Goal: Task Accomplishment & Management: Manage account settings

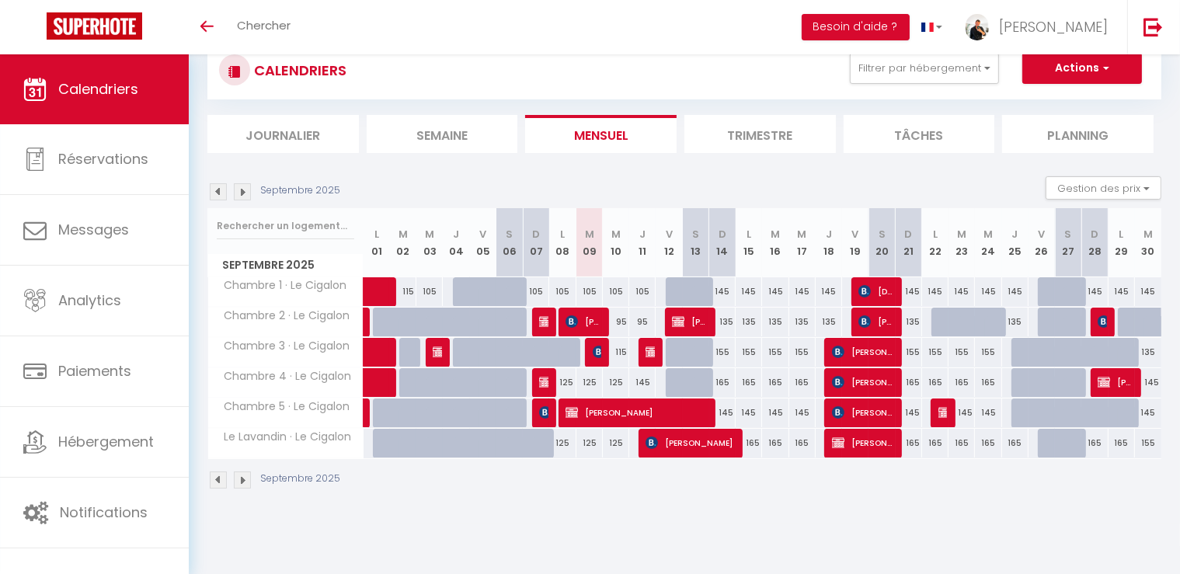
click at [245, 193] on img at bounding box center [242, 191] width 17 height 17
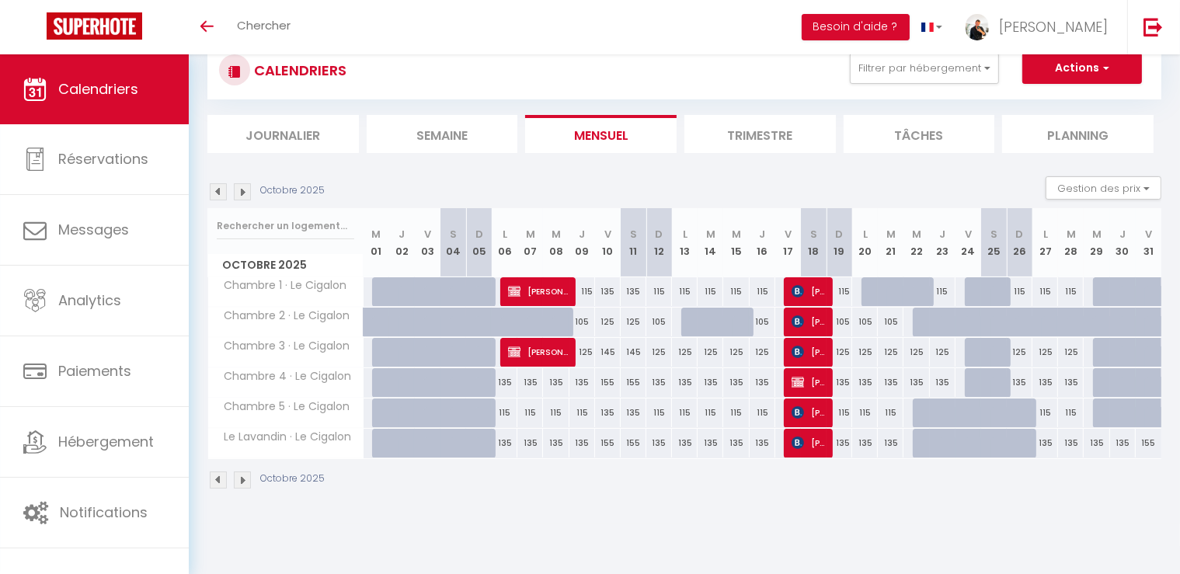
click at [488, 288] on div at bounding box center [488, 301] width 26 height 30
type input "115"
type input "Dim 05 Octobre 2025"
type input "Lun 06 Octobre 2025"
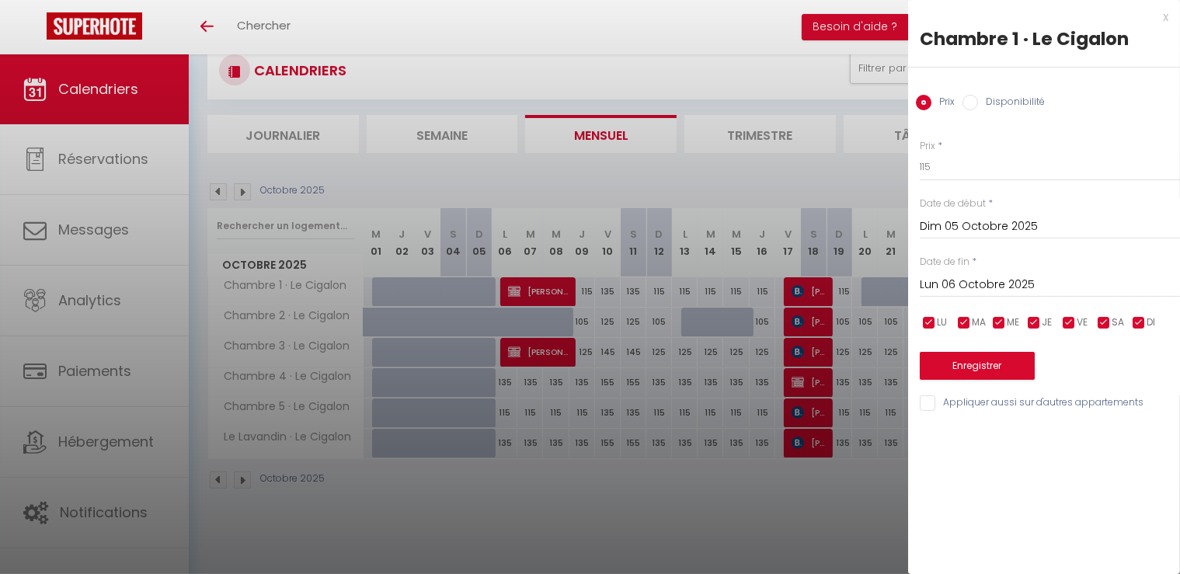
click at [974, 102] on input "Disponibilité" at bounding box center [971, 103] width 16 height 16
radio input "true"
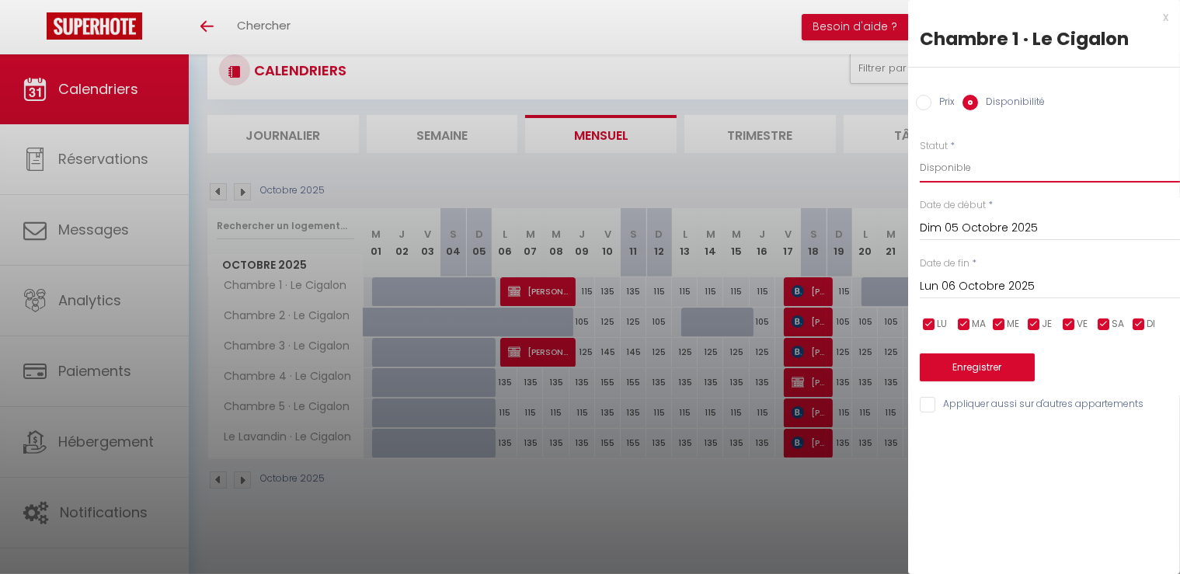
click at [969, 161] on select "Disponible Indisponible" at bounding box center [1050, 168] width 260 height 30
click at [920, 153] on select "Disponible Indisponible" at bounding box center [1050, 168] width 260 height 30
click at [928, 103] on input "Prix" at bounding box center [924, 103] width 16 height 16
radio input "true"
radio input "false"
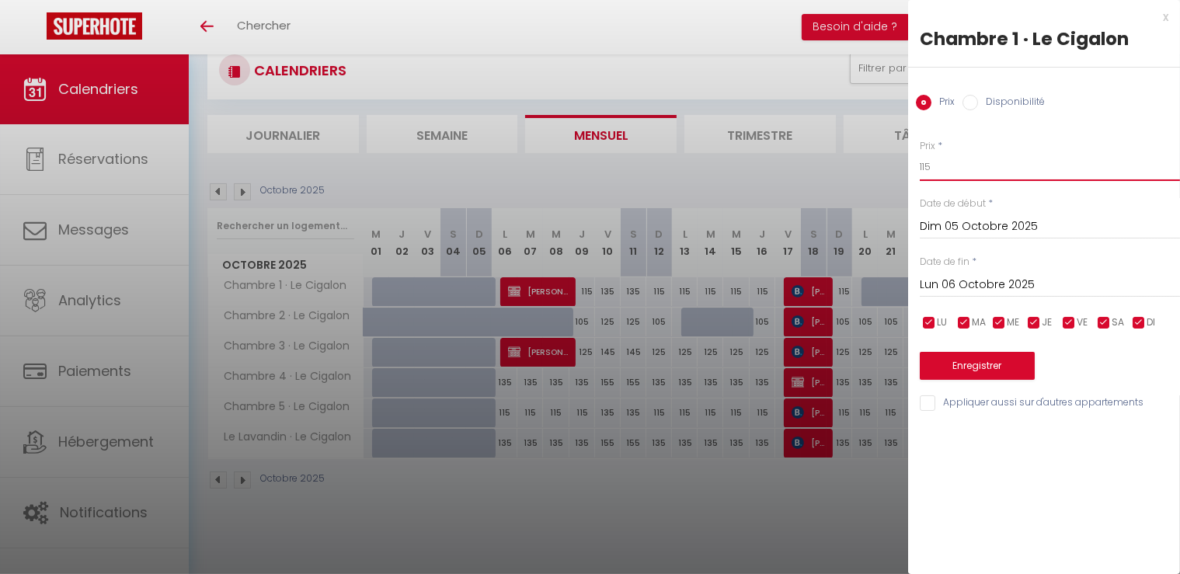
click at [949, 169] on input "115" at bounding box center [1050, 167] width 260 height 28
click at [996, 363] on button "Enregistrer" at bounding box center [977, 366] width 115 height 28
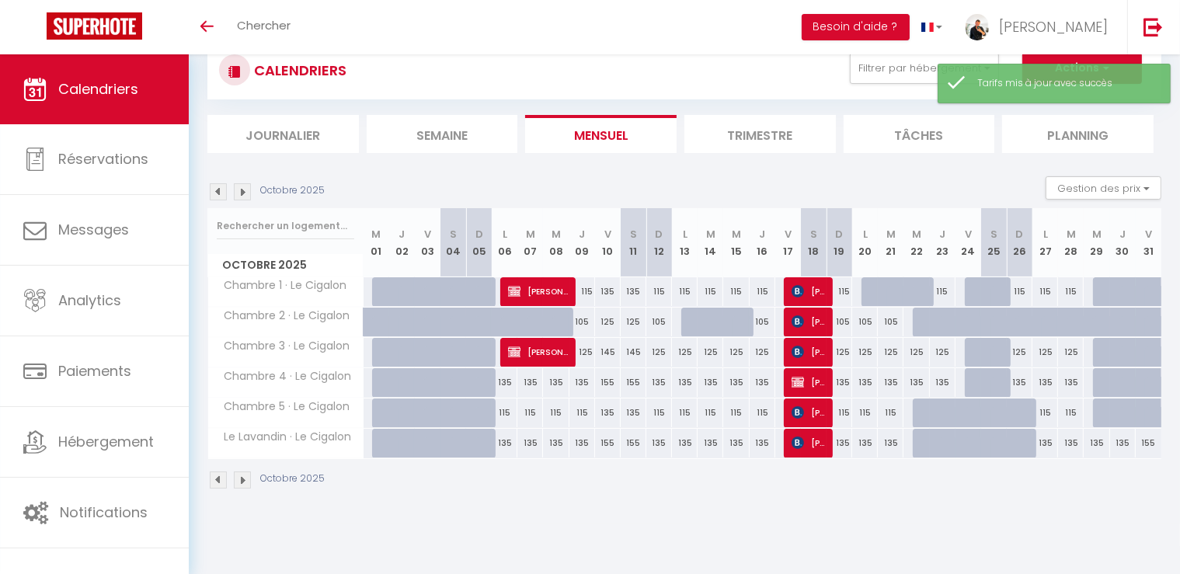
click at [489, 379] on div at bounding box center [488, 392] width 26 height 30
type input "155"
select select "1"
type input "Dim 05 Octobre 2025"
type input "Lun 06 Octobre 2025"
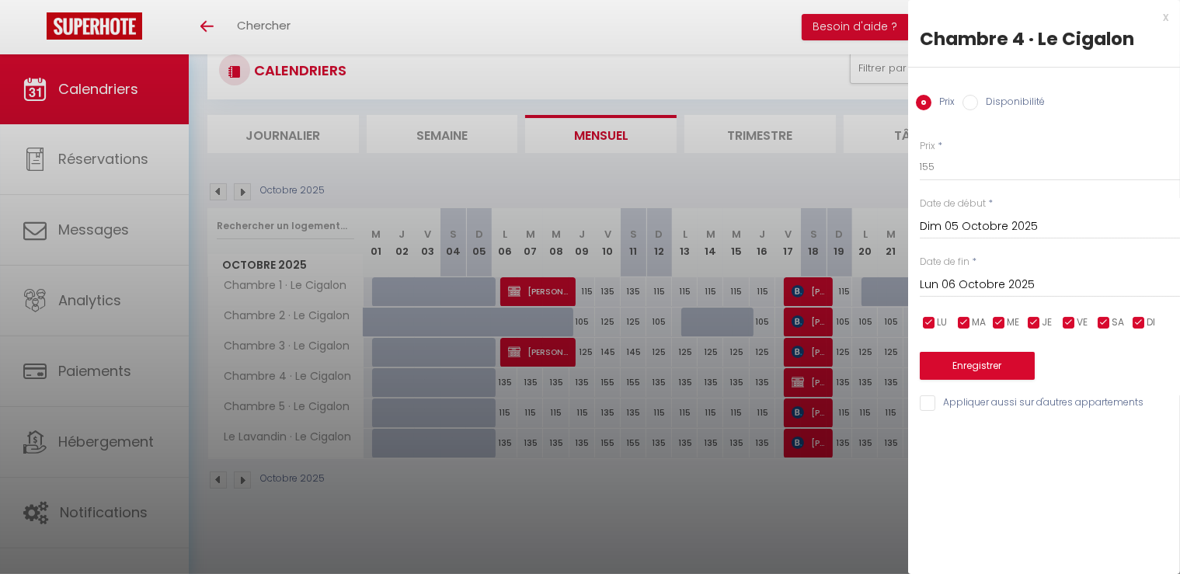
click at [980, 99] on label "Disponibilité" at bounding box center [1011, 103] width 67 height 17
click at [978, 99] on input "Disponibilité" at bounding box center [971, 103] width 16 height 16
radio input "true"
click at [932, 100] on label "Prix" at bounding box center [943, 103] width 23 height 17
click at [932, 100] on input "Prix" at bounding box center [924, 103] width 16 height 16
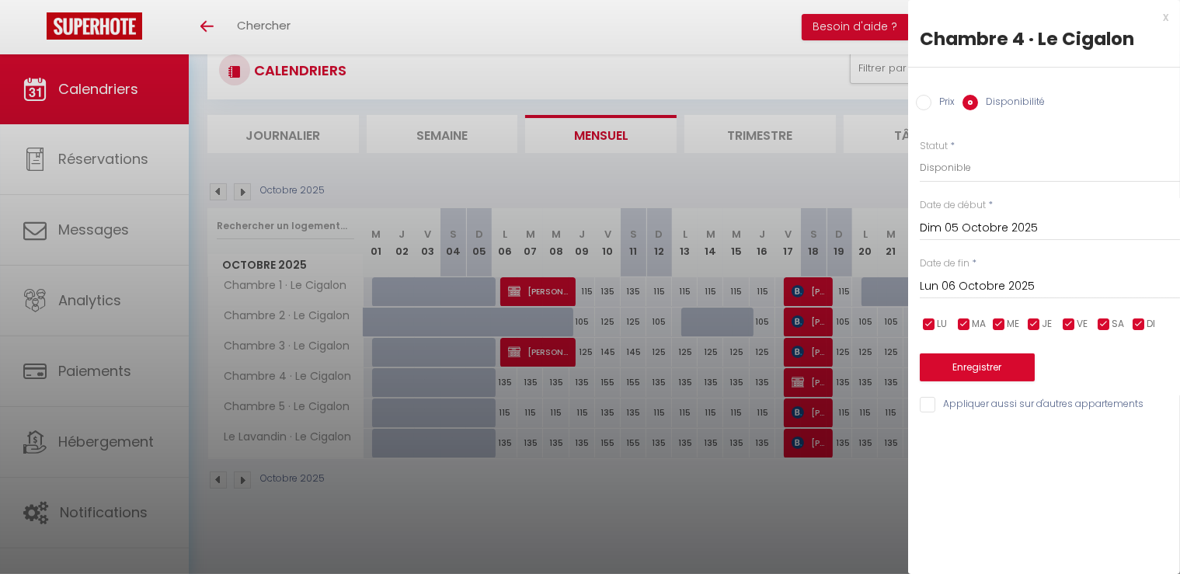
radio input "true"
radio input "false"
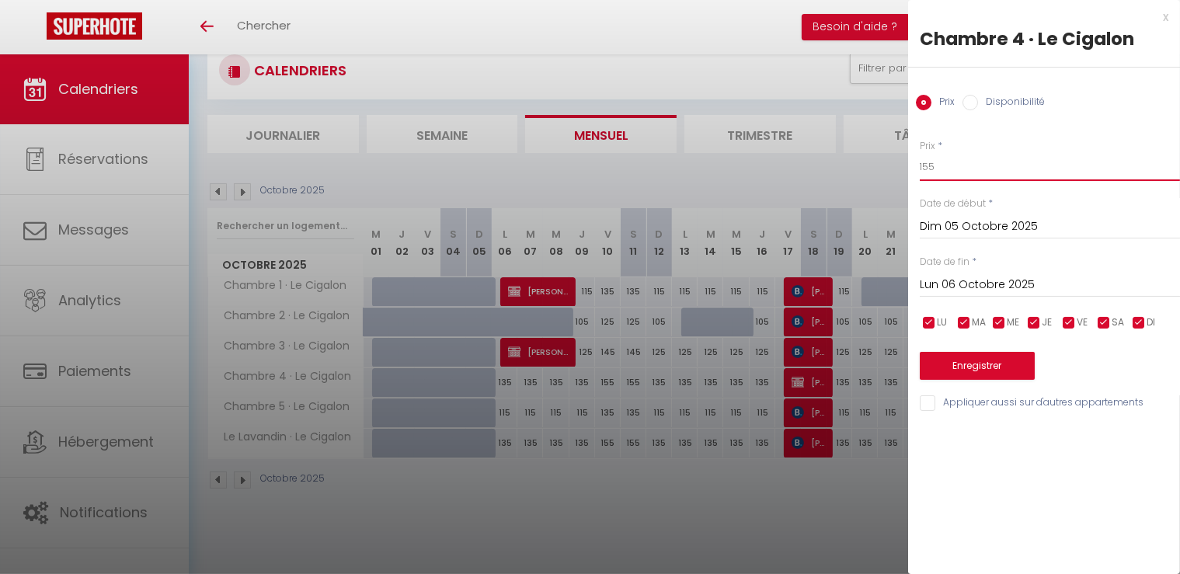
click at [963, 162] on input "155" at bounding box center [1050, 167] width 260 height 28
type input "125"
click at [984, 366] on button "Enregistrer" at bounding box center [977, 366] width 115 height 28
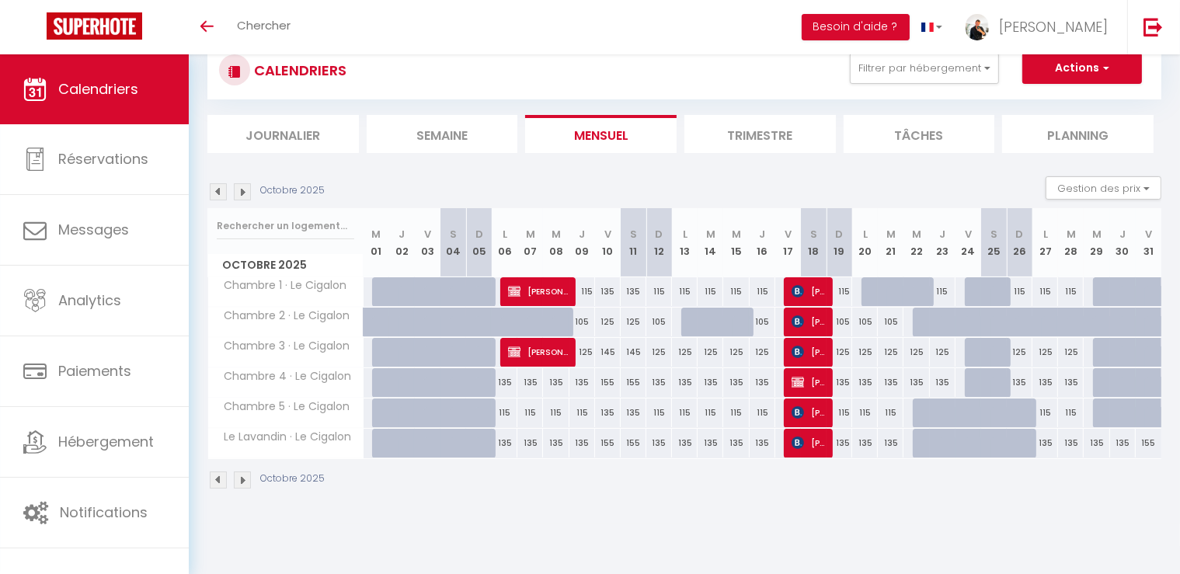
click at [458, 295] on div at bounding box center [463, 301] width 26 height 30
type input "135"
type input "Sam 04 Octobre 2025"
type input "Dim 05 Octobre 2025"
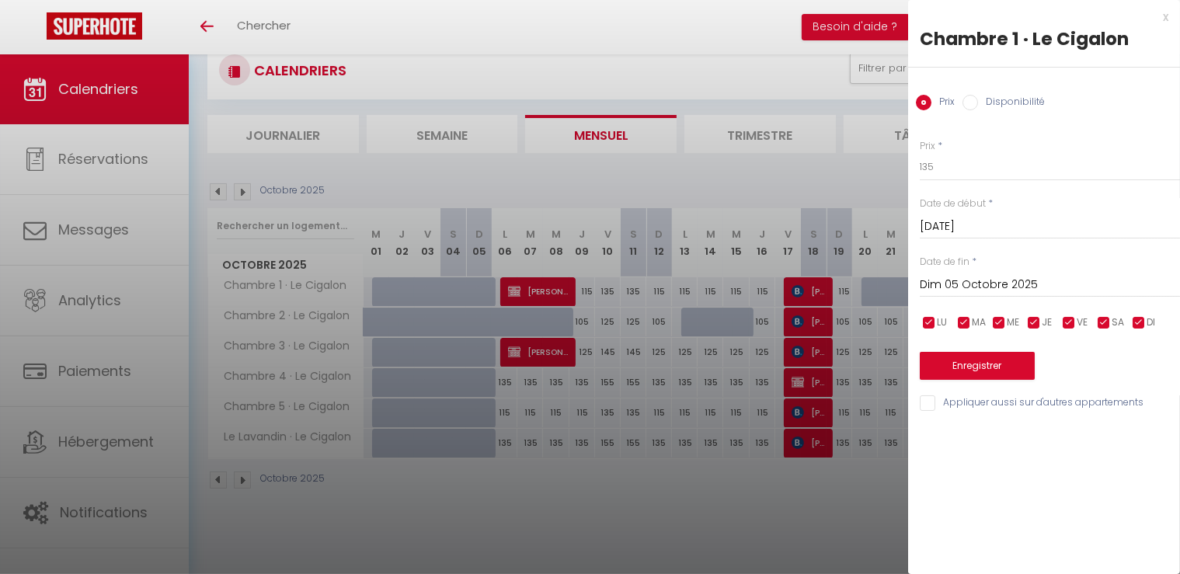
click at [963, 215] on div "Sam 04 Octobre 2025 < Oct 2025 > Dim Lun Mar Mer Jeu Ven Sam 1 2 3 4 5 6 7 8 9 …" at bounding box center [1050, 225] width 260 height 28
click at [963, 223] on input "Sam 04 Octobre 2025" at bounding box center [1050, 227] width 260 height 20
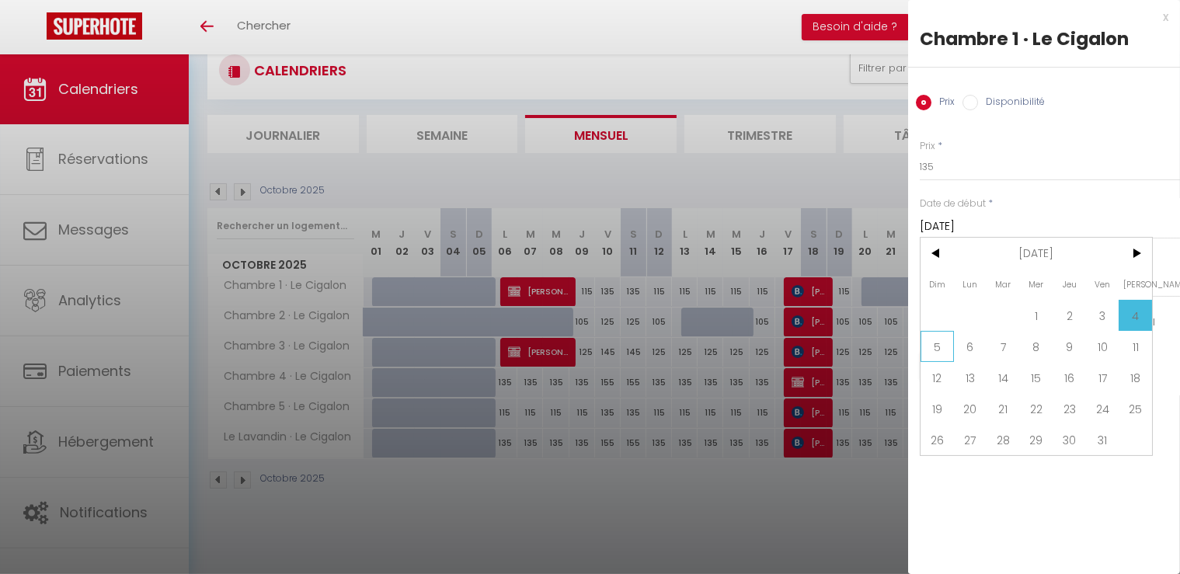
click at [939, 351] on span "5" at bounding box center [937, 346] width 33 height 31
type input "Dim 05 Octobre 2025"
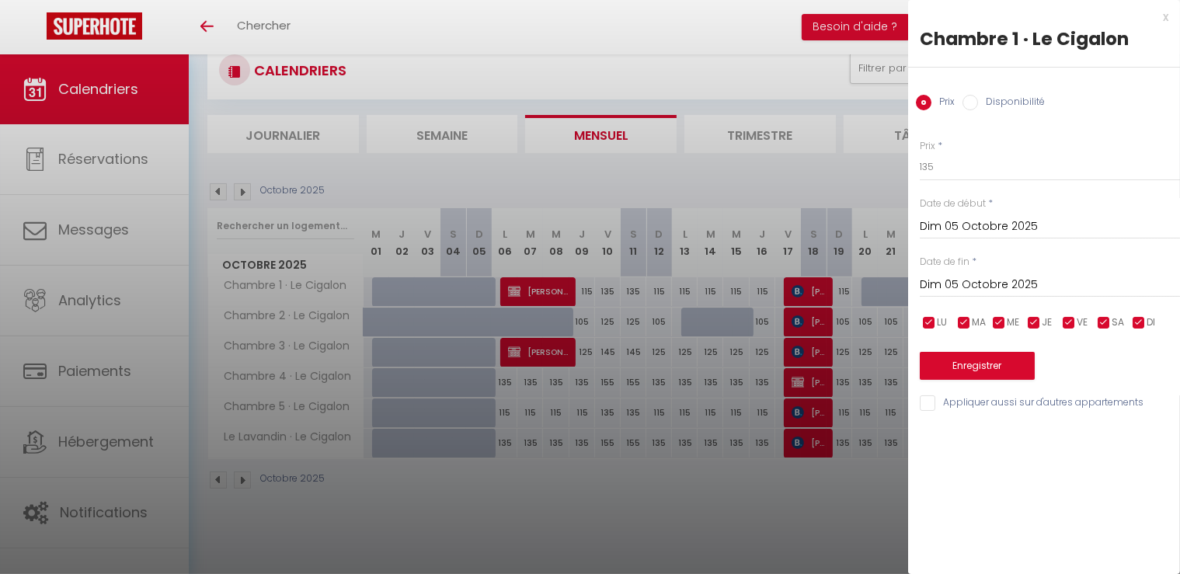
click at [959, 275] on input "Dim 05 Octobre 2025" at bounding box center [1050, 285] width 260 height 20
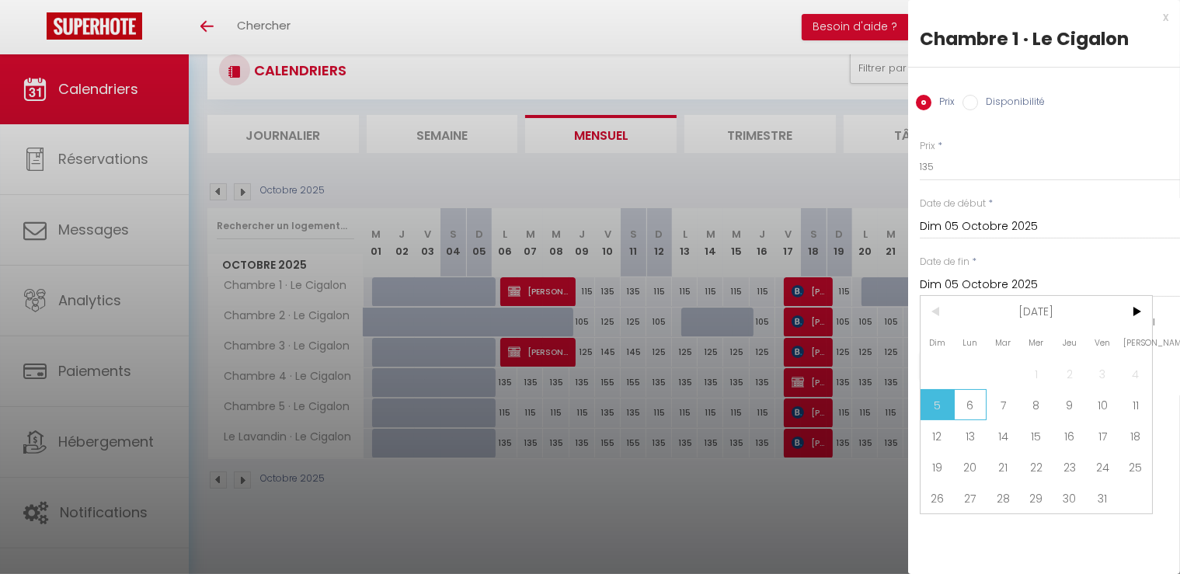
click at [960, 408] on span "6" at bounding box center [970, 404] width 33 height 31
type input "Lun 06 Octobre 2025"
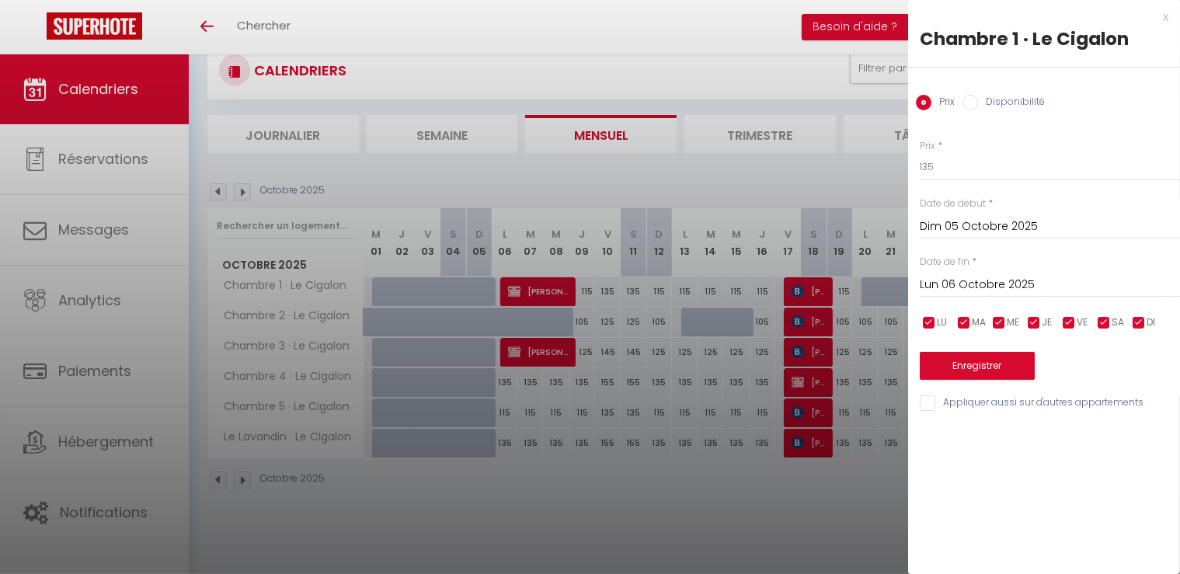
click at [977, 103] on input "Disponibilité" at bounding box center [971, 103] width 16 height 16
radio input "true"
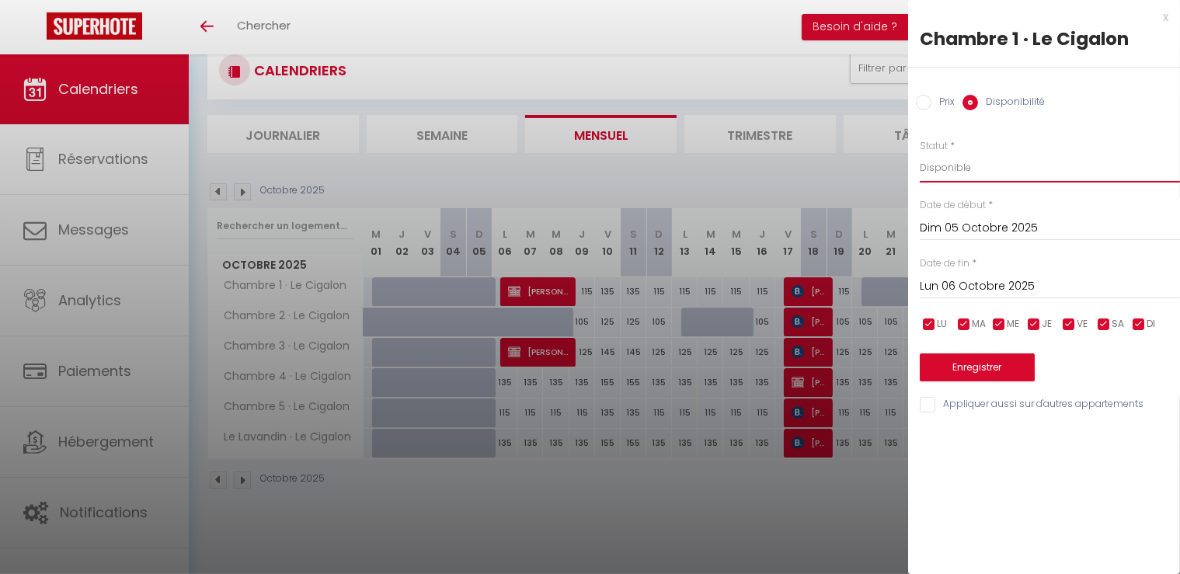
click at [942, 170] on select "Disponible Indisponible" at bounding box center [1050, 168] width 260 height 30
click at [920, 153] on select "Disponible Indisponible" at bounding box center [1050, 168] width 260 height 30
click at [931, 100] on input "Prix" at bounding box center [924, 103] width 16 height 16
radio input "true"
radio input "false"
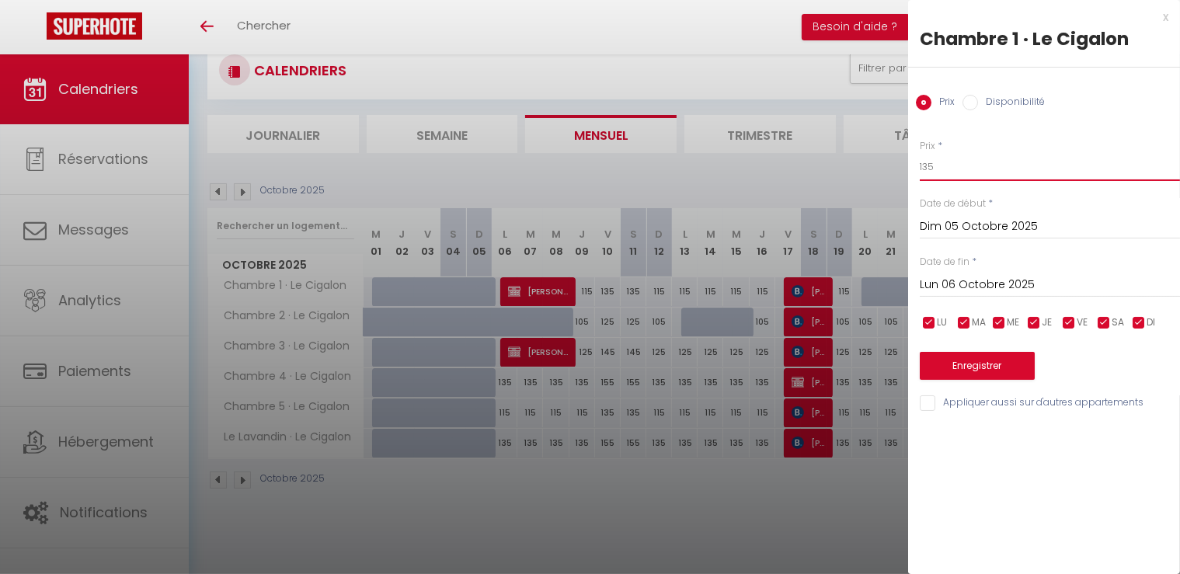
click at [953, 165] on input "135" at bounding box center [1050, 167] width 260 height 28
type input "115"
click at [979, 357] on button "Enregistrer" at bounding box center [977, 366] width 115 height 28
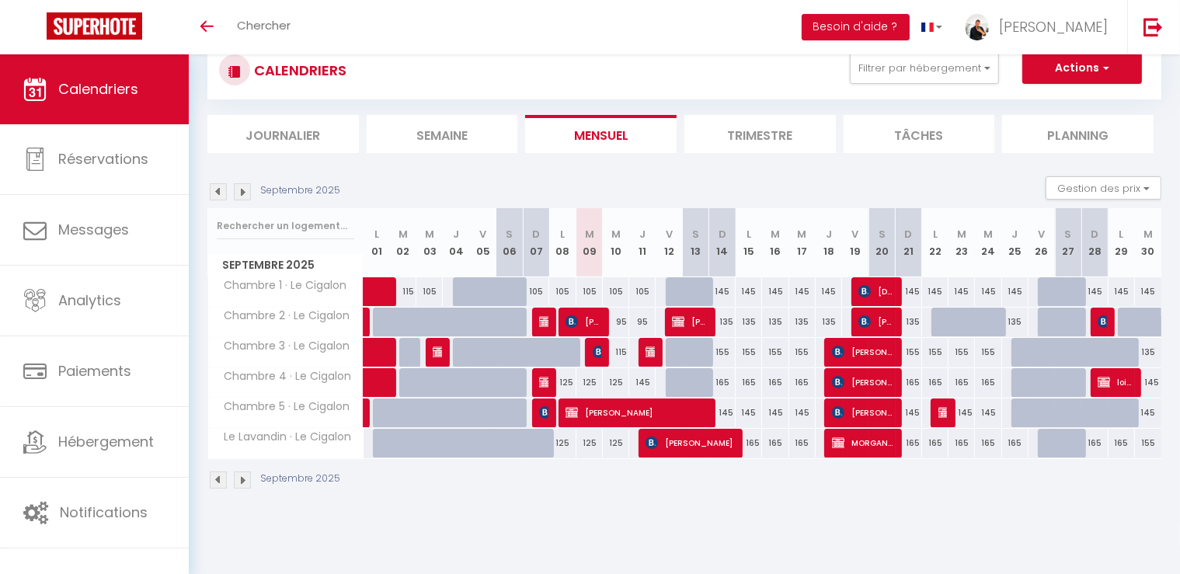
click at [246, 196] on img at bounding box center [242, 191] width 17 height 17
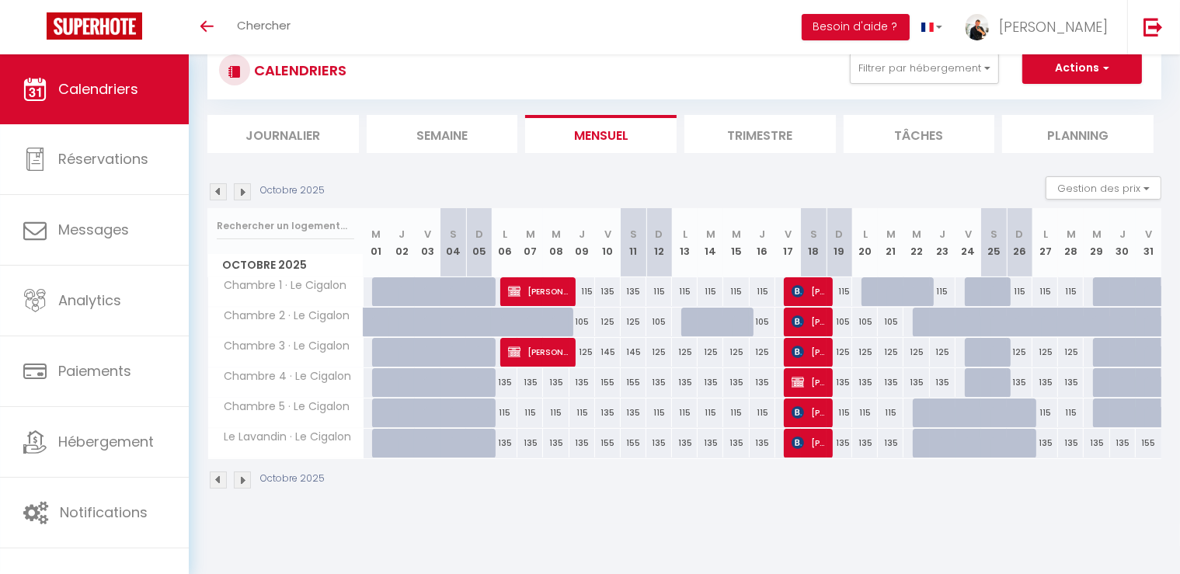
click at [489, 446] on div at bounding box center [488, 452] width 26 height 30
type input "155"
type input "Dim 05 Octobre 2025"
type input "Lun 06 Octobre 2025"
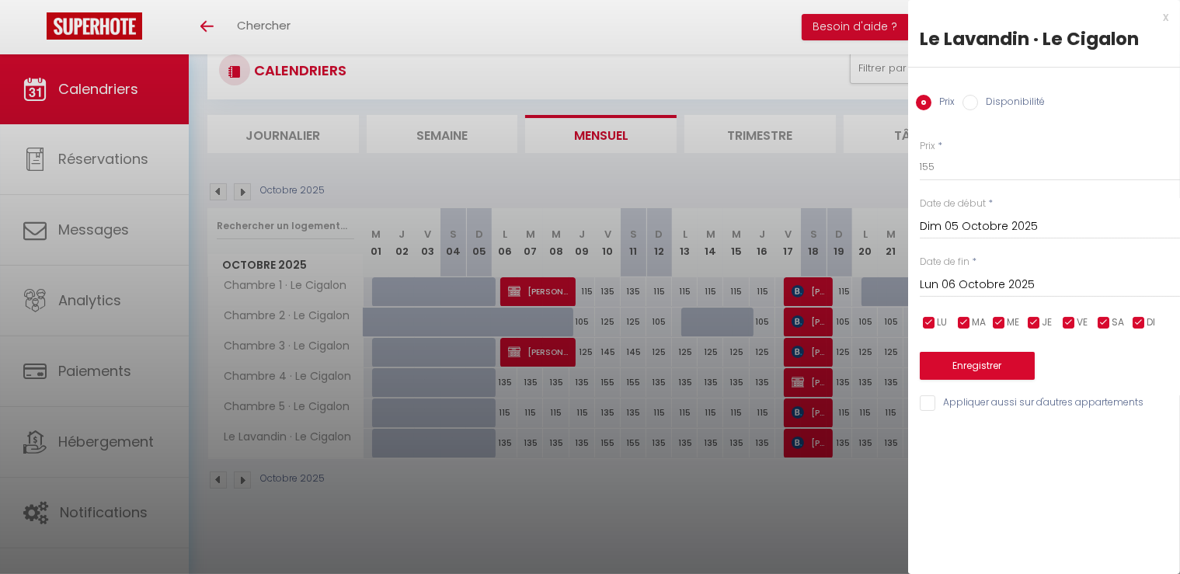
click at [967, 103] on input "Disponibilité" at bounding box center [971, 103] width 16 height 16
radio input "true"
radio input "false"
click at [967, 373] on button "Enregistrer" at bounding box center [977, 368] width 115 height 28
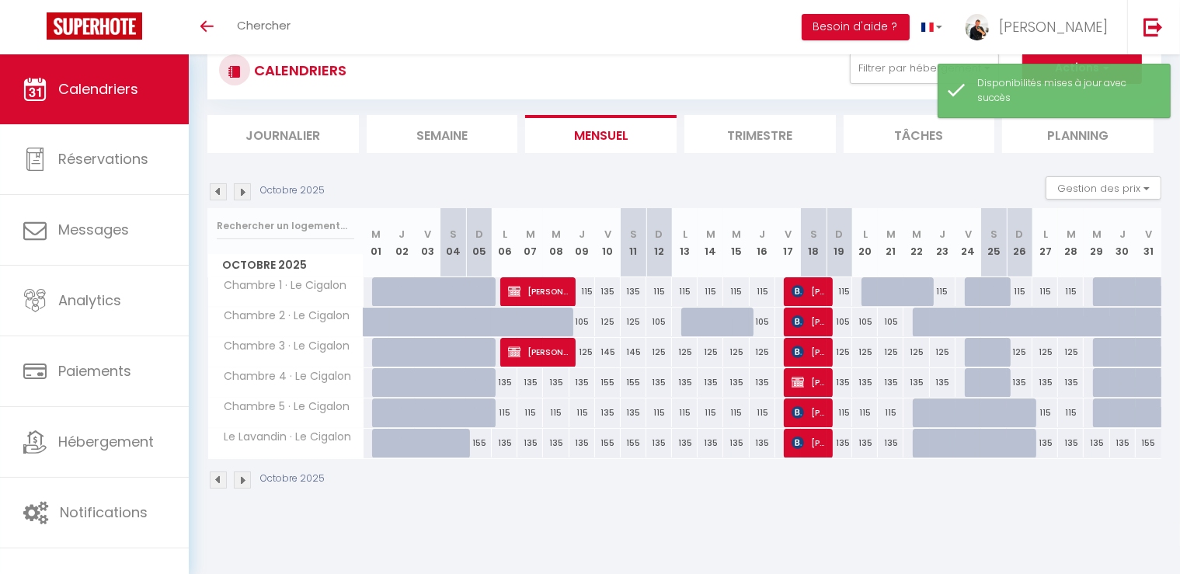
click at [485, 413] on div at bounding box center [488, 422] width 26 height 30
select select "1"
type input "Dim 05 Octobre 2025"
type input "Lun 06 Octobre 2025"
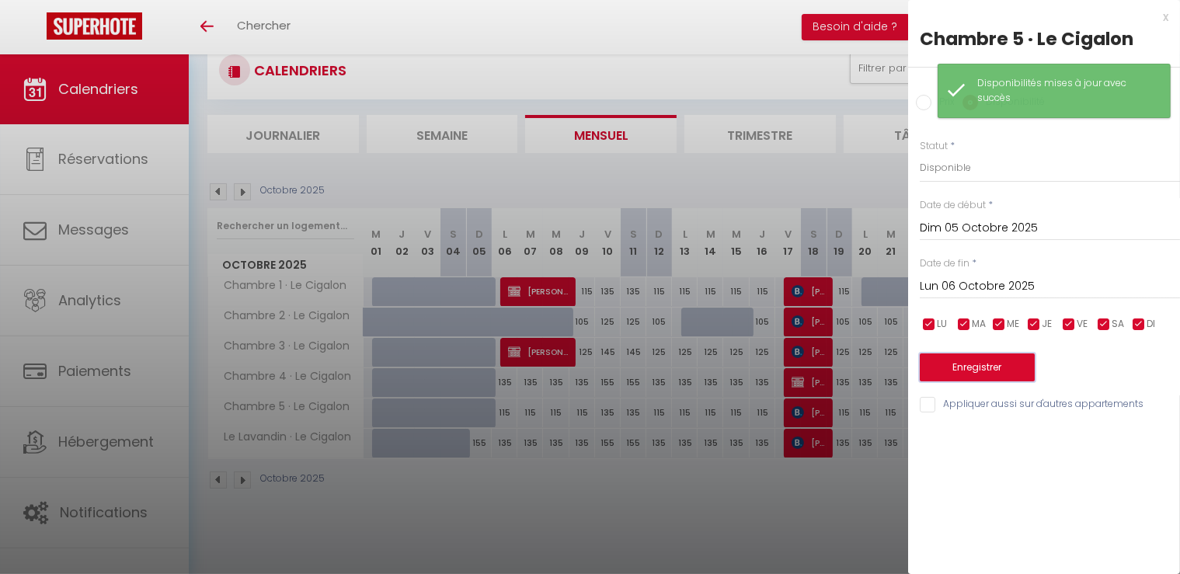
click at [974, 372] on button "Enregistrer" at bounding box center [977, 368] width 115 height 28
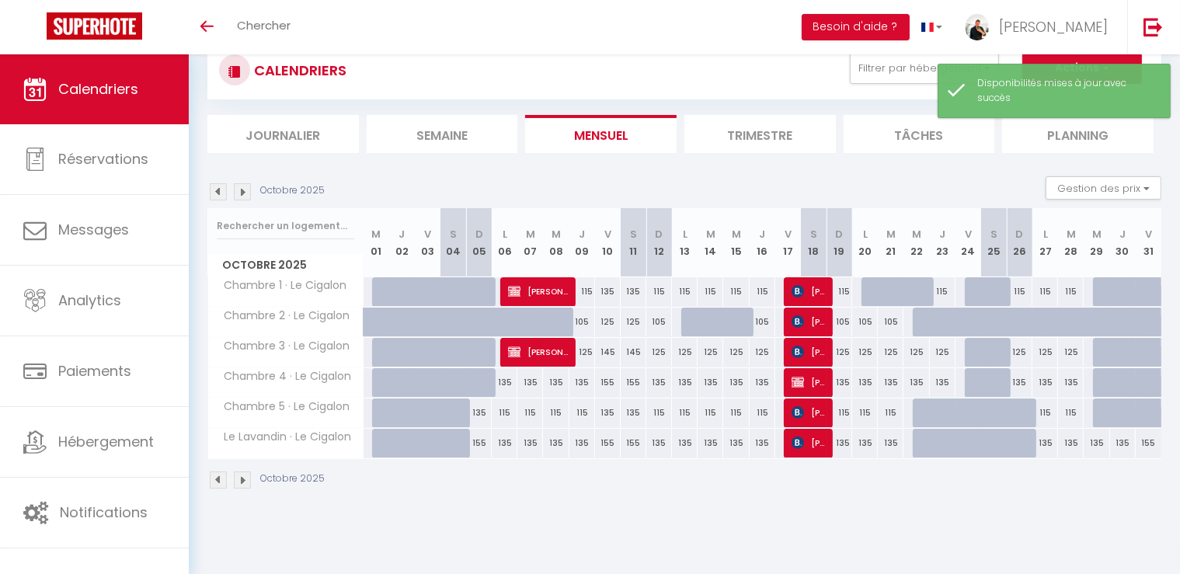
click at [482, 377] on div at bounding box center [488, 392] width 26 height 30
select select "1"
type input "Dim 05 Octobre 2025"
type input "Lun 06 Octobre 2025"
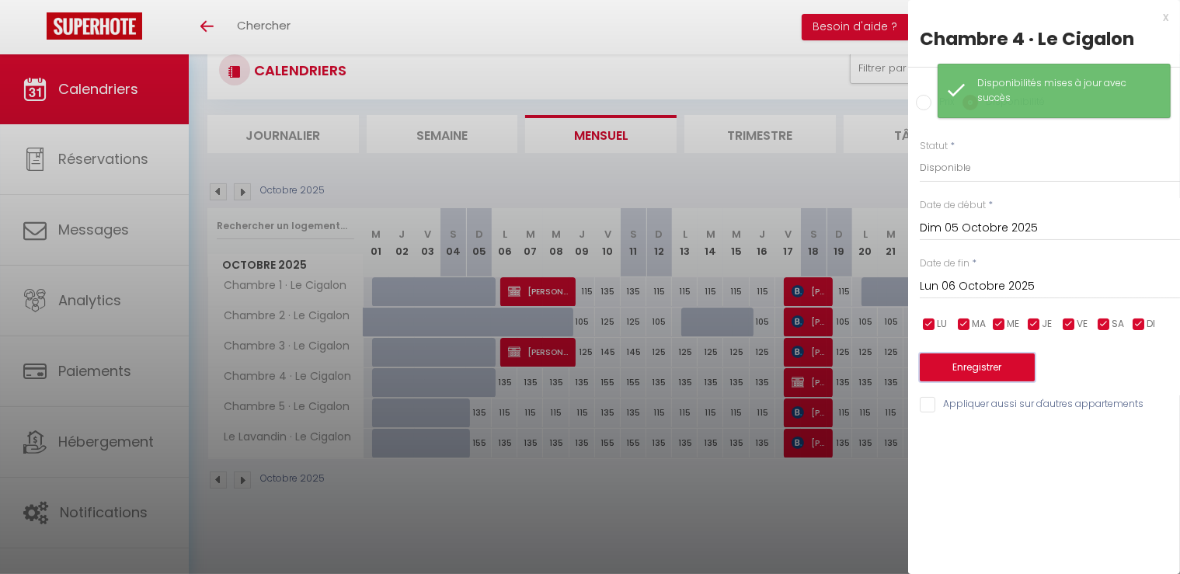
click at [973, 371] on button "Enregistrer" at bounding box center [977, 368] width 115 height 28
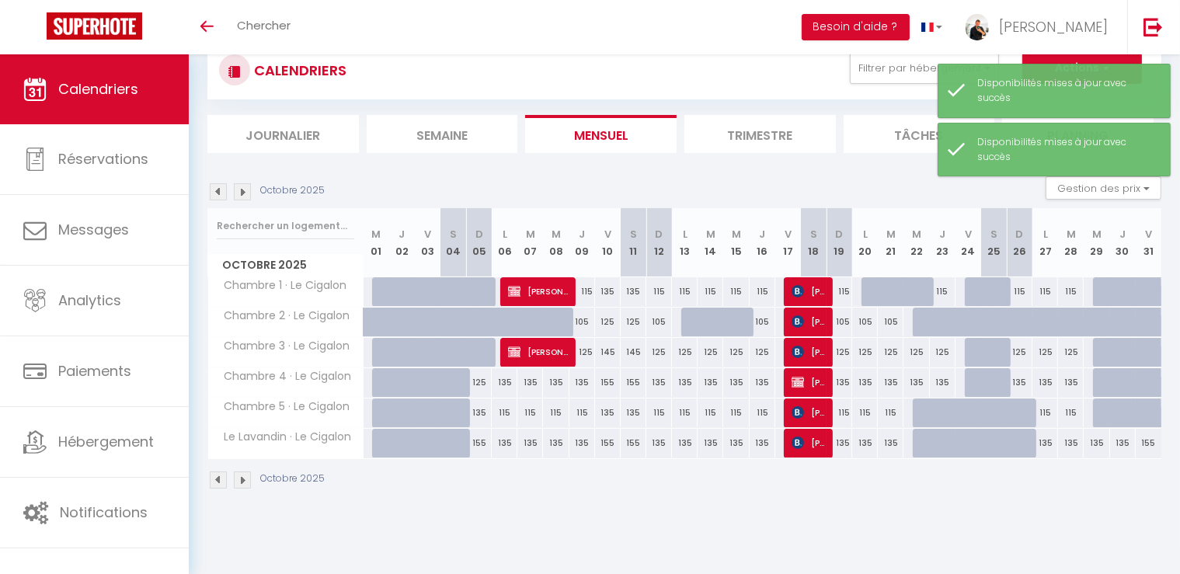
click at [483, 347] on div at bounding box center [488, 362] width 26 height 30
select select "1"
type input "Dim 05 Octobre 2025"
type input "Lun 06 Octobre 2025"
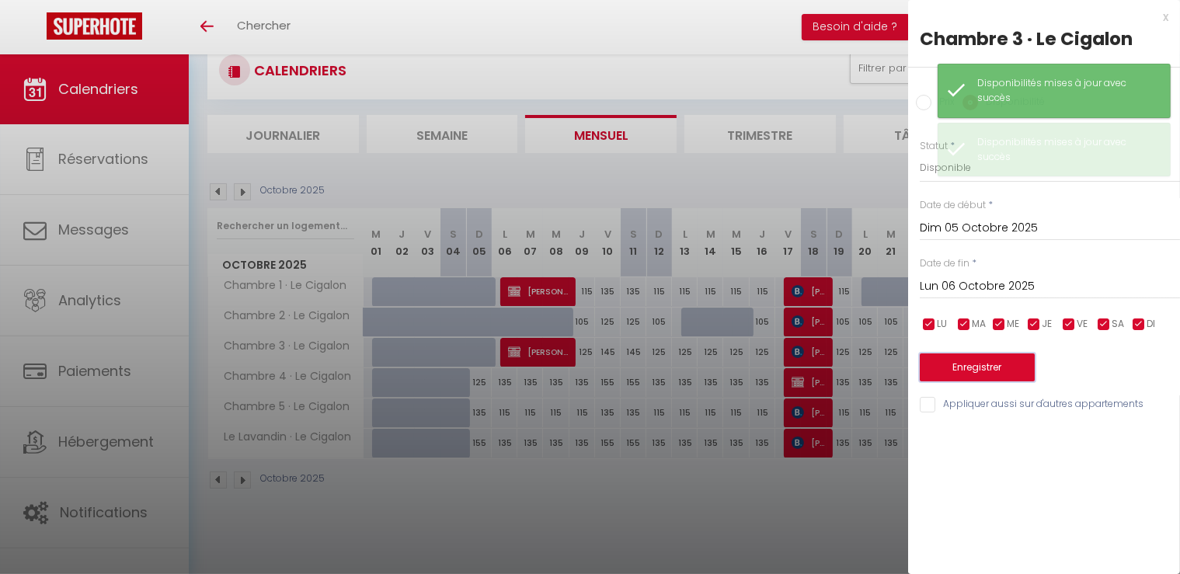
click at [991, 367] on button "Enregistrer" at bounding box center [977, 368] width 115 height 28
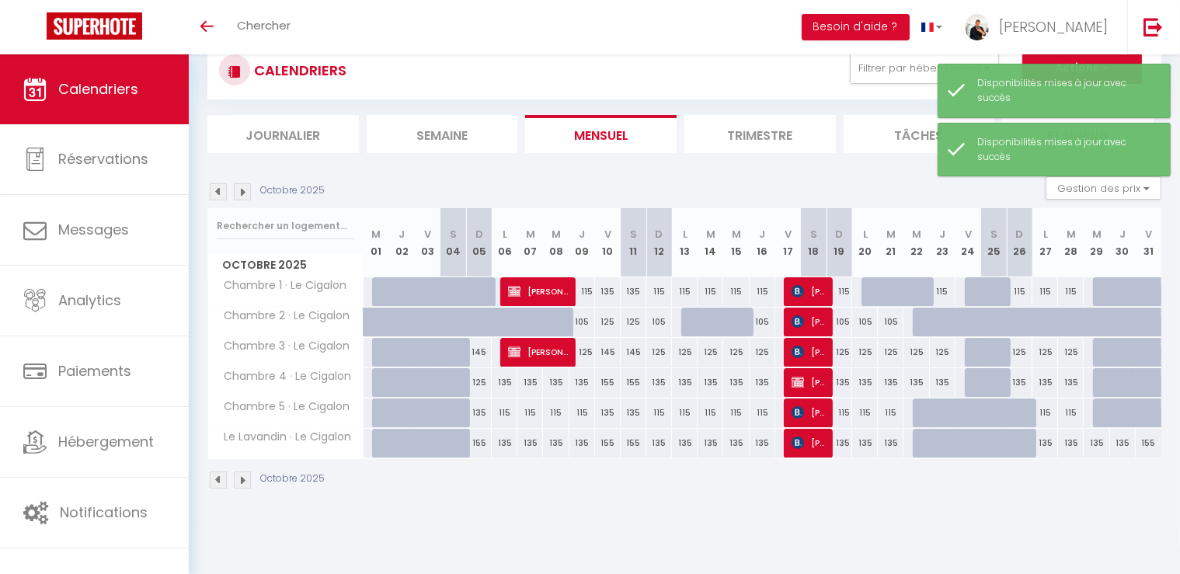
click at [489, 320] on div at bounding box center [488, 331] width 26 height 30
select select "1"
type input "Dim 05 Octobre 2025"
type input "Lun 06 Octobre 2025"
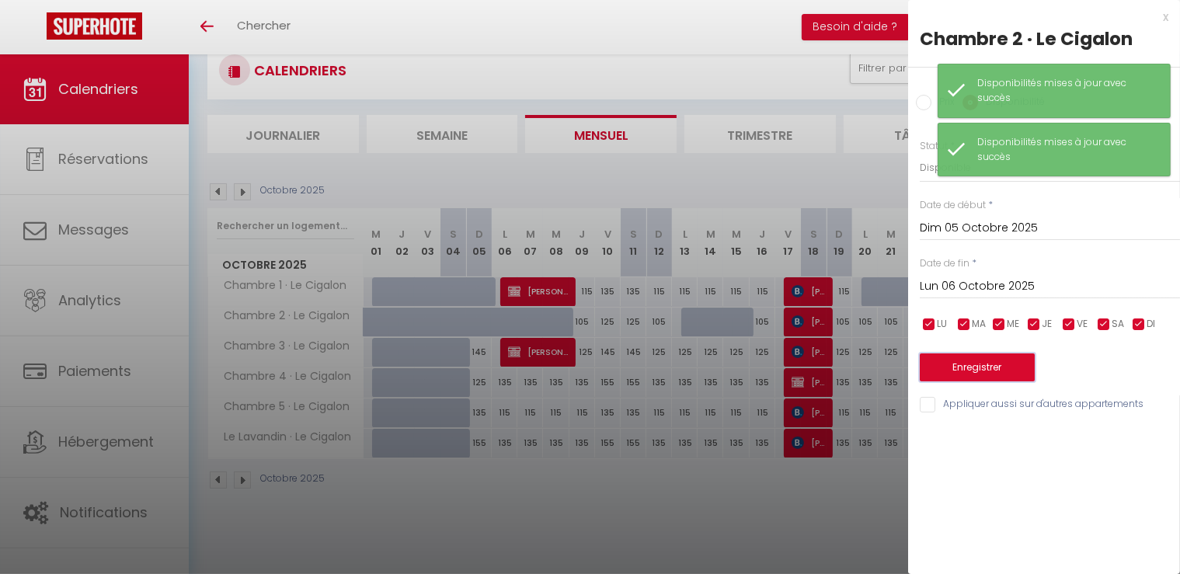
click at [991, 367] on button "Enregistrer" at bounding box center [977, 368] width 115 height 28
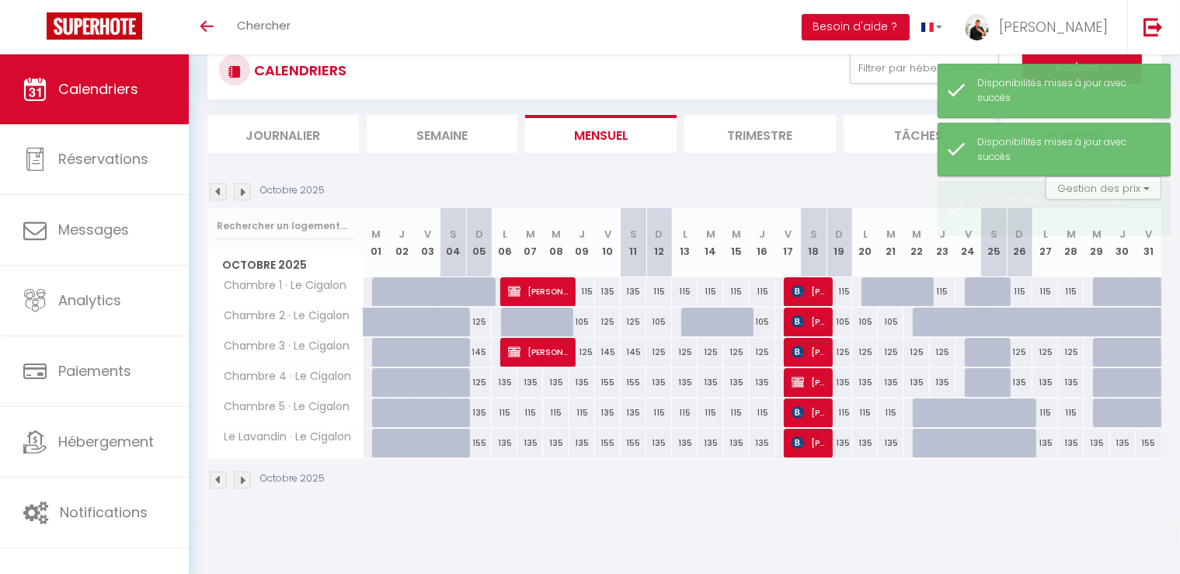
click at [482, 283] on div at bounding box center [479, 292] width 26 height 30
select select "1"
type input "Dim 05 Octobre 2025"
type input "Lun 06 Octobre 2025"
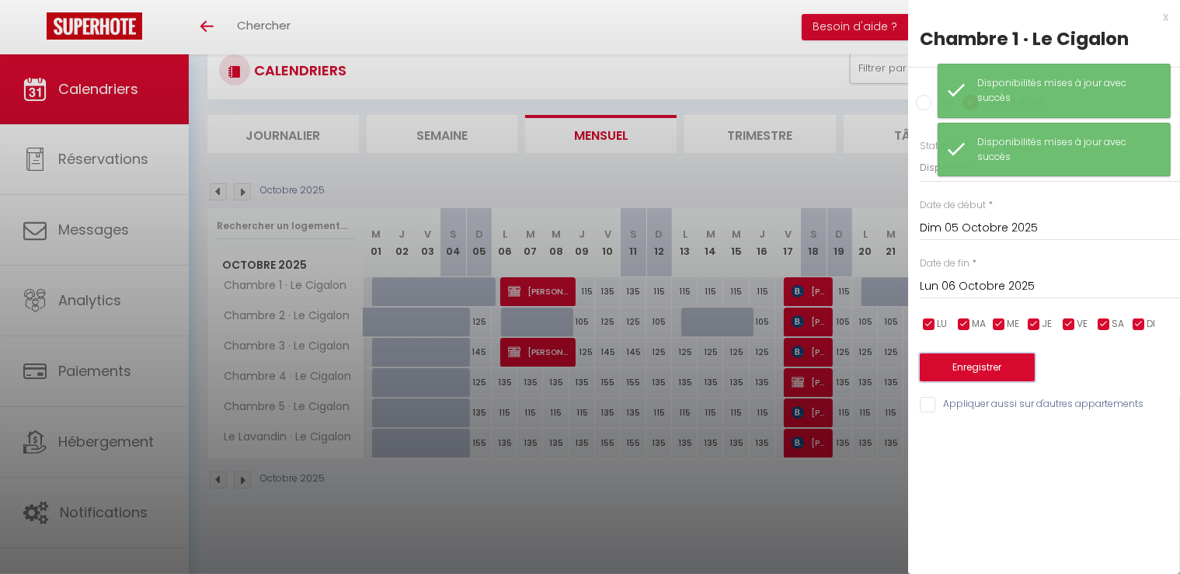
click at [981, 354] on button "Enregistrer" at bounding box center [977, 368] width 115 height 28
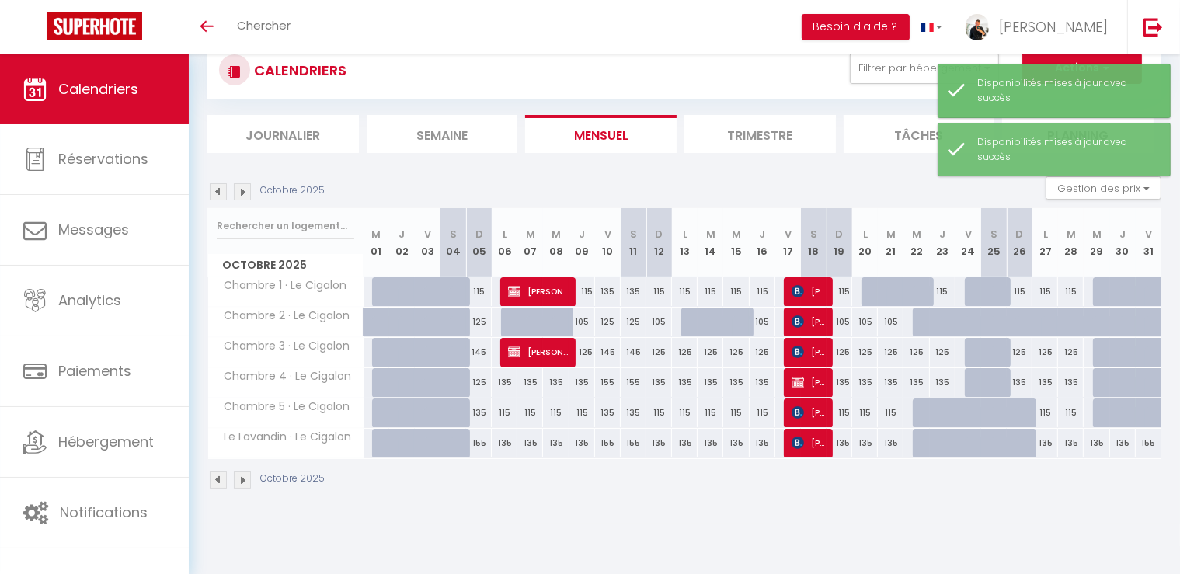
click at [475, 320] on div "125" at bounding box center [479, 322] width 26 height 29
type input "125"
select select "1"
type input "Dim 05 Octobre 2025"
type input "Lun 06 Octobre 2025"
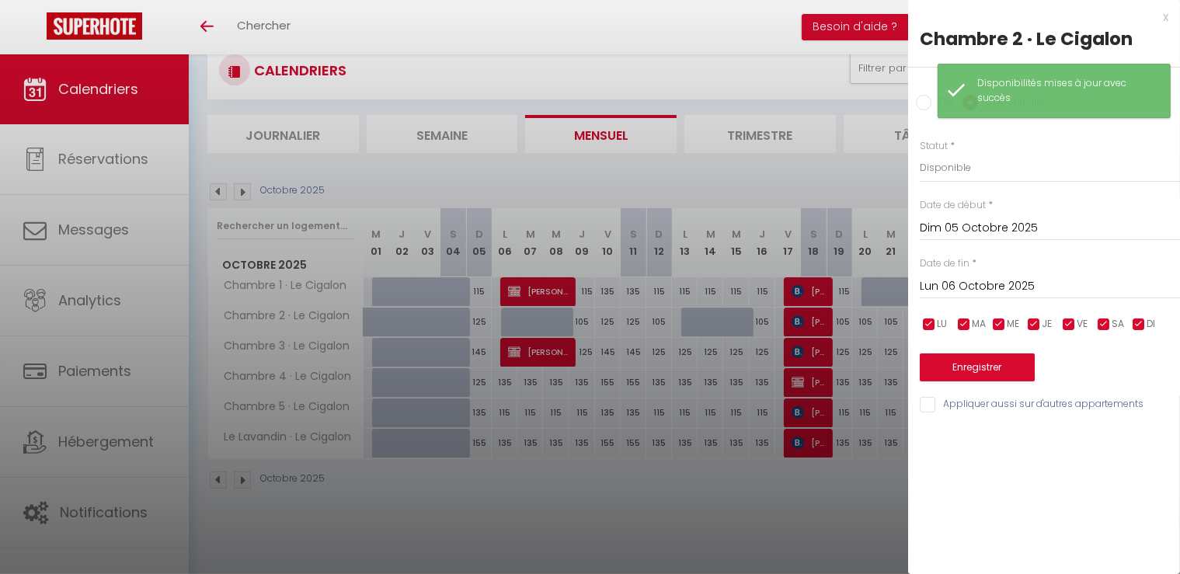
click at [926, 104] on input "Prix" at bounding box center [924, 103] width 16 height 16
radio input "true"
radio input "false"
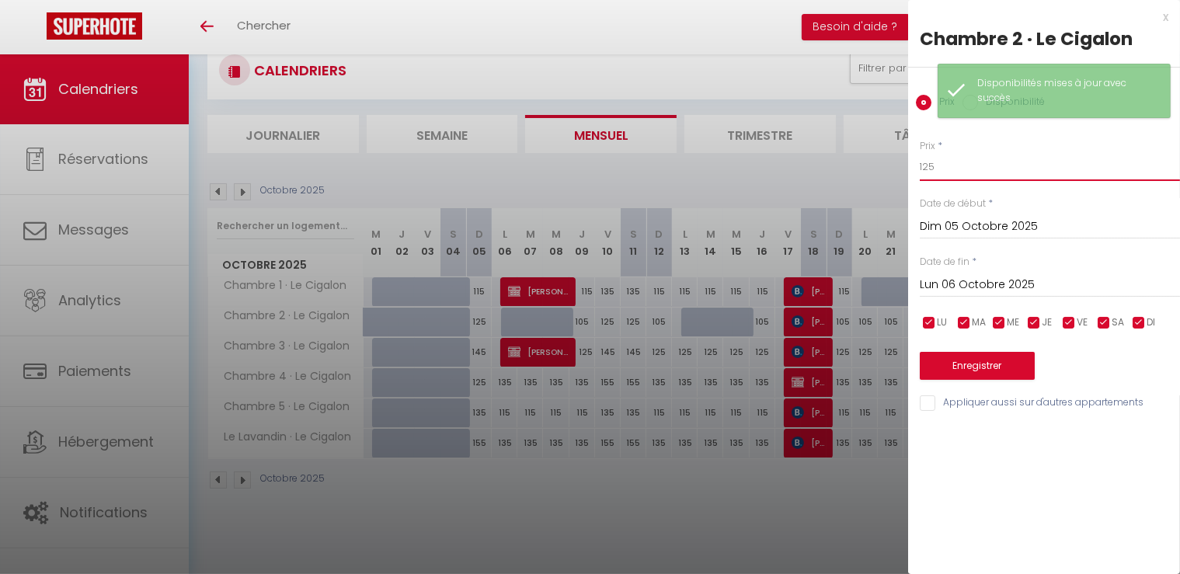
click at [970, 165] on input "125" at bounding box center [1050, 167] width 260 height 28
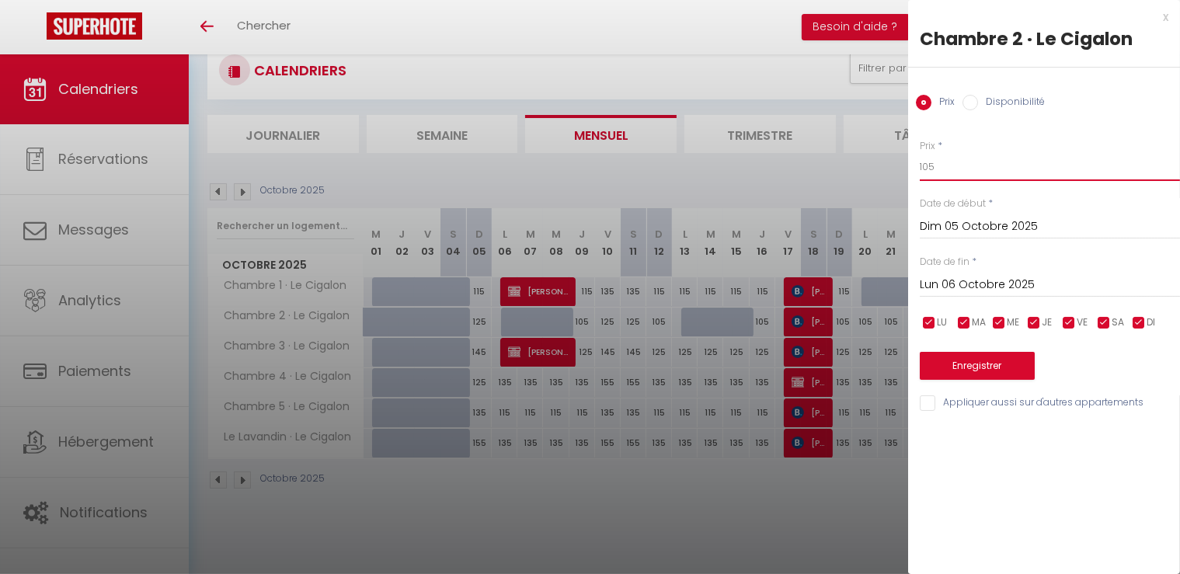
type input "105"
click at [964, 367] on button "Enregistrer" at bounding box center [977, 366] width 115 height 28
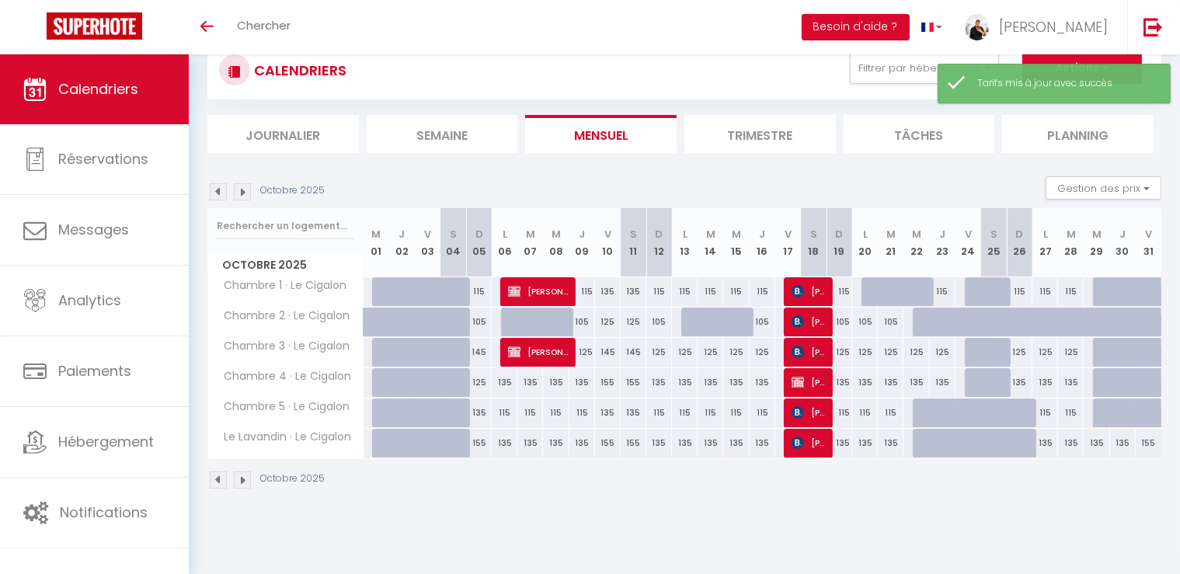
click at [480, 350] on div "145" at bounding box center [479, 352] width 26 height 29
type input "145"
type input "Dim 05 Octobre 2025"
type input "Lun 06 Octobre 2025"
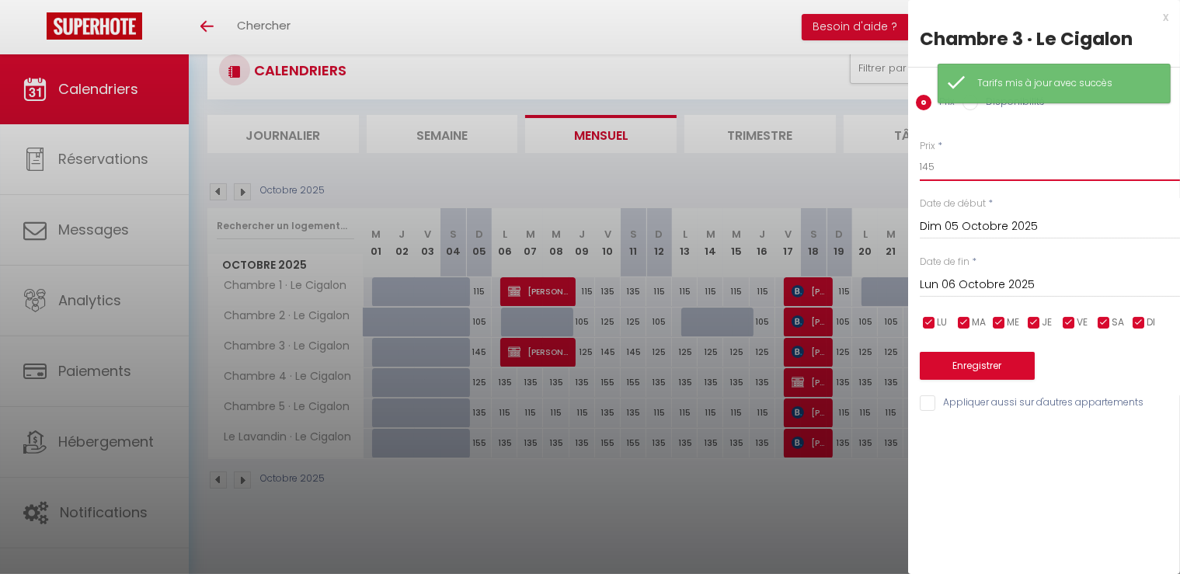
click at [974, 170] on input "145" at bounding box center [1050, 167] width 260 height 28
type input "125"
click at [978, 371] on button "Enregistrer" at bounding box center [977, 366] width 115 height 28
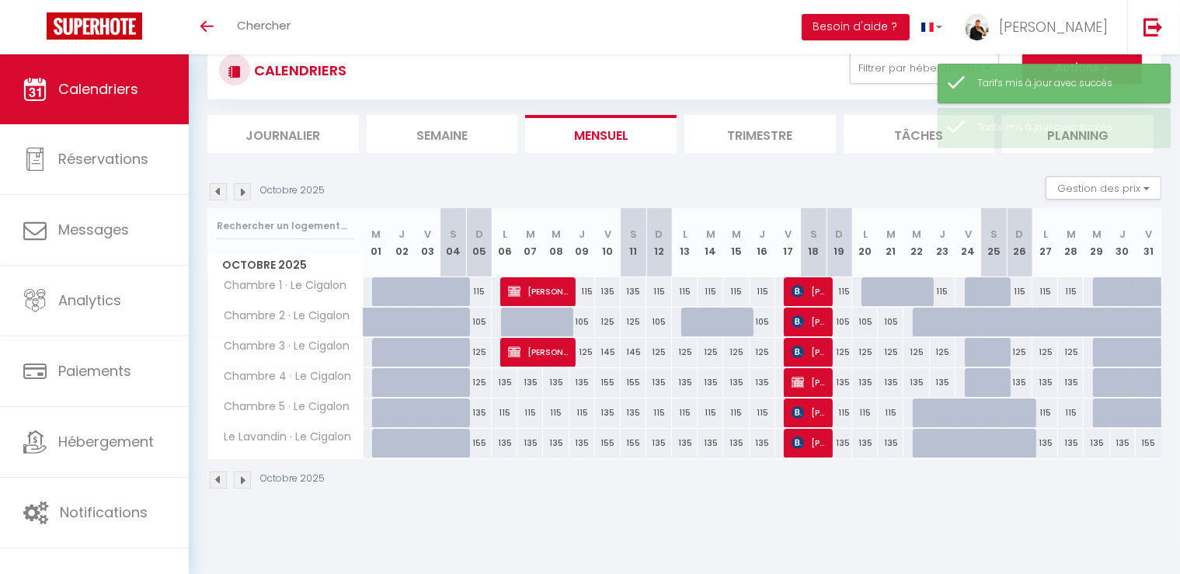
click at [475, 378] on div "125" at bounding box center [479, 382] width 26 height 29
type input "125"
type input "Dim 05 Octobre 2025"
type input "Lun 06 Octobre 2025"
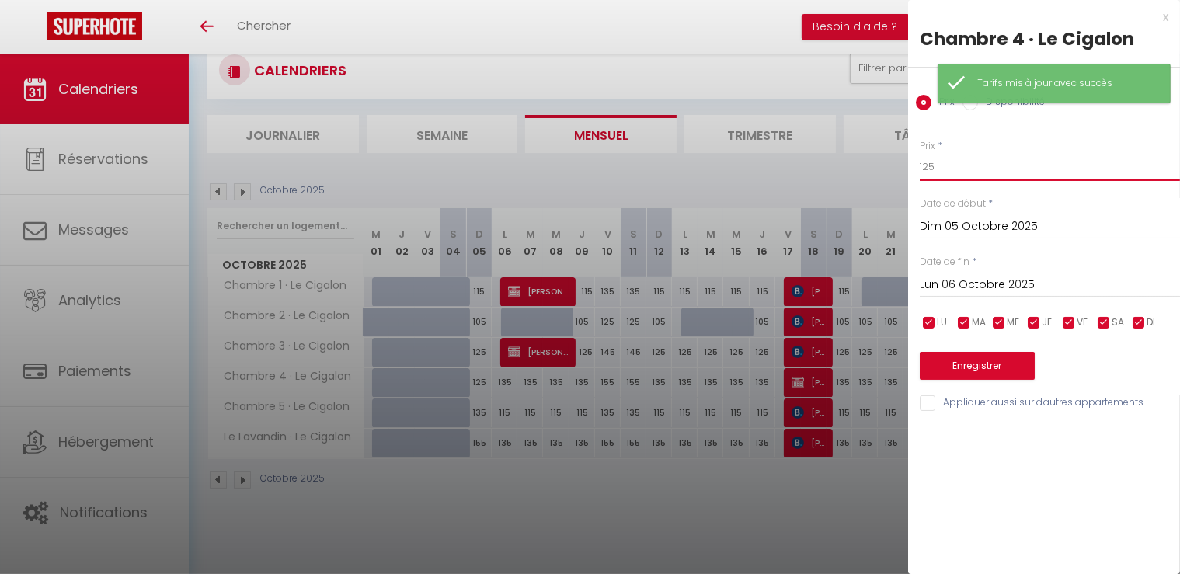
click at [976, 166] on input "125" at bounding box center [1050, 167] width 260 height 28
type input "135"
click at [985, 356] on button "Enregistrer" at bounding box center [977, 366] width 115 height 28
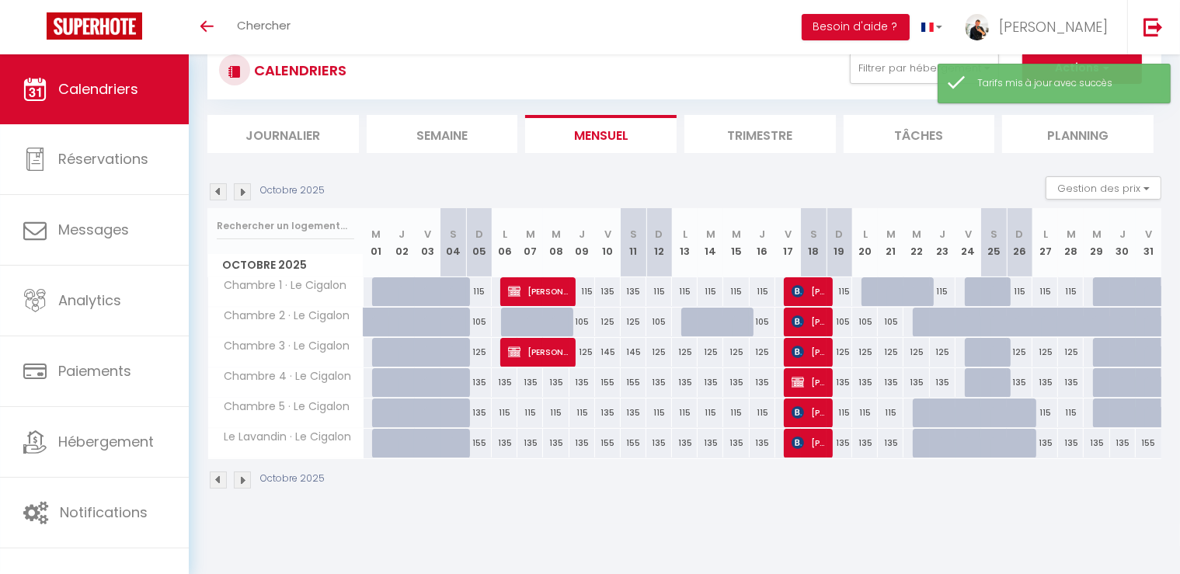
click at [482, 413] on div "135" at bounding box center [479, 413] width 26 height 29
type input "135"
type input "Dim 05 Octobre 2025"
type input "Lun 06 Octobre 2025"
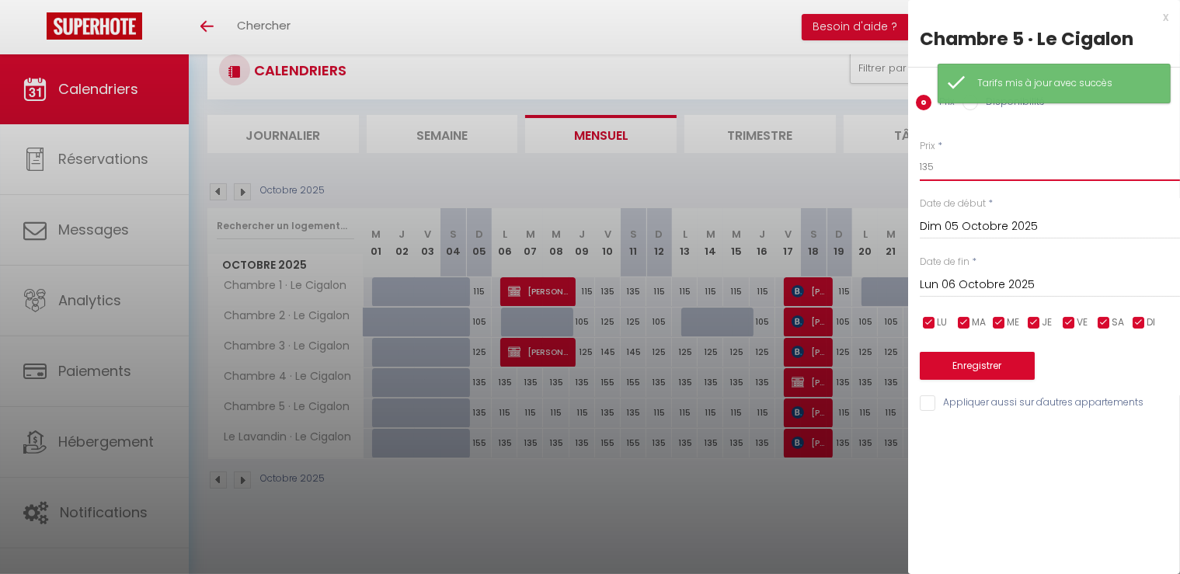
click at [957, 158] on input "135" at bounding box center [1050, 167] width 260 height 28
type input "115"
click at [988, 363] on button "Enregistrer" at bounding box center [977, 366] width 115 height 28
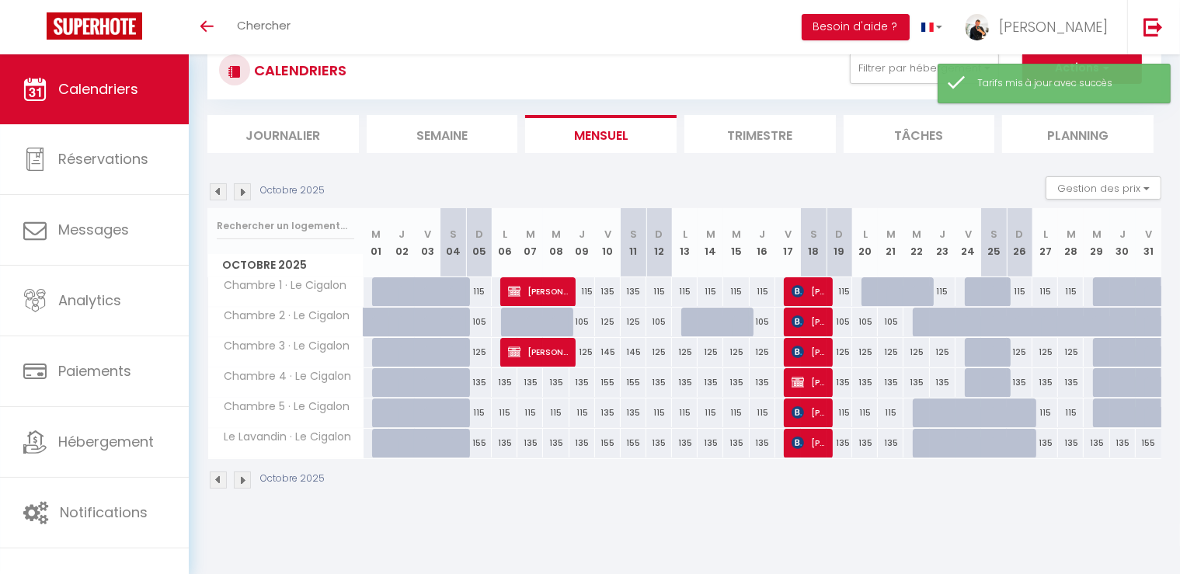
click at [482, 436] on div "155" at bounding box center [479, 443] width 26 height 29
type input "155"
type input "Dim 05 Octobre 2025"
type input "Lun 06 Octobre 2025"
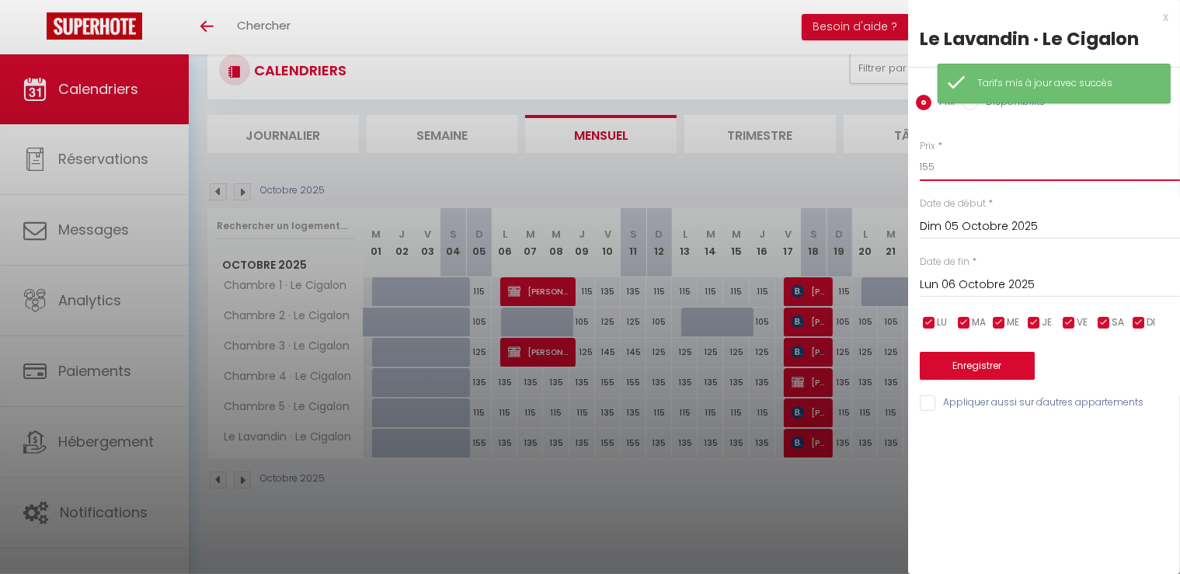
click at [964, 158] on input "155" at bounding box center [1050, 167] width 260 height 28
type input "135"
click at [981, 362] on button "Enregistrer" at bounding box center [977, 366] width 115 height 28
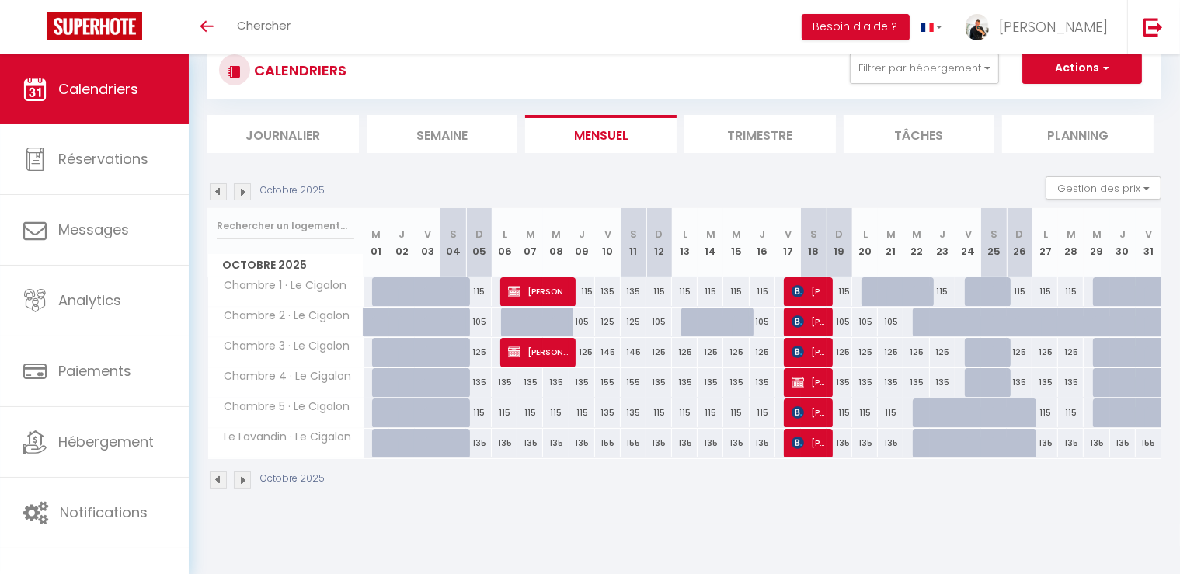
click at [423, 291] on div at bounding box center [428, 292] width 26 height 30
type input "135"
type input "Ven 03 Octobre 2025"
type input "Sam 04 Octobre 2025"
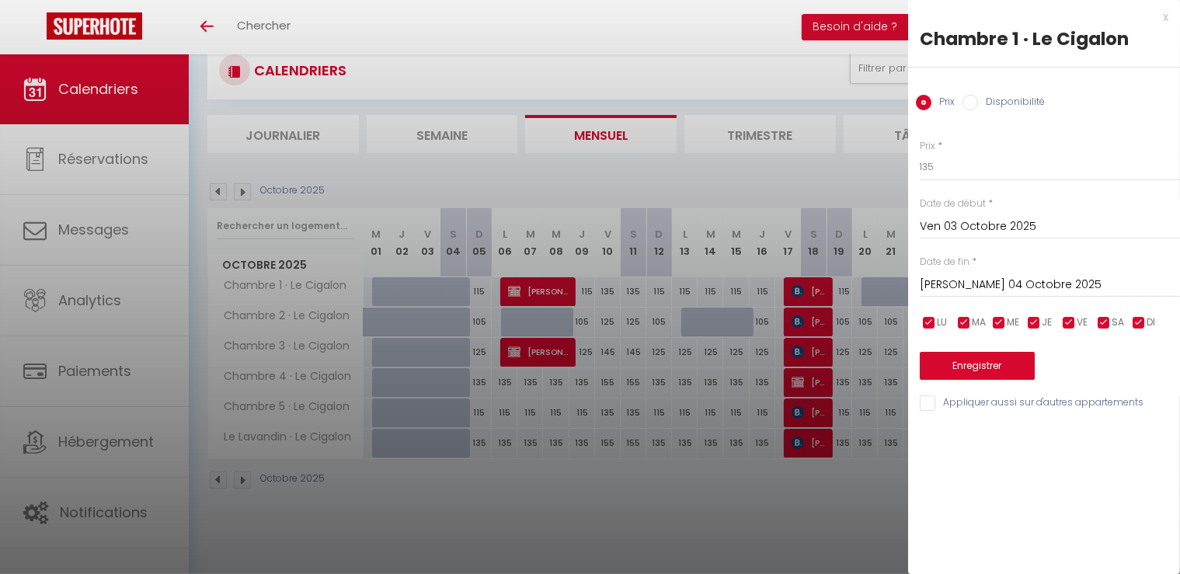
click at [622, 186] on div at bounding box center [590, 287] width 1180 height 574
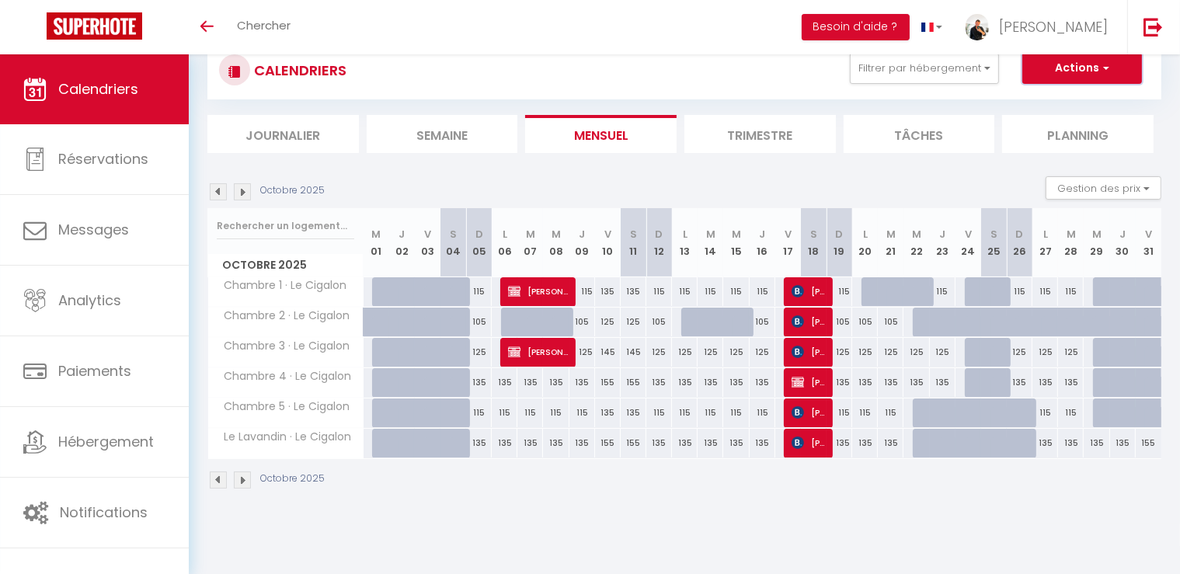
click at [1079, 71] on button "Actions" at bounding box center [1082, 68] width 120 height 31
click at [1057, 99] on link "Nouvelle réservation" at bounding box center [1065, 103] width 135 height 23
select select
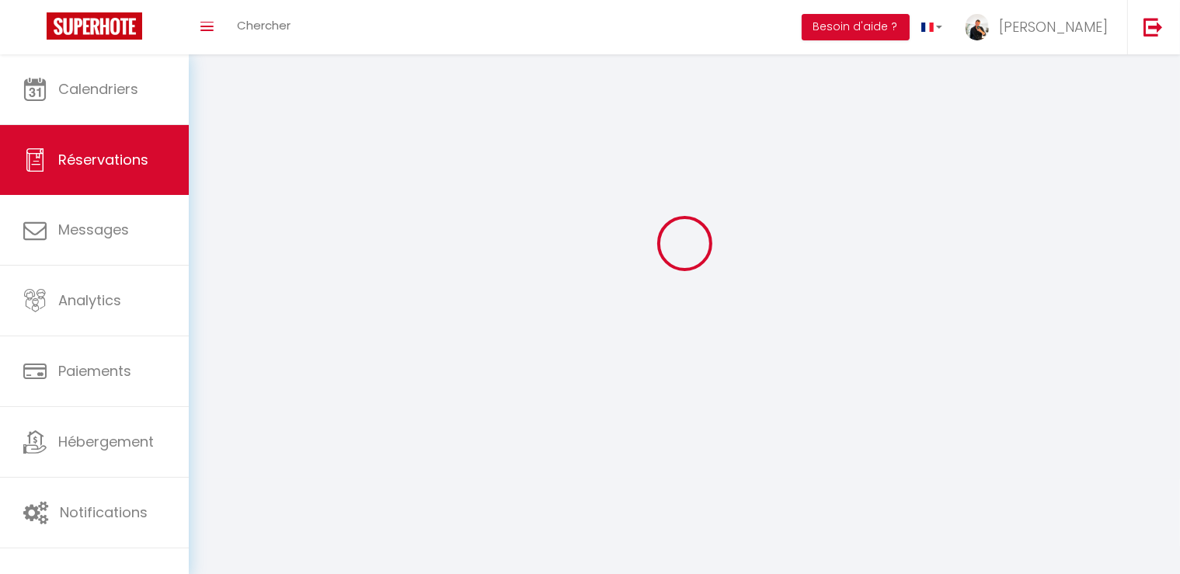
select select
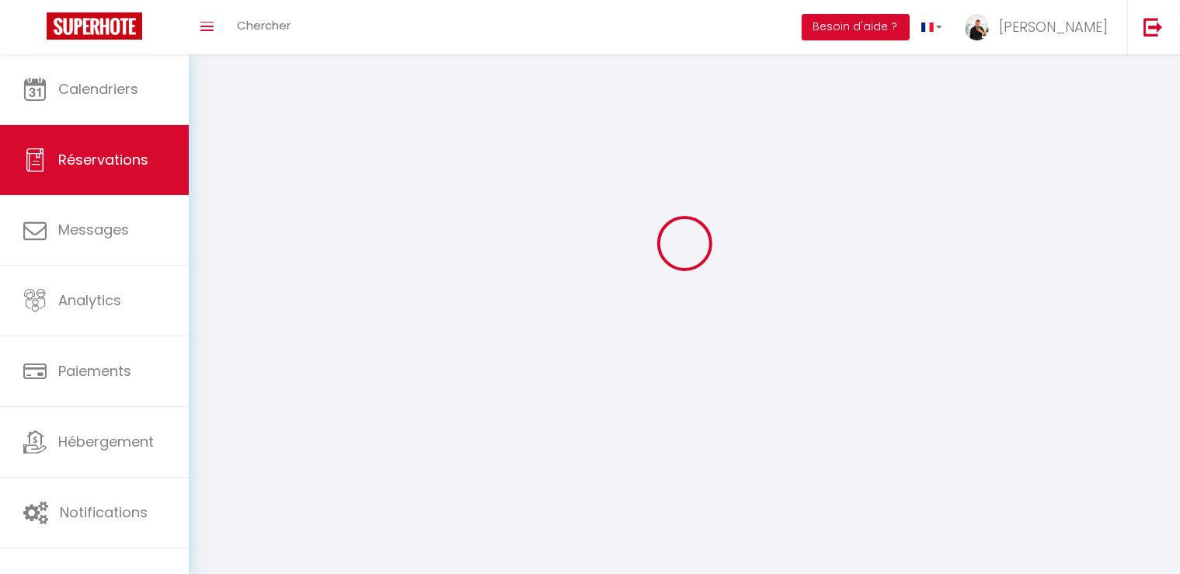
select select
checkbox input "false"
select select
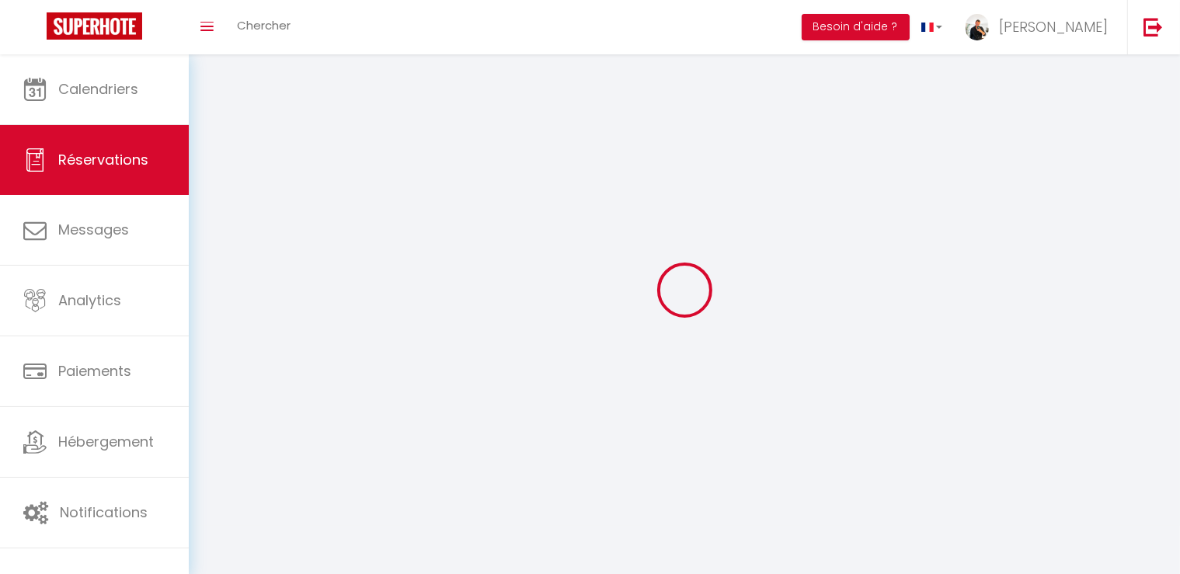
select select
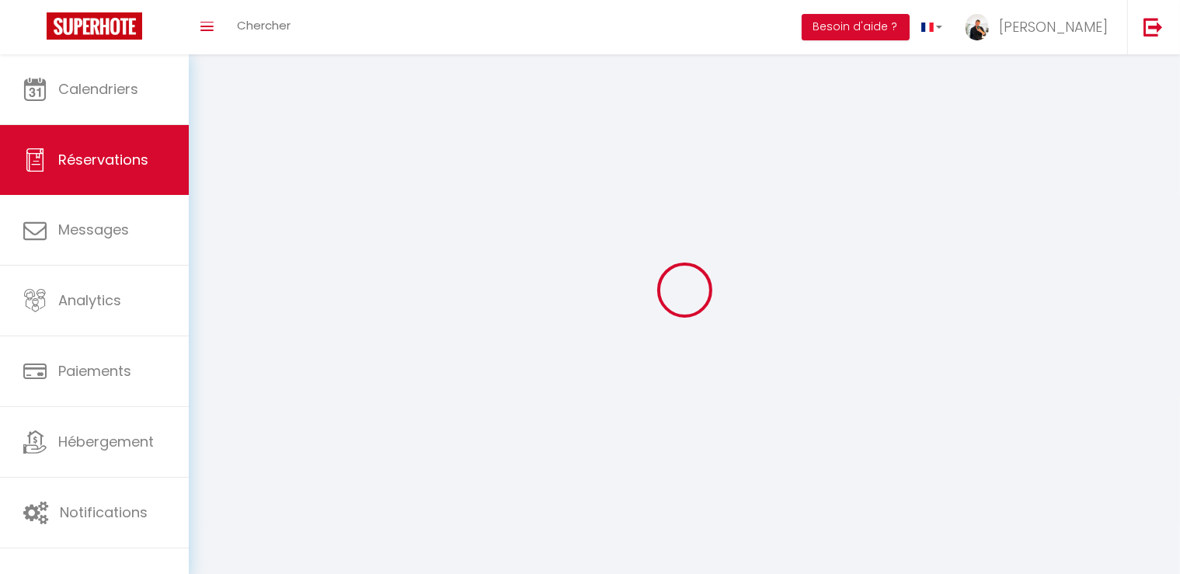
checkbox input "false"
select select
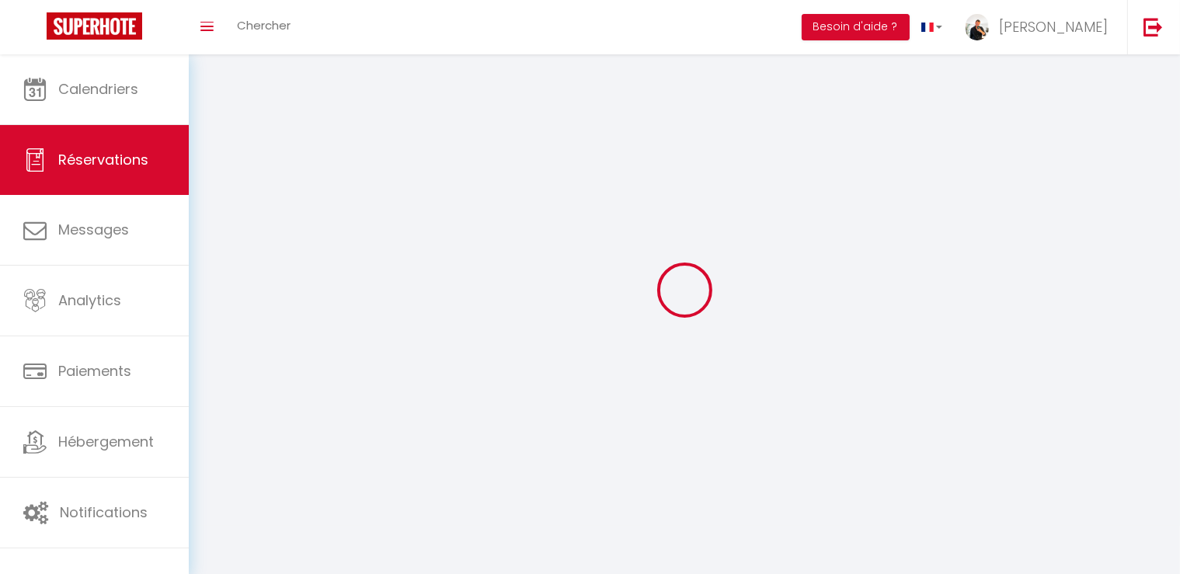
select select
checkbox input "false"
select select
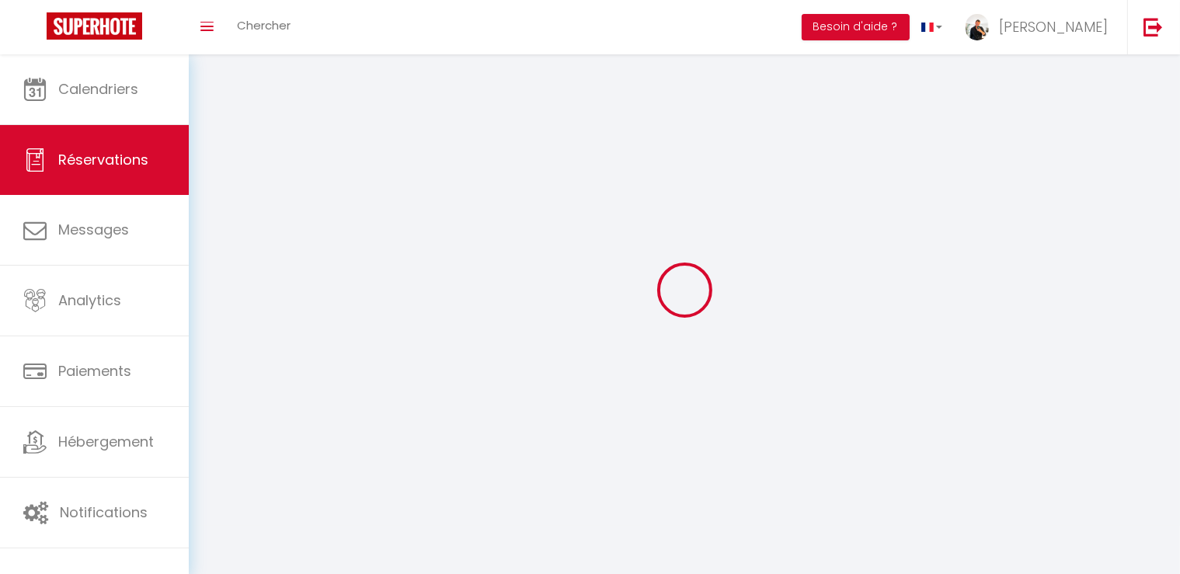
select select
checkbox input "false"
select select
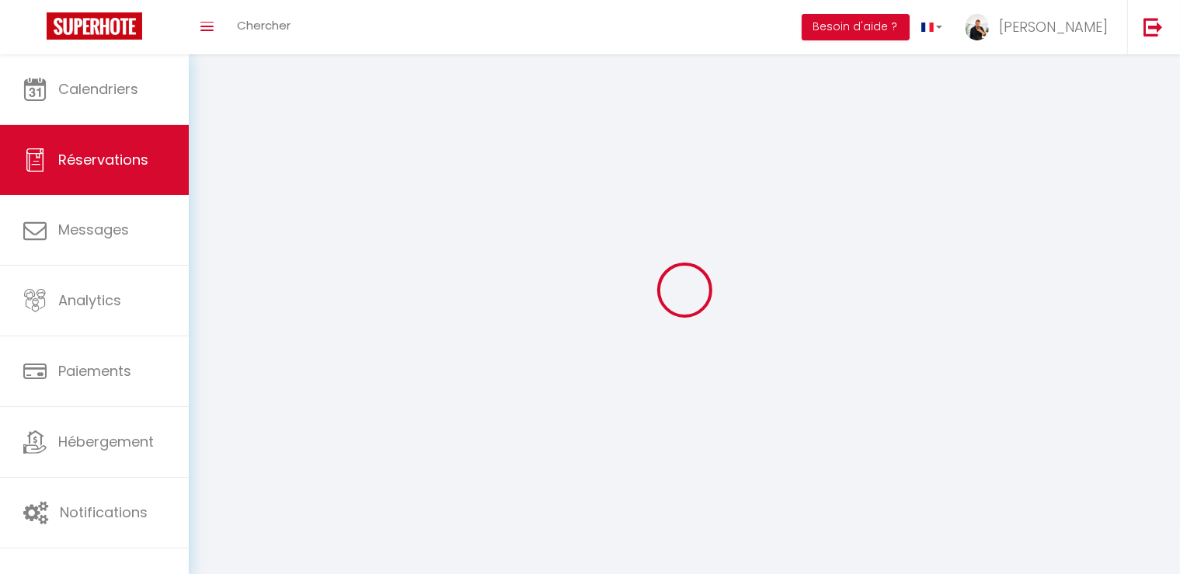
select select
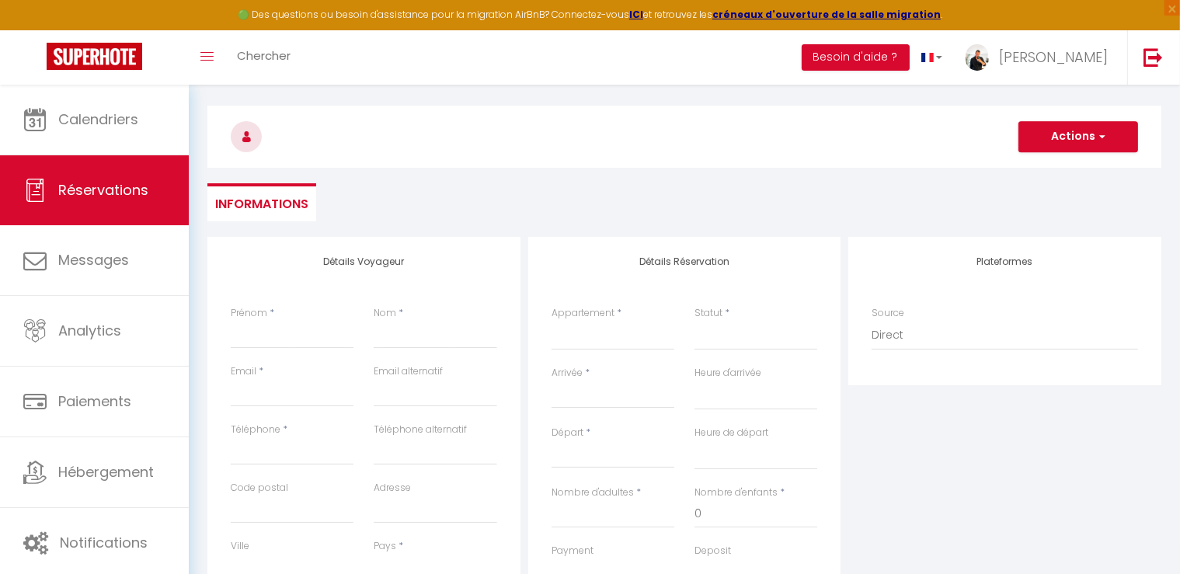
scroll to position [78, 0]
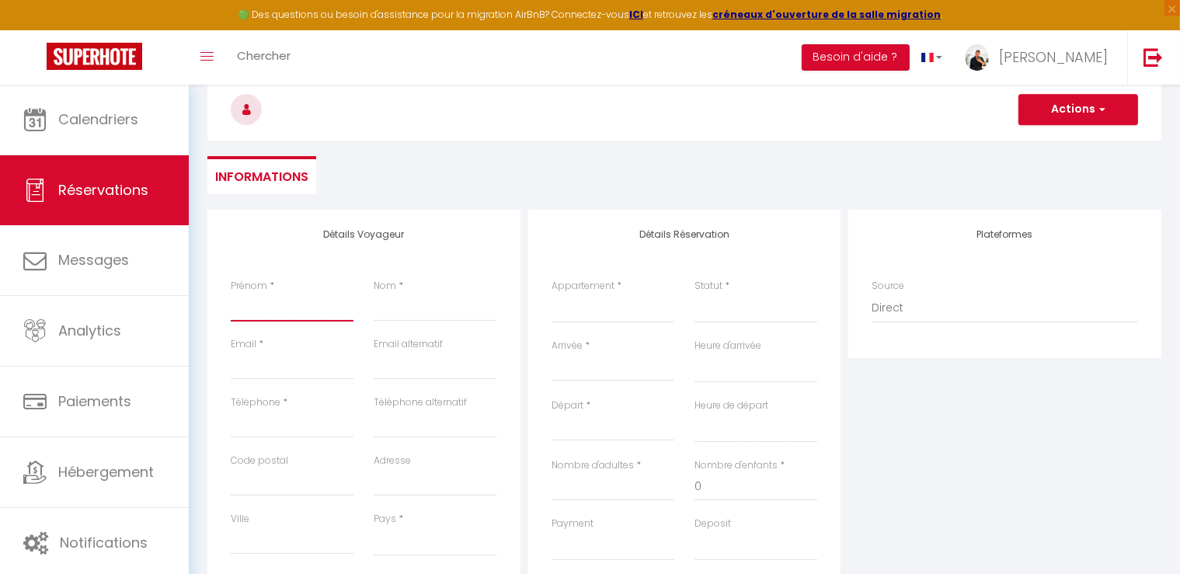
click at [284, 316] on input "Prénom" at bounding box center [292, 308] width 123 height 28
type input "C"
select select
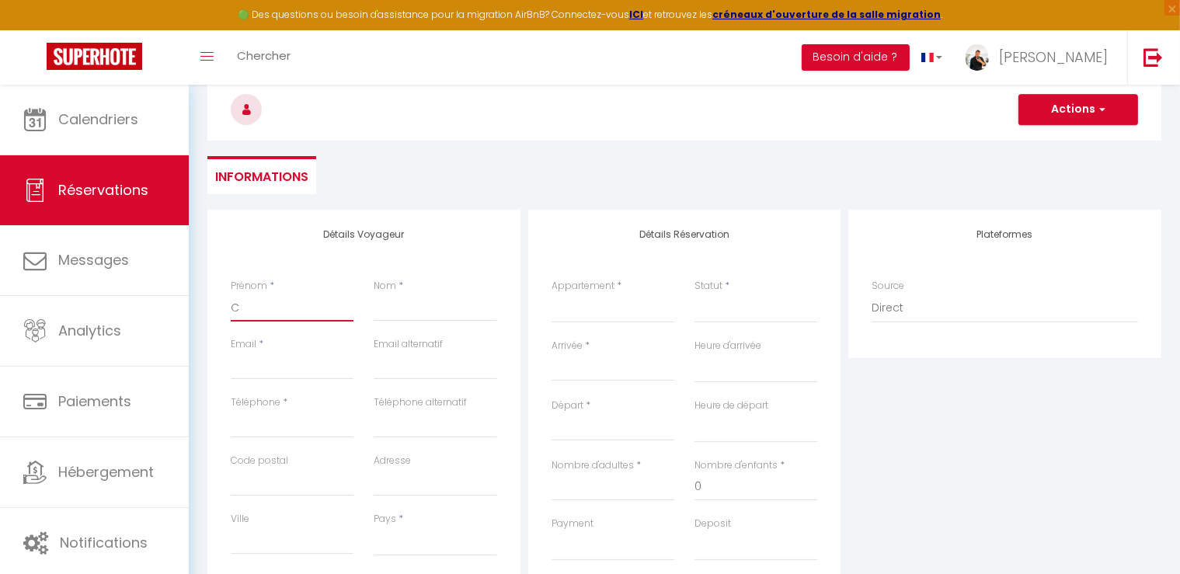
select select
checkbox input "false"
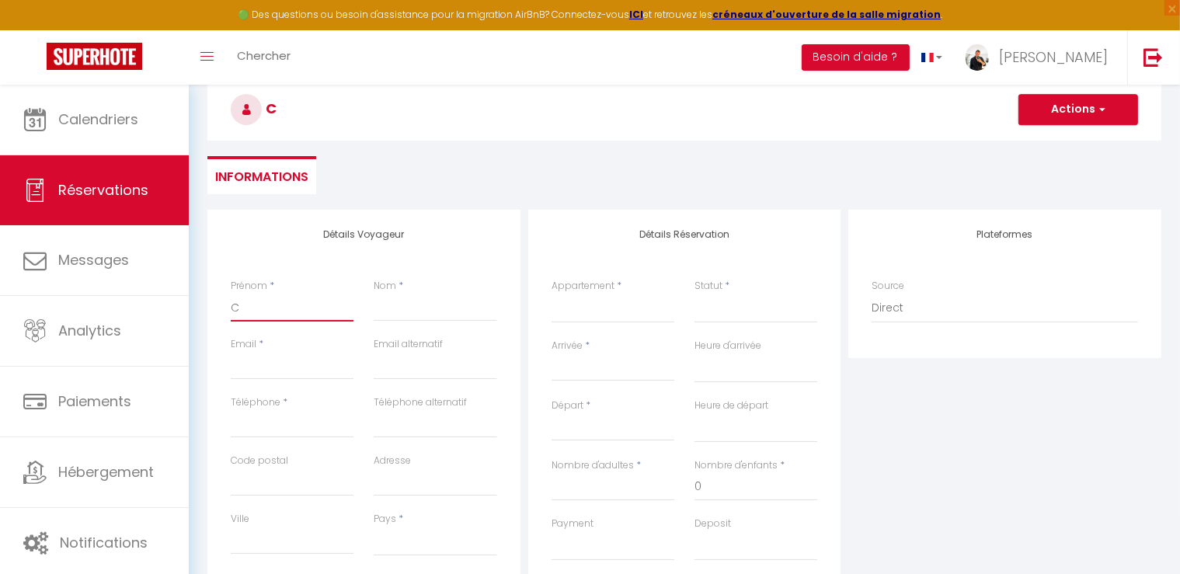
type input "CE"
select select
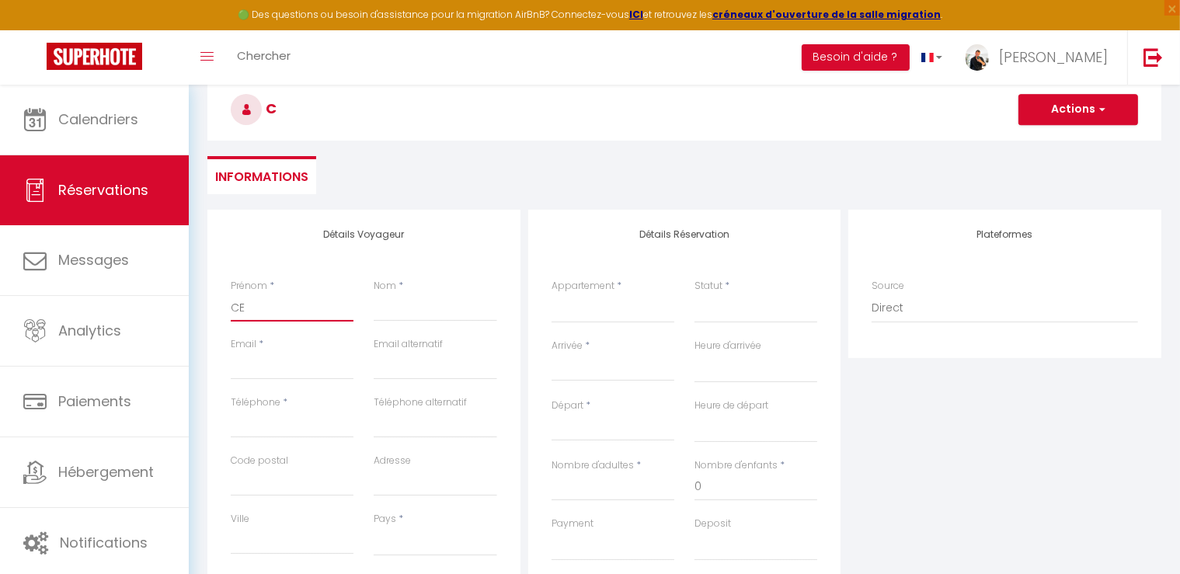
select select
checkbox input "false"
type input "CEL"
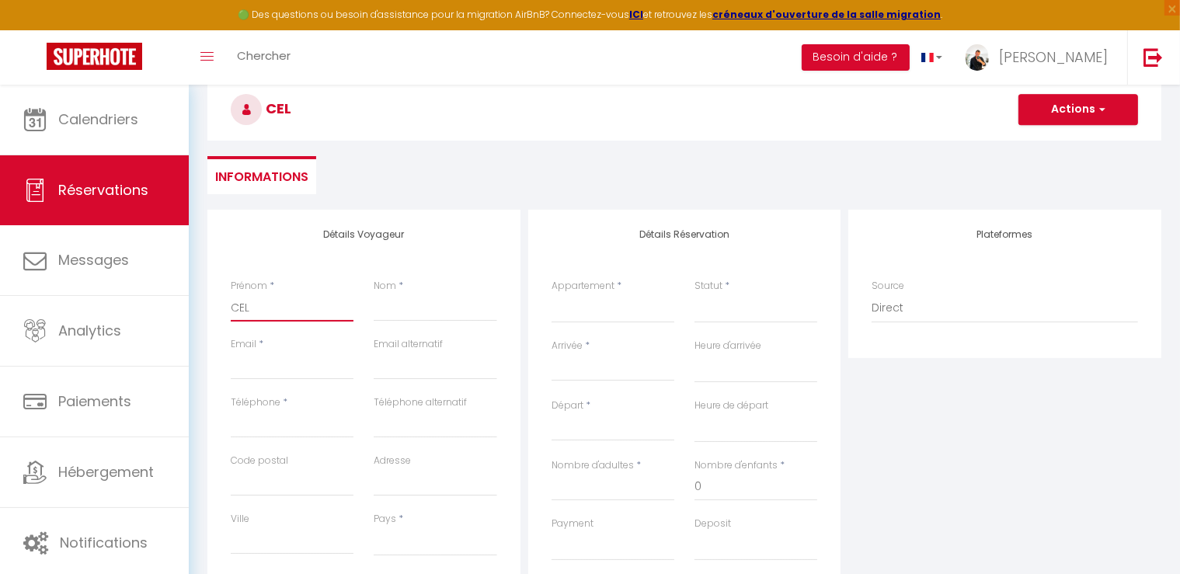
select select
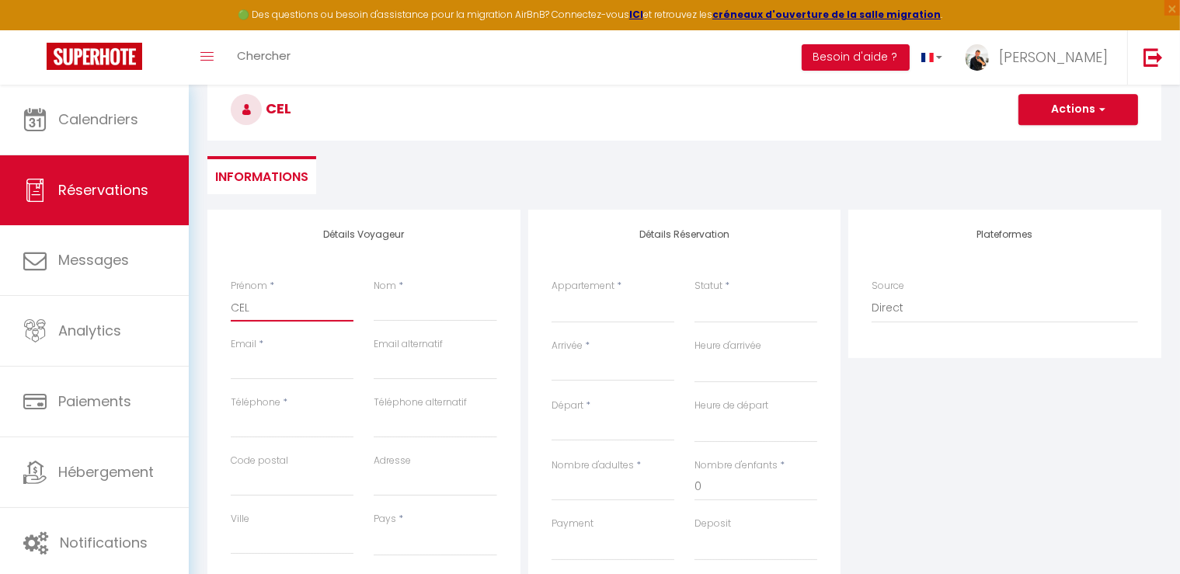
select select
checkbox input "false"
type input "CELI"
select select
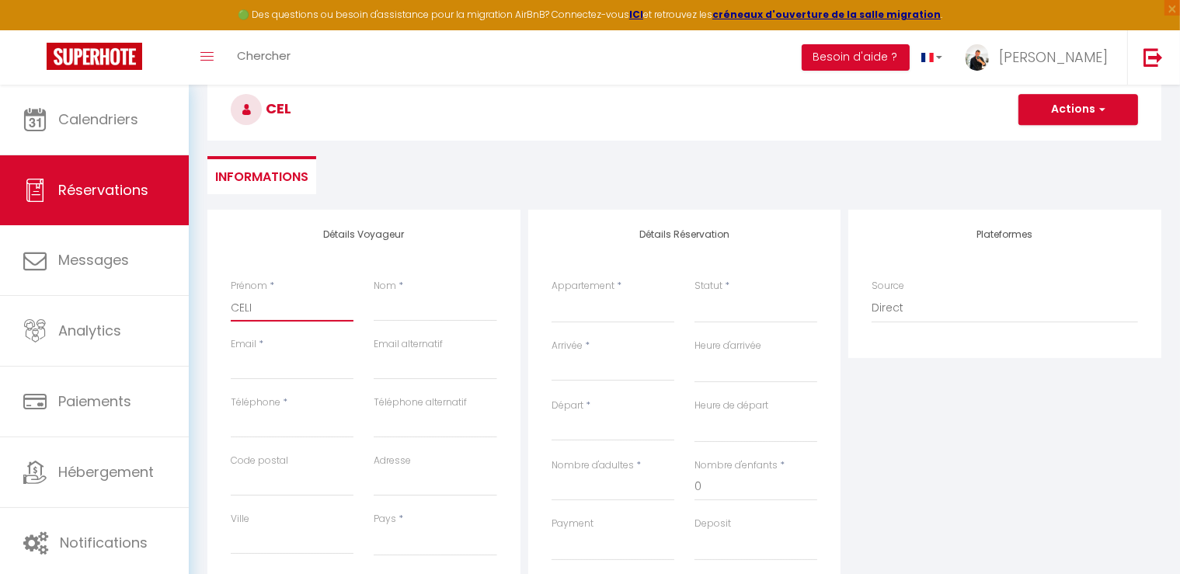
select select
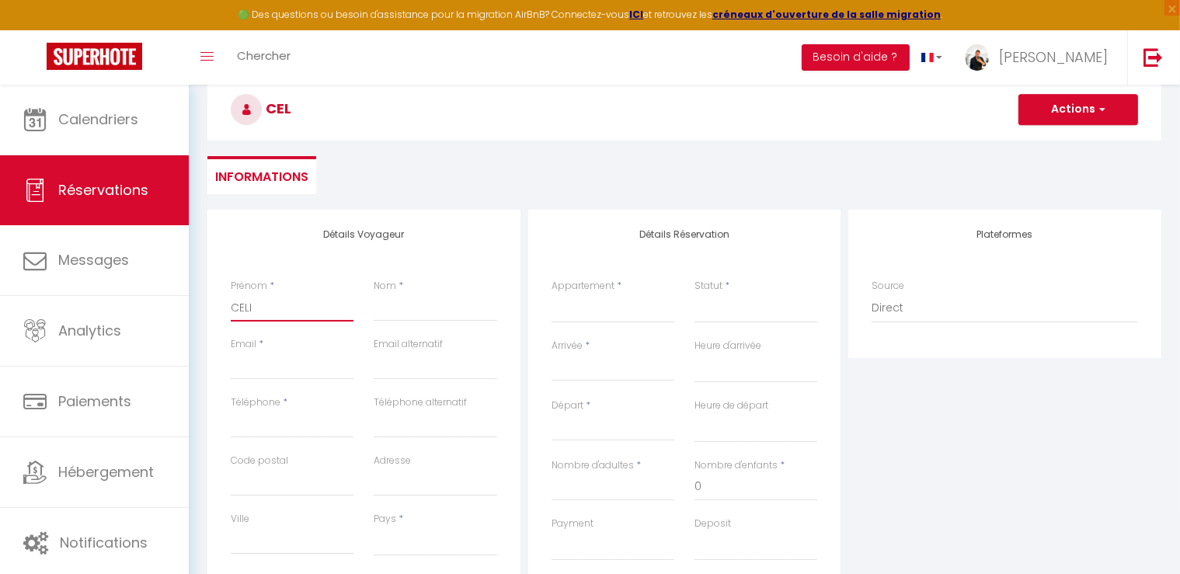
select select
checkbox input "false"
type input "CELIN"
select select
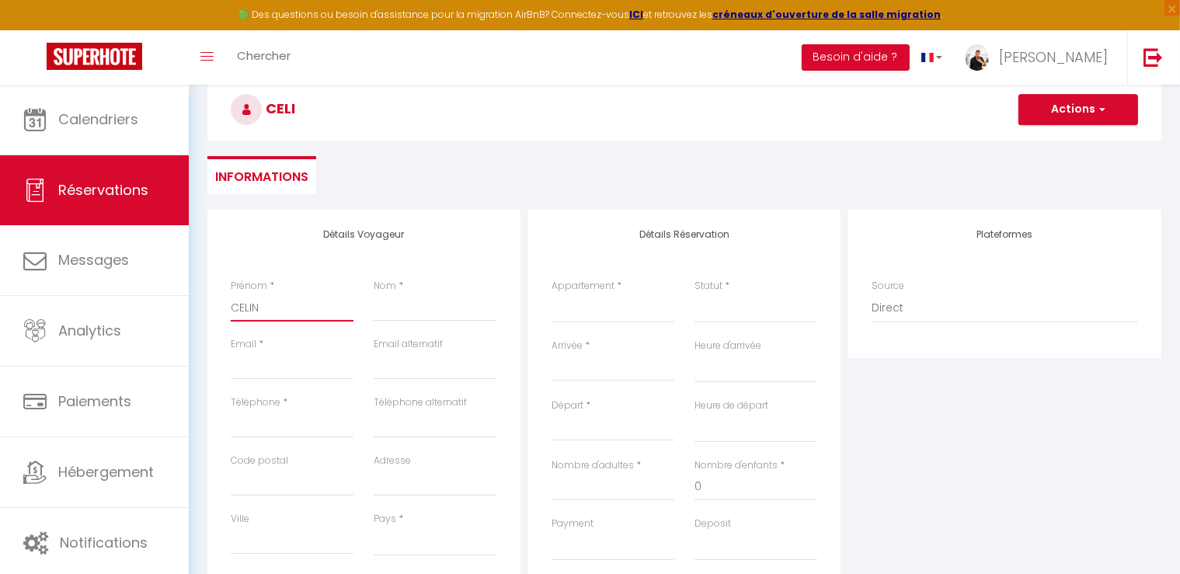
select select
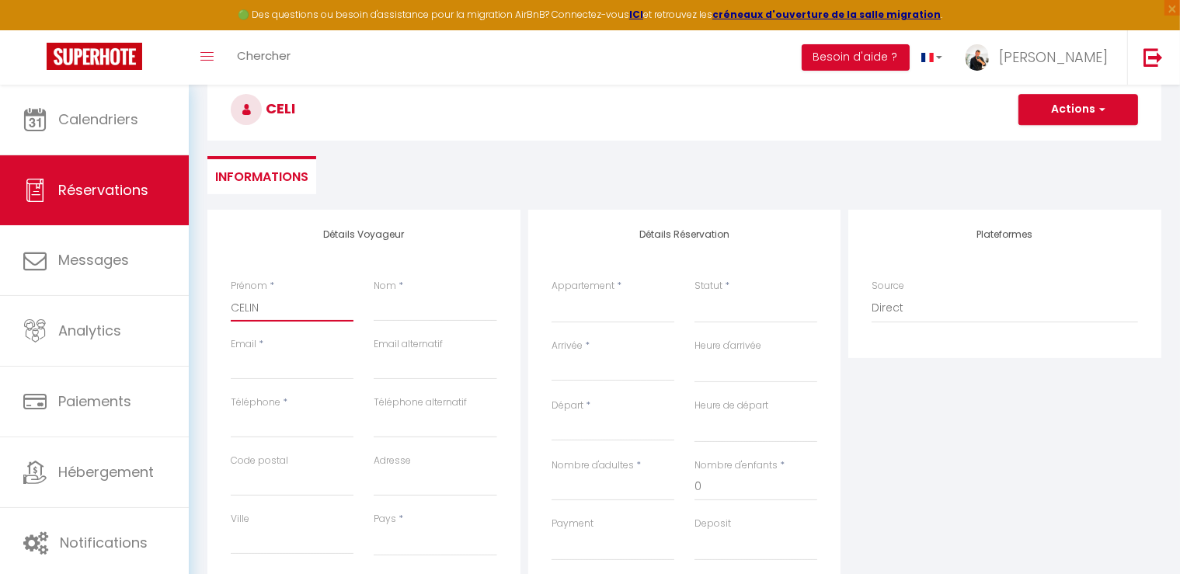
checkbox input "false"
type input "CELINE"
select select
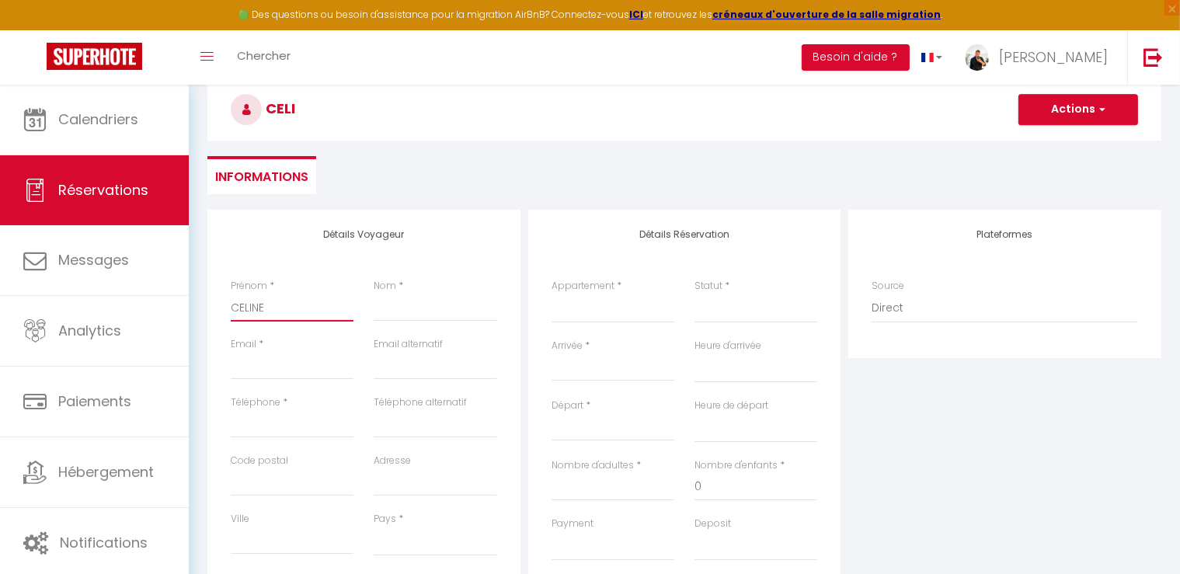
select select
checkbox input "false"
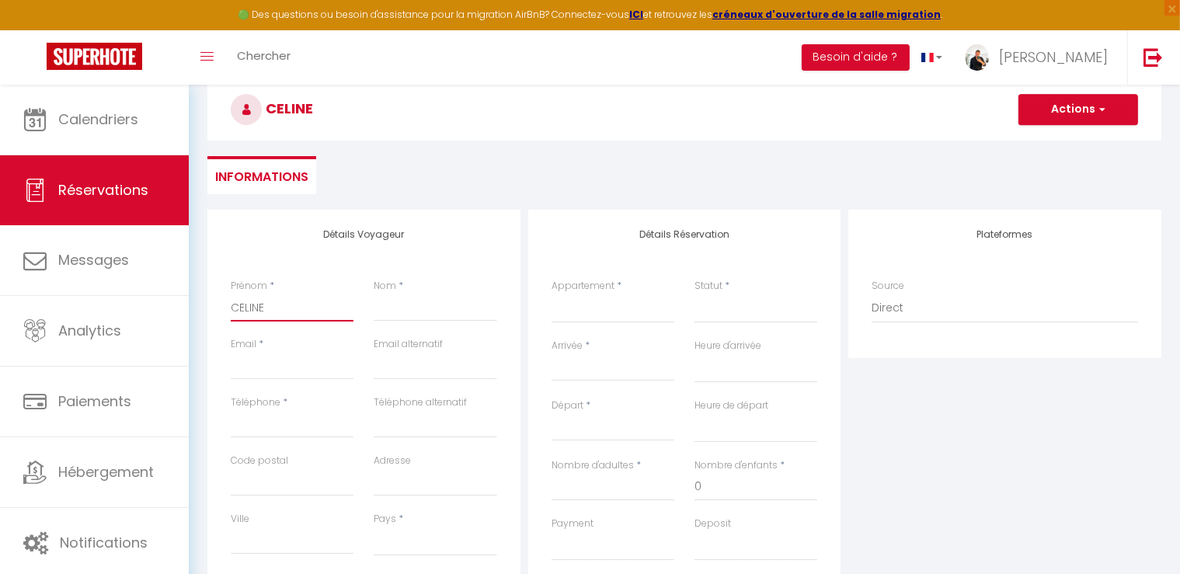
type input "CELINE"
type input "B"
select select
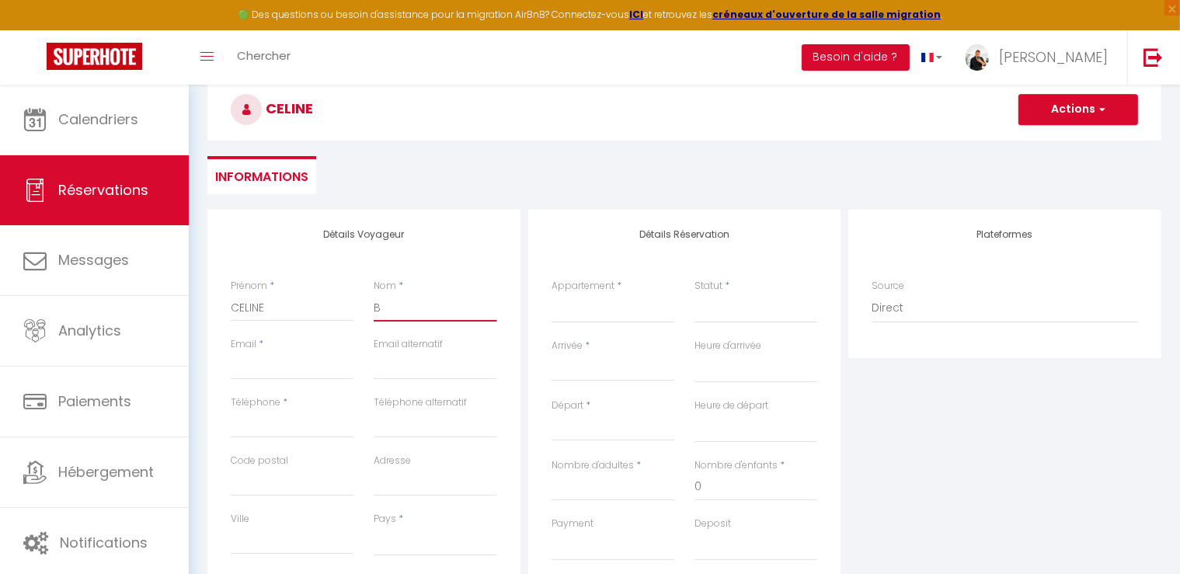
select select
checkbox input "false"
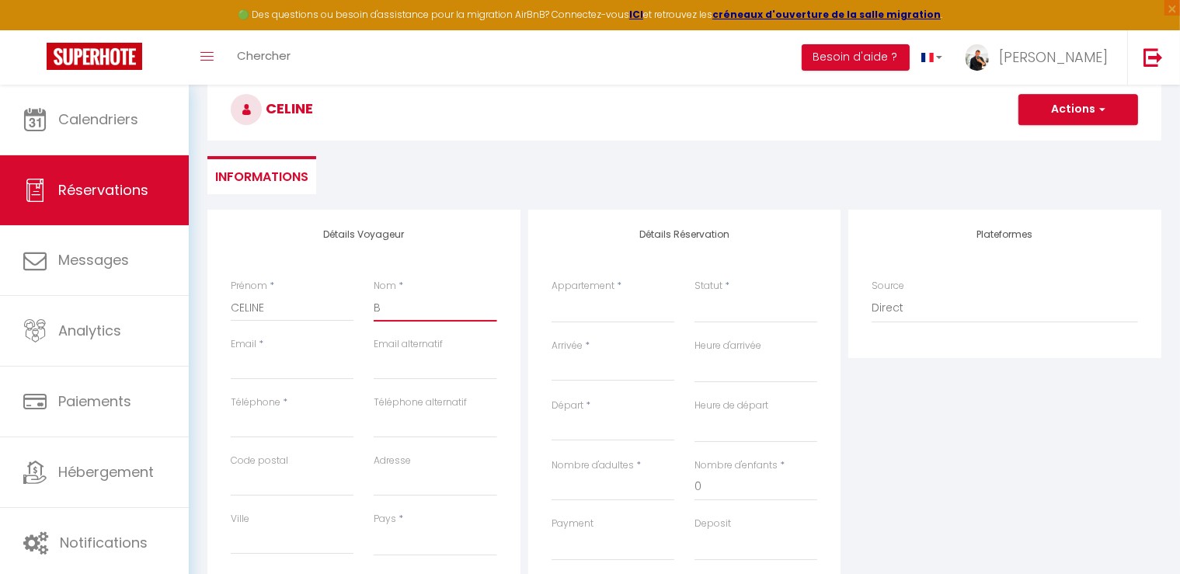
type input "BE"
select select
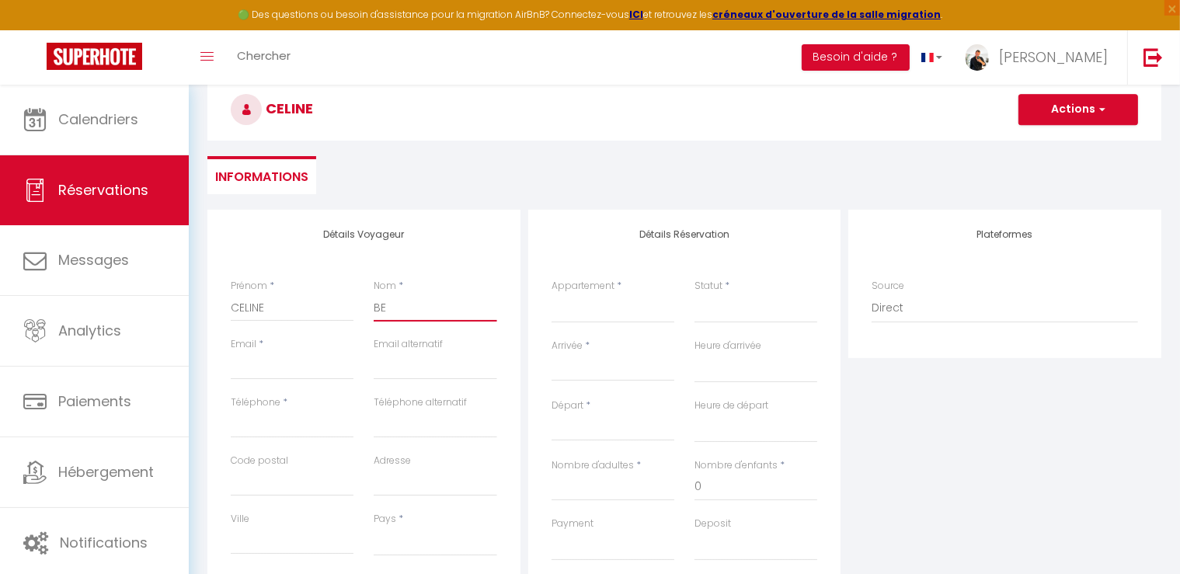
select select
checkbox input "false"
type input "BEL"
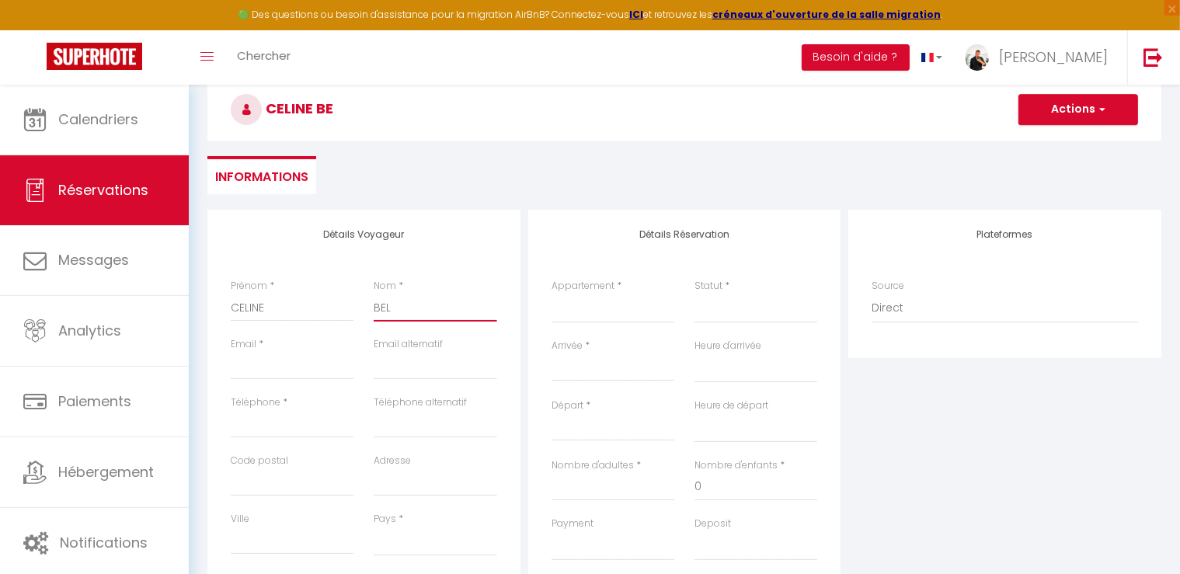
select select
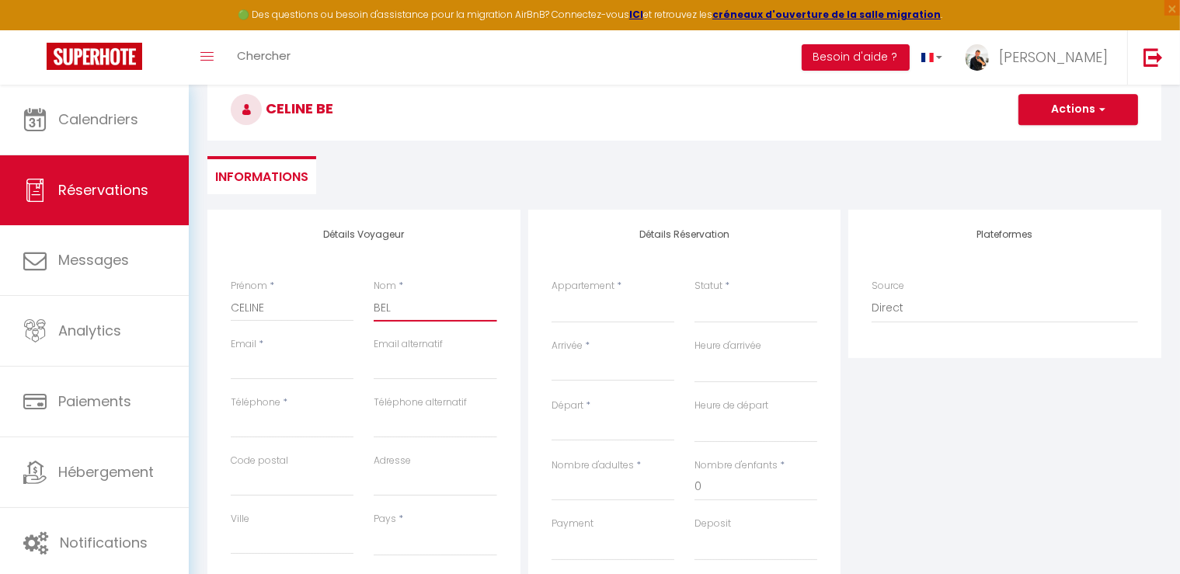
select select
checkbox input "false"
type input "BELE"
select select
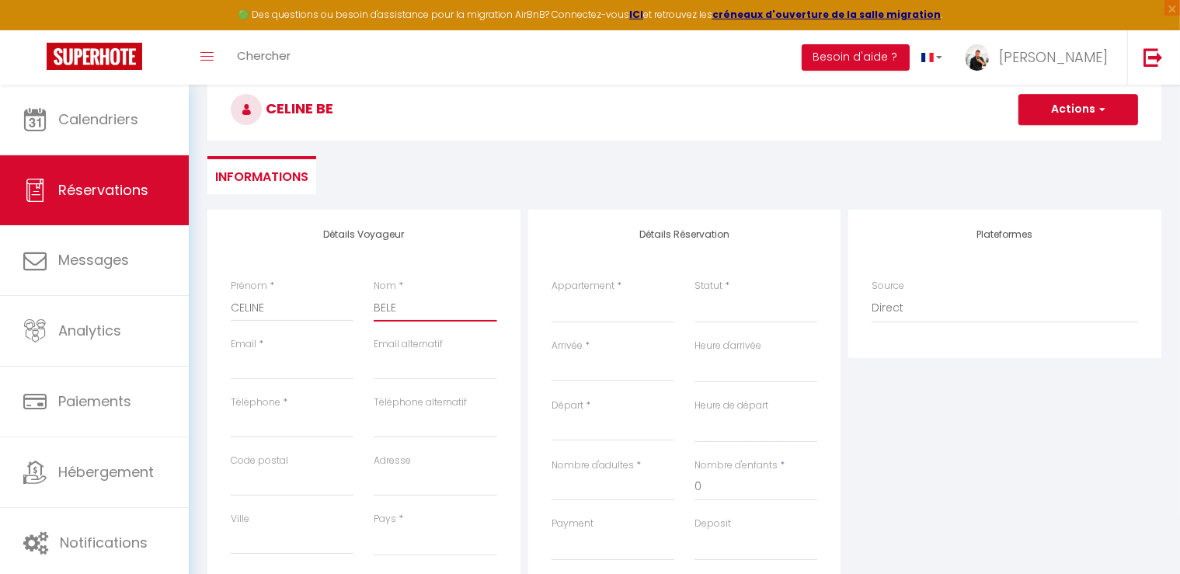
select select
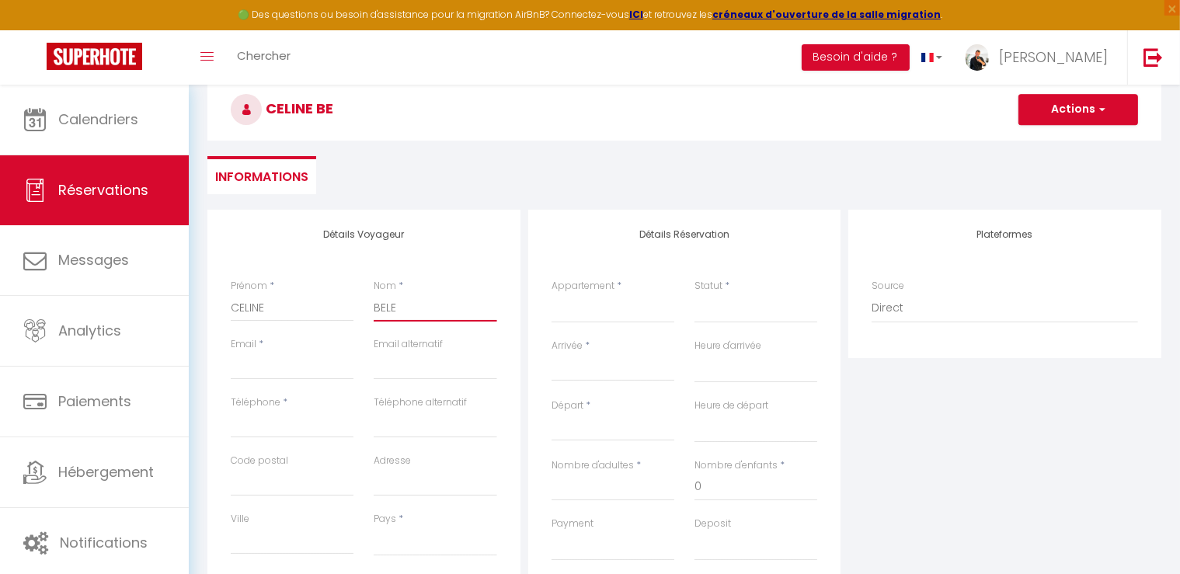
select select
checkbox input "false"
type input "[PERSON_NAME]"
select select
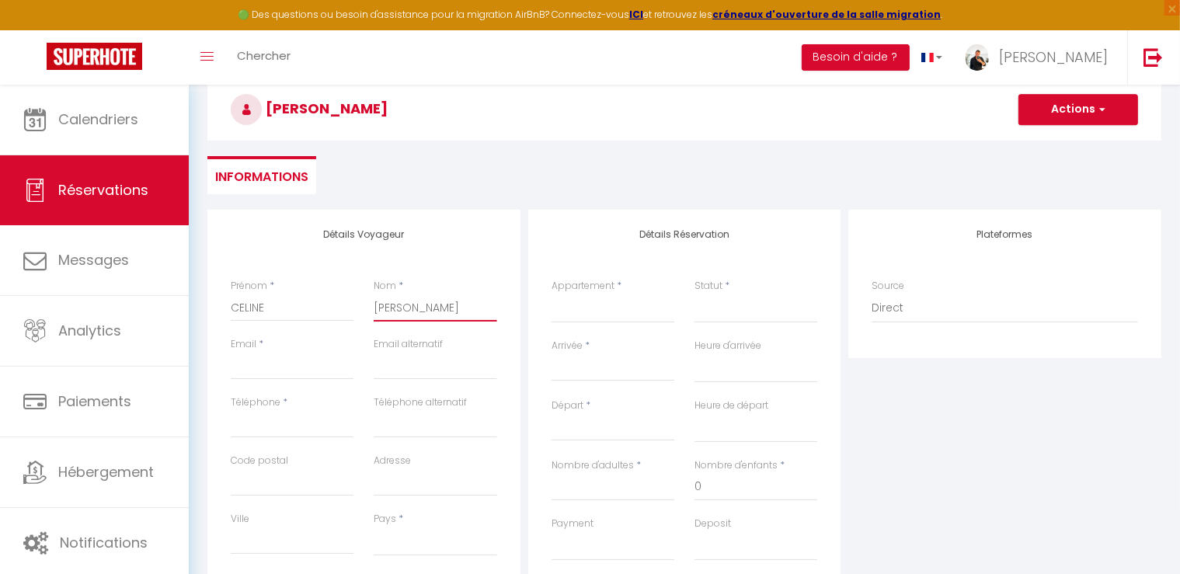
select select
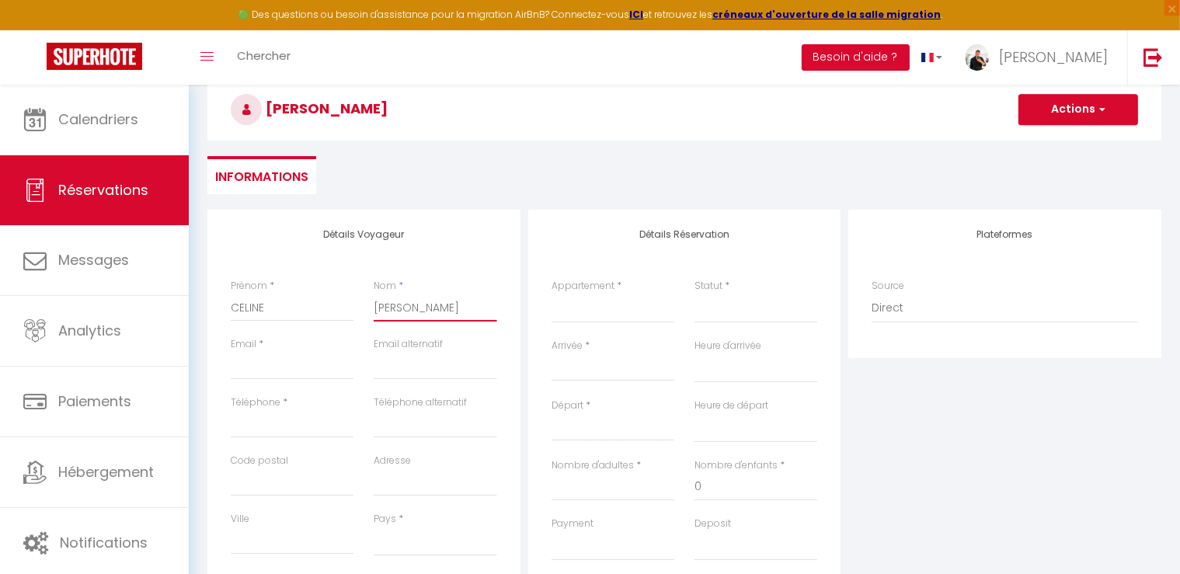
checkbox input "false"
type input "[PERSON_NAME]"
click at [280, 369] on input "Email client" at bounding box center [292, 366] width 123 height 28
type input "[EMAIL_ADDRESS][DOMAIN_NAME]"
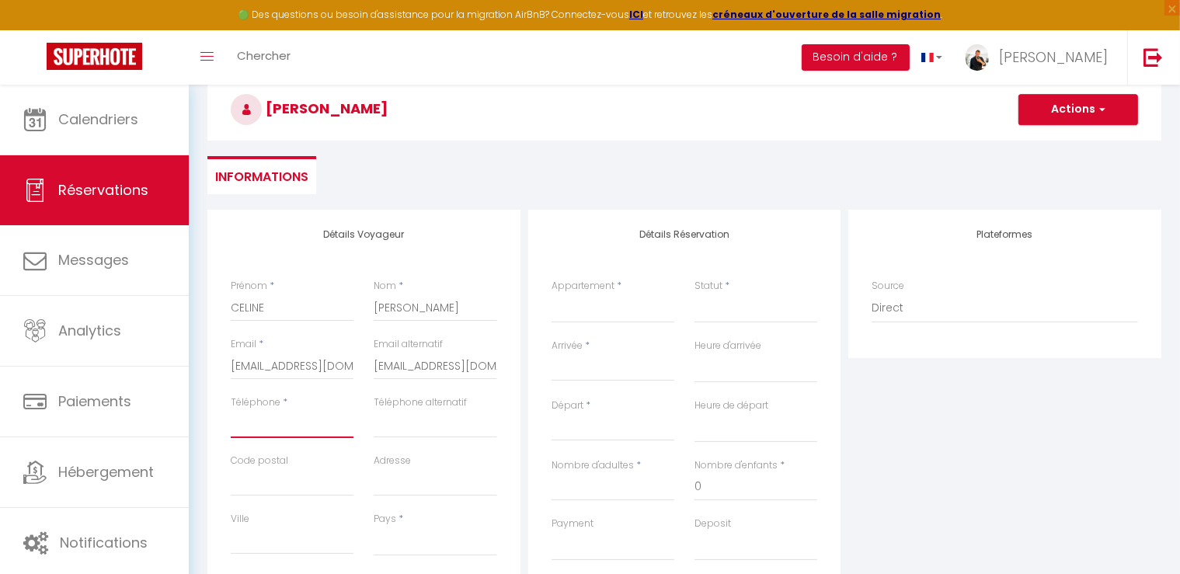
type input "0671183560"
type input "83330"
type input "route nationale 8, 5400"
type input "le beausset"
select select "FR"
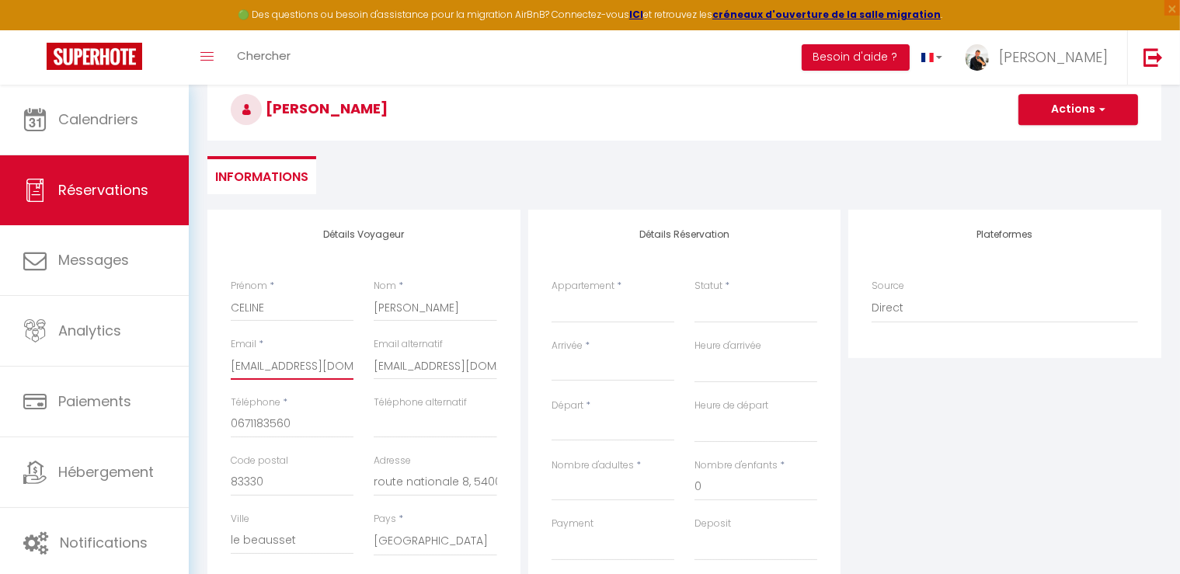
select select
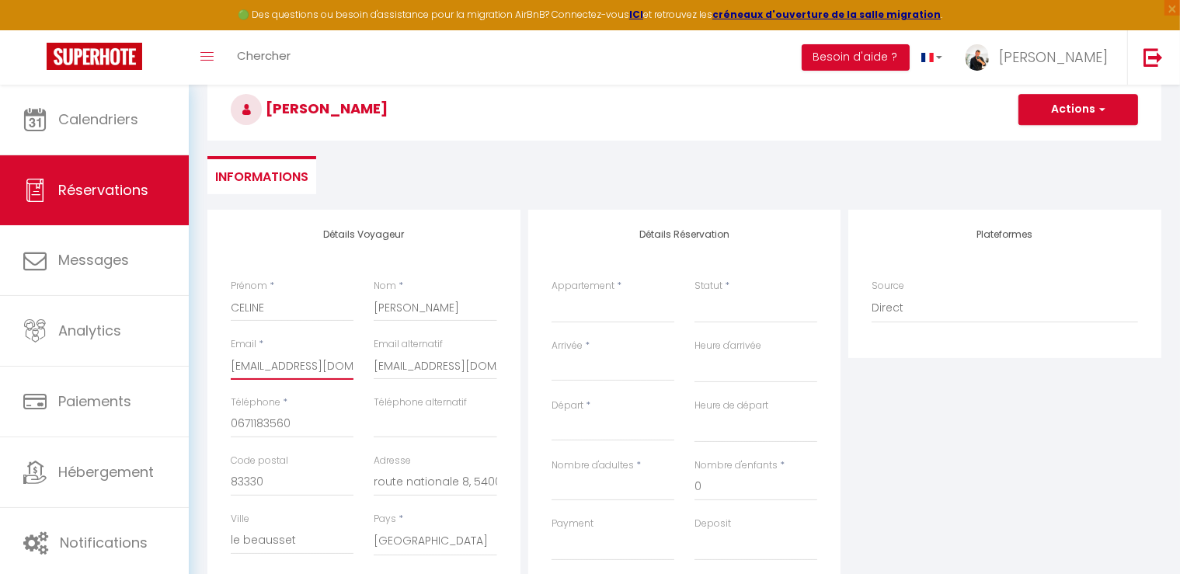
select select
checkbox input "false"
click at [312, 422] on input "0671183560" at bounding box center [292, 424] width 123 height 28
click at [510, 336] on div "Détails Voyageur Prénom * CELINE Nom * BELEY Email * info@maisonhebrant.com Ema…" at bounding box center [363, 488] width 313 height 556
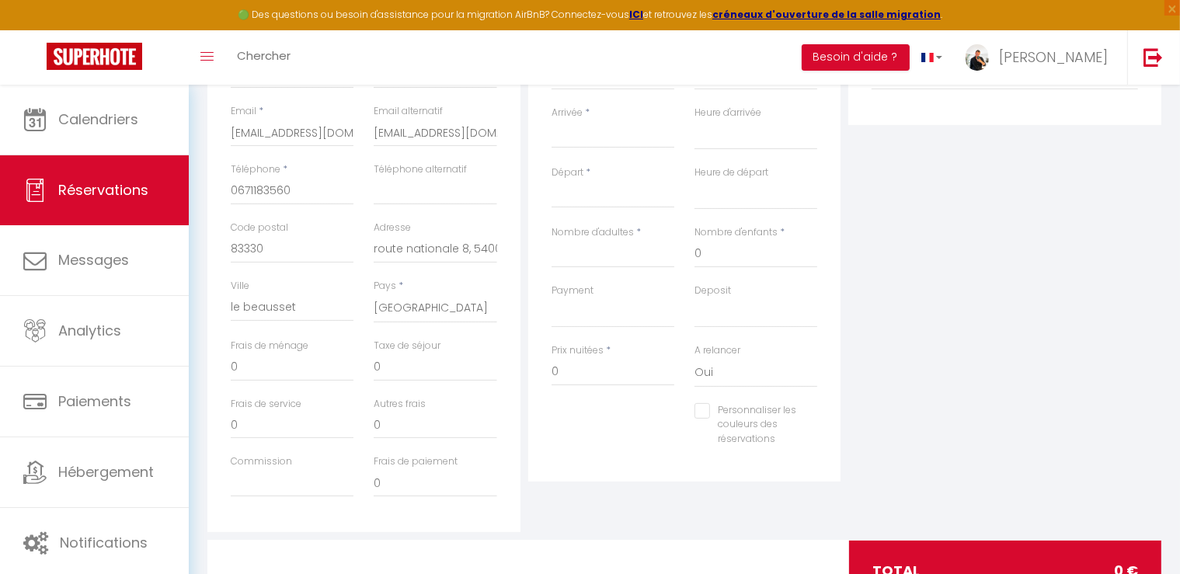
scroll to position [233, 0]
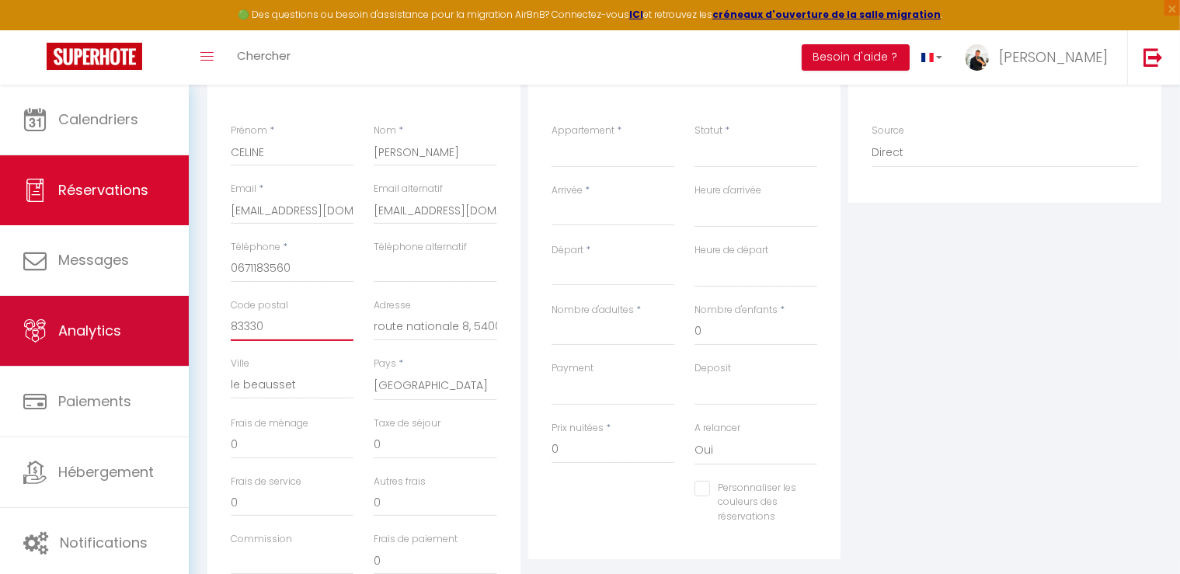
drag, startPoint x: 288, startPoint y: 326, endPoint x: 168, endPoint y: 321, distance: 120.6
click at [168, 322] on div "🟢 Des questions ou besoin d'assistance pour la migration AirBnB? Connectez-vous…" at bounding box center [590, 285] width 1180 height 867
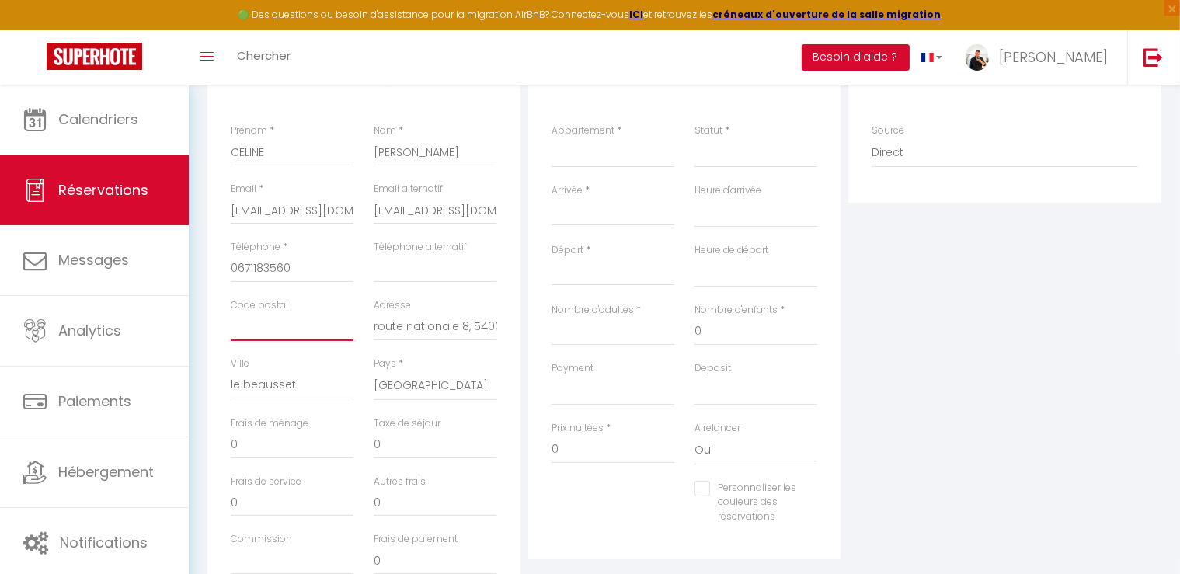
select select
drag, startPoint x: 383, startPoint y: 327, endPoint x: 506, endPoint y: 325, distance: 122.8
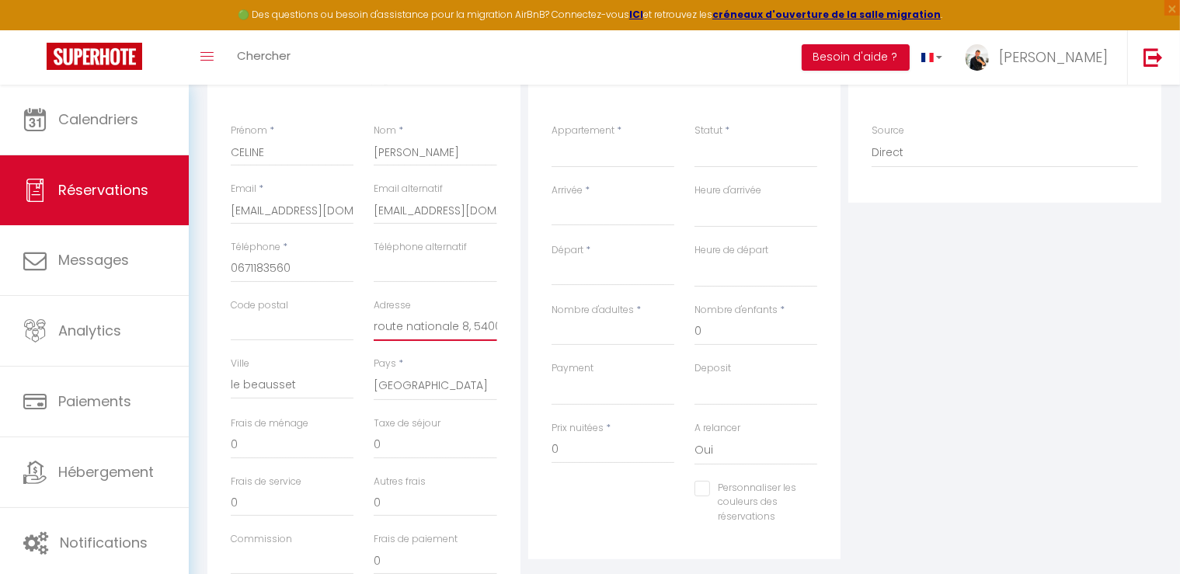
click at [506, 326] on div "Adresse route nationale 8, 5400" at bounding box center [435, 327] width 143 height 58
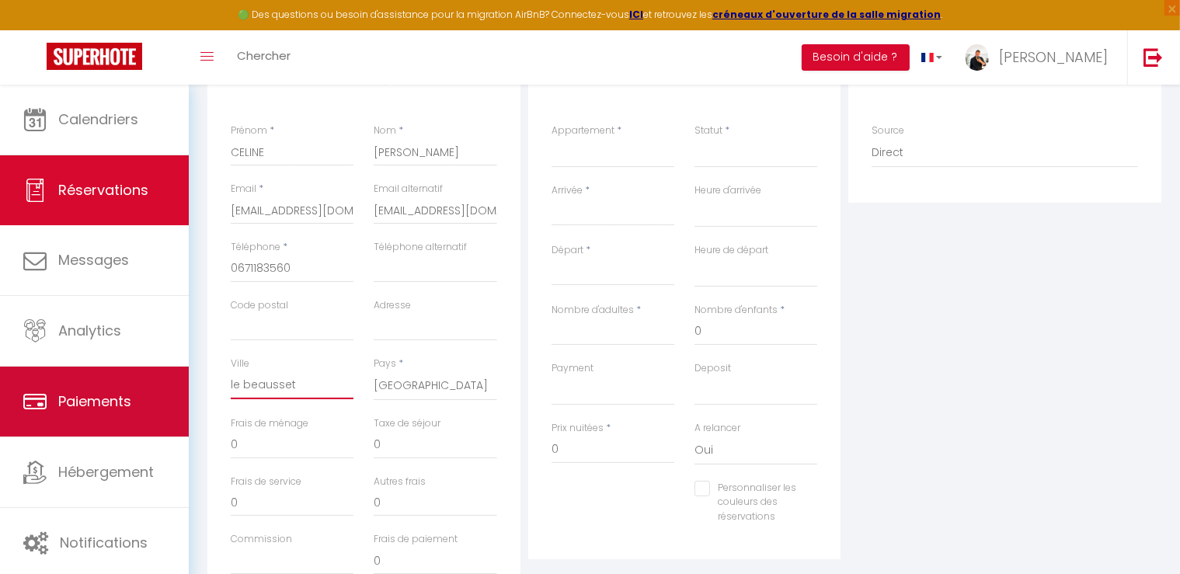
drag, startPoint x: 233, startPoint y: 385, endPoint x: 37, endPoint y: 385, distance: 195.8
click at [37, 385] on div "🟢 Des questions ou besoin d'assistance pour la migration AirBnB? Connectez-vous…" at bounding box center [590, 285] width 1180 height 867
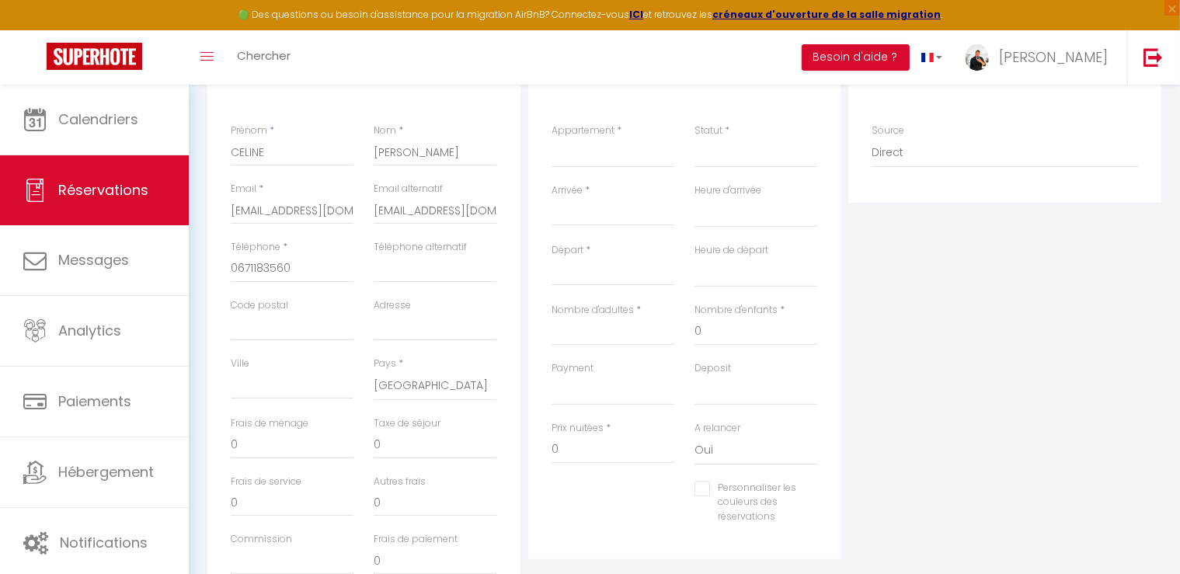
click at [507, 443] on div "Taxe de séjour 0" at bounding box center [435, 445] width 143 height 58
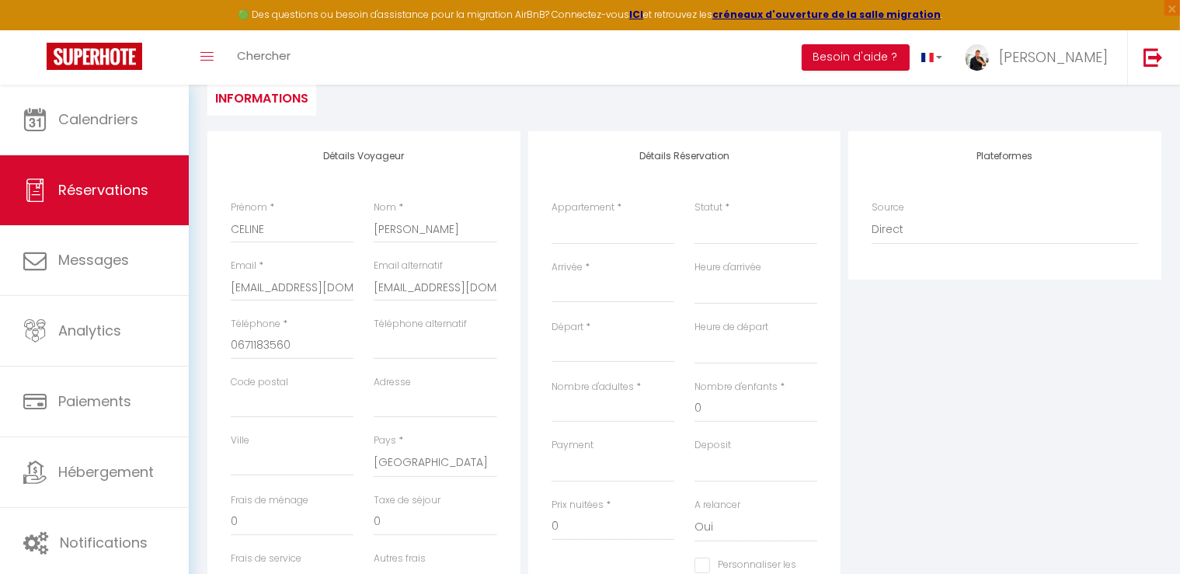
scroll to position [155, 0]
click at [636, 230] on select "Chambre 1 · Le Cigalon Chambre 2 · Le Cigalon Chambre 3 · Le Cigalon Chambre 4 …" at bounding box center [613, 231] width 123 height 30
click at [552, 216] on select "Chambre 1 · Le Cigalon Chambre 2 · Le Cigalon Chambre 3 · Le Cigalon Chambre 4 …" at bounding box center [613, 231] width 123 height 30
click at [699, 232] on select "Confirmé Non Confirmé [PERSON_NAME] par le voyageur No Show Request" at bounding box center [756, 231] width 123 height 30
click at [695, 216] on select "Confirmé Non Confirmé [PERSON_NAME] par le voyageur No Show Request" at bounding box center [756, 231] width 123 height 30
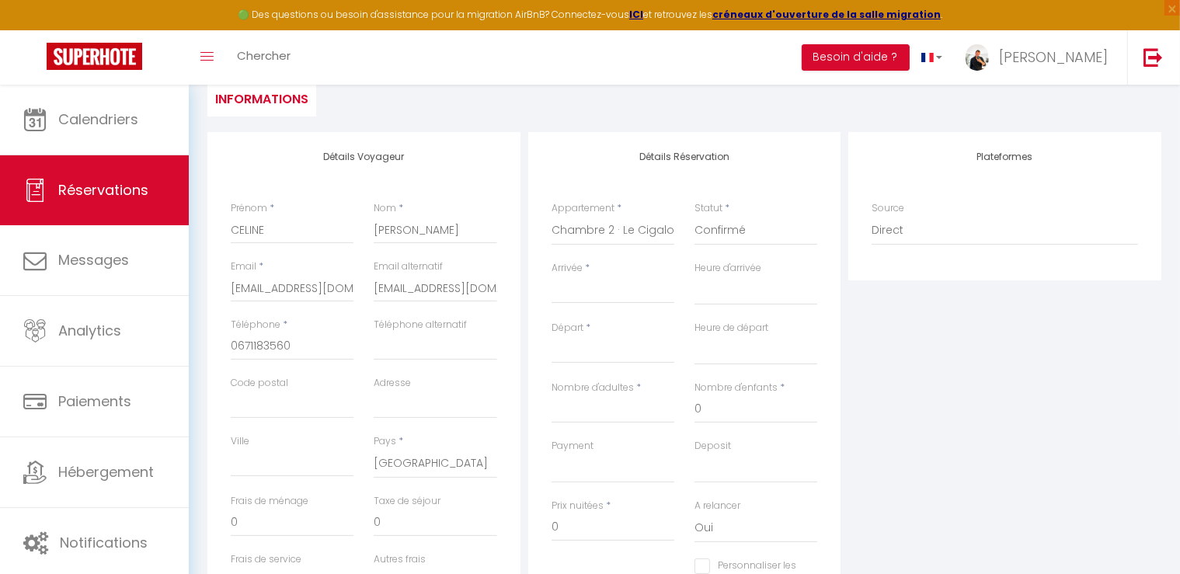
click at [618, 290] on input "Arrivée" at bounding box center [613, 291] width 123 height 20
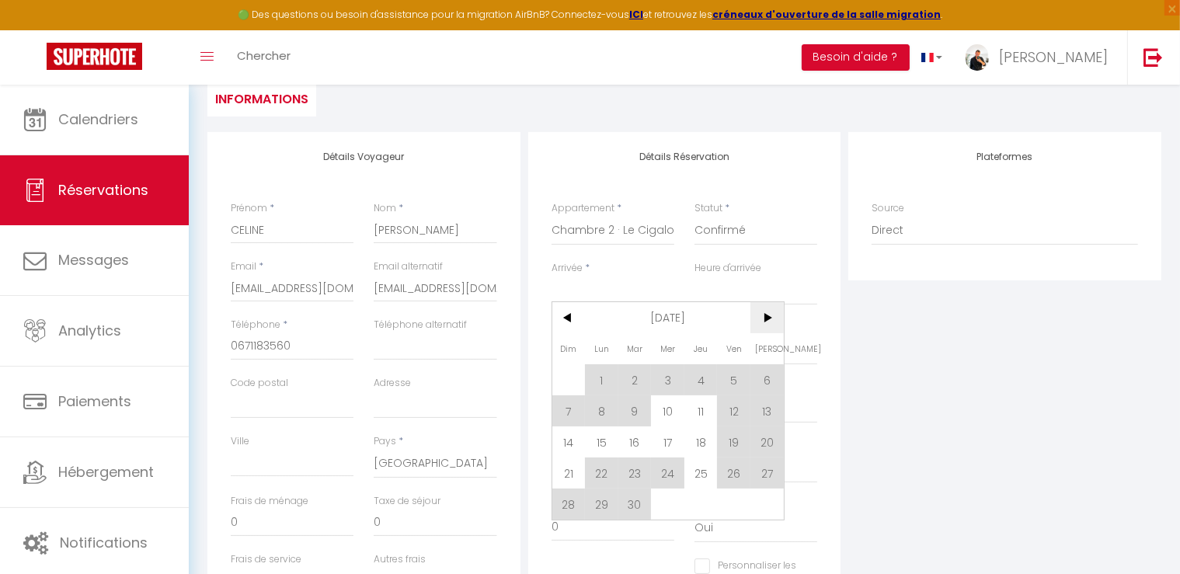
click at [768, 315] on span ">" at bounding box center [767, 317] width 33 height 31
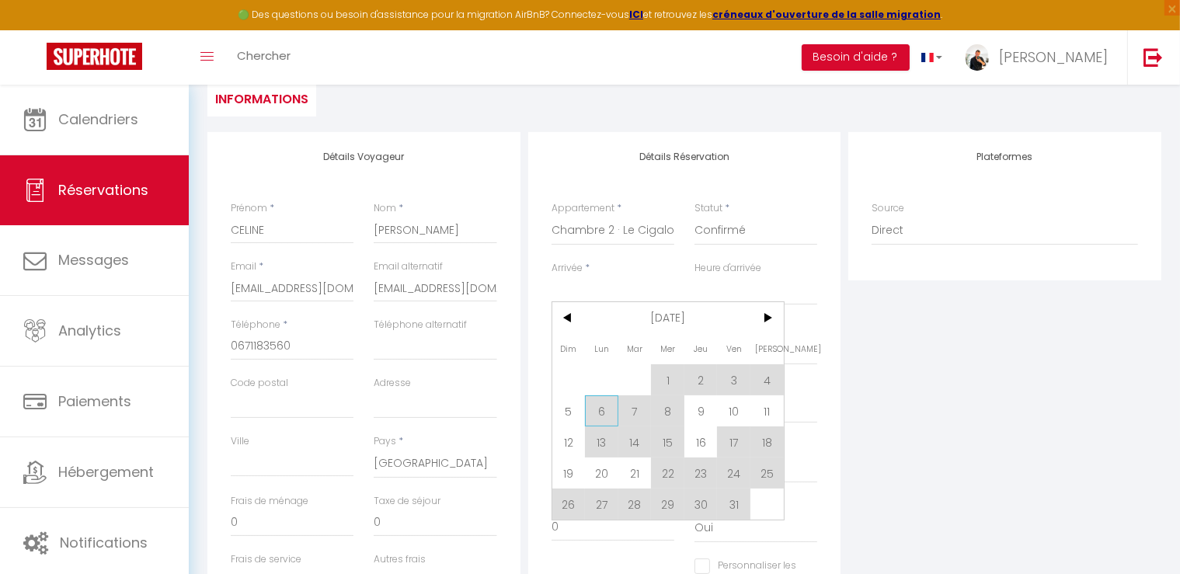
click at [592, 414] on span "6" at bounding box center [601, 410] width 33 height 31
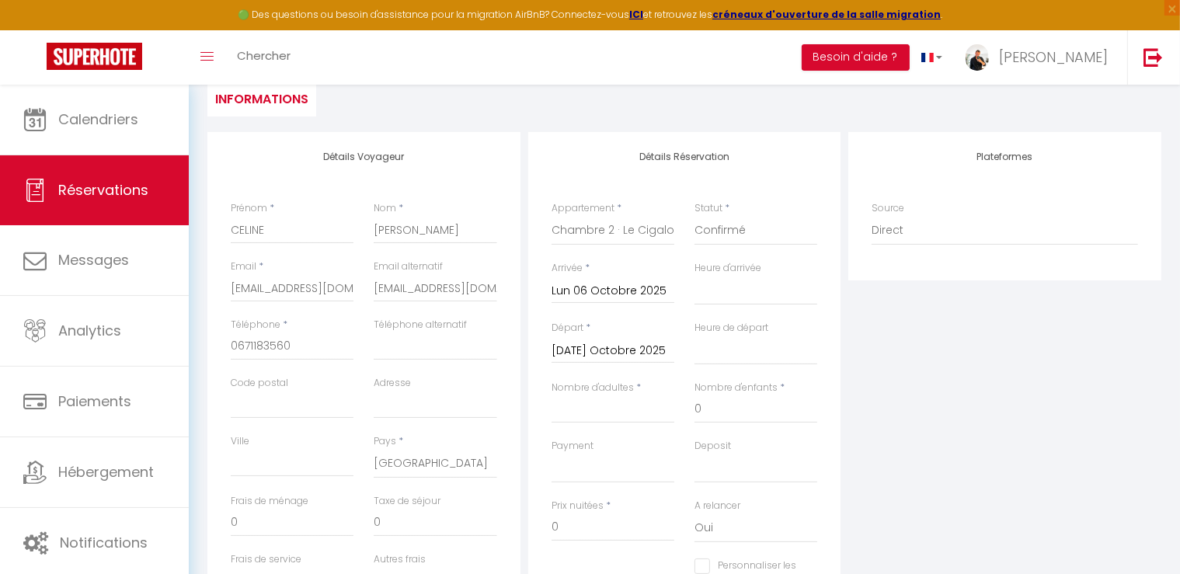
click at [640, 357] on input "Mar 07 Octobre 2025" at bounding box center [613, 351] width 123 height 20
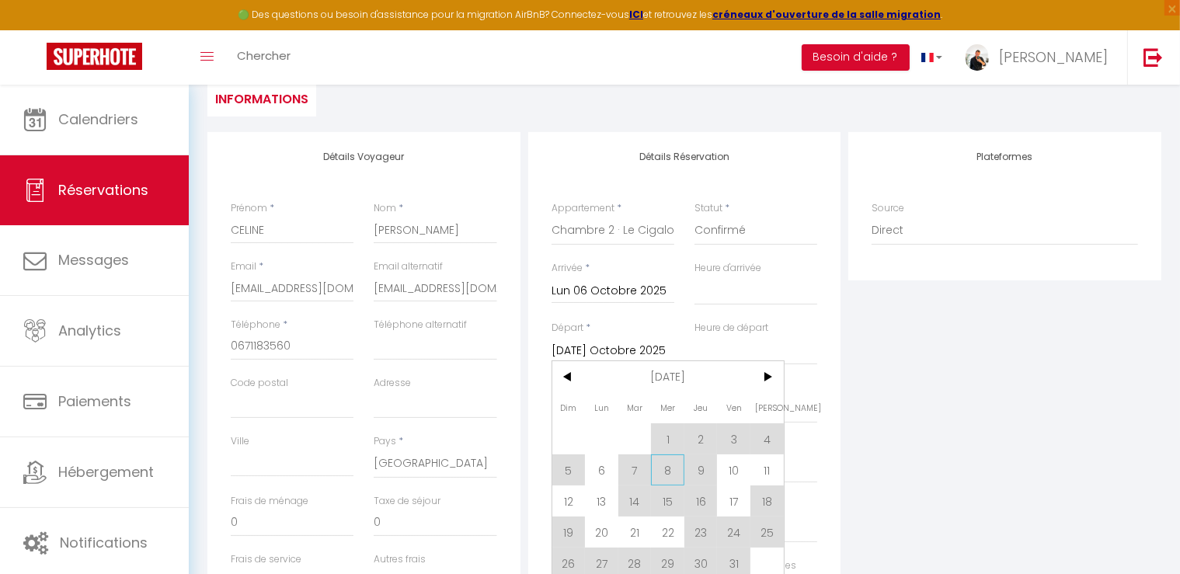
click at [673, 463] on span "8" at bounding box center [667, 470] width 33 height 31
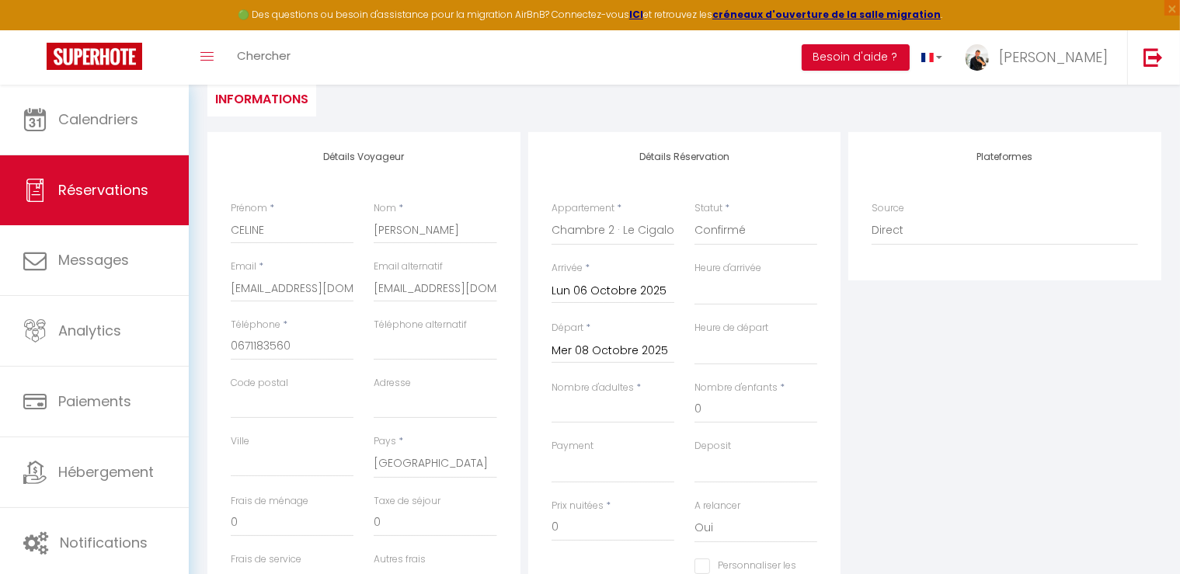
click at [648, 354] on input "Mer 08 Octobre 2025" at bounding box center [613, 351] width 123 height 20
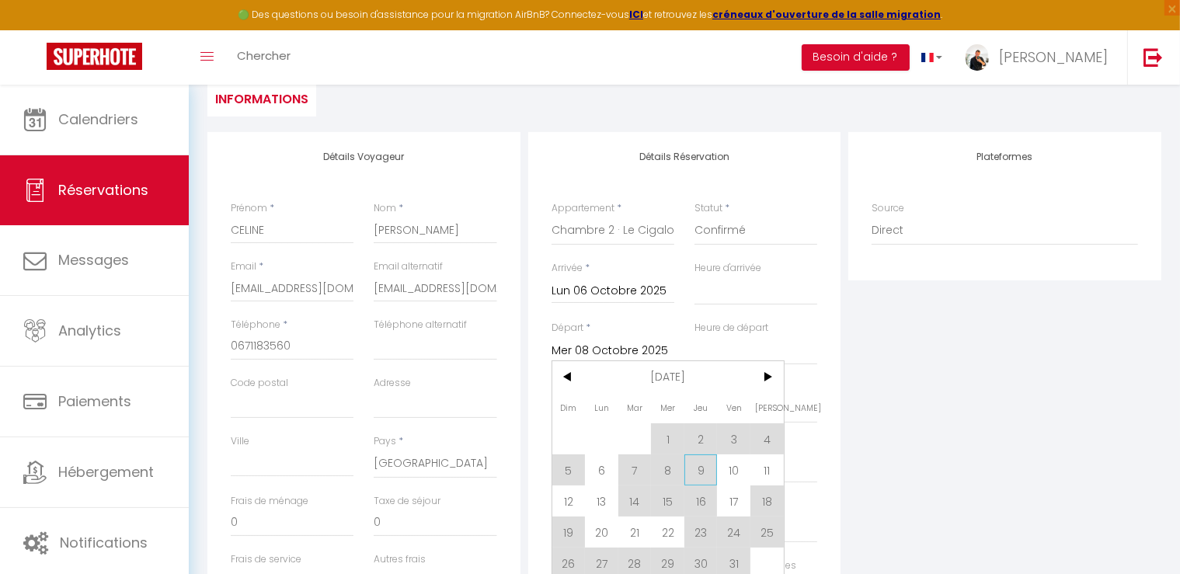
click at [703, 464] on span "9" at bounding box center [700, 470] width 33 height 31
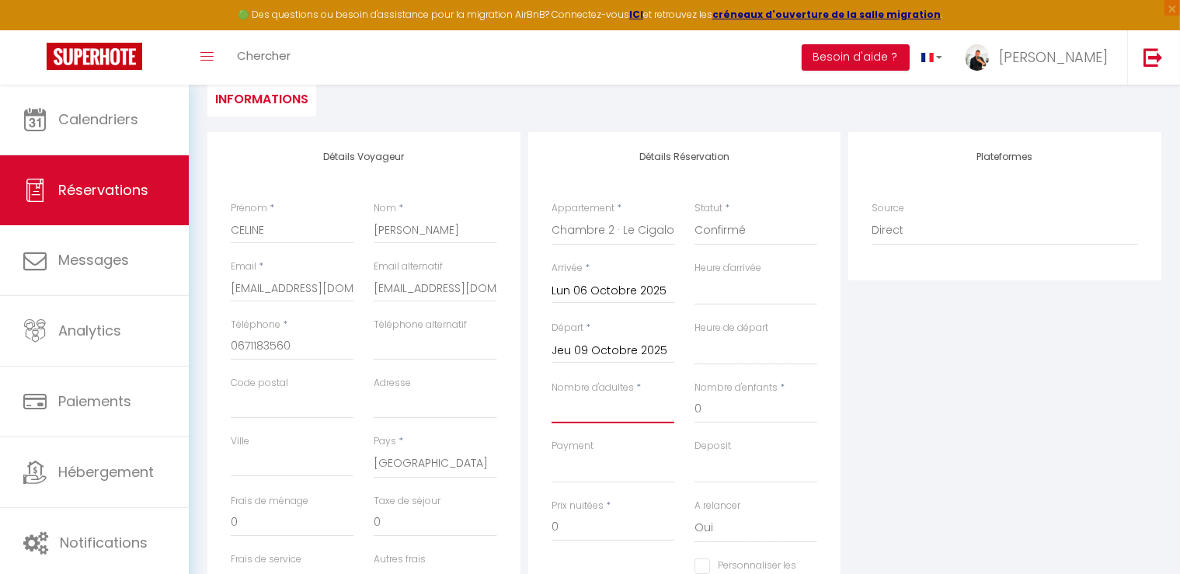
click at [636, 413] on input "Nombre d'adultes" at bounding box center [613, 409] width 123 height 28
click at [967, 425] on div "Plateformes Source Direct Airbnb.com Booking.com Chalet montagne Expedia Gite d…" at bounding box center [1005, 410] width 321 height 556
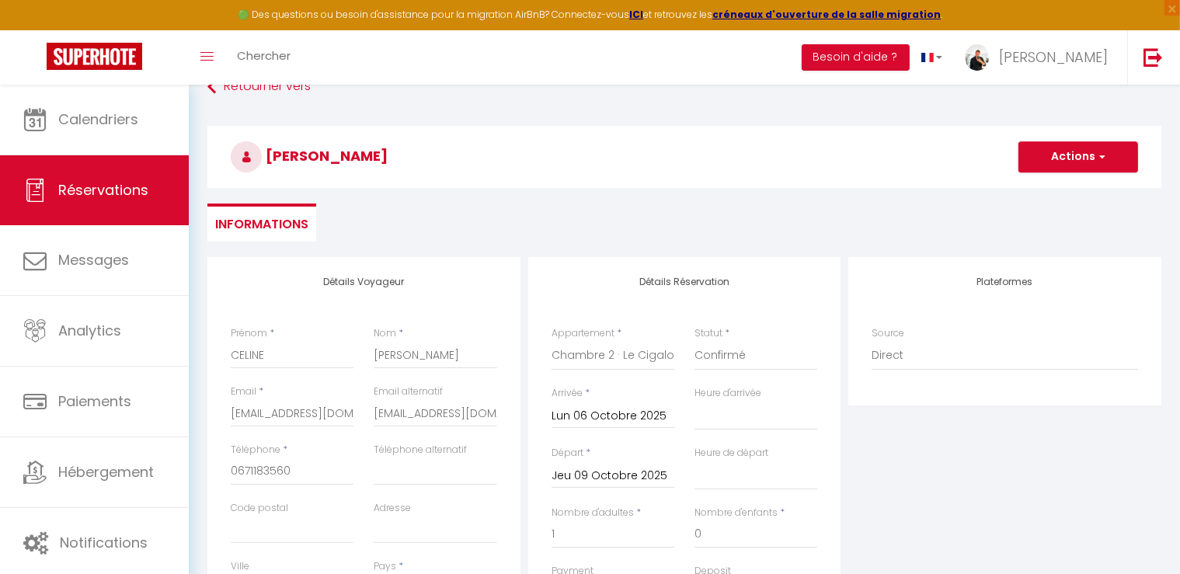
scroll to position [0, 0]
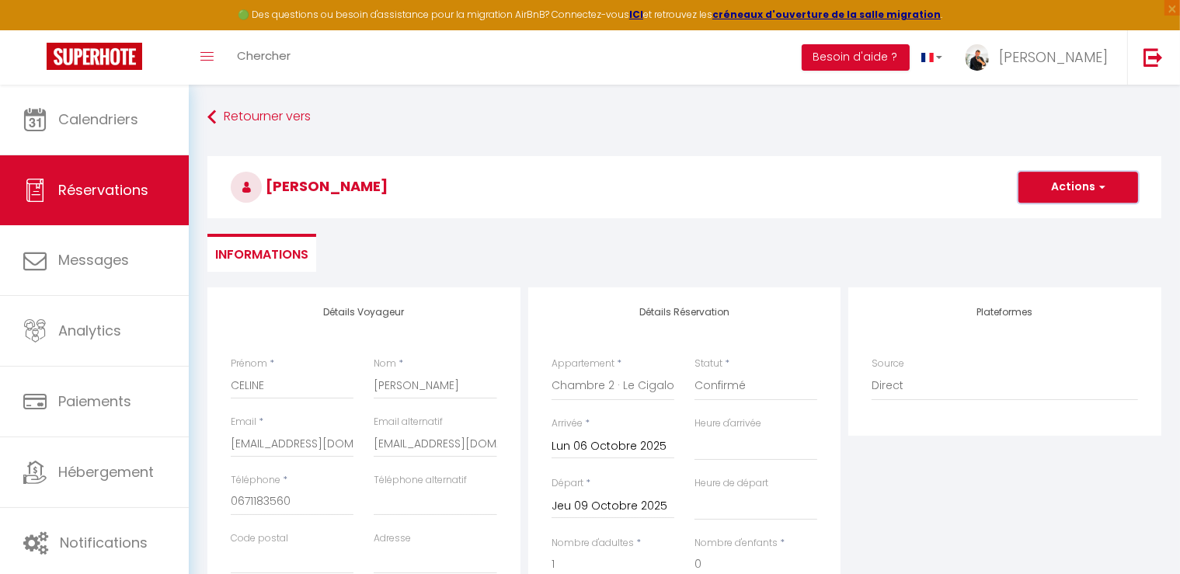
click at [1100, 196] on button "Actions" at bounding box center [1079, 187] width 120 height 31
click at [1068, 221] on link "Enregistrer" at bounding box center [1062, 221] width 123 height 20
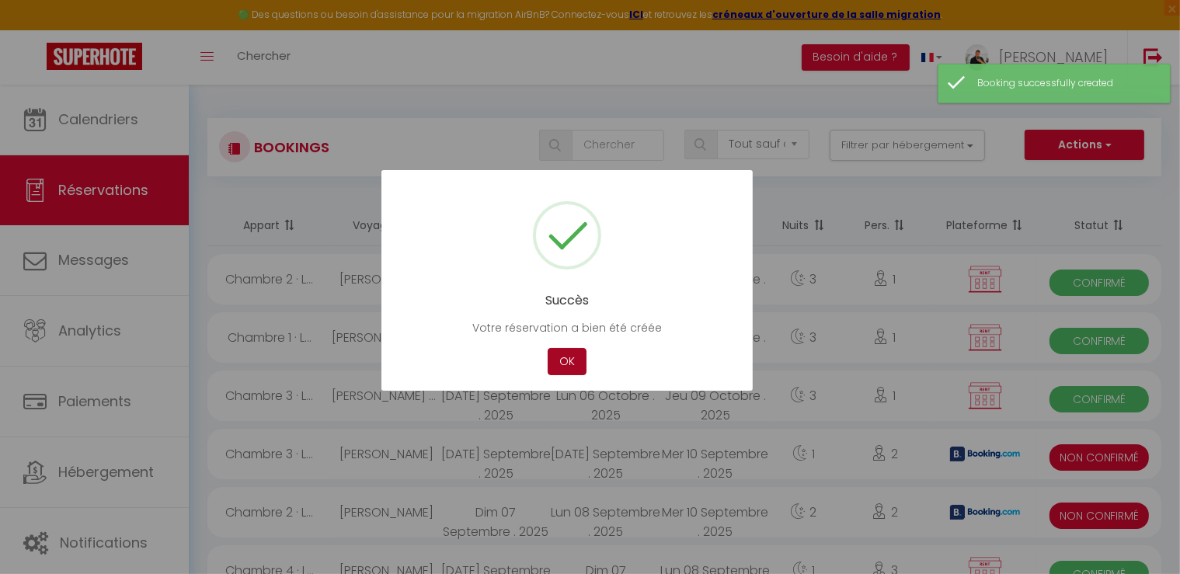
click at [559, 366] on button "OK" at bounding box center [567, 361] width 39 height 27
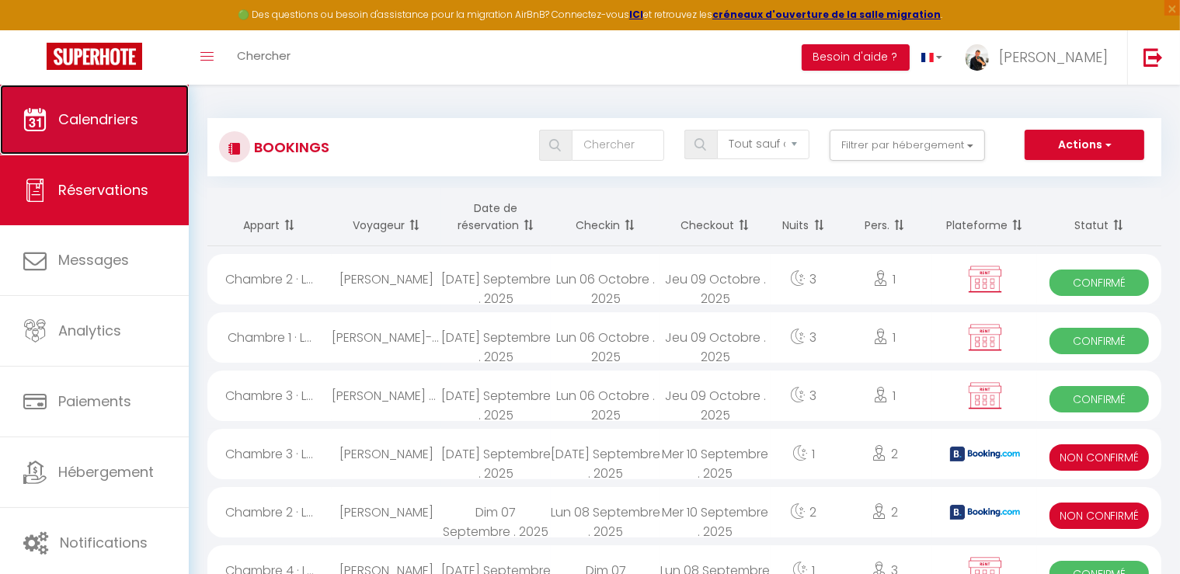
click at [171, 139] on link "Calendriers" at bounding box center [94, 120] width 189 height 70
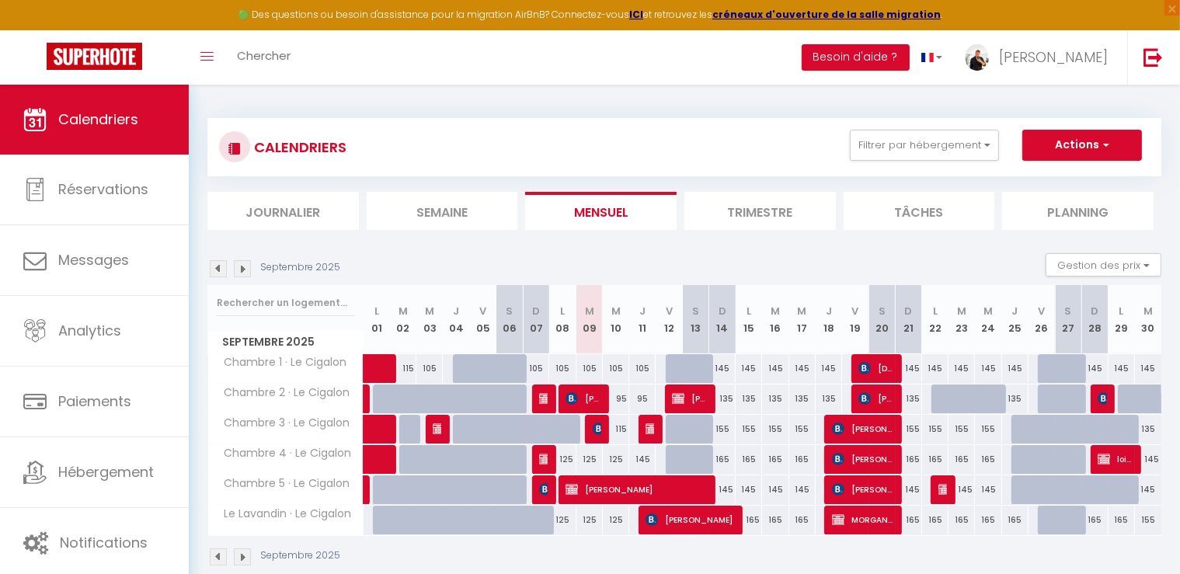
click at [244, 273] on img at bounding box center [242, 268] width 17 height 17
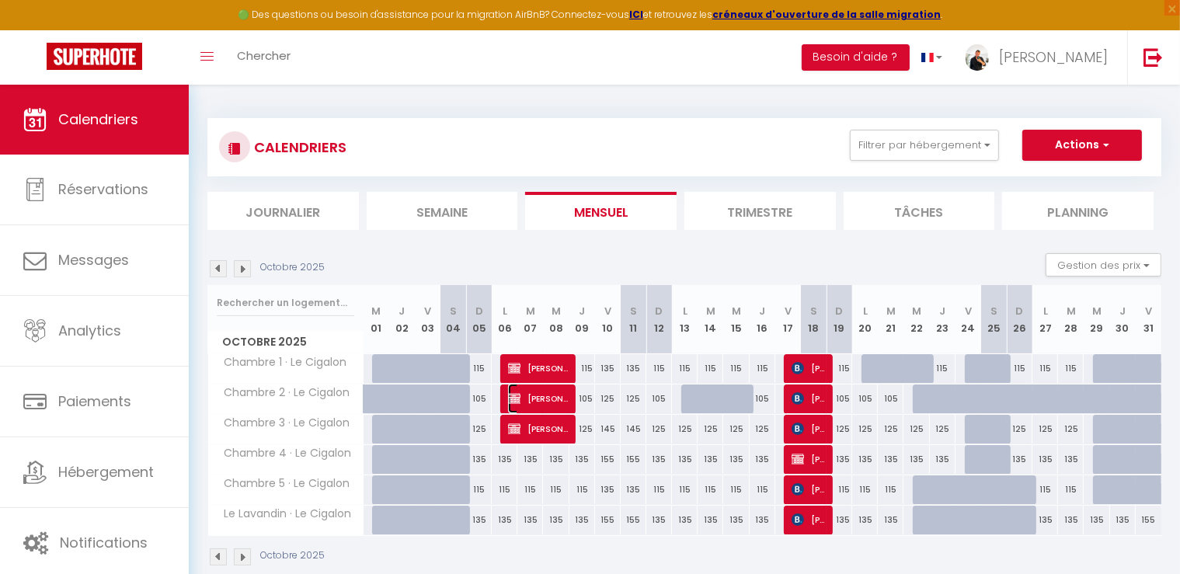
click at [542, 403] on span "[PERSON_NAME]" at bounding box center [538, 399] width 60 height 30
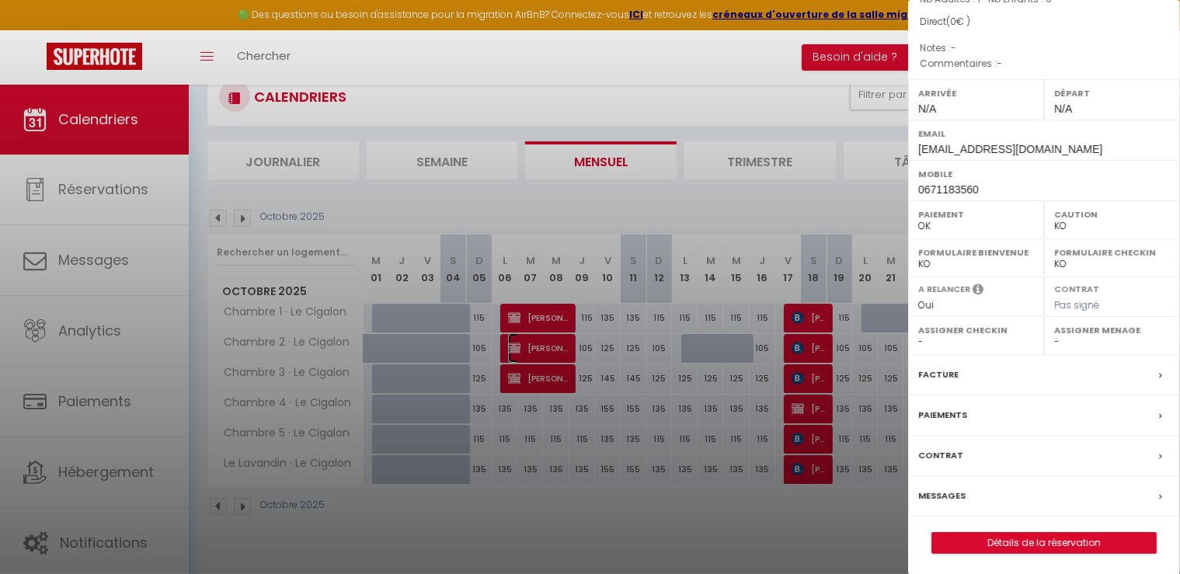
scroll to position [78, 0]
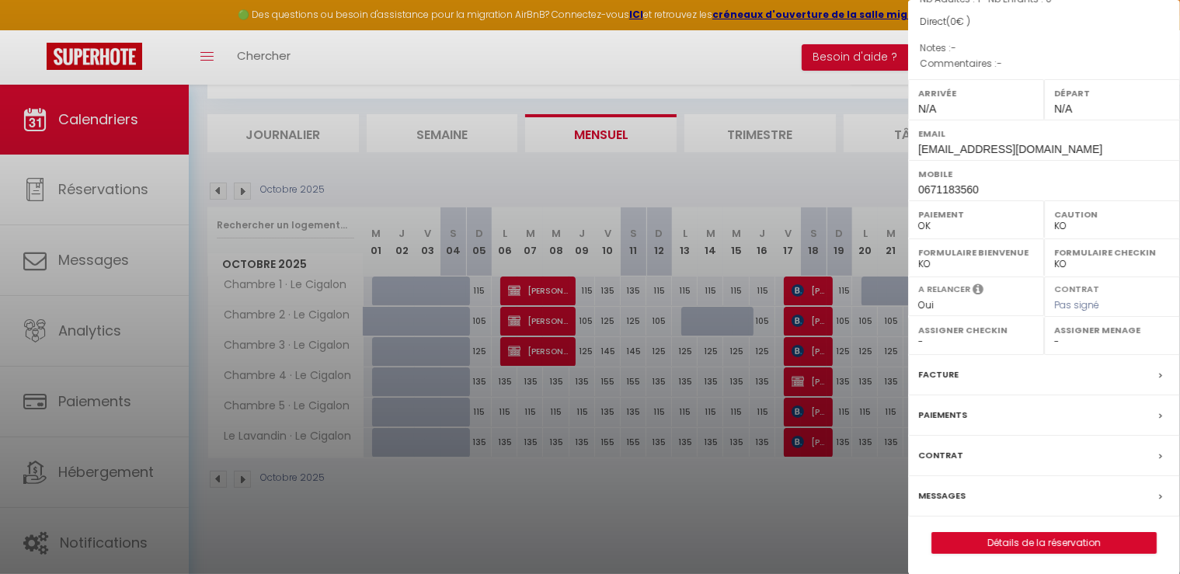
click at [740, 82] on div at bounding box center [590, 287] width 1180 height 574
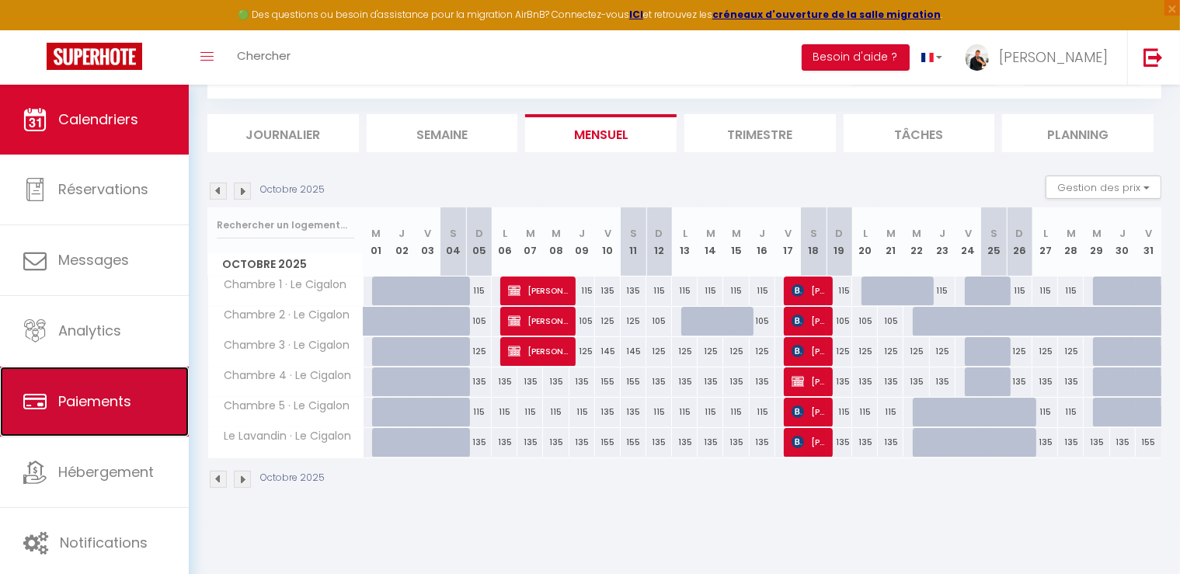
click at [111, 401] on span "Paiements" at bounding box center [94, 401] width 73 height 19
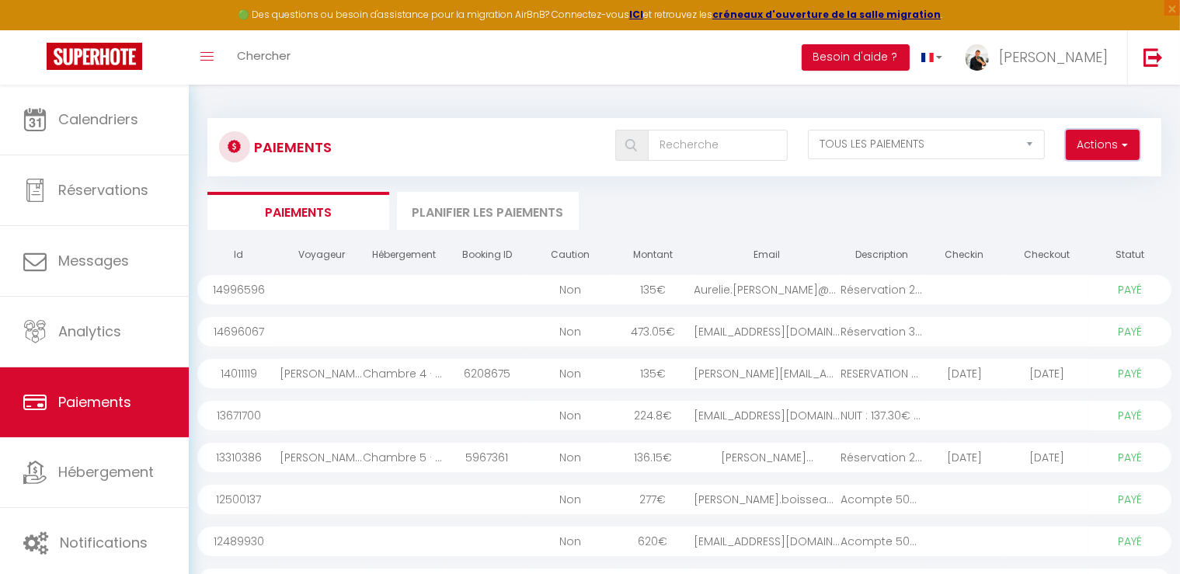
click at [1116, 155] on button "Actions" at bounding box center [1103, 145] width 74 height 31
click at [1021, 172] on link "Créer nouveau lien paiement" at bounding box center [1043, 179] width 191 height 20
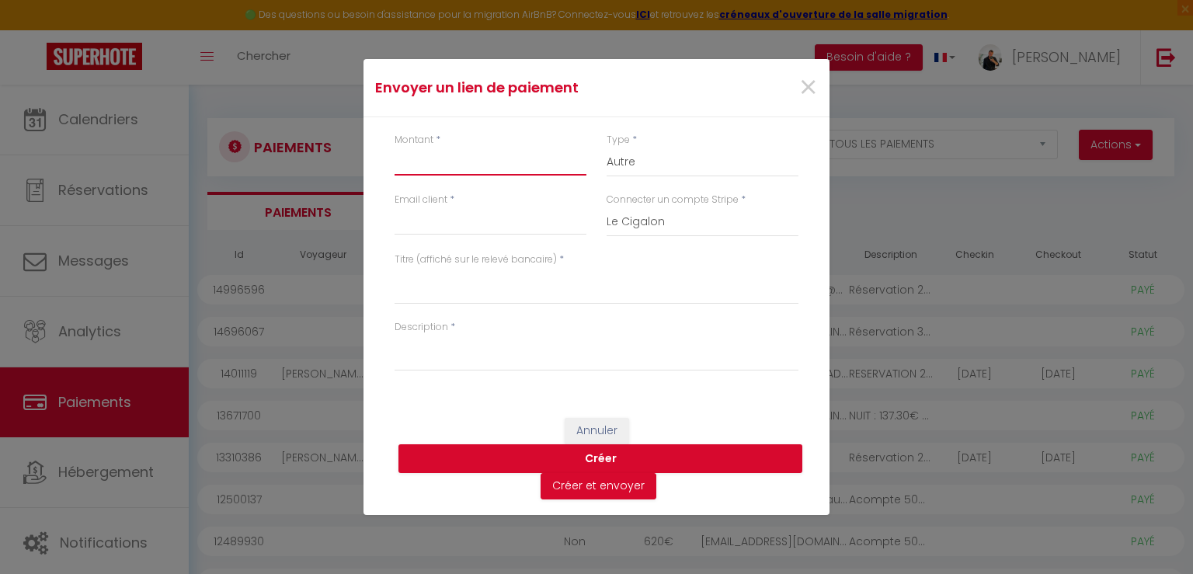
click at [421, 162] on input "Montant" at bounding box center [491, 162] width 192 height 28
click at [438, 221] on input "Email client" at bounding box center [491, 221] width 192 height 28
paste input "craigenglishpro@gmail.com"
click at [674, 165] on select "Nuits Frais de ménage Taxe de séjour Autre" at bounding box center [703, 163] width 192 height 30
click at [607, 148] on select "Nuits Frais de ménage Taxe de séjour Autre" at bounding box center [703, 163] width 192 height 30
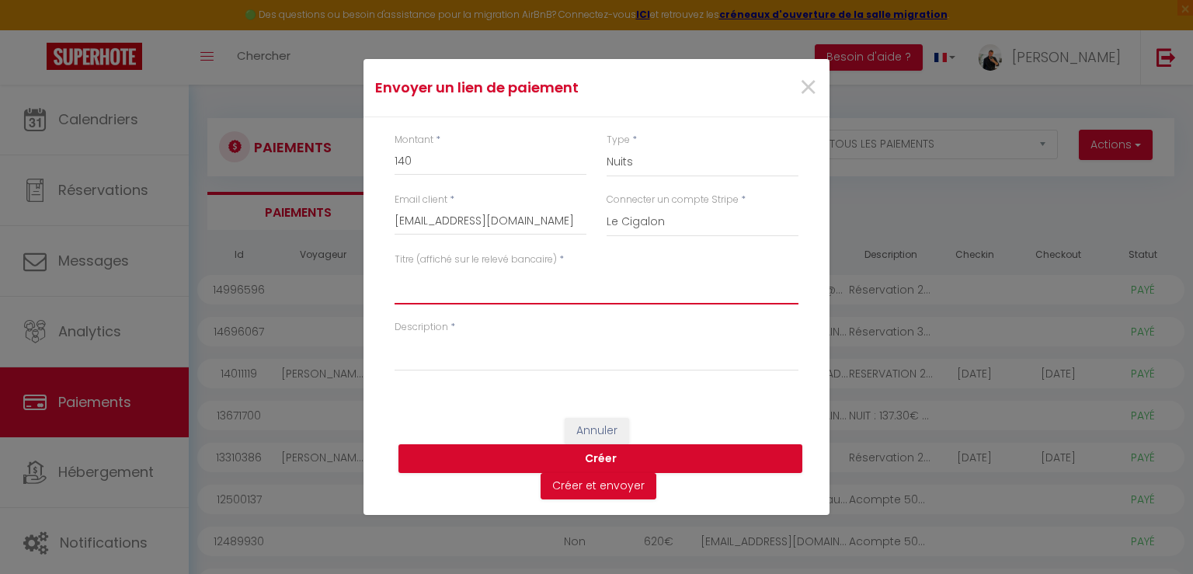
click at [450, 296] on textarea "Titre (affiché sur le relevé bancaire)" at bounding box center [597, 285] width 404 height 37
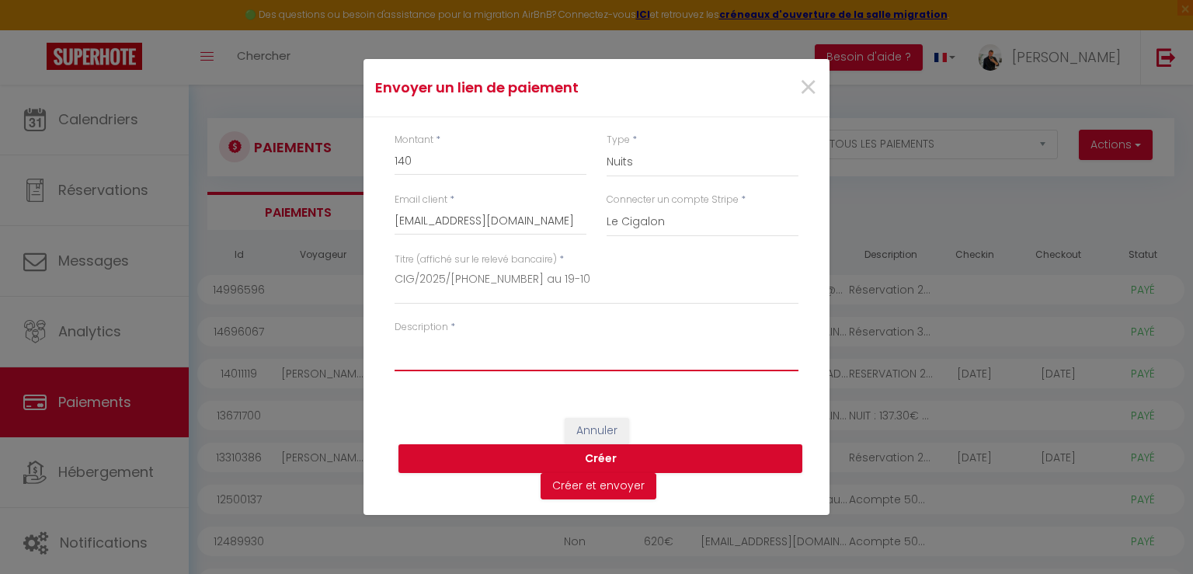
click at [475, 357] on textarea "Description" at bounding box center [597, 352] width 404 height 37
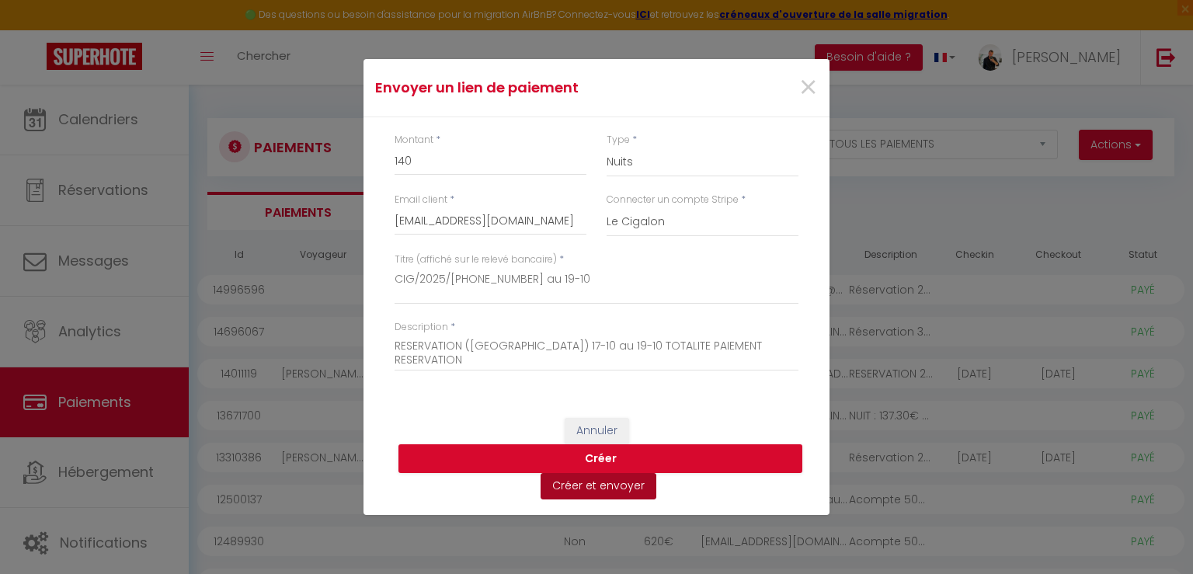
click at [575, 483] on button "Créer et envoyer" at bounding box center [599, 486] width 116 height 26
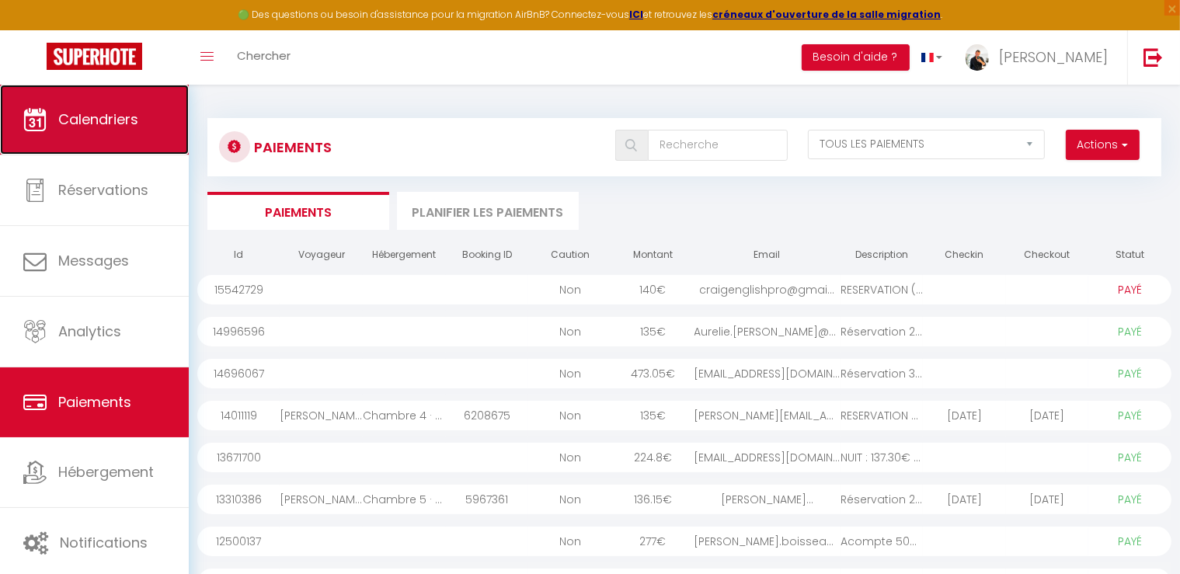
click at [113, 124] on span "Calendriers" at bounding box center [98, 119] width 80 height 19
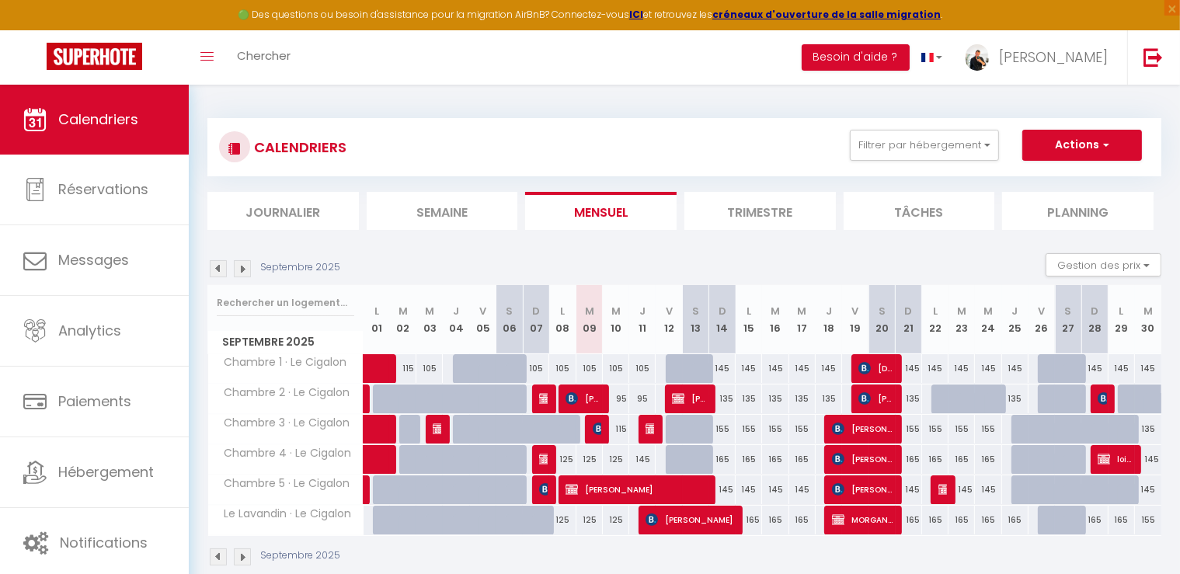
click at [242, 273] on img at bounding box center [242, 268] width 17 height 17
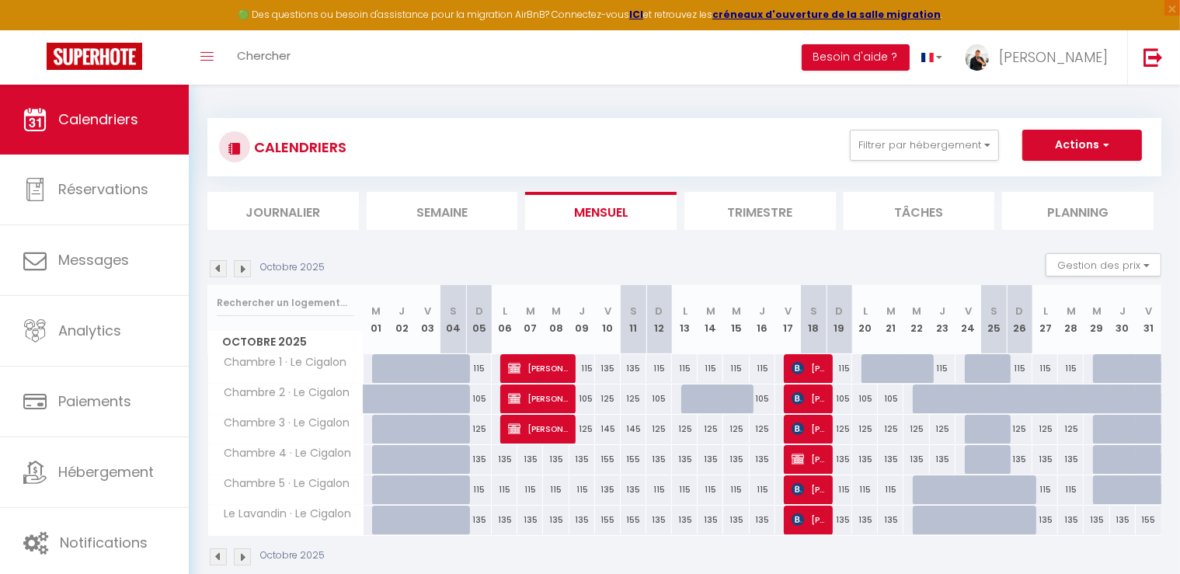
scroll to position [78, 0]
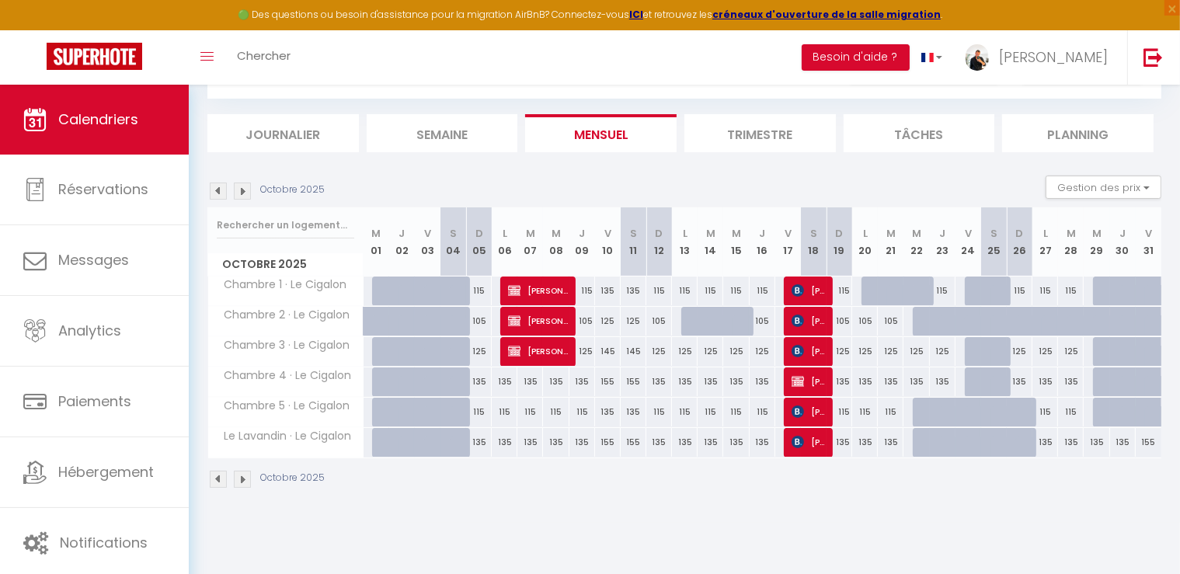
click at [693, 322] on div at bounding box center [694, 322] width 26 height 30
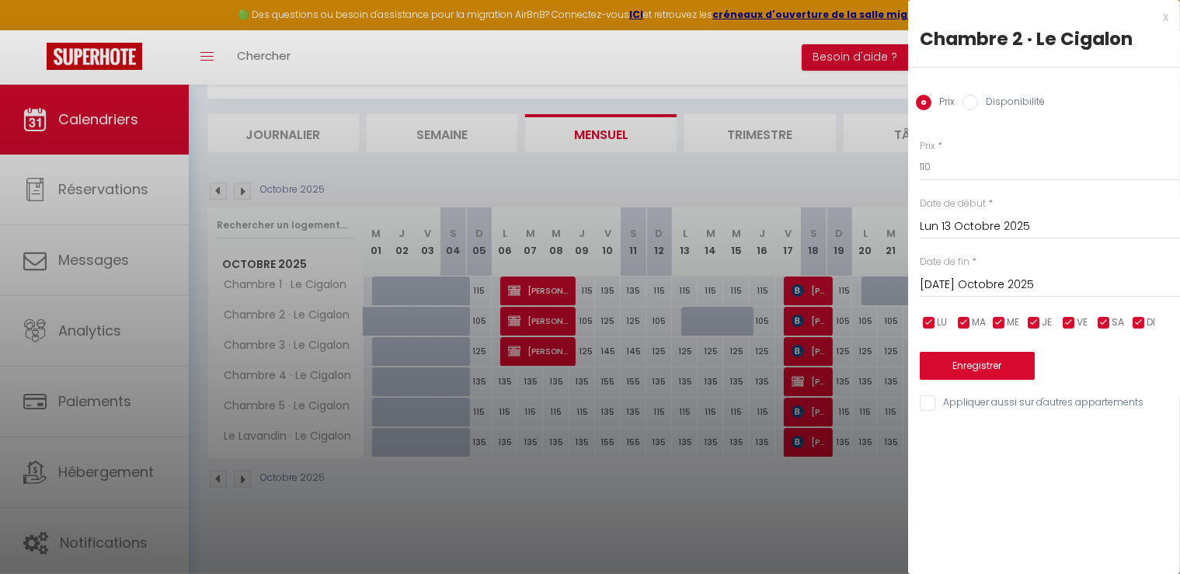
click at [1168, 19] on div "x" at bounding box center [1038, 17] width 260 height 19
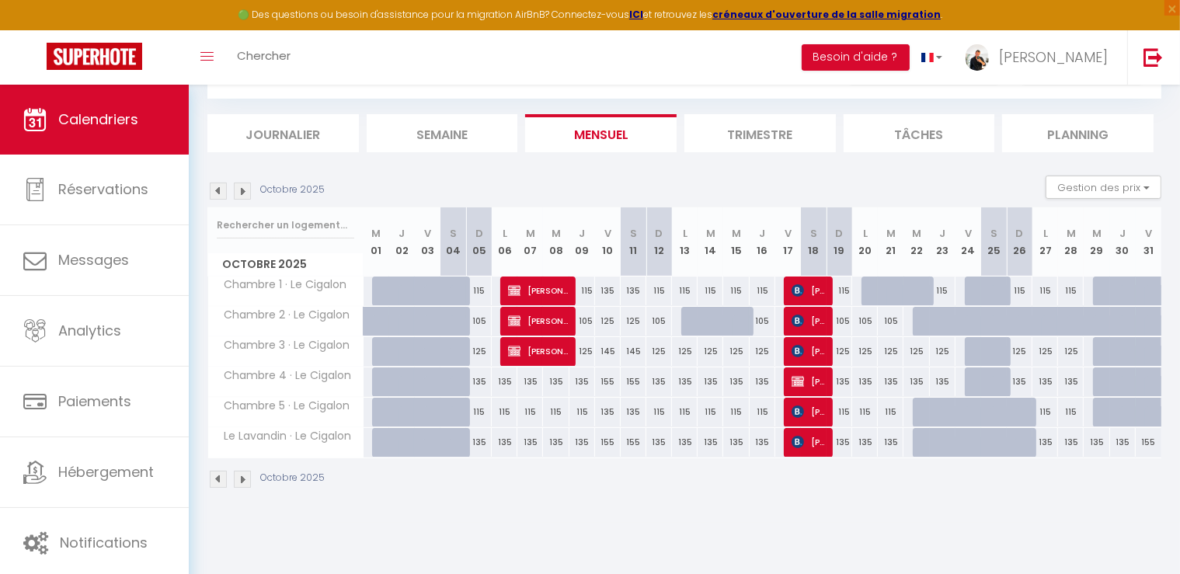
click at [1089, 199] on div "Gestion des prix Nb Nuits minimum Règles Disponibilité" at bounding box center [1099, 191] width 126 height 31
click at [1096, 188] on button "Gestion des prix" at bounding box center [1104, 187] width 116 height 23
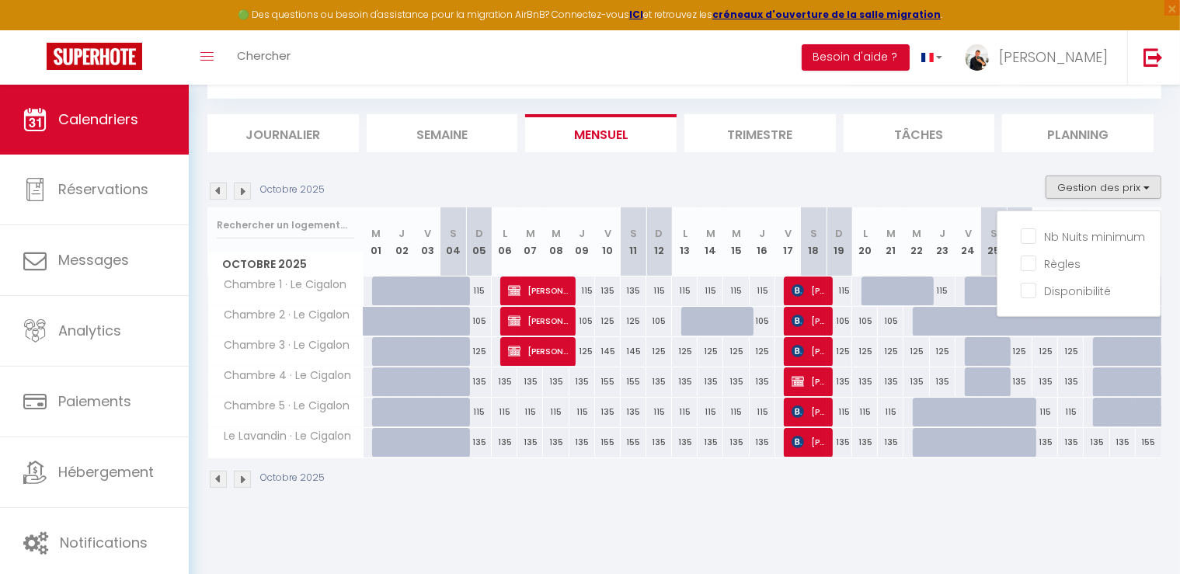
click at [1045, 161] on section "Octobre 2025 Gestion des prix Nb Nuits minimum Règles Disponibilité Octobre 202…" at bounding box center [684, 332] width 954 height 344
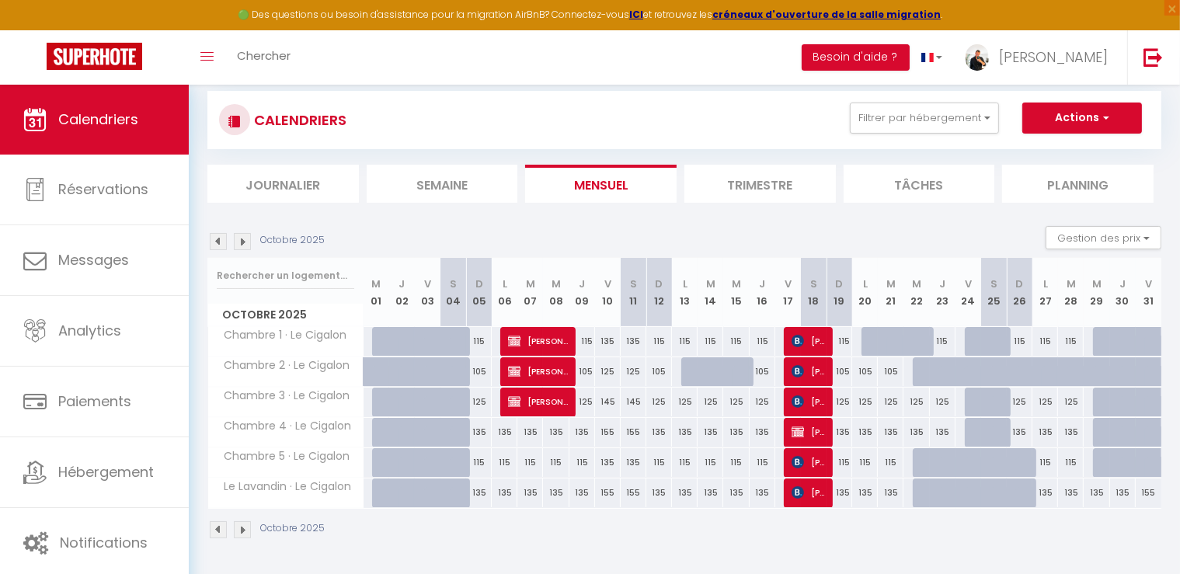
scroll to position [0, 0]
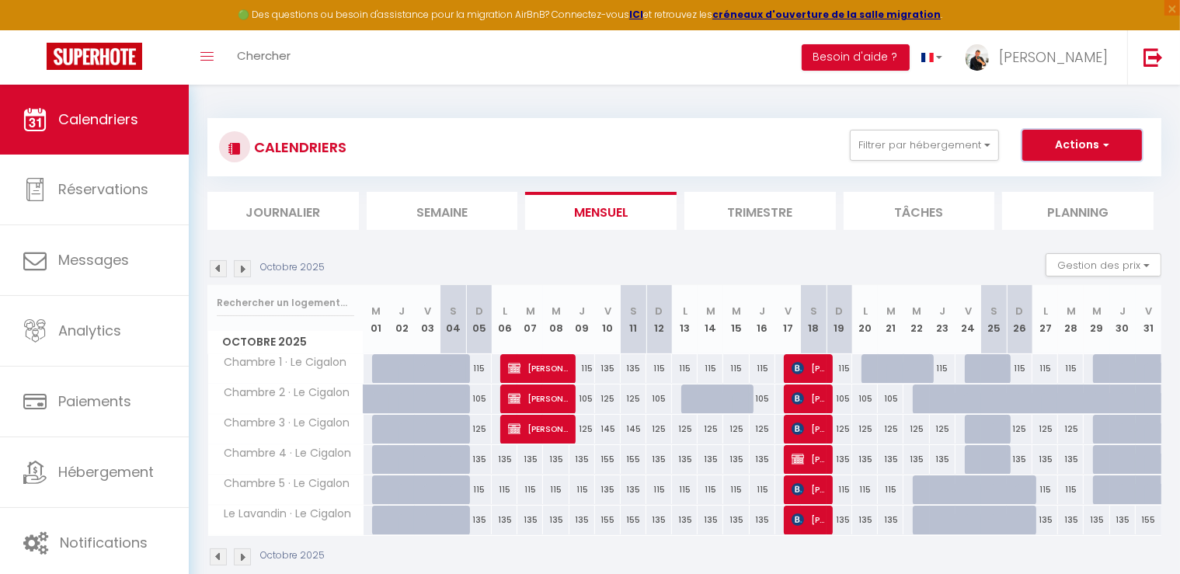
click at [1069, 134] on button "Actions" at bounding box center [1082, 145] width 120 height 31
click at [1018, 173] on link "Nouvelle réservation" at bounding box center [1065, 180] width 135 height 23
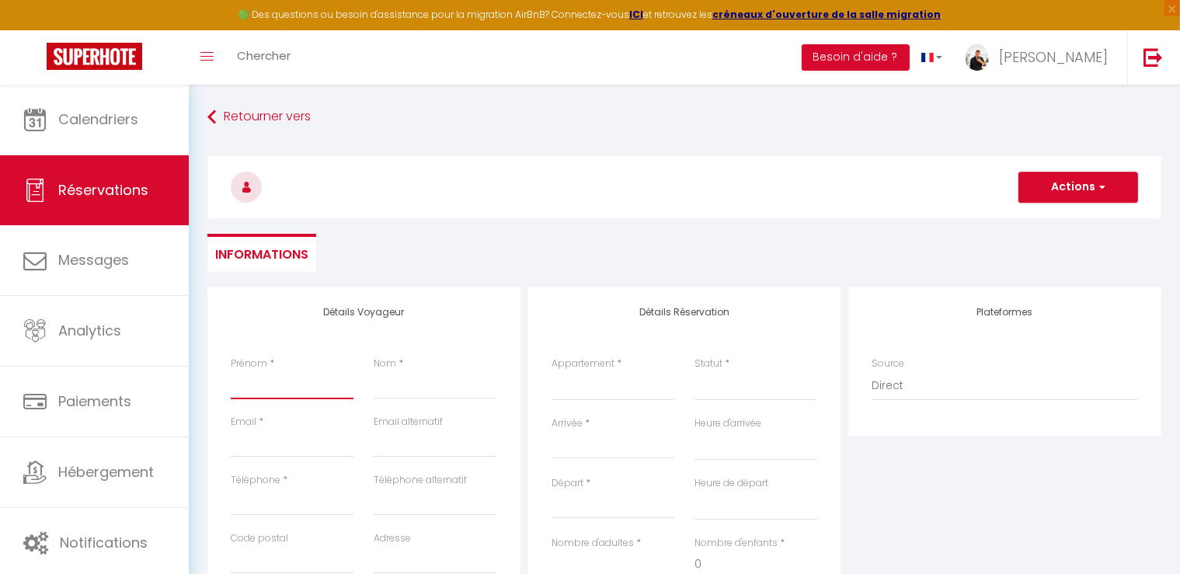
click at [287, 376] on input "Prénom" at bounding box center [292, 385] width 123 height 28
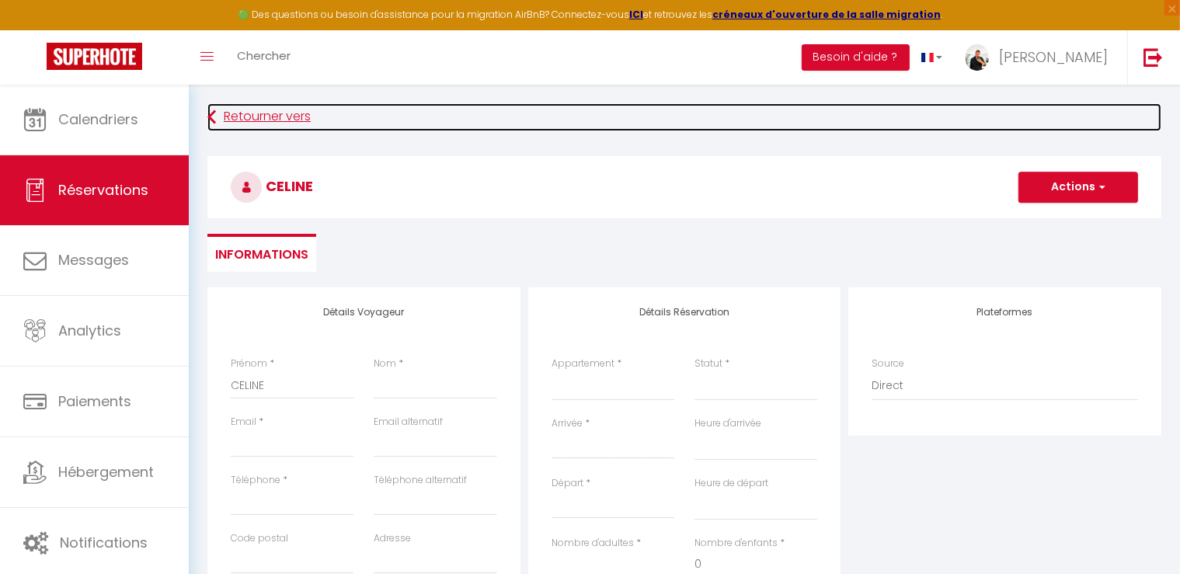
click at [250, 117] on link "Retourner vers" at bounding box center [684, 117] width 954 height 28
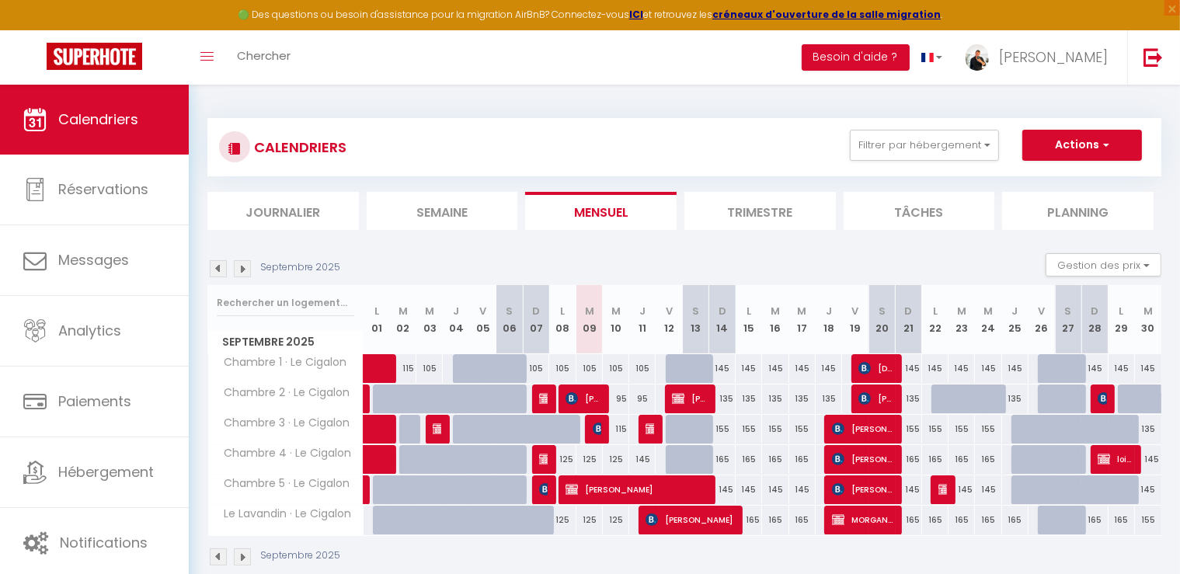
click at [246, 270] on img at bounding box center [242, 268] width 17 height 17
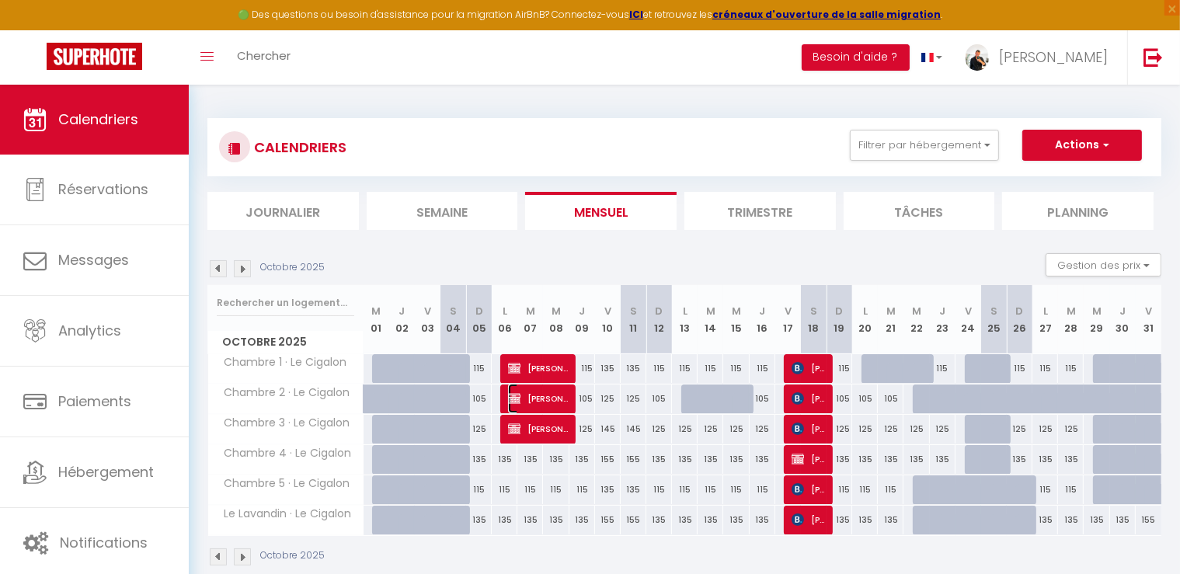
click at [538, 404] on span "[PERSON_NAME]" at bounding box center [538, 399] width 60 height 30
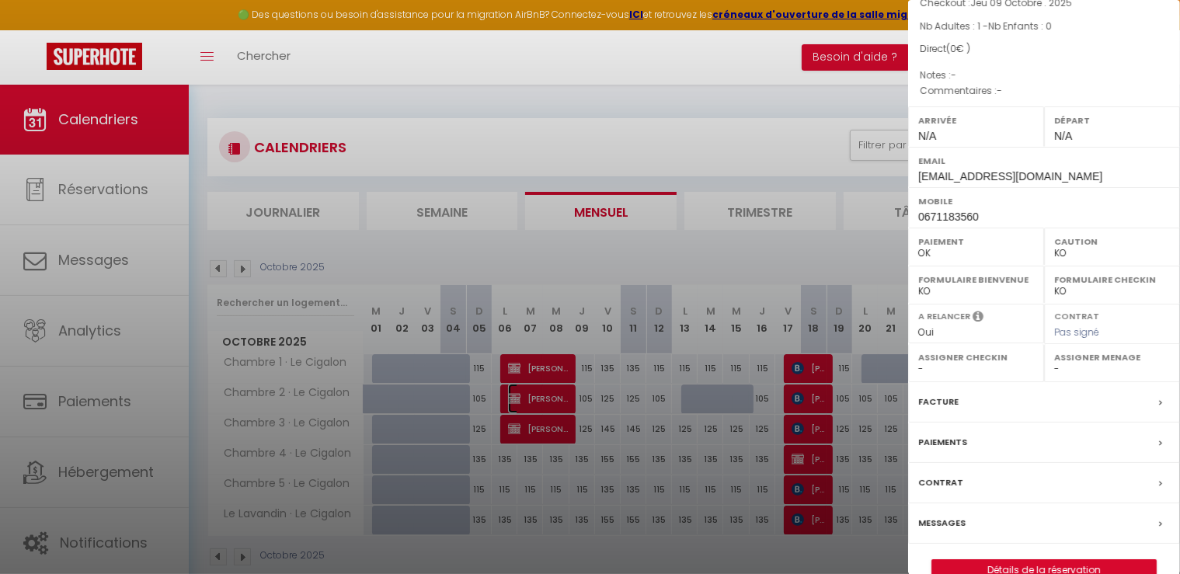
scroll to position [147, 0]
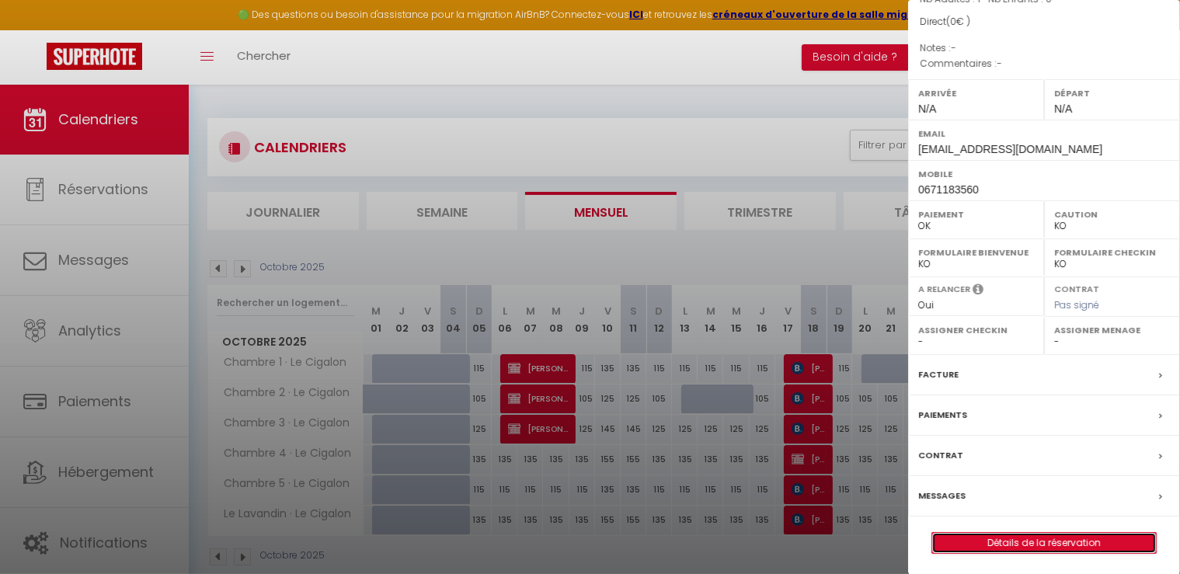
click at [1085, 545] on link "Détails de la réservation" at bounding box center [1044, 543] width 224 height 20
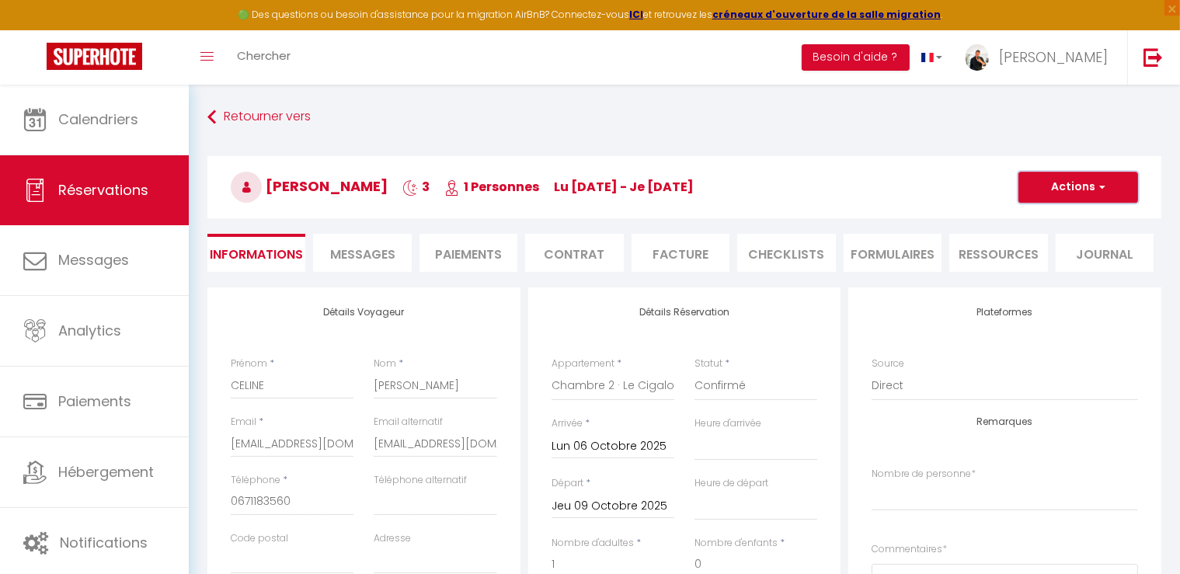
click at [1103, 184] on span "button" at bounding box center [1100, 187] width 9 height 14
click at [1033, 239] on link "Dupliquer" at bounding box center [1062, 242] width 123 height 20
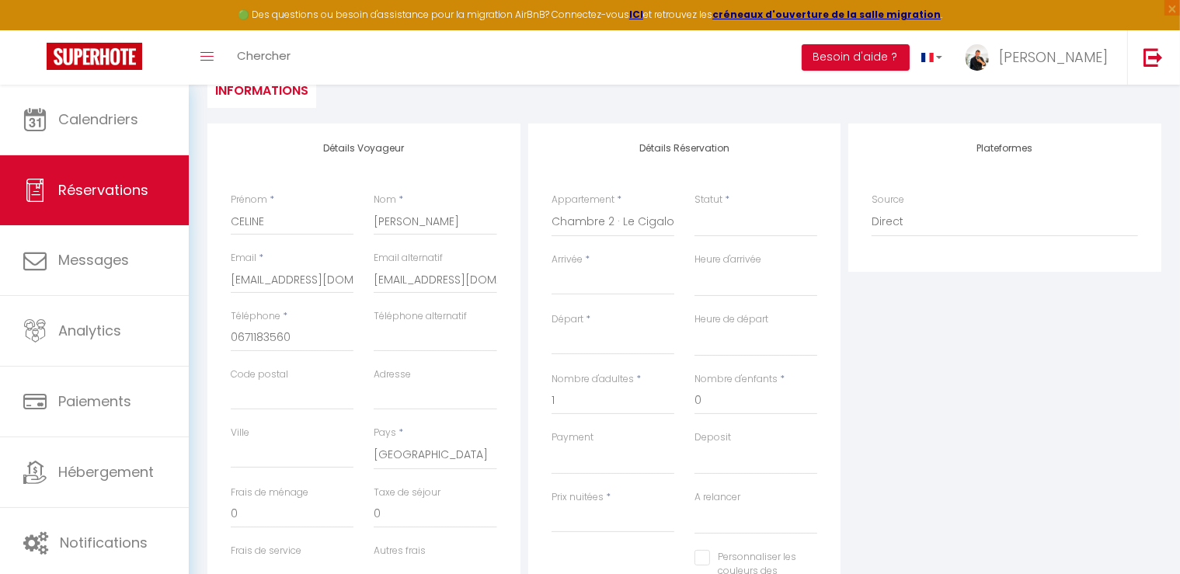
scroll to position [155, 0]
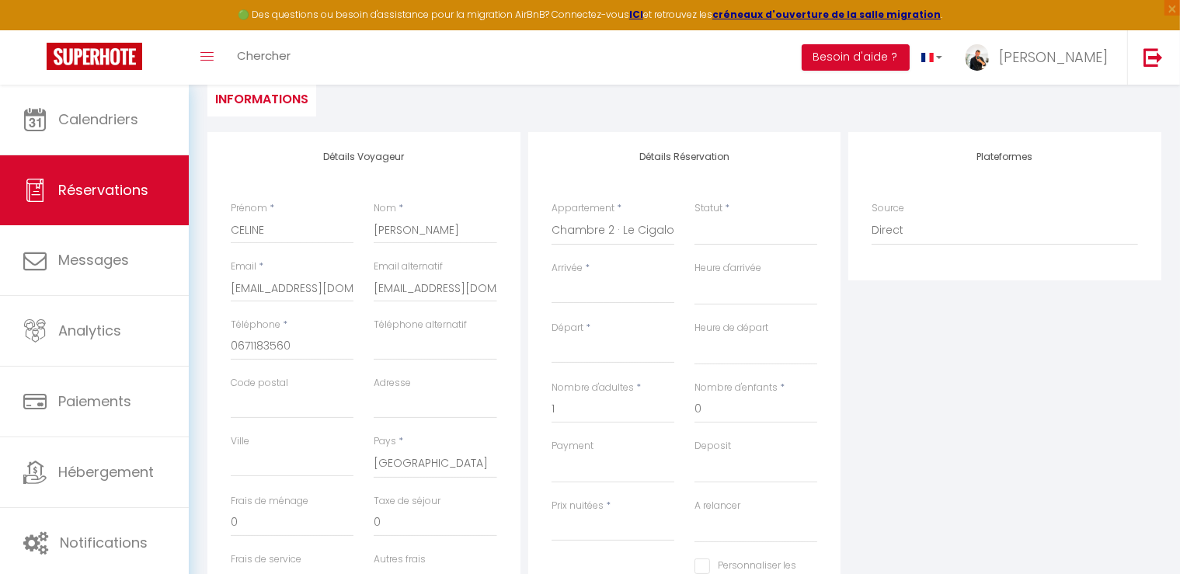
click at [604, 291] on input "Arrivée" at bounding box center [613, 291] width 123 height 20
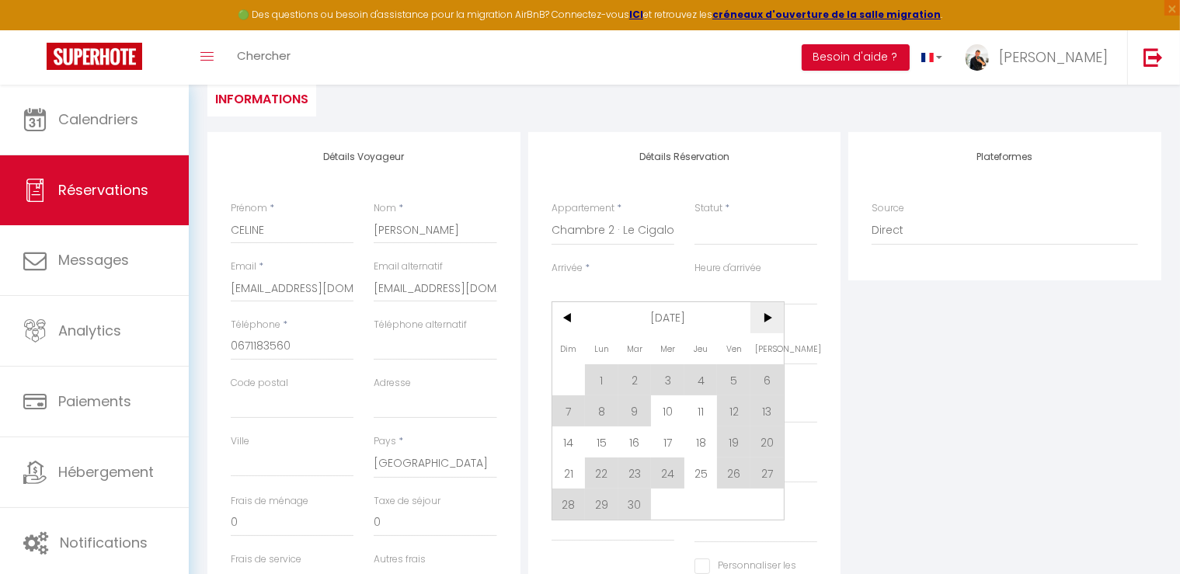
click at [766, 316] on span ">" at bounding box center [767, 317] width 33 height 31
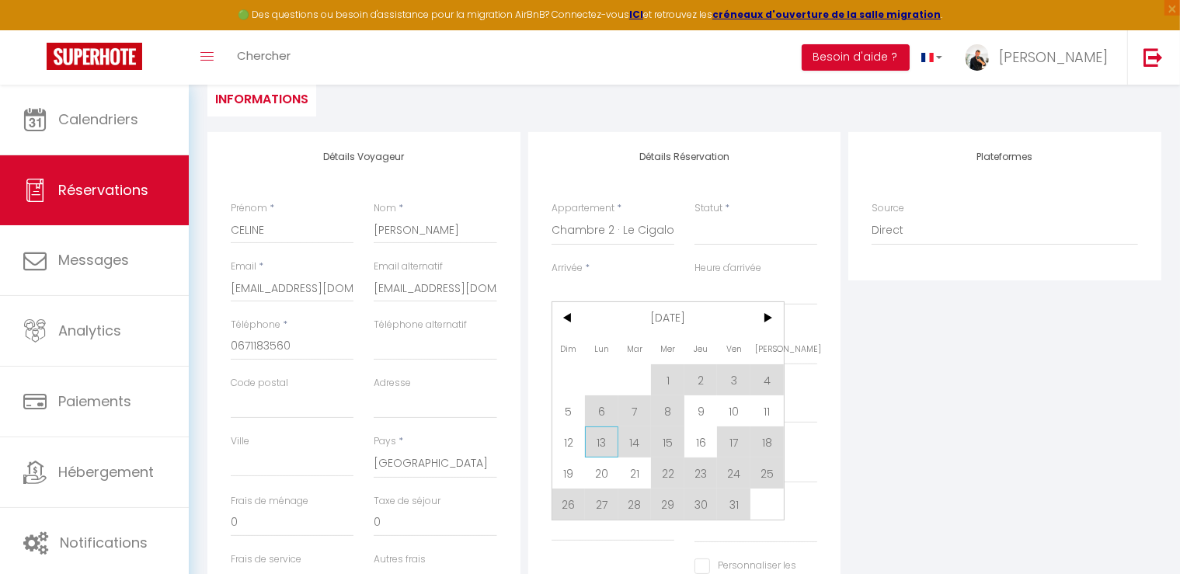
click at [595, 447] on span "13" at bounding box center [601, 442] width 33 height 31
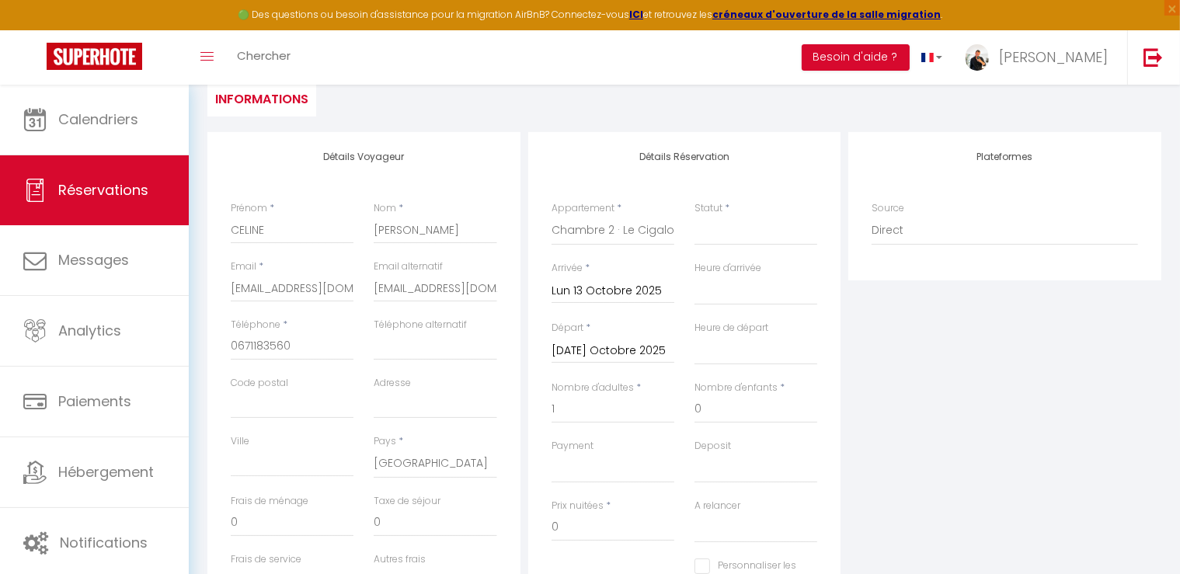
click at [639, 354] on input "Mar 14 Octobre 2025" at bounding box center [613, 351] width 123 height 20
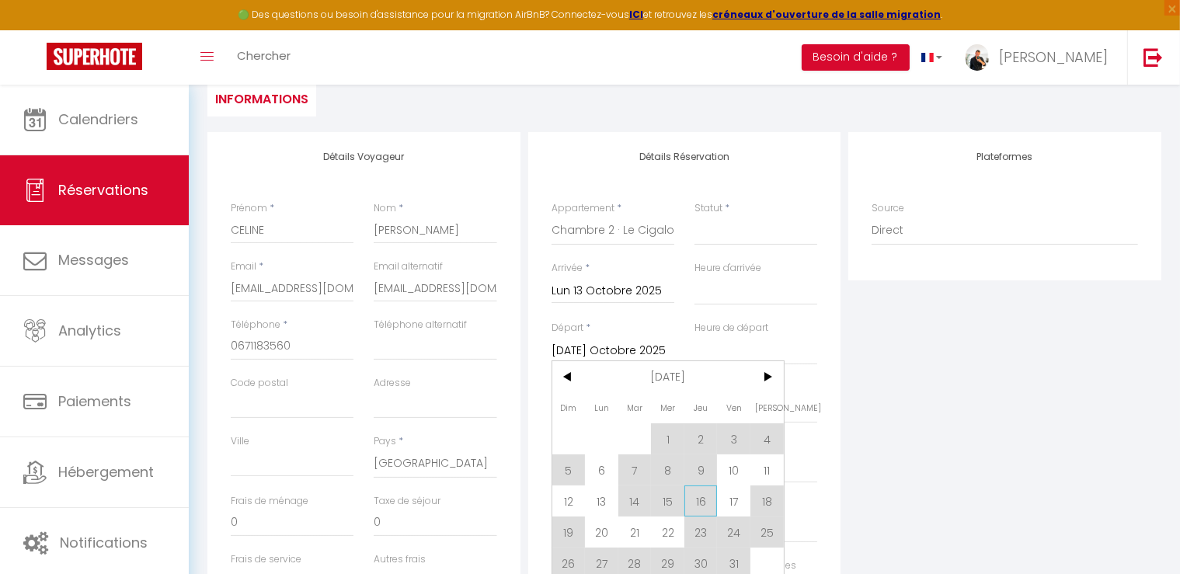
click at [702, 500] on span "16" at bounding box center [700, 501] width 33 height 31
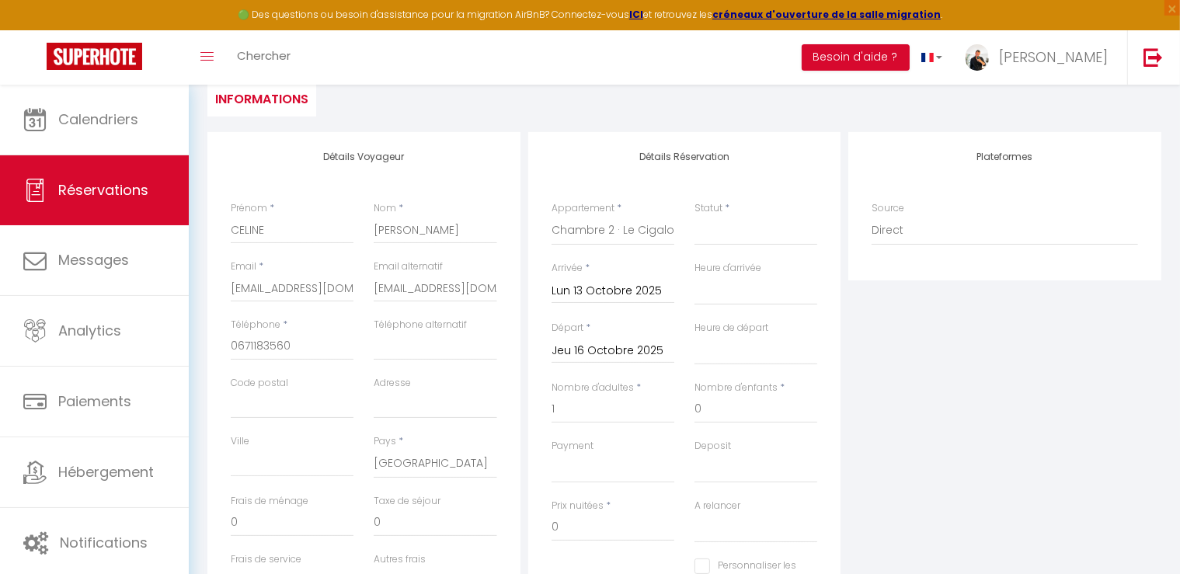
click at [609, 344] on input "Jeu 16 Octobre 2025" at bounding box center [613, 351] width 123 height 20
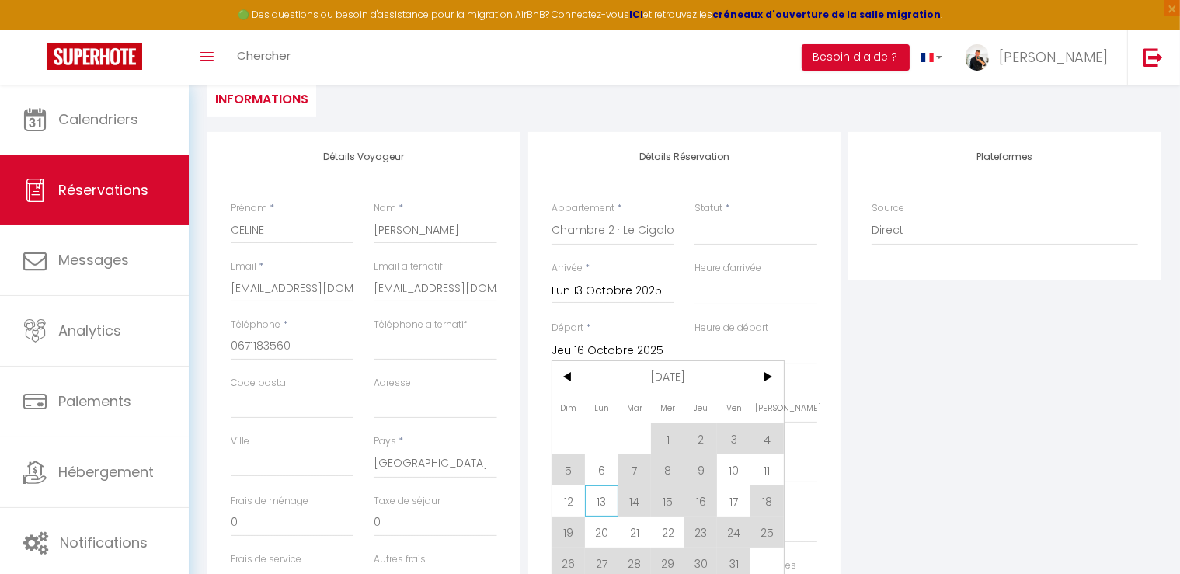
click at [597, 500] on span "13" at bounding box center [601, 501] width 33 height 31
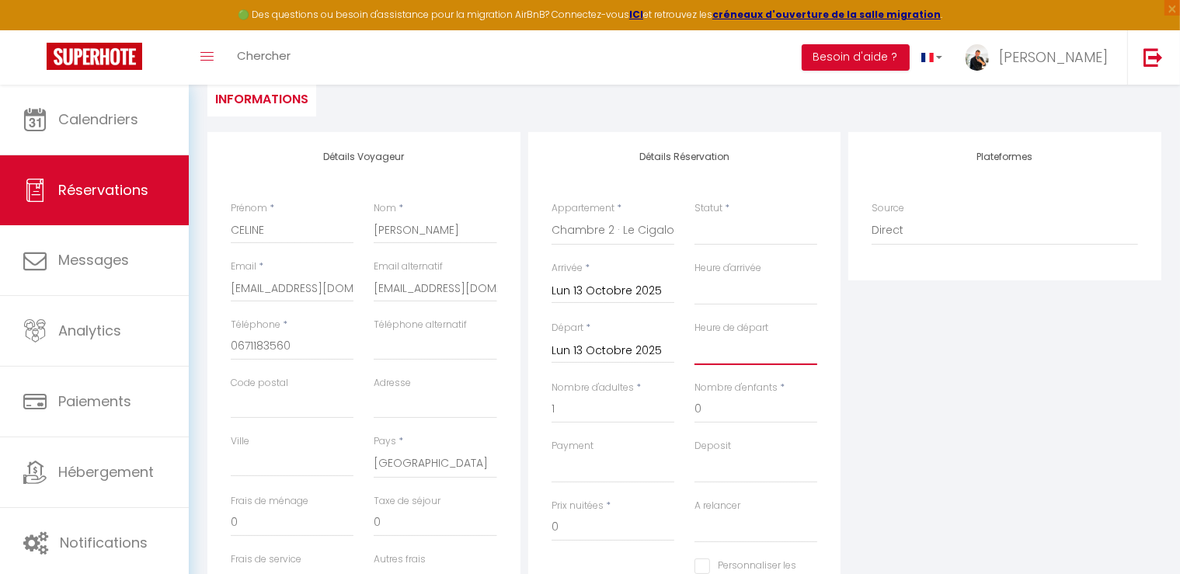
click at [774, 347] on select "00:00 00:30 01:00 01:30 02:00 02:30 03:00 03:30 04:00 04:30 05:00 05:30 06:00 0…" at bounding box center [756, 351] width 123 height 30
click at [736, 357] on select "00:00 00:30 01:00 01:30 02:00 02:30 03:00 03:30 04:00 04:30 05:00 05:30 06:00 0…" at bounding box center [756, 351] width 123 height 30
click at [591, 355] on input "Lun 13 Octobre 2025" at bounding box center [613, 351] width 123 height 20
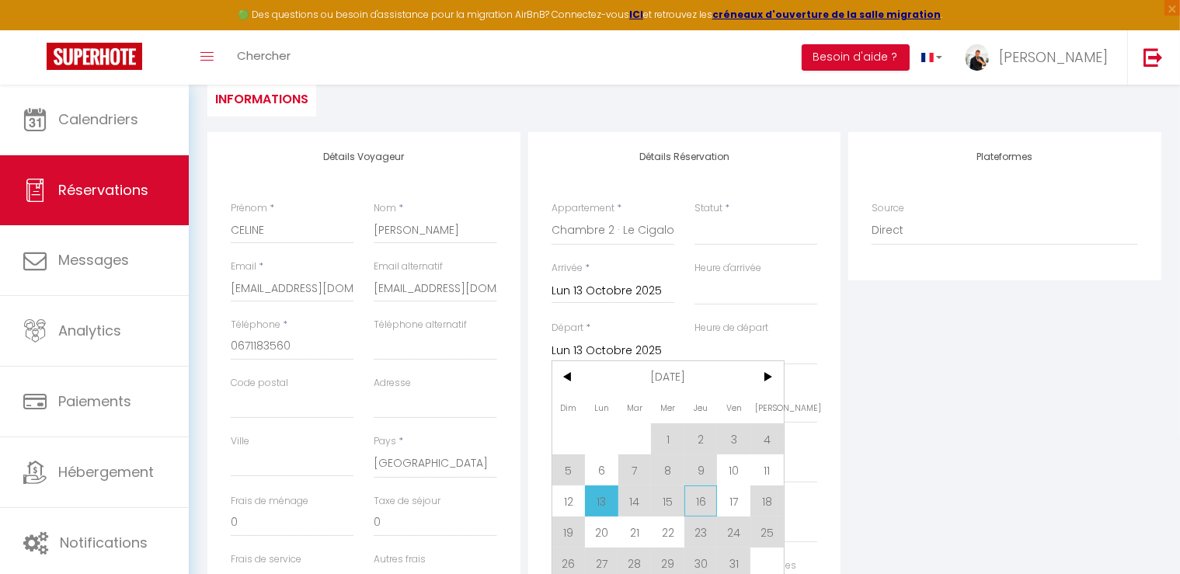
click at [693, 501] on span "16" at bounding box center [700, 501] width 33 height 31
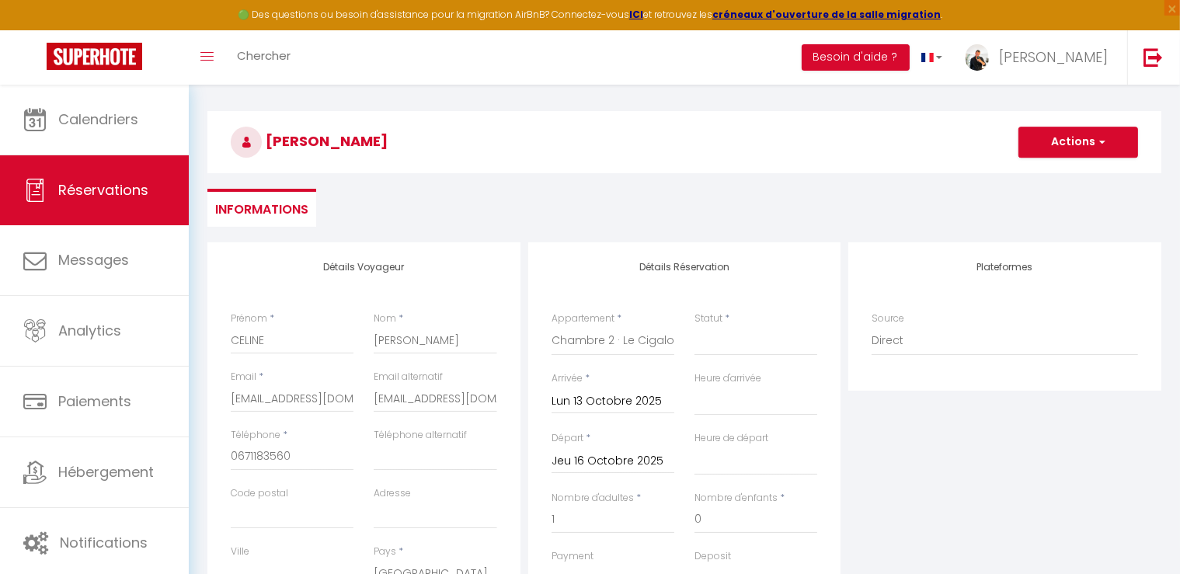
scroll to position [0, 0]
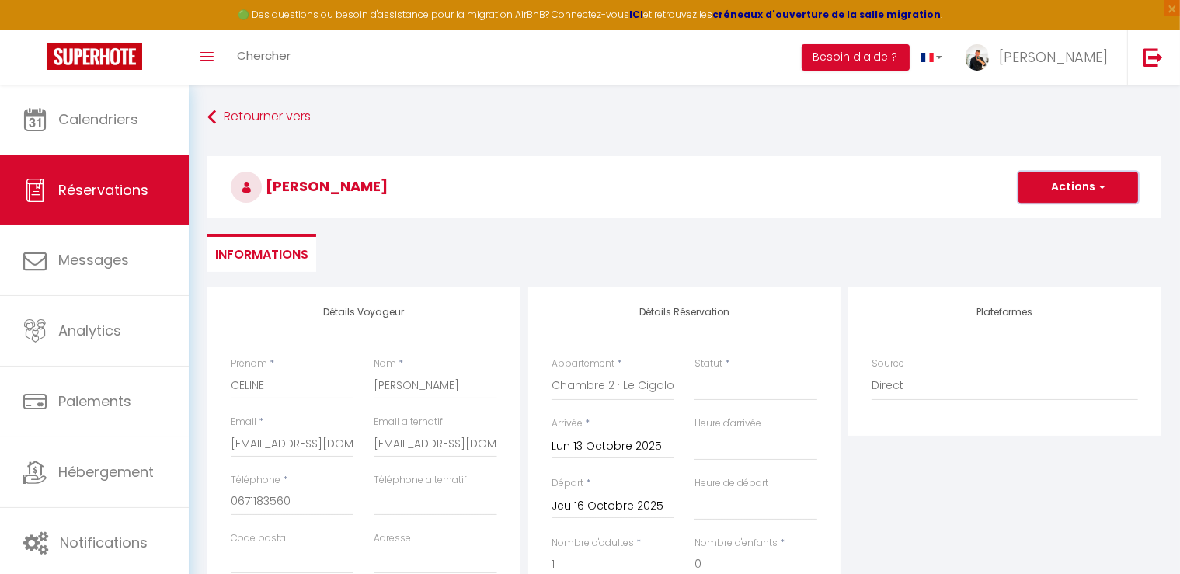
drag, startPoint x: 1097, startPoint y: 180, endPoint x: 1080, endPoint y: 209, distance: 33.4
click at [1097, 179] on button "Actions" at bounding box center [1079, 187] width 120 height 31
click at [1060, 214] on link "Enregistrer" at bounding box center [1062, 221] width 123 height 20
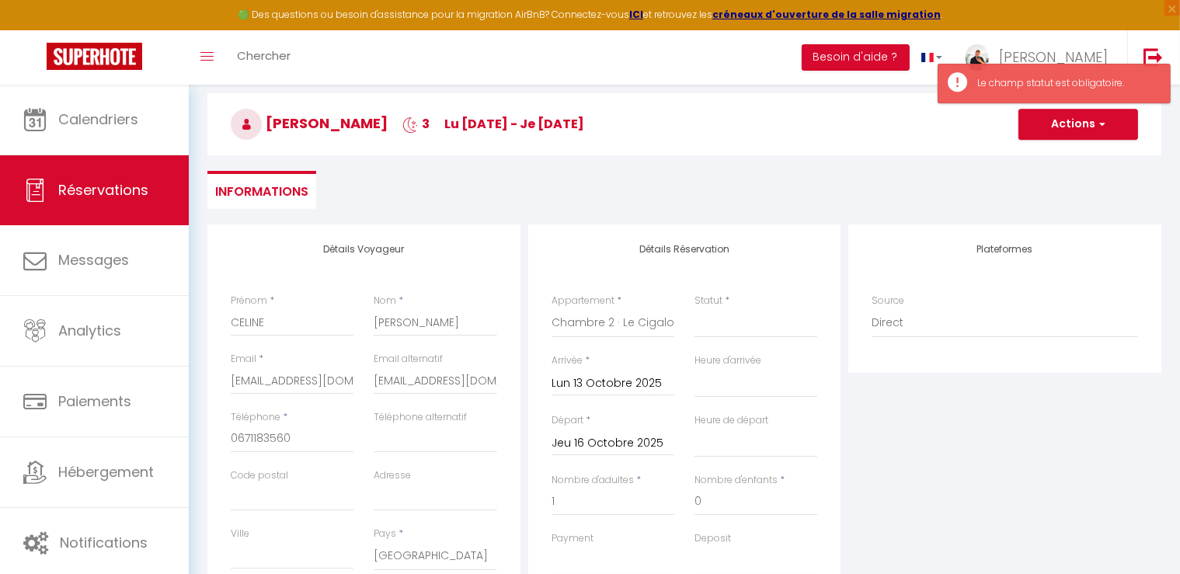
scroll to position [155, 0]
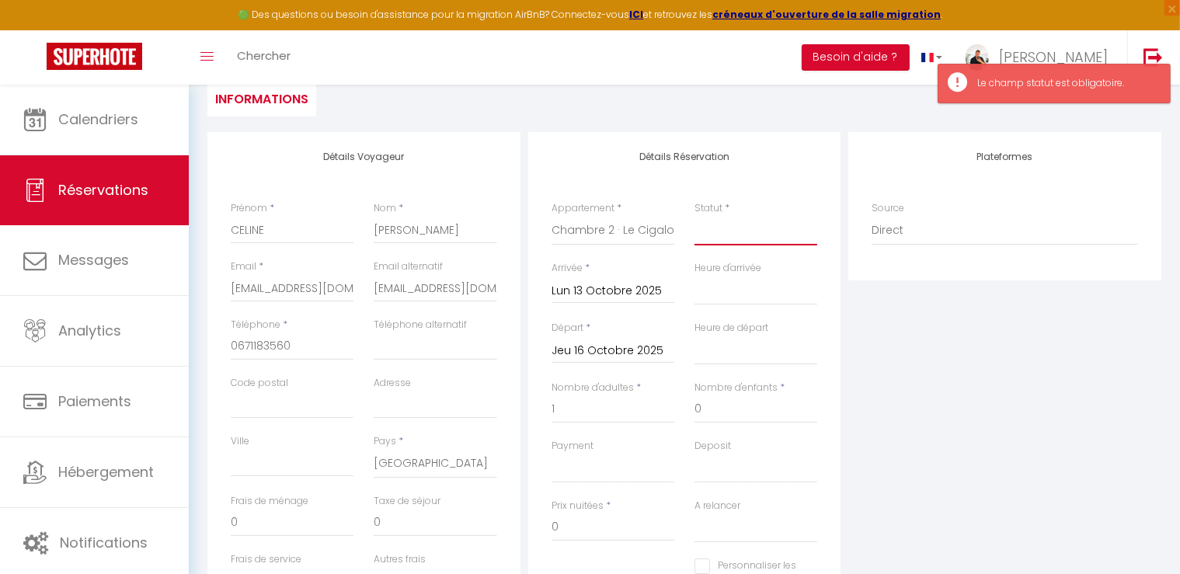
drag, startPoint x: 742, startPoint y: 226, endPoint x: 730, endPoint y: 242, distance: 20.1
click at [741, 226] on select "Confirmé Non Confirmé [PERSON_NAME] par le voyageur No Show Request" at bounding box center [756, 231] width 123 height 30
click at [695, 216] on select "Confirmé Non Confirmé [PERSON_NAME] par le voyageur No Show Request" at bounding box center [756, 231] width 123 height 30
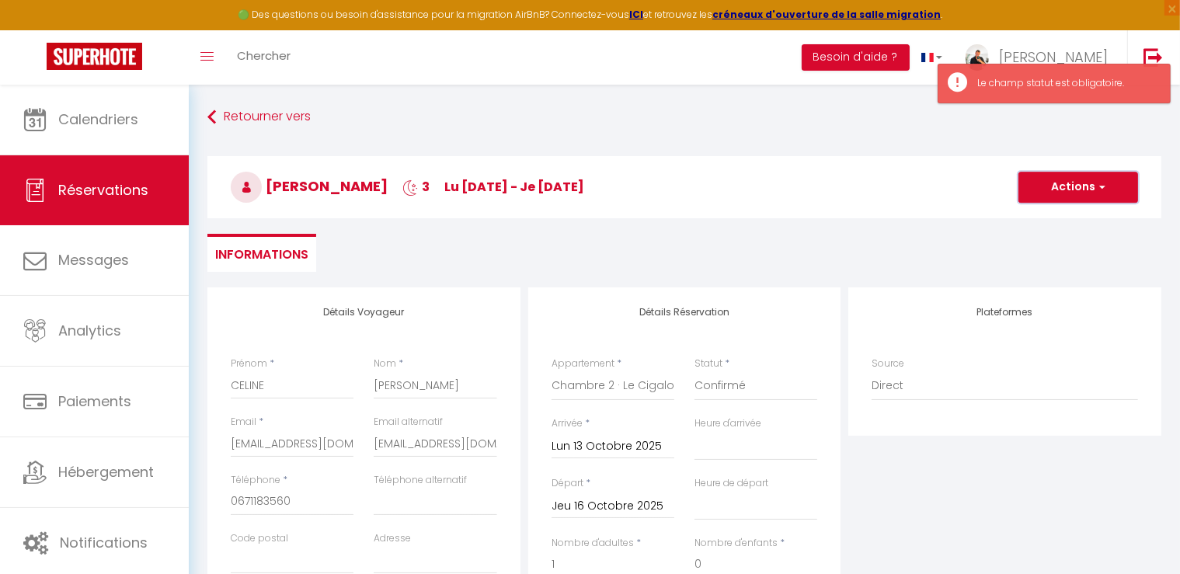
click at [1088, 178] on button "Actions" at bounding box center [1079, 187] width 120 height 31
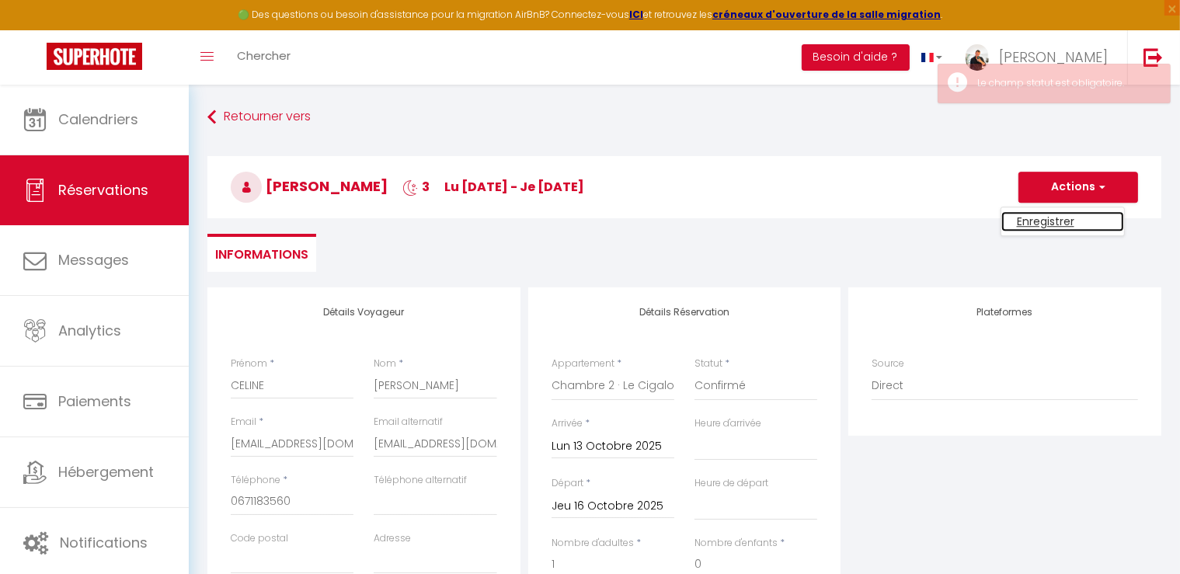
click at [1053, 219] on link "Enregistrer" at bounding box center [1062, 221] width 123 height 20
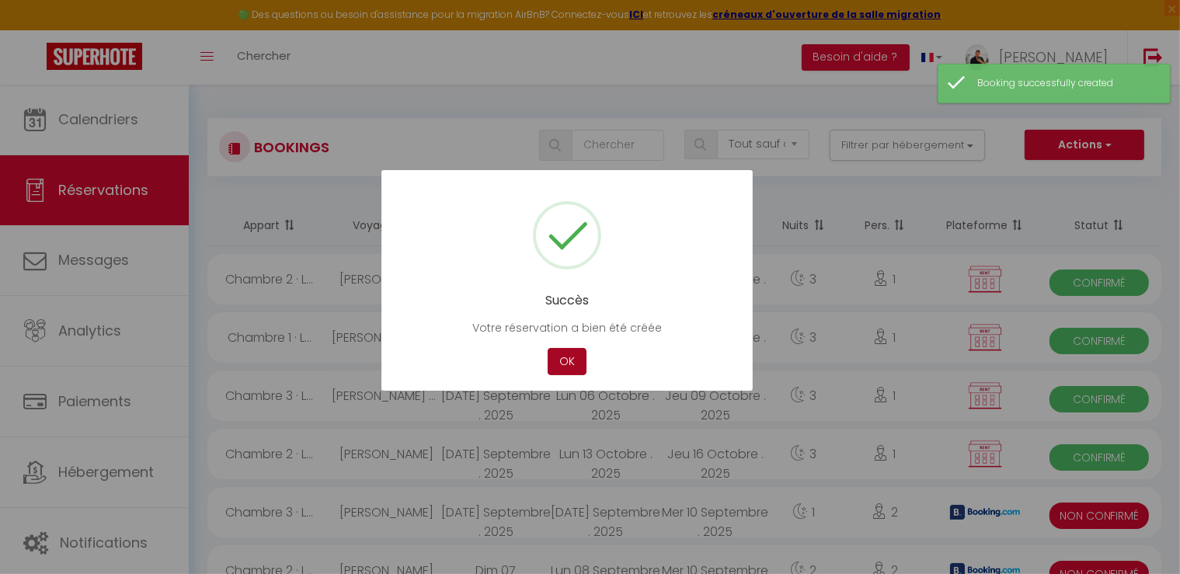
click at [564, 357] on button "OK" at bounding box center [567, 361] width 39 height 27
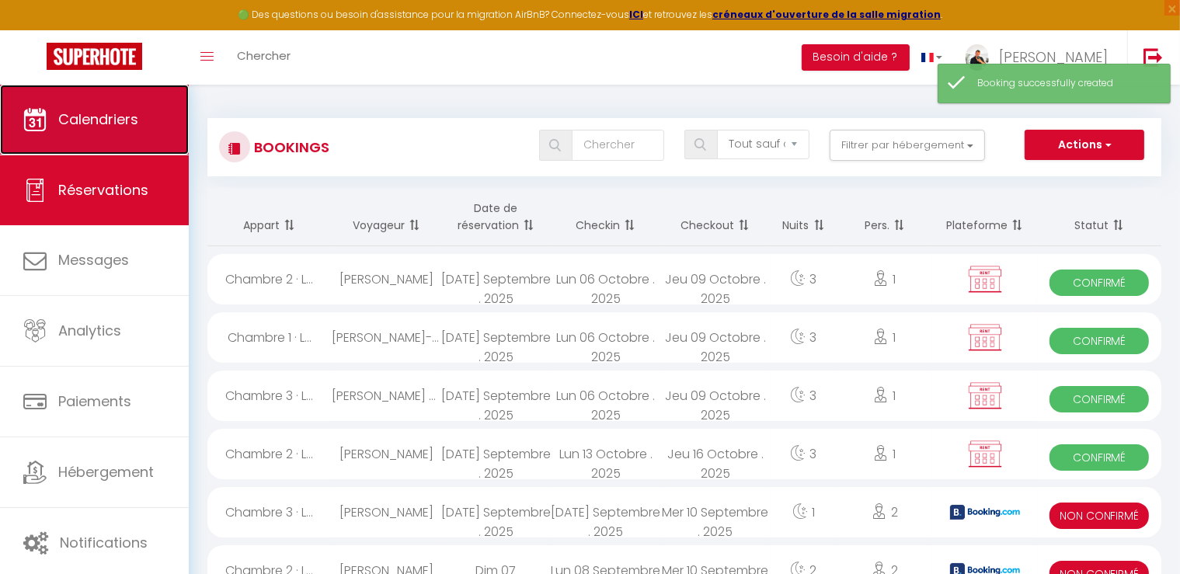
click at [130, 123] on span "Calendriers" at bounding box center [98, 119] width 80 height 19
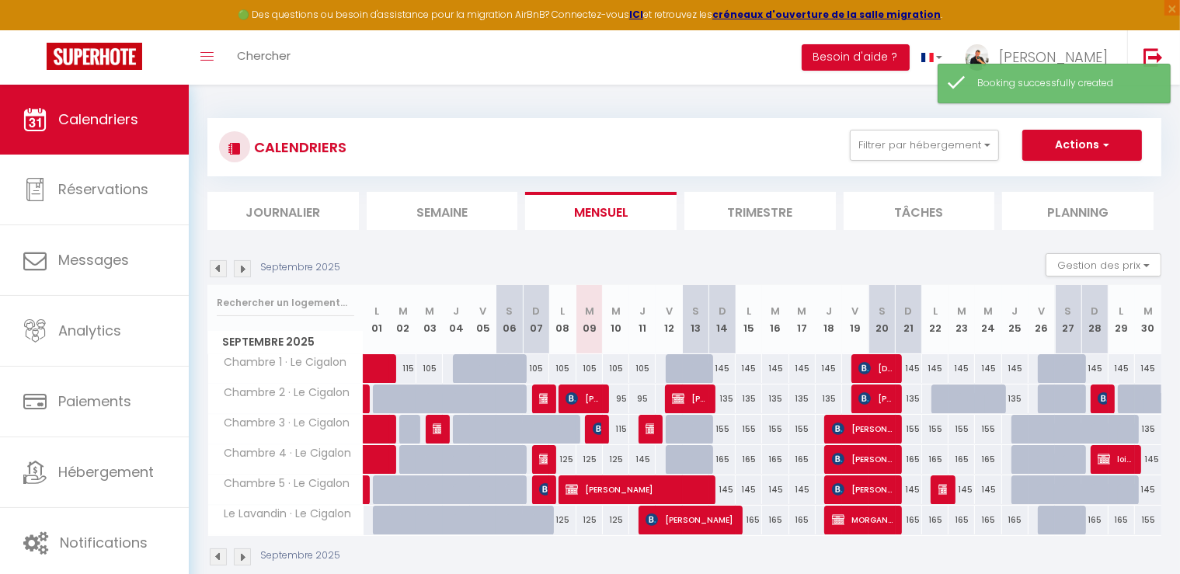
click at [245, 268] on img at bounding box center [242, 268] width 17 height 17
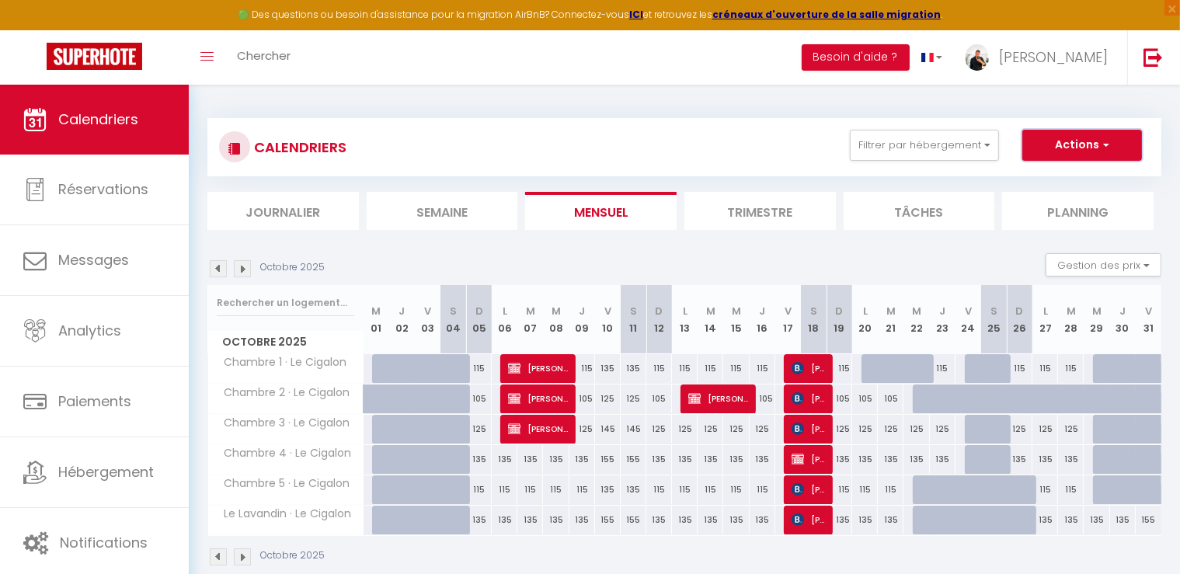
click at [1065, 152] on button "Actions" at bounding box center [1082, 145] width 120 height 31
click at [1035, 181] on link "Nouvelle réservation" at bounding box center [1065, 180] width 135 height 23
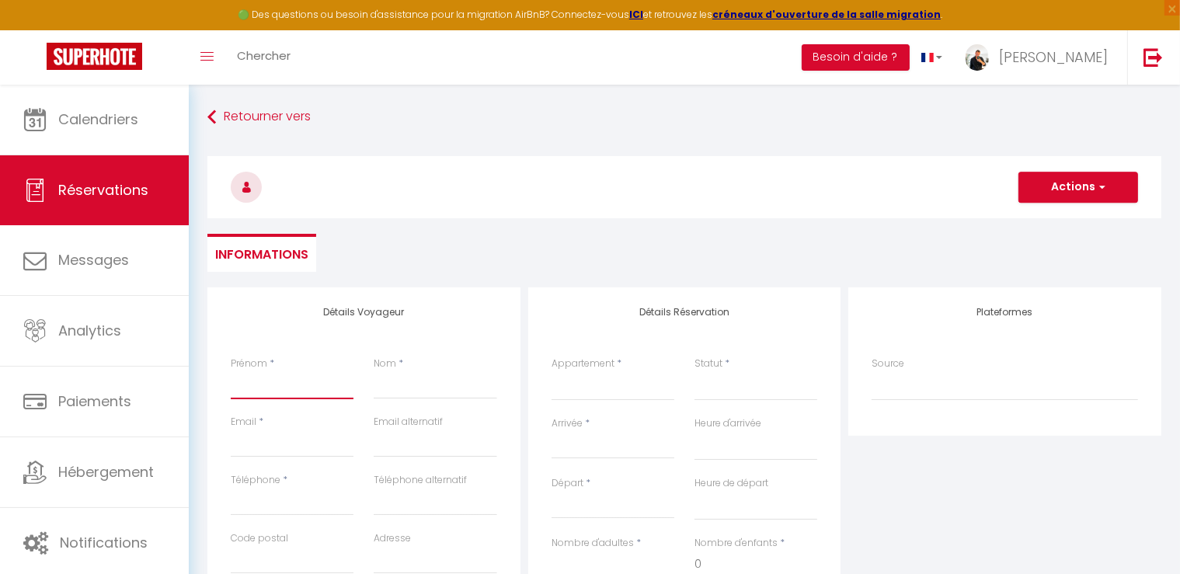
click at [280, 382] on input "Prénom" at bounding box center [292, 385] width 123 height 28
click at [260, 444] on input "Email client" at bounding box center [292, 444] width 123 height 28
click at [493, 375] on input "Nom" at bounding box center [435, 385] width 123 height 28
click at [322, 443] on input "Email client" at bounding box center [292, 444] width 123 height 28
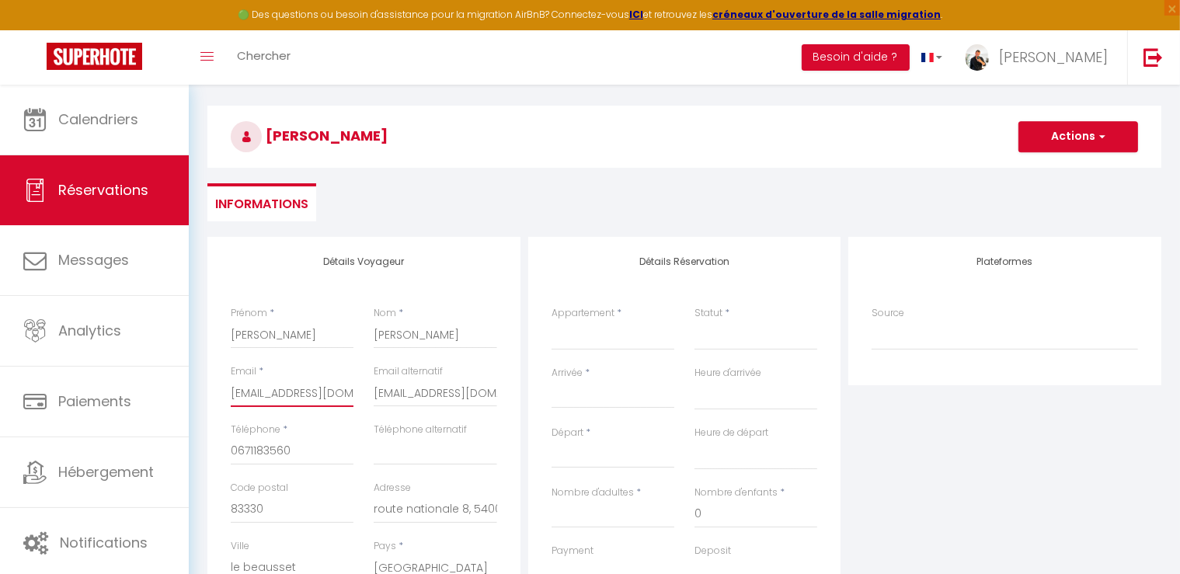
scroll to position [78, 0]
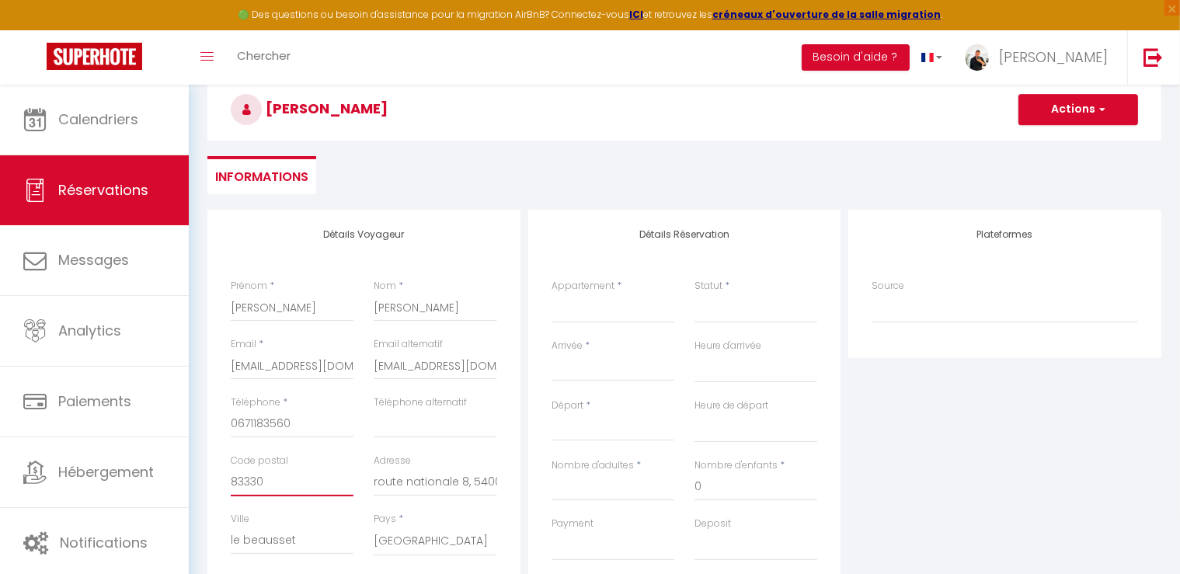
drag, startPoint x: 290, startPoint y: 486, endPoint x: 193, endPoint y: 470, distance: 97.7
click at [193, 471] on div "Retourner vers YANNICK VERHILLE Actions Enregistrer Actions Enregistrer Aperçu …" at bounding box center [684, 440] width 991 height 867
drag, startPoint x: 374, startPoint y: 484, endPoint x: 544, endPoint y: 475, distance: 170.4
click at [544, 475] on div "Détails Voyageur Prénom * YANNICK Nom * VERHILLE Email * info@maisonhebrant.com…" at bounding box center [685, 488] width 962 height 556
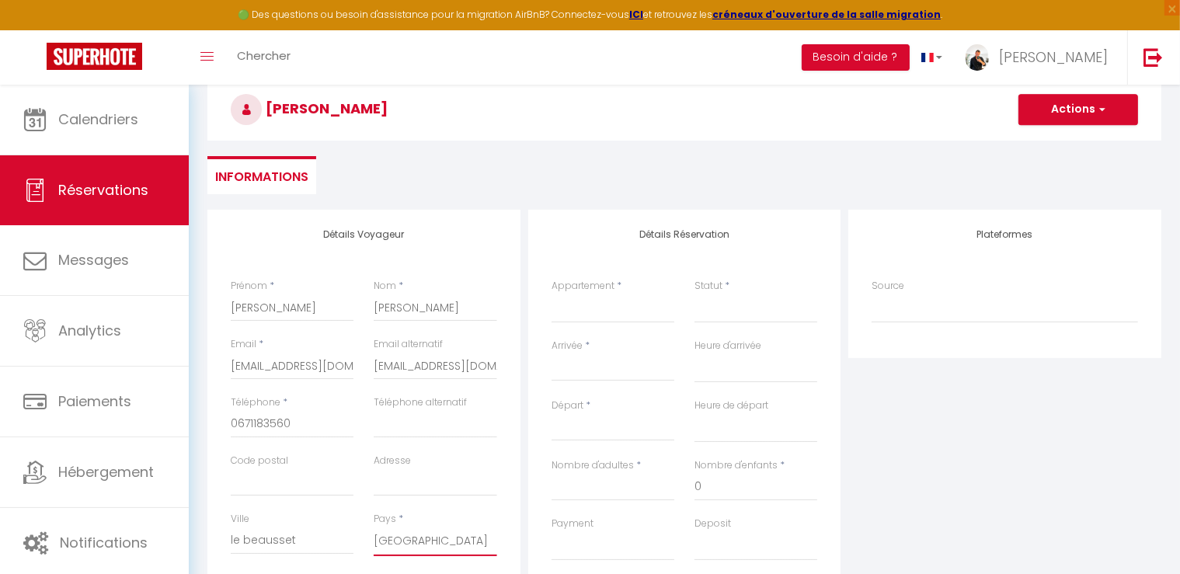
click at [375, 538] on select "[GEOGRAPHIC_DATA] [GEOGRAPHIC_DATA] [GEOGRAPHIC_DATA] [GEOGRAPHIC_DATA] [GEOGRA…" at bounding box center [435, 542] width 123 height 30
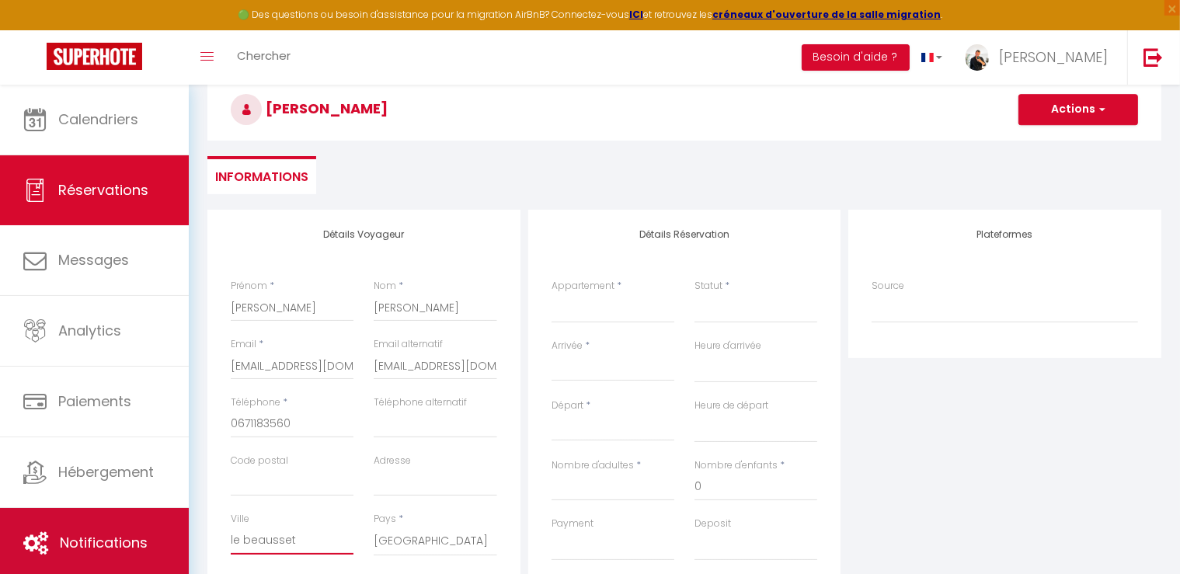
drag, startPoint x: 295, startPoint y: 543, endPoint x: 151, endPoint y: 549, distance: 144.6
click at [151, 549] on div "🟢 Des questions ou besoin d'assistance pour la migration AirBnB? Connectez-vous…" at bounding box center [590, 440] width 1180 height 867
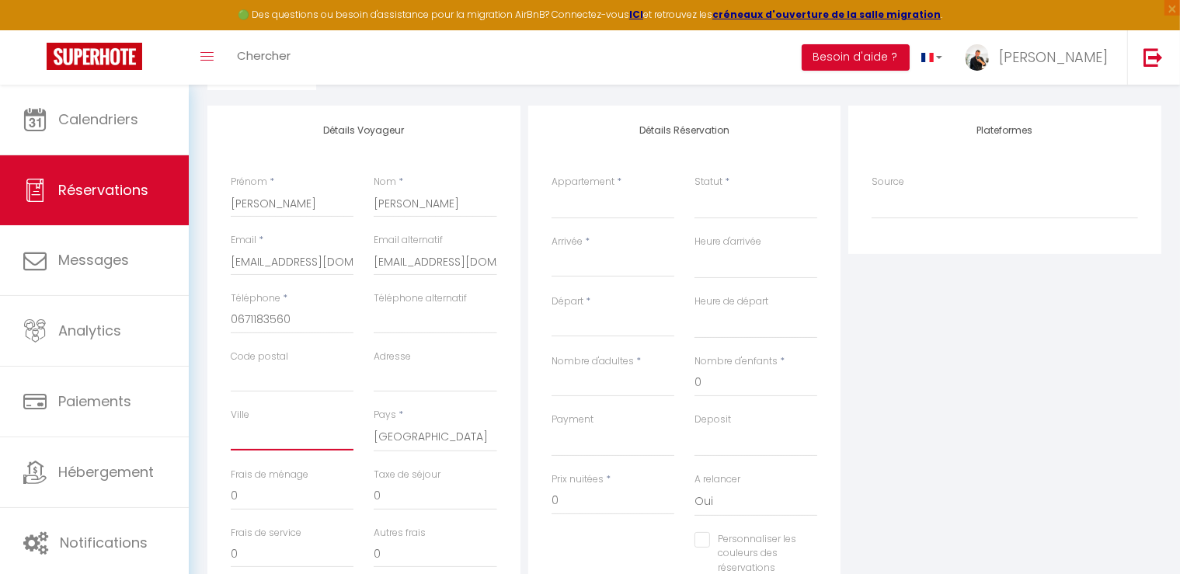
scroll to position [155, 0]
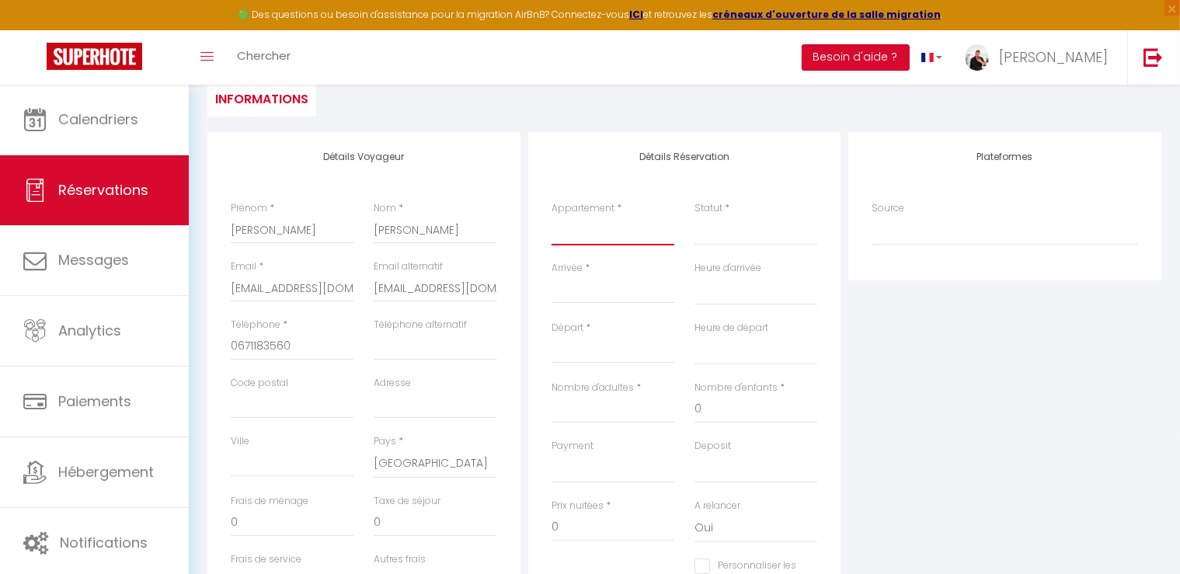
click at [606, 235] on select "Chambre 1 · Le Cigalon Chambre 2 · Le Cigalon Chambre 3 · Le Cigalon Chambre 4 …" at bounding box center [613, 231] width 123 height 30
click at [552, 216] on select "Chambre 1 · Le Cigalon Chambre 2 · Le Cigalon Chambre 3 · Le Cigalon Chambre 4 …" at bounding box center [613, 231] width 123 height 30
click at [598, 301] on div "< Sep 2025 > Dim Lun Mar Mer Jeu Ven Sam 1 2 3 4 5 6 7 8 9 10 11 12 13 14 15 16…" at bounding box center [613, 290] width 123 height 28
click at [597, 290] on input "Arrivée" at bounding box center [613, 291] width 123 height 20
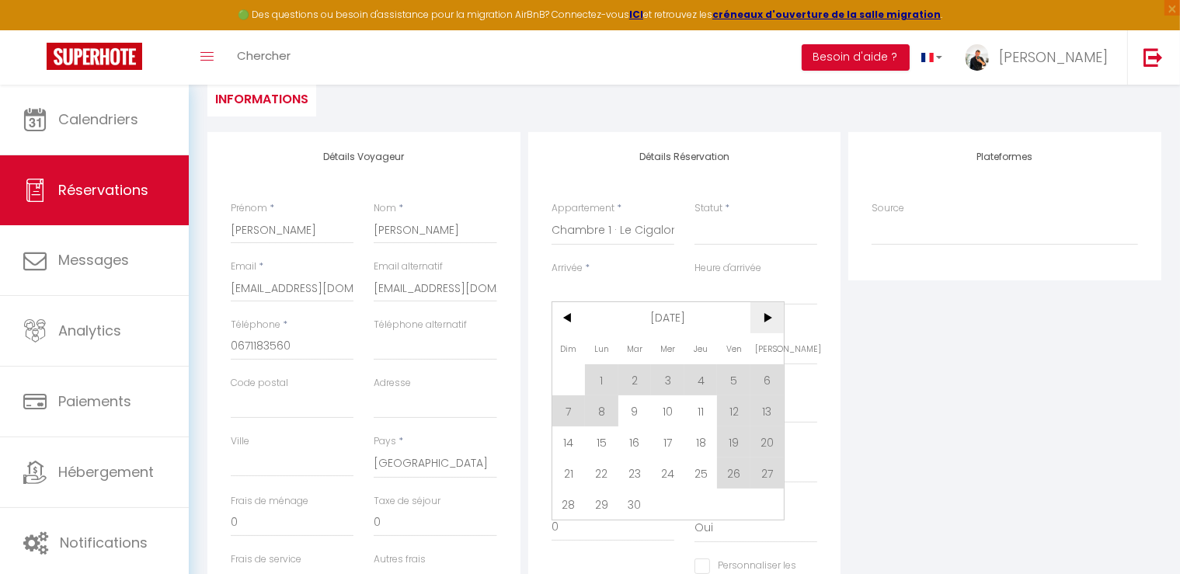
click at [766, 317] on span ">" at bounding box center [767, 317] width 33 height 31
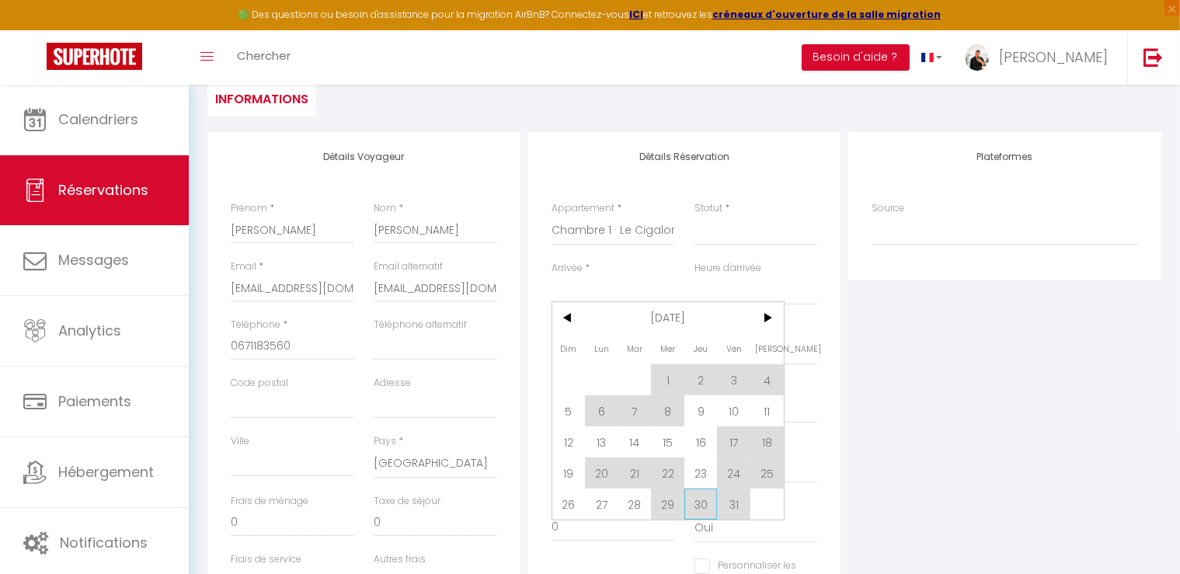
click at [693, 506] on span "30" at bounding box center [700, 504] width 33 height 31
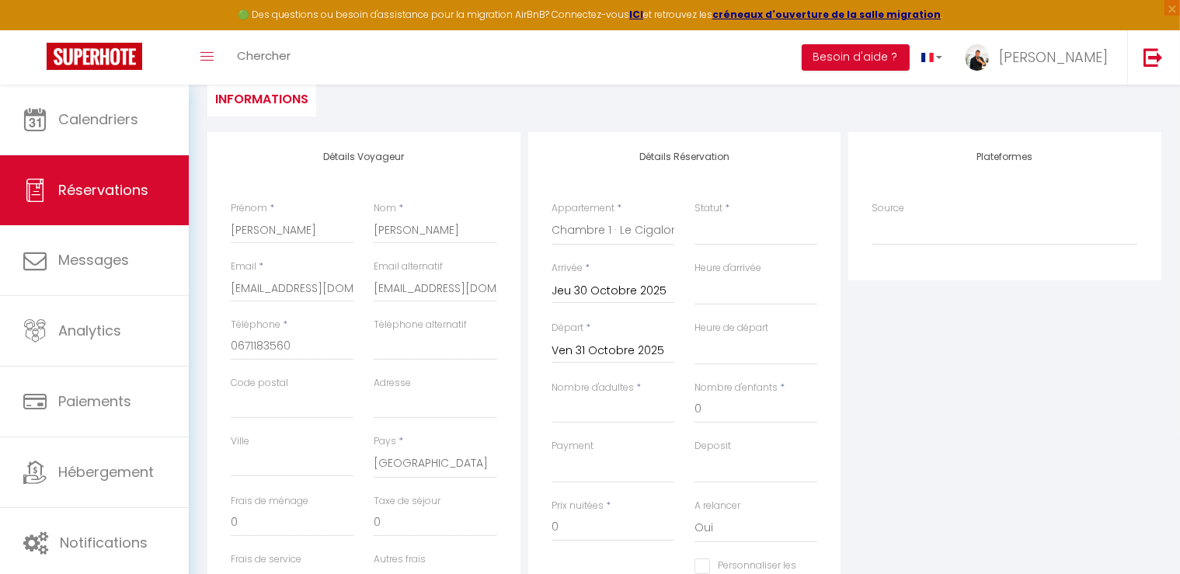
click at [625, 346] on input "Ven 31 Octobre 2025" at bounding box center [613, 351] width 123 height 20
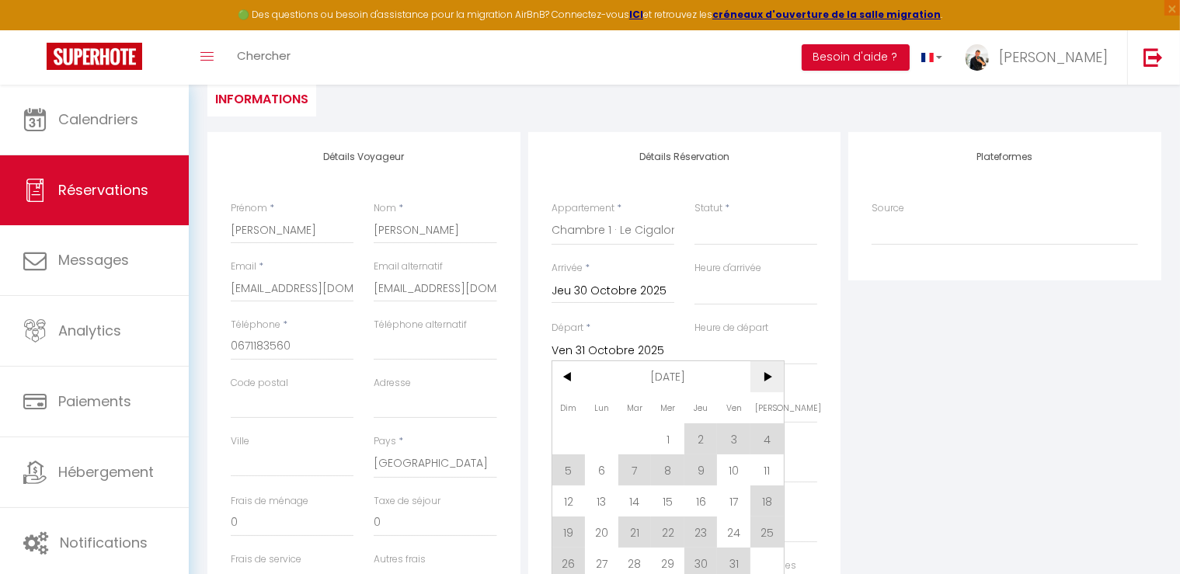
click at [756, 374] on span ">" at bounding box center [767, 376] width 33 height 31
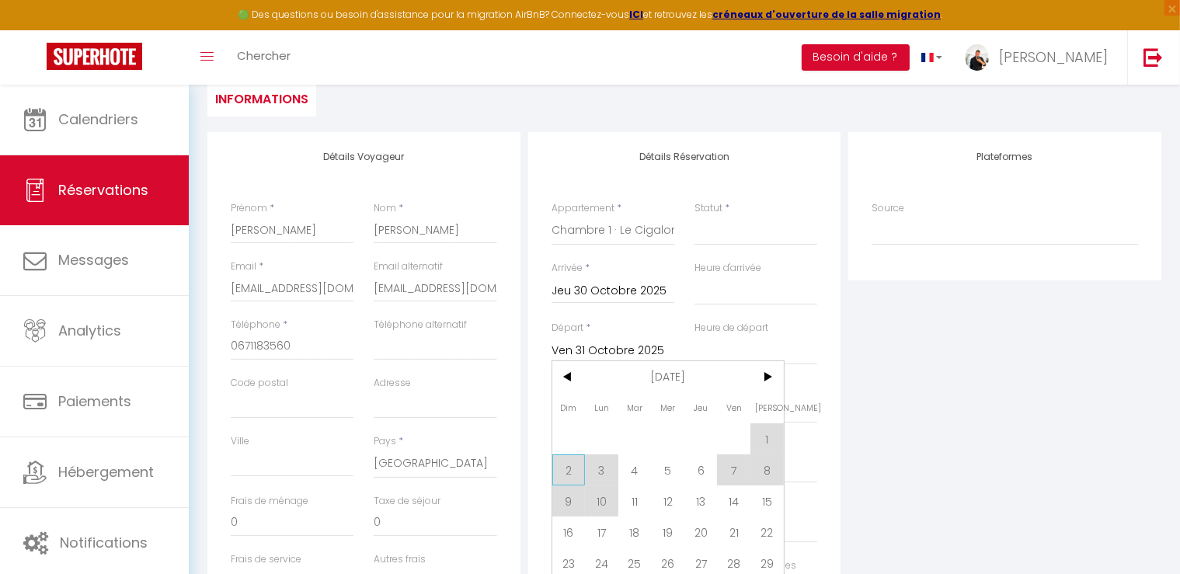
click at [569, 463] on span "2" at bounding box center [568, 470] width 33 height 31
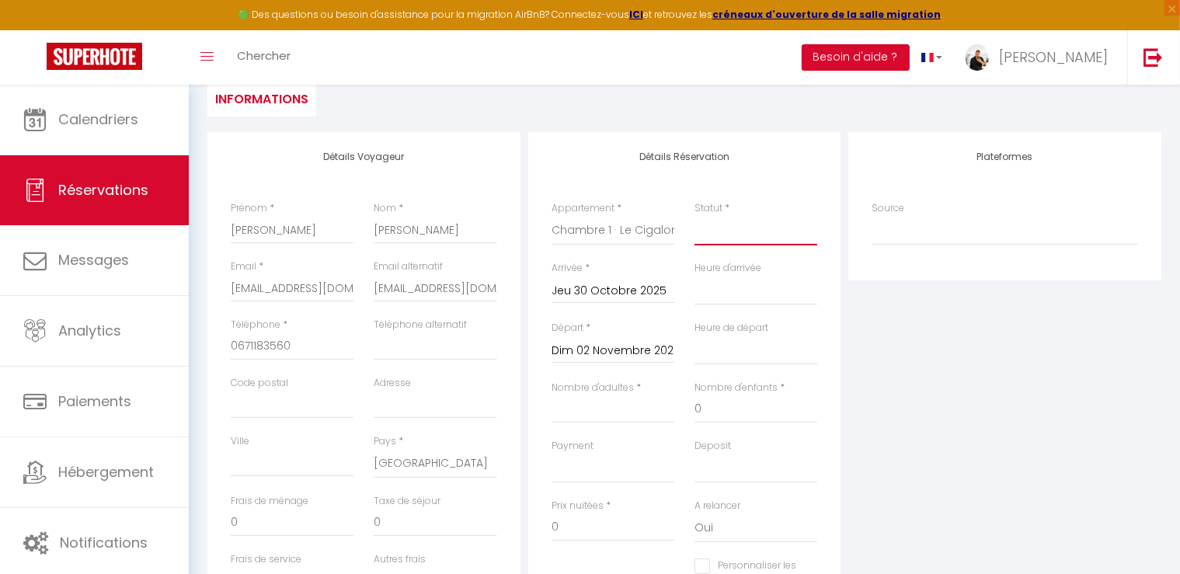
click at [739, 236] on select "Confirmé Non Confirmé [PERSON_NAME] par le voyageur No Show Request" at bounding box center [756, 231] width 123 height 30
click at [695, 216] on select "Confirmé Non Confirmé [PERSON_NAME] par le voyageur No Show Request" at bounding box center [756, 231] width 123 height 30
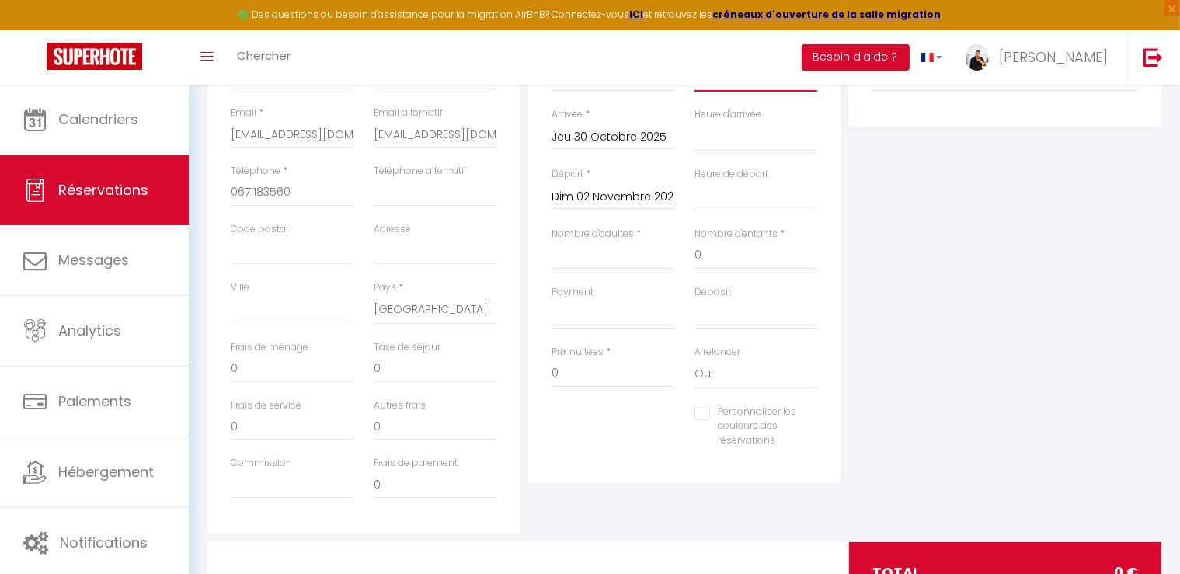
scroll to position [311, 0]
click at [619, 267] on input "Nombre d'adultes" at bounding box center [613, 254] width 123 height 28
click at [950, 400] on div "Plateformes Source Direct Airbnb.com Booking.com Chalet montagne Expedia Gite d…" at bounding box center [1005, 255] width 321 height 556
click at [707, 410] on input "Personnaliser les couleurs des réservations" at bounding box center [746, 411] width 103 height 16
click at [817, 431] on div "Personnaliser les couleurs des réservations #D7092E" at bounding box center [755, 440] width 143 height 74
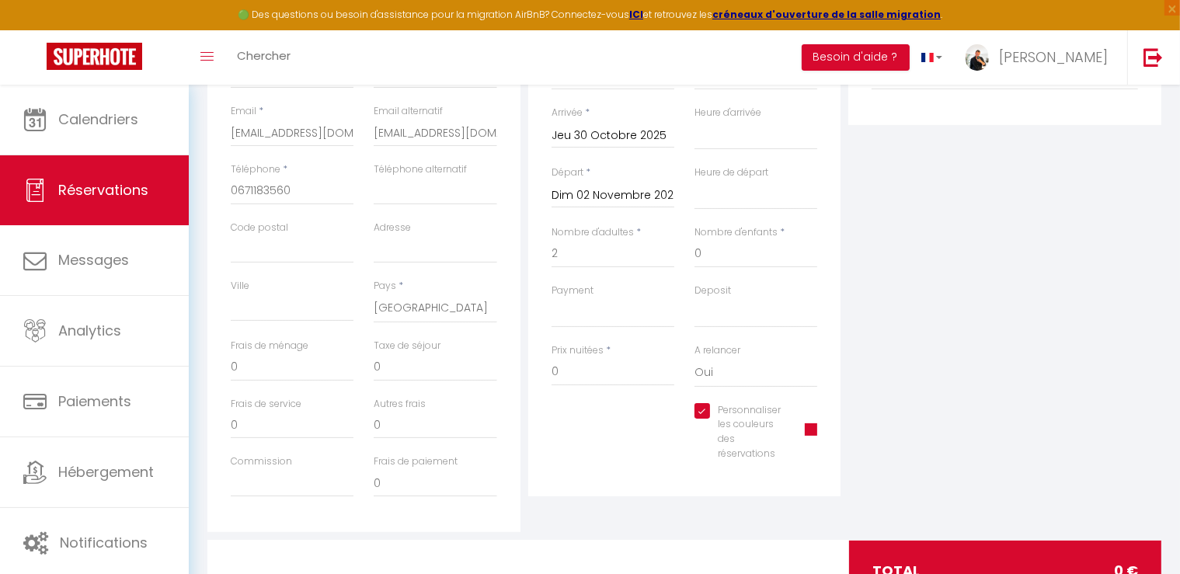
click at [813, 430] on span at bounding box center [811, 429] width 12 height 12
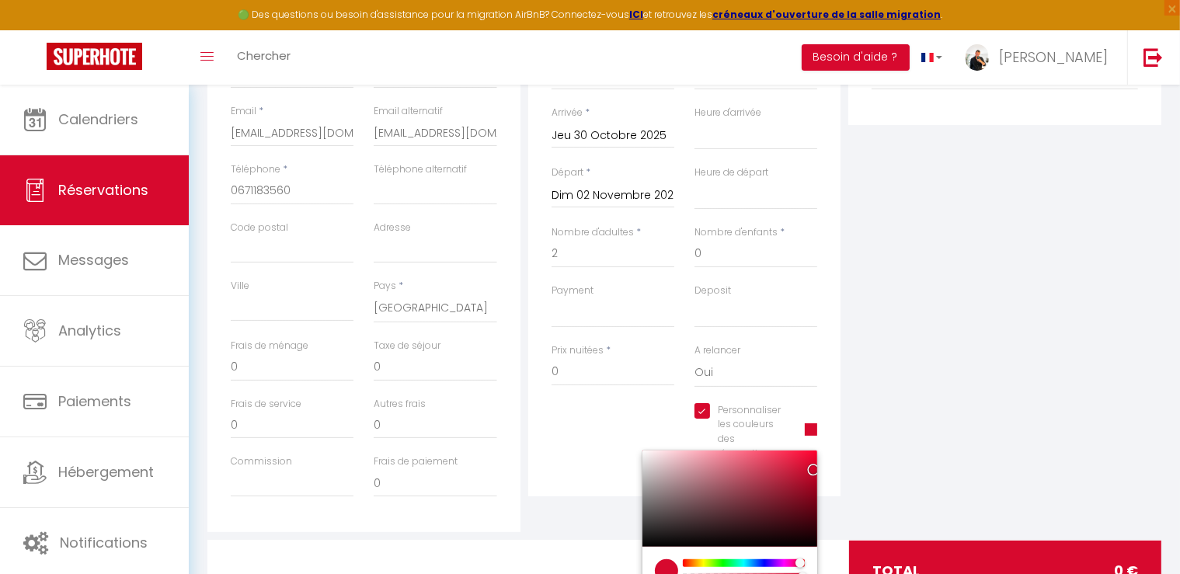
click at [813, 431] on span at bounding box center [811, 429] width 12 height 12
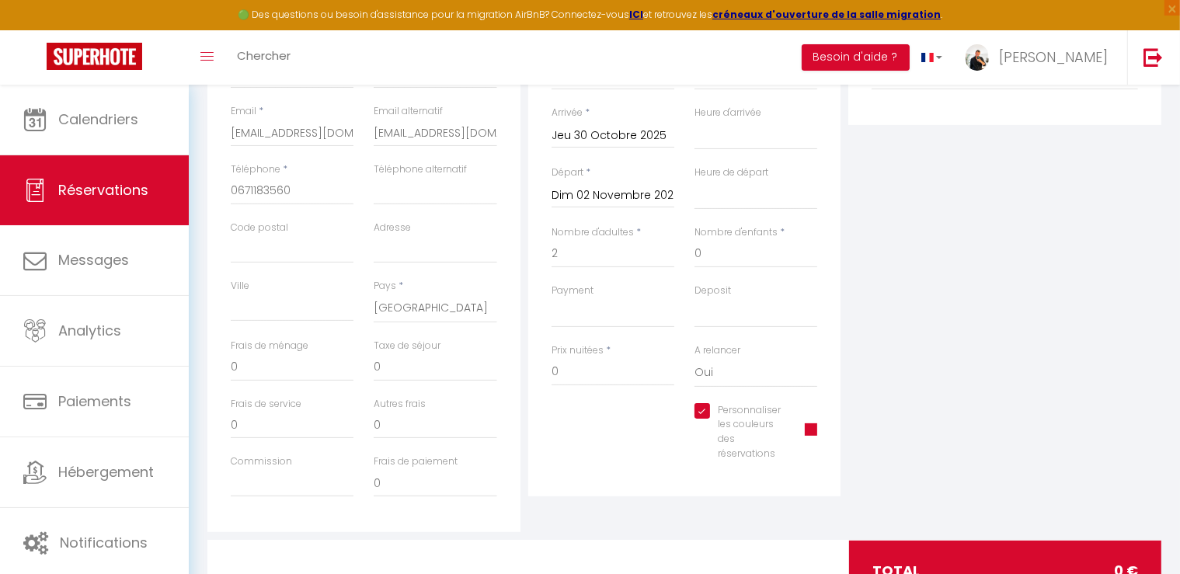
click at [702, 410] on input "Personnaliser les couleurs des réservations" at bounding box center [740, 411] width 91 height 16
click at [933, 385] on div "Plateformes Source Direct Airbnb.com Booking.com Chalet montagne Expedia Gite d…" at bounding box center [1005, 255] width 321 height 556
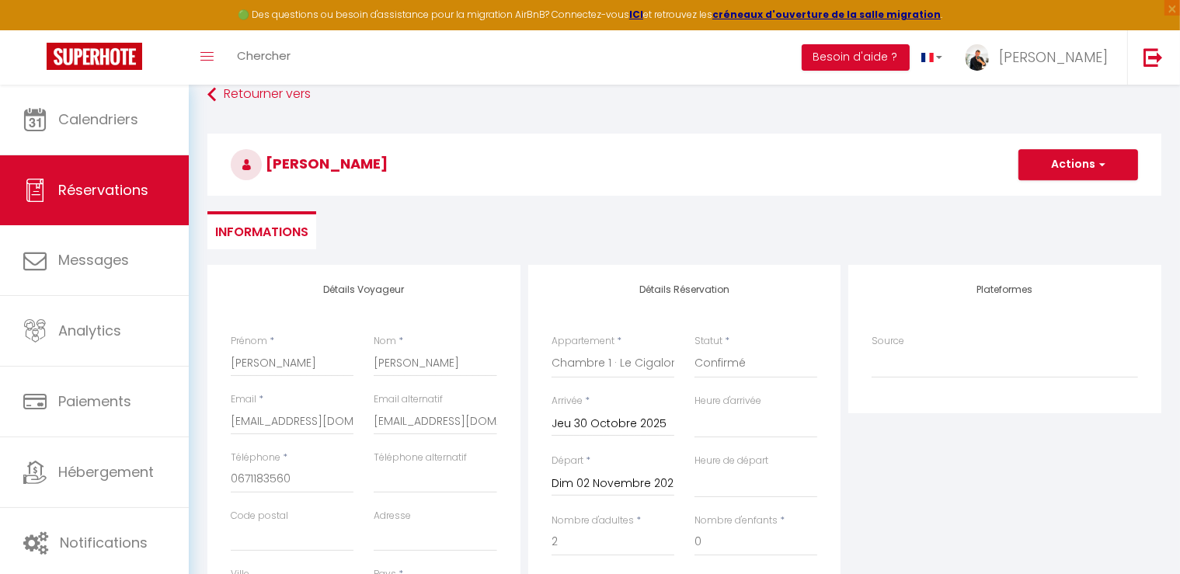
scroll to position [0, 0]
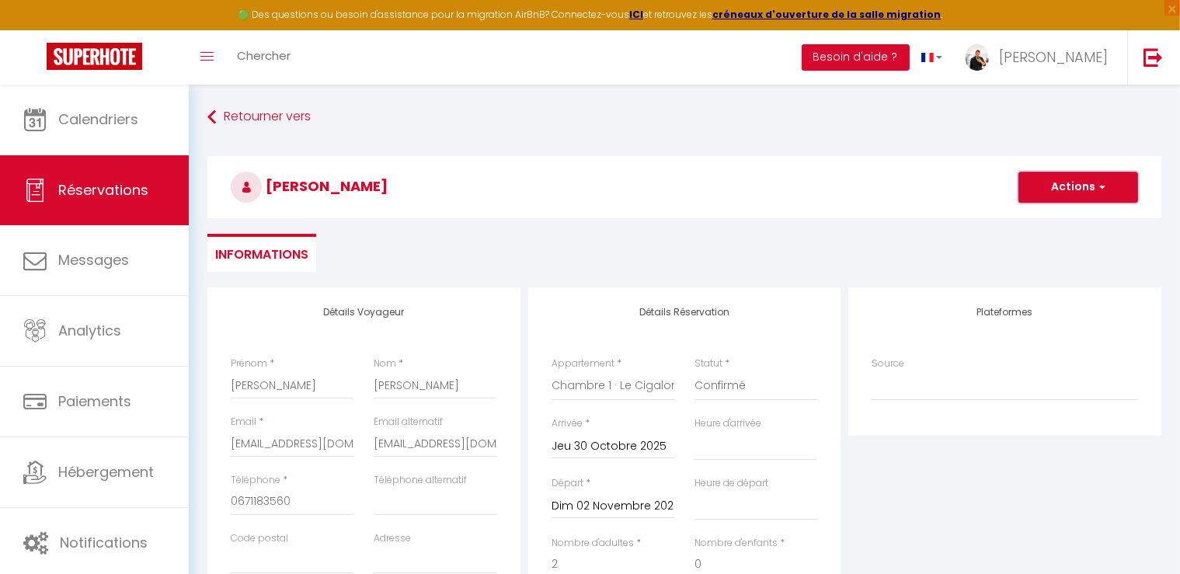
click at [1041, 184] on button "Actions" at bounding box center [1079, 187] width 120 height 31
drag, startPoint x: 306, startPoint y: 503, endPoint x: 320, endPoint y: 502, distance: 14.0
click at [306, 503] on input "0671183560" at bounding box center [292, 502] width 123 height 28
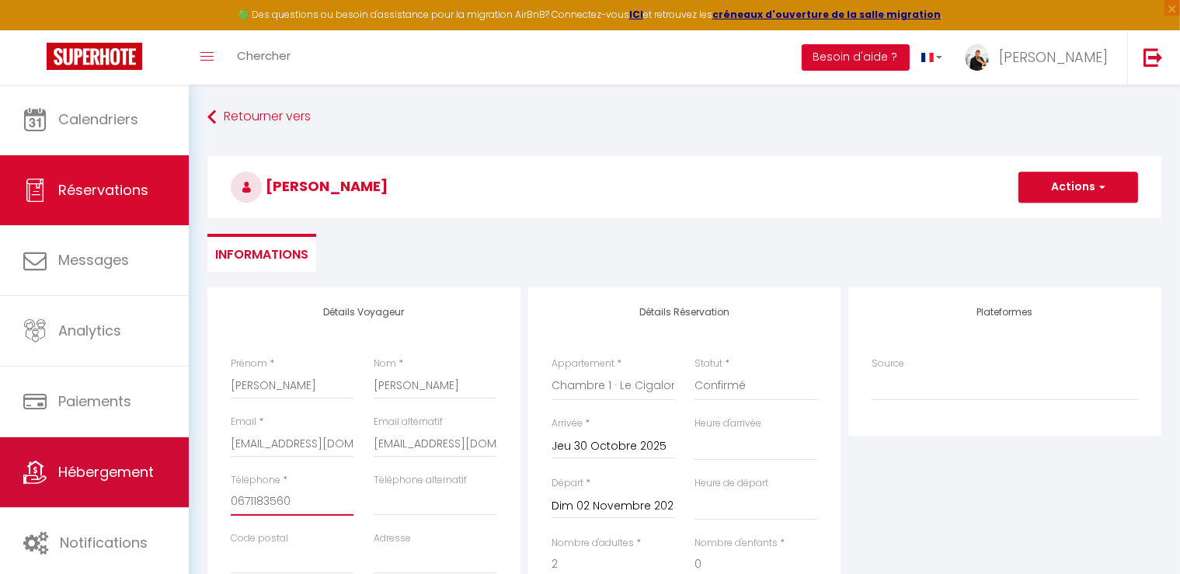
drag, startPoint x: 323, startPoint y: 501, endPoint x: 140, endPoint y: 502, distance: 183.4
click at [138, 502] on div "🟢 Des questions ou besoin d'assistance pour la migration AirBnB? Connectez-vous…" at bounding box center [590, 518] width 1180 height 867
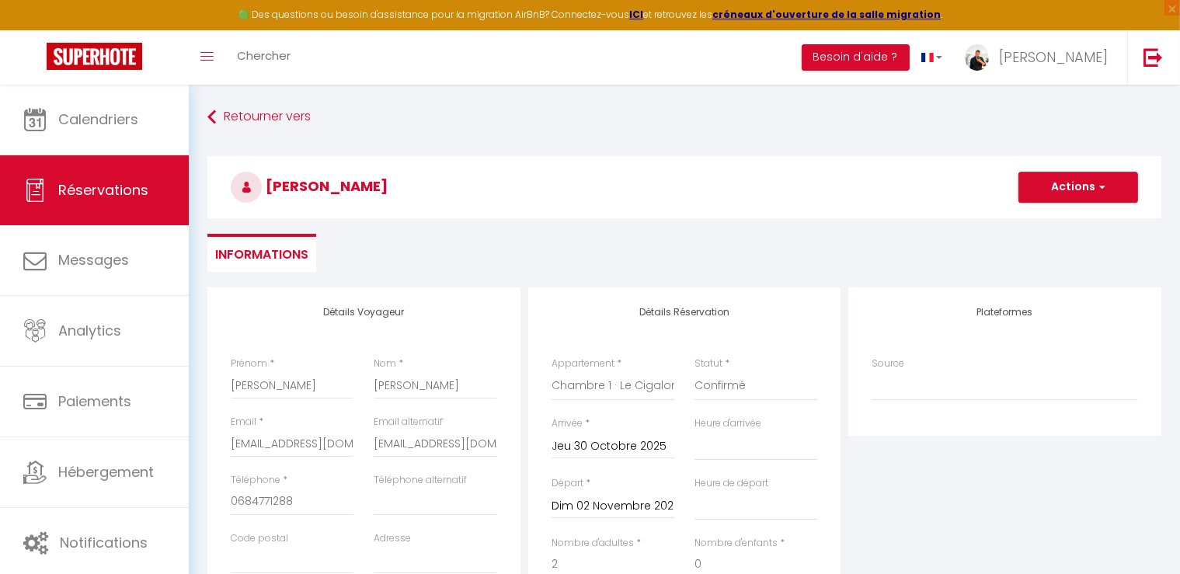
click at [475, 316] on h4 "Détails Voyageur" at bounding box center [364, 312] width 266 height 11
click at [1092, 183] on button "Actions" at bounding box center [1079, 187] width 120 height 31
click at [1059, 223] on link "Enregistrer" at bounding box center [1062, 221] width 123 height 20
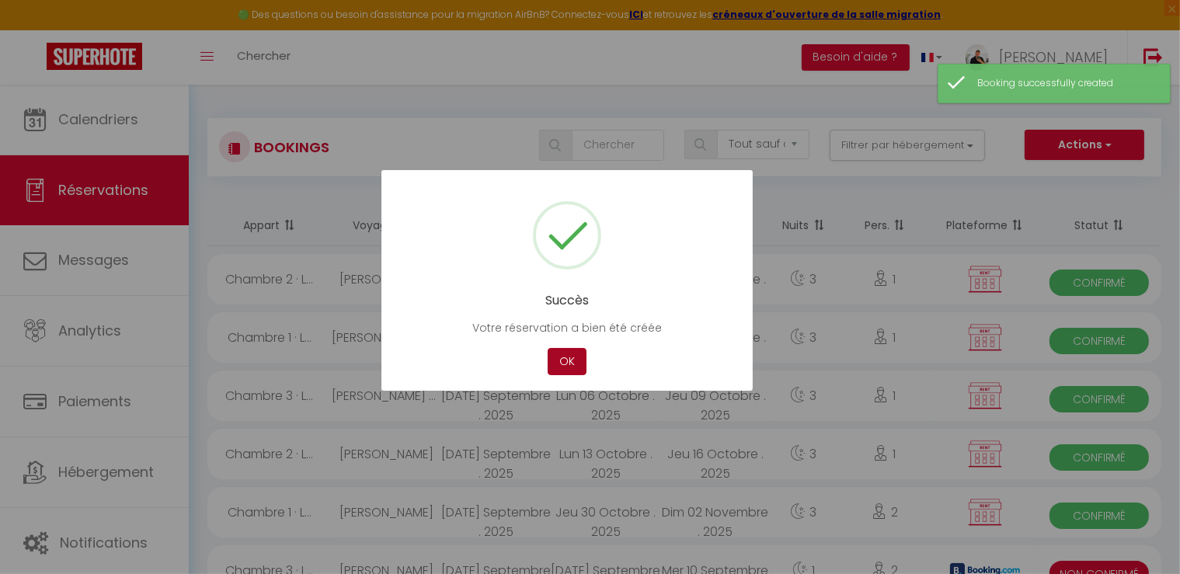
click at [552, 368] on button "OK" at bounding box center [567, 361] width 39 height 27
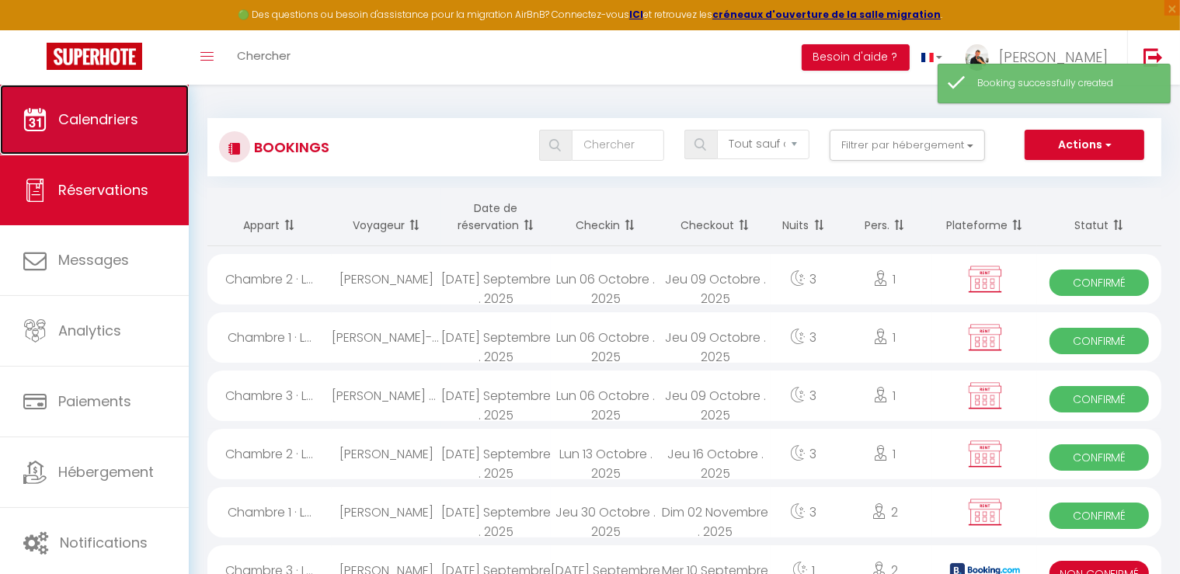
click at [88, 139] on link "Calendriers" at bounding box center [94, 120] width 189 height 70
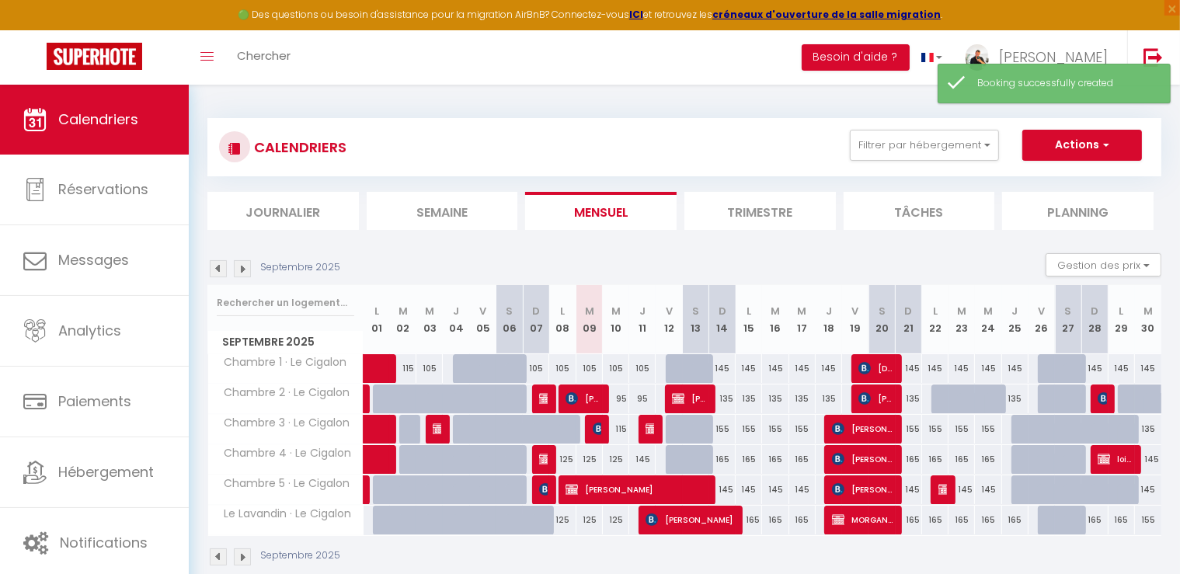
click at [239, 270] on img at bounding box center [242, 268] width 17 height 17
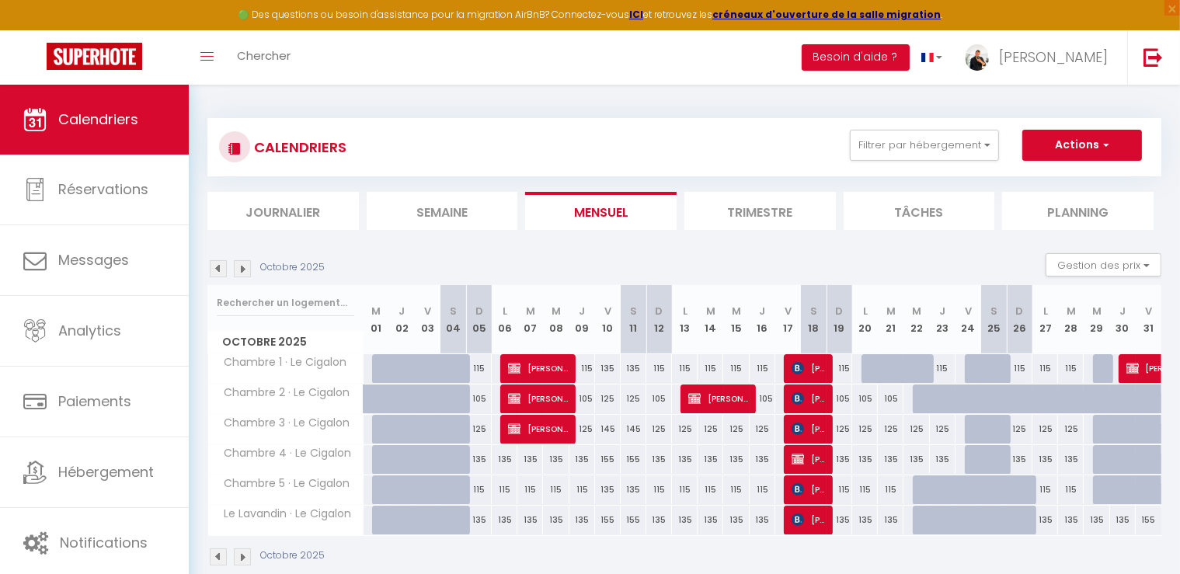
click at [1100, 373] on div at bounding box center [1106, 369] width 26 height 30
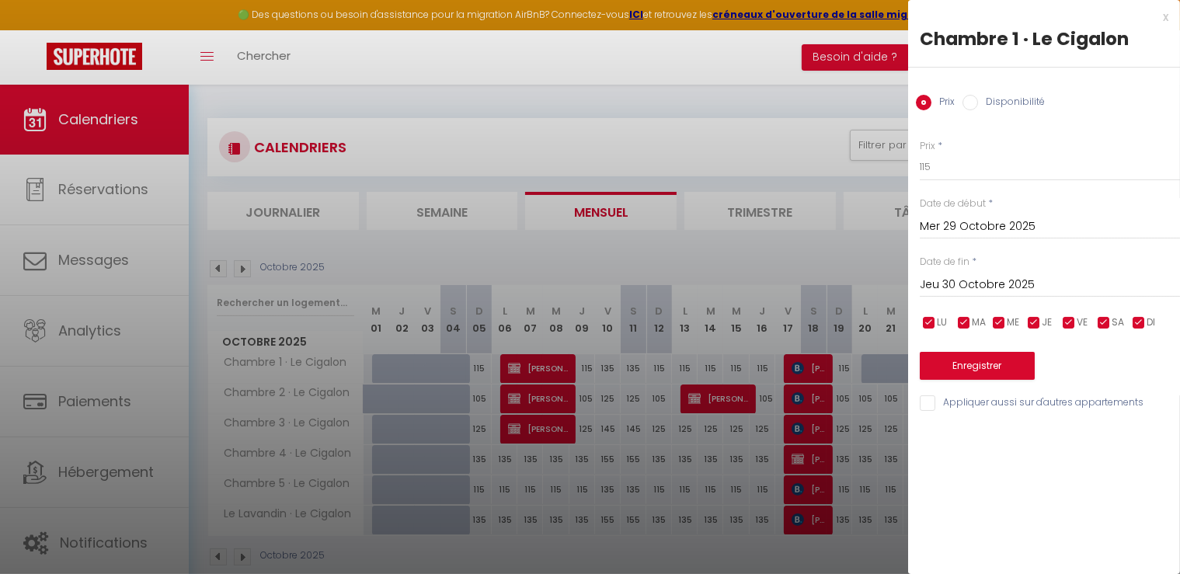
click at [972, 102] on input "Disponibilité" at bounding box center [971, 103] width 16 height 16
click at [969, 378] on button "Enregistrer" at bounding box center [977, 368] width 115 height 28
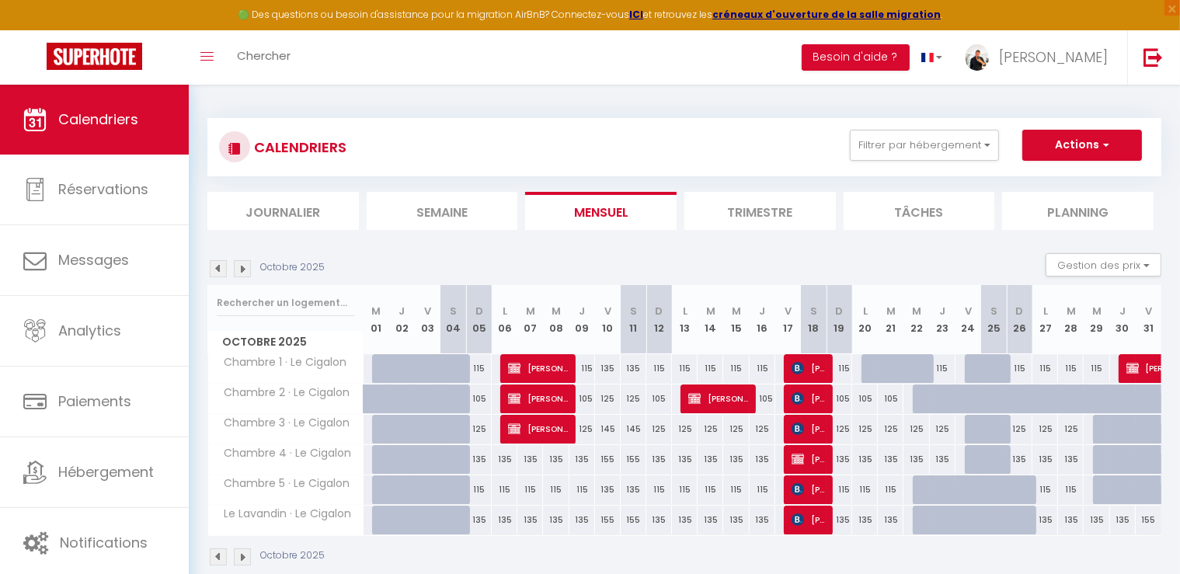
click at [221, 266] on img at bounding box center [218, 268] width 17 height 17
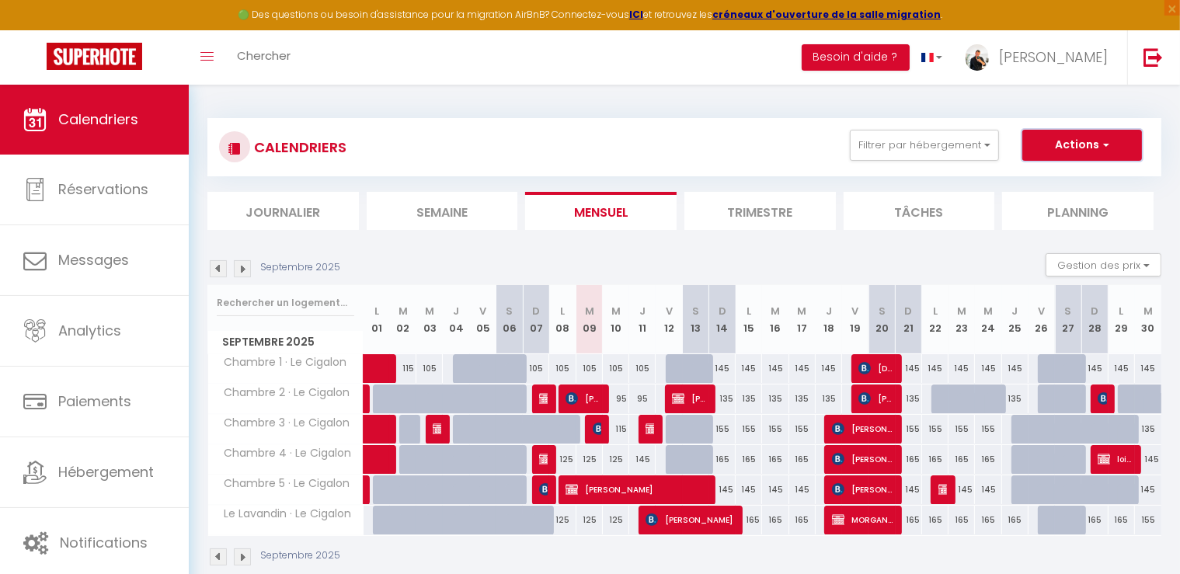
click at [1096, 145] on button "Actions" at bounding box center [1082, 145] width 120 height 31
click at [1070, 177] on link "Nouvelle réservation" at bounding box center [1065, 180] width 135 height 23
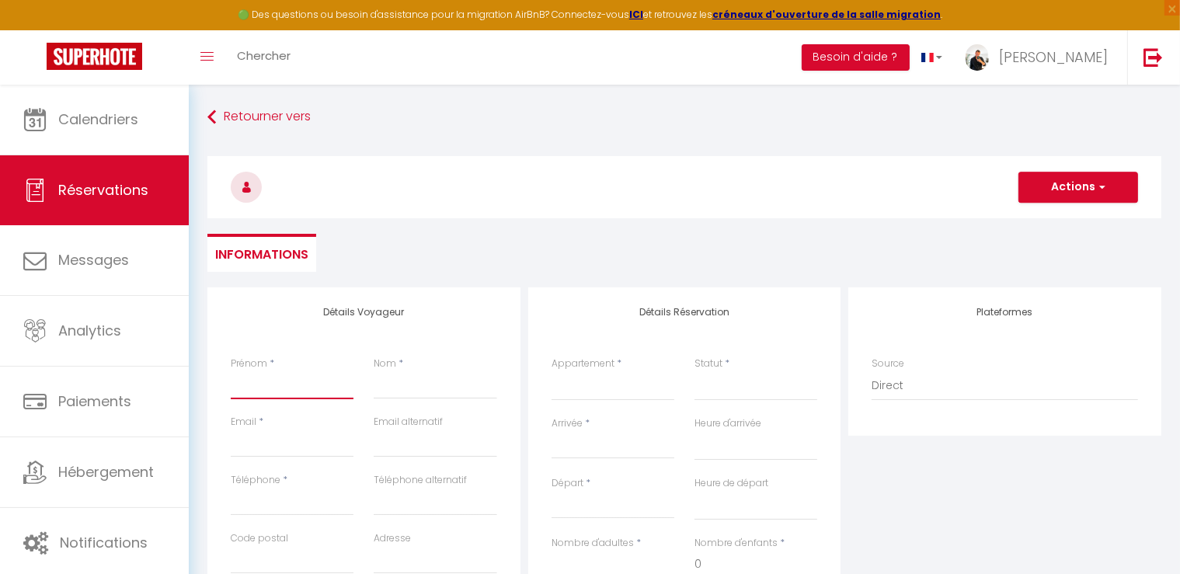
click at [282, 379] on input "Prénom" at bounding box center [292, 385] width 123 height 28
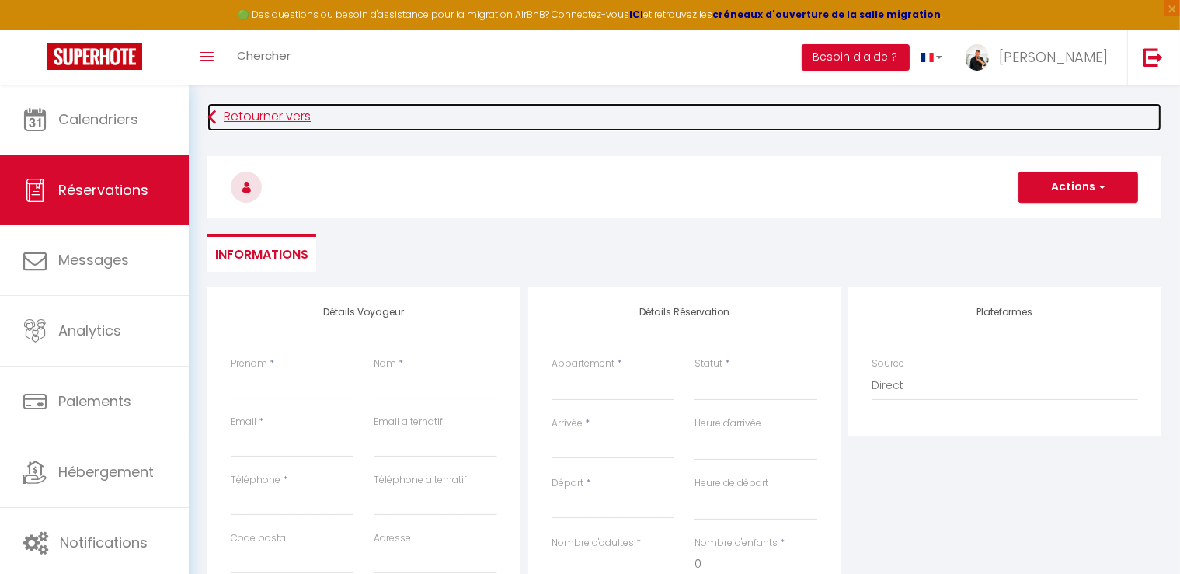
click at [264, 124] on link "Retourner vers" at bounding box center [684, 117] width 954 height 28
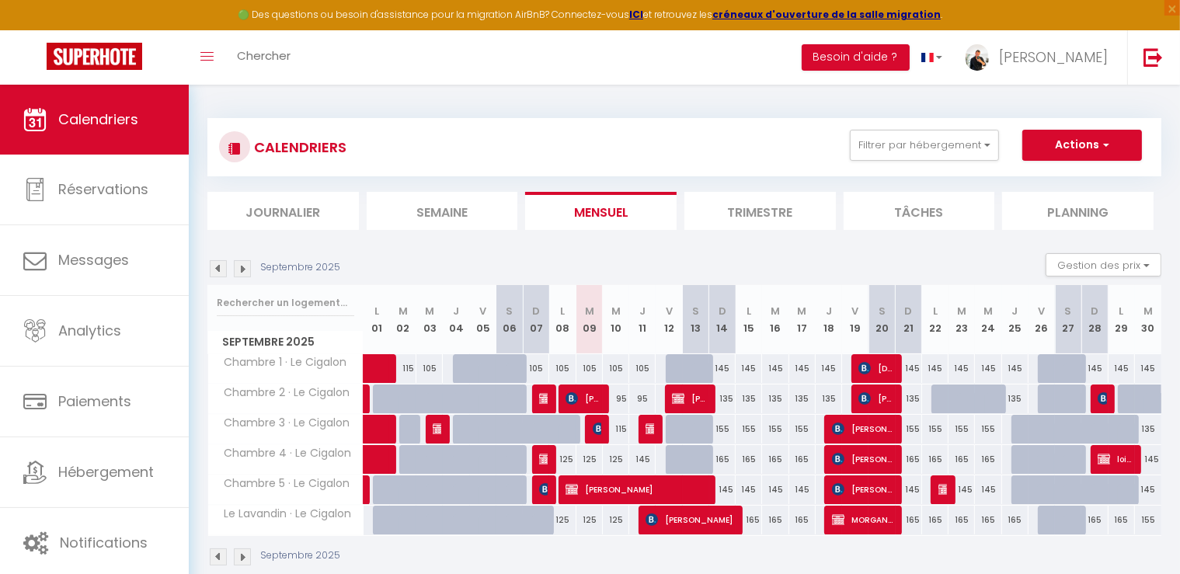
click at [247, 267] on img at bounding box center [242, 268] width 17 height 17
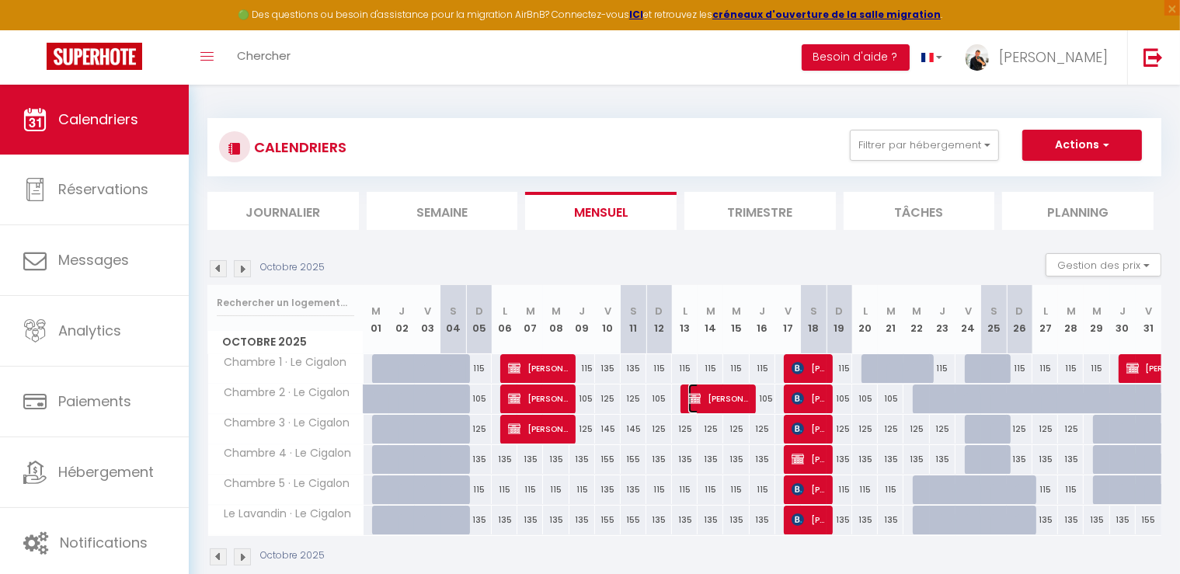
click at [718, 400] on span "[PERSON_NAME]" at bounding box center [718, 399] width 60 height 30
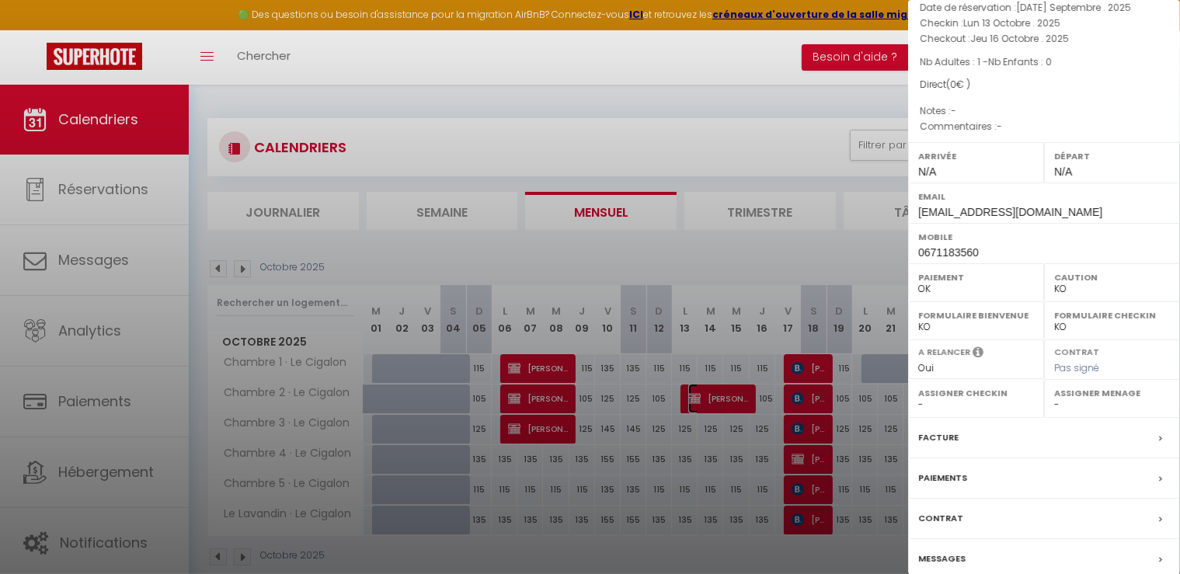
scroll to position [147, 0]
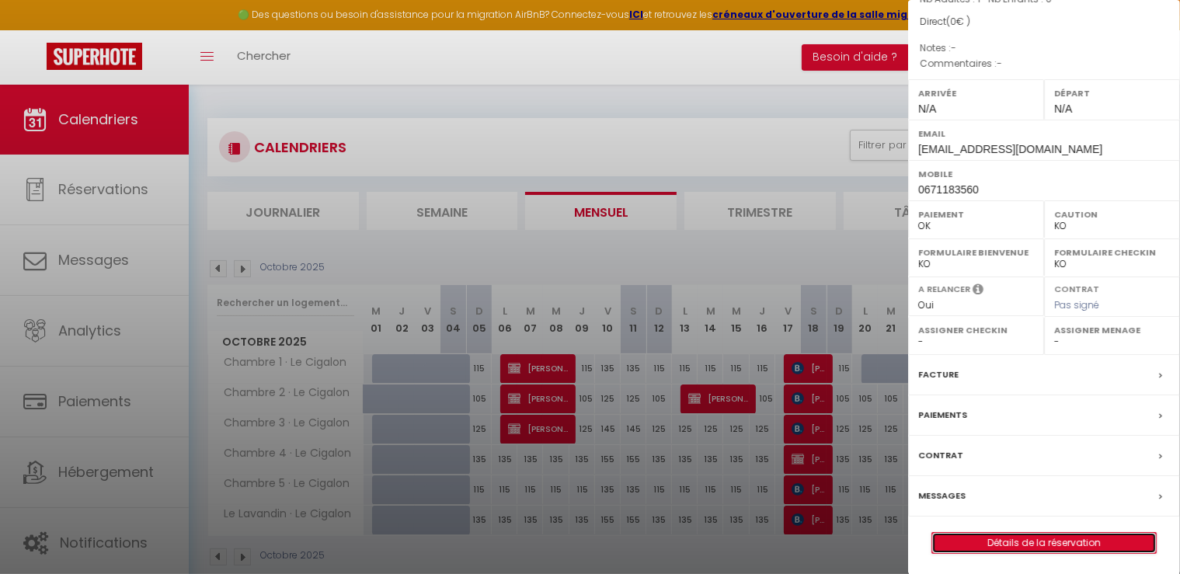
click at [1032, 541] on link "Détails de la réservation" at bounding box center [1044, 543] width 224 height 20
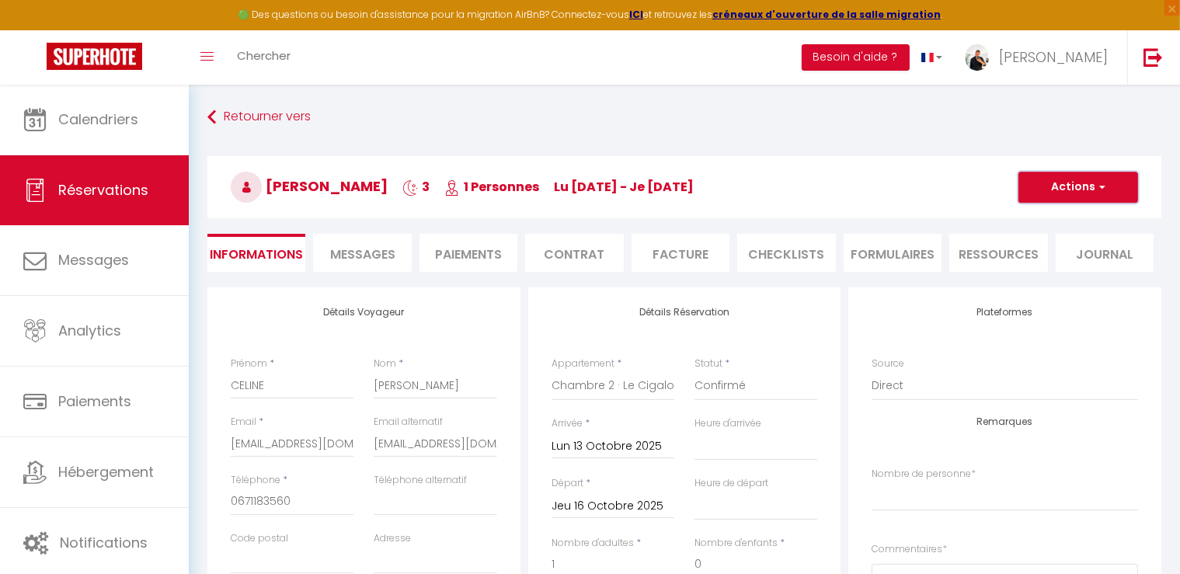
click at [1066, 190] on button "Actions" at bounding box center [1079, 187] width 120 height 31
click at [1050, 239] on link "Dupliquer" at bounding box center [1062, 242] width 123 height 20
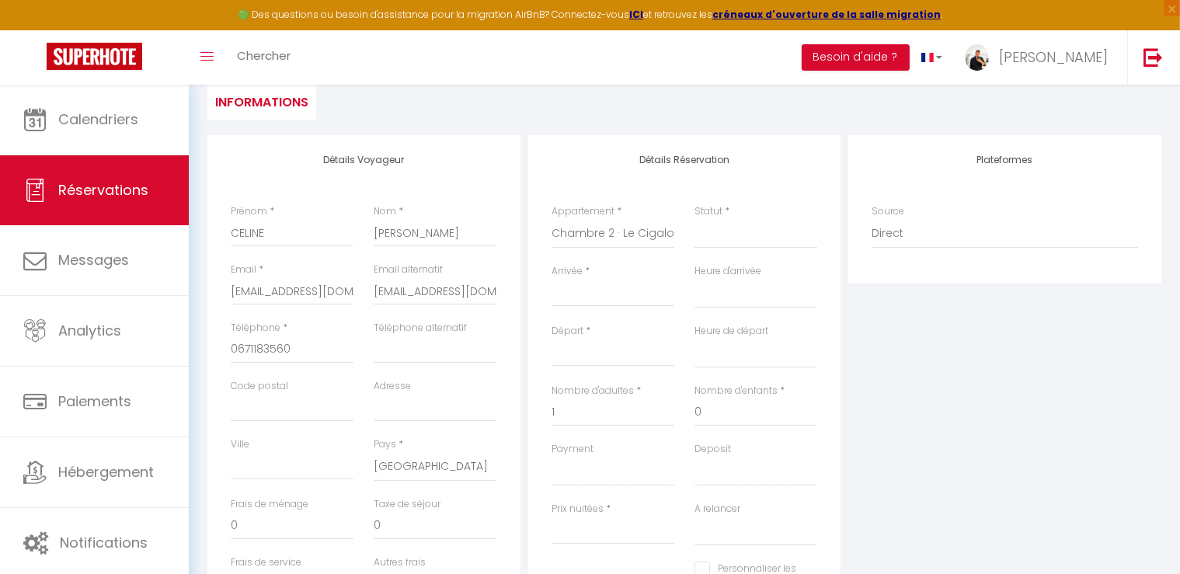
scroll to position [155, 0]
click at [602, 298] on input "Arrivée" at bounding box center [613, 291] width 123 height 20
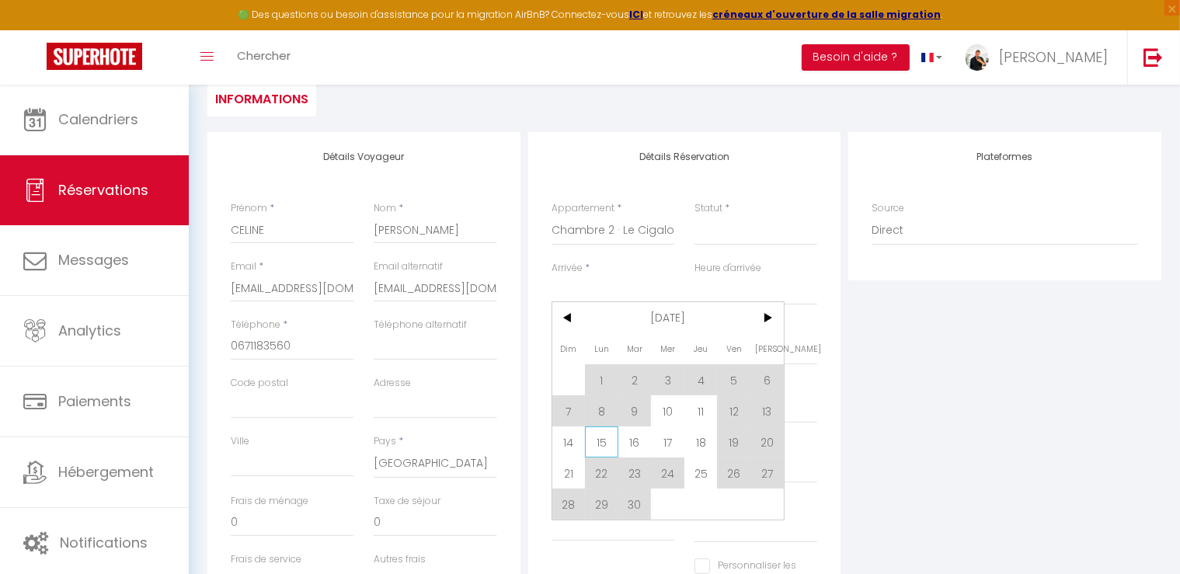
click at [592, 437] on span "15" at bounding box center [601, 442] width 33 height 31
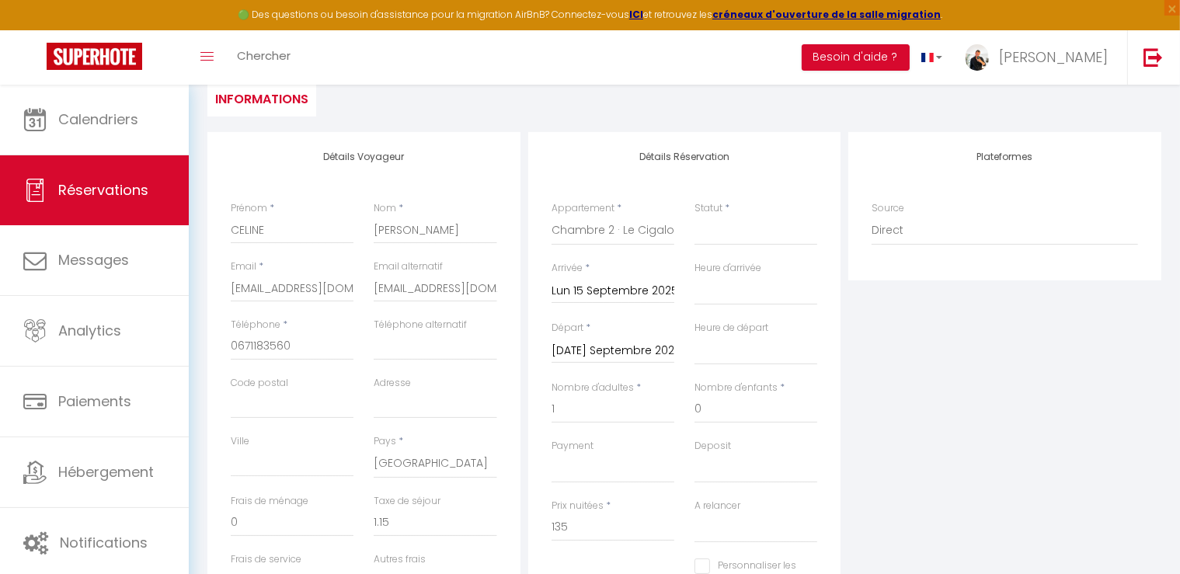
click at [601, 347] on input "Mar 16 Septembre 2025" at bounding box center [613, 351] width 123 height 20
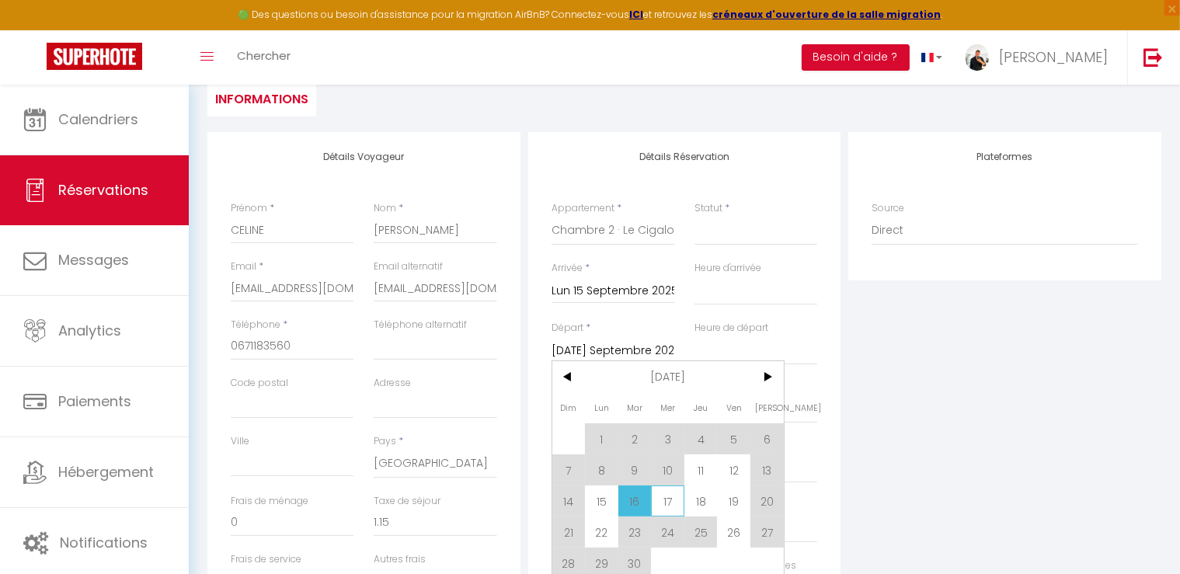
click at [665, 505] on span "17" at bounding box center [667, 501] width 33 height 31
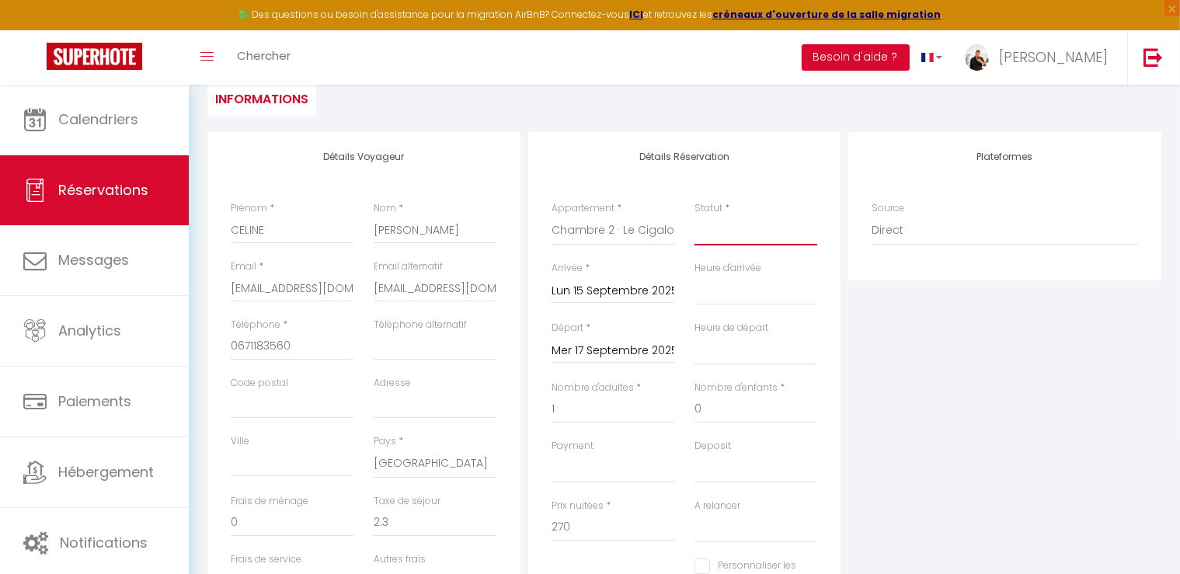
click at [777, 239] on select "Confirmé Non Confirmé [PERSON_NAME] par le voyageur No Show Request" at bounding box center [756, 231] width 123 height 30
click at [695, 216] on select "Confirmé Non Confirmé [PERSON_NAME] par le voyageur No Show Request" at bounding box center [756, 231] width 123 height 30
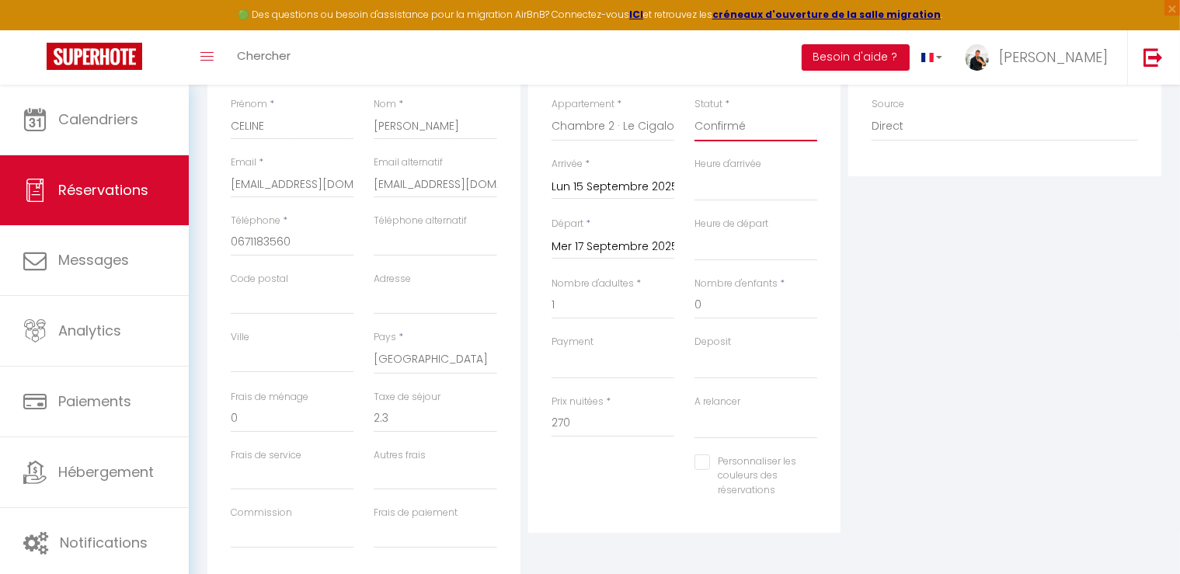
scroll to position [233, 0]
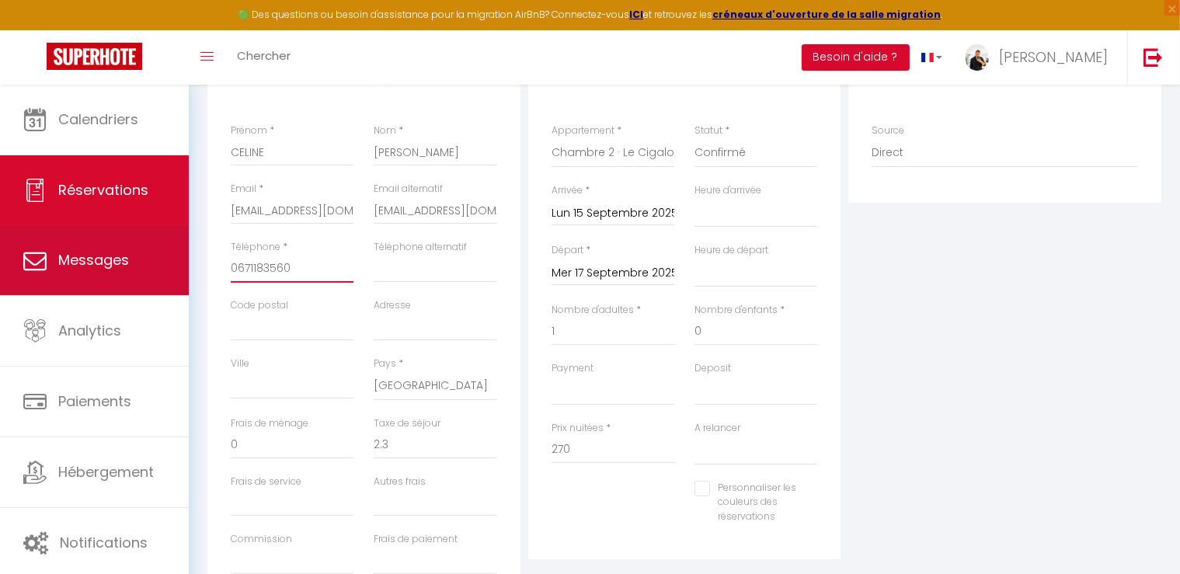
drag, startPoint x: 95, startPoint y: 266, endPoint x: 83, endPoint y: 266, distance: 11.7
click at [83, 266] on div "🟢 Des questions ou besoin d'assistance pour la migration AirBnB? Connectez-vous…" at bounding box center [590, 285] width 1180 height 867
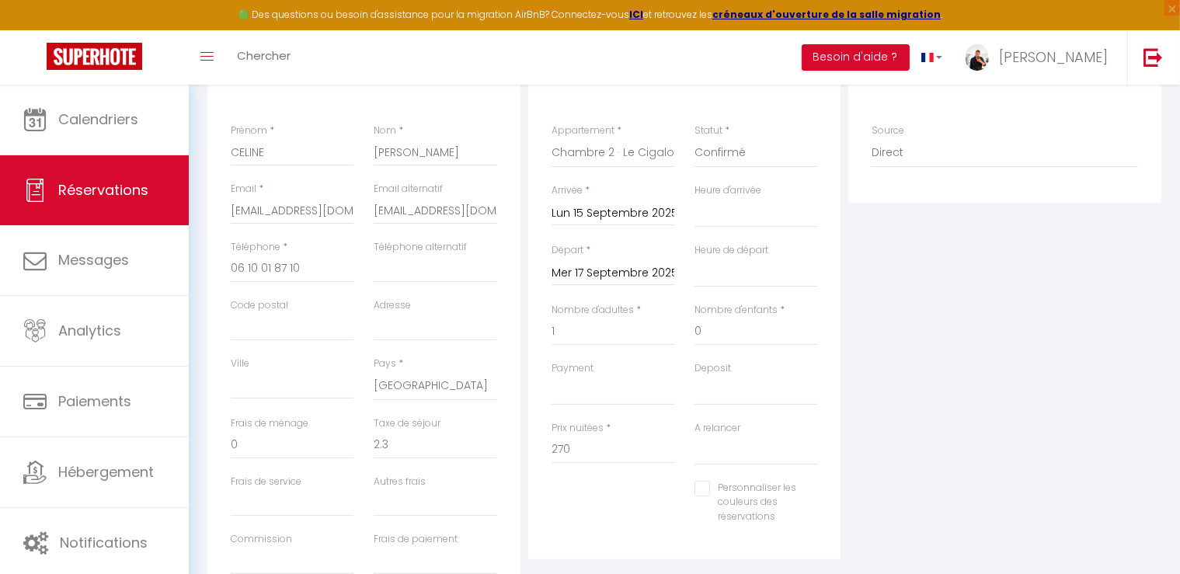
click at [503, 307] on div "Adresse" at bounding box center [435, 327] width 143 height 58
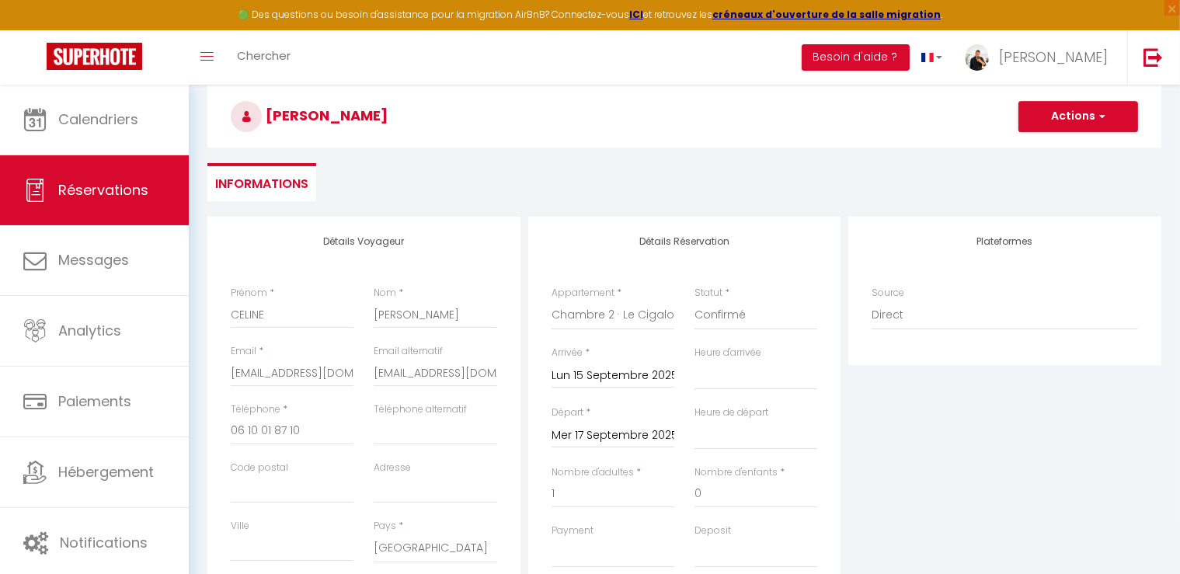
scroll to position [0, 0]
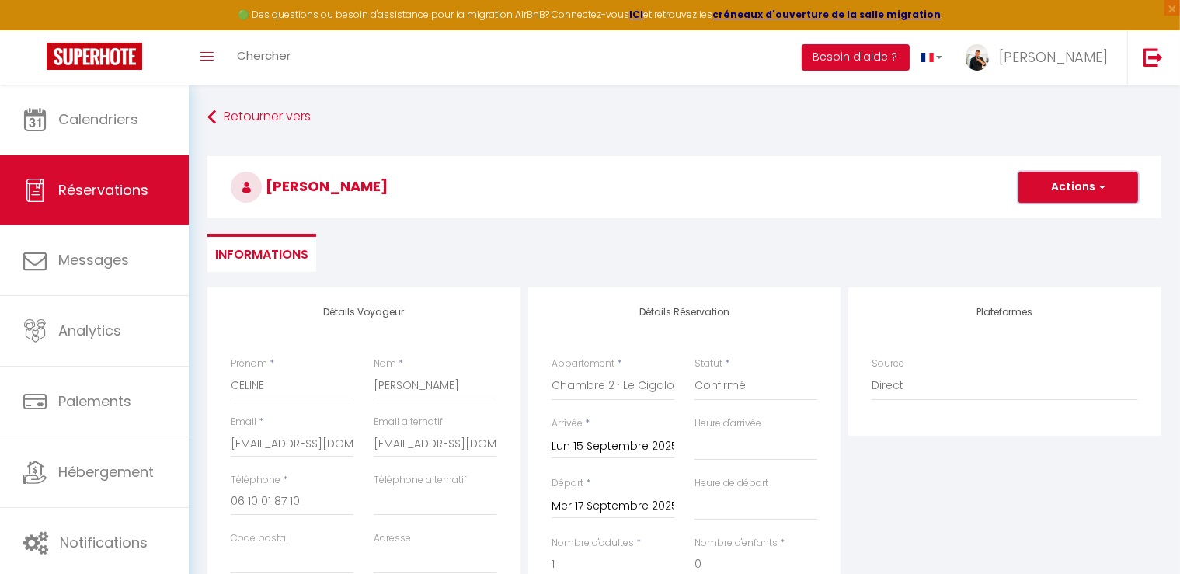
drag, startPoint x: 1054, startPoint y: 193, endPoint x: 1057, endPoint y: 207, distance: 15.1
click at [1054, 192] on button "Actions" at bounding box center [1079, 187] width 120 height 31
click at [1045, 217] on link "Enregistrer" at bounding box center [1062, 221] width 123 height 20
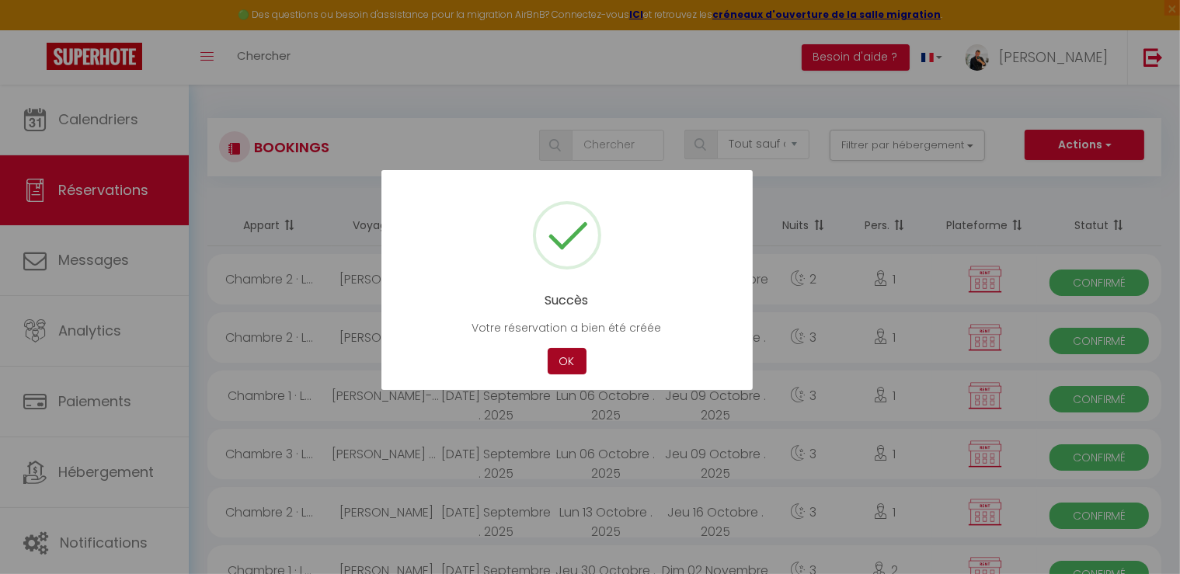
click at [563, 359] on button "OK" at bounding box center [567, 361] width 39 height 27
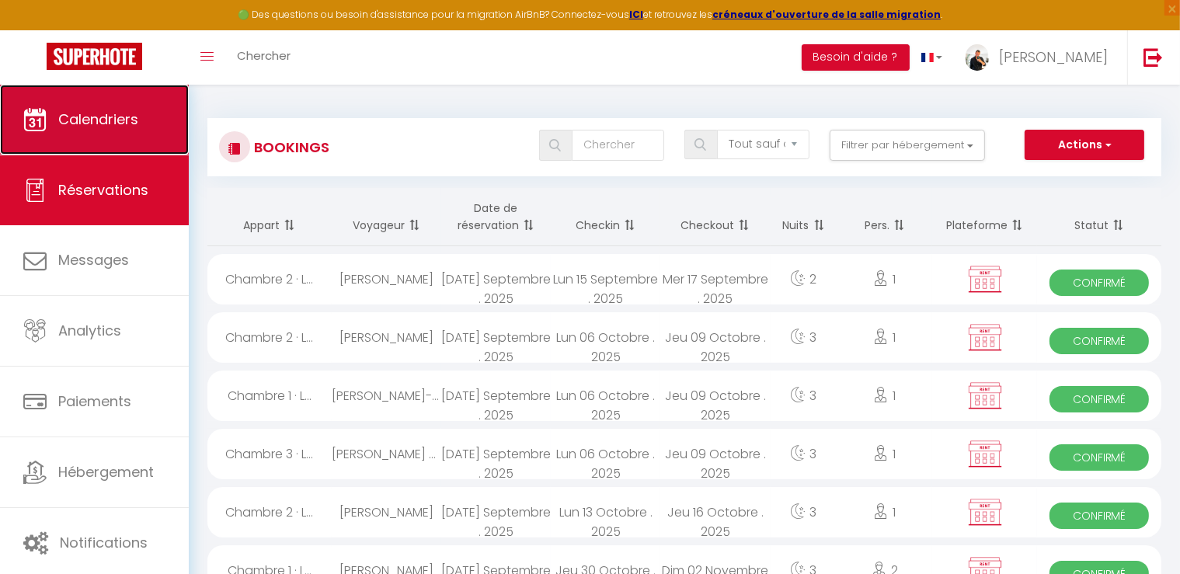
click at [75, 121] on span "Calendriers" at bounding box center [98, 119] width 80 height 19
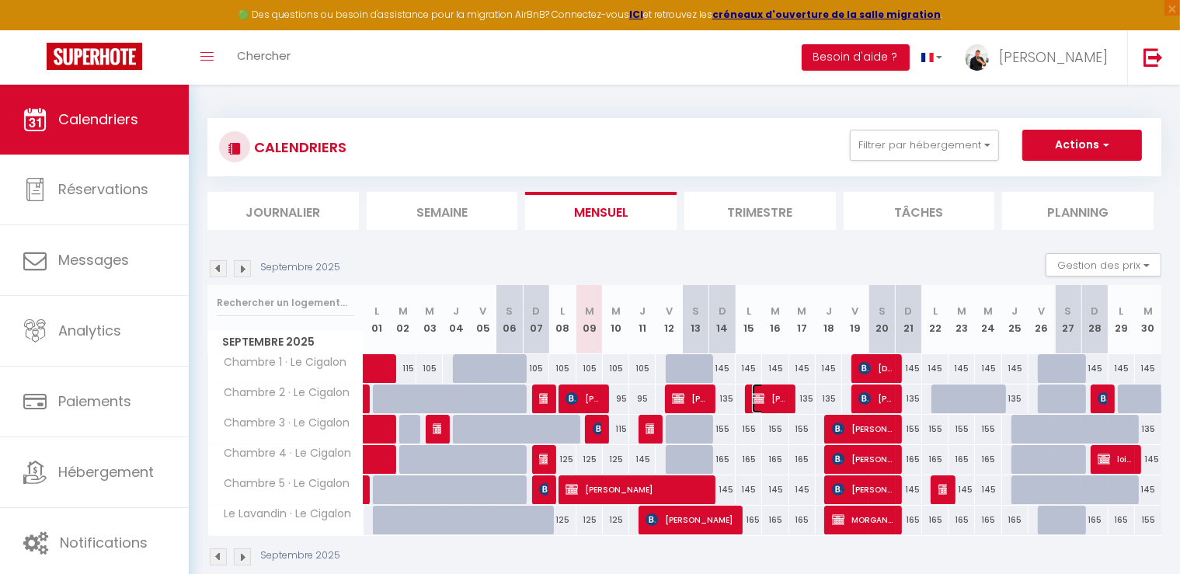
click at [762, 405] on span "[PERSON_NAME]" at bounding box center [769, 399] width 35 height 30
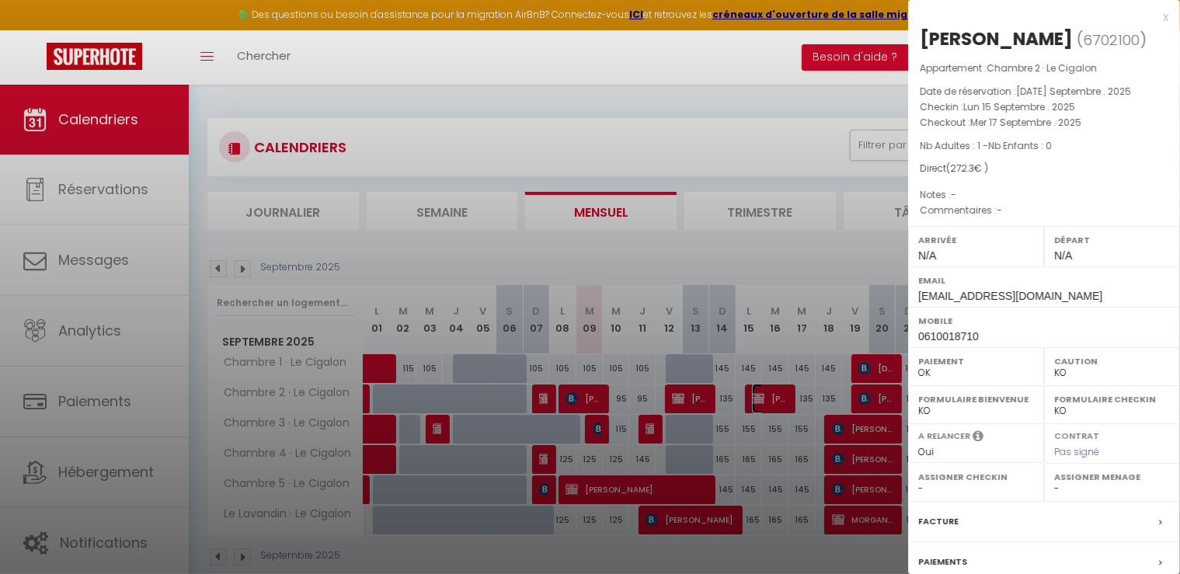
scroll to position [147, 0]
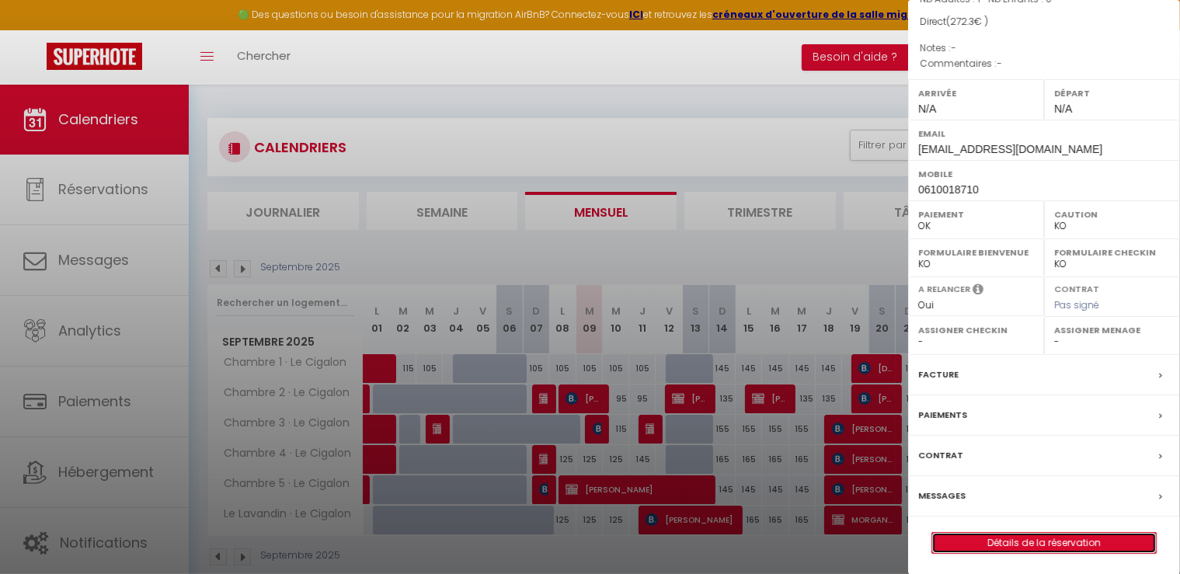
click at [1044, 540] on link "Détails de la réservation" at bounding box center [1044, 543] width 224 height 20
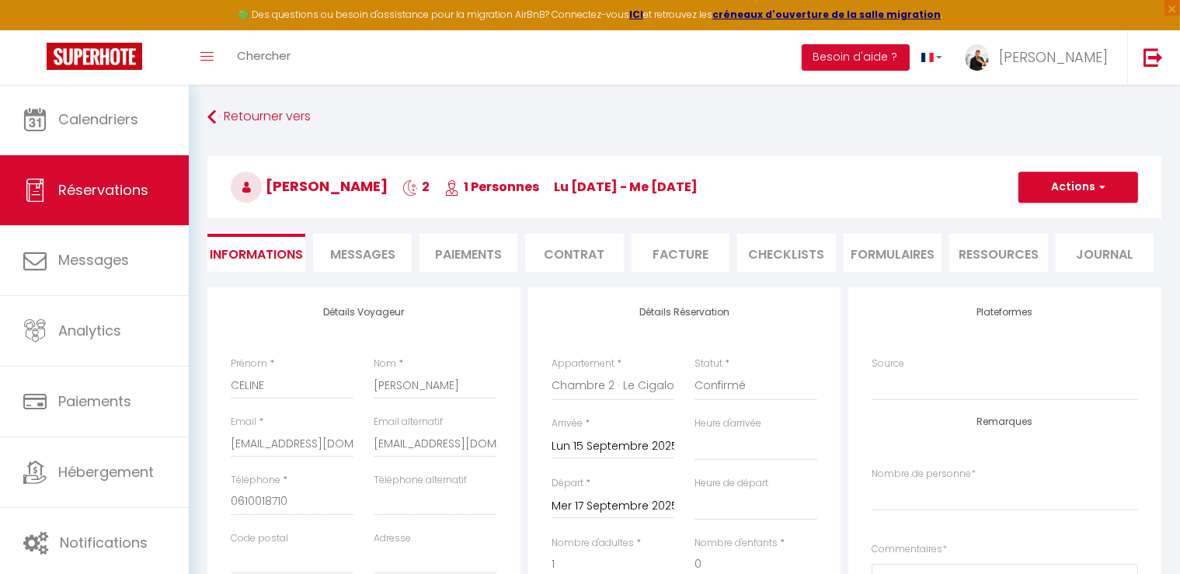
scroll to position [388, 0]
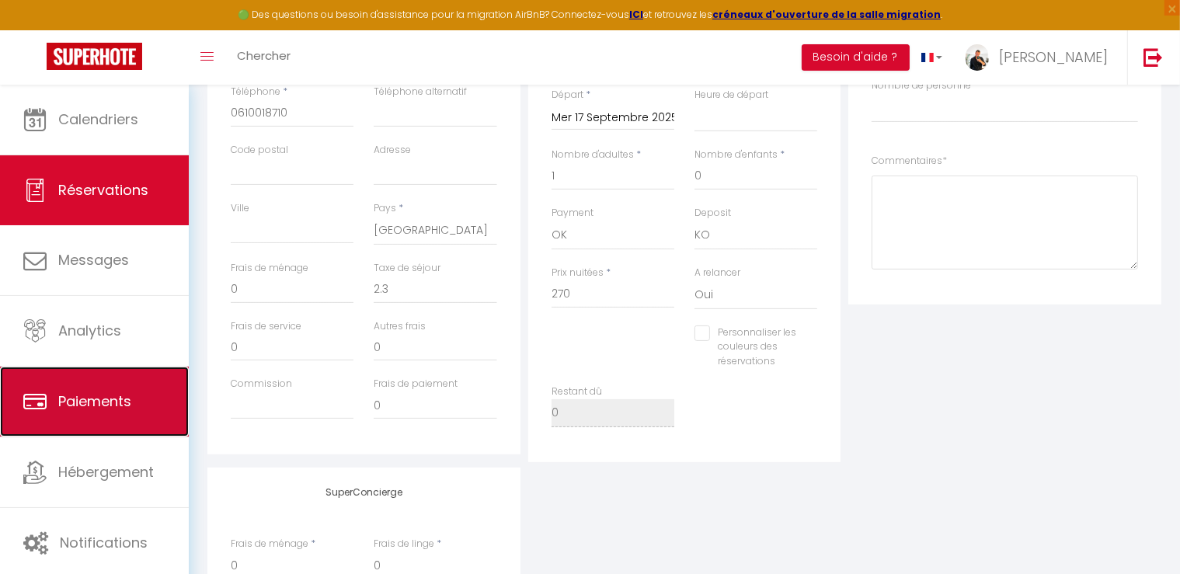
click at [121, 406] on span "Paiements" at bounding box center [94, 401] width 73 height 19
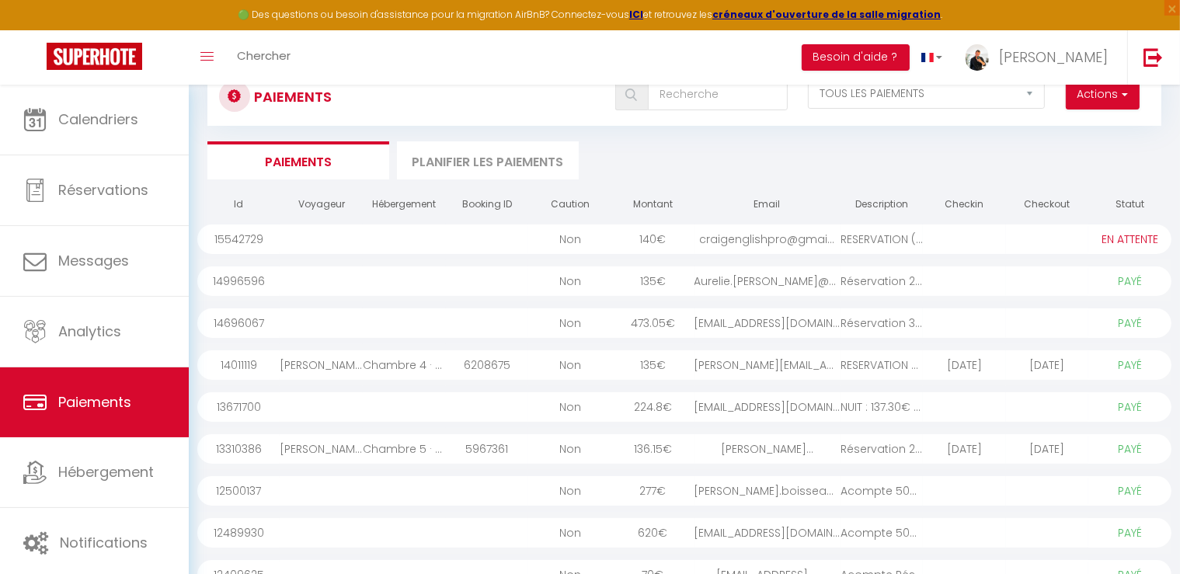
scroll to position [78, 0]
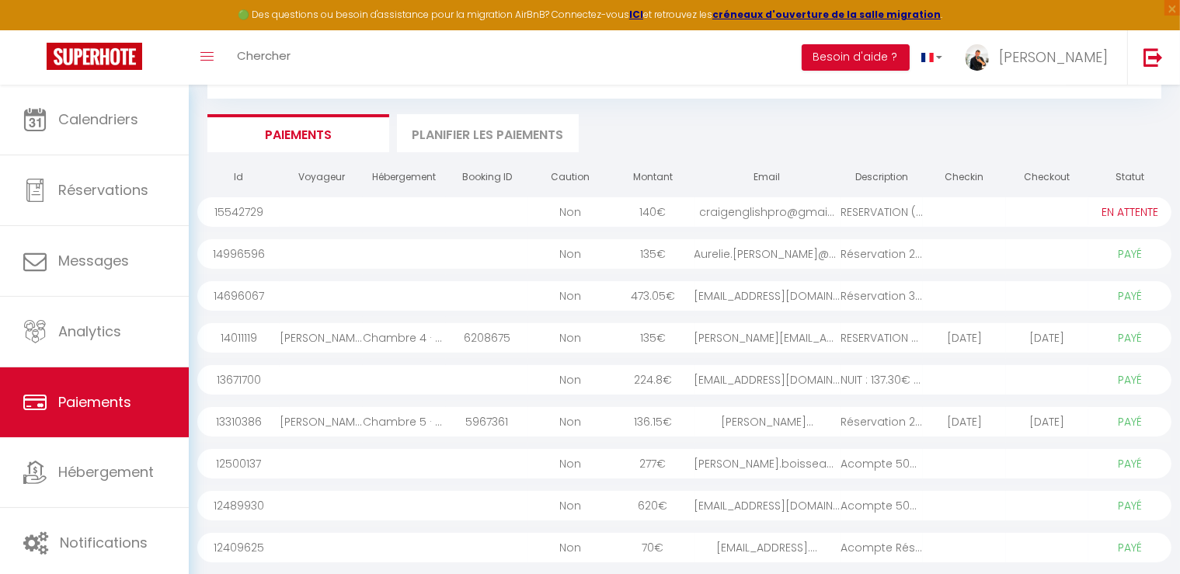
click at [979, 299] on div at bounding box center [964, 296] width 83 height 30
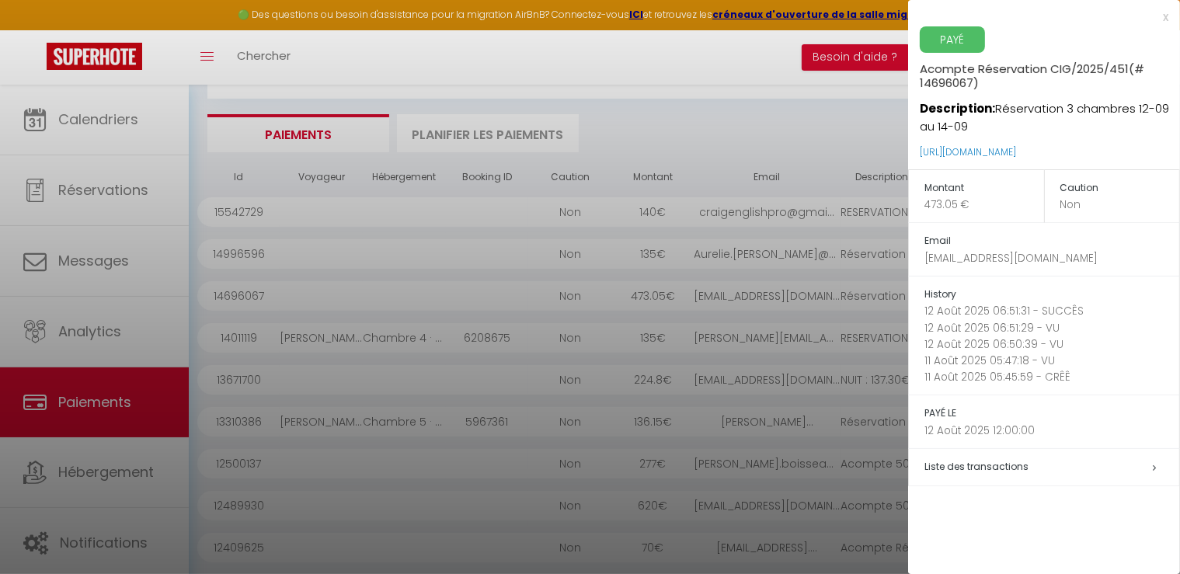
click at [89, 117] on div at bounding box center [590, 287] width 1180 height 574
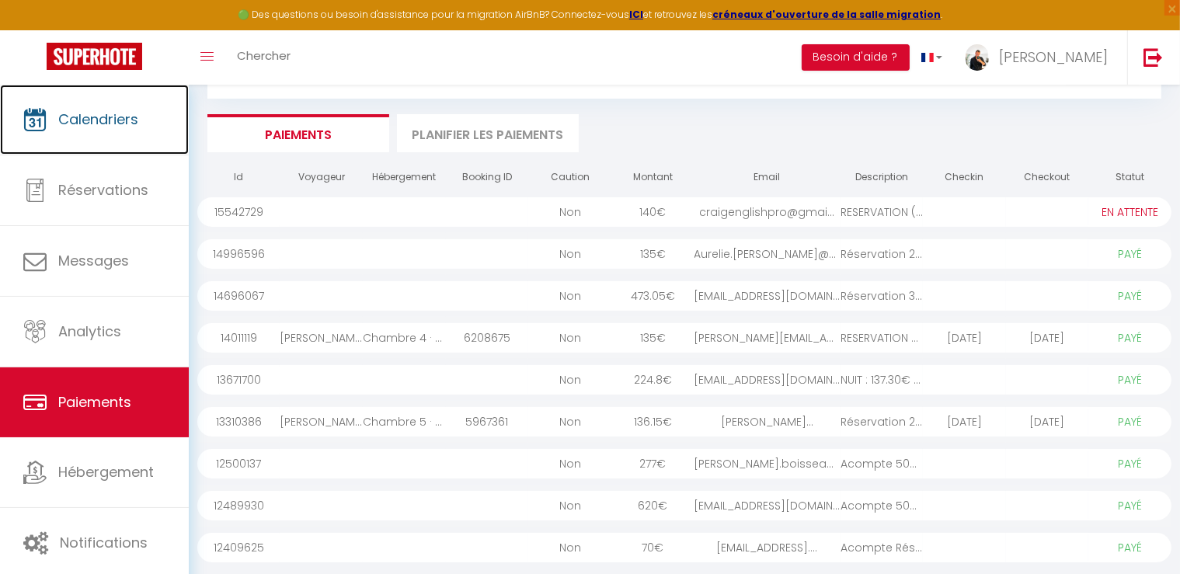
click at [89, 117] on span "Calendriers" at bounding box center [98, 119] width 80 height 19
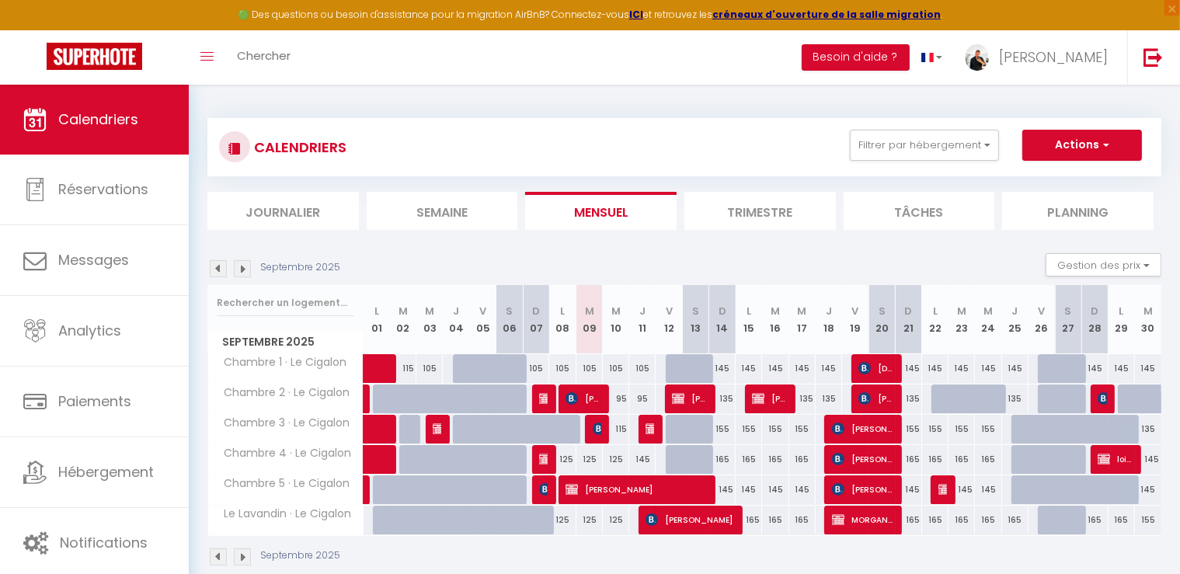
click at [243, 263] on img at bounding box center [242, 268] width 17 height 17
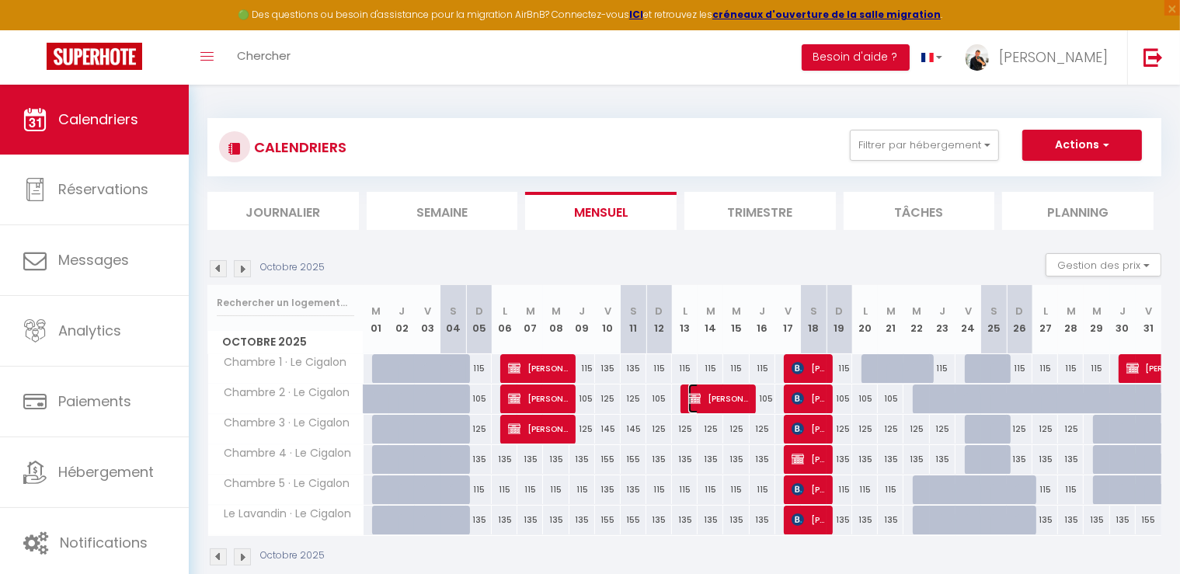
click at [727, 397] on span "[PERSON_NAME]" at bounding box center [718, 399] width 60 height 30
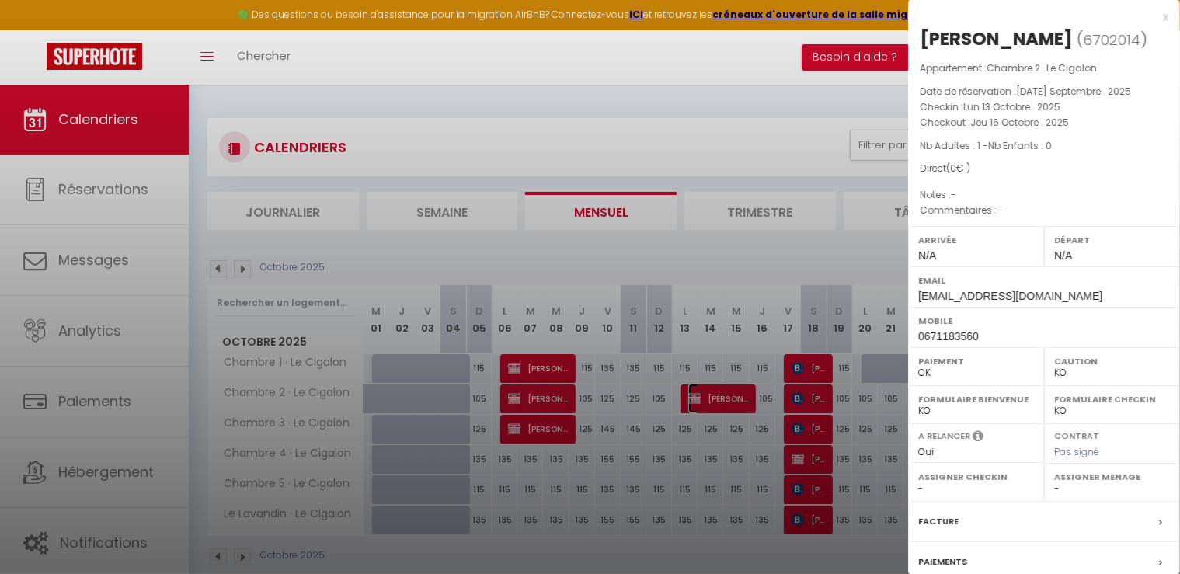
scroll to position [147, 0]
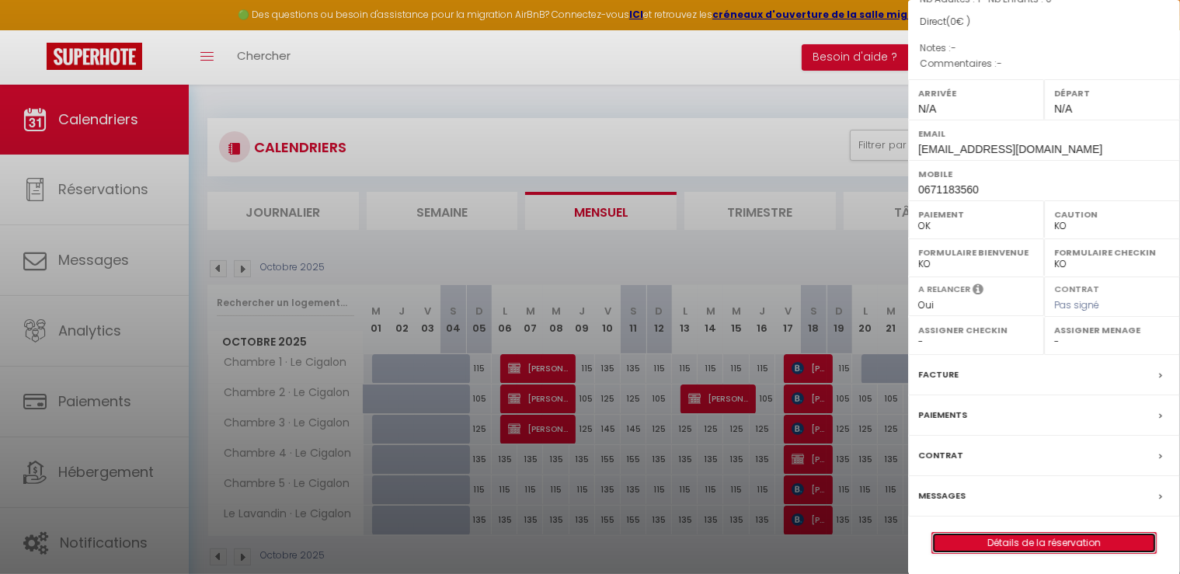
click at [1063, 544] on link "Détails de la réservation" at bounding box center [1044, 543] width 224 height 20
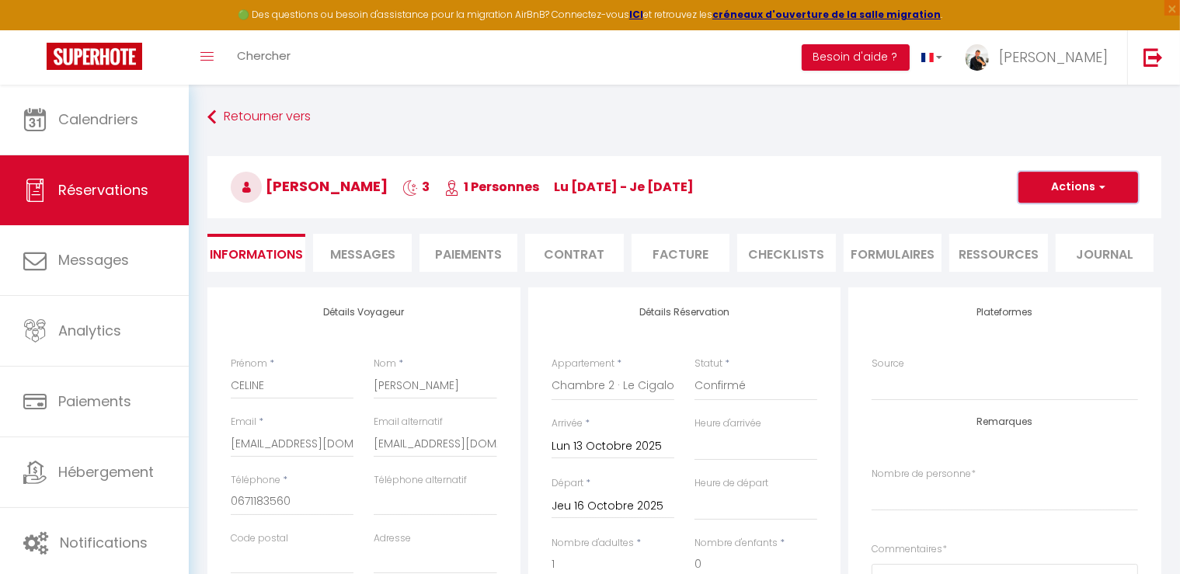
click at [1077, 183] on button "Actions" at bounding box center [1079, 187] width 120 height 31
click at [1050, 242] on link "Dupliquer" at bounding box center [1062, 242] width 123 height 20
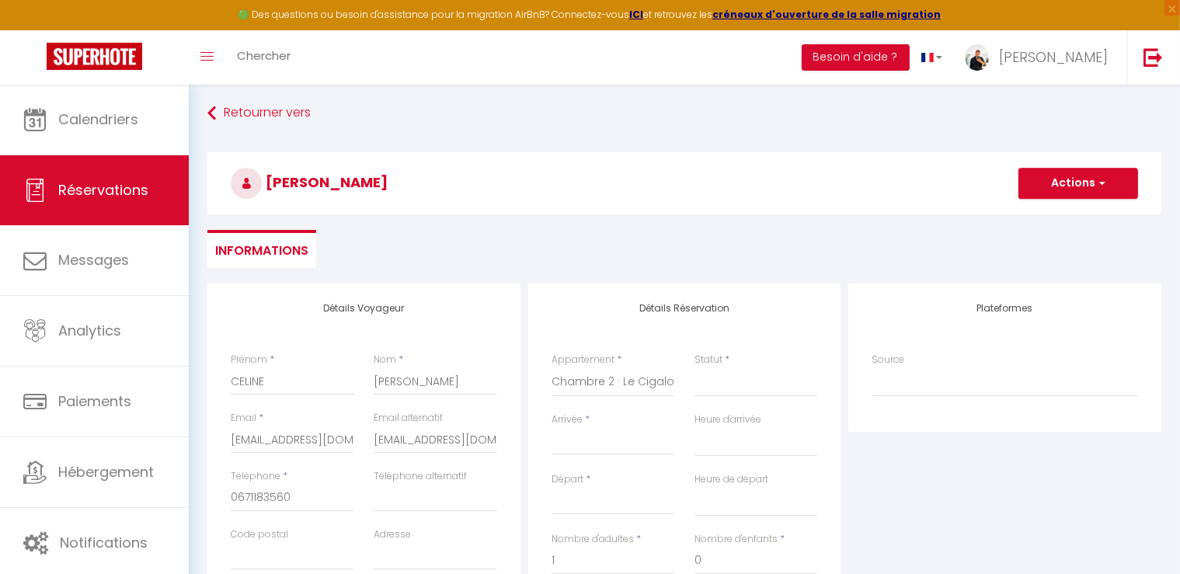
scroll to position [78, 0]
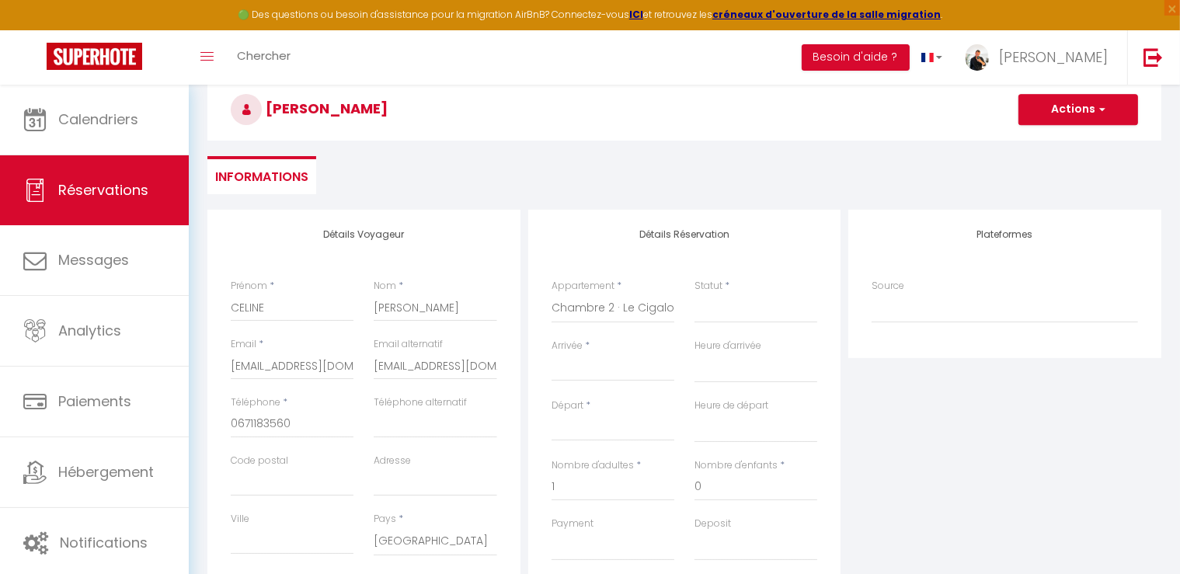
click at [602, 368] on input "Arrivée" at bounding box center [613, 369] width 123 height 20
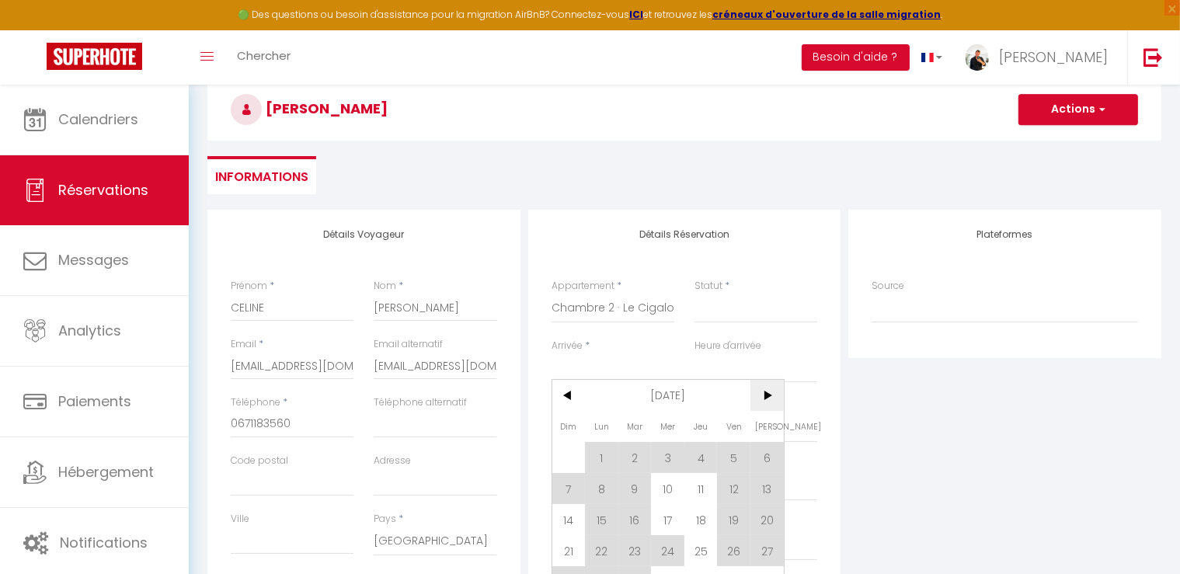
click at [774, 394] on span ">" at bounding box center [767, 395] width 33 height 31
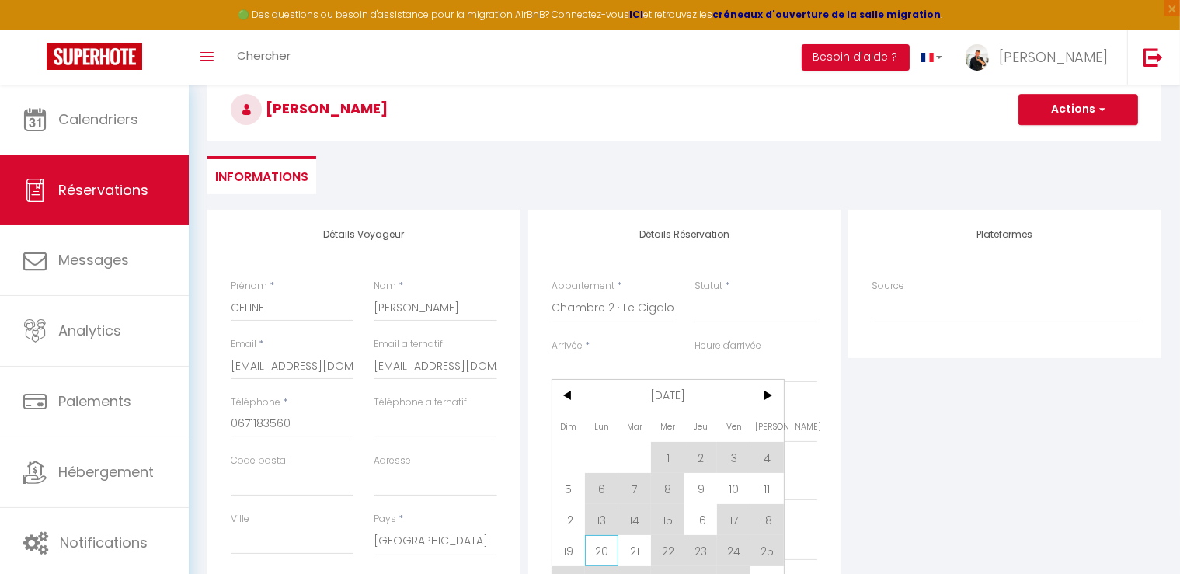
click at [592, 559] on span "20" at bounding box center [601, 550] width 33 height 31
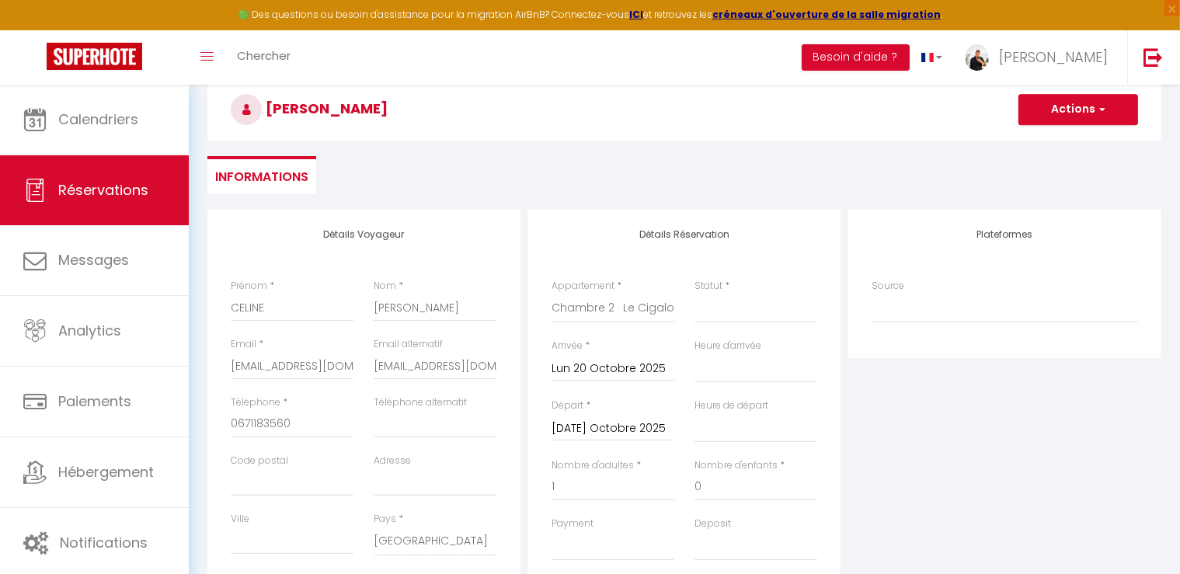
click at [593, 434] on input "Mar 21 Octobre 2025" at bounding box center [613, 429] width 123 height 20
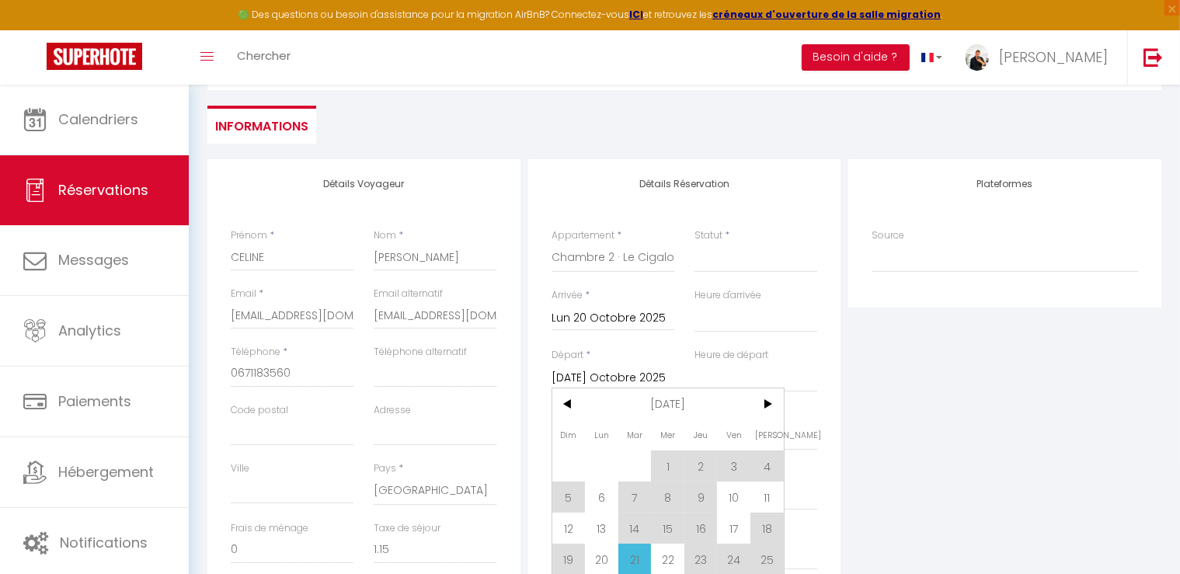
scroll to position [155, 0]
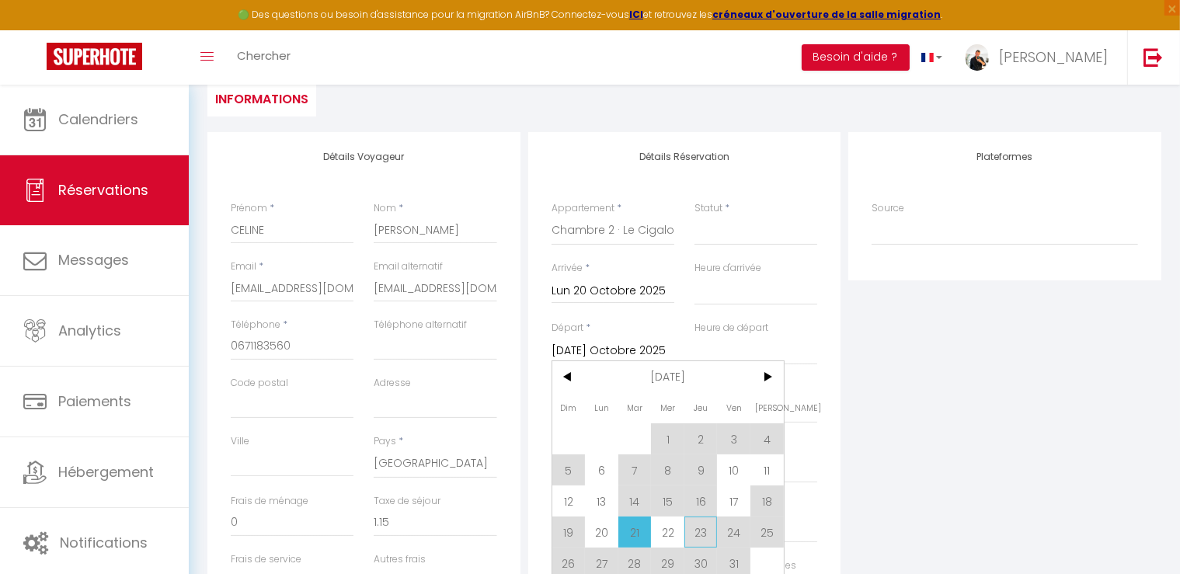
click at [691, 537] on span "23" at bounding box center [700, 532] width 33 height 31
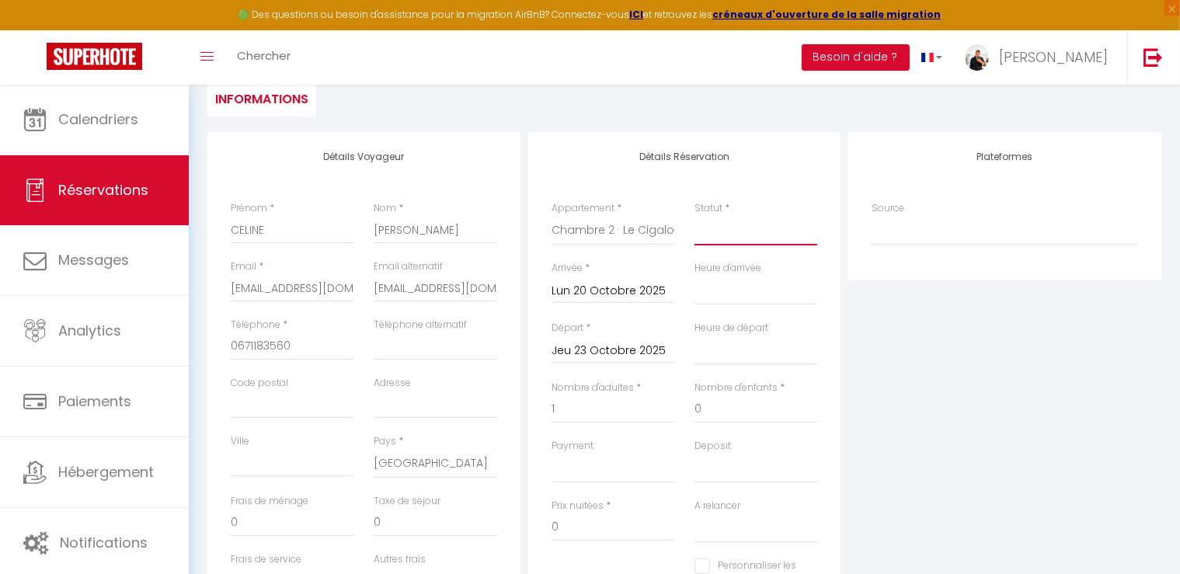
drag, startPoint x: 765, startPoint y: 232, endPoint x: 754, endPoint y: 239, distance: 12.9
click at [765, 232] on select "Confirmé Non Confirmé [PERSON_NAME] par le voyageur No Show Request" at bounding box center [756, 231] width 123 height 30
click at [695, 216] on select "Confirmé Non Confirmé [PERSON_NAME] par le voyageur No Show Request" at bounding box center [756, 231] width 123 height 30
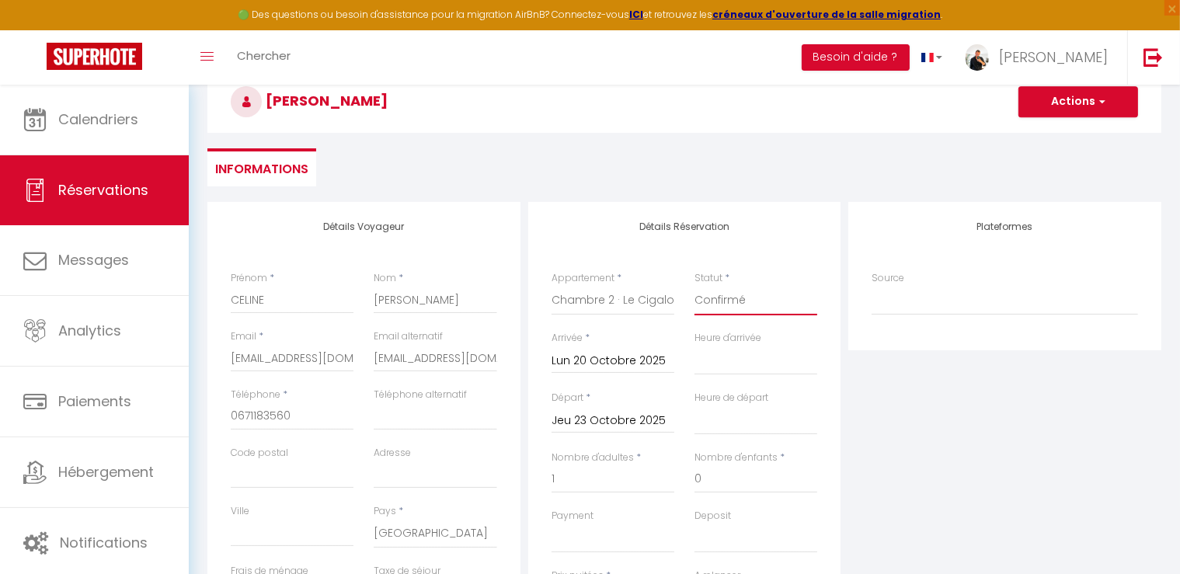
scroll to position [0, 0]
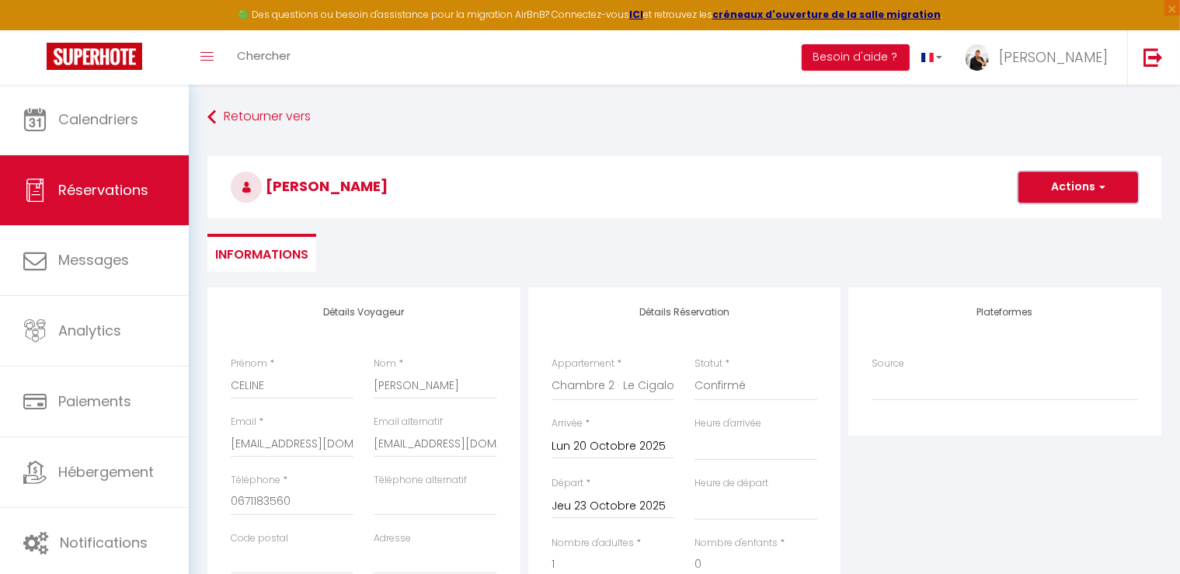
click at [1099, 182] on span "button" at bounding box center [1100, 187] width 9 height 14
click at [1050, 223] on link "Enregistrer" at bounding box center [1062, 221] width 123 height 20
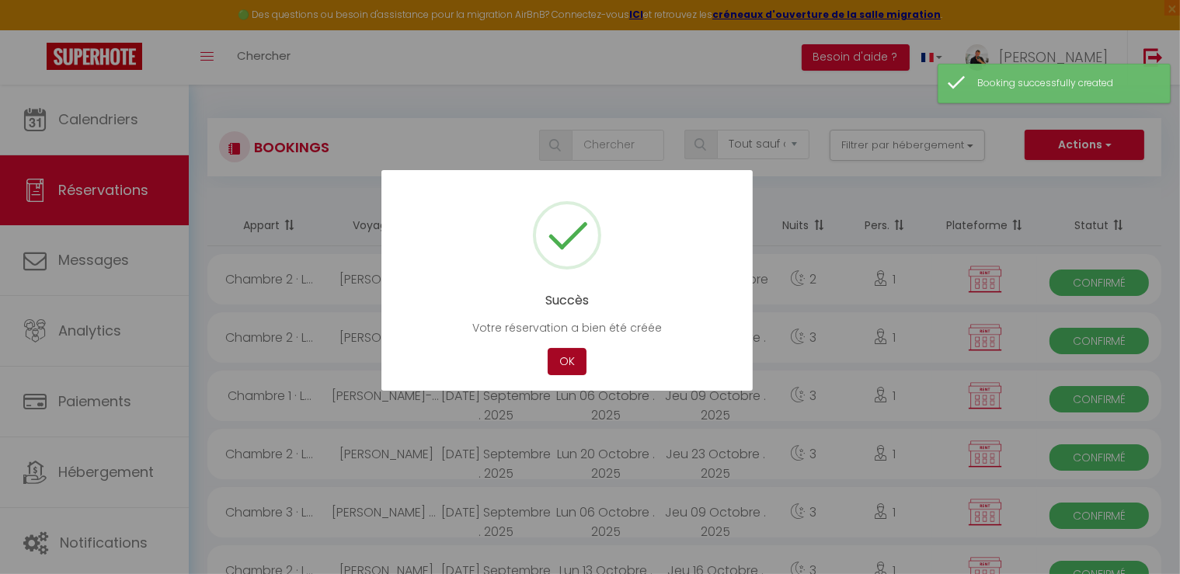
click at [556, 361] on button "OK" at bounding box center [567, 361] width 39 height 27
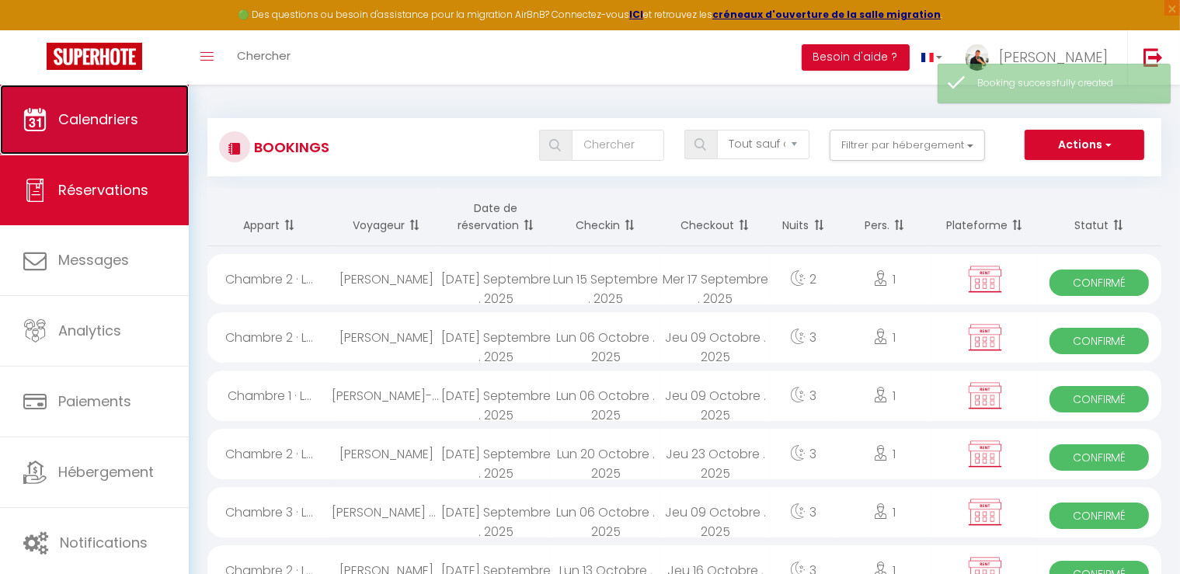
click at [105, 114] on span "Calendriers" at bounding box center [98, 119] width 80 height 19
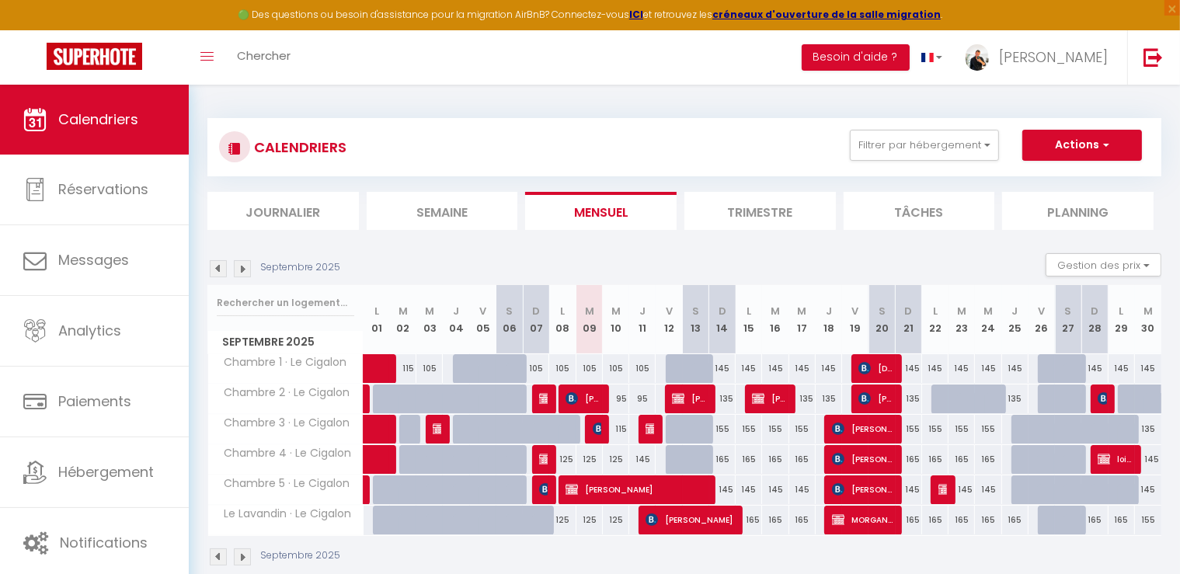
click at [246, 267] on img at bounding box center [242, 268] width 17 height 17
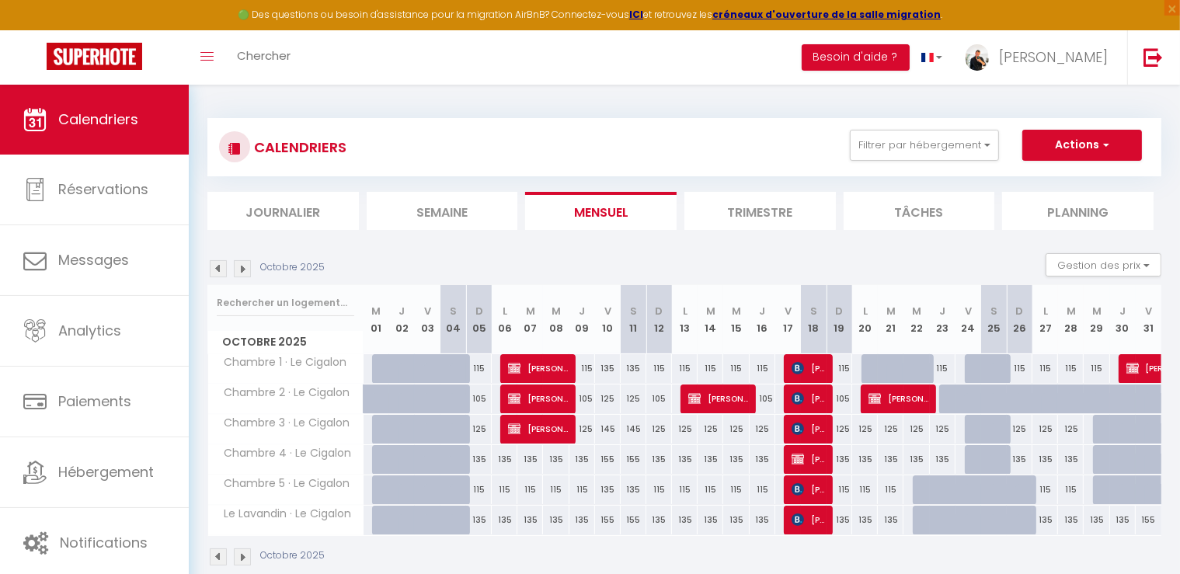
click at [870, 367] on div at bounding box center [875, 369] width 26 height 30
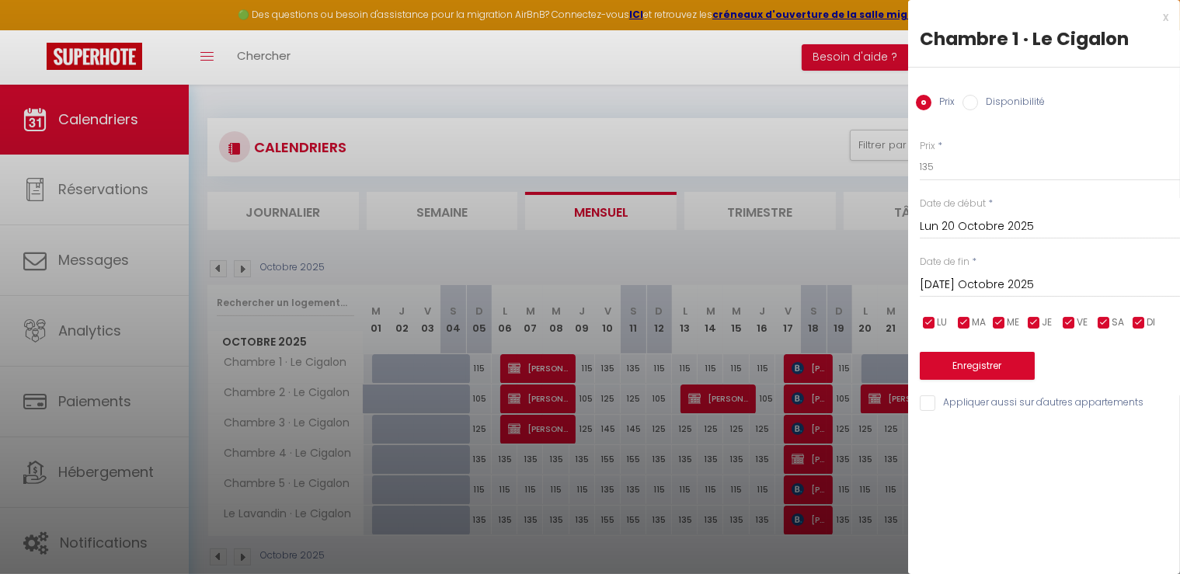
click at [973, 290] on input "Mar 21 Octobre 2025" at bounding box center [1050, 285] width 260 height 20
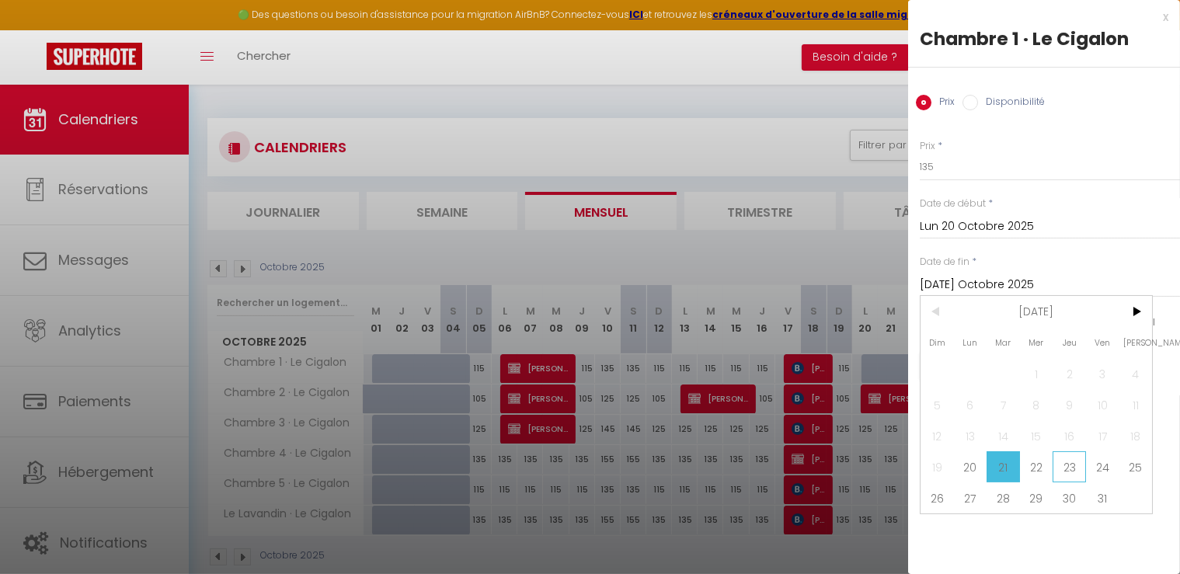
click at [1071, 465] on span "23" at bounding box center [1069, 466] width 33 height 31
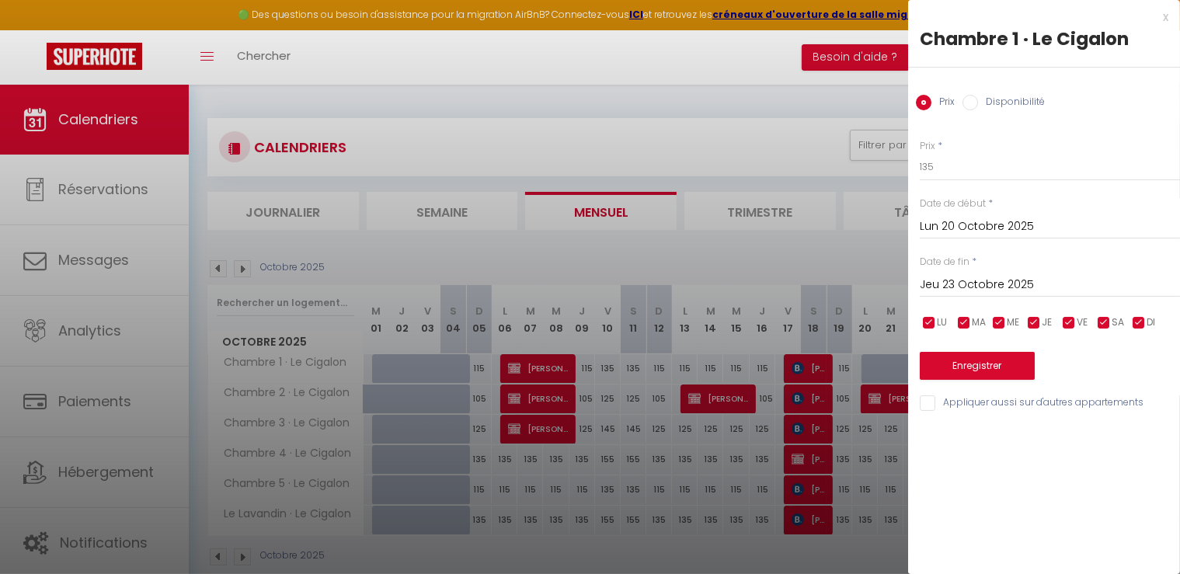
click at [971, 95] on input "Disponibilité" at bounding box center [971, 103] width 16 height 16
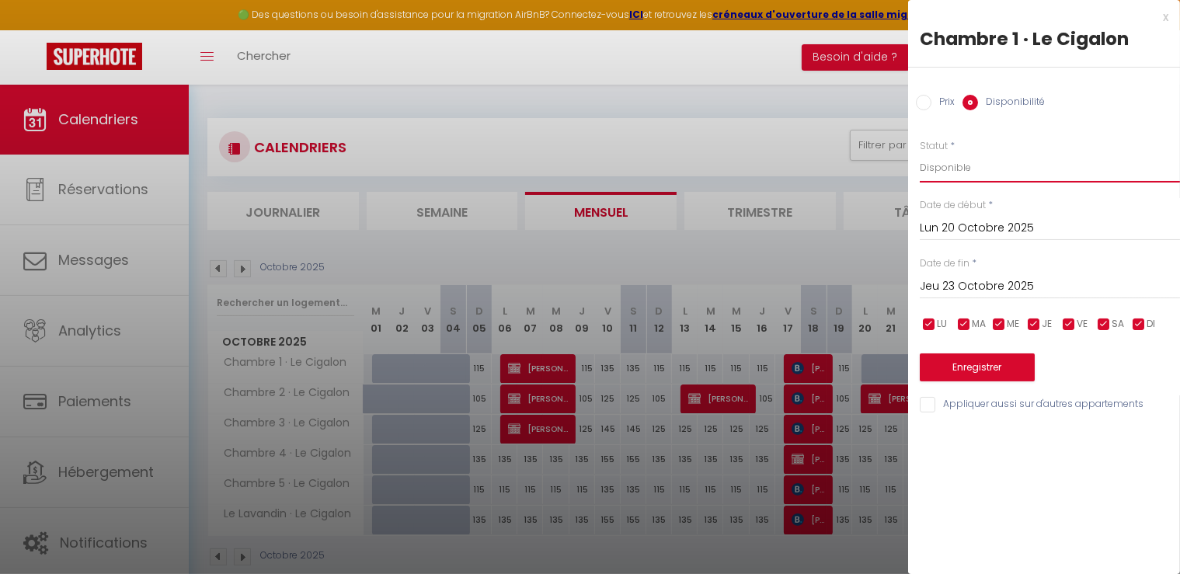
click at [963, 168] on select "Disponible Indisponible" at bounding box center [1050, 168] width 260 height 30
click at [920, 153] on select "Disponible Indisponible" at bounding box center [1050, 168] width 260 height 30
click at [984, 367] on button "Enregistrer" at bounding box center [977, 368] width 115 height 28
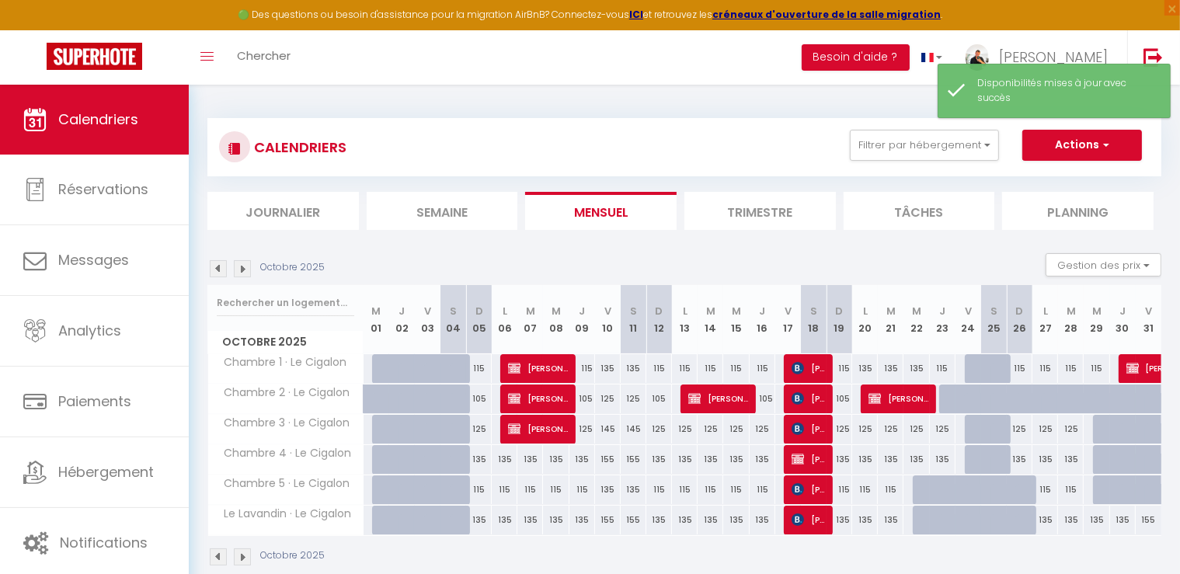
click at [864, 364] on div "135" at bounding box center [865, 368] width 26 height 29
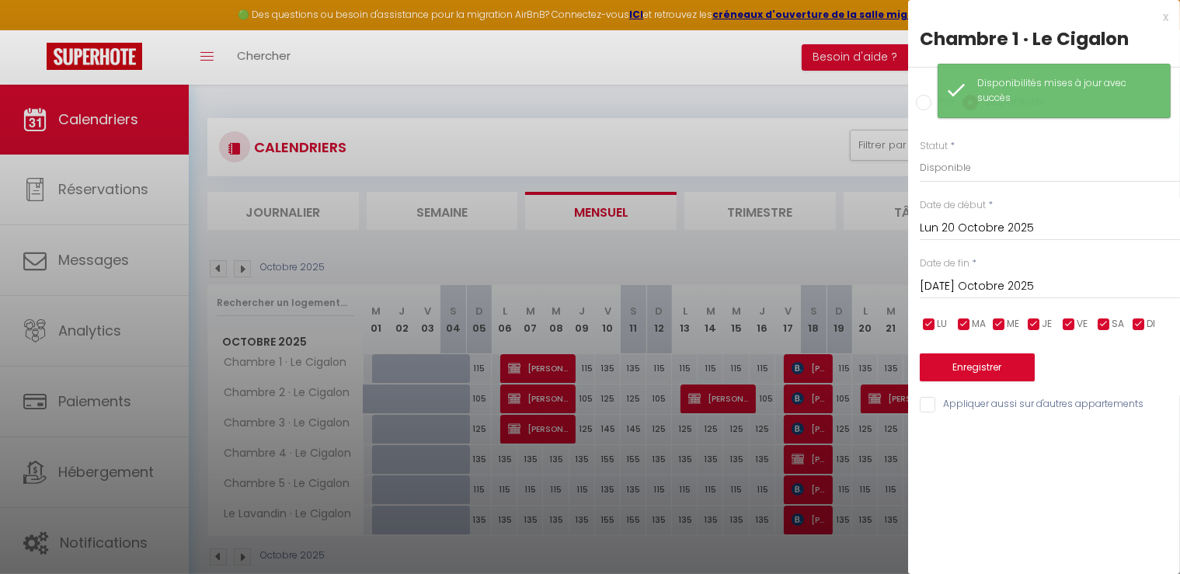
click at [981, 284] on input "Mar 21 Octobre 2025" at bounding box center [1050, 287] width 260 height 20
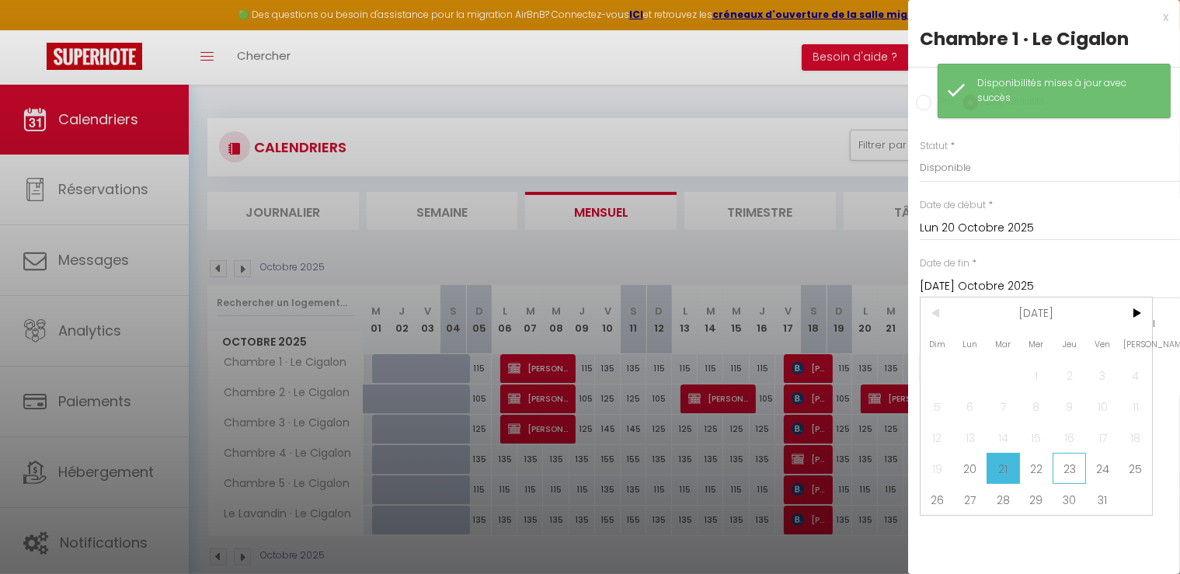
click at [1079, 462] on span "23" at bounding box center [1069, 468] width 33 height 31
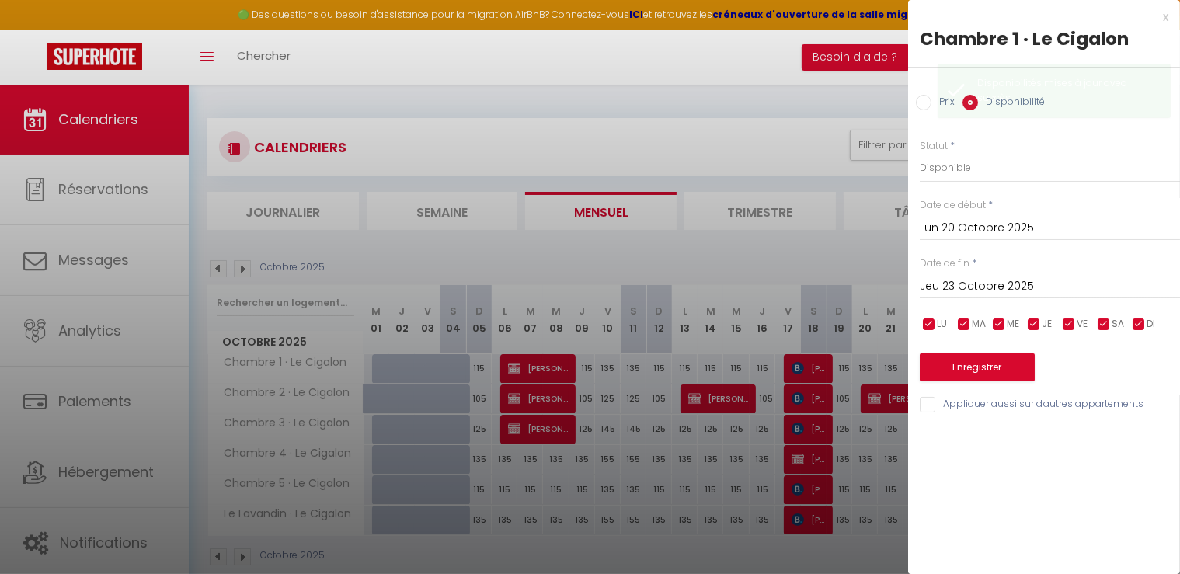
click at [923, 104] on input "Prix" at bounding box center [924, 103] width 16 height 16
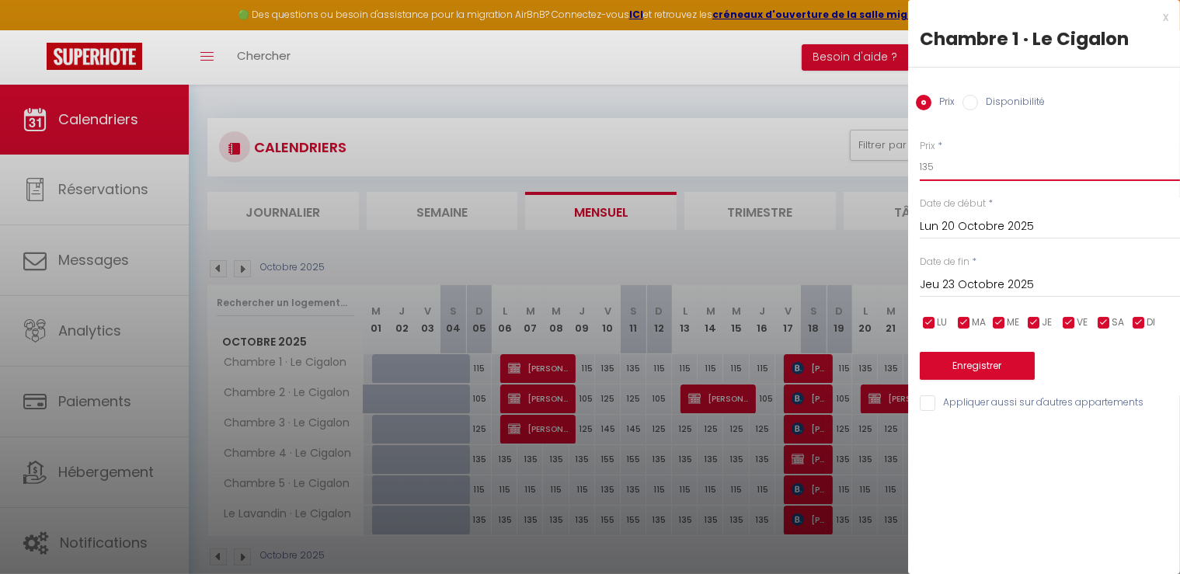
click at [984, 169] on input "135" at bounding box center [1050, 167] width 260 height 28
click at [1008, 369] on button "Enregistrer" at bounding box center [977, 366] width 115 height 28
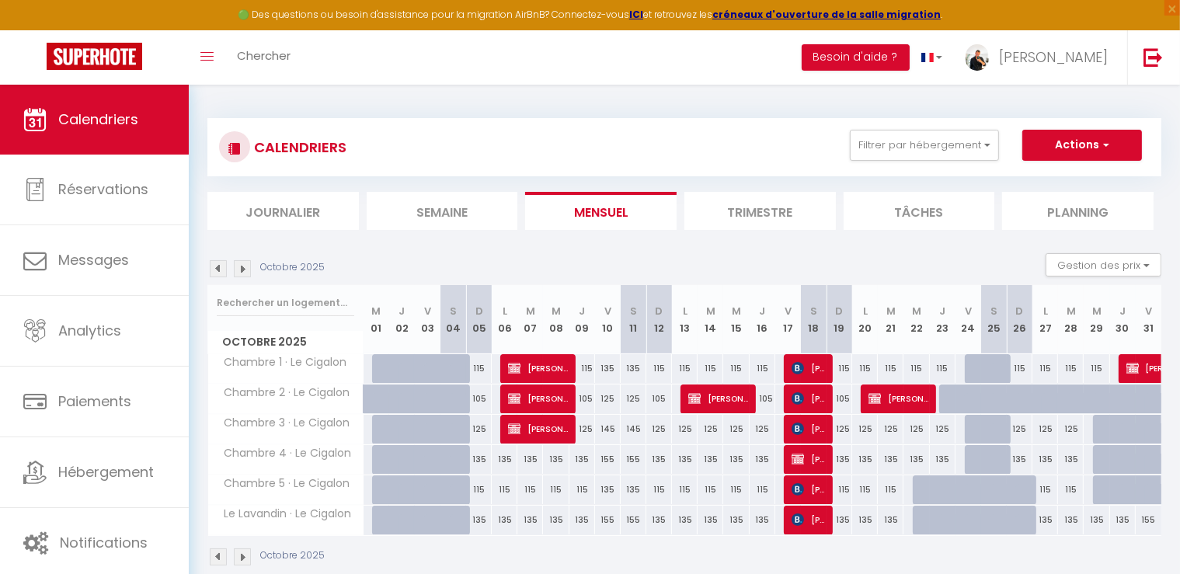
click at [970, 375] on div at bounding box center [978, 369] width 26 height 30
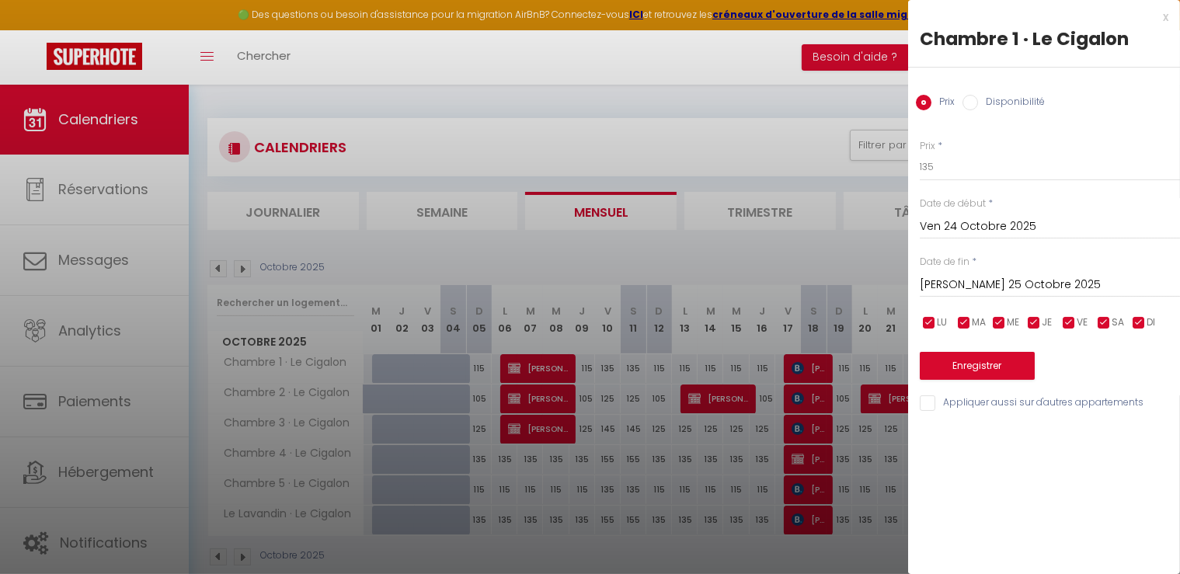
click at [973, 284] on input "[PERSON_NAME] 25 Octobre 2025" at bounding box center [1050, 285] width 260 height 20
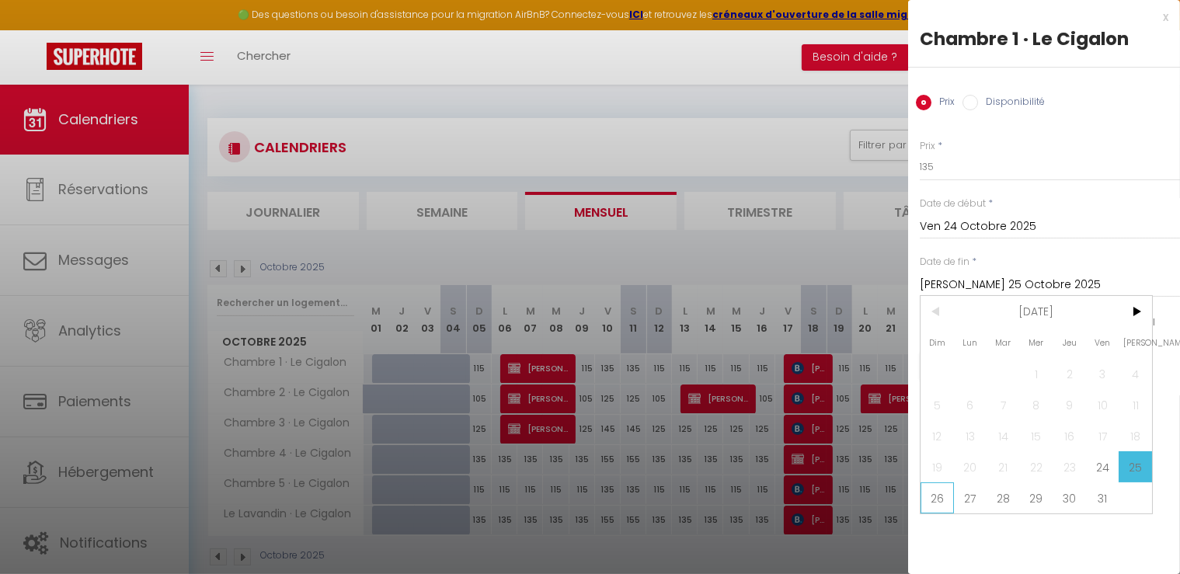
click at [934, 500] on span "26" at bounding box center [937, 497] width 33 height 31
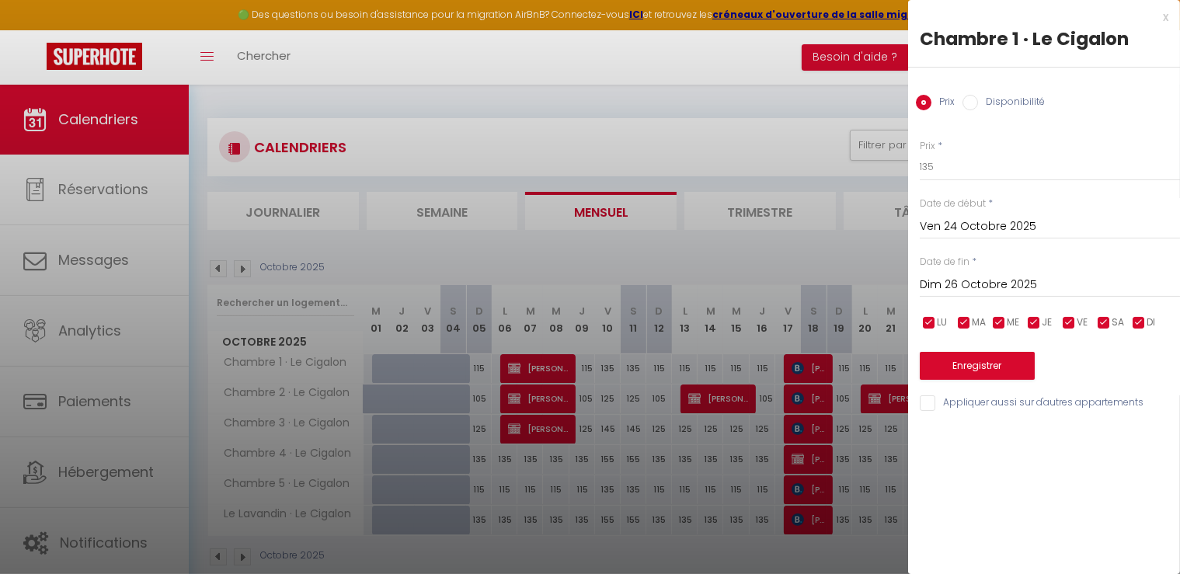
click at [977, 102] on input "Disponibilité" at bounding box center [971, 103] width 16 height 16
click at [976, 371] on button "Enregistrer" at bounding box center [977, 368] width 115 height 28
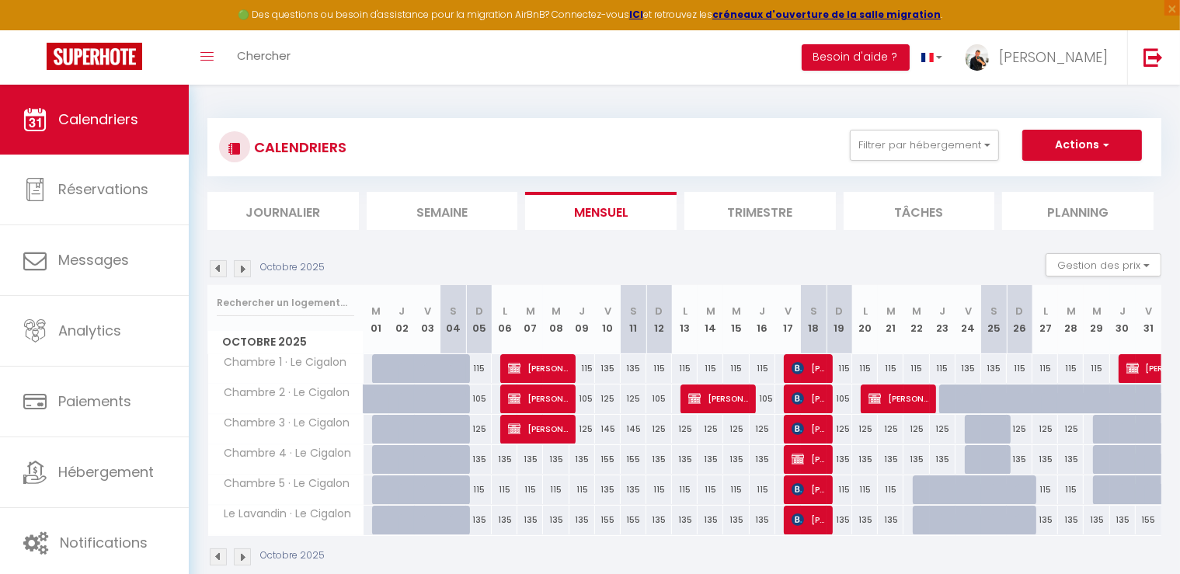
click at [1044, 402] on div at bounding box center [1055, 408] width 26 height 30
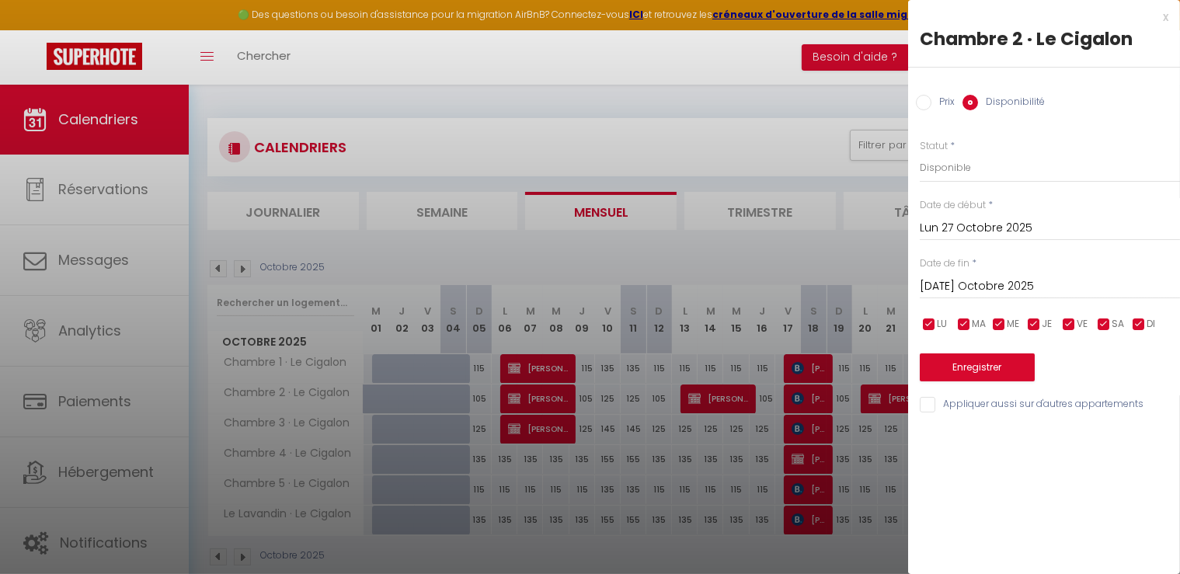
click at [883, 395] on div at bounding box center [590, 287] width 1180 height 574
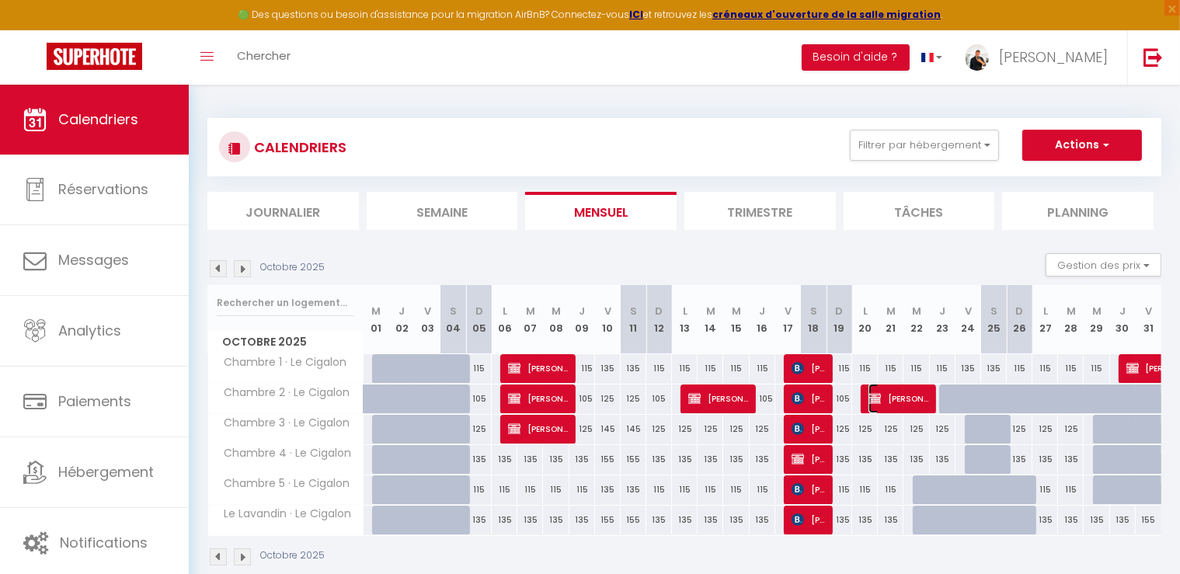
click at [883, 403] on span "[PERSON_NAME]" at bounding box center [899, 399] width 60 height 30
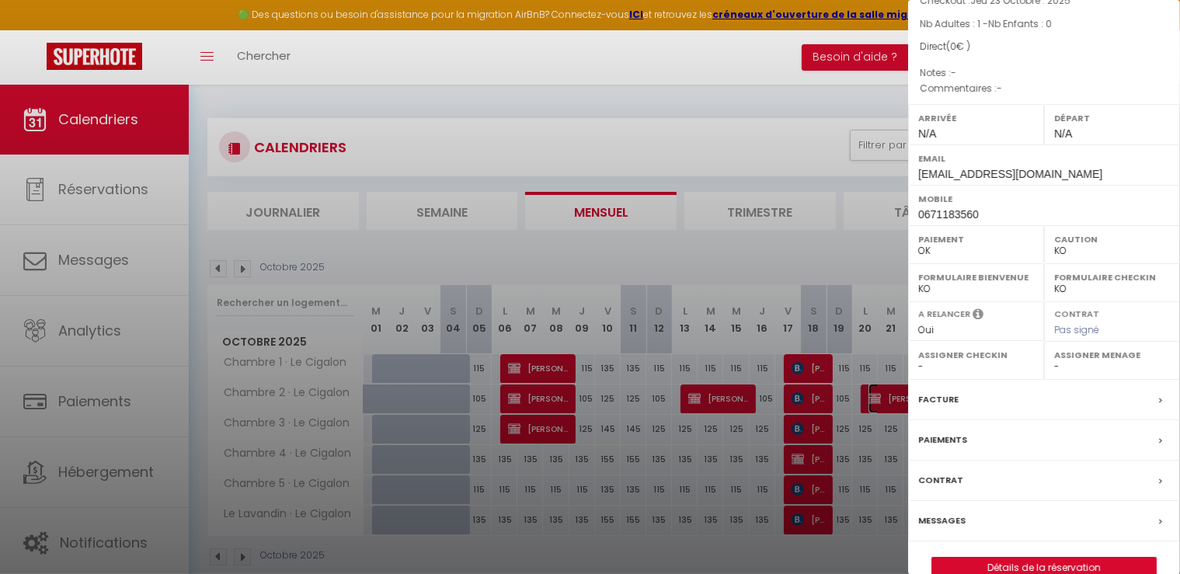
scroll to position [147, 0]
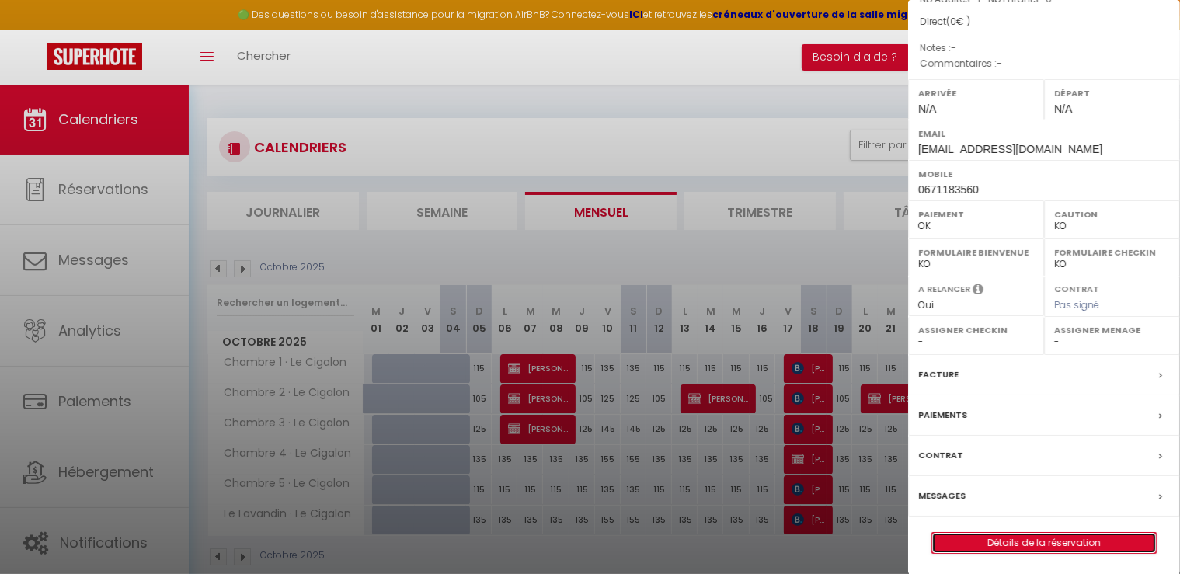
click at [1045, 546] on link "Détails de la réservation" at bounding box center [1044, 543] width 224 height 20
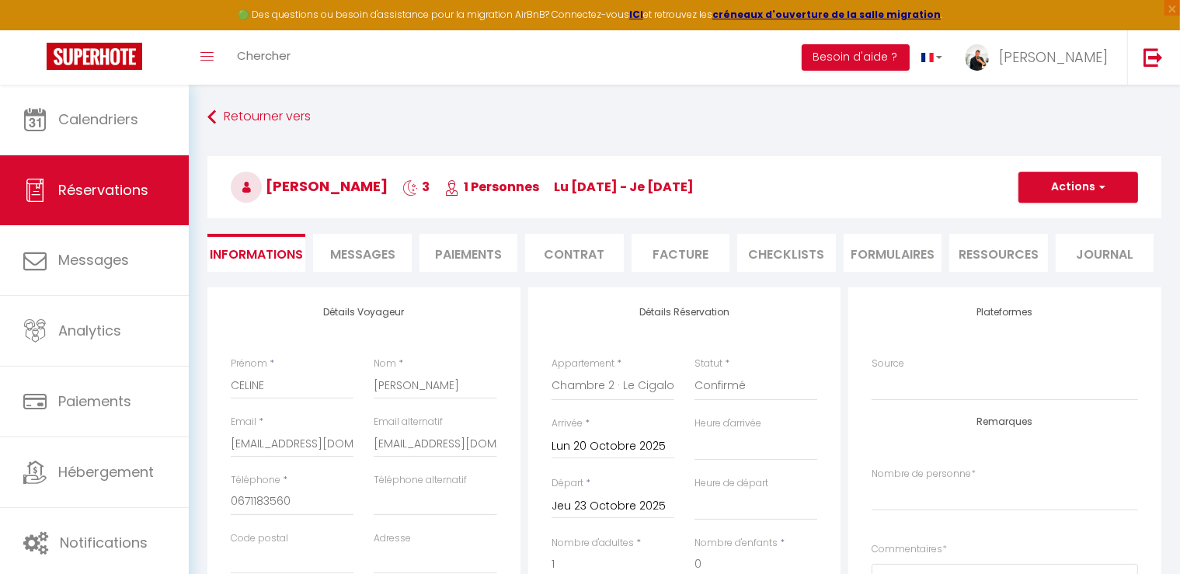
drag, startPoint x: 608, startPoint y: 450, endPoint x: 597, endPoint y: 450, distance: 10.9
click at [608, 449] on input "Lun 20 Octobre 2025" at bounding box center [613, 447] width 123 height 20
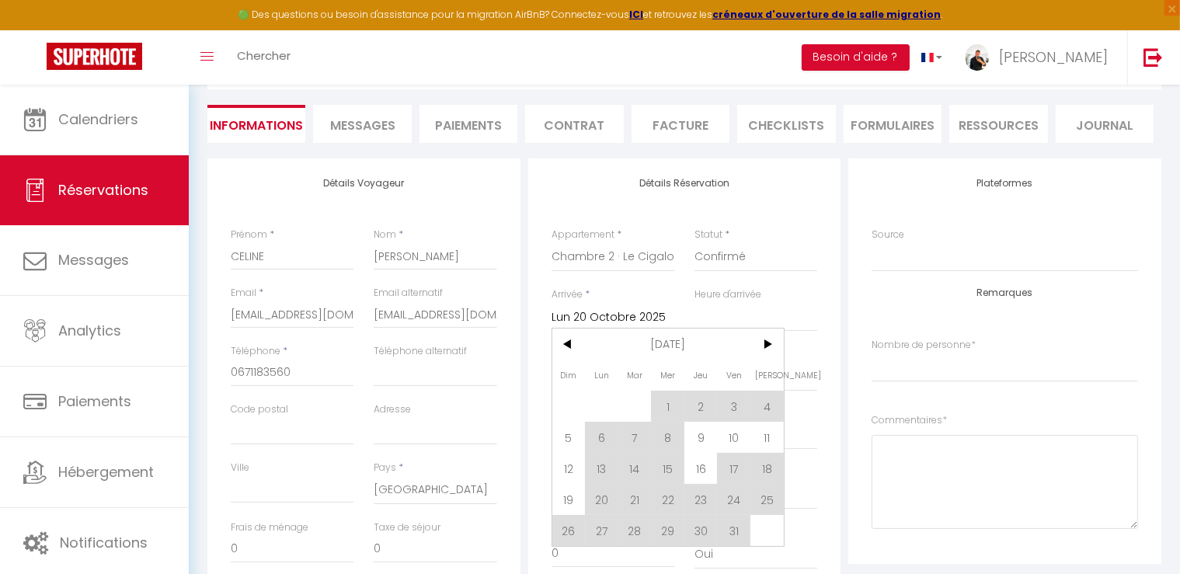
scroll to position [311, 0]
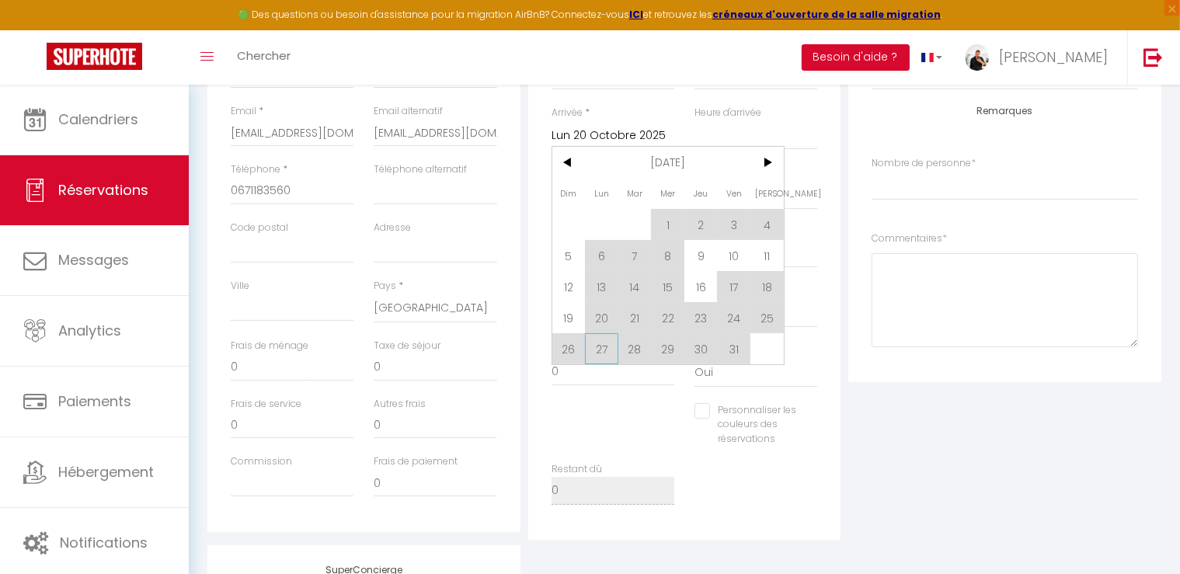
click at [598, 347] on span "27" at bounding box center [601, 348] width 33 height 31
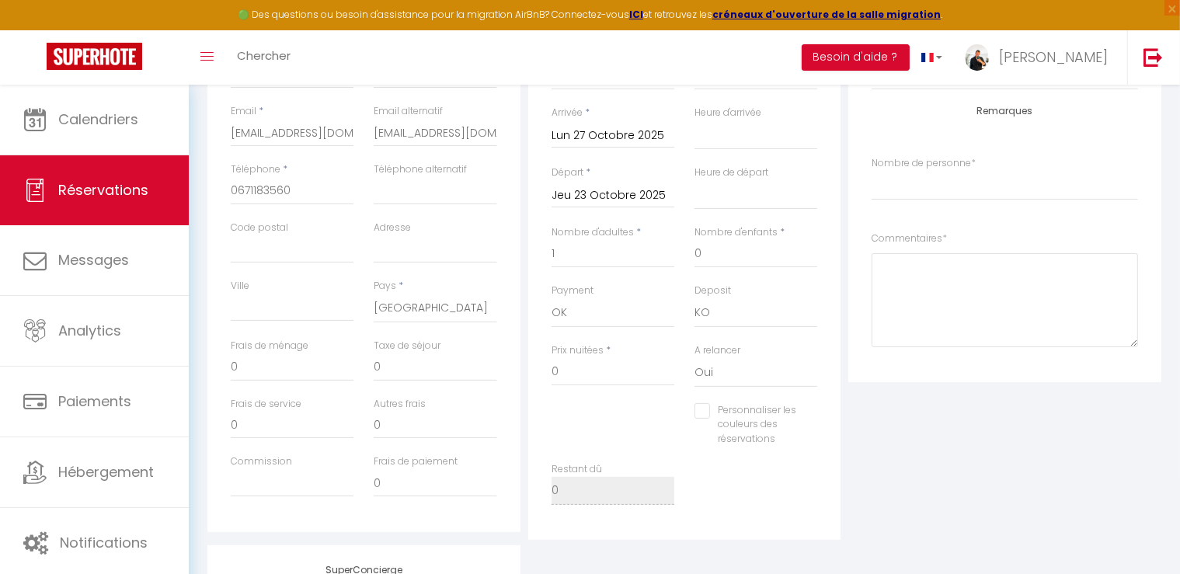
click at [590, 197] on input "Jeu 23 Octobre 2025" at bounding box center [613, 196] width 123 height 20
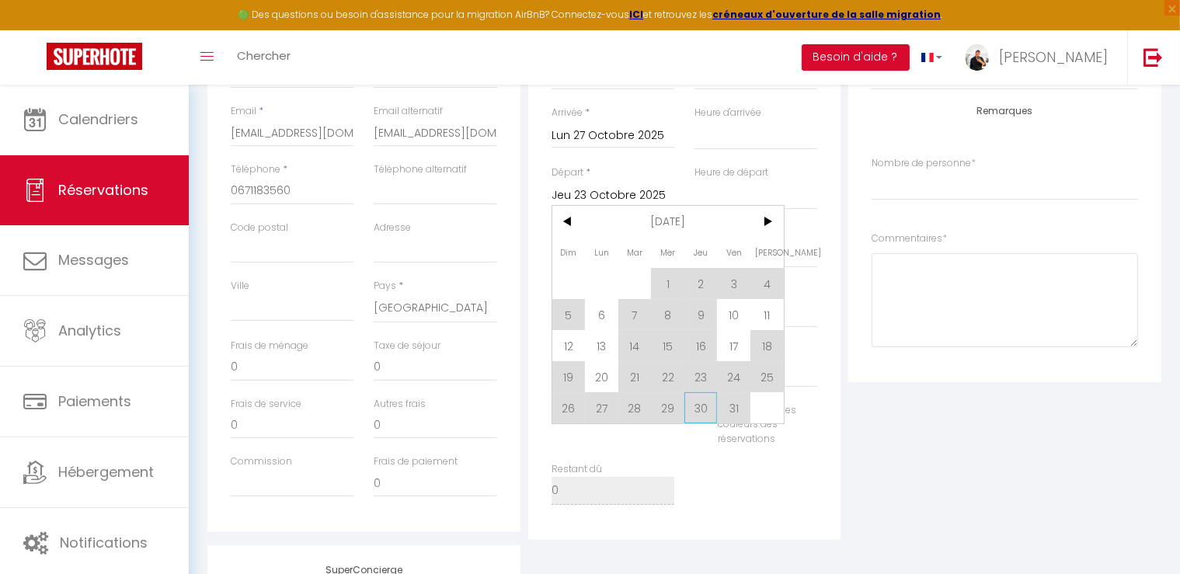
click at [700, 406] on span "30" at bounding box center [700, 407] width 33 height 31
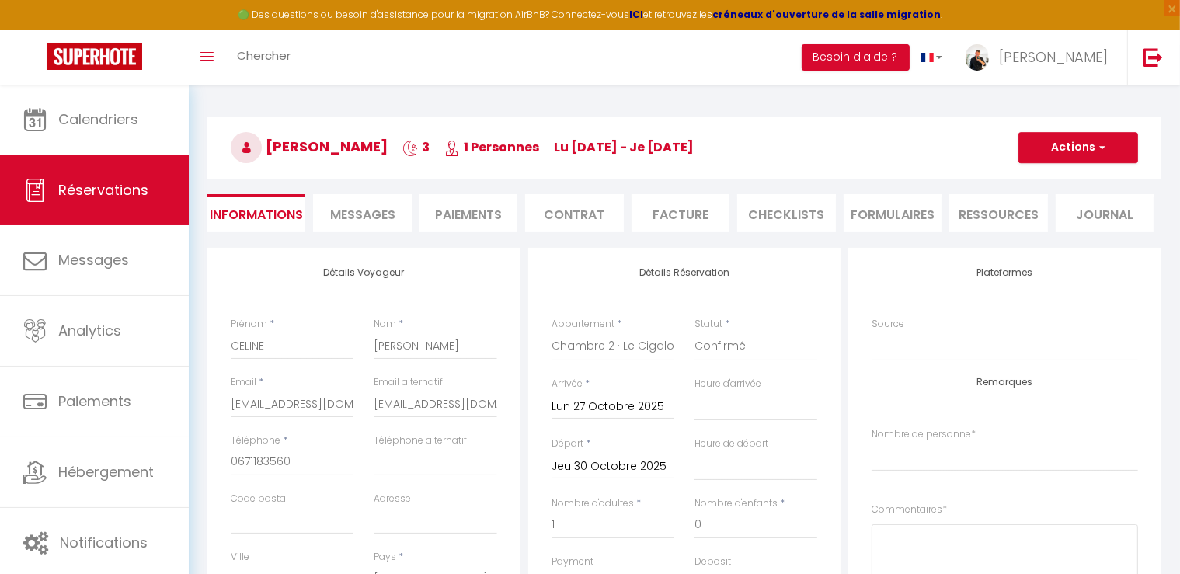
scroll to position [0, 0]
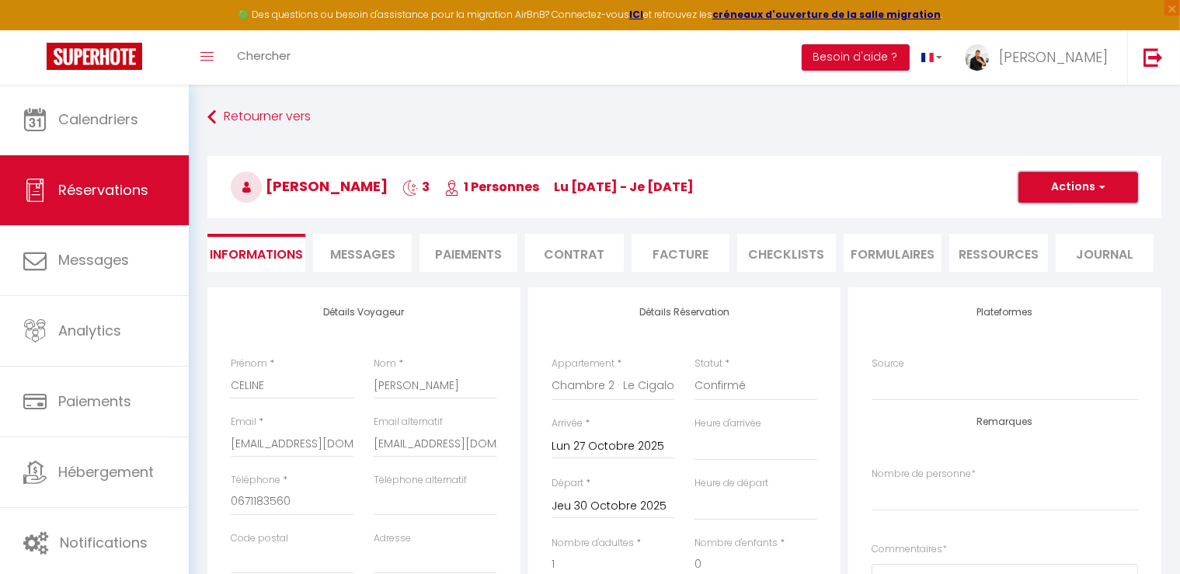
click at [1094, 186] on button "Actions" at bounding box center [1079, 187] width 120 height 31
click at [1045, 214] on link "Enregistrer" at bounding box center [1062, 221] width 123 height 20
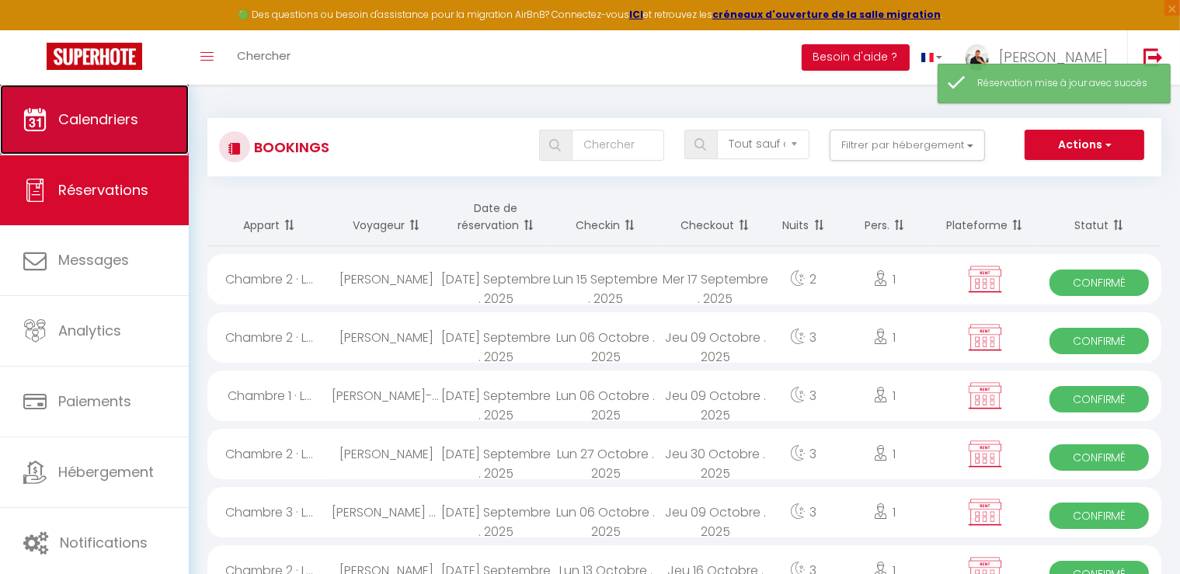
click at [158, 141] on link "Calendriers" at bounding box center [94, 120] width 189 height 70
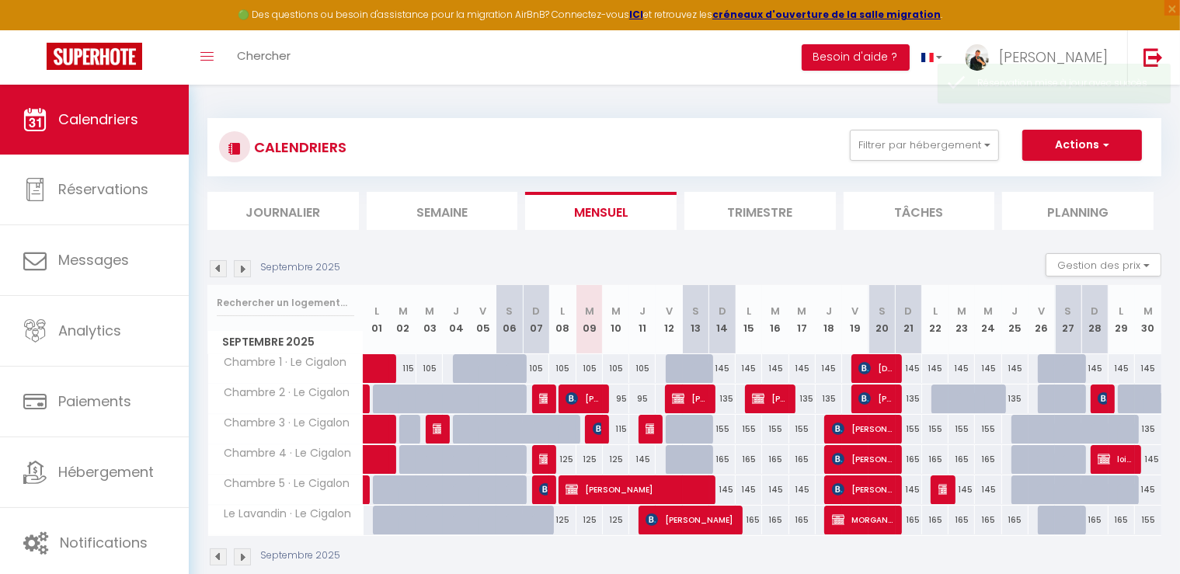
click at [240, 266] on img at bounding box center [242, 268] width 17 height 17
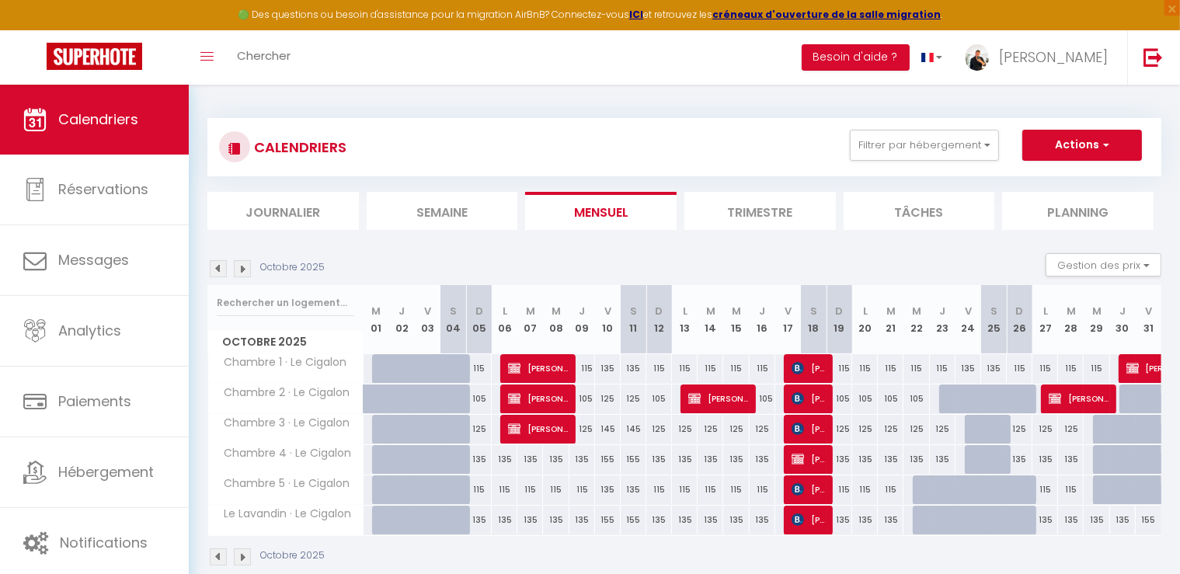
click at [948, 400] on div at bounding box center [952, 400] width 26 height 30
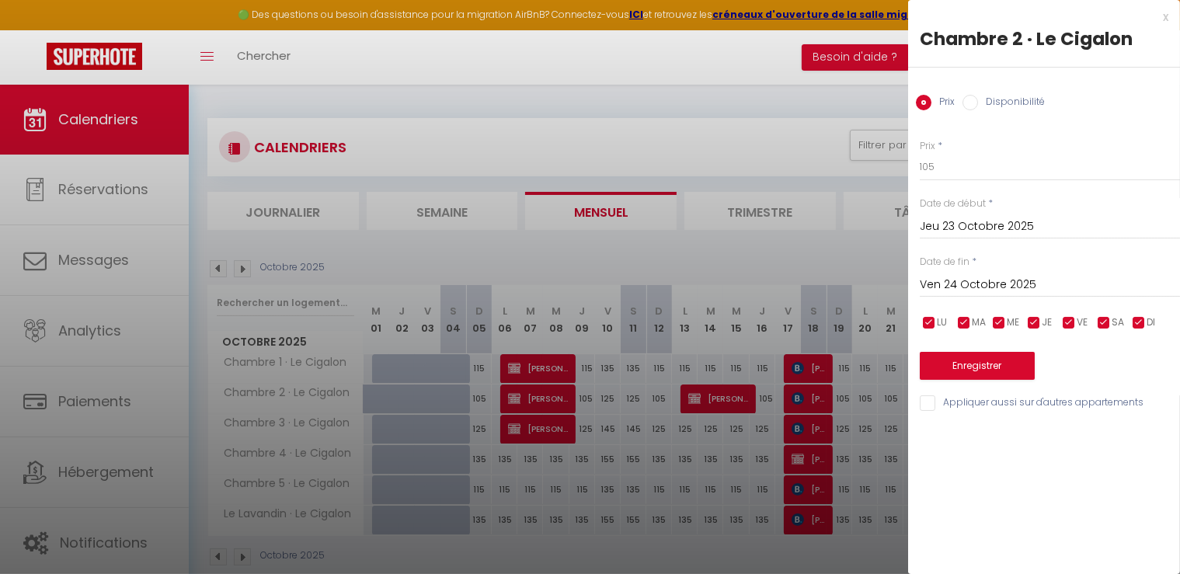
click at [990, 285] on input "Ven 24 Octobre 2025" at bounding box center [1050, 285] width 260 height 20
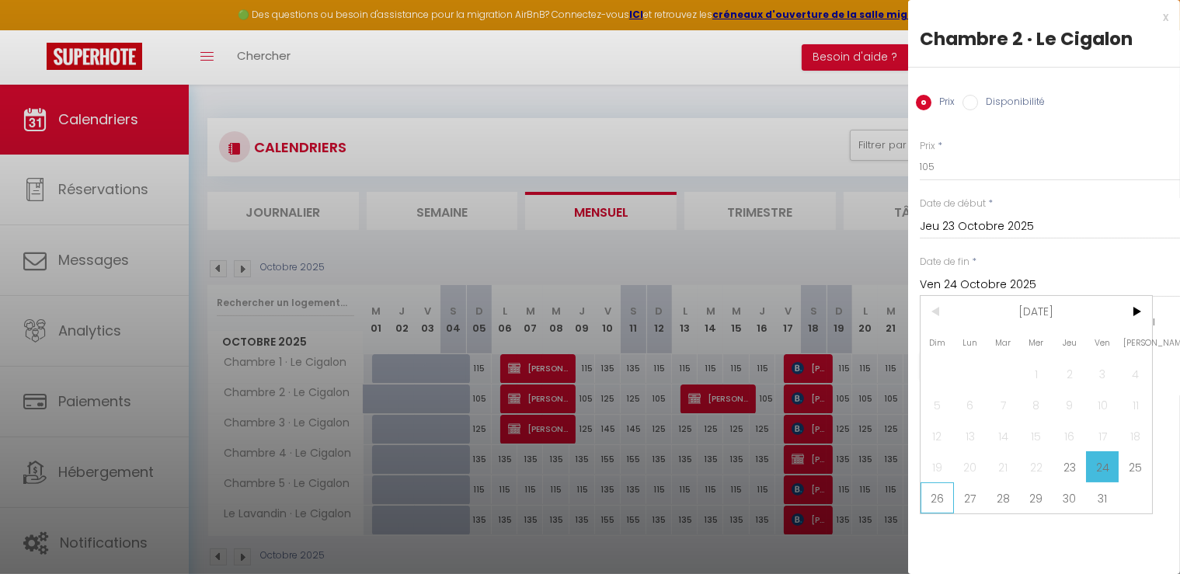
click at [937, 496] on span "26" at bounding box center [937, 497] width 33 height 31
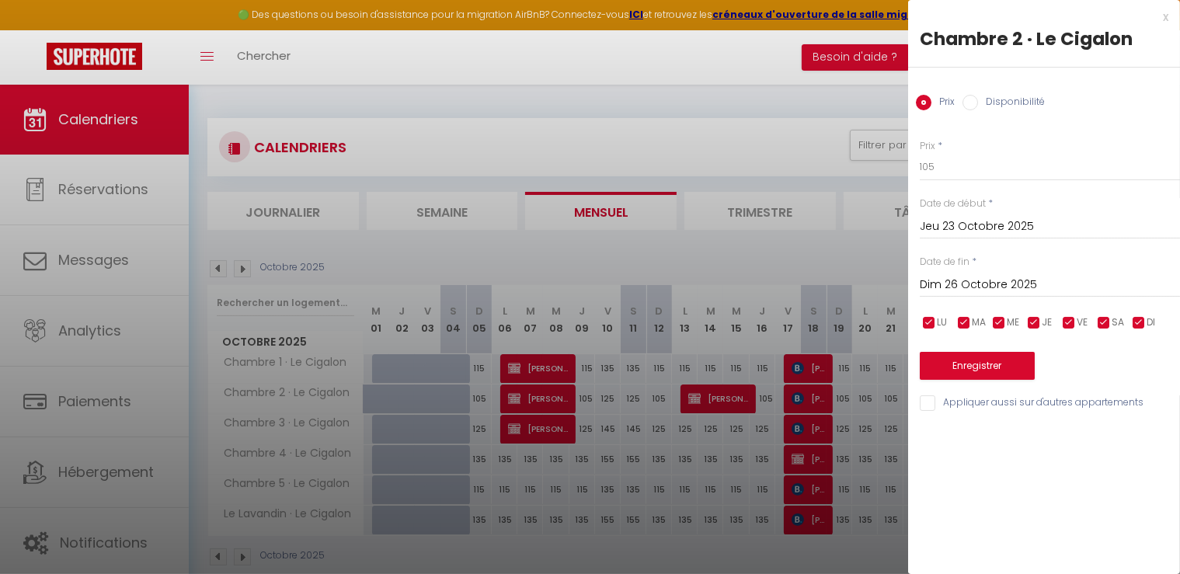
click at [959, 280] on input "Dim 26 Octobre 2025" at bounding box center [1050, 285] width 260 height 20
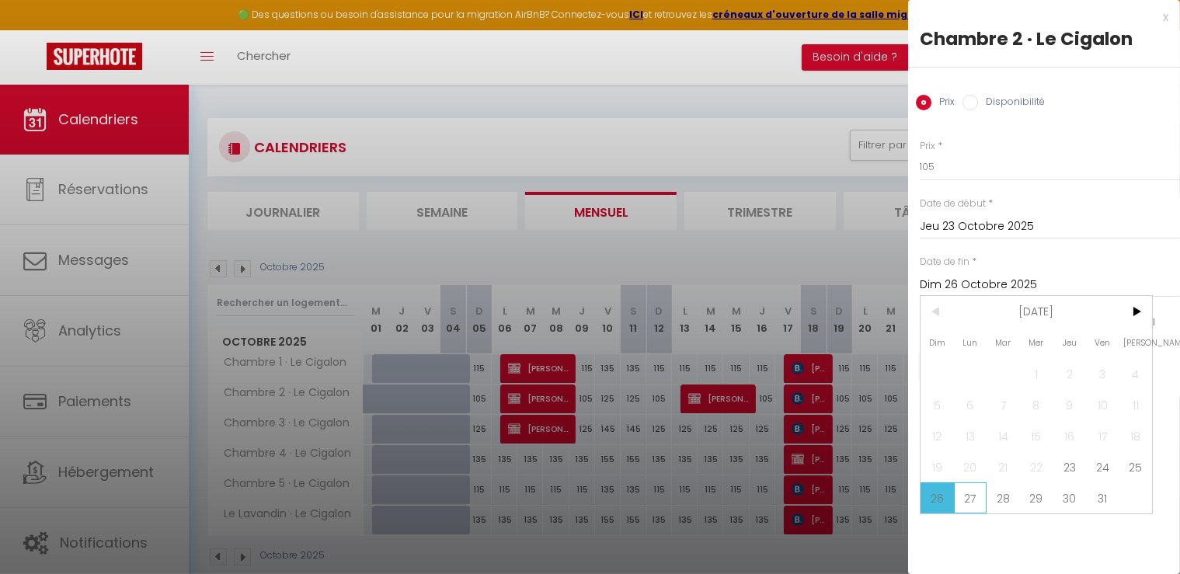
click at [973, 500] on span "27" at bounding box center [970, 497] width 33 height 31
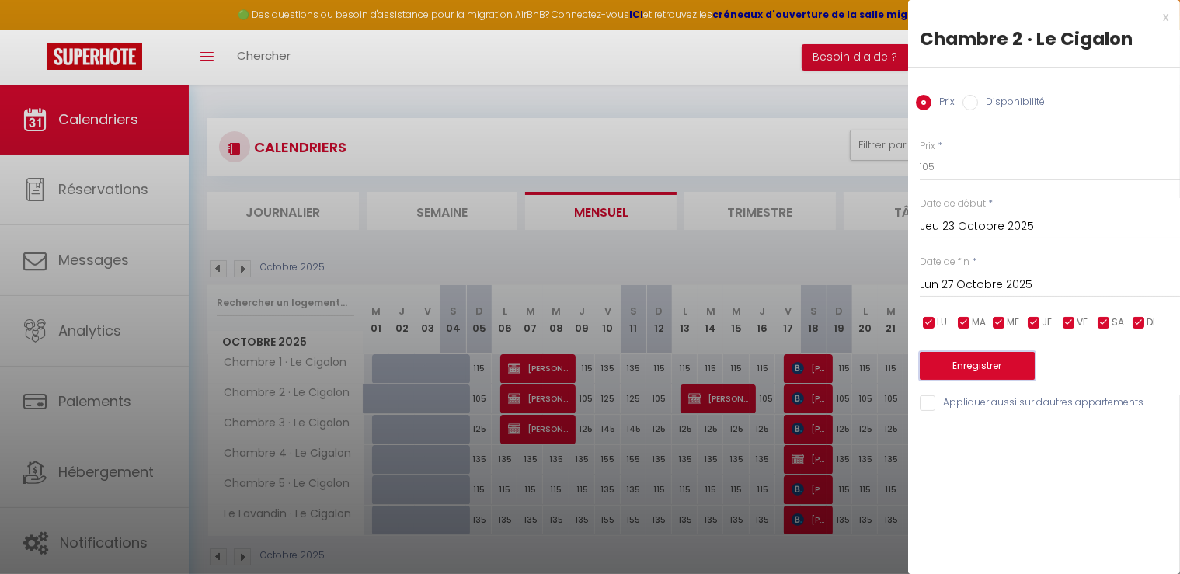
click at [979, 361] on button "Enregistrer" at bounding box center [977, 366] width 115 height 28
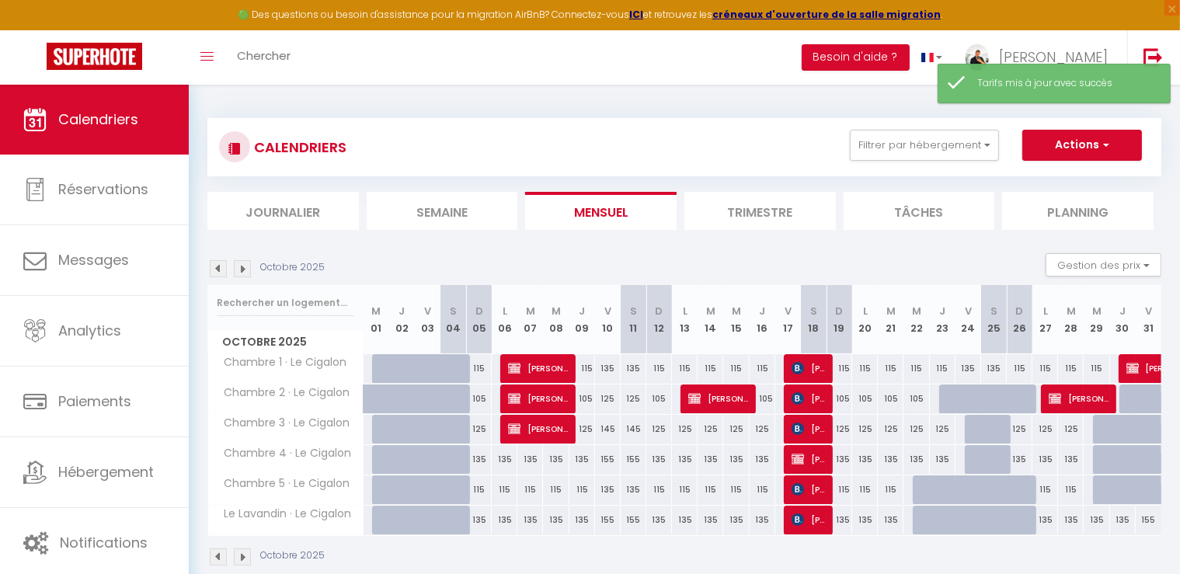
click at [942, 406] on div at bounding box center [952, 400] width 26 height 30
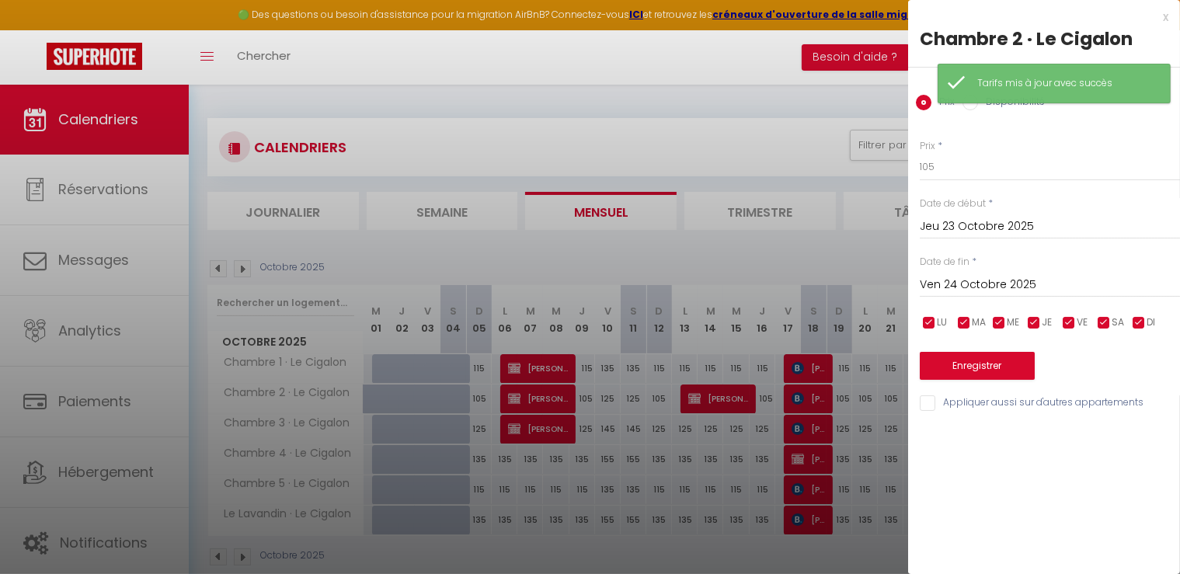
click at [984, 276] on input "Ven 24 Octobre 2025" at bounding box center [1050, 285] width 260 height 20
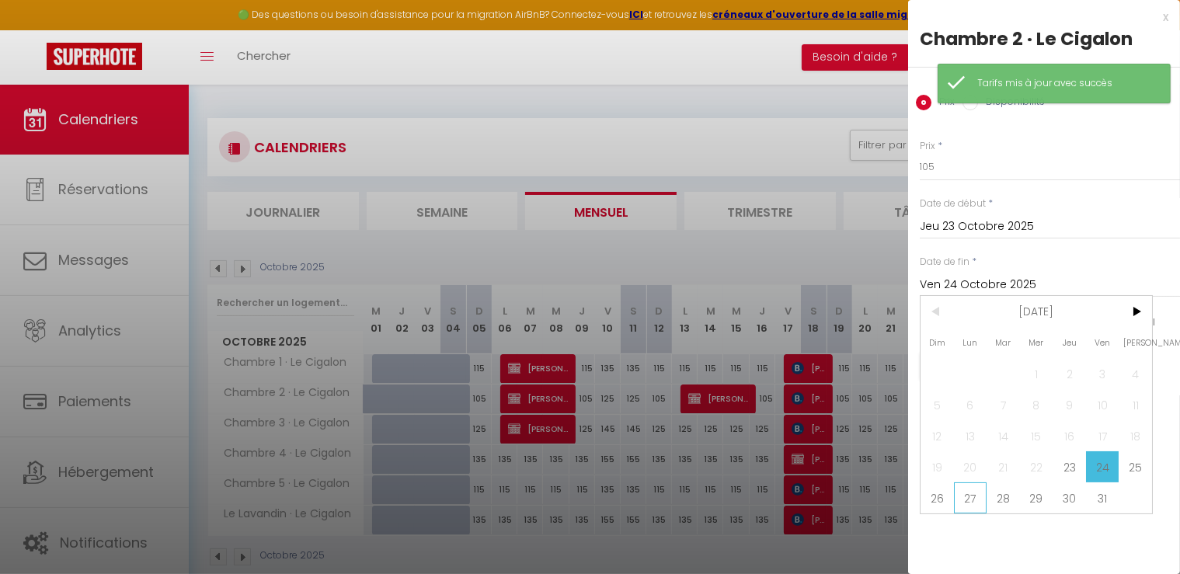
click at [967, 493] on span "27" at bounding box center [970, 497] width 33 height 31
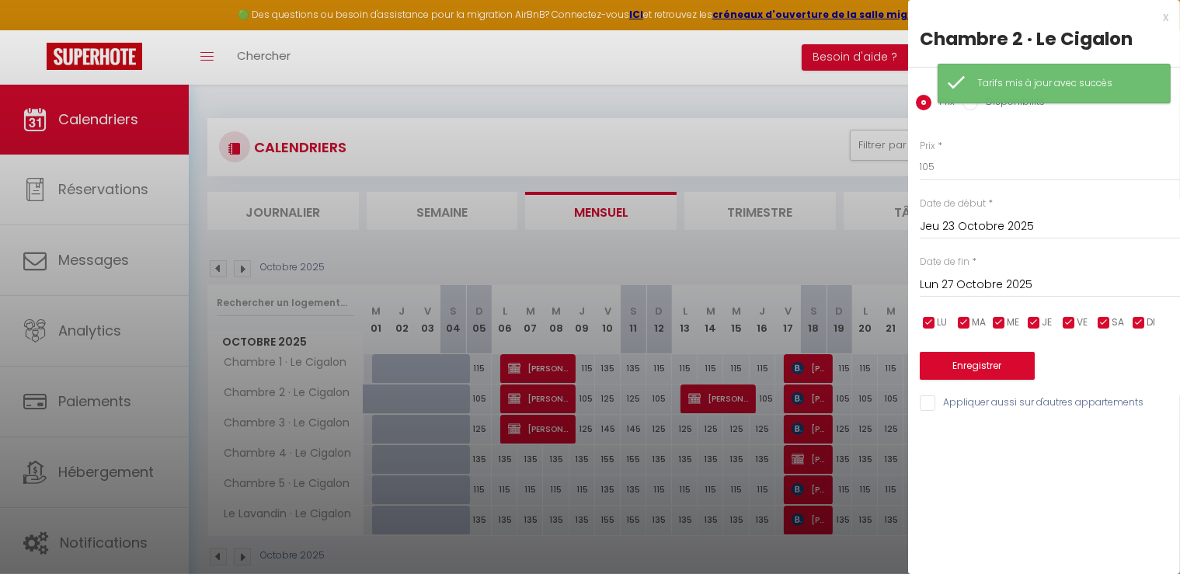
click at [981, 105] on label "Disponibilité" at bounding box center [1011, 103] width 67 height 17
click at [978, 105] on input "Disponibilité" at bounding box center [971, 103] width 16 height 16
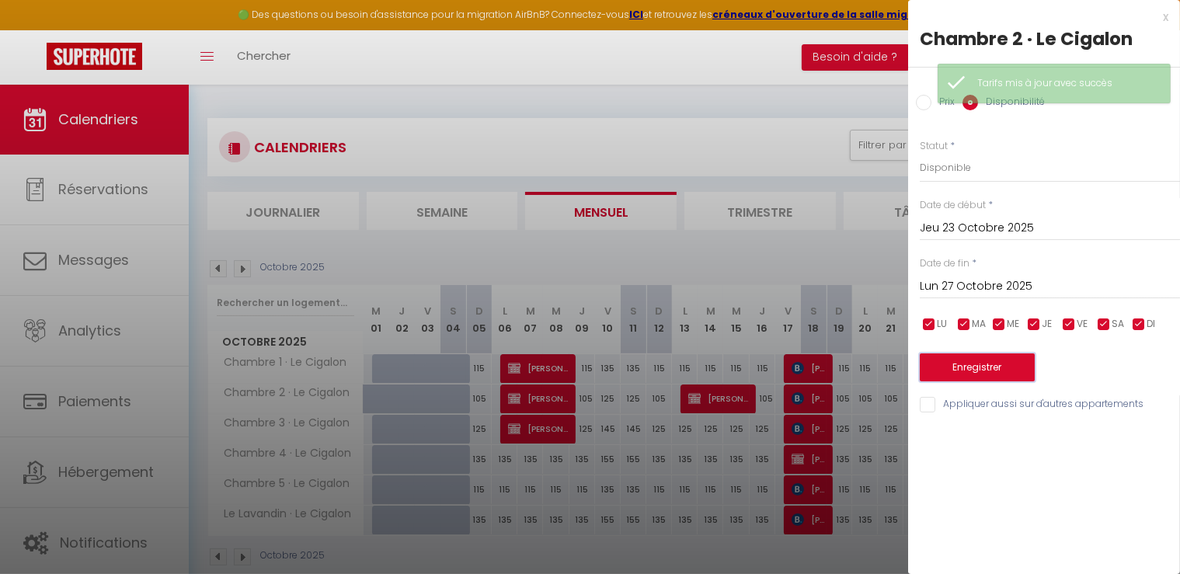
click at [991, 360] on button "Enregistrer" at bounding box center [977, 368] width 115 height 28
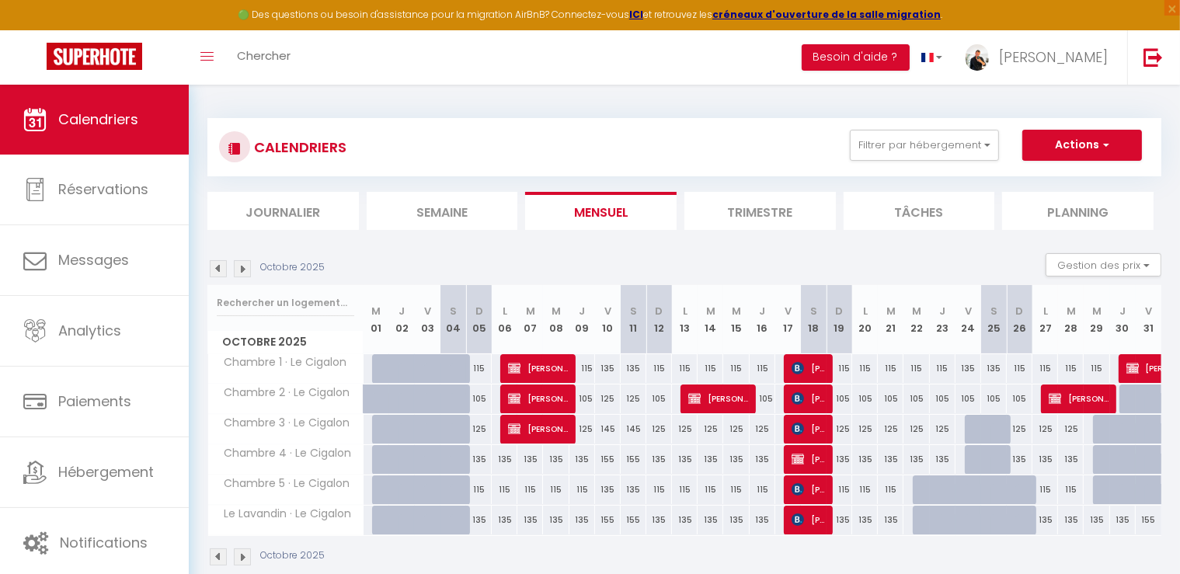
click at [972, 395] on div "105" at bounding box center [969, 399] width 26 height 29
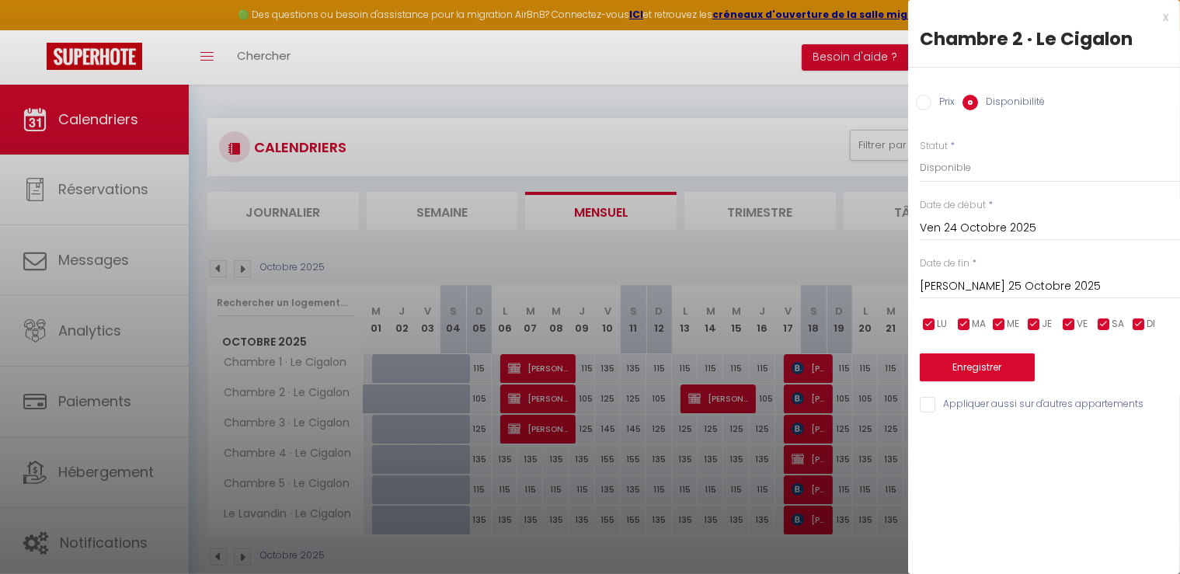
click at [989, 285] on input "[PERSON_NAME] 25 Octobre 2025" at bounding box center [1050, 287] width 260 height 20
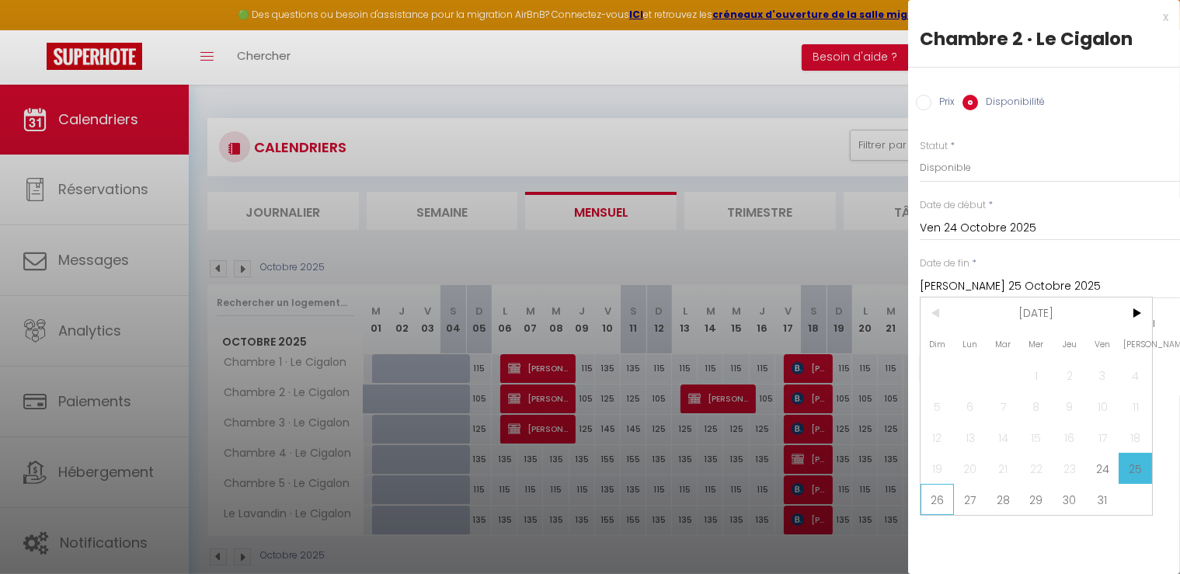
click at [942, 499] on span "26" at bounding box center [937, 499] width 33 height 31
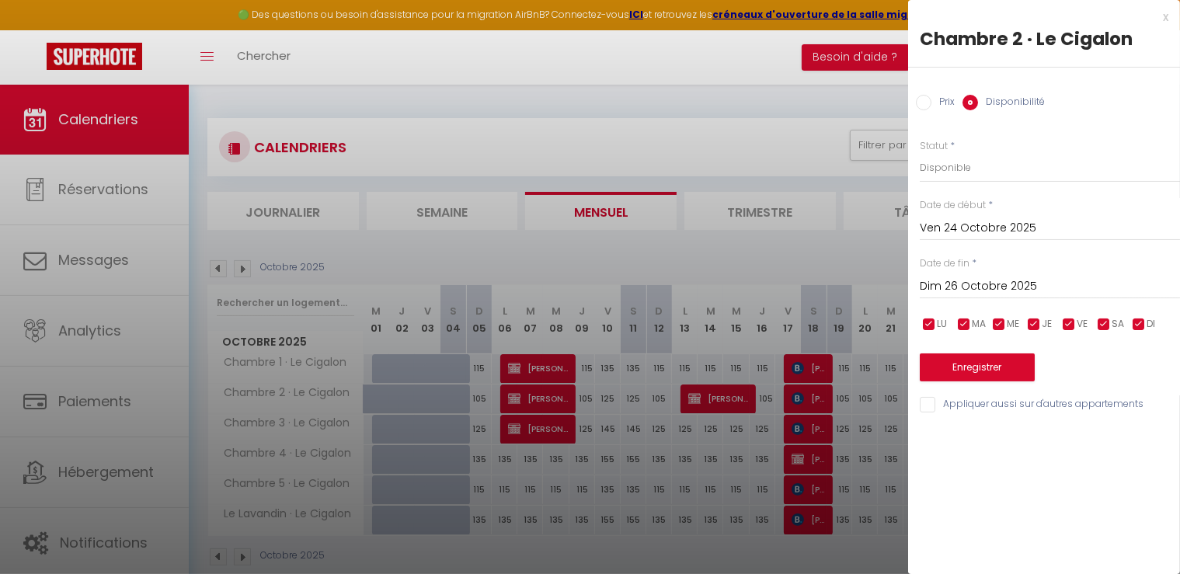
click at [922, 102] on input "Prix" at bounding box center [924, 103] width 16 height 16
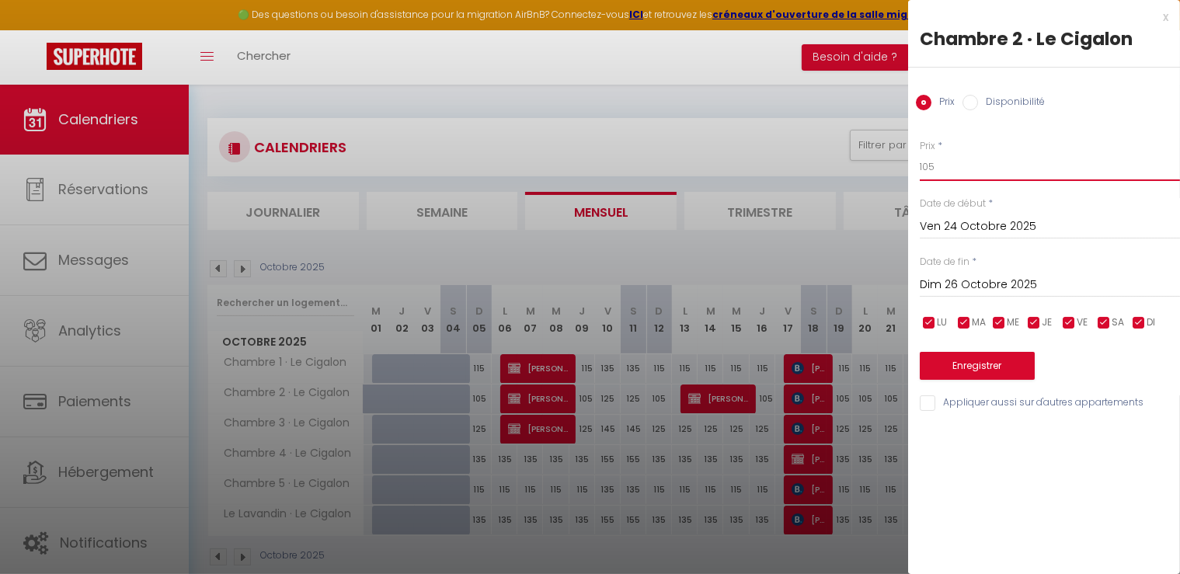
click at [954, 164] on input "105" at bounding box center [1050, 167] width 260 height 28
click at [1001, 366] on button "Enregistrer" at bounding box center [977, 366] width 115 height 28
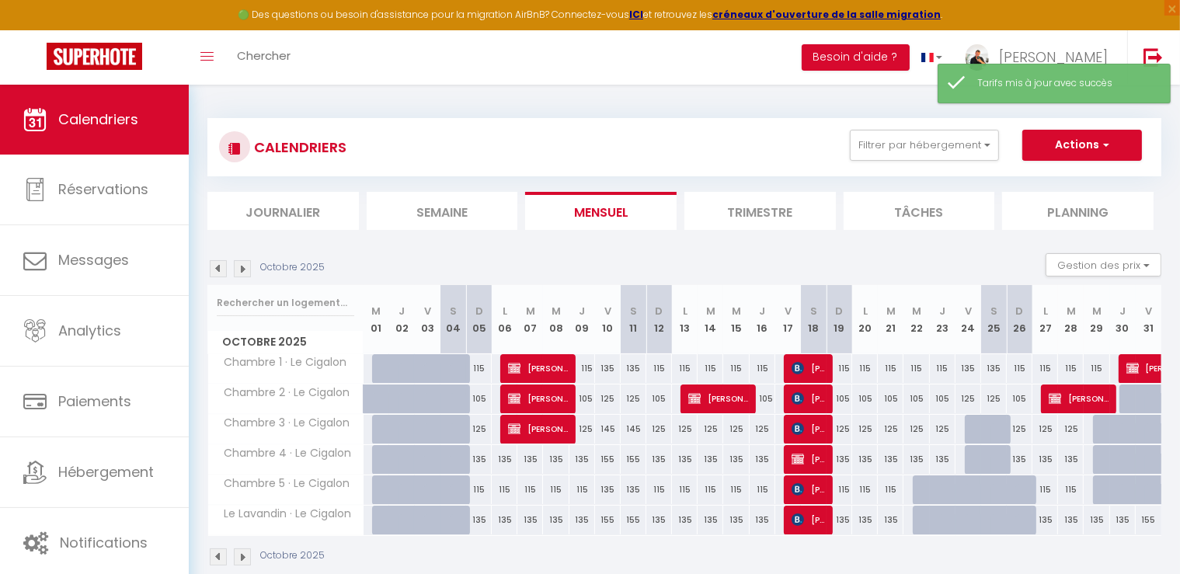
click at [977, 427] on div at bounding box center [978, 430] width 26 height 30
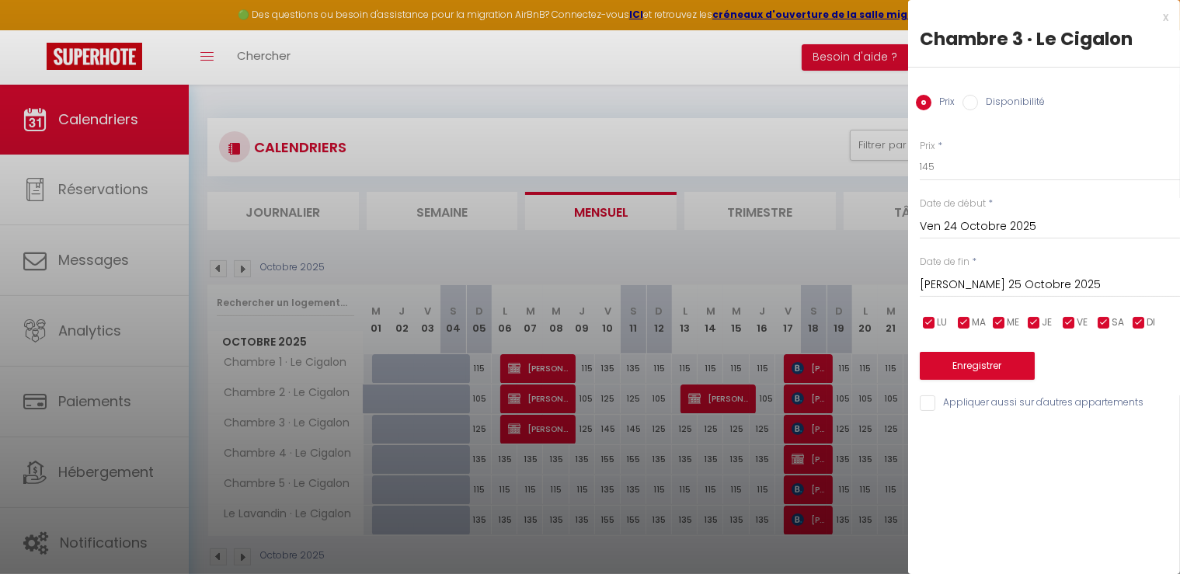
click at [988, 287] on input "[PERSON_NAME] 25 Octobre 2025" at bounding box center [1050, 285] width 260 height 20
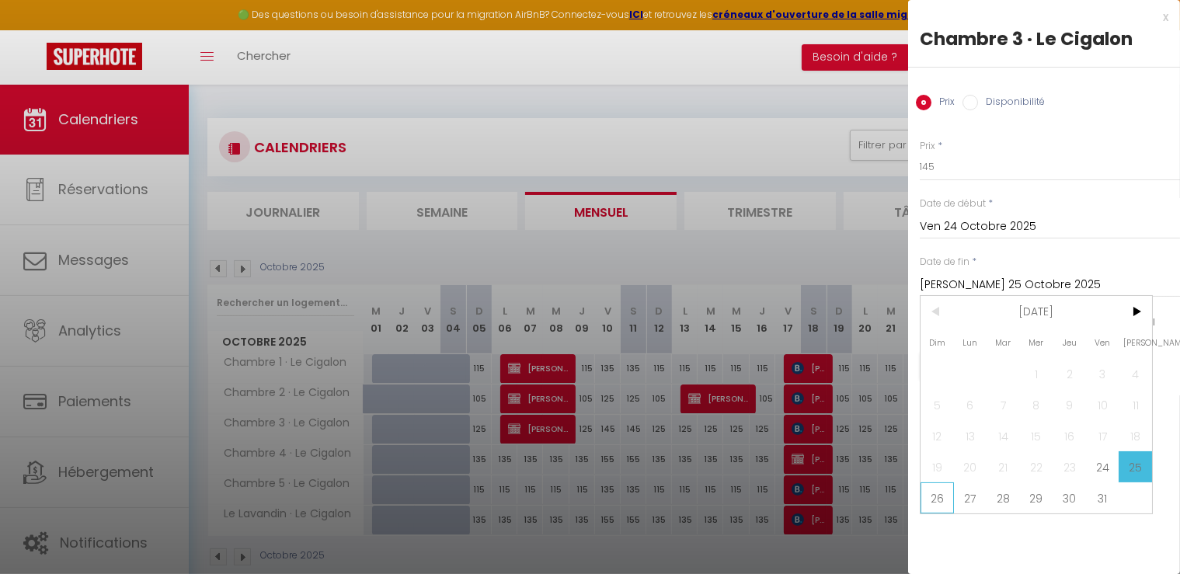
click at [929, 496] on span "26" at bounding box center [937, 497] width 33 height 31
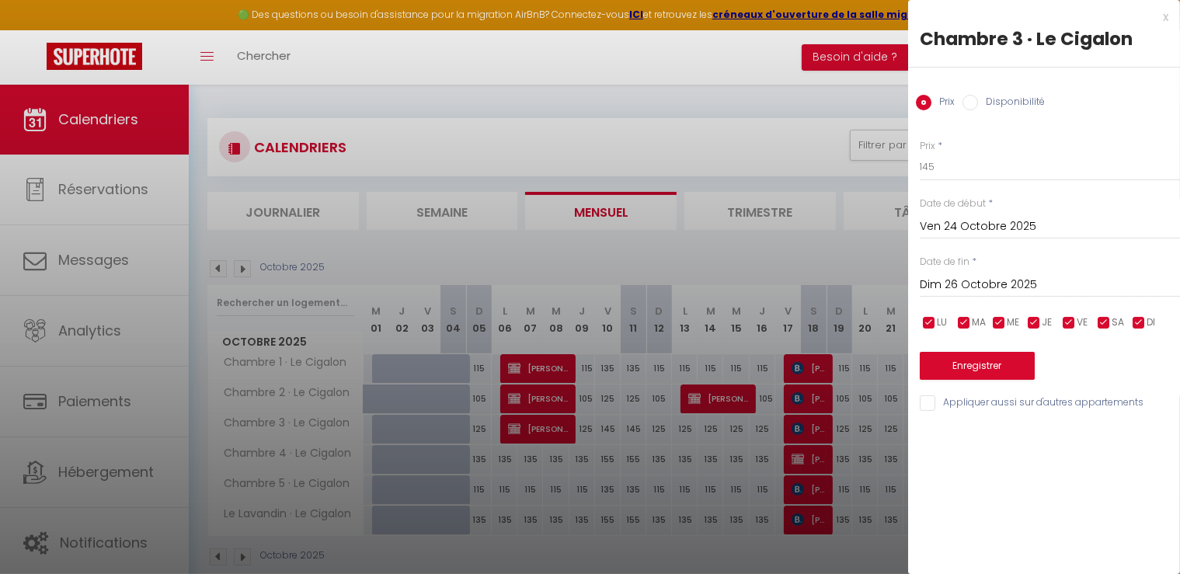
click at [982, 100] on label "Disponibilité" at bounding box center [1011, 103] width 67 height 17
click at [978, 100] on input "Disponibilité" at bounding box center [971, 103] width 16 height 16
click at [965, 358] on button "Enregistrer" at bounding box center [977, 368] width 115 height 28
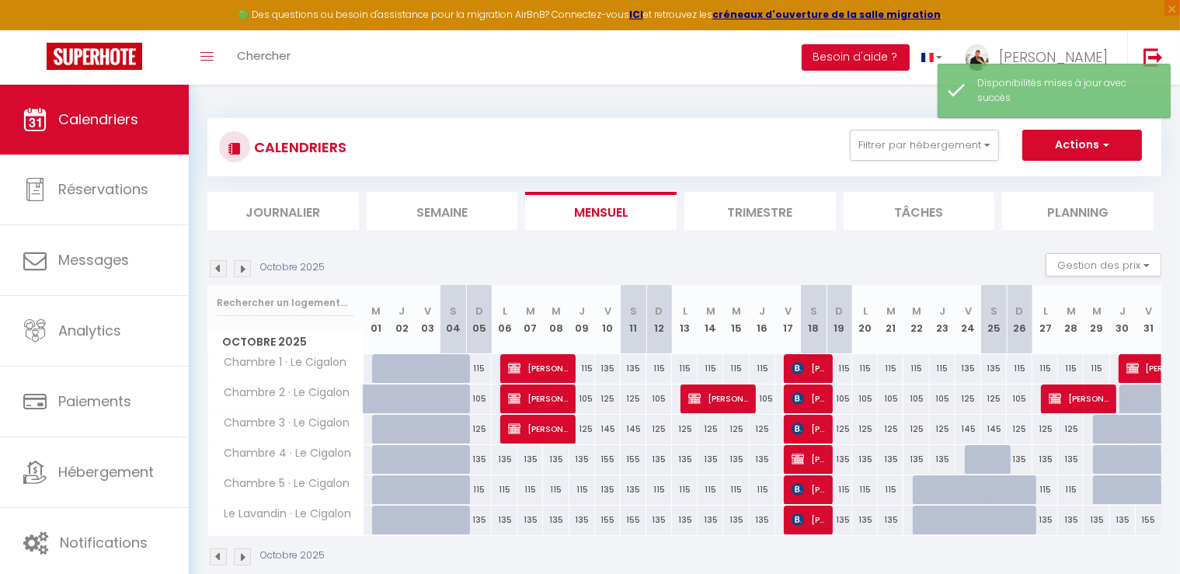
click at [973, 460] on div at bounding box center [978, 460] width 26 height 30
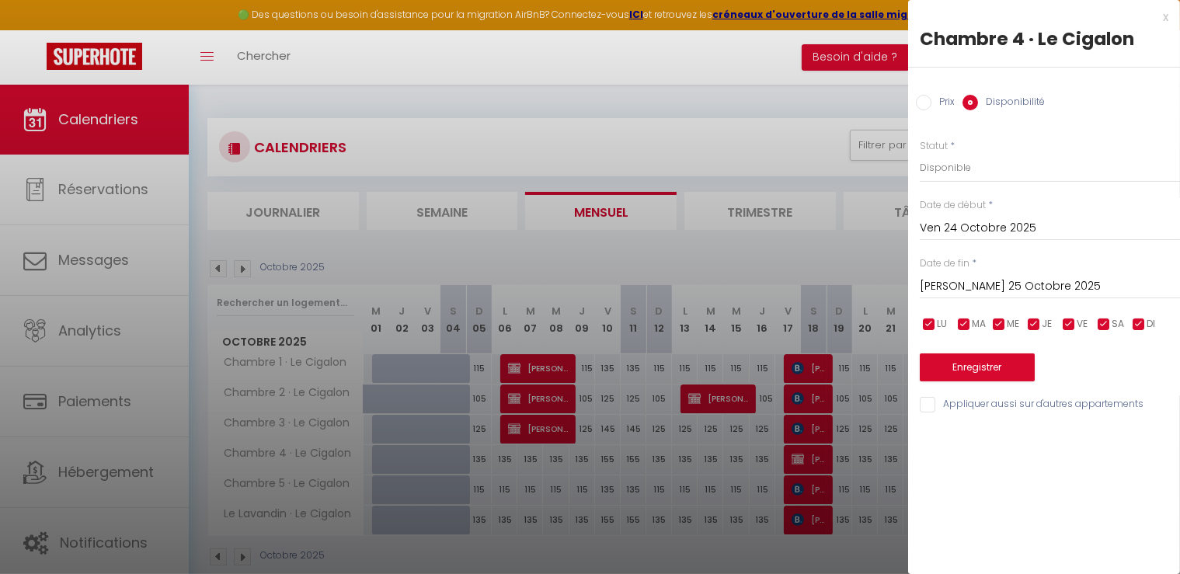
click at [974, 280] on input "[PERSON_NAME] 25 Octobre 2025" at bounding box center [1050, 287] width 260 height 20
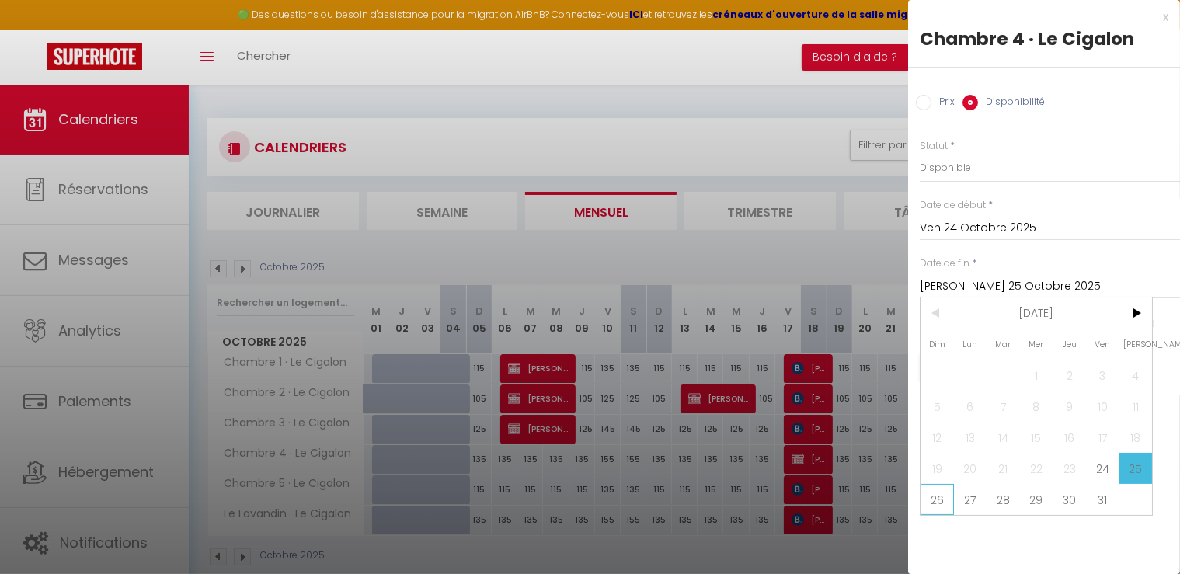
click at [942, 502] on span "26" at bounding box center [937, 499] width 33 height 31
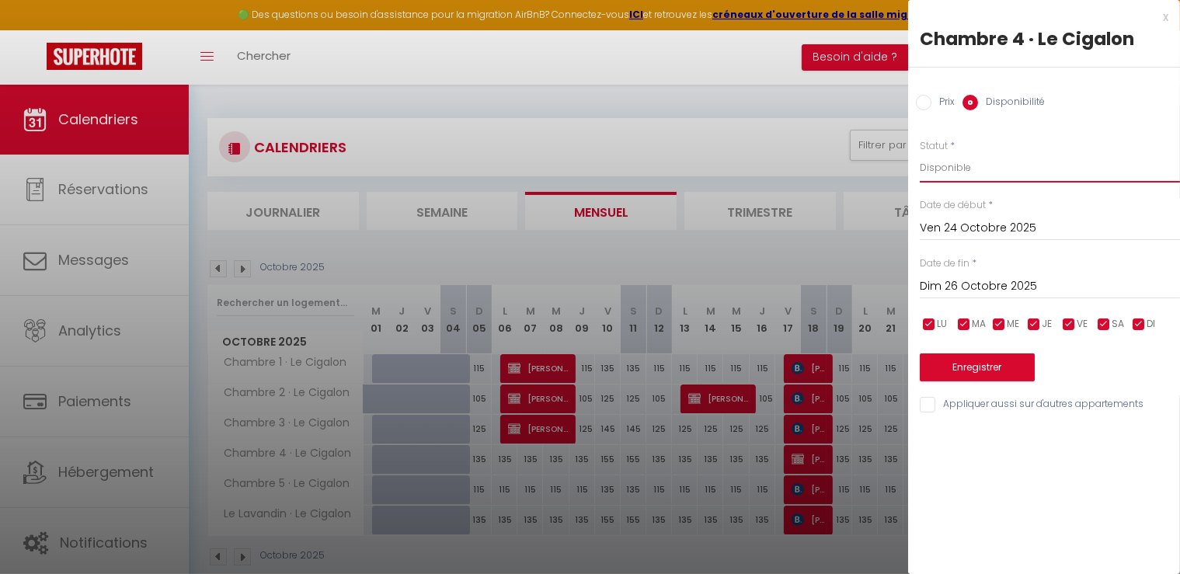
click at [969, 175] on select "Disponible Indisponible" at bounding box center [1050, 168] width 260 height 30
click at [920, 153] on select "Disponible Indisponible" at bounding box center [1050, 168] width 260 height 30
click at [928, 103] on input "Prix" at bounding box center [924, 103] width 16 height 16
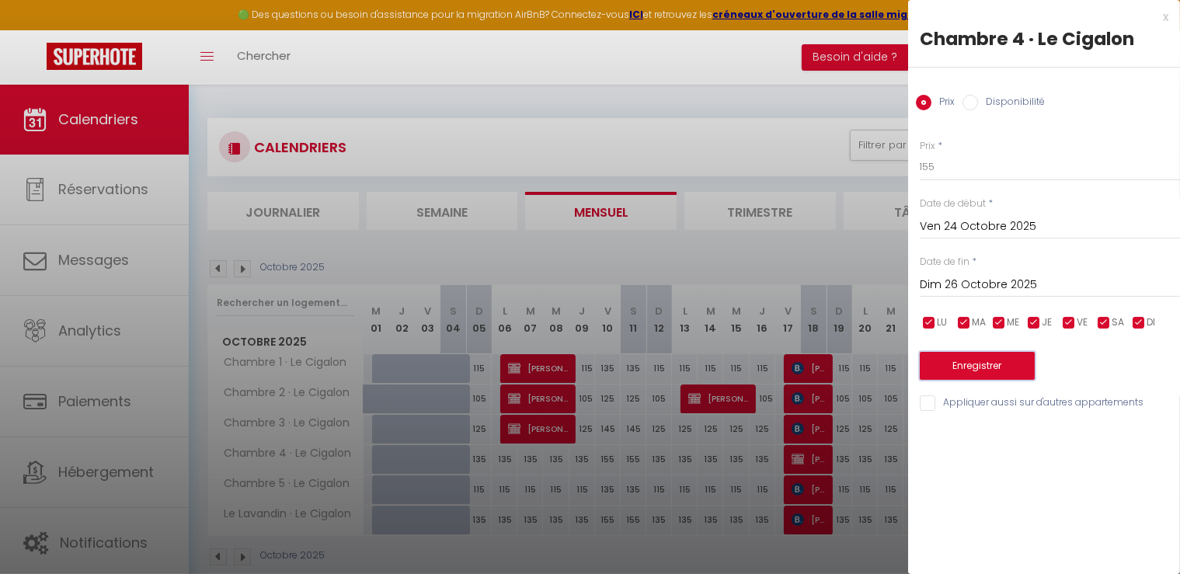
click at [993, 354] on button "Enregistrer" at bounding box center [977, 366] width 115 height 28
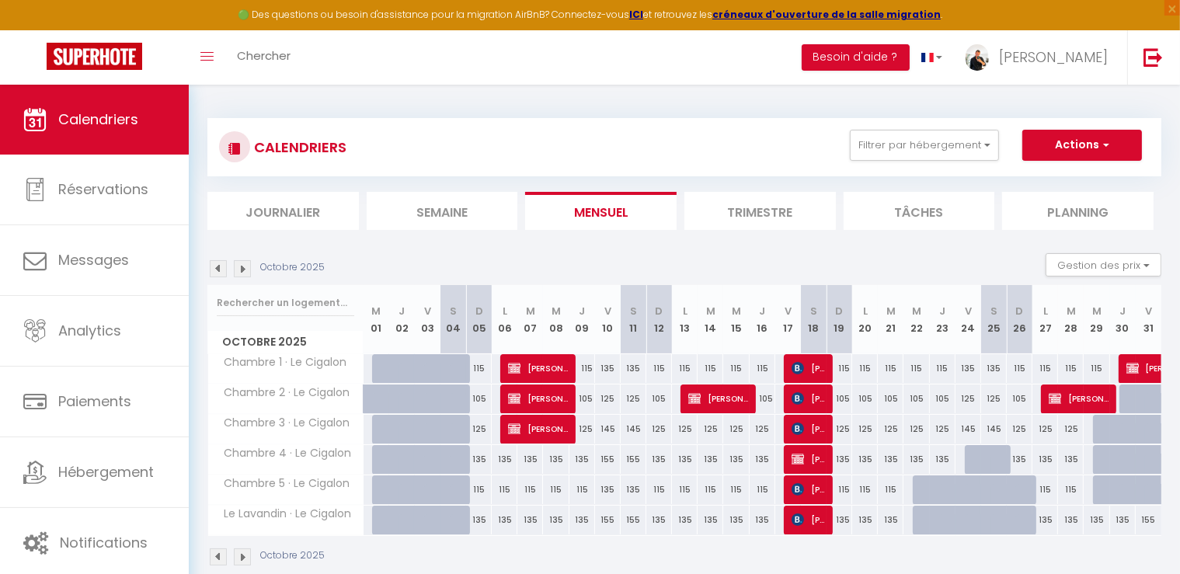
click at [973, 454] on div at bounding box center [978, 460] width 26 height 30
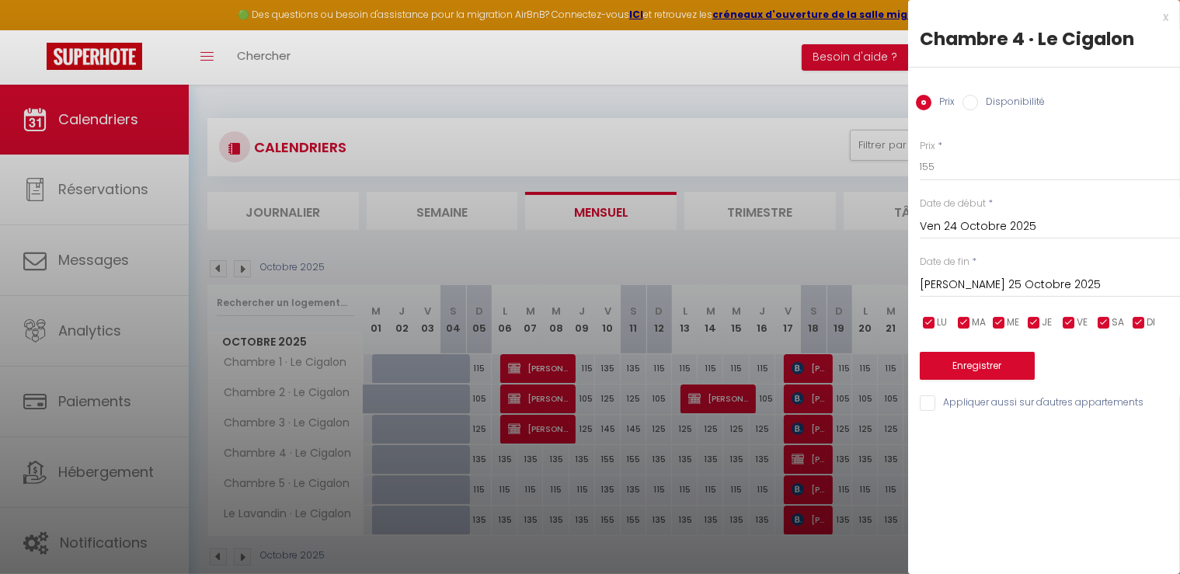
click at [979, 282] on input "[PERSON_NAME] 25 Octobre 2025" at bounding box center [1050, 285] width 260 height 20
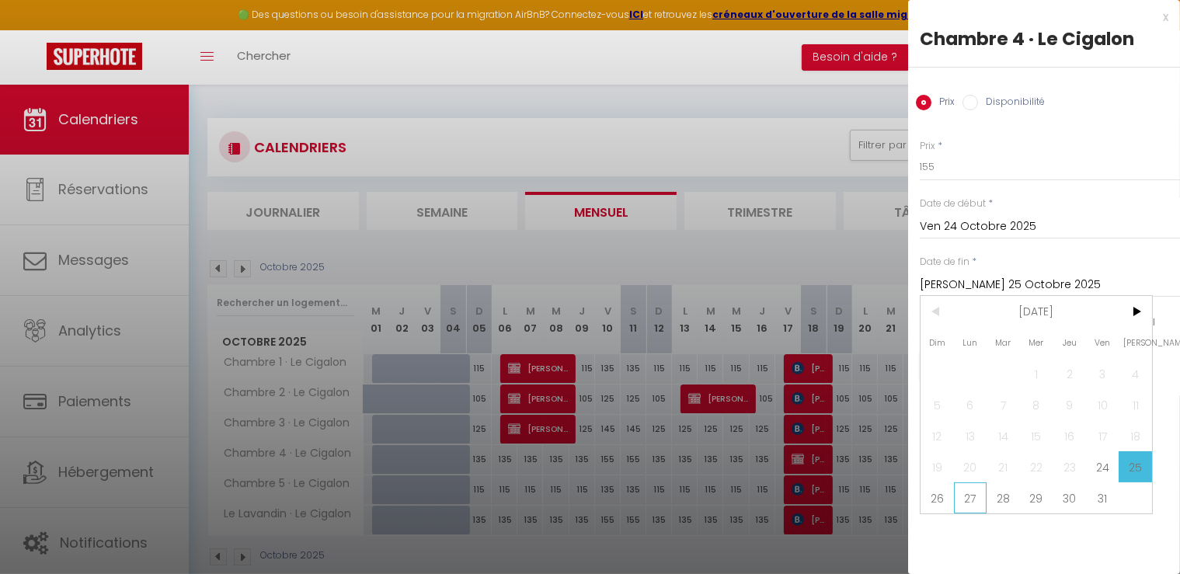
click at [975, 506] on span "27" at bounding box center [970, 497] width 33 height 31
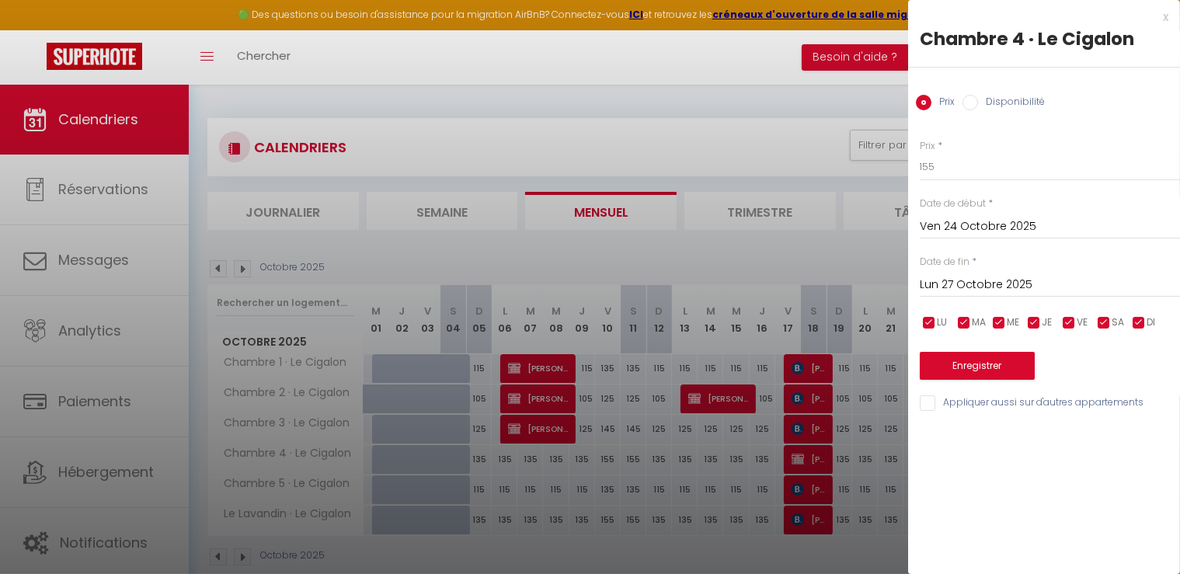
click at [971, 99] on input "Disponibilité" at bounding box center [971, 103] width 16 height 16
click at [994, 361] on button "Enregistrer" at bounding box center [977, 368] width 115 height 28
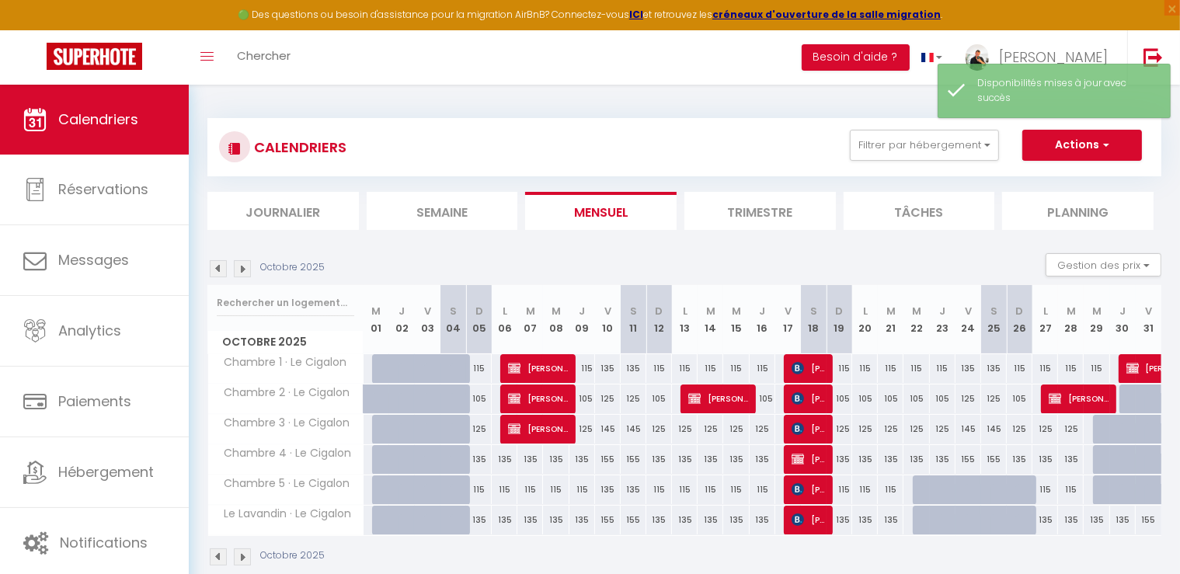
click at [920, 492] on div at bounding box center [926, 490] width 26 height 30
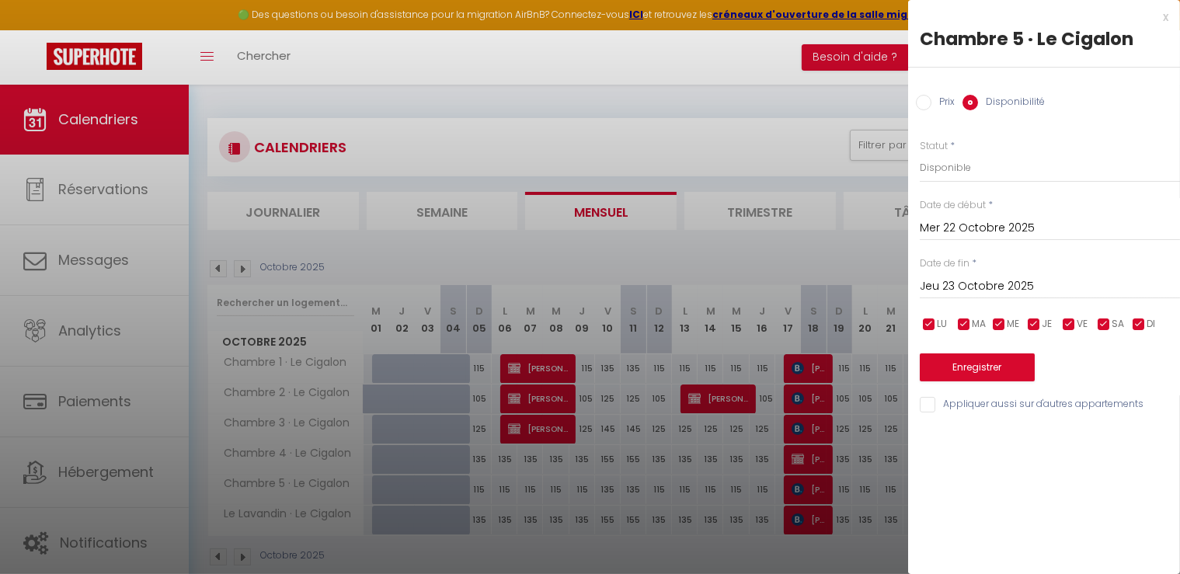
click at [973, 291] on input "Jeu 23 Octobre 2025" at bounding box center [1050, 287] width 260 height 20
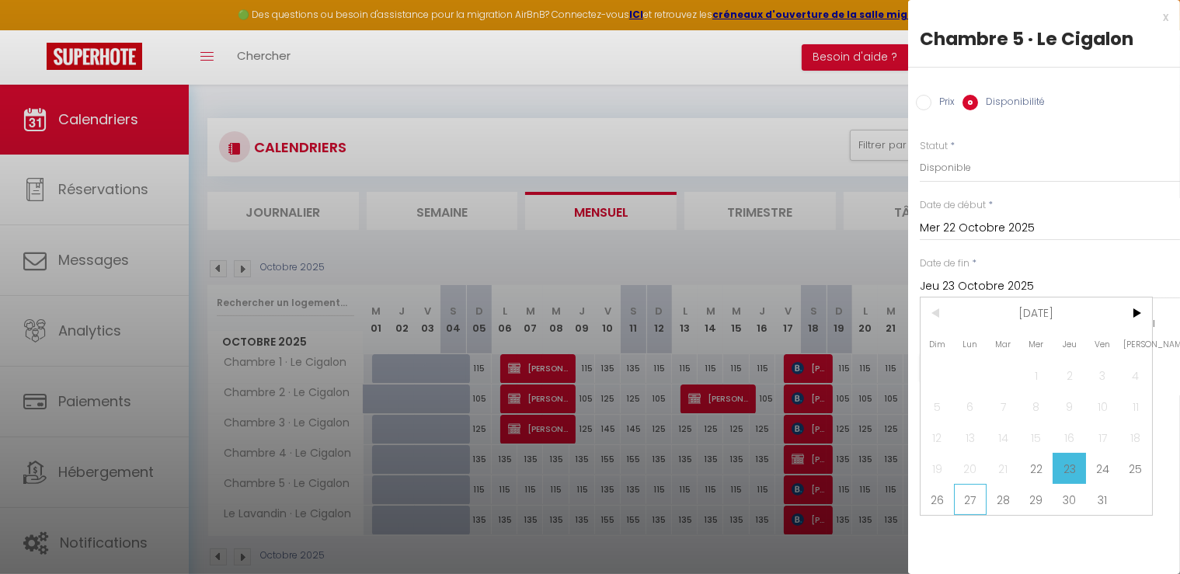
click at [973, 493] on span "27" at bounding box center [970, 499] width 33 height 31
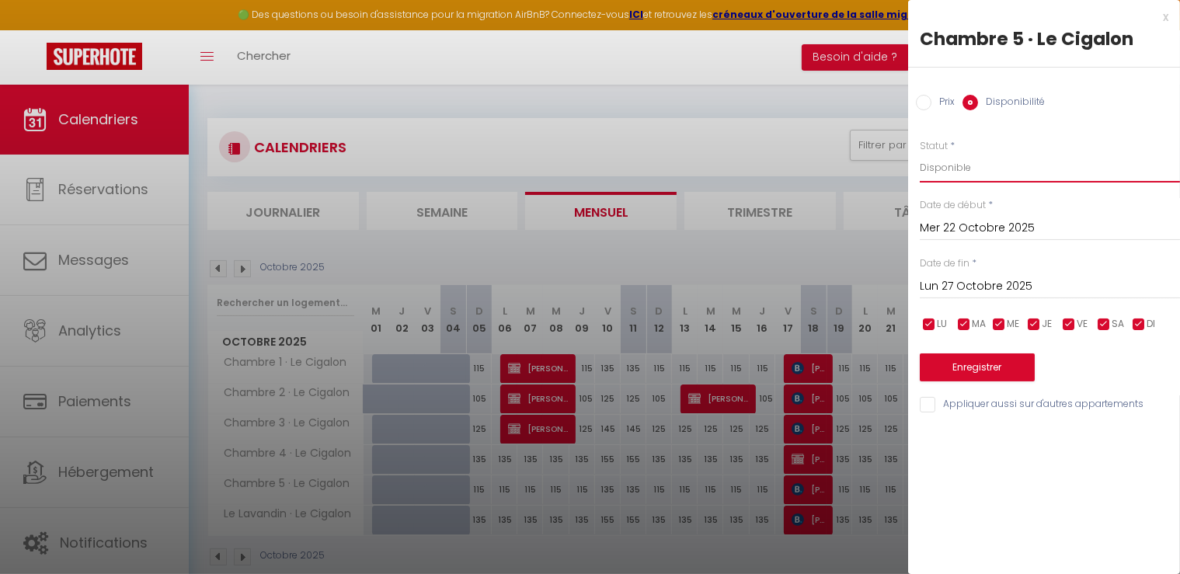
drag, startPoint x: 960, startPoint y: 158, endPoint x: 954, endPoint y: 180, distance: 23.4
click at [960, 158] on select "Disponible Indisponible" at bounding box center [1050, 168] width 260 height 30
click at [920, 153] on select "Disponible Indisponible" at bounding box center [1050, 168] width 260 height 30
click at [982, 354] on button "Enregistrer" at bounding box center [977, 368] width 115 height 28
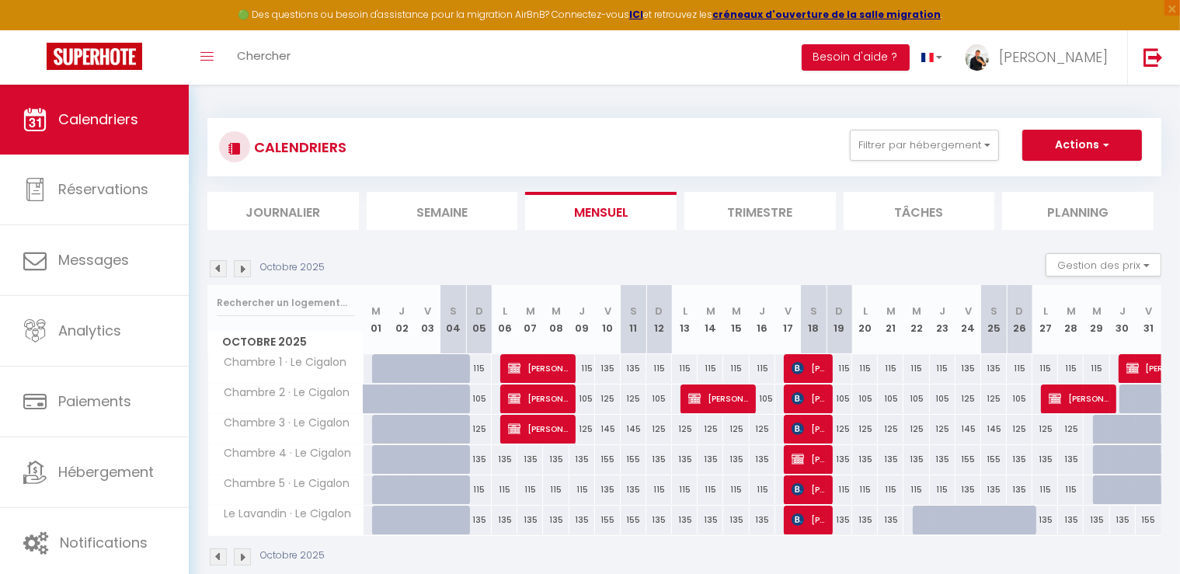
click at [1020, 492] on div "135" at bounding box center [1020, 489] width 26 height 29
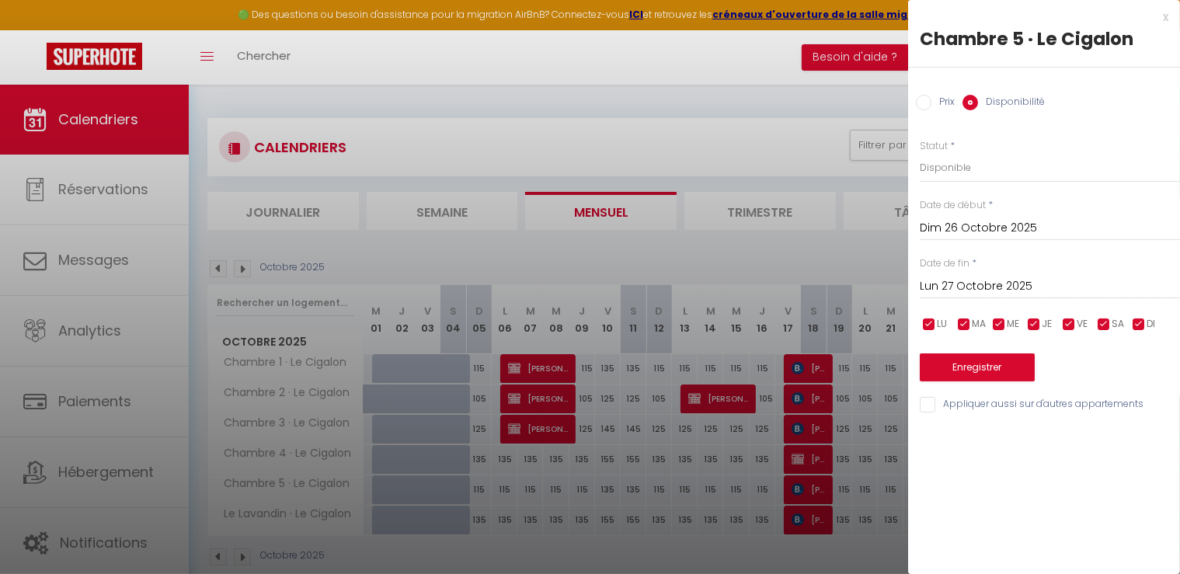
click at [929, 99] on input "Prix" at bounding box center [924, 103] width 16 height 16
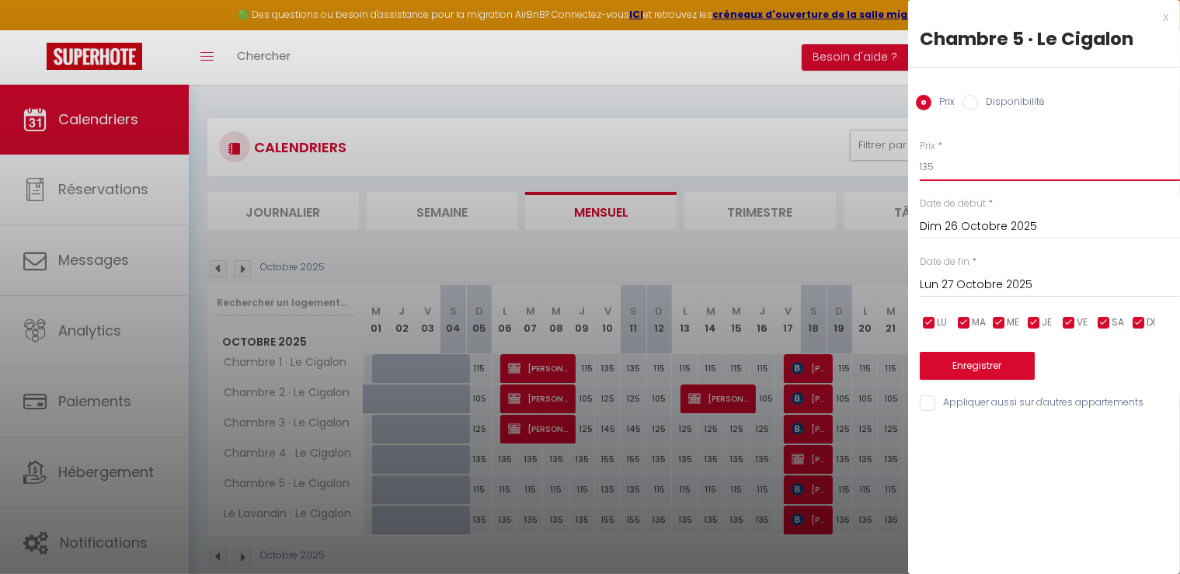
click at [971, 164] on input "135" at bounding box center [1050, 167] width 260 height 28
click at [977, 359] on button "Enregistrer" at bounding box center [977, 366] width 115 height 28
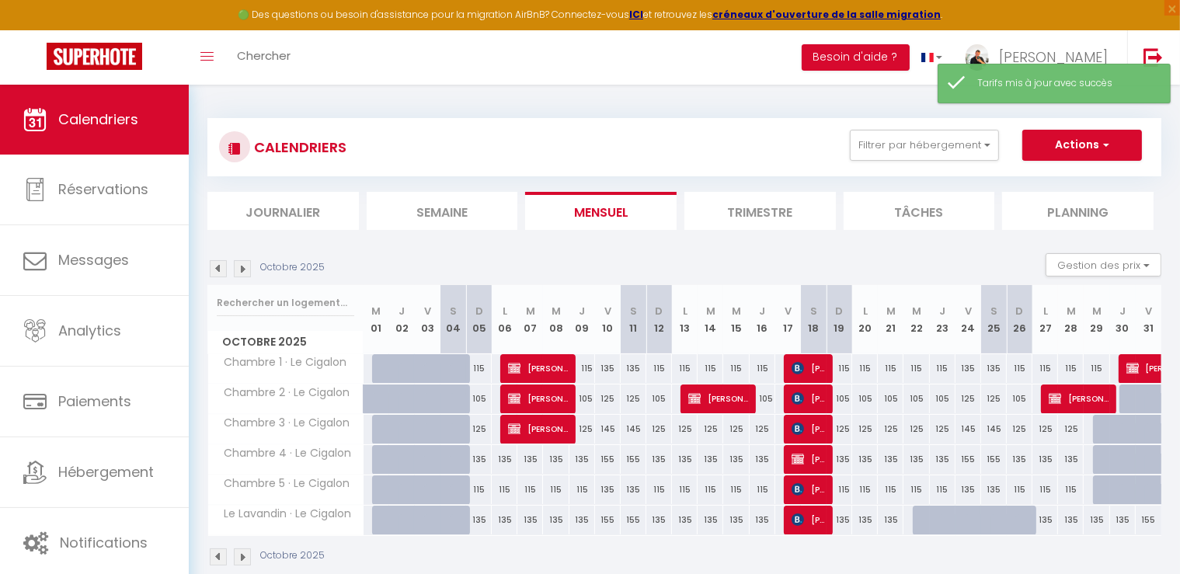
click at [925, 521] on div at bounding box center [926, 521] width 26 height 30
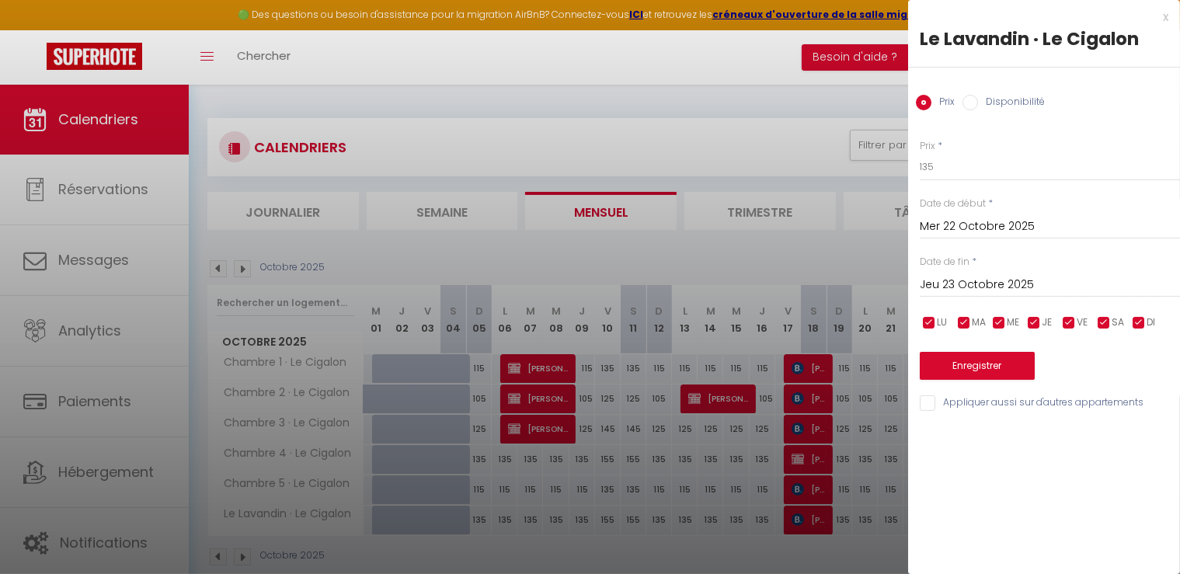
click at [862, 256] on div at bounding box center [590, 287] width 1180 height 574
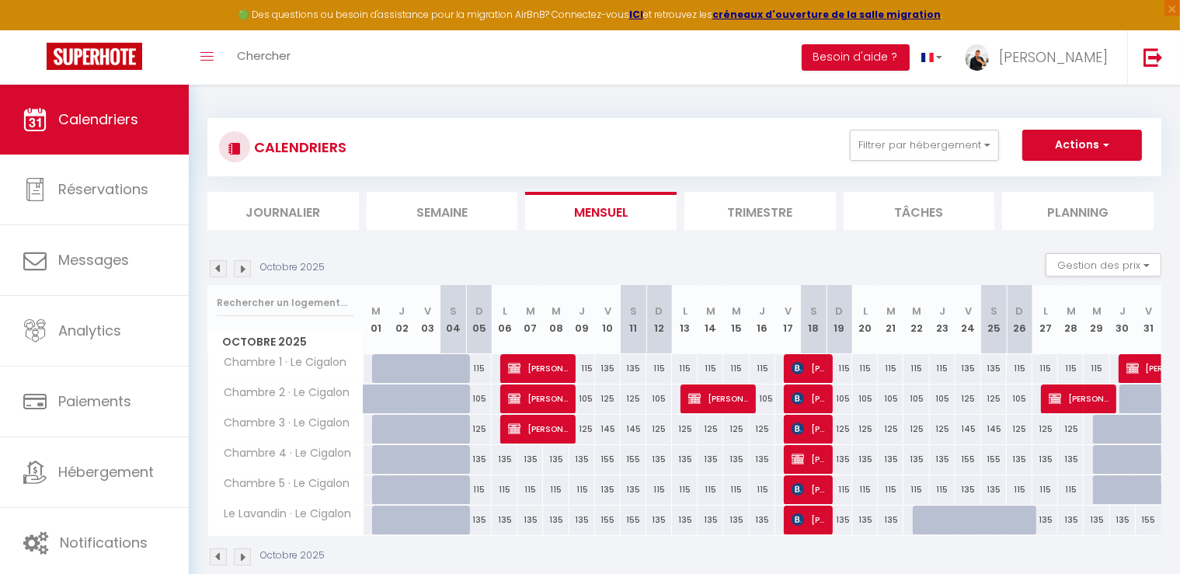
click at [920, 519] on div at bounding box center [926, 521] width 26 height 30
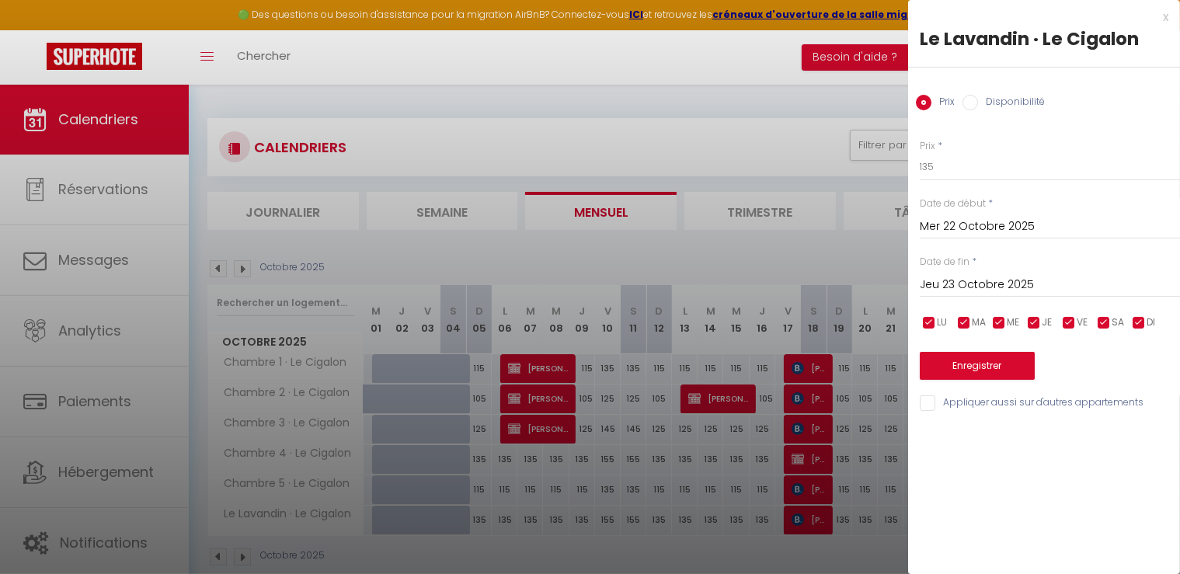
click at [970, 287] on input "Jeu 23 Octobre 2025" at bounding box center [1050, 285] width 260 height 20
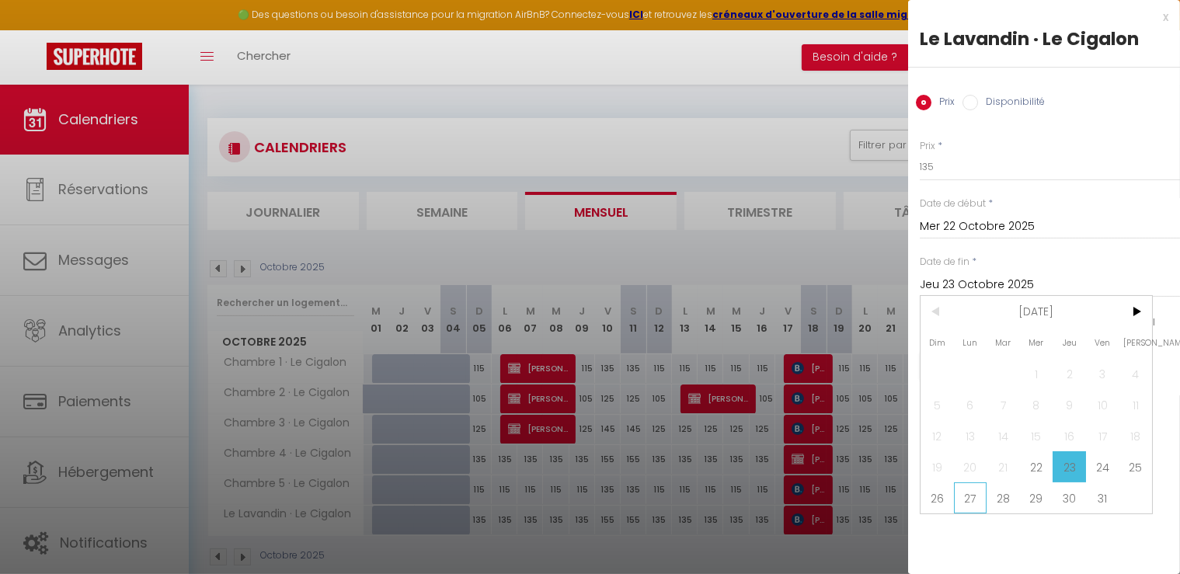
click at [982, 501] on span "27" at bounding box center [970, 497] width 33 height 31
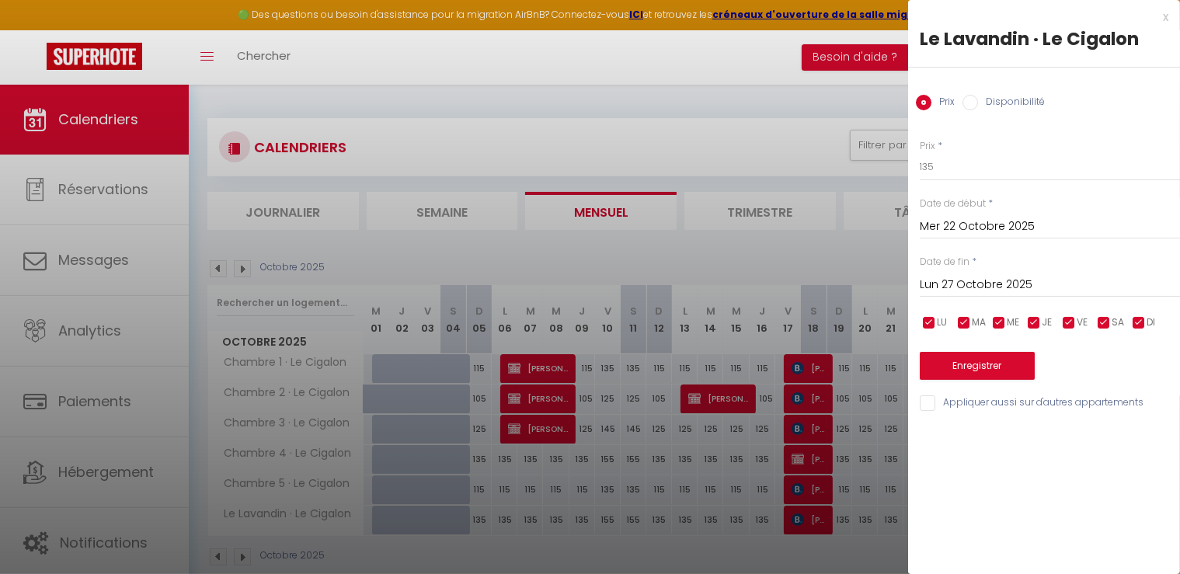
click at [974, 103] on input "Disponibilité" at bounding box center [971, 103] width 16 height 16
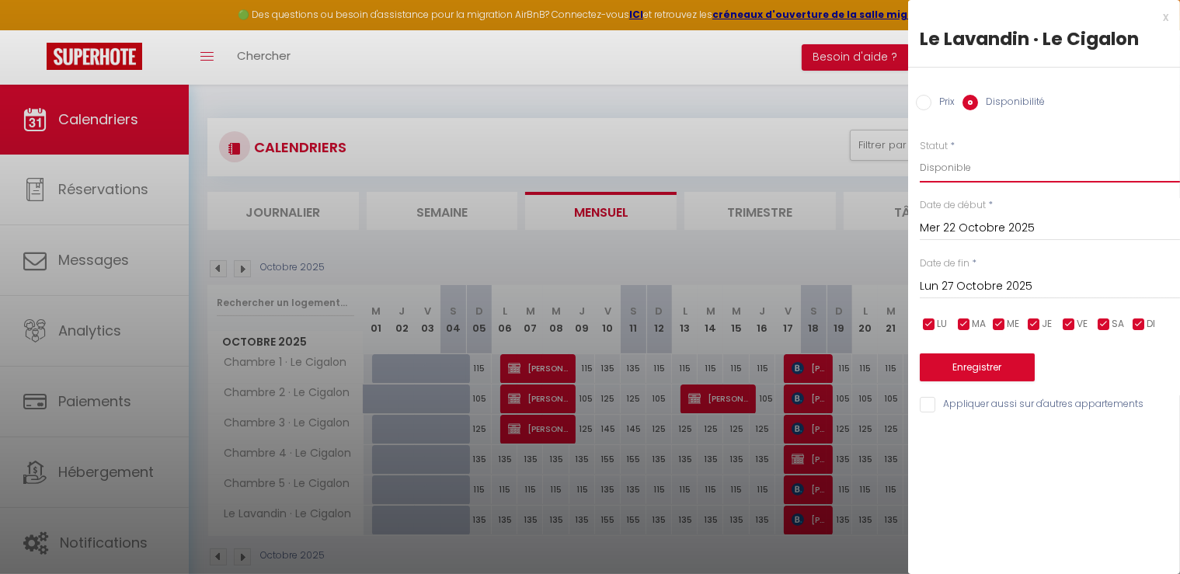
click at [949, 165] on select "Disponible Indisponible" at bounding box center [1050, 168] width 260 height 30
click at [920, 153] on select "Disponible Indisponible" at bounding box center [1050, 168] width 260 height 30
click at [946, 365] on button "Enregistrer" at bounding box center [977, 368] width 115 height 28
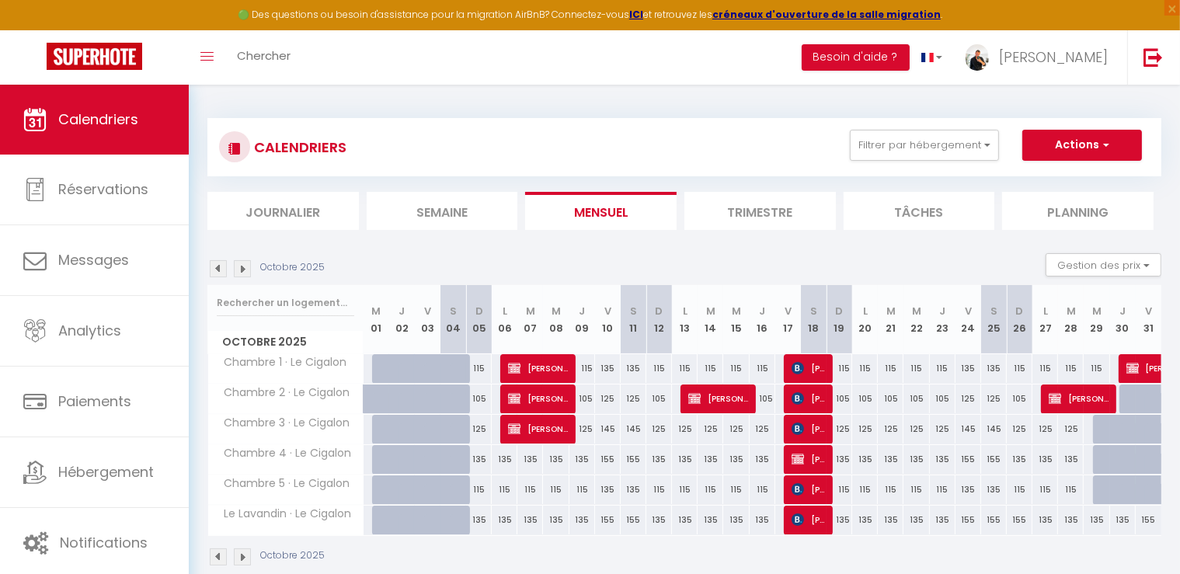
click at [1019, 521] on div "155" at bounding box center [1020, 520] width 26 height 29
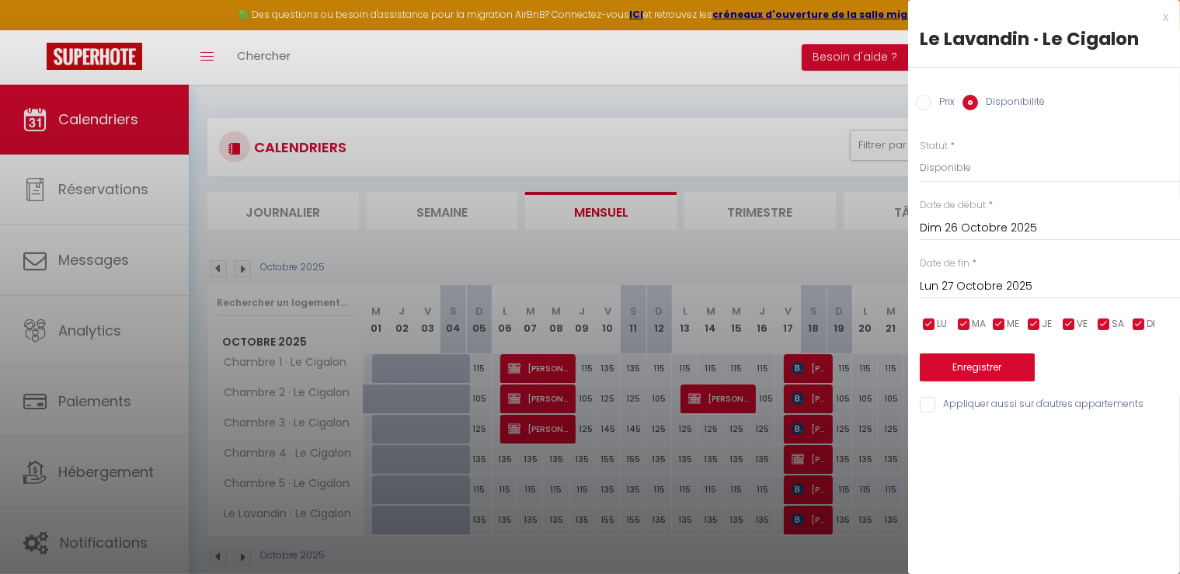
click at [930, 98] on input "Prix" at bounding box center [924, 103] width 16 height 16
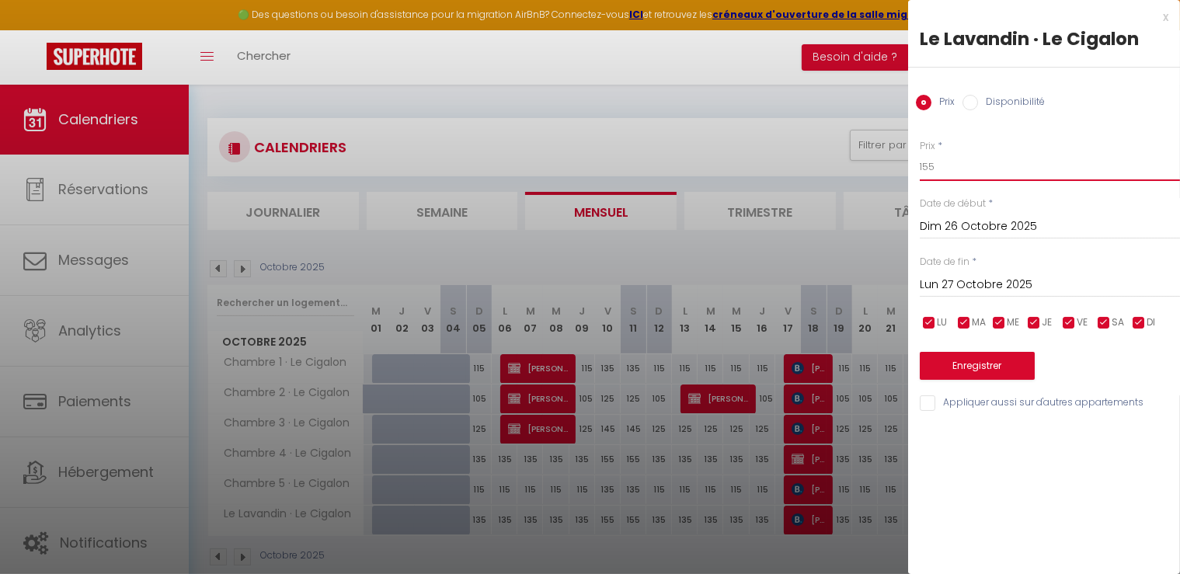
click at [958, 176] on input "155" at bounding box center [1050, 167] width 260 height 28
click at [1012, 367] on button "Enregistrer" at bounding box center [977, 366] width 115 height 28
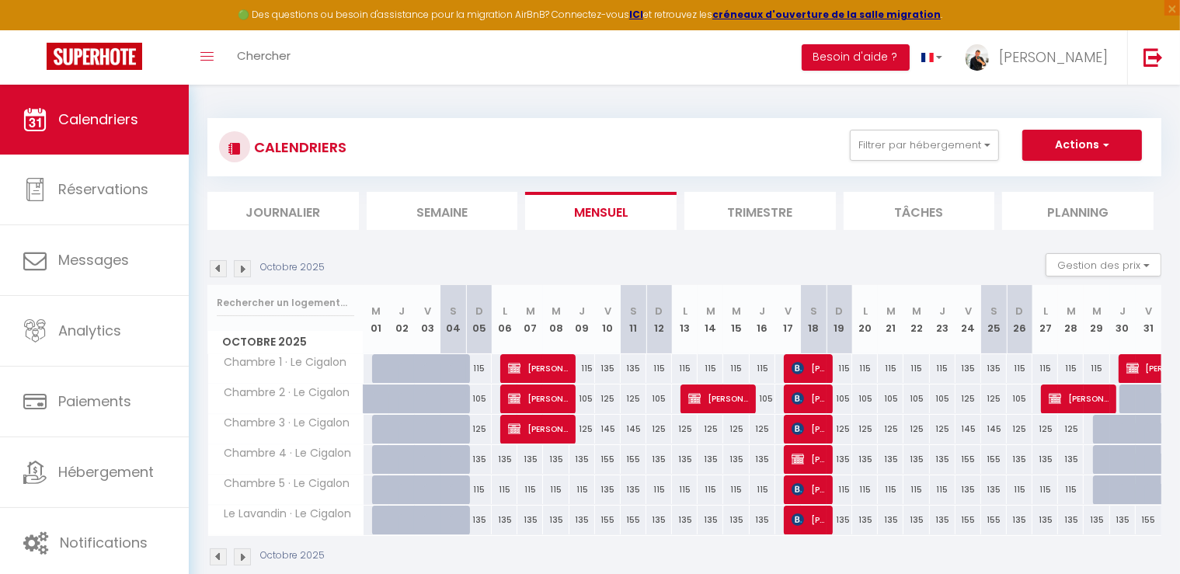
click at [970, 403] on div "125" at bounding box center [969, 399] width 26 height 29
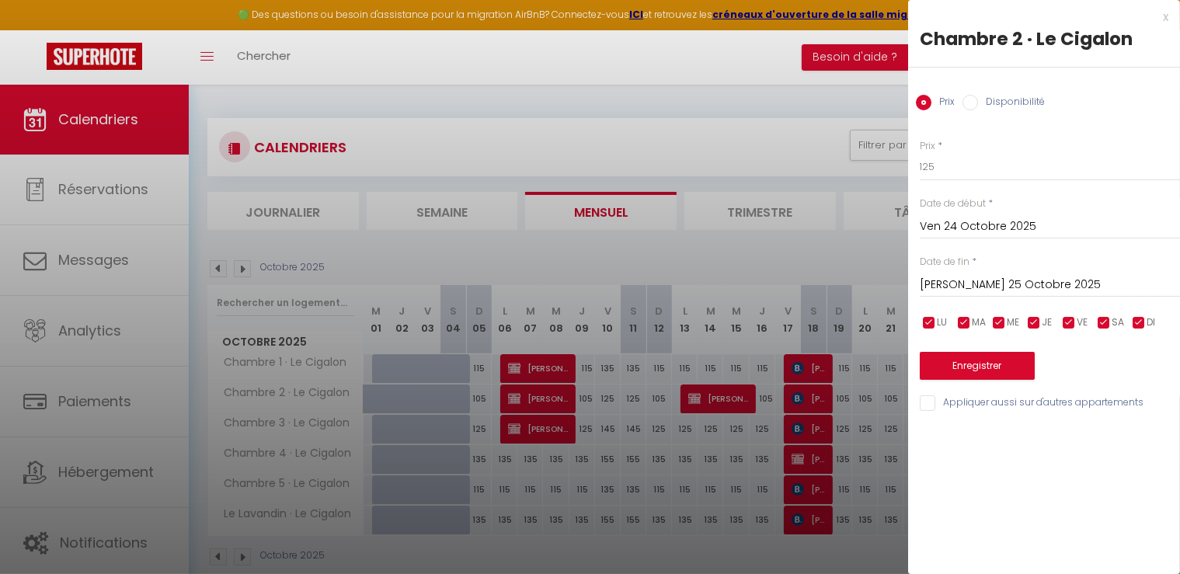
click at [987, 289] on input "[PERSON_NAME] 25 Octobre 2025" at bounding box center [1050, 285] width 260 height 20
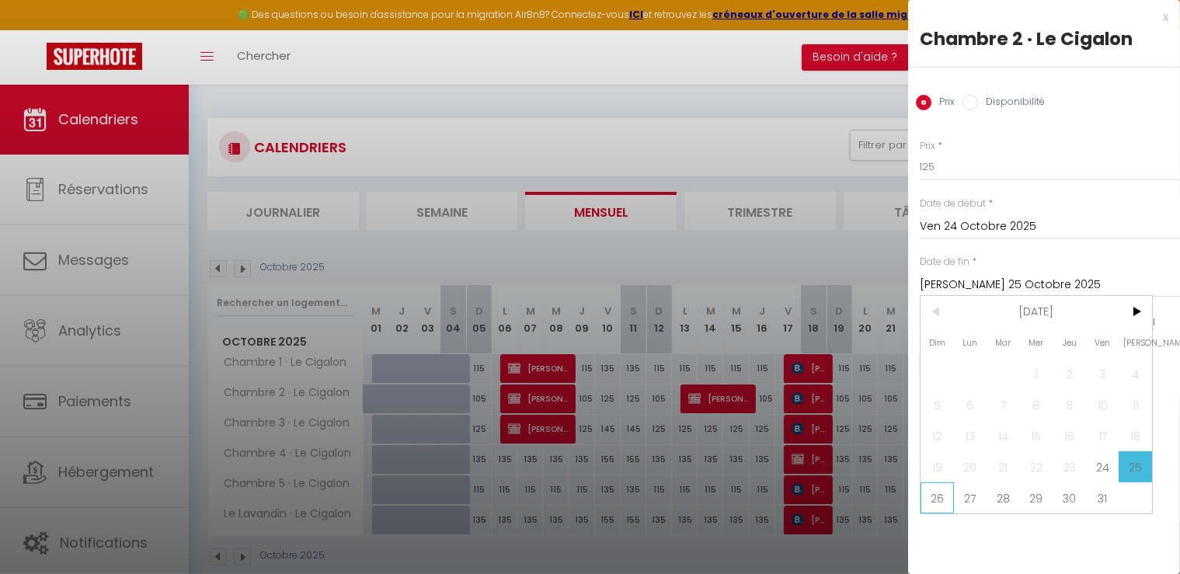
click at [935, 501] on span "26" at bounding box center [937, 497] width 33 height 31
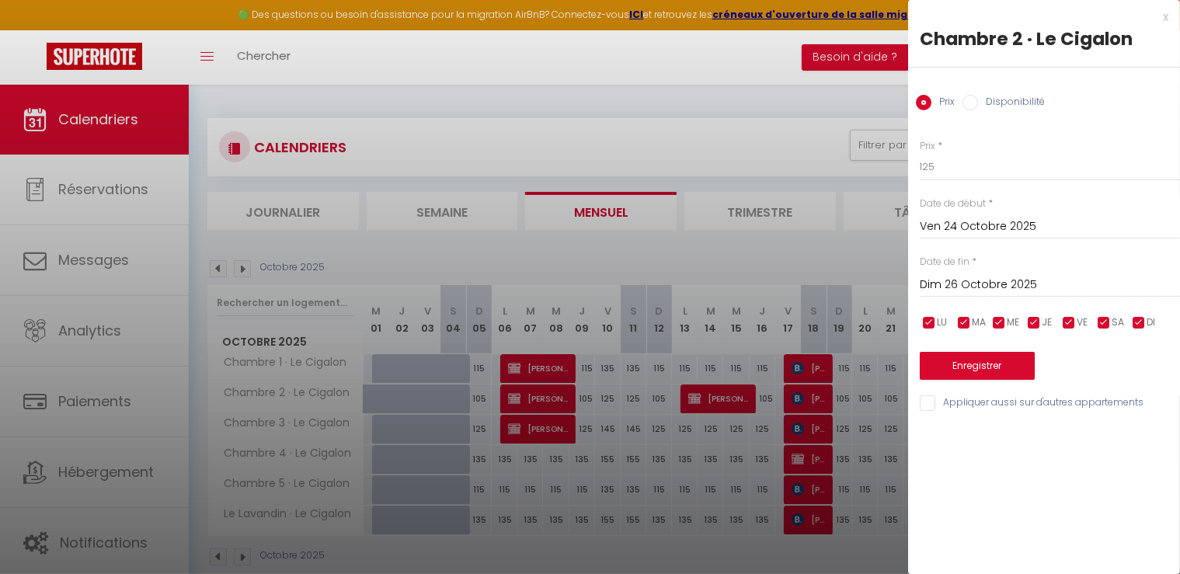
click at [1004, 99] on label "Disponibilité" at bounding box center [1011, 103] width 67 height 17
click at [978, 99] on input "Disponibilité" at bounding box center [971, 103] width 16 height 16
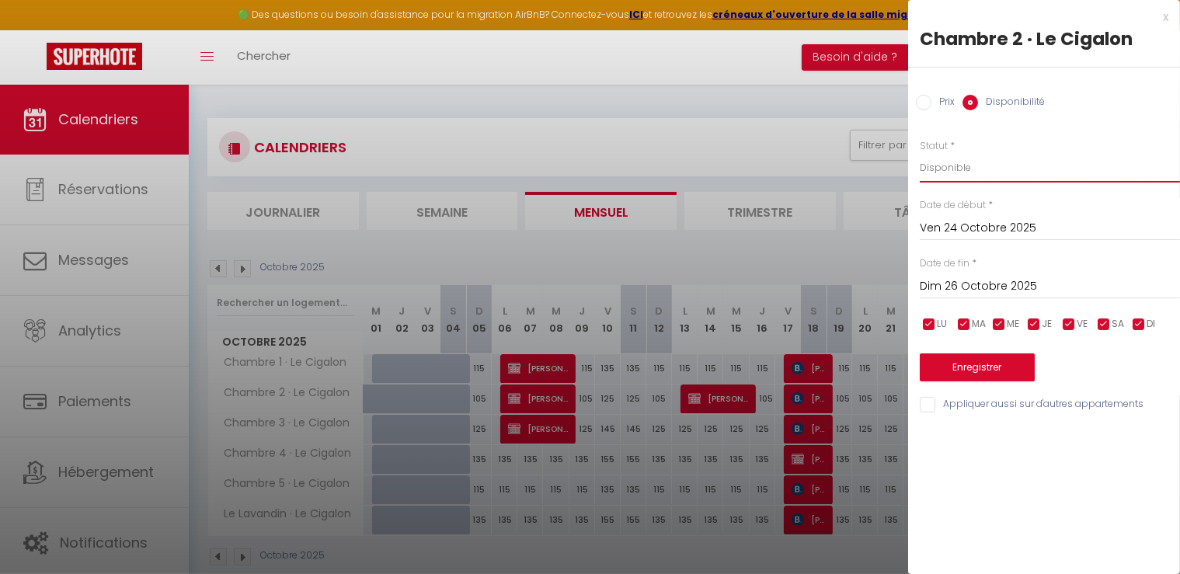
click at [963, 180] on select "Disponible Indisponible" at bounding box center [1050, 168] width 260 height 30
click at [920, 153] on select "Disponible Indisponible" at bounding box center [1050, 168] width 260 height 30
click at [980, 363] on button "Enregistrer" at bounding box center [977, 368] width 115 height 28
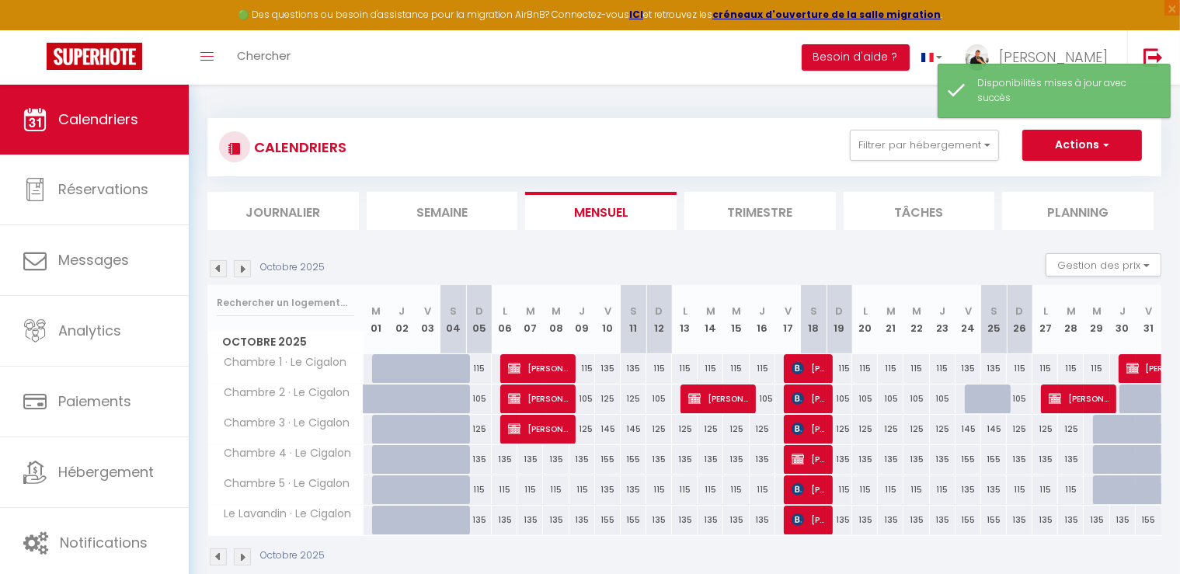
click at [973, 434] on div "145" at bounding box center [969, 429] width 26 height 29
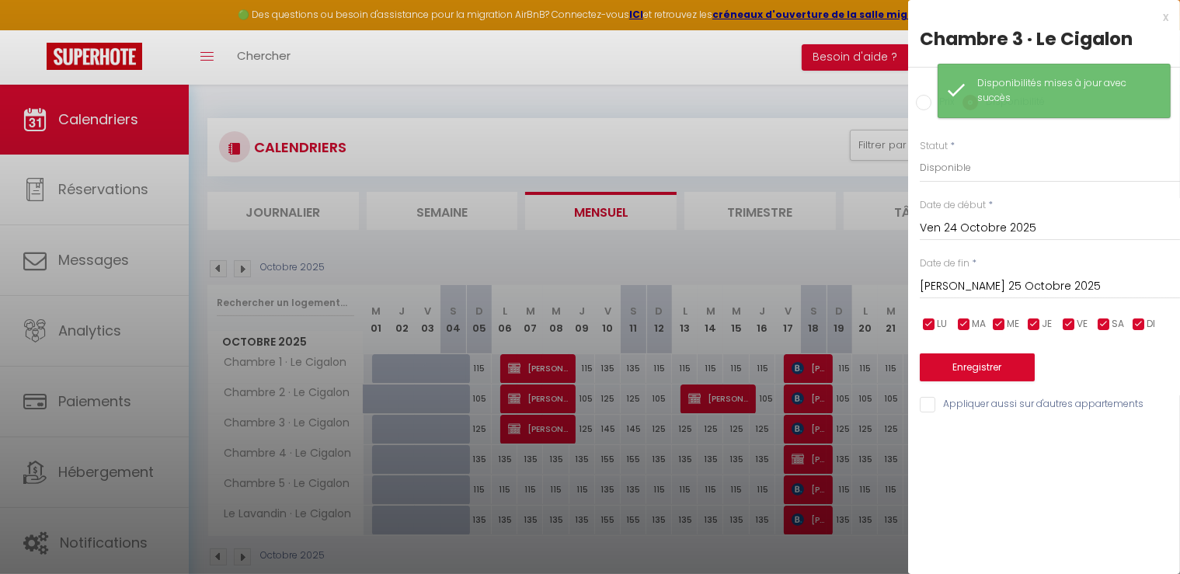
click at [983, 290] on input "[PERSON_NAME] 25 Octobre 2025" at bounding box center [1050, 287] width 260 height 20
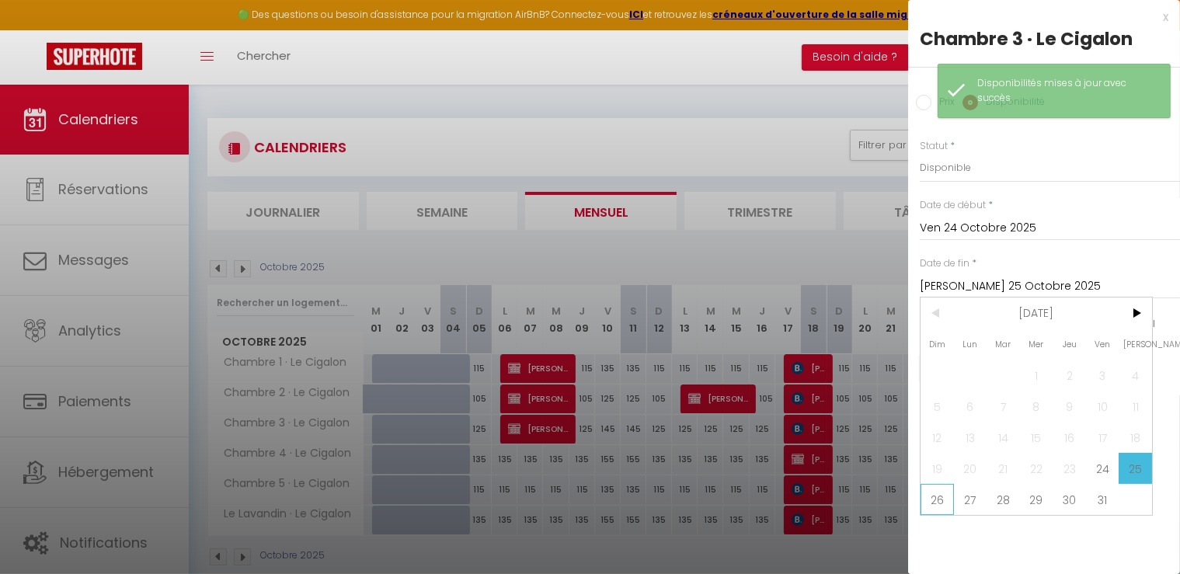
click at [939, 502] on span "26" at bounding box center [937, 499] width 33 height 31
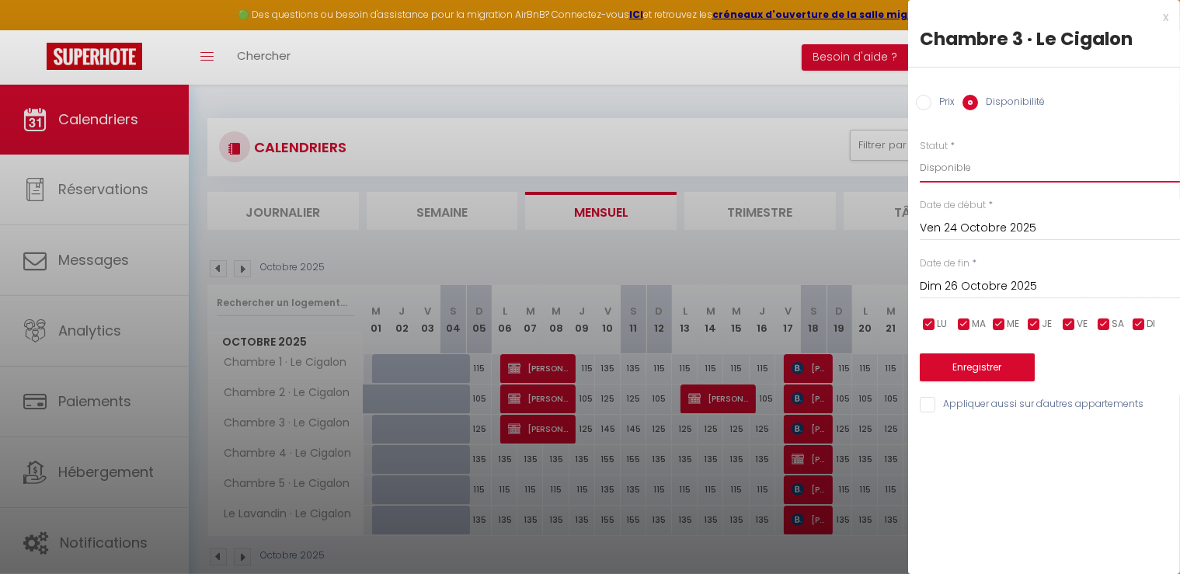
click at [932, 167] on select "Disponible Indisponible" at bounding box center [1050, 168] width 260 height 30
click at [920, 153] on select "Disponible Indisponible" at bounding box center [1050, 168] width 260 height 30
click at [998, 367] on button "Enregistrer" at bounding box center [977, 368] width 115 height 28
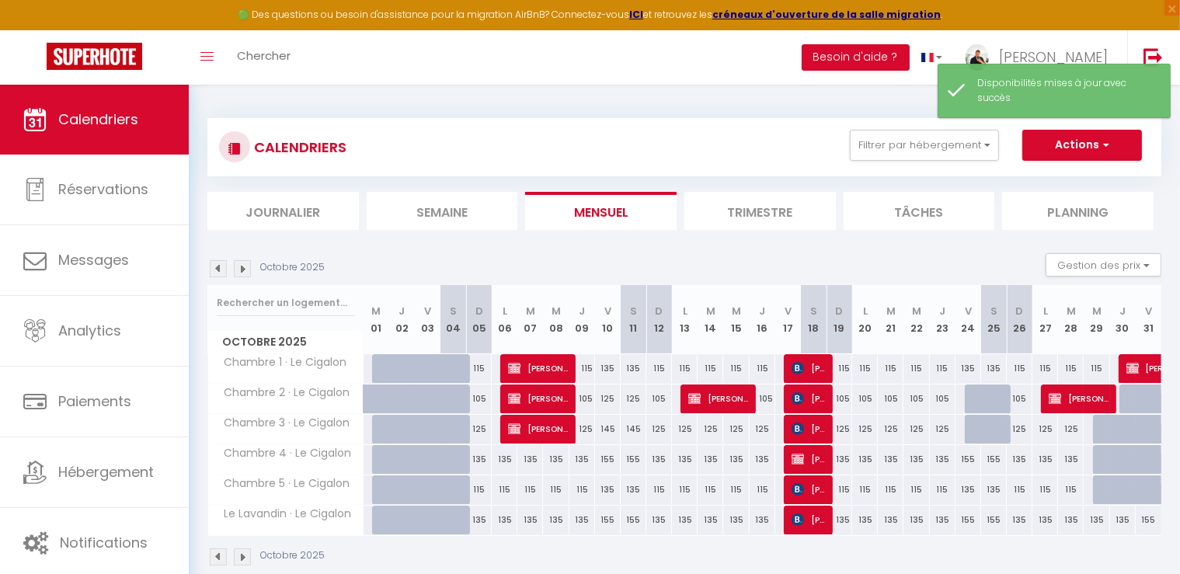
click at [973, 489] on div "135" at bounding box center [969, 489] width 26 height 29
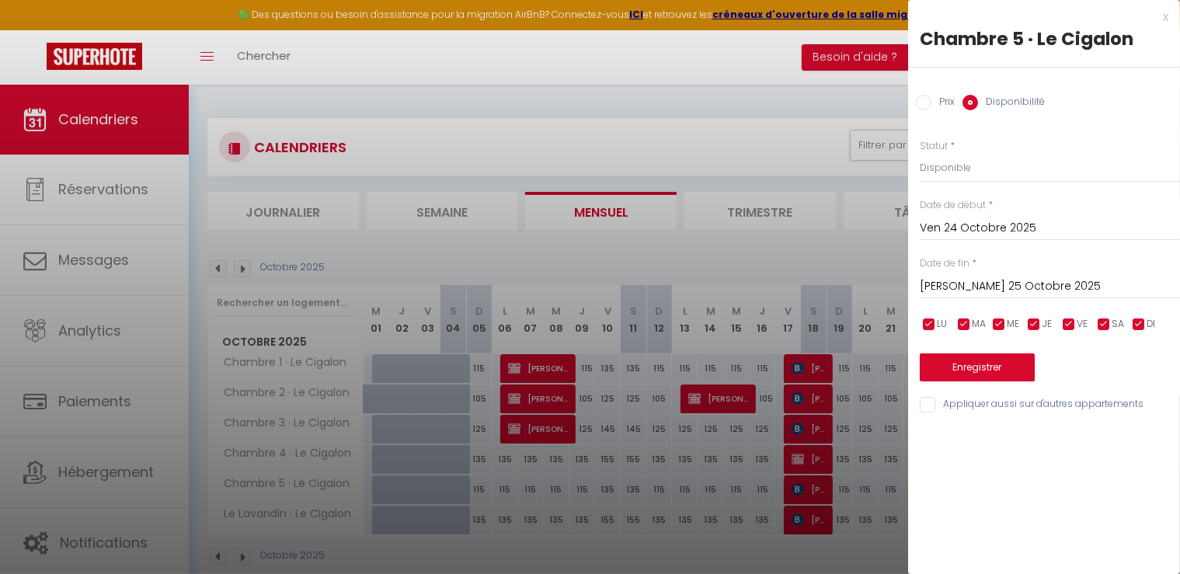
click at [954, 280] on input "[PERSON_NAME] 25 Octobre 2025" at bounding box center [1050, 287] width 260 height 20
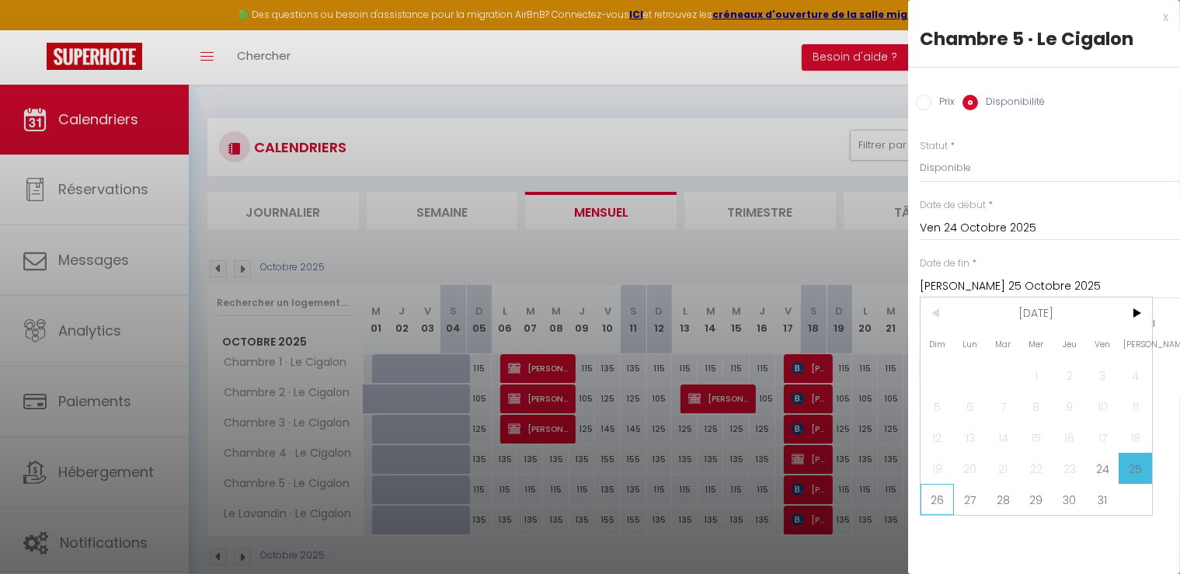
click at [941, 500] on span "26" at bounding box center [937, 499] width 33 height 31
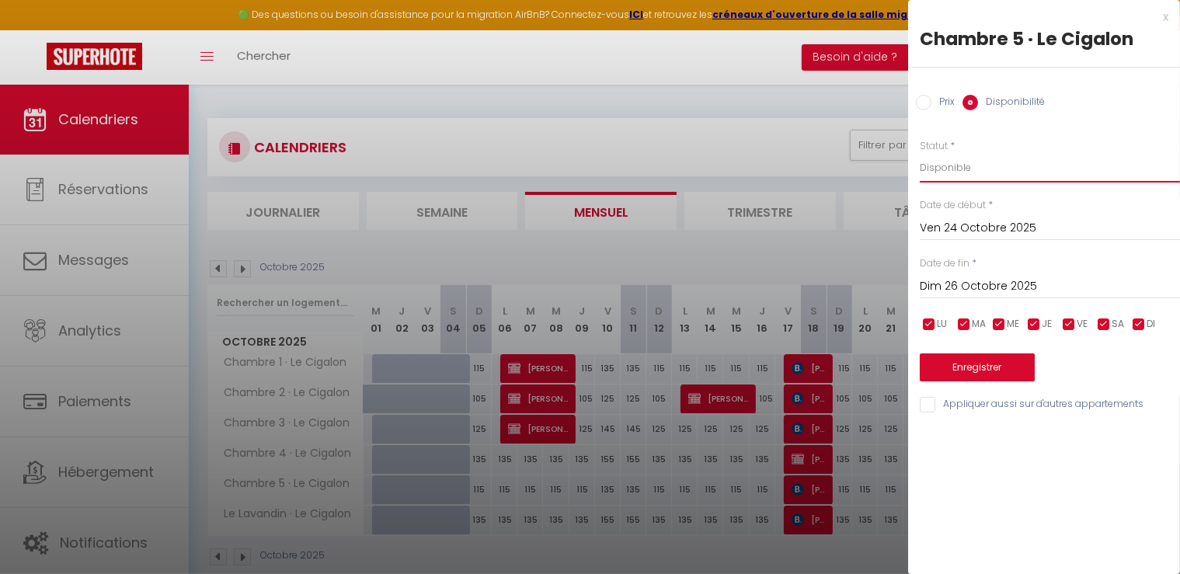
click at [943, 172] on select "Disponible Indisponible" at bounding box center [1050, 168] width 260 height 30
click at [920, 153] on select "Disponible Indisponible" at bounding box center [1050, 168] width 260 height 30
click at [999, 371] on button "Enregistrer" at bounding box center [977, 368] width 115 height 28
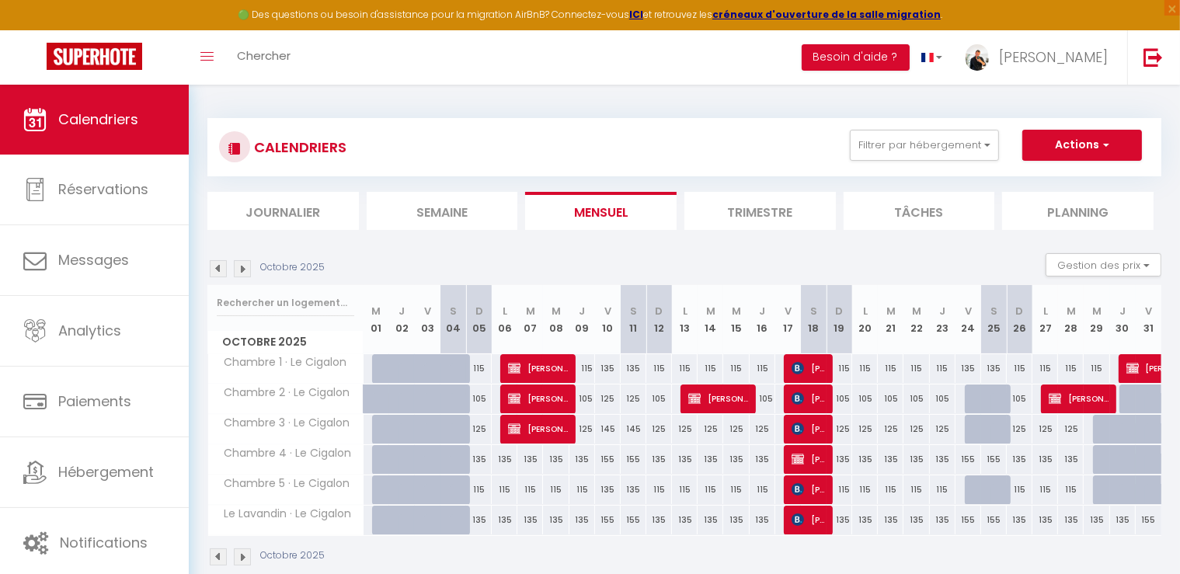
click at [1124, 395] on div at bounding box center [1133, 400] width 26 height 30
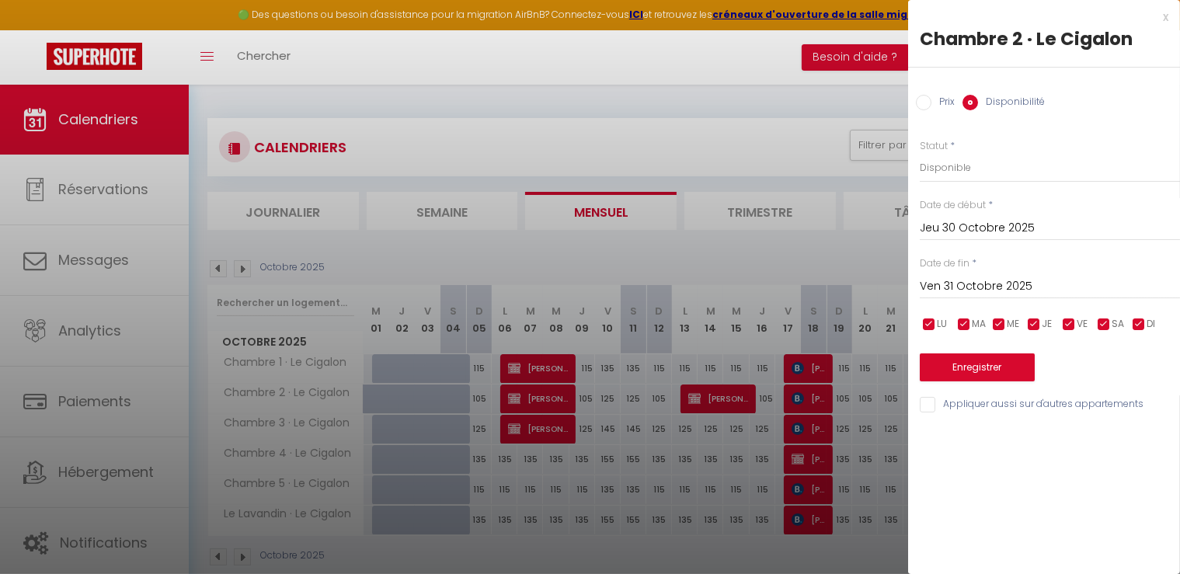
click at [801, 113] on div at bounding box center [590, 287] width 1180 height 574
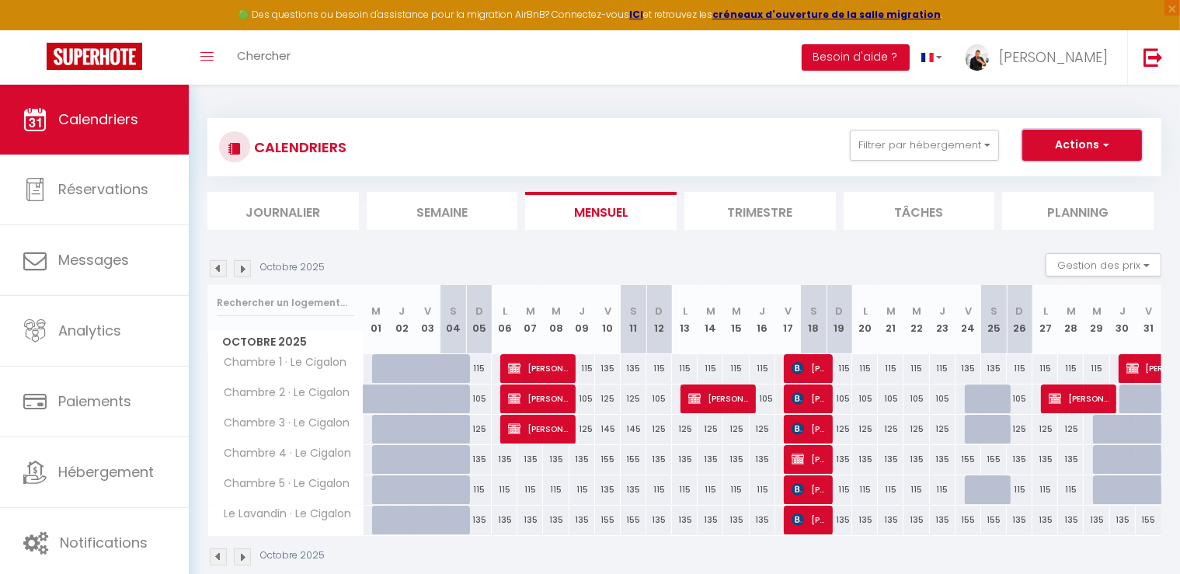
click at [1099, 151] on button "Actions" at bounding box center [1082, 145] width 120 height 31
click at [1046, 183] on link "Nouvelle réservation" at bounding box center [1065, 180] width 135 height 23
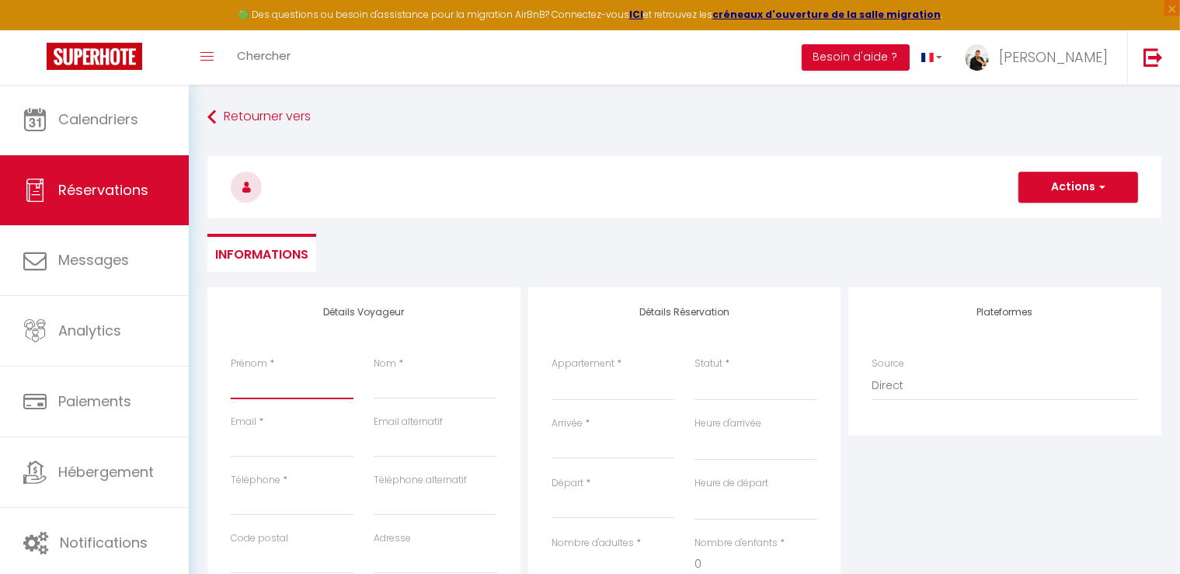
click at [289, 386] on input "Prénom" at bounding box center [292, 385] width 123 height 28
click at [392, 384] on input "Nom" at bounding box center [435, 385] width 123 height 28
click at [280, 444] on input "Email client" at bounding box center [292, 444] width 123 height 28
click at [513, 395] on div "Détails Voyageur Prénom * COGEMO Nom * COGEMO Email * info@maisonhebrant.com Em…" at bounding box center [363, 565] width 313 height 556
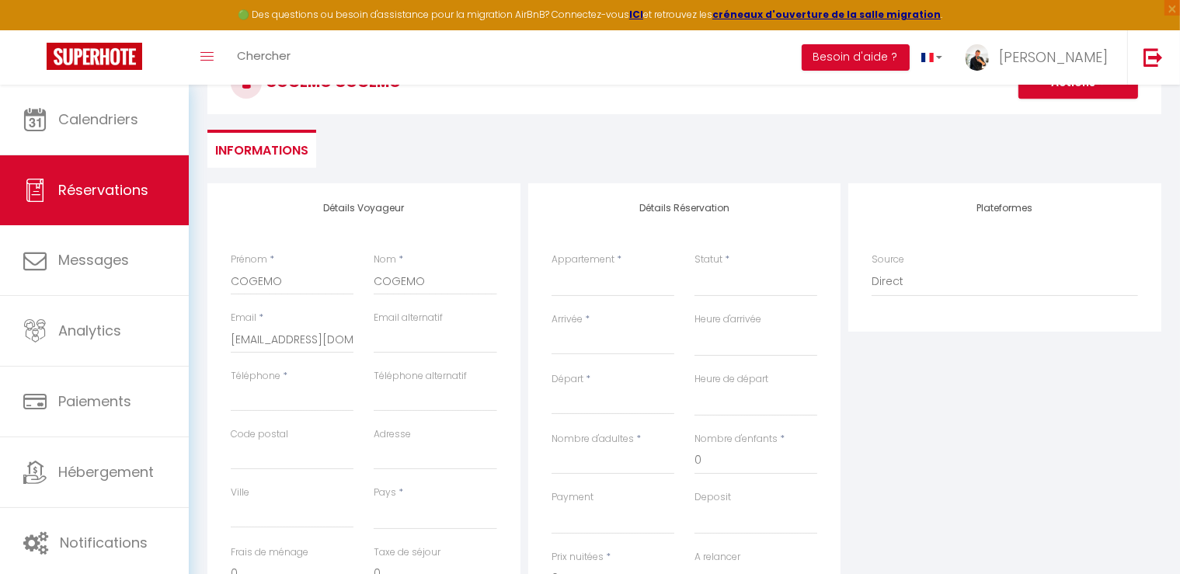
scroll to position [155, 0]
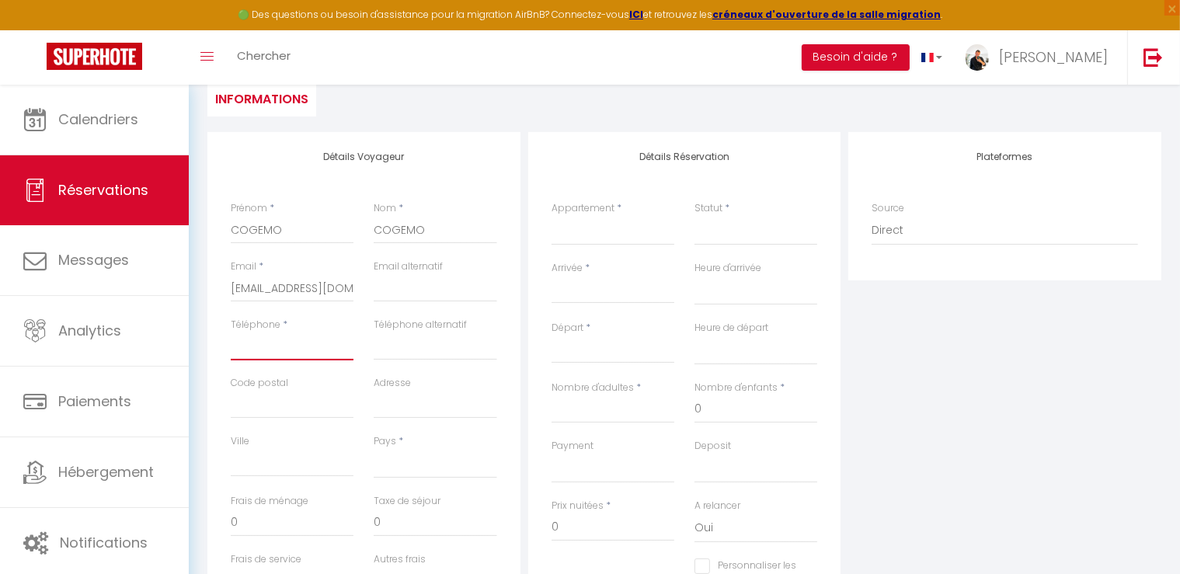
click at [307, 343] on input "Téléphone" at bounding box center [292, 347] width 123 height 28
click at [438, 462] on select "[GEOGRAPHIC_DATA] [GEOGRAPHIC_DATA] [GEOGRAPHIC_DATA] [GEOGRAPHIC_DATA] [GEOGRA…" at bounding box center [435, 464] width 123 height 30
click at [374, 449] on select "[GEOGRAPHIC_DATA] [GEOGRAPHIC_DATA] [GEOGRAPHIC_DATA] [GEOGRAPHIC_DATA] [GEOGRA…" at bounding box center [435, 464] width 123 height 30
click at [609, 236] on select "Chambre 1 · Le Cigalon Chambre 2 · Le Cigalon Chambre 3 · Le Cigalon Chambre 4 …" at bounding box center [613, 231] width 123 height 30
click at [552, 216] on select "Chambre 1 · Le Cigalon Chambre 2 · Le Cigalon Chambre 3 · Le Cigalon Chambre 4 …" at bounding box center [613, 231] width 123 height 30
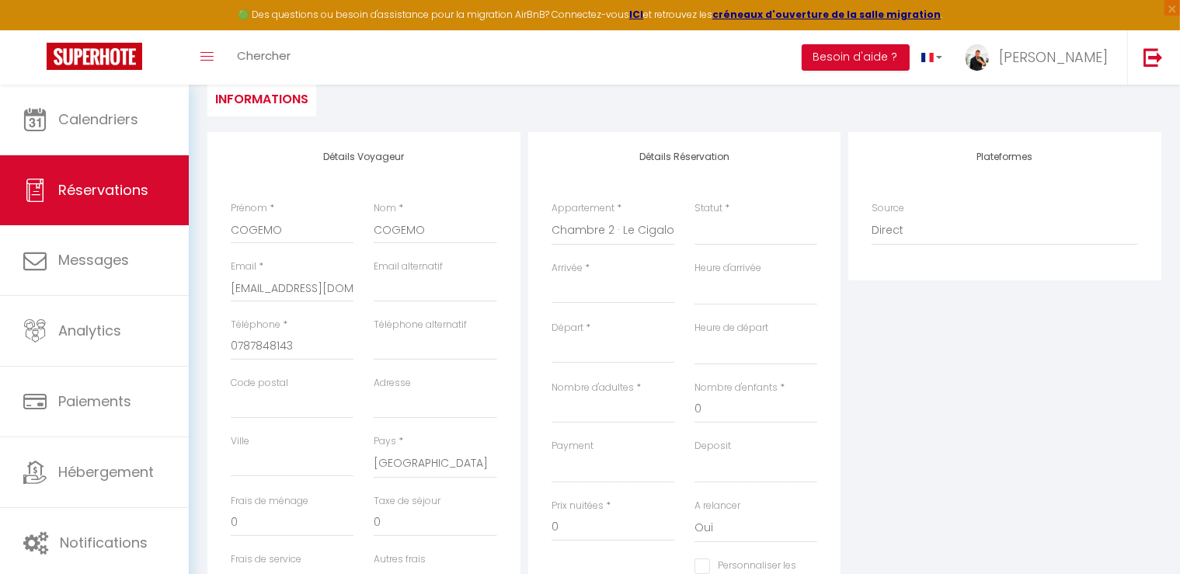
click at [609, 297] on input "Arrivée" at bounding box center [613, 291] width 123 height 20
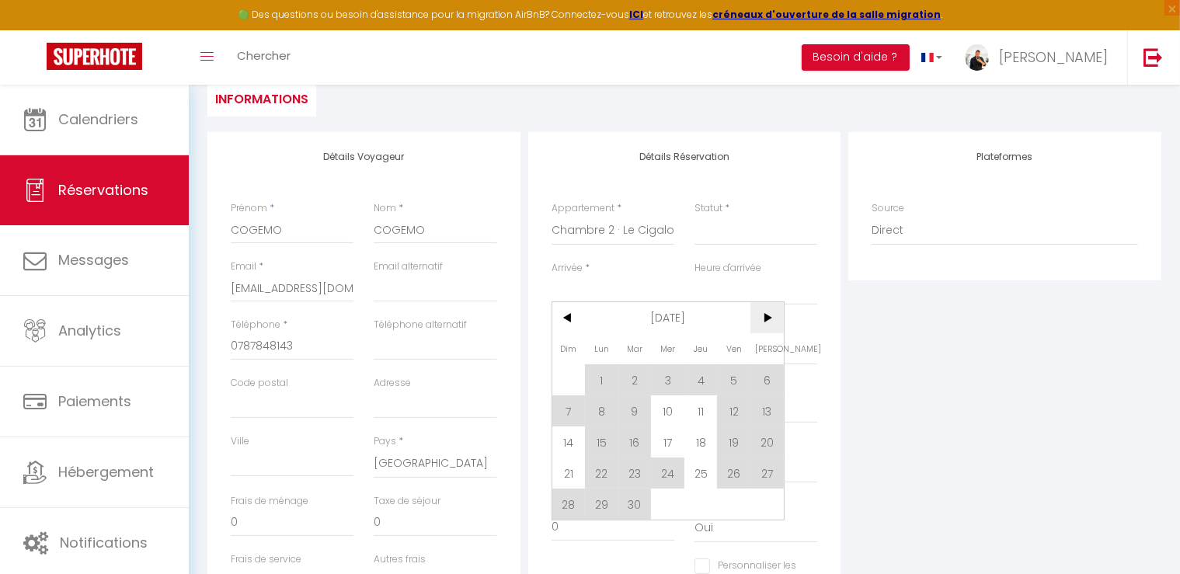
click at [767, 310] on span ">" at bounding box center [767, 317] width 33 height 31
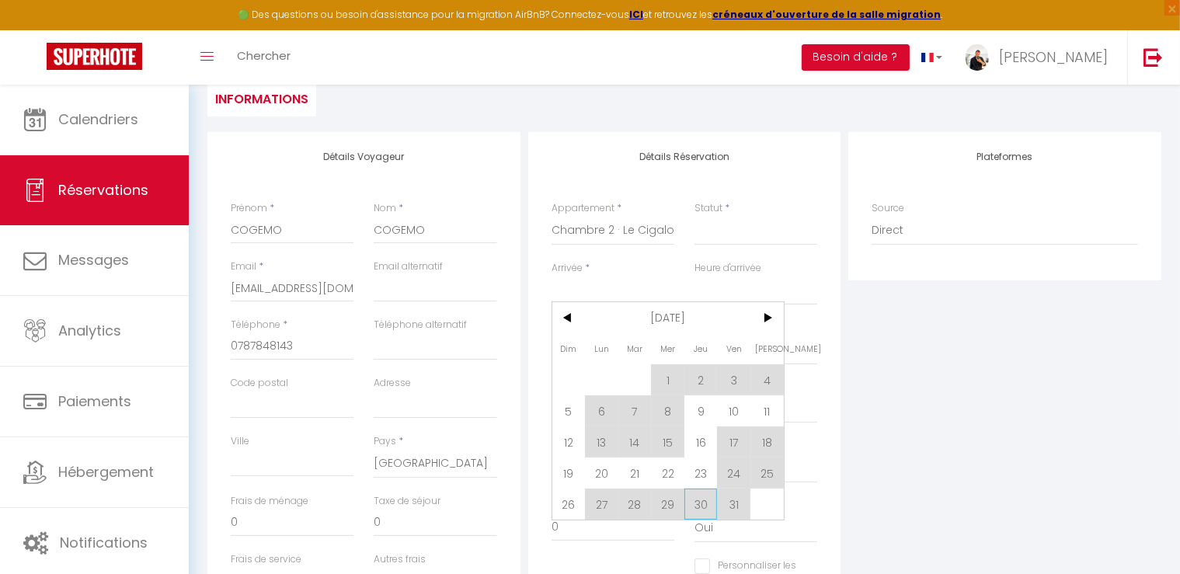
click at [698, 507] on span "30" at bounding box center [700, 504] width 33 height 31
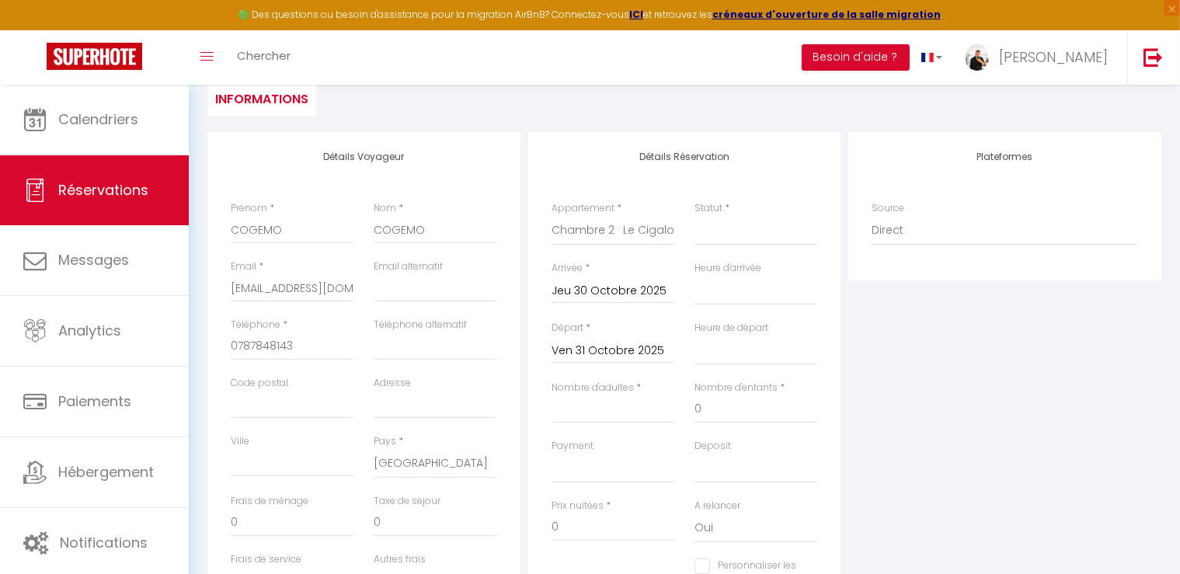
click at [598, 347] on input "Ven 31 Octobre 2025" at bounding box center [613, 351] width 123 height 20
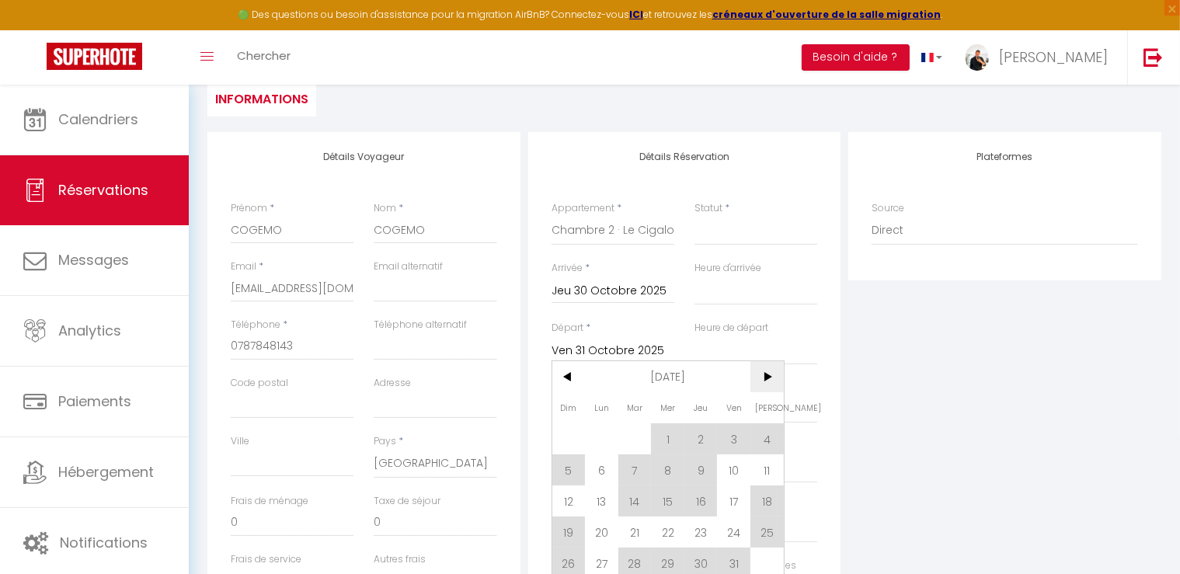
click at [772, 385] on span ">" at bounding box center [767, 376] width 33 height 31
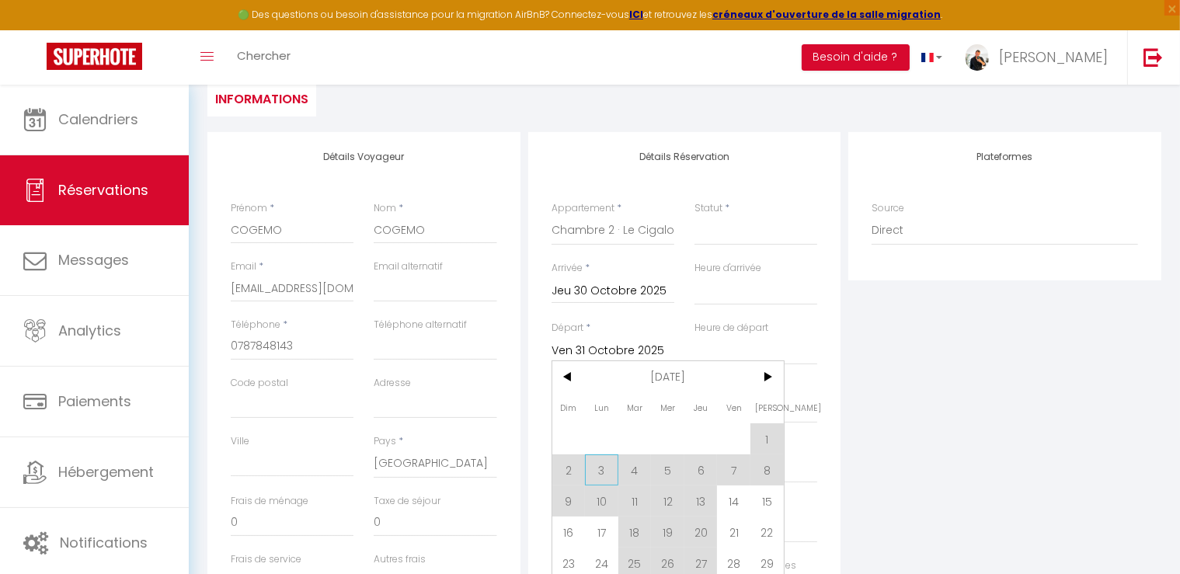
click at [604, 479] on span "3" at bounding box center [601, 470] width 33 height 31
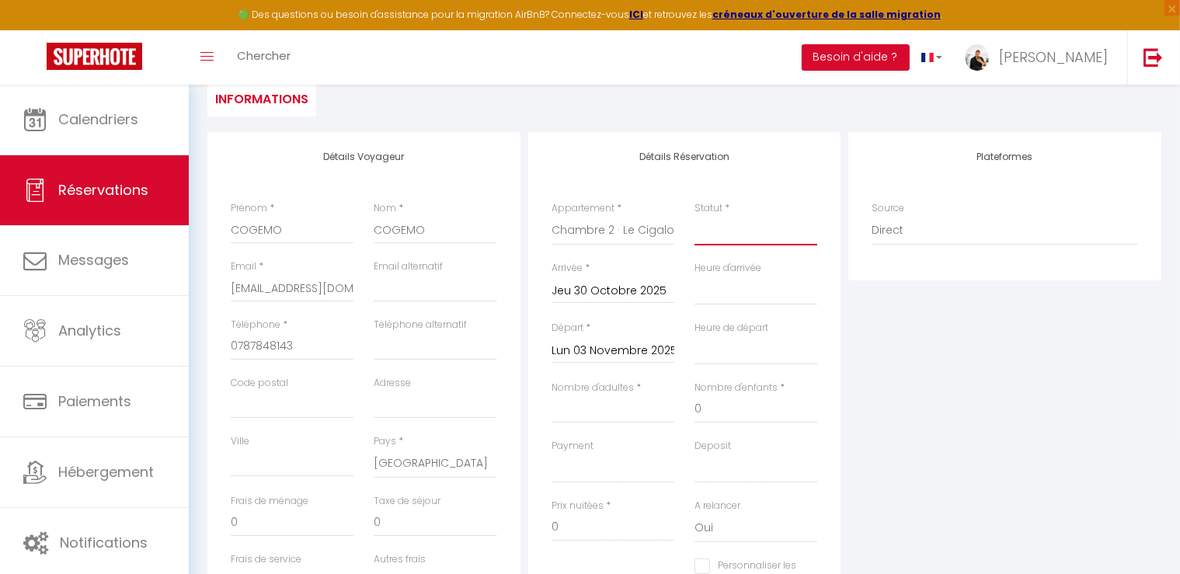
click at [735, 226] on select "Confirmé Non Confirmé [PERSON_NAME] par le voyageur No Show Request" at bounding box center [756, 231] width 123 height 30
click at [695, 216] on select "Confirmé Non Confirmé [PERSON_NAME] par le voyageur No Show Request" at bounding box center [756, 231] width 123 height 30
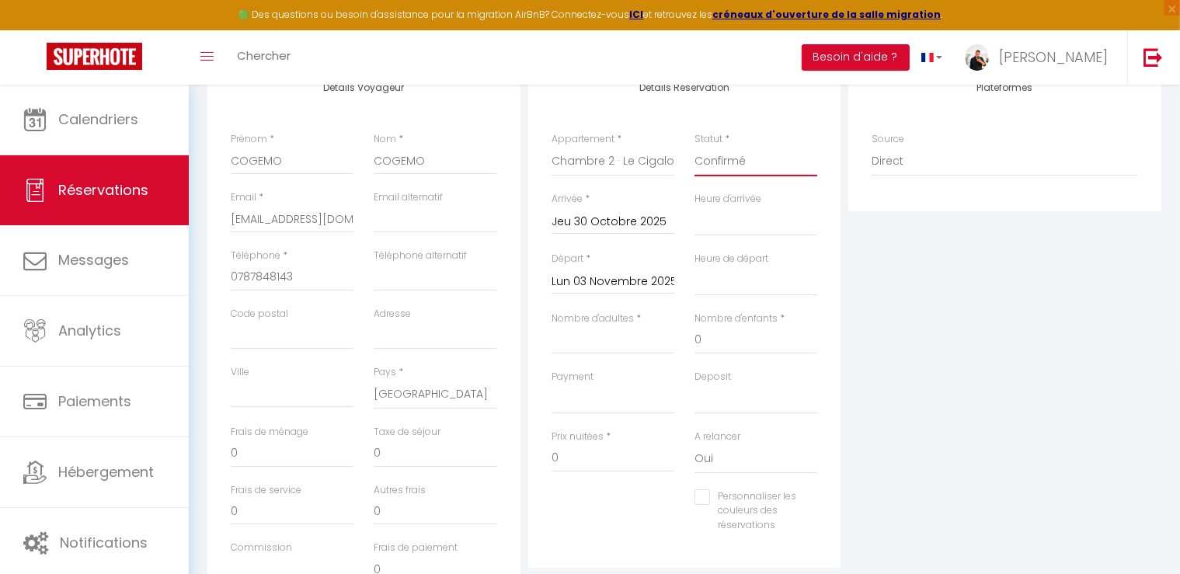
scroll to position [311, 0]
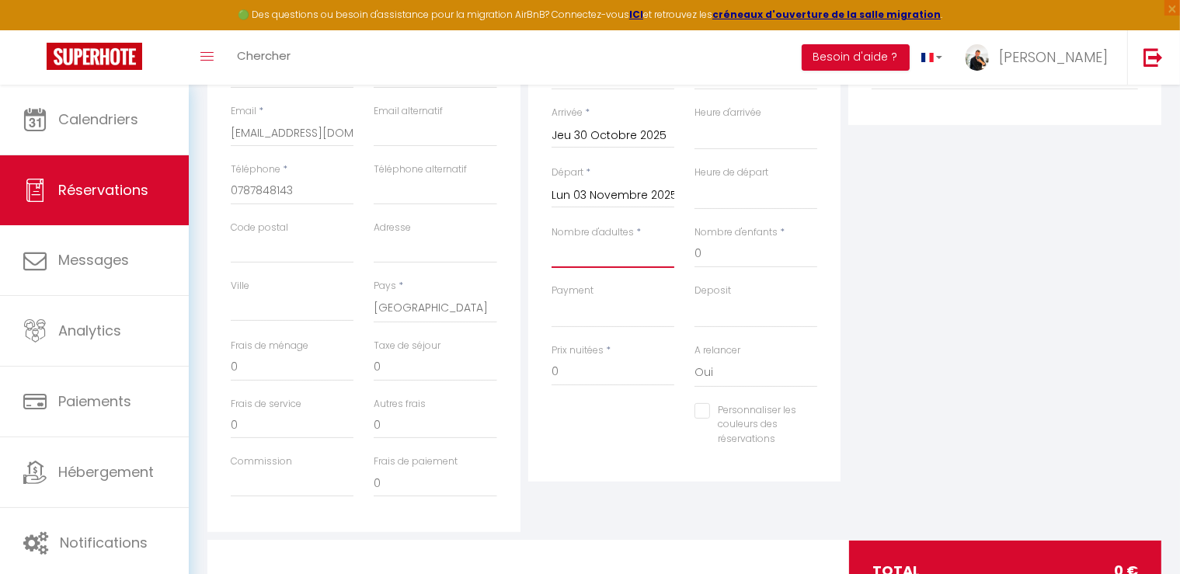
click at [643, 257] on input "Nombre d'adultes" at bounding box center [613, 254] width 123 height 28
click at [786, 307] on select "OK KO" at bounding box center [756, 313] width 123 height 30
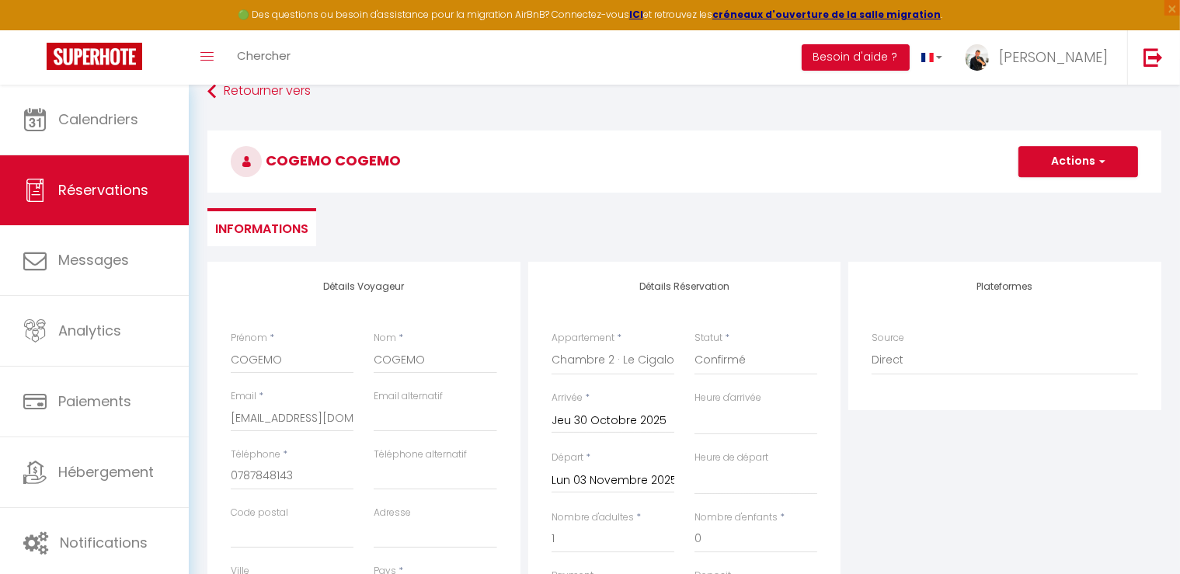
scroll to position [0, 0]
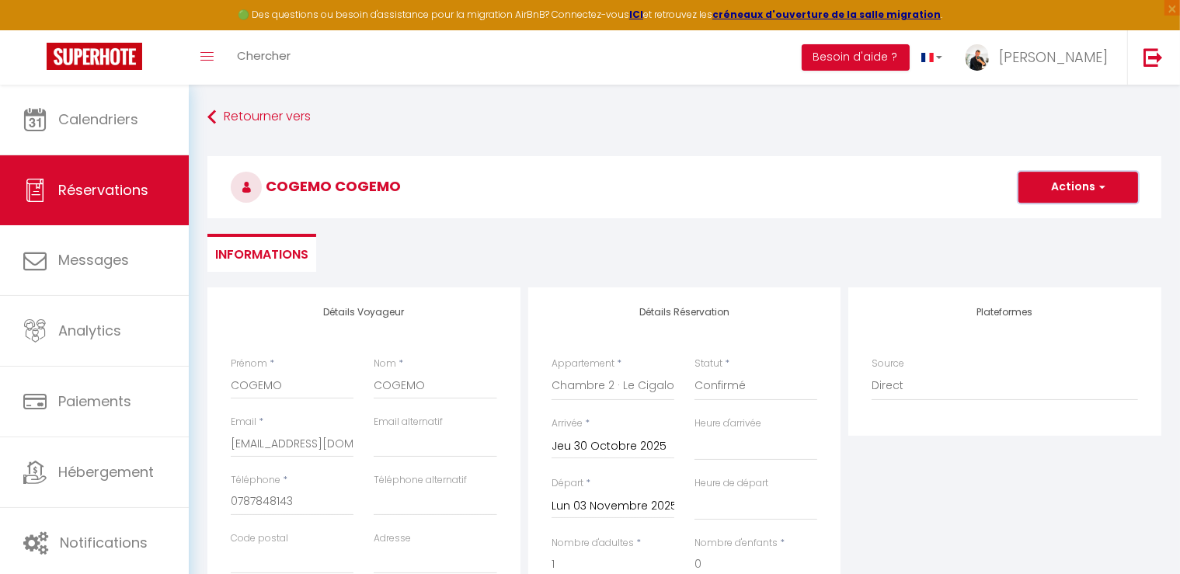
click at [1036, 190] on button "Actions" at bounding box center [1079, 187] width 120 height 31
click at [1038, 225] on link "Enregistrer" at bounding box center [1062, 221] width 123 height 20
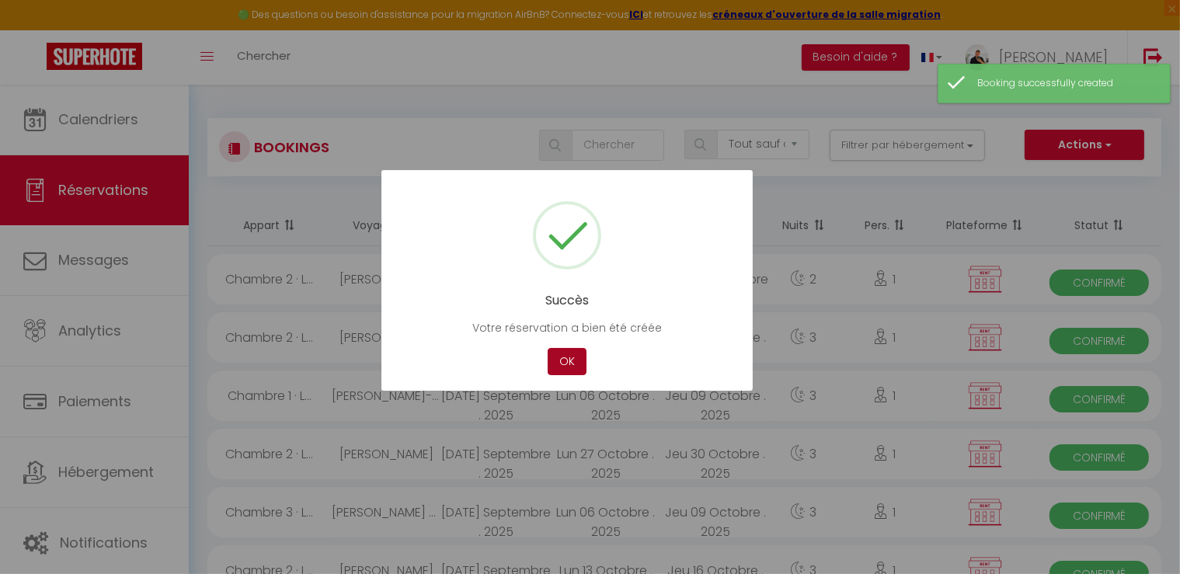
click at [585, 365] on button "OK" at bounding box center [567, 361] width 39 height 27
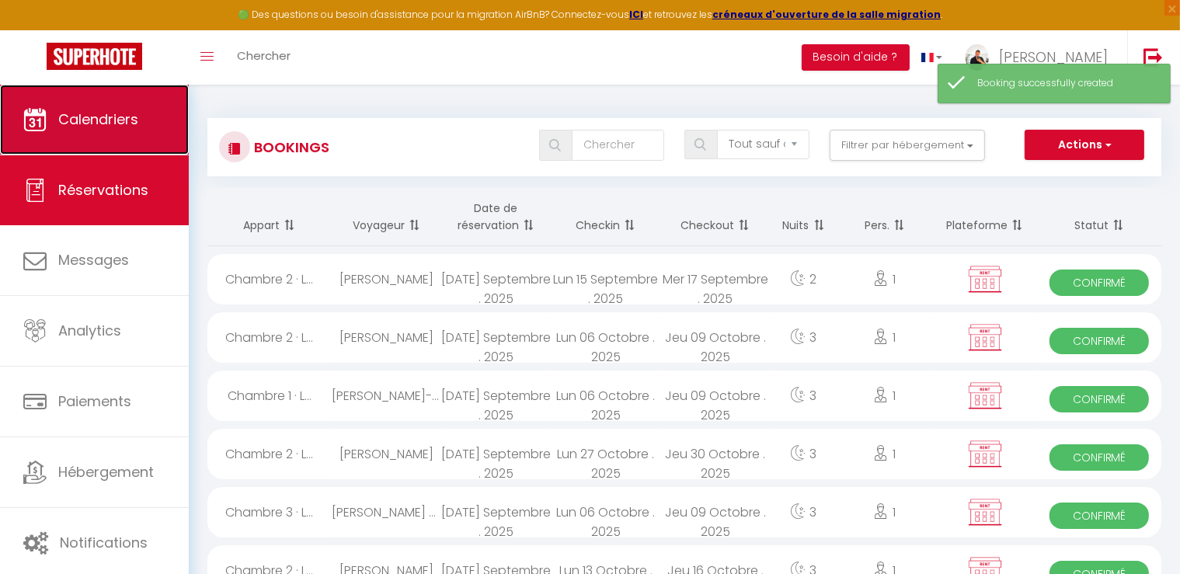
click at [162, 132] on link "Calendriers" at bounding box center [94, 120] width 189 height 70
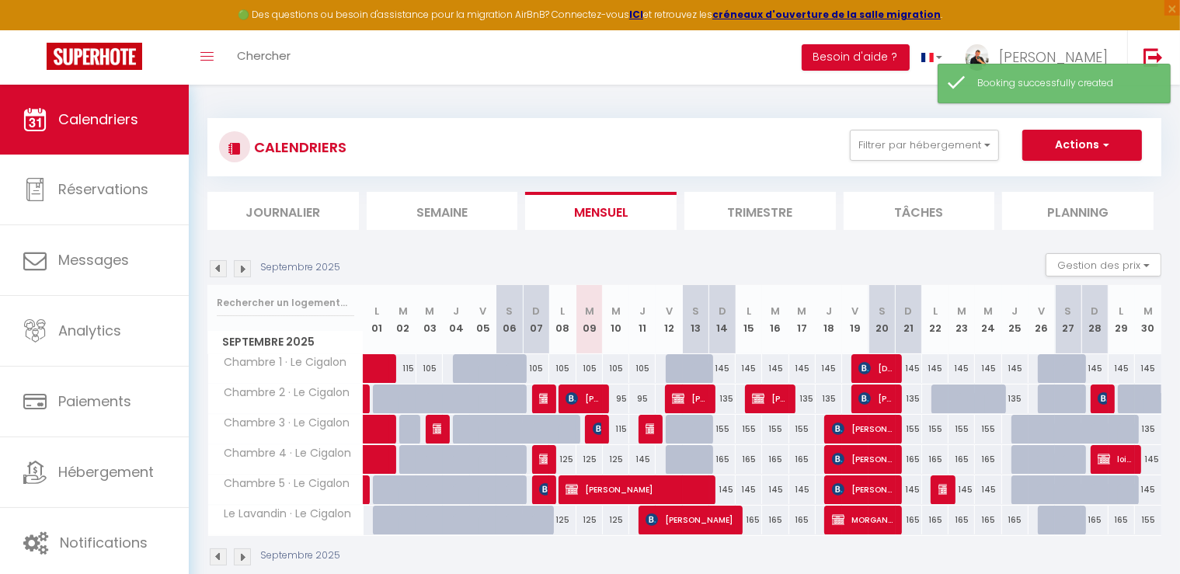
click at [246, 263] on img at bounding box center [242, 268] width 17 height 17
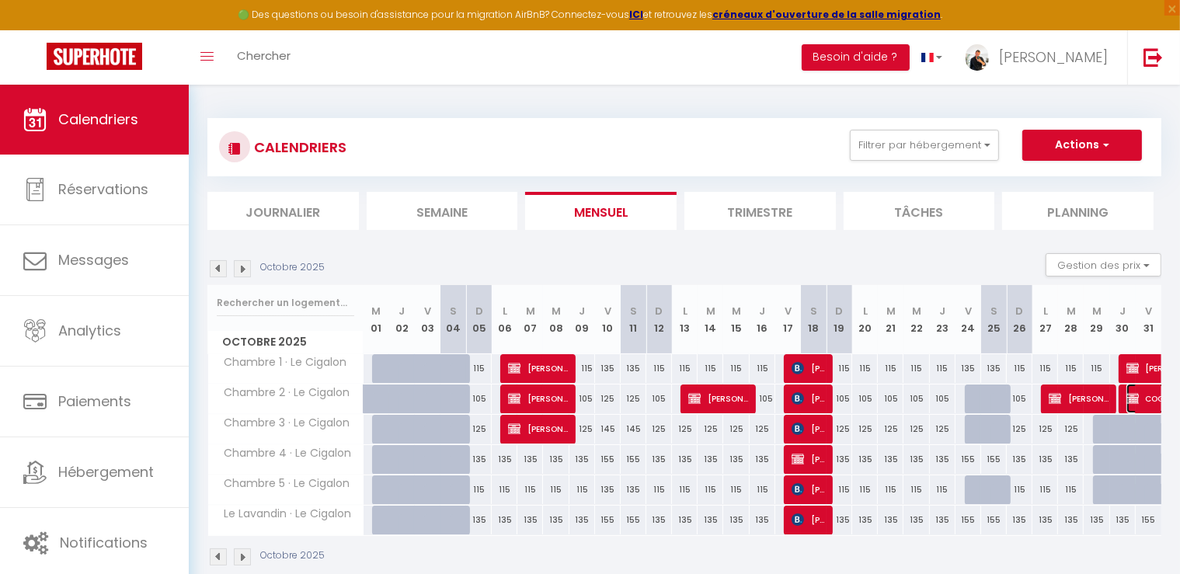
click at [1144, 399] on span "COGEMO COGEMO" at bounding box center [1198, 399] width 143 height 30
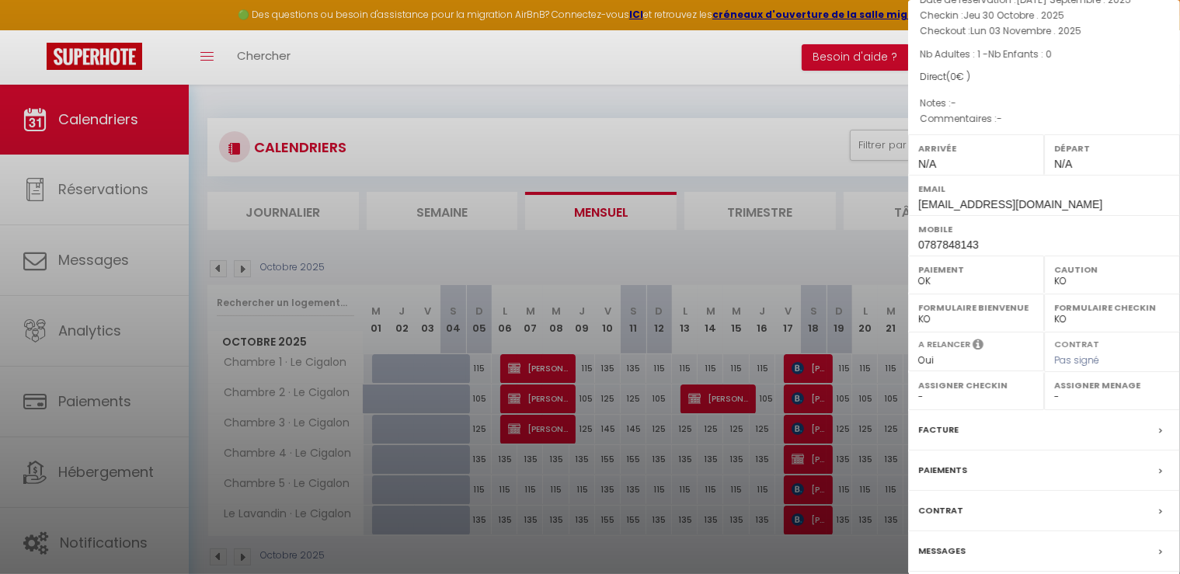
scroll to position [172, 0]
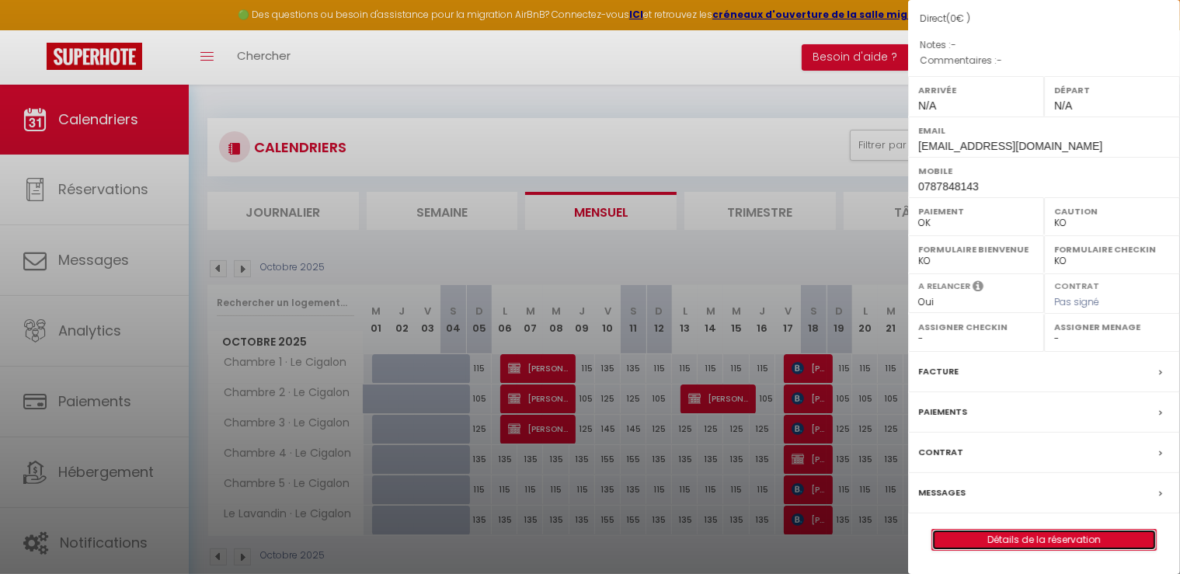
click at [1053, 538] on link "Détails de la réservation" at bounding box center [1044, 540] width 224 height 20
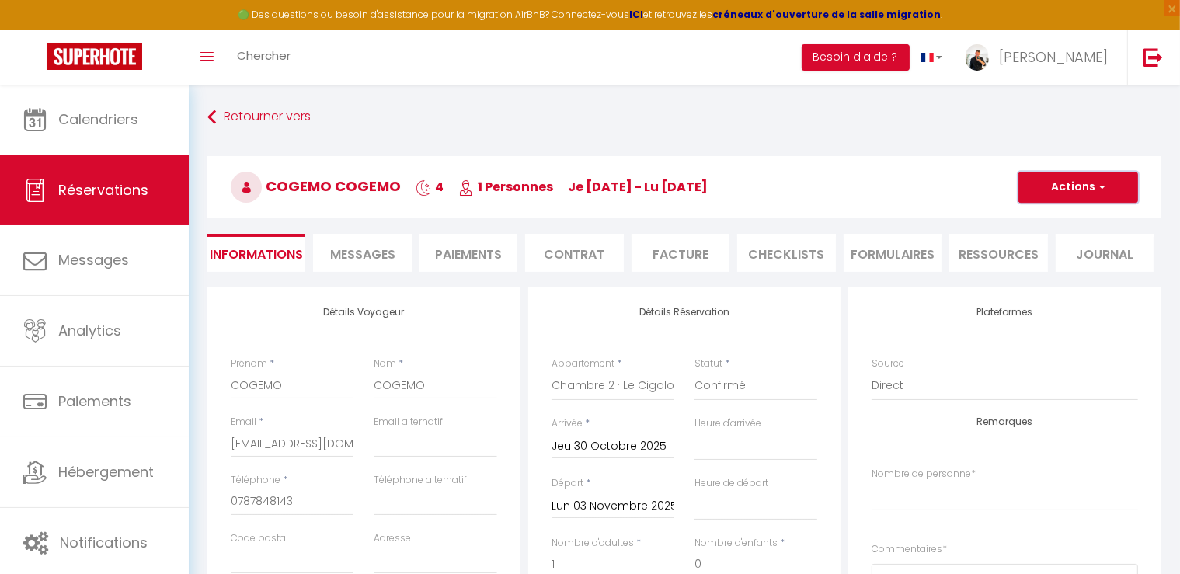
click at [1068, 183] on button "Actions" at bounding box center [1079, 187] width 120 height 31
click at [1050, 239] on link "Dupliquer" at bounding box center [1062, 242] width 123 height 20
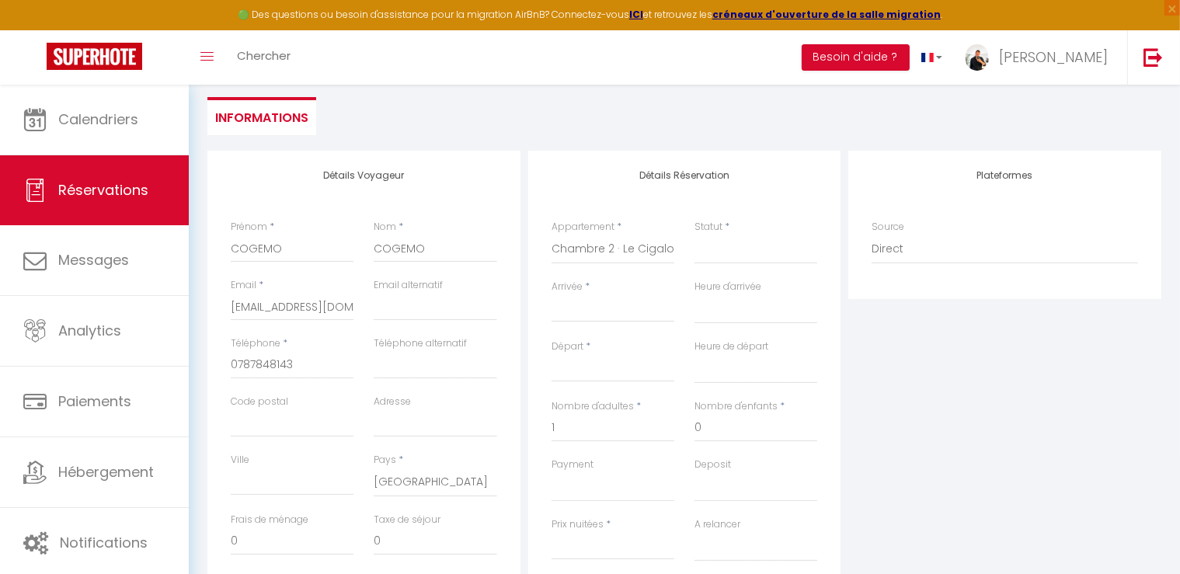
scroll to position [155, 0]
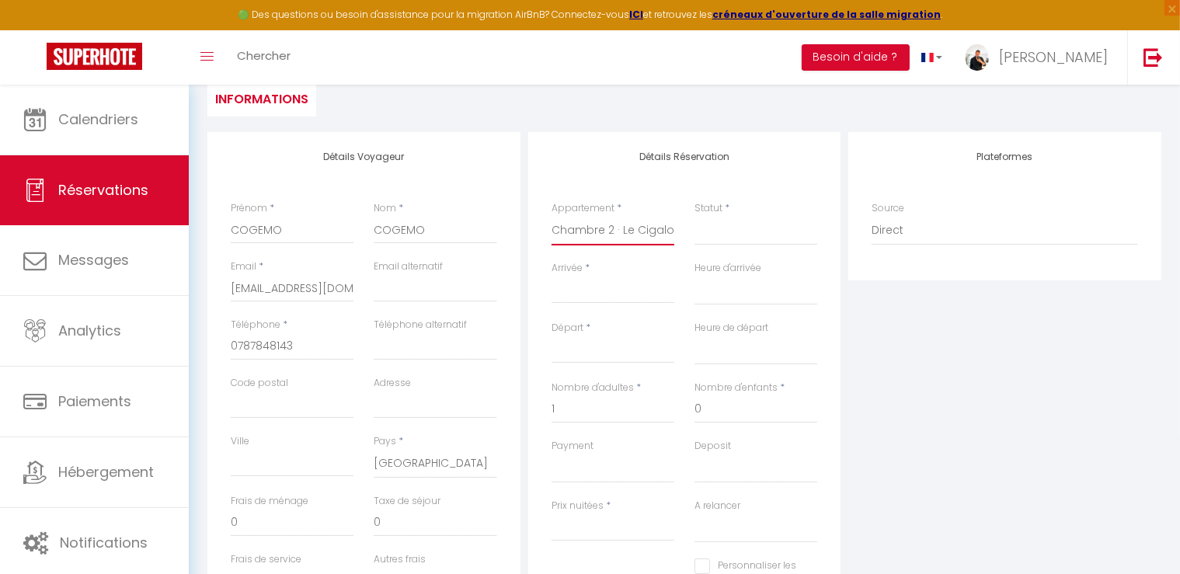
click at [632, 229] on select "Chambre 1 · Le Cigalon Chambre 2 · Le Cigalon Chambre 3 · Le Cigalon Chambre 4 …" at bounding box center [613, 231] width 123 height 30
click at [552, 216] on select "Chambre 1 · Le Cigalon Chambre 2 · Le Cigalon Chambre 3 · Le Cigalon Chambre 4 …" at bounding box center [613, 231] width 123 height 30
click at [615, 300] on input "Arrivée" at bounding box center [613, 291] width 123 height 20
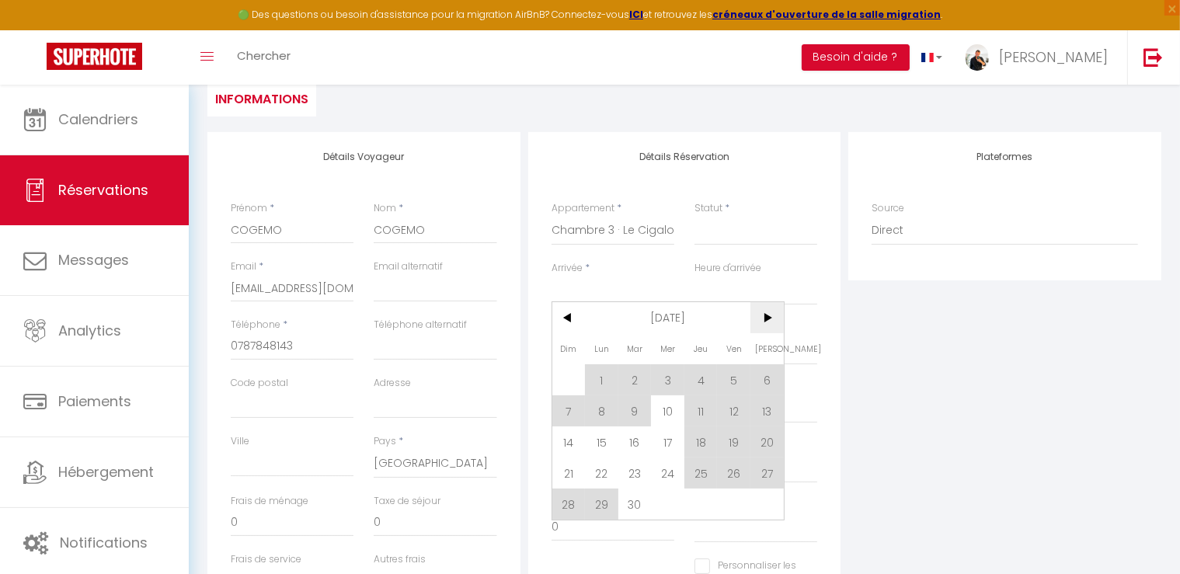
click at [774, 319] on span ">" at bounding box center [767, 317] width 33 height 31
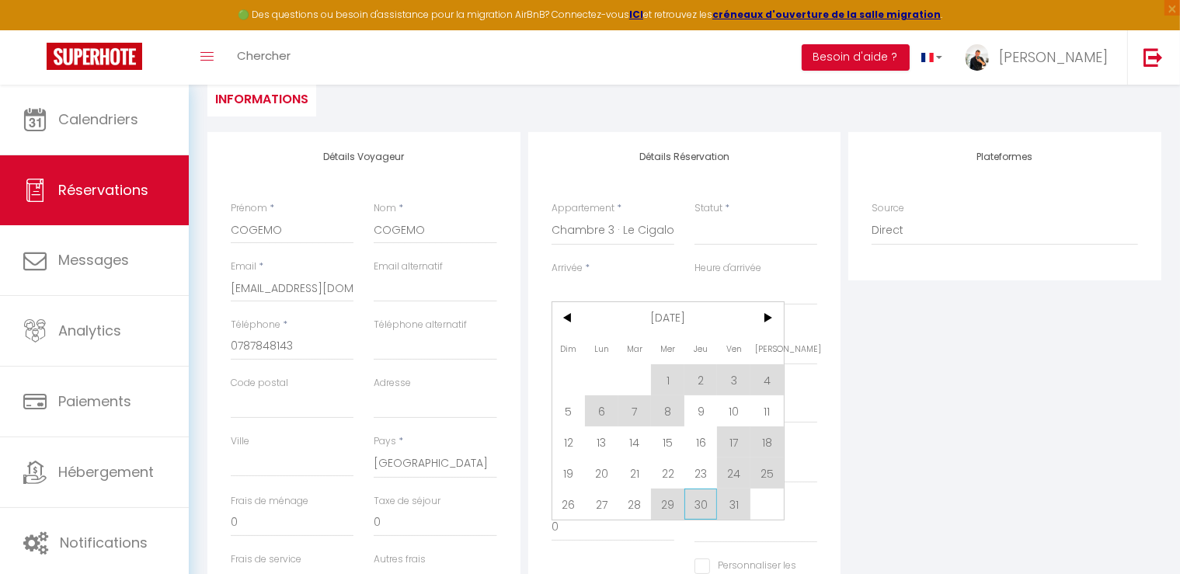
click at [709, 504] on span "30" at bounding box center [700, 504] width 33 height 31
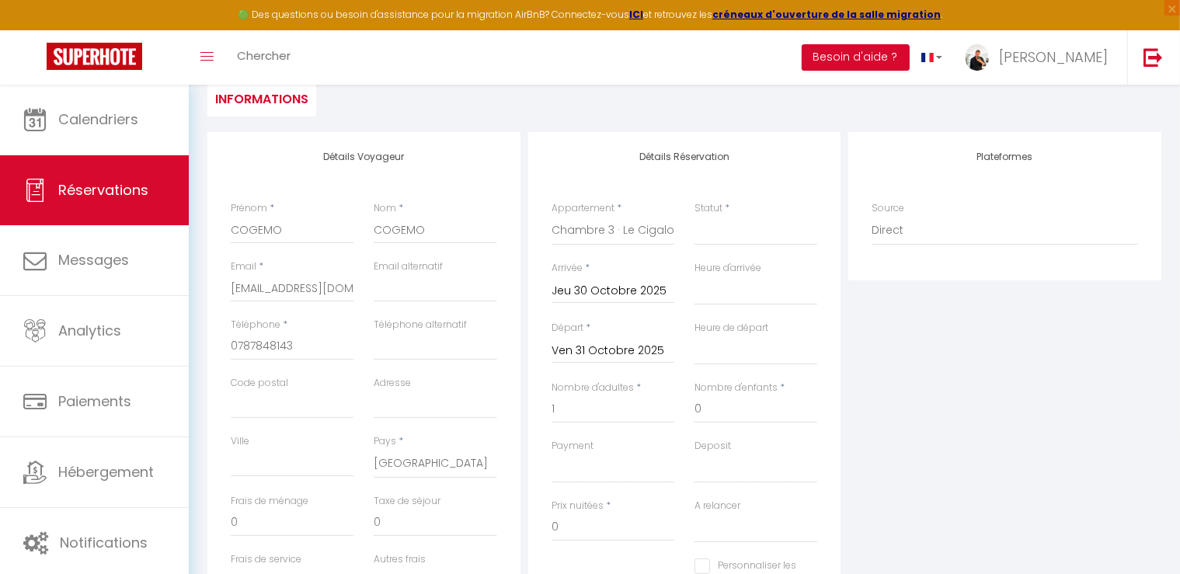
click at [609, 346] on input "Ven 31 Octobre 2025" at bounding box center [613, 351] width 123 height 20
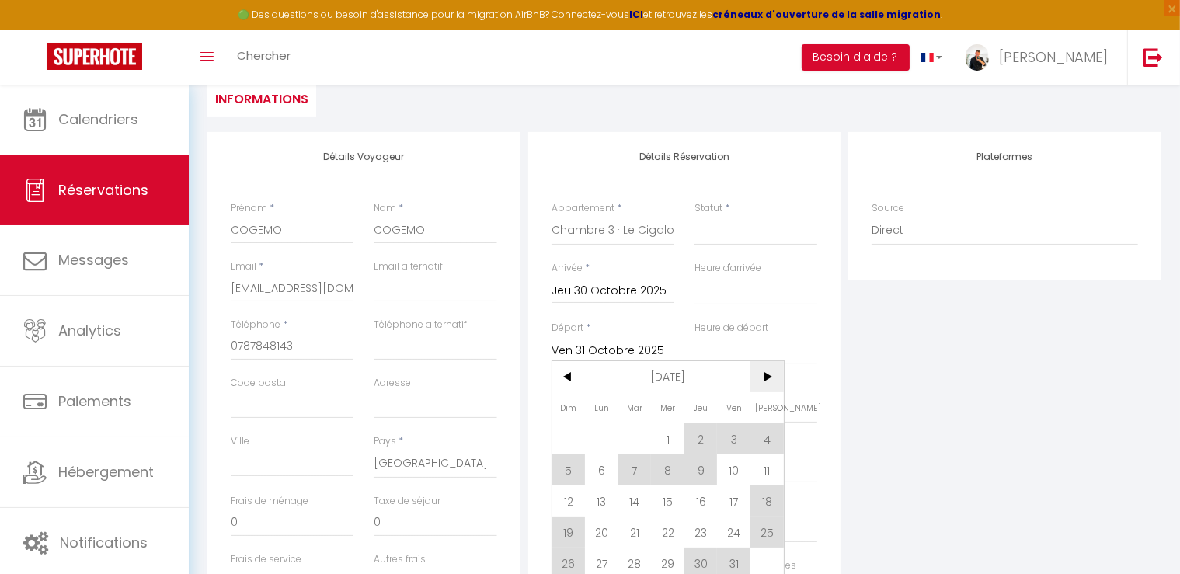
click at [771, 378] on span ">" at bounding box center [767, 376] width 33 height 31
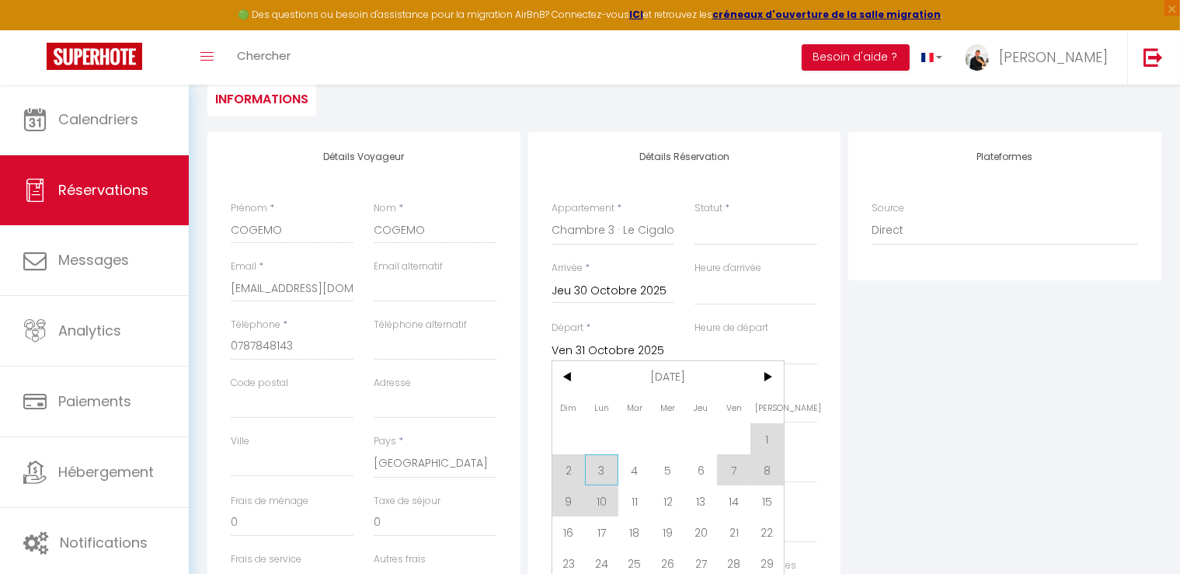
click at [607, 462] on span "3" at bounding box center [601, 470] width 33 height 31
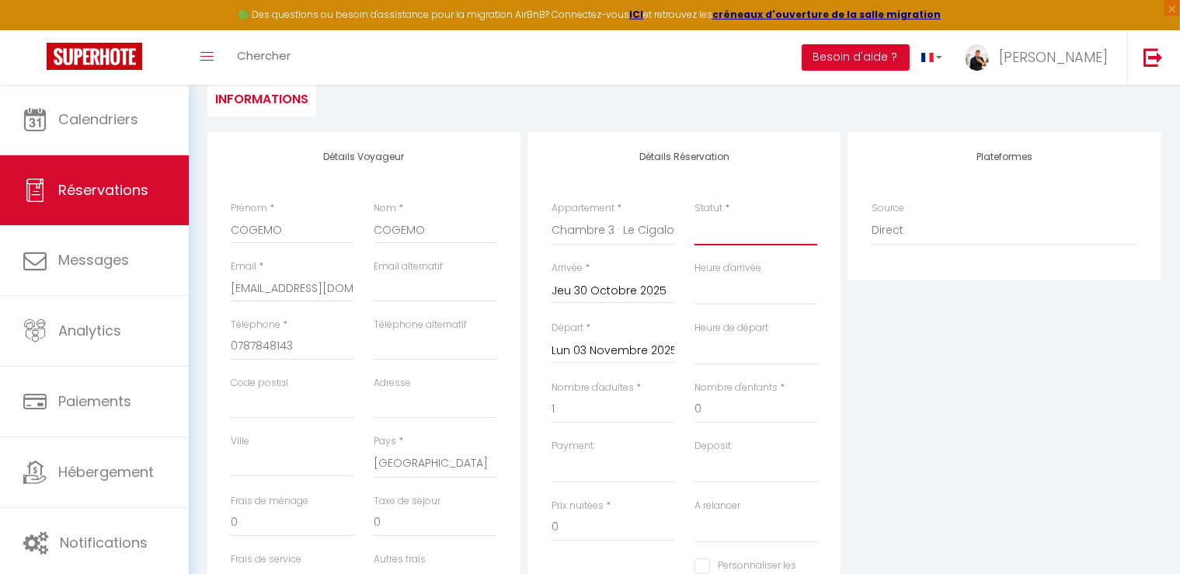
click at [774, 242] on select "Confirmé Non Confirmé [PERSON_NAME] par le voyageur No Show Request" at bounding box center [756, 231] width 123 height 30
click at [695, 216] on select "Confirmé Non Confirmé [PERSON_NAME] par le voyageur No Show Request" at bounding box center [756, 231] width 123 height 30
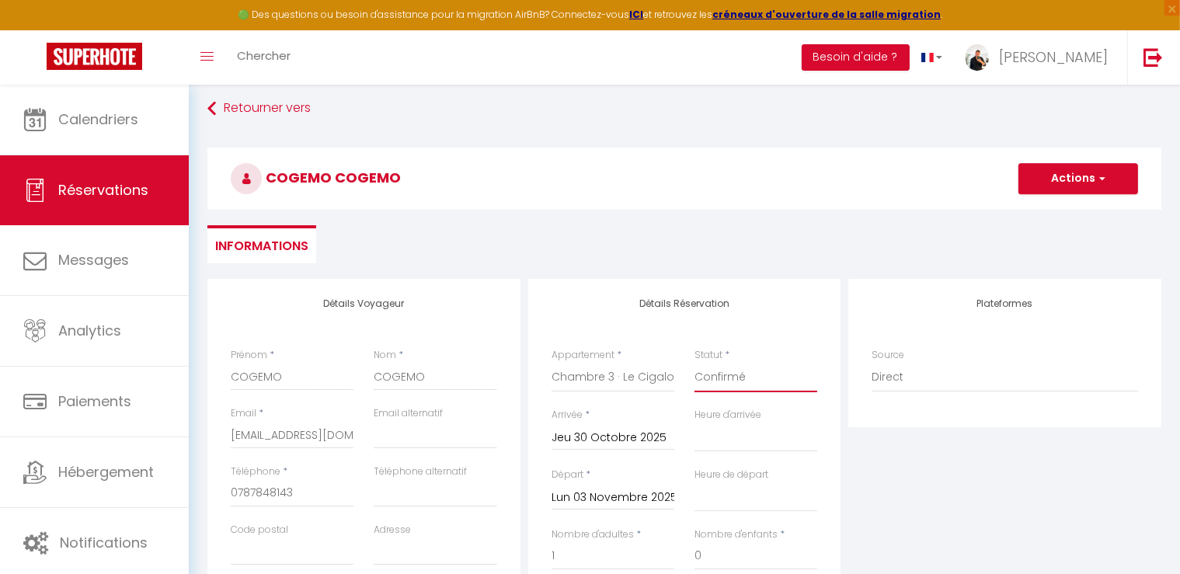
scroll to position [0, 0]
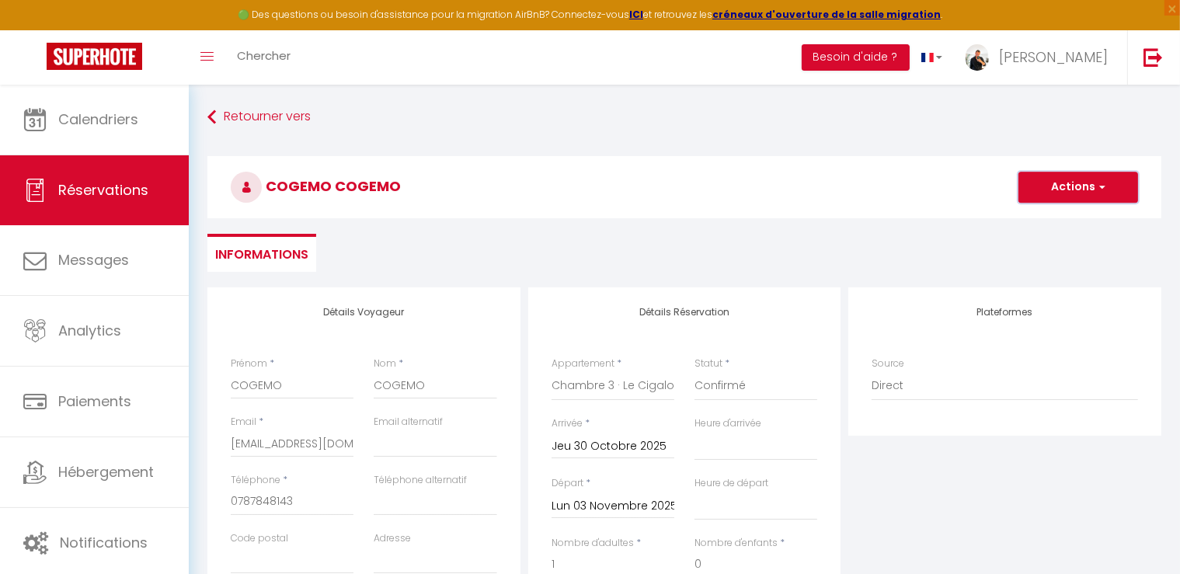
click at [1063, 178] on button "Actions" at bounding box center [1079, 187] width 120 height 31
click at [1036, 221] on link "Enregistrer" at bounding box center [1062, 221] width 123 height 20
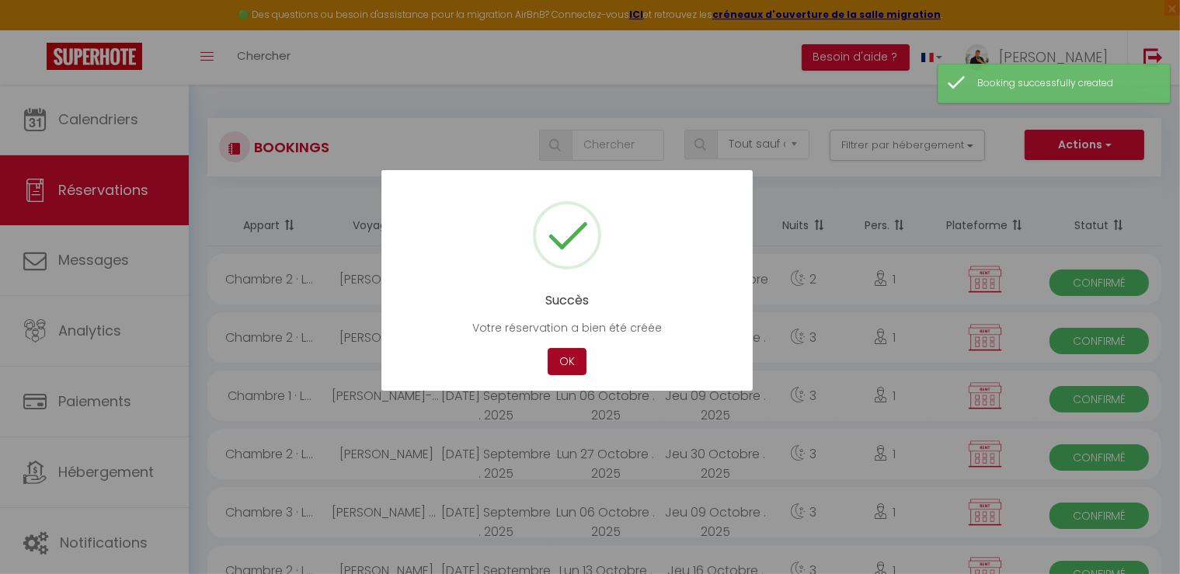
click at [578, 360] on button "OK" at bounding box center [567, 361] width 39 height 27
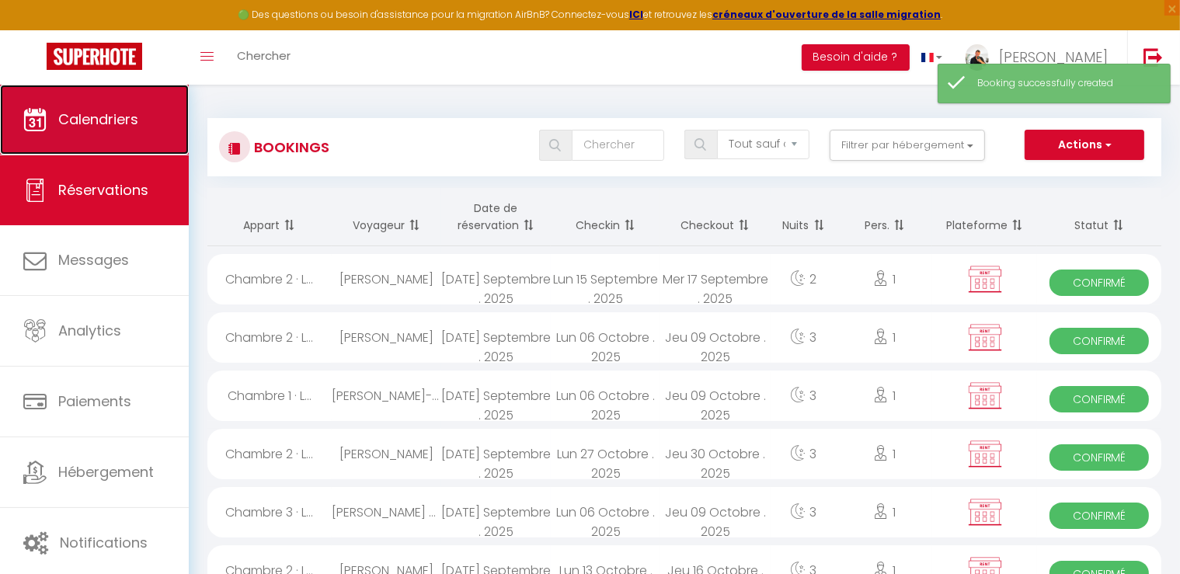
click at [120, 123] on span "Calendriers" at bounding box center [98, 119] width 80 height 19
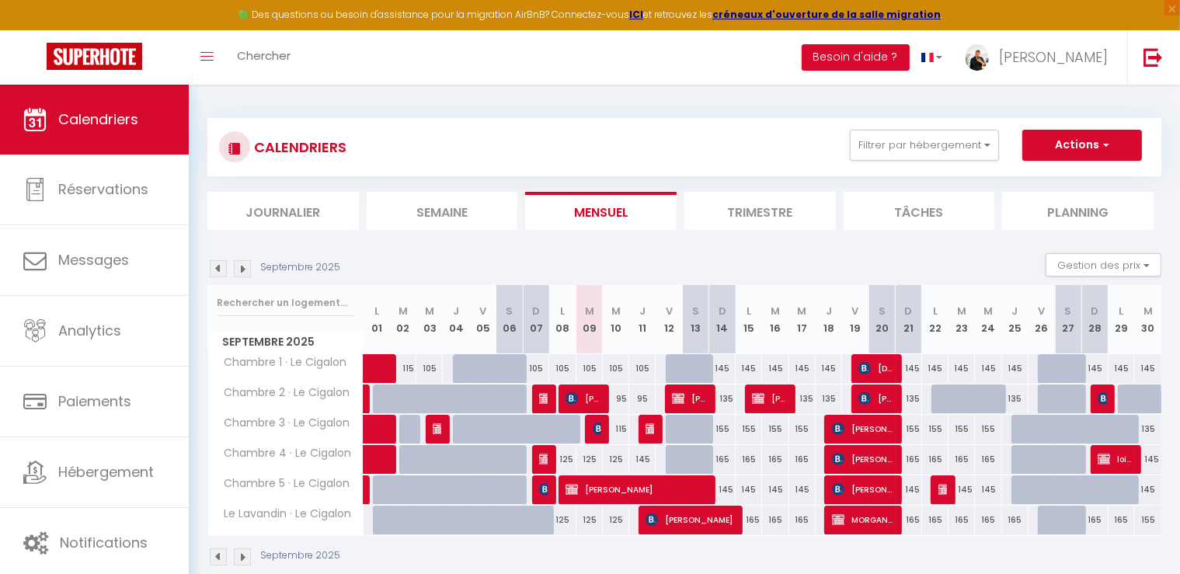
click at [244, 272] on img at bounding box center [242, 268] width 17 height 17
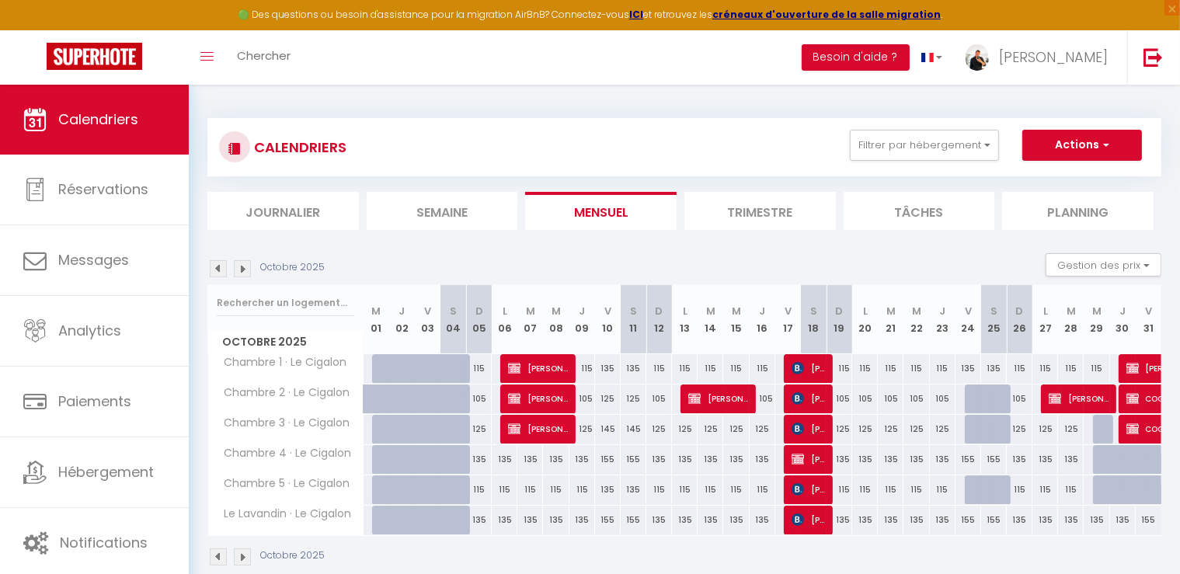
click at [1106, 430] on div at bounding box center [1106, 430] width 26 height 30
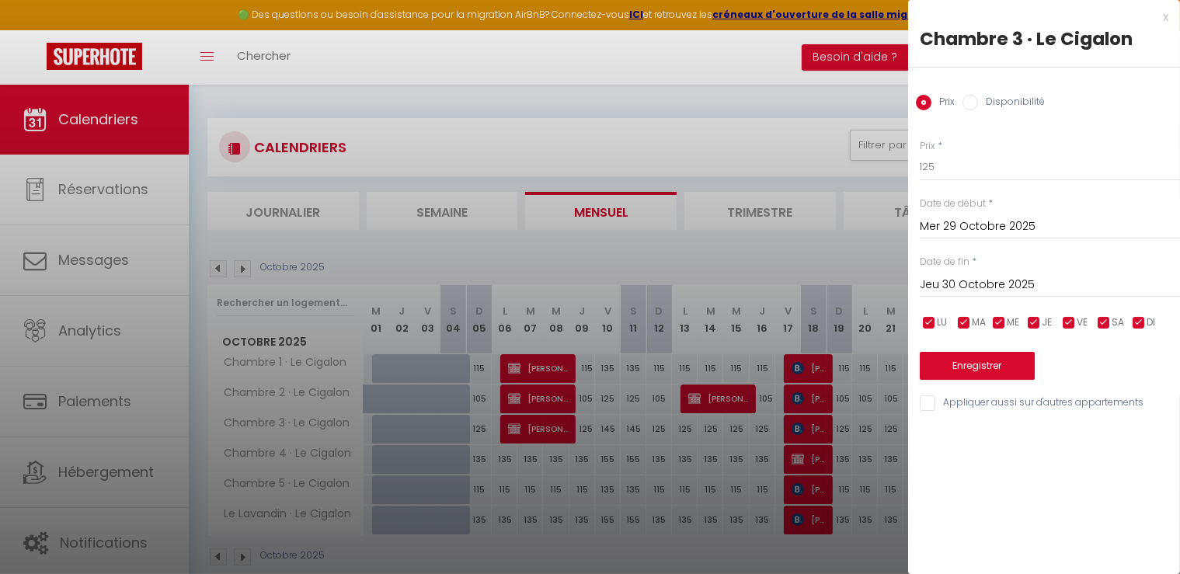
click at [974, 105] on input "Disponibilité" at bounding box center [971, 103] width 16 height 16
click at [1011, 370] on button "Enregistrer" at bounding box center [977, 368] width 115 height 28
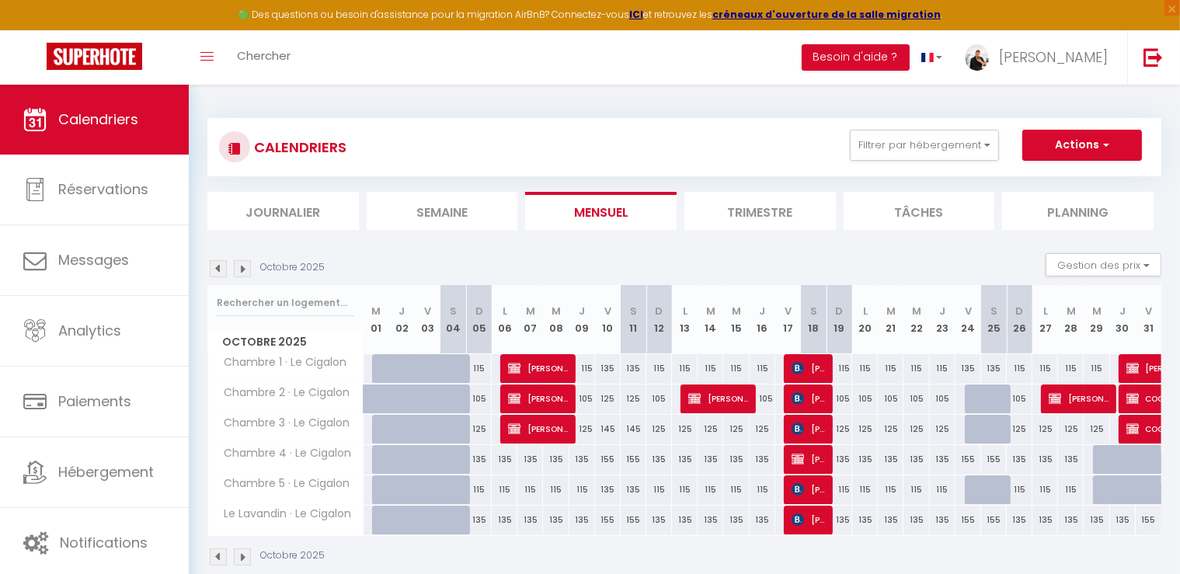
click at [1117, 460] on div at bounding box center [1123, 460] width 26 height 30
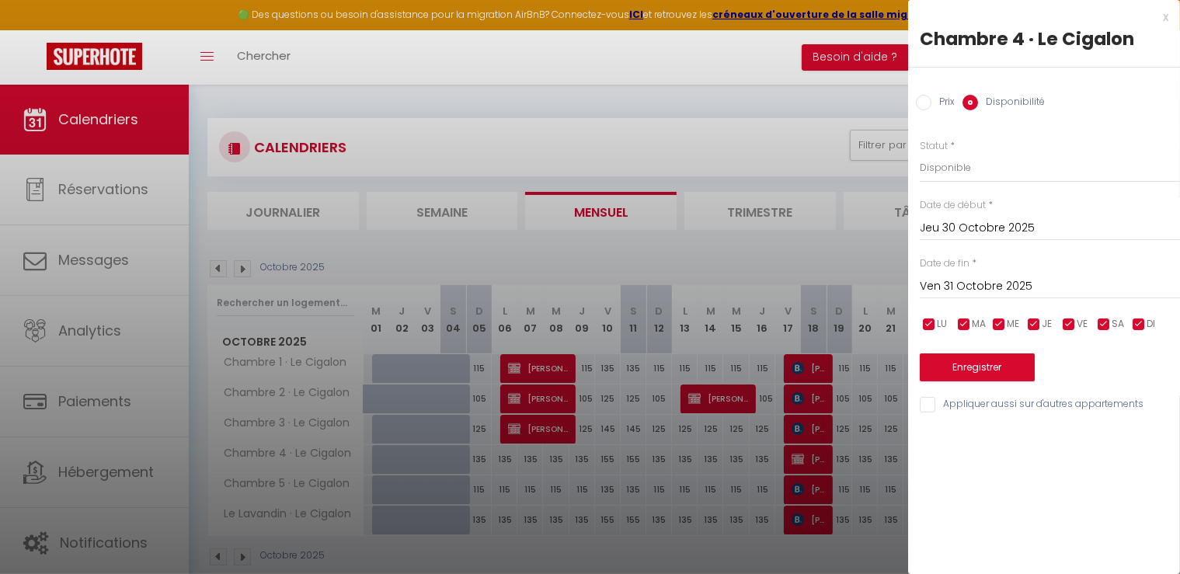
click at [819, 99] on div at bounding box center [590, 287] width 1180 height 574
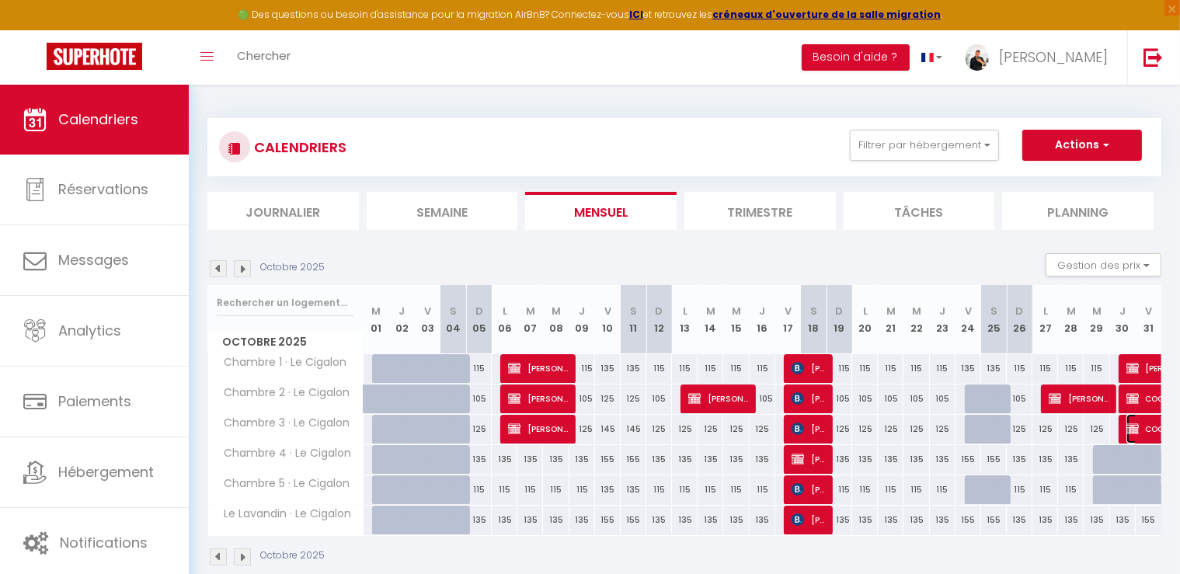
click at [1144, 431] on span "COGEMO COGEMO" at bounding box center [1198, 429] width 143 height 30
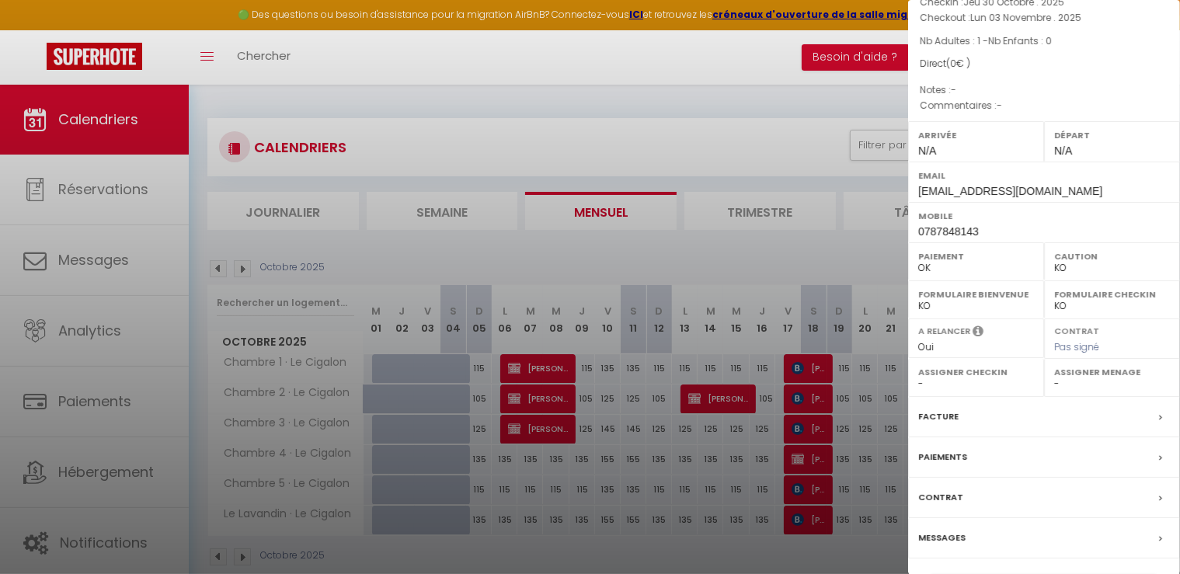
scroll to position [172, 0]
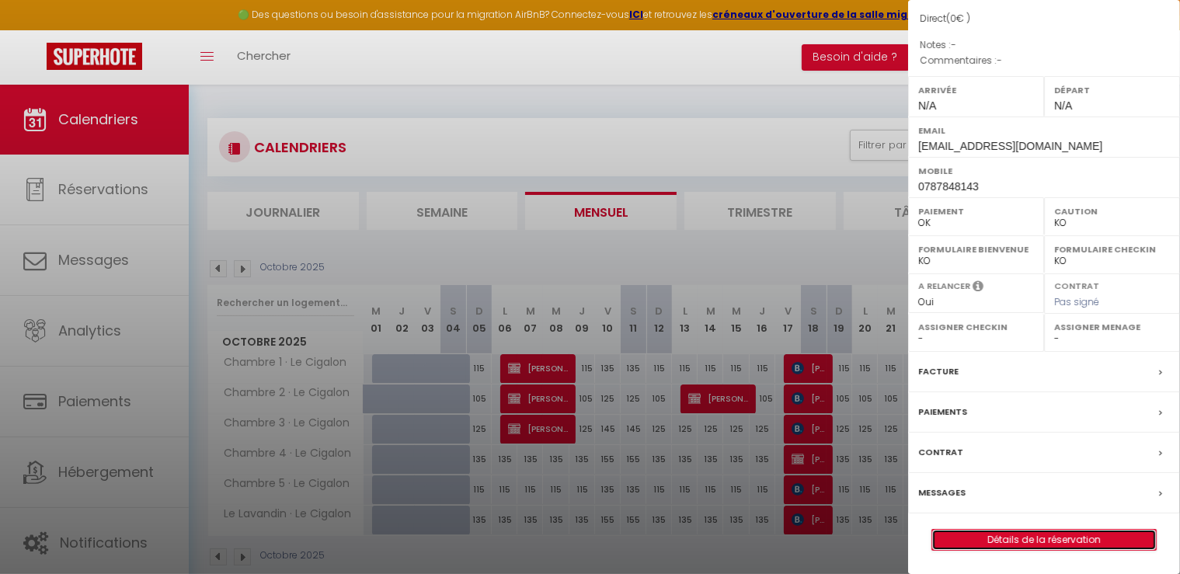
click at [1066, 538] on link "Détails de la réservation" at bounding box center [1044, 540] width 224 height 20
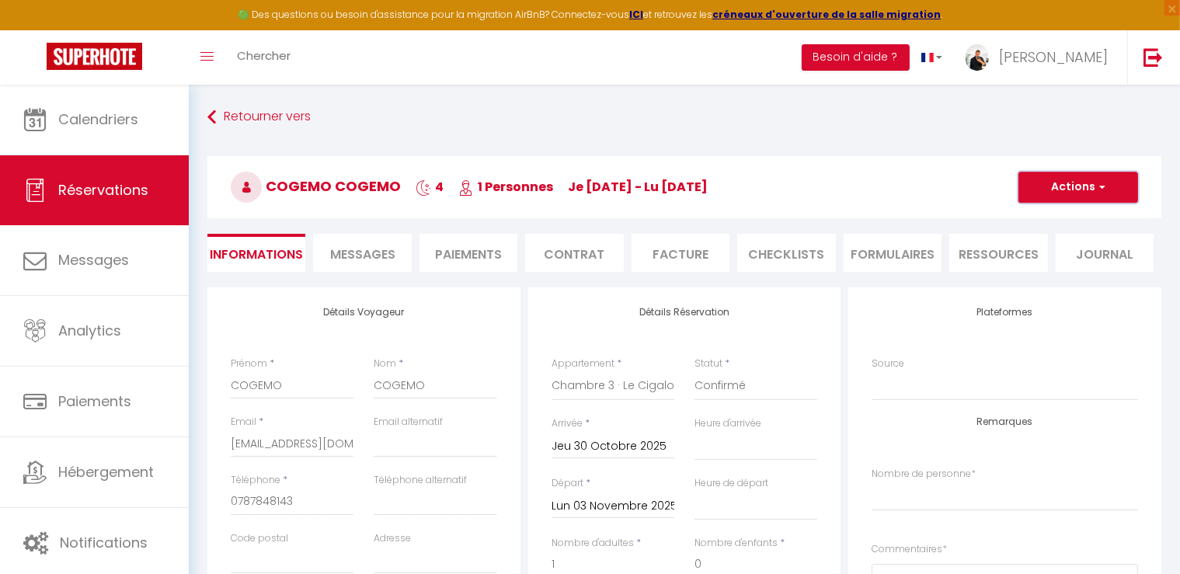
click at [1075, 179] on button "Actions" at bounding box center [1079, 187] width 120 height 31
click at [1041, 241] on link "Dupliquer" at bounding box center [1062, 242] width 123 height 20
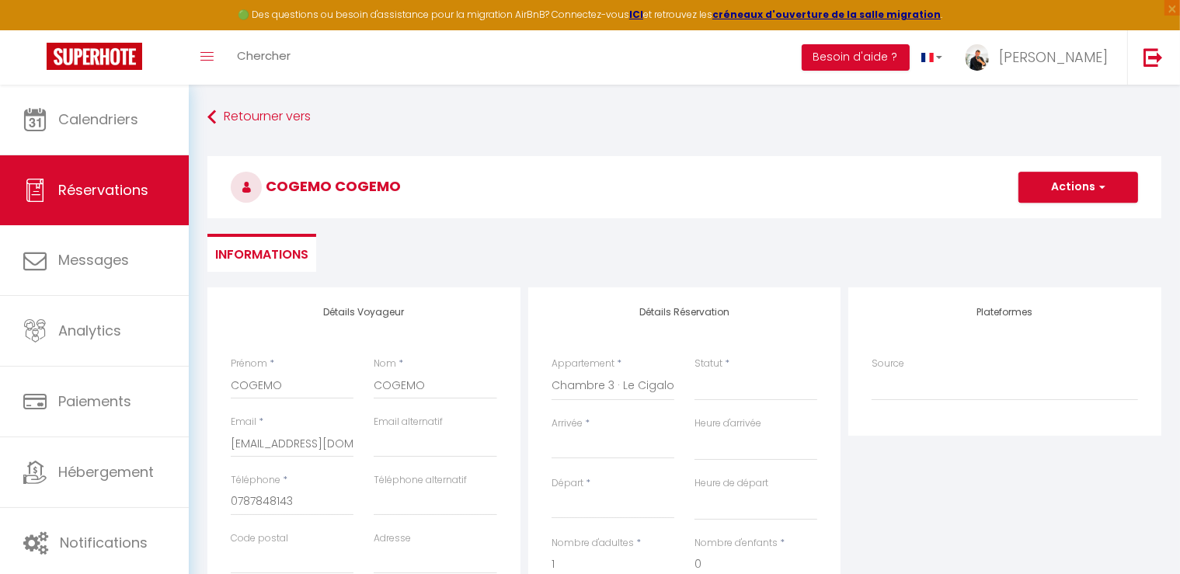
click at [584, 441] on input "Arrivée" at bounding box center [613, 447] width 123 height 20
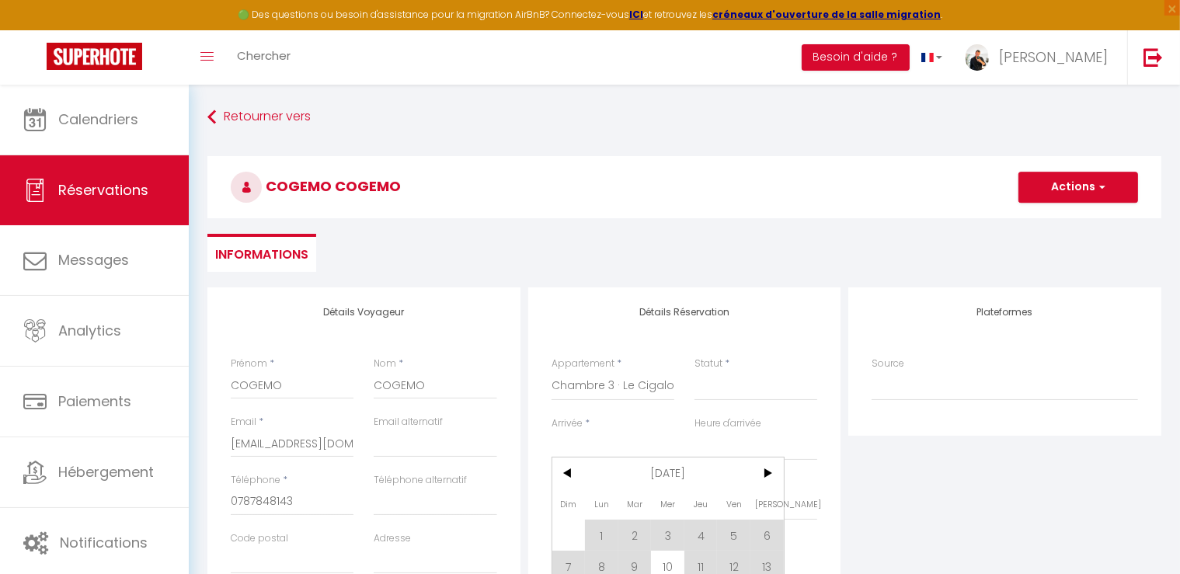
scroll to position [155, 0]
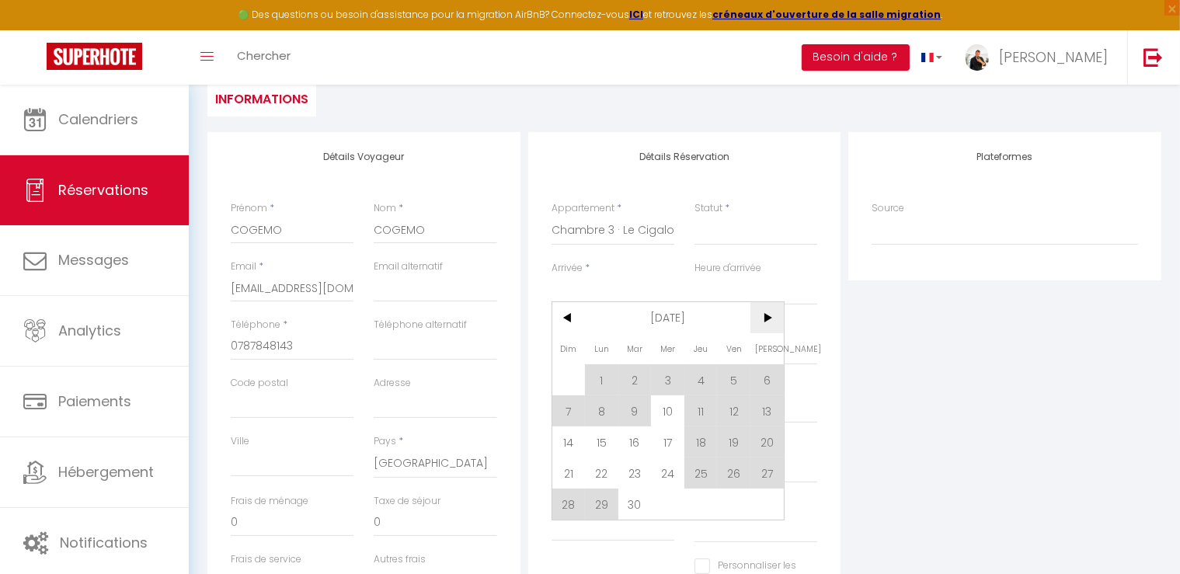
click at [767, 314] on span ">" at bounding box center [767, 317] width 33 height 31
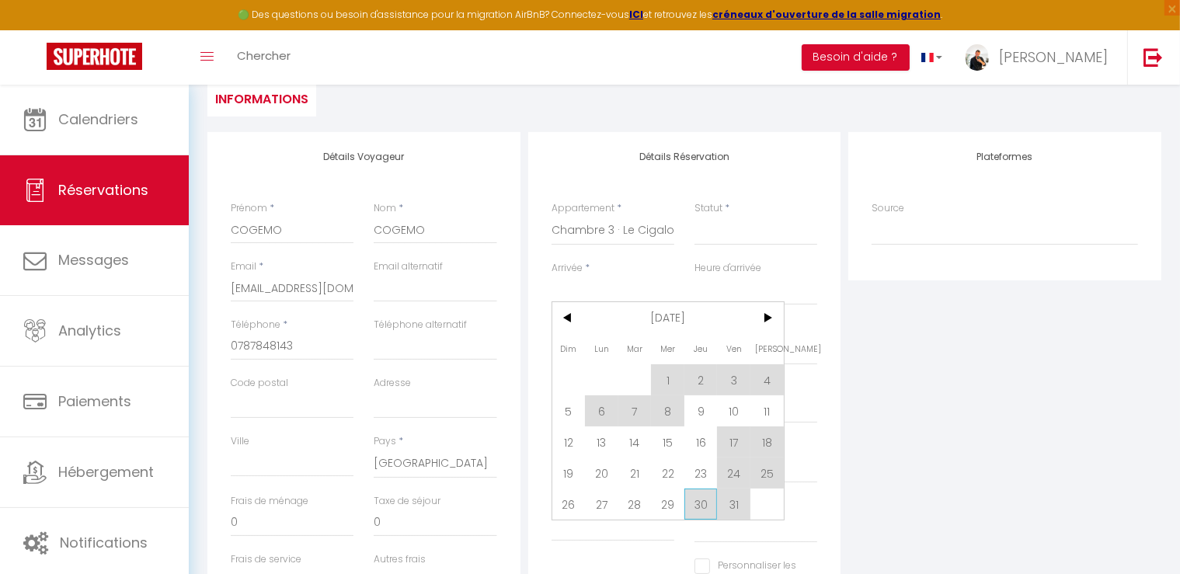
click at [702, 507] on span "30" at bounding box center [700, 504] width 33 height 31
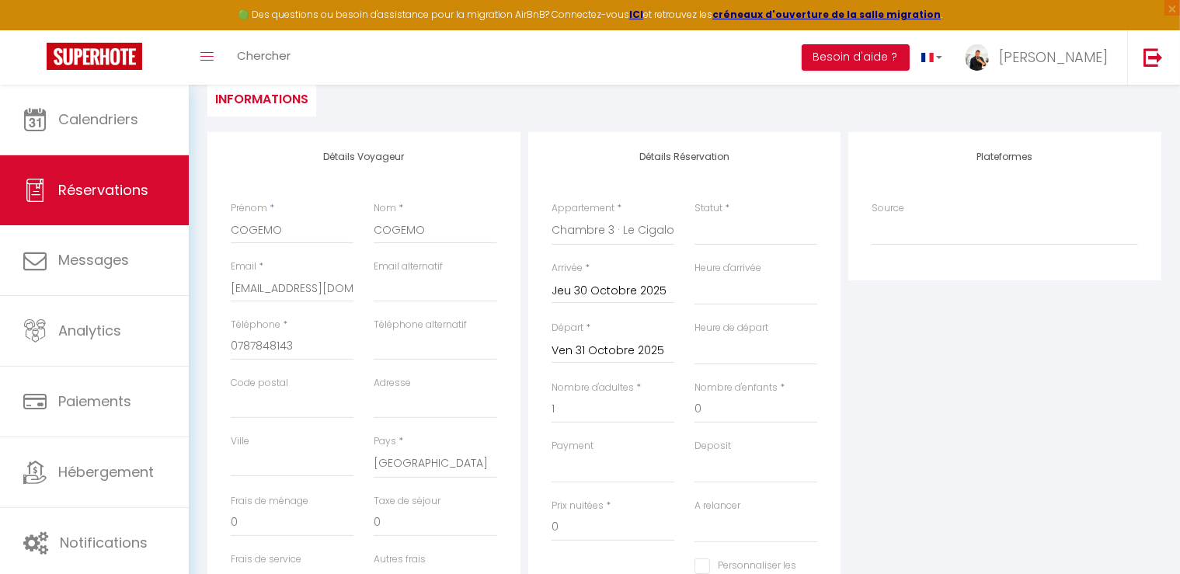
click at [581, 350] on input "Ven 31 Octobre 2025" at bounding box center [613, 351] width 123 height 20
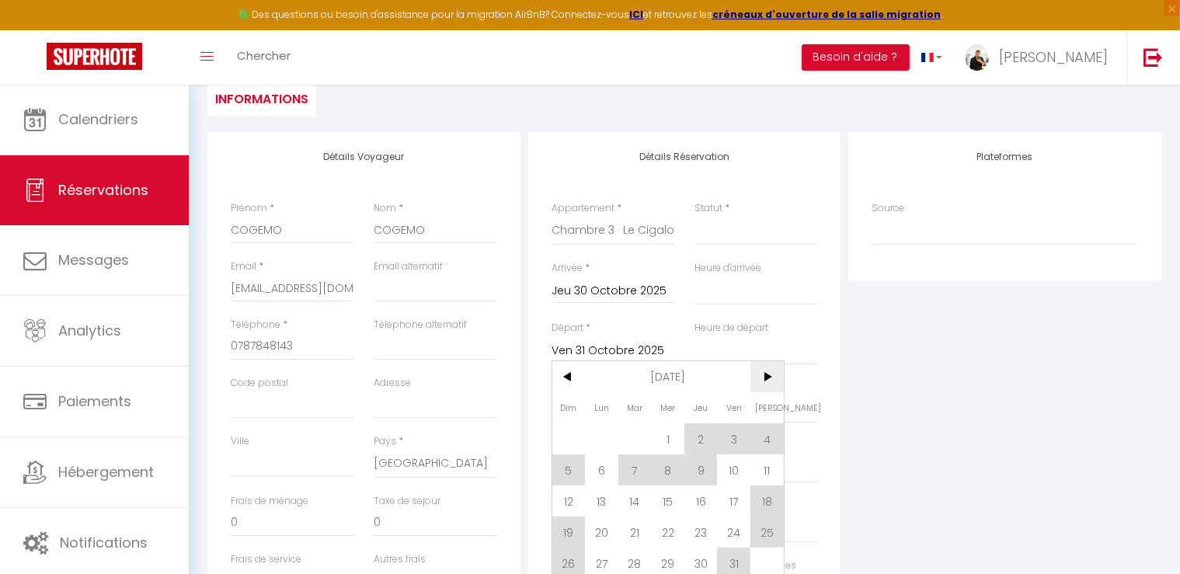
click at [767, 370] on span ">" at bounding box center [767, 376] width 33 height 31
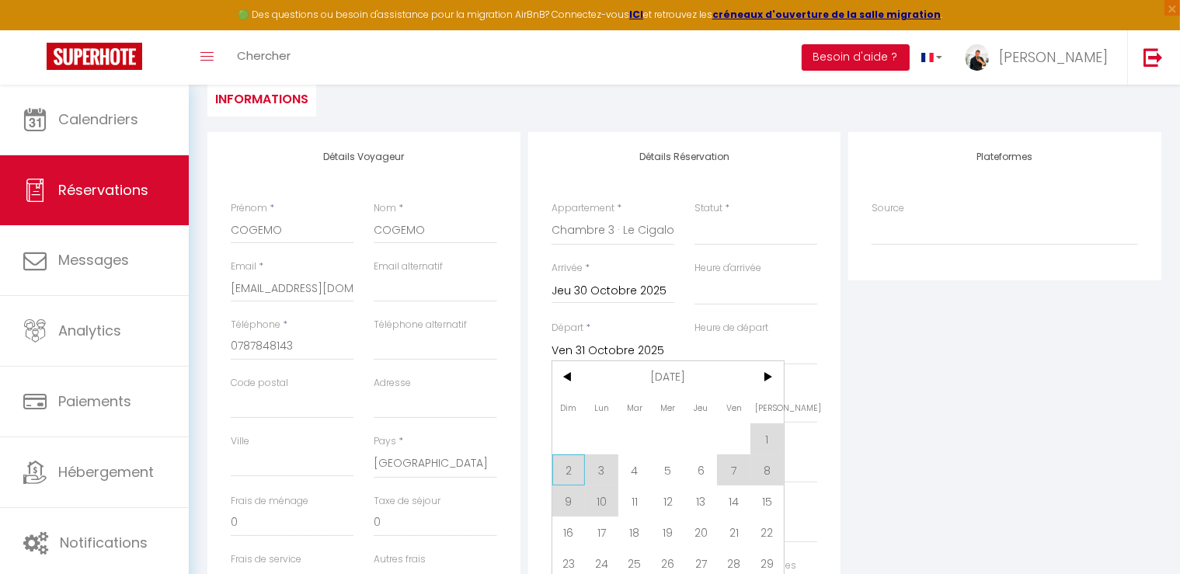
click at [571, 469] on span "2" at bounding box center [568, 470] width 33 height 31
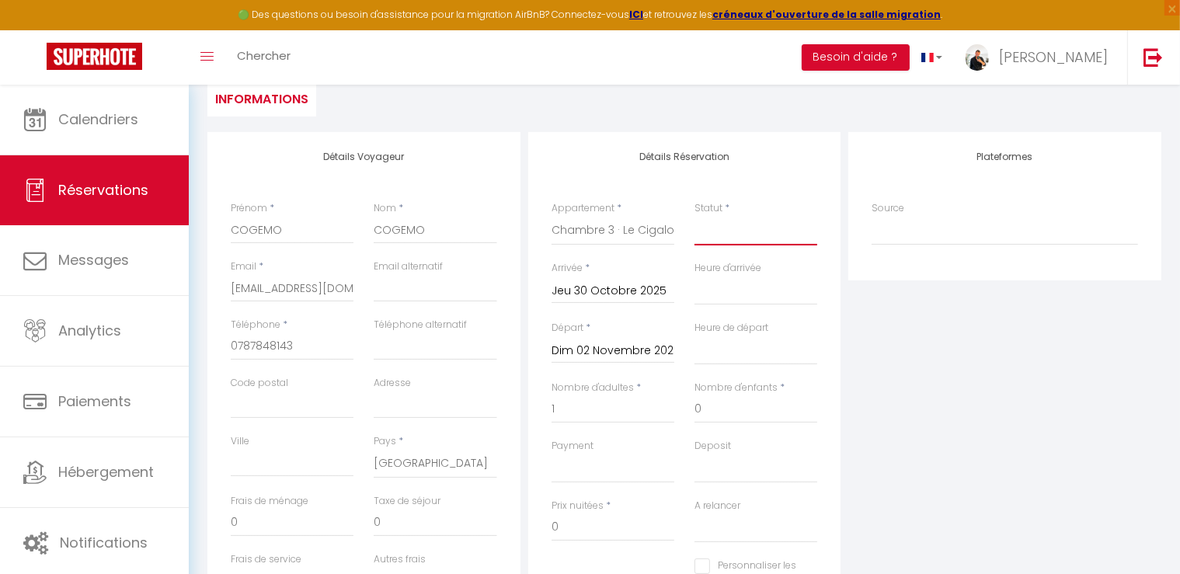
click at [769, 242] on select "Confirmé Non Confirmé [PERSON_NAME] par le voyageur No Show Request" at bounding box center [756, 231] width 123 height 30
click at [695, 216] on select "Confirmé Non Confirmé [PERSON_NAME] par le voyageur No Show Request" at bounding box center [756, 231] width 123 height 30
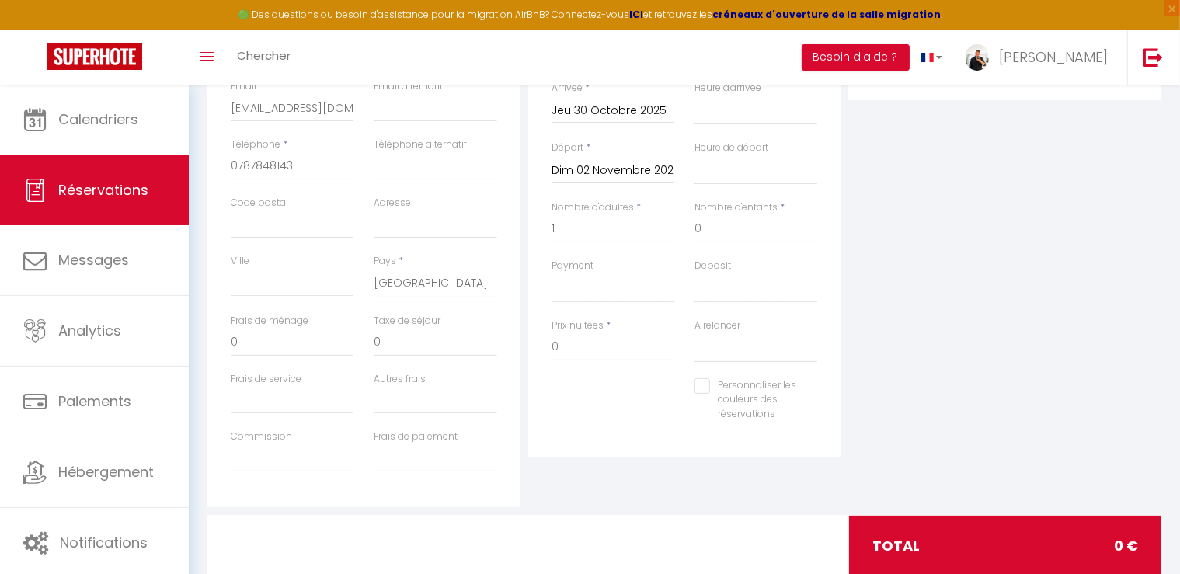
scroll to position [0, 0]
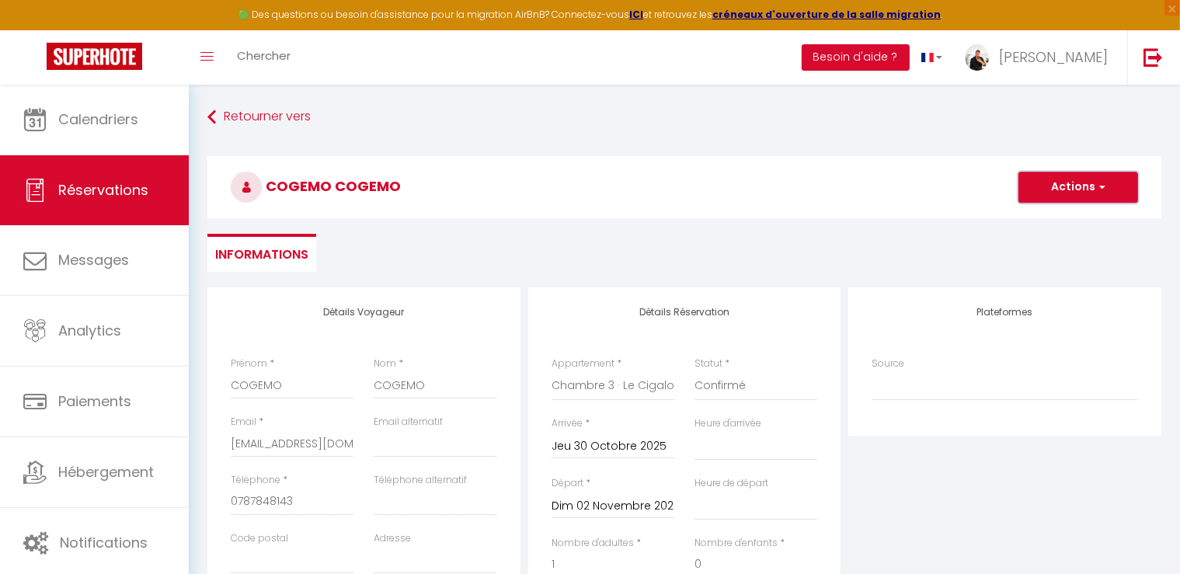
click at [1085, 183] on button "Actions" at bounding box center [1079, 187] width 120 height 31
click at [1060, 219] on link "Enregistrer" at bounding box center [1062, 221] width 123 height 20
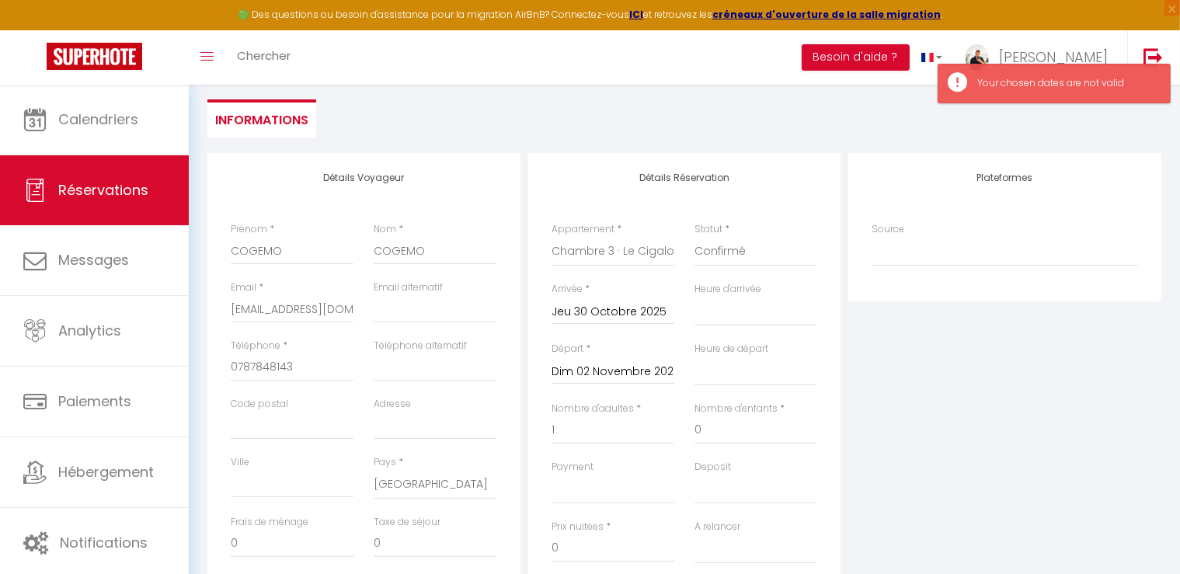
scroll to position [155, 0]
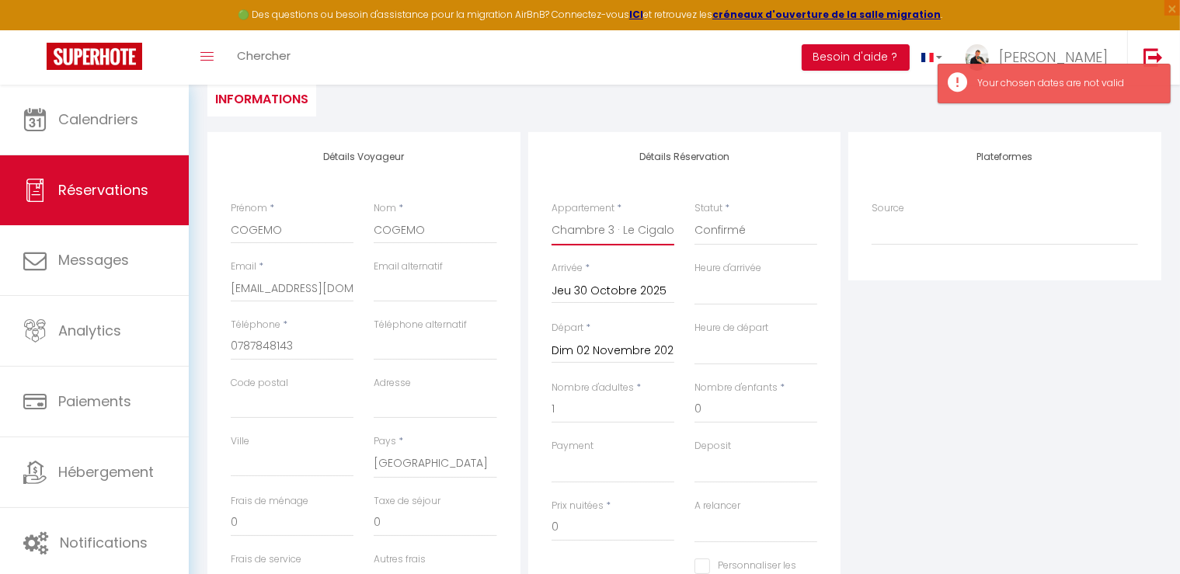
click at [628, 225] on select "Chambre 1 · Le Cigalon Chambre 2 · Le Cigalon Chambre 3 · Le Cigalon Chambre 4 …" at bounding box center [613, 231] width 123 height 30
click at [552, 216] on select "Chambre 1 · Le Cigalon Chambre 2 · Le Cigalon Chambre 3 · Le Cigalon Chambre 4 …" at bounding box center [613, 231] width 123 height 30
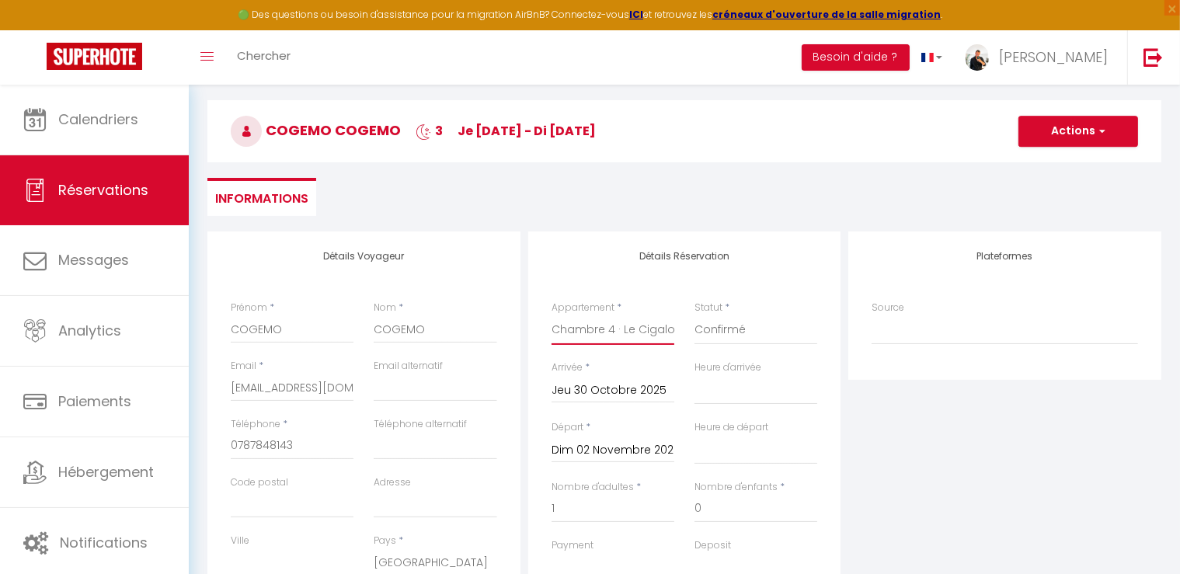
scroll to position [0, 0]
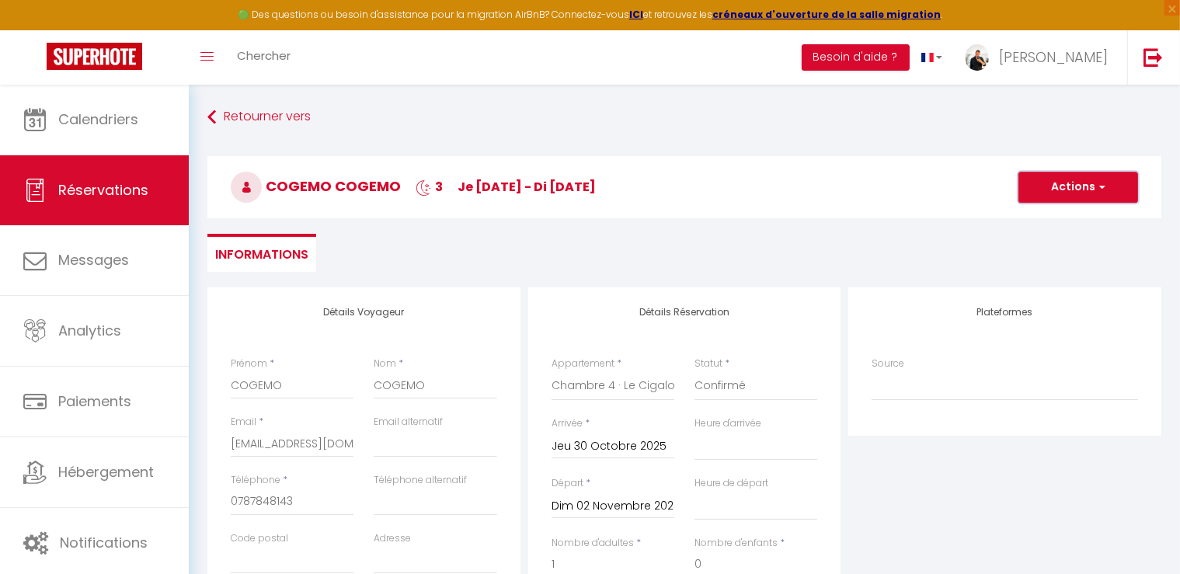
click at [1064, 187] on button "Actions" at bounding box center [1079, 187] width 120 height 31
click at [1026, 228] on link "Enregistrer" at bounding box center [1062, 221] width 123 height 20
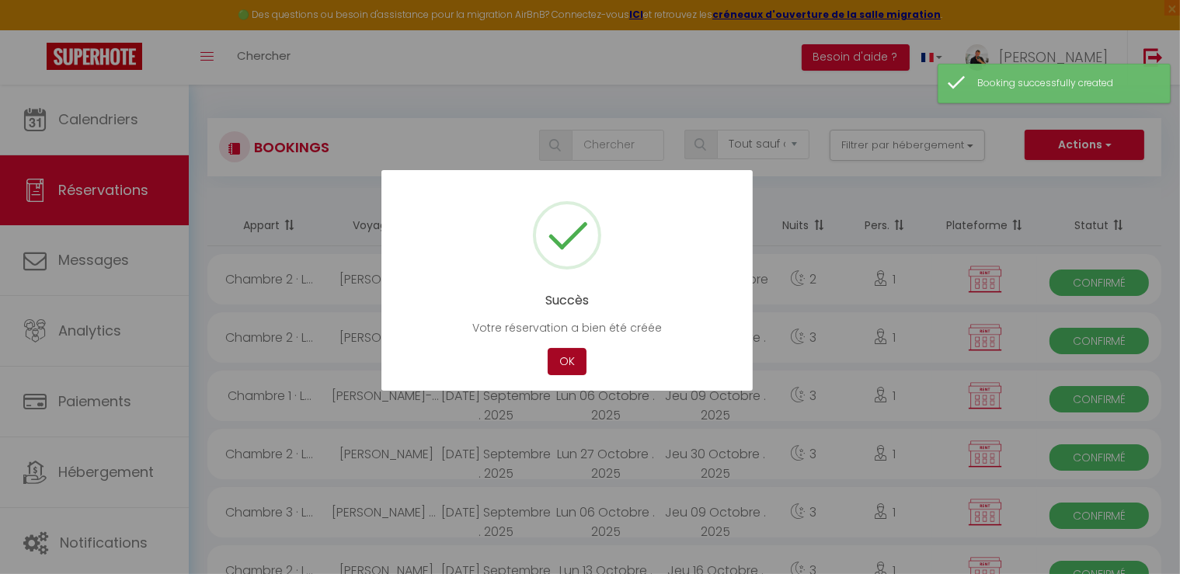
click at [573, 367] on button "OK" at bounding box center [567, 361] width 39 height 27
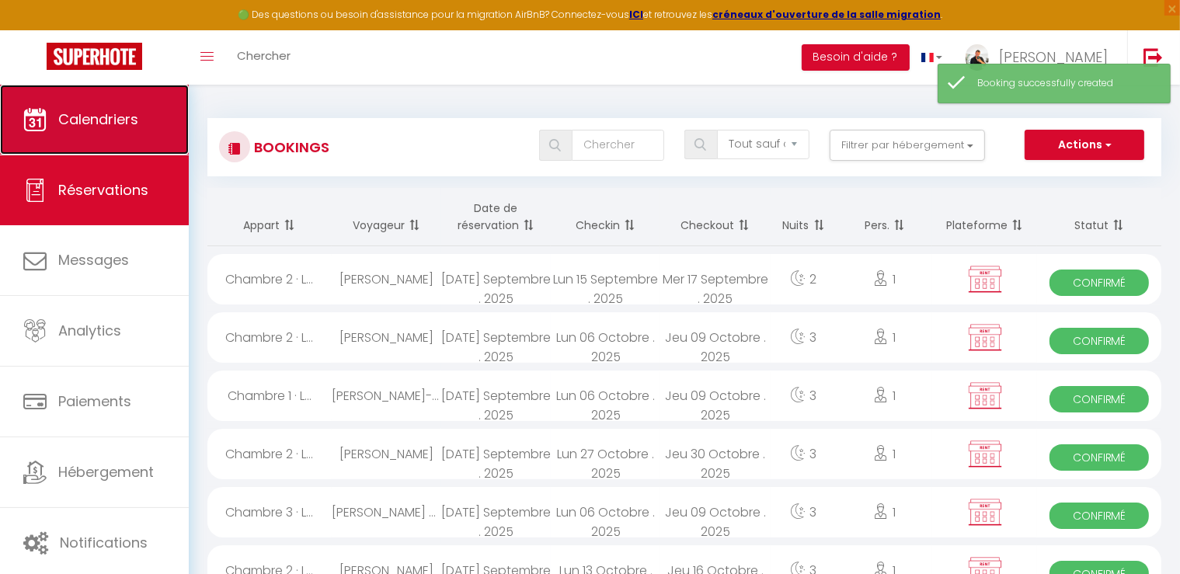
click at [114, 120] on span "Calendriers" at bounding box center [98, 119] width 80 height 19
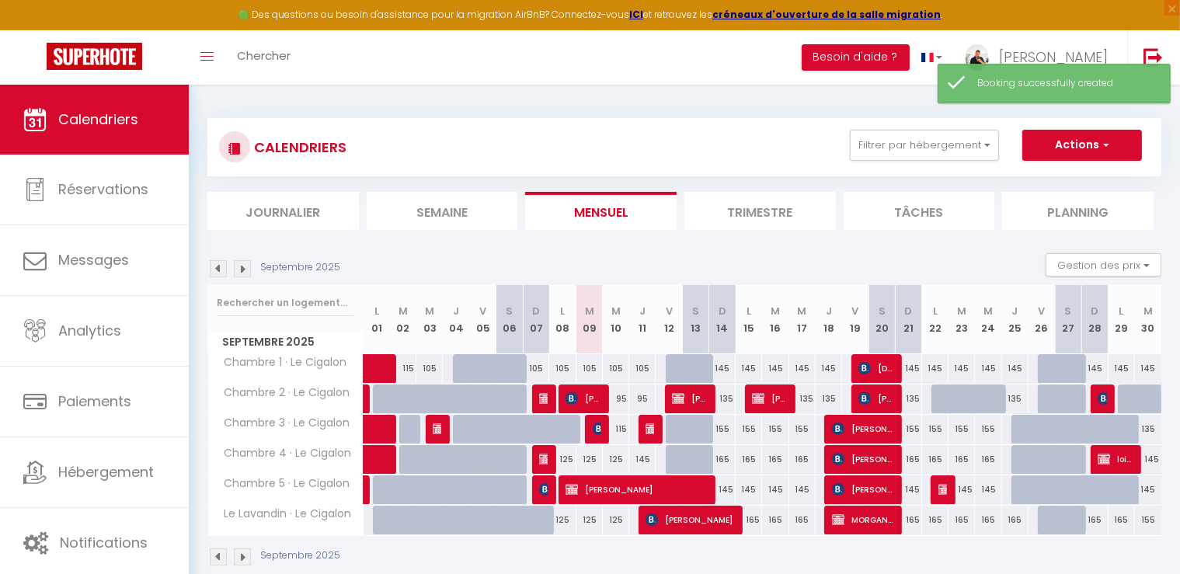
click at [242, 268] on img at bounding box center [242, 268] width 17 height 17
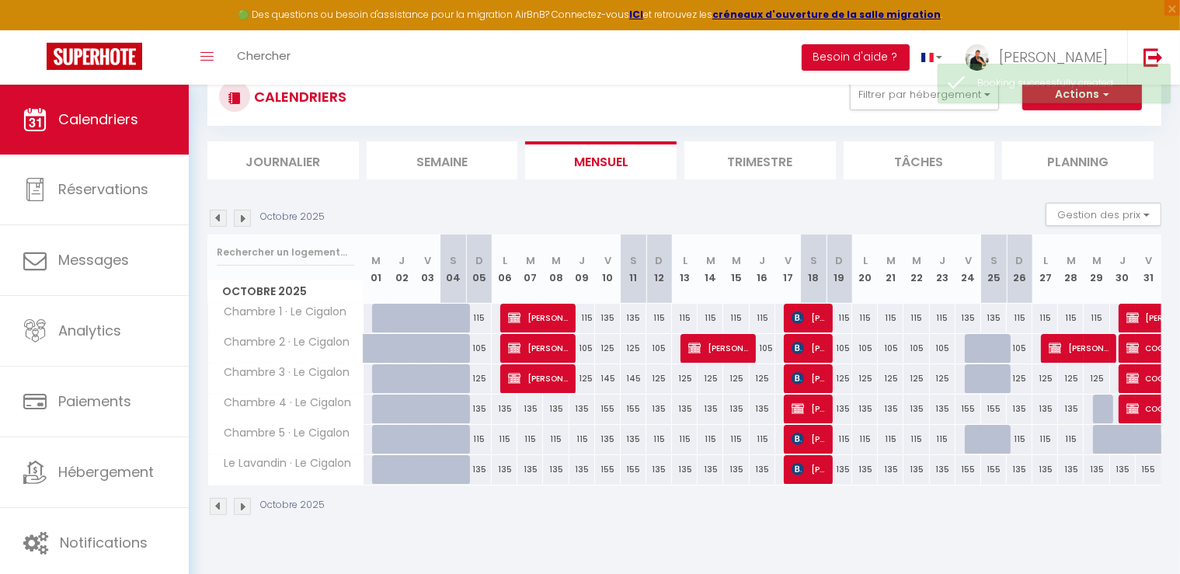
scroll to position [78, 0]
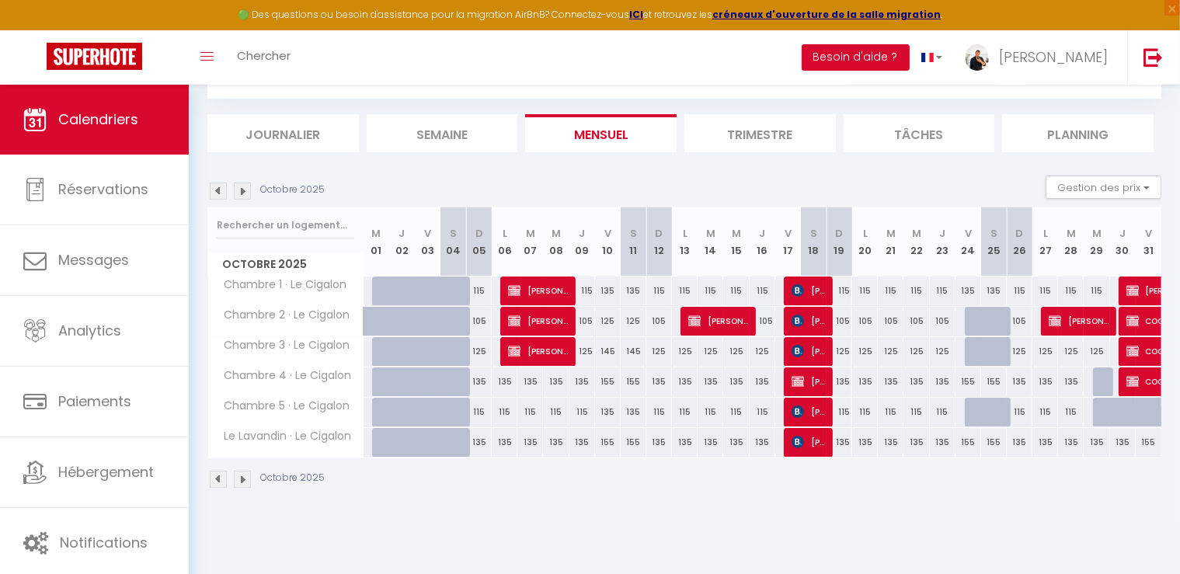
click at [1103, 381] on div at bounding box center [1106, 382] width 26 height 30
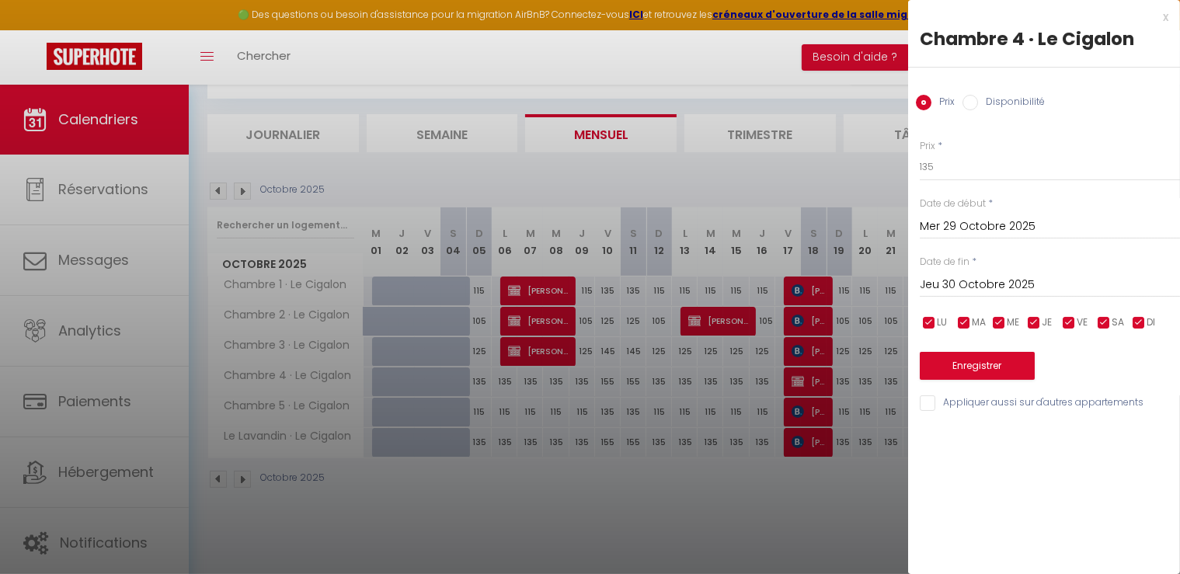
click at [977, 100] on input "Disponibilité" at bounding box center [971, 103] width 16 height 16
click at [977, 381] on button "Enregistrer" at bounding box center [977, 368] width 115 height 28
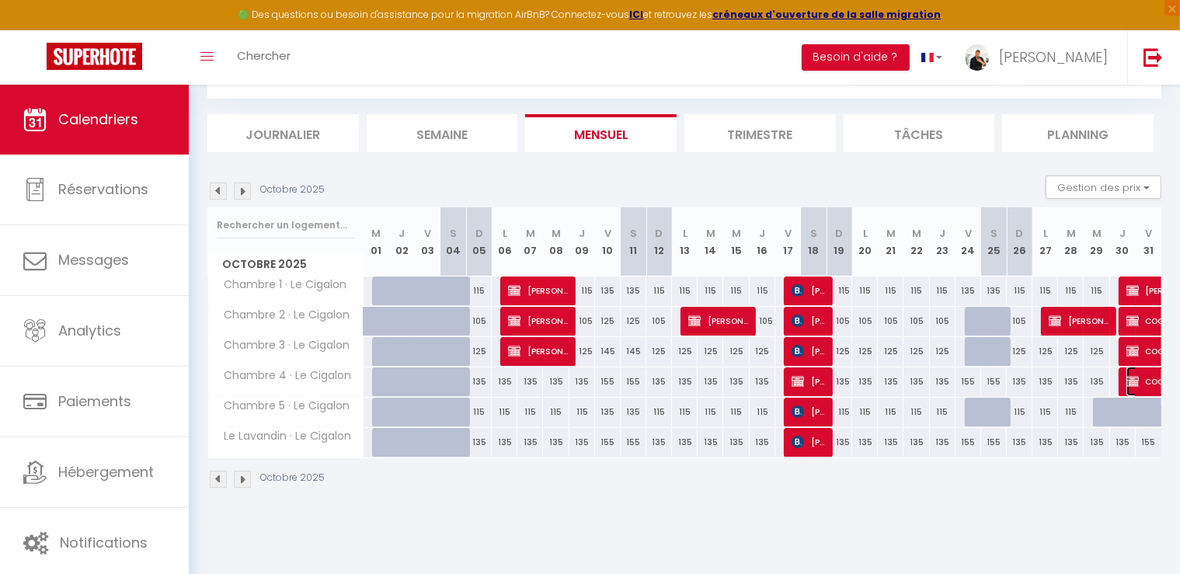
click at [1137, 371] on span "COGEMO COGEMO" at bounding box center [1180, 382] width 107 height 30
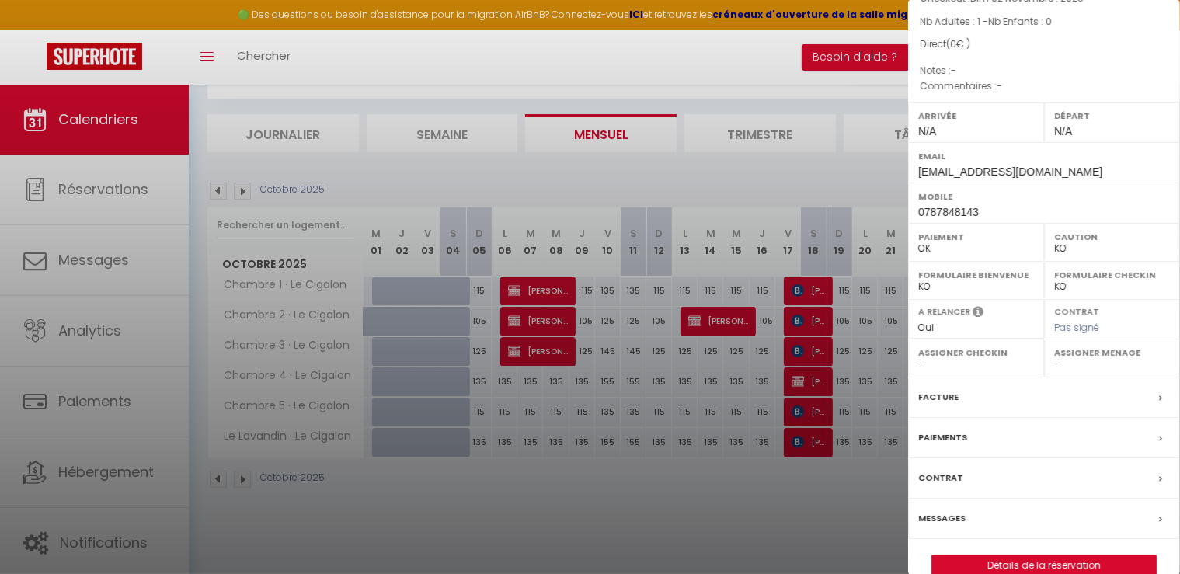
scroll to position [172, 0]
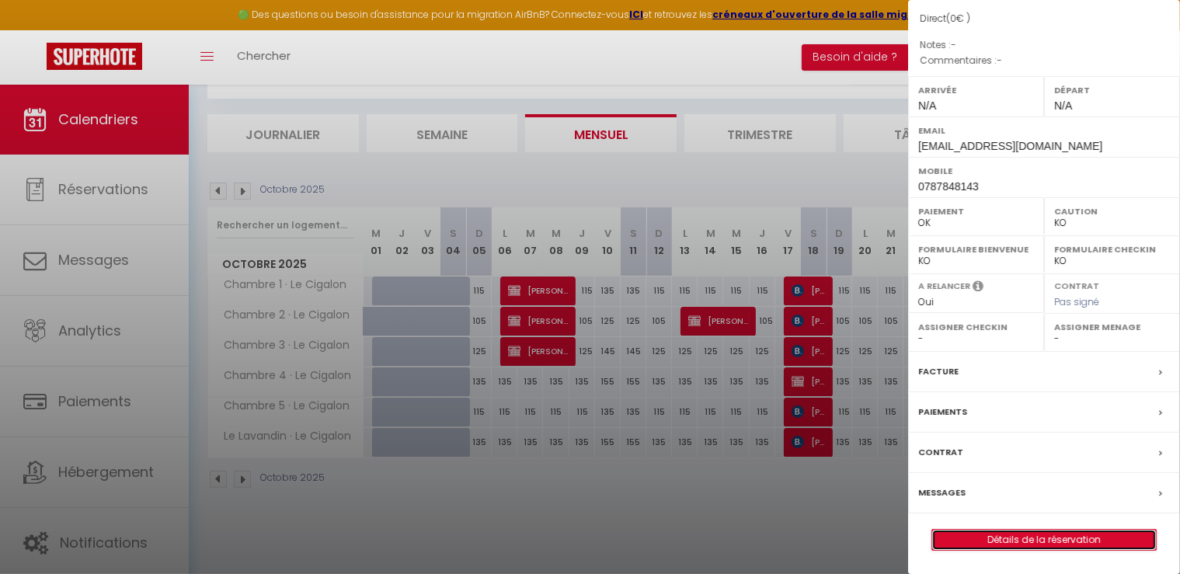
click at [1091, 541] on link "Détails de la réservation" at bounding box center [1044, 540] width 224 height 20
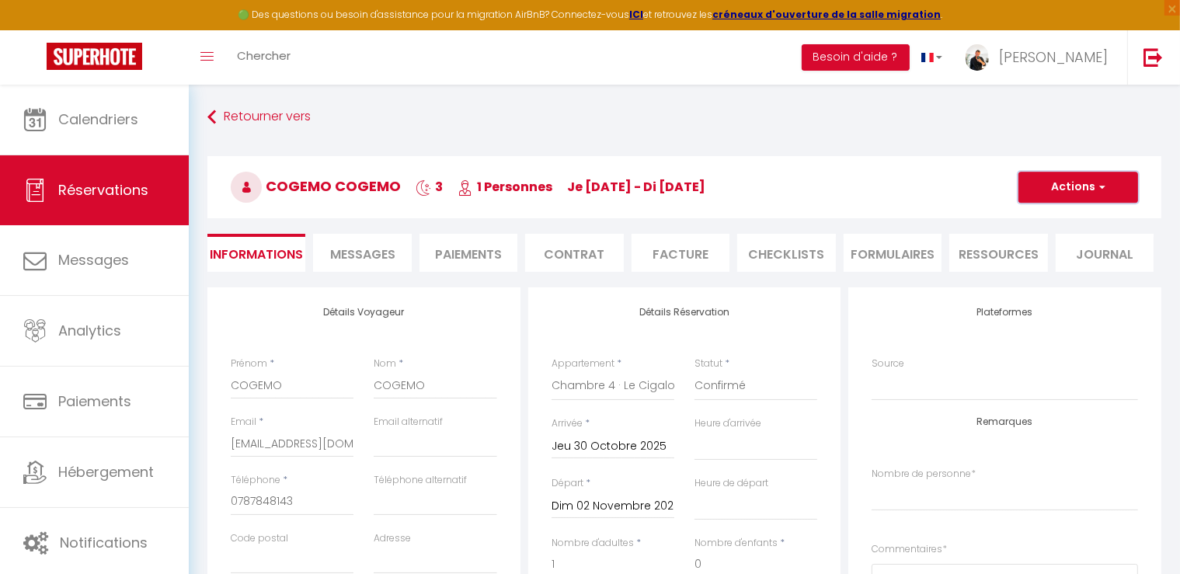
click at [1085, 178] on button "Actions" at bounding box center [1079, 187] width 120 height 31
click at [1060, 240] on link "Dupliquer" at bounding box center [1062, 242] width 123 height 20
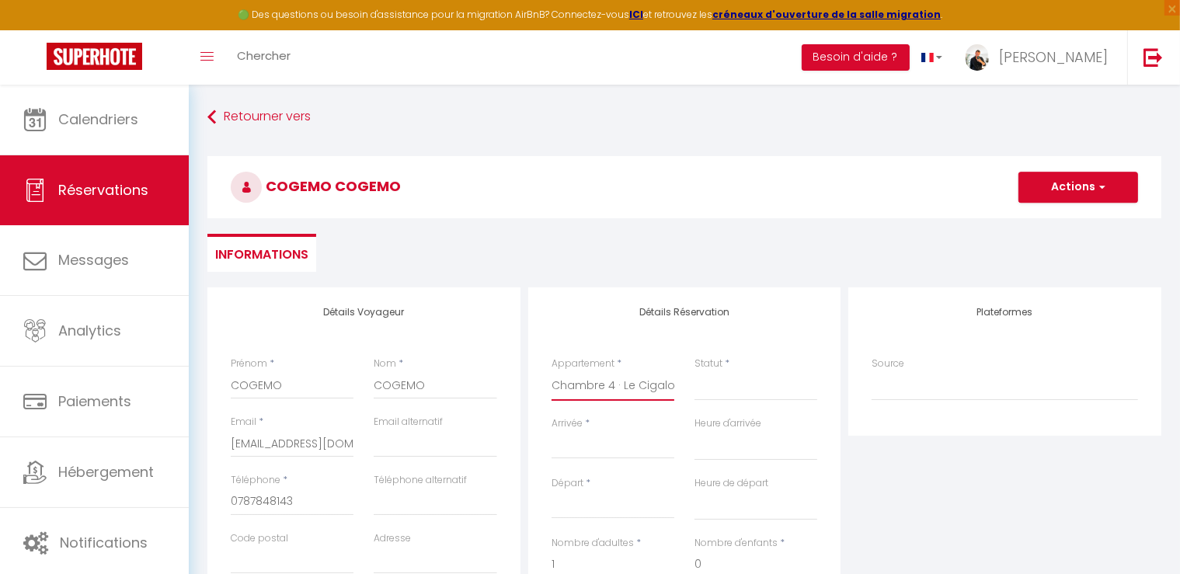
click at [602, 392] on select "Chambre 1 · Le Cigalon Chambre 2 · Le Cigalon Chambre 3 · Le Cigalon Chambre 4 …" at bounding box center [613, 386] width 123 height 30
click at [552, 371] on select "Chambre 1 · Le Cigalon Chambre 2 · Le Cigalon Chambre 3 · Le Cigalon Chambre 4 …" at bounding box center [613, 386] width 123 height 30
click at [590, 444] on input "Arrivée" at bounding box center [613, 447] width 123 height 20
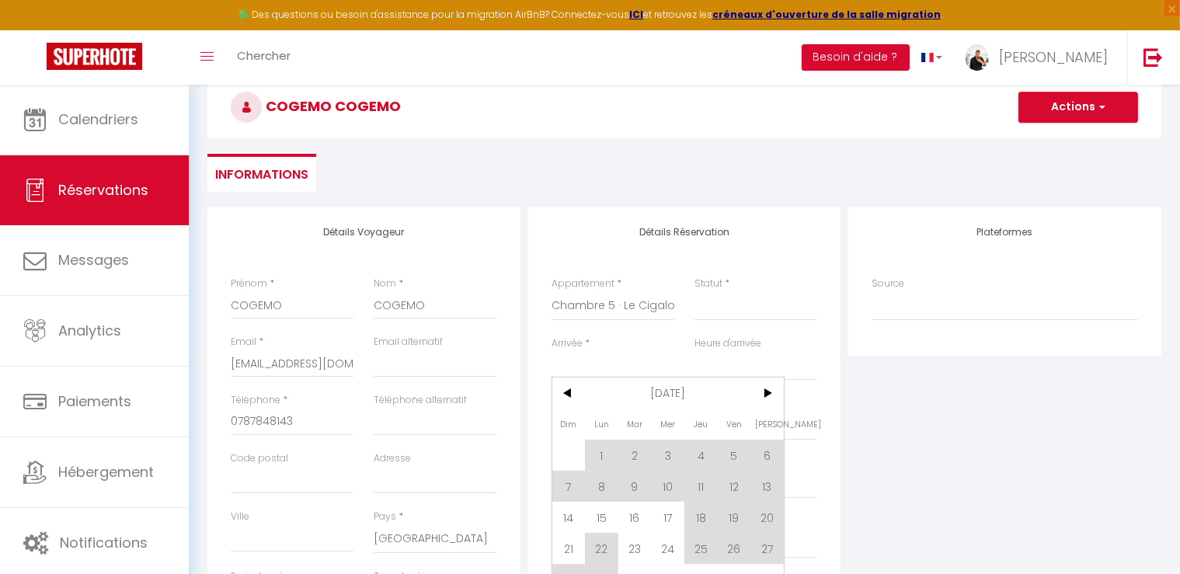
scroll to position [155, 0]
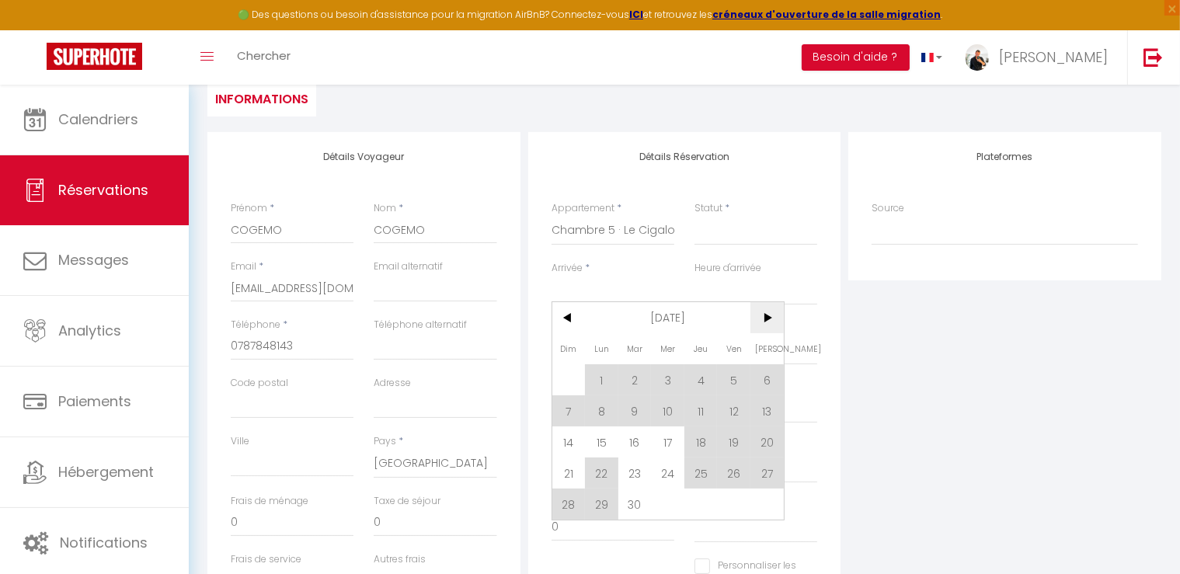
click at [772, 320] on span ">" at bounding box center [767, 317] width 33 height 31
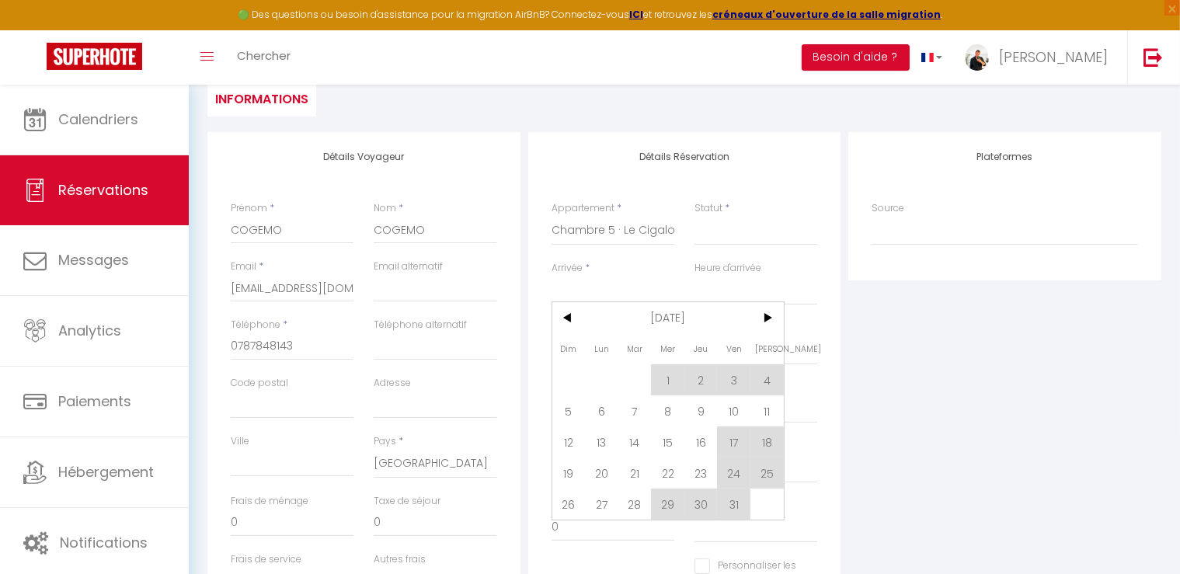
drag, startPoint x: 702, startPoint y: 504, endPoint x: 546, endPoint y: 355, distance: 216.0
click at [702, 503] on span "30" at bounding box center [700, 504] width 33 height 31
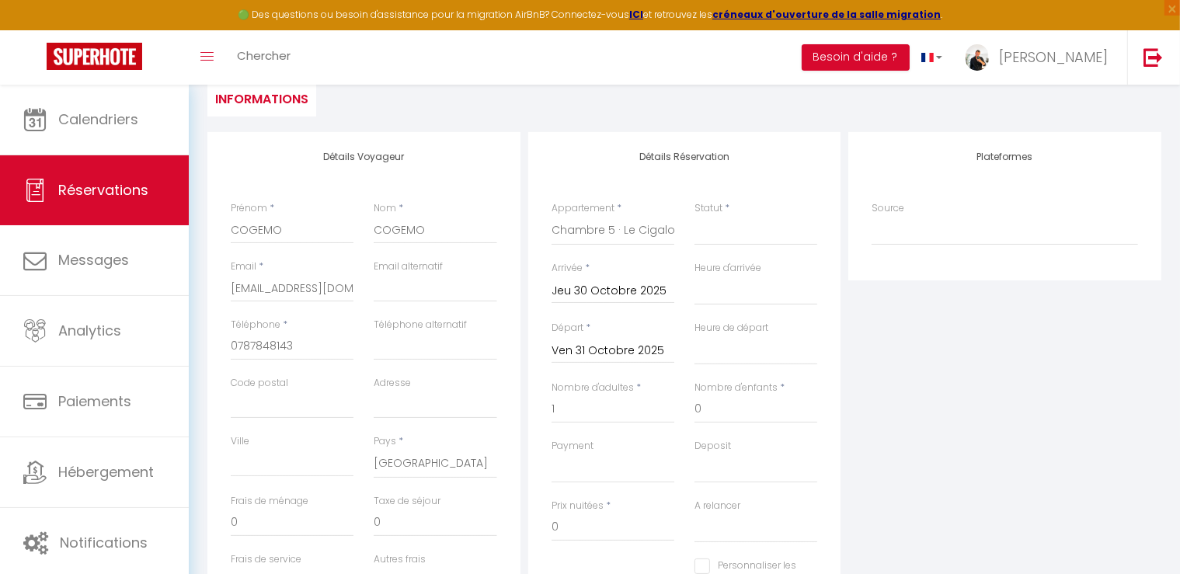
click at [591, 351] on input "Ven 31 Octobre 2025" at bounding box center [613, 351] width 123 height 20
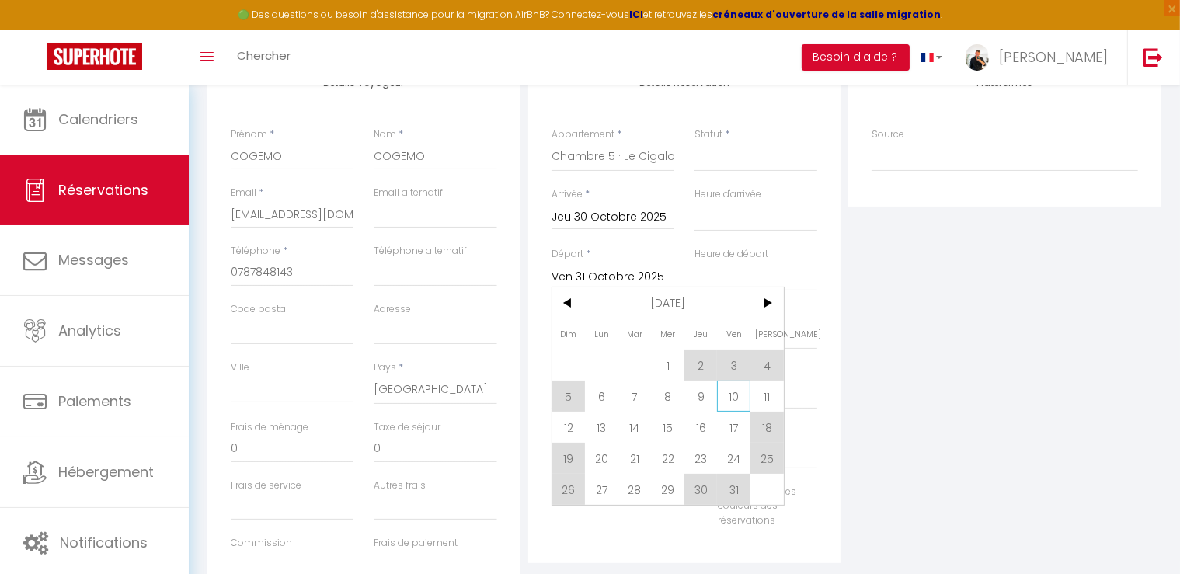
scroll to position [233, 0]
click at [769, 303] on span ">" at bounding box center [767, 299] width 33 height 31
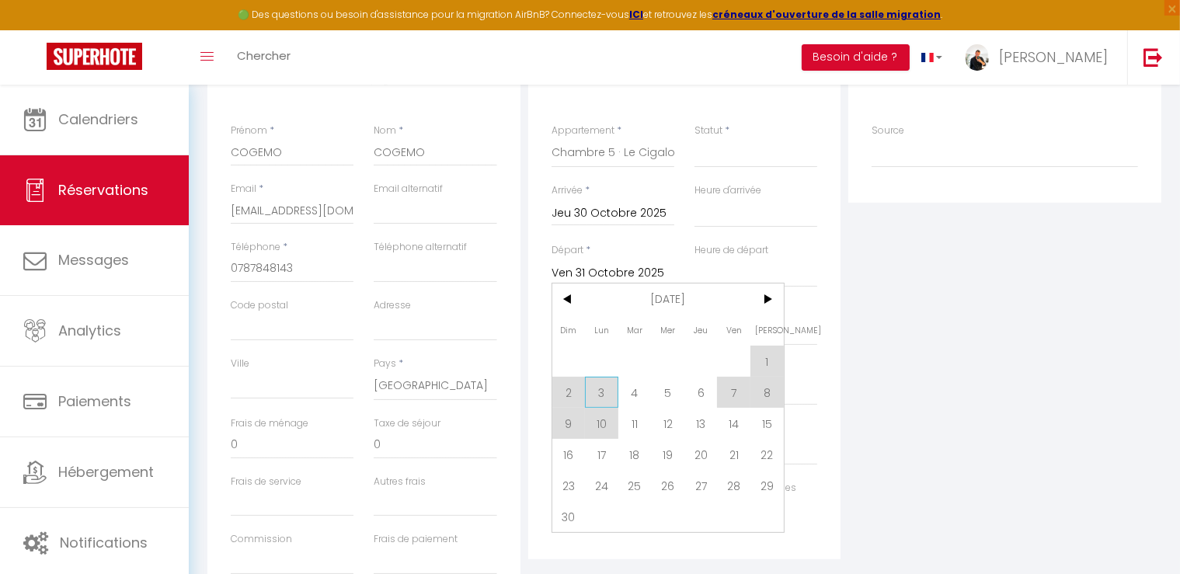
click at [609, 391] on span "3" at bounding box center [601, 392] width 33 height 31
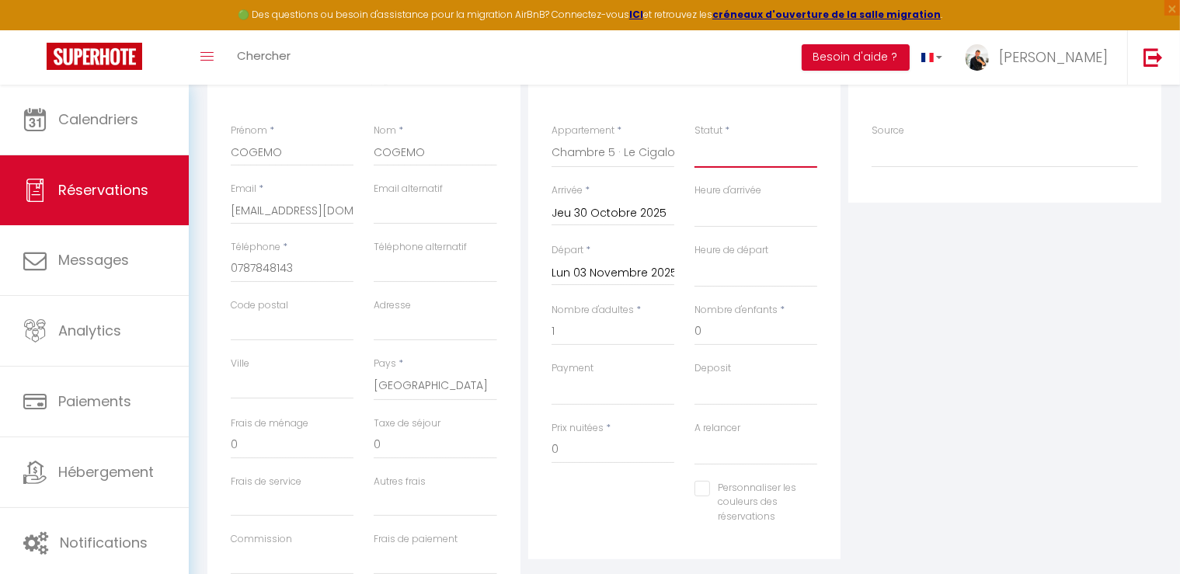
click at [722, 153] on select "Confirmé Non Confirmé [PERSON_NAME] par le voyageur No Show Request" at bounding box center [756, 153] width 123 height 30
click at [695, 138] on select "Confirmé Non Confirmé [PERSON_NAME] par le voyageur No Show Request" at bounding box center [756, 153] width 123 height 30
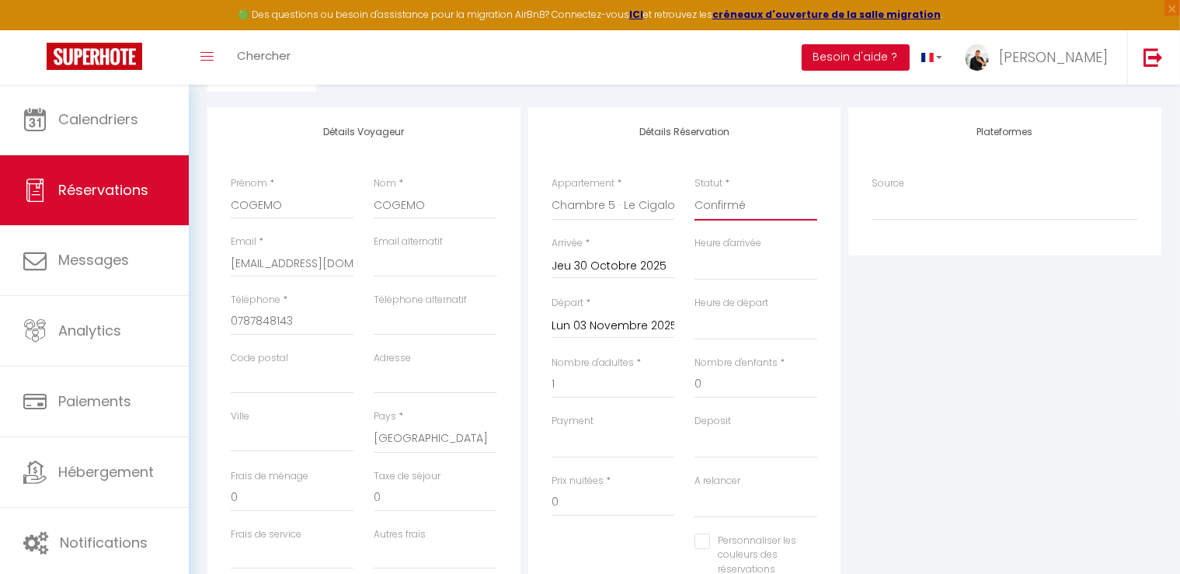
scroll to position [0, 0]
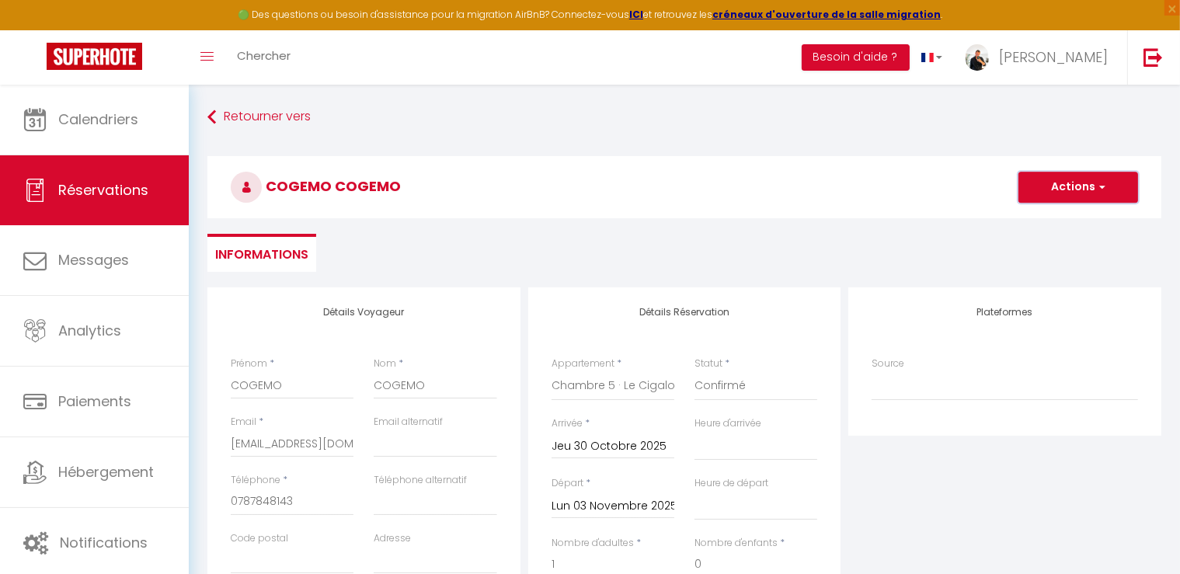
click at [1055, 190] on button "Actions" at bounding box center [1079, 187] width 120 height 31
click at [1053, 226] on link "Enregistrer" at bounding box center [1062, 221] width 123 height 20
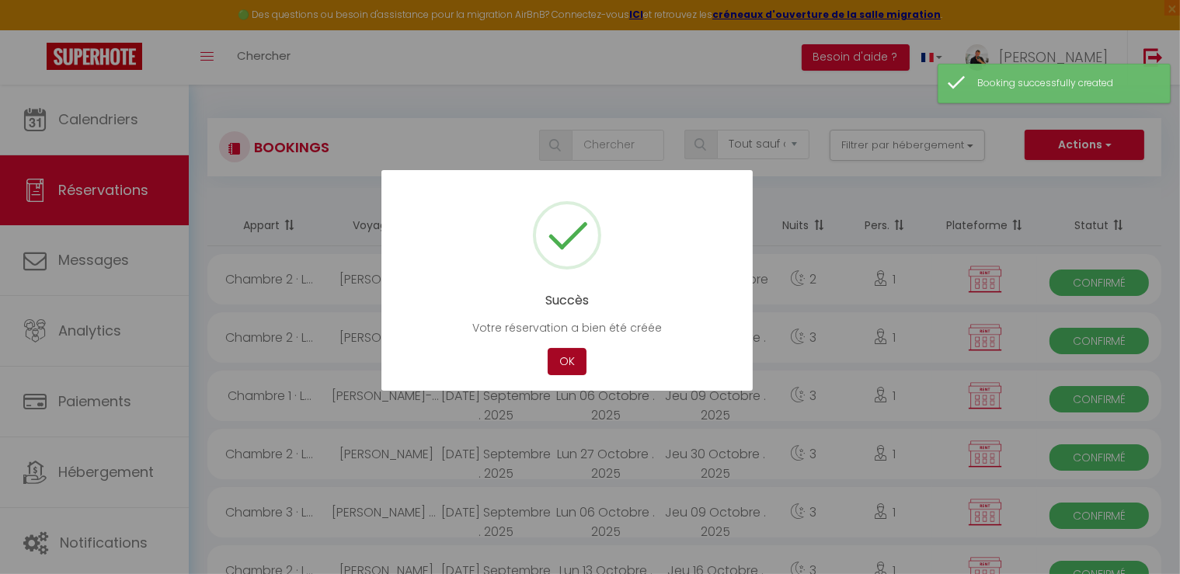
click at [580, 361] on button "OK" at bounding box center [567, 361] width 39 height 27
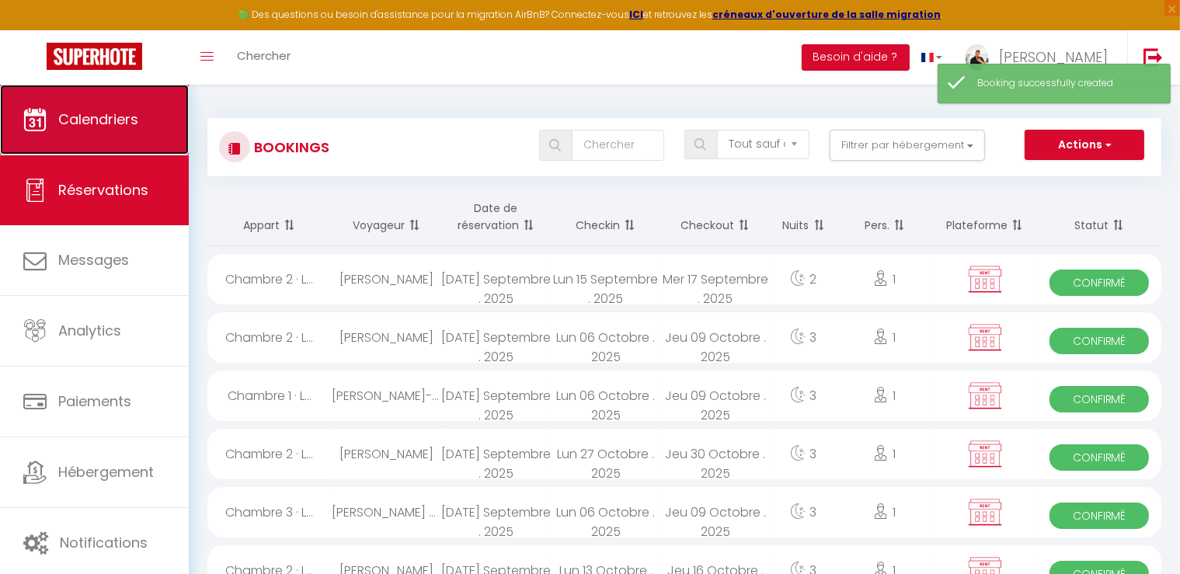
click at [92, 127] on span "Calendriers" at bounding box center [98, 119] width 80 height 19
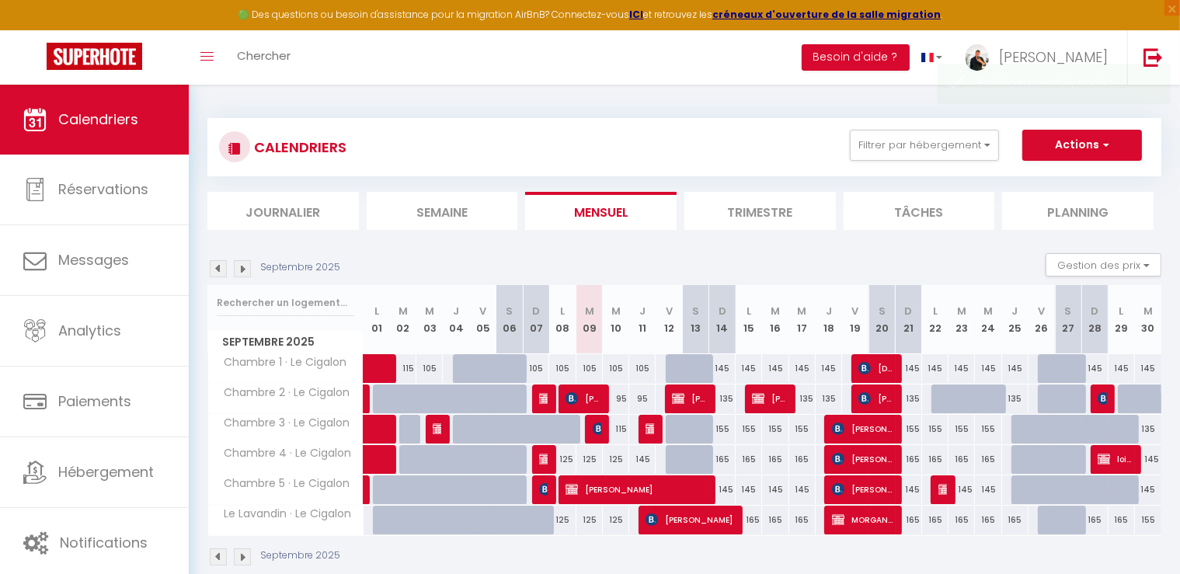
click at [238, 263] on img at bounding box center [242, 268] width 17 height 17
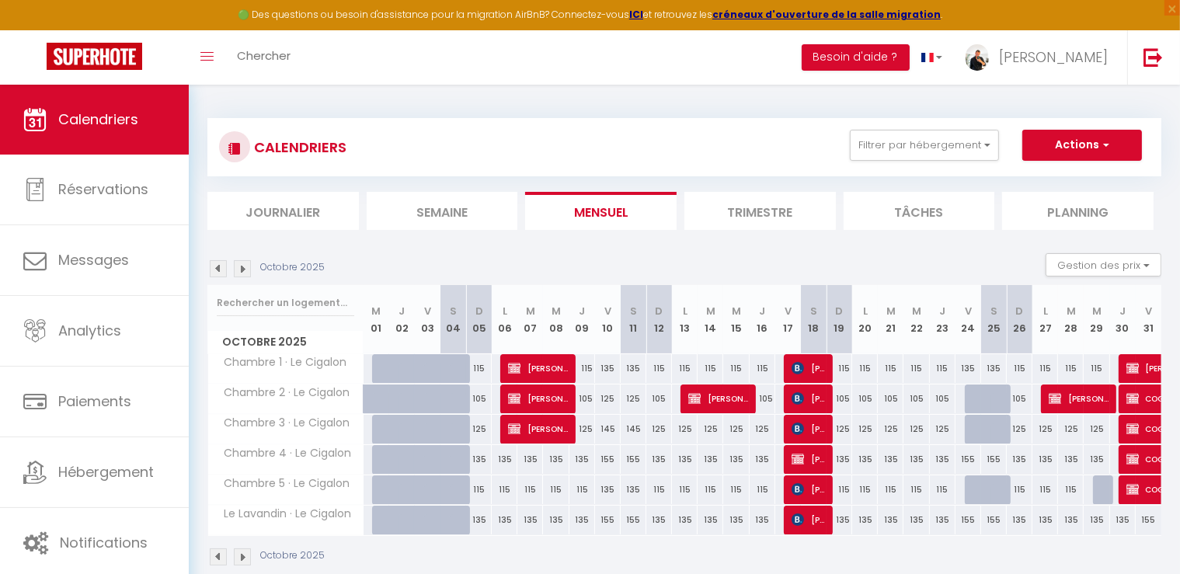
click at [1102, 493] on div at bounding box center [1106, 490] width 26 height 30
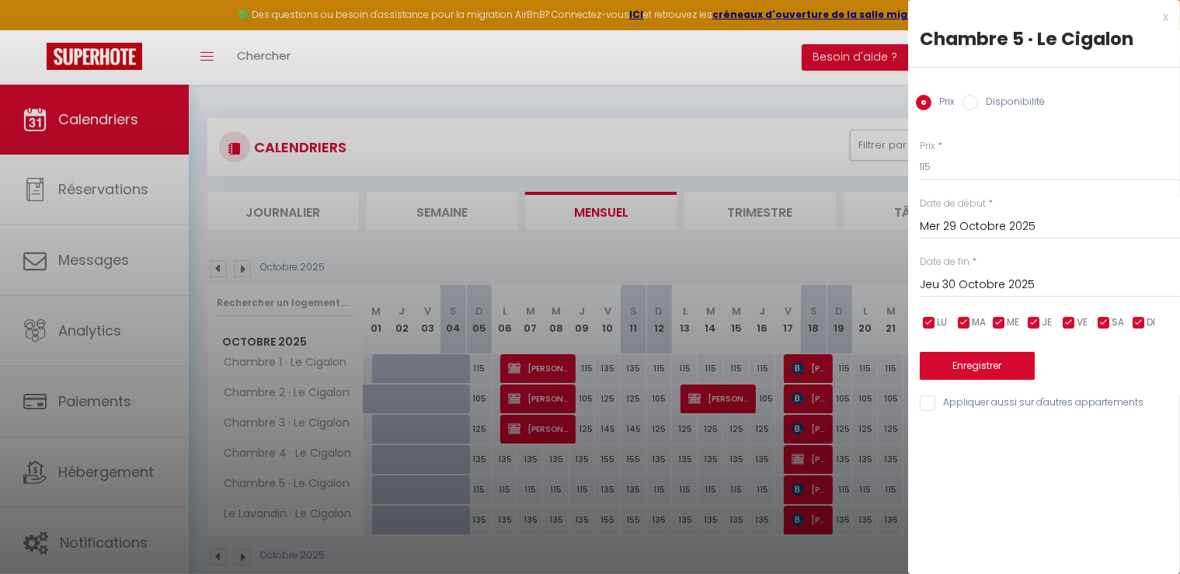
click at [985, 99] on label "Disponibilité" at bounding box center [1011, 103] width 67 height 17
click at [978, 99] on input "Disponibilité" at bounding box center [971, 103] width 16 height 16
click at [992, 367] on button "Enregistrer" at bounding box center [977, 368] width 115 height 28
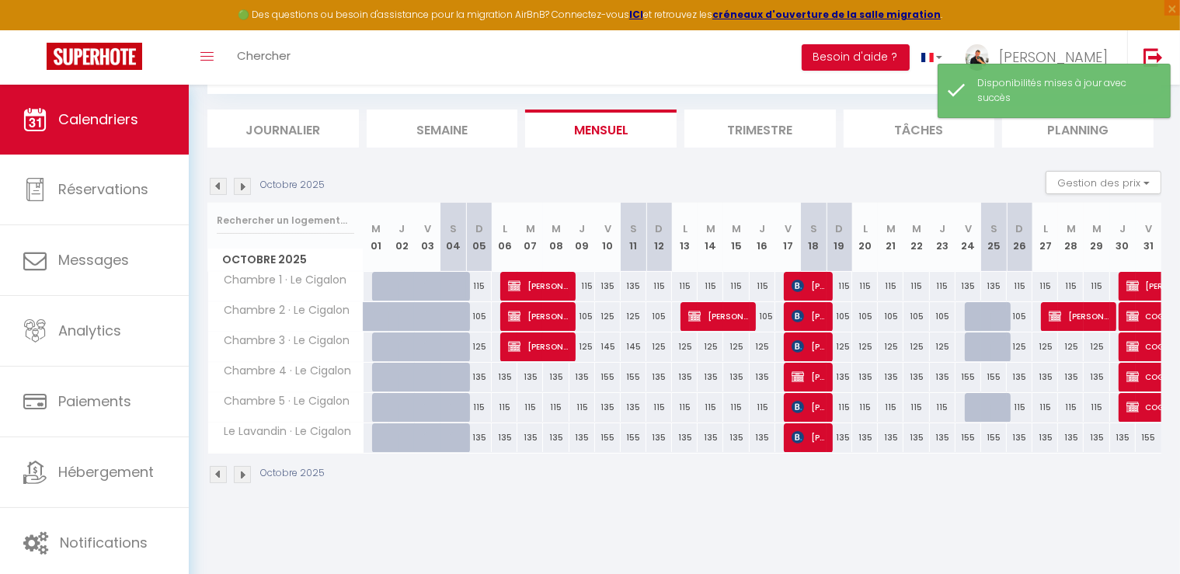
scroll to position [84, 0]
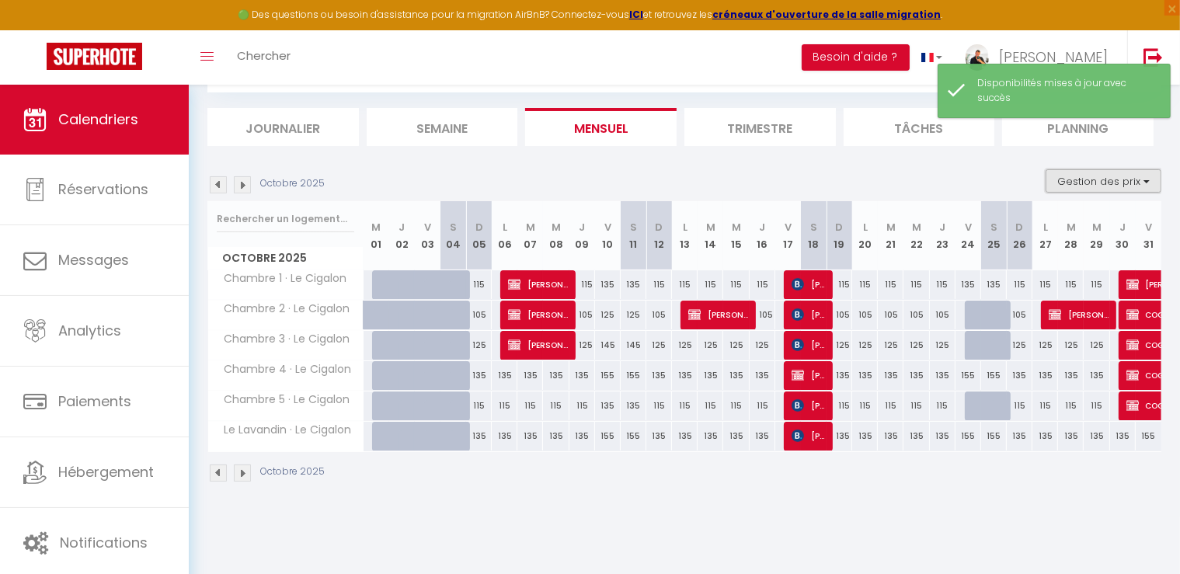
click at [1118, 179] on button "Gestion des prix" at bounding box center [1104, 180] width 116 height 23
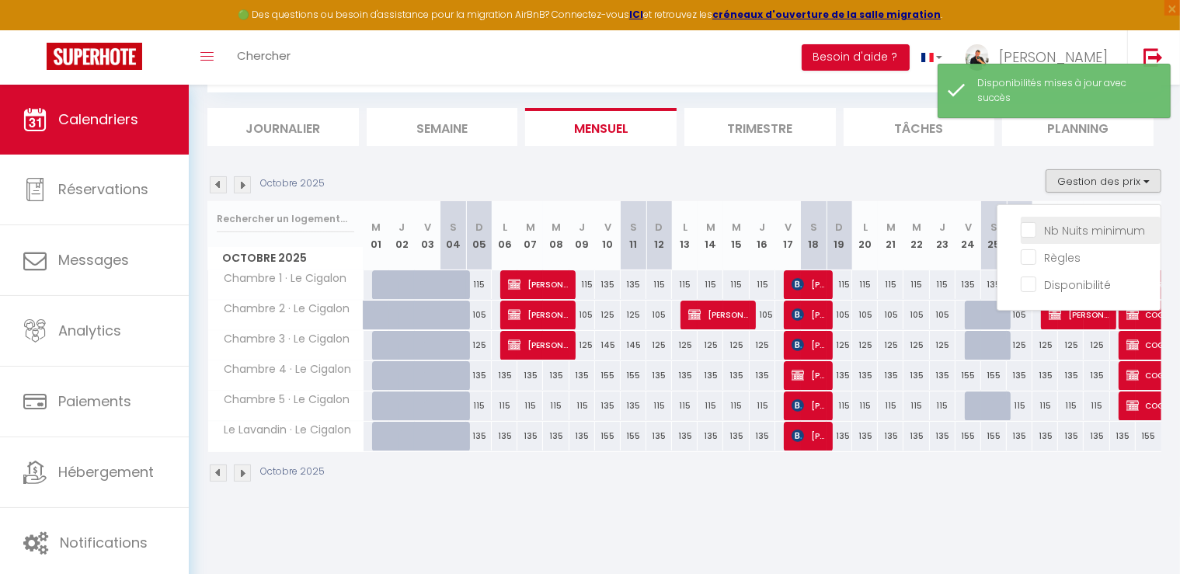
click at [1030, 232] on input "Nb Nuits minimum" at bounding box center [1091, 229] width 140 height 16
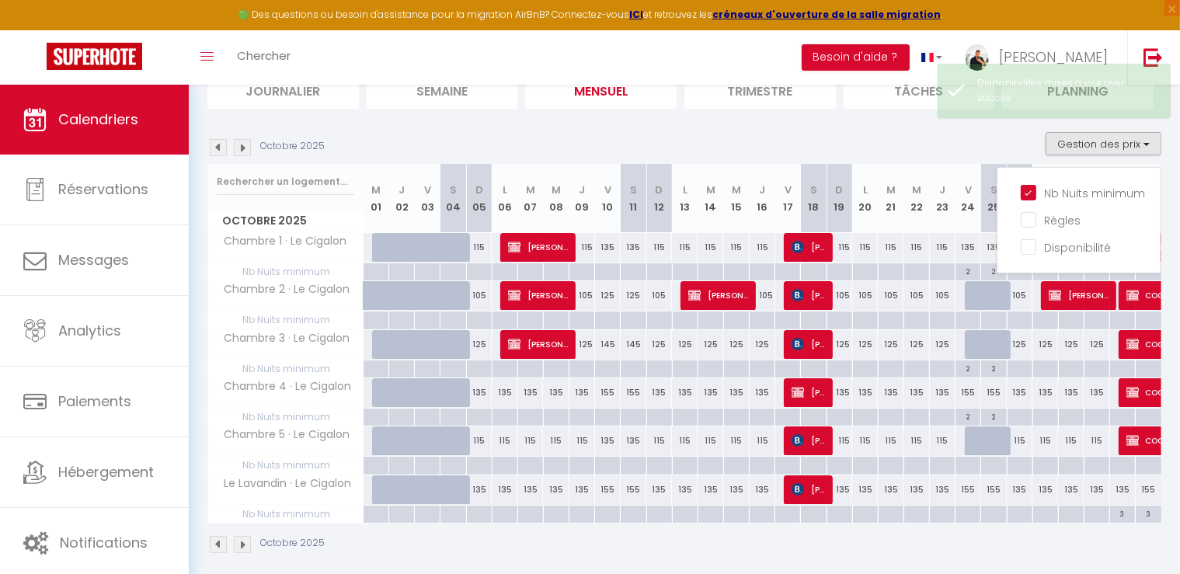
scroll to position [132, 0]
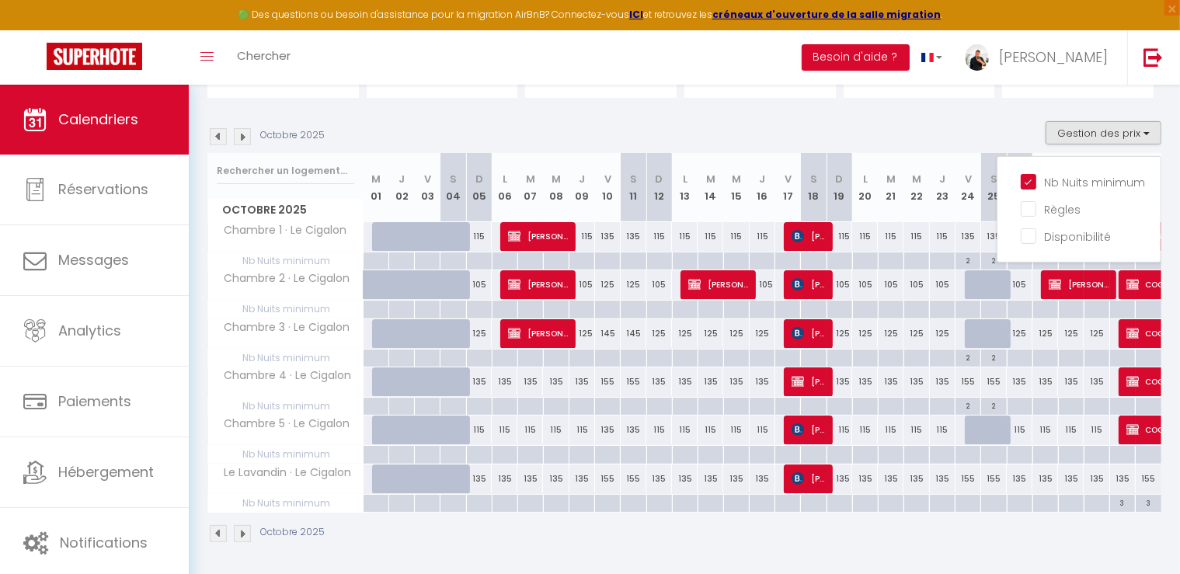
click at [1014, 134] on div "Octobre 2025 Gestion des prix Nb Nuits minimum Règles Disponibilité" at bounding box center [684, 137] width 954 height 32
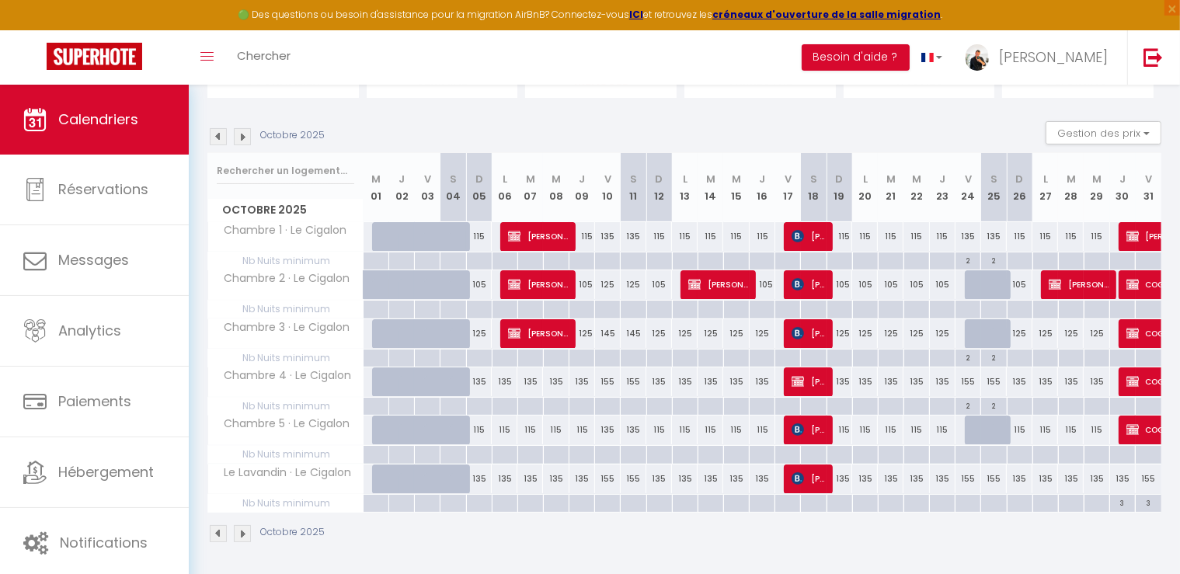
click at [1119, 503] on div "3" at bounding box center [1122, 502] width 25 height 15
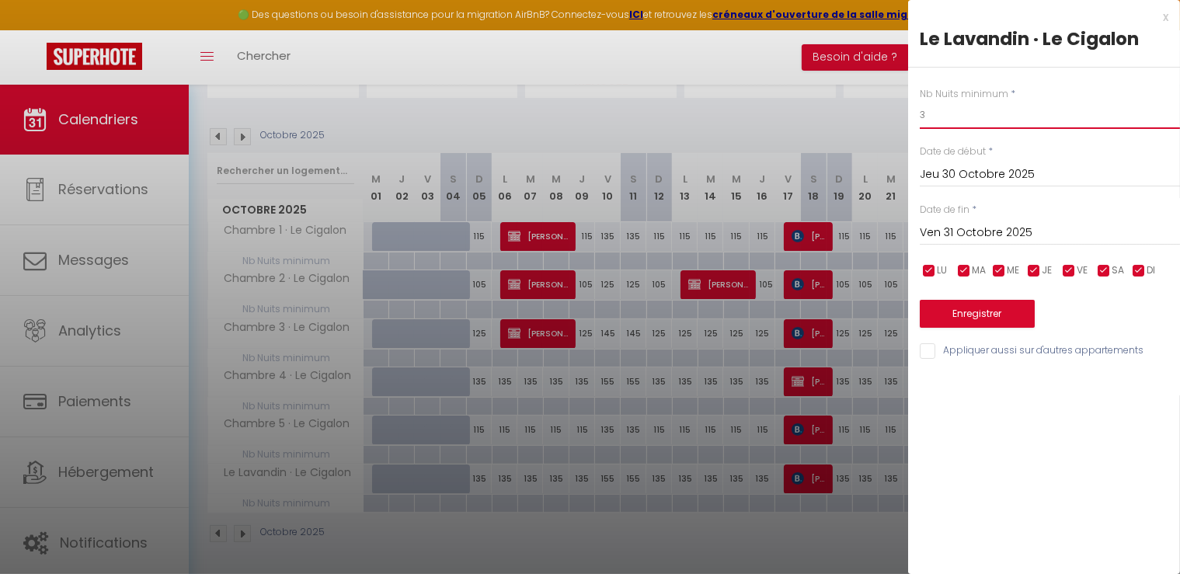
click at [993, 121] on input "3" at bounding box center [1050, 115] width 260 height 28
click at [1020, 320] on button "Enregistrer" at bounding box center [977, 314] width 115 height 28
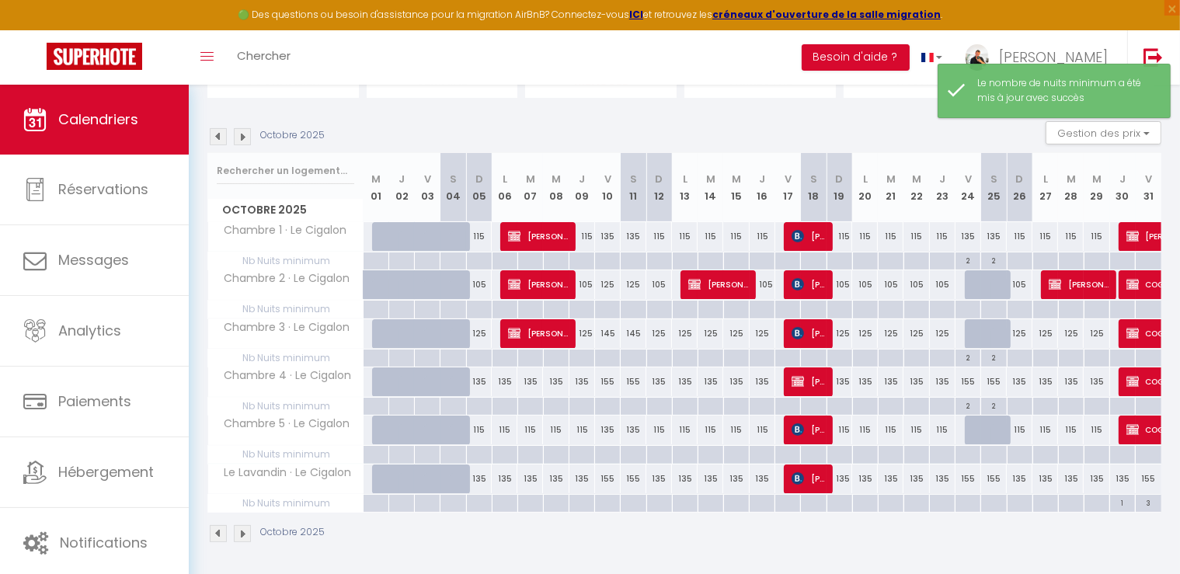
click at [1152, 500] on div "3" at bounding box center [1149, 502] width 26 height 15
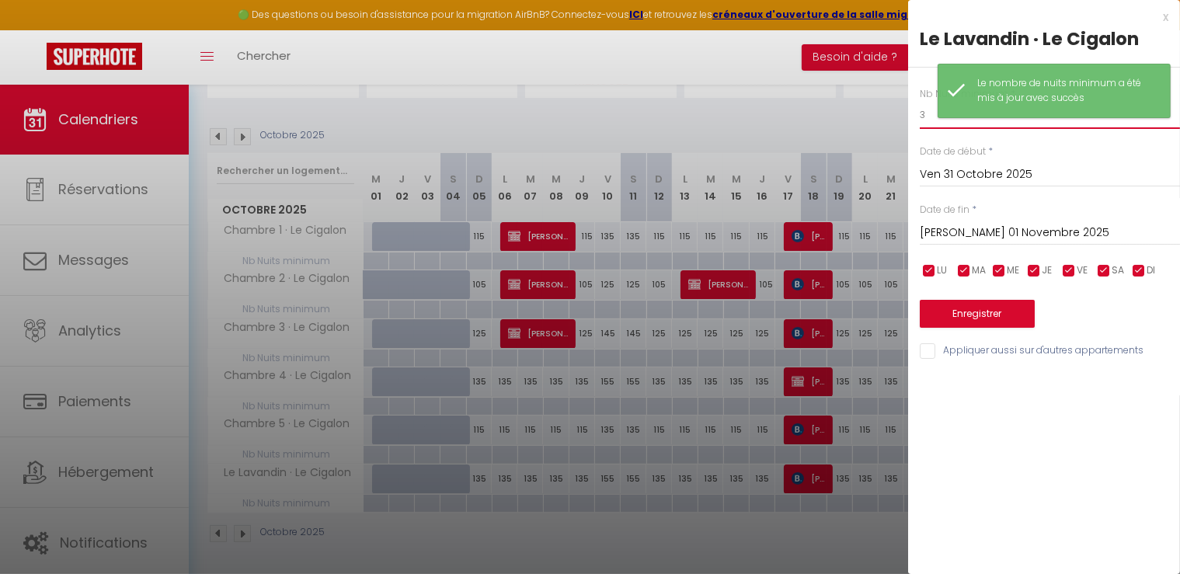
drag, startPoint x: 933, startPoint y: 117, endPoint x: 841, endPoint y: 108, distance: 92.9
click at [841, 108] on body "🟢 Des questions ou besoin d'assistance pour la migration AirBnB? Connectez-vous…" at bounding box center [590, 265] width 1180 height 625
click at [996, 319] on button "Enregistrer" at bounding box center [977, 314] width 115 height 28
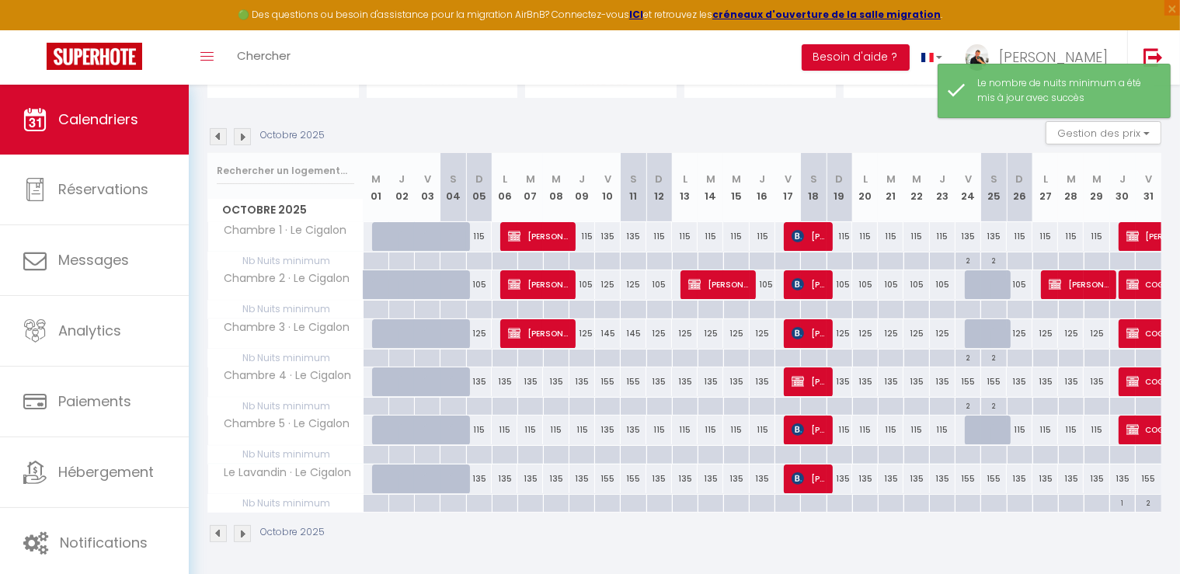
click at [242, 133] on img at bounding box center [242, 136] width 17 height 17
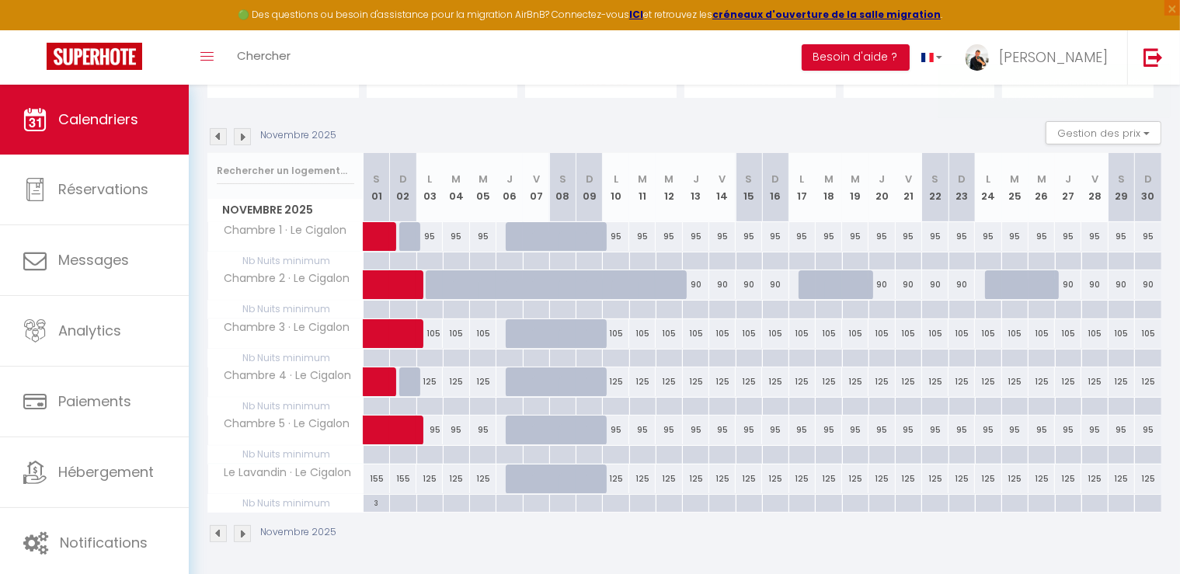
click at [377, 505] on div "3" at bounding box center [377, 502] width 26 height 15
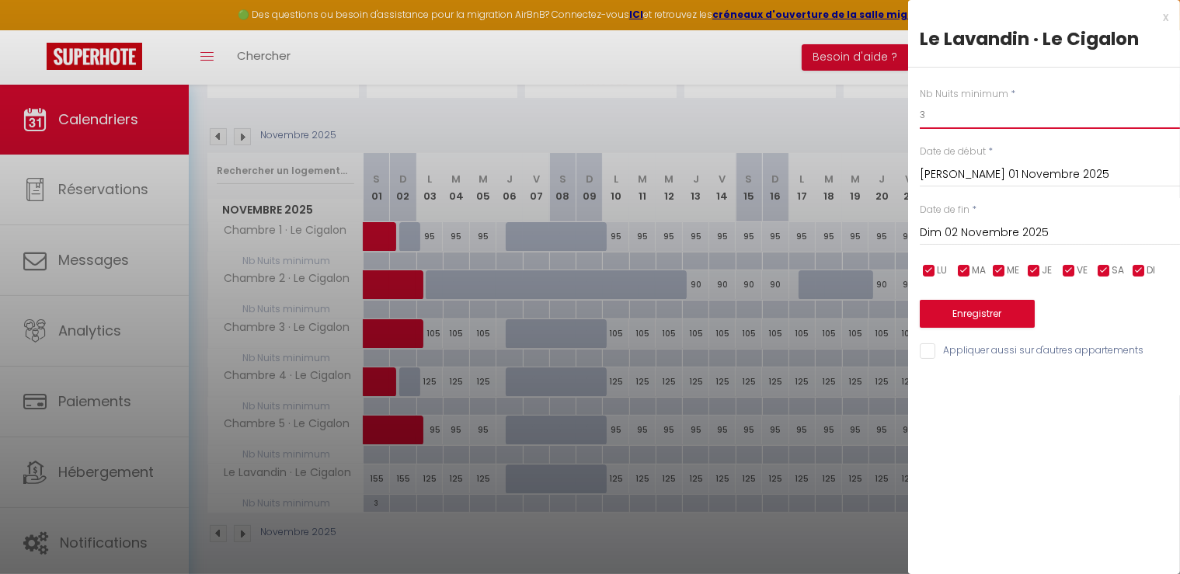
drag, startPoint x: 956, startPoint y: 114, endPoint x: 867, endPoint y: 117, distance: 88.6
click at [867, 117] on body "🟢 Des questions ou besoin d'assistance pour la migration AirBnB? Connectez-vous…" at bounding box center [590, 265] width 1180 height 625
click at [973, 322] on button "Enregistrer" at bounding box center [977, 314] width 115 height 28
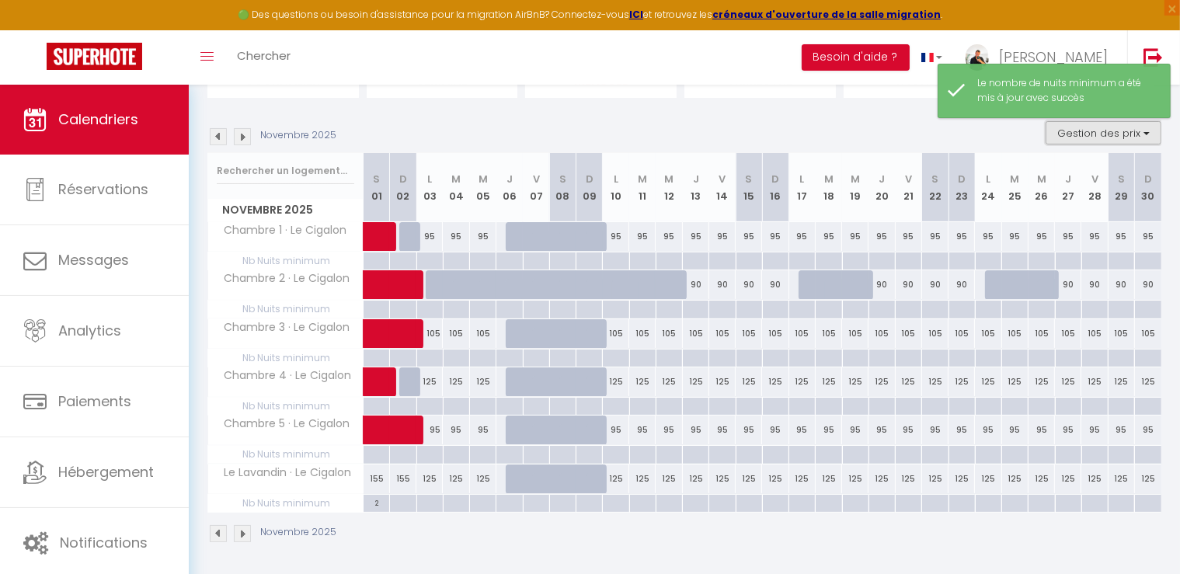
click at [1106, 138] on button "Gestion des prix" at bounding box center [1104, 132] width 116 height 23
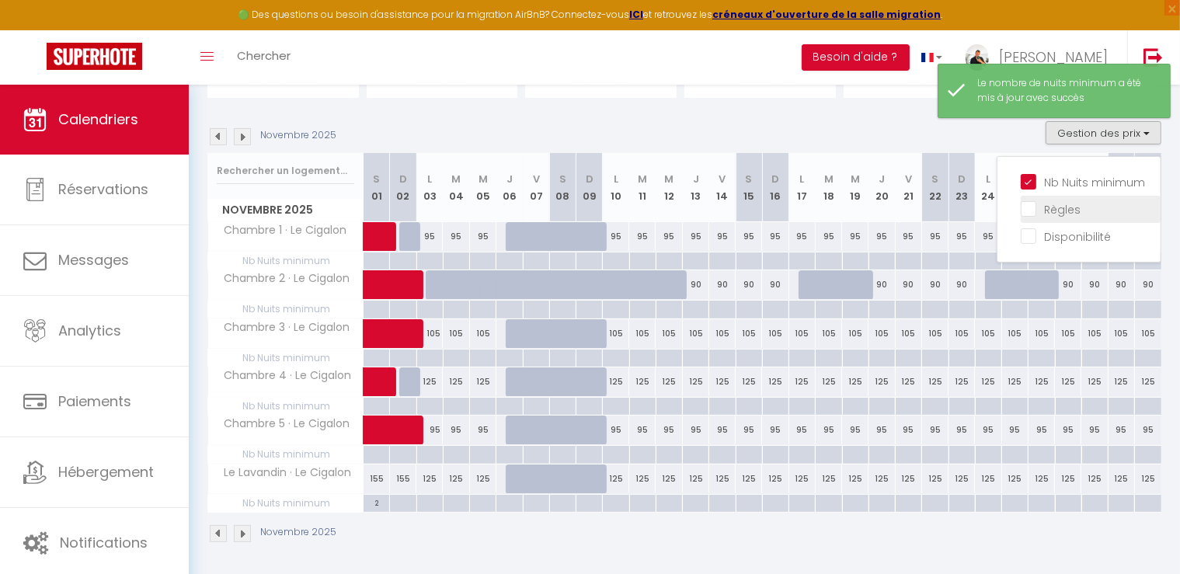
click at [1066, 204] on input "Règles" at bounding box center [1091, 208] width 140 height 16
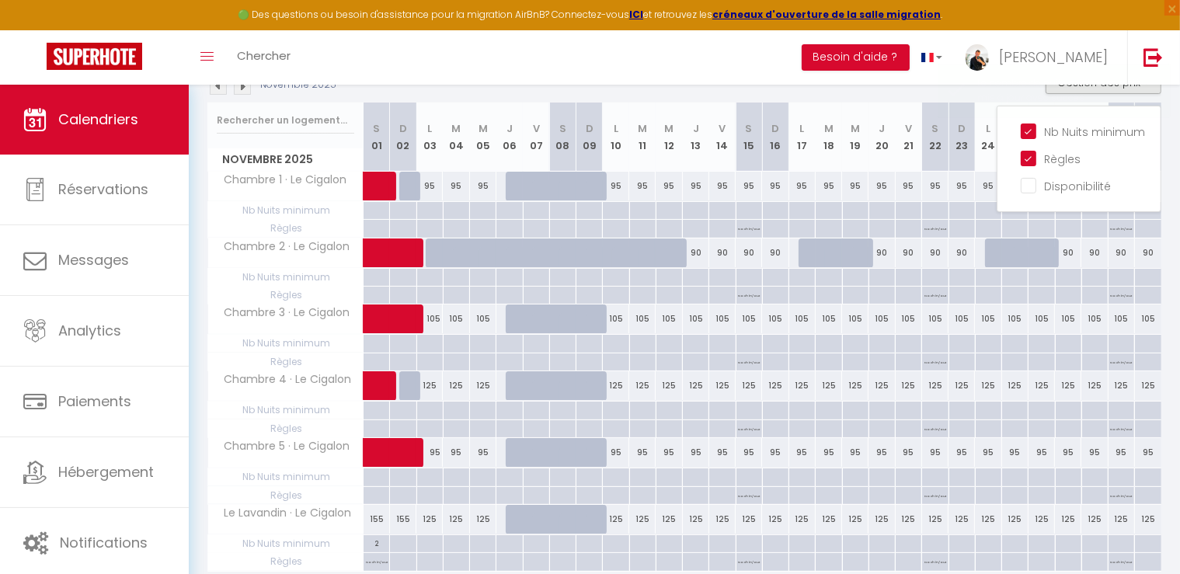
scroll to position [240, 0]
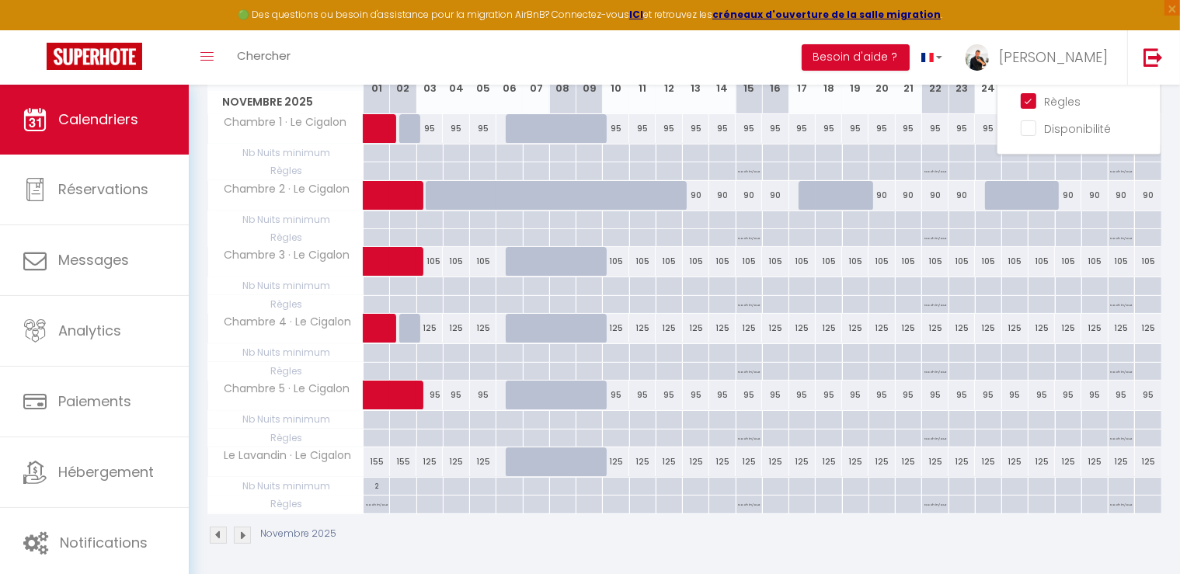
click at [372, 503] on p "No ch in/out" at bounding box center [377, 503] width 22 height 15
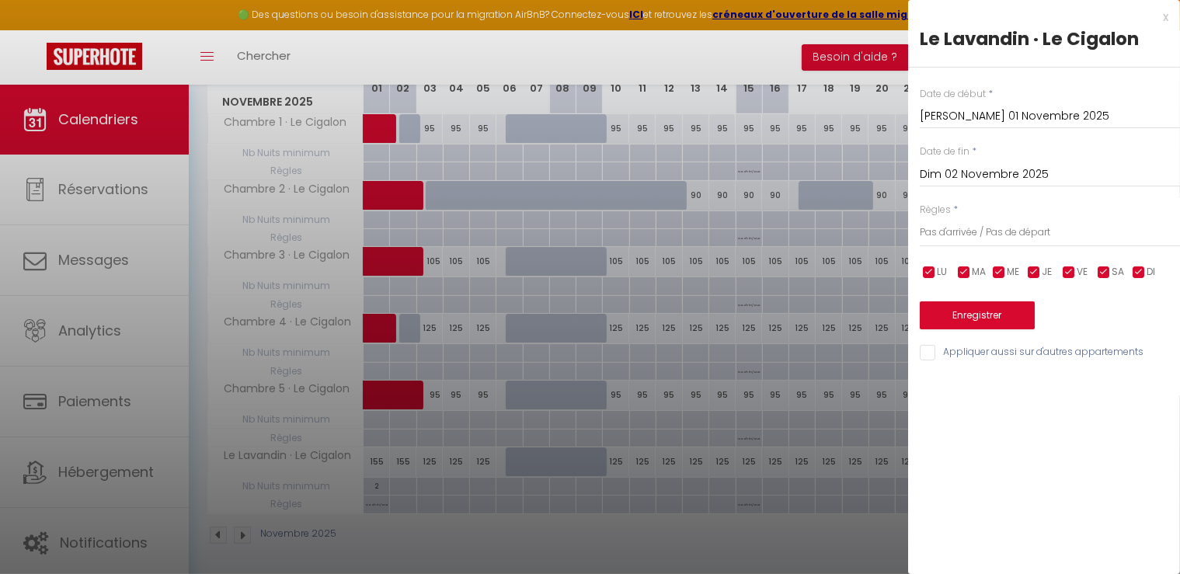
click at [412, 543] on div at bounding box center [590, 287] width 1180 height 574
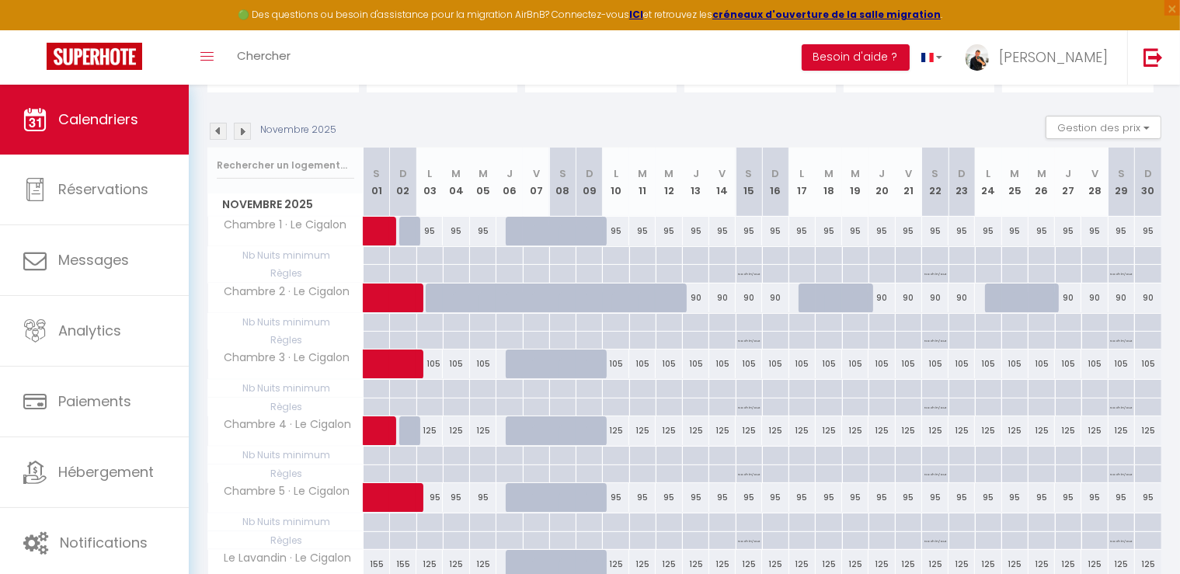
scroll to position [85, 0]
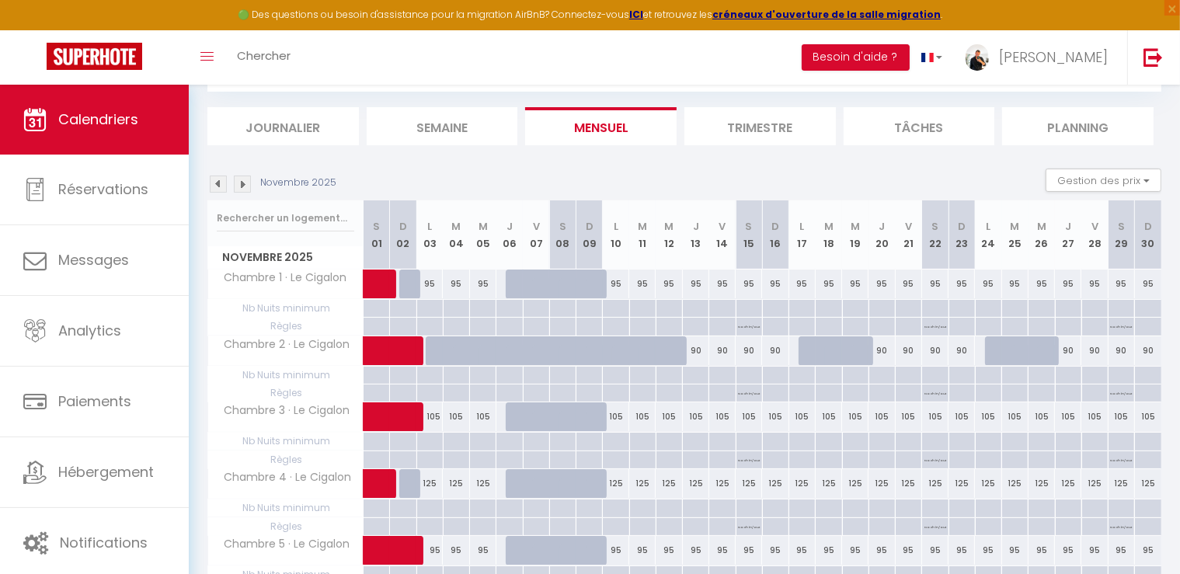
click at [216, 178] on img at bounding box center [218, 184] width 17 height 17
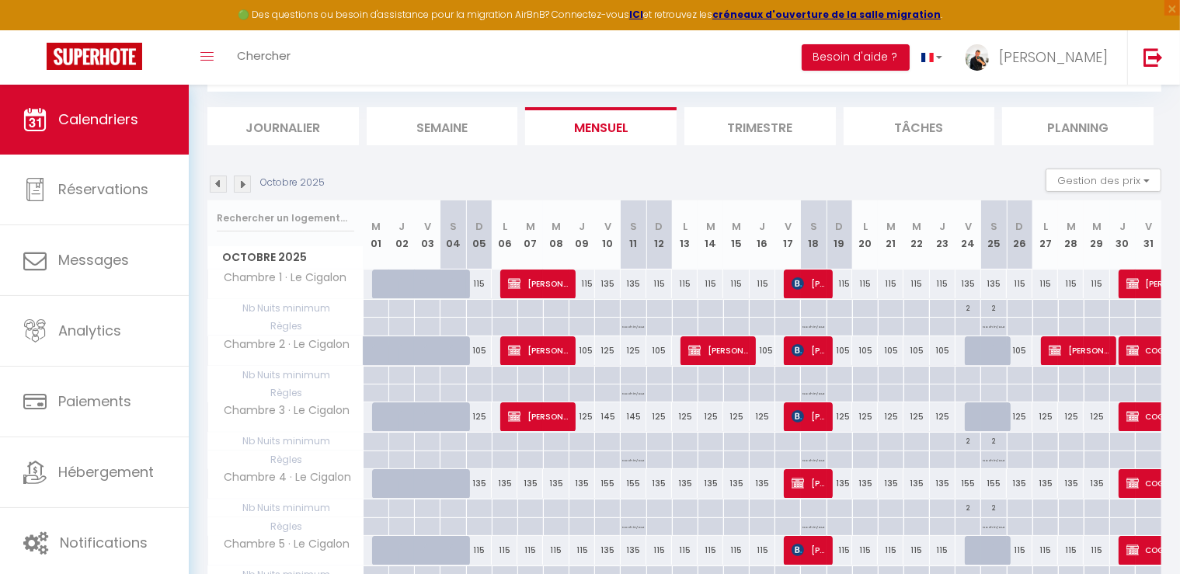
scroll to position [240, 0]
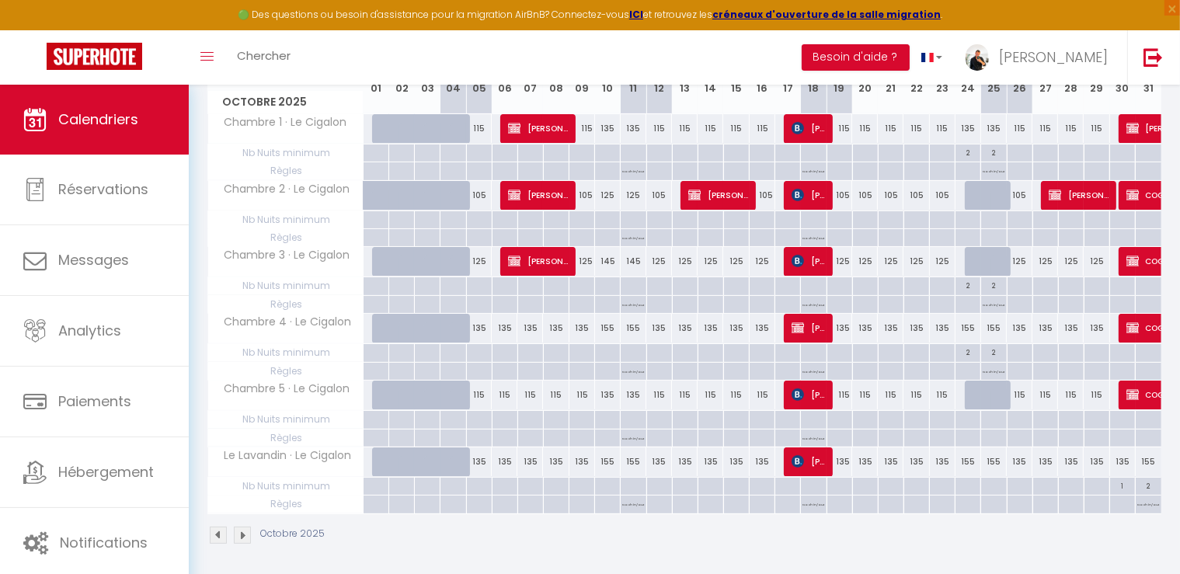
click at [1151, 506] on p "No ch in/out" at bounding box center [1149, 503] width 22 height 15
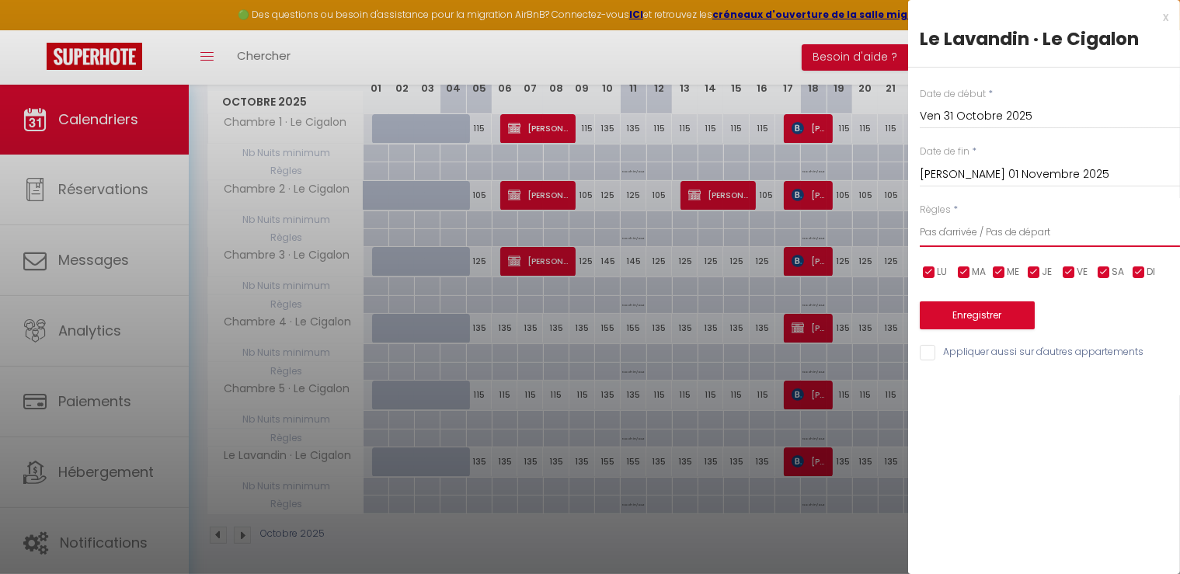
click at [980, 235] on select "Aucun No Checkin No Checkout Pas d'arrivée / Pas de départ" at bounding box center [1050, 233] width 260 height 30
click at [920, 218] on select "Aucun No Checkin No Checkout Pas d'arrivée / Pas de départ" at bounding box center [1050, 233] width 260 height 30
click at [970, 313] on button "Enregistrer" at bounding box center [977, 315] width 115 height 28
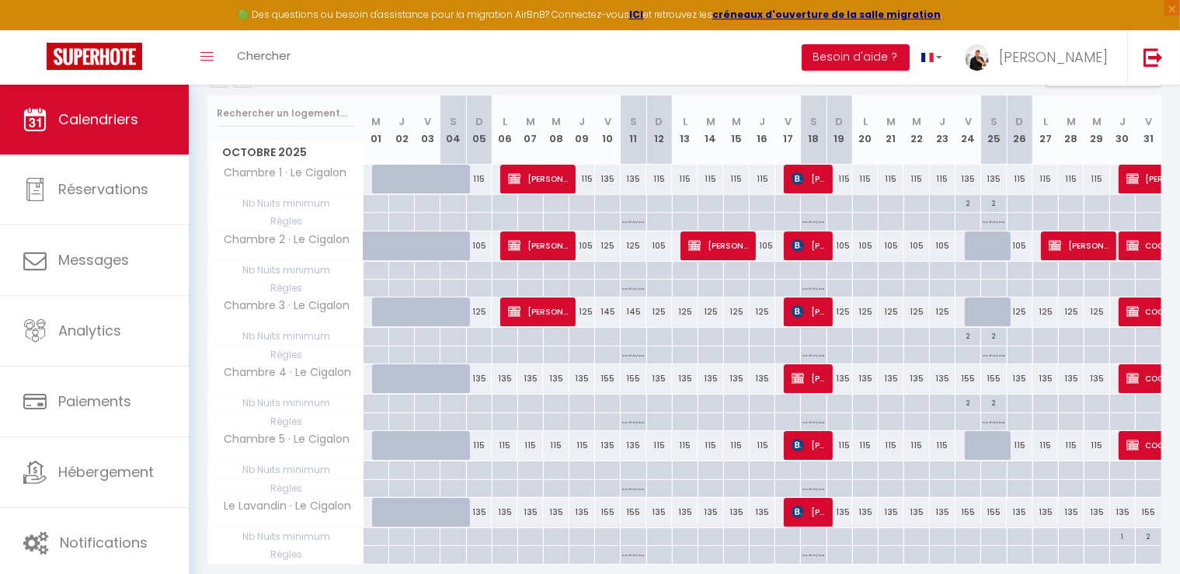
scroll to position [162, 0]
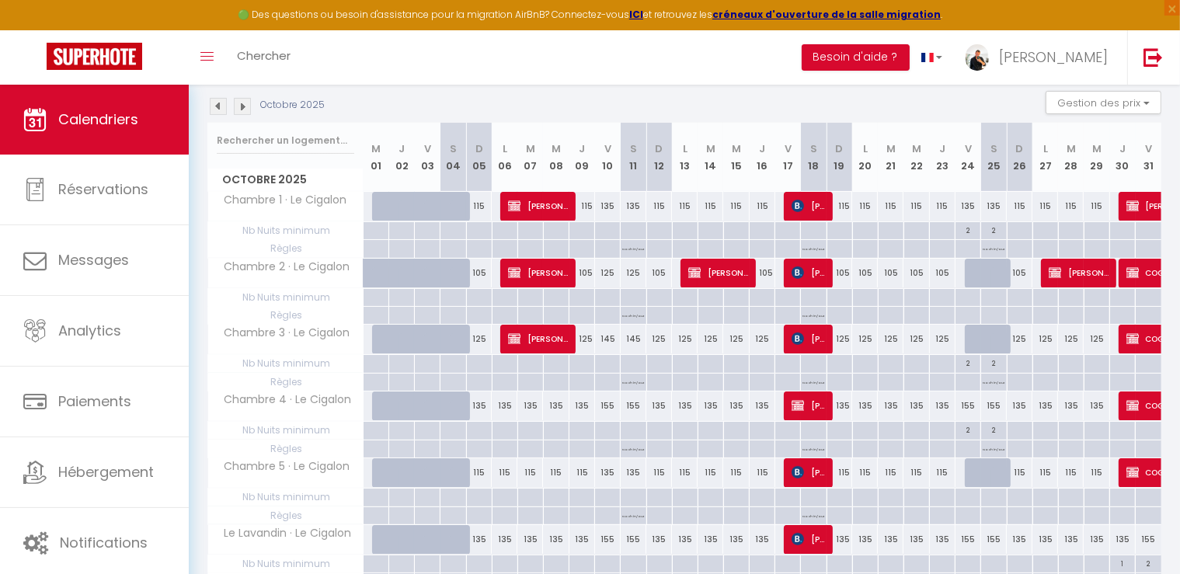
click at [970, 232] on div "2" at bounding box center [968, 229] width 25 height 15
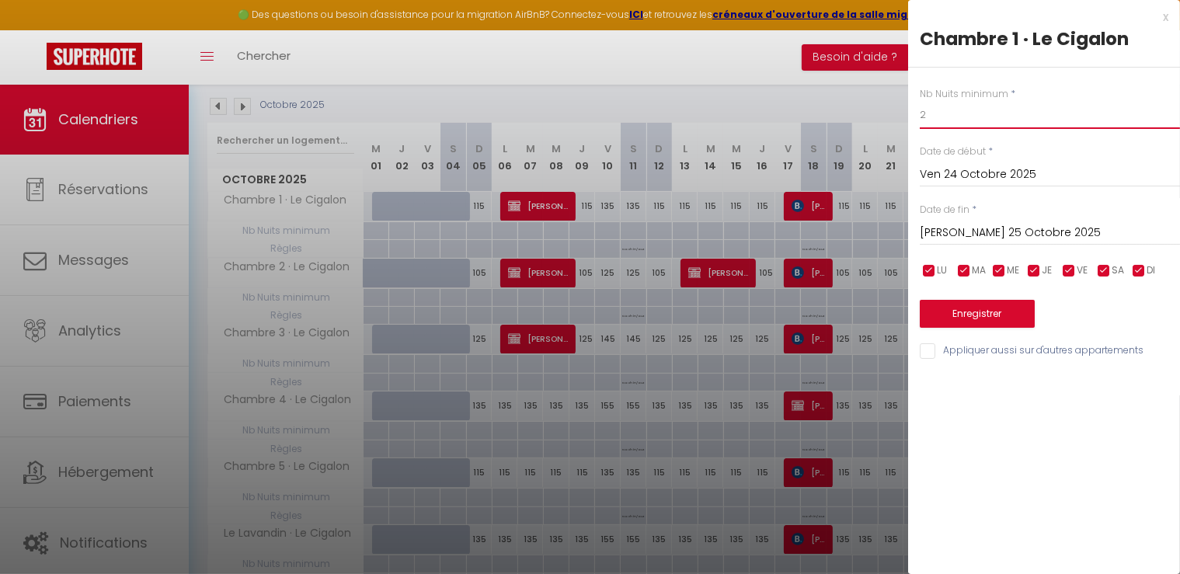
drag, startPoint x: 944, startPoint y: 124, endPoint x: 890, endPoint y: 120, distance: 53.7
click at [891, 118] on body "🟢 Des questions ou besoin d'assistance pour la migration AirBnB? Connectez-vous…" at bounding box center [590, 289] width 1180 height 734
click at [1029, 320] on button "Enregistrer" at bounding box center [977, 314] width 115 height 28
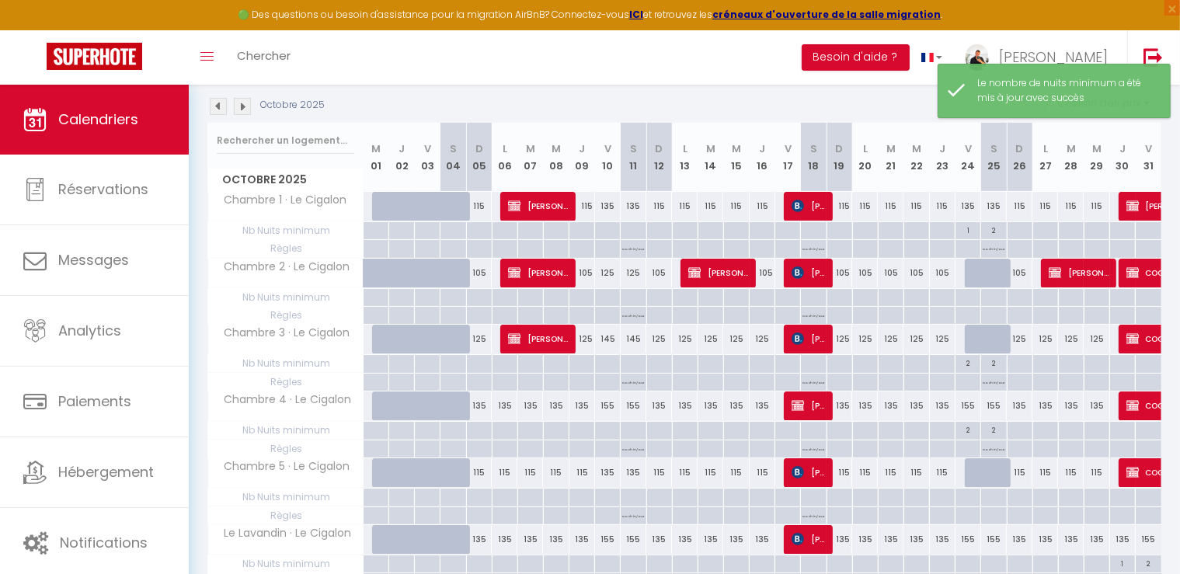
click at [994, 231] on div "2" at bounding box center [993, 229] width 25 height 15
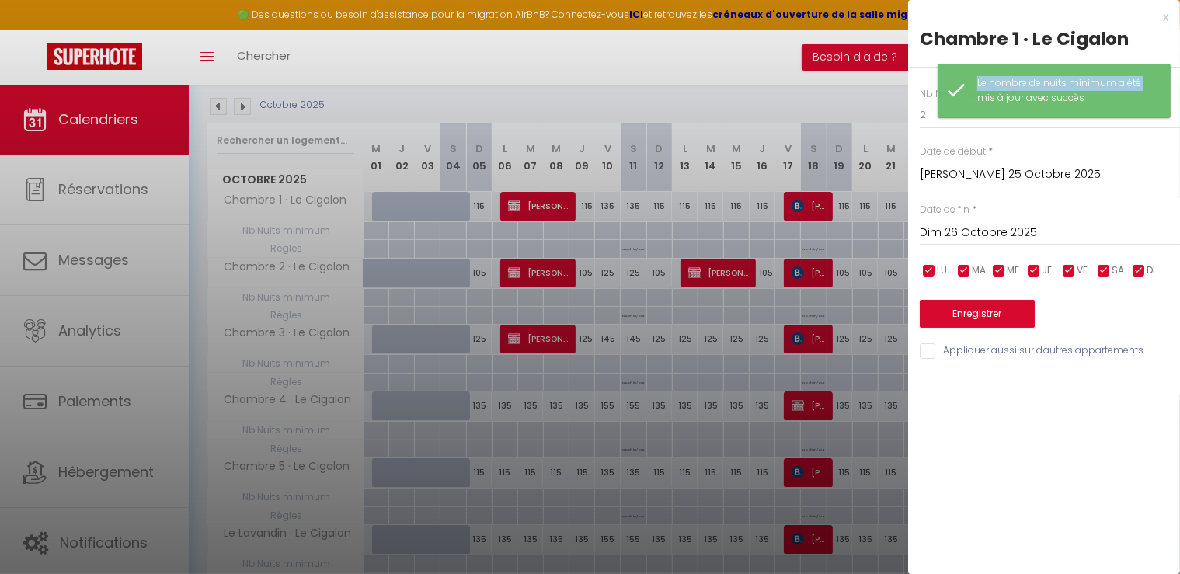
drag, startPoint x: 942, startPoint y: 116, endPoint x: 865, endPoint y: 114, distance: 76.9
click at [865, 114] on body "🟢 Des questions ou besoin d'assistance pour la migration AirBnB? Connectez-vous…" at bounding box center [590, 289] width 1180 height 734
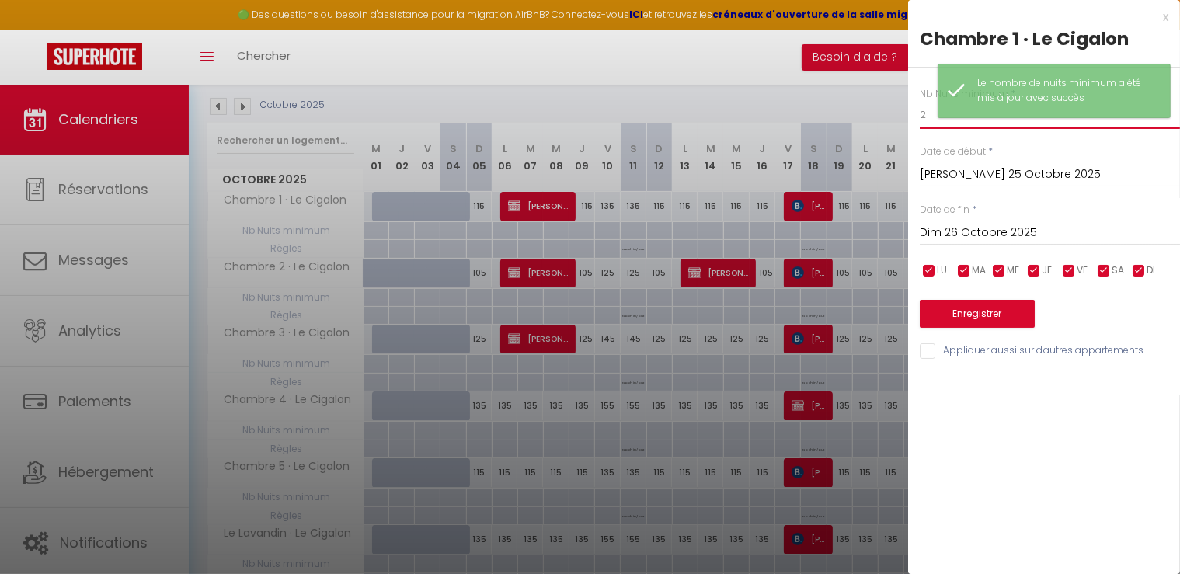
click at [928, 118] on input "2" at bounding box center [1050, 115] width 260 height 28
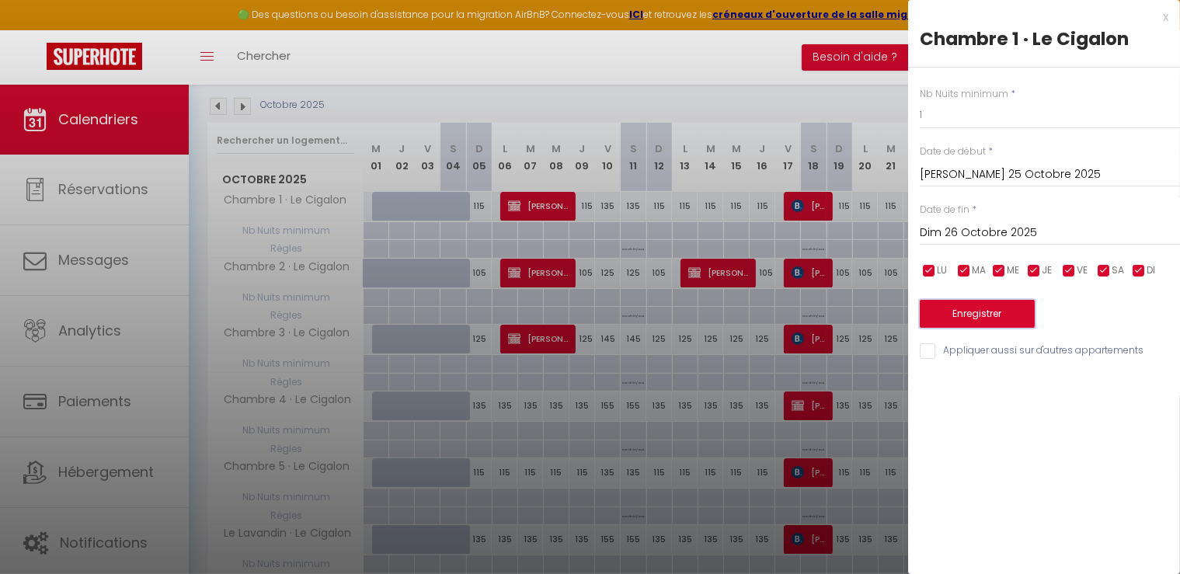
click at [990, 311] on button "Enregistrer" at bounding box center [977, 314] width 115 height 28
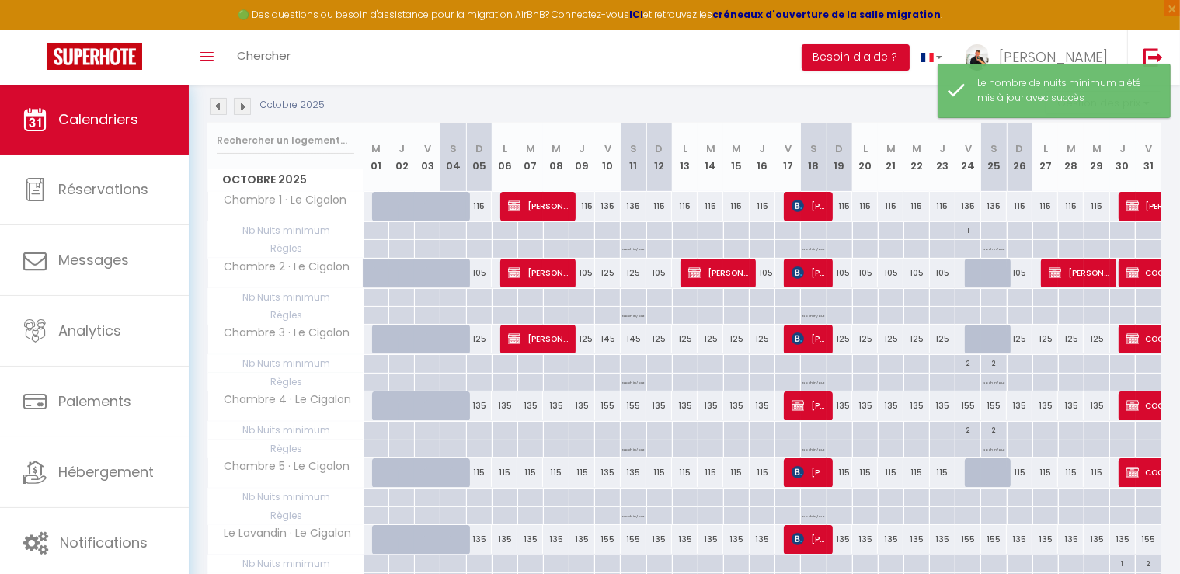
click at [986, 251] on p "No ch in/out" at bounding box center [994, 247] width 22 height 15
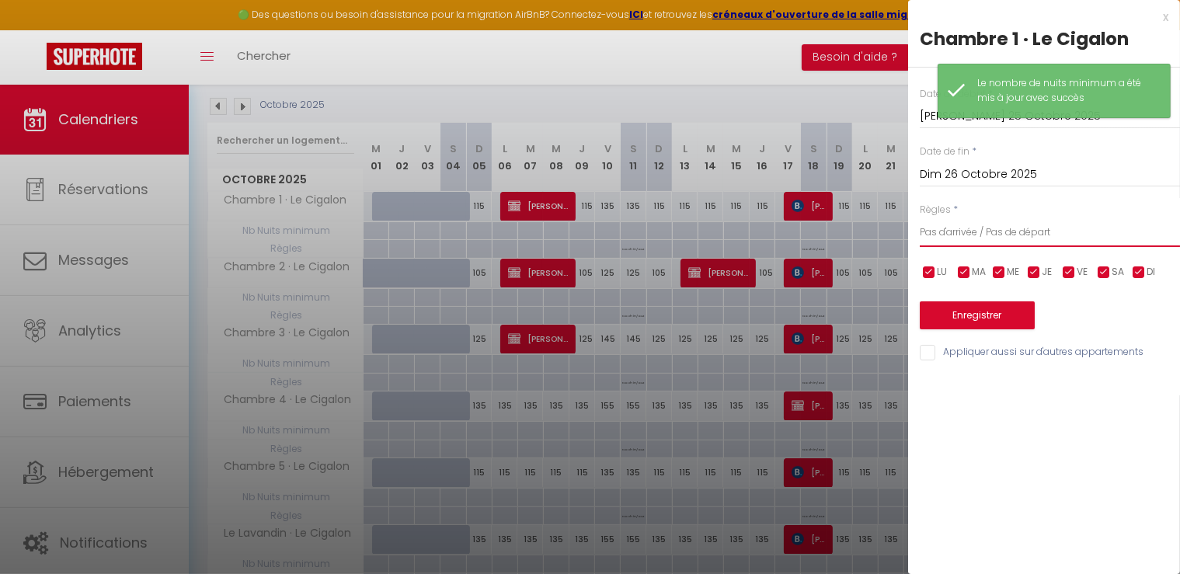
click at [992, 238] on select "Aucun No Checkin No Checkout Pas d'arrivée / Pas de départ" at bounding box center [1050, 233] width 260 height 30
click at [920, 218] on select "Aucun No Checkin No Checkout Pas d'arrivée / Pas de départ" at bounding box center [1050, 233] width 260 height 30
click at [968, 310] on button "Enregistrer" at bounding box center [977, 315] width 115 height 28
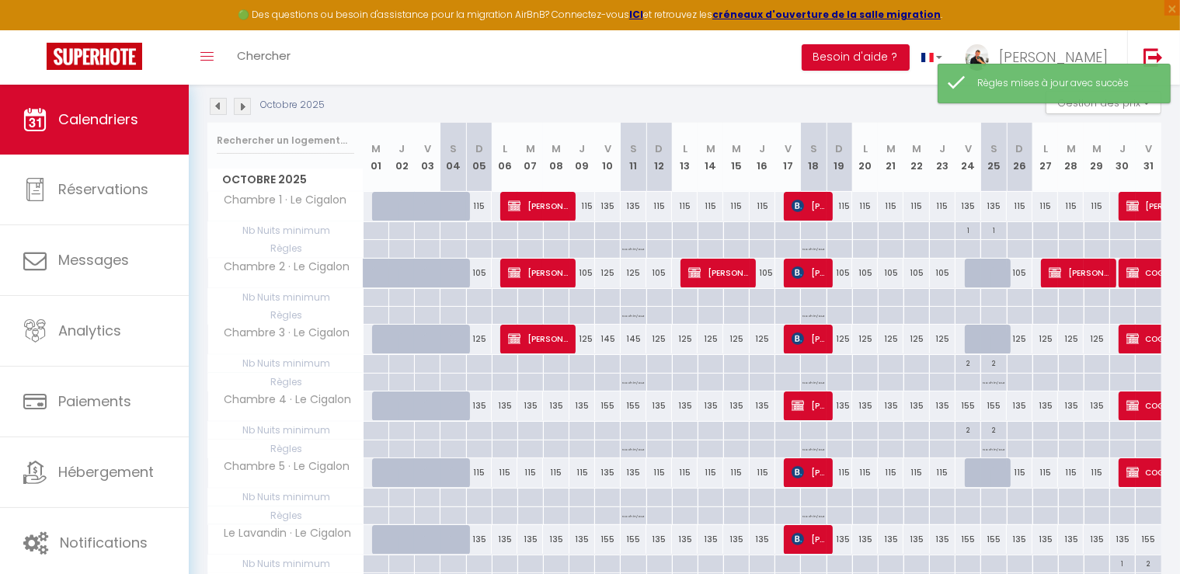
scroll to position [240, 0]
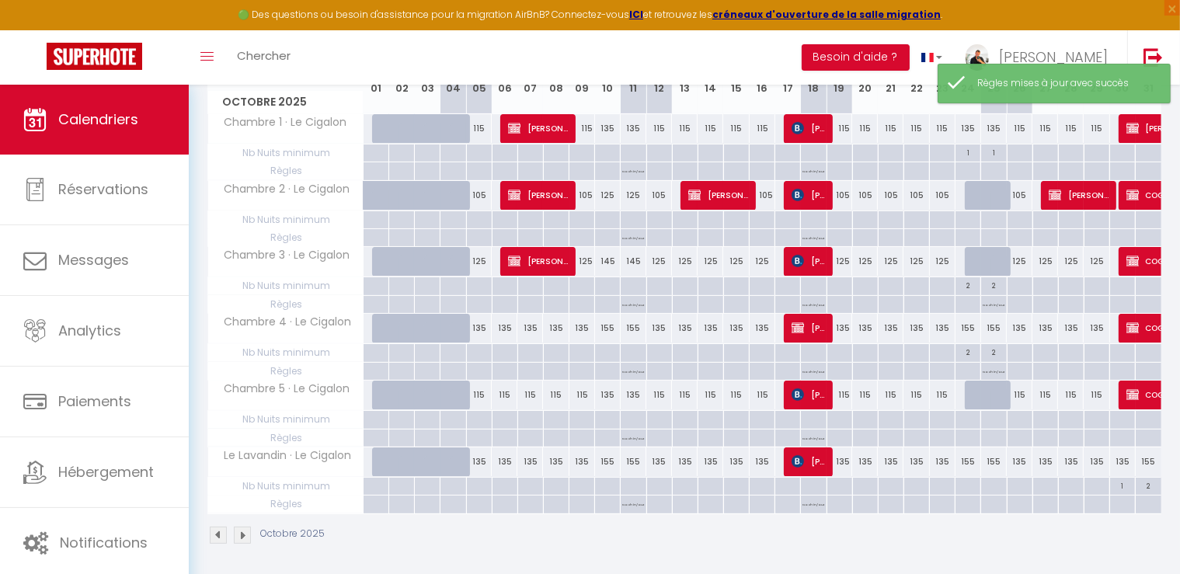
click at [967, 350] on div "2" at bounding box center [968, 351] width 25 height 15
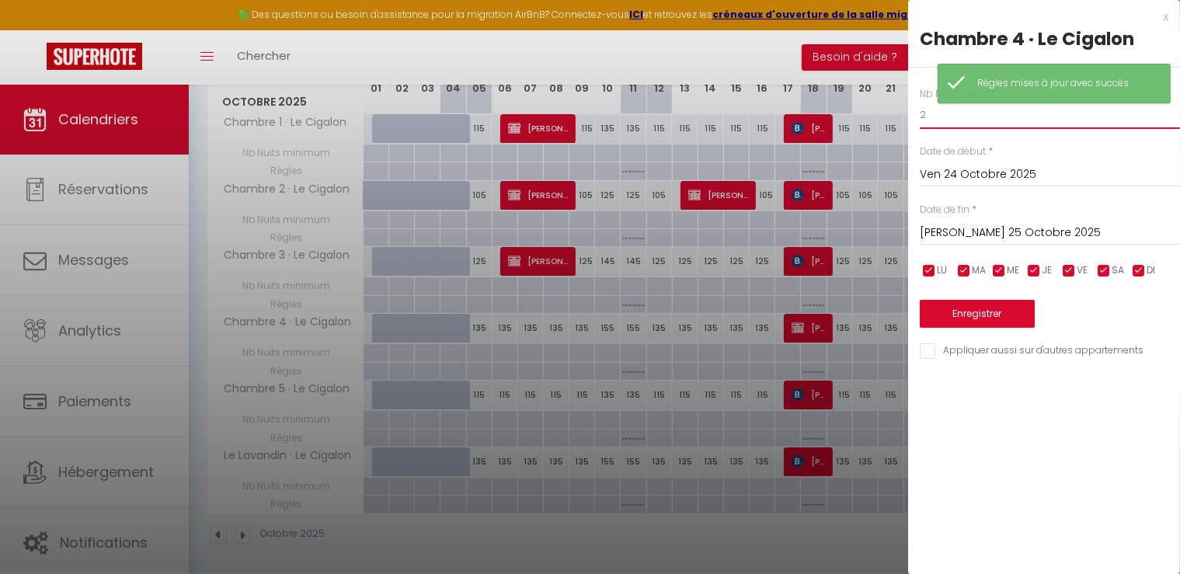
drag, startPoint x: 942, startPoint y: 120, endPoint x: 893, endPoint y: 117, distance: 49.0
click at [893, 116] on body "🟢 Des questions ou besoin d'assistance pour la migration AirBnB? Connectez-vous…" at bounding box center [590, 212] width 1180 height 734
click at [1001, 311] on button "Enregistrer" at bounding box center [977, 314] width 115 height 28
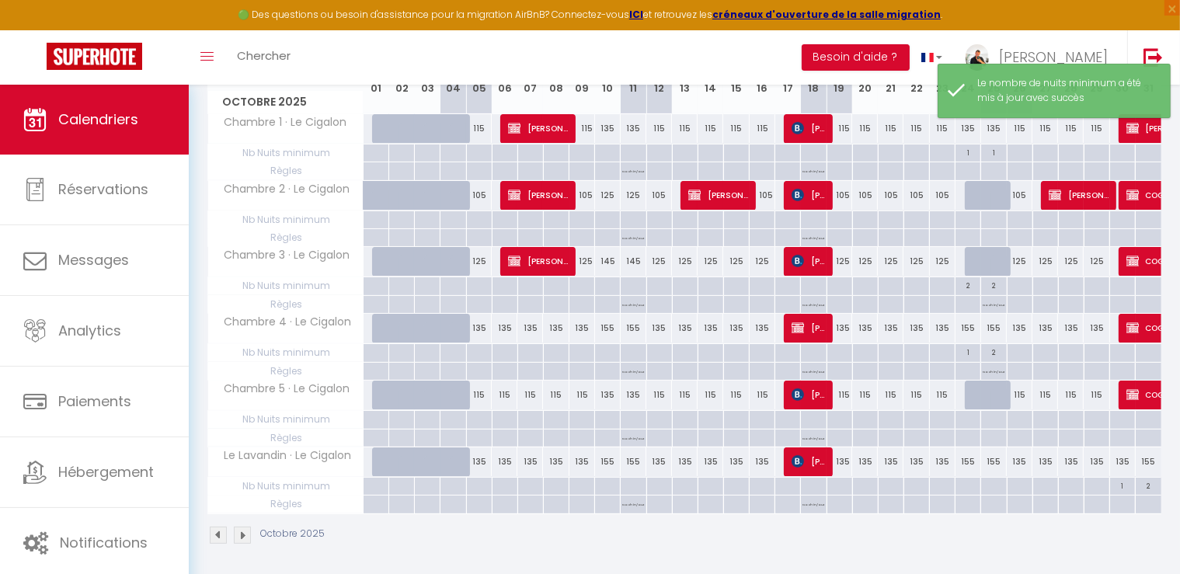
click at [992, 349] on div "2" at bounding box center [993, 351] width 25 height 15
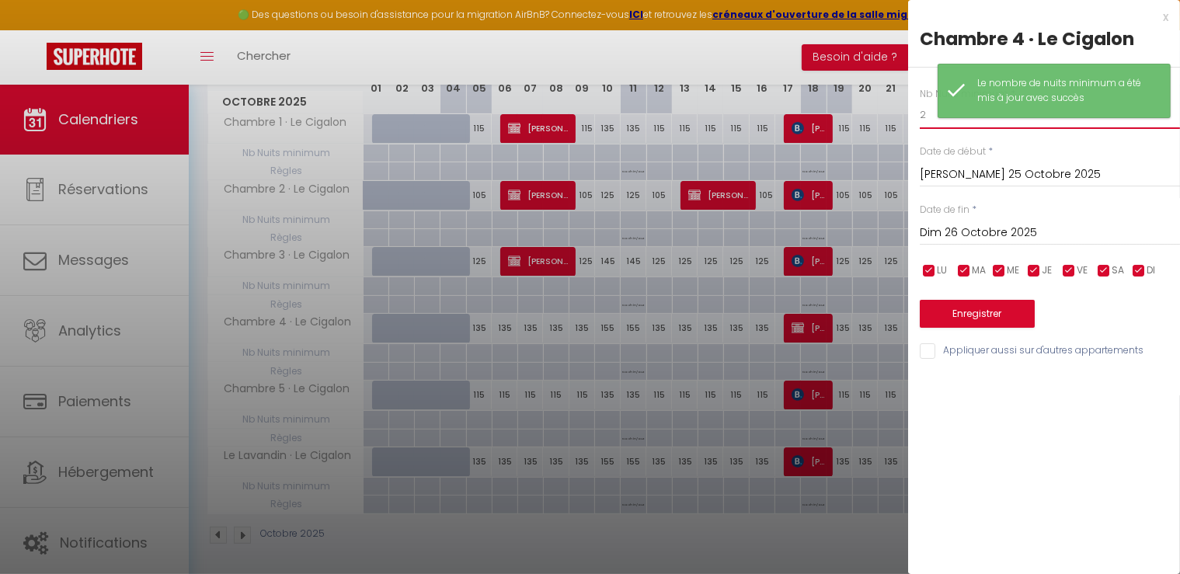
click at [883, 117] on body "🟢 Des questions ou besoin d'assistance pour la migration AirBnB? Connectez-vous…" at bounding box center [590, 212] width 1180 height 734
click at [983, 325] on button "Enregistrer" at bounding box center [977, 314] width 115 height 28
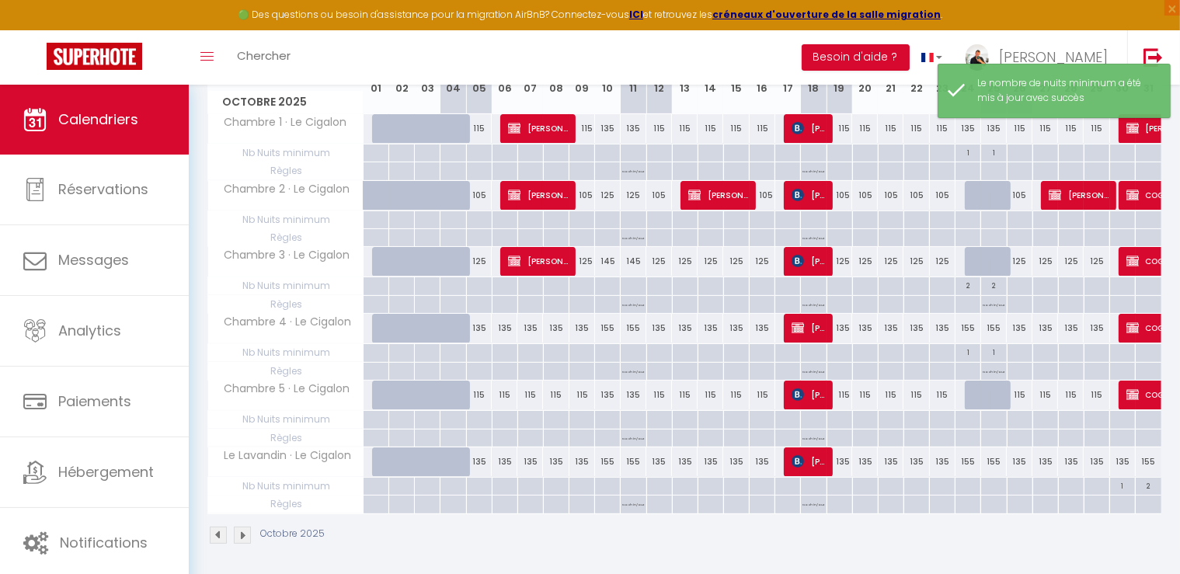
click at [994, 367] on p "No ch in/out" at bounding box center [994, 370] width 22 height 15
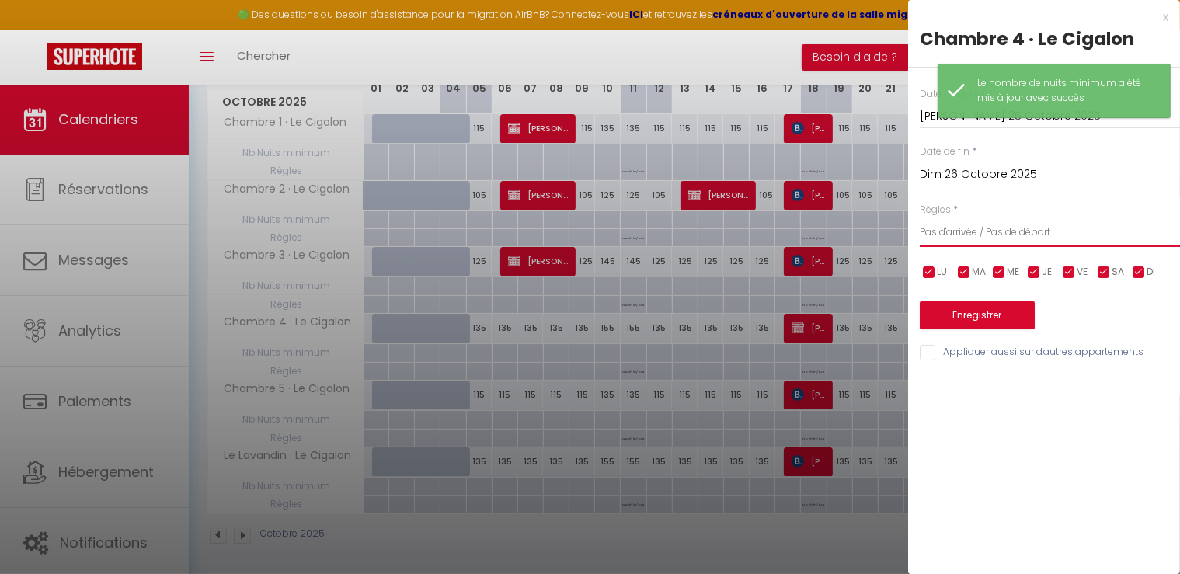
click at [968, 227] on select "Aucun No Checkin No Checkout Pas d'arrivée / Pas de départ" at bounding box center [1050, 233] width 260 height 30
click at [920, 218] on select "Aucun No Checkin No Checkout Pas d'arrivée / Pas de départ" at bounding box center [1050, 233] width 260 height 30
click at [963, 322] on button "Enregistrer" at bounding box center [977, 315] width 115 height 28
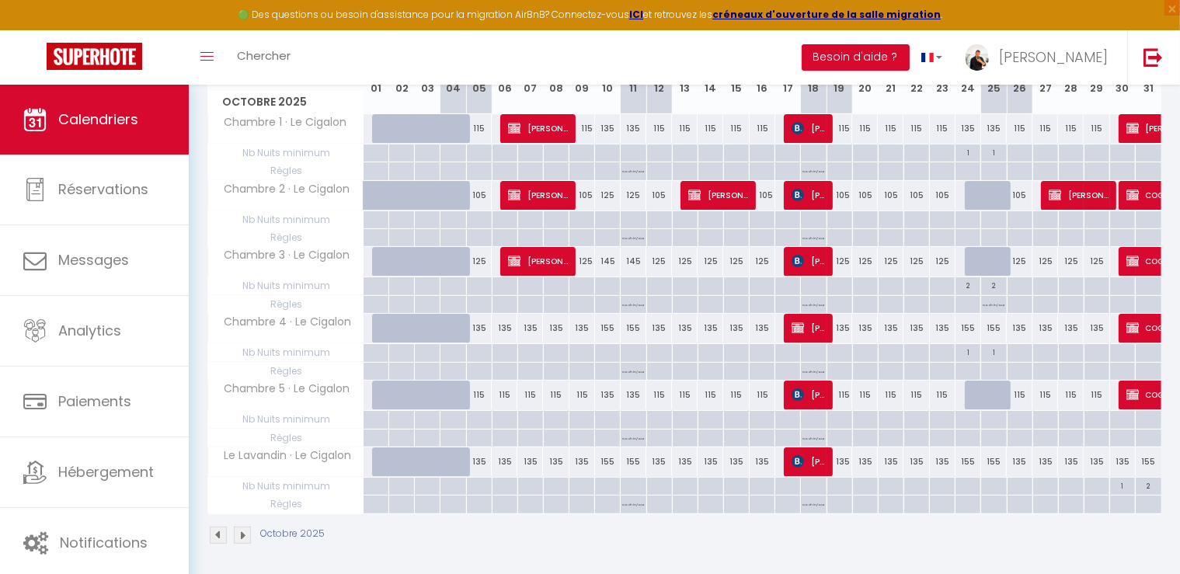
click at [634, 169] on p "No ch in/out" at bounding box center [633, 169] width 22 height 15
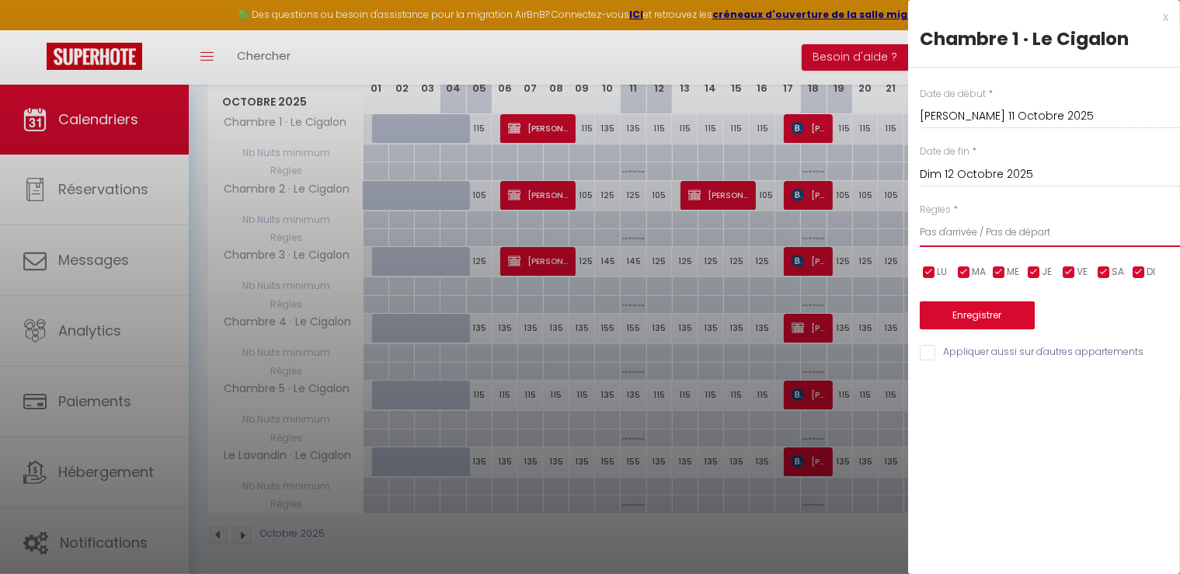
click at [960, 232] on select "Aucun No Checkin No Checkout Pas d'arrivée / Pas de départ" at bounding box center [1050, 233] width 260 height 30
click at [920, 218] on select "Aucun No Checkin No Checkout Pas d'arrivée / Pas de départ" at bounding box center [1050, 233] width 260 height 30
click at [963, 310] on button "Enregistrer" at bounding box center [977, 315] width 115 height 28
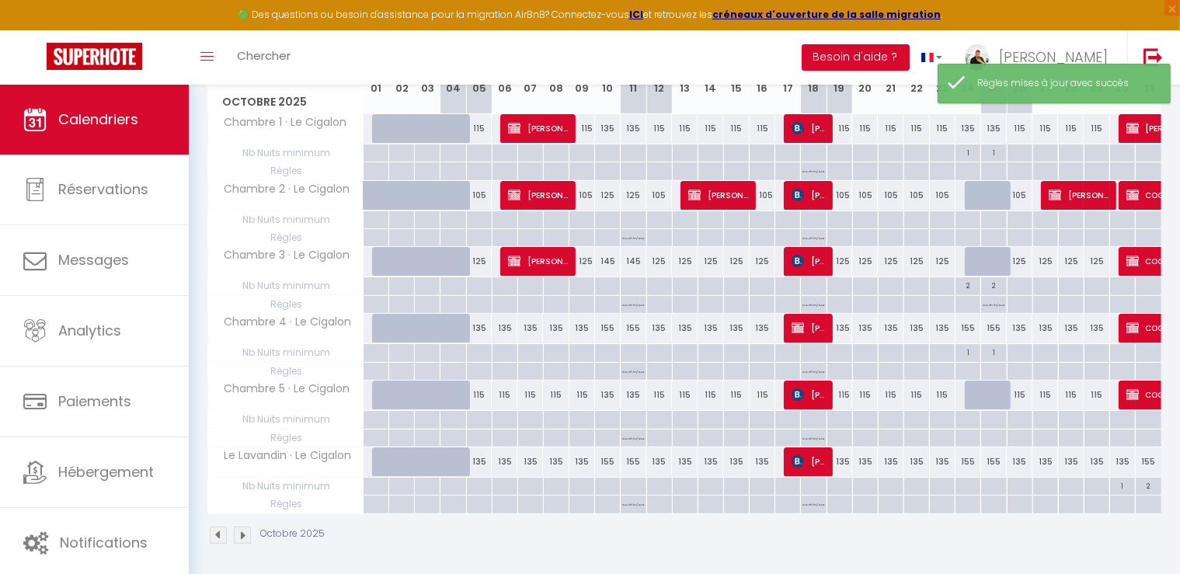
click at [630, 234] on p "No ch in/out" at bounding box center [633, 236] width 22 height 15
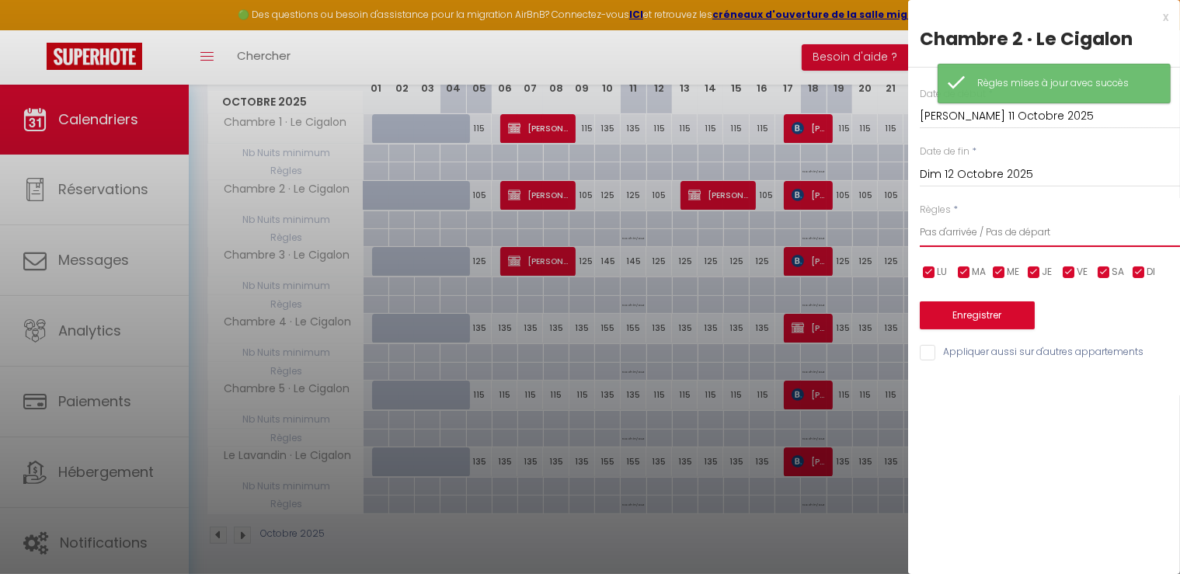
click at [962, 242] on select "Aucun No Checkin No Checkout Pas d'arrivée / Pas de départ" at bounding box center [1050, 233] width 260 height 30
click at [920, 218] on select "Aucun No Checkin No Checkout Pas d'arrivée / Pas de départ" at bounding box center [1050, 233] width 260 height 30
click at [959, 313] on button "Enregistrer" at bounding box center [977, 315] width 115 height 28
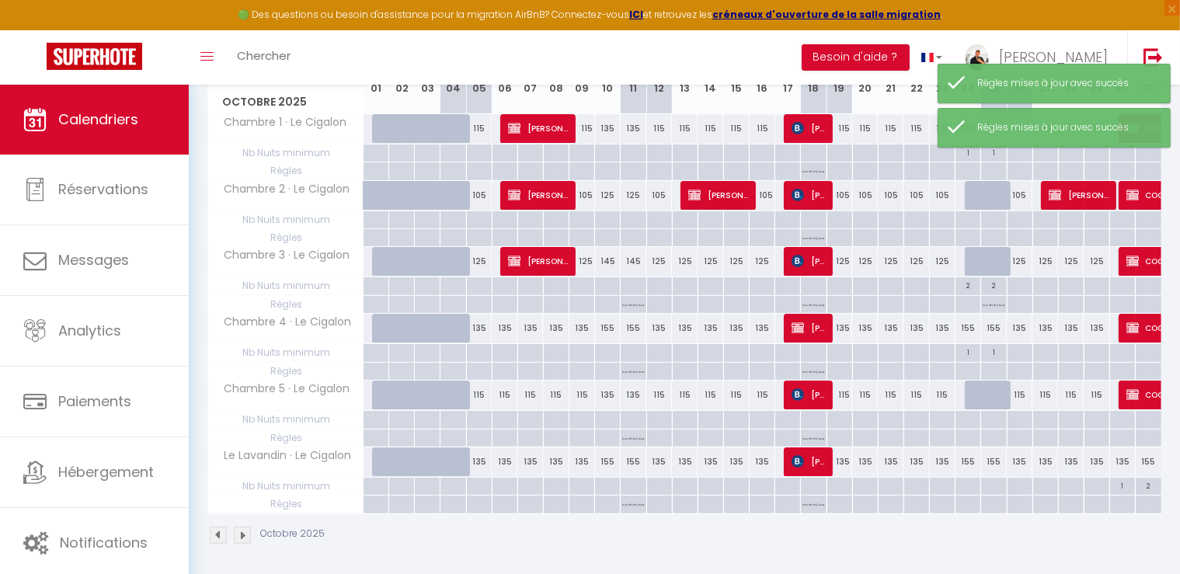
click at [637, 308] on p "No ch in/out" at bounding box center [633, 303] width 22 height 15
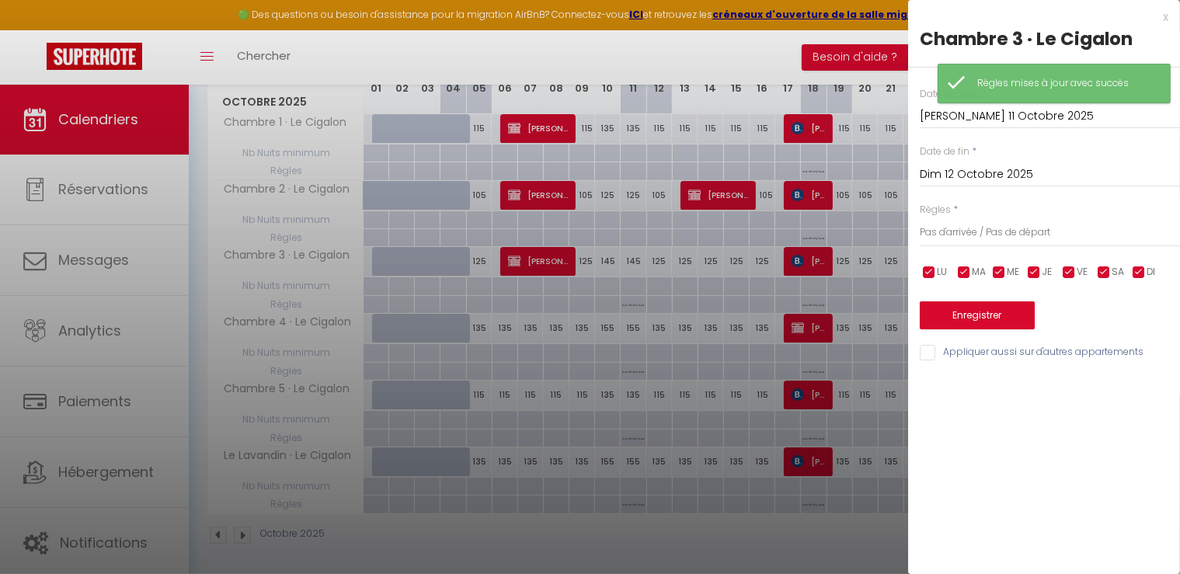
click at [932, 355] on input "Appliquer aussi sur d'autres appartements" at bounding box center [1050, 353] width 260 height 16
click at [995, 239] on select "Aucun No Checkin No Checkout Pas d'arrivée / Pas de départ" at bounding box center [1050, 233] width 260 height 30
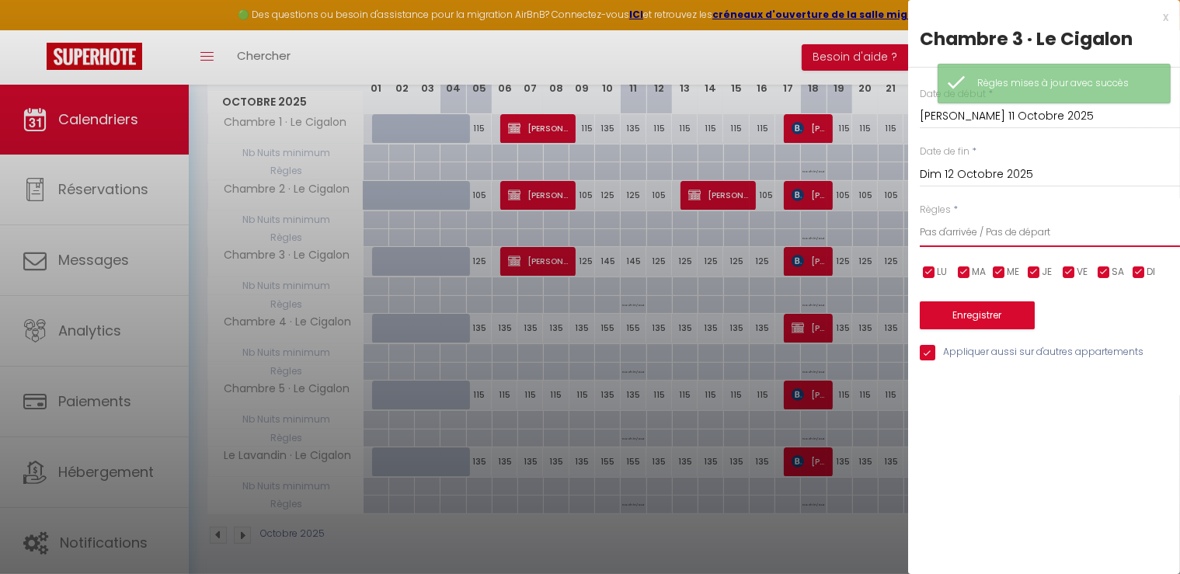
click at [920, 218] on select "Aucun No Checkin No Checkout Pas d'arrivée / Pas de départ" at bounding box center [1050, 233] width 260 height 30
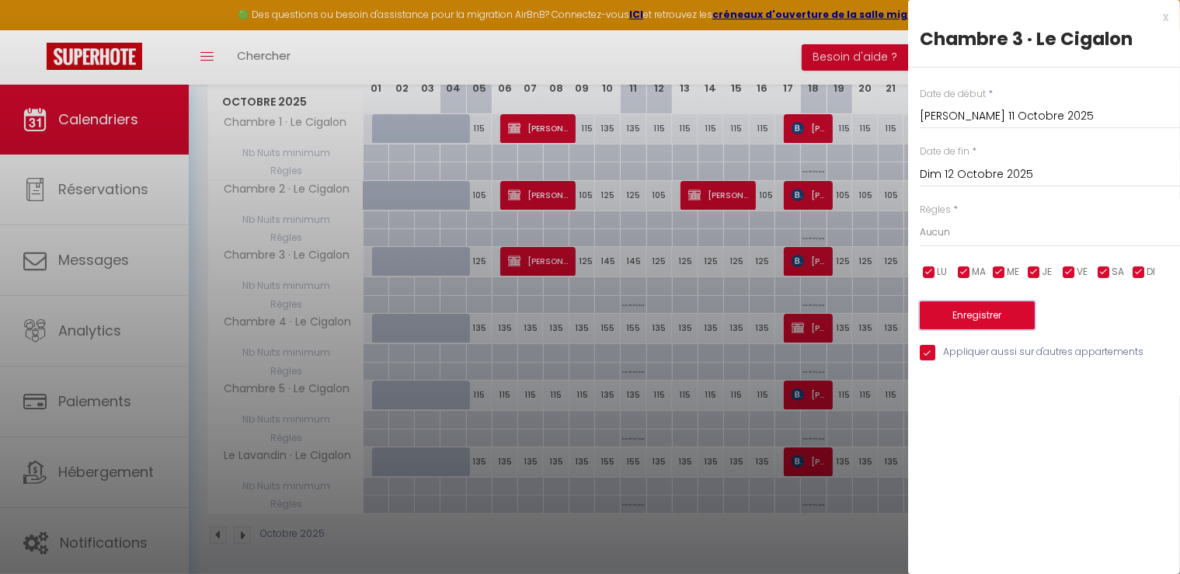
click at [985, 304] on button "Enregistrer" at bounding box center [977, 315] width 115 height 28
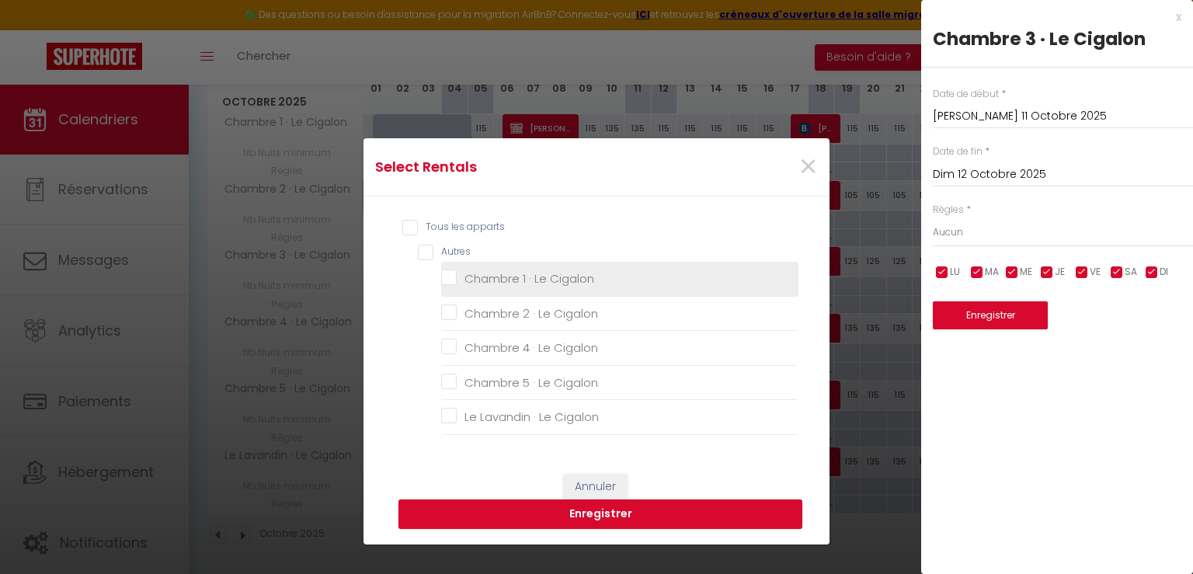
click at [442, 278] on Cigalon "Chambre 1 · Le Cigalon" at bounding box center [619, 279] width 357 height 16
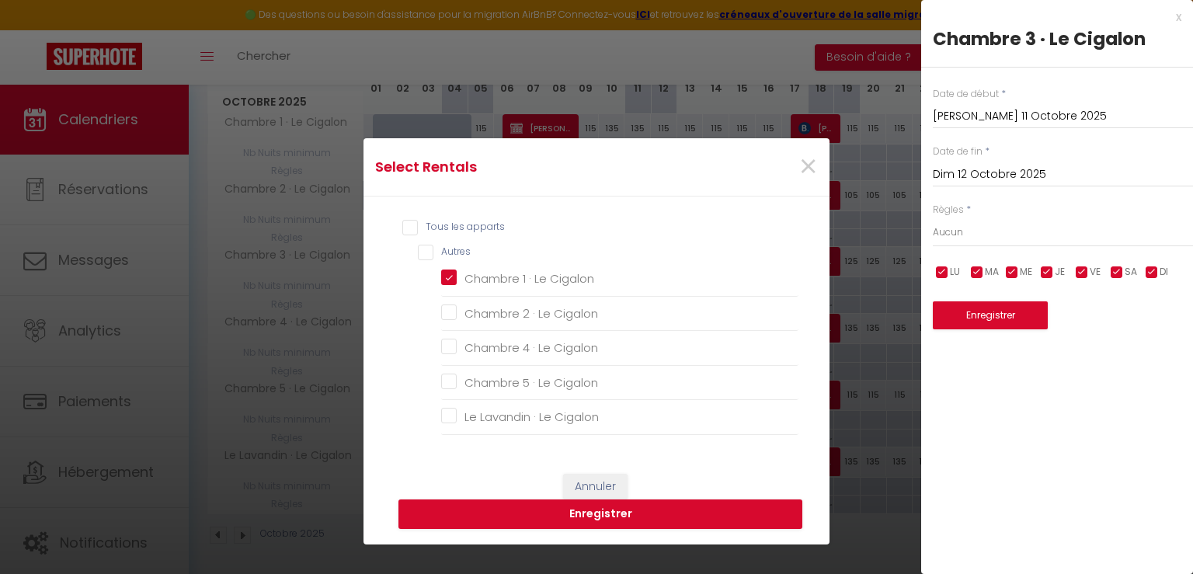
click at [402, 232] on input "Tous les apparts" at bounding box center [600, 228] width 396 height 16
click at [566, 506] on button "Enregistrer" at bounding box center [601, 515] width 404 height 30
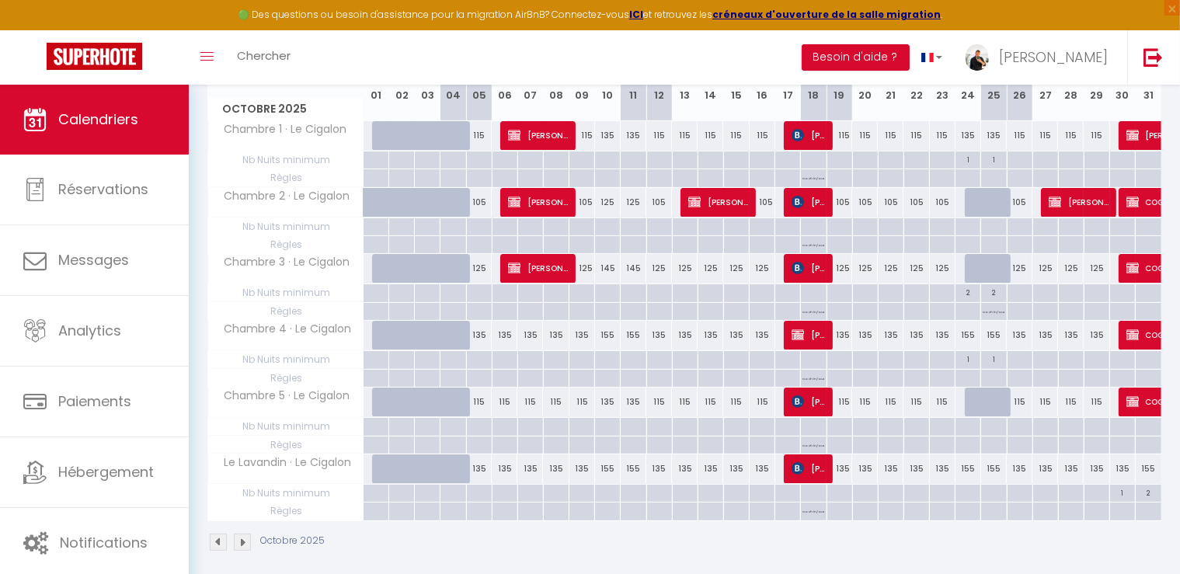
scroll to position [78, 0]
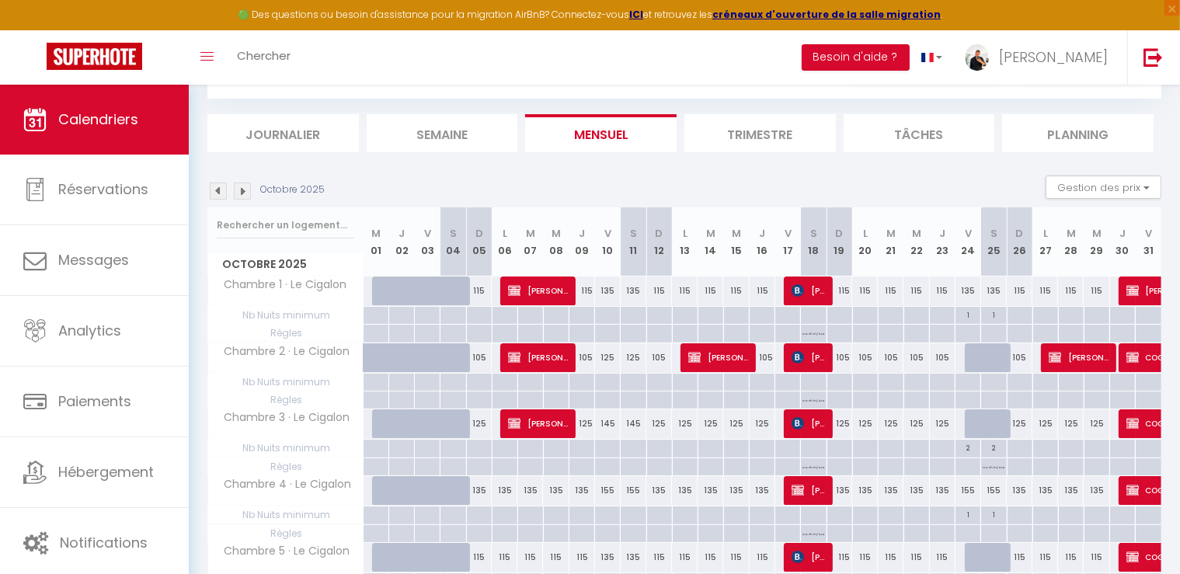
click at [249, 193] on img at bounding box center [242, 191] width 17 height 17
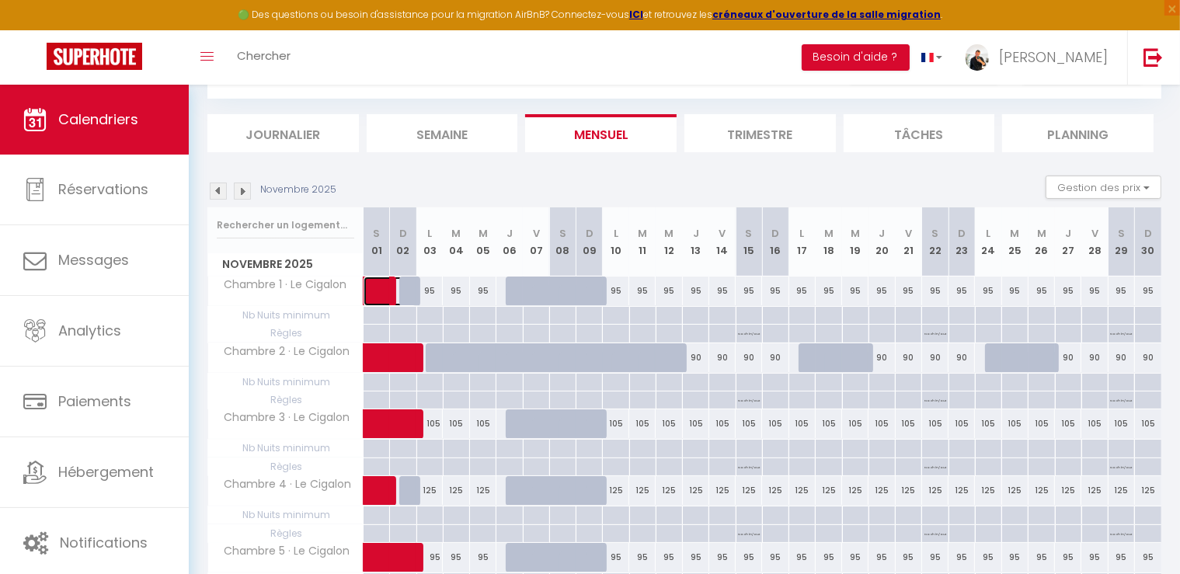
click at [413, 282] on span at bounding box center [398, 292] width 36 height 30
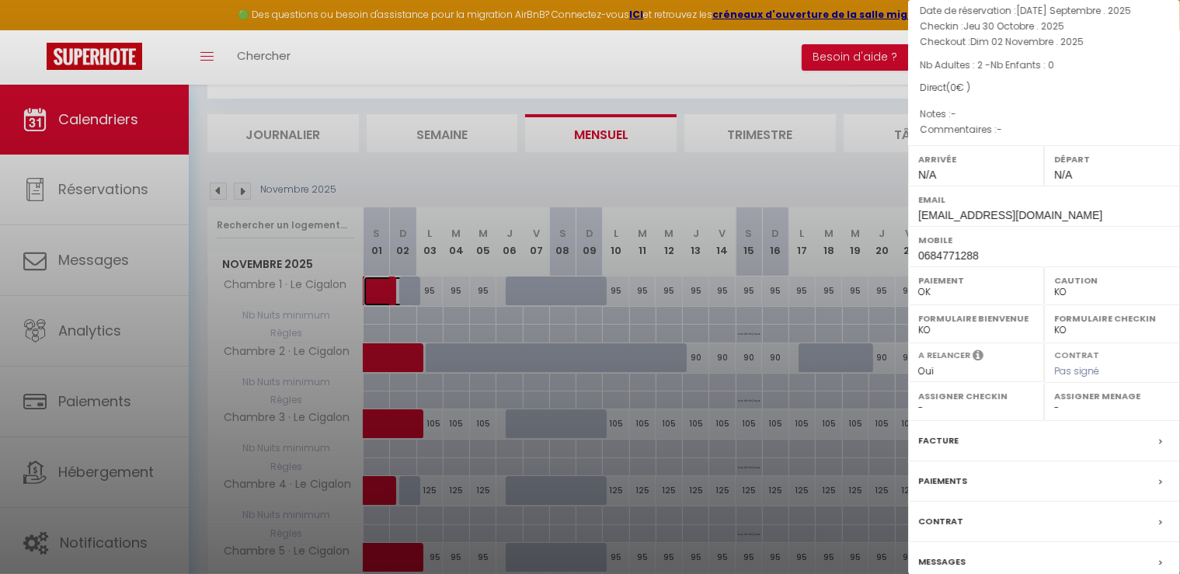
scroll to position [172, 0]
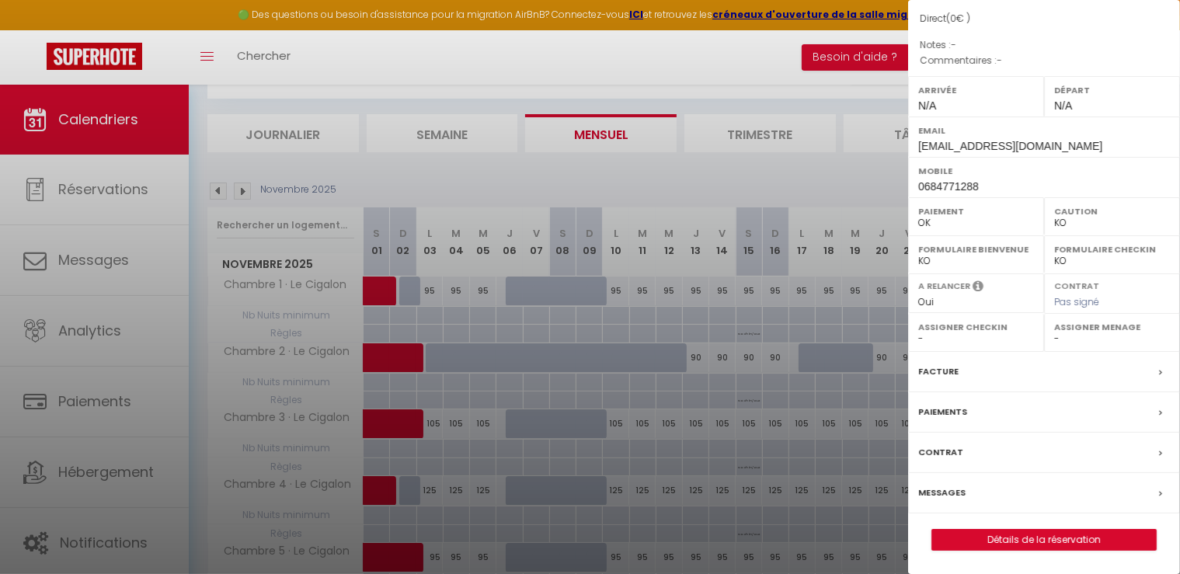
click at [410, 292] on div at bounding box center [590, 287] width 1180 height 574
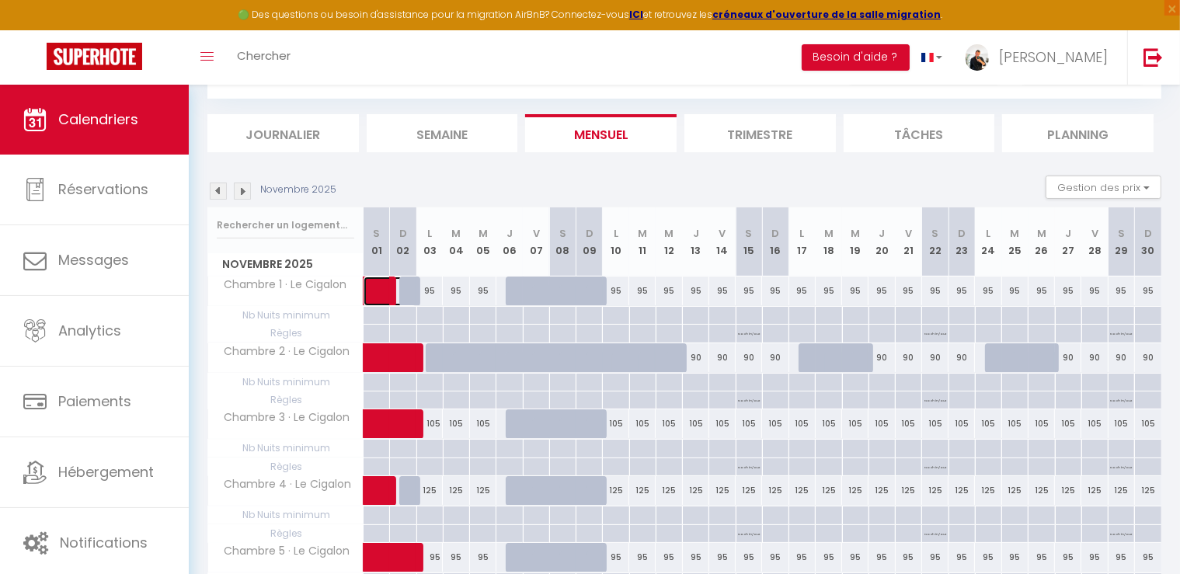
click at [413, 287] on span at bounding box center [398, 292] width 36 height 30
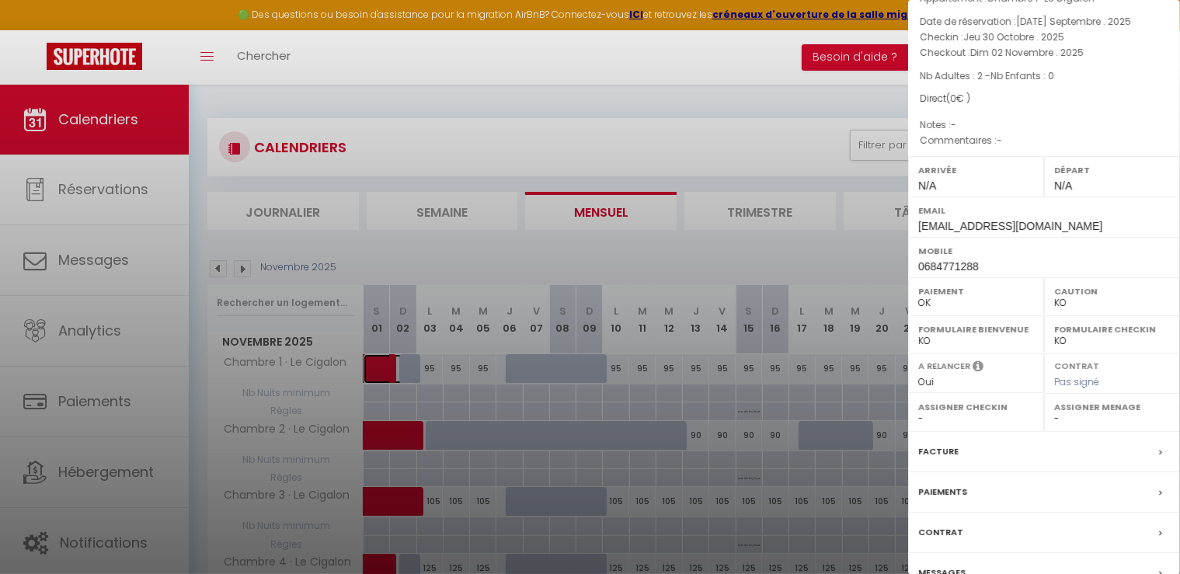
scroll to position [0, 0]
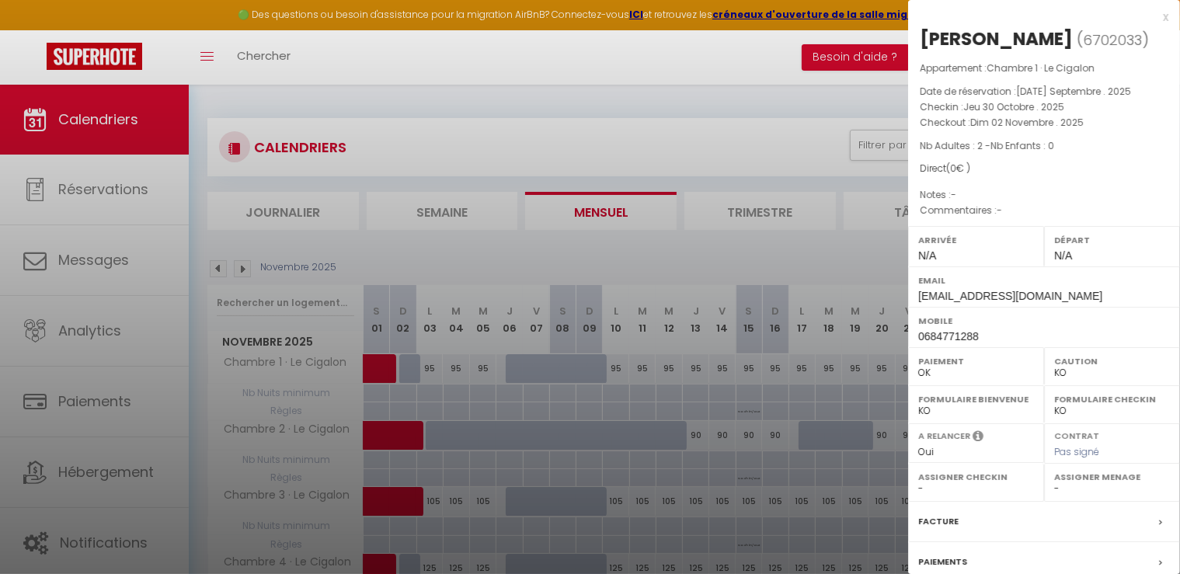
click at [691, 244] on div at bounding box center [590, 287] width 1180 height 574
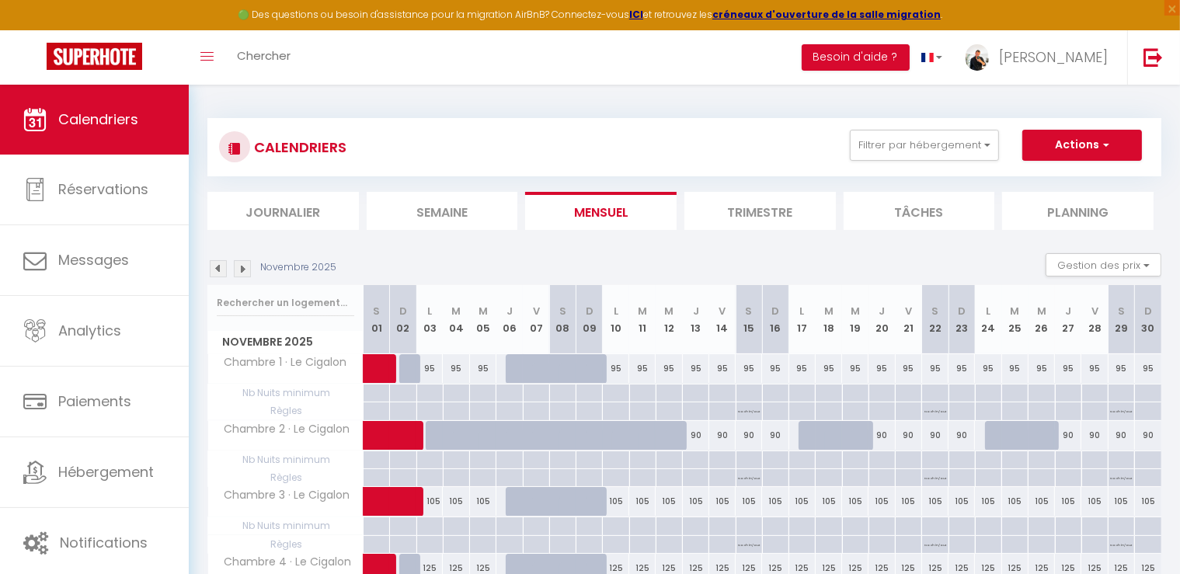
click at [423, 367] on div "95" at bounding box center [429, 368] width 26 height 29
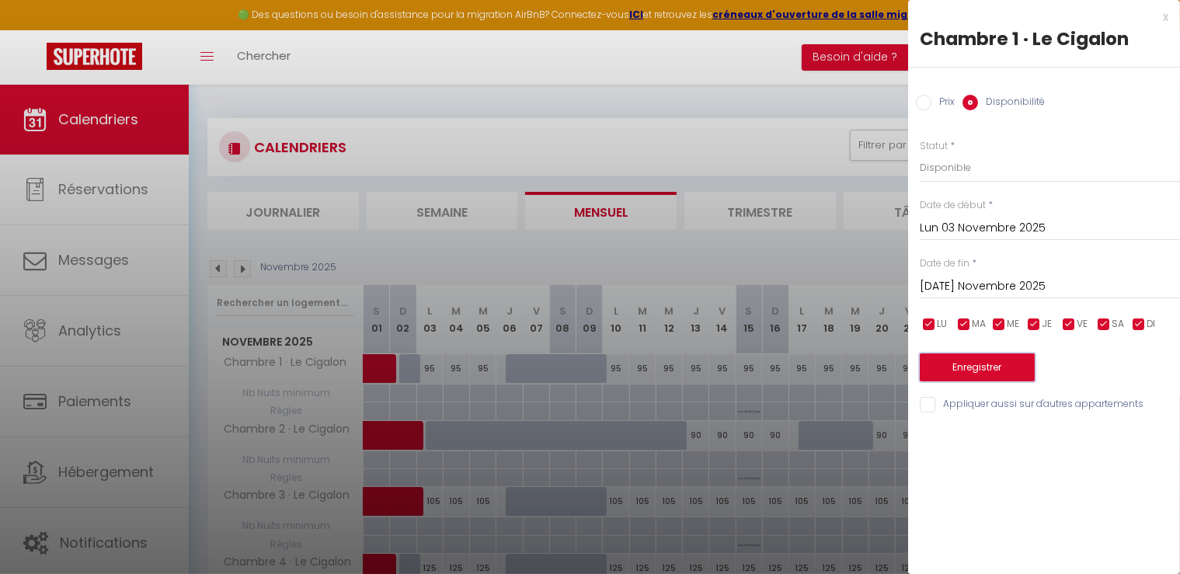
click at [978, 359] on button "Enregistrer" at bounding box center [977, 368] width 115 height 28
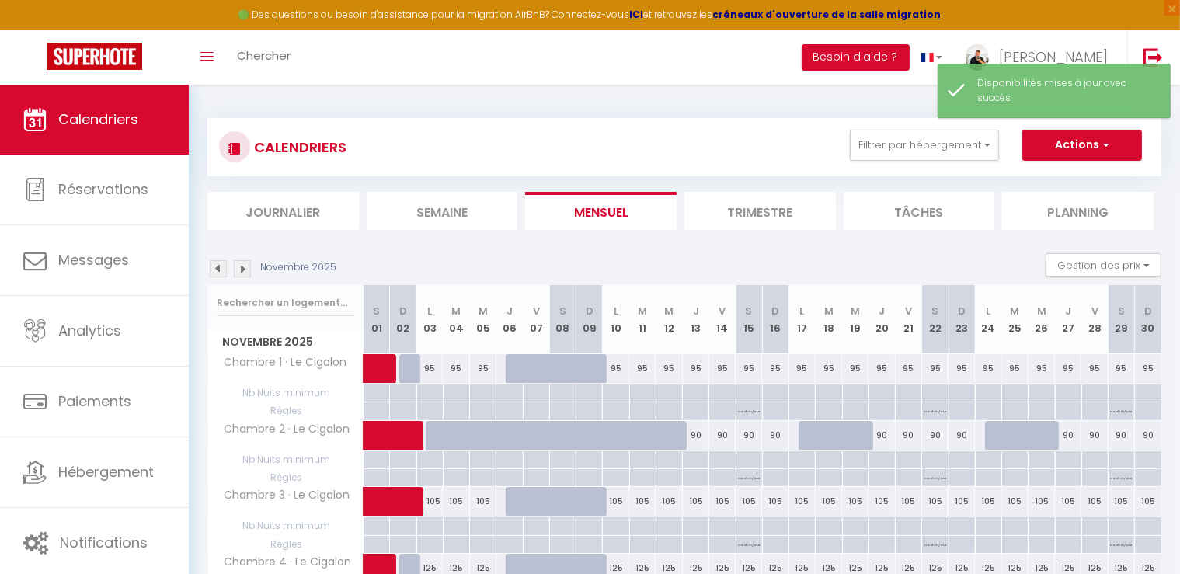
click at [416, 366] on div "95" at bounding box center [429, 368] width 26 height 29
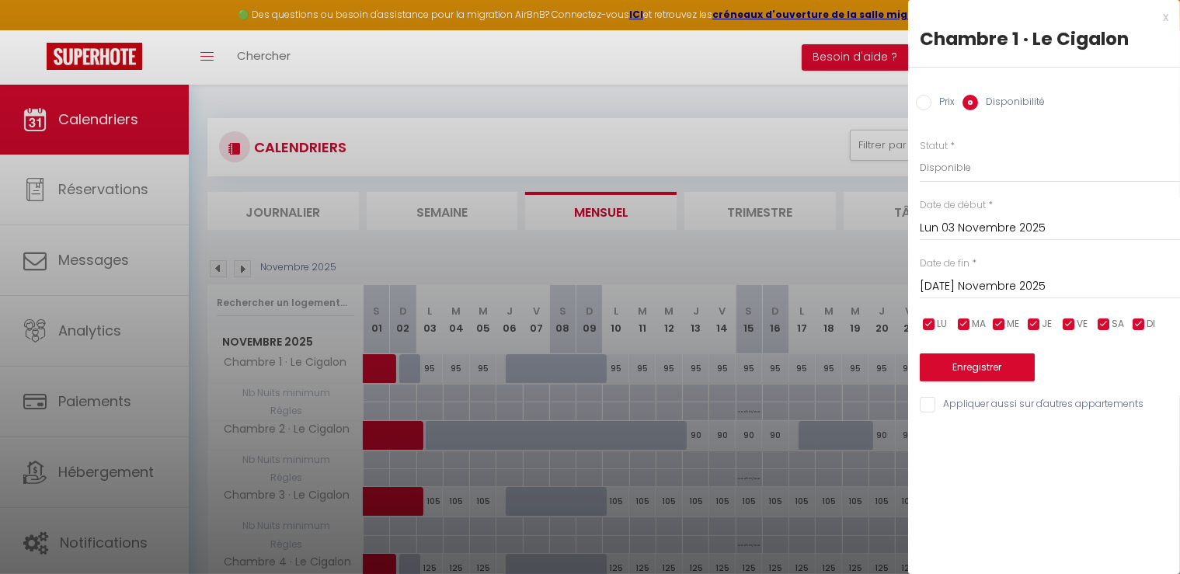
click at [945, 229] on input "Lun 03 Novembre 2025" at bounding box center [1050, 228] width 260 height 20
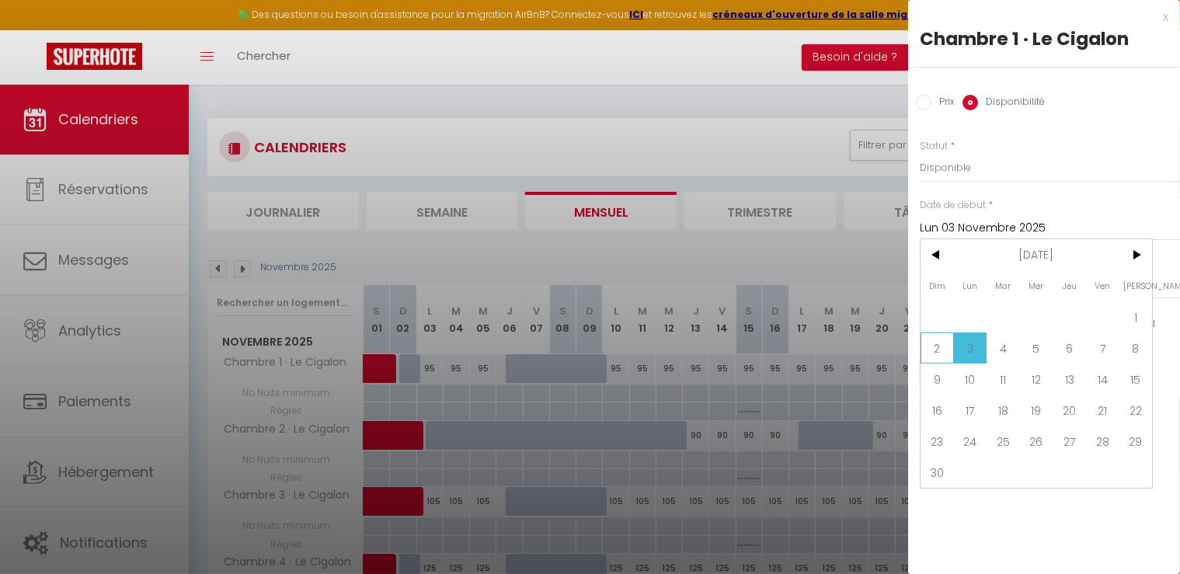
click at [940, 344] on span "2" at bounding box center [937, 348] width 33 height 31
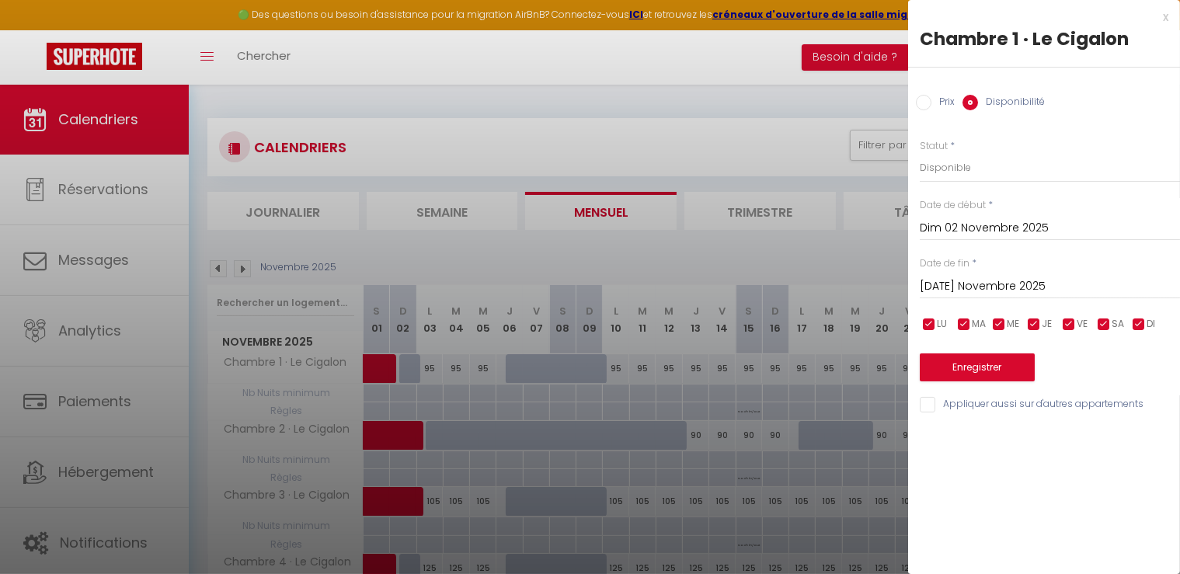
click at [960, 292] on input "[DATE] Novembre 2025" at bounding box center [1050, 287] width 260 height 20
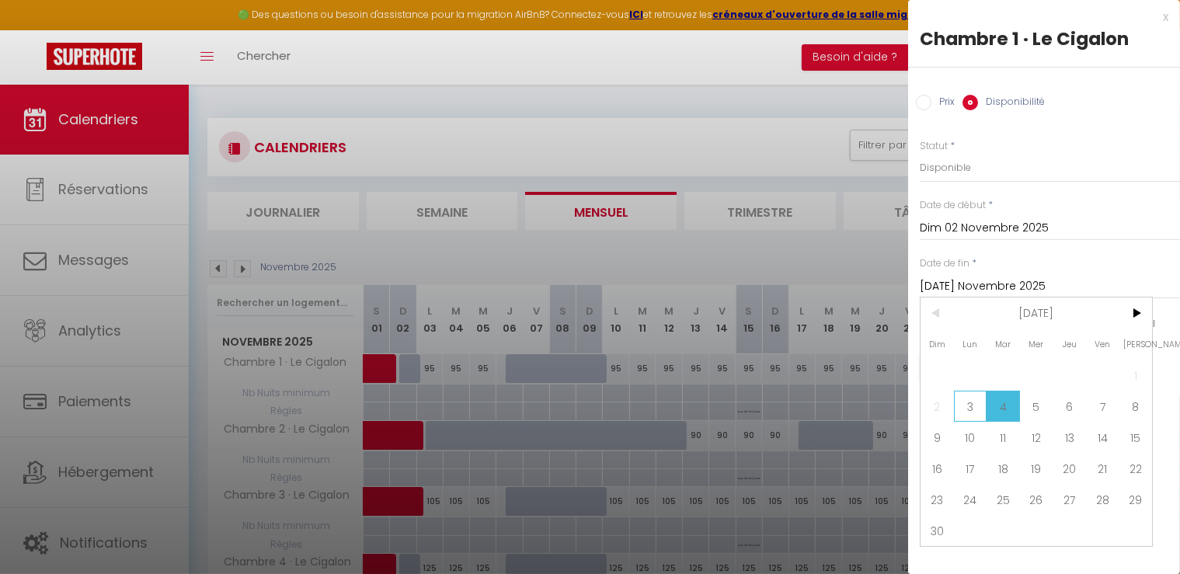
click at [973, 404] on span "3" at bounding box center [970, 406] width 33 height 31
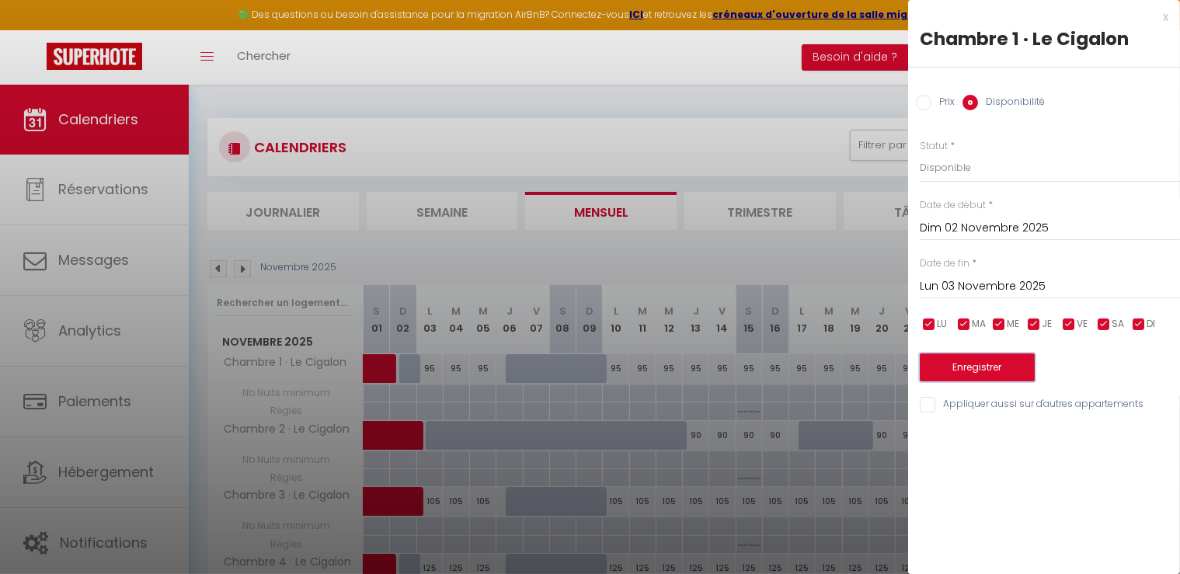
click at [952, 359] on button "Enregistrer" at bounding box center [977, 368] width 115 height 28
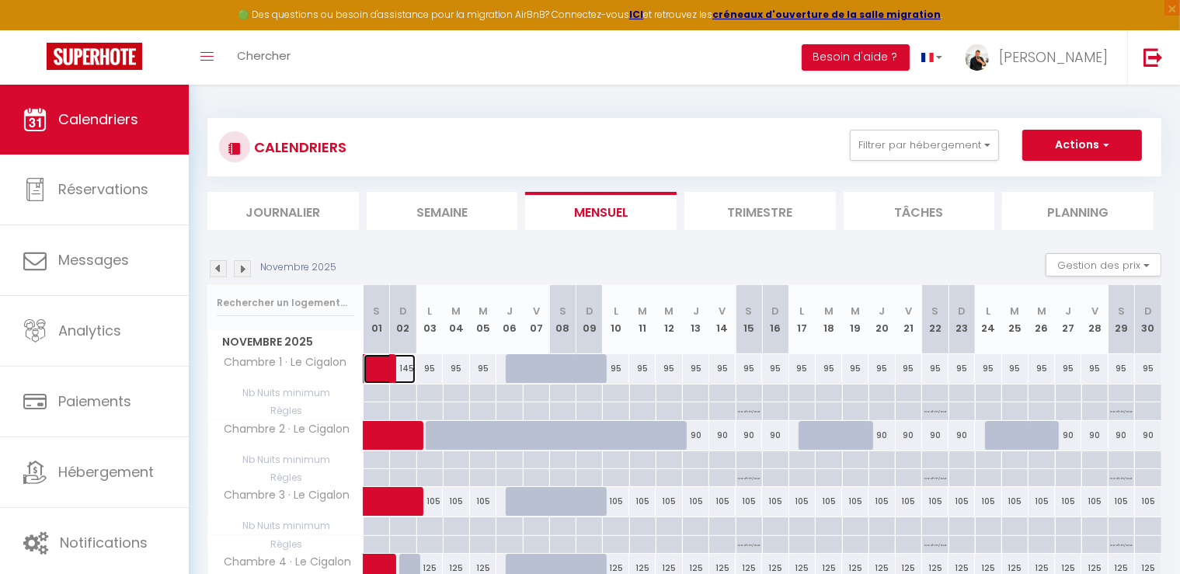
click at [408, 366] on span at bounding box center [398, 369] width 36 height 30
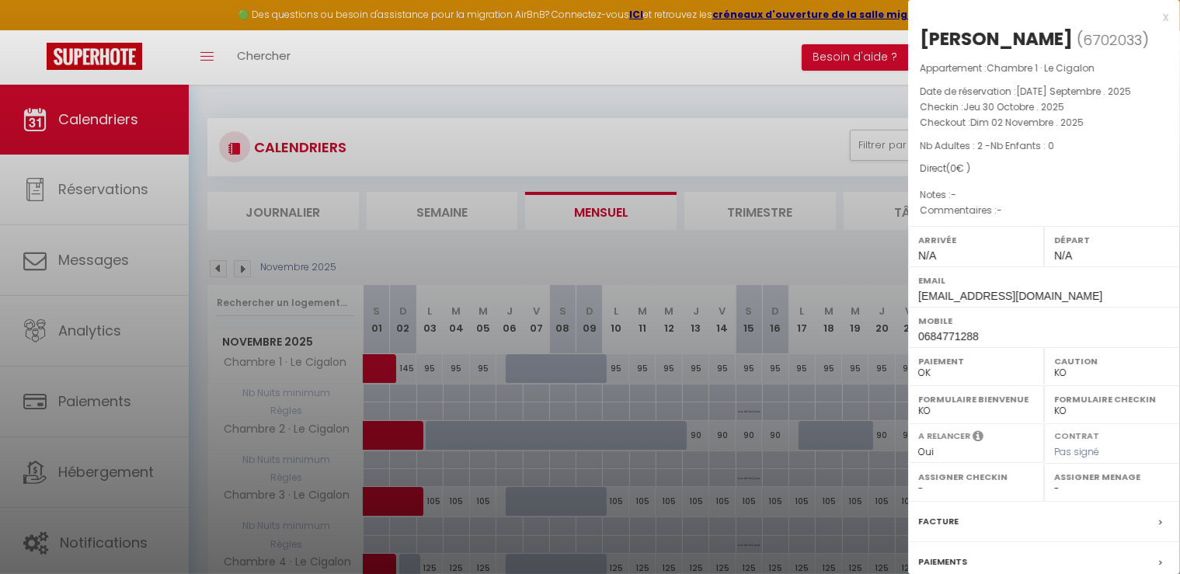
click at [719, 96] on div at bounding box center [590, 287] width 1180 height 574
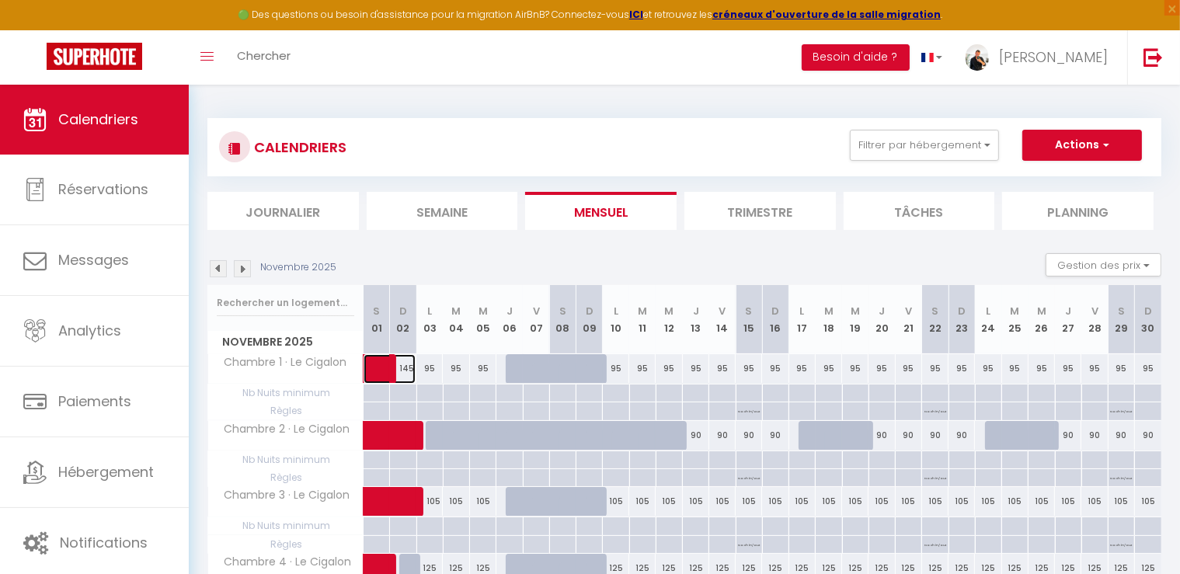
click at [411, 366] on span at bounding box center [398, 369] width 36 height 30
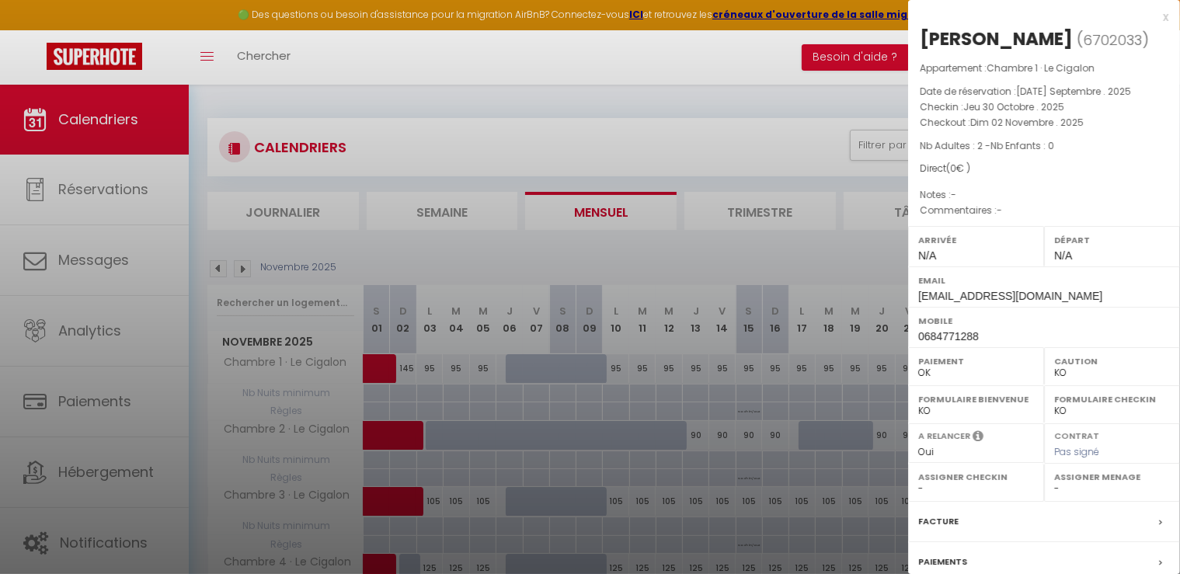
click at [417, 372] on div at bounding box center [590, 287] width 1180 height 574
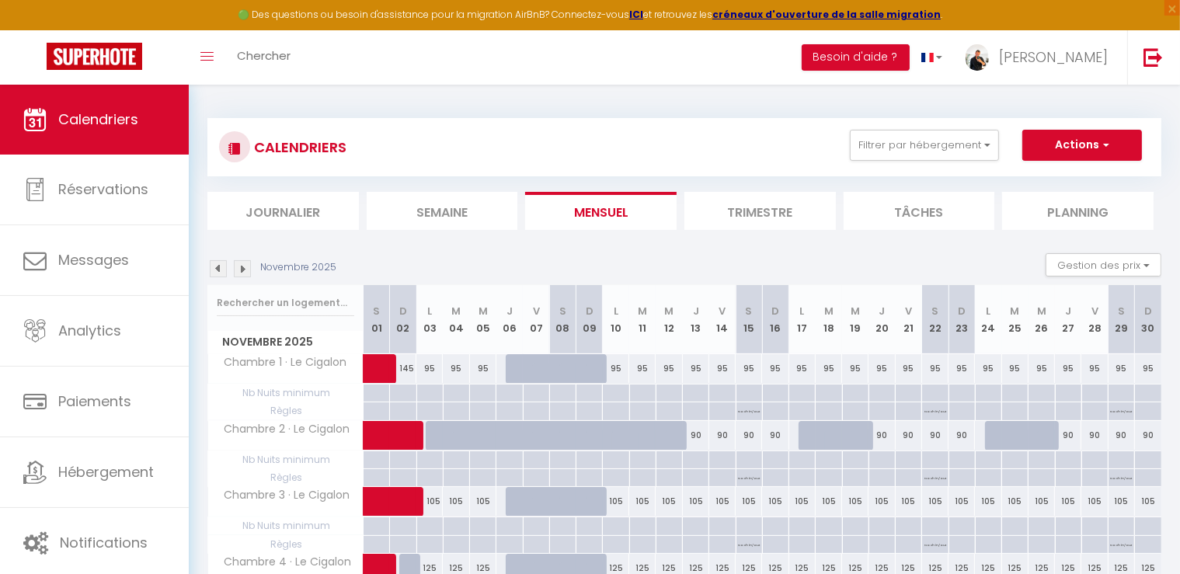
click at [417, 372] on div "95" at bounding box center [429, 368] width 26 height 29
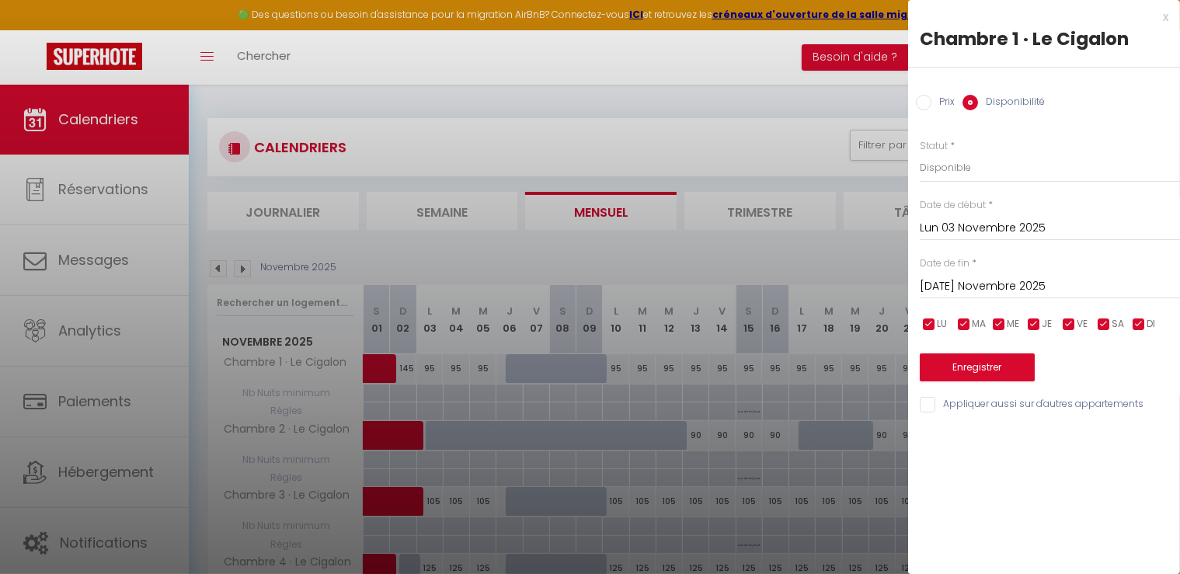
click at [960, 229] on input "Lun 03 Novembre 2025" at bounding box center [1050, 228] width 260 height 20
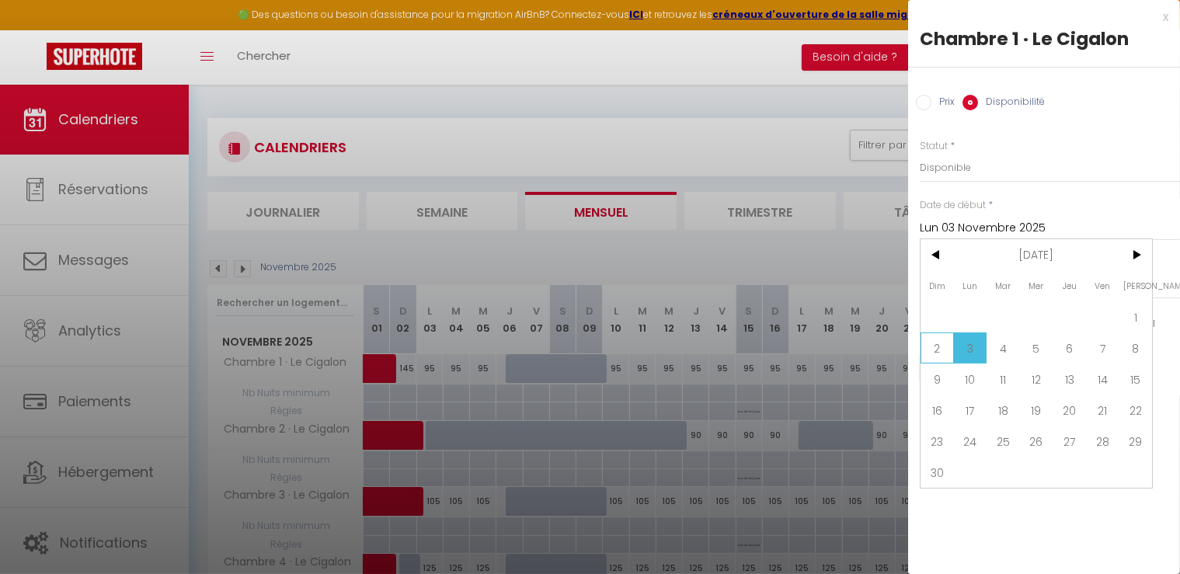
click at [932, 348] on span "2" at bounding box center [937, 348] width 33 height 31
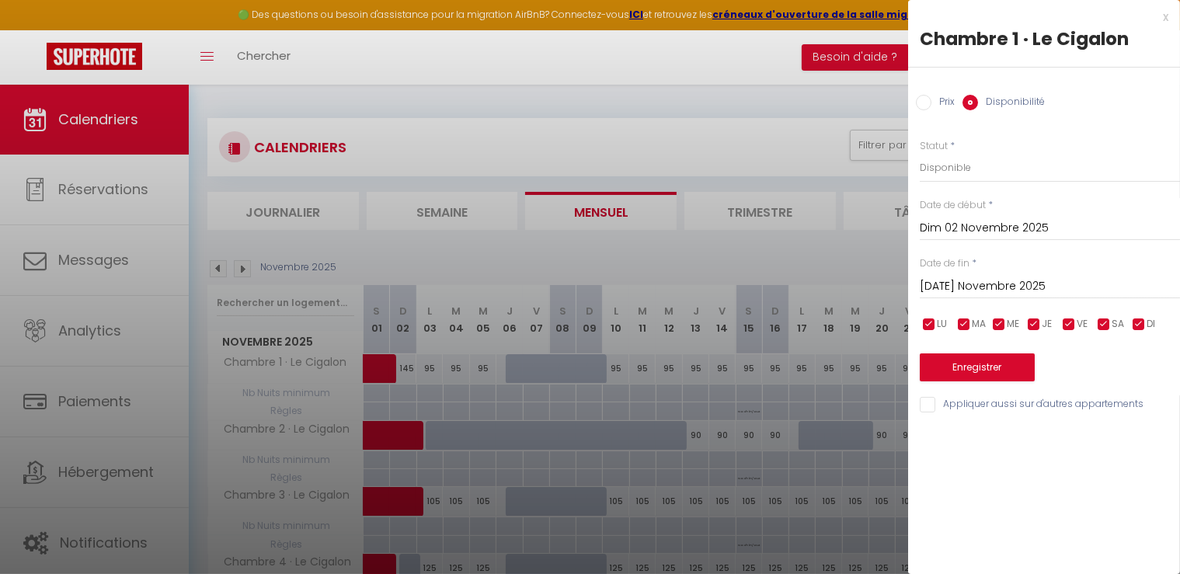
click at [947, 284] on input "[DATE] Novembre 2025" at bounding box center [1050, 287] width 260 height 20
drag, startPoint x: 1106, startPoint y: 172, endPoint x: 965, endPoint y: 130, distance: 147.7
click at [1106, 172] on select "Disponible Indisponible" at bounding box center [1050, 168] width 260 height 30
click at [927, 105] on input "Prix" at bounding box center [924, 103] width 16 height 16
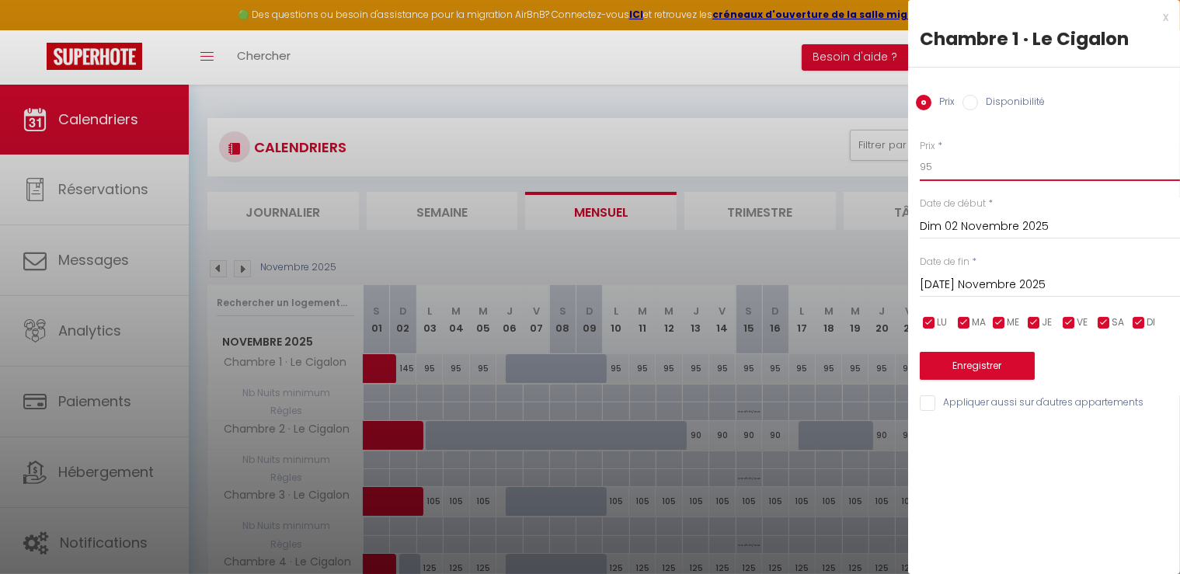
click at [963, 176] on input "95" at bounding box center [1050, 167] width 260 height 28
click at [972, 367] on button "Enregistrer" at bounding box center [977, 366] width 115 height 28
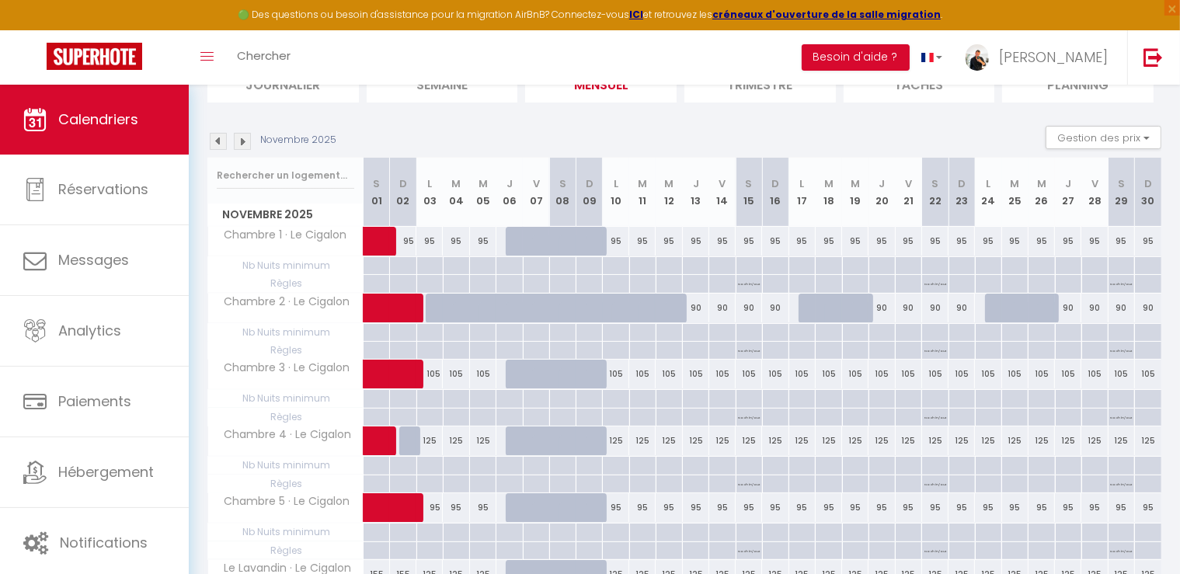
scroll to position [155, 0]
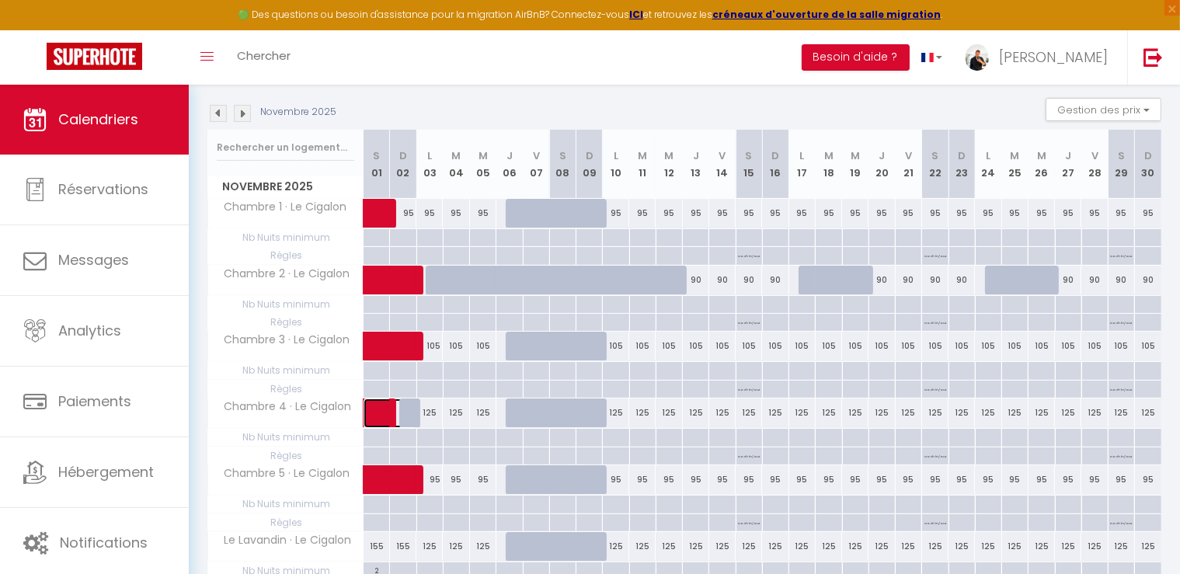
click at [409, 414] on span at bounding box center [398, 414] width 36 height 30
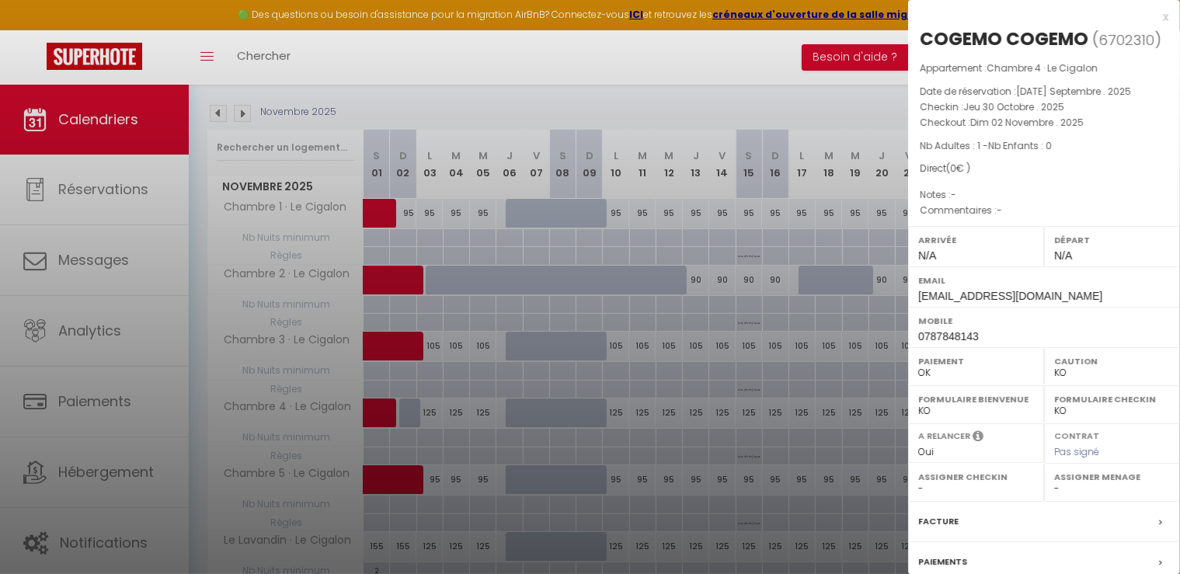
click at [425, 413] on div at bounding box center [590, 287] width 1180 height 574
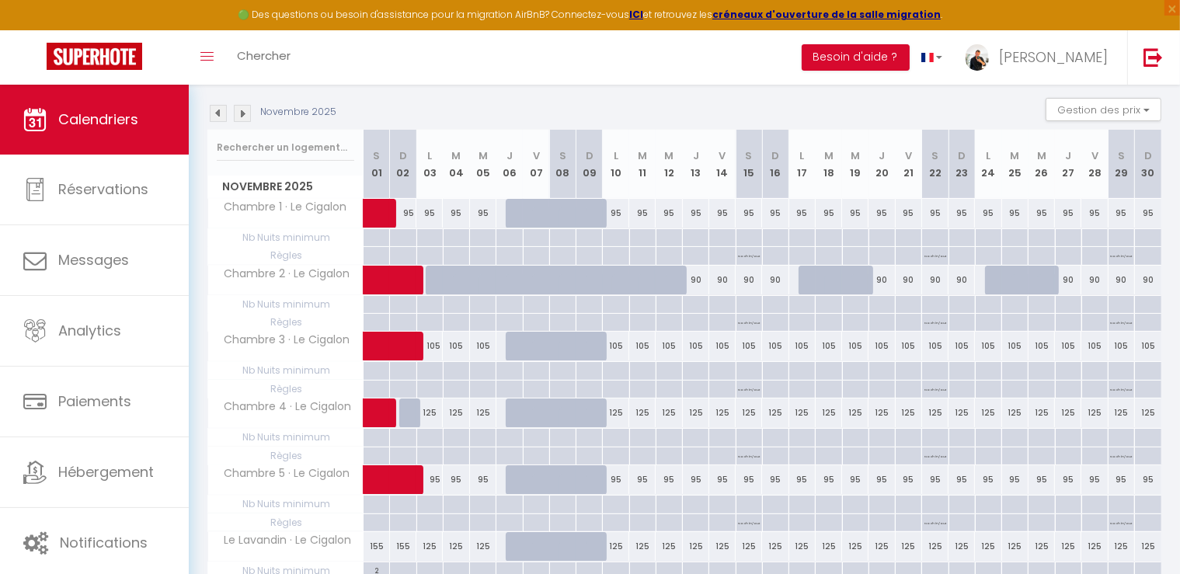
click at [428, 420] on div "125" at bounding box center [429, 413] width 26 height 29
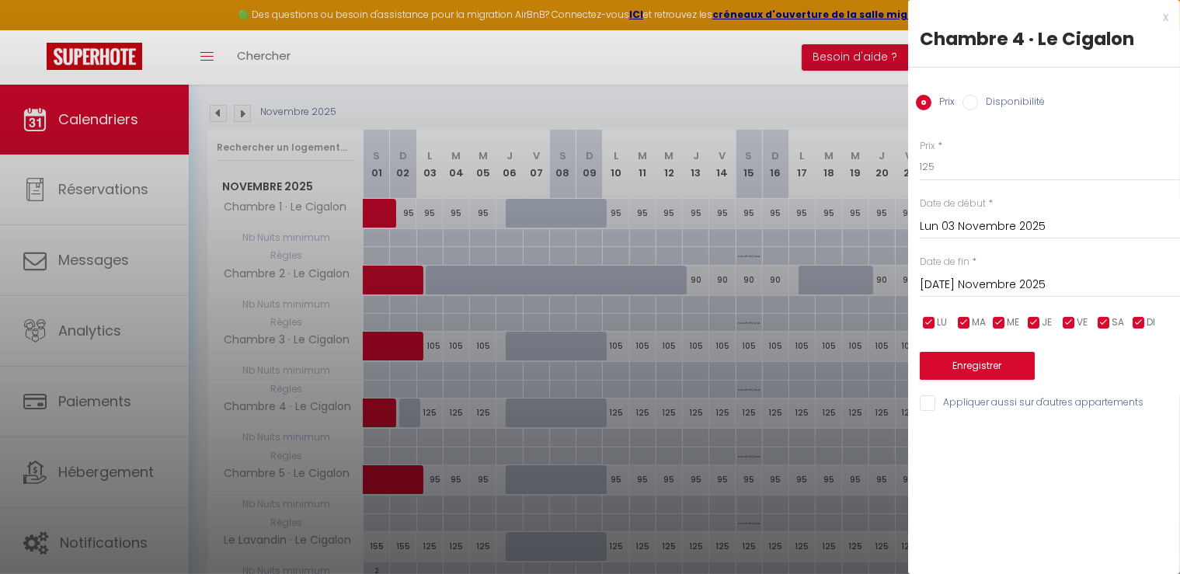
click at [973, 226] on input "Lun 03 Novembre 2025" at bounding box center [1050, 227] width 260 height 20
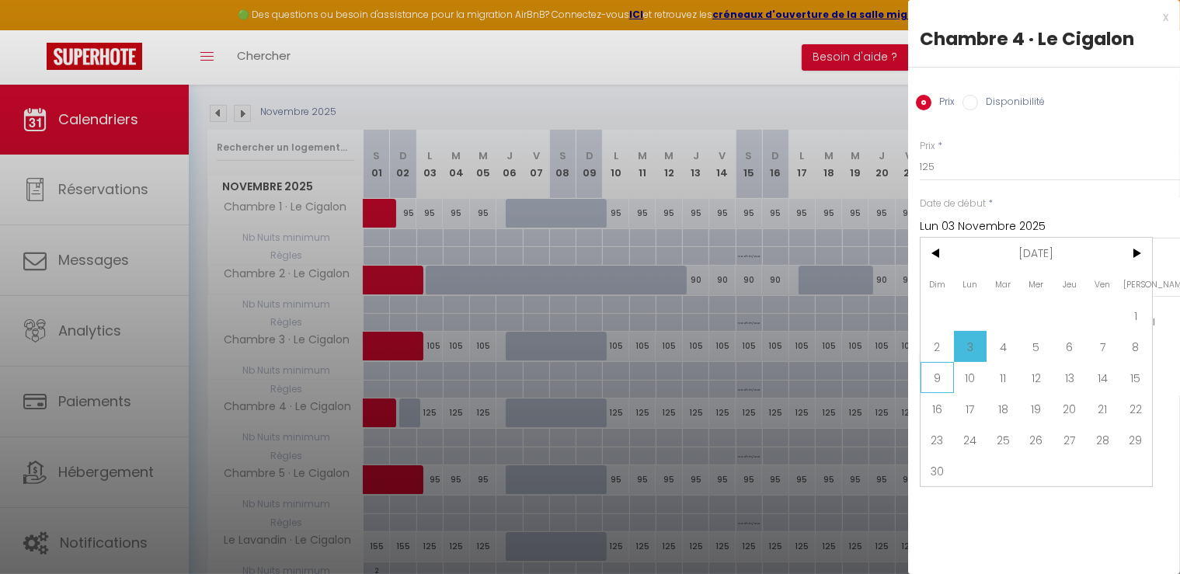
click at [931, 373] on span "9" at bounding box center [937, 377] width 33 height 31
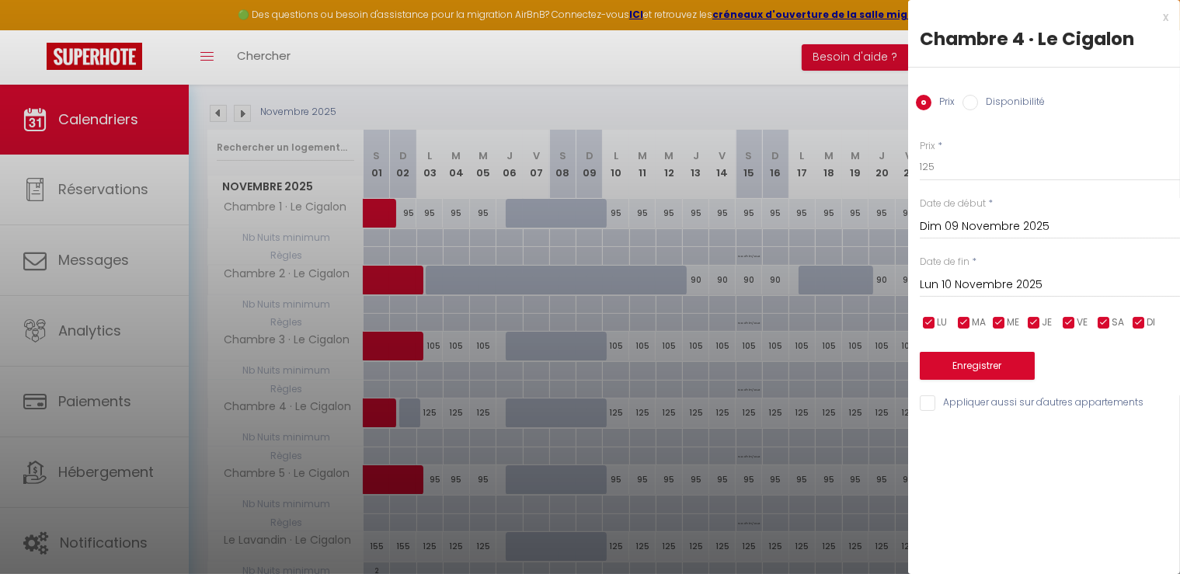
click at [957, 222] on input "Dim 09 Novembre 2025" at bounding box center [1050, 227] width 260 height 20
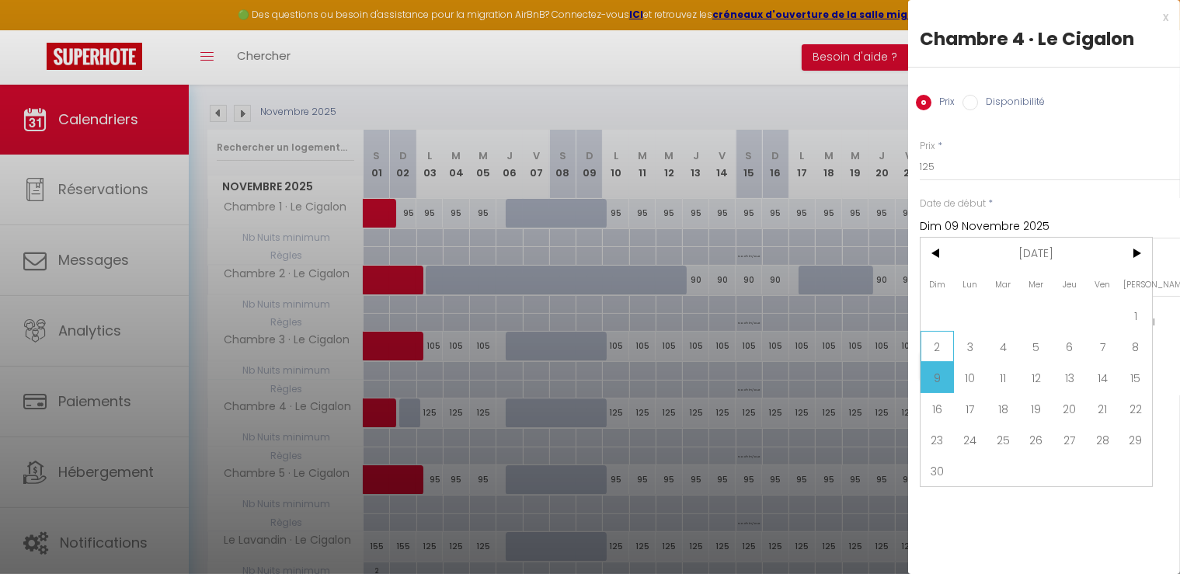
click at [935, 344] on span "2" at bounding box center [937, 346] width 33 height 31
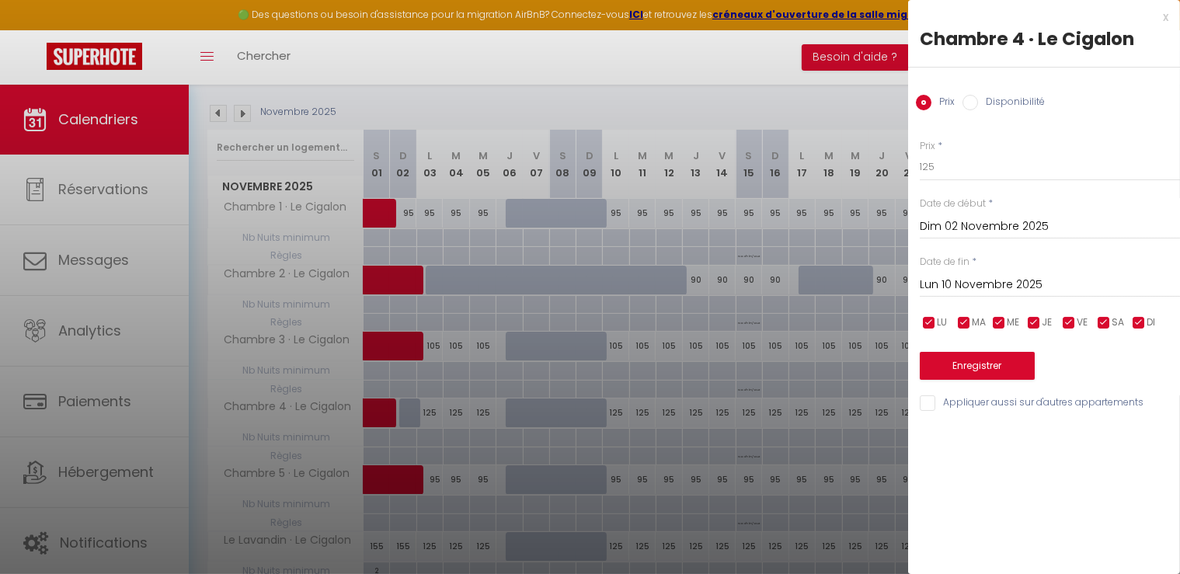
click at [976, 280] on input "Lun 10 Novembre 2025" at bounding box center [1050, 285] width 260 height 20
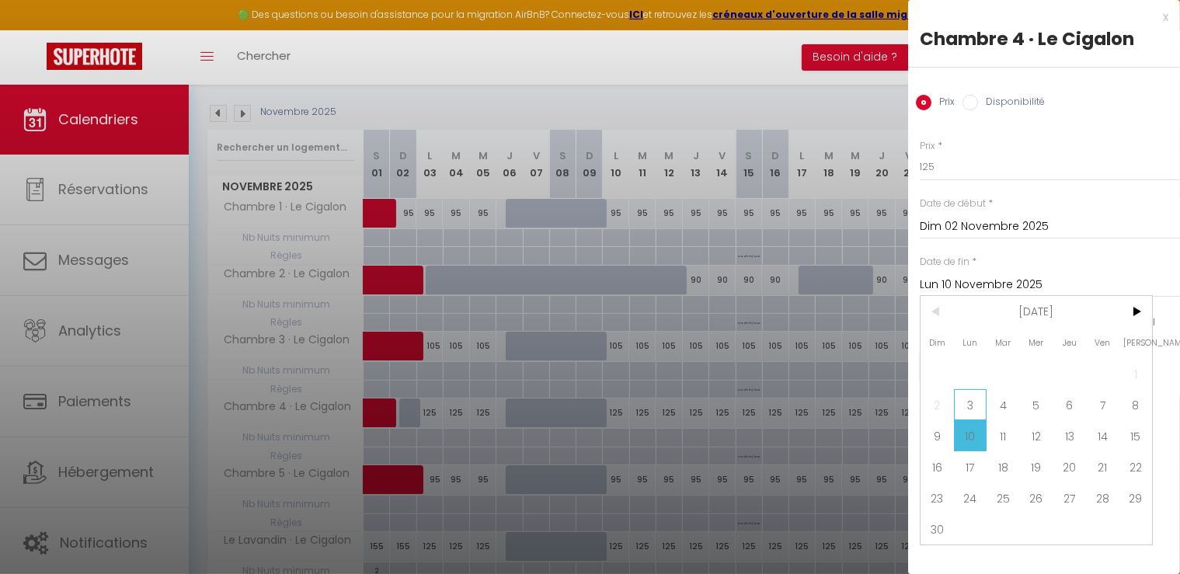
click at [967, 403] on span "3" at bounding box center [970, 404] width 33 height 31
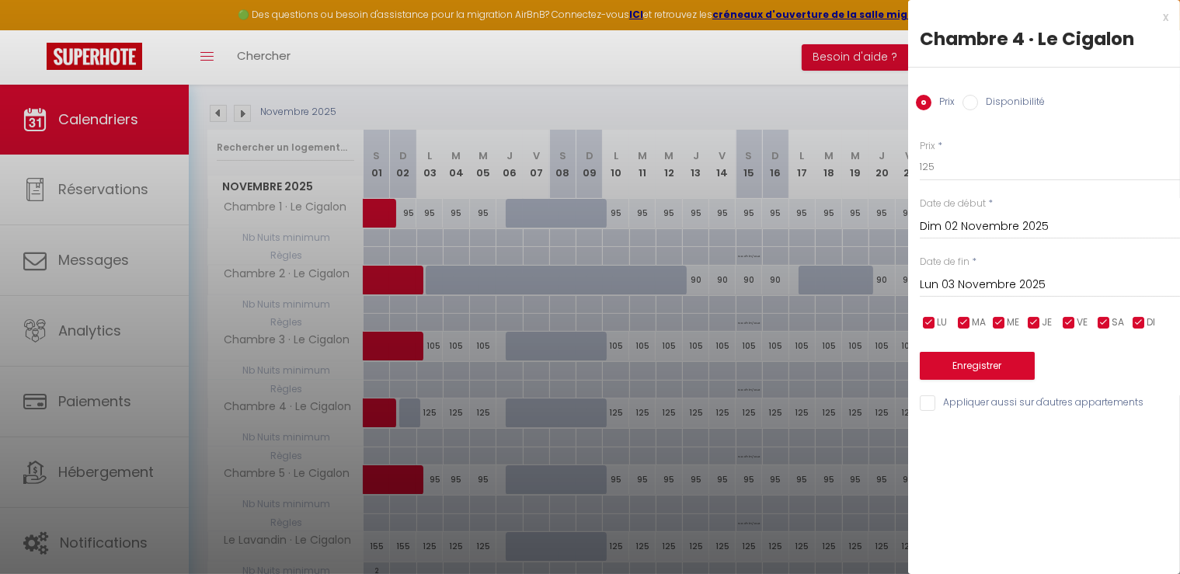
click at [965, 96] on input "Disponibilité" at bounding box center [971, 103] width 16 height 16
click at [969, 361] on button "Enregistrer" at bounding box center [977, 368] width 115 height 28
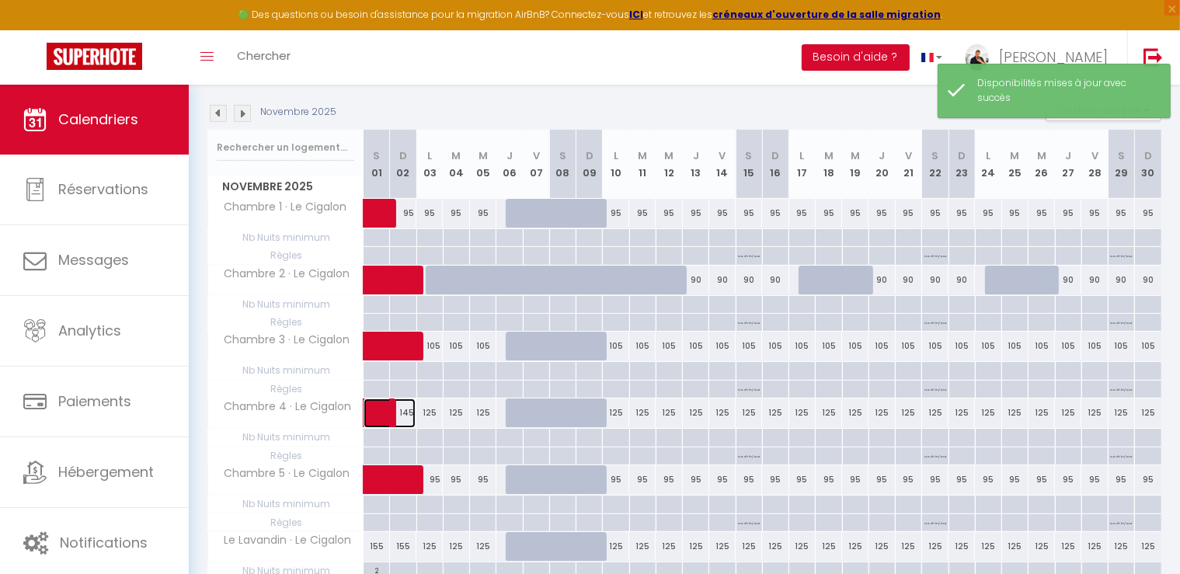
click at [410, 416] on span at bounding box center [398, 414] width 36 height 30
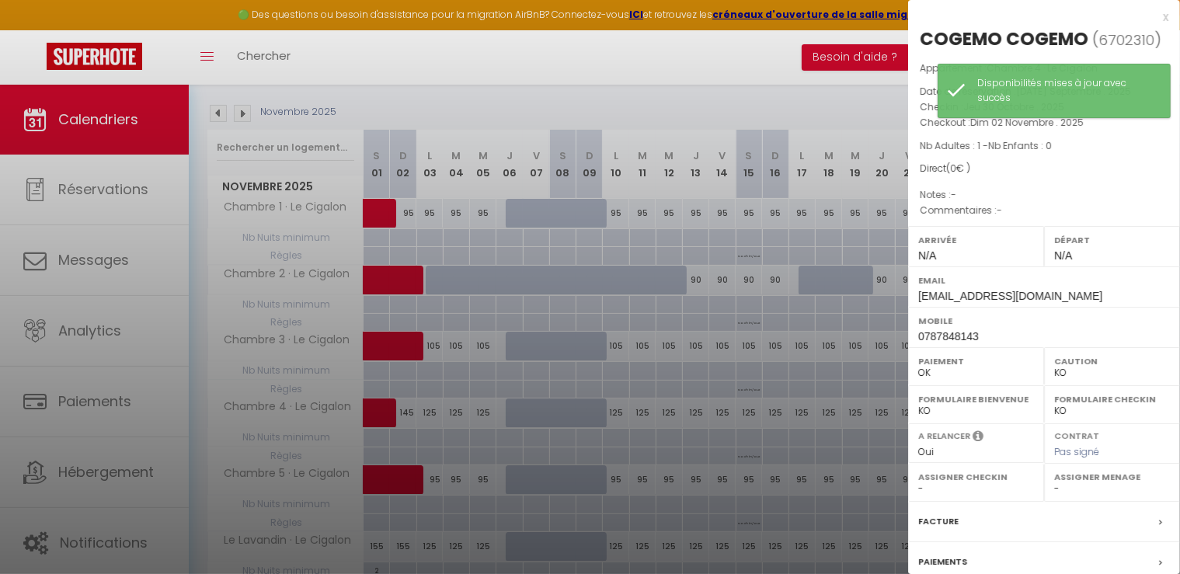
click at [420, 409] on div at bounding box center [590, 287] width 1180 height 574
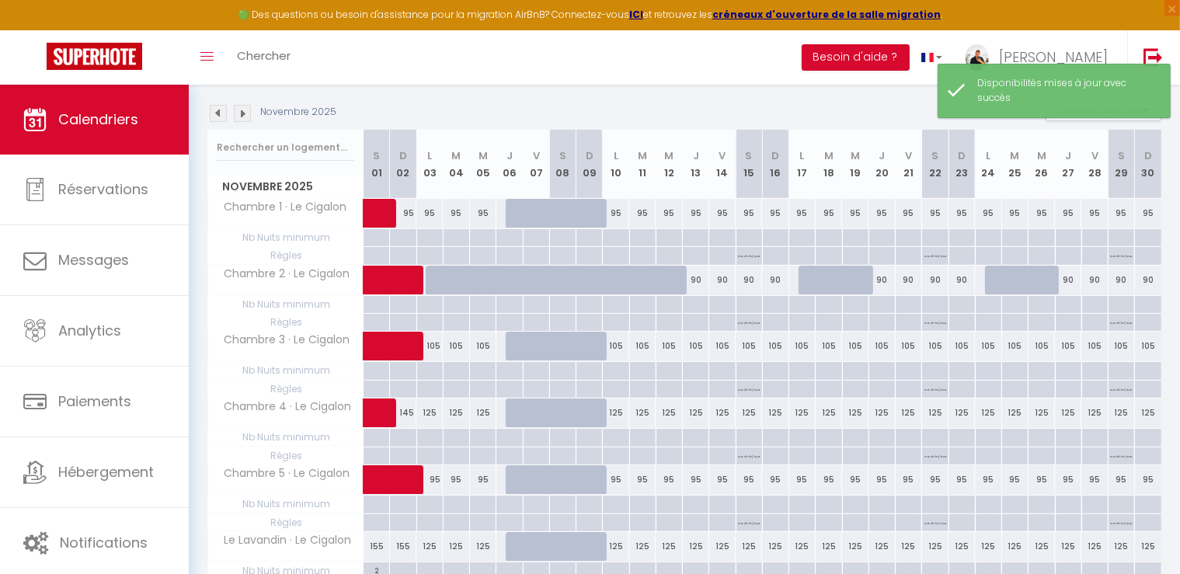
click at [425, 411] on div "125" at bounding box center [429, 413] width 26 height 29
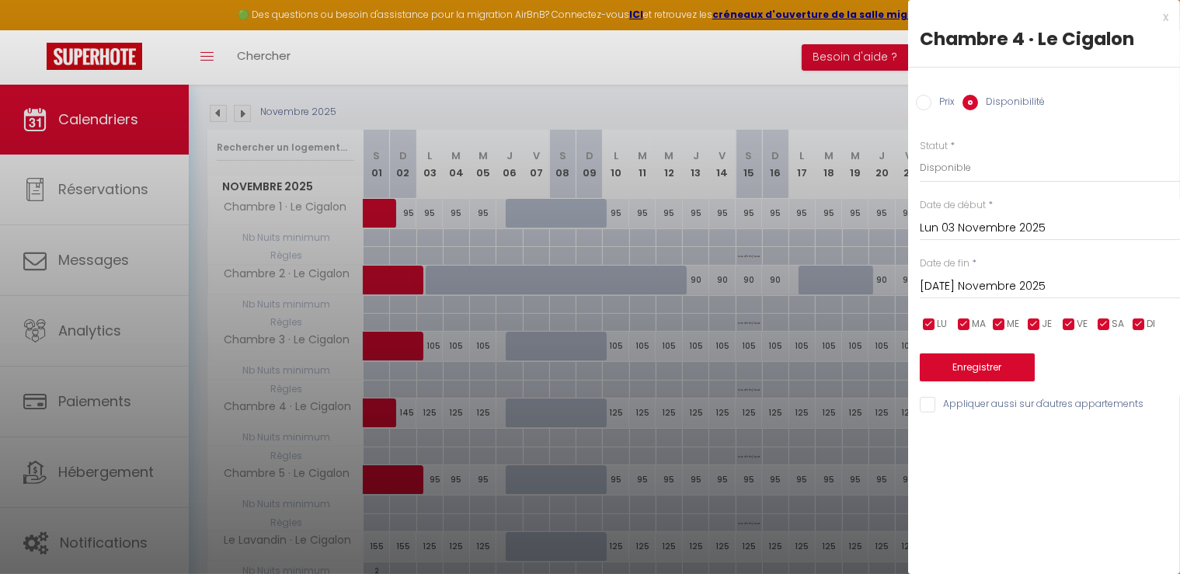
click at [951, 234] on input "Lun 03 Novembre 2025" at bounding box center [1050, 228] width 260 height 20
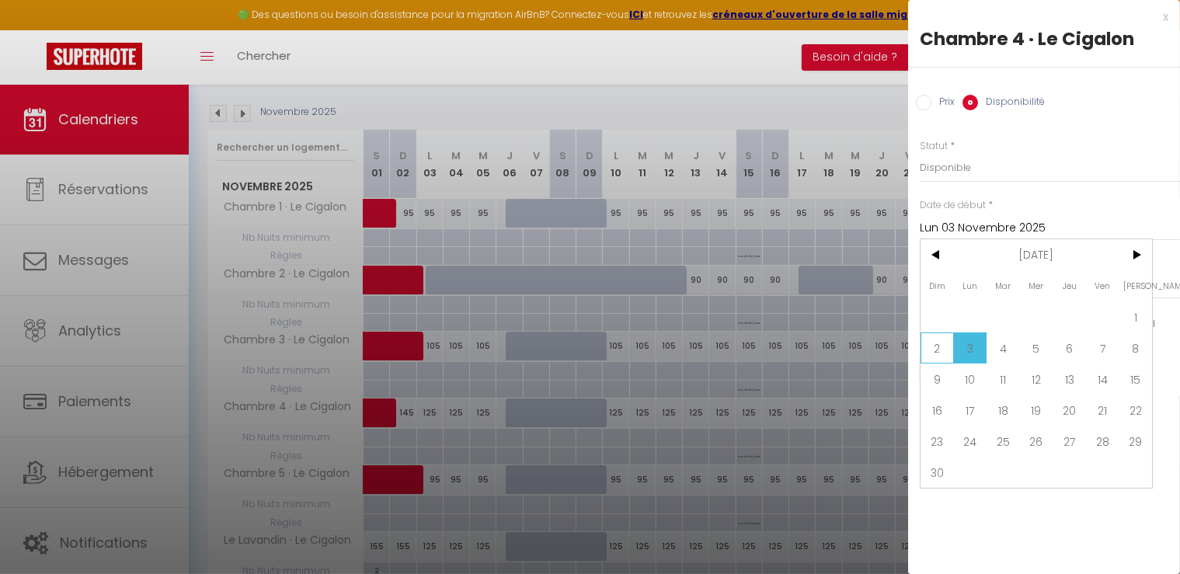
click at [942, 351] on span "2" at bounding box center [937, 348] width 33 height 31
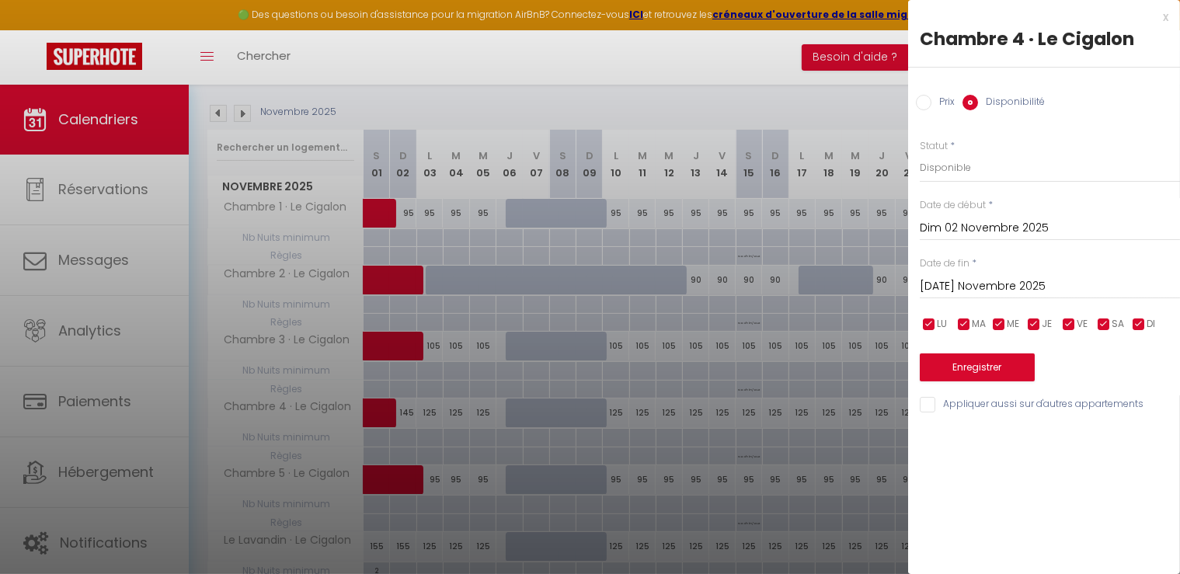
click at [944, 298] on div "[DATE] Novembre 2025 < [DATE] > Dim Lun Mar Mer Jeu Ven Sam 1 2 3 4 5 6 7 8 9 1…" at bounding box center [1050, 285] width 260 height 28
click at [946, 282] on input "[DATE] Novembre 2025" at bounding box center [1050, 287] width 260 height 20
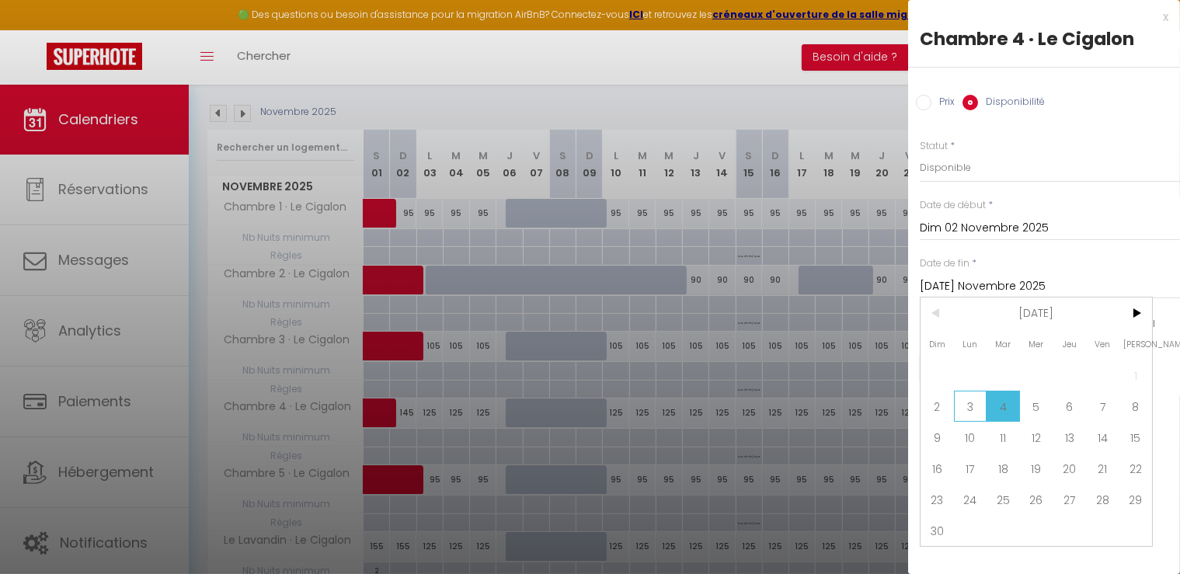
click at [968, 393] on span "3" at bounding box center [970, 406] width 33 height 31
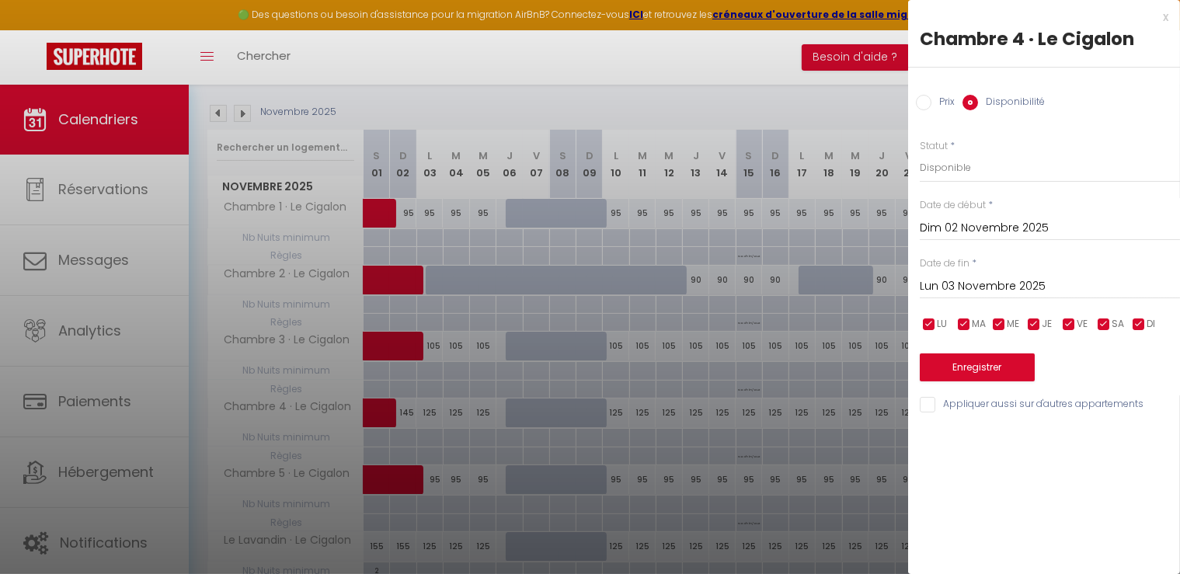
click at [924, 106] on input "Prix" at bounding box center [924, 103] width 16 height 16
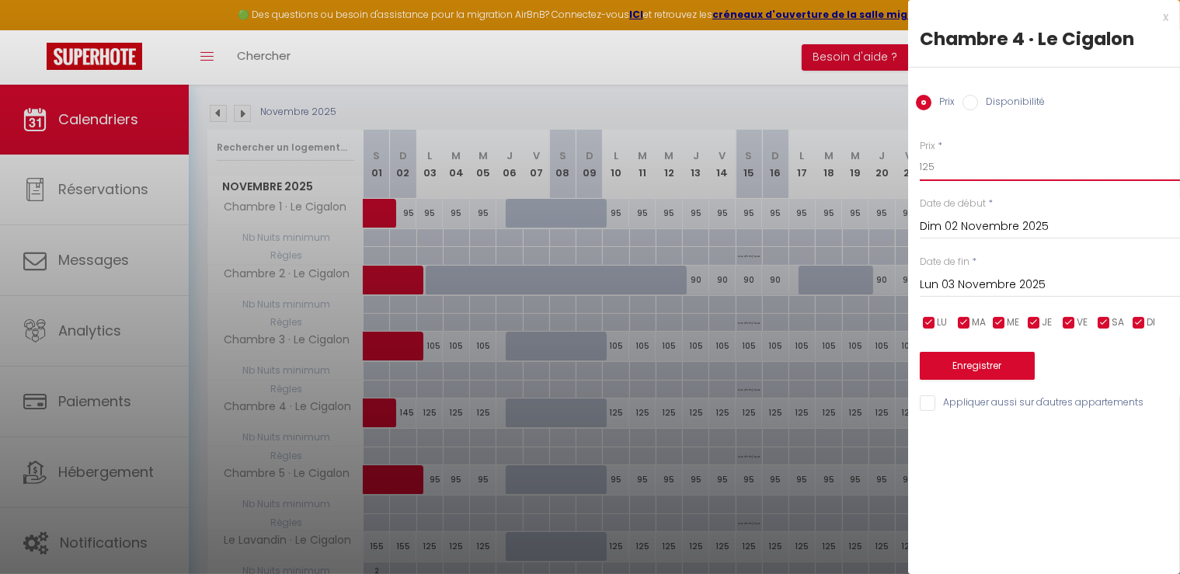
click at [946, 167] on input "125" at bounding box center [1050, 167] width 260 height 28
click at [983, 368] on button "Enregistrer" at bounding box center [977, 366] width 115 height 28
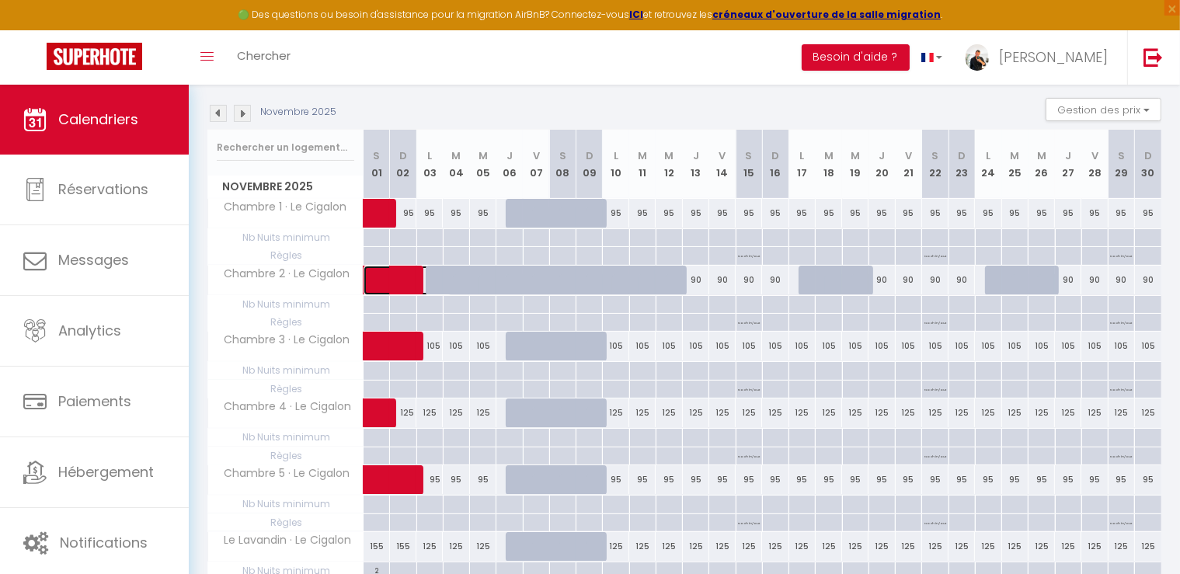
click at [441, 285] on span at bounding box center [415, 281] width 71 height 30
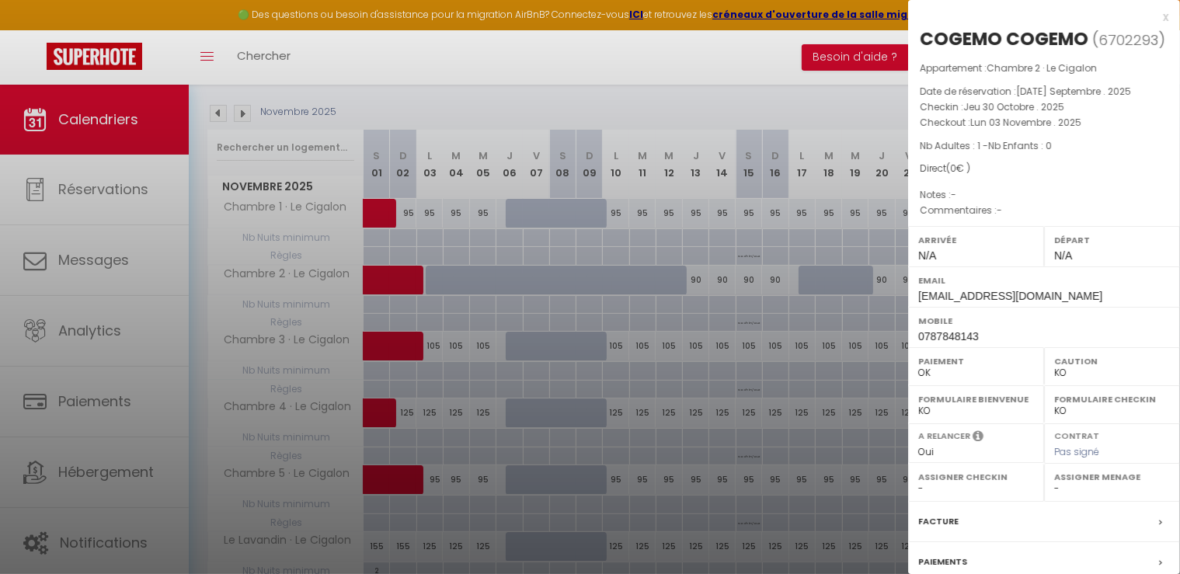
click at [447, 279] on div at bounding box center [590, 287] width 1180 height 574
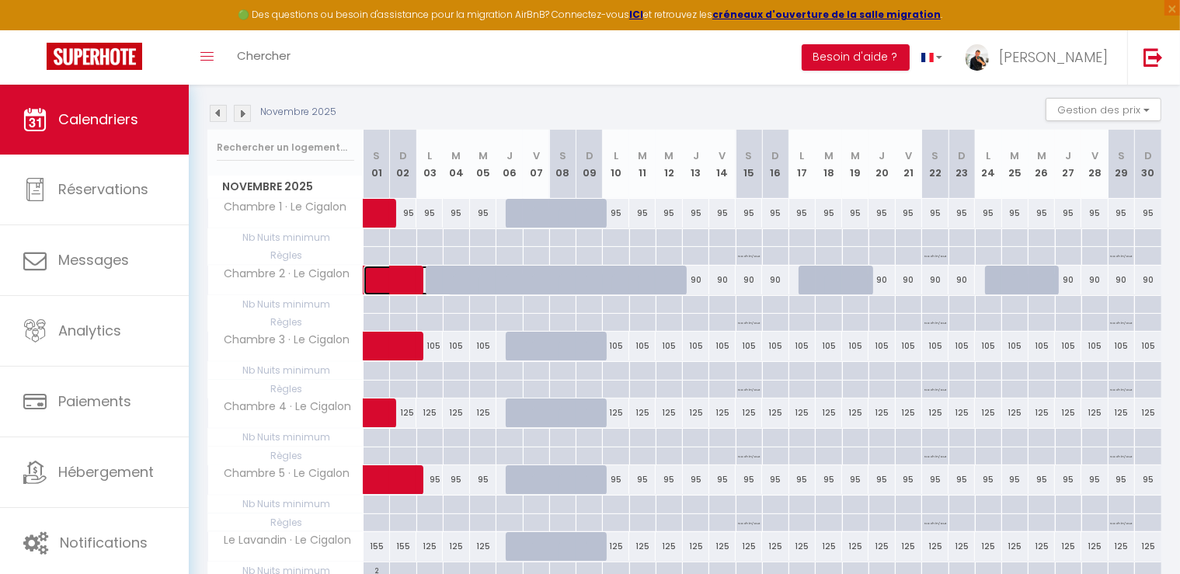
click at [447, 279] on span at bounding box center [415, 281] width 71 height 30
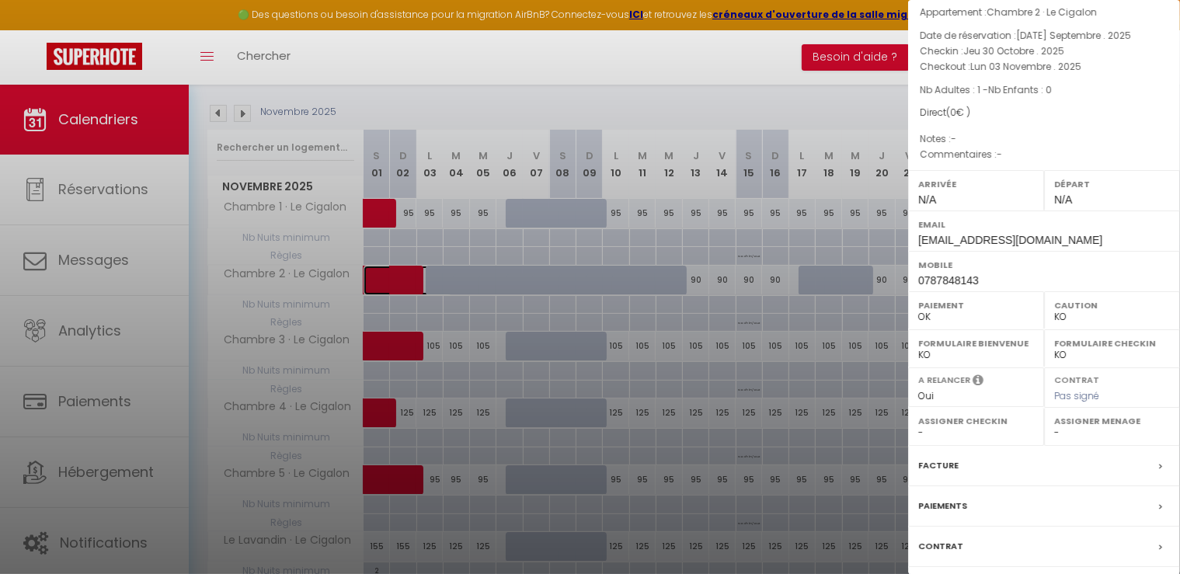
scroll to position [0, 0]
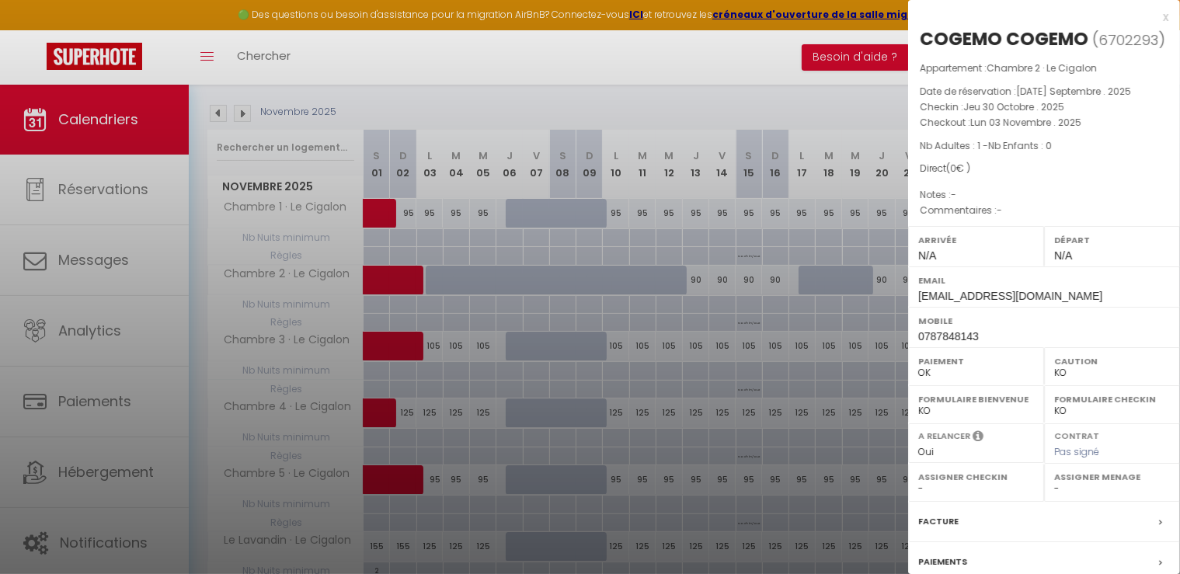
click at [441, 350] on div at bounding box center [590, 287] width 1180 height 574
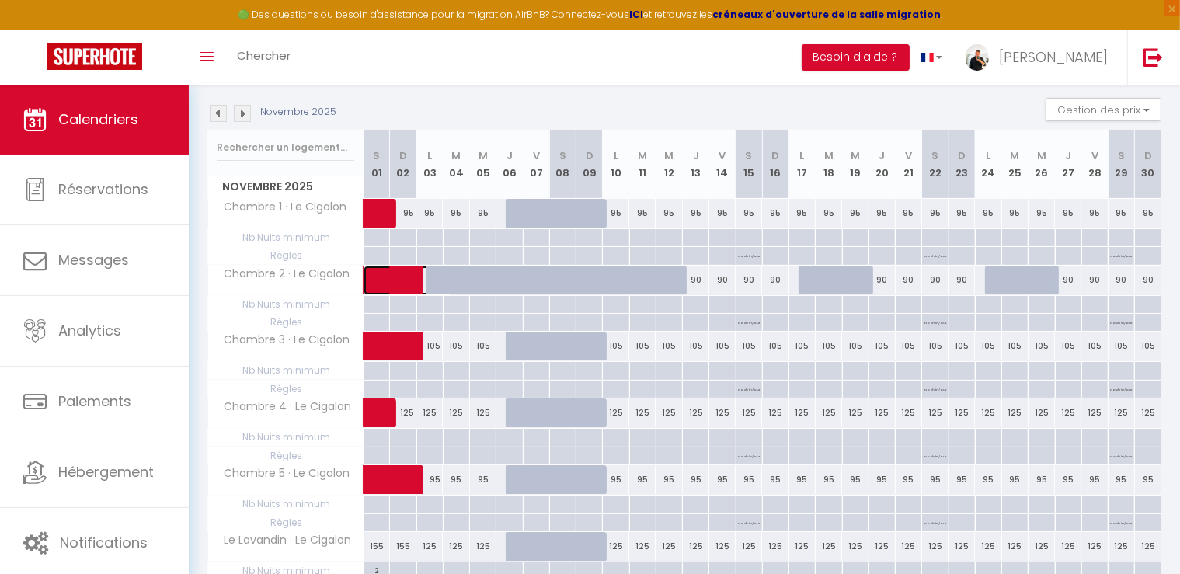
click at [448, 277] on span at bounding box center [415, 281] width 71 height 30
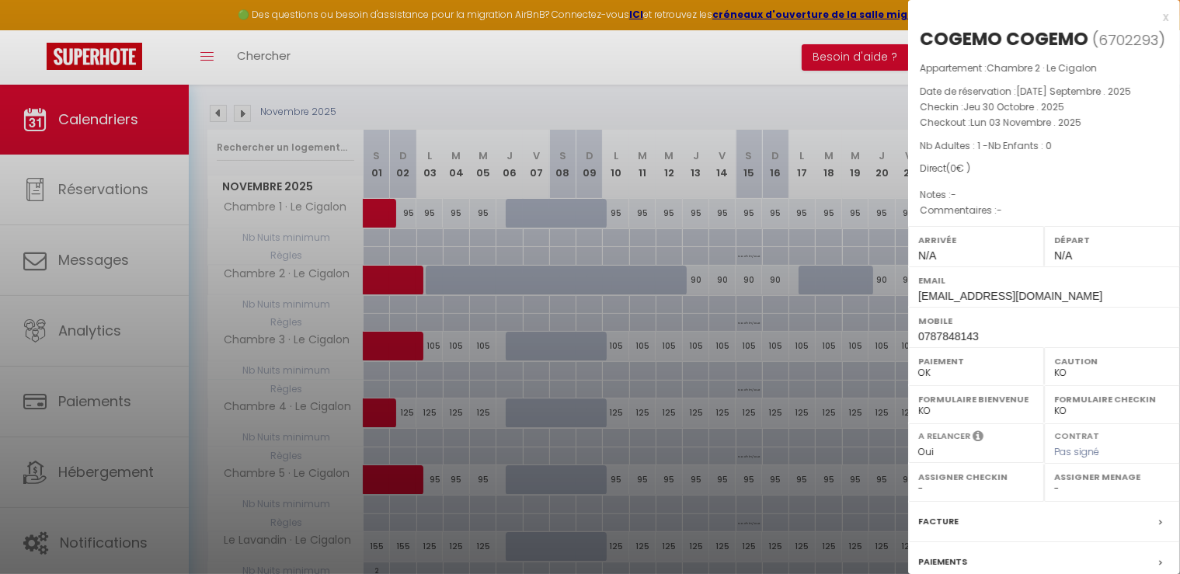
click at [511, 235] on div at bounding box center [590, 287] width 1180 height 574
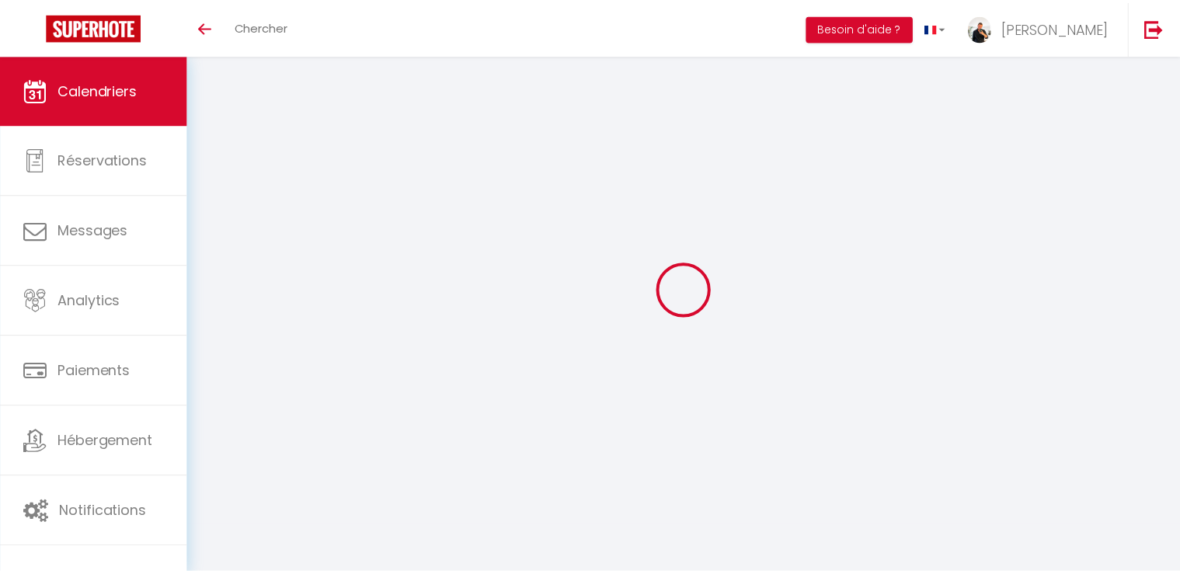
scroll to position [124, 0]
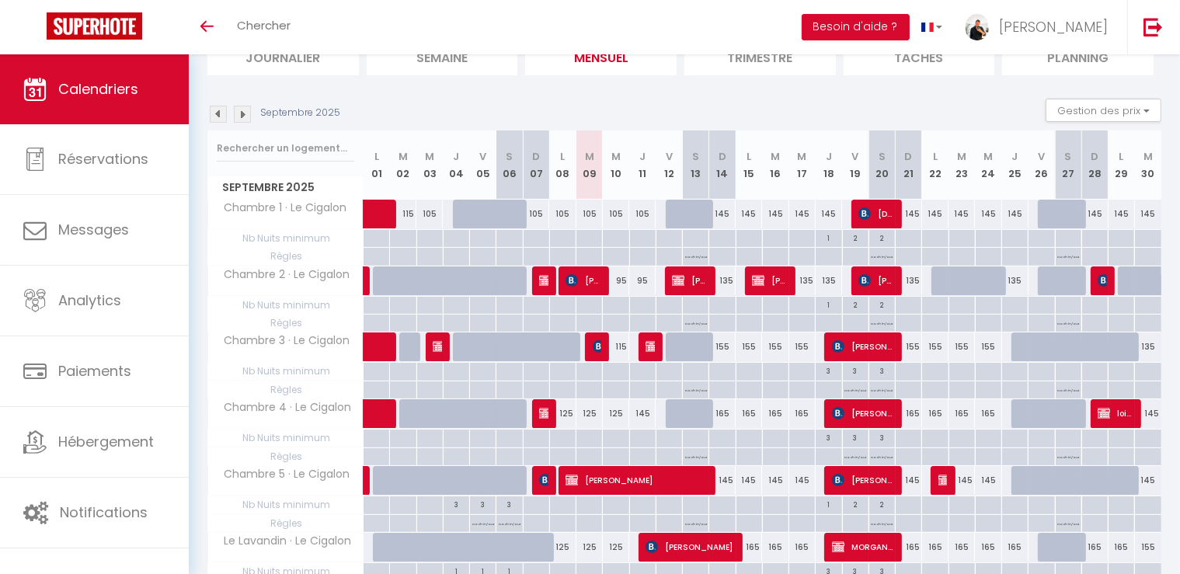
click at [246, 111] on img at bounding box center [242, 114] width 17 height 17
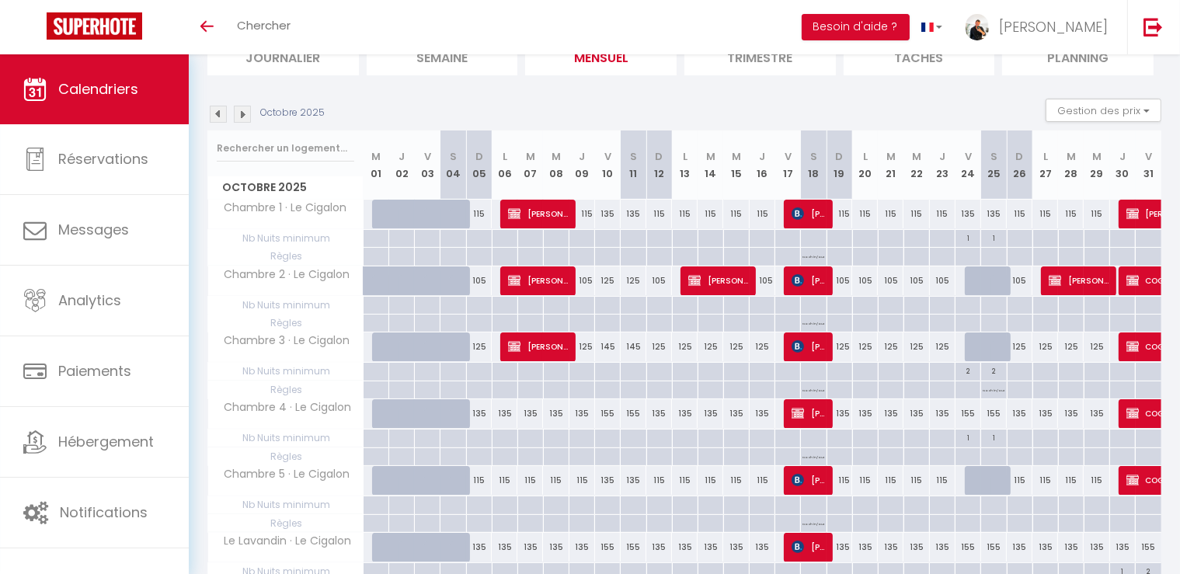
scroll to position [0, 0]
click at [246, 111] on img at bounding box center [242, 114] width 17 height 17
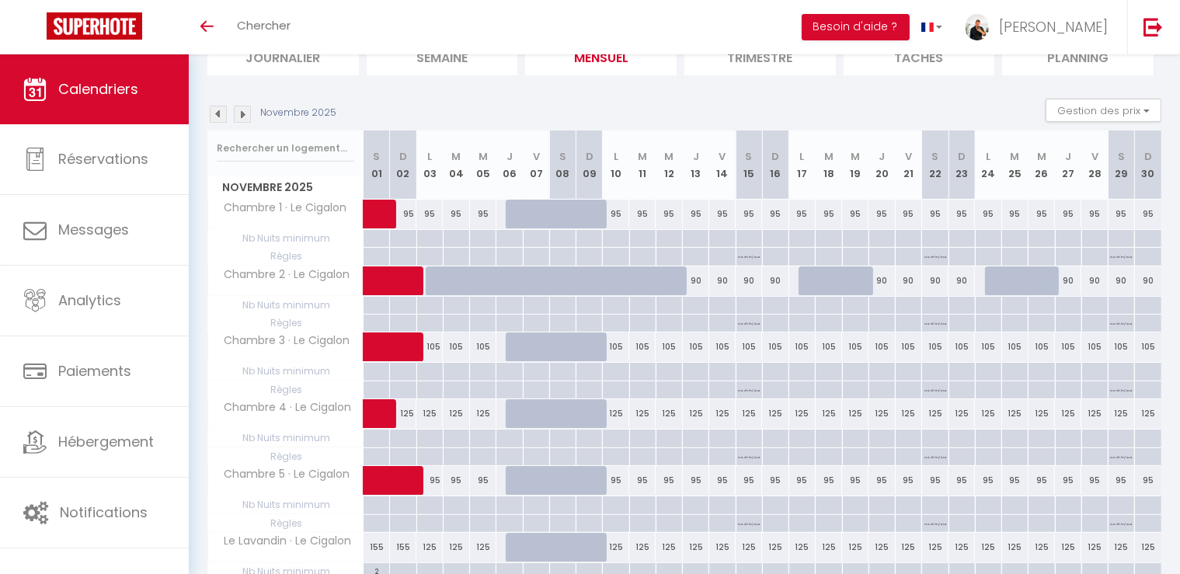
click at [451, 283] on div at bounding box center [456, 281] width 26 height 30
type input "90"
type input "[DATE] Novembre 2025"
type input "Mer 05 Novembre 2025"
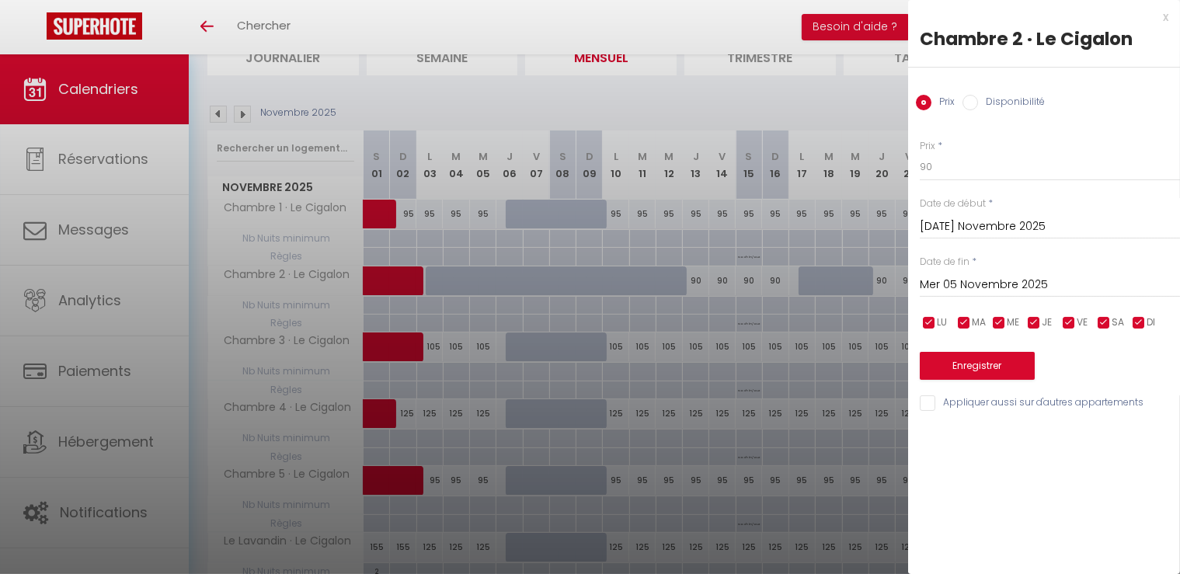
click at [933, 220] on input "[DATE] Novembre 2025" at bounding box center [1050, 227] width 260 height 20
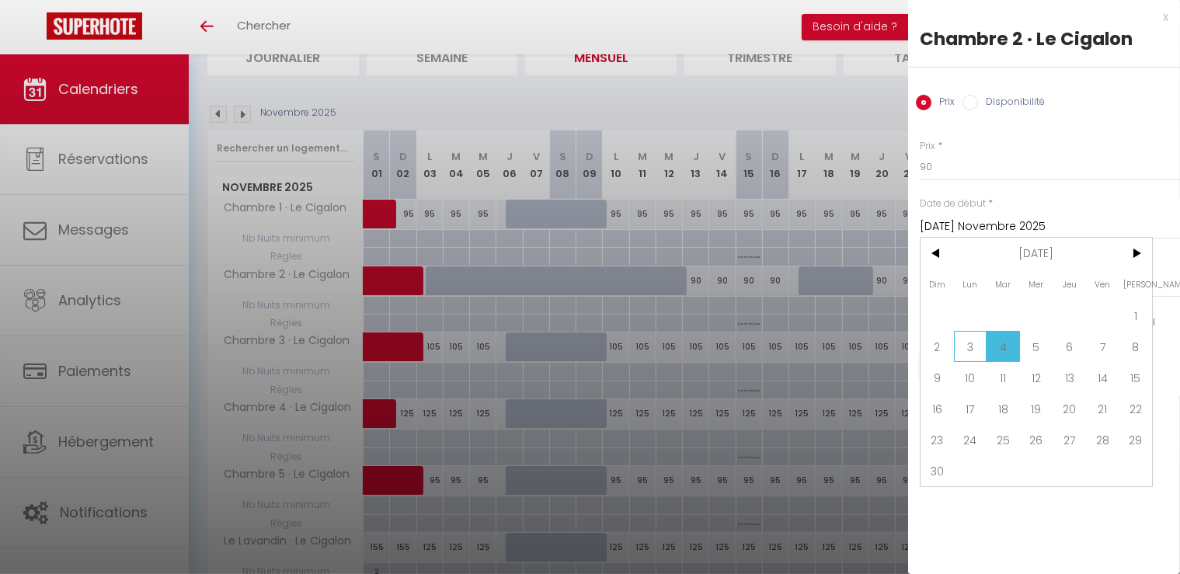
click at [960, 344] on span "3" at bounding box center [970, 346] width 33 height 31
type input "Lun 03 Novembre 2025"
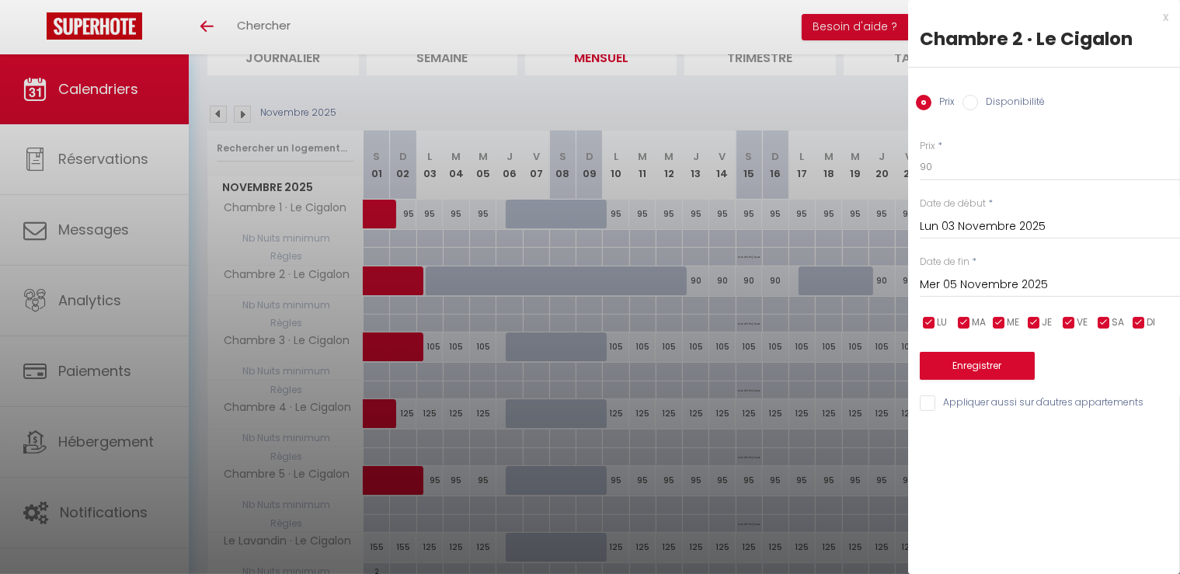
click at [972, 284] on input "Mer 05 Novembre 2025" at bounding box center [1050, 285] width 260 height 20
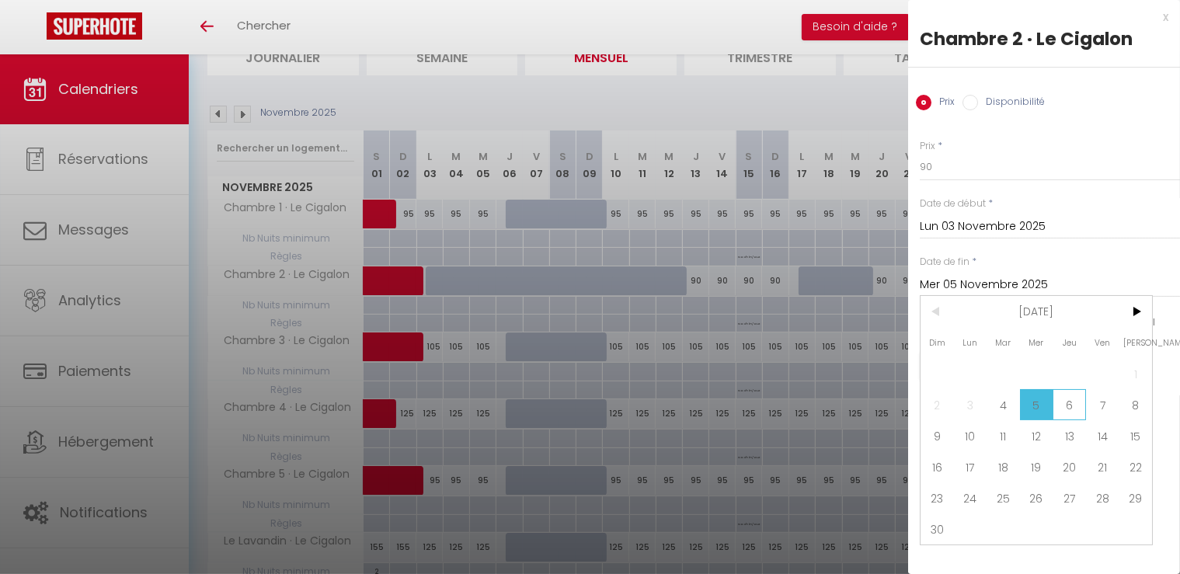
click at [1064, 413] on span "6" at bounding box center [1069, 404] width 33 height 31
type input "Jeu 06 Novembre 2025"
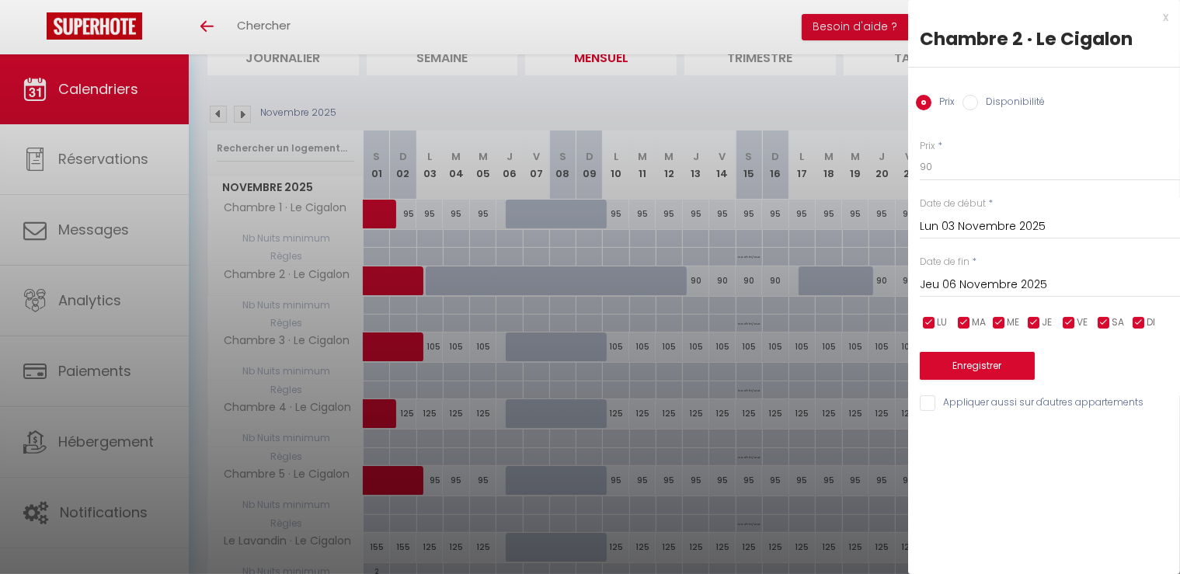
click at [870, 92] on div at bounding box center [590, 287] width 1180 height 574
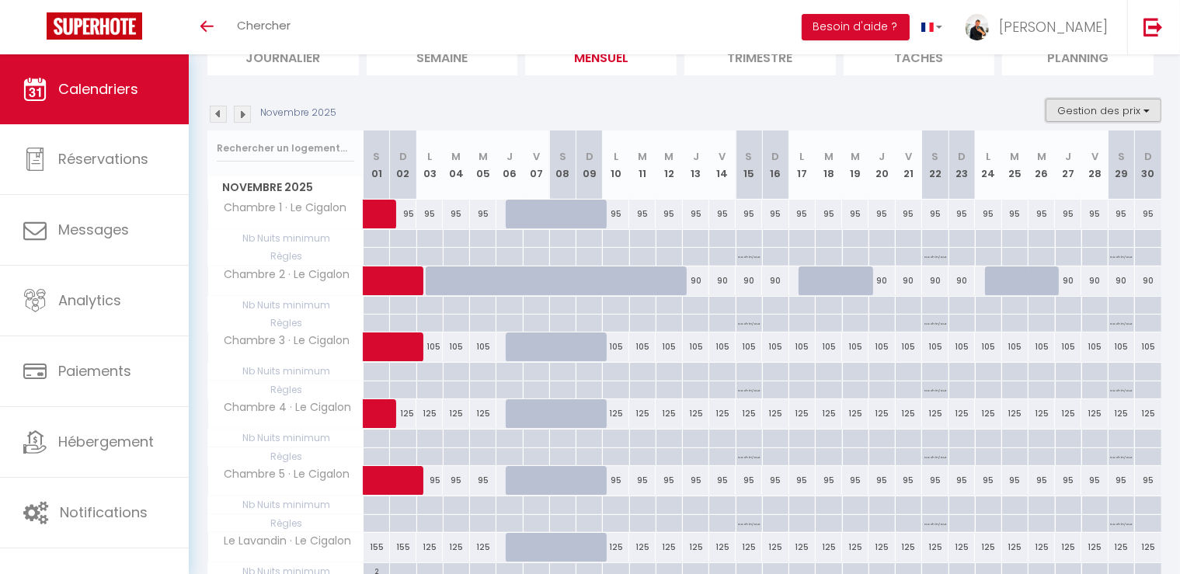
click at [1066, 114] on button "Gestion des prix" at bounding box center [1104, 110] width 116 height 23
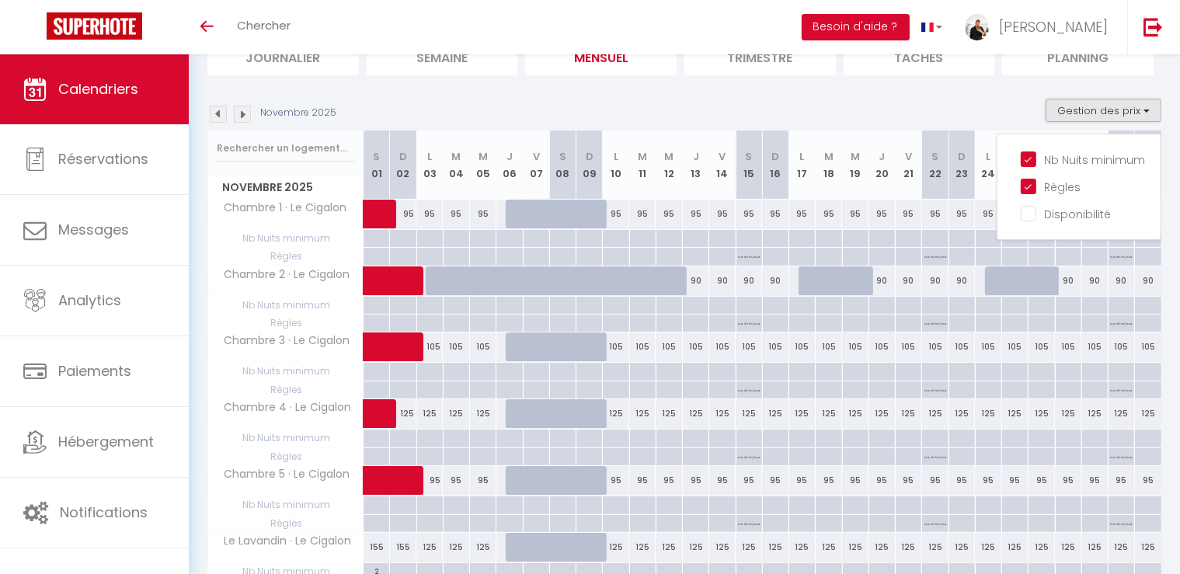
click at [982, 99] on div "Novembre 2025 Gestion des prix Nb Nuits minimum Règles Disponibilité Novembre 2…" at bounding box center [684, 372] width 954 height 547
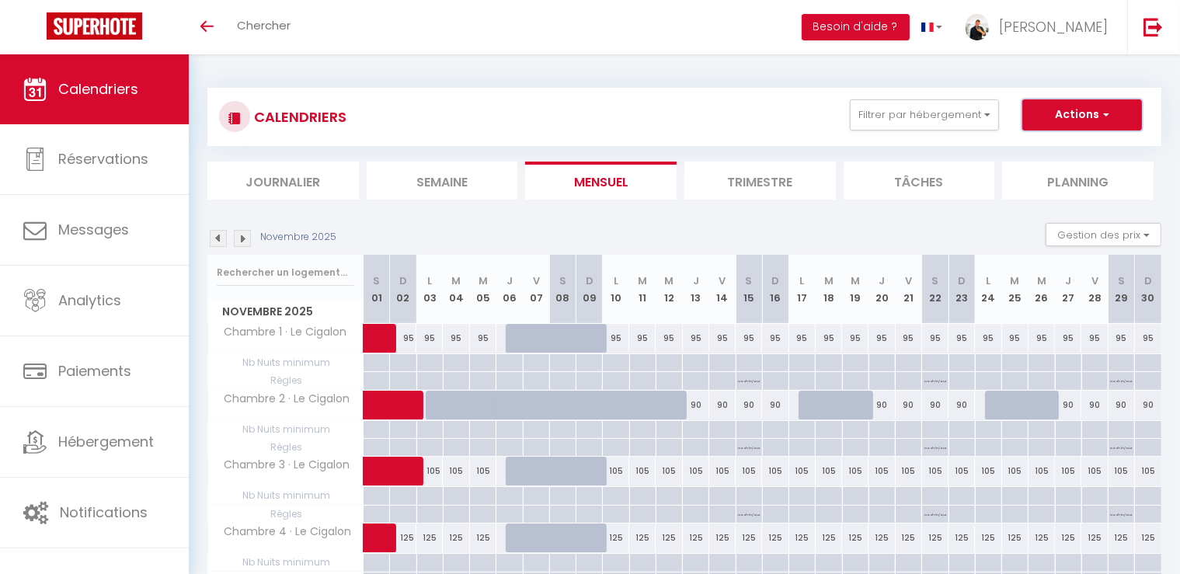
click at [1084, 108] on button "Actions" at bounding box center [1082, 114] width 120 height 31
click at [1037, 148] on link "Nouvelle réservation" at bounding box center [1065, 150] width 135 height 23
select select
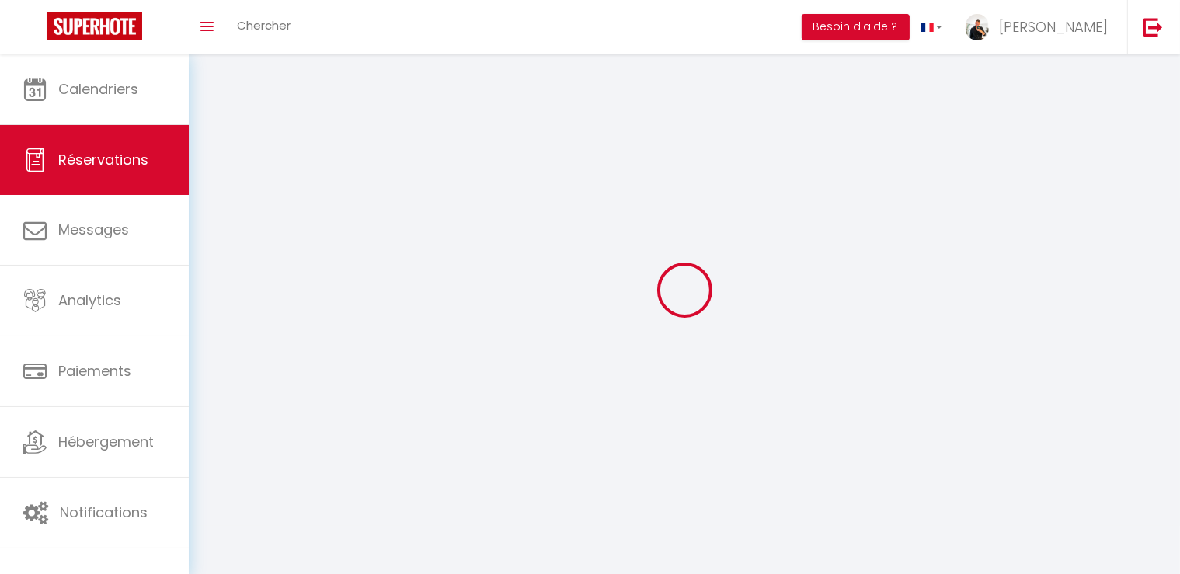
select select
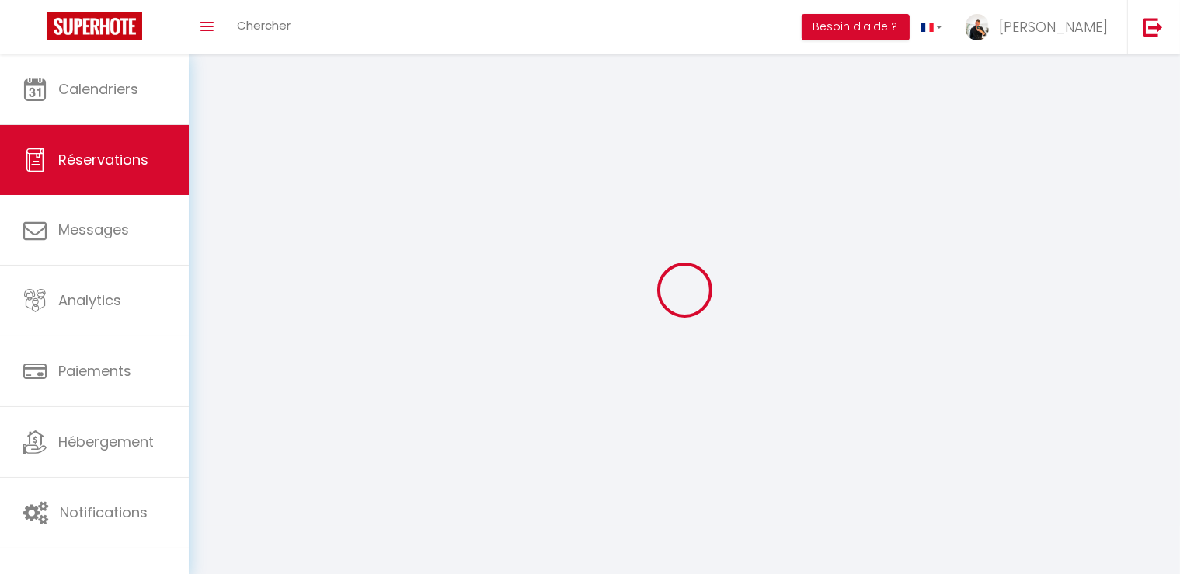
select select
checkbox input "false"
select select
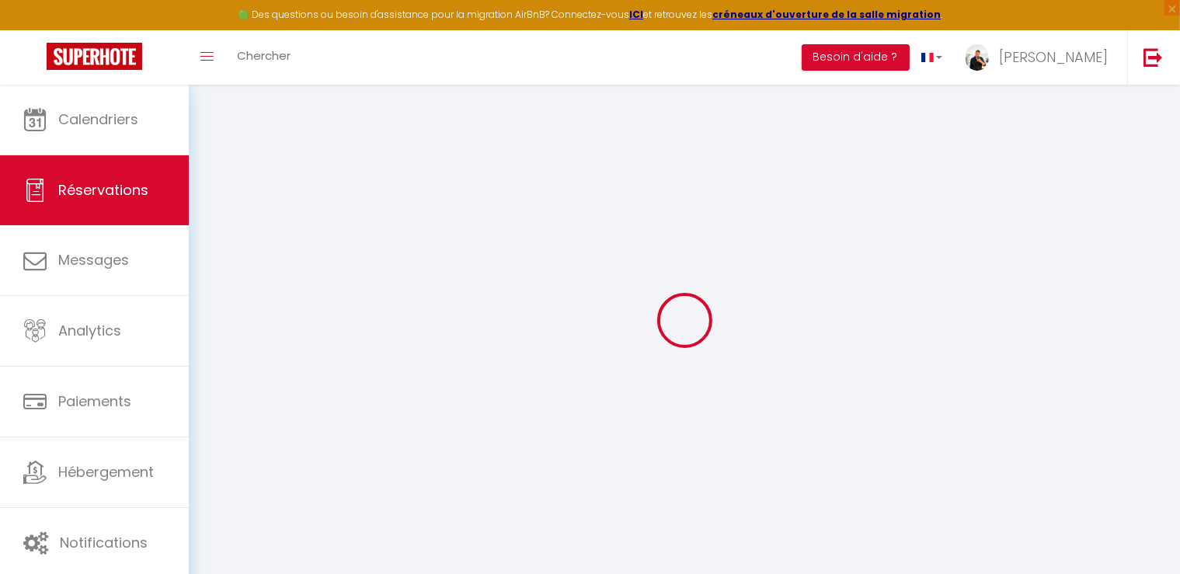
select select
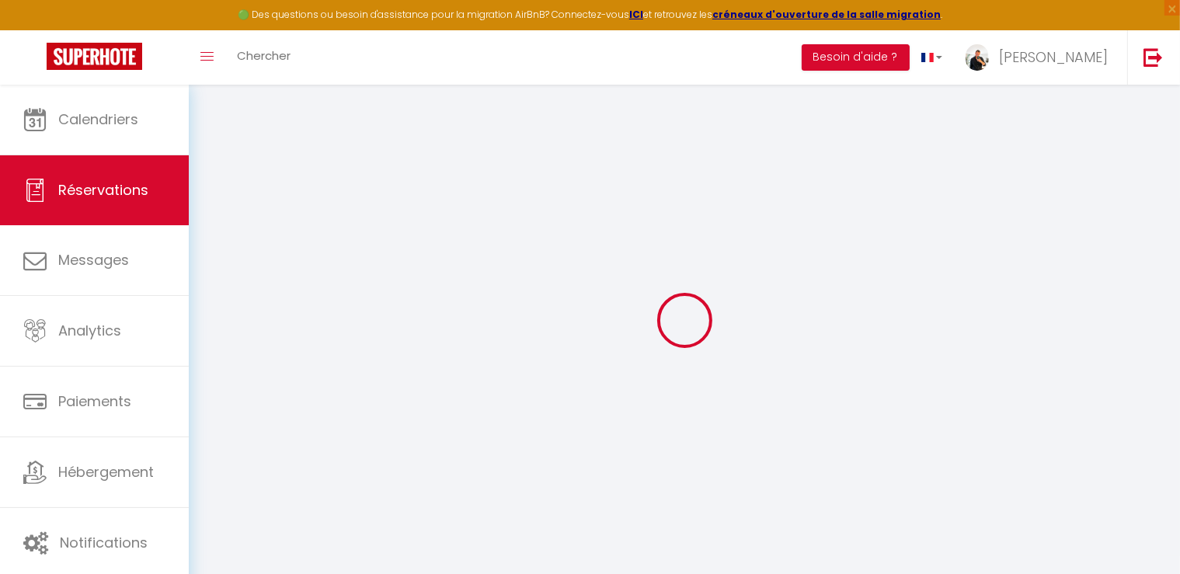
select select
checkbox input "false"
select select
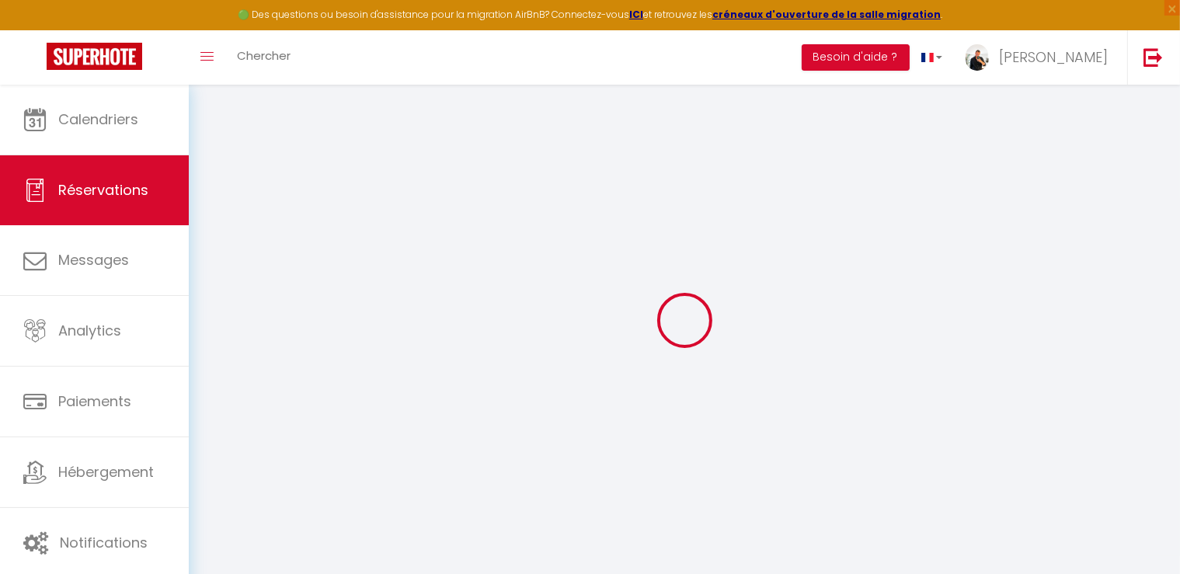
select select
checkbox input "false"
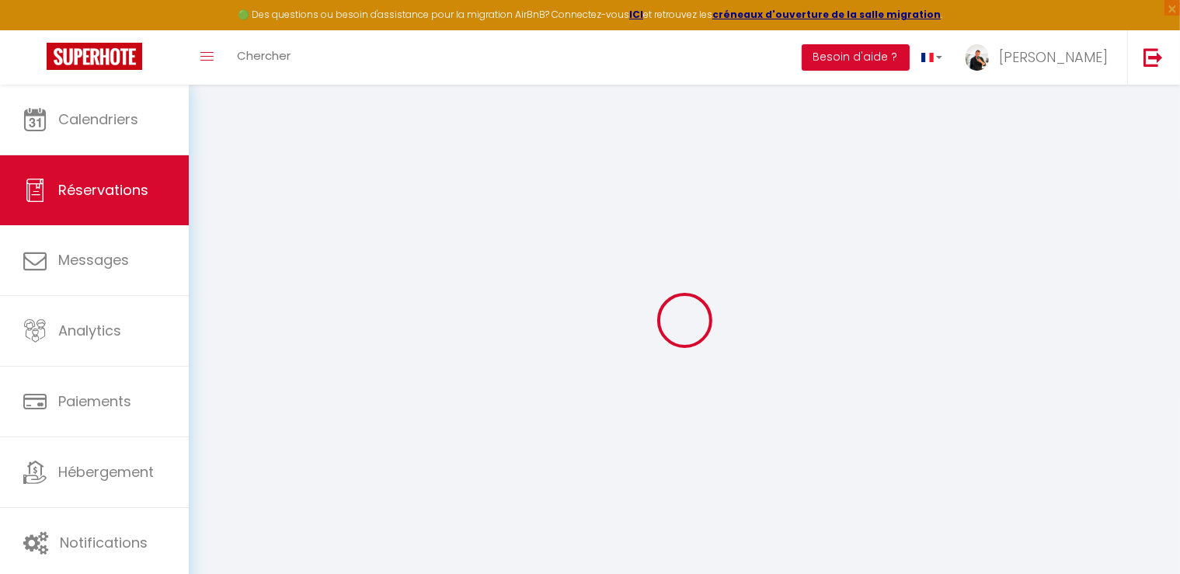
select select
checkbox input "false"
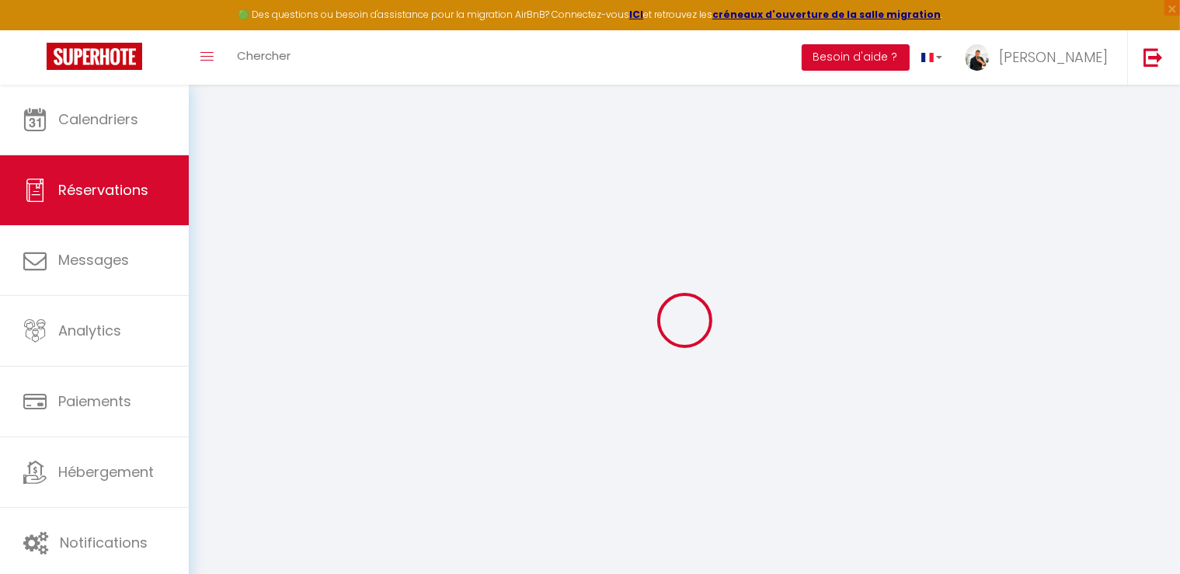
select select
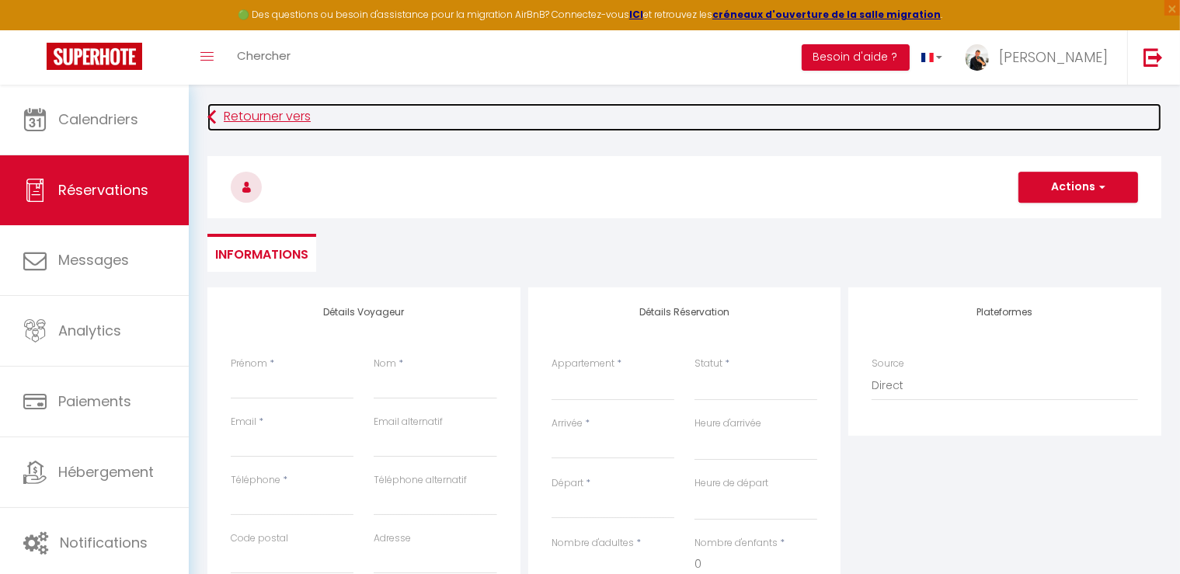
click at [214, 117] on icon at bounding box center [211, 117] width 9 height 28
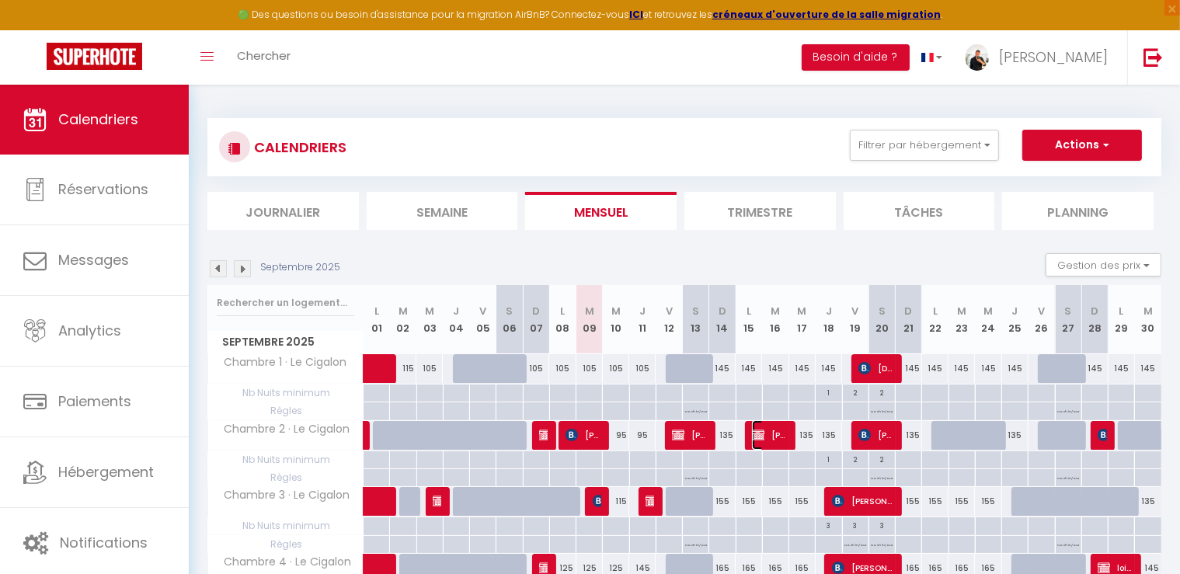
click at [777, 441] on span "[PERSON_NAME]" at bounding box center [769, 435] width 35 height 30
select select "OK"
select select "KO"
select select "0"
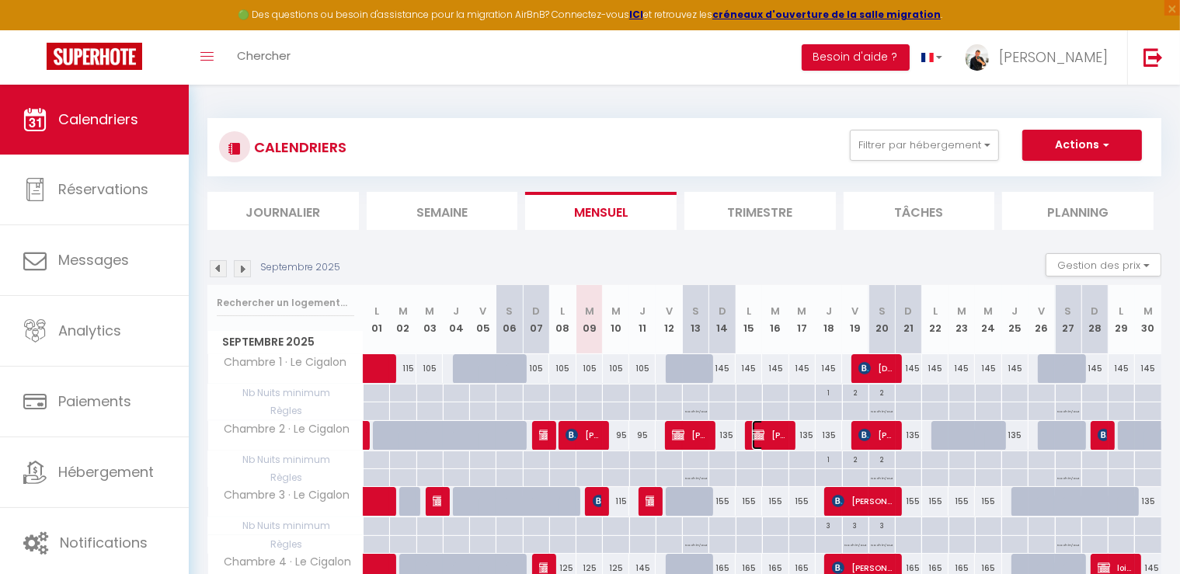
select select "1"
select select
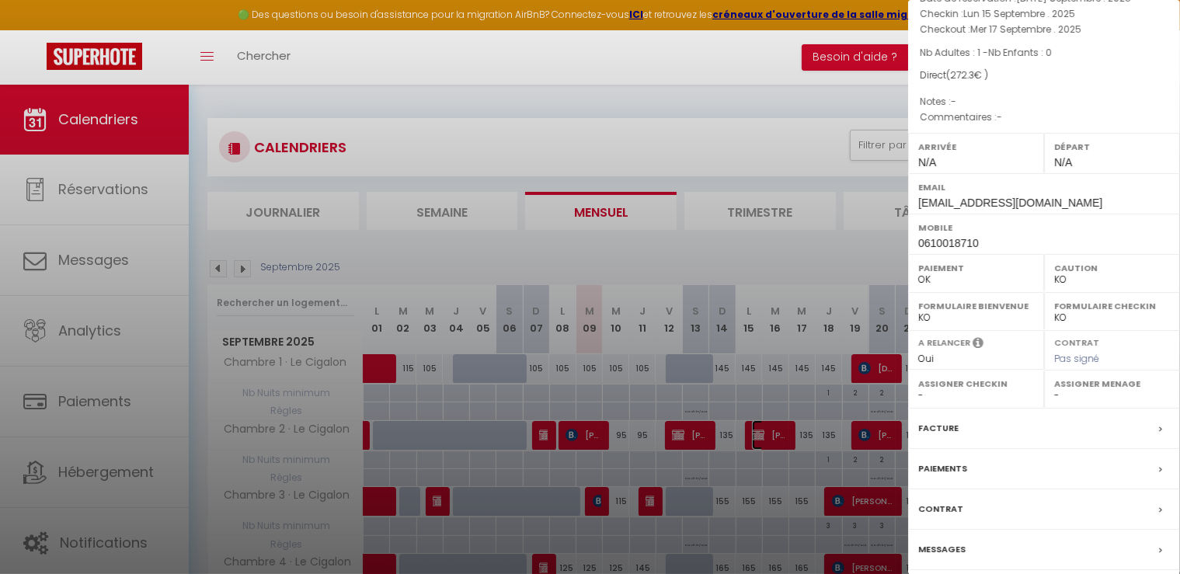
scroll to position [147, 0]
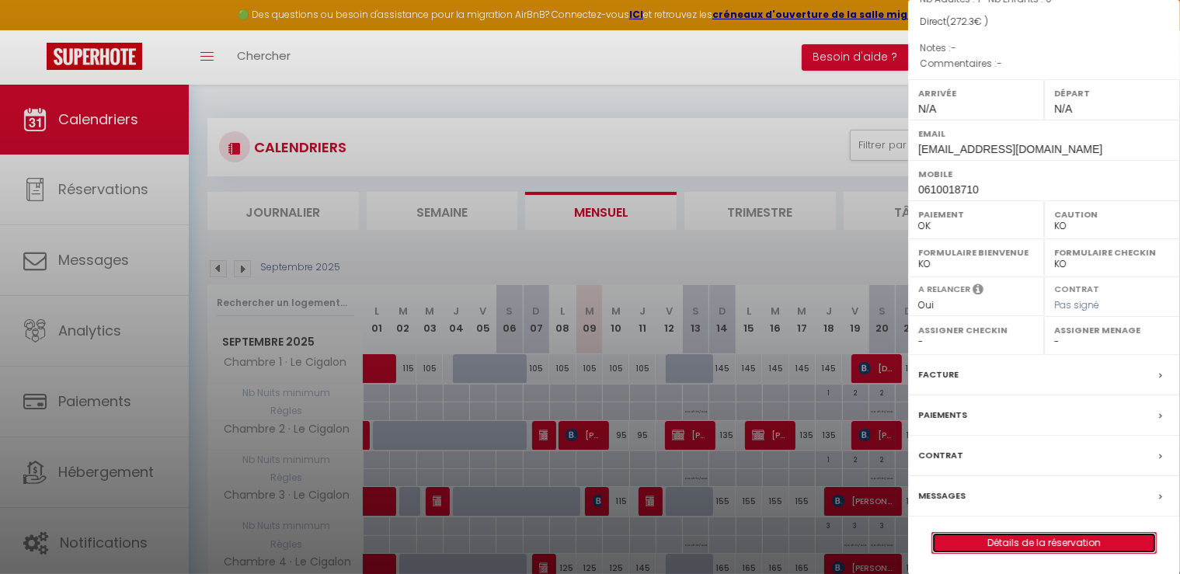
click at [1042, 541] on link "Détails de la réservation" at bounding box center [1044, 543] width 224 height 20
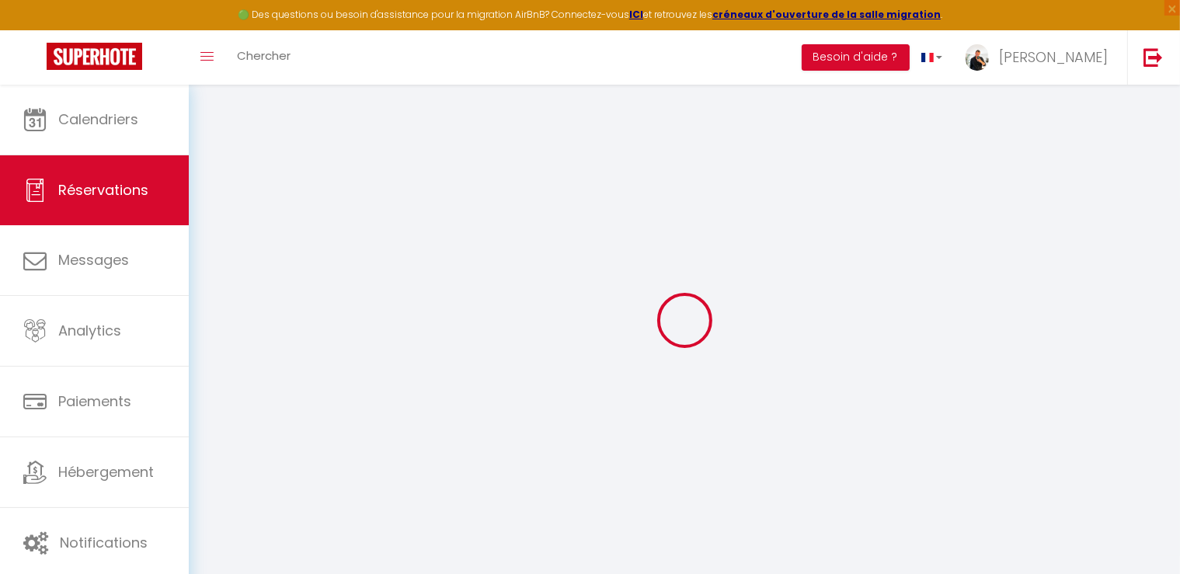
type input "CELINE"
type input "[PERSON_NAME]"
type input "[EMAIL_ADDRESS][DOMAIN_NAME]"
type input "0610018710"
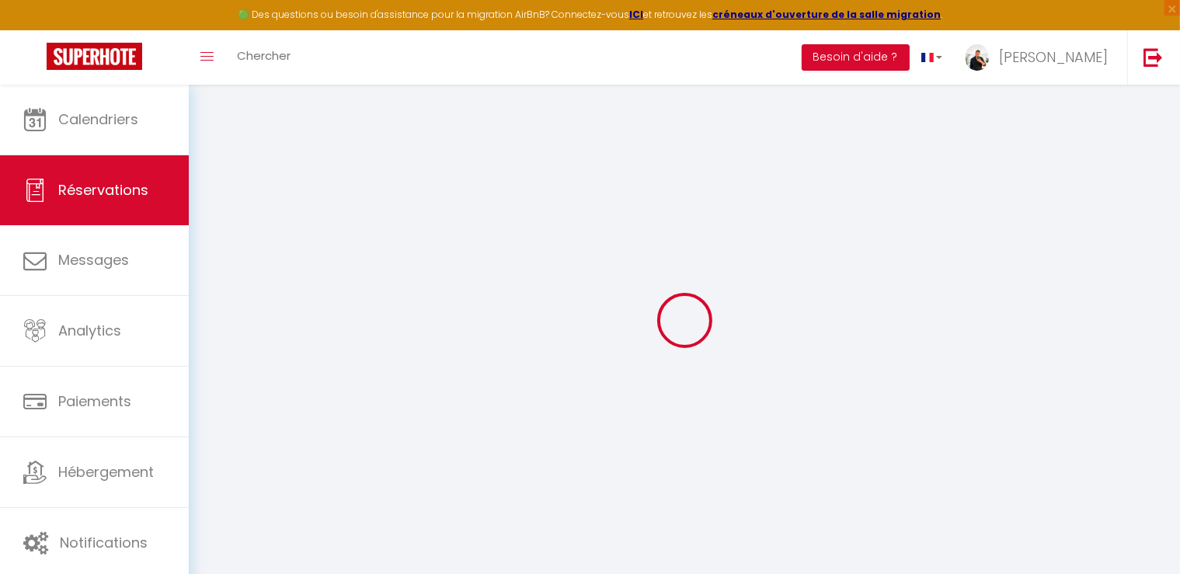
select select "FR"
select select "66441"
select select "1"
type input "Lun 15 Septembre 2025"
select select
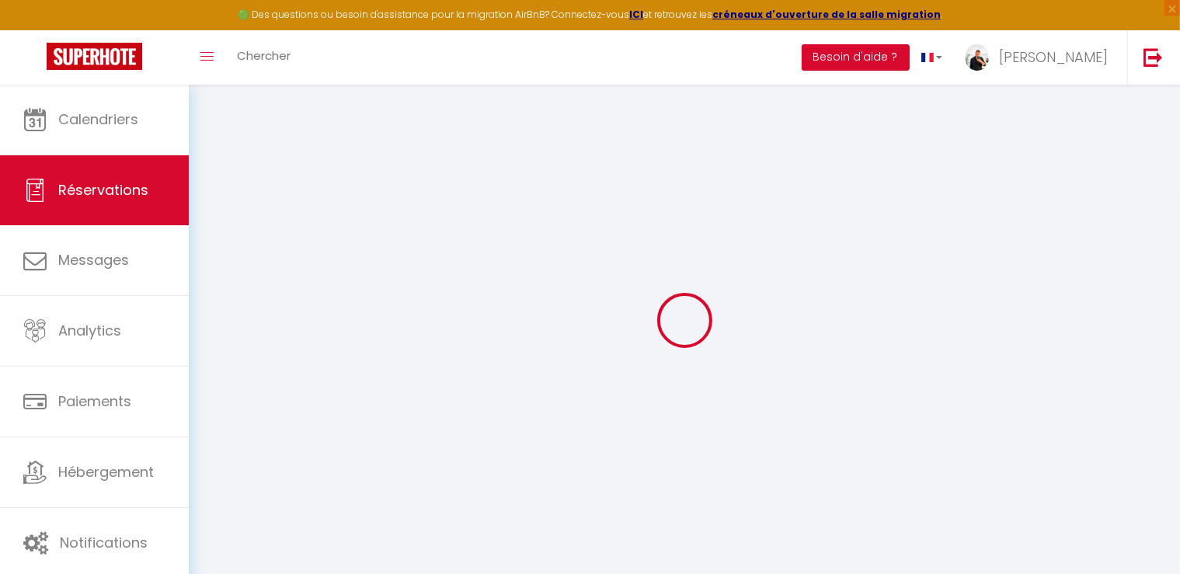
type input "Mer 17 Septembre 2025"
select select
type input "1"
select select "12"
select select
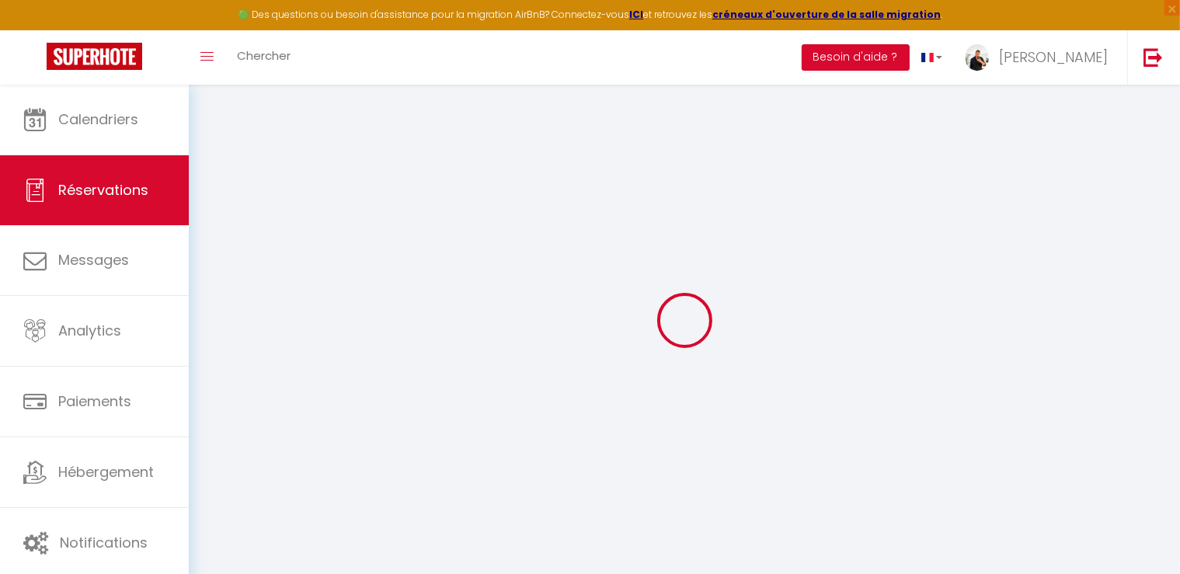
type input "270"
checkbox input "false"
type input "0"
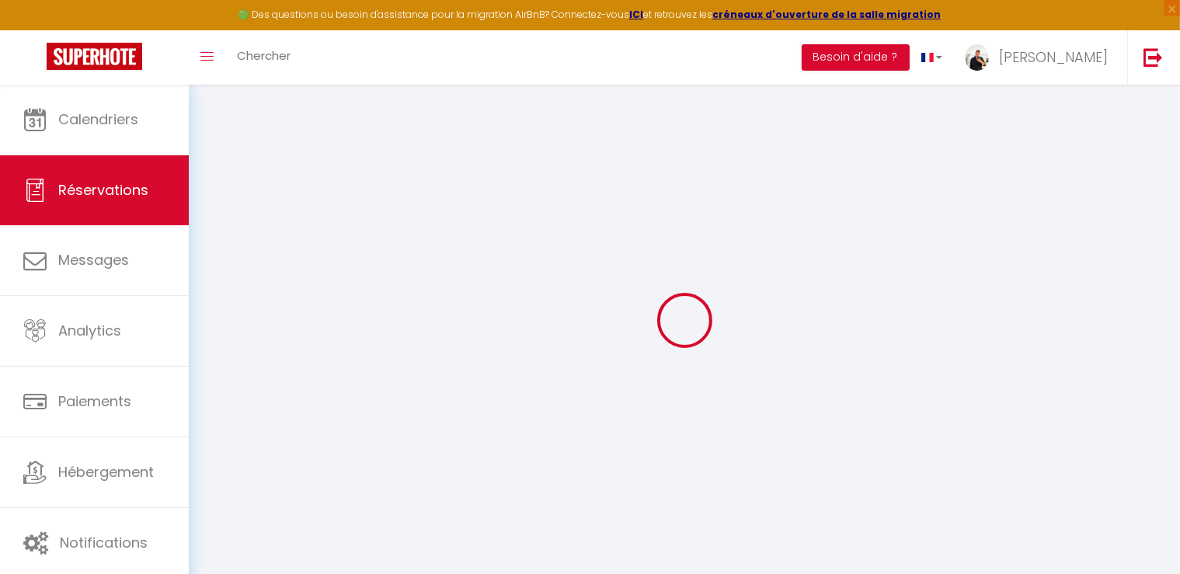
type input "0"
select index
select select
select select "14"
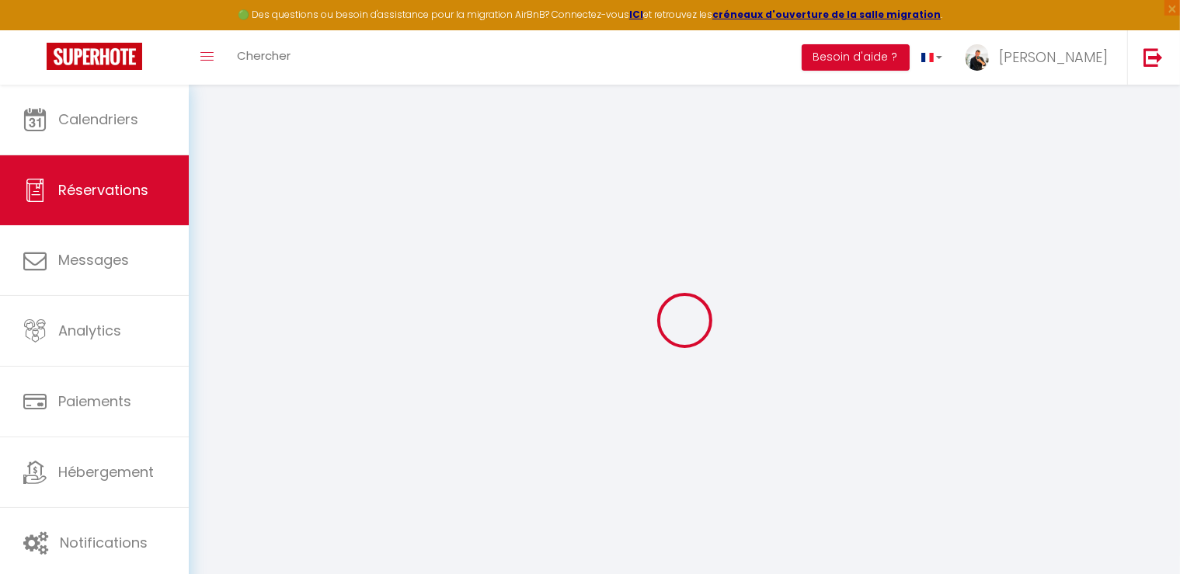
checkbox input "false"
select index
select select
checkbox input "false"
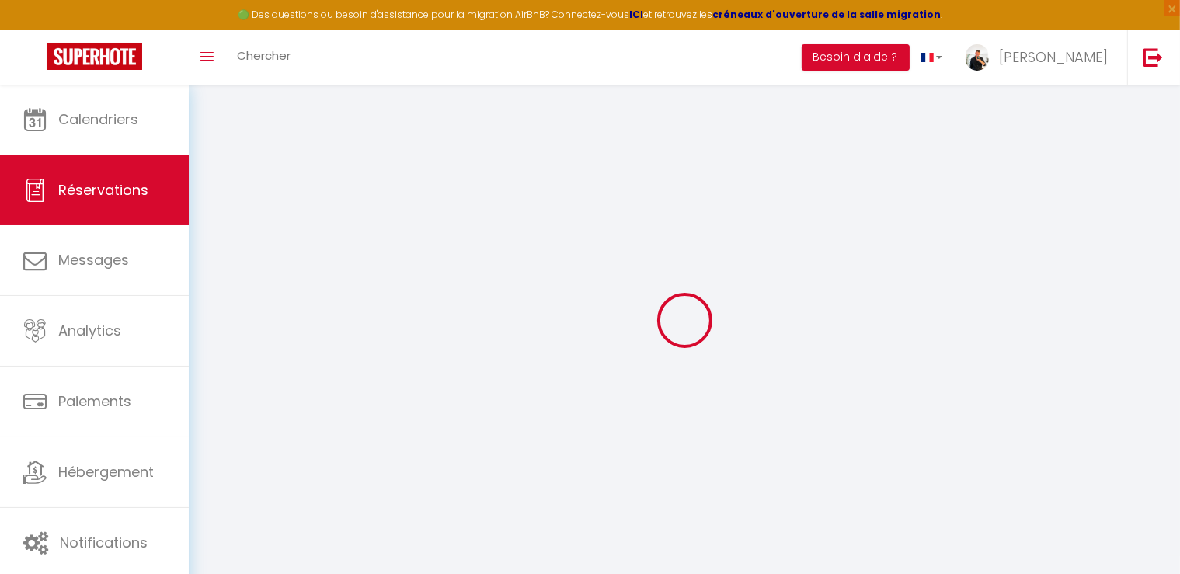
select index
select select
checkbox input "false"
select index
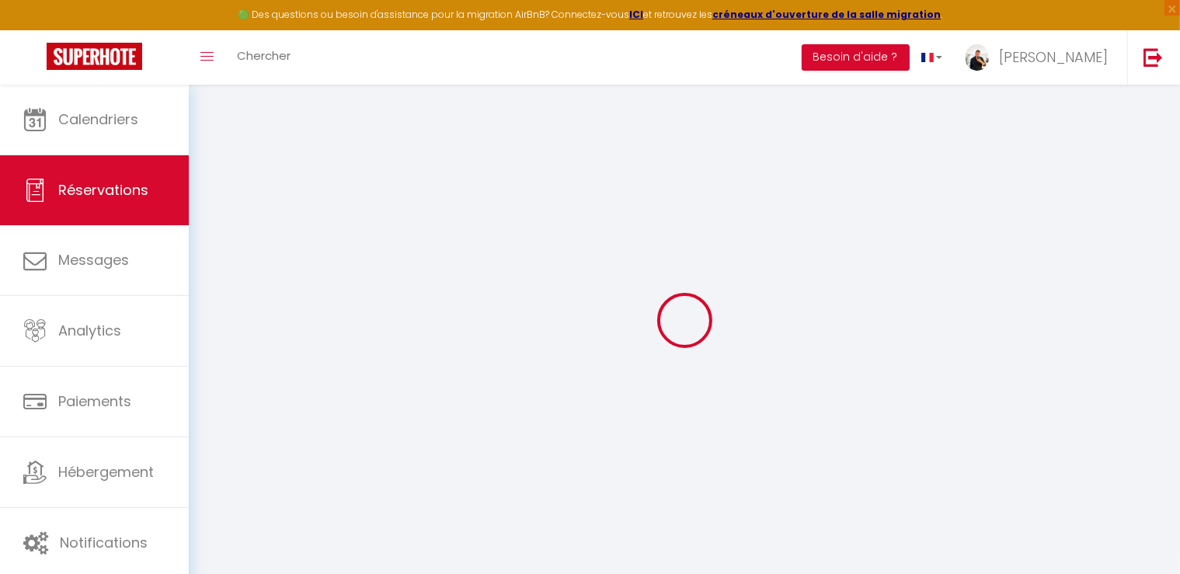
select select
checkbox input "false"
select index
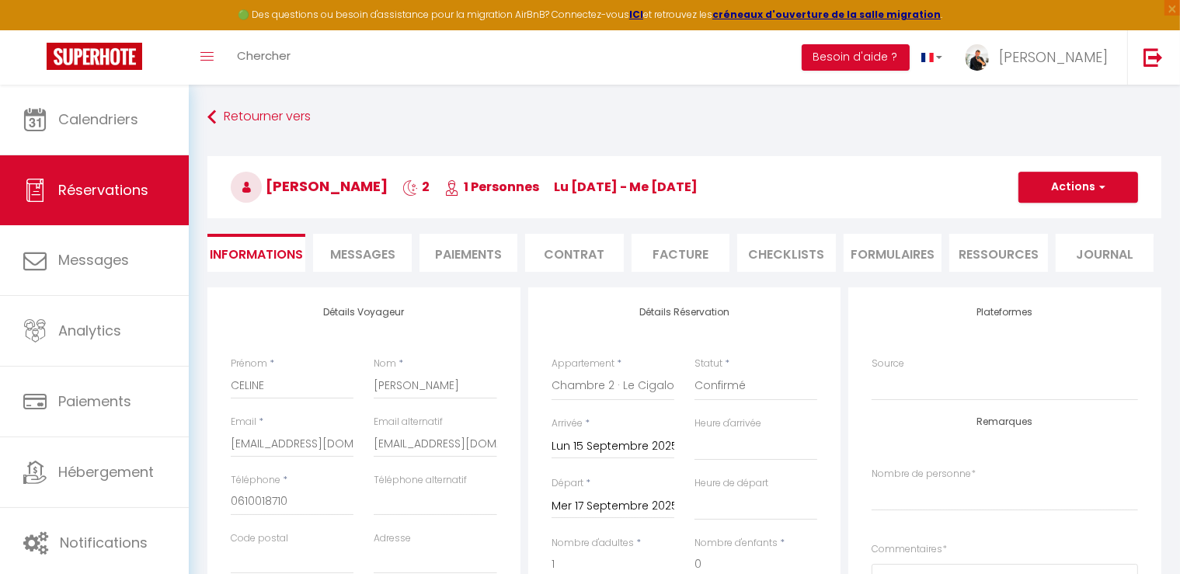
type input "2.3"
select select
checkbox input "false"
select index
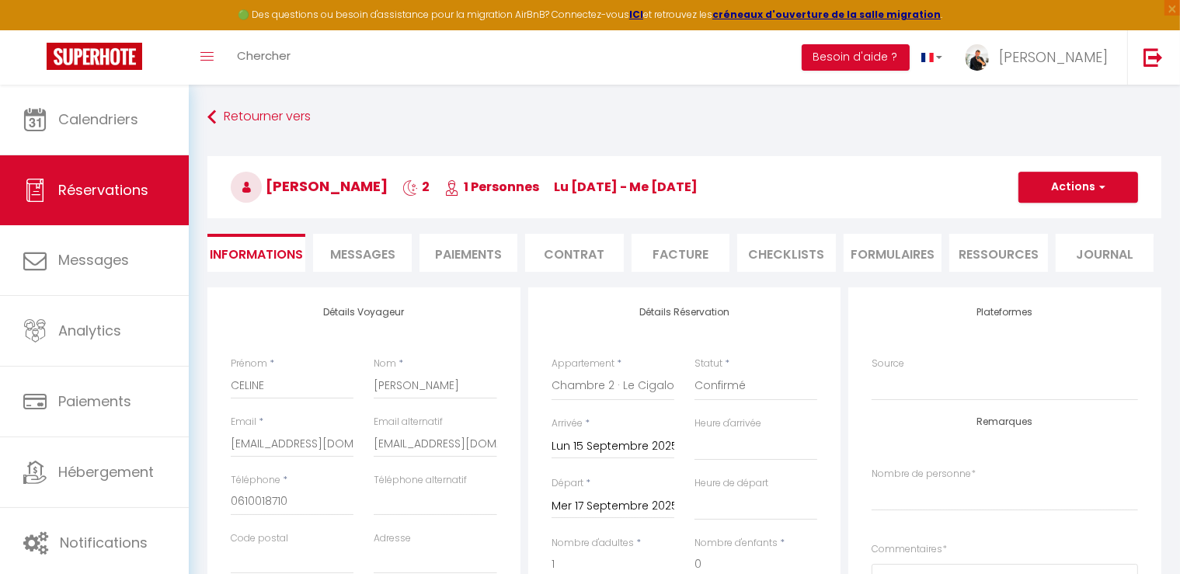
checkbox input "false"
select index
select select
click at [1081, 179] on button "Actions" at bounding box center [1079, 187] width 120 height 31
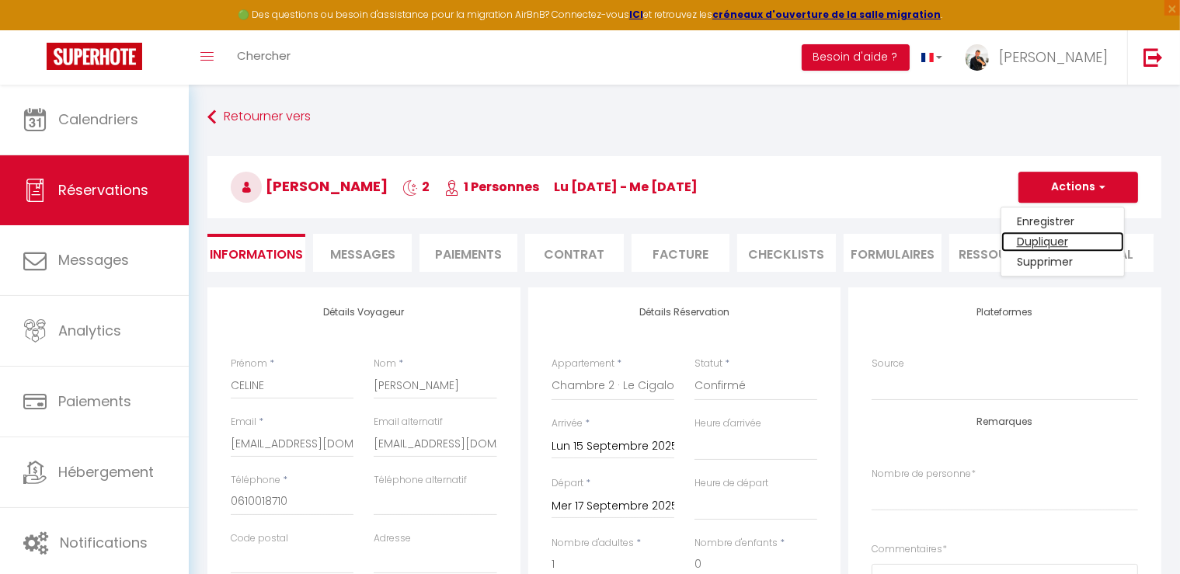
click at [1055, 234] on link "Dupliquer" at bounding box center [1062, 242] width 123 height 20
type input "0"
select select
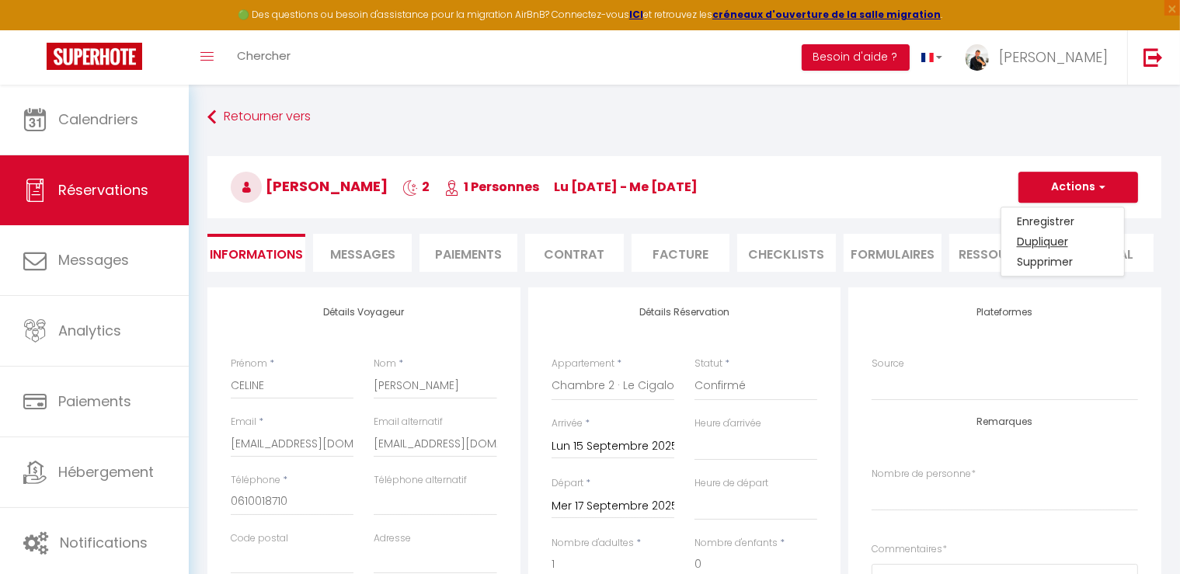
select select
checkbox input "false"
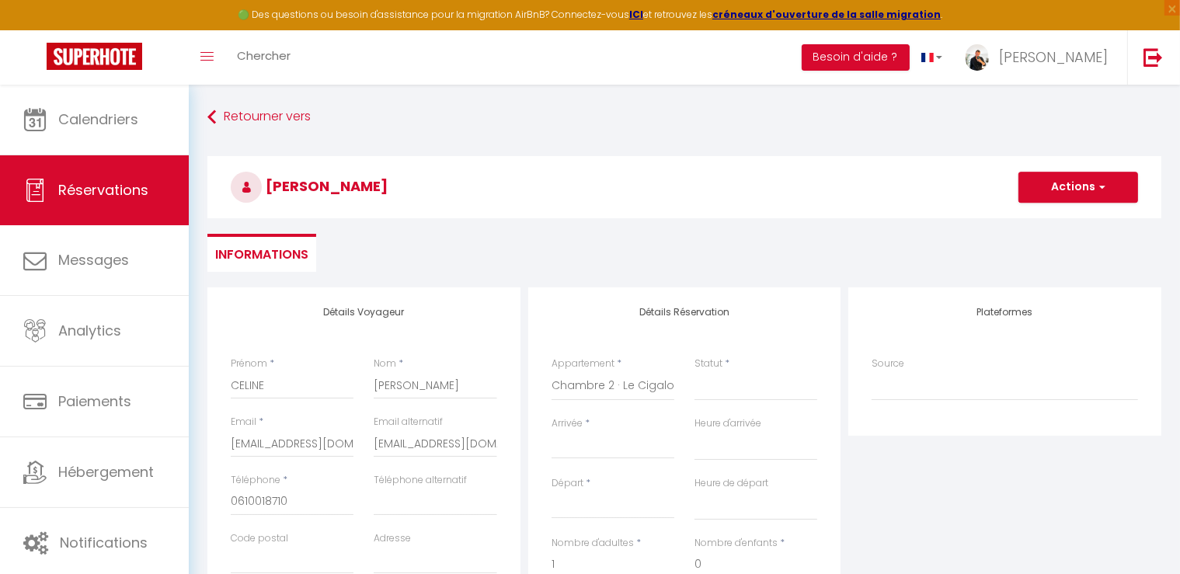
click at [613, 450] on input "Arrivée" at bounding box center [613, 447] width 123 height 20
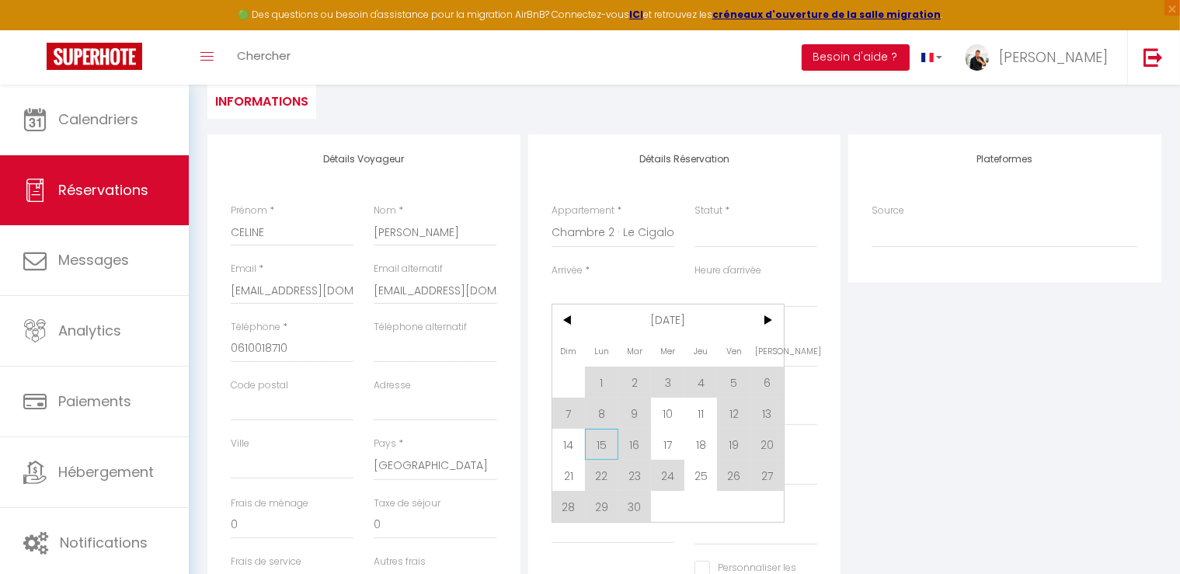
scroll to position [155, 0]
click at [761, 307] on span ">" at bounding box center [767, 317] width 33 height 31
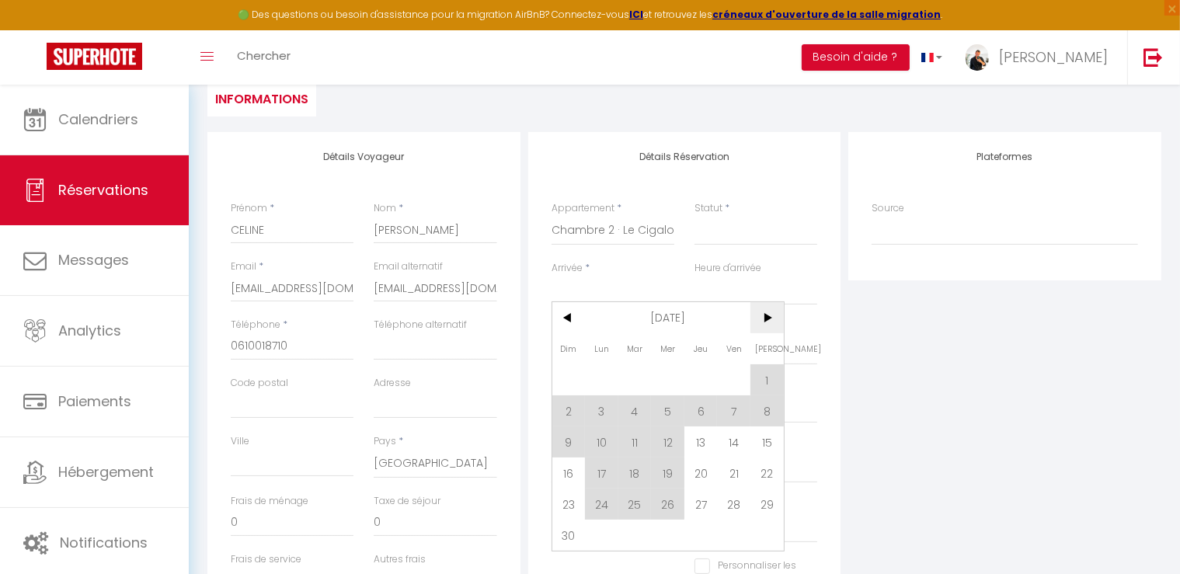
click at [779, 315] on span ">" at bounding box center [767, 317] width 33 height 31
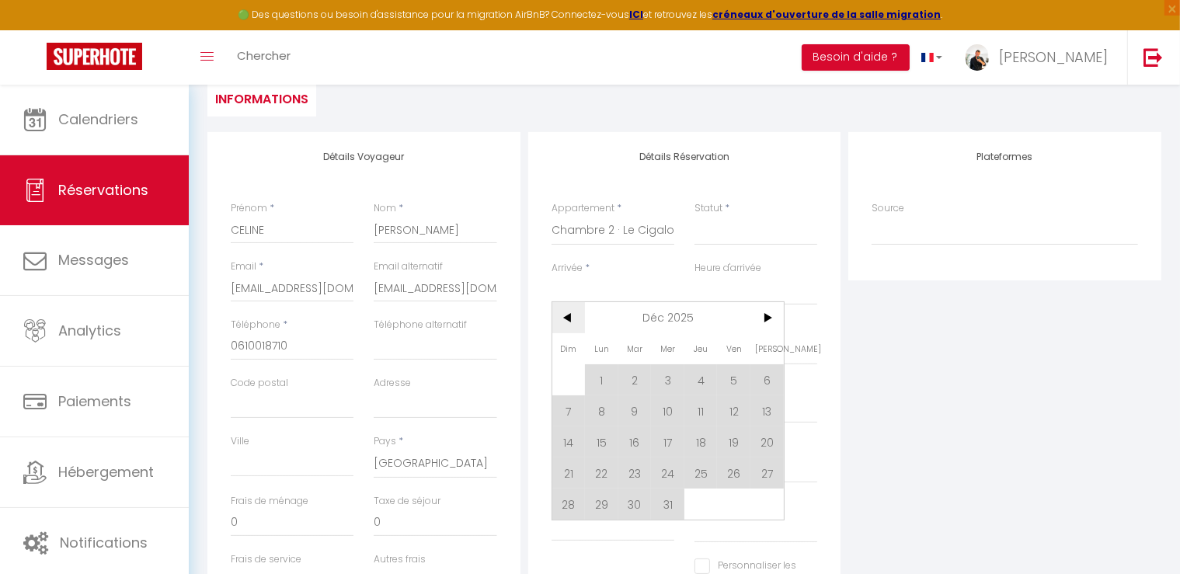
click at [576, 314] on span "<" at bounding box center [568, 317] width 33 height 31
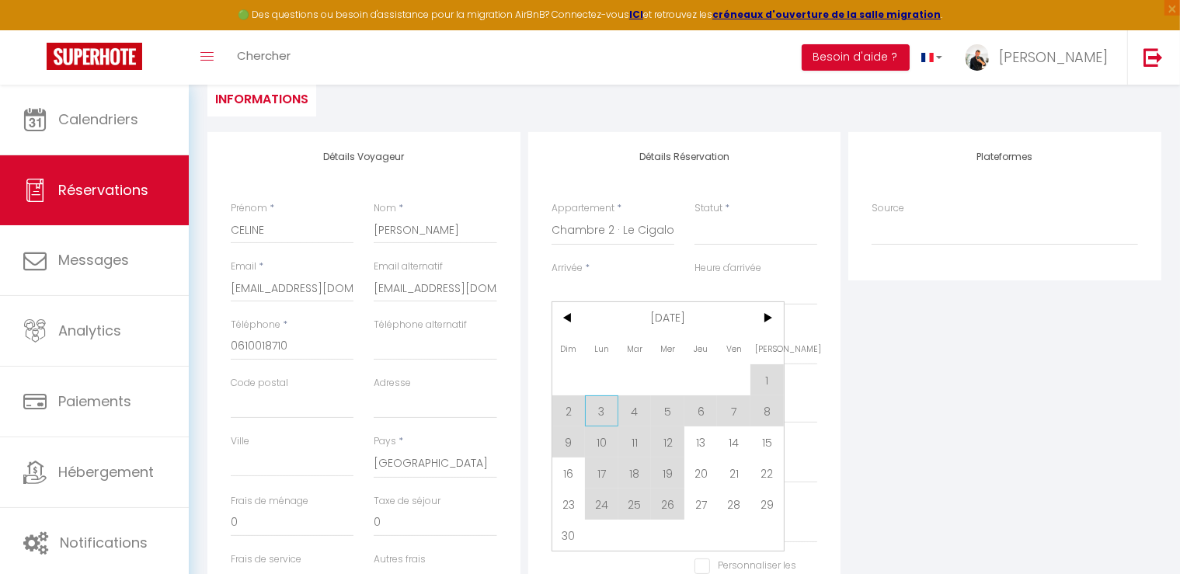
click at [604, 414] on span "3" at bounding box center [601, 410] width 33 height 31
select select
type input "Lun 03 Novembre 2025"
select select
type input "[DATE] Novembre 2025"
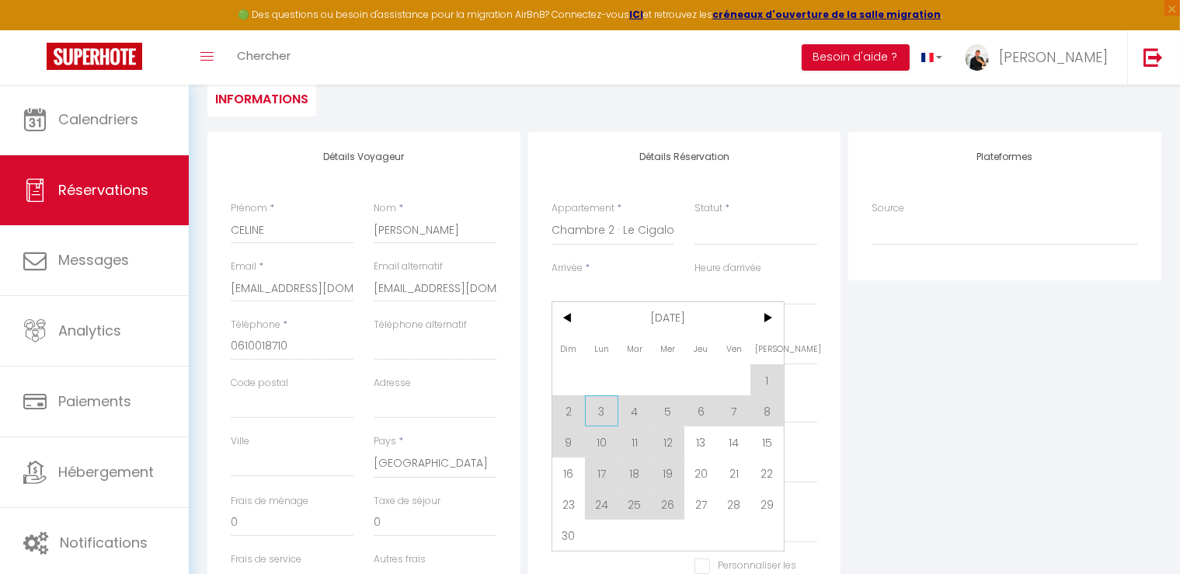
select select
checkbox input "false"
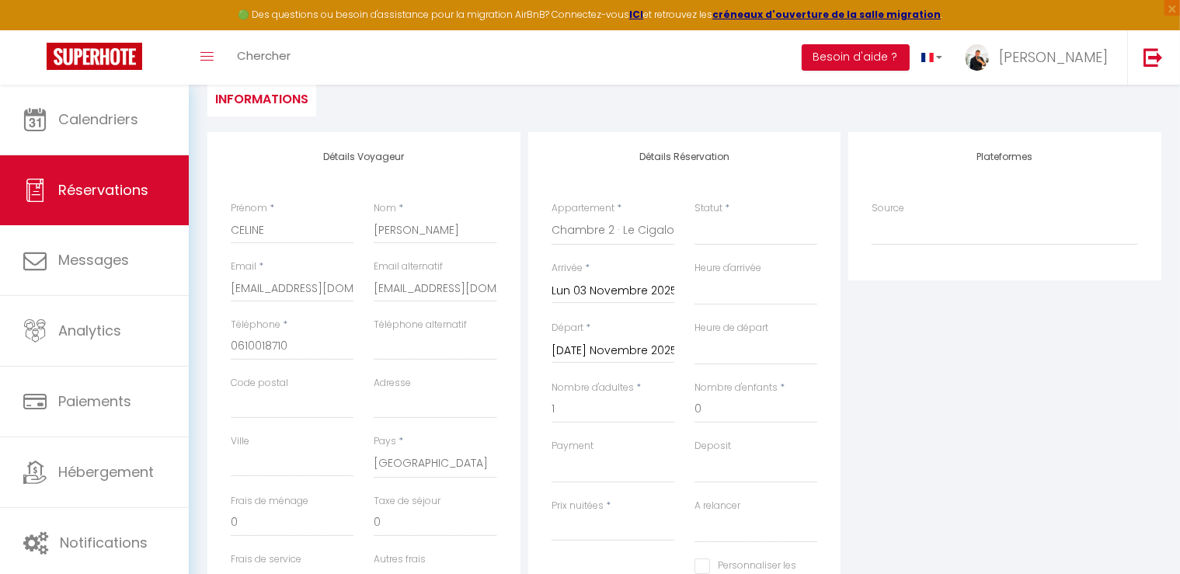
select select
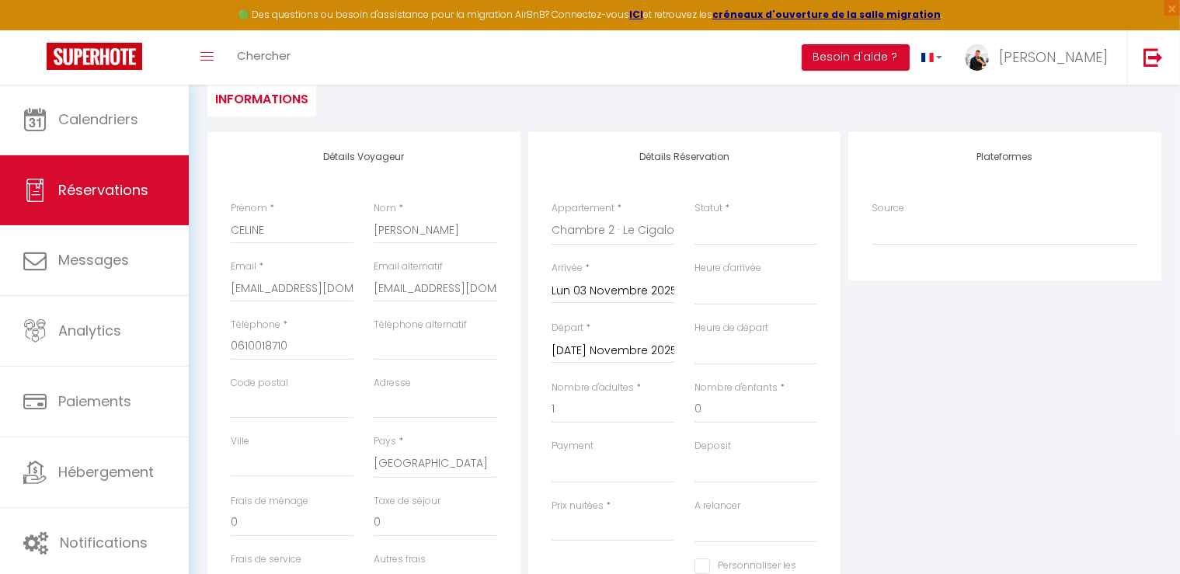
type input "0"
select select
checkbox input "false"
click at [611, 338] on div "[DATE] Novembre 2025 < [DATE] > Dim Lun Mar Mer Jeu Ven Sam 1 2 3 4 5 6 7 8 9 1…" at bounding box center [613, 350] width 123 height 28
click at [608, 349] on input "[DATE] Novembre 2025" at bounding box center [613, 351] width 123 height 20
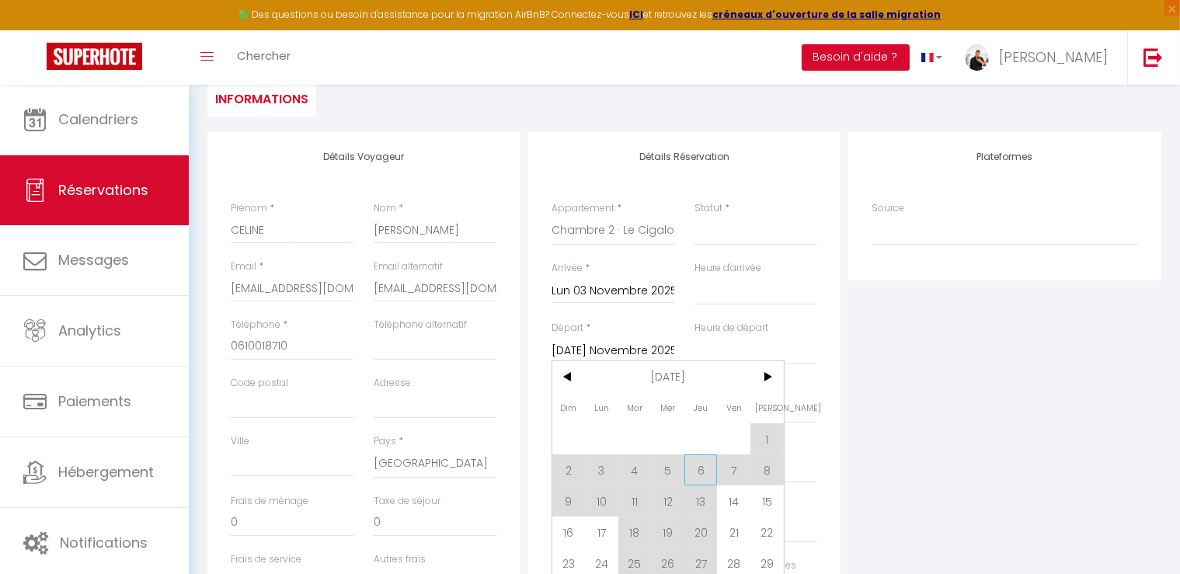
click at [696, 469] on span "6" at bounding box center [700, 470] width 33 height 31
select select
type input "Jeu 06 Novembre 2025"
select select
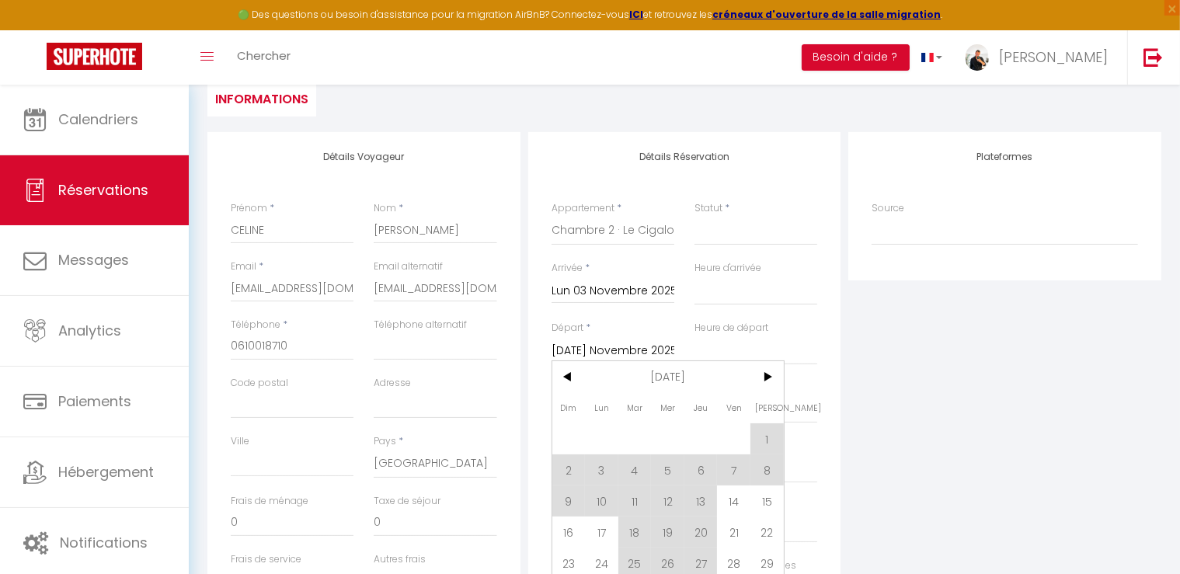
select select
checkbox input "false"
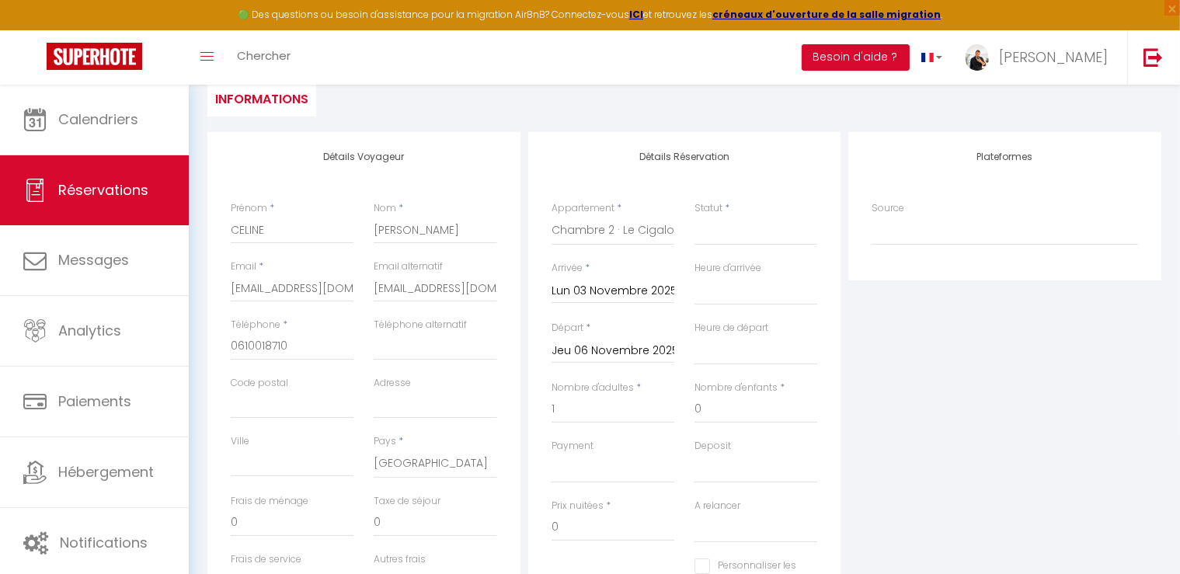
select select
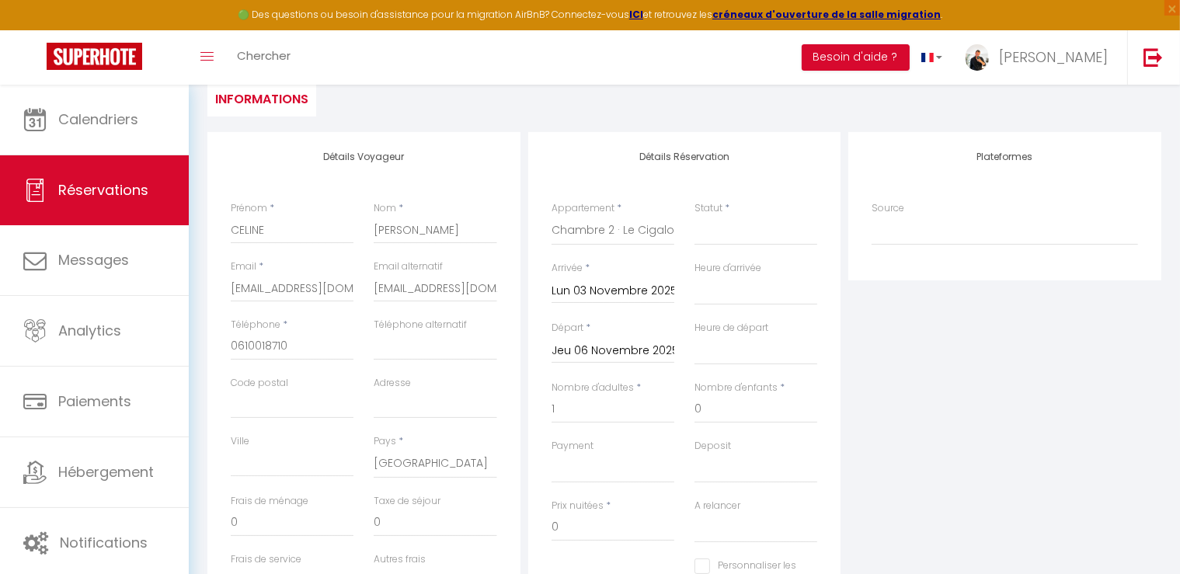
select select
checkbox input "false"
click at [731, 232] on select "Confirmé Non Confirmé [PERSON_NAME] par le voyageur No Show Request" at bounding box center [756, 231] width 123 height 30
select select "1"
click at [695, 216] on select "Confirmé Non Confirmé [PERSON_NAME] par le voyageur No Show Request" at bounding box center [756, 231] width 123 height 30
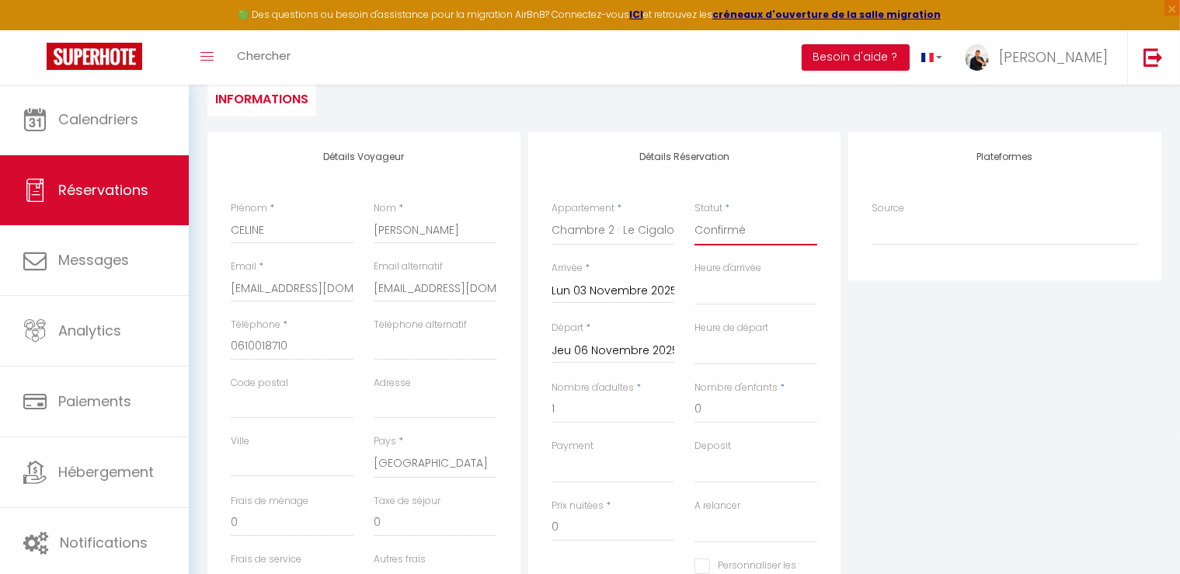
select select
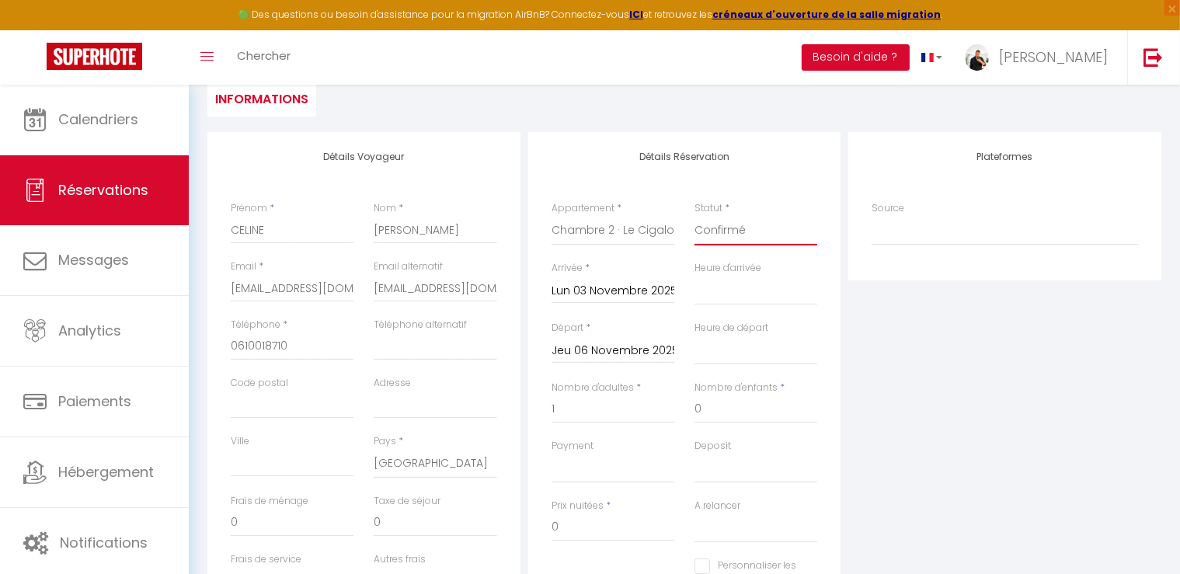
checkbox input "false"
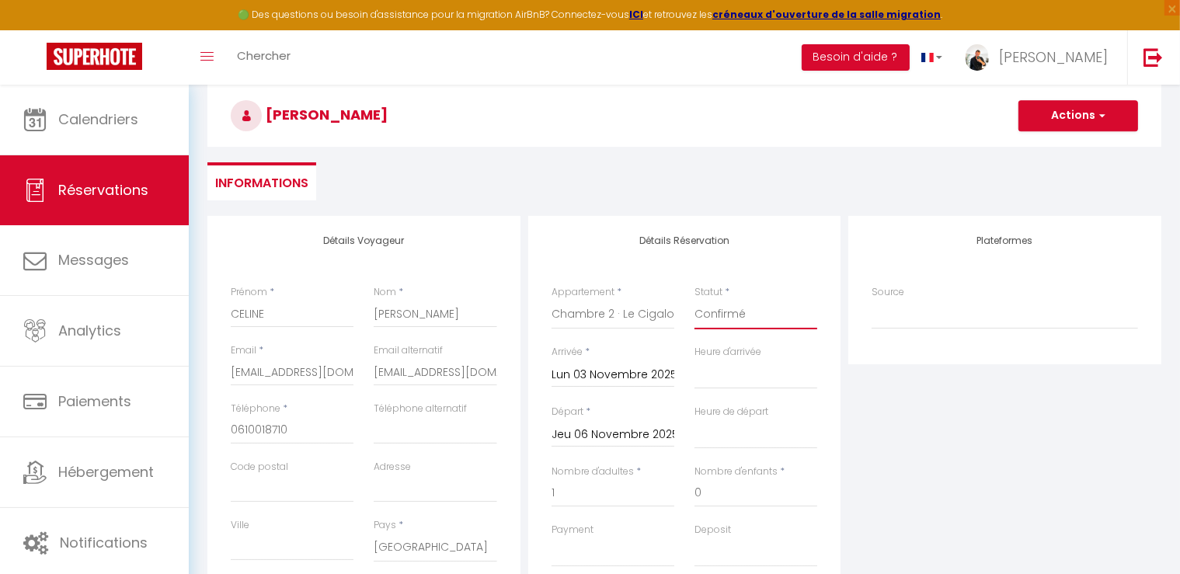
scroll to position [0, 0]
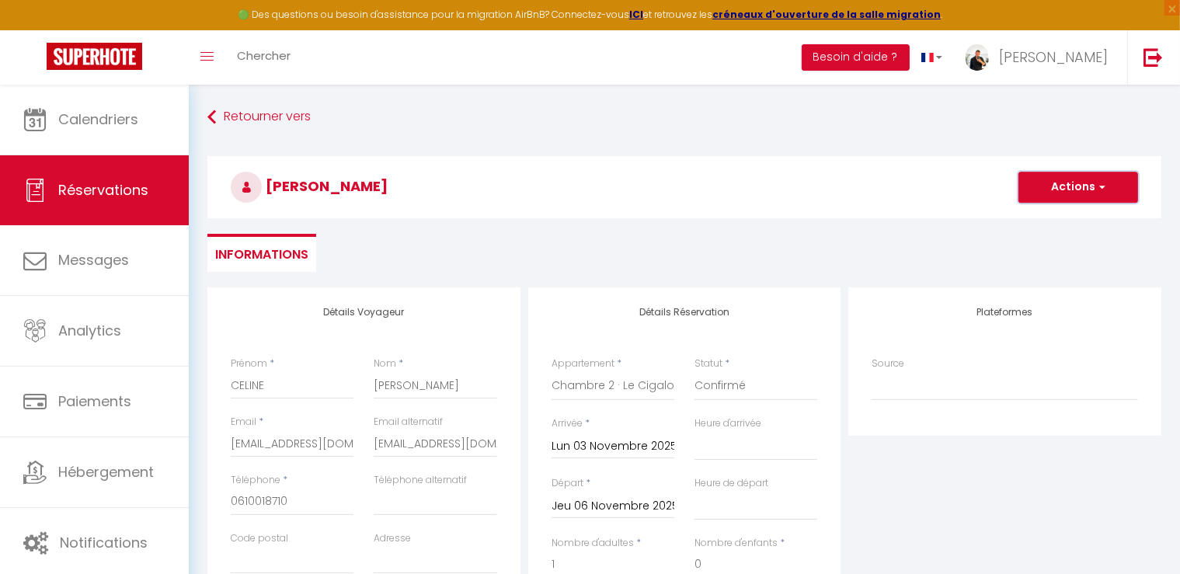
click at [1096, 180] on span "button" at bounding box center [1100, 187] width 9 height 14
click at [1054, 221] on link "Enregistrer" at bounding box center [1062, 221] width 123 height 20
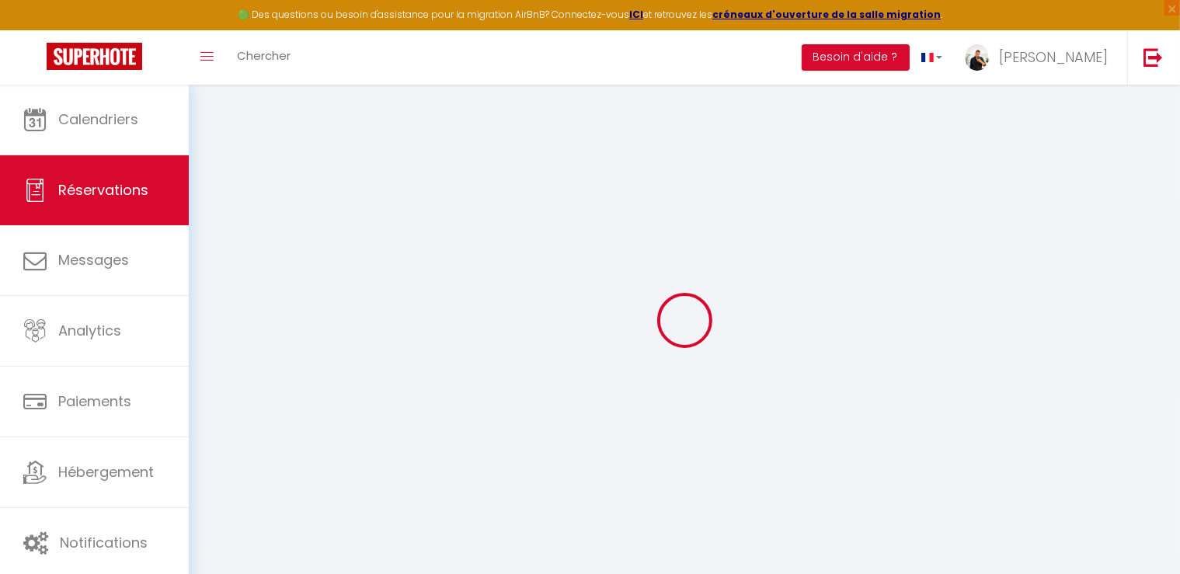
select select "not_cancelled"
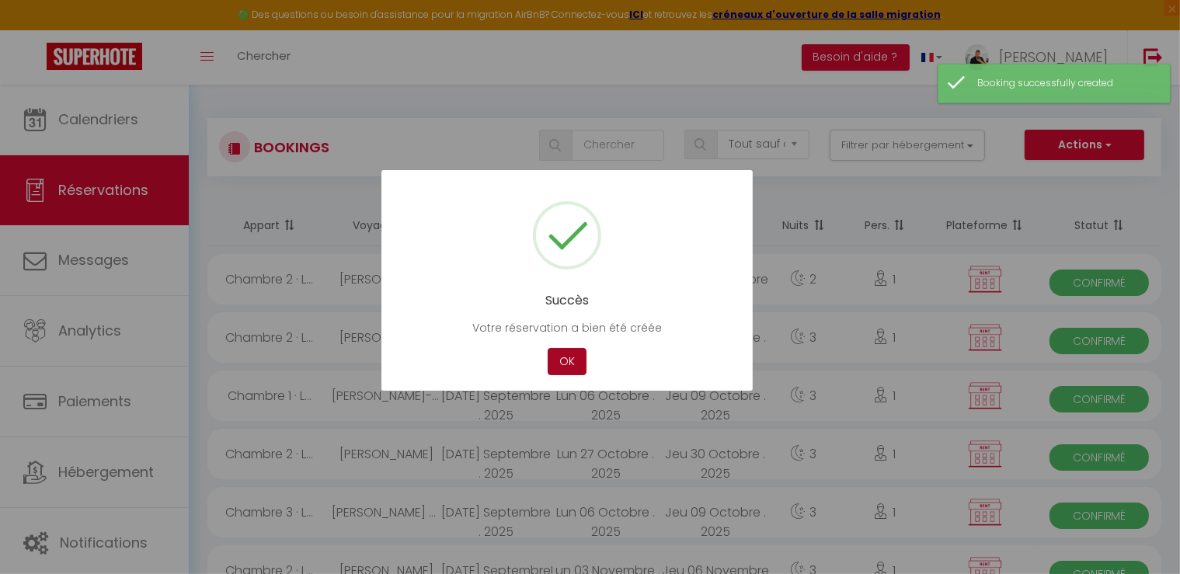
click at [572, 354] on button "OK" at bounding box center [567, 361] width 39 height 27
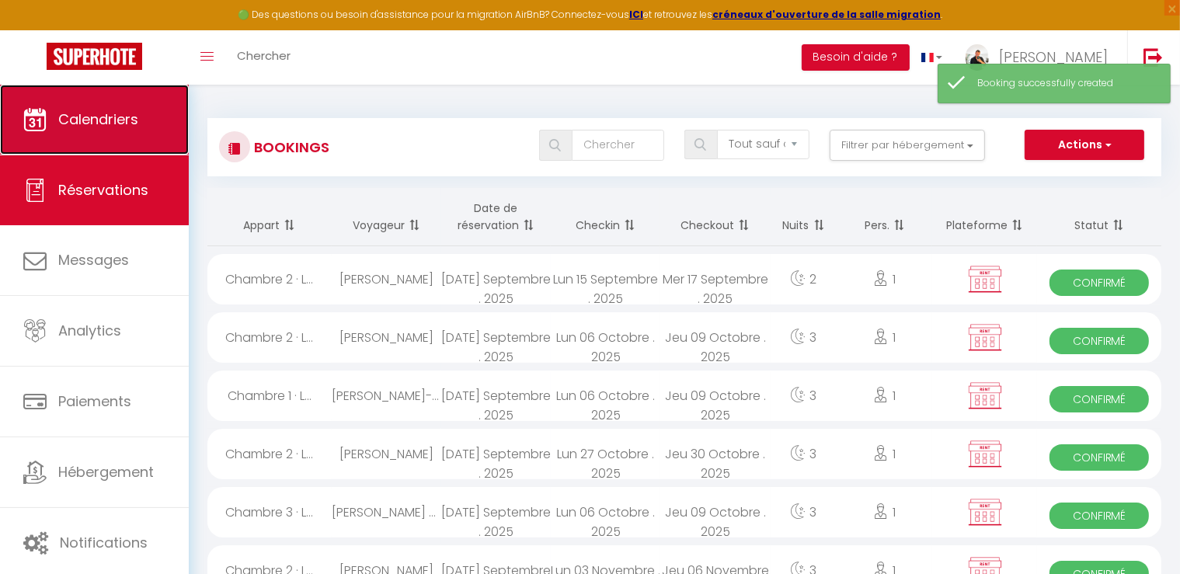
click at [115, 133] on link "Calendriers" at bounding box center [94, 120] width 189 height 70
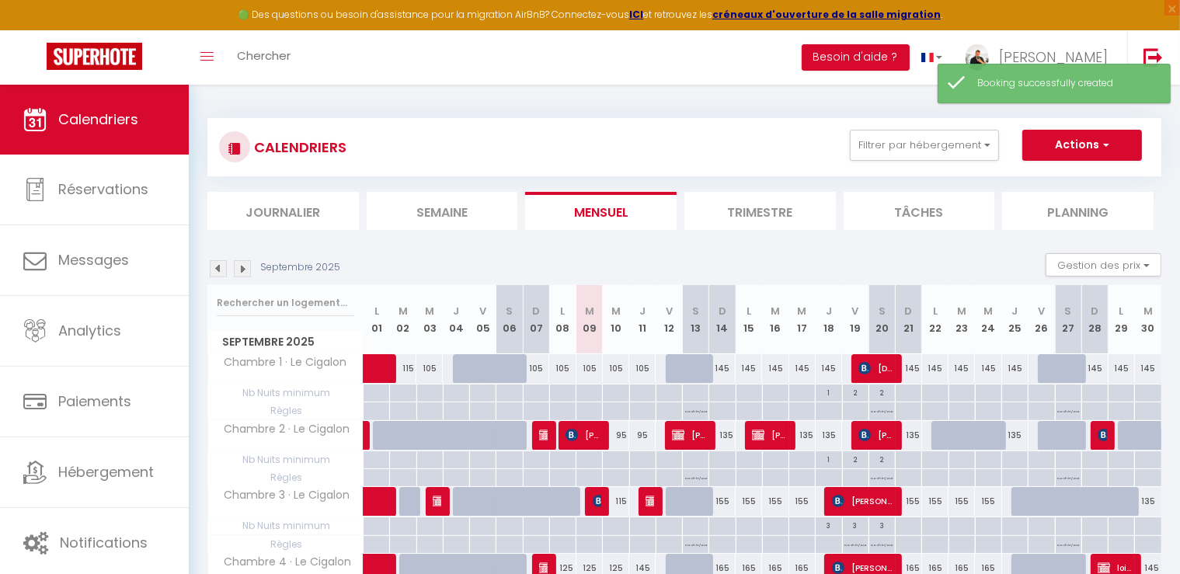
click at [241, 264] on img at bounding box center [242, 268] width 17 height 17
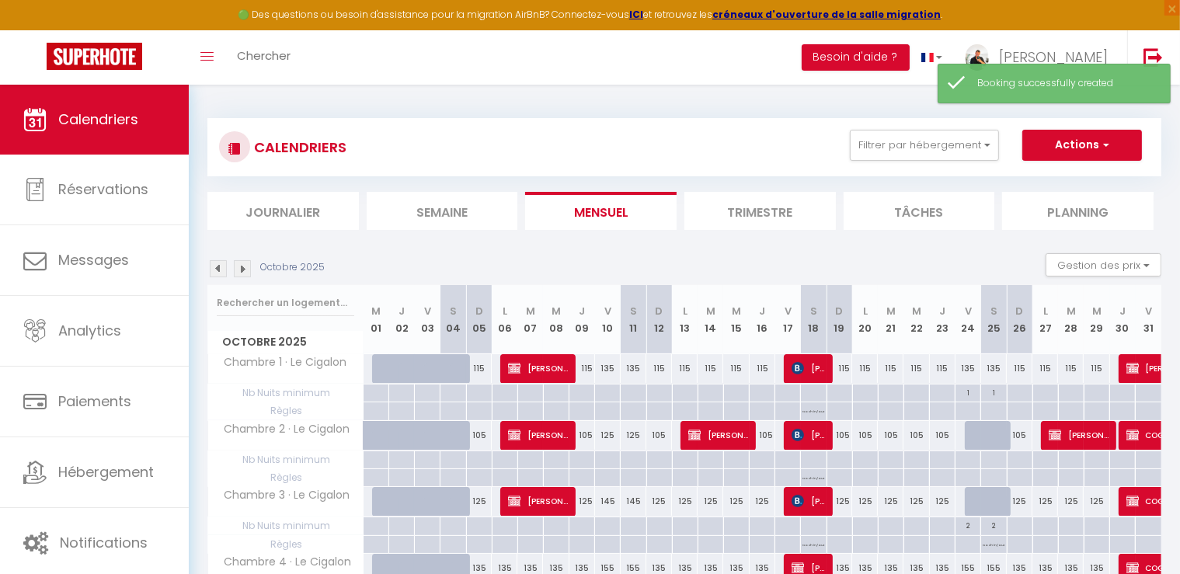
click at [241, 264] on img at bounding box center [242, 268] width 17 height 17
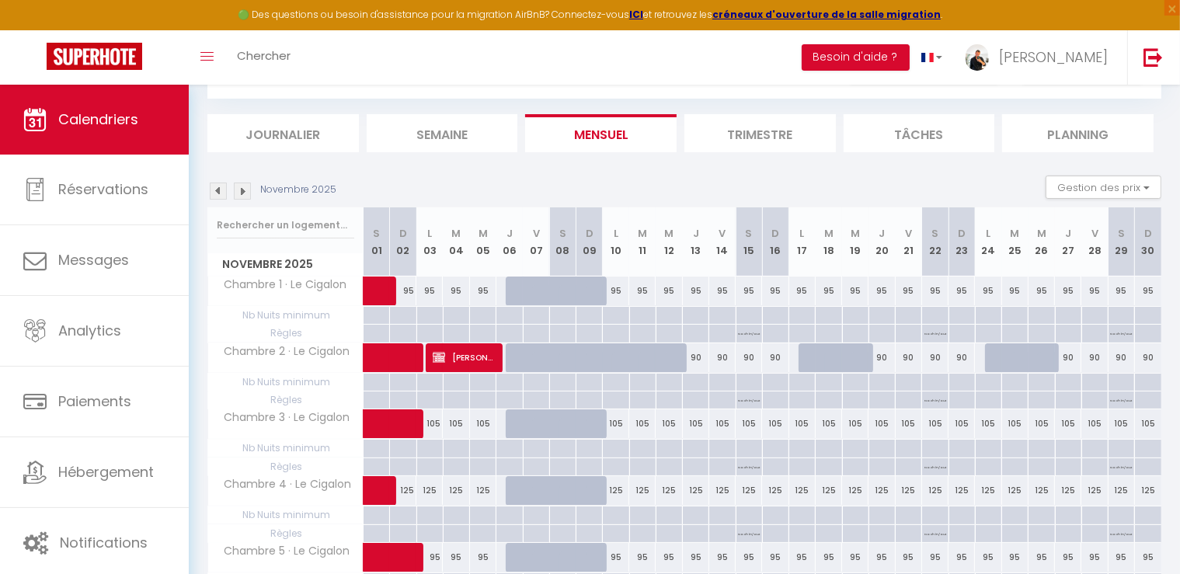
scroll to position [155, 0]
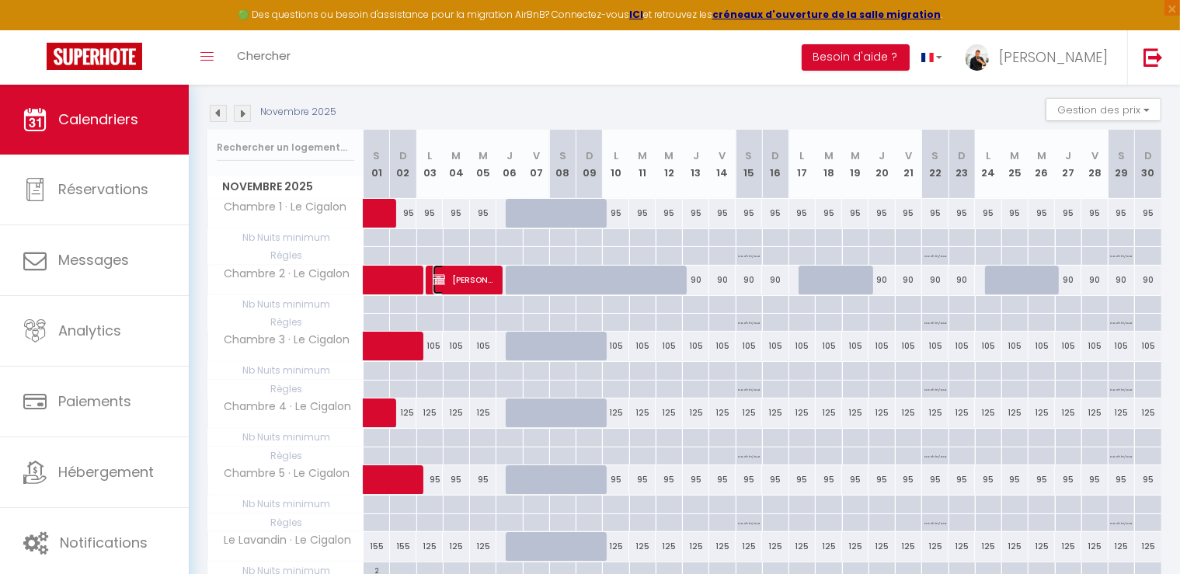
click at [489, 277] on span "[PERSON_NAME]" at bounding box center [463, 280] width 61 height 30
select select "OK"
select select "KO"
select select "0"
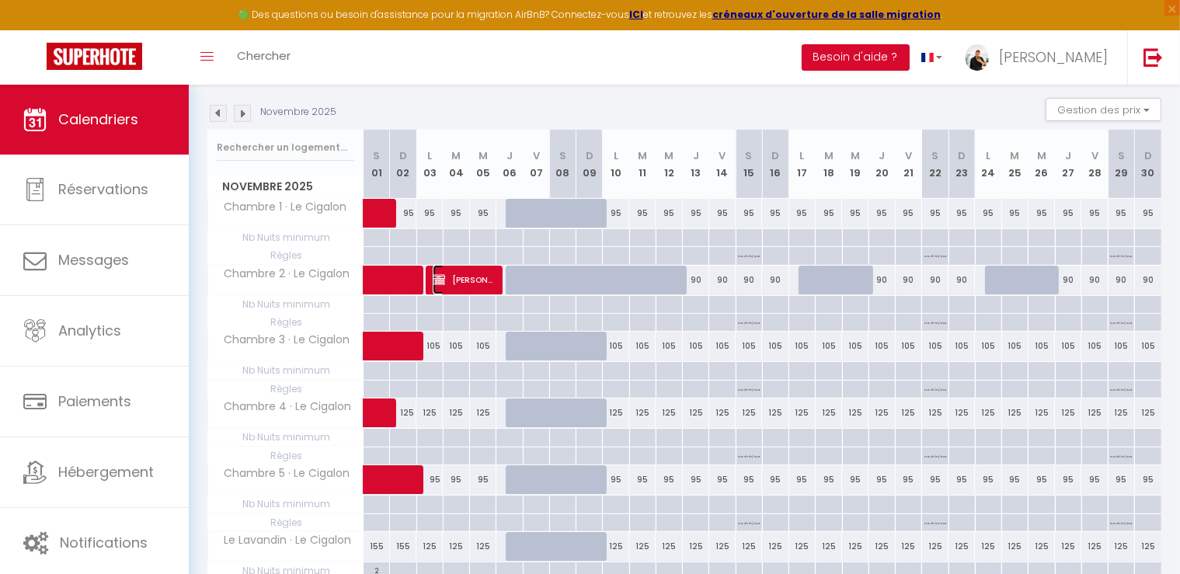
select select "1"
select select
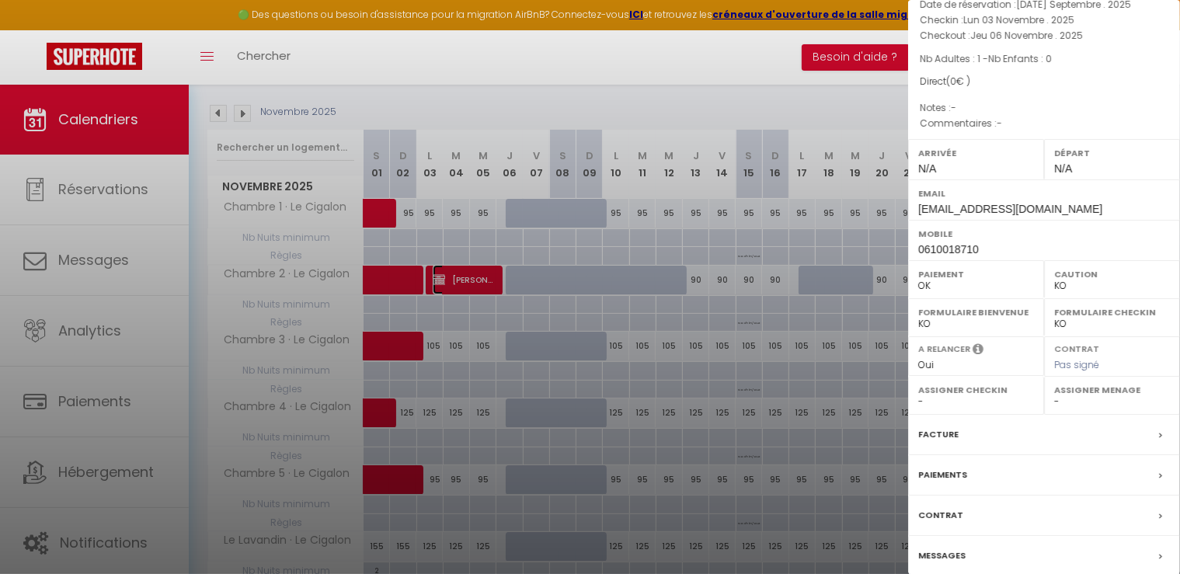
scroll to position [147, 0]
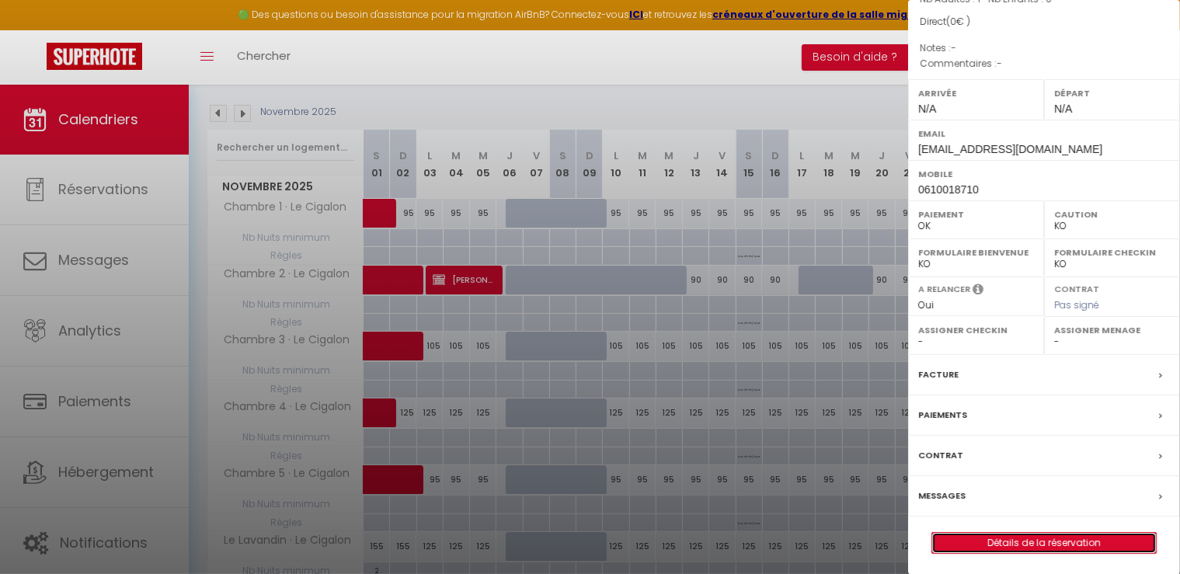
click at [1089, 545] on link "Détails de la réservation" at bounding box center [1044, 543] width 224 height 20
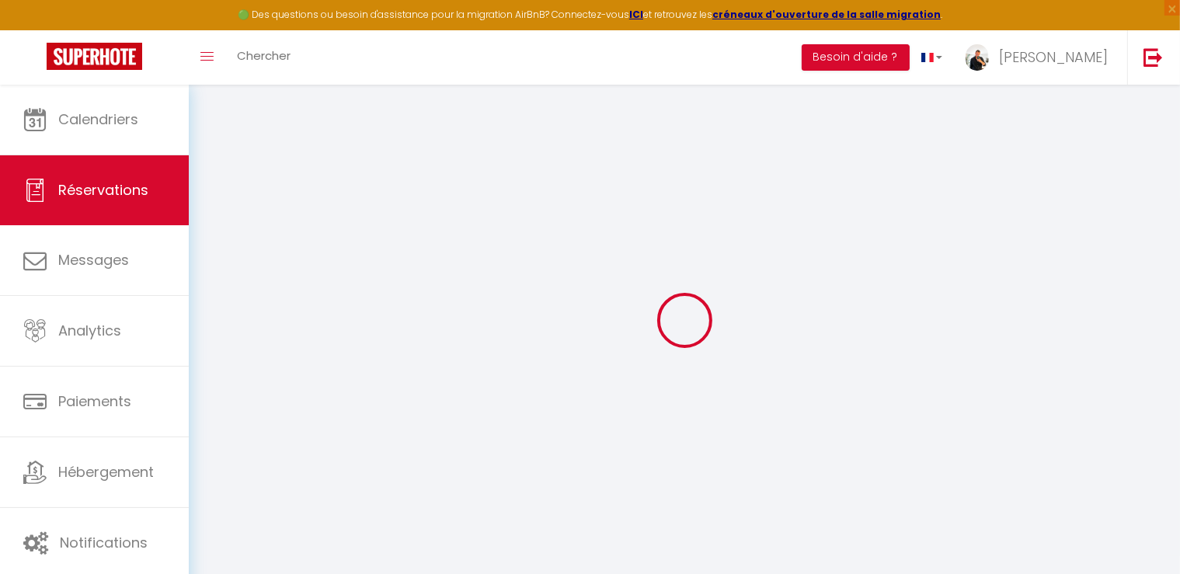
type input "CELINE"
type input "[PERSON_NAME]"
type input "[EMAIL_ADDRESS][DOMAIN_NAME]"
type input "0610018710"
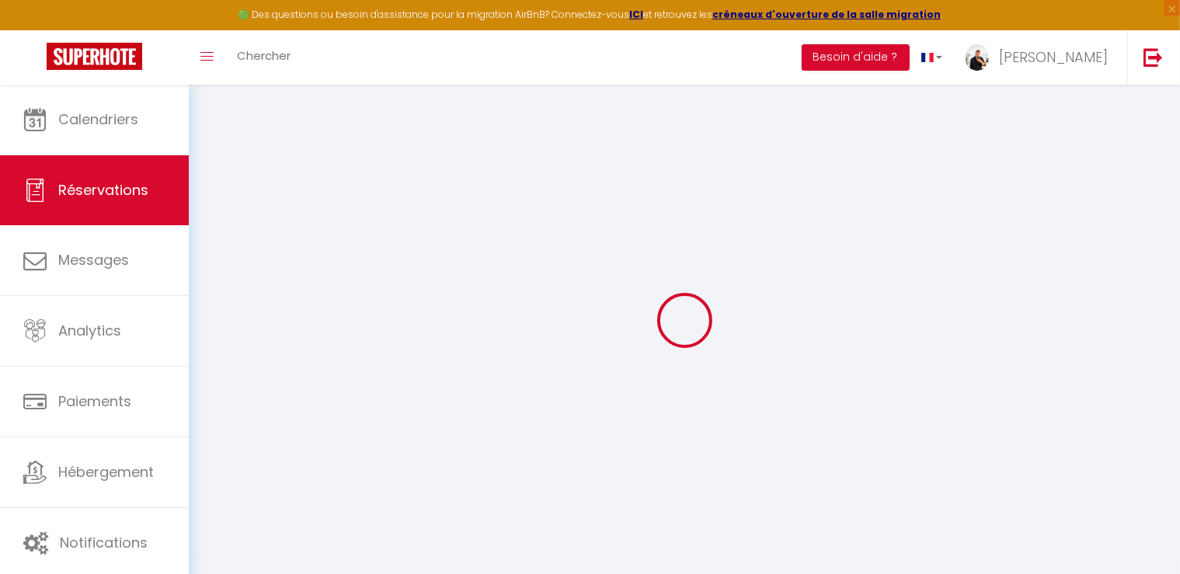
select select "FR"
select select "66441"
select select "1"
type input "Lun 03 Novembre 2025"
select select
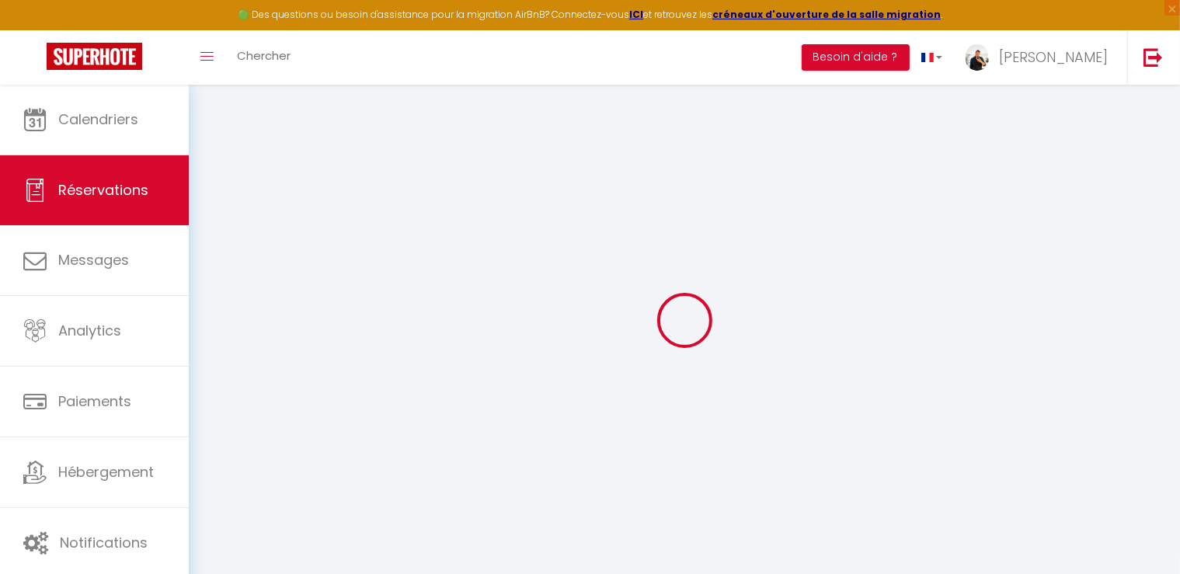
type input "Jeu 06 Novembre 2025"
select select
type input "1"
select select "12"
select select
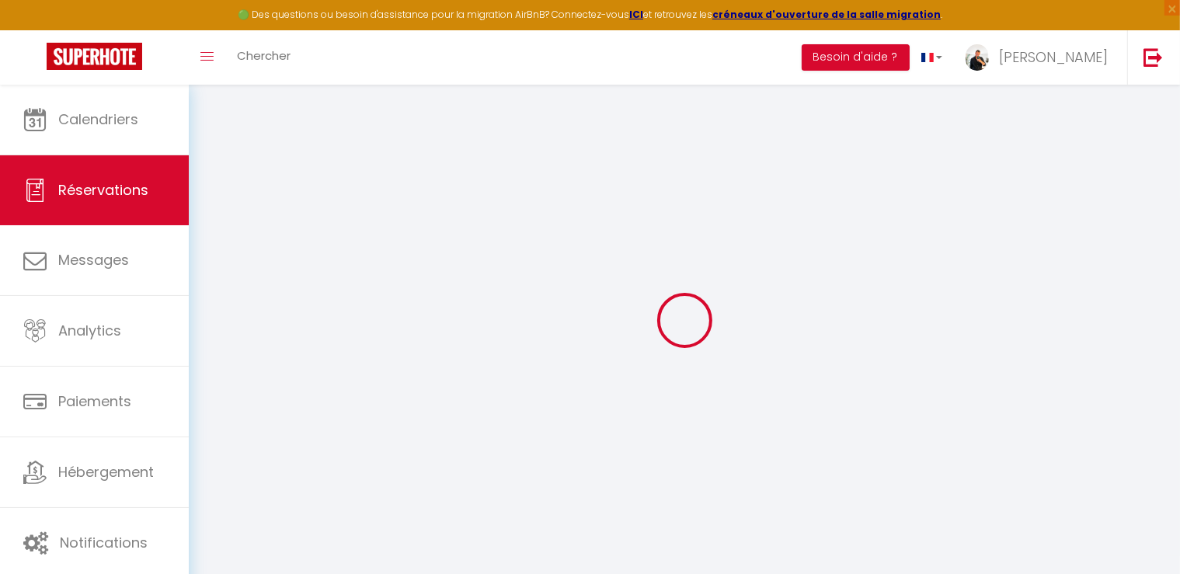
checkbox input "false"
type input "0"
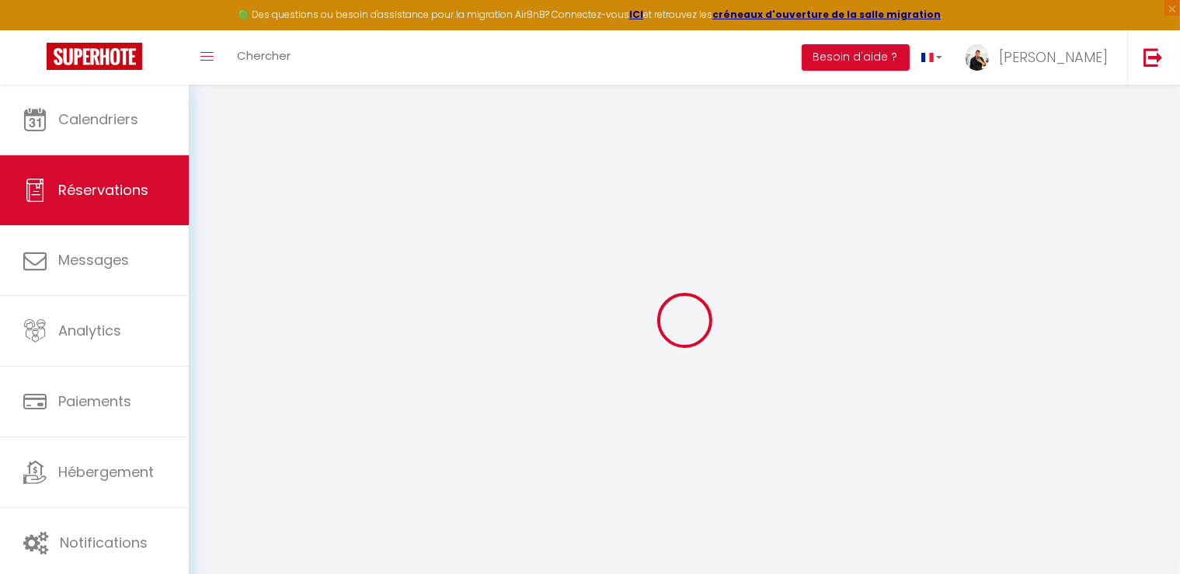
select select
select select "14"
checkbox input "false"
select index
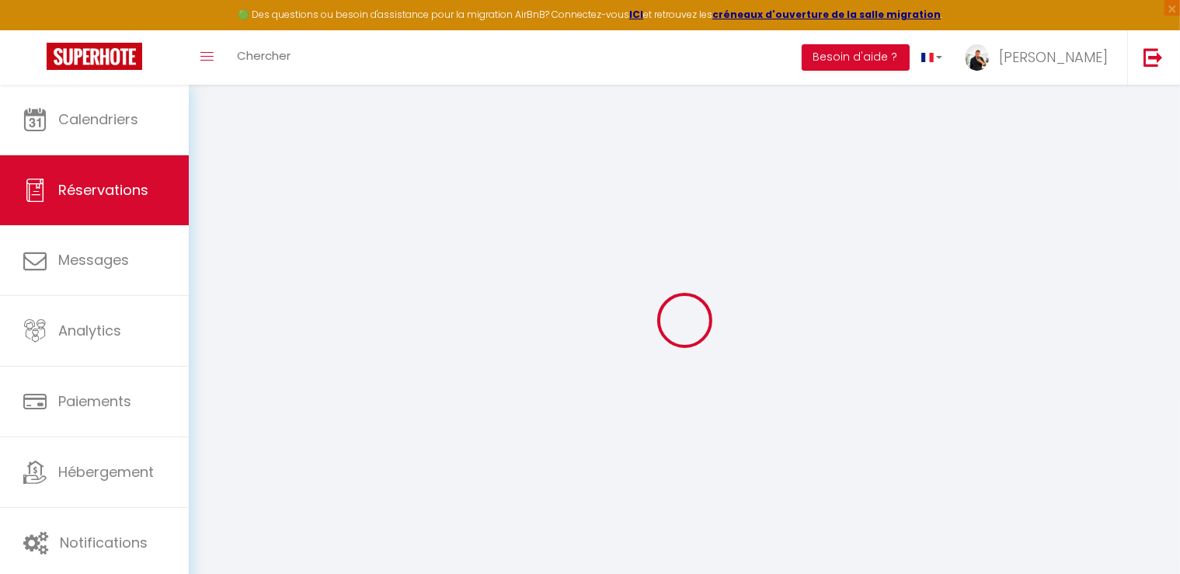
select select
checkbox input "false"
select index
select select
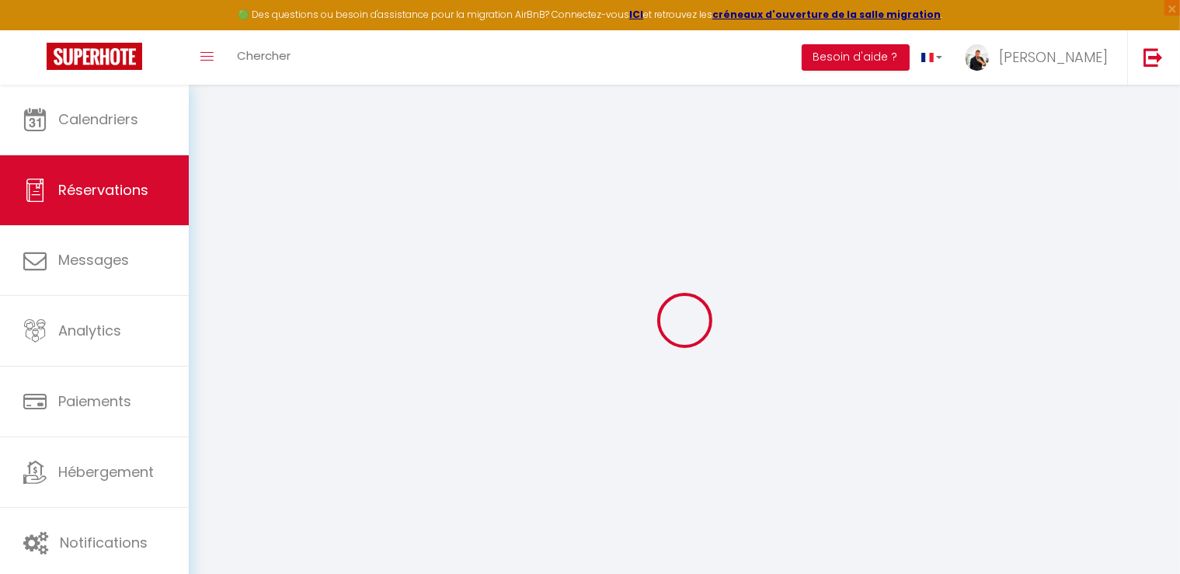
select select
checkbox input "false"
select index
select select
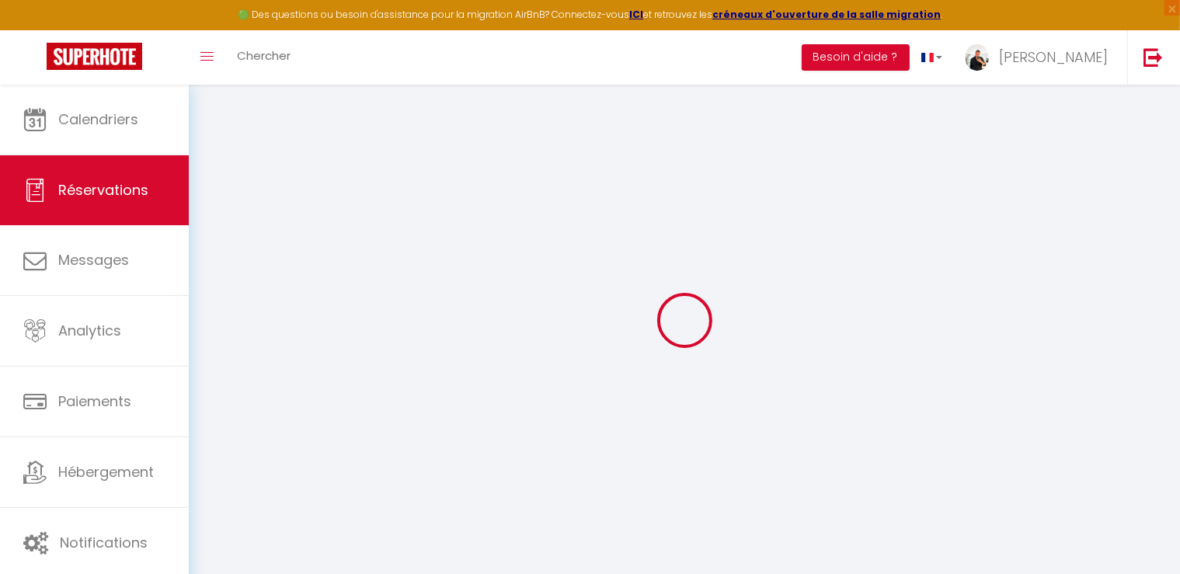
checkbox input "false"
select index
checkbox input "false"
select index
select select
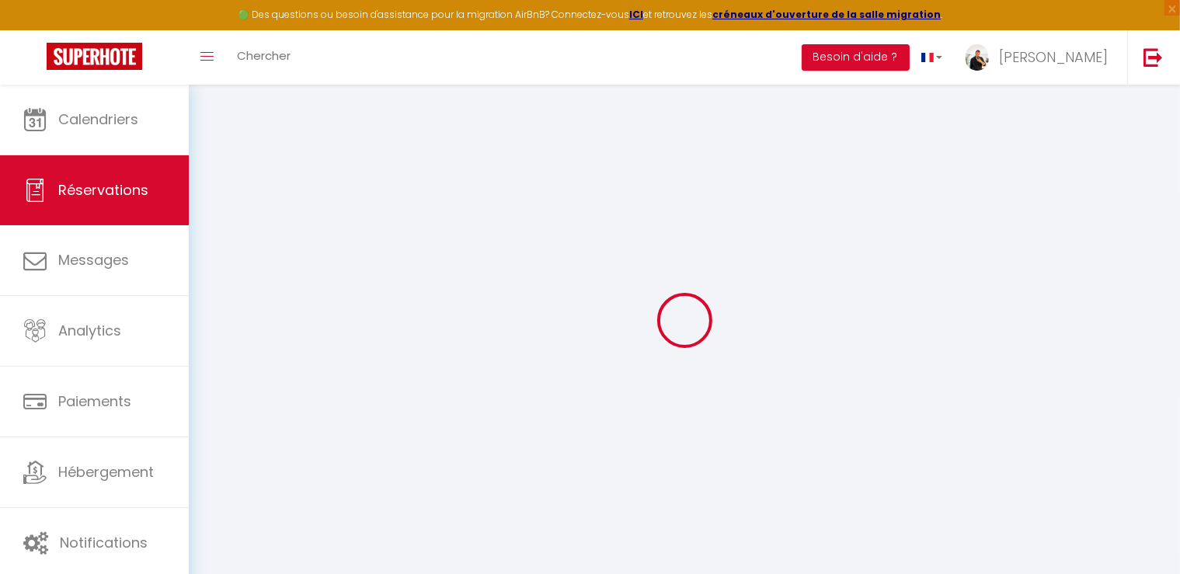
select select
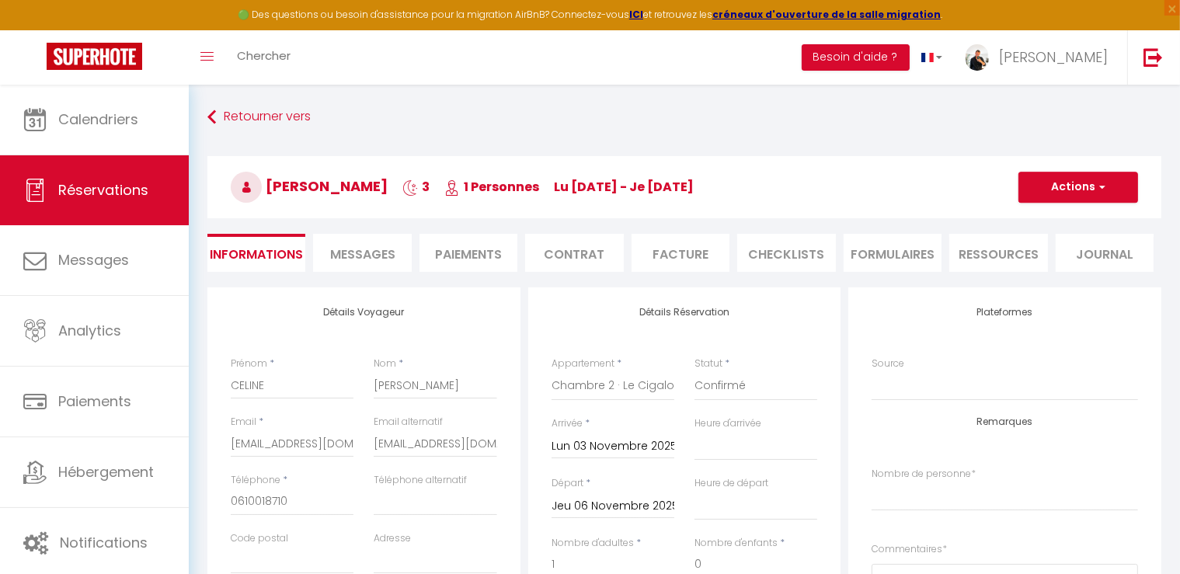
click at [595, 510] on input "Jeu 06 Novembre 2025" at bounding box center [613, 506] width 123 height 20
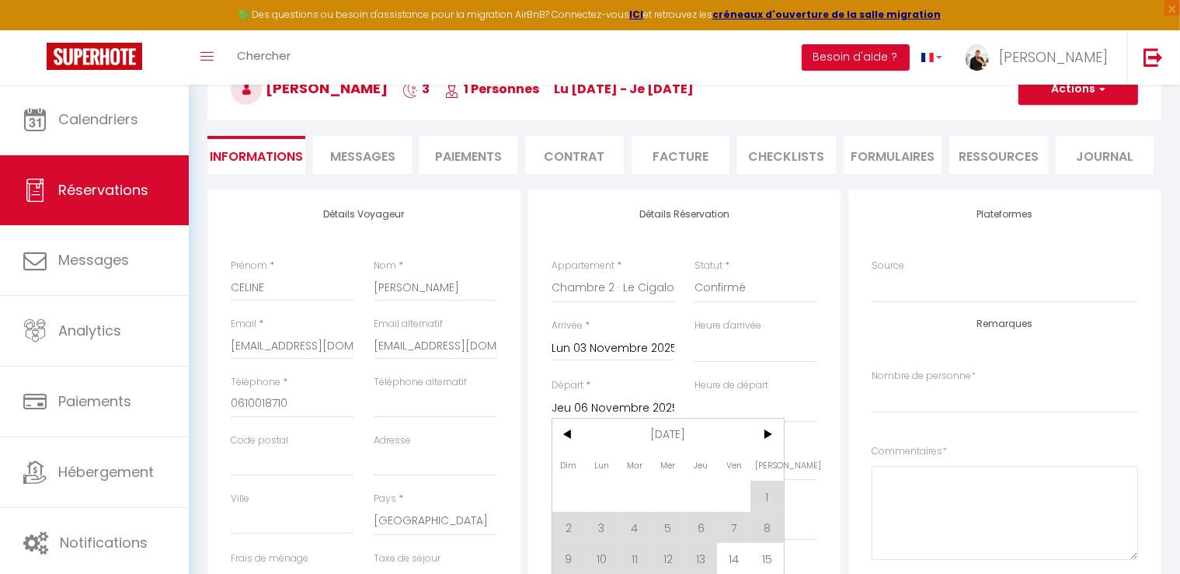
scroll to position [233, 0]
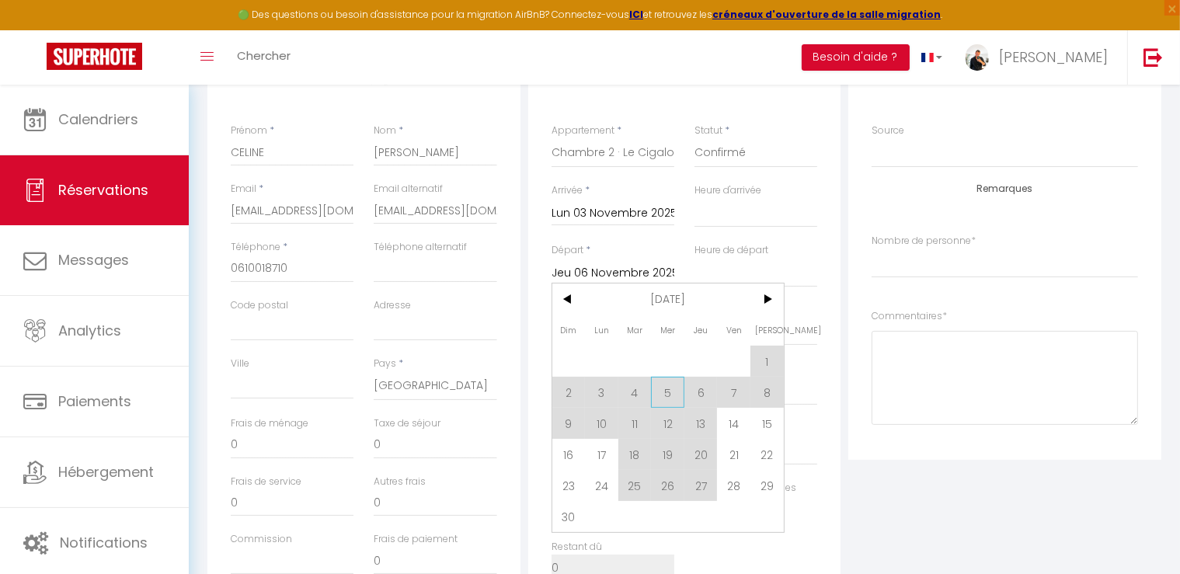
click at [673, 395] on span "5" at bounding box center [667, 392] width 33 height 31
select select
type input "Mer 05 Novembre 2025"
select select
checkbox input "false"
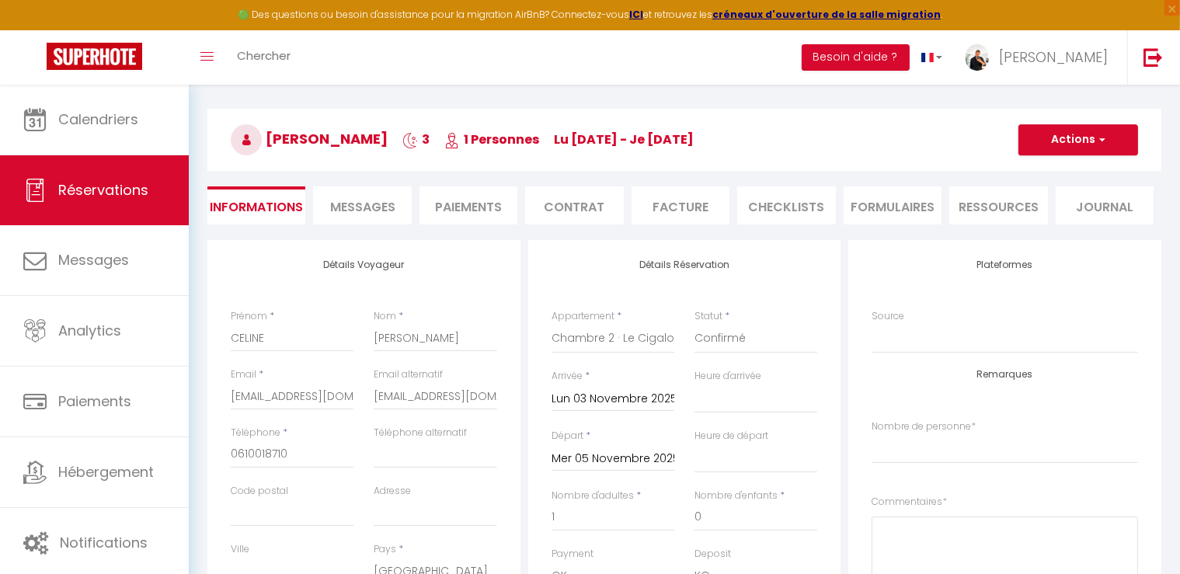
scroll to position [0, 0]
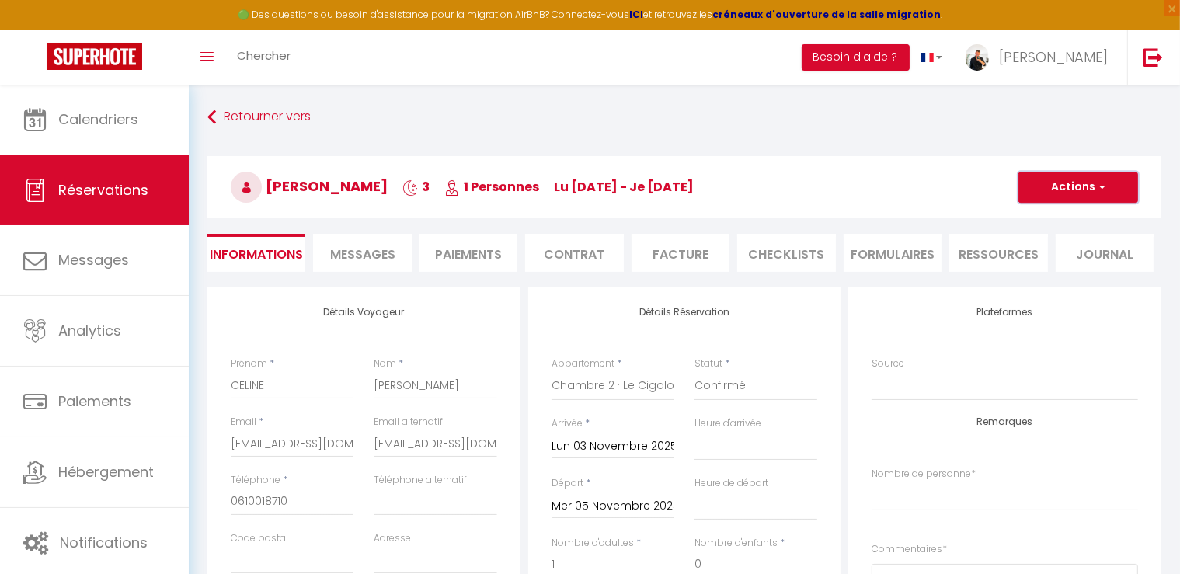
click at [1047, 190] on button "Actions" at bounding box center [1079, 187] width 120 height 31
click at [1047, 217] on link "Enregistrer" at bounding box center [1062, 221] width 123 height 20
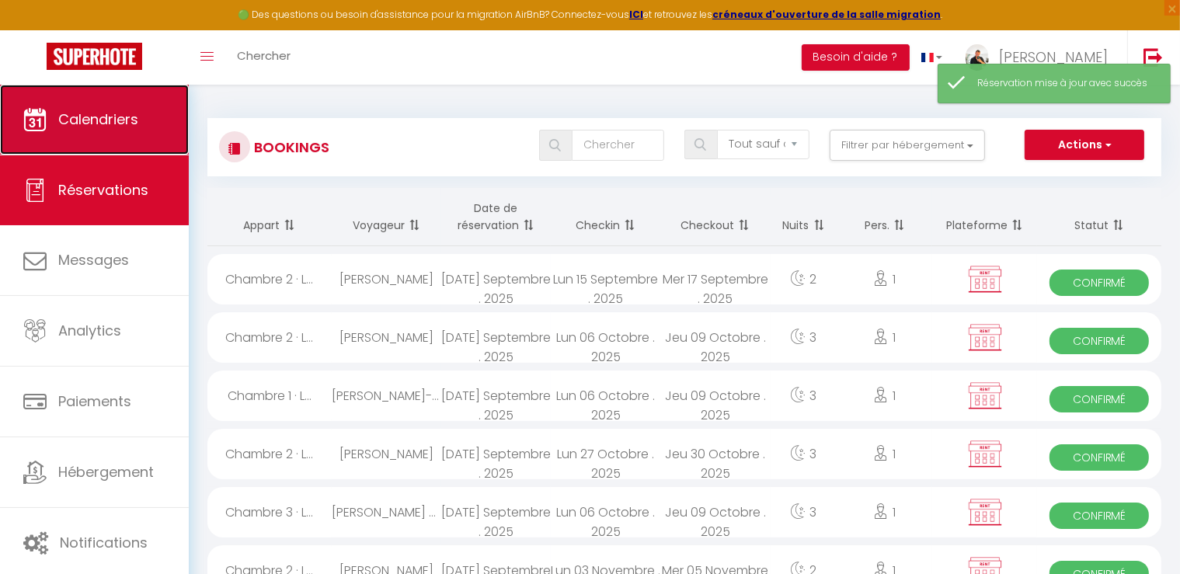
click at [134, 106] on link "Calendriers" at bounding box center [94, 120] width 189 height 70
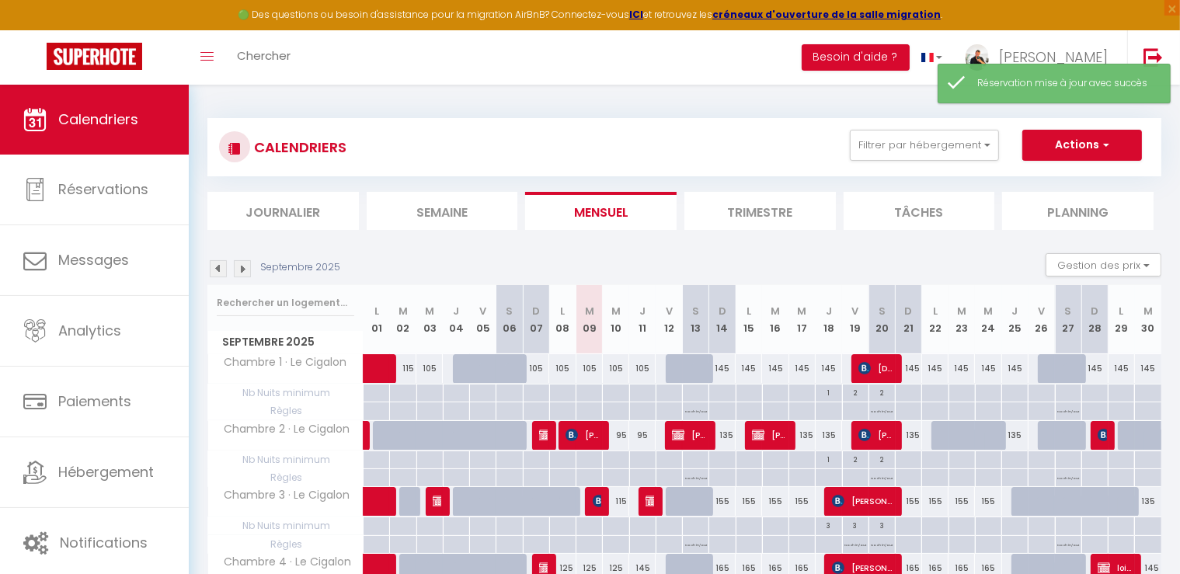
click at [239, 266] on img at bounding box center [242, 268] width 17 height 17
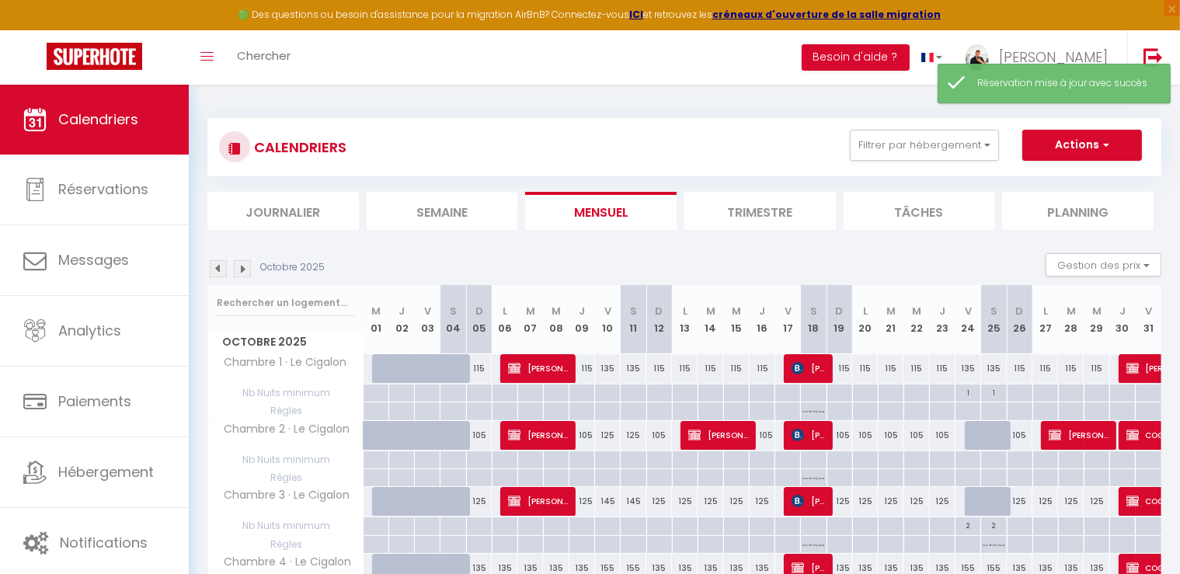
click at [239, 266] on img at bounding box center [242, 268] width 17 height 17
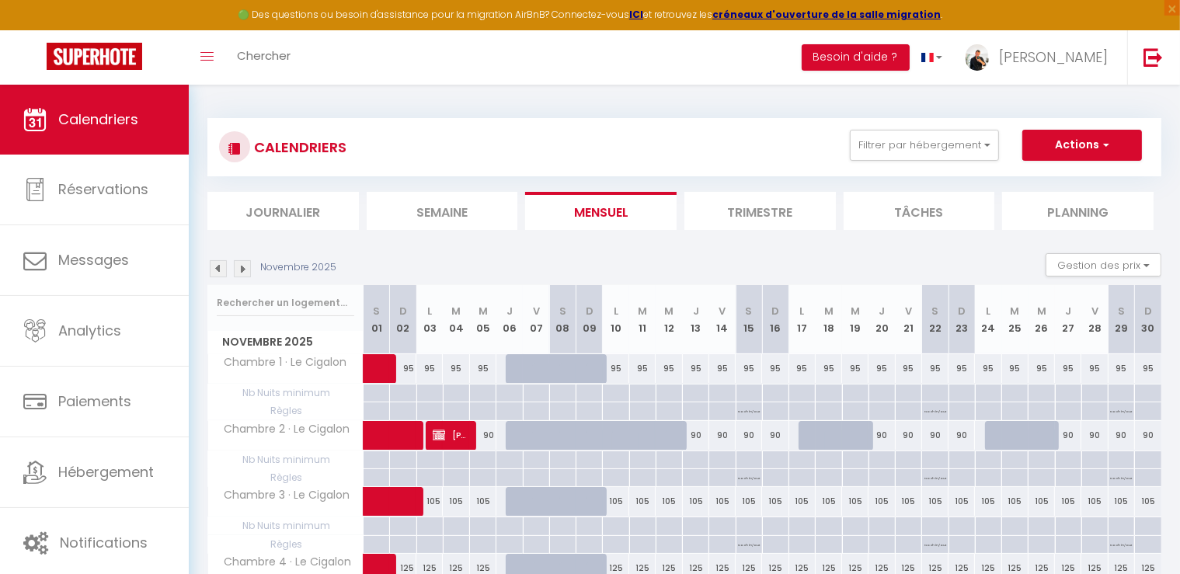
click at [217, 270] on img at bounding box center [218, 268] width 17 height 17
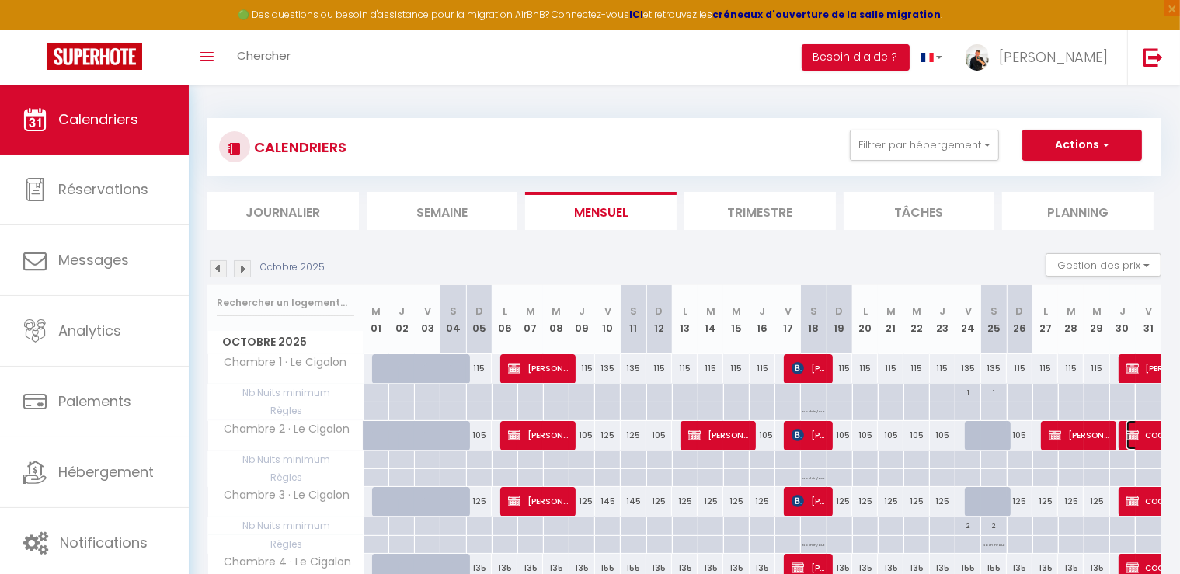
click at [1143, 434] on span "COGEMO COGEMO" at bounding box center [1198, 435] width 143 height 30
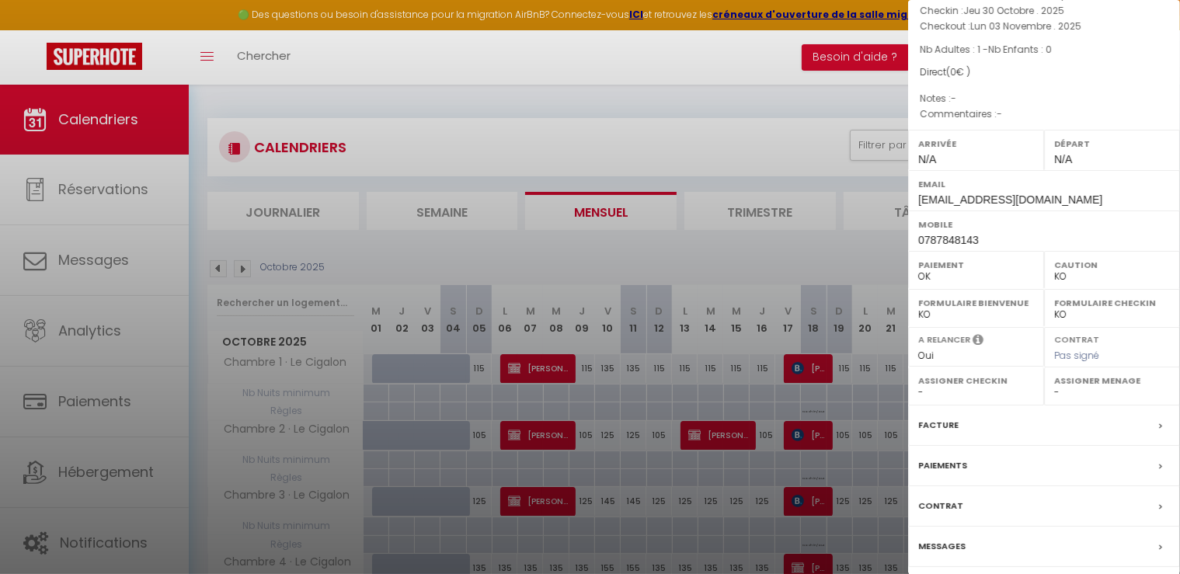
scroll to position [172, 0]
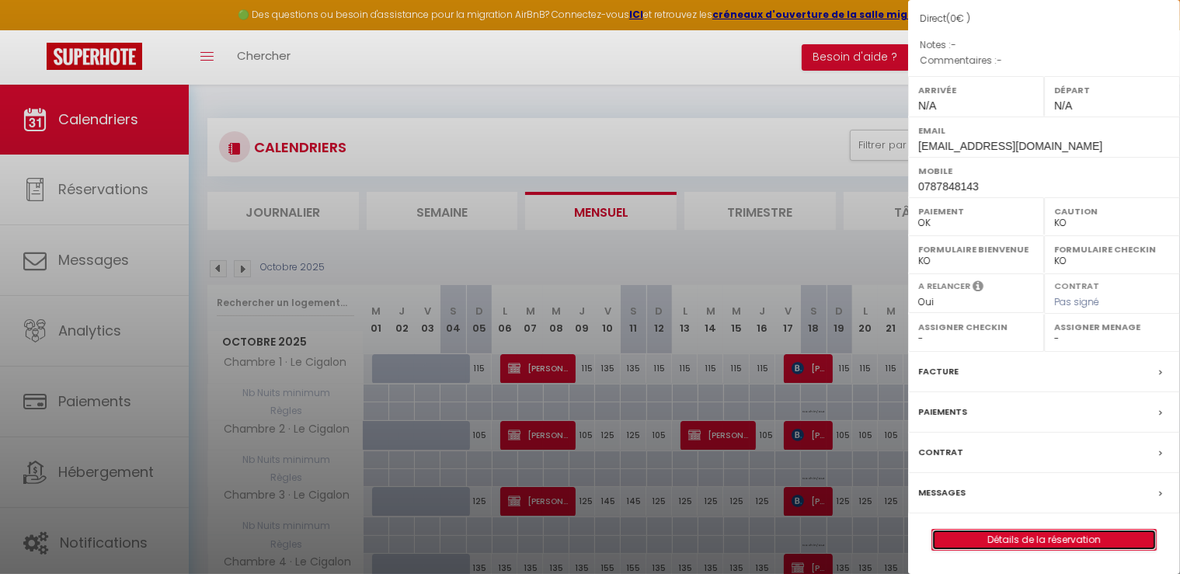
click at [1003, 540] on link "Détails de la réservation" at bounding box center [1044, 540] width 224 height 20
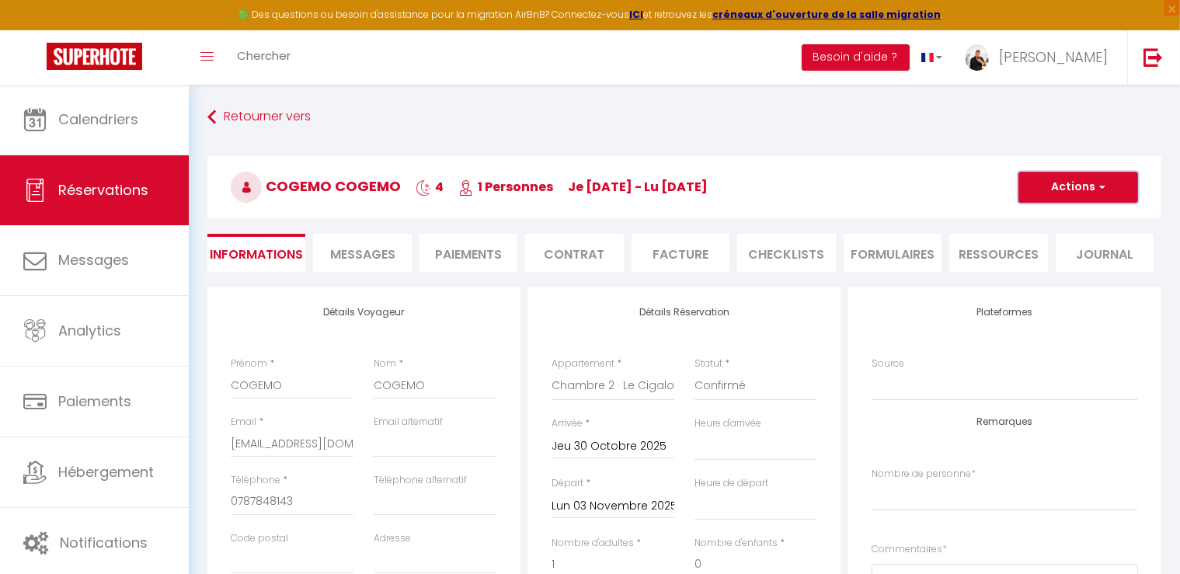
drag, startPoint x: 1093, startPoint y: 179, endPoint x: 1070, endPoint y: 217, distance: 44.6
click at [1093, 177] on button "Actions" at bounding box center [1079, 187] width 120 height 31
click at [1057, 242] on link "Dupliquer" at bounding box center [1062, 242] width 123 height 20
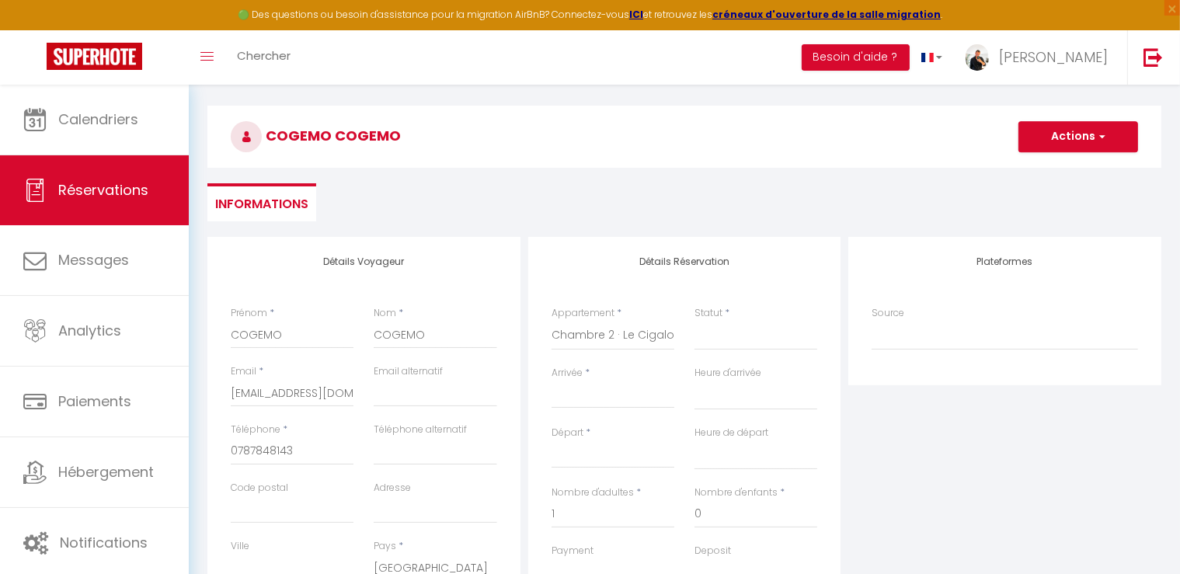
scroll to position [78, 0]
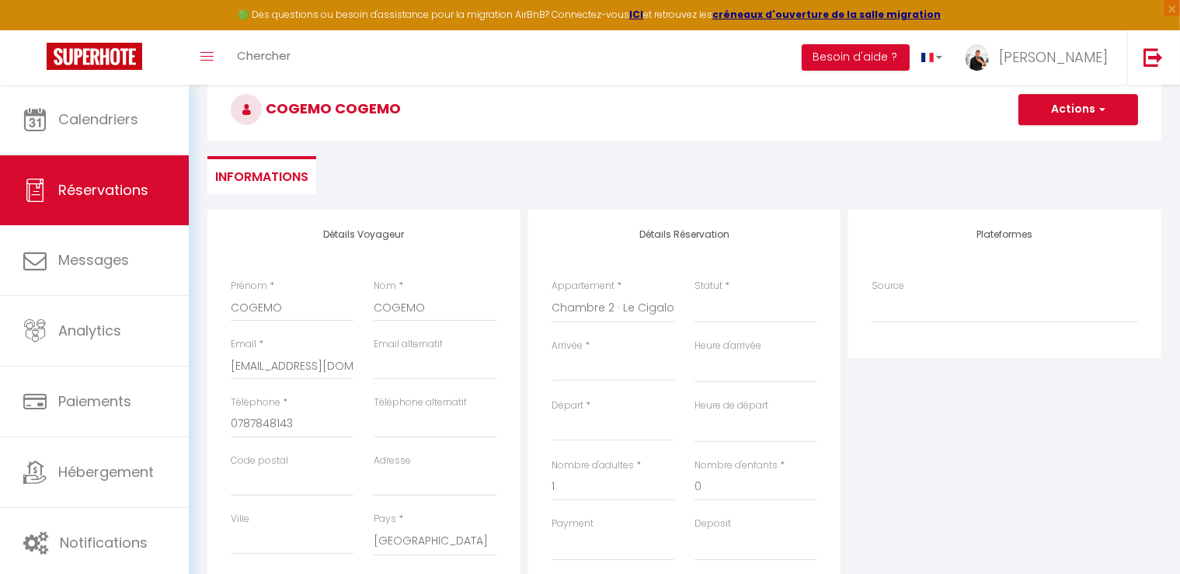
click at [596, 373] on input "Arrivée" at bounding box center [613, 369] width 123 height 20
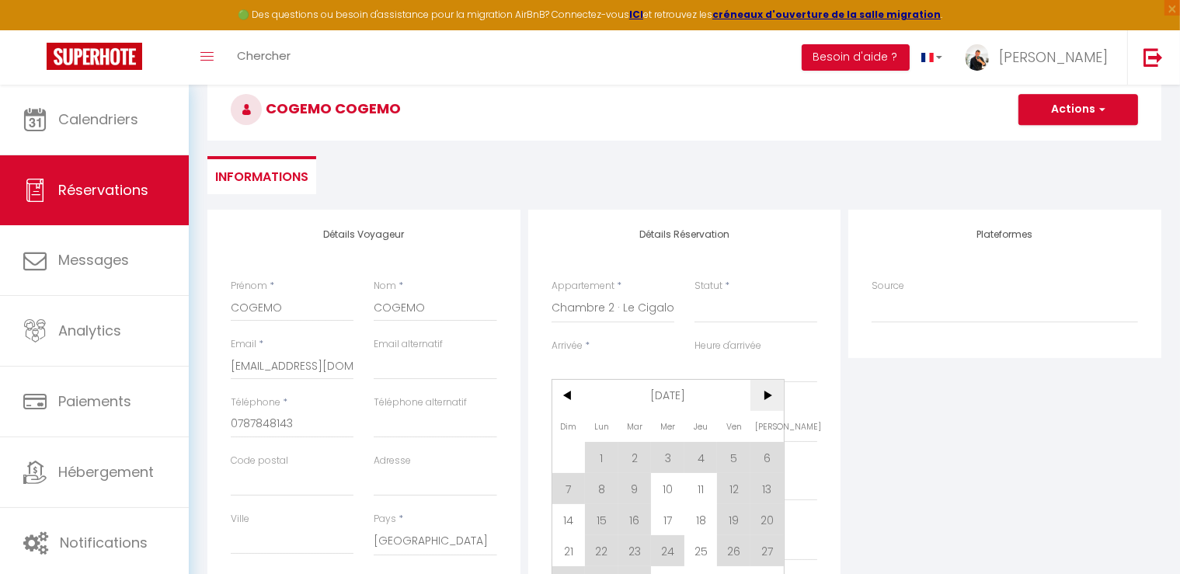
click at [772, 393] on span ">" at bounding box center [767, 395] width 33 height 31
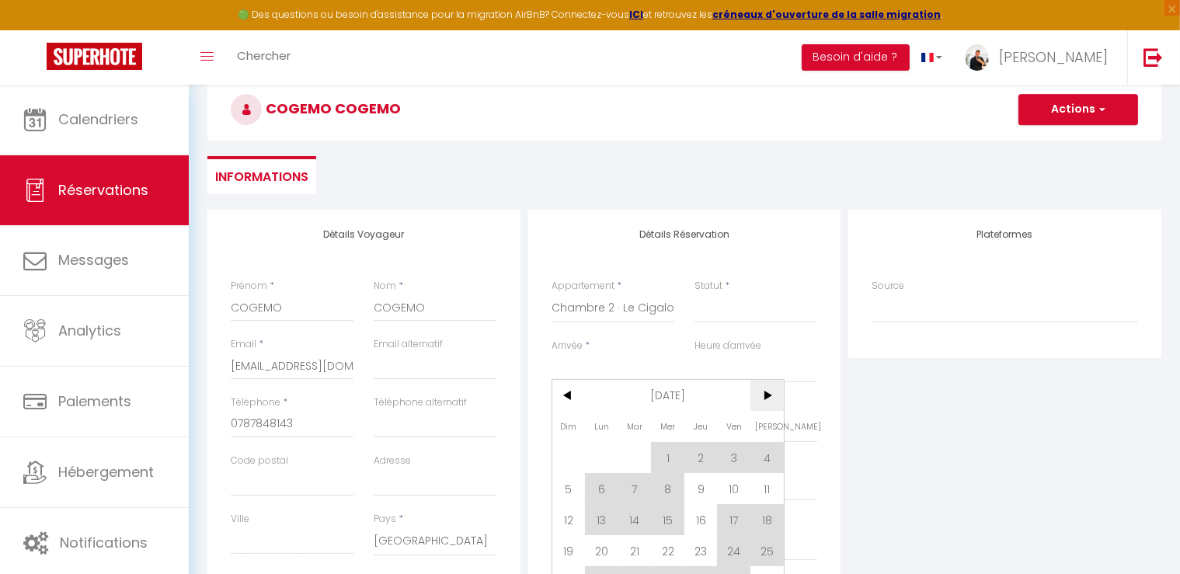
click at [772, 393] on span ">" at bounding box center [767, 395] width 33 height 31
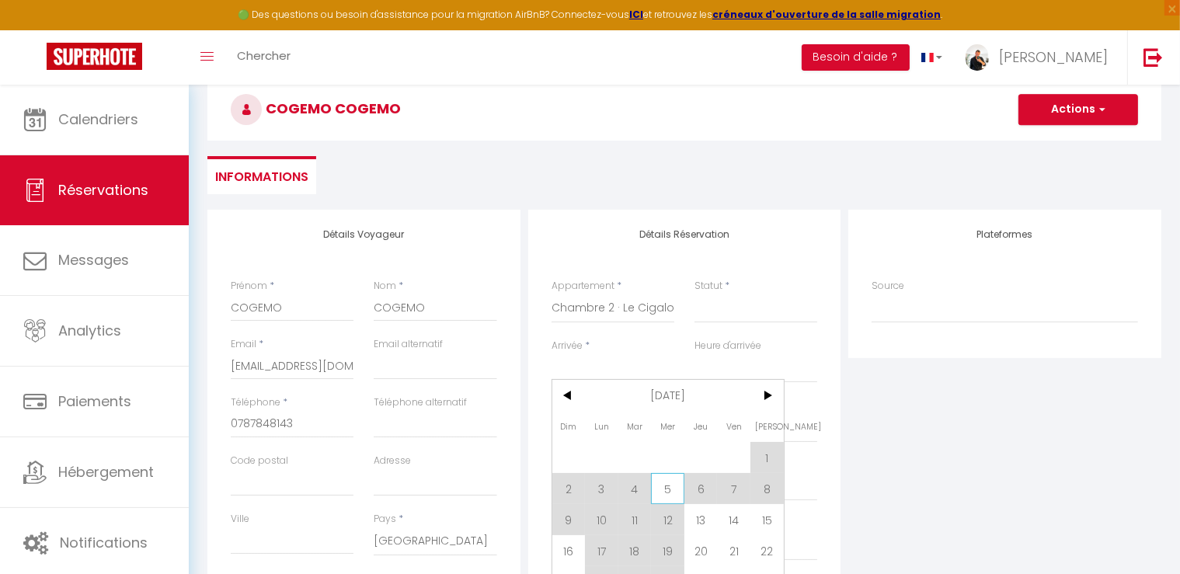
click at [668, 484] on span "5" at bounding box center [667, 488] width 33 height 31
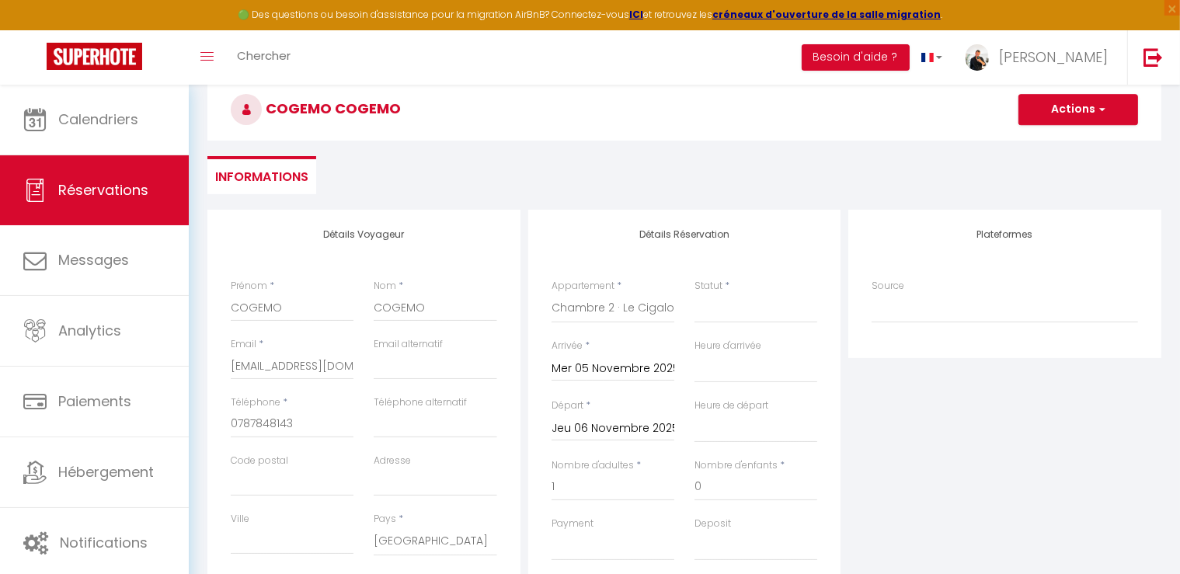
click at [635, 434] on input "Jeu 06 Novembre 2025" at bounding box center [613, 429] width 123 height 20
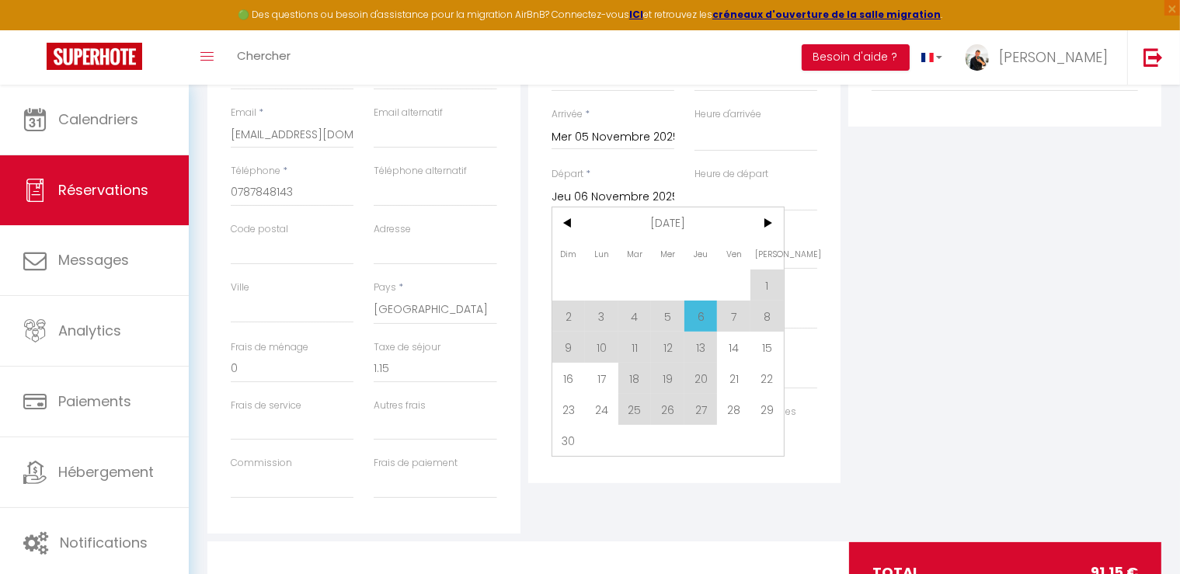
scroll to position [311, 0]
click at [594, 350] on span "10" at bounding box center [601, 345] width 33 height 31
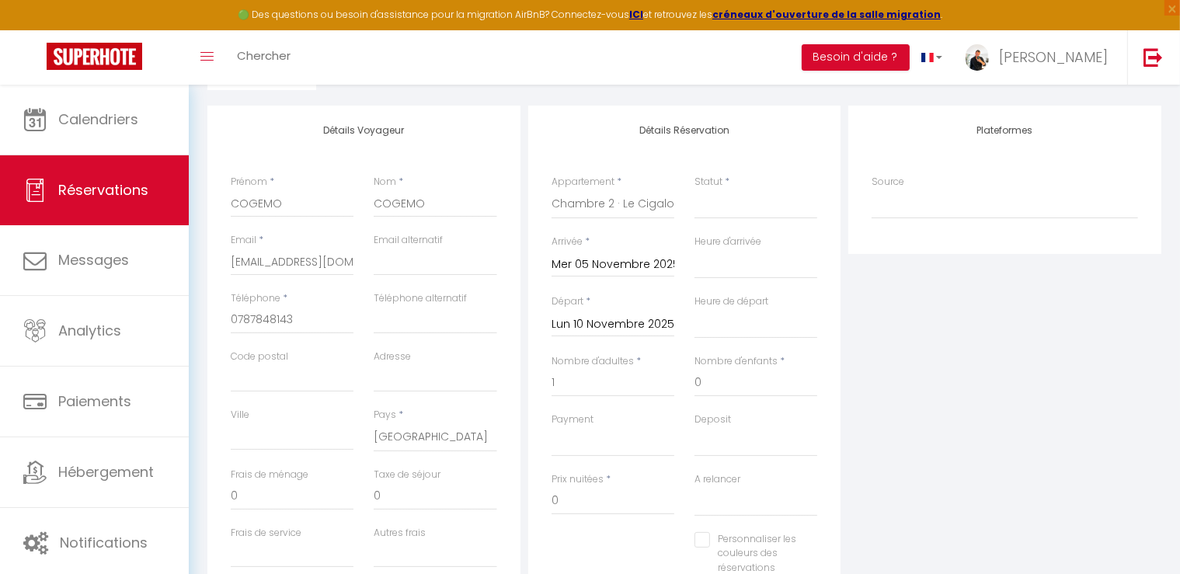
scroll to position [155, 0]
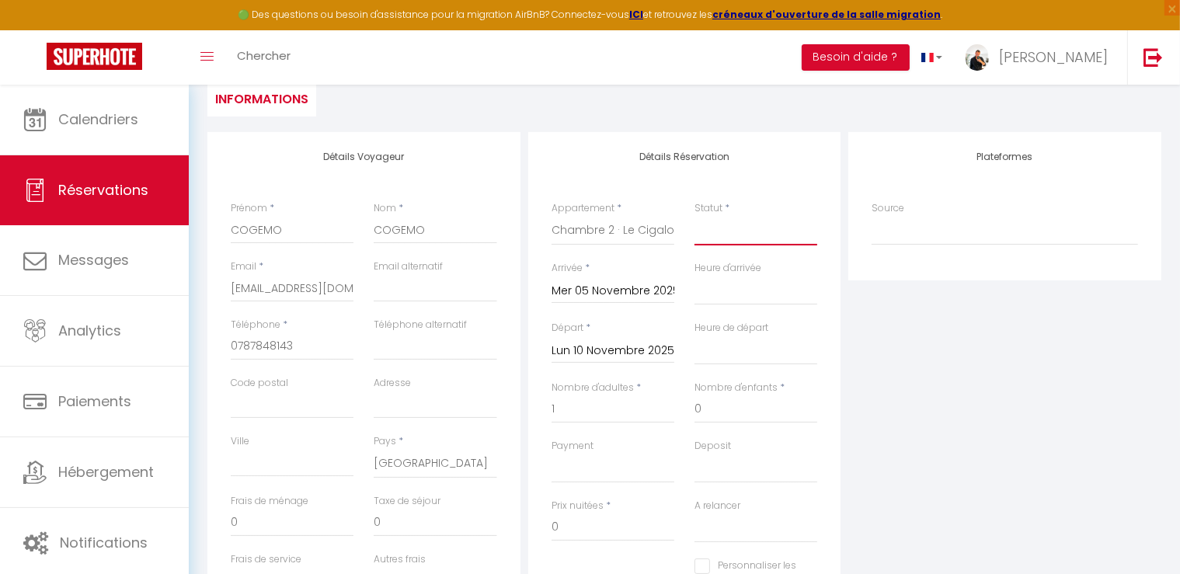
click at [765, 230] on select "Confirmé Non Confirmé [PERSON_NAME] par le voyageur No Show Request" at bounding box center [756, 231] width 123 height 30
click at [695, 216] on select "Confirmé Non Confirmé [PERSON_NAME] par le voyageur No Show Request" at bounding box center [756, 231] width 123 height 30
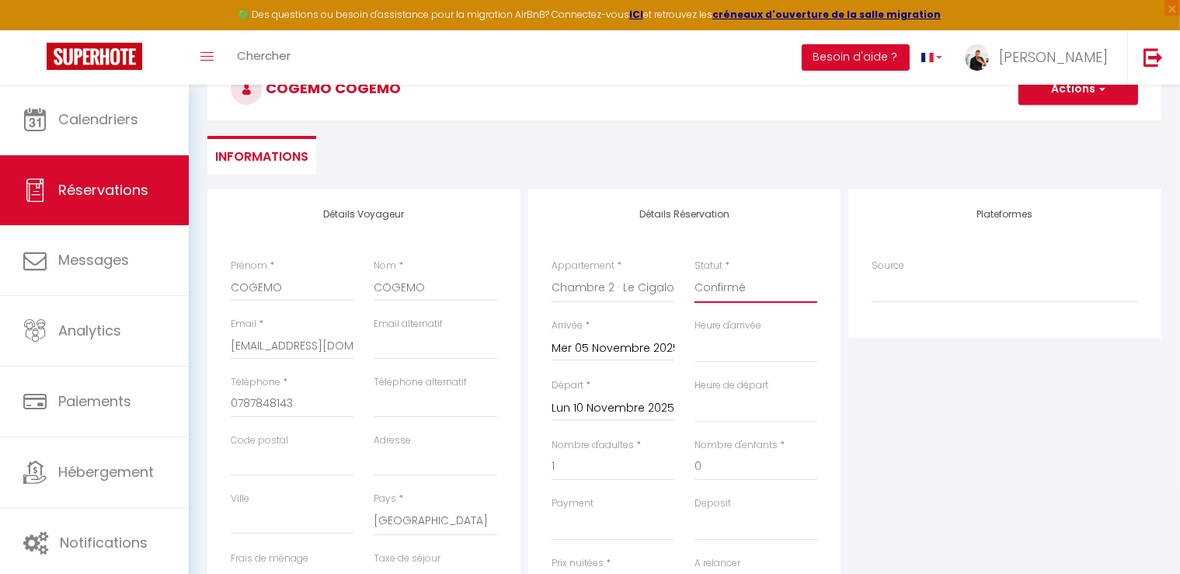
scroll to position [0, 0]
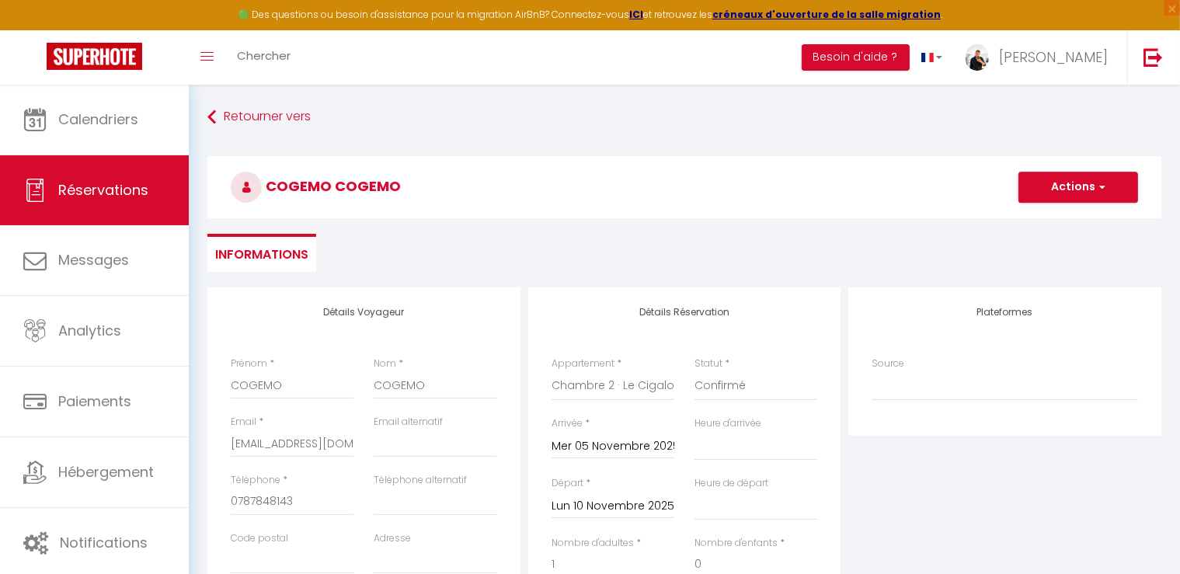
click at [1064, 202] on h3 "COGEMO COGEMO" at bounding box center [684, 187] width 954 height 62
click at [1071, 191] on button "Actions" at bounding box center [1079, 187] width 120 height 31
click at [1063, 221] on link "Enregistrer" at bounding box center [1062, 221] width 123 height 20
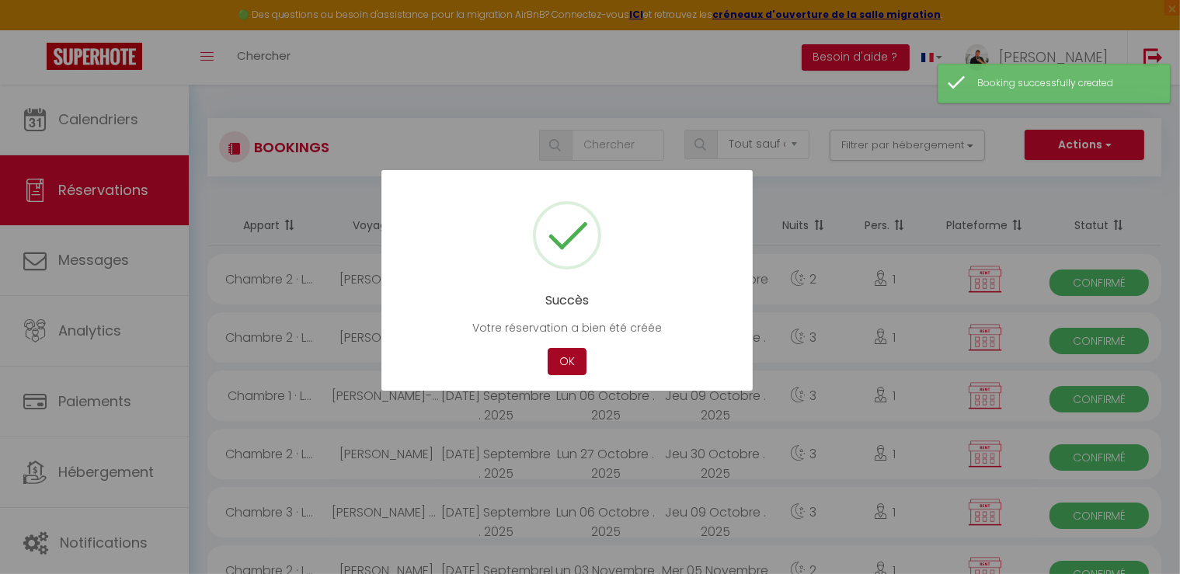
click at [559, 361] on button "OK" at bounding box center [567, 361] width 39 height 27
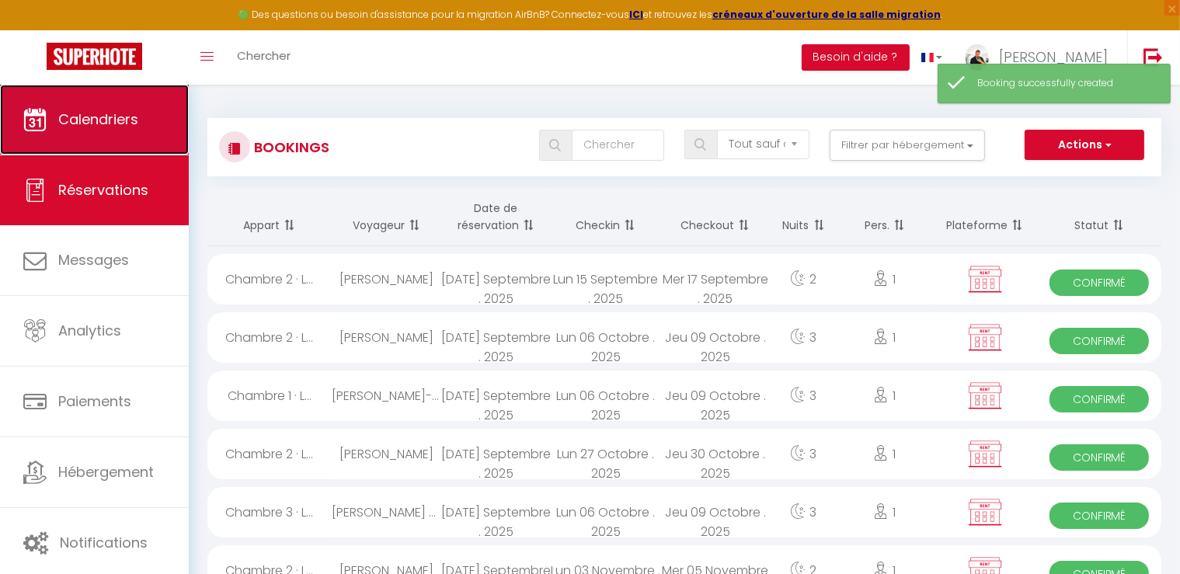
click at [78, 124] on span "Calendriers" at bounding box center [98, 119] width 80 height 19
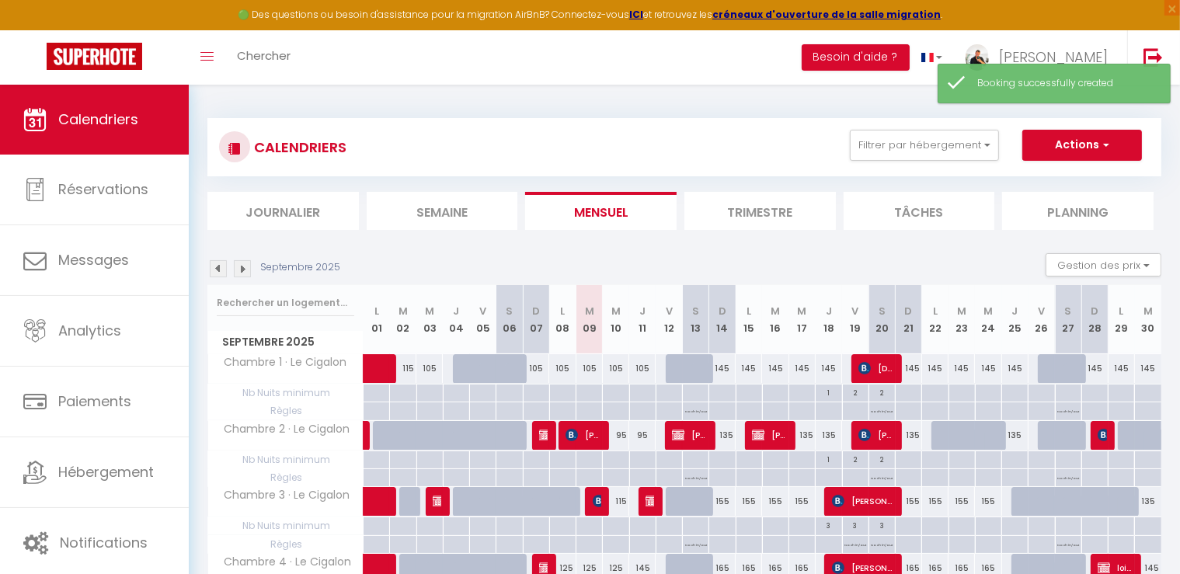
click at [245, 271] on img at bounding box center [242, 268] width 17 height 17
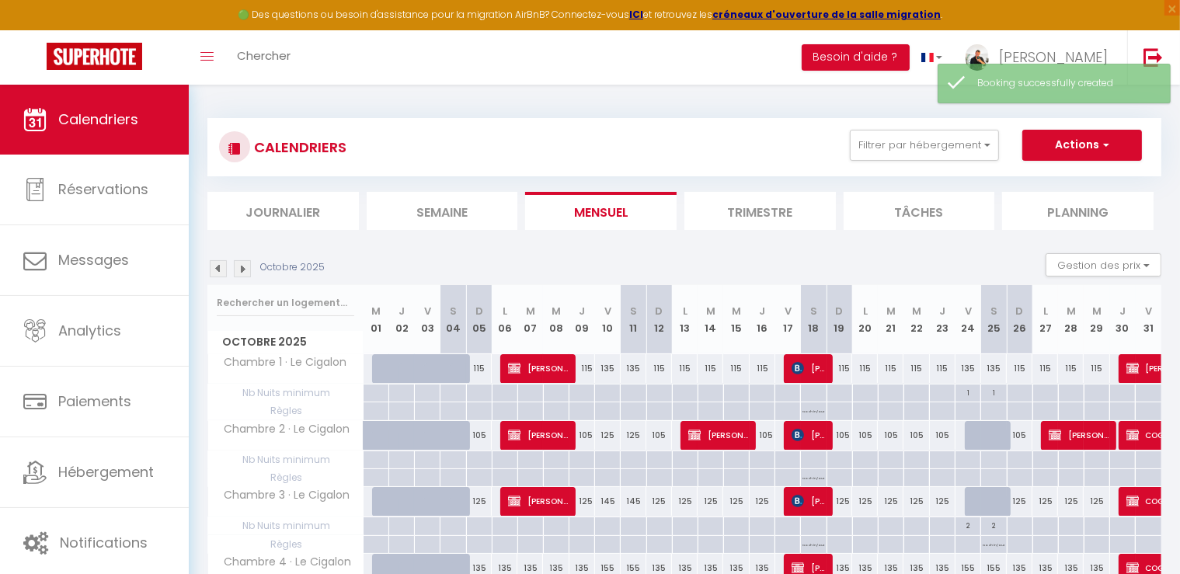
click at [245, 271] on img at bounding box center [242, 268] width 17 height 17
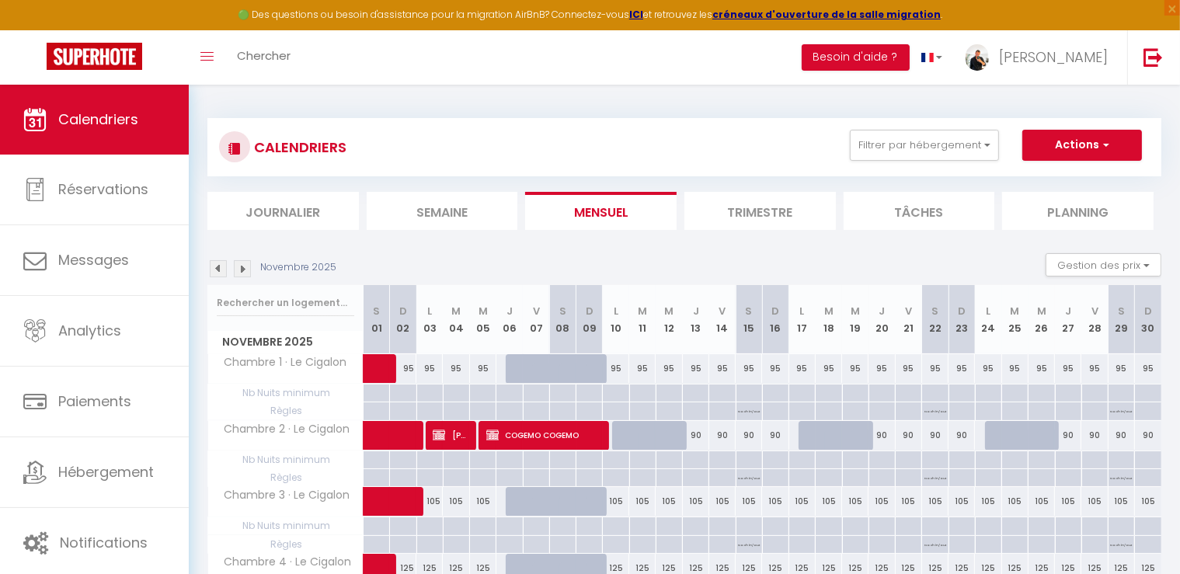
scroll to position [78, 0]
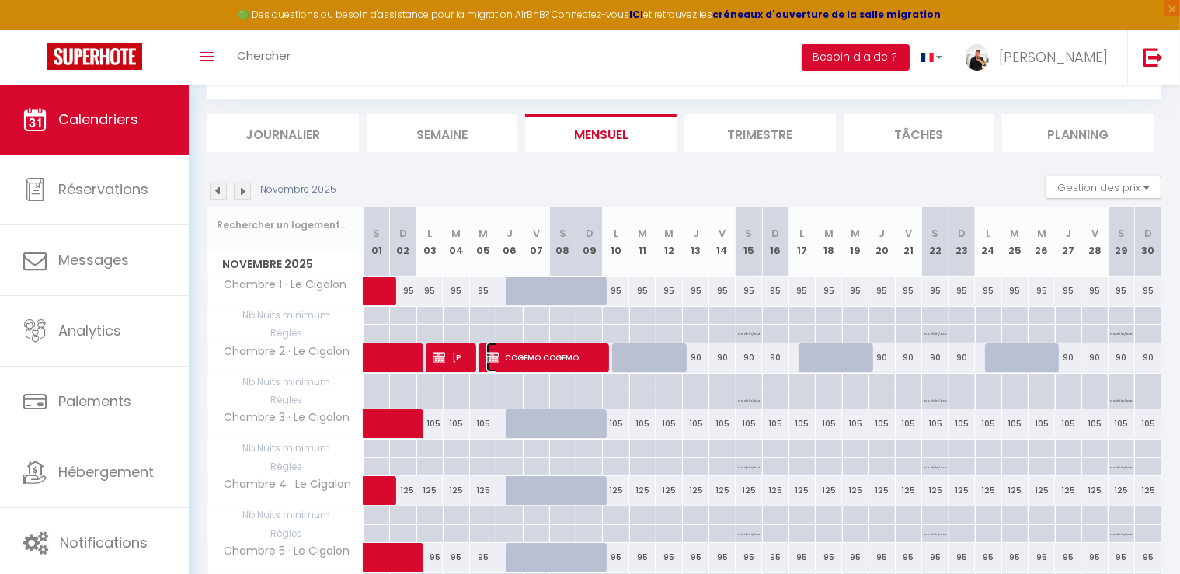
click at [532, 360] on span "COGEMO COGEMO" at bounding box center [543, 358] width 114 height 30
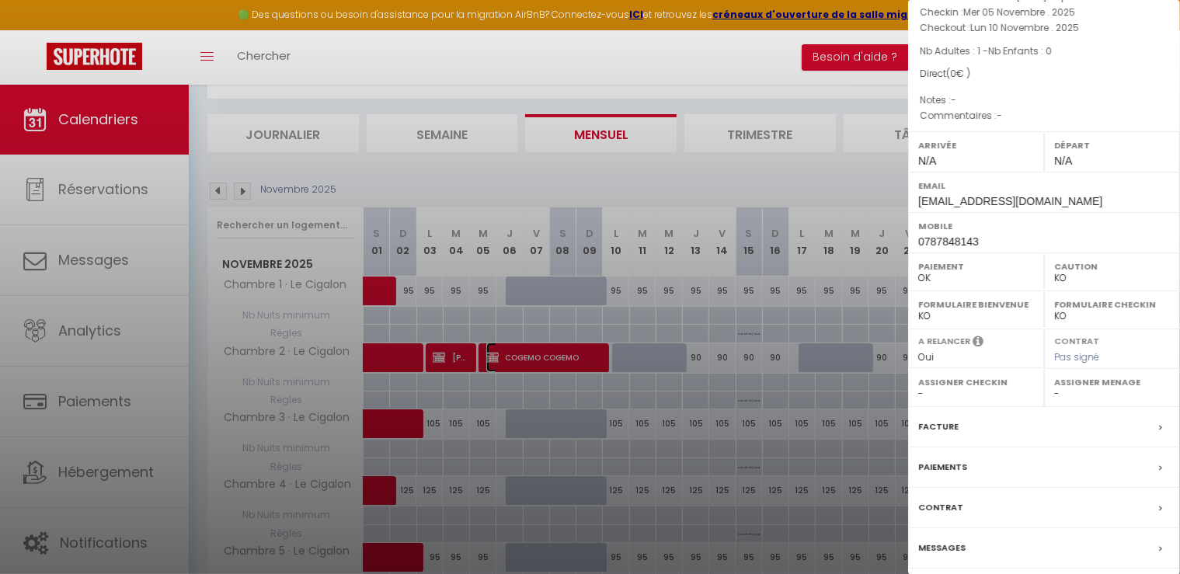
scroll to position [172, 0]
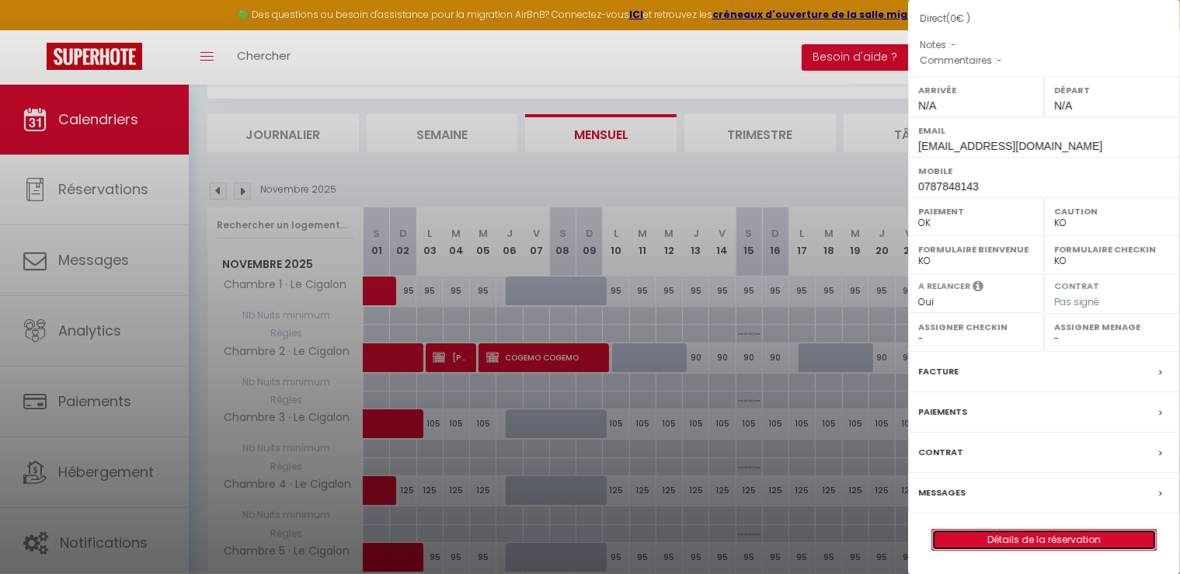
click at [1054, 537] on link "Détails de la réservation" at bounding box center [1044, 540] width 224 height 20
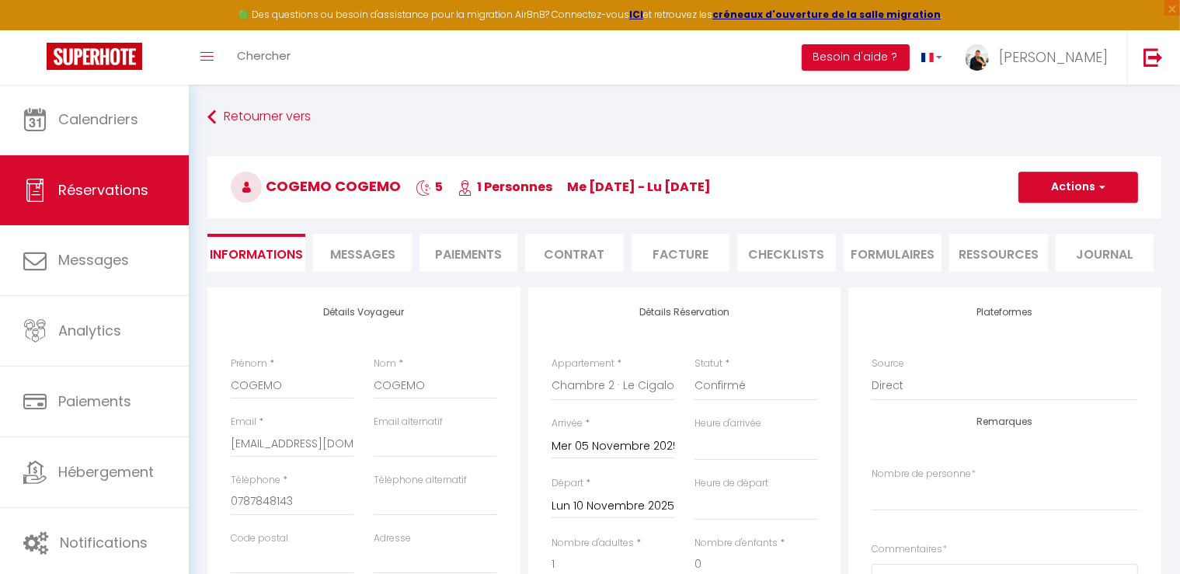
click at [1061, 204] on h3 "COGEMO COGEMO 5 1 Personnes me [DATE] - lu [DATE]" at bounding box center [684, 187] width 954 height 62
click at [1065, 190] on button "Actions" at bounding box center [1079, 187] width 120 height 31
click at [1056, 235] on link "Dupliquer" at bounding box center [1062, 242] width 123 height 20
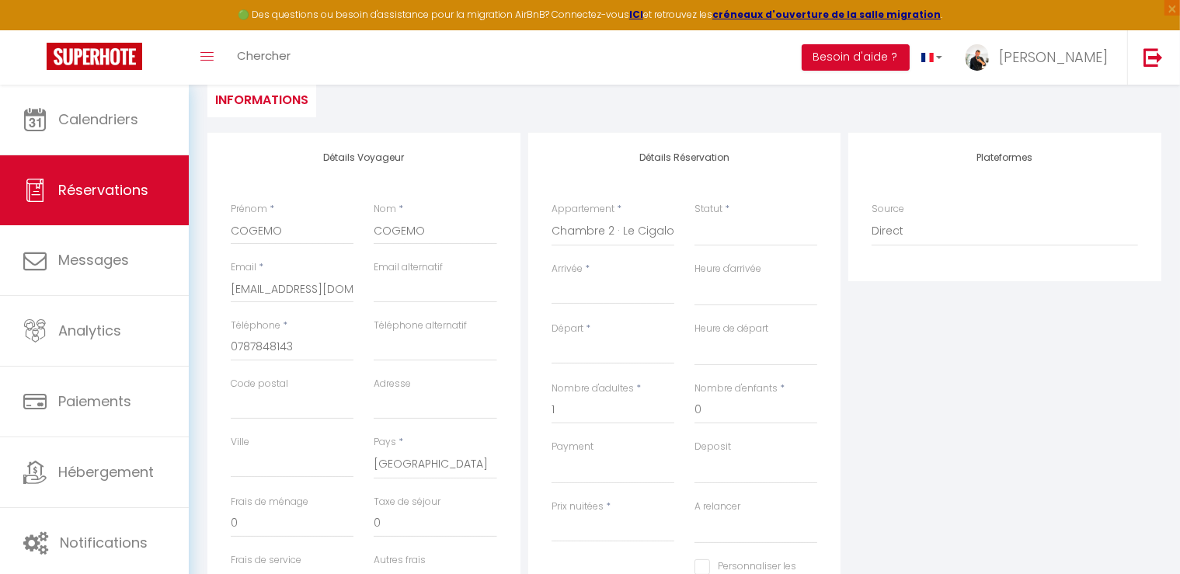
scroll to position [155, 0]
click at [700, 241] on select "Confirmé Non Confirmé [PERSON_NAME] par le voyageur No Show Request" at bounding box center [756, 231] width 123 height 30
click at [695, 216] on select "Confirmé Non Confirmé [PERSON_NAME] par le voyageur No Show Request" at bounding box center [756, 231] width 123 height 30
click at [621, 228] on select "Chambre 1 · Le Cigalon Chambre 2 · Le Cigalon Chambre 3 · Le Cigalon Chambre 4 …" at bounding box center [613, 231] width 123 height 30
click at [552, 216] on select "Chambre 1 · Le Cigalon Chambre 2 · Le Cigalon Chambre 3 · Le Cigalon Chambre 4 …" at bounding box center [613, 231] width 123 height 30
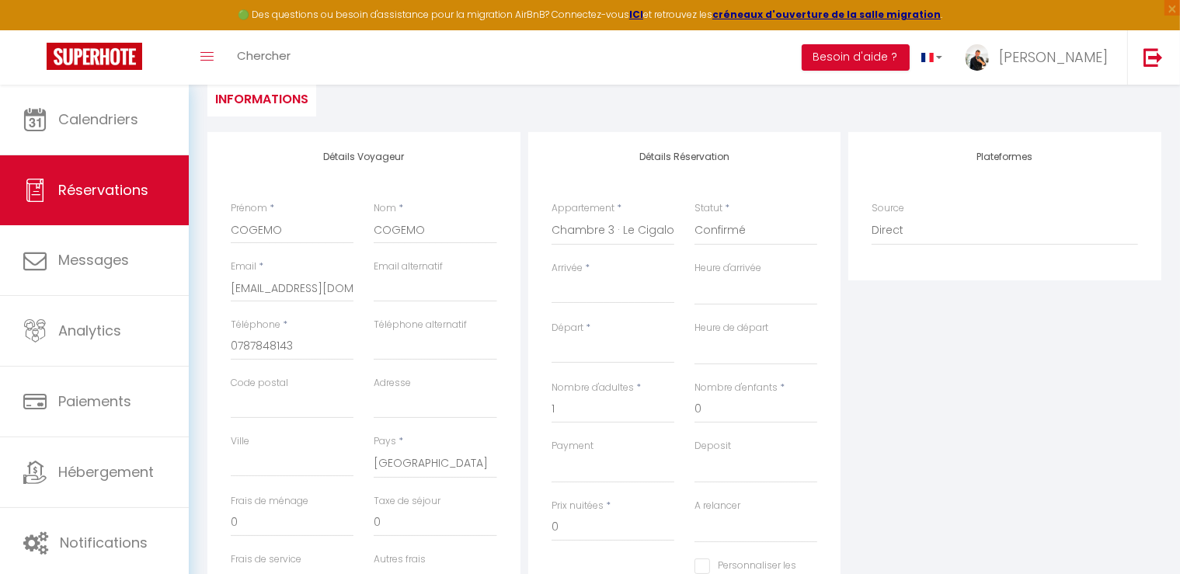
click at [615, 291] on input "Arrivée" at bounding box center [613, 291] width 123 height 20
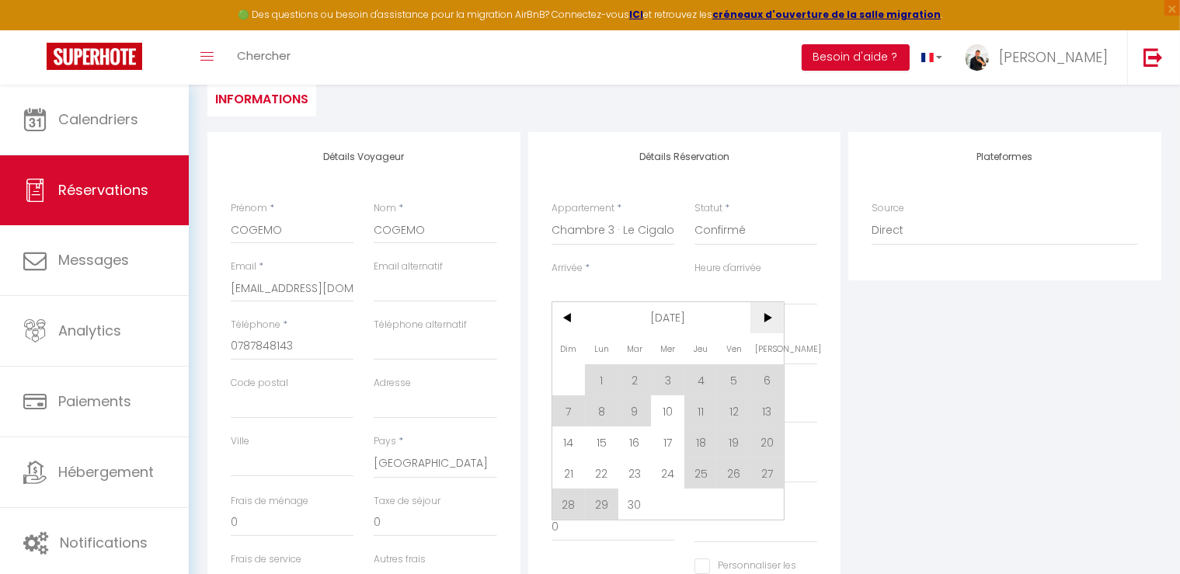
click at [774, 319] on span ">" at bounding box center [767, 317] width 33 height 31
click at [774, 318] on span ">" at bounding box center [767, 317] width 33 height 31
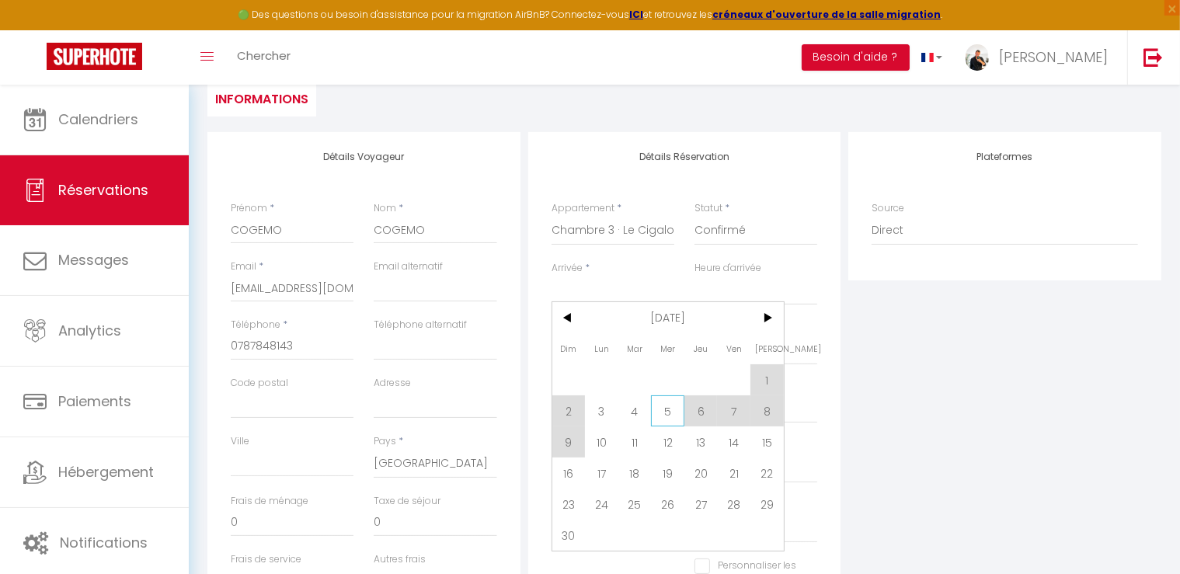
click at [673, 415] on span "5" at bounding box center [667, 410] width 33 height 31
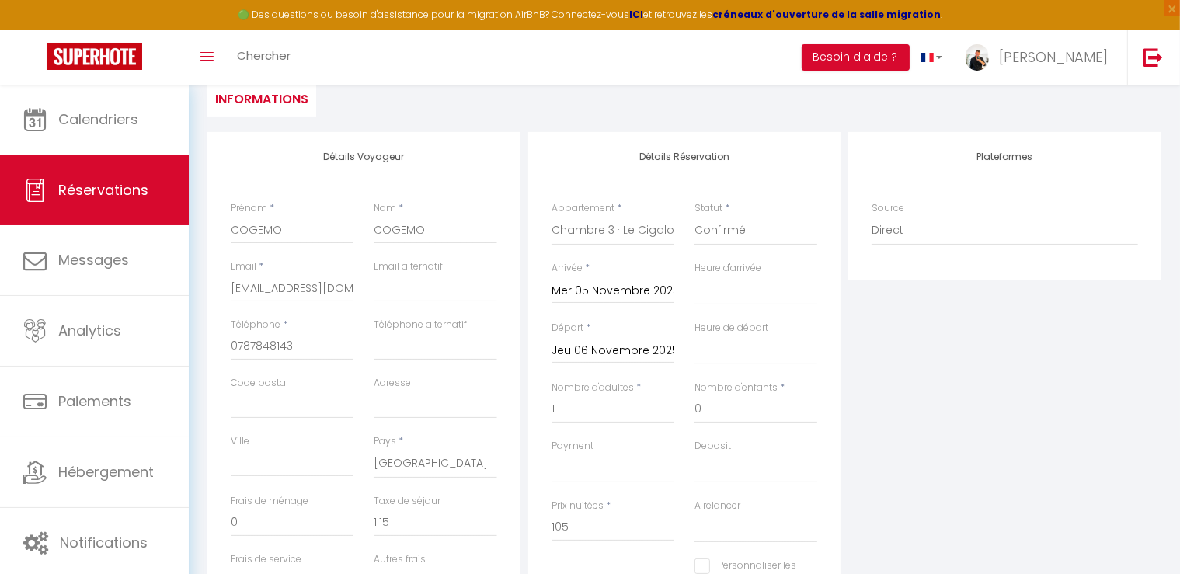
click at [604, 354] on input "Jeu 06 Novembre 2025" at bounding box center [613, 351] width 123 height 20
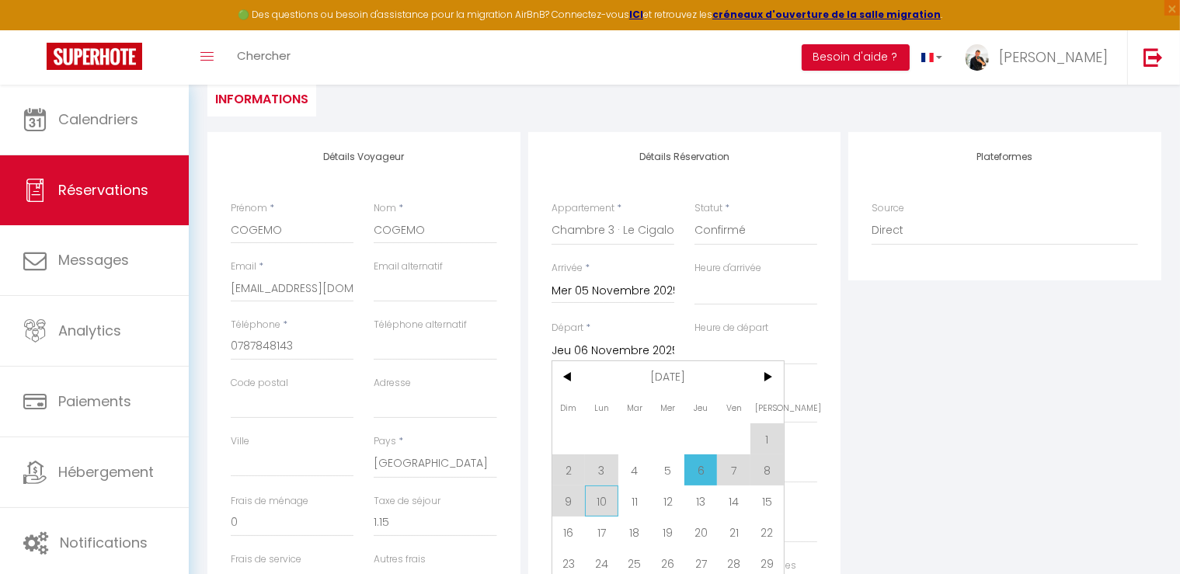
click at [608, 499] on span "10" at bounding box center [601, 501] width 33 height 31
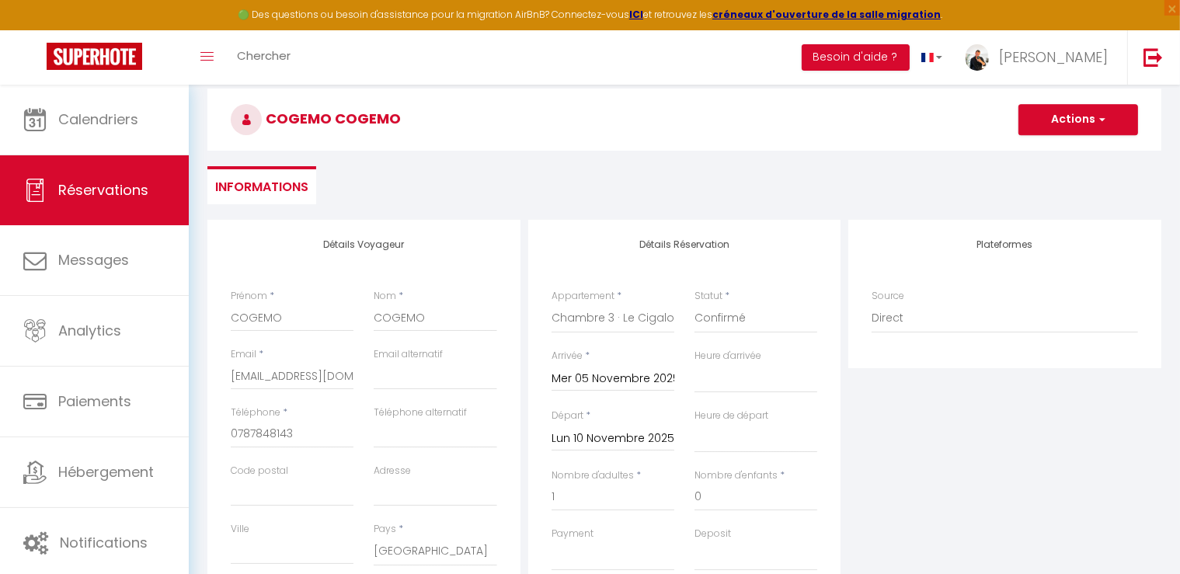
scroll to position [0, 0]
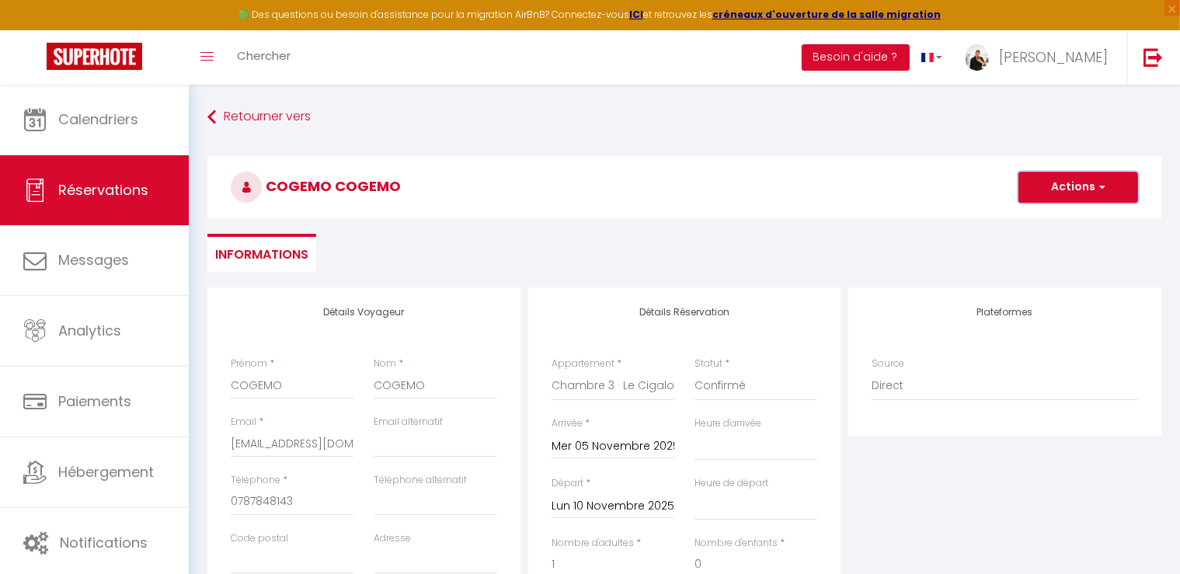
click at [1049, 188] on button "Actions" at bounding box center [1079, 187] width 120 height 31
click at [1037, 218] on link "Enregistrer" at bounding box center [1062, 221] width 123 height 20
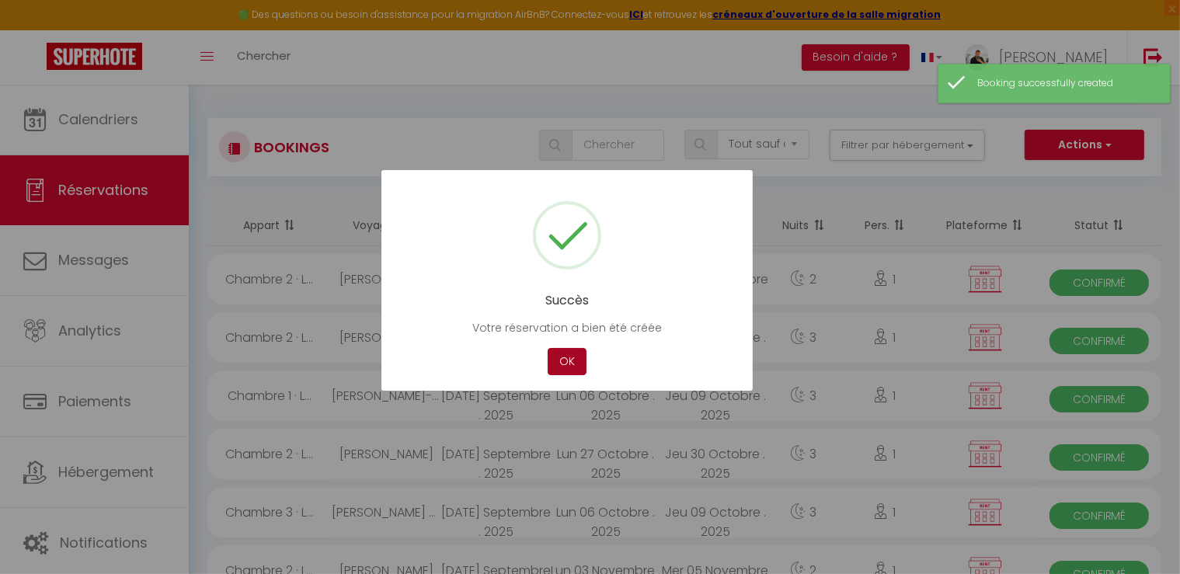
click at [557, 363] on button "OK" at bounding box center [567, 361] width 39 height 27
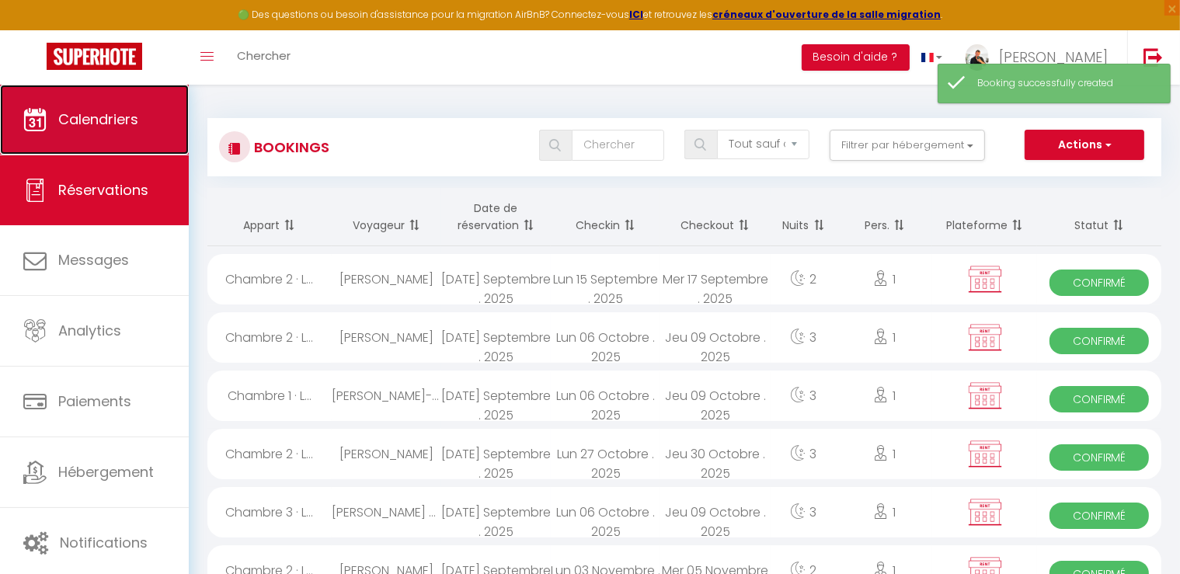
click at [35, 114] on icon at bounding box center [34, 119] width 23 height 23
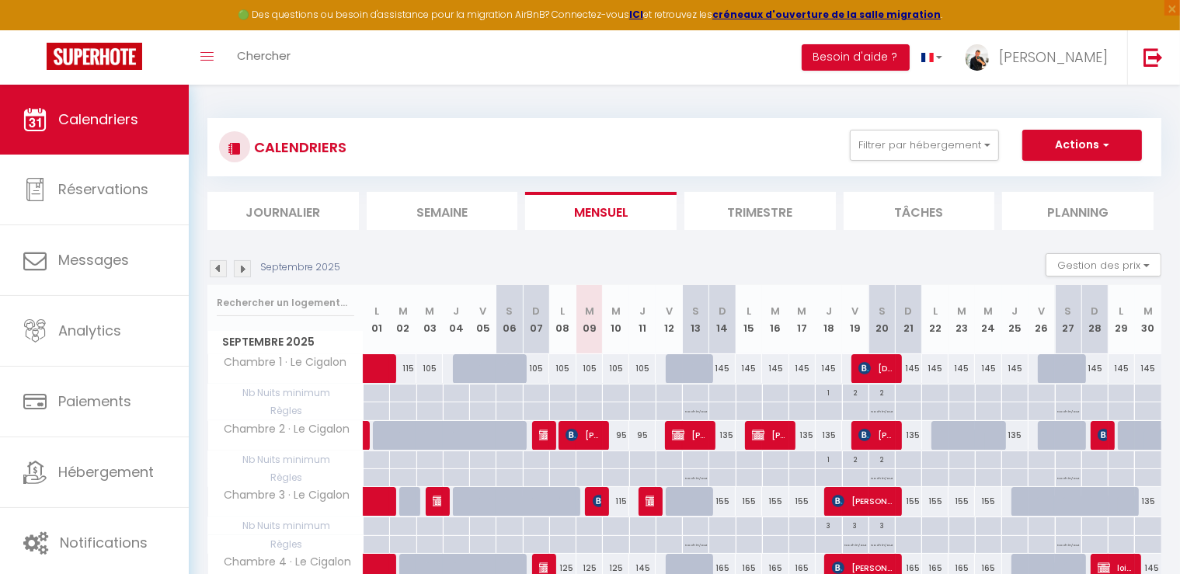
click at [239, 265] on img at bounding box center [242, 268] width 17 height 17
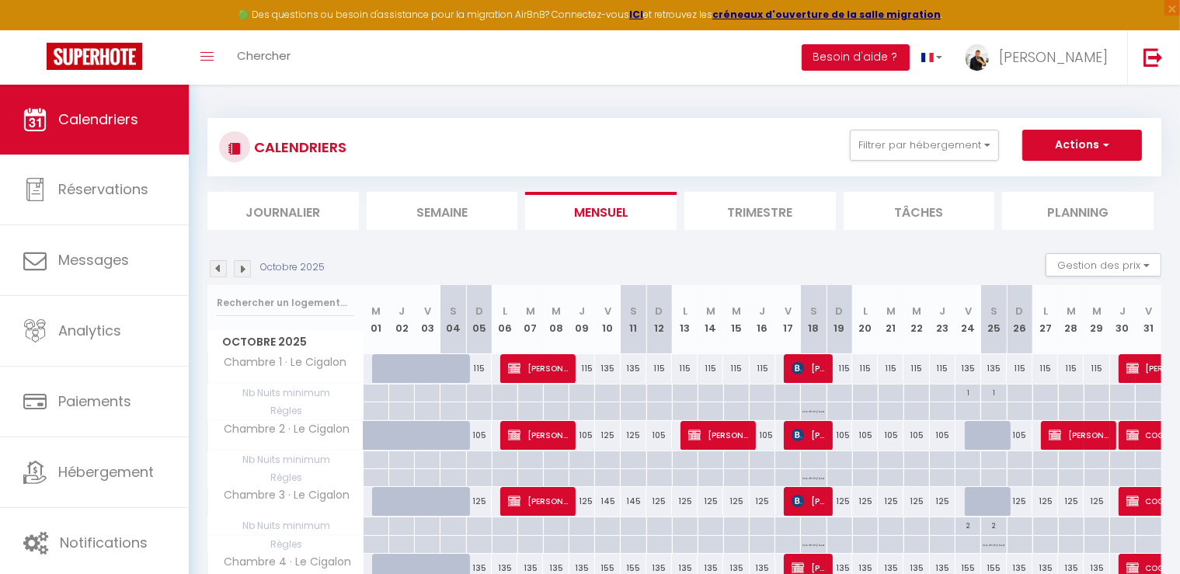
click at [249, 270] on img at bounding box center [242, 268] width 17 height 17
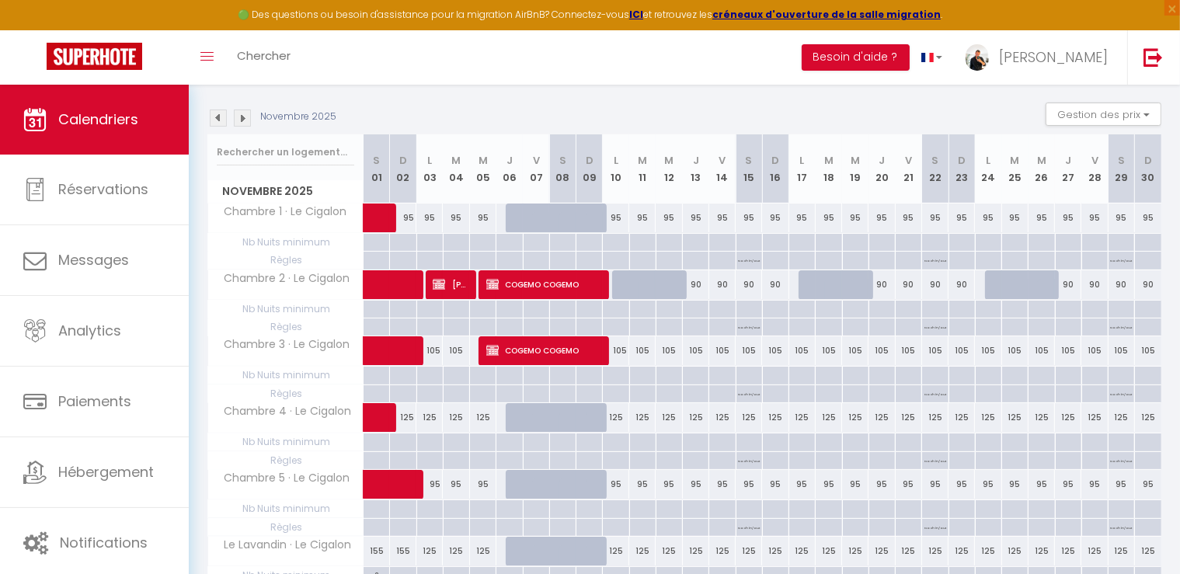
scroll to position [155, 0]
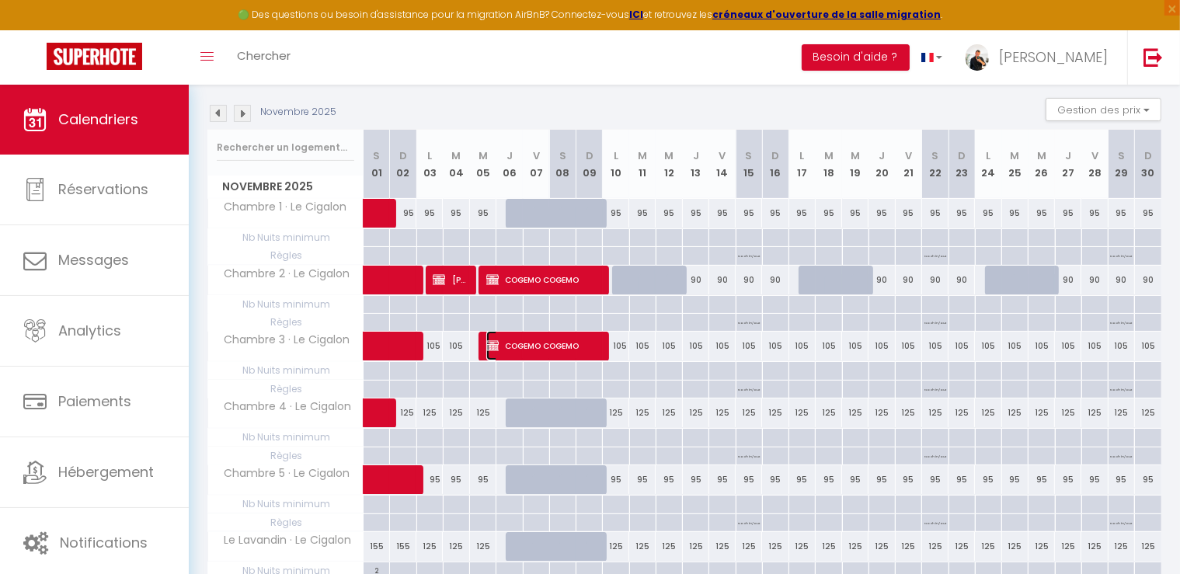
click at [521, 340] on span "COGEMO COGEMO" at bounding box center [543, 346] width 114 height 30
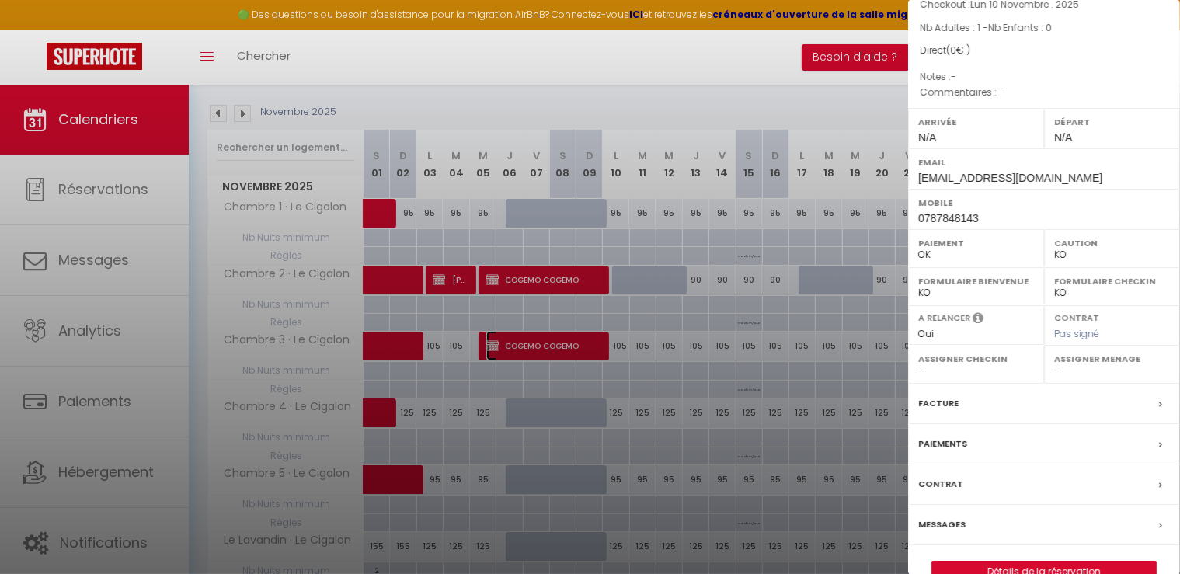
scroll to position [172, 0]
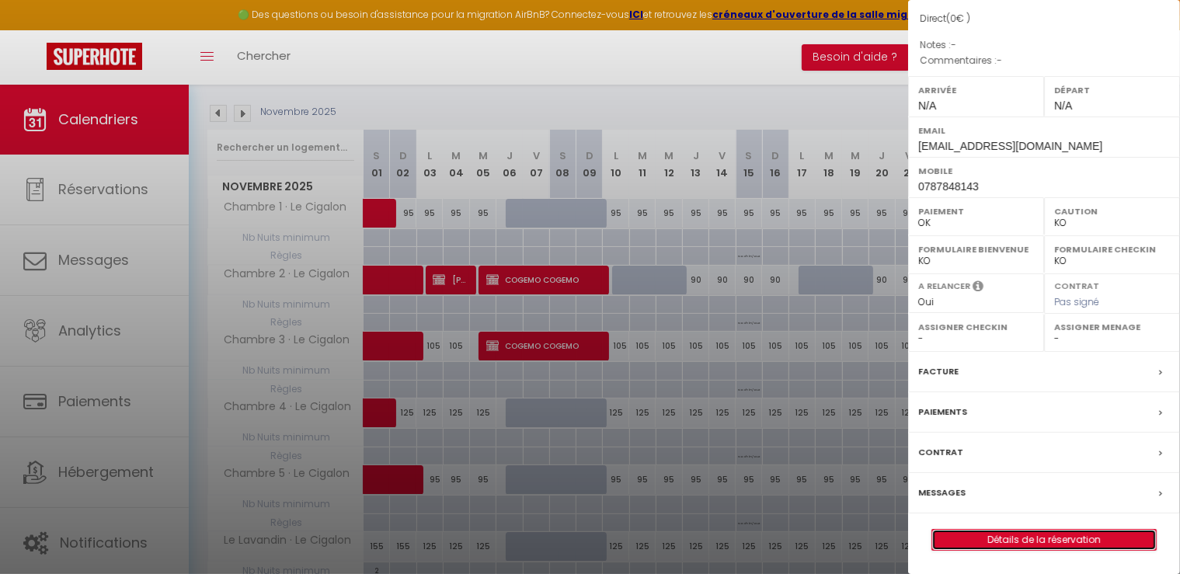
click at [1078, 534] on link "Détails de la réservation" at bounding box center [1044, 540] width 224 height 20
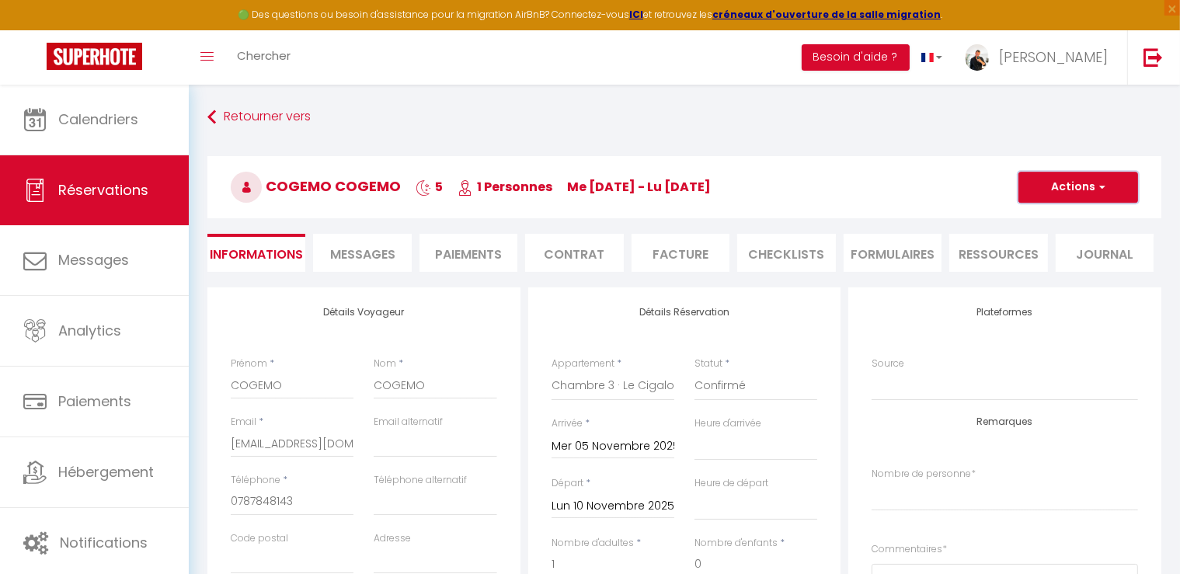
click at [1103, 188] on span "button" at bounding box center [1100, 187] width 9 height 14
click at [1060, 239] on link "Dupliquer" at bounding box center [1062, 242] width 123 height 20
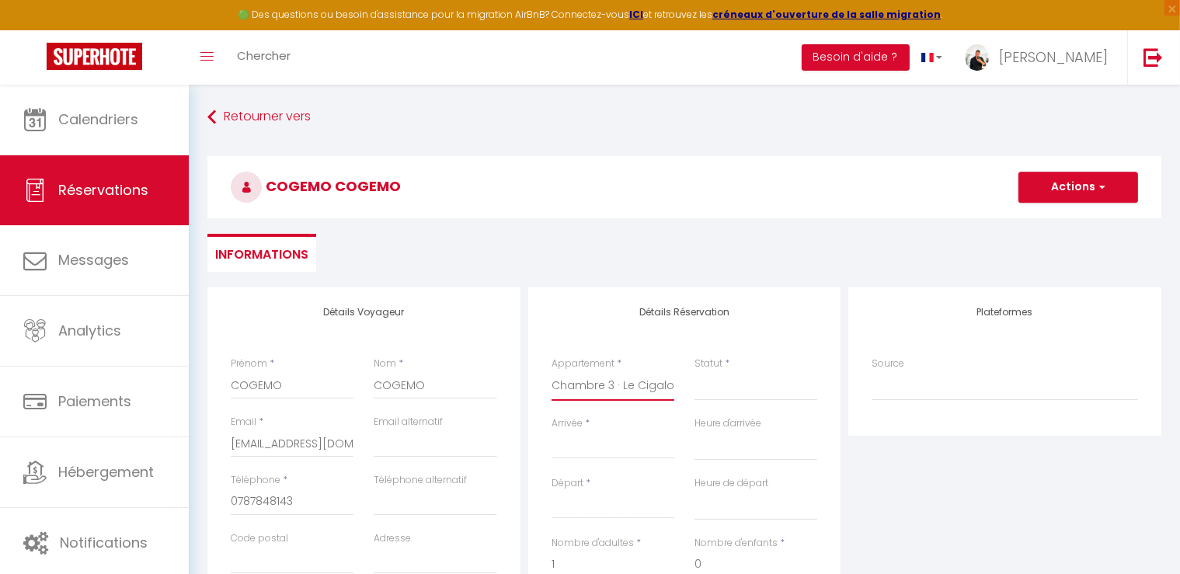
click at [652, 383] on select "Chambre 1 · Le Cigalon Chambre 2 · Le Cigalon Chambre 3 · Le Cigalon Chambre 4 …" at bounding box center [613, 386] width 123 height 30
click at [552, 371] on select "Chambre 1 · Le Cigalon Chambre 2 · Le Cigalon Chambre 3 · Le Cigalon Chambre 4 …" at bounding box center [613, 386] width 123 height 30
click at [609, 450] on input "Arrivée" at bounding box center [613, 447] width 123 height 20
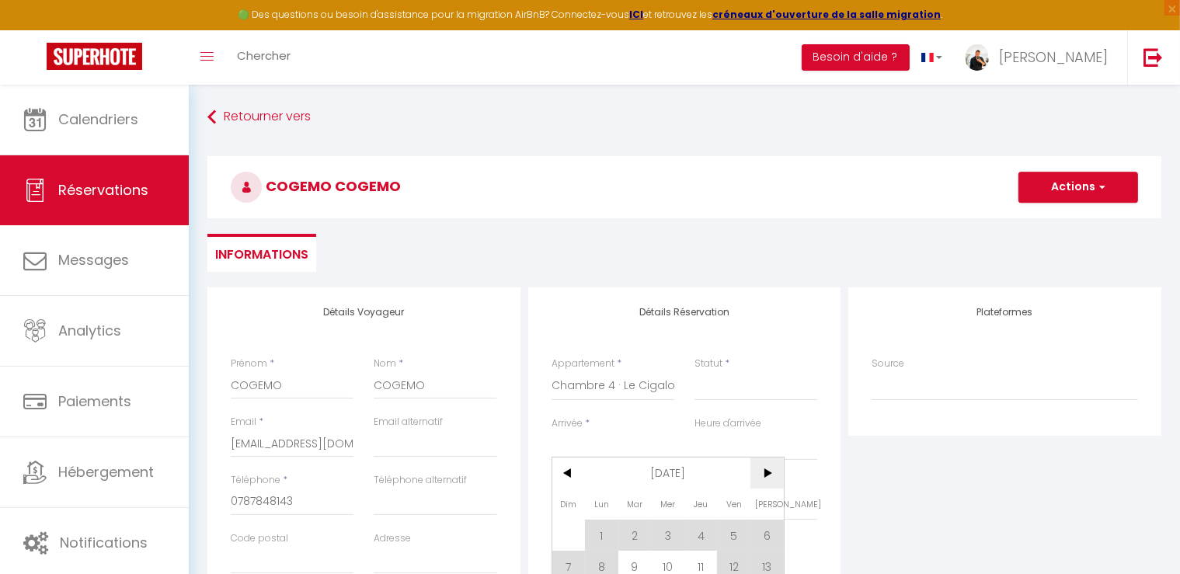
click at [761, 477] on span ">" at bounding box center [767, 473] width 33 height 31
click at [761, 475] on span ">" at bounding box center [767, 473] width 33 height 31
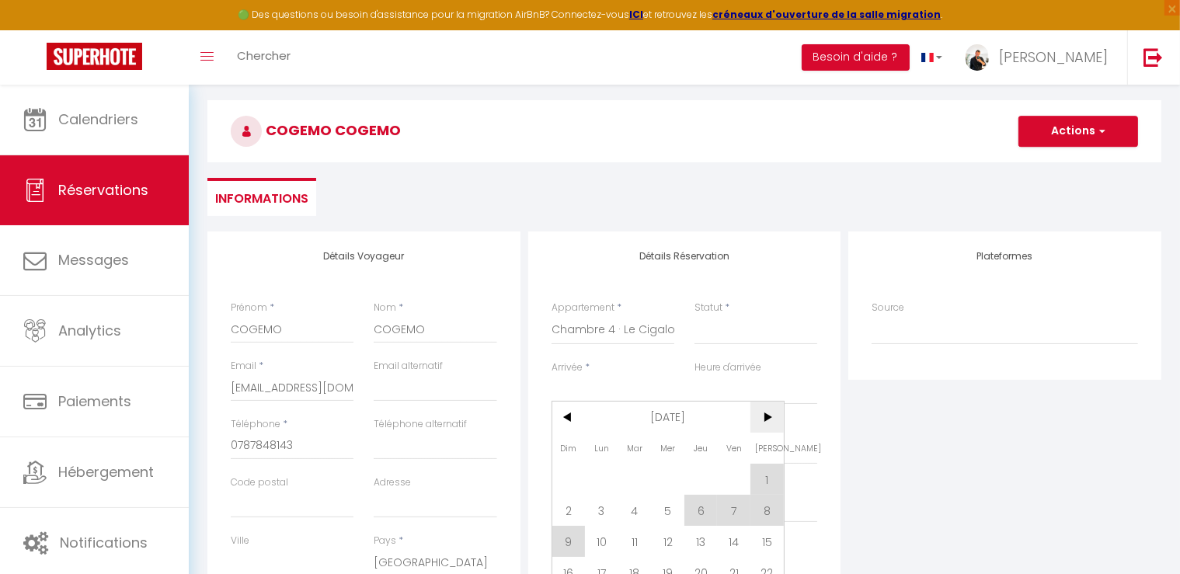
scroll to position [155, 0]
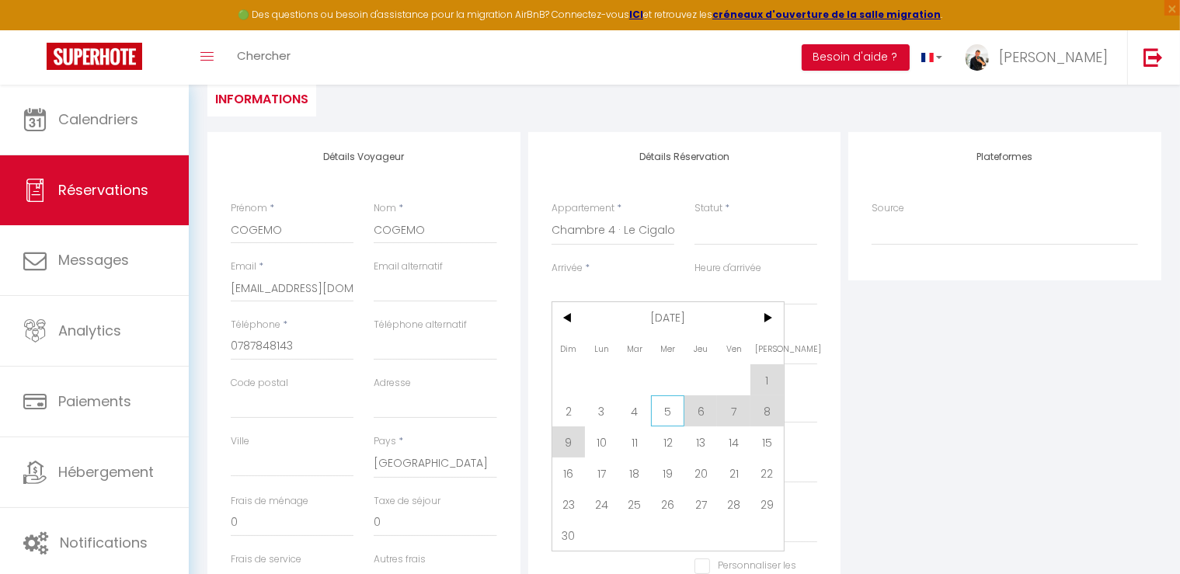
click at [672, 413] on span "5" at bounding box center [667, 410] width 33 height 31
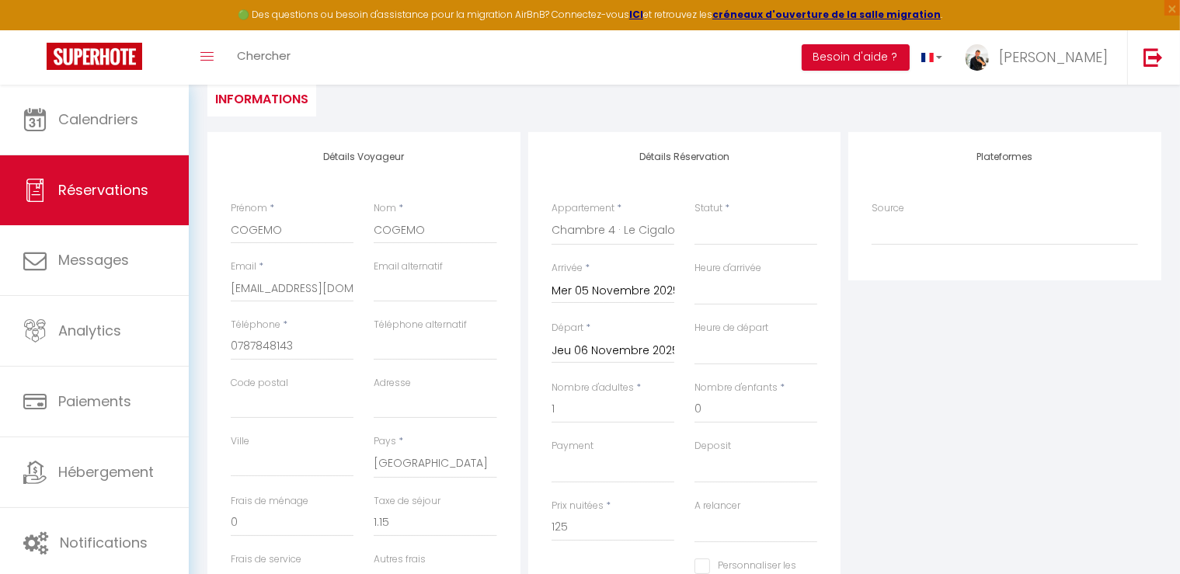
click at [615, 339] on div "Jeu 06 Novembre 2025 < [DATE] > Dim Lun Mar Mer Jeu Ven Sam 1 2 3 4 5 6 7 8 9 1…" at bounding box center [613, 350] width 123 height 28
click at [618, 351] on input "Jeu 06 Novembre 2025" at bounding box center [613, 351] width 123 height 20
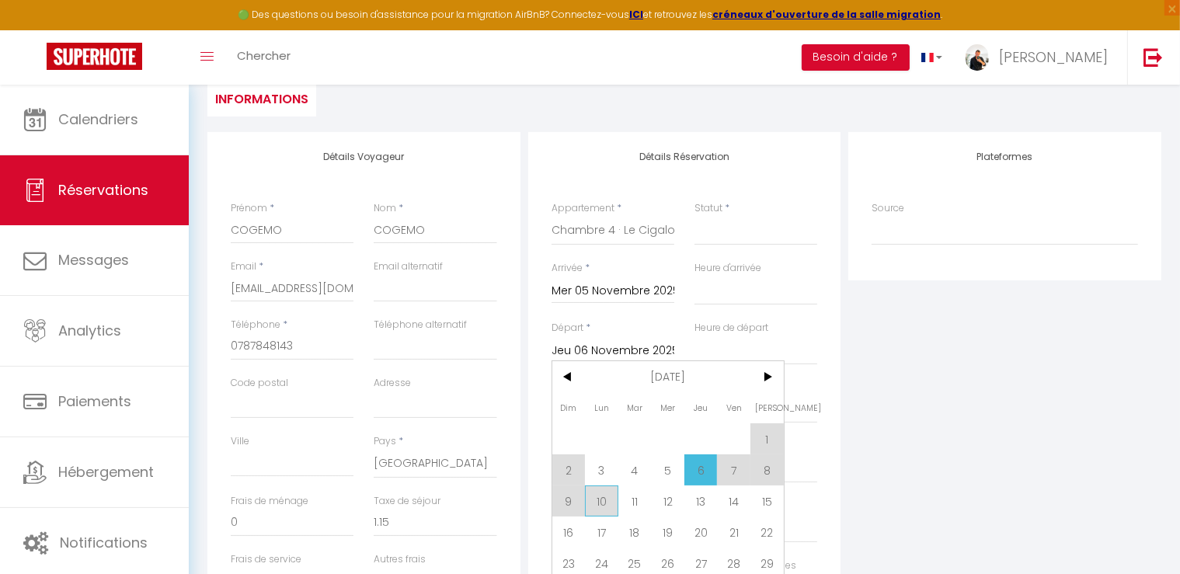
click at [600, 496] on span "10" at bounding box center [601, 501] width 33 height 31
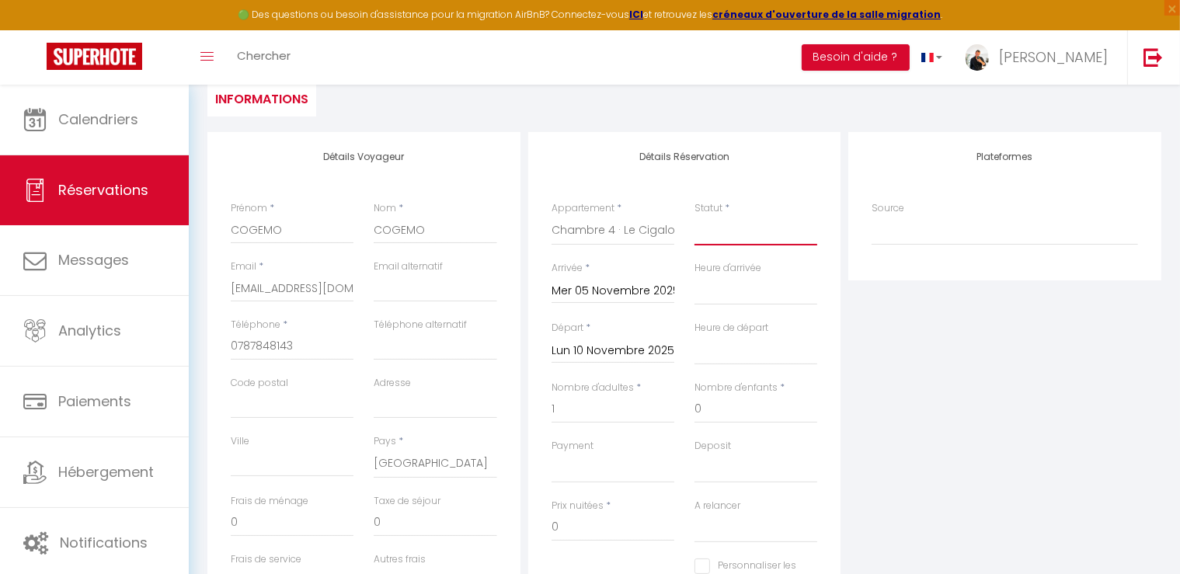
click at [722, 232] on select "Confirmé Non Confirmé [PERSON_NAME] par le voyageur No Show Request" at bounding box center [756, 231] width 123 height 30
click at [695, 216] on select "Confirmé Non Confirmé [PERSON_NAME] par le voyageur No Show Request" at bounding box center [756, 231] width 123 height 30
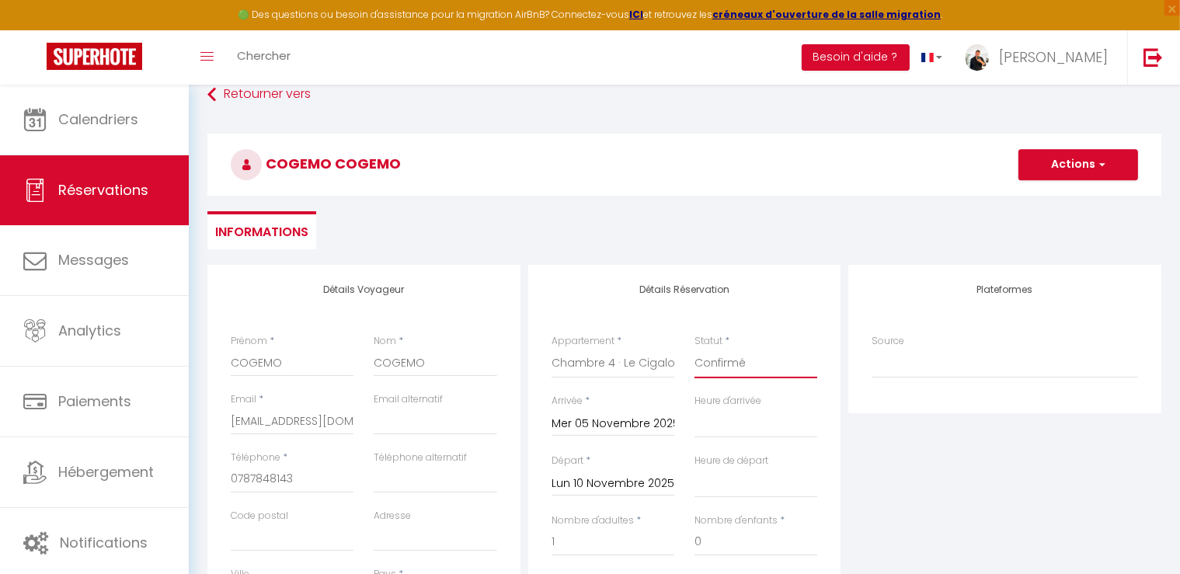
scroll to position [0, 0]
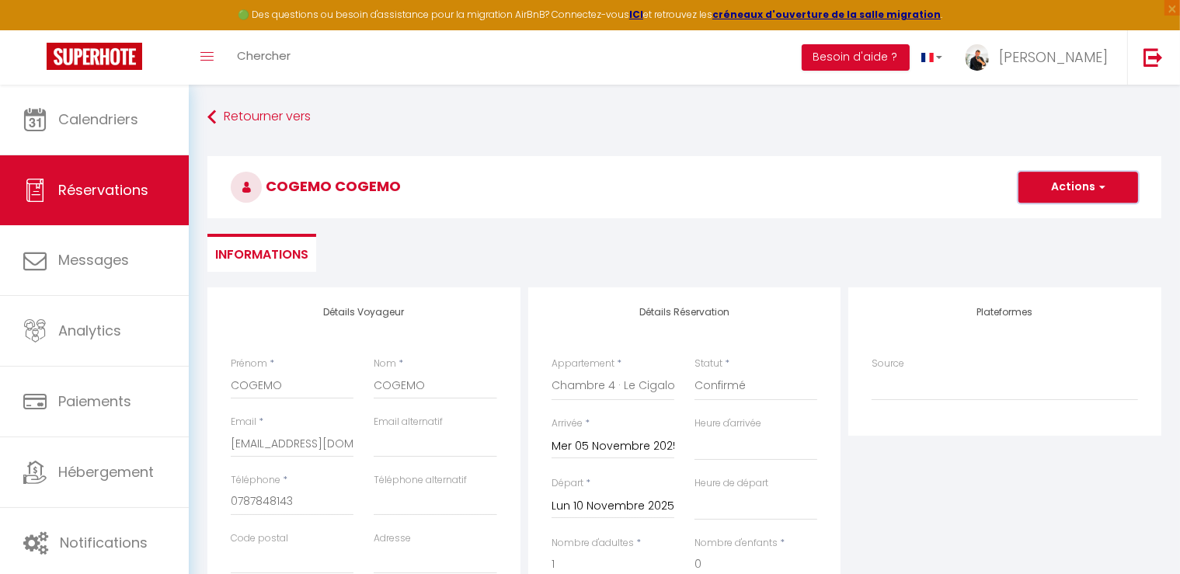
click at [1068, 191] on button "Actions" at bounding box center [1079, 187] width 120 height 31
click at [1064, 215] on link "Enregistrer" at bounding box center [1062, 221] width 123 height 20
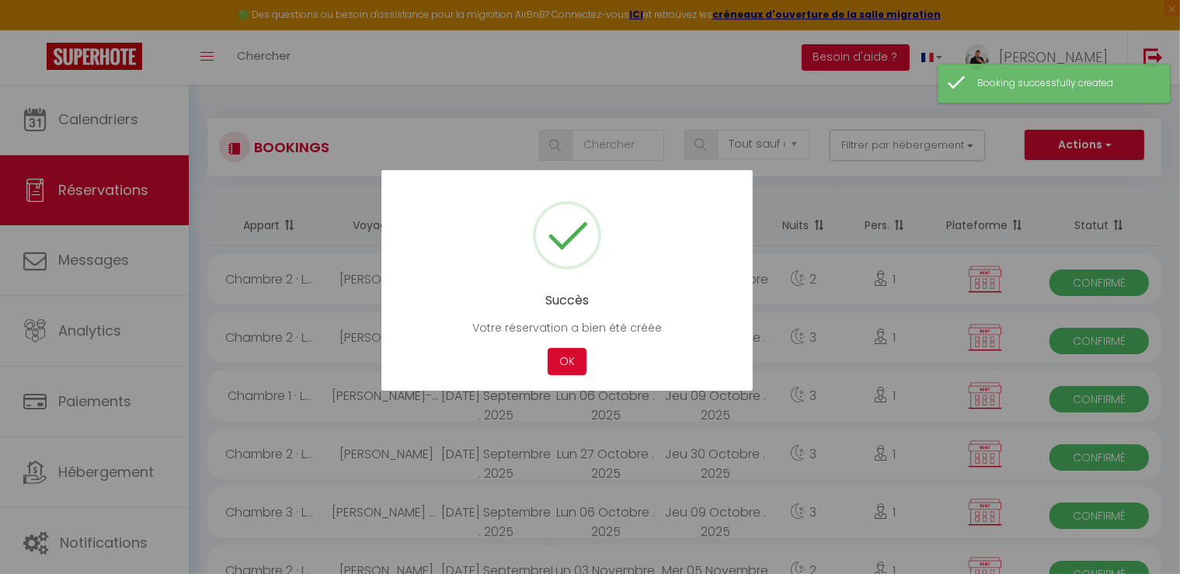
click at [586, 356] on div "OK" at bounding box center [567, 361] width 47 height 27
click at [587, 366] on div "OK" at bounding box center [567, 361] width 47 height 27
click at [575, 363] on button "OK" at bounding box center [567, 361] width 39 height 27
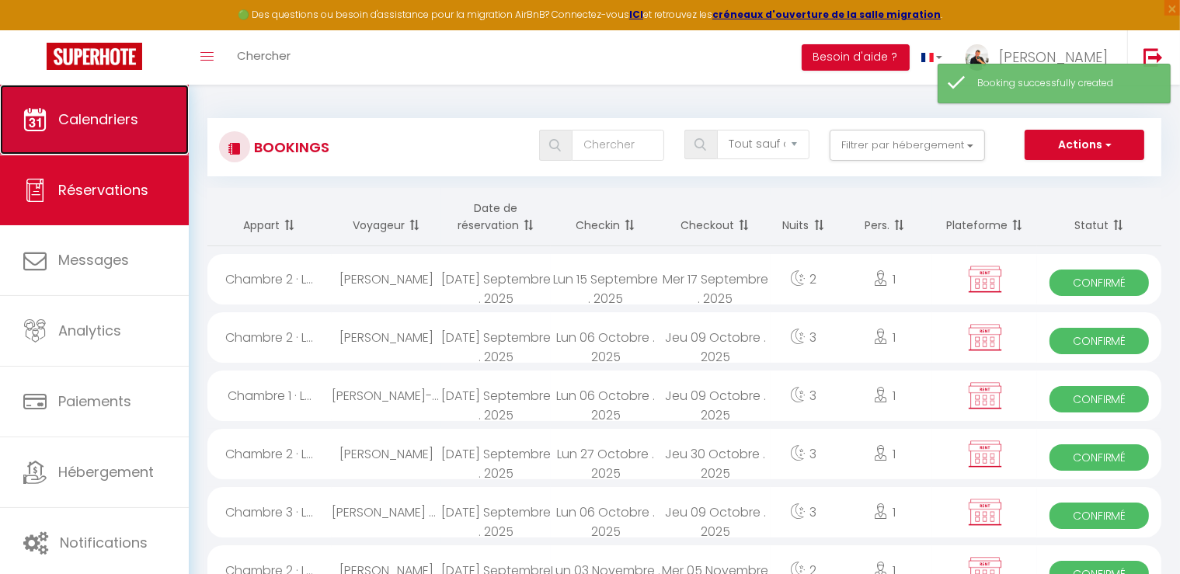
click at [143, 122] on link "Calendriers" at bounding box center [94, 120] width 189 height 70
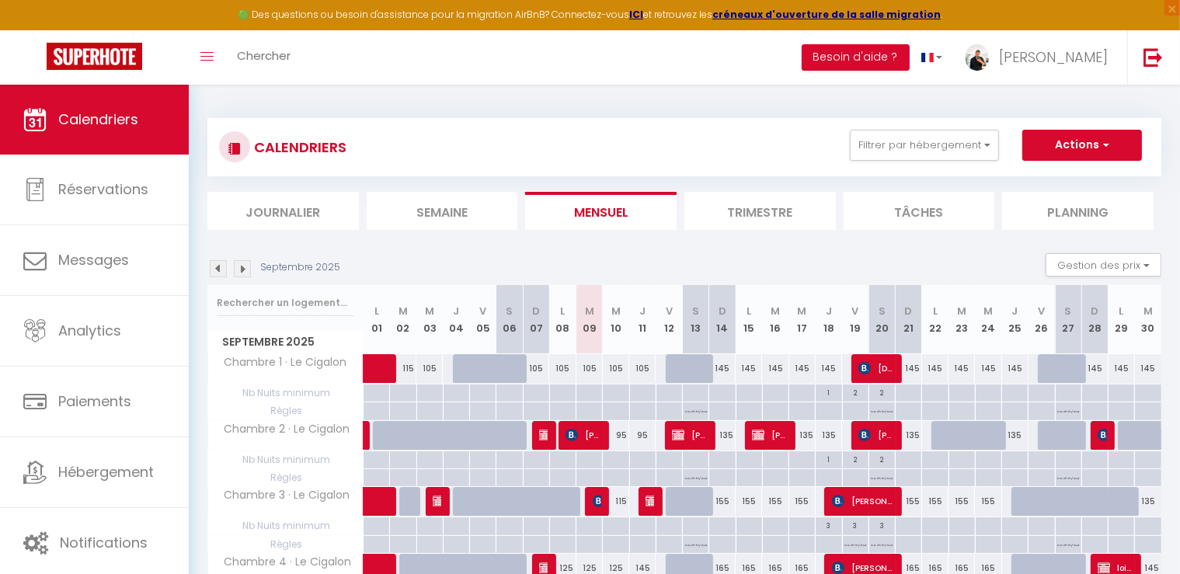
click at [248, 270] on img at bounding box center [242, 268] width 17 height 17
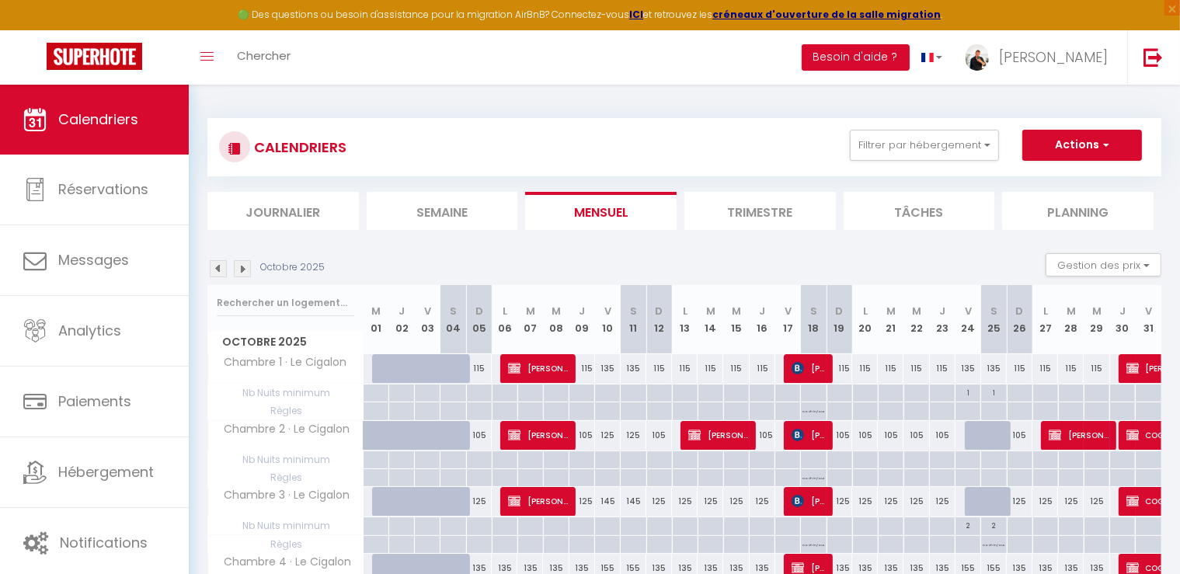
click at [248, 270] on img at bounding box center [242, 268] width 17 height 17
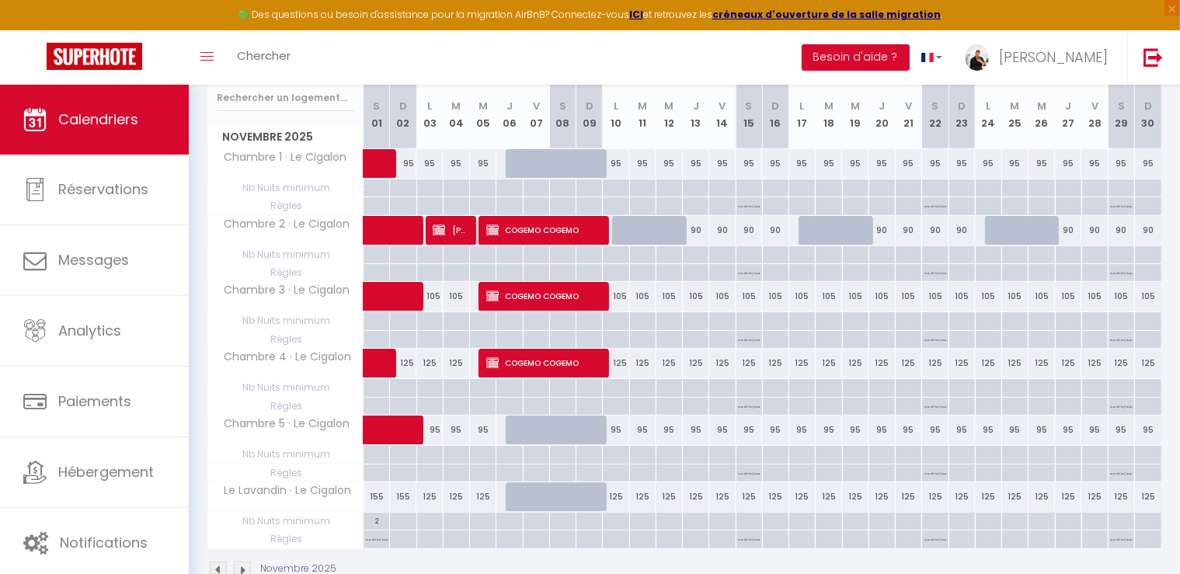
scroll to position [233, 0]
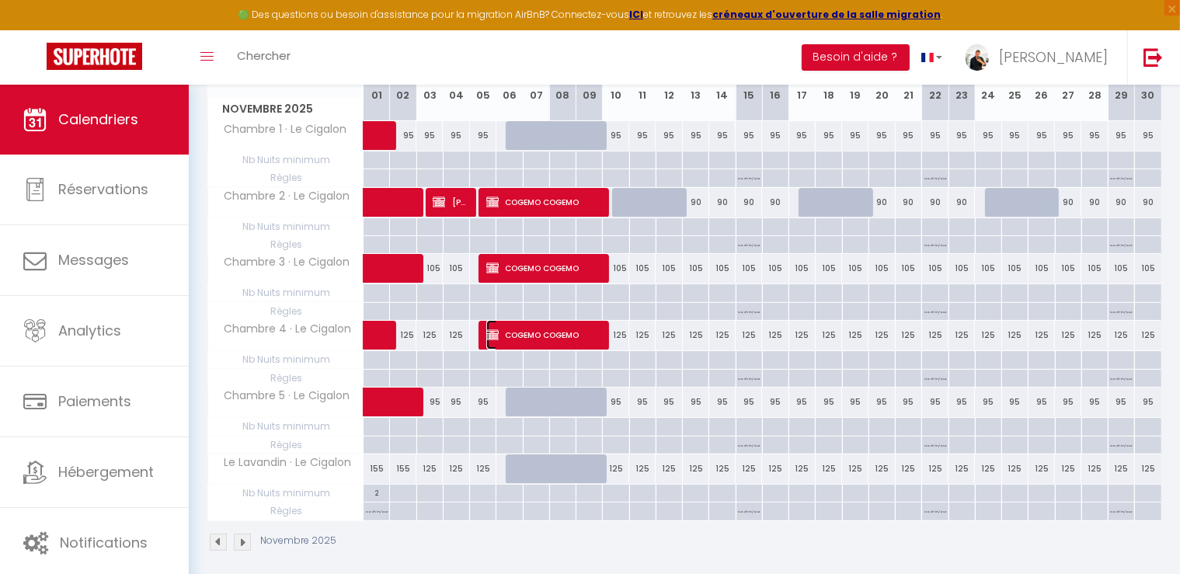
click at [514, 328] on span "COGEMO COGEMO" at bounding box center [543, 335] width 114 height 30
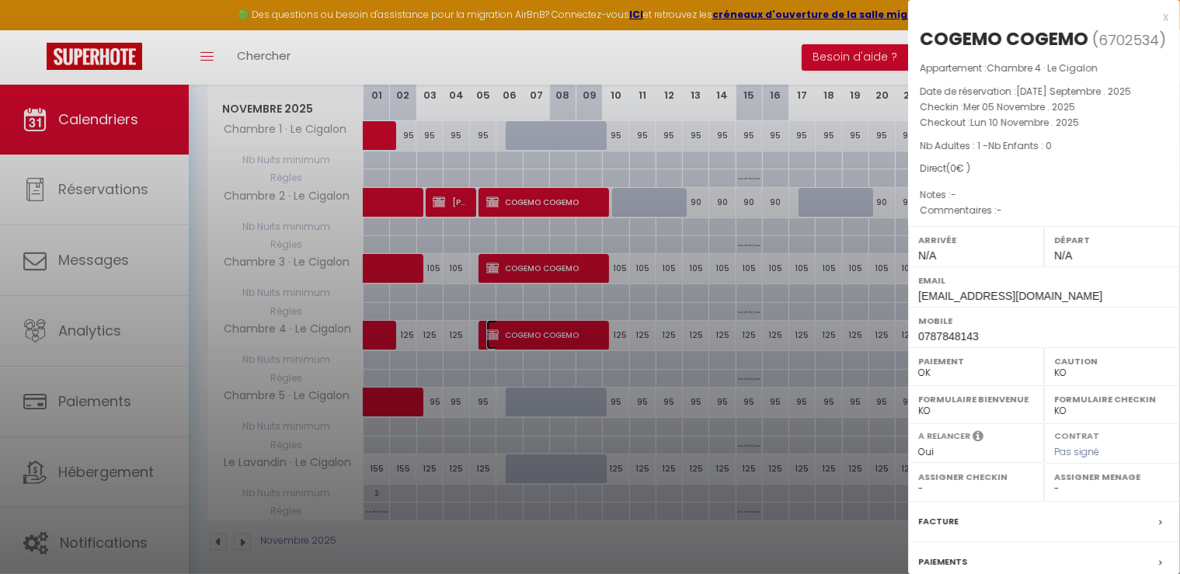
scroll to position [172, 0]
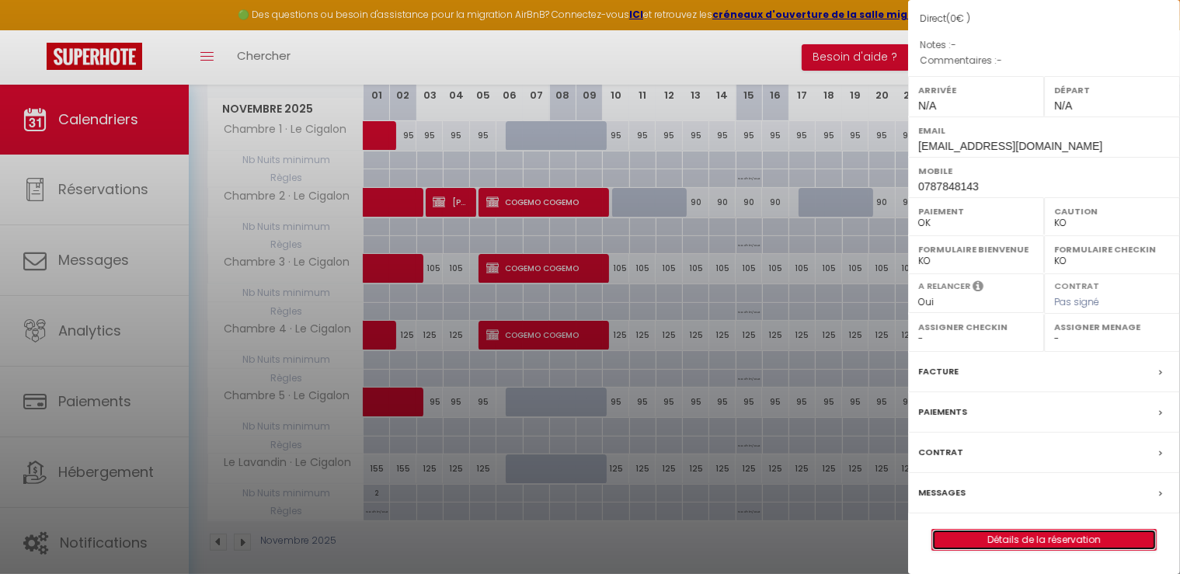
click at [1028, 538] on link "Détails de la réservation" at bounding box center [1044, 540] width 224 height 20
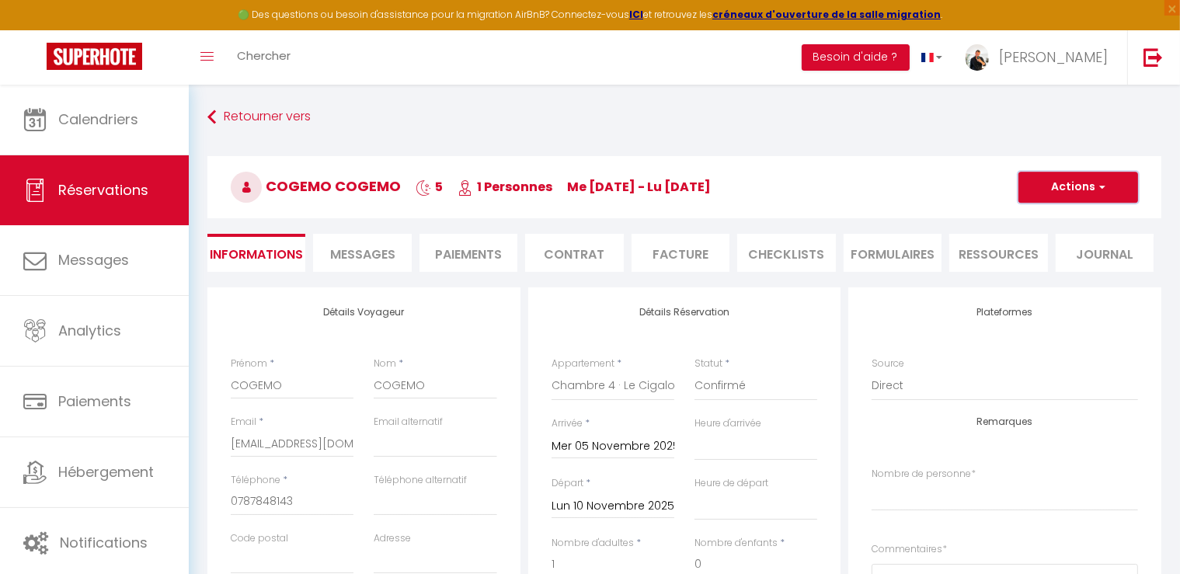
drag, startPoint x: 1106, startPoint y: 190, endPoint x: 1088, endPoint y: 199, distance: 20.8
click at [1106, 189] on button "Actions" at bounding box center [1079, 187] width 120 height 31
click at [1029, 235] on link "Dupliquer" at bounding box center [1062, 242] width 123 height 20
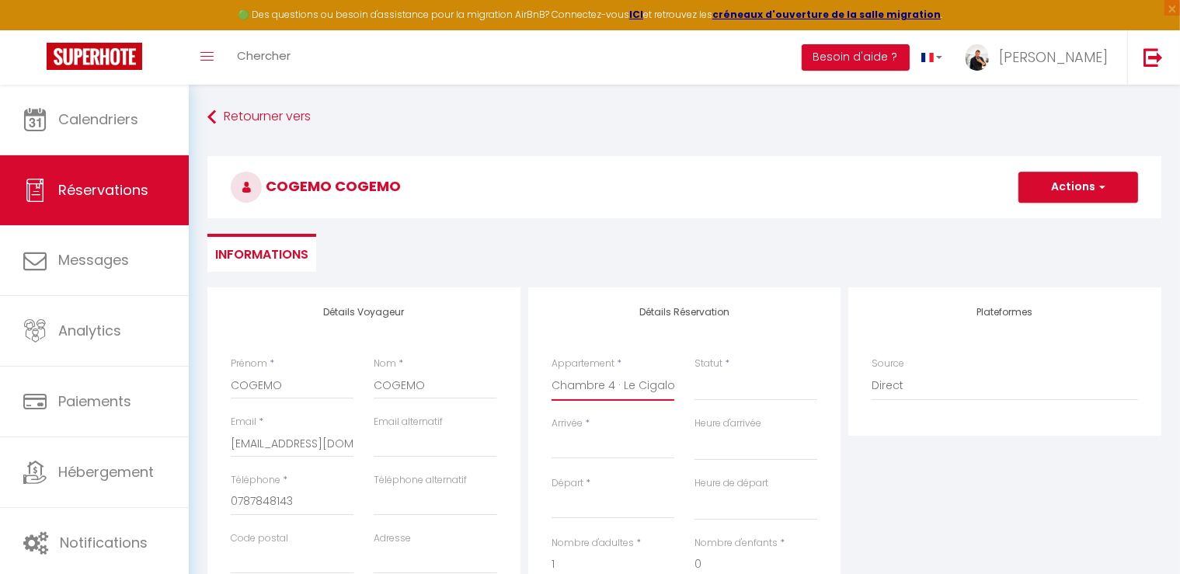
click at [601, 394] on select "Chambre 1 · Le Cigalon Chambre 2 · Le Cigalon Chambre 3 · Le Cigalon Chambre 4 …" at bounding box center [613, 386] width 123 height 30
click at [552, 371] on select "Chambre 1 · Le Cigalon Chambre 2 · Le Cigalon Chambre 3 · Le Cigalon Chambre 4 …" at bounding box center [613, 386] width 123 height 30
click at [730, 385] on select "Confirmé Non Confirmé [PERSON_NAME] par le voyageur No Show Request" at bounding box center [756, 386] width 123 height 30
click at [730, 390] on select "Confirmé Non Confirmé [PERSON_NAME] par le voyageur No Show Request" at bounding box center [756, 386] width 123 height 30
click at [728, 385] on select "Confirmé Non Confirmé [PERSON_NAME] par le voyageur No Show Request" at bounding box center [756, 386] width 123 height 30
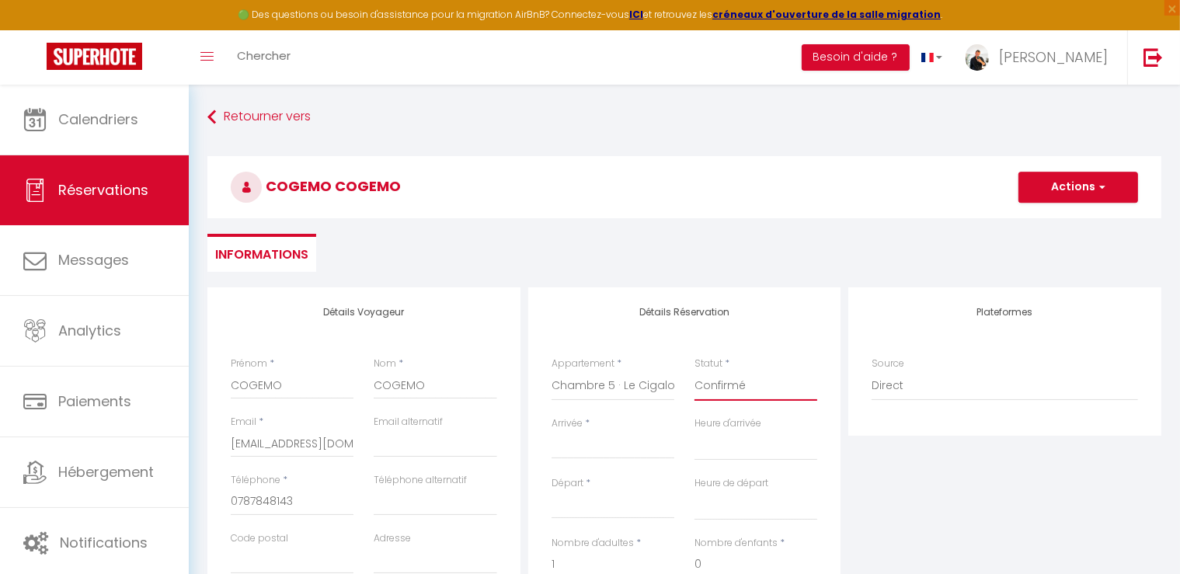
click at [695, 371] on select "Confirmé Non Confirmé [PERSON_NAME] par le voyageur No Show Request" at bounding box center [756, 386] width 123 height 30
click at [623, 437] on input "Arrivée" at bounding box center [613, 447] width 123 height 20
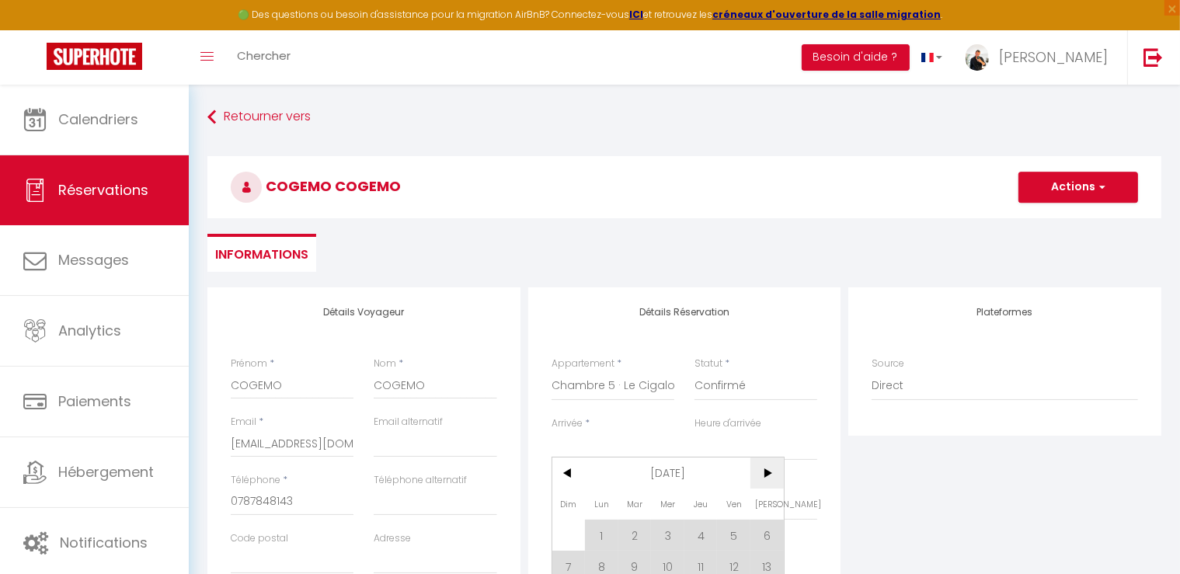
click at [774, 471] on span ">" at bounding box center [767, 473] width 33 height 31
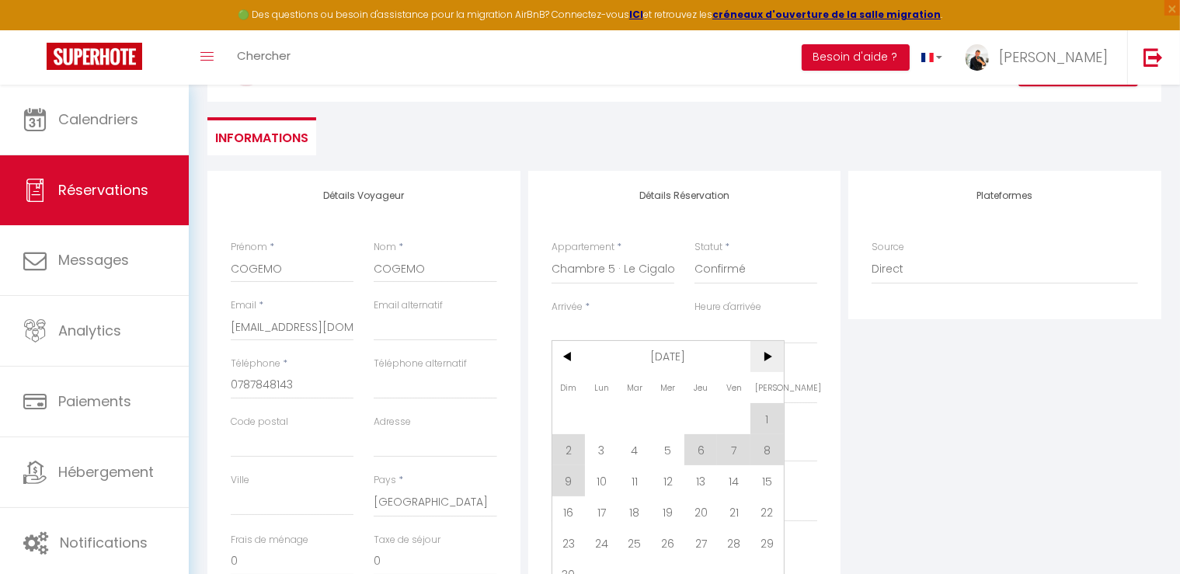
scroll to position [155, 0]
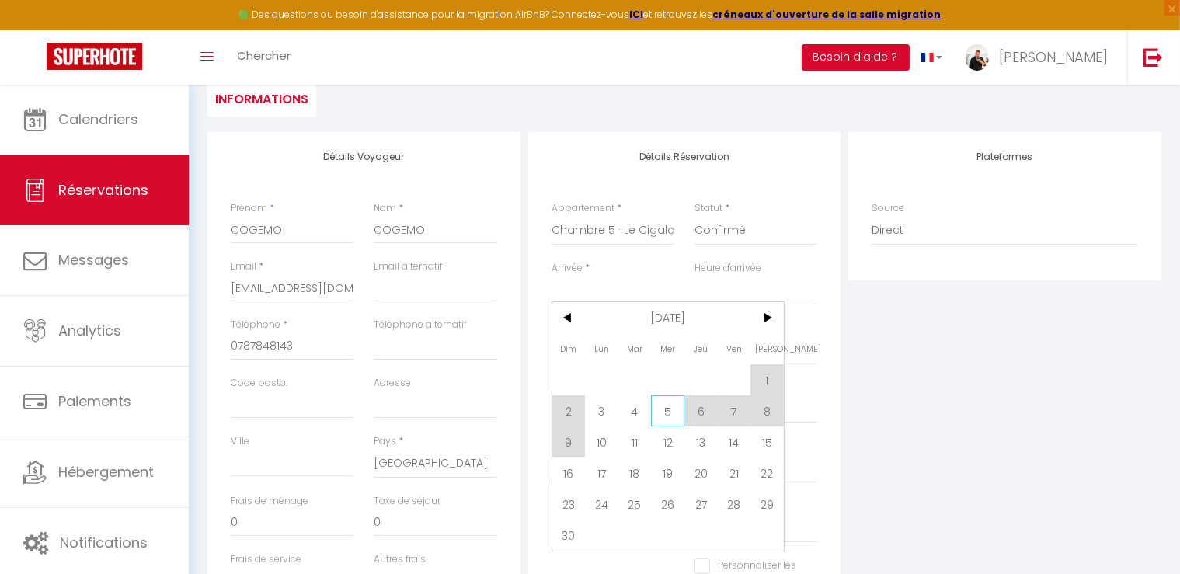
click at [666, 413] on span "5" at bounding box center [667, 410] width 33 height 31
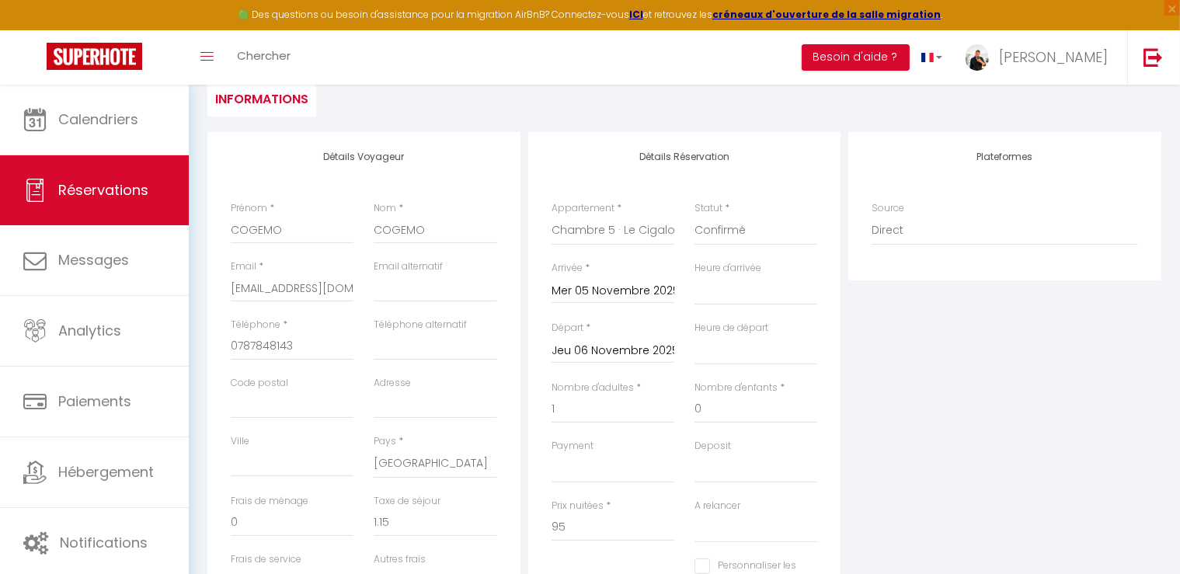
click at [614, 344] on input "Jeu 06 Novembre 2025" at bounding box center [613, 351] width 123 height 20
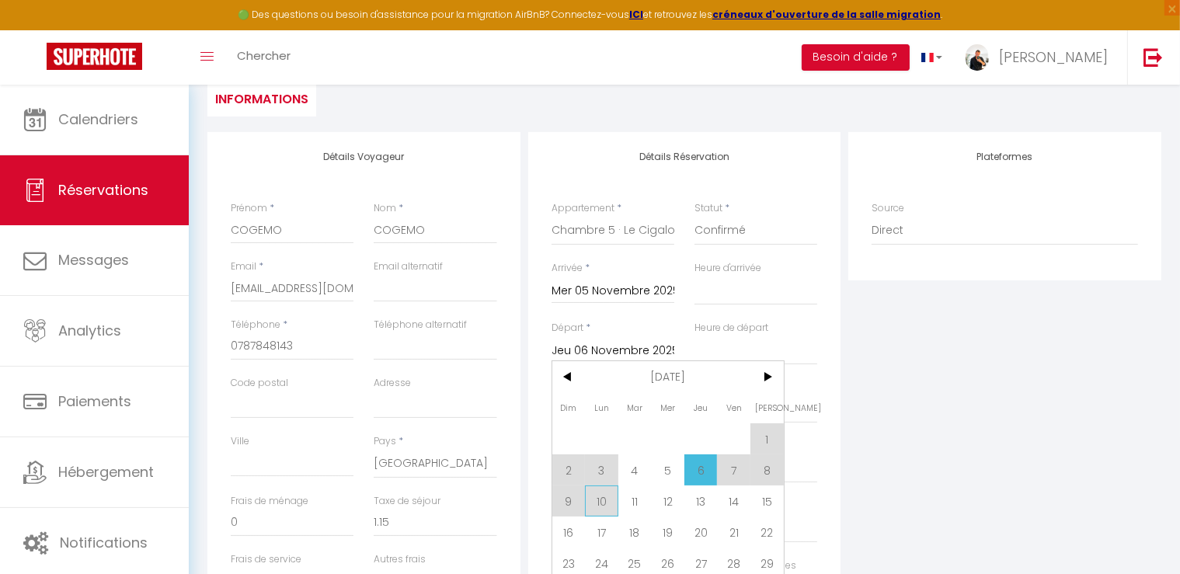
click at [606, 502] on span "10" at bounding box center [601, 501] width 33 height 31
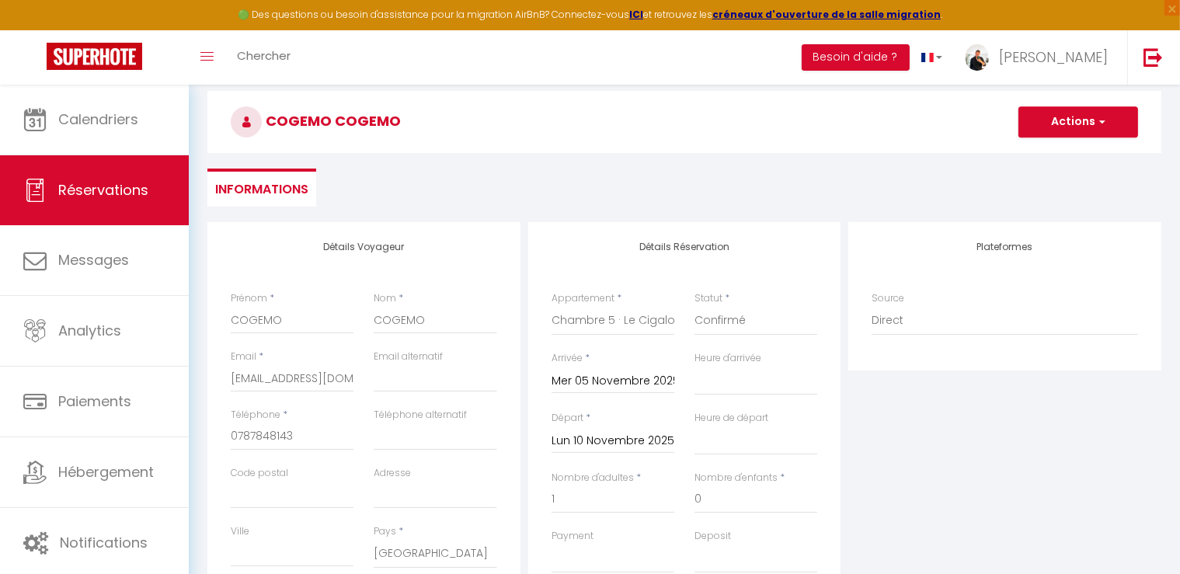
scroll to position [0, 0]
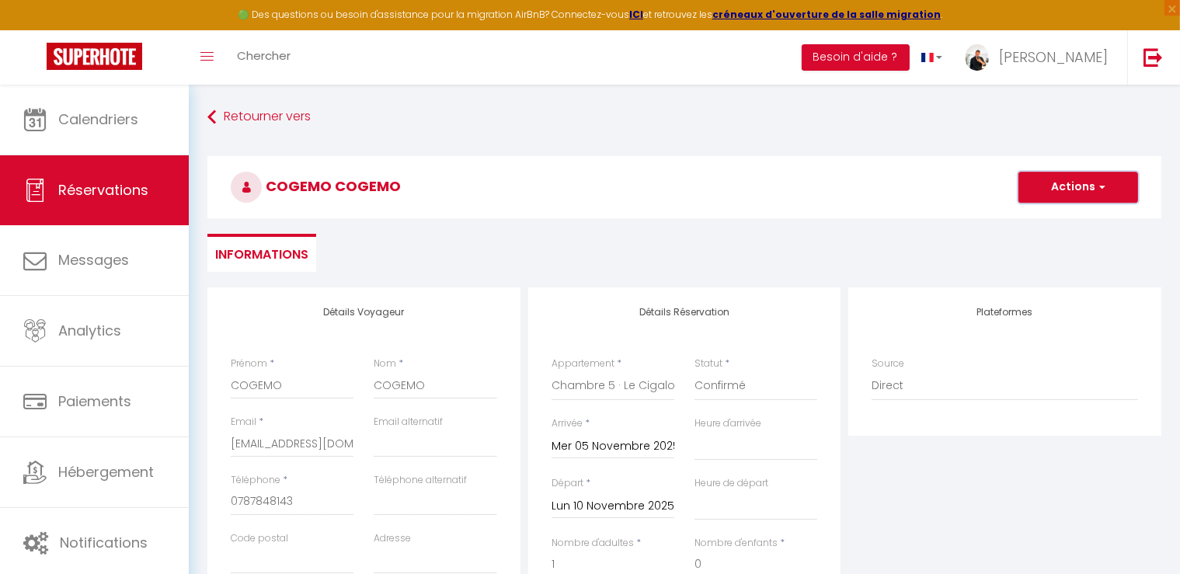
click at [1092, 193] on button "Actions" at bounding box center [1079, 187] width 120 height 31
click at [1043, 219] on link "Enregistrer" at bounding box center [1062, 221] width 123 height 20
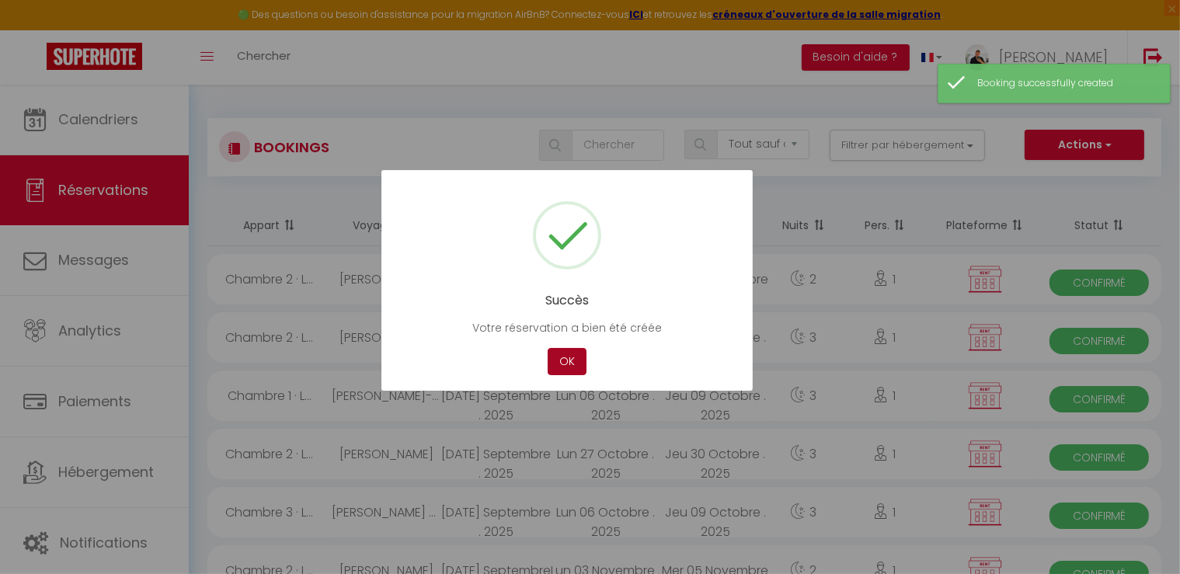
click at [568, 369] on button "OK" at bounding box center [567, 361] width 39 height 27
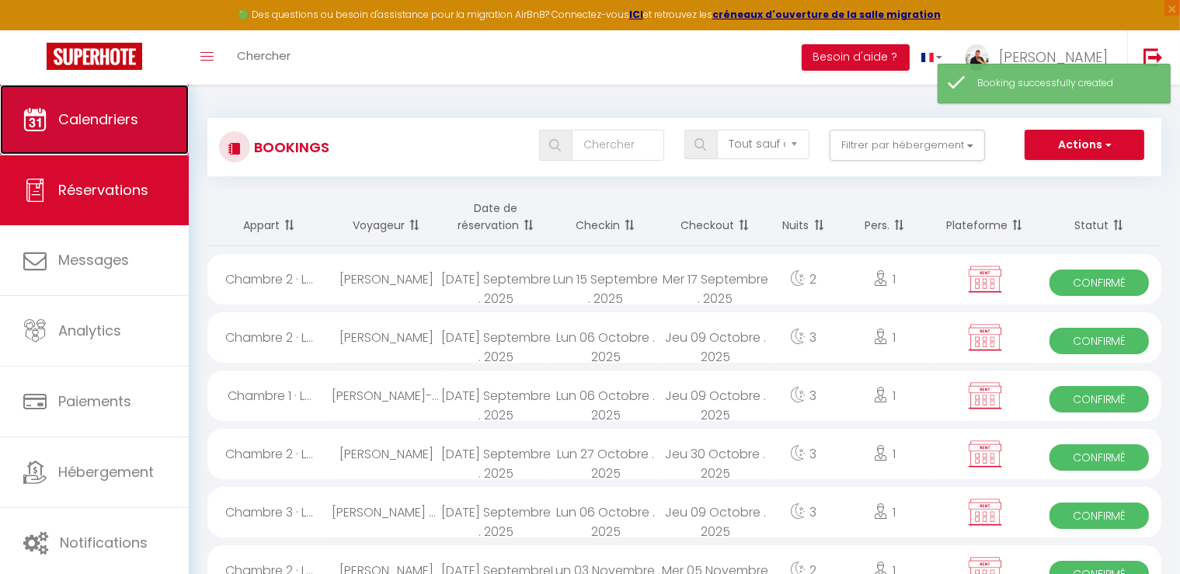
click at [99, 119] on span "Calendriers" at bounding box center [98, 119] width 80 height 19
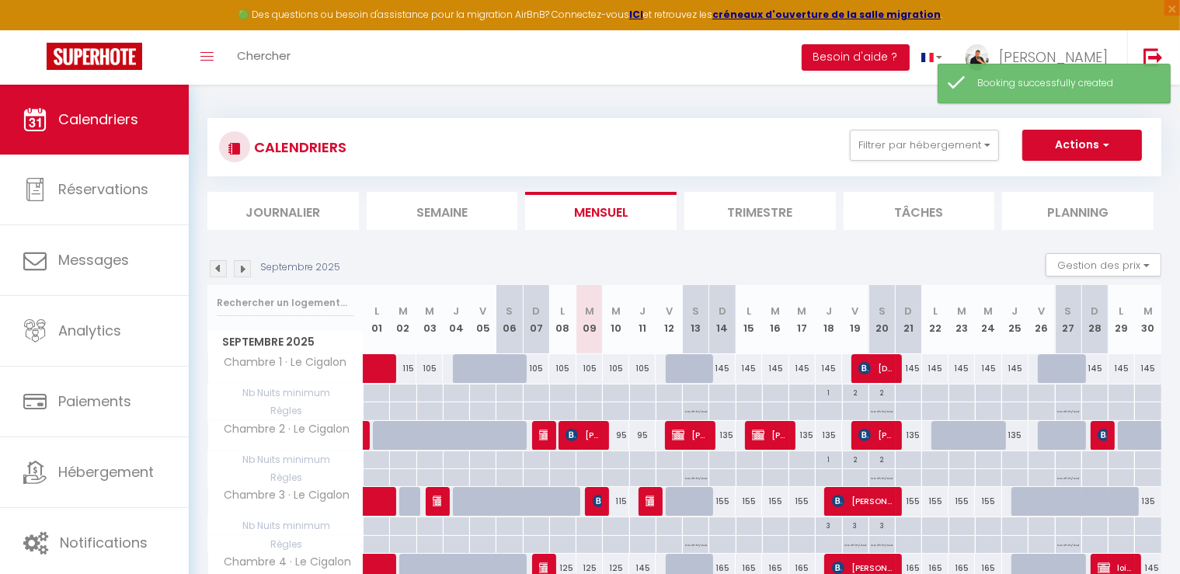
click at [242, 266] on img at bounding box center [242, 268] width 17 height 17
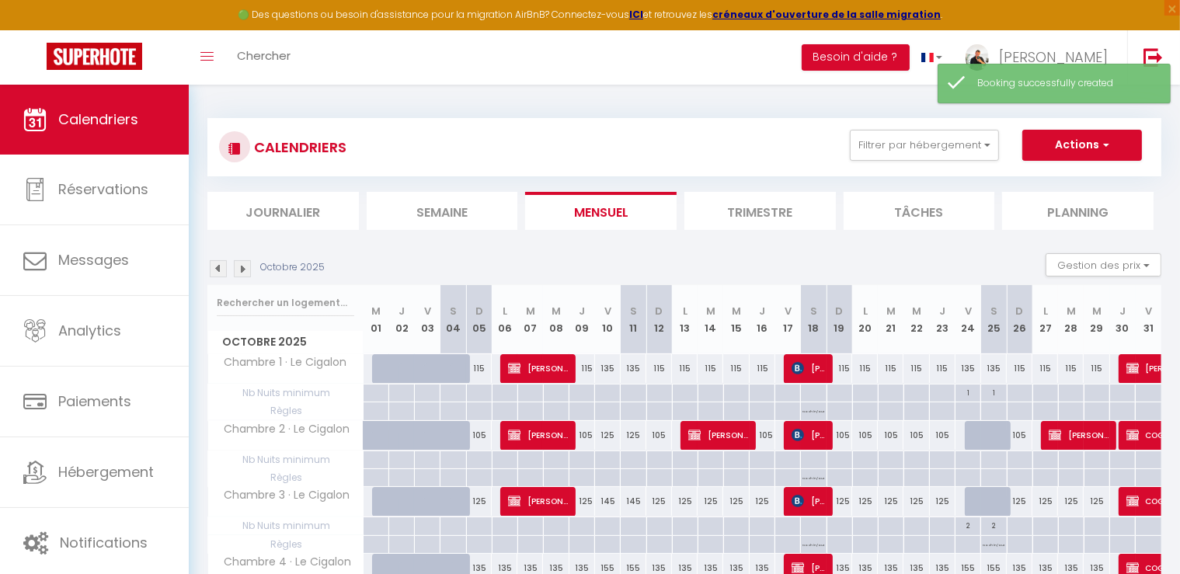
click at [242, 266] on img at bounding box center [242, 268] width 17 height 17
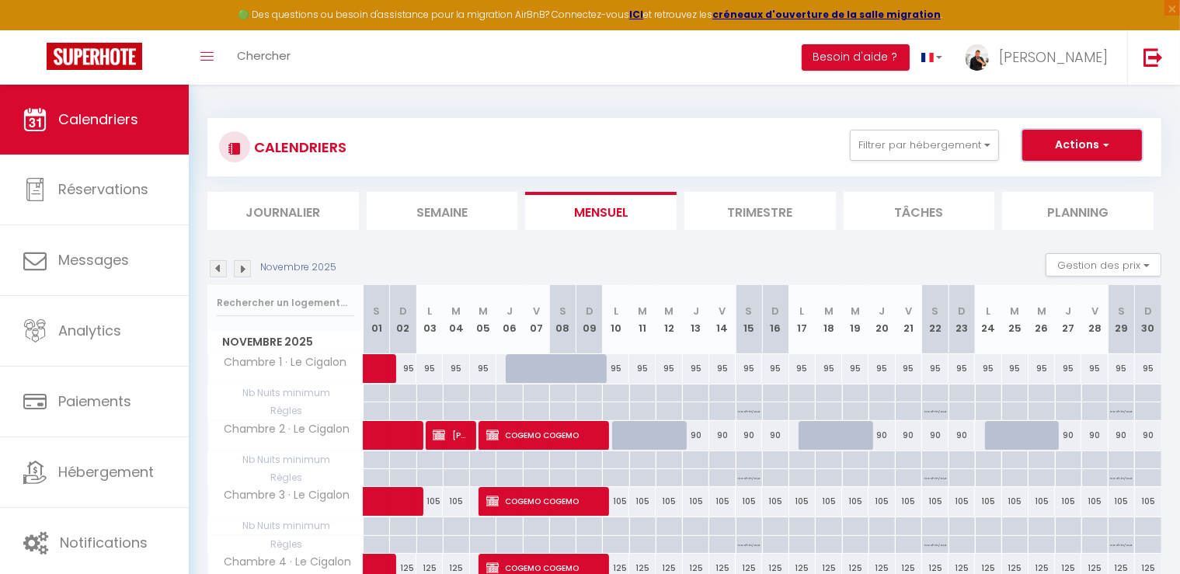
click at [1100, 140] on span "button" at bounding box center [1103, 145] width 9 height 16
click at [1045, 180] on link "Nouvelle réservation" at bounding box center [1065, 180] width 135 height 23
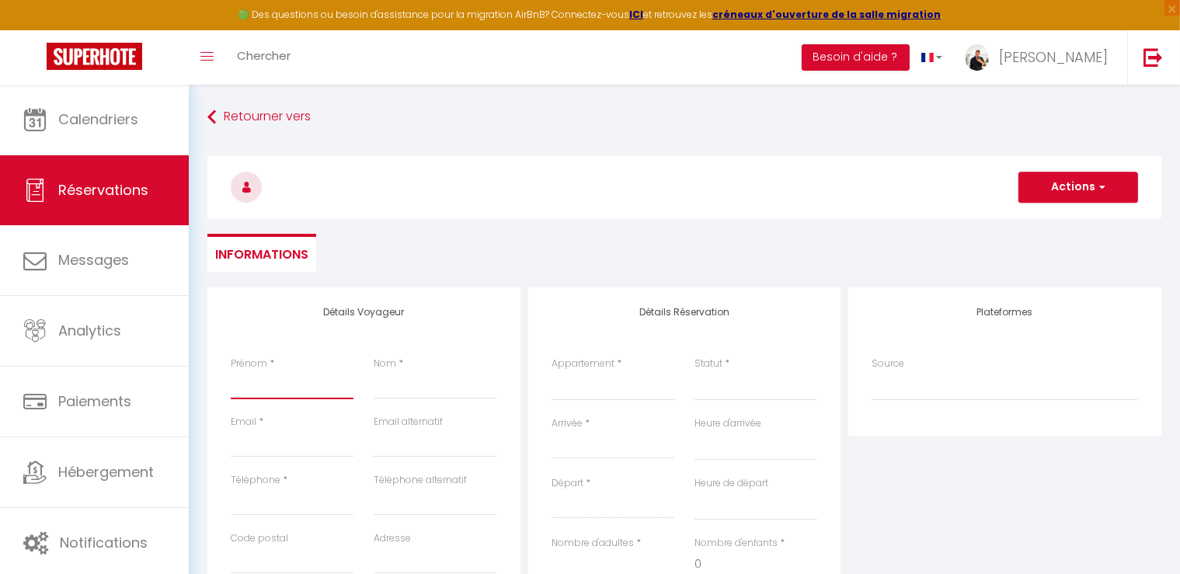
click at [248, 388] on input "Prénom" at bounding box center [292, 385] width 123 height 28
click at [425, 386] on input "Nom" at bounding box center [435, 385] width 123 height 28
click at [284, 444] on input "Email client" at bounding box center [292, 444] width 123 height 28
click at [488, 416] on div "Email alternatif" at bounding box center [435, 436] width 123 height 43
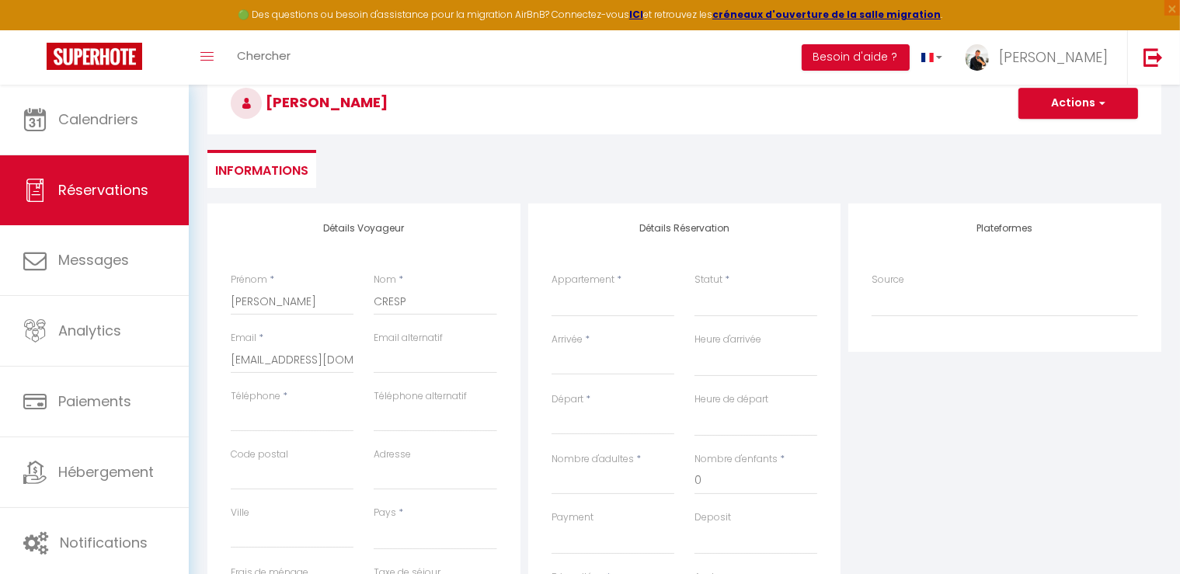
scroll to position [155, 0]
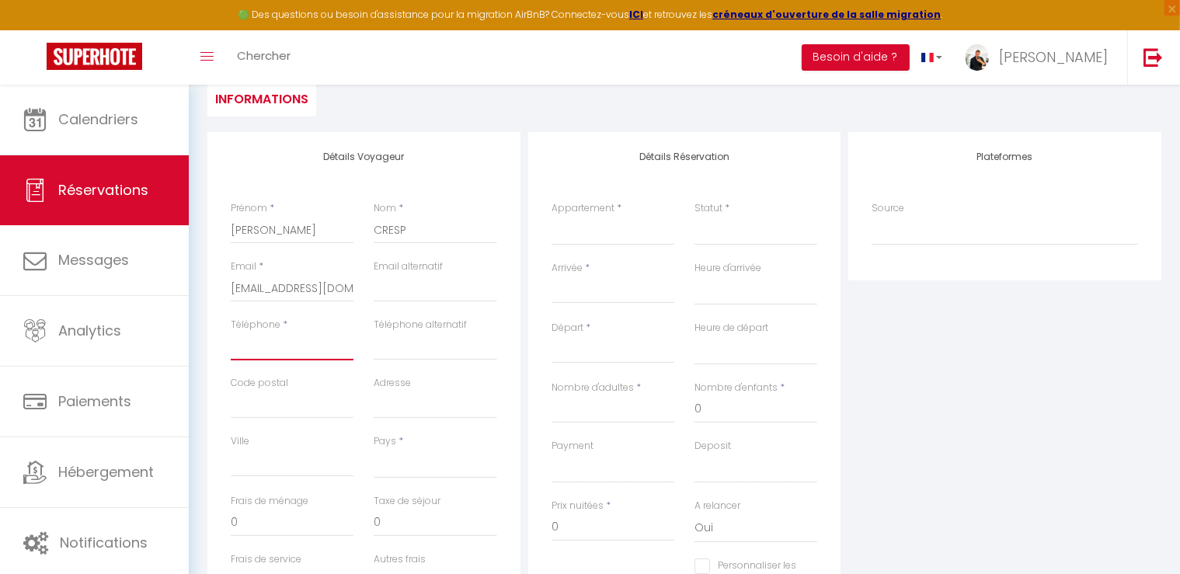
click at [254, 347] on input "Téléphone" at bounding box center [292, 347] width 123 height 28
click at [438, 459] on select "[GEOGRAPHIC_DATA] [GEOGRAPHIC_DATA] [GEOGRAPHIC_DATA] [GEOGRAPHIC_DATA] [GEOGRA…" at bounding box center [435, 464] width 123 height 30
click at [374, 449] on select "[GEOGRAPHIC_DATA] [GEOGRAPHIC_DATA] [GEOGRAPHIC_DATA] [GEOGRAPHIC_DATA] [GEOGRA…" at bounding box center [435, 464] width 123 height 30
click at [597, 221] on select "Chambre 1 · Le Cigalon Chambre 2 · Le Cigalon Chambre 3 · Le Cigalon Chambre 4 …" at bounding box center [613, 231] width 123 height 30
click at [552, 216] on select "Chambre 1 · Le Cigalon Chambre 2 · Le Cigalon Chambre 3 · Le Cigalon Chambre 4 …" at bounding box center [613, 231] width 123 height 30
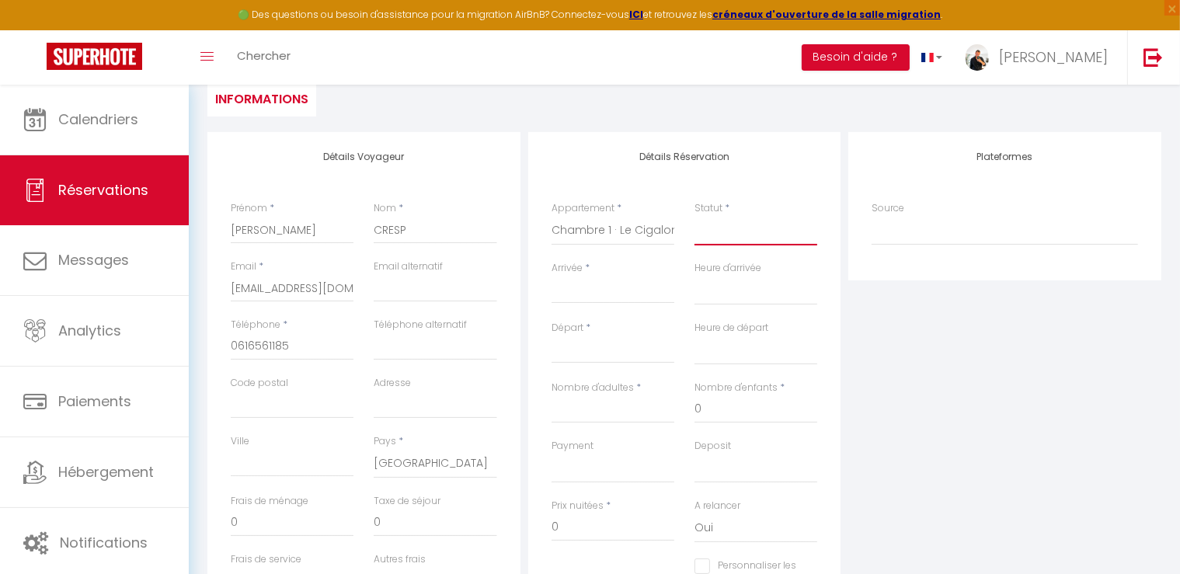
click at [726, 242] on select "Confirmé Non Confirmé [PERSON_NAME] par le voyageur No Show Request" at bounding box center [756, 231] width 123 height 30
click at [730, 236] on select "Confirmé Non Confirmé [PERSON_NAME] par le voyageur No Show Request" at bounding box center [756, 231] width 123 height 30
click at [730, 237] on select "Confirmé Non Confirmé [PERSON_NAME] par le voyageur No Show Request" at bounding box center [756, 231] width 123 height 30
click at [695, 216] on select "Confirmé Non Confirmé [PERSON_NAME] par le voyageur No Show Request" at bounding box center [756, 231] width 123 height 30
click at [566, 287] on input "Arrivée" at bounding box center [613, 291] width 123 height 20
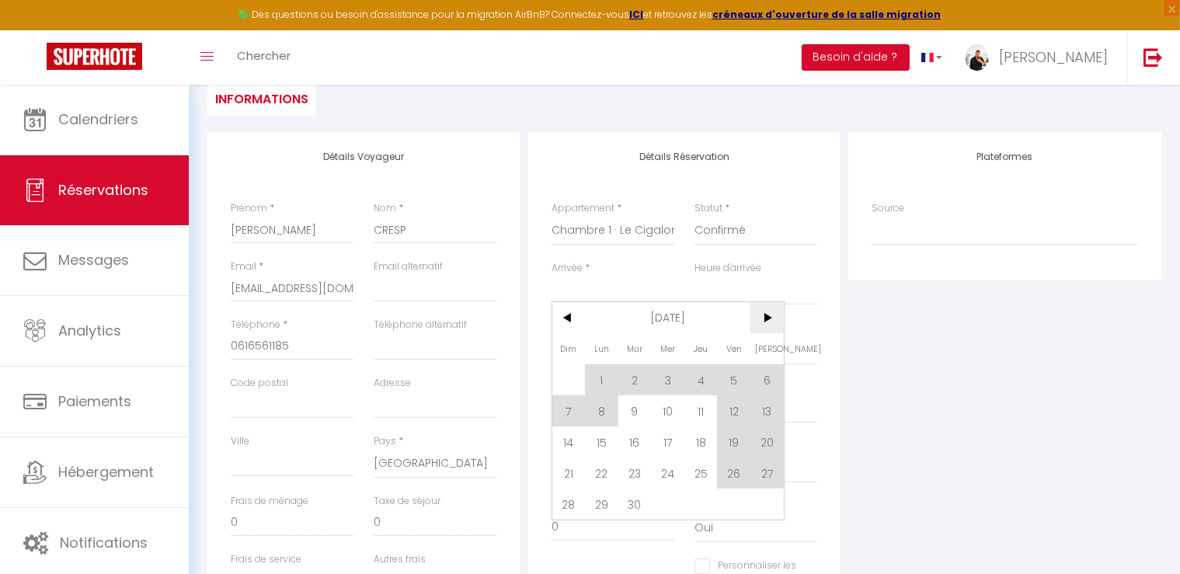
click at [759, 317] on span ">" at bounding box center [767, 317] width 33 height 31
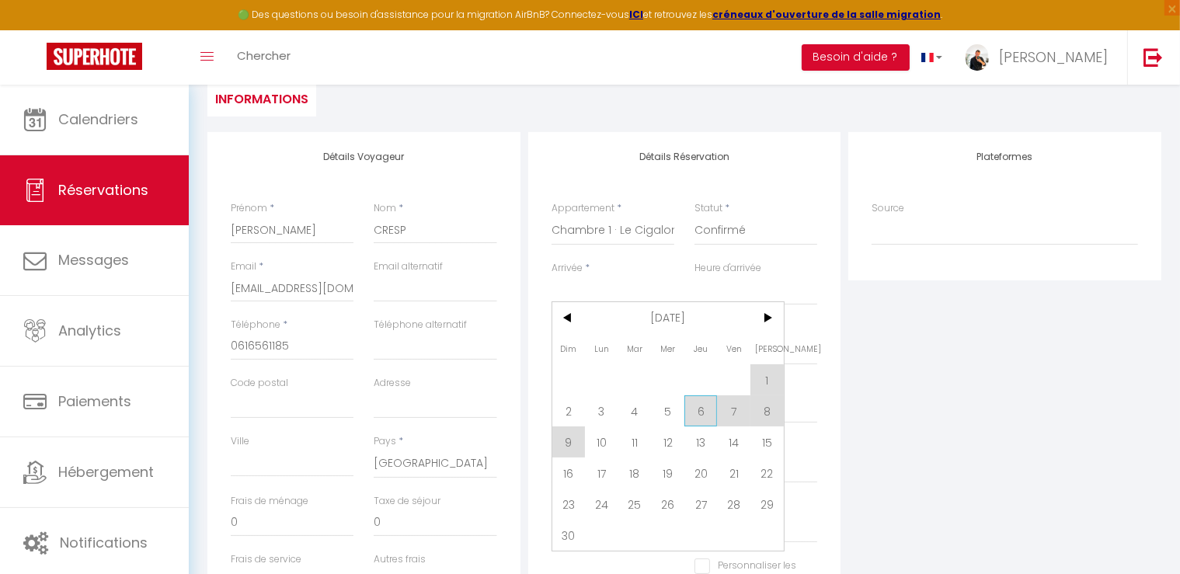
click at [693, 416] on span "6" at bounding box center [700, 410] width 33 height 31
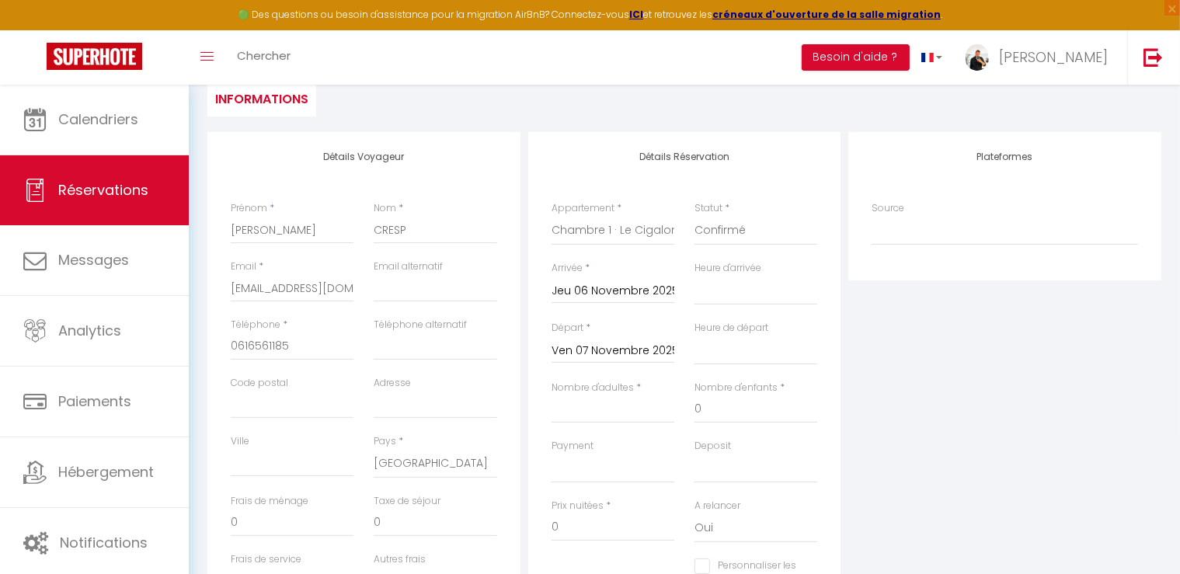
click at [622, 350] on input "Ven 07 Novembre 2025" at bounding box center [613, 351] width 123 height 20
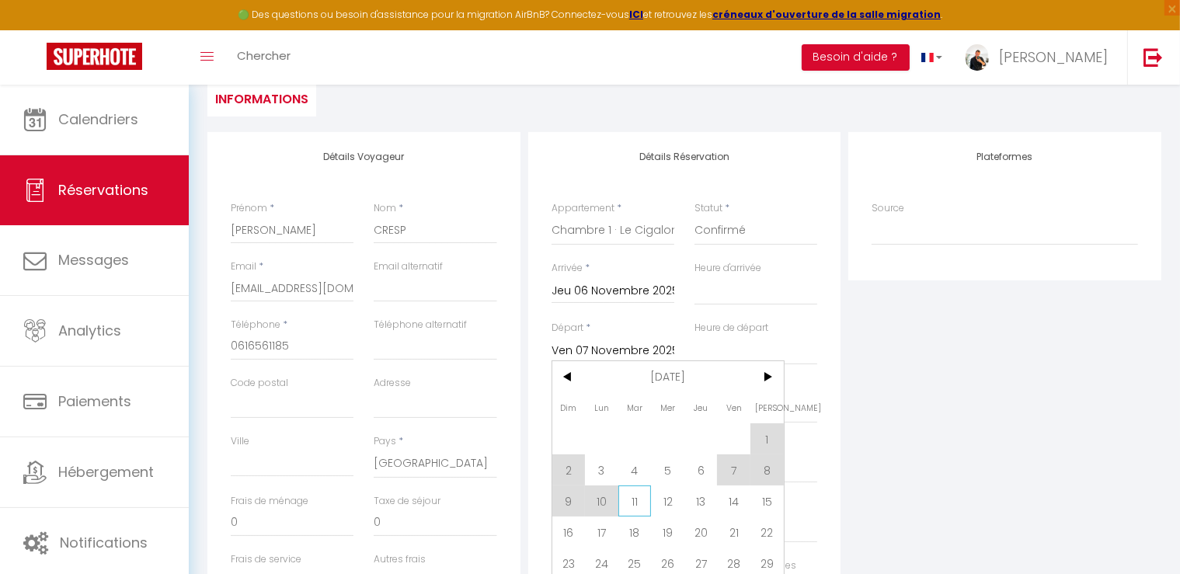
click at [645, 500] on span "11" at bounding box center [634, 501] width 33 height 31
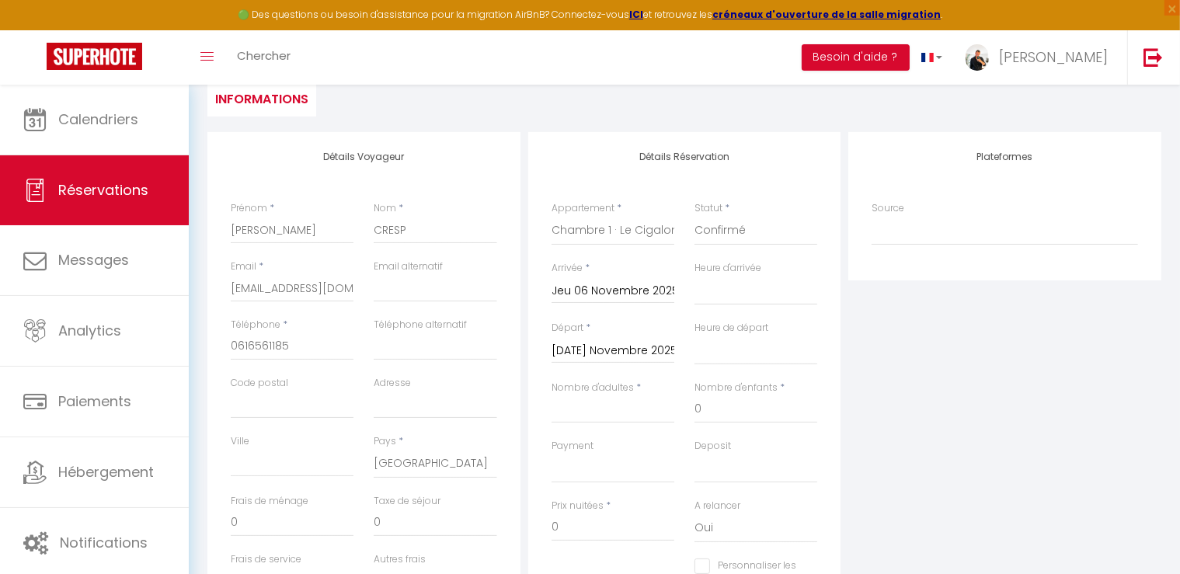
scroll to position [233, 0]
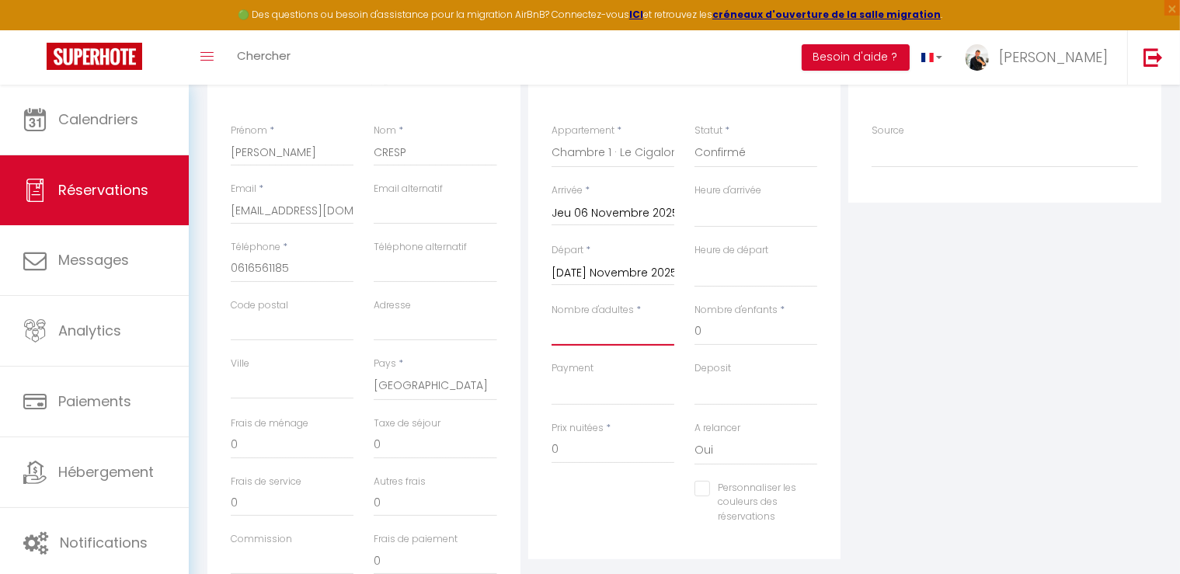
click at [632, 339] on input "Nombre d'adultes" at bounding box center [613, 332] width 123 height 28
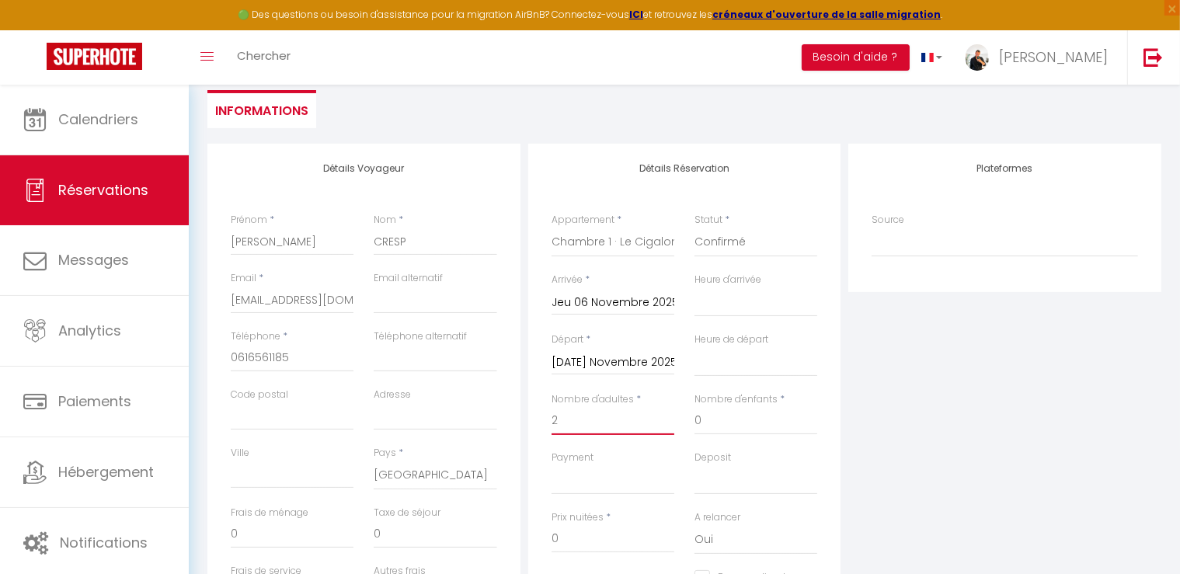
scroll to position [0, 0]
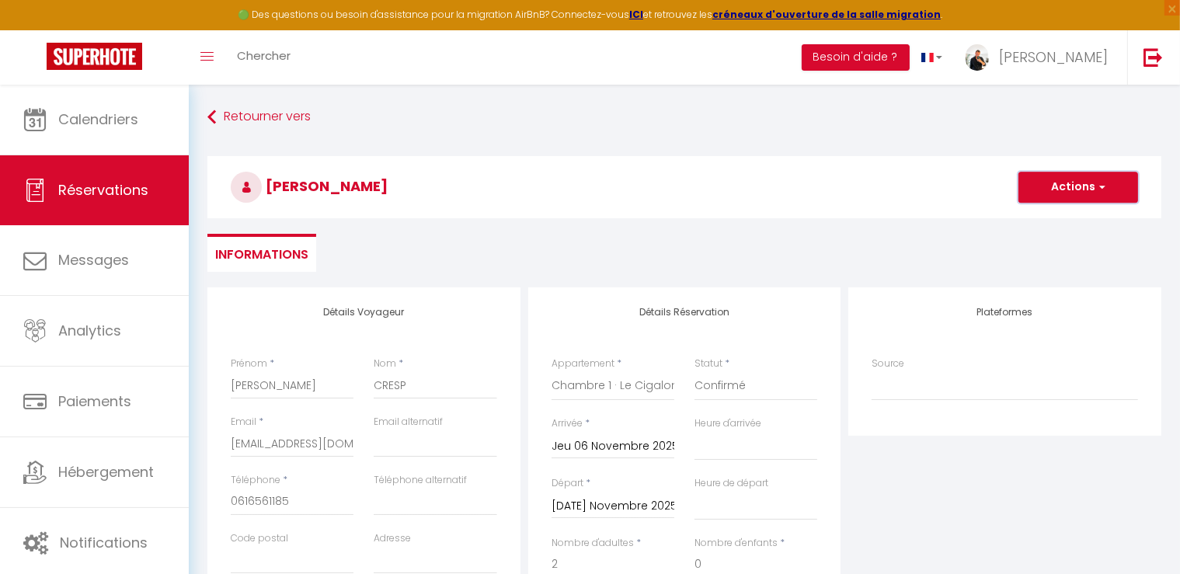
drag, startPoint x: 1048, startPoint y: 196, endPoint x: 1045, endPoint y: 218, distance: 22.7
click at [1048, 195] on button "Actions" at bounding box center [1079, 187] width 120 height 31
click at [1048, 218] on link "Enregistrer" at bounding box center [1062, 221] width 123 height 20
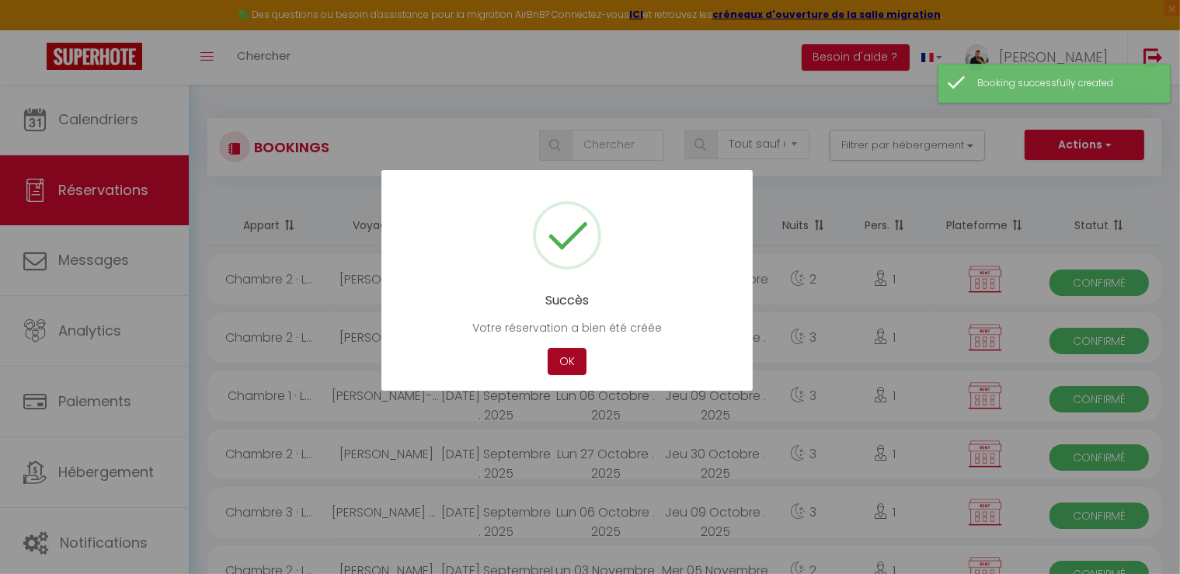
click at [583, 360] on button "OK" at bounding box center [567, 361] width 39 height 27
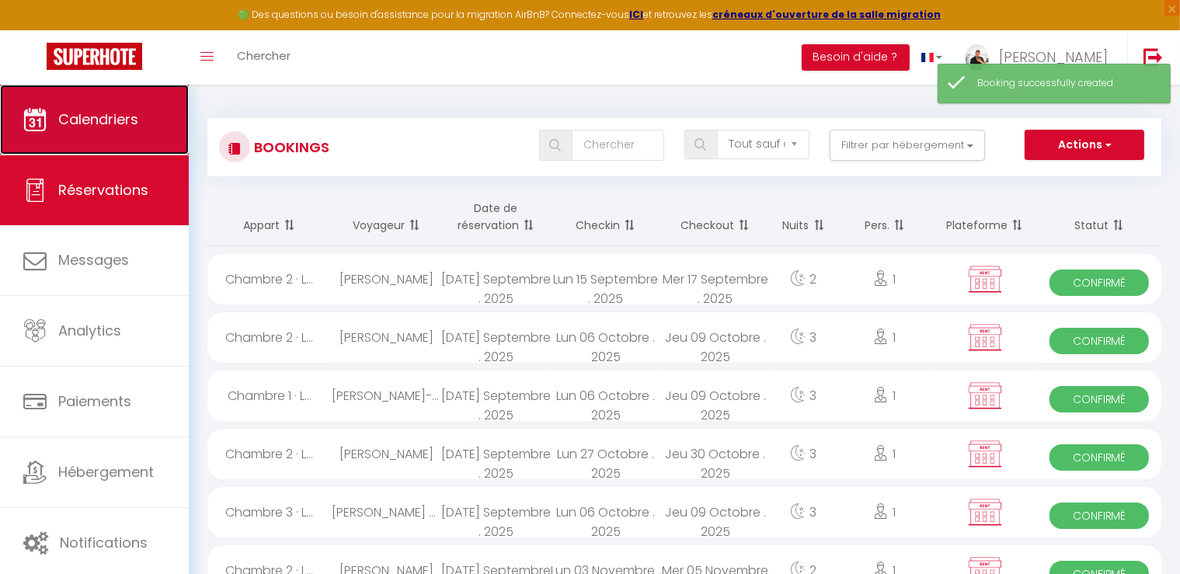
click at [108, 111] on span "Calendriers" at bounding box center [98, 119] width 80 height 19
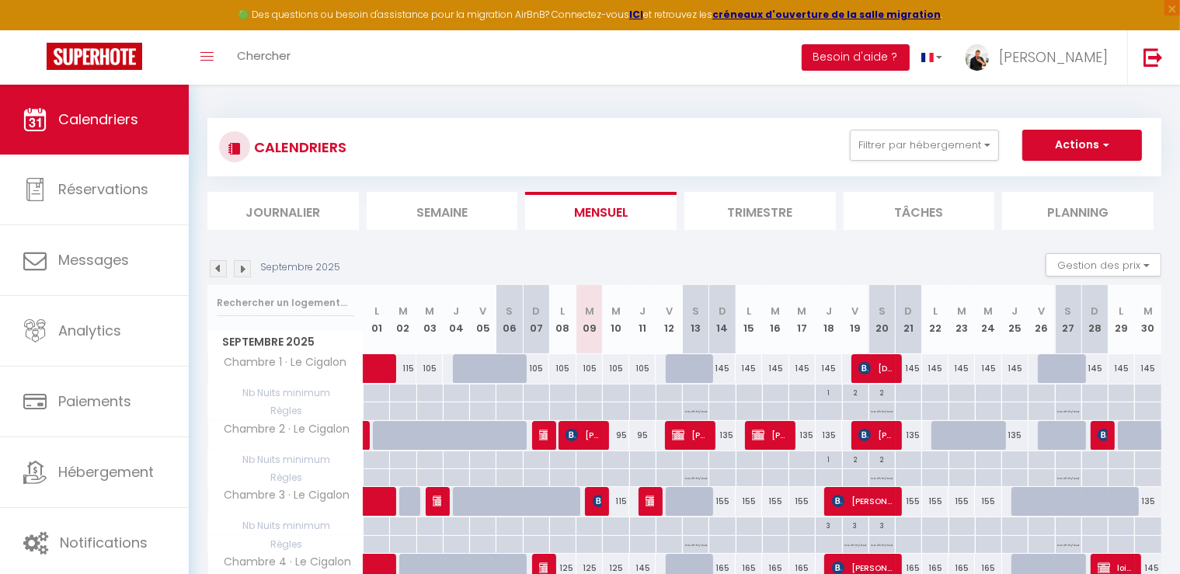
click at [254, 273] on div "Septembre 2025" at bounding box center [276, 268] width 138 height 17
click at [242, 274] on img at bounding box center [242, 268] width 17 height 17
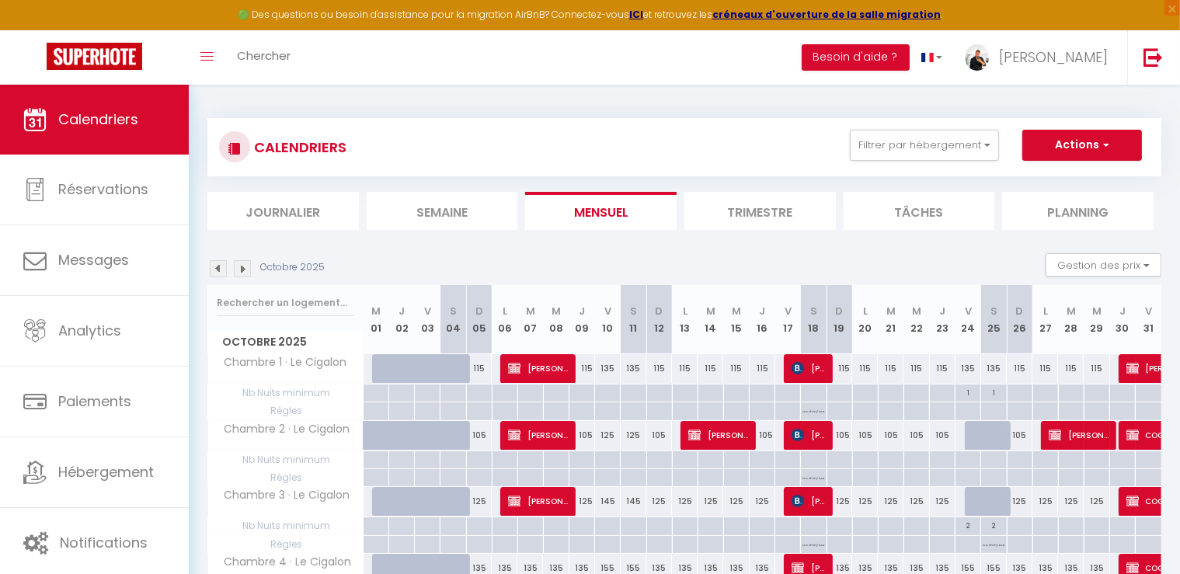
click at [242, 274] on img at bounding box center [242, 268] width 17 height 17
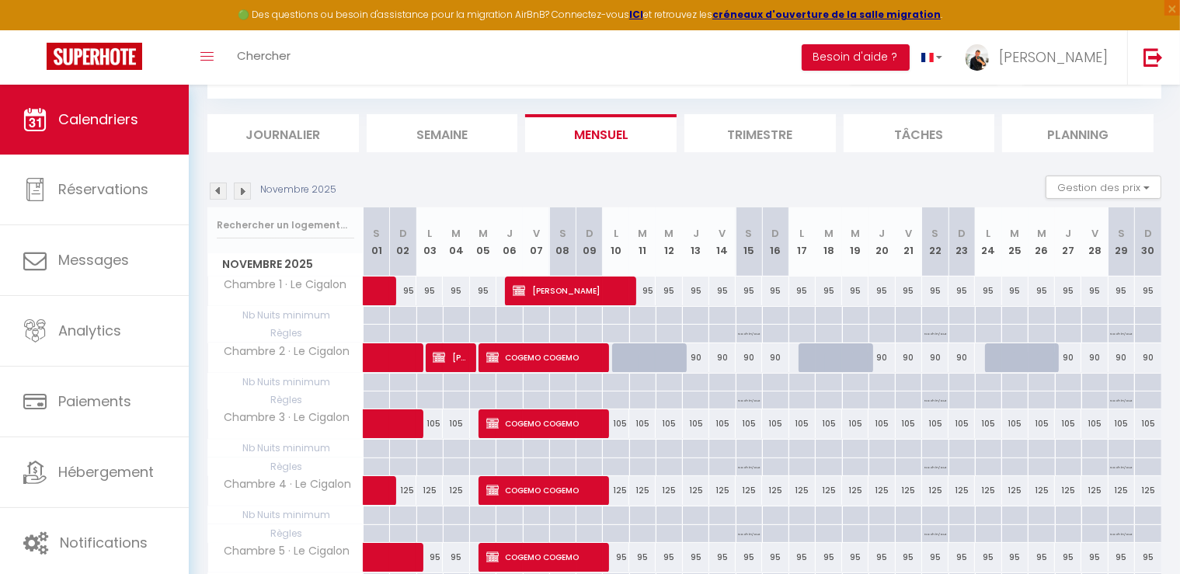
scroll to position [155, 0]
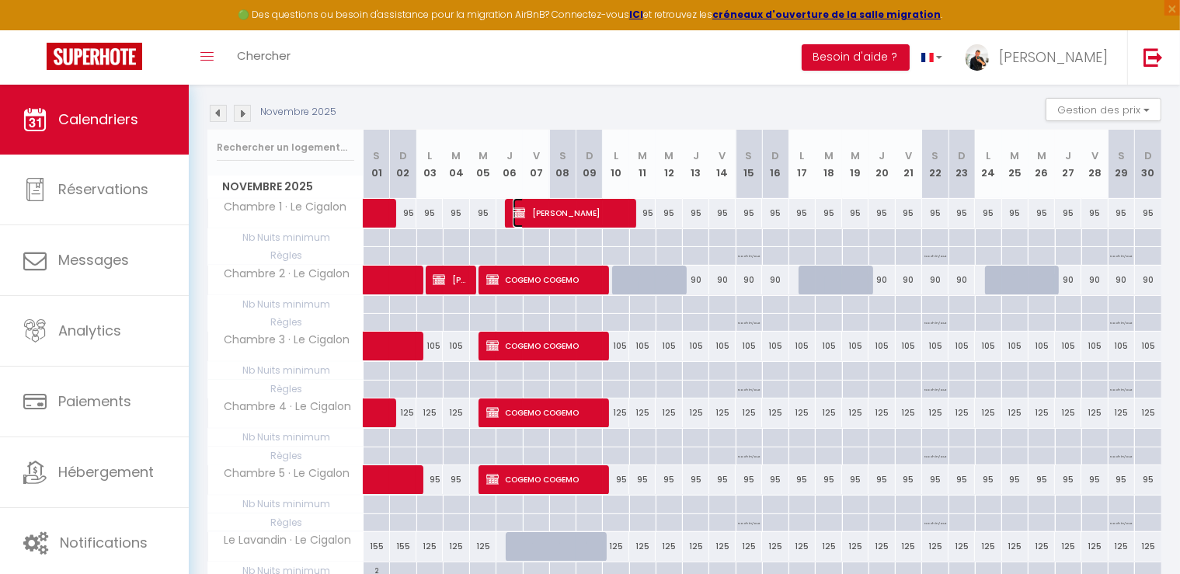
click at [593, 207] on span "[PERSON_NAME]" at bounding box center [570, 213] width 114 height 30
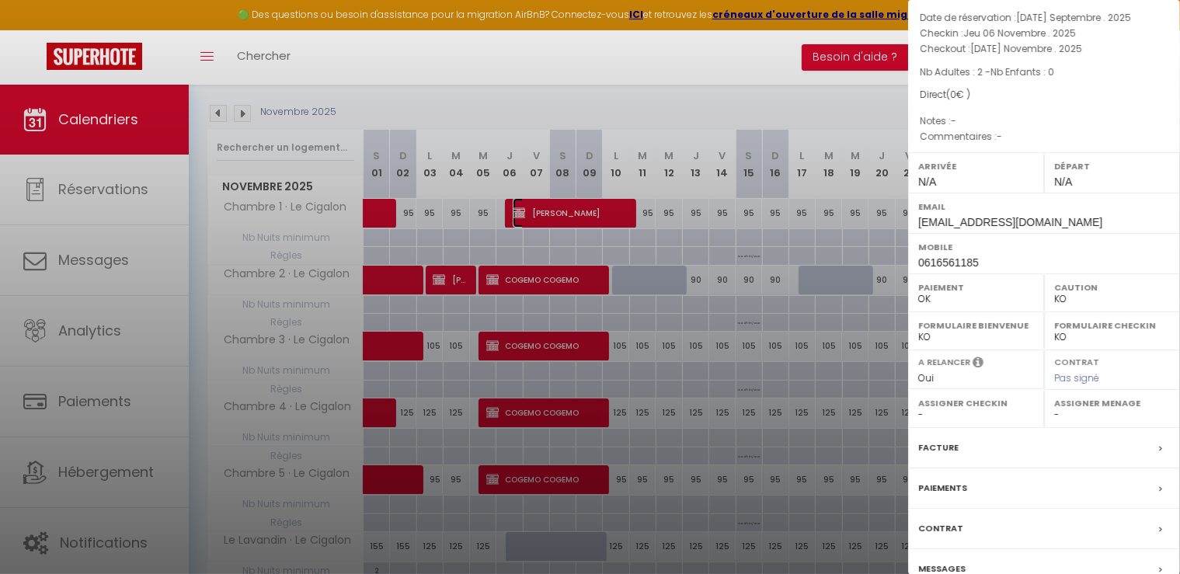
scroll to position [172, 0]
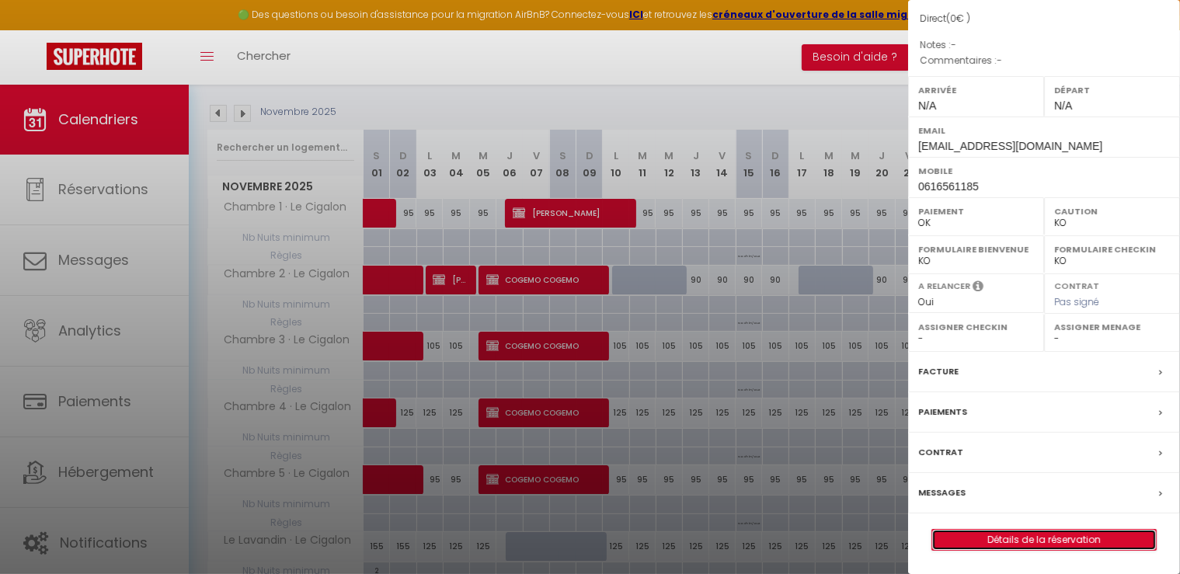
click at [1060, 530] on link "Détails de la réservation" at bounding box center [1044, 540] width 224 height 20
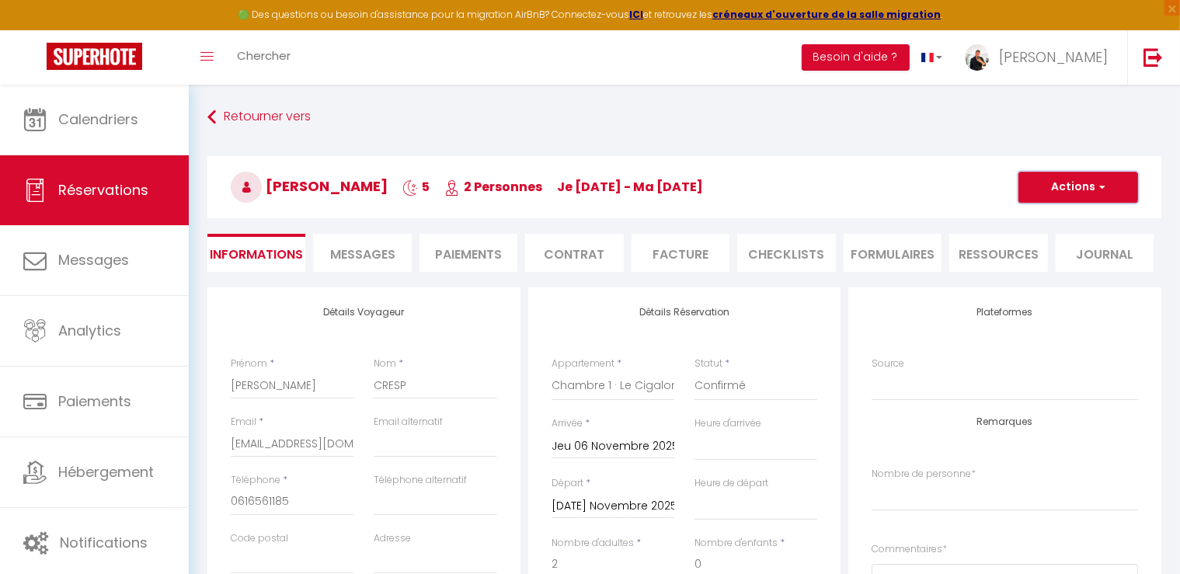
click at [1088, 181] on button "Actions" at bounding box center [1079, 187] width 120 height 31
click at [1046, 242] on link "Dupliquer" at bounding box center [1062, 242] width 123 height 20
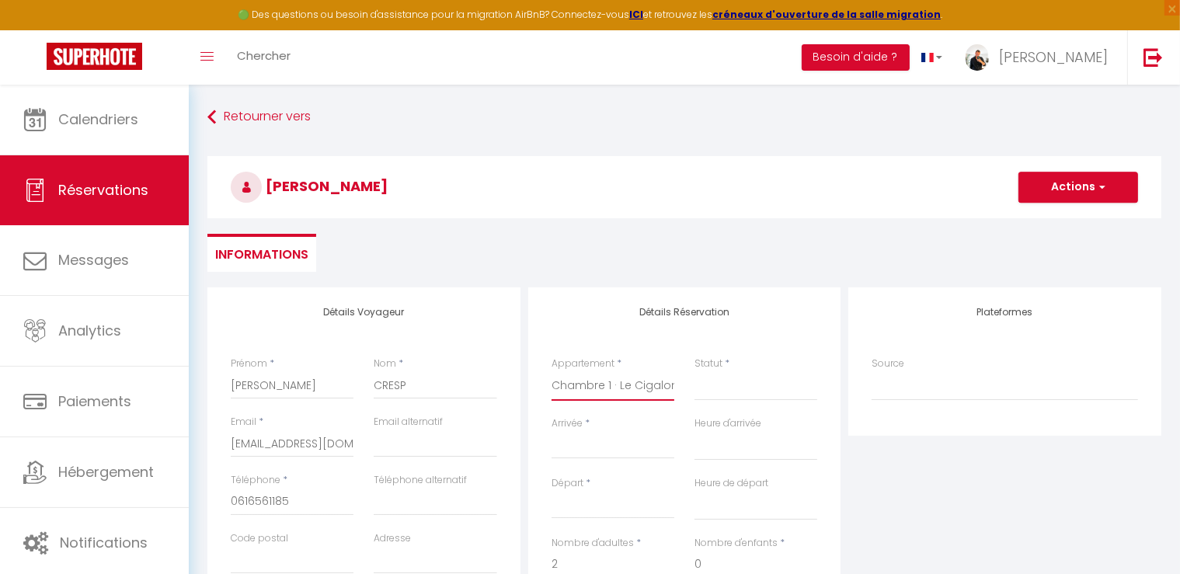
click at [624, 389] on select "Chambre 1 · Le Cigalon Chambre 2 · Le Cigalon Chambre 3 · Le Cigalon Chambre 4 …" at bounding box center [613, 386] width 123 height 30
click at [552, 371] on select "Chambre 1 · Le Cigalon Chambre 2 · Le Cigalon Chambre 3 · Le Cigalon Chambre 4 …" at bounding box center [613, 386] width 123 height 30
click at [618, 447] on input "Arrivée" at bounding box center [613, 447] width 123 height 20
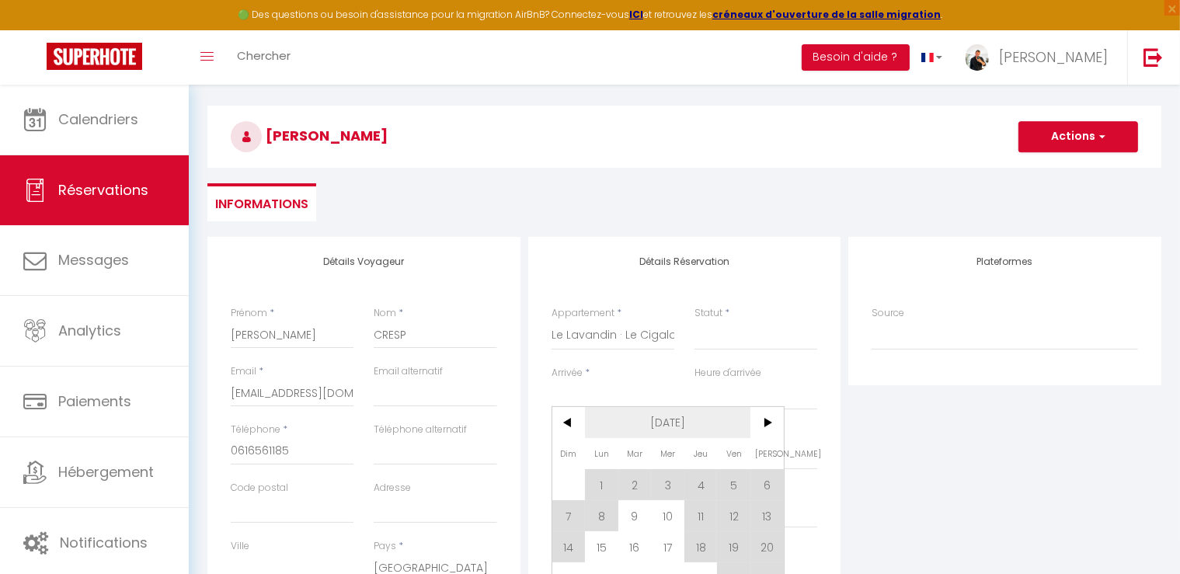
scroll to position [78, 0]
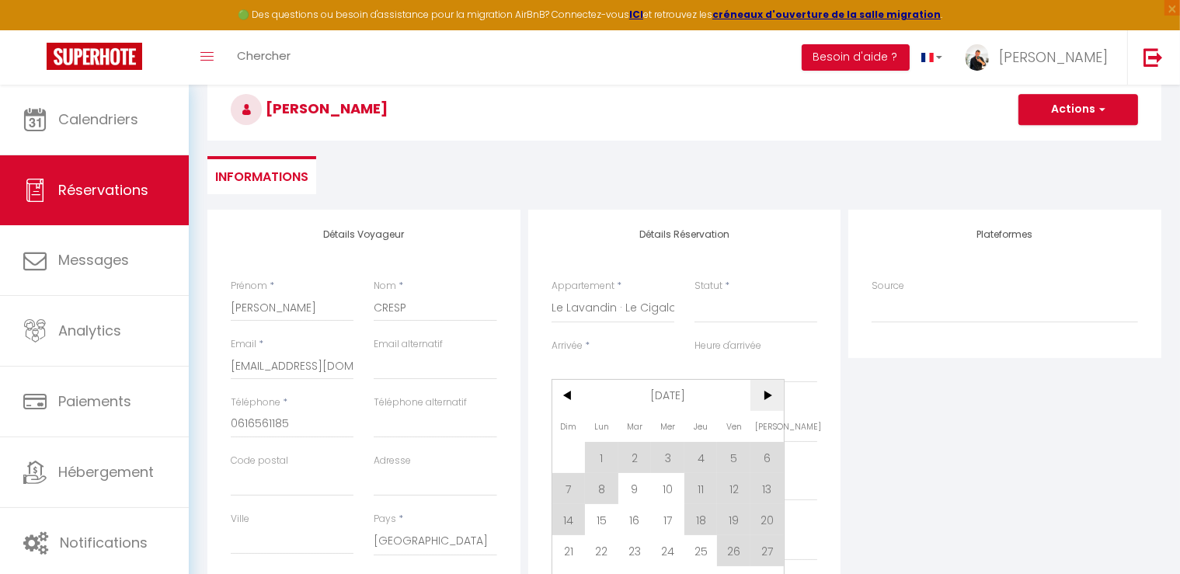
click at [765, 388] on span ">" at bounding box center [767, 395] width 33 height 31
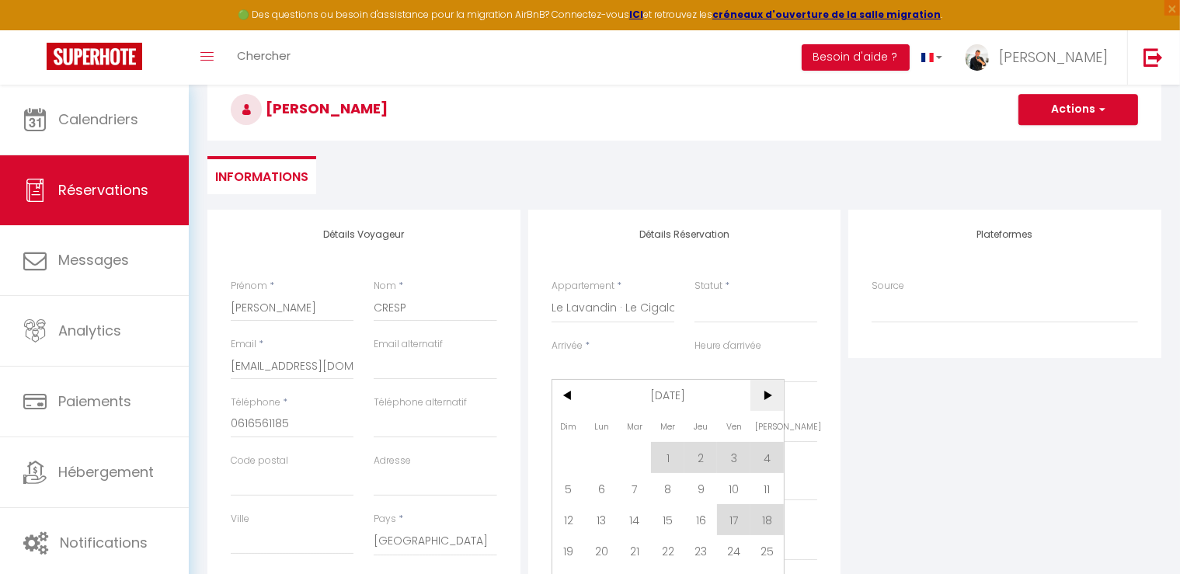
click at [766, 395] on span ">" at bounding box center [767, 395] width 33 height 31
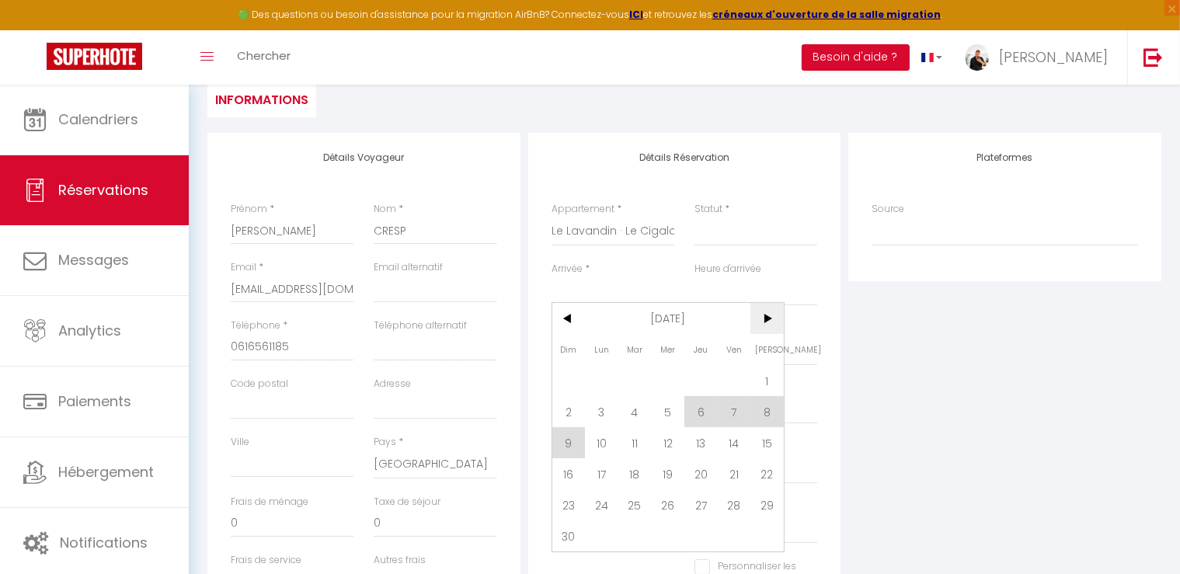
scroll to position [233, 0]
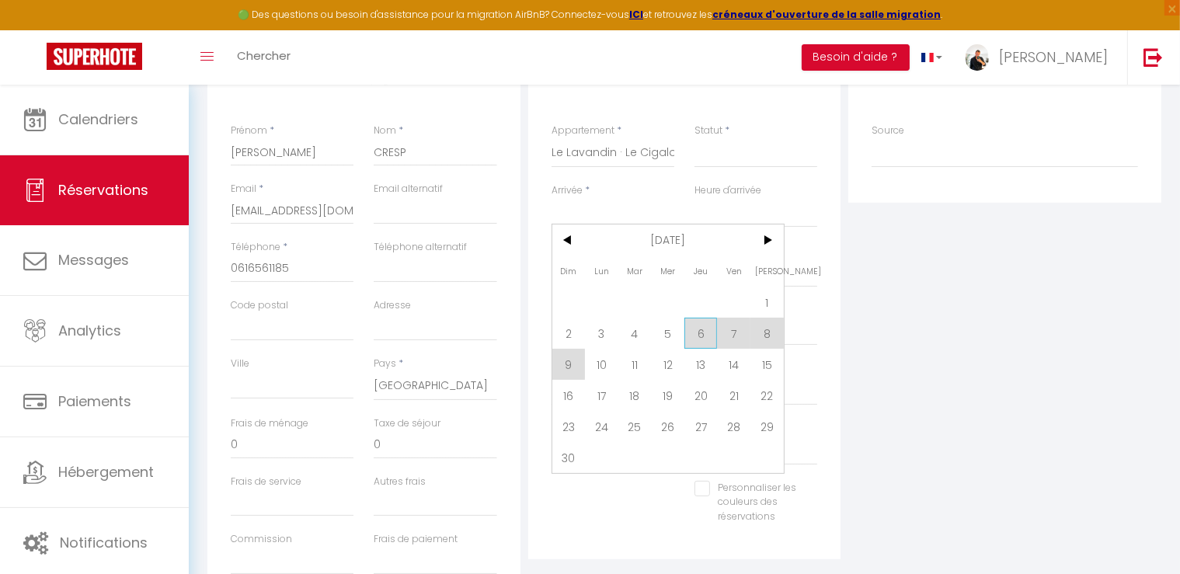
click at [698, 338] on span "6" at bounding box center [700, 333] width 33 height 31
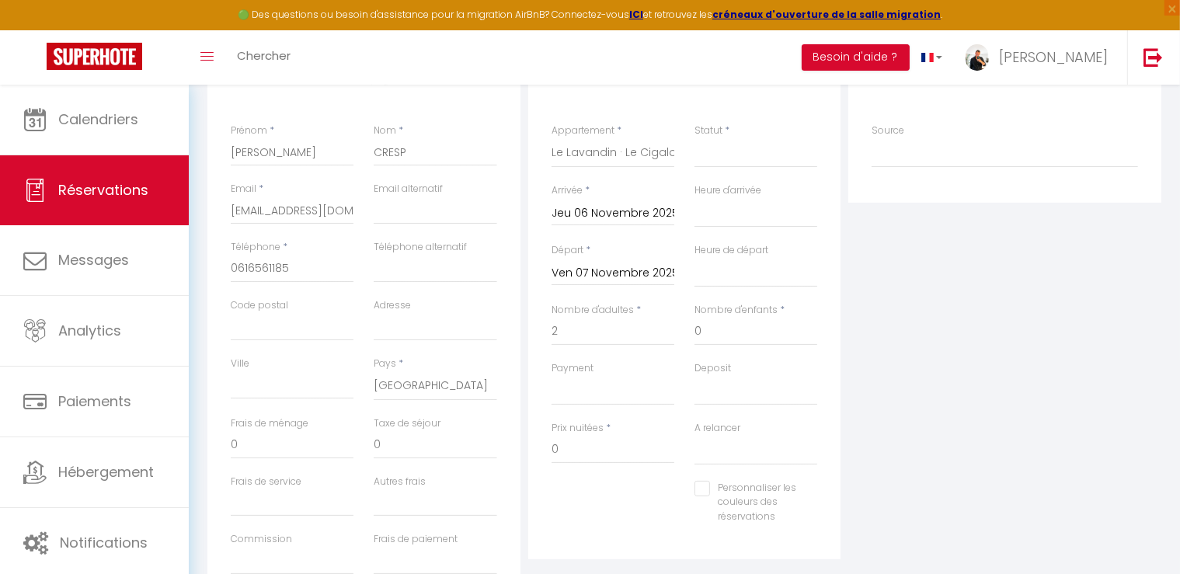
click at [601, 270] on input "Ven 07 Novembre 2025" at bounding box center [613, 273] width 123 height 20
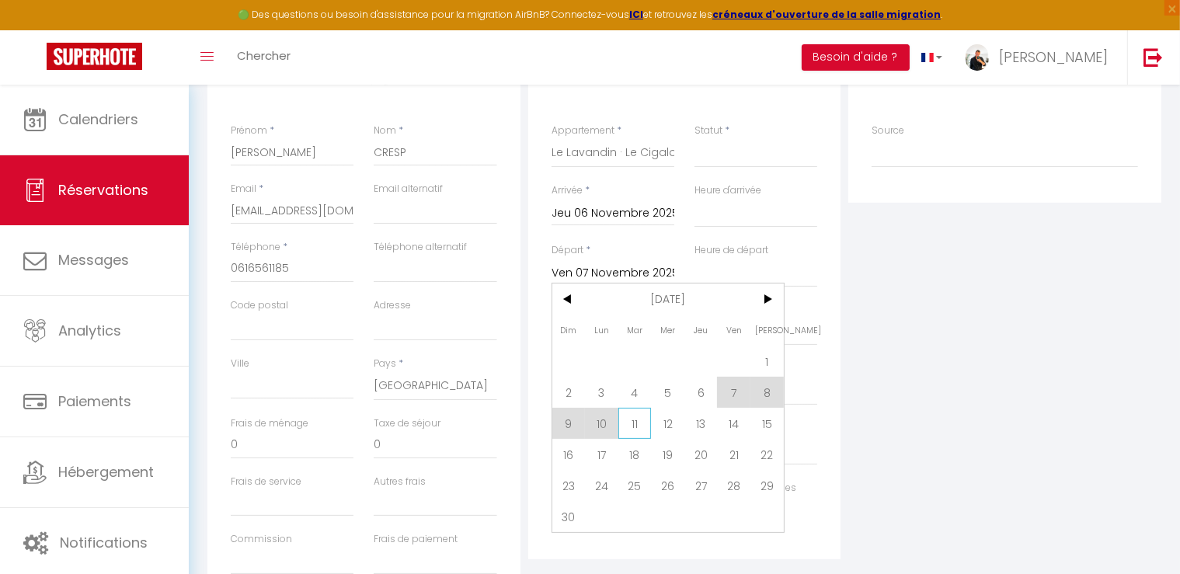
click at [629, 420] on span "11" at bounding box center [634, 423] width 33 height 31
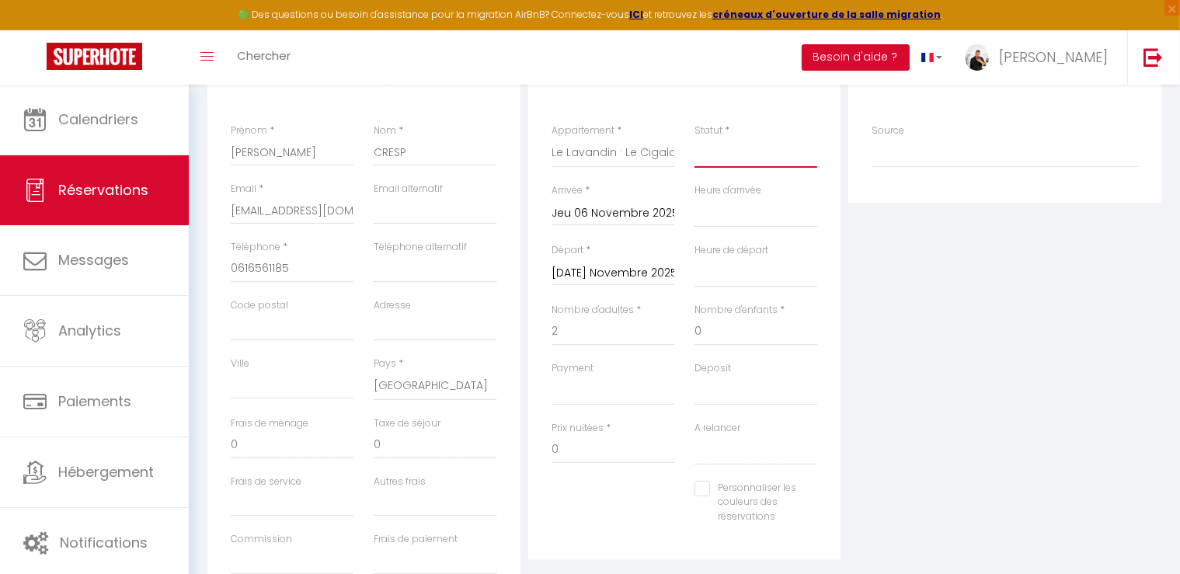
click at [726, 158] on select "Confirmé Non Confirmé [PERSON_NAME] par le voyageur No Show Request" at bounding box center [756, 153] width 123 height 30
click at [695, 138] on select "Confirmé Non Confirmé [PERSON_NAME] par le voyageur No Show Request" at bounding box center [756, 153] width 123 height 30
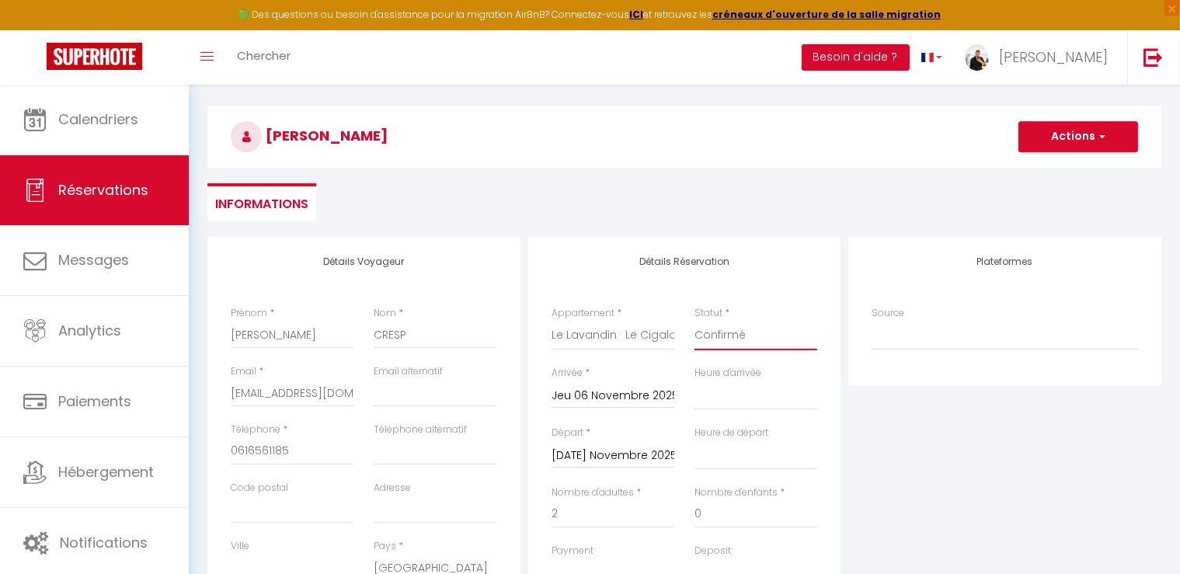
scroll to position [0, 0]
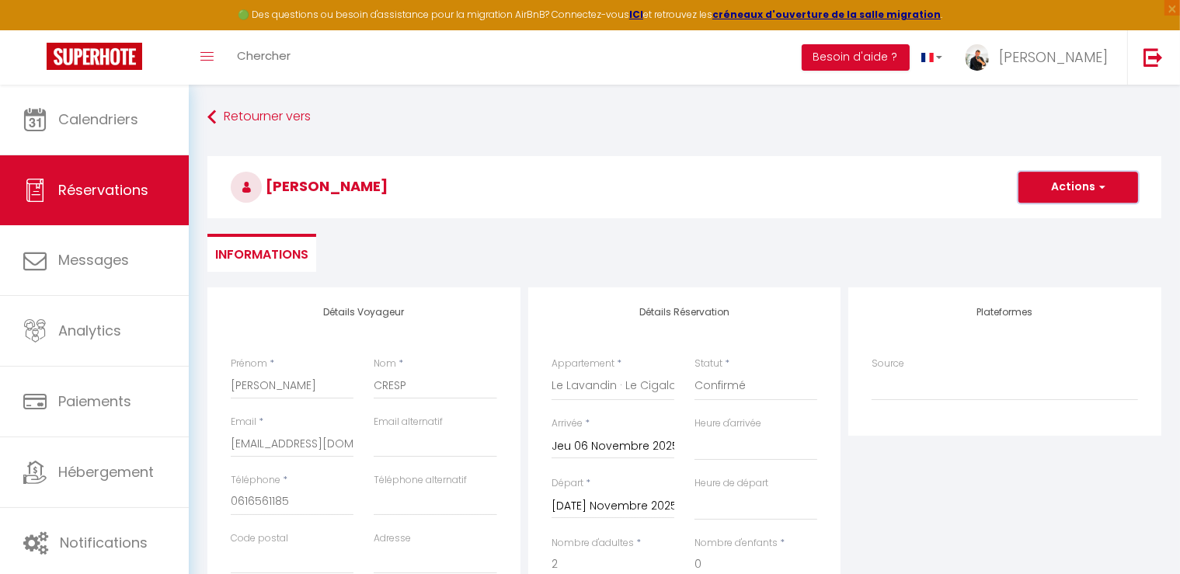
click at [1066, 183] on button "Actions" at bounding box center [1079, 187] width 120 height 31
click at [1042, 220] on link "Enregistrer" at bounding box center [1062, 221] width 123 height 20
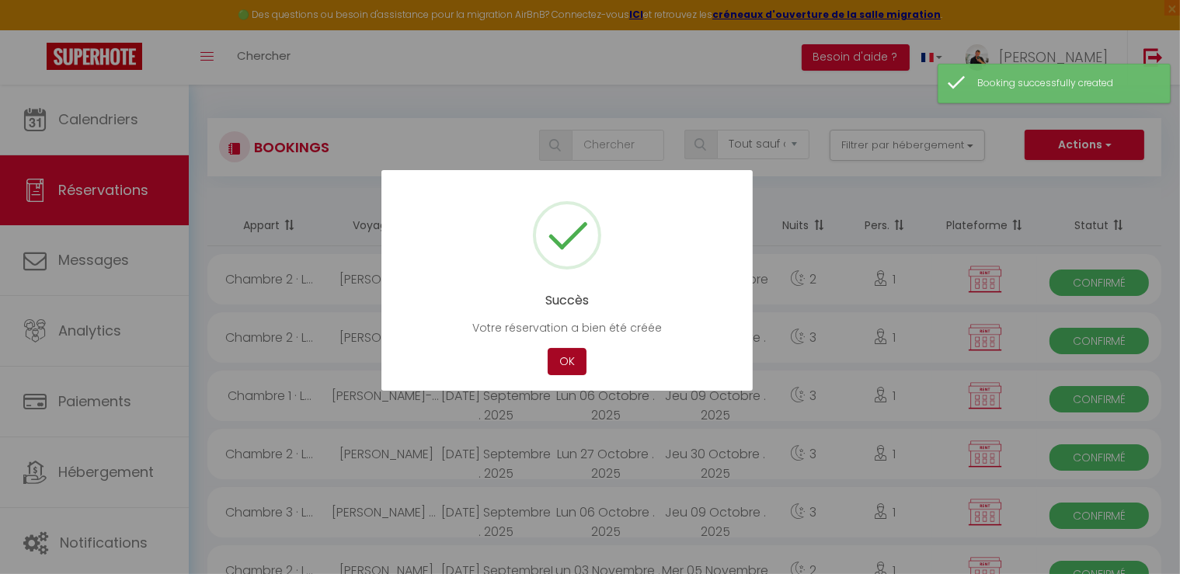
click at [580, 362] on button "OK" at bounding box center [567, 361] width 39 height 27
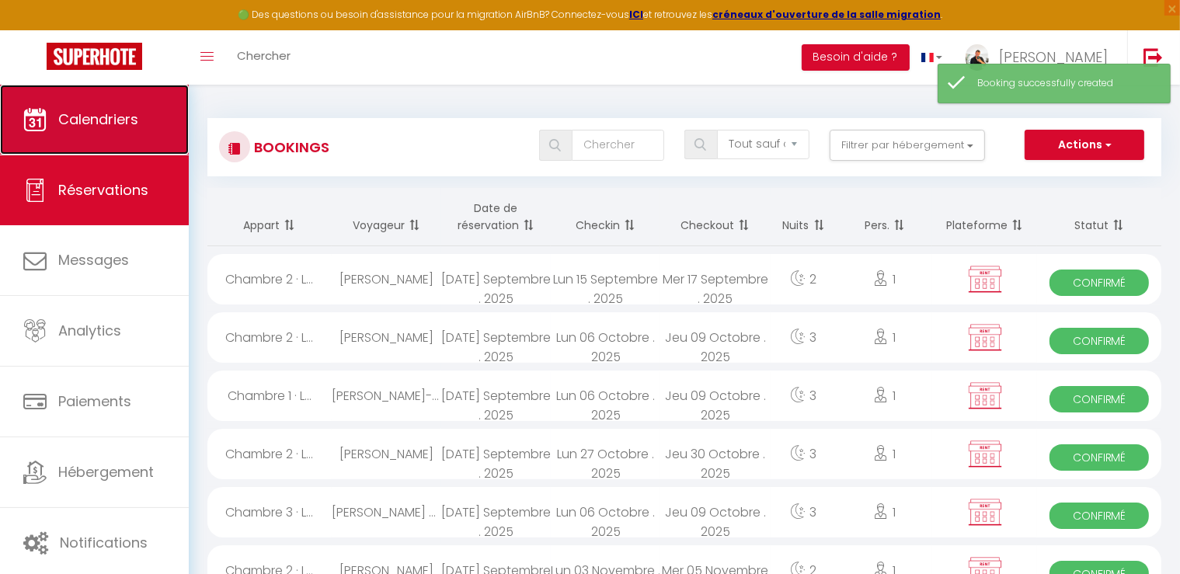
click at [106, 124] on span "Calendriers" at bounding box center [98, 119] width 80 height 19
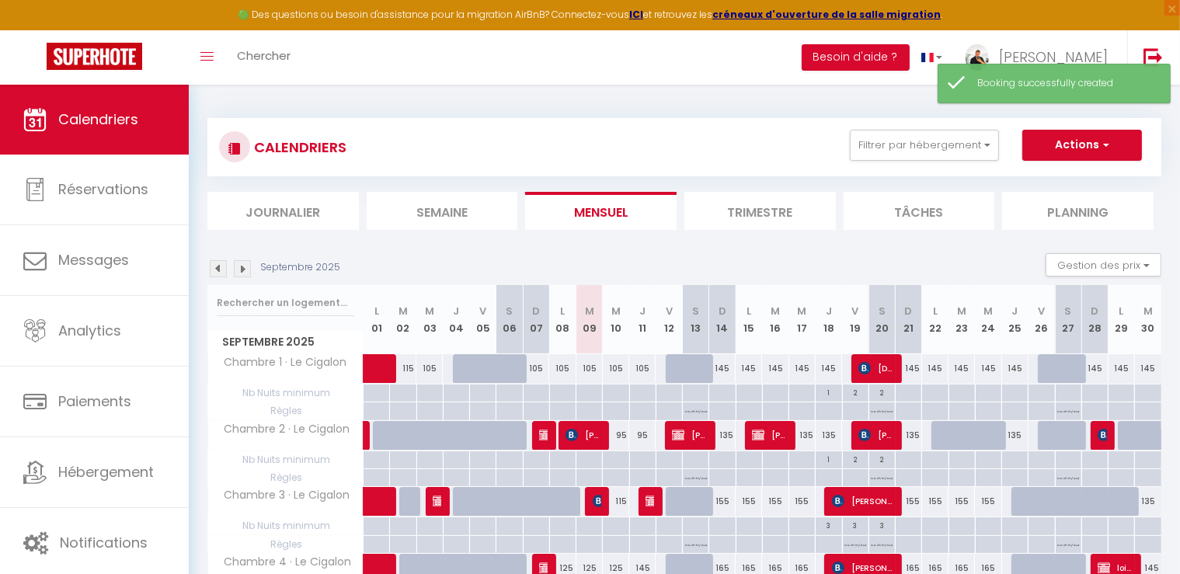
click at [246, 271] on img at bounding box center [242, 268] width 17 height 17
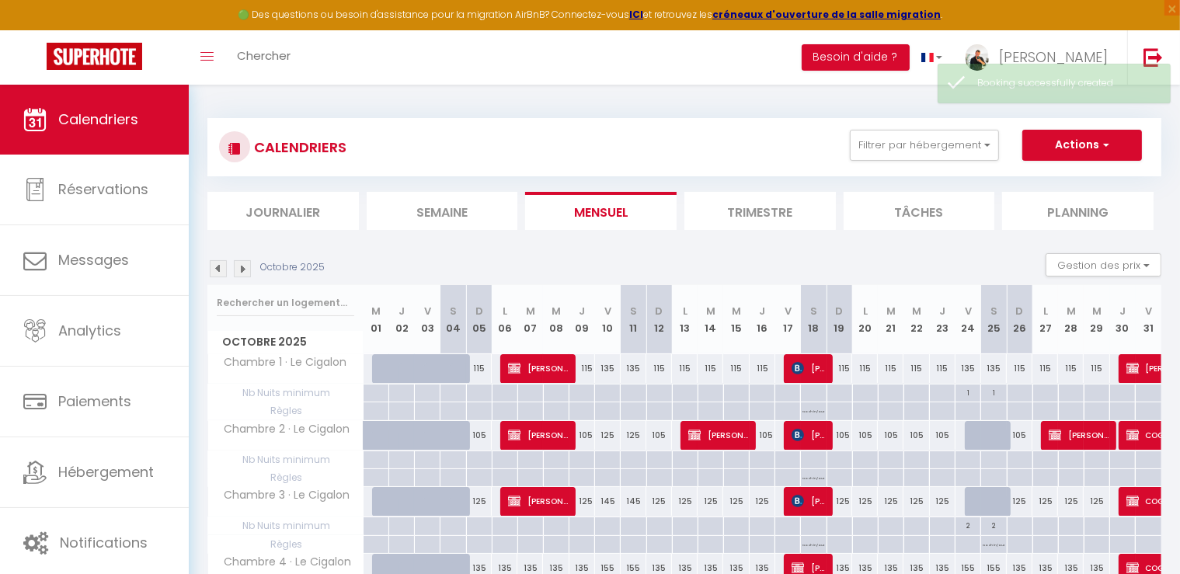
click at [245, 263] on img at bounding box center [242, 268] width 17 height 17
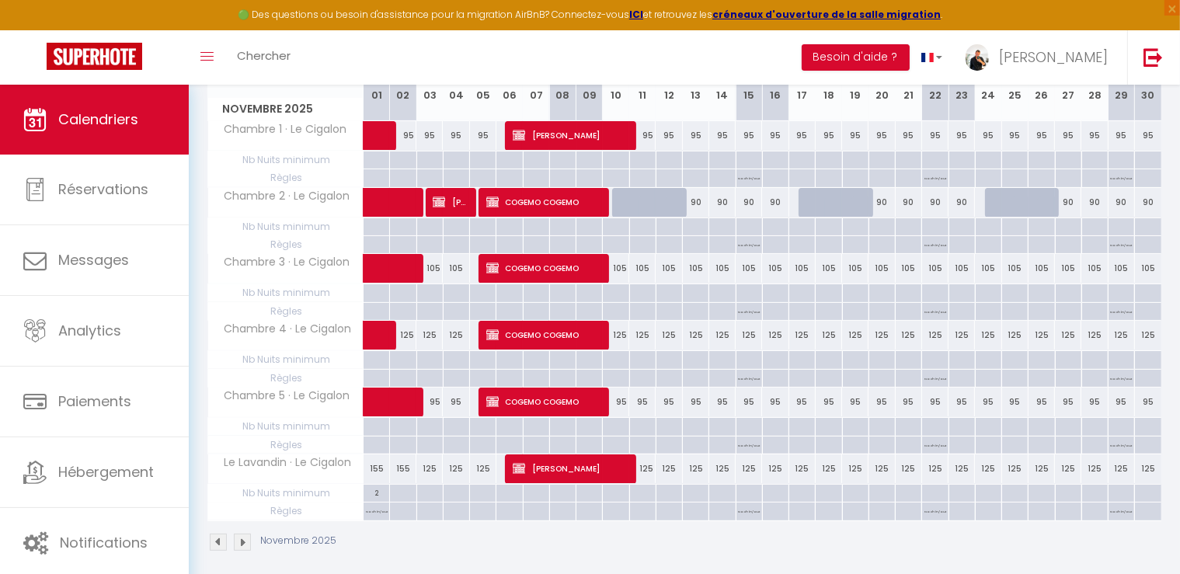
scroll to position [155, 0]
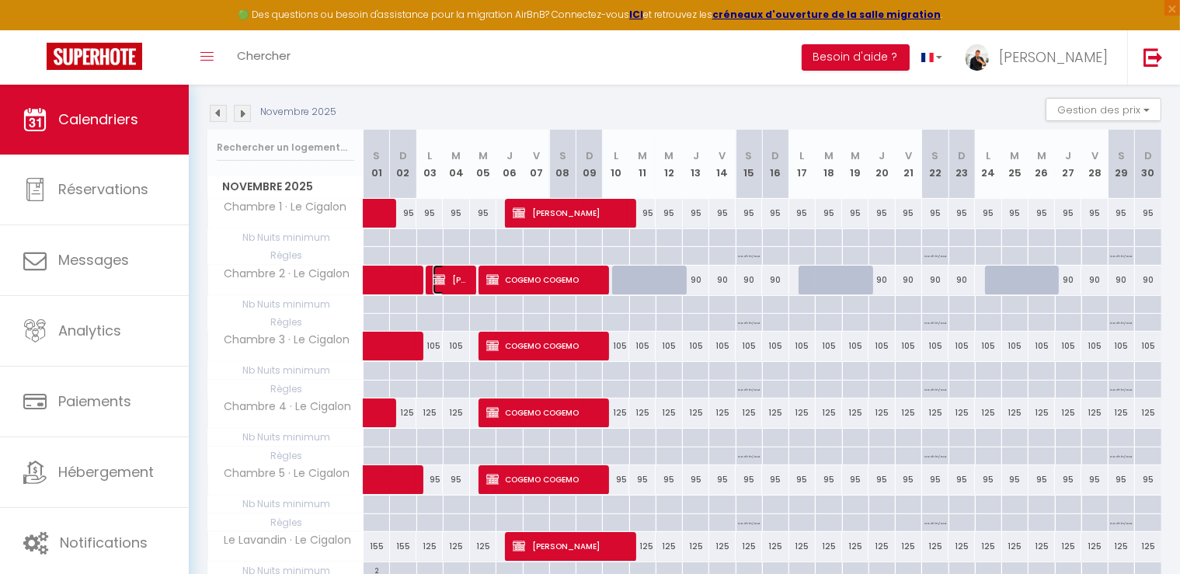
click at [459, 284] on span "[PERSON_NAME]" at bounding box center [450, 280] width 35 height 30
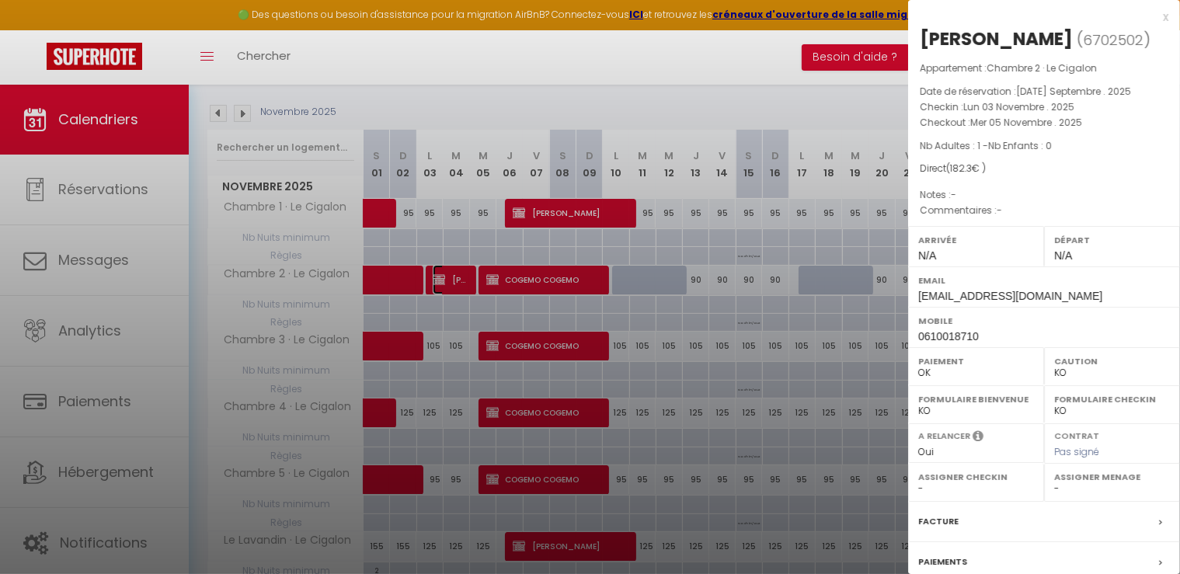
scroll to position [147, 0]
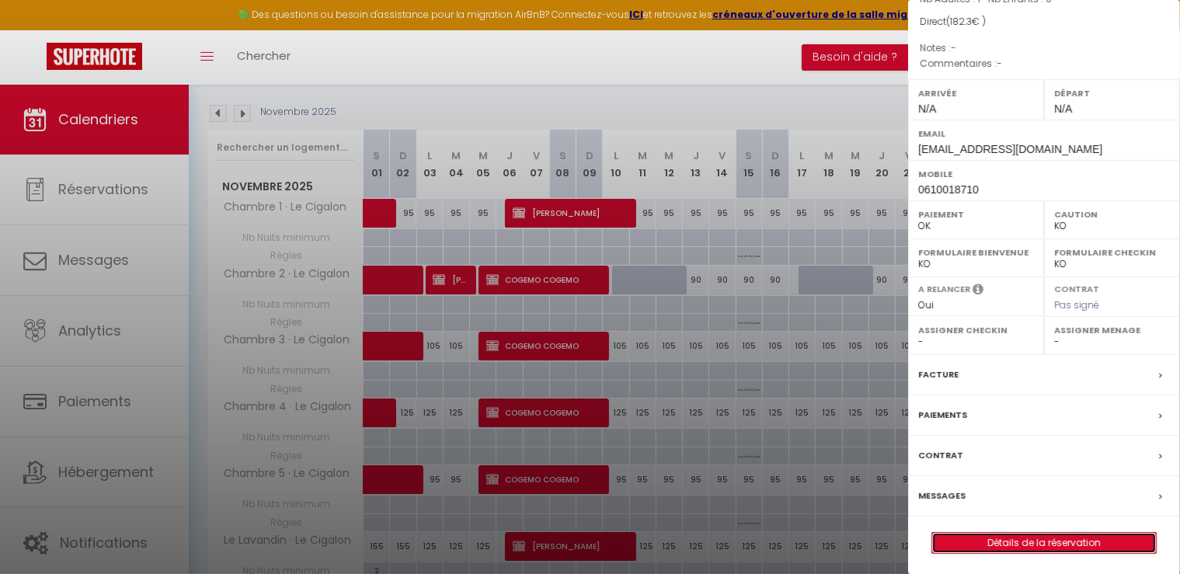
click at [1061, 537] on link "Détails de la réservation" at bounding box center [1044, 543] width 224 height 20
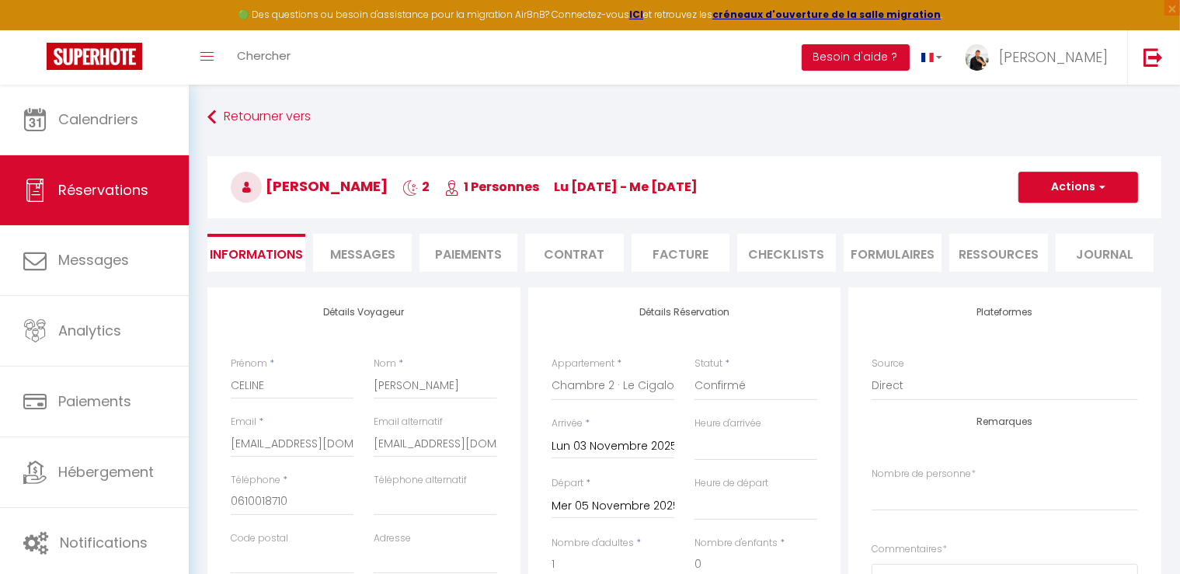
click at [1071, 202] on h3 "[PERSON_NAME] 2 1 Personnes lu [DATE] - me [DATE]" at bounding box center [684, 187] width 954 height 62
click at [1077, 187] on button "Actions" at bounding box center [1079, 187] width 120 height 31
click at [1032, 236] on link "Dupliquer" at bounding box center [1062, 242] width 123 height 20
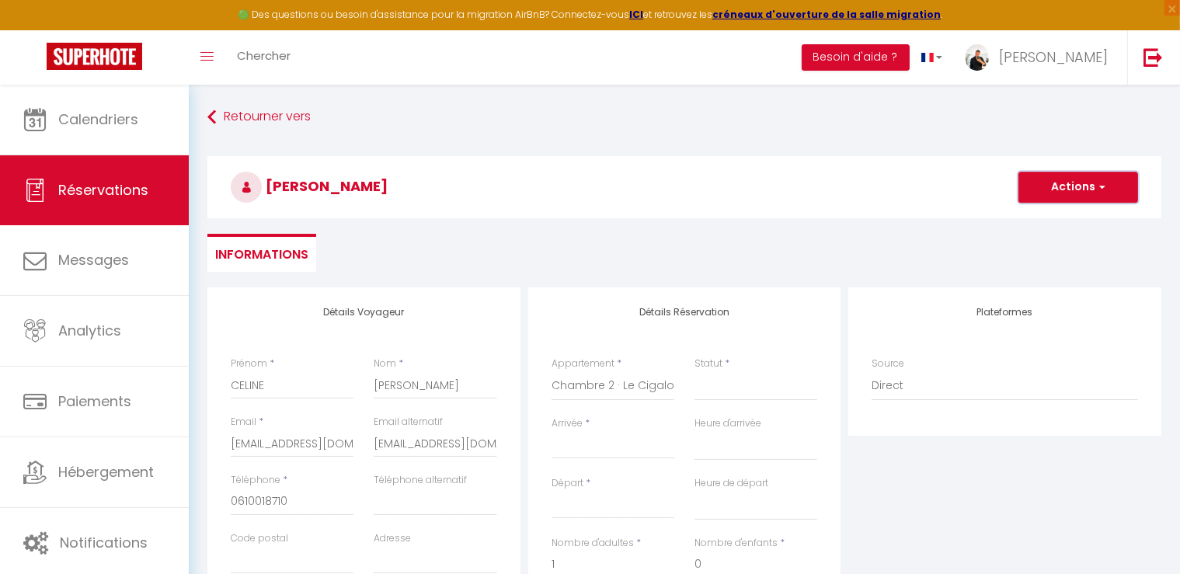
click at [1113, 182] on button "Actions" at bounding box center [1079, 187] width 120 height 31
click at [759, 189] on h3 "[PERSON_NAME]" at bounding box center [684, 187] width 954 height 62
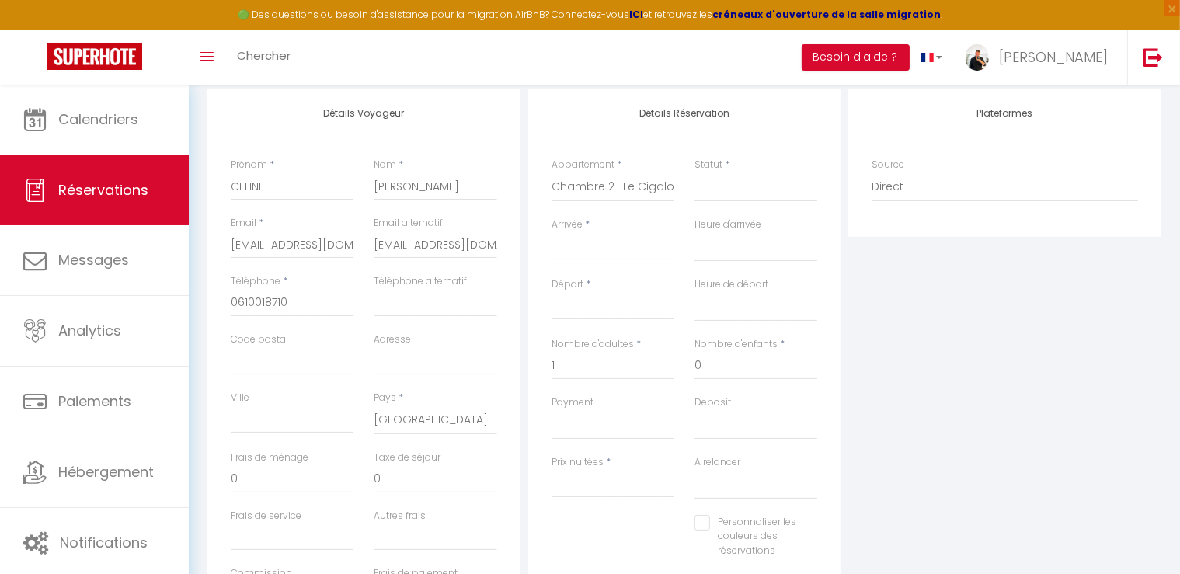
scroll to position [233, 0]
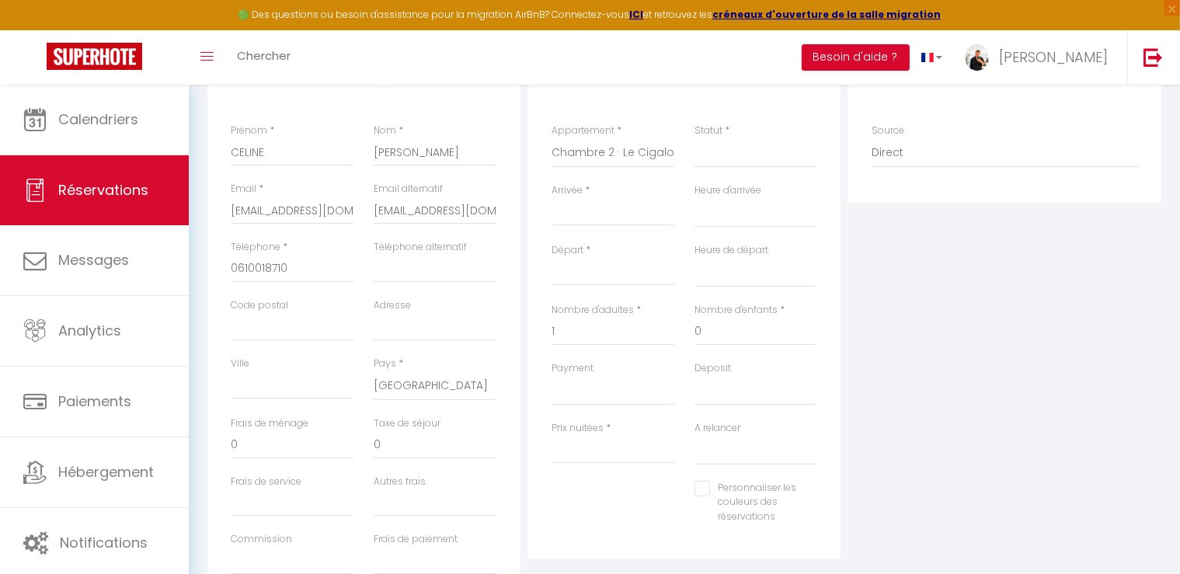
click at [570, 211] on input "Arrivée" at bounding box center [613, 214] width 123 height 20
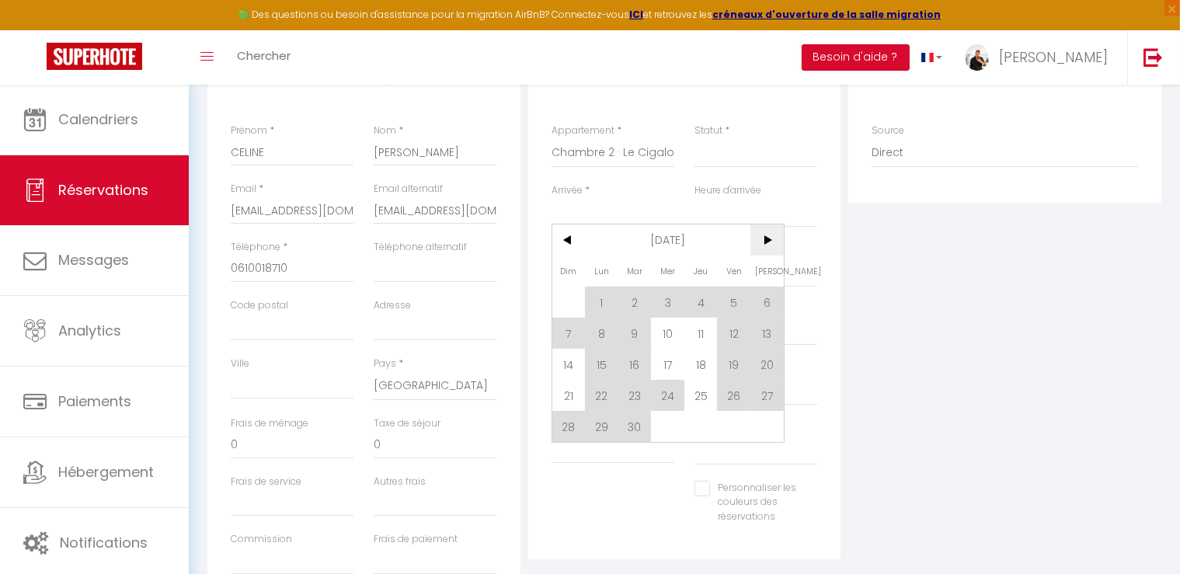
click at [765, 240] on span ">" at bounding box center [767, 240] width 33 height 31
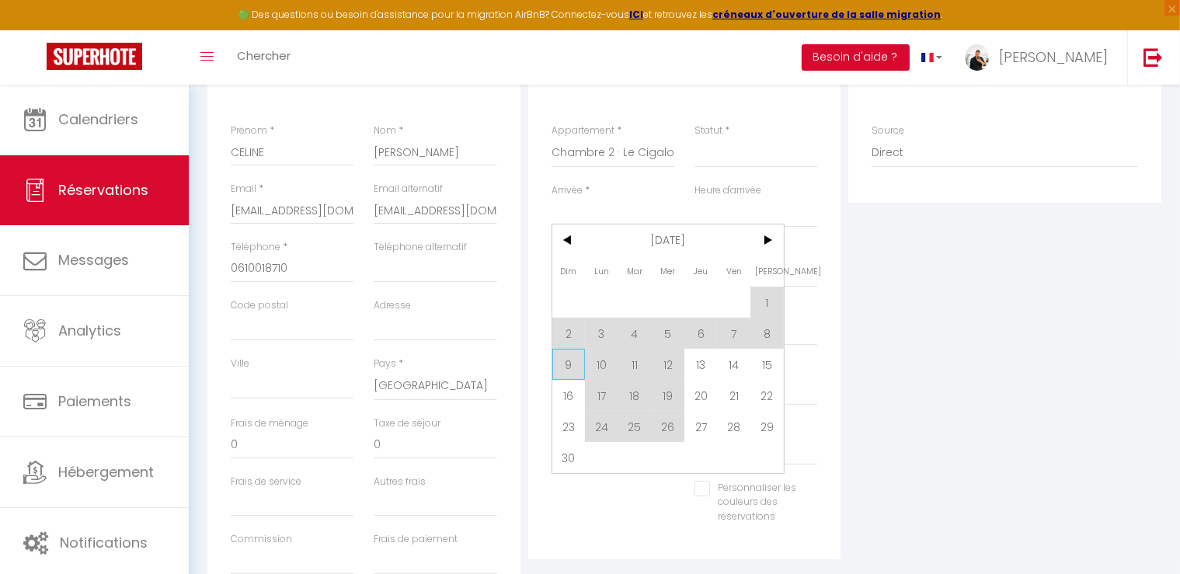
click at [563, 367] on span "9" at bounding box center [568, 364] width 33 height 31
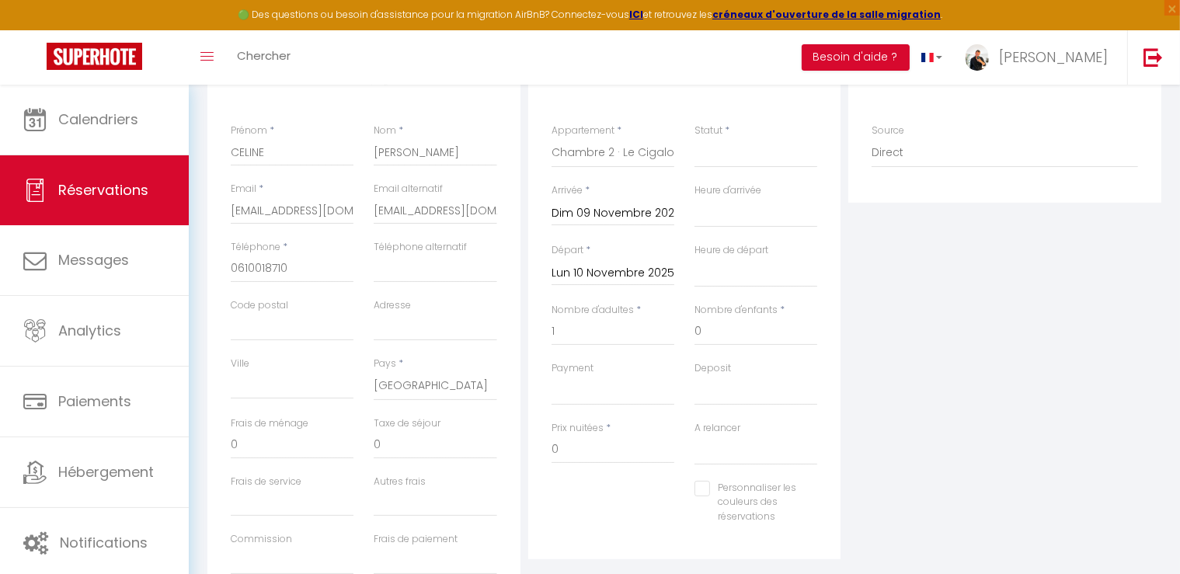
click at [587, 214] on input "Dim 09 Novembre 2025" at bounding box center [613, 214] width 123 height 20
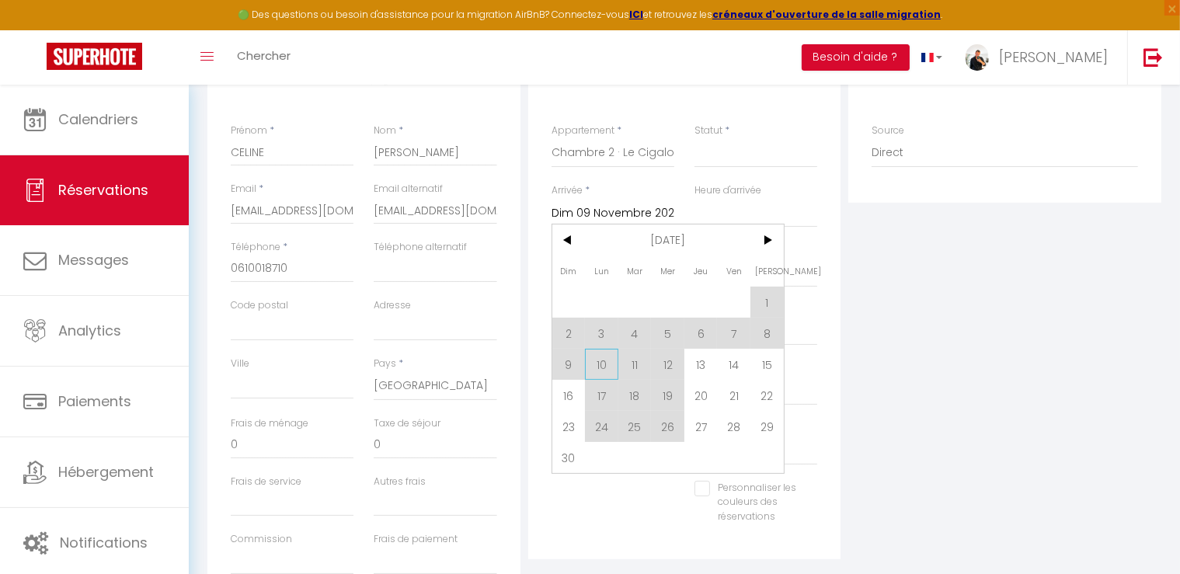
click at [592, 370] on span "10" at bounding box center [601, 364] width 33 height 31
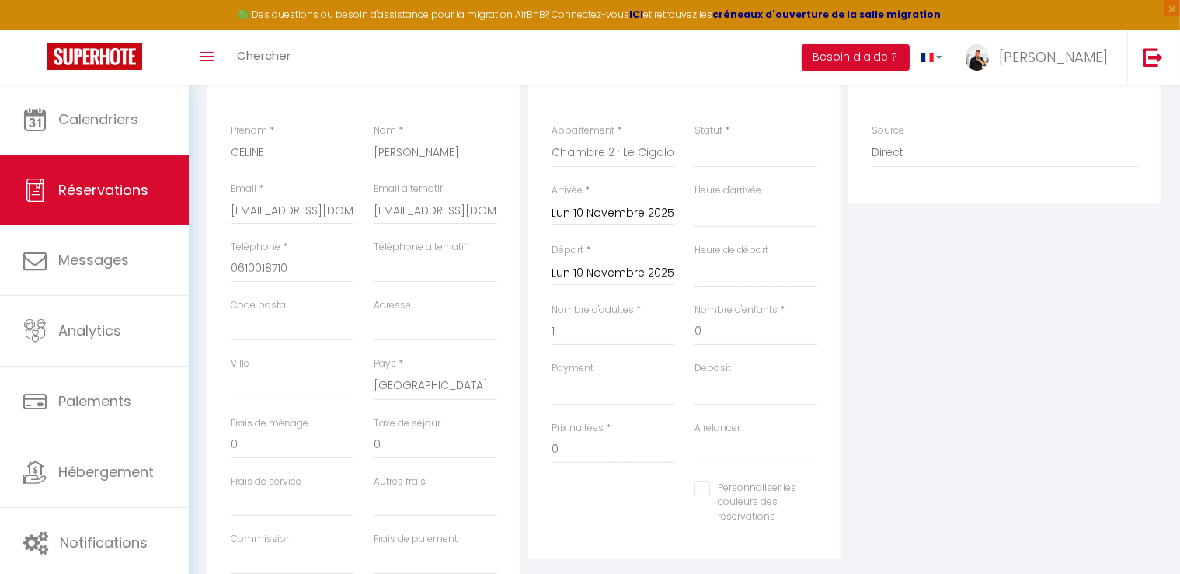
click at [612, 270] on input "Lun 10 Novembre 2025" at bounding box center [613, 273] width 123 height 20
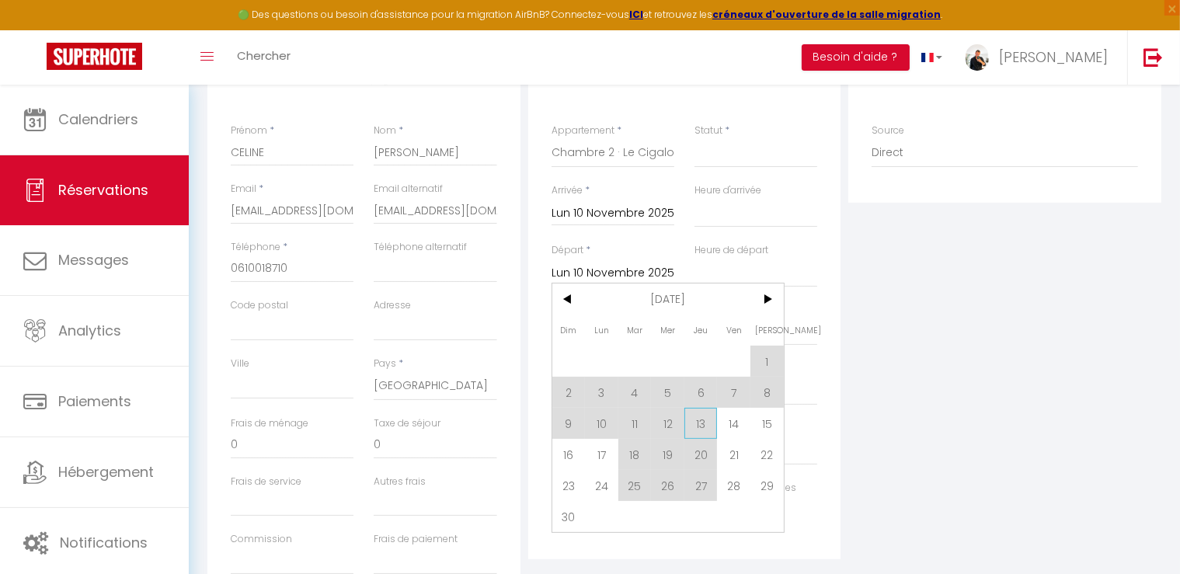
click at [704, 424] on span "13" at bounding box center [700, 423] width 33 height 31
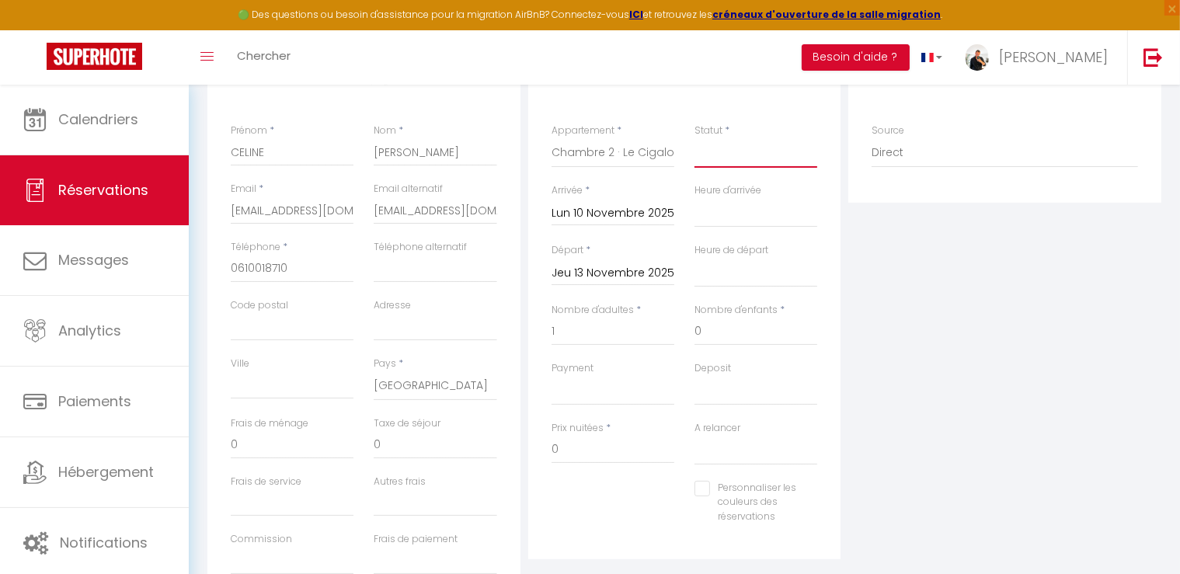
click at [757, 153] on select "Confirmé Non Confirmé [PERSON_NAME] par le voyageur No Show Request" at bounding box center [756, 153] width 123 height 30
click at [695, 138] on select "Confirmé Non Confirmé [PERSON_NAME] par le voyageur No Show Request" at bounding box center [756, 153] width 123 height 30
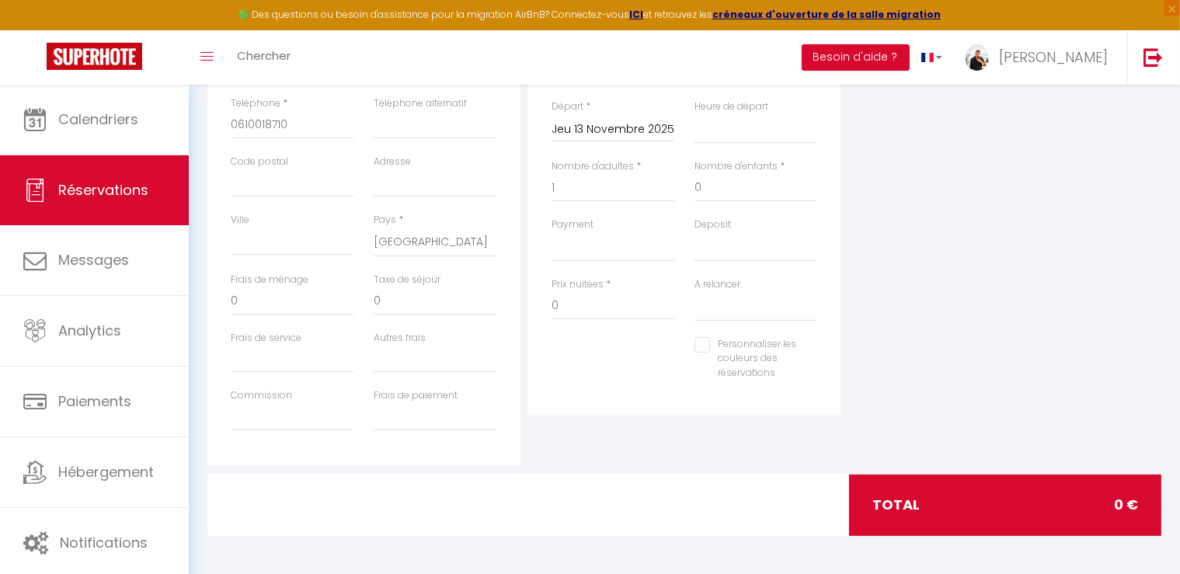
scroll to position [0, 0]
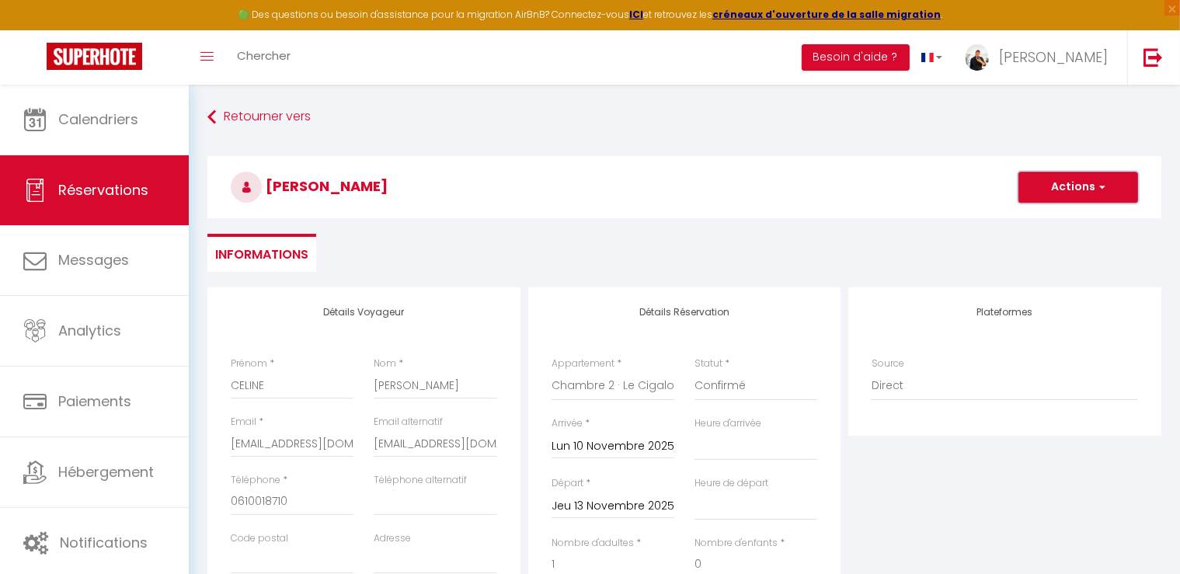
click at [1092, 180] on button "Actions" at bounding box center [1079, 187] width 120 height 31
click at [1048, 218] on link "Enregistrer" at bounding box center [1062, 221] width 123 height 20
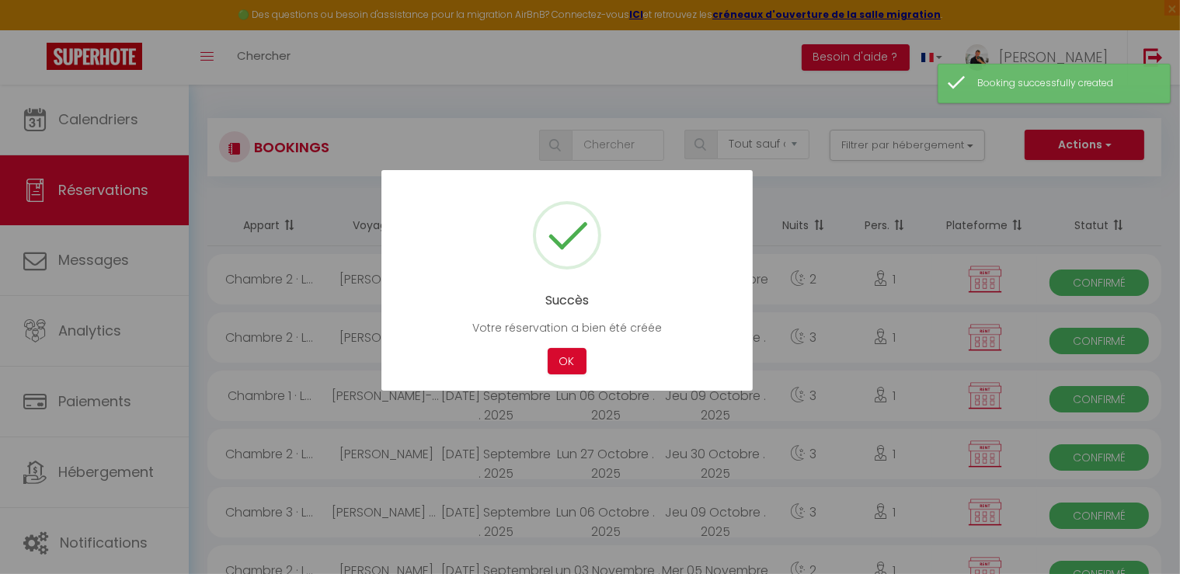
click at [54, 114] on div at bounding box center [590, 287] width 1180 height 574
click at [579, 362] on button "OK" at bounding box center [567, 361] width 39 height 27
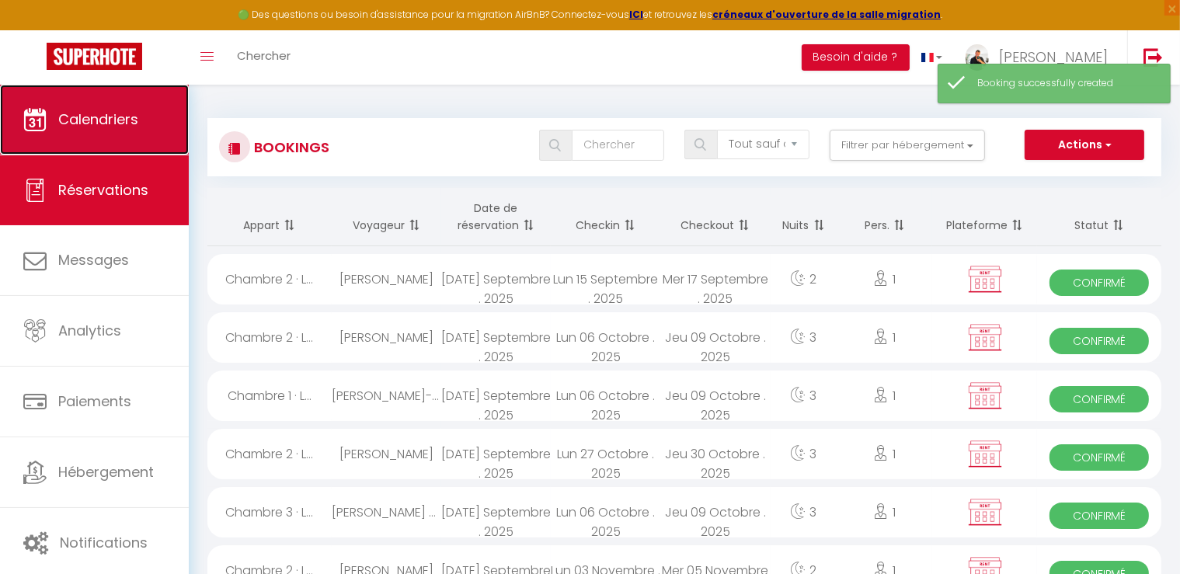
click at [90, 110] on span "Calendriers" at bounding box center [98, 119] width 80 height 19
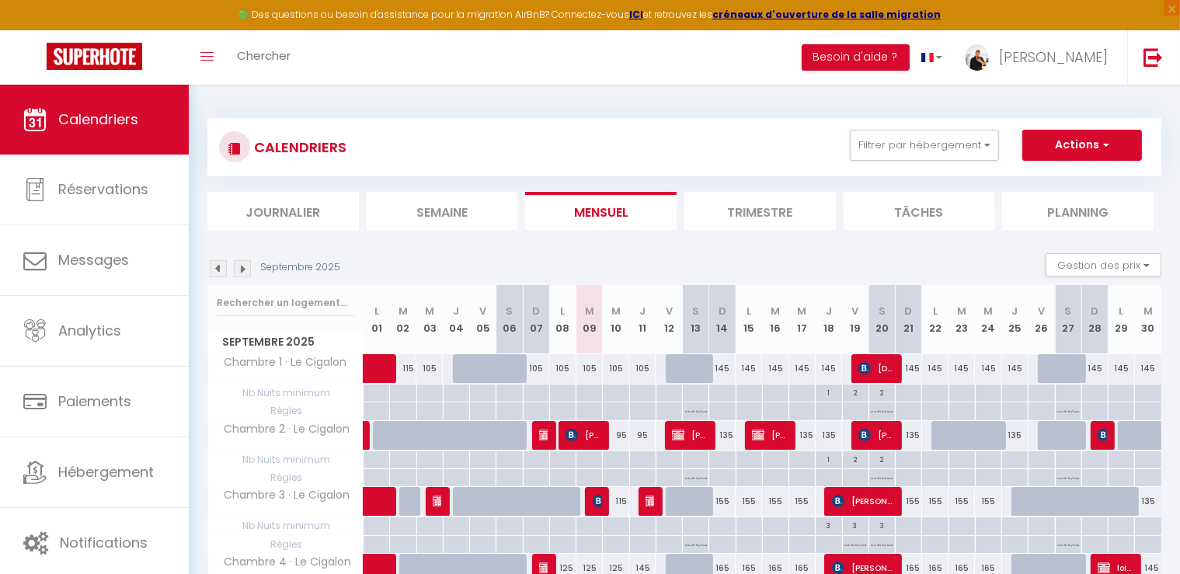
click at [245, 263] on img at bounding box center [242, 268] width 17 height 17
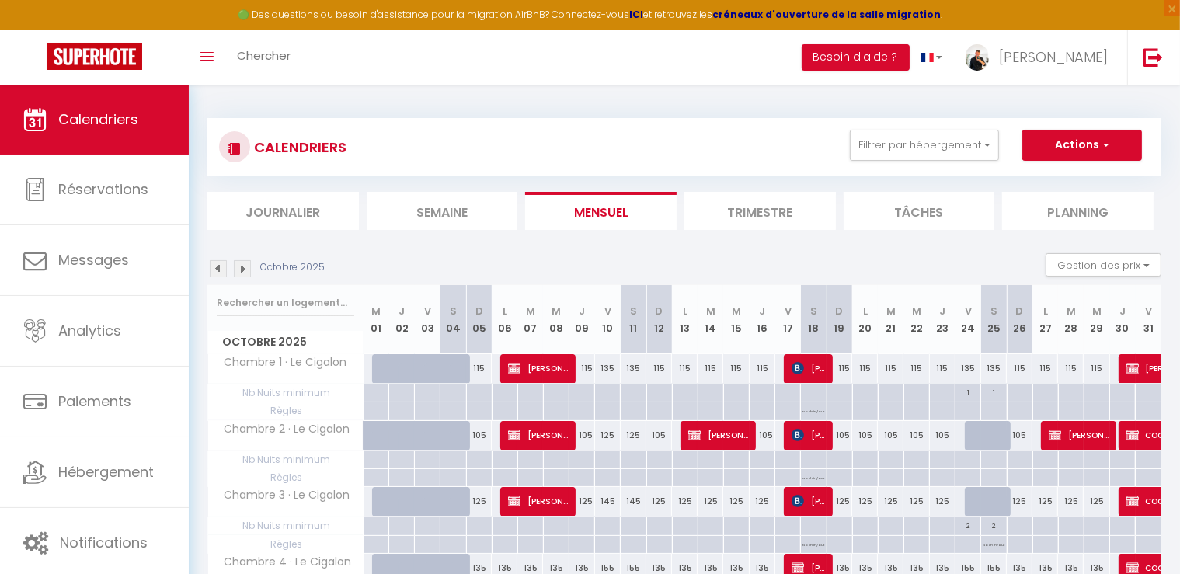
click at [244, 265] on img at bounding box center [242, 268] width 17 height 17
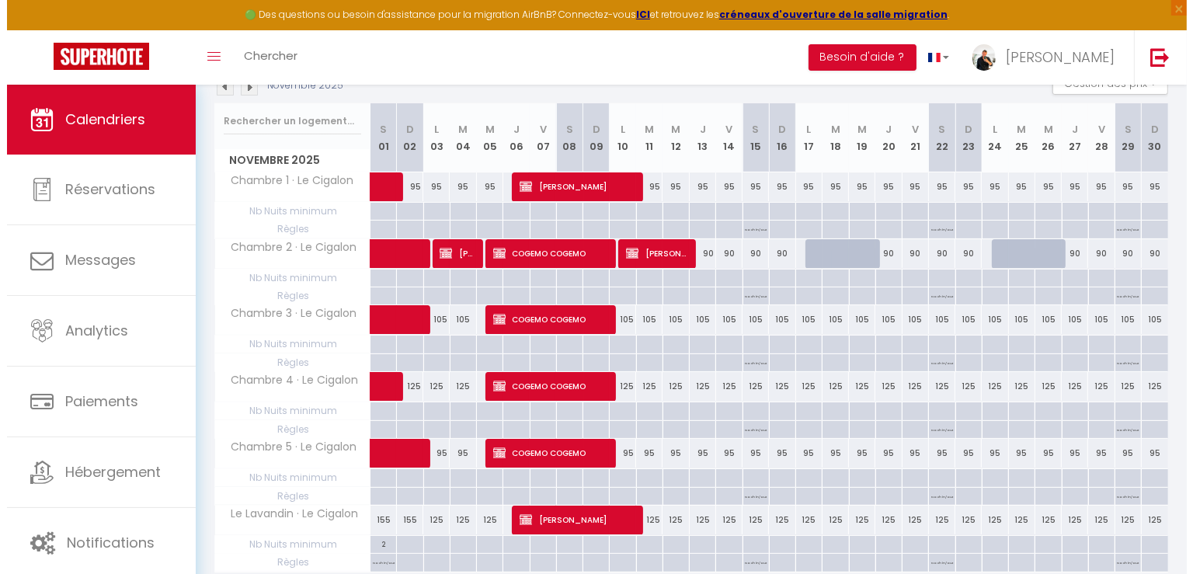
scroll to position [155, 0]
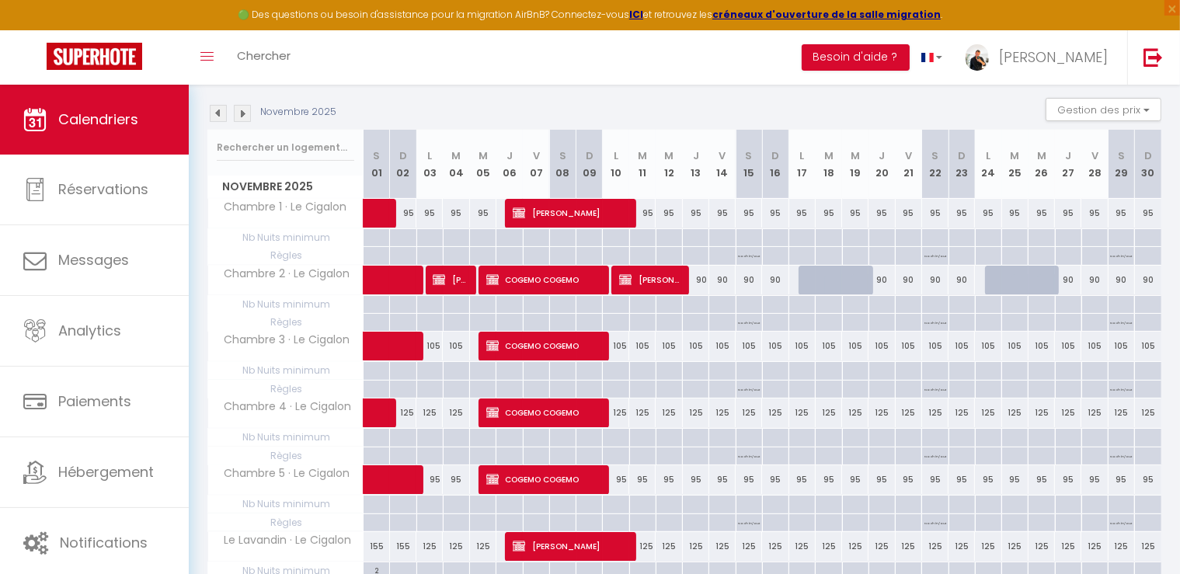
click at [747, 257] on p "No ch in/out" at bounding box center [749, 254] width 22 height 15
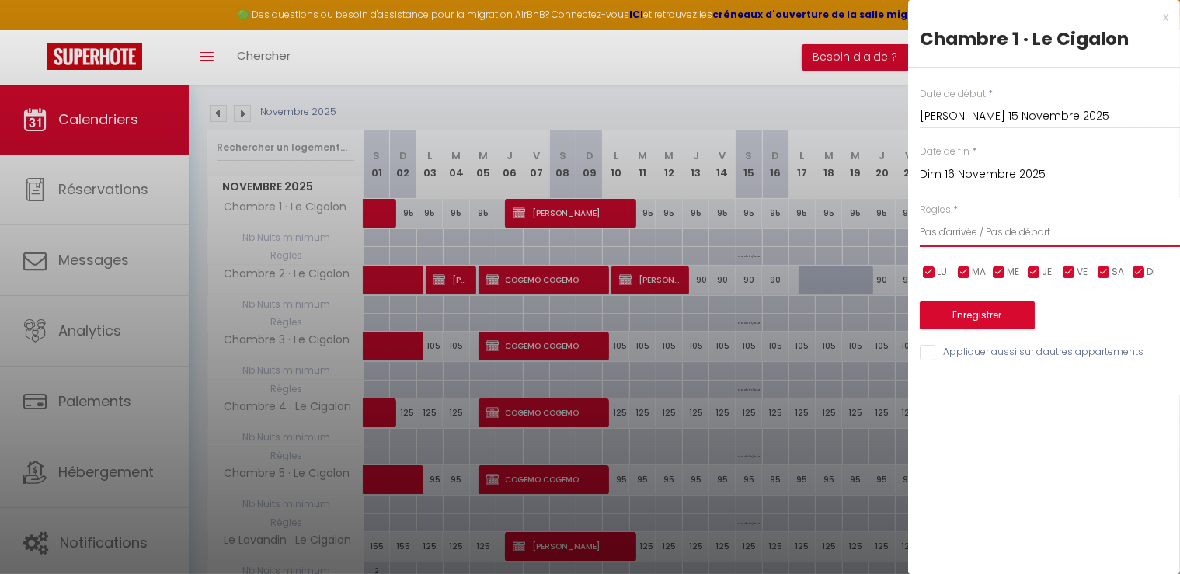
drag, startPoint x: 1028, startPoint y: 229, endPoint x: 1010, endPoint y: 242, distance: 21.8
click at [1028, 229] on select "Aucun No Checkin No Checkout Pas d'arrivée / Pas de départ" at bounding box center [1050, 233] width 260 height 30
click at [920, 218] on select "Aucun No Checkin No Checkout Pas d'arrivée / Pas de départ" at bounding box center [1050, 233] width 260 height 30
click at [974, 319] on button "Enregistrer" at bounding box center [977, 315] width 115 height 28
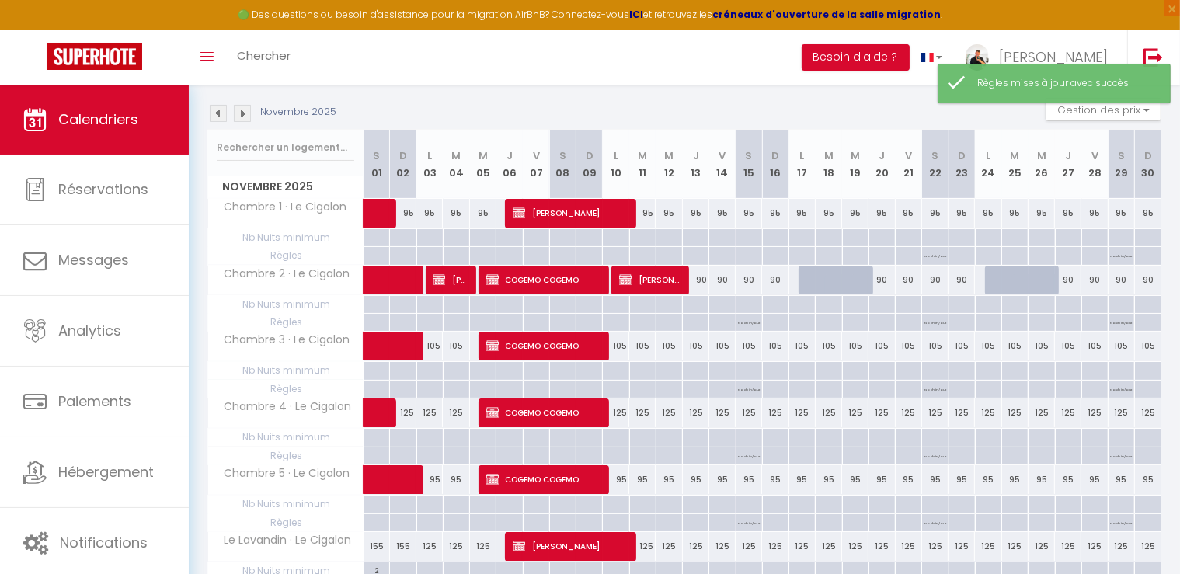
click at [745, 324] on p "No ch in/out" at bounding box center [749, 321] width 22 height 15
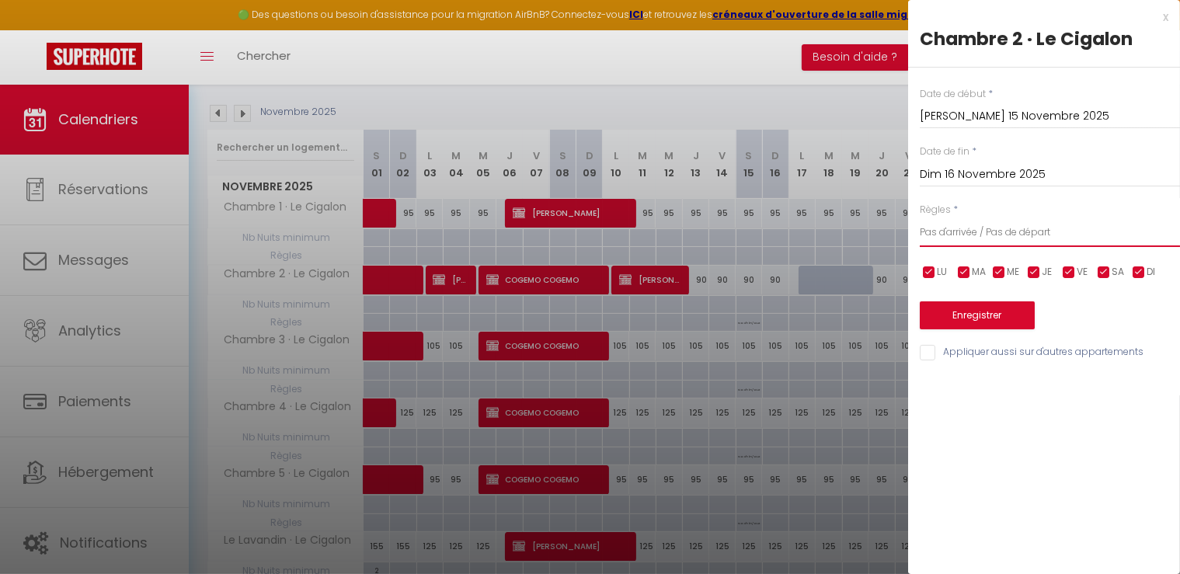
click at [951, 232] on select "Aucun No Checkin No Checkout Pas d'arrivée / Pas de départ" at bounding box center [1050, 233] width 260 height 30
click at [920, 218] on select "Aucun No Checkin No Checkout Pas d'arrivée / Pas de départ" at bounding box center [1050, 233] width 260 height 30
click at [931, 347] on input "Appliquer aussi sur d'autres appartements" at bounding box center [1050, 353] width 260 height 16
click at [976, 310] on button "Enregistrer" at bounding box center [977, 315] width 115 height 28
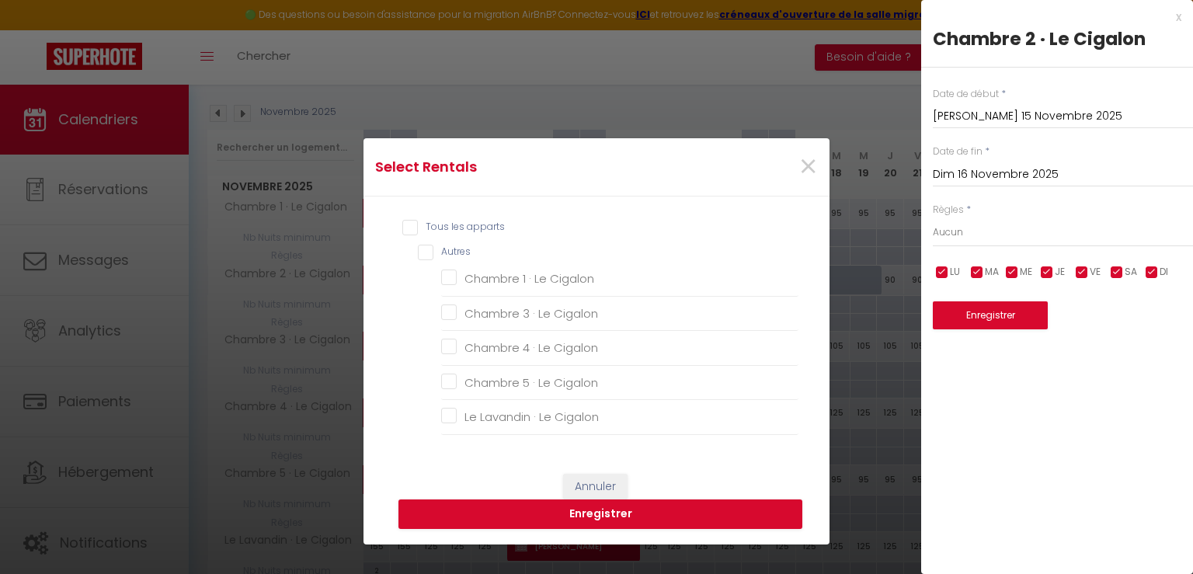
click at [406, 232] on input "Tous les apparts" at bounding box center [600, 228] width 396 height 16
click at [550, 510] on button "Enregistrer" at bounding box center [601, 515] width 404 height 30
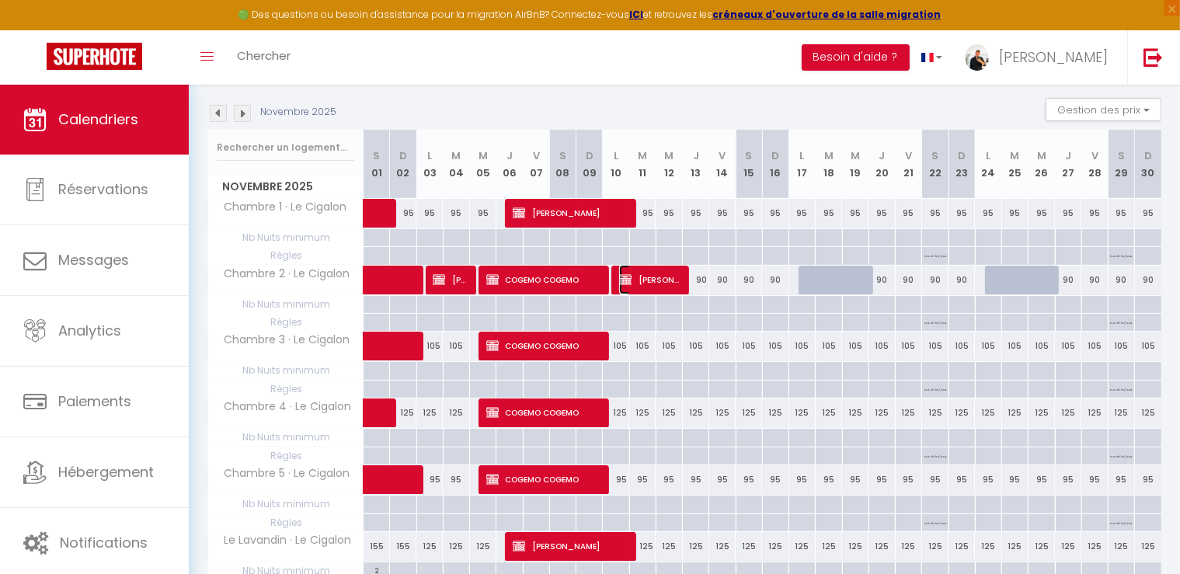
click at [650, 278] on span "[PERSON_NAME]" at bounding box center [649, 280] width 61 height 30
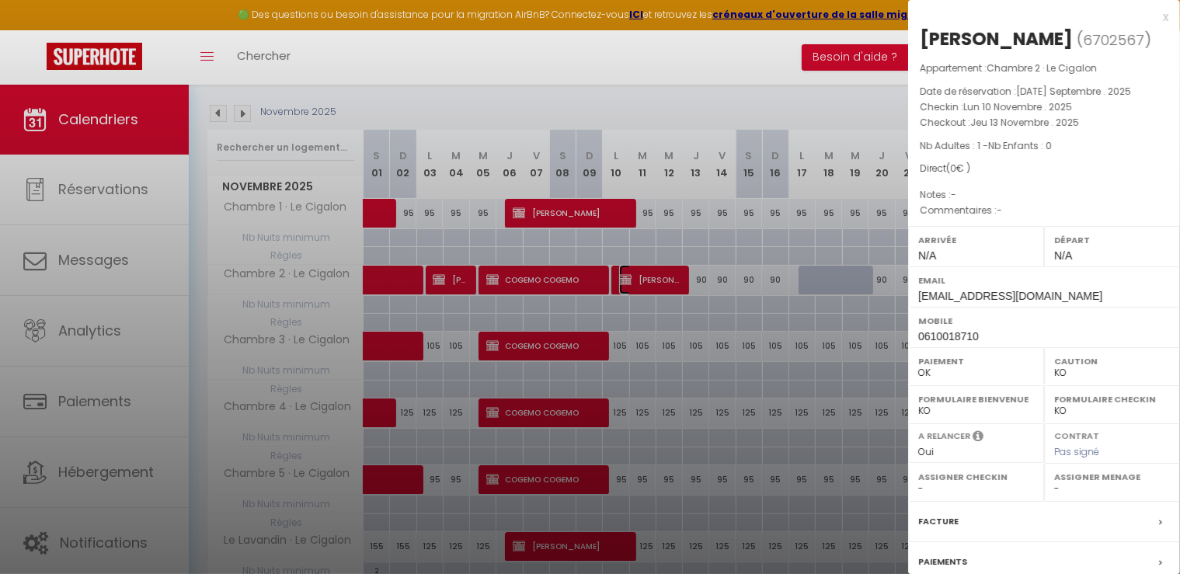
scroll to position [147, 0]
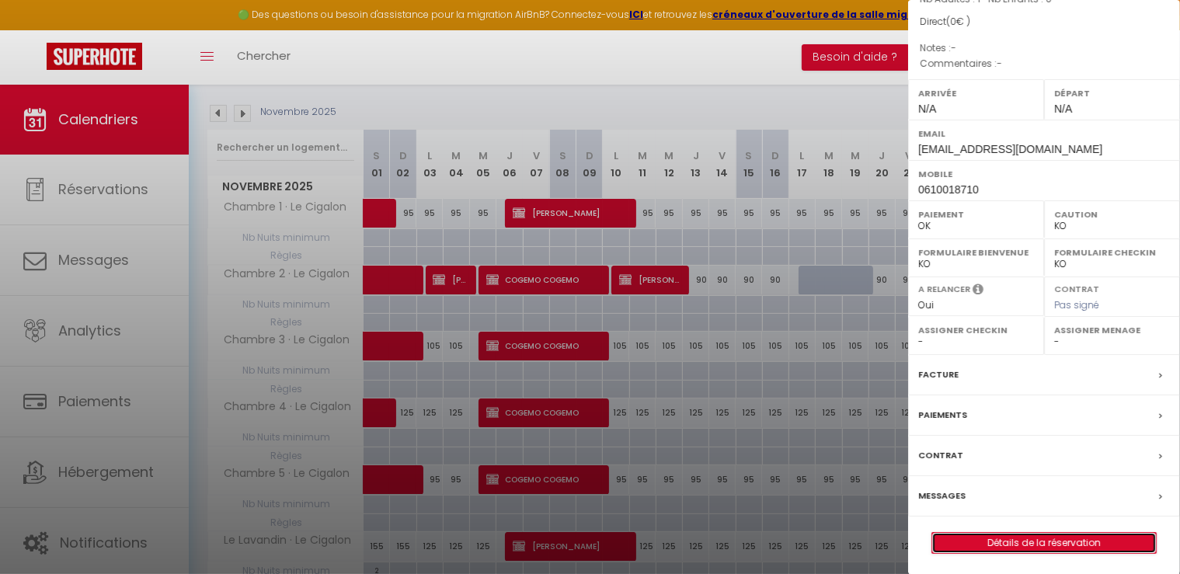
click at [1049, 543] on link "Détails de la réservation" at bounding box center [1044, 543] width 224 height 20
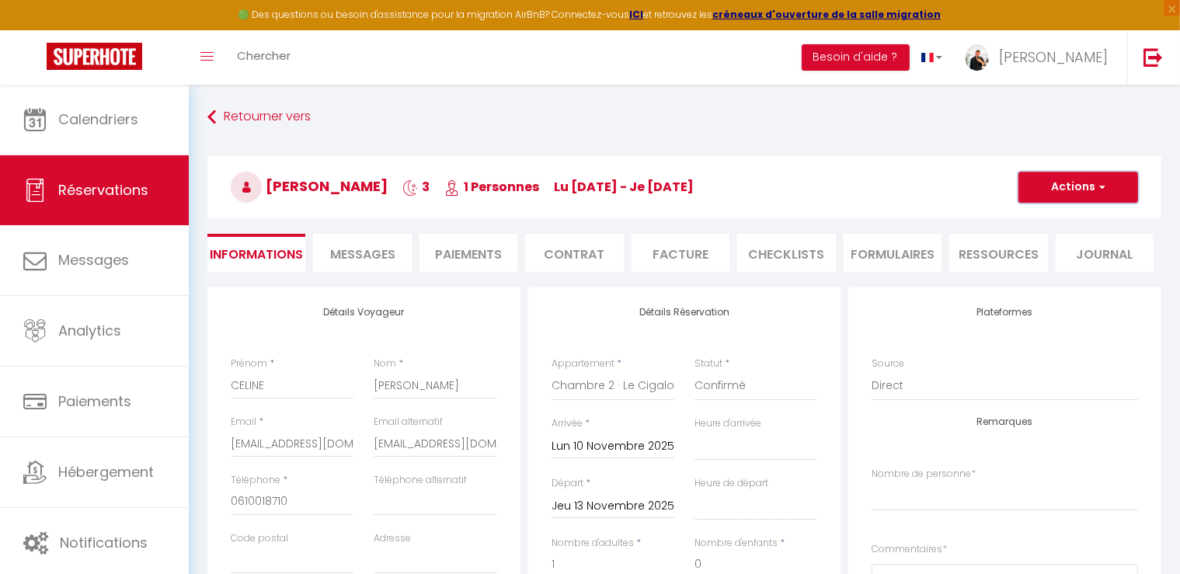
click at [1099, 183] on span "button" at bounding box center [1100, 187] width 9 height 14
click at [1045, 243] on link "Dupliquer" at bounding box center [1062, 242] width 123 height 20
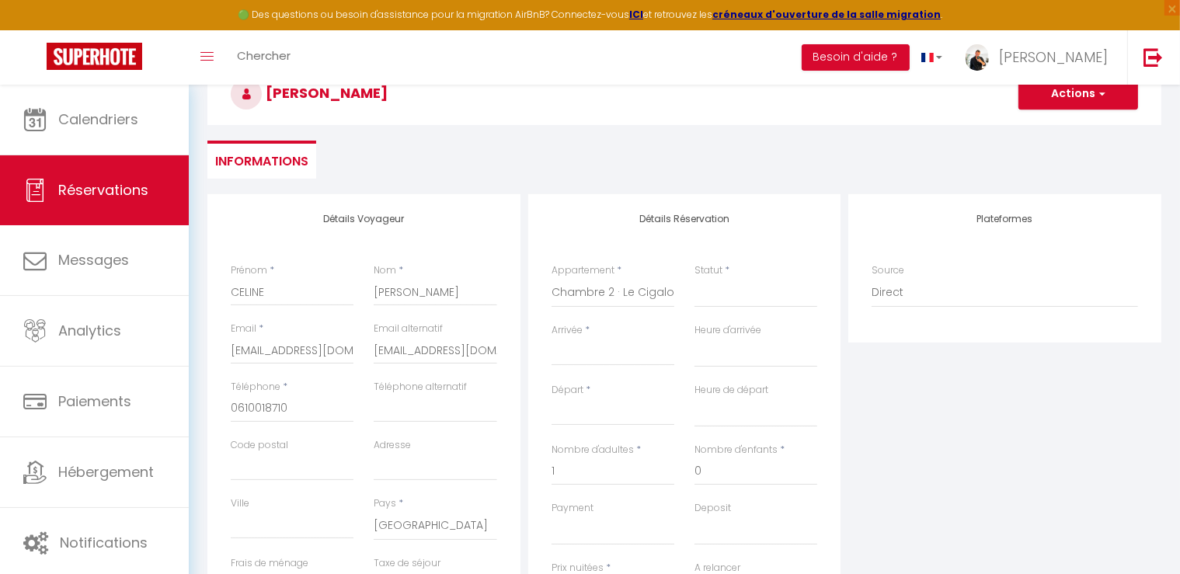
scroll to position [155, 0]
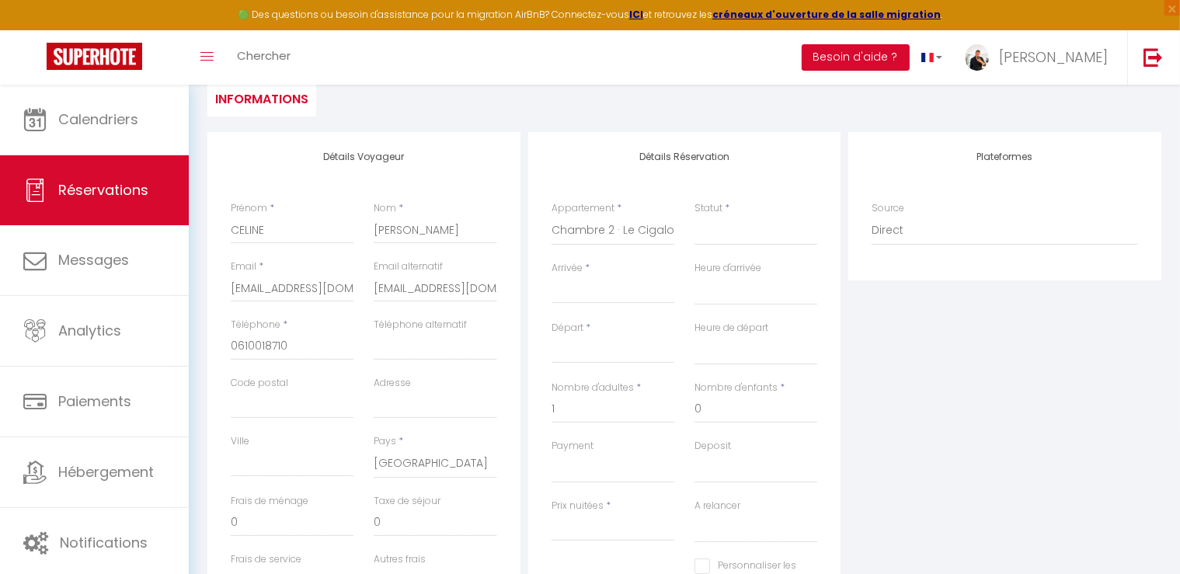
click at [575, 284] on input "Arrivée" at bounding box center [613, 291] width 123 height 20
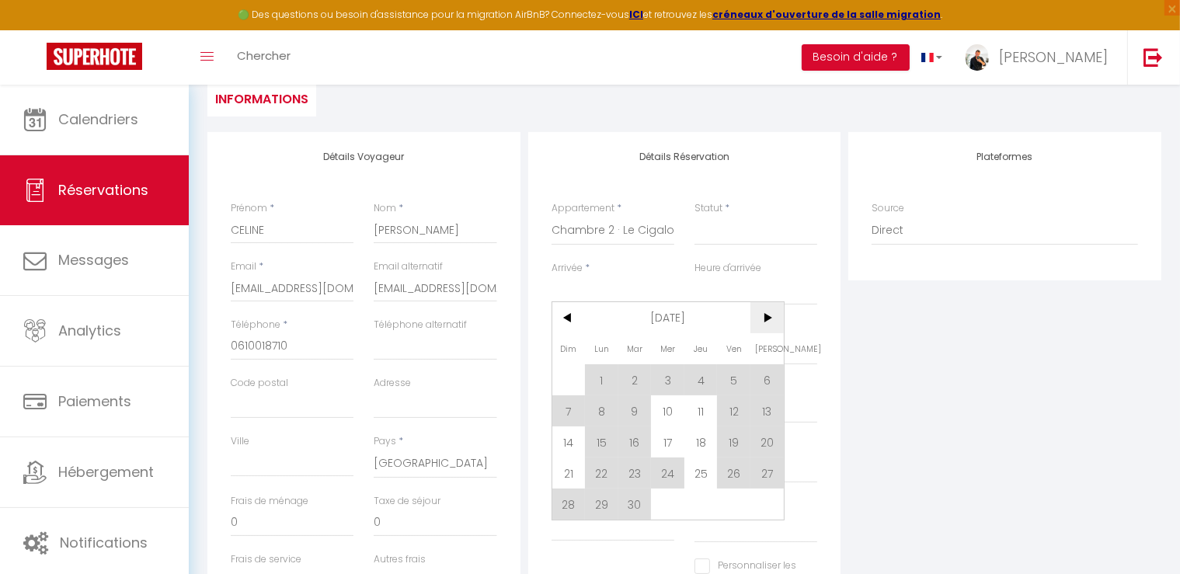
click at [775, 318] on span ">" at bounding box center [767, 317] width 33 height 31
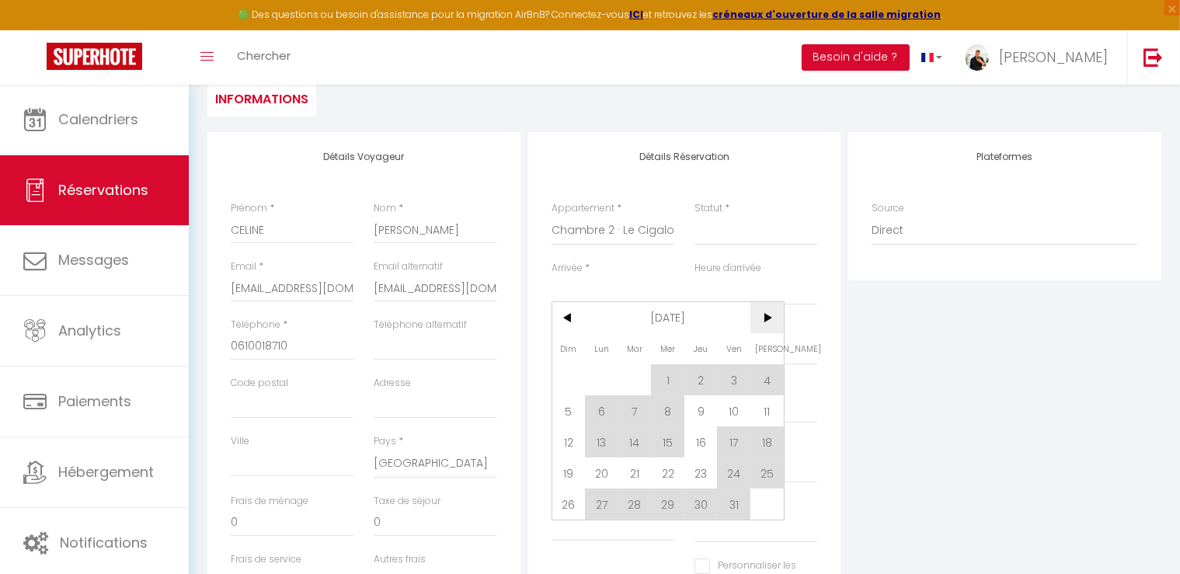
click at [763, 316] on span ">" at bounding box center [767, 317] width 33 height 31
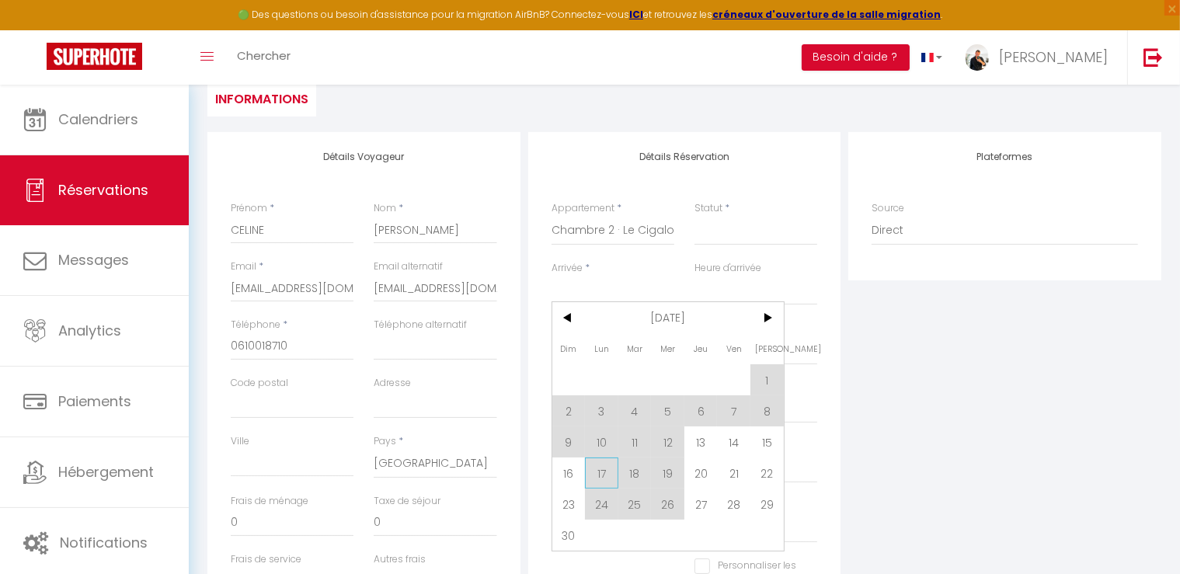
click at [597, 476] on span "17" at bounding box center [601, 473] width 33 height 31
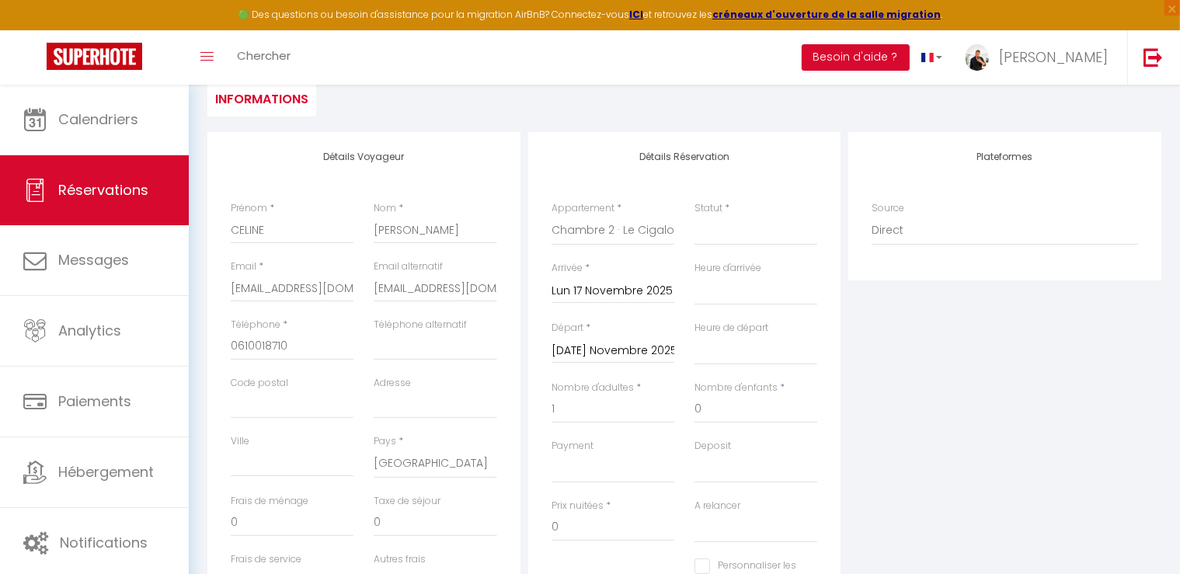
click at [592, 336] on div "[DATE] Novembre 2025 < [DATE] > Dim Lun Mar Mer Jeu Ven Sam 1 2 3 4 5 6 7 8 9 1…" at bounding box center [613, 350] width 123 height 28
click at [596, 350] on input "[DATE] Novembre 2025" at bounding box center [613, 351] width 123 height 20
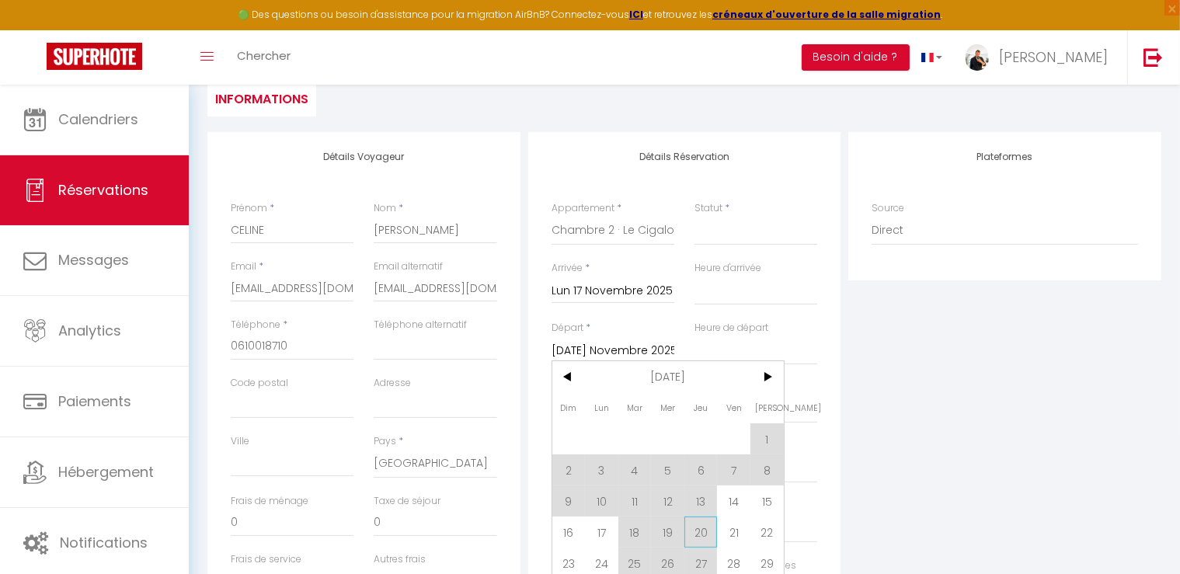
click at [691, 532] on span "20" at bounding box center [700, 532] width 33 height 31
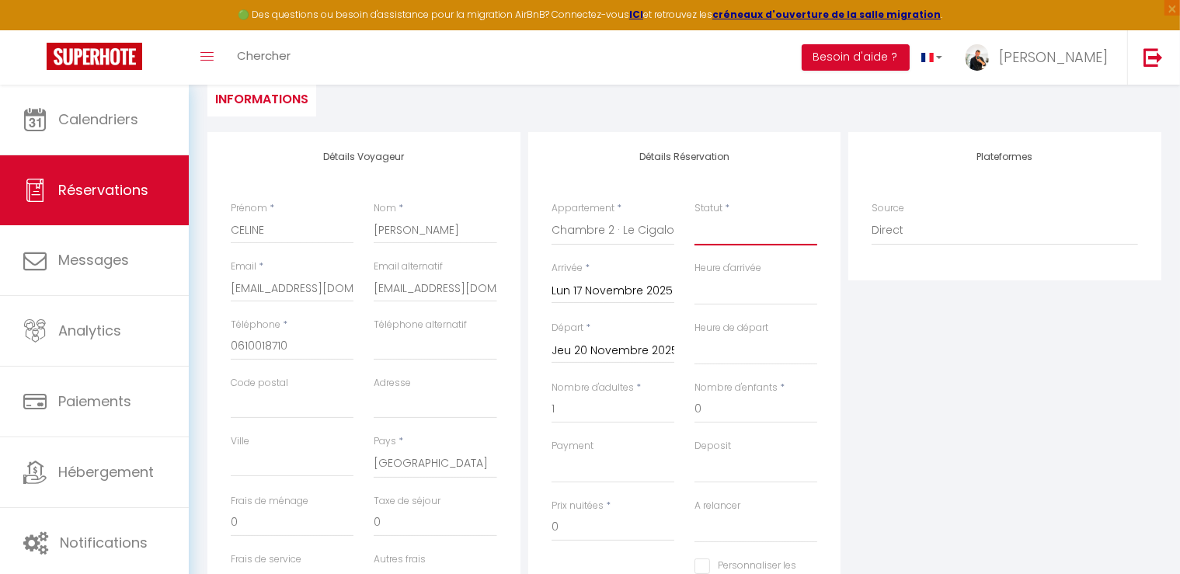
click at [737, 235] on select "Confirmé Non Confirmé [PERSON_NAME] par le voyageur No Show Request" at bounding box center [756, 231] width 123 height 30
click at [695, 216] on select "Confirmé Non Confirmé [PERSON_NAME] par le voyageur No Show Request" at bounding box center [756, 231] width 123 height 30
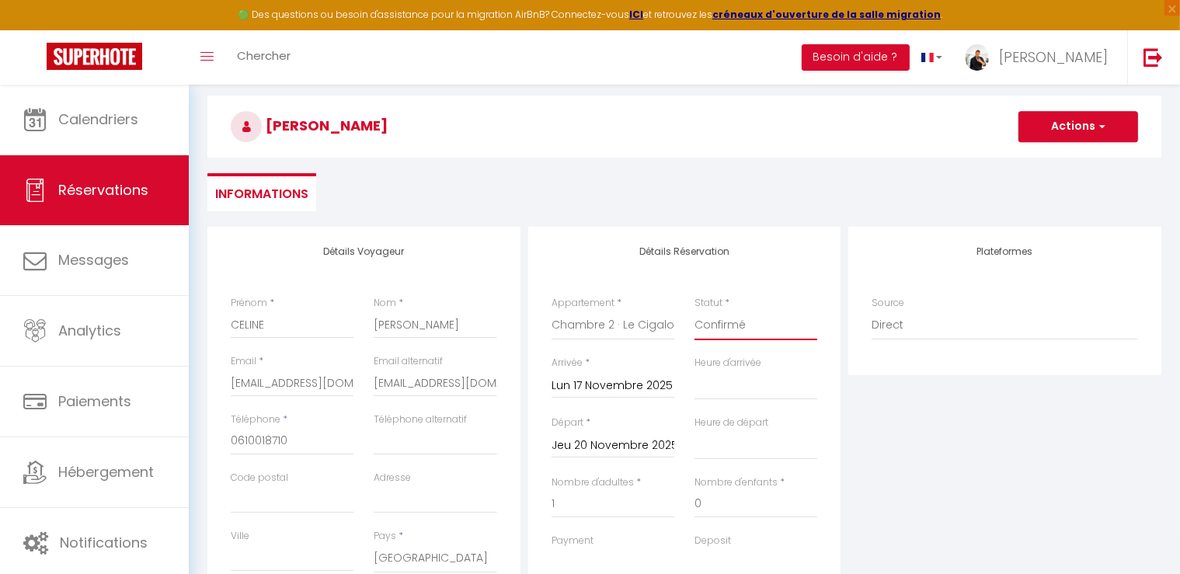
scroll to position [0, 0]
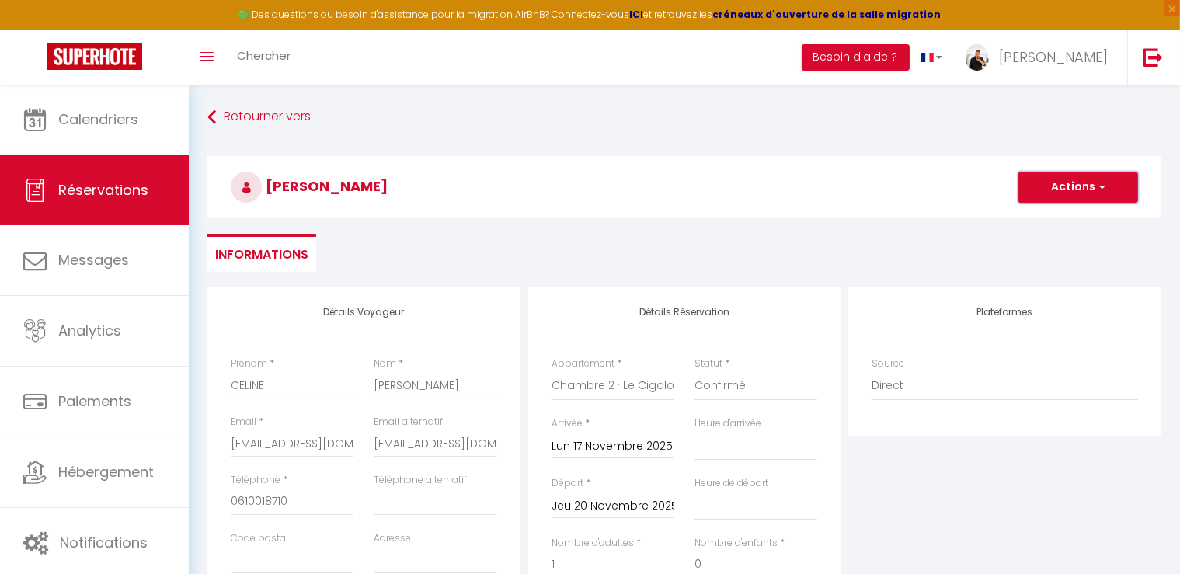
click at [1068, 190] on button "Actions" at bounding box center [1079, 187] width 120 height 31
drag, startPoint x: 833, startPoint y: 360, endPoint x: 790, endPoint y: 385, distance: 49.4
click at [832, 360] on div "Détails Réservation Appartement * Chambre 1 · Le Cigalon Chambre 2 · Le Cigalon…" at bounding box center [684, 539] width 313 height 505
click at [755, 383] on select "Confirmé Non Confirmé [PERSON_NAME] par le voyageur No Show Request" at bounding box center [756, 386] width 123 height 30
click at [1078, 184] on button "Actions" at bounding box center [1079, 187] width 120 height 31
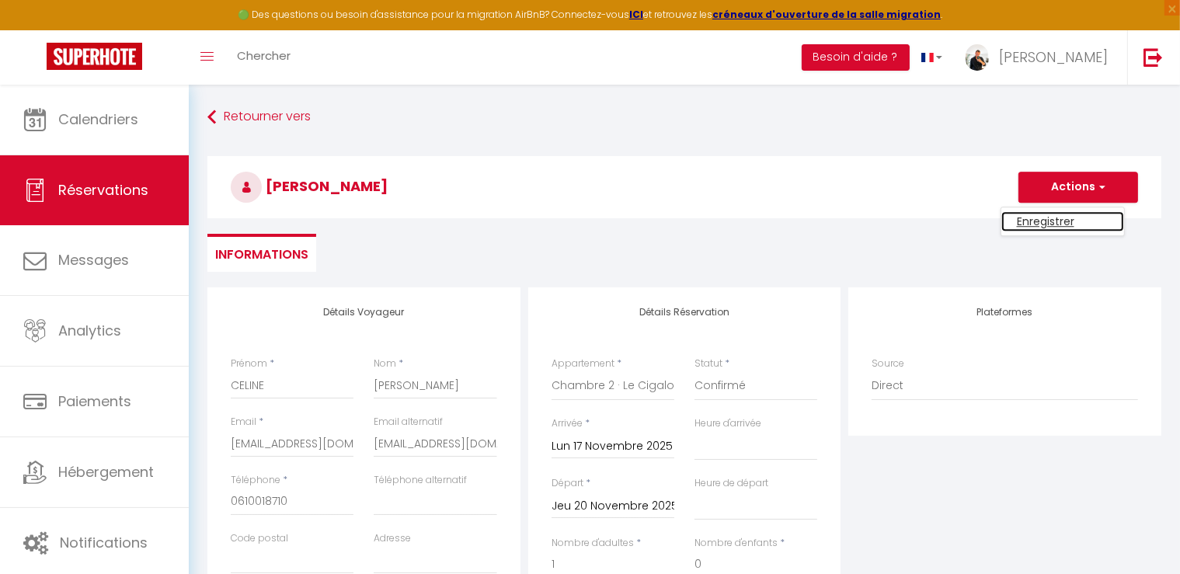
click at [1046, 228] on link "Enregistrer" at bounding box center [1062, 221] width 123 height 20
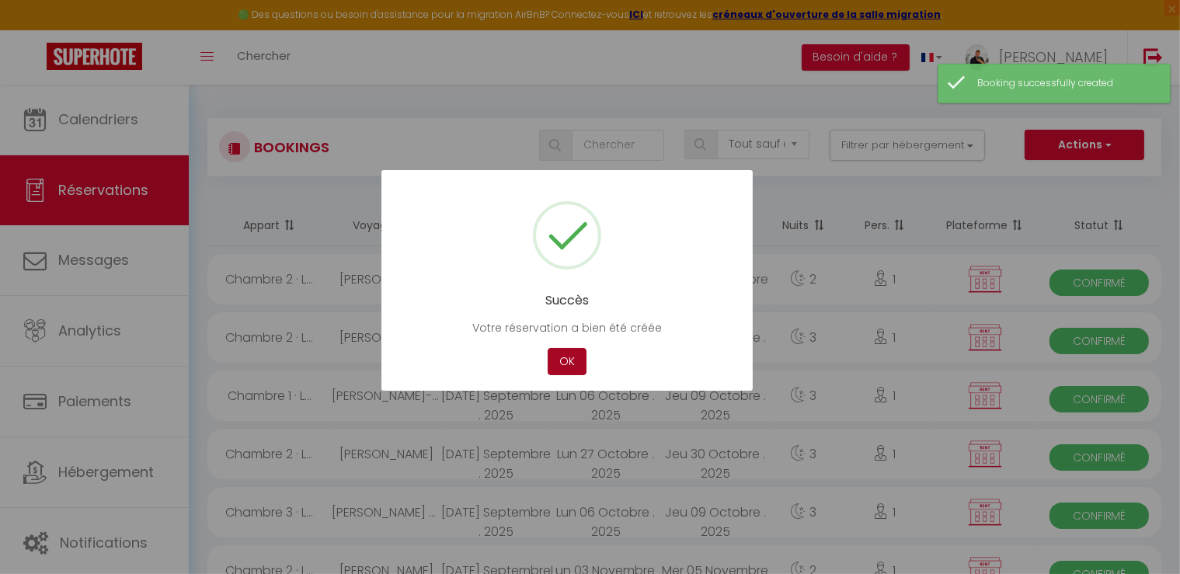
click at [567, 366] on button "OK" at bounding box center [567, 361] width 39 height 27
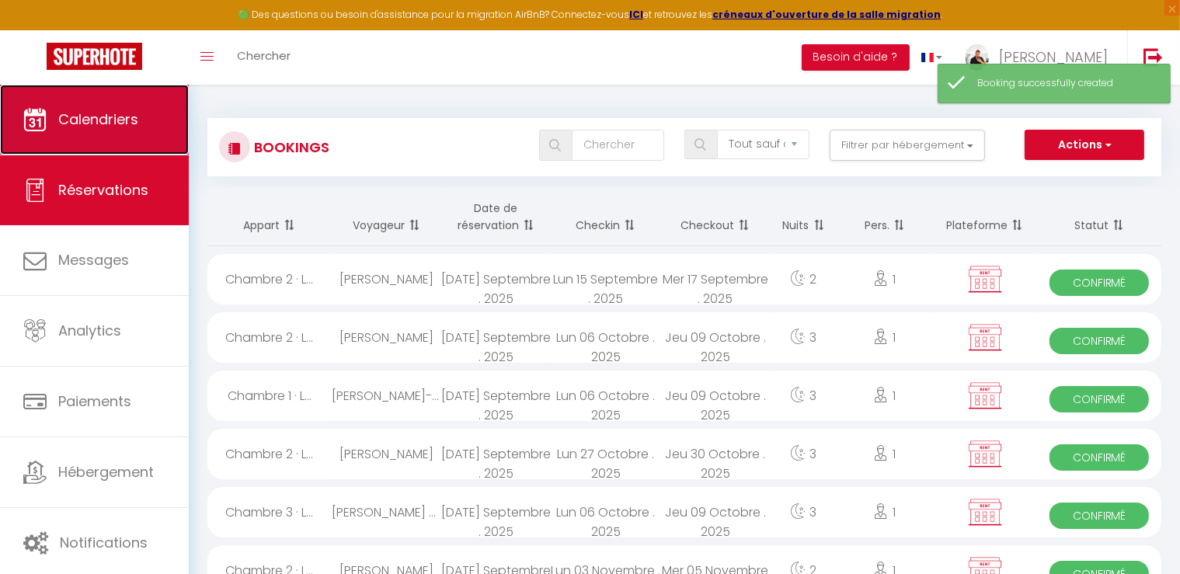
click at [145, 127] on link "Calendriers" at bounding box center [94, 120] width 189 height 70
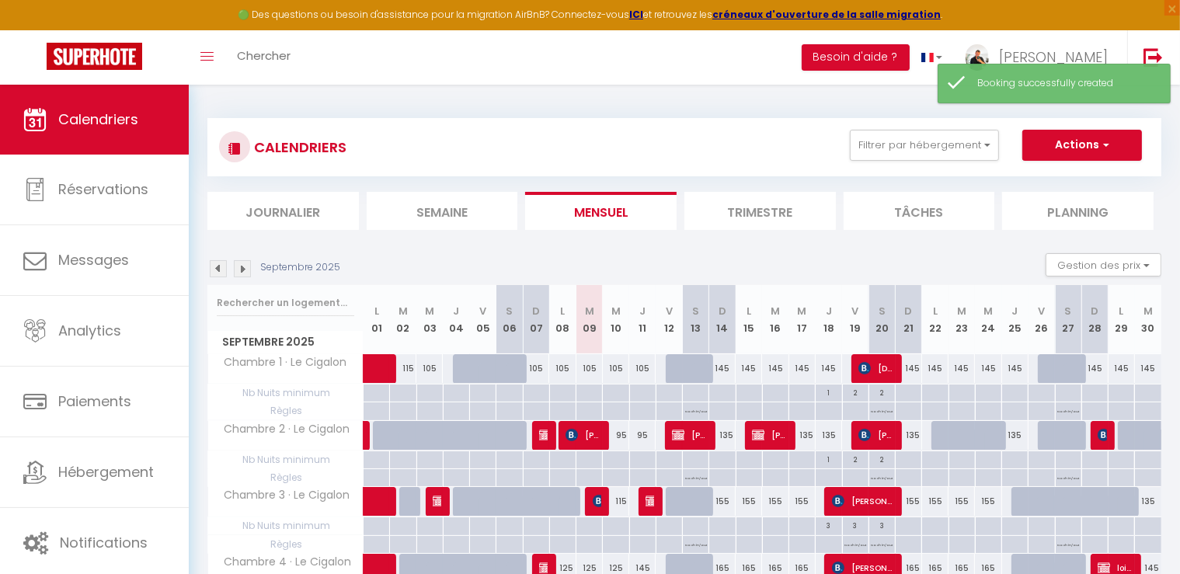
click at [246, 276] on img at bounding box center [242, 268] width 17 height 17
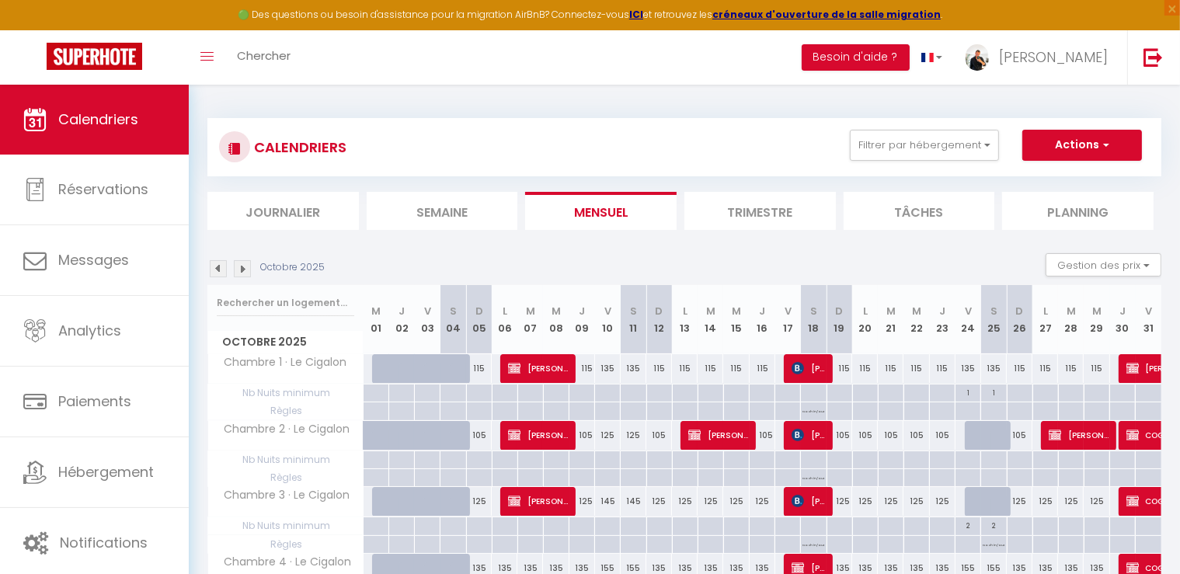
click at [246, 276] on img at bounding box center [242, 268] width 17 height 17
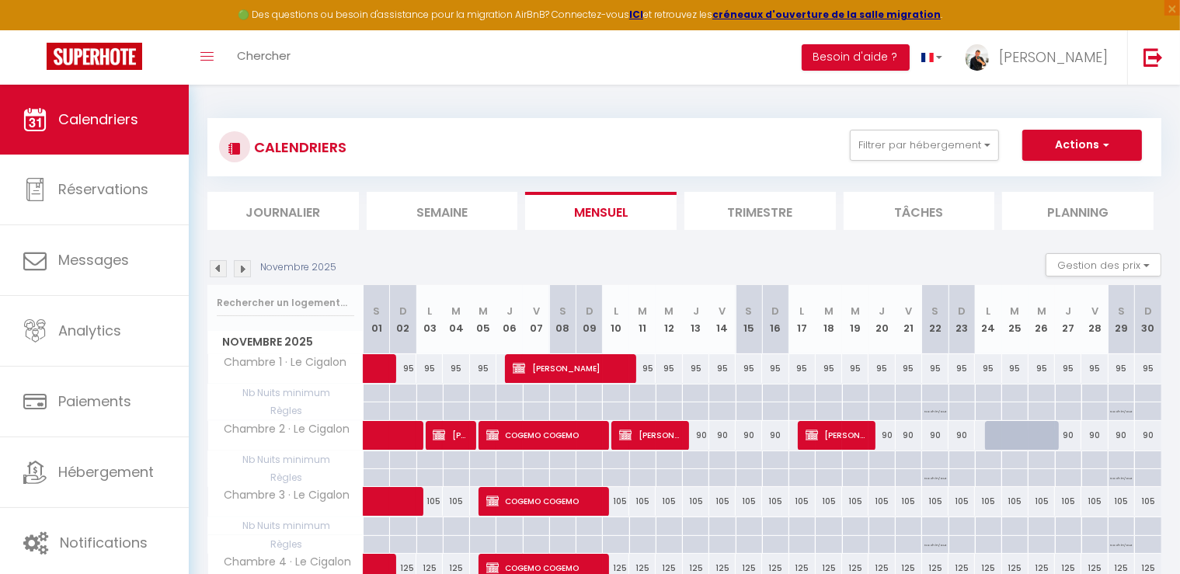
click at [218, 270] on img at bounding box center [218, 268] width 17 height 17
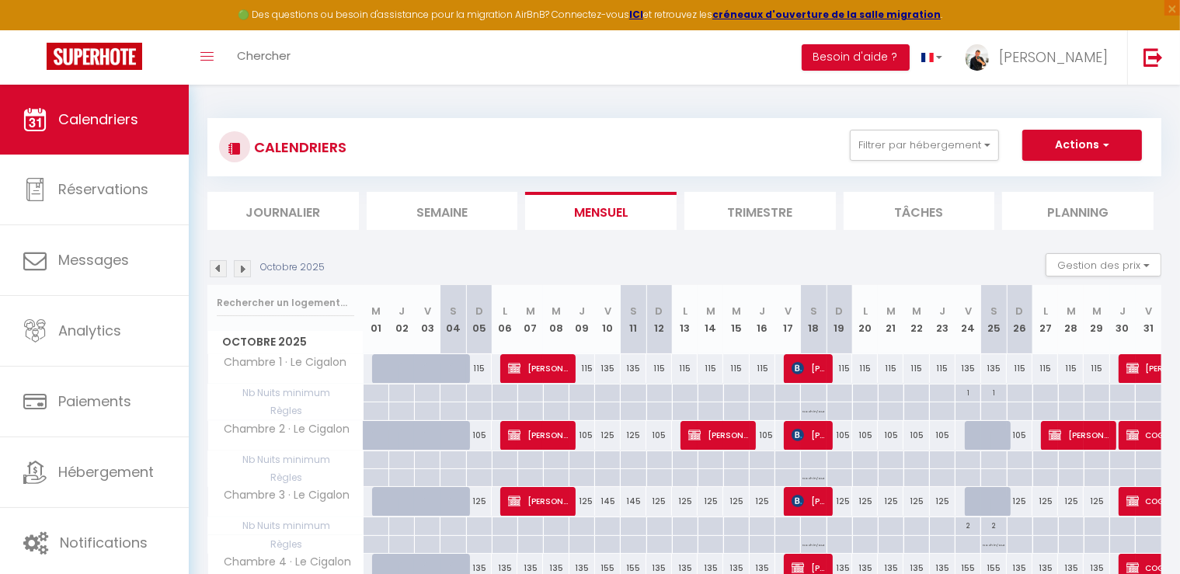
click at [252, 269] on div "Octobre 2025" at bounding box center [268, 268] width 122 height 17
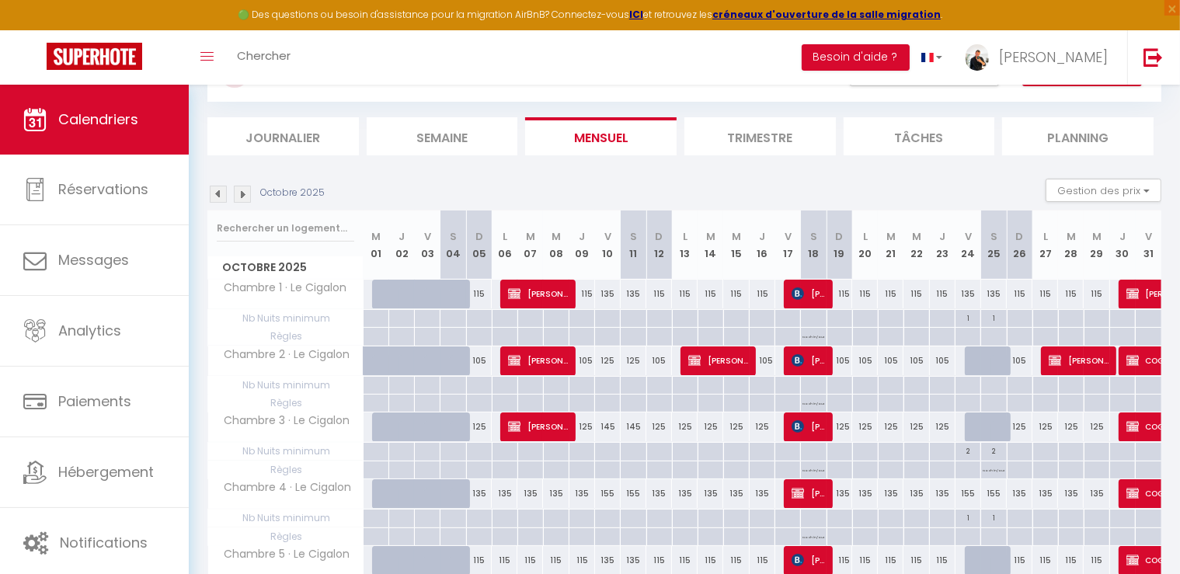
scroll to position [155, 0]
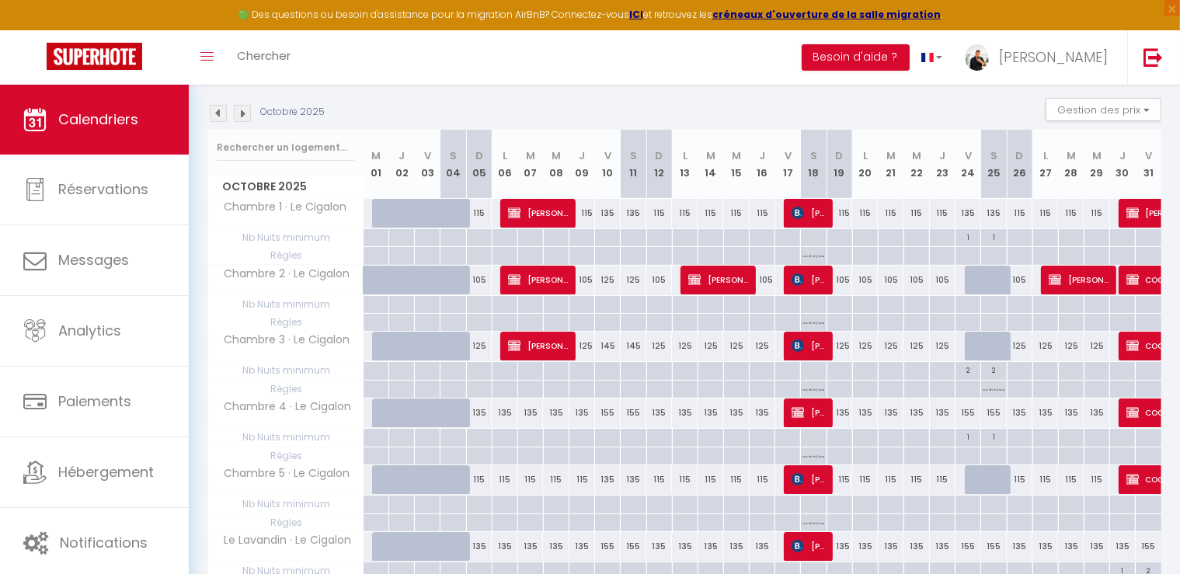
click at [976, 276] on div at bounding box center [978, 281] width 26 height 30
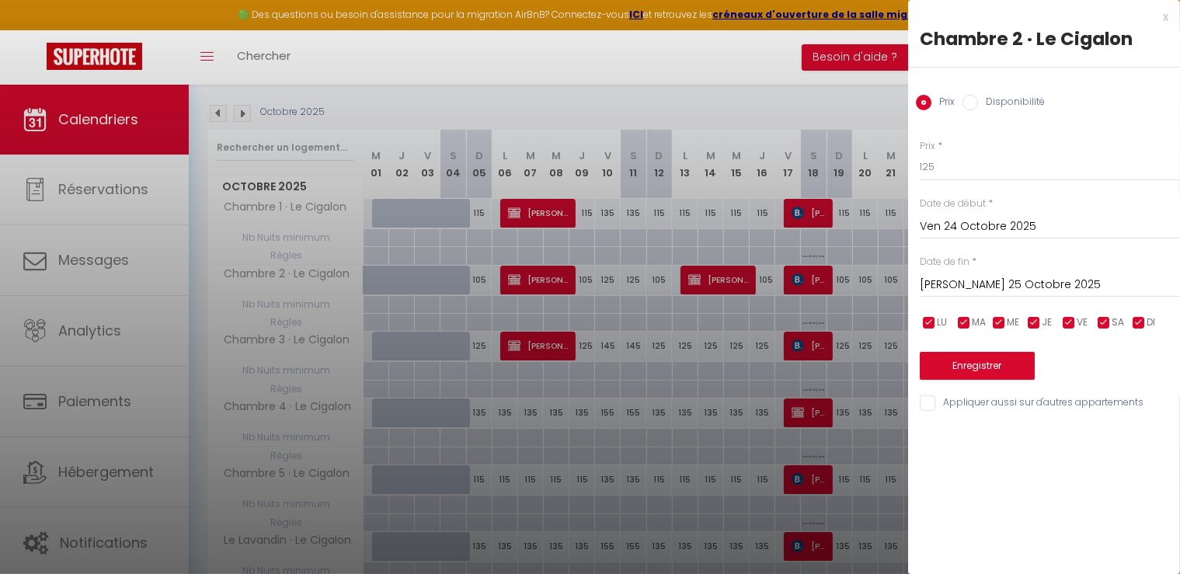
click at [831, 101] on div at bounding box center [590, 287] width 1180 height 574
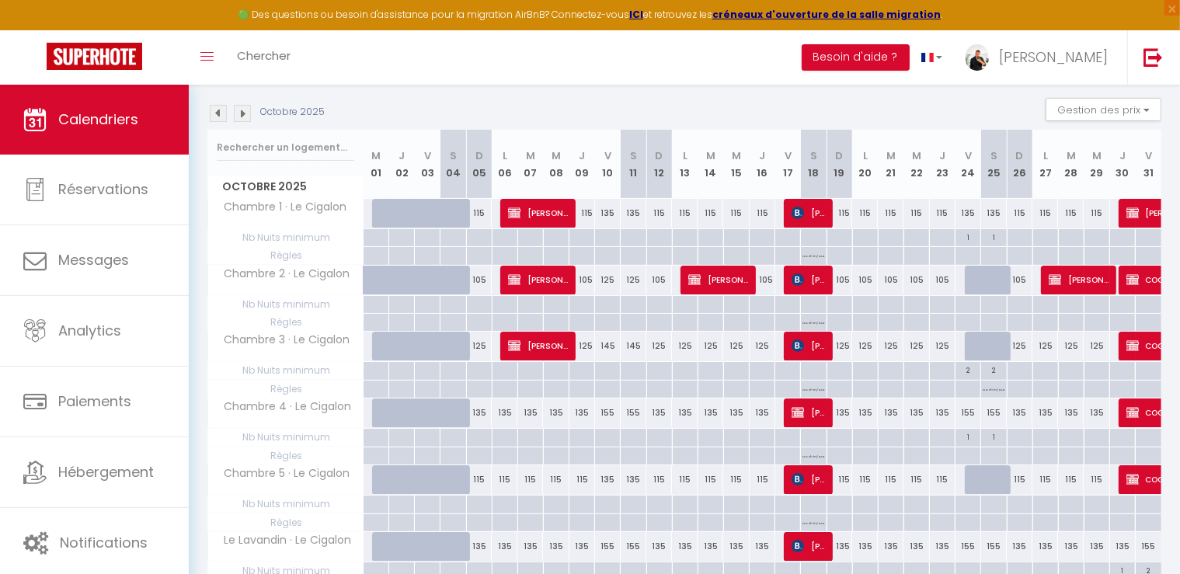
click at [252, 111] on div "Octobre 2025" at bounding box center [268, 113] width 122 height 17
click at [247, 113] on img at bounding box center [242, 113] width 17 height 17
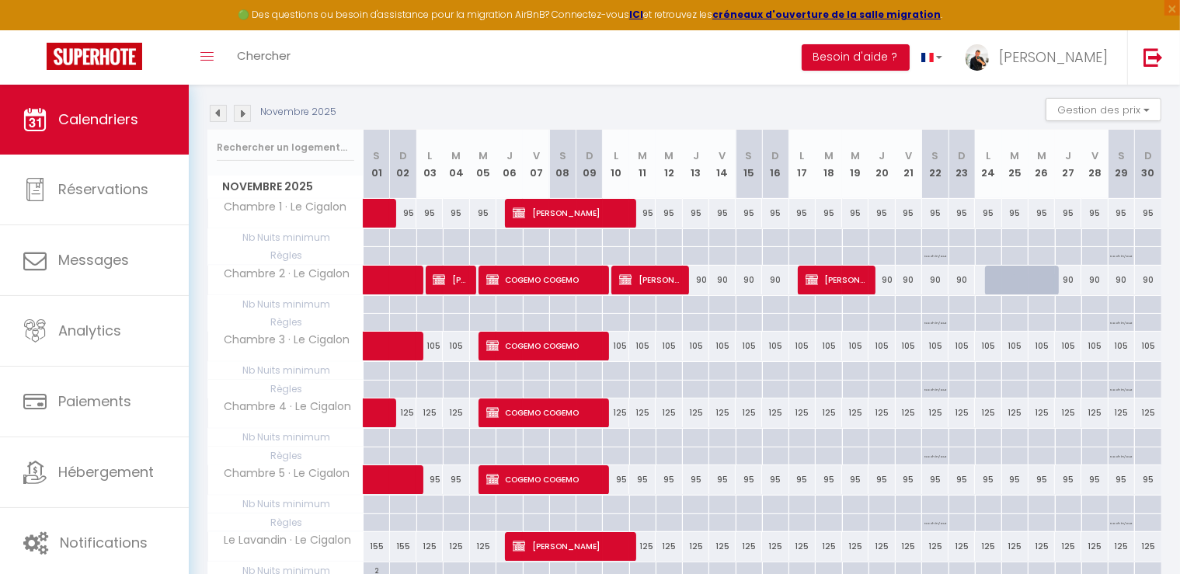
click at [723, 216] on div "95" at bounding box center [722, 213] width 26 height 29
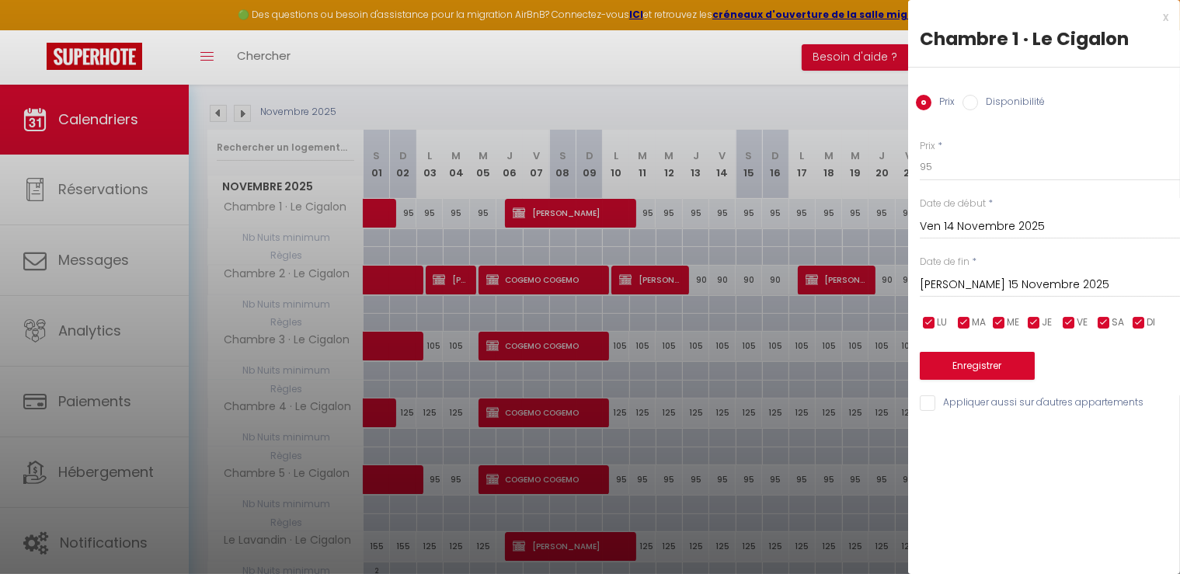
click at [957, 277] on input "[PERSON_NAME] 15 Novembre 2025" at bounding box center [1050, 285] width 260 height 20
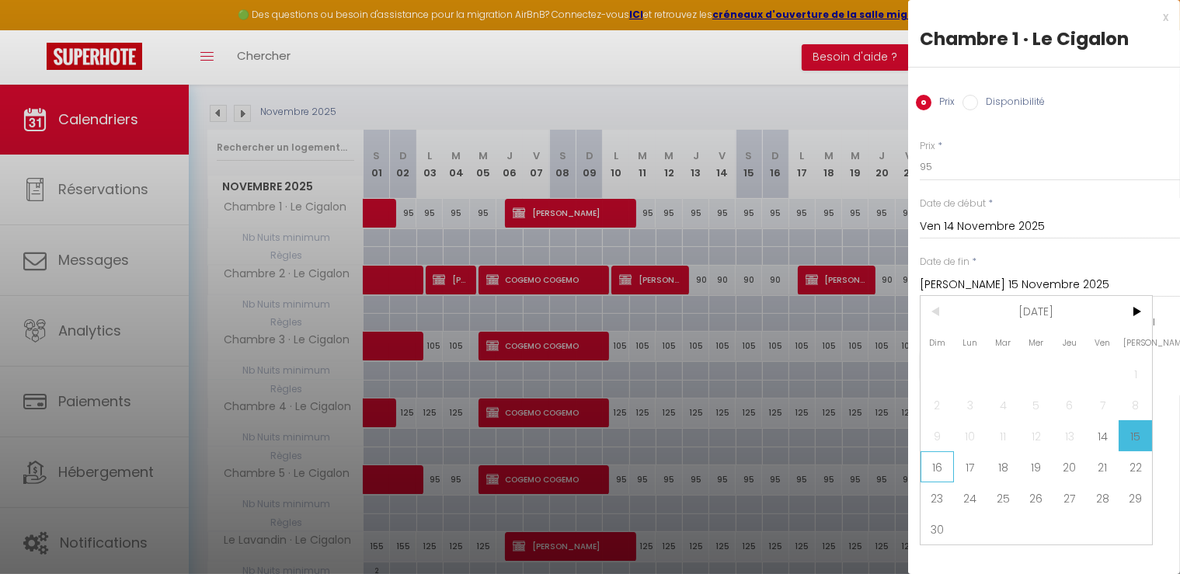
click at [932, 470] on span "16" at bounding box center [937, 466] width 33 height 31
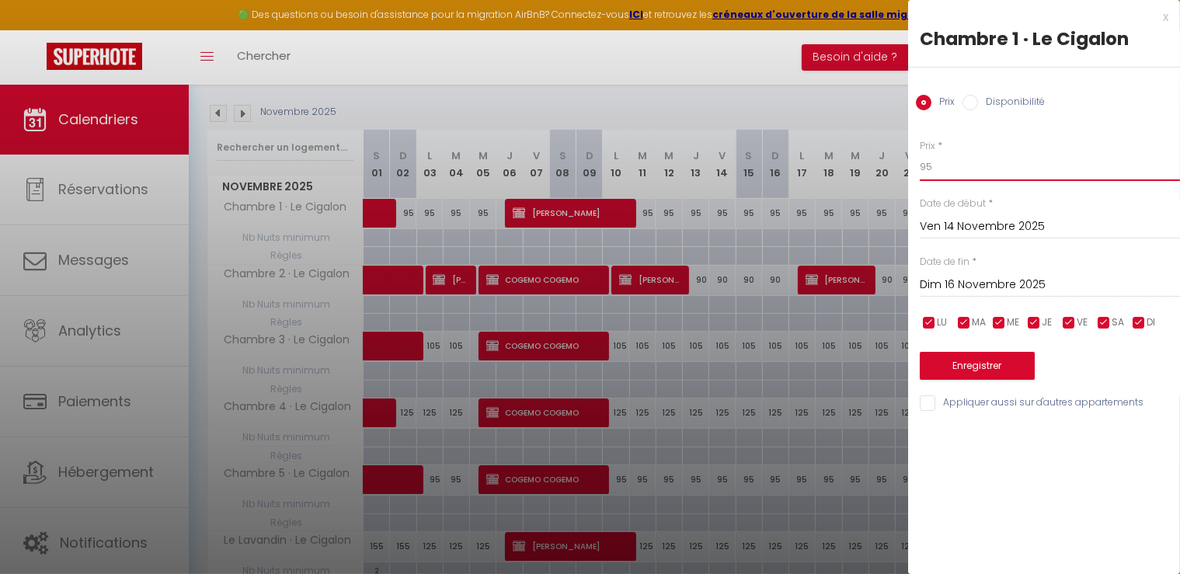
click at [954, 169] on input "95" at bounding box center [1050, 167] width 260 height 28
click at [984, 369] on button "Enregistrer" at bounding box center [977, 366] width 115 height 28
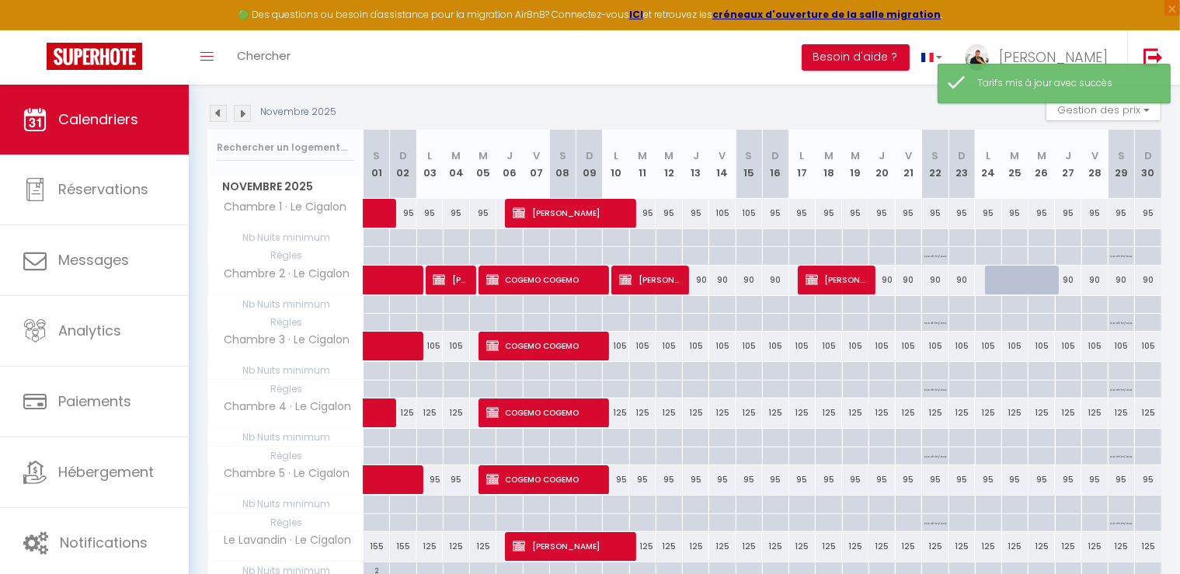
click at [726, 280] on div "90" at bounding box center [722, 280] width 26 height 29
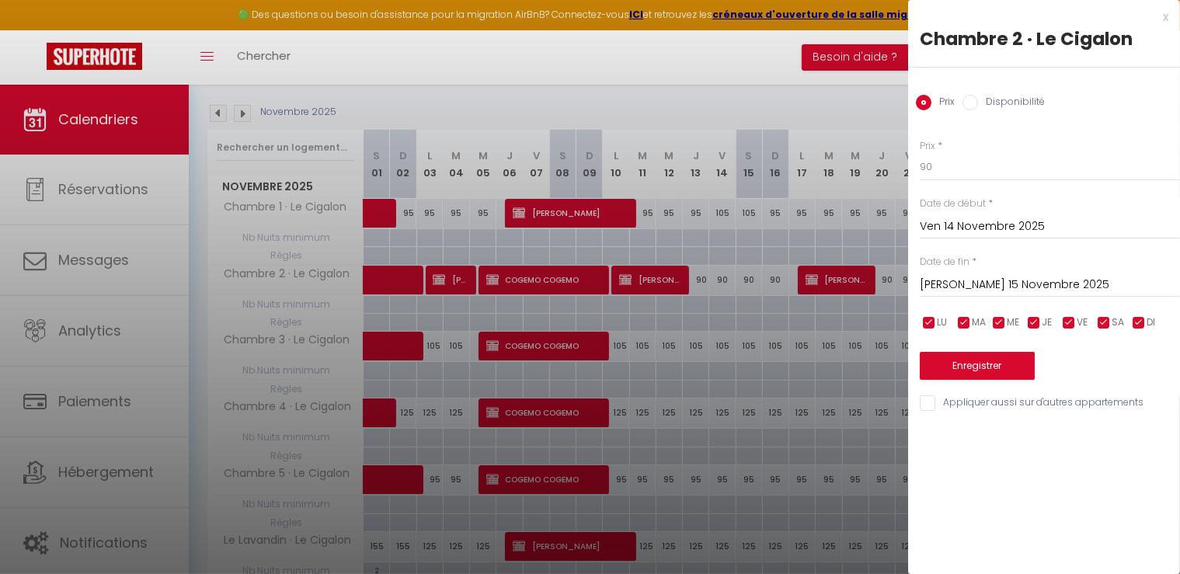
click at [967, 270] on div "[PERSON_NAME] 15 Novembre 2025 < [DATE] > Dim Lun Mar Mer Jeu Ven Sam 1 2 3 4 5…" at bounding box center [1050, 284] width 260 height 28
click at [967, 288] on input "[PERSON_NAME] 15 Novembre 2025" at bounding box center [1050, 285] width 260 height 20
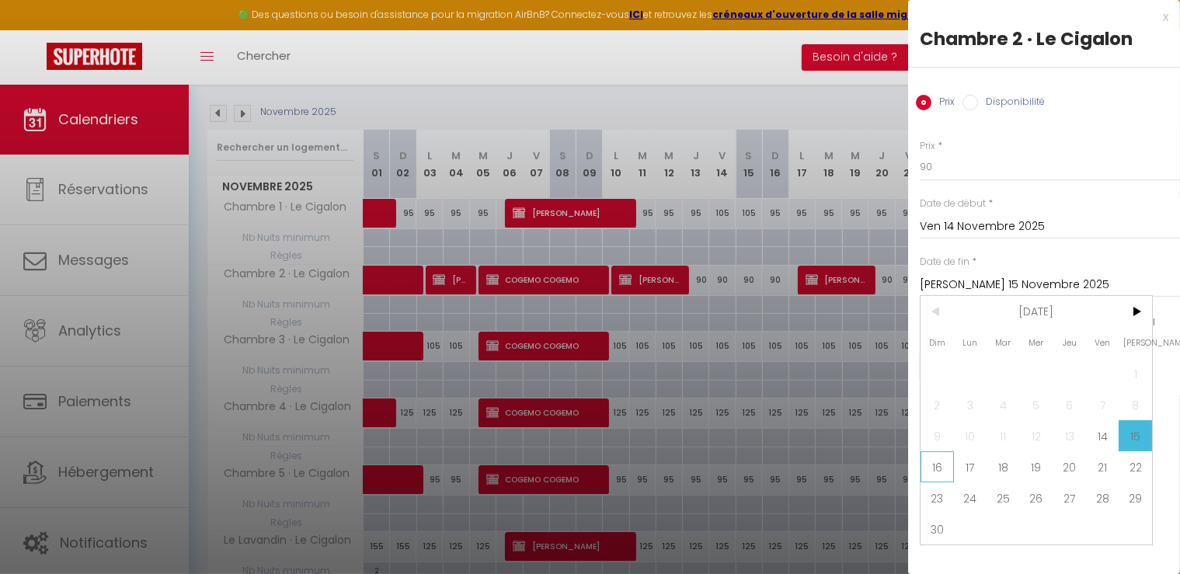
click at [939, 457] on span "16" at bounding box center [937, 466] width 33 height 31
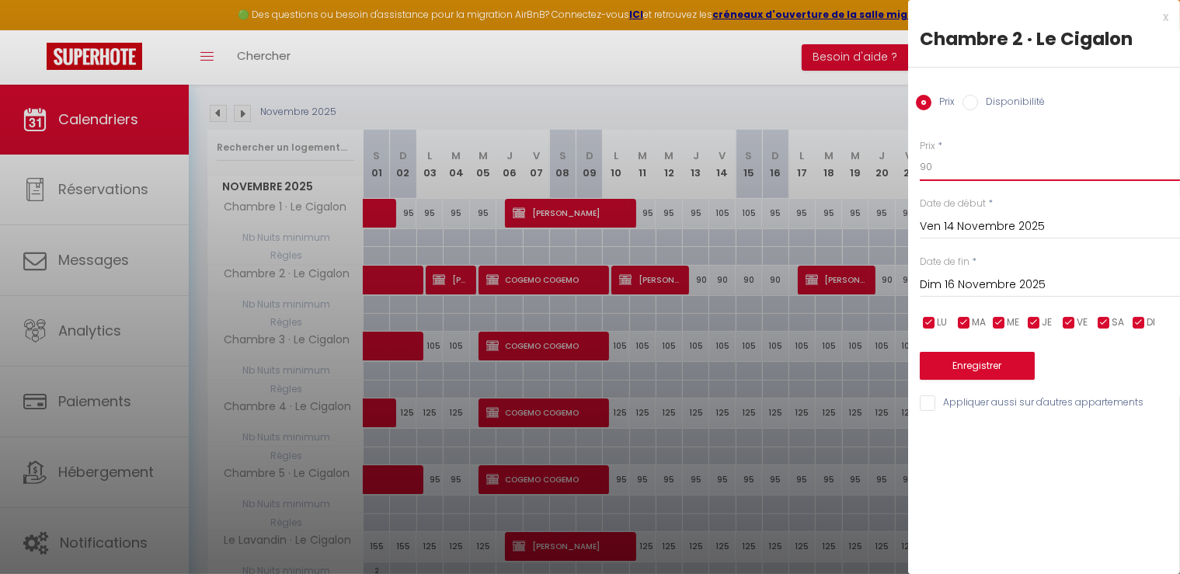
click at [970, 162] on input "90" at bounding box center [1050, 167] width 260 height 28
click at [982, 364] on button "Enregistrer" at bounding box center [977, 366] width 115 height 28
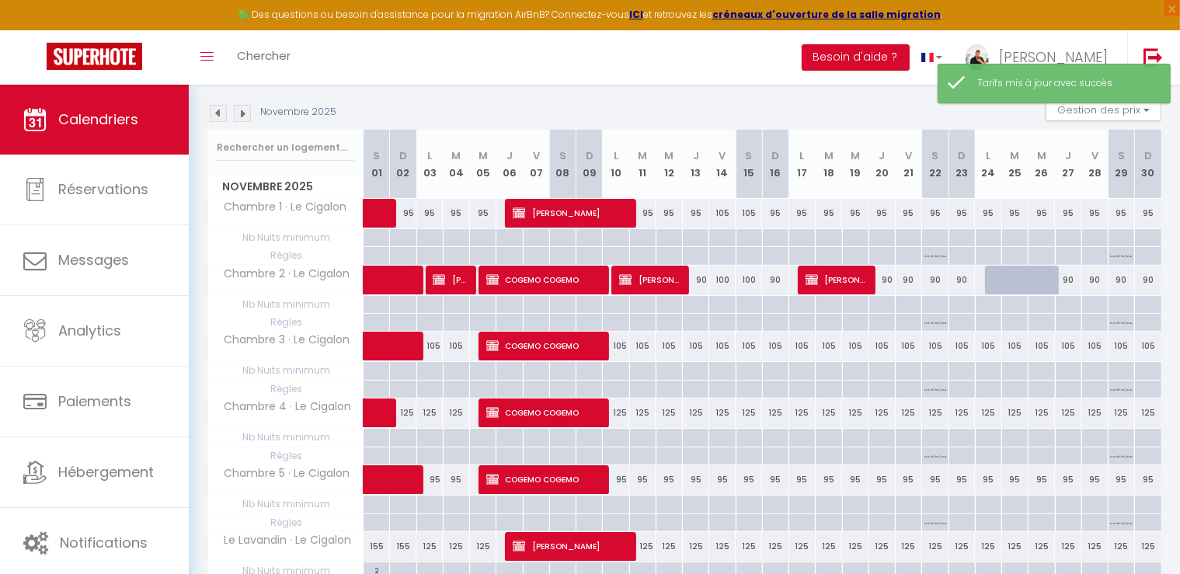
click at [723, 349] on div "105" at bounding box center [722, 346] width 26 height 29
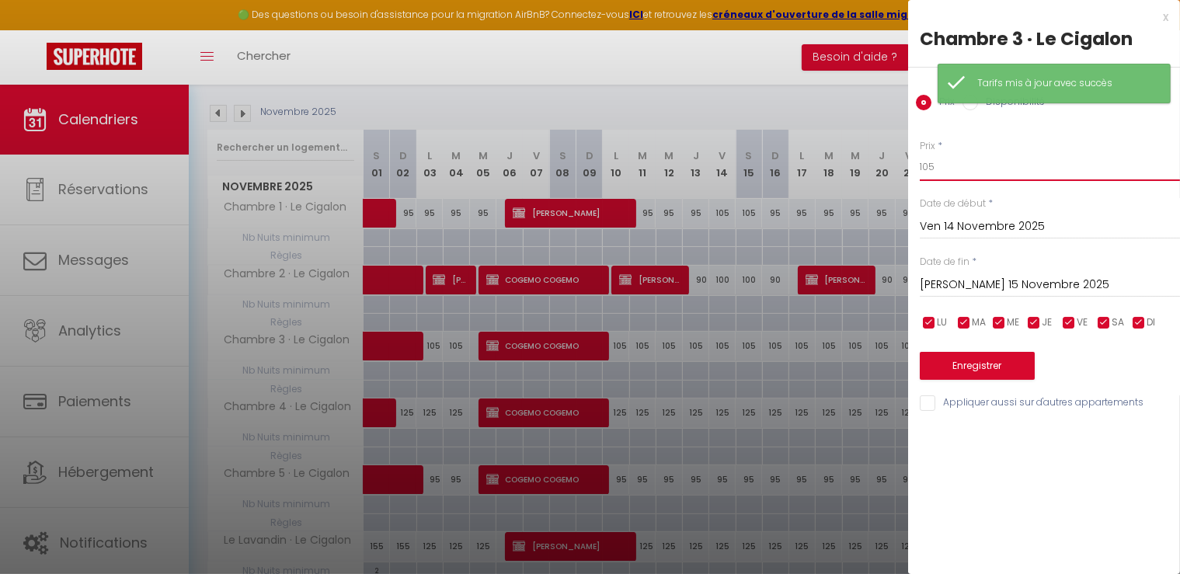
click at [956, 167] on input "105" at bounding box center [1050, 167] width 260 height 28
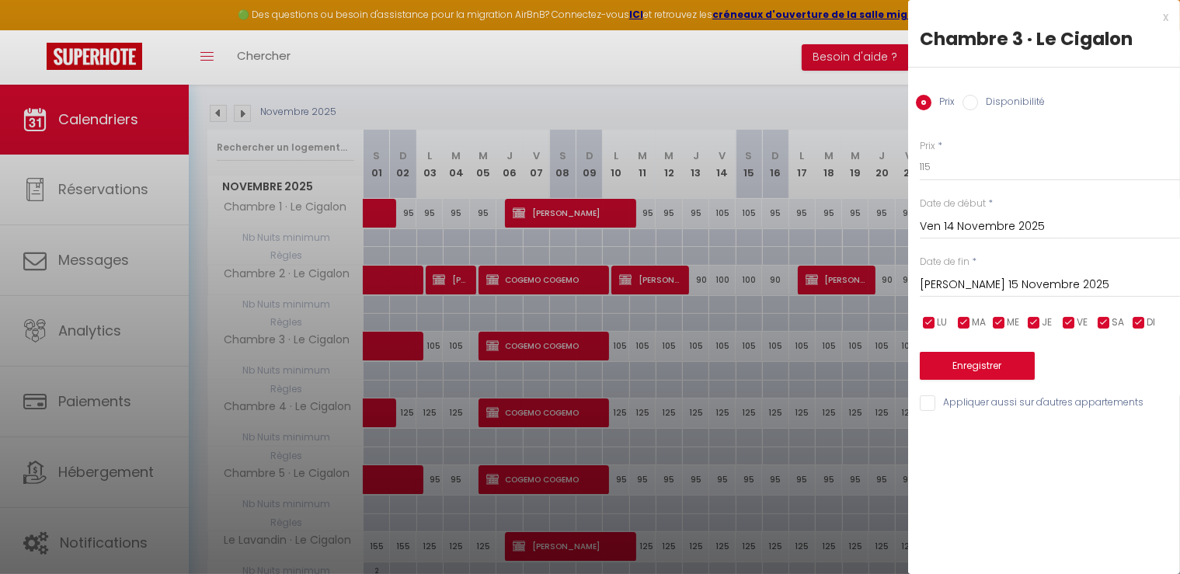
click at [964, 282] on input "[PERSON_NAME] 15 Novembre 2025" at bounding box center [1050, 285] width 260 height 20
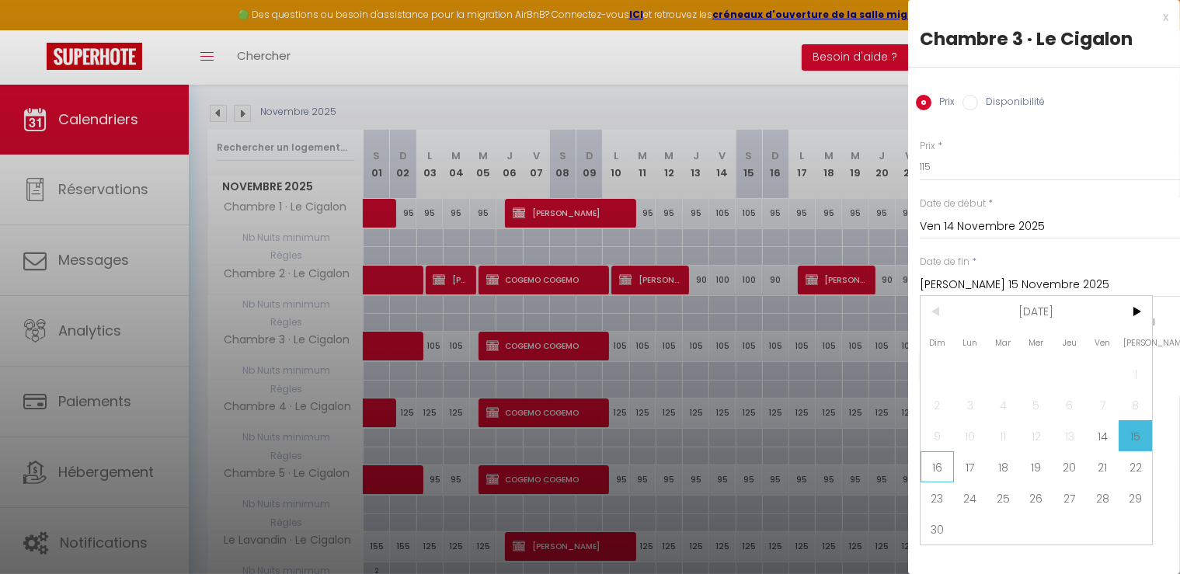
click at [936, 476] on span "16" at bounding box center [937, 466] width 33 height 31
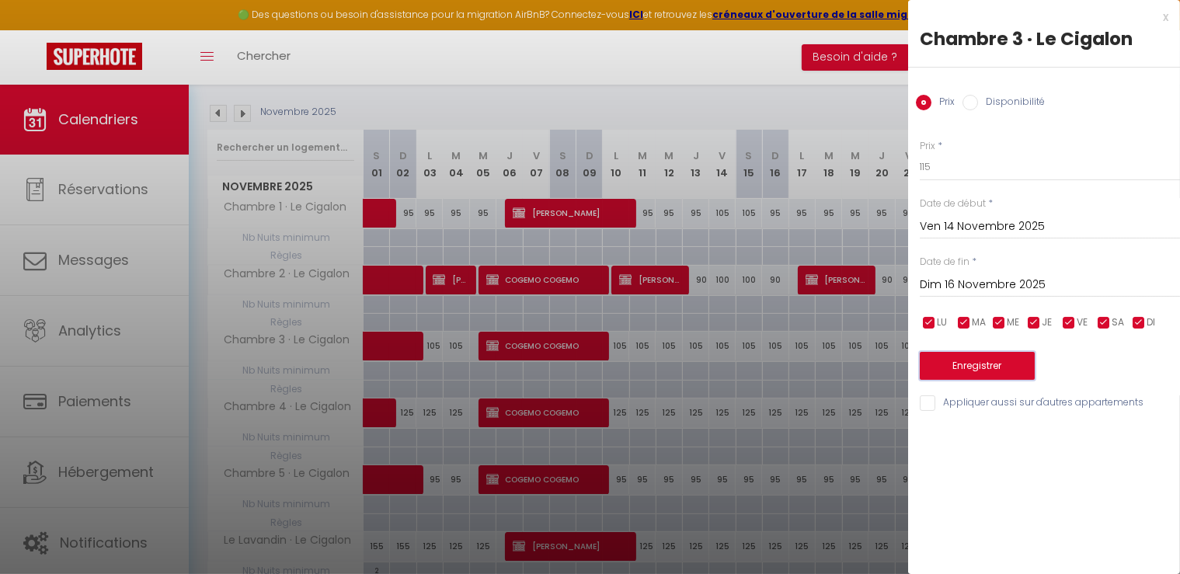
click at [1000, 352] on button "Enregistrer" at bounding box center [977, 366] width 115 height 28
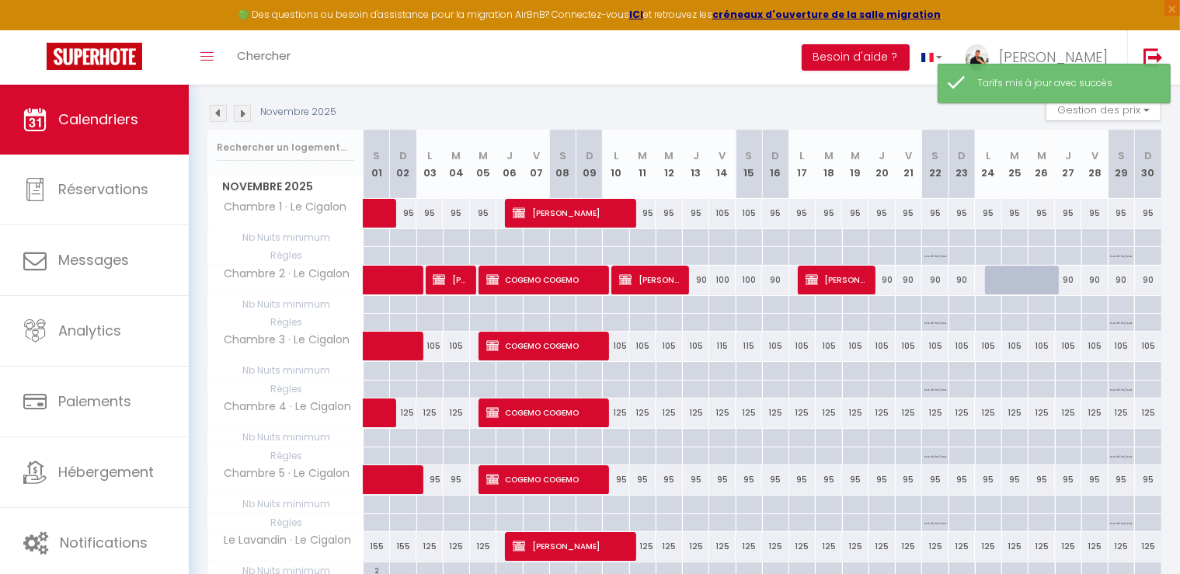
click at [721, 413] on div "125" at bounding box center [722, 413] width 26 height 29
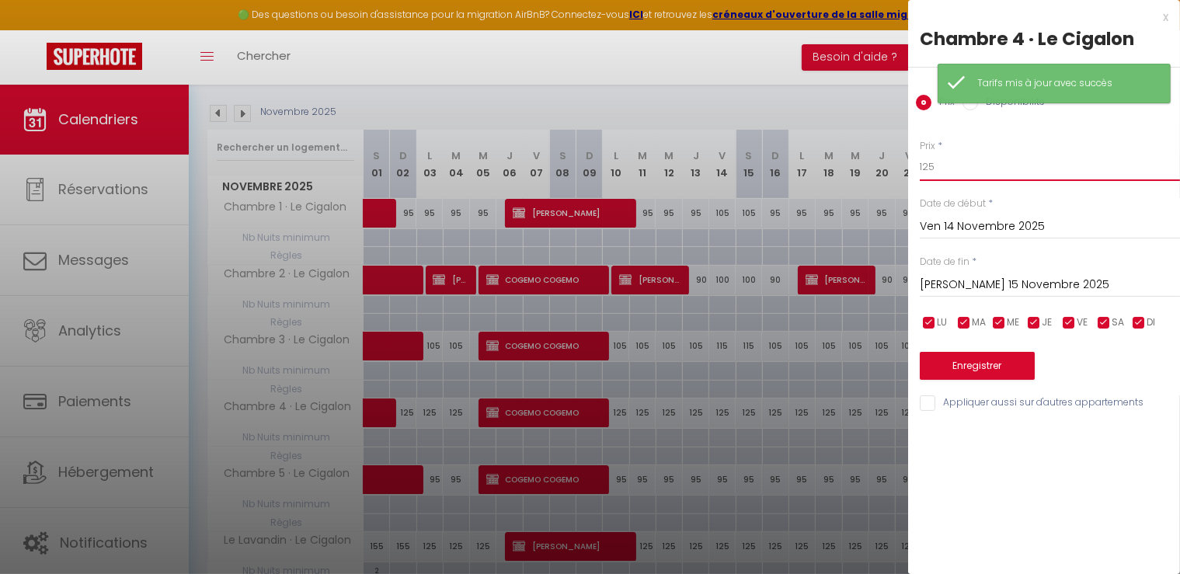
click at [960, 170] on input "125" at bounding box center [1050, 167] width 260 height 28
click at [964, 286] on input "[PERSON_NAME] 15 Novembre 2025" at bounding box center [1050, 285] width 260 height 20
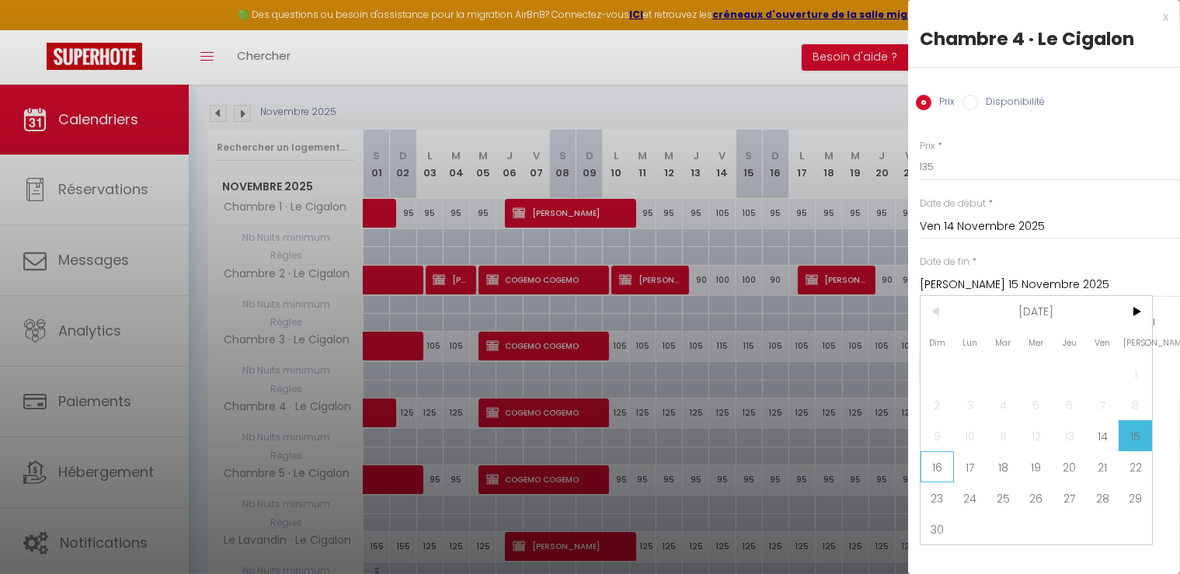
click at [945, 467] on span "16" at bounding box center [937, 466] width 33 height 31
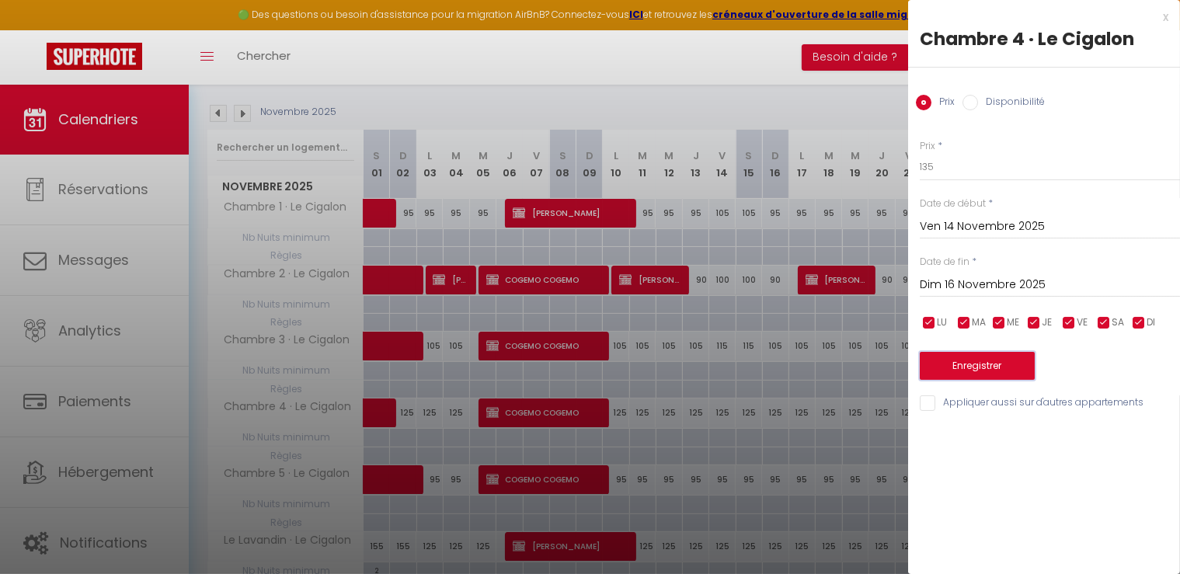
click at [1001, 366] on button "Enregistrer" at bounding box center [977, 366] width 115 height 28
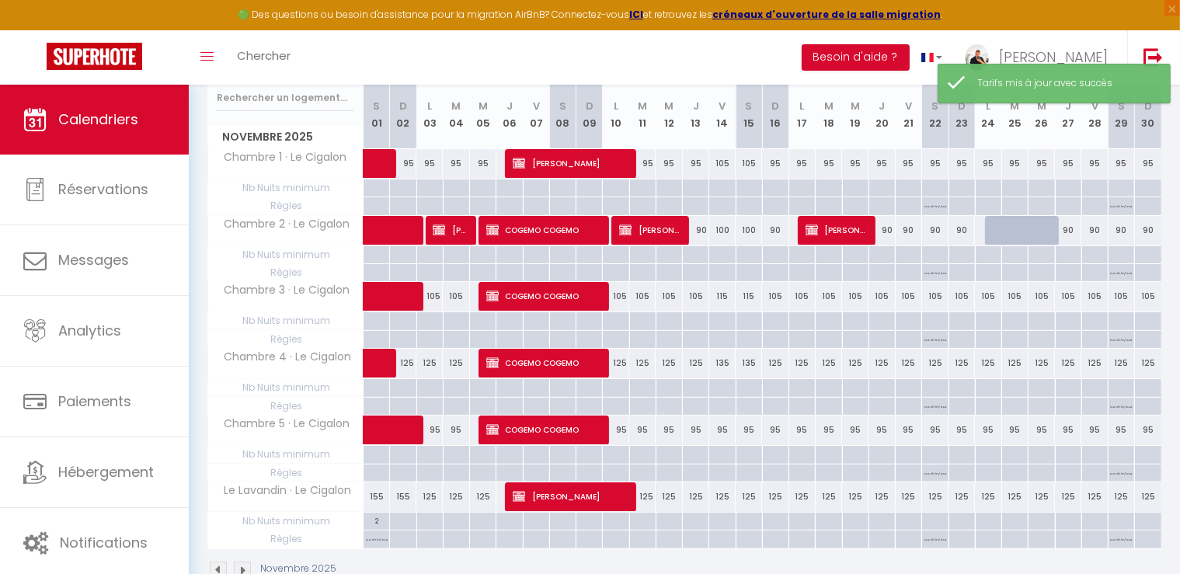
scroll to position [233, 0]
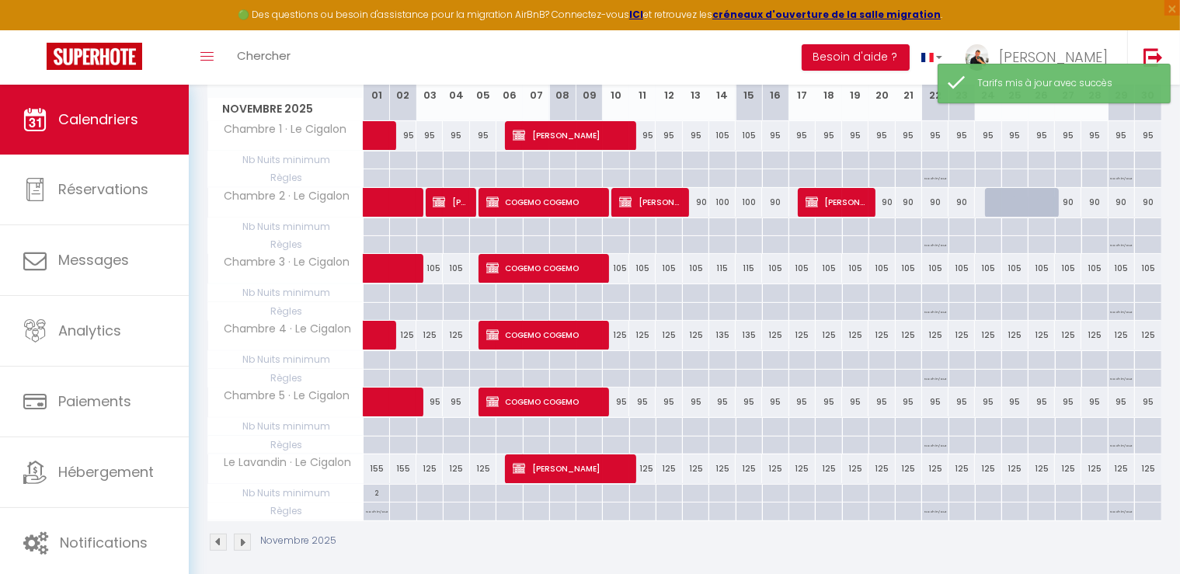
click at [726, 393] on div "95" at bounding box center [722, 402] width 26 height 29
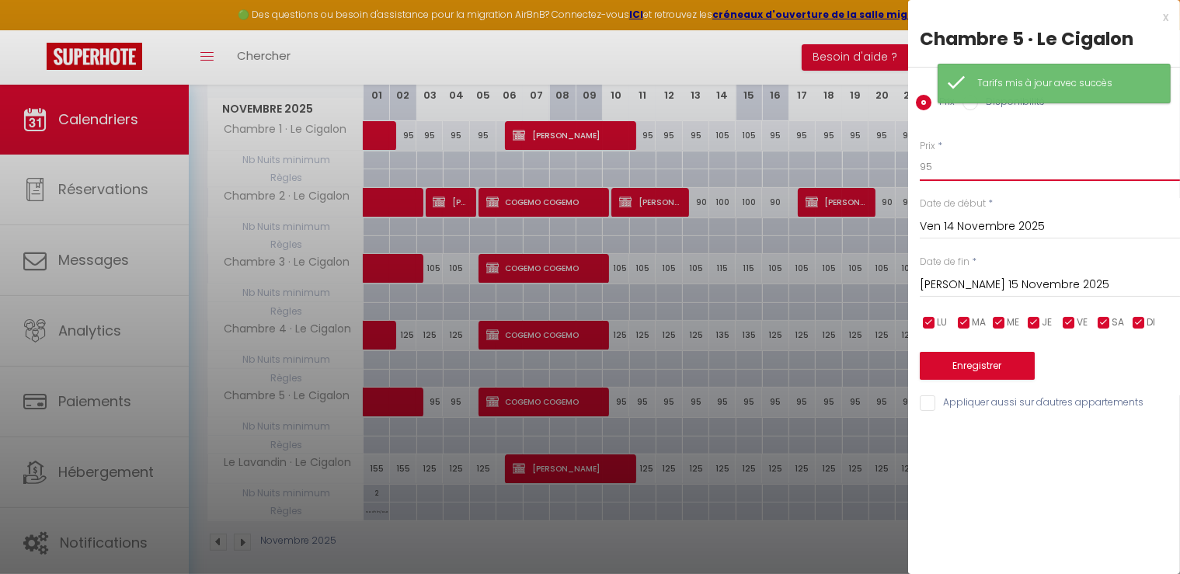
click at [944, 153] on input "95" at bounding box center [1050, 167] width 260 height 28
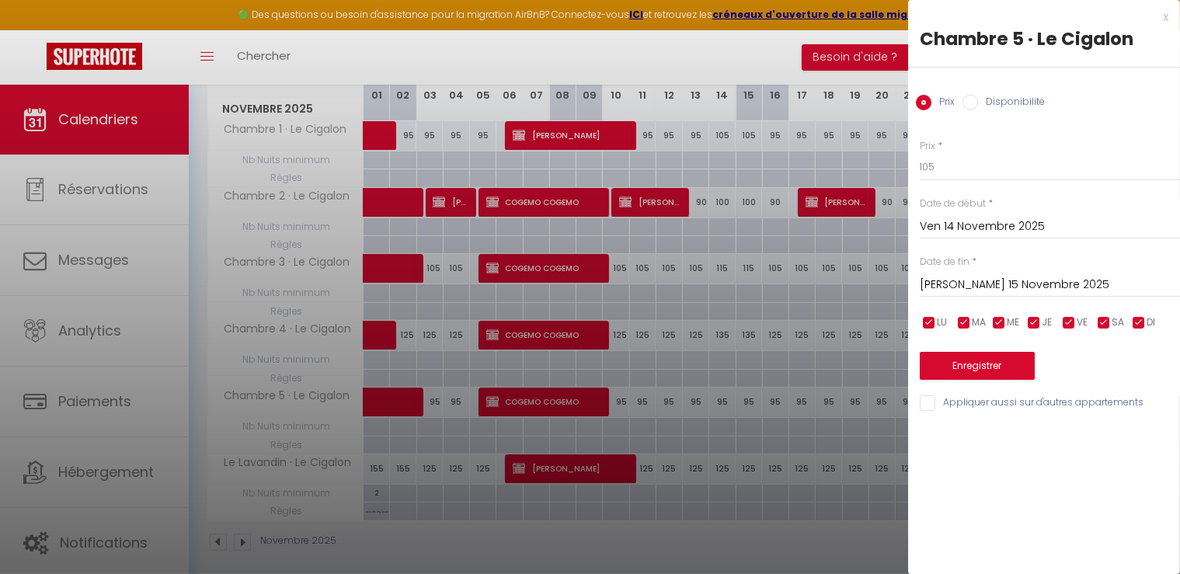
click at [996, 284] on input "[PERSON_NAME] 15 Novembre 2025" at bounding box center [1050, 285] width 260 height 20
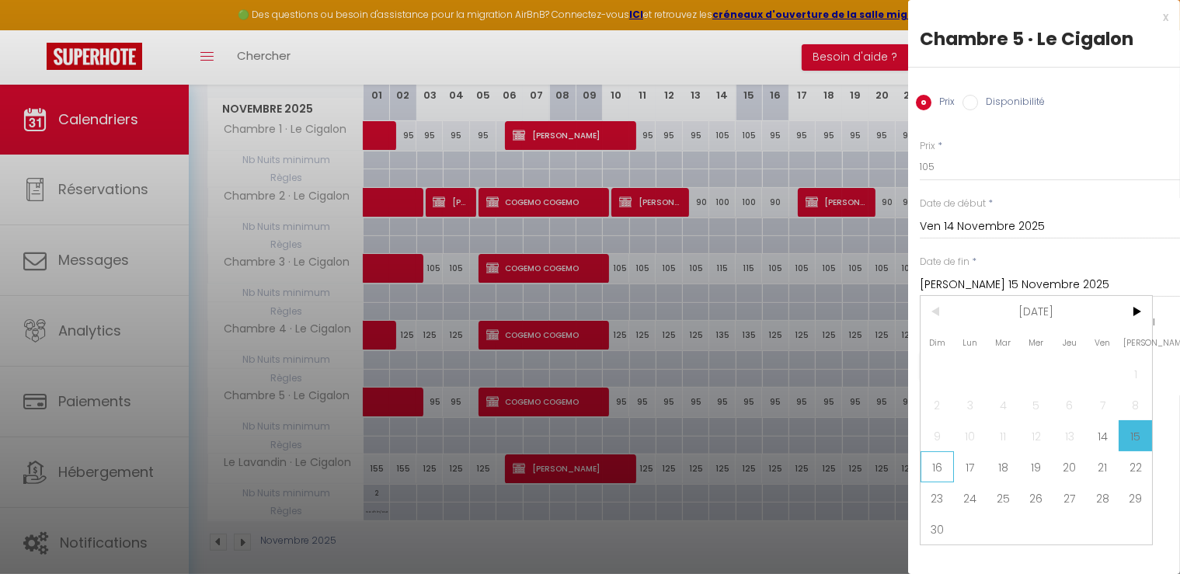
click at [942, 462] on span "16" at bounding box center [937, 466] width 33 height 31
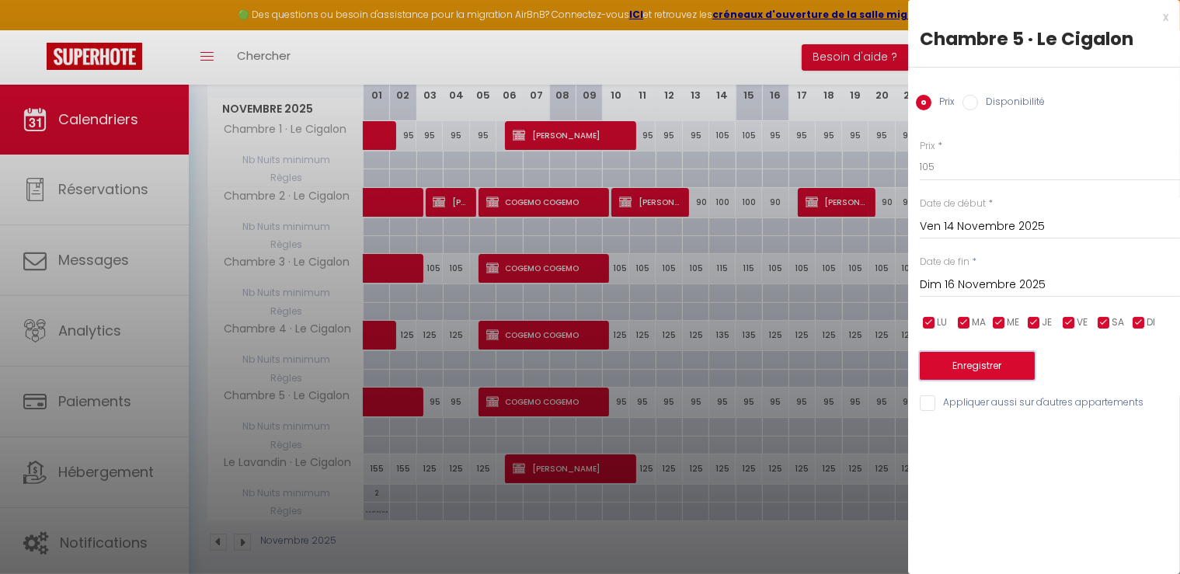
click at [1006, 368] on button "Enregistrer" at bounding box center [977, 366] width 115 height 28
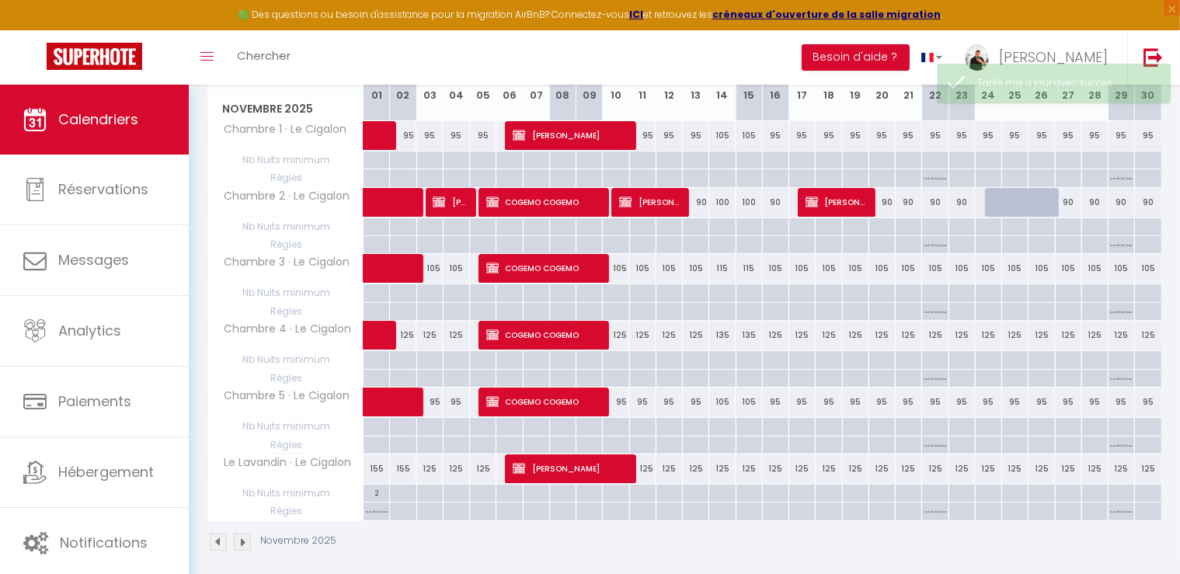
click at [721, 461] on div "125" at bounding box center [722, 469] width 26 height 29
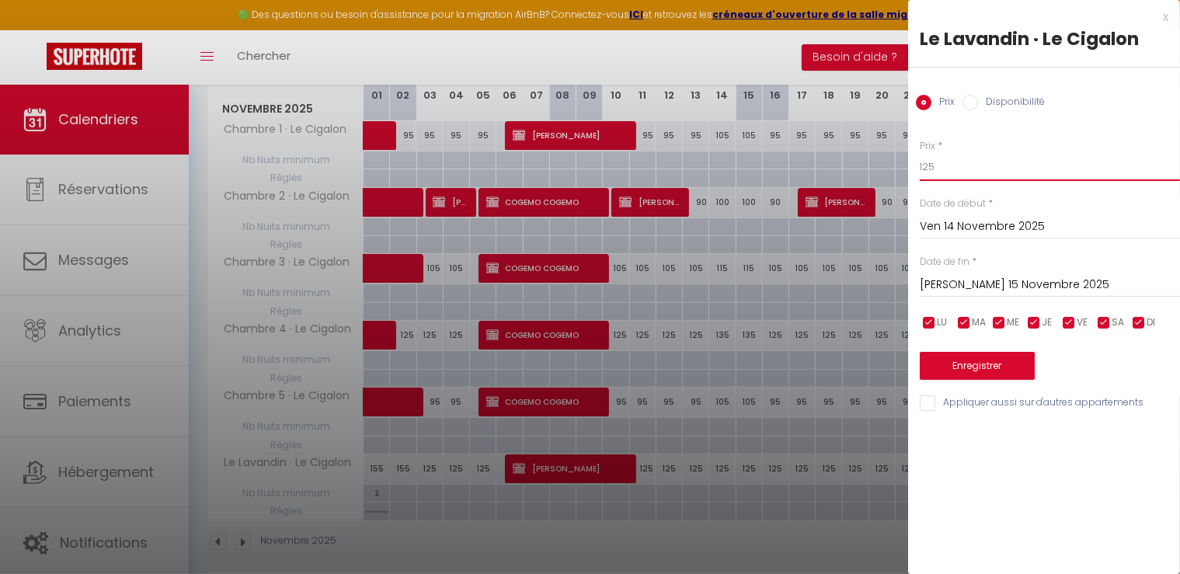
click at [940, 167] on input "125" at bounding box center [1050, 167] width 260 height 28
click at [965, 278] on input "[PERSON_NAME] 15 Novembre 2025" at bounding box center [1050, 285] width 260 height 20
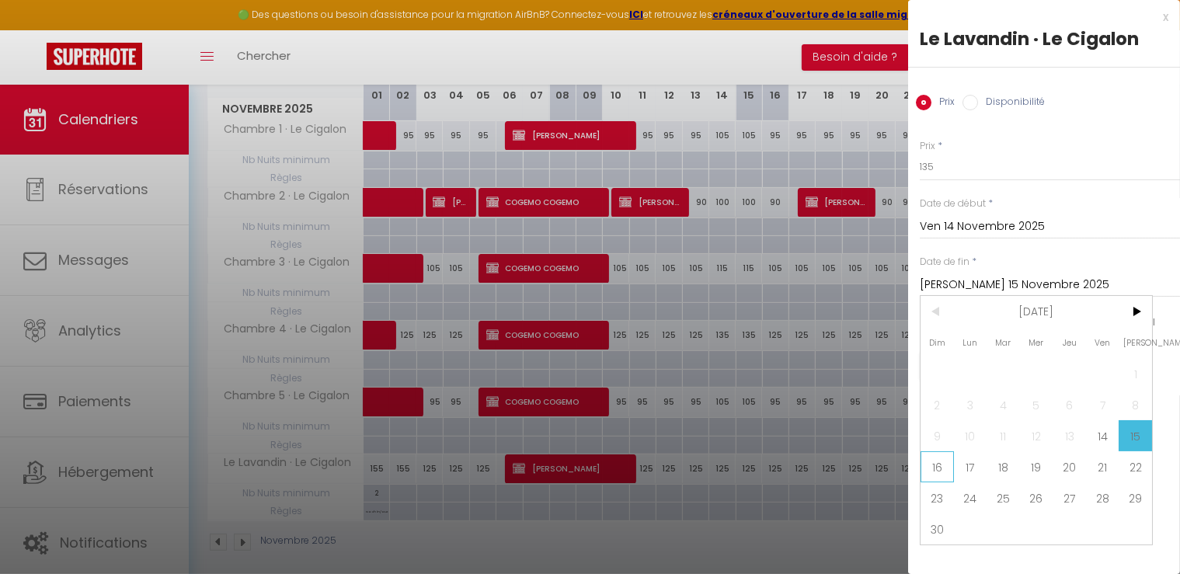
click at [940, 468] on span "16" at bounding box center [937, 466] width 33 height 31
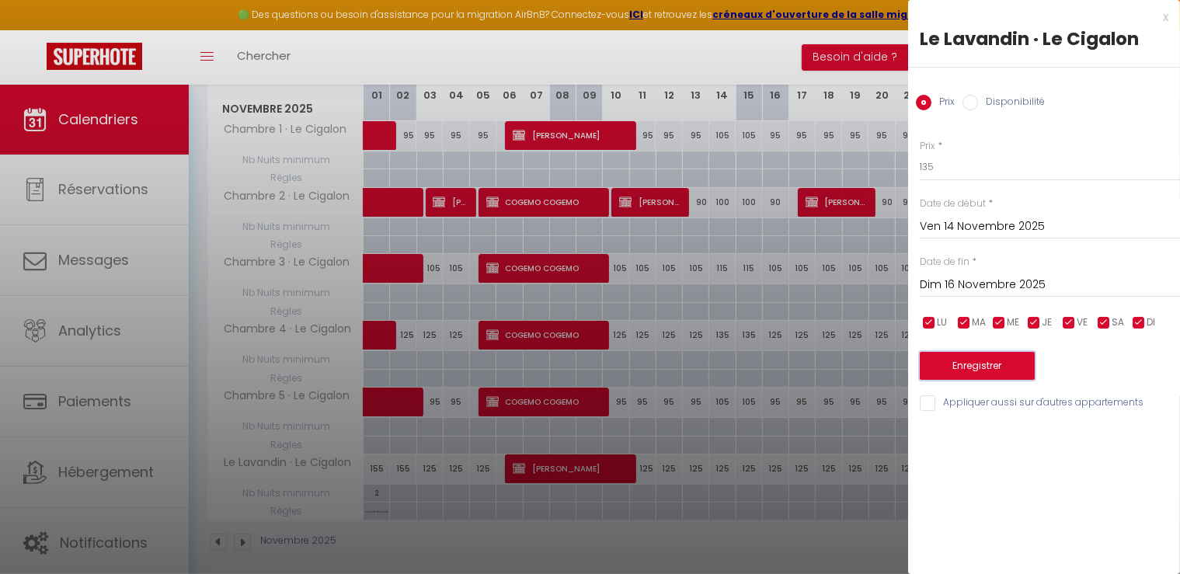
click at [991, 362] on button "Enregistrer" at bounding box center [977, 366] width 115 height 28
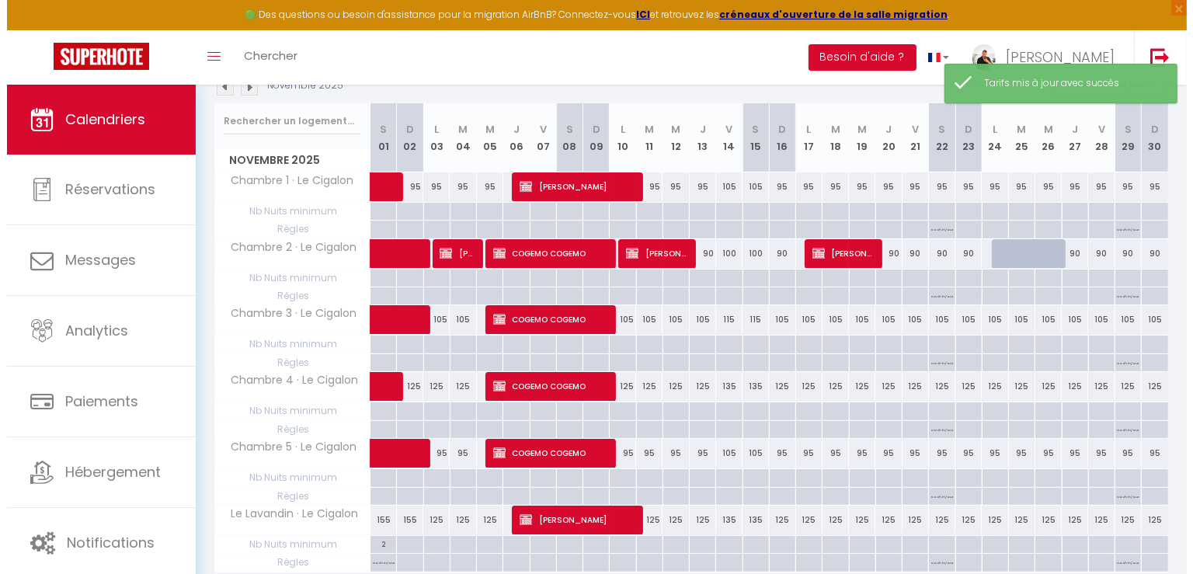
scroll to position [155, 0]
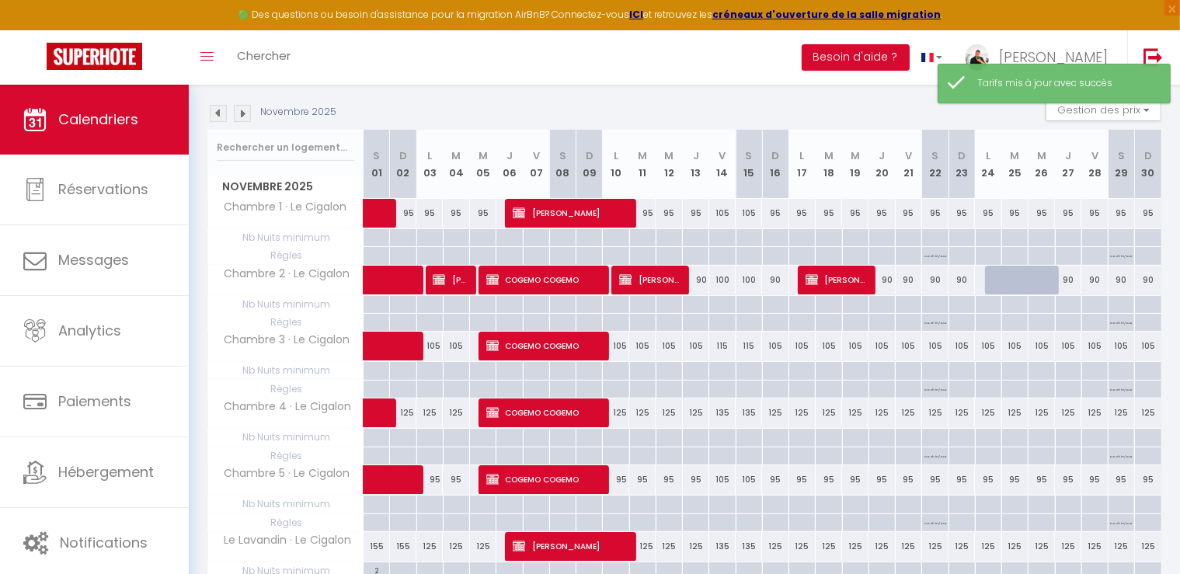
click at [936, 263] on div "No ch in/out" at bounding box center [934, 256] width 26 height 18
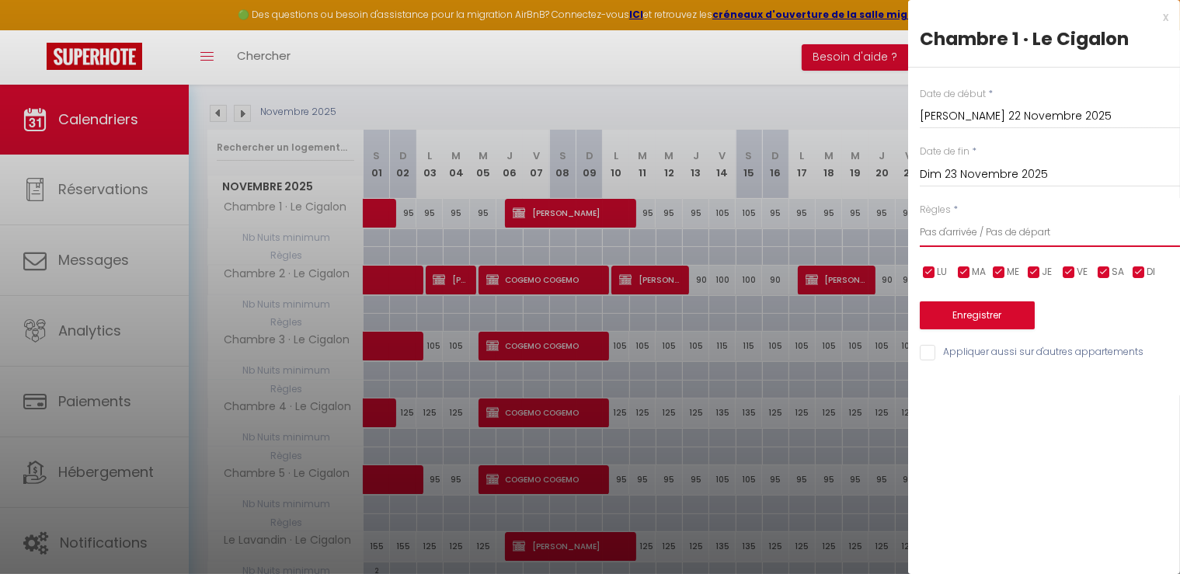
drag, startPoint x: 972, startPoint y: 225, endPoint x: 964, endPoint y: 242, distance: 18.8
click at [972, 225] on select "Aucun No Checkin No Checkout Pas d'arrivée / Pas de départ" at bounding box center [1050, 233] width 260 height 30
click at [920, 218] on select "Aucun No Checkin No Checkout Pas d'arrivée / Pas de départ" at bounding box center [1050, 233] width 260 height 30
click at [936, 350] on input "Appliquer aussi sur d'autres appartements" at bounding box center [1050, 353] width 260 height 16
click at [970, 313] on button "Enregistrer" at bounding box center [977, 315] width 115 height 28
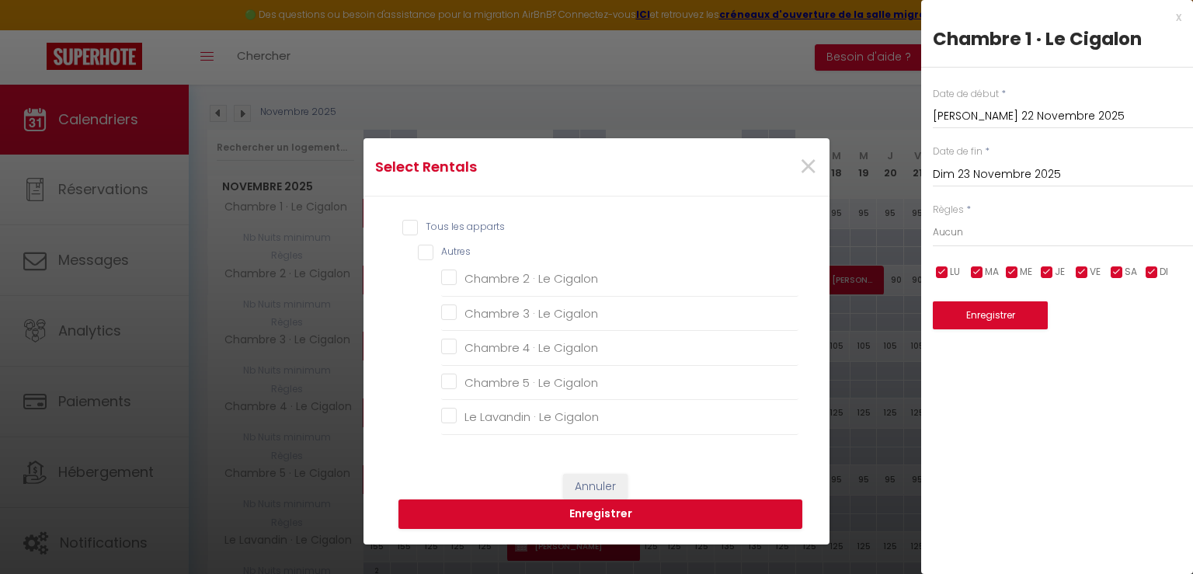
click at [406, 227] on input "Tous les apparts" at bounding box center [600, 228] width 396 height 16
click at [581, 508] on button "Enregistrer" at bounding box center [601, 515] width 404 height 30
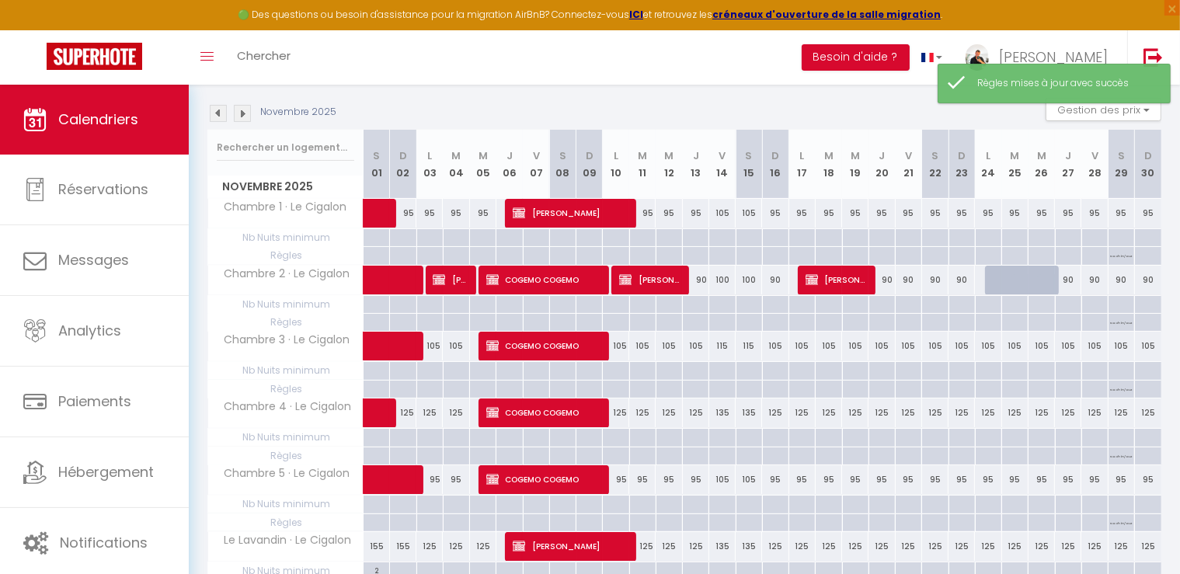
click at [911, 225] on div "95" at bounding box center [909, 213] width 26 height 29
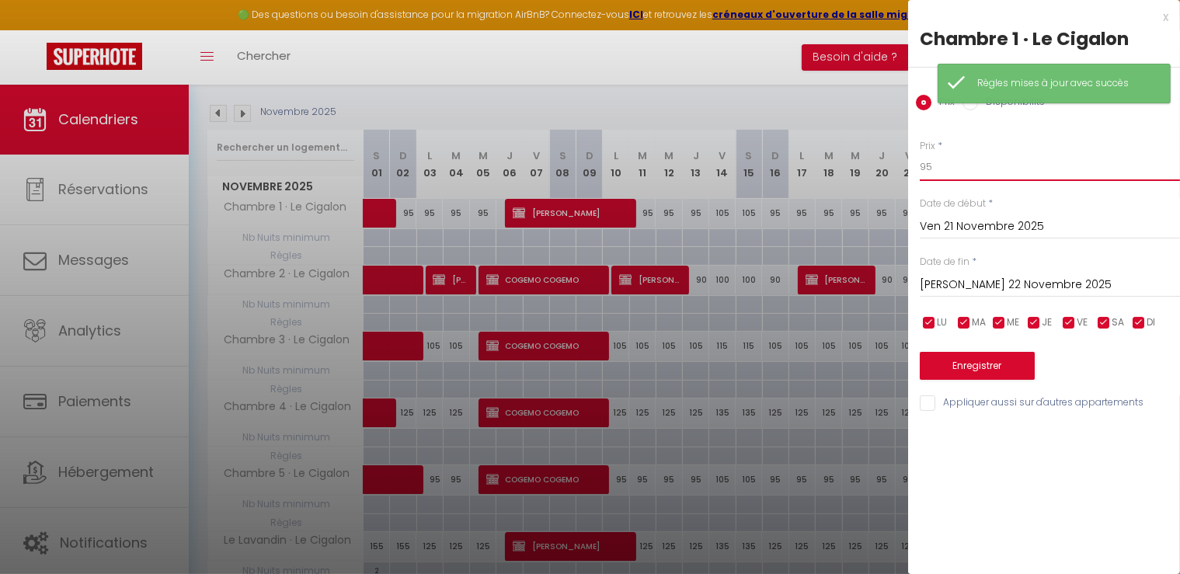
click at [946, 155] on input "95" at bounding box center [1050, 167] width 260 height 28
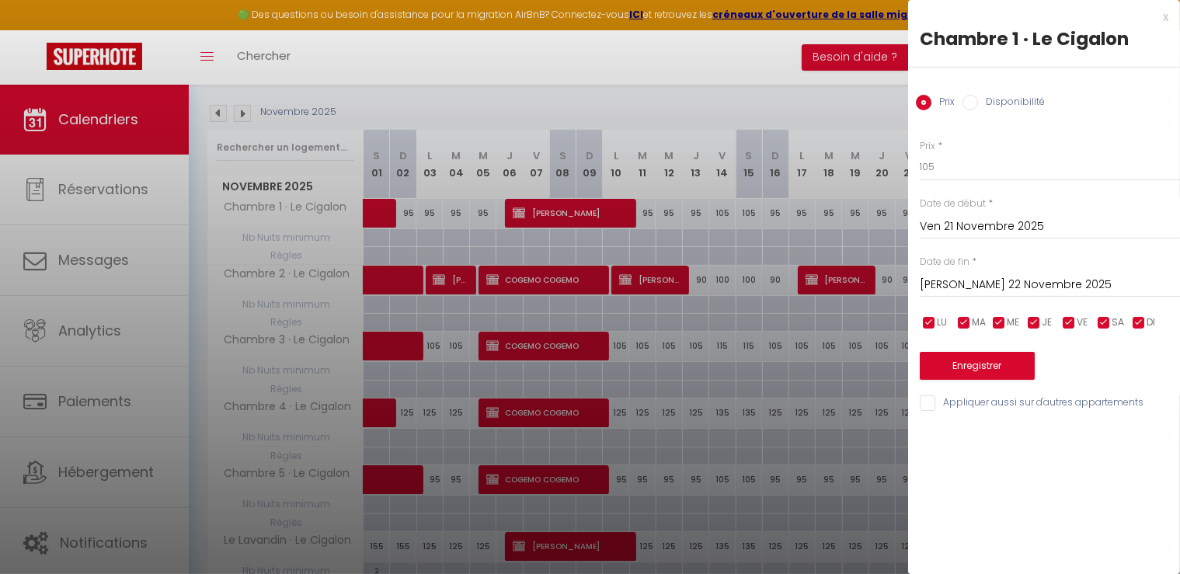
click at [959, 282] on input "[PERSON_NAME] 22 Novembre 2025" at bounding box center [1050, 285] width 260 height 20
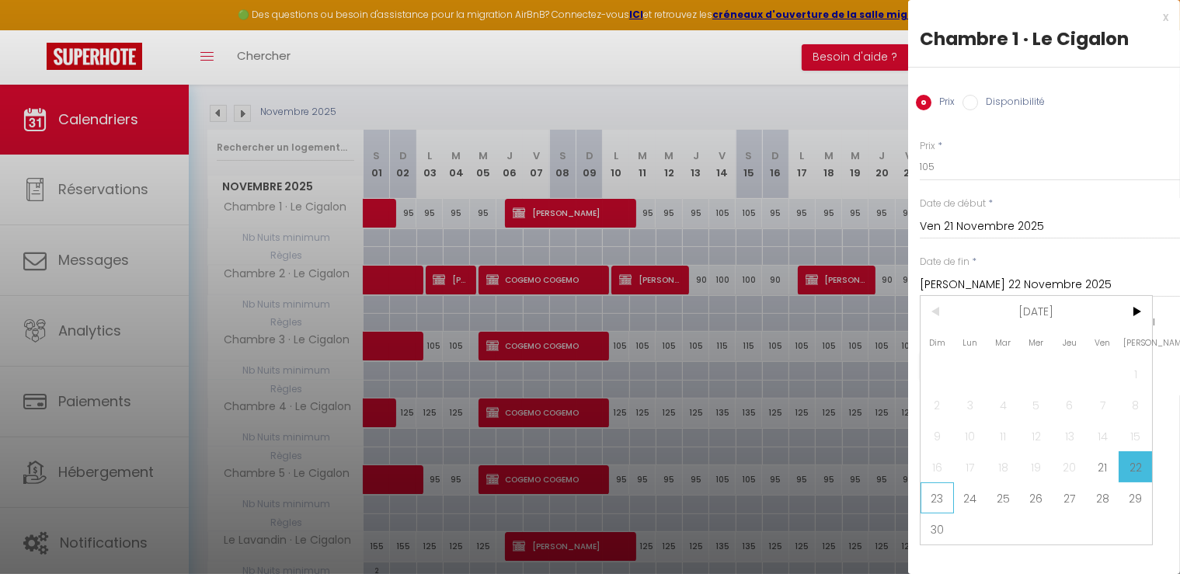
click at [936, 494] on span "23" at bounding box center [937, 497] width 33 height 31
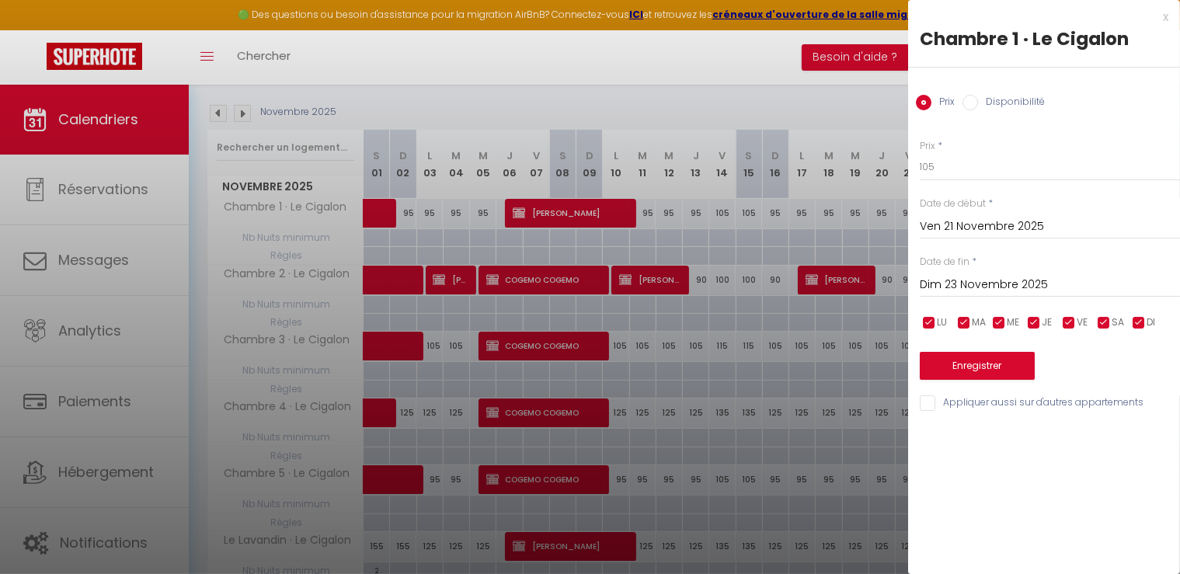
click at [933, 403] on input "Appliquer aussi sur d'autres appartements" at bounding box center [1050, 403] width 260 height 16
click at [963, 364] on button "Enregistrer" at bounding box center [977, 366] width 115 height 28
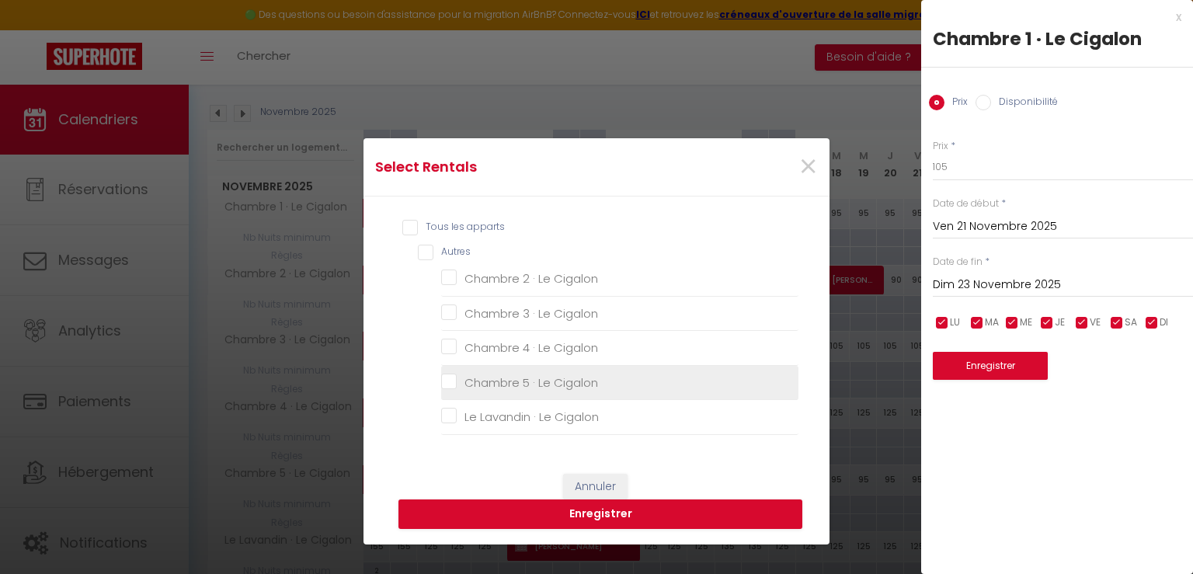
click at [443, 378] on Cigalon "Chambre 5 · Le Cigalon" at bounding box center [619, 383] width 357 height 16
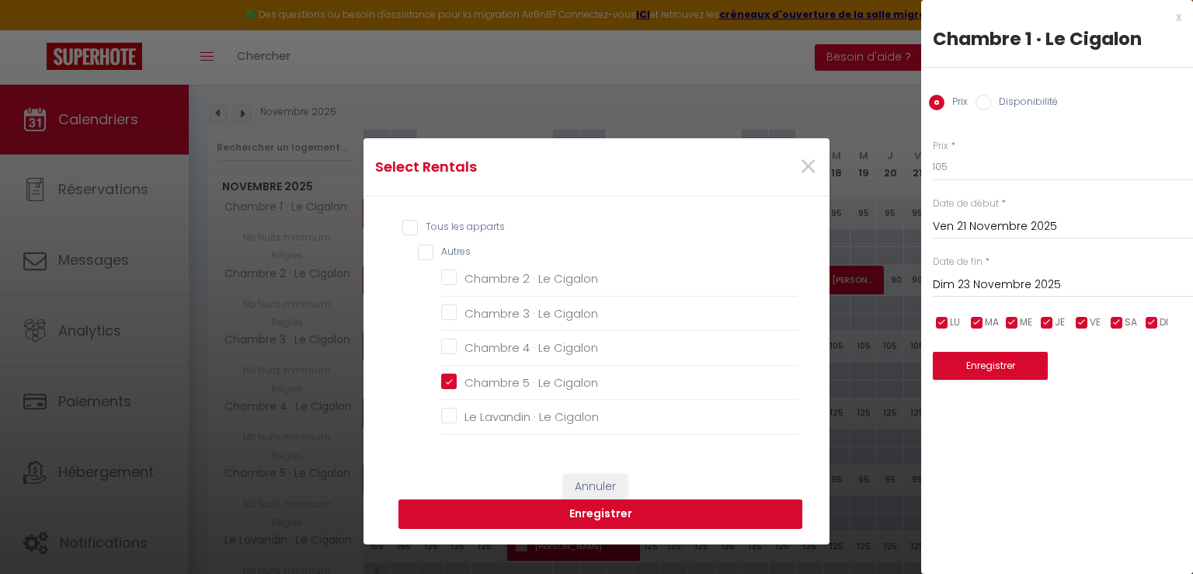
click at [608, 511] on button "Enregistrer" at bounding box center [601, 515] width 404 height 30
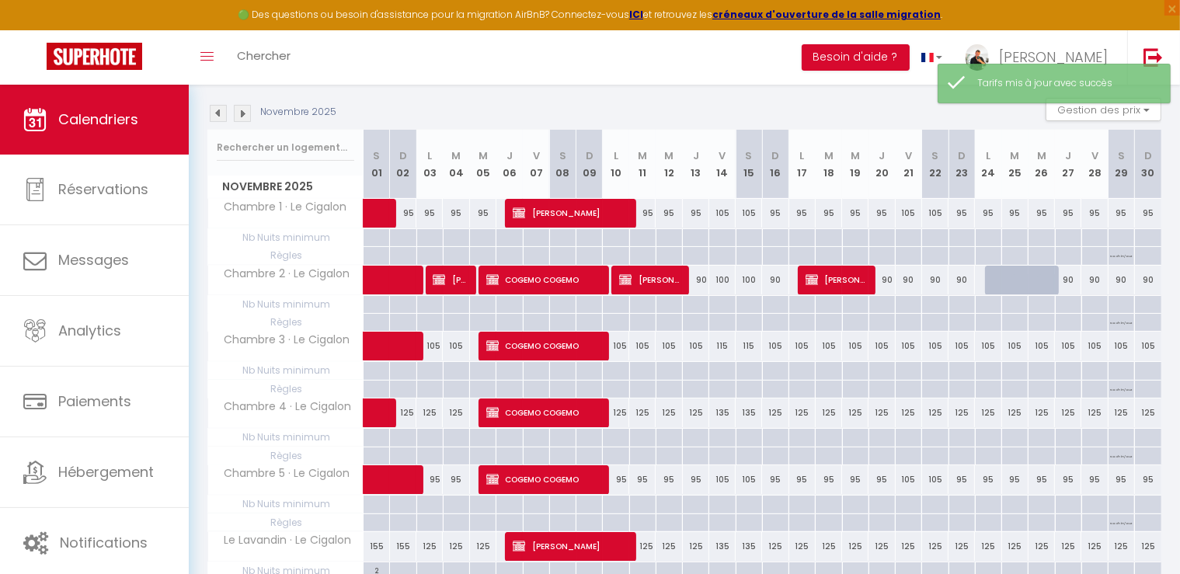
click at [905, 285] on div "90" at bounding box center [909, 280] width 26 height 29
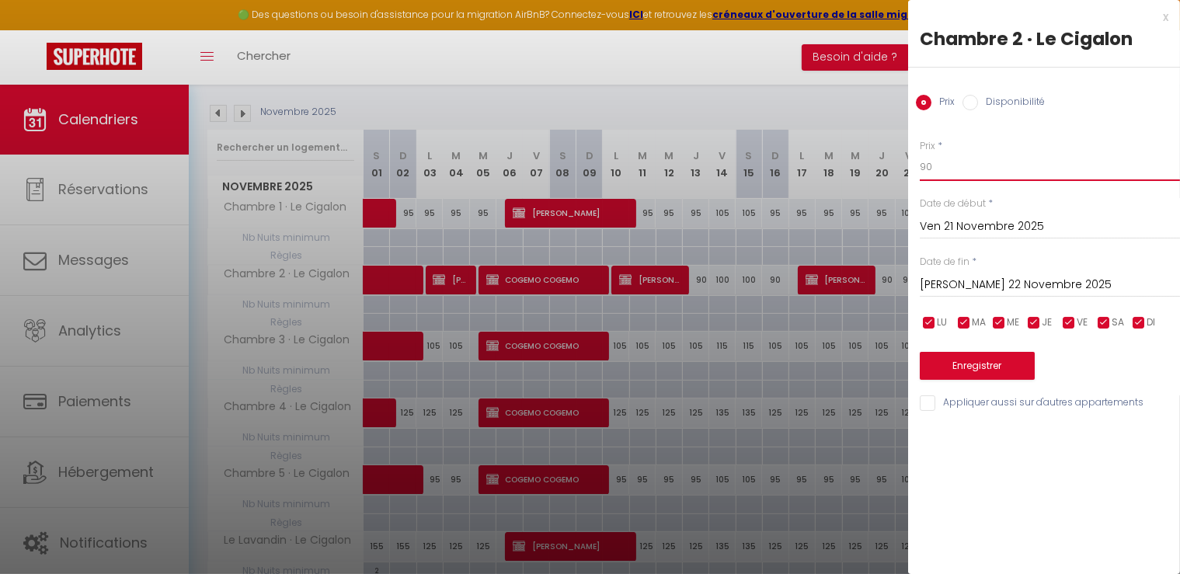
click at [935, 164] on input "90" at bounding box center [1050, 167] width 260 height 28
click at [991, 288] on input "[PERSON_NAME] 22 Novembre 2025" at bounding box center [1050, 285] width 260 height 20
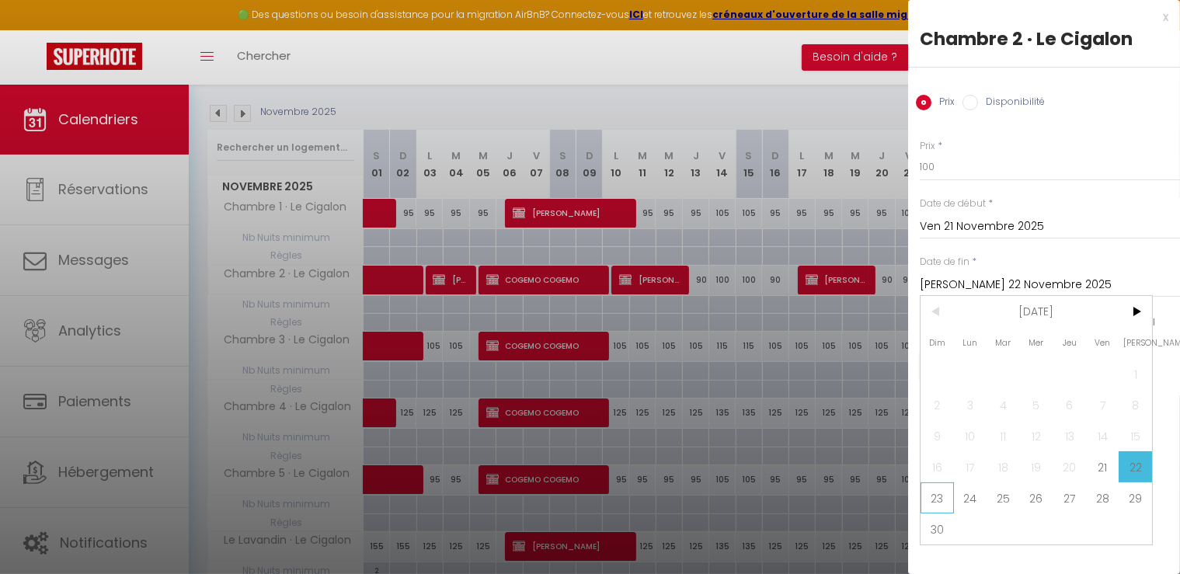
click at [939, 502] on span "23" at bounding box center [937, 497] width 33 height 31
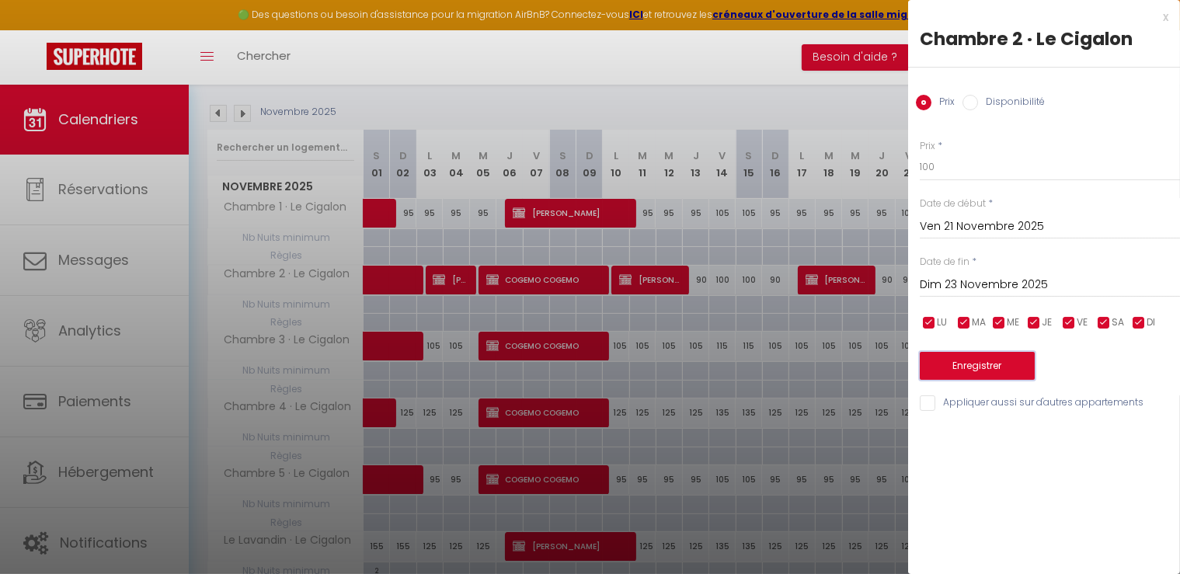
click at [975, 364] on button "Enregistrer" at bounding box center [977, 366] width 115 height 28
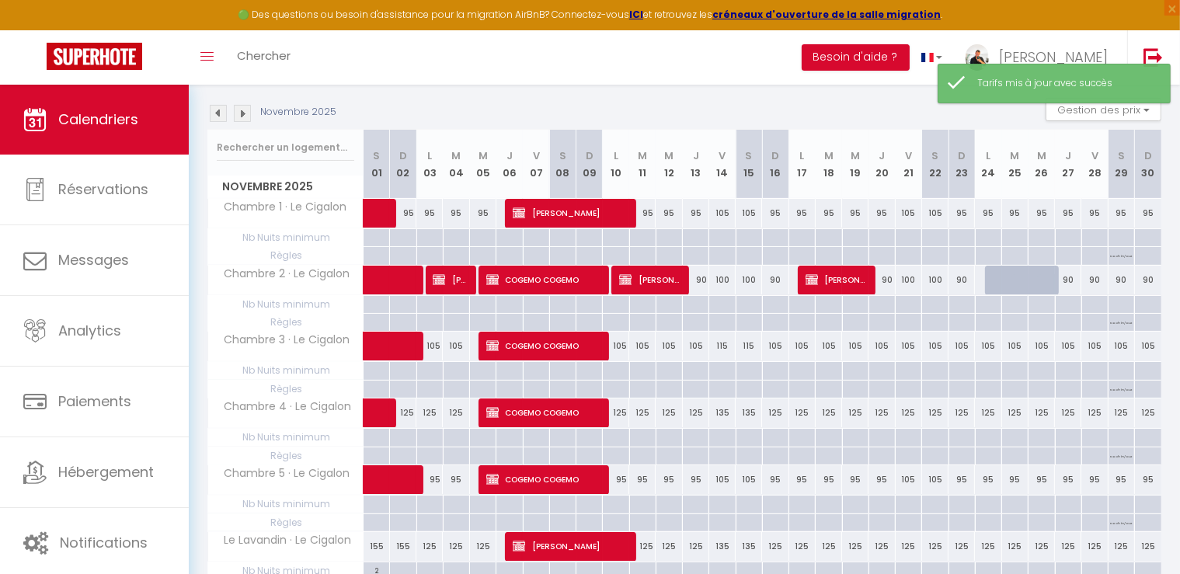
click at [909, 341] on div "105" at bounding box center [909, 346] width 26 height 29
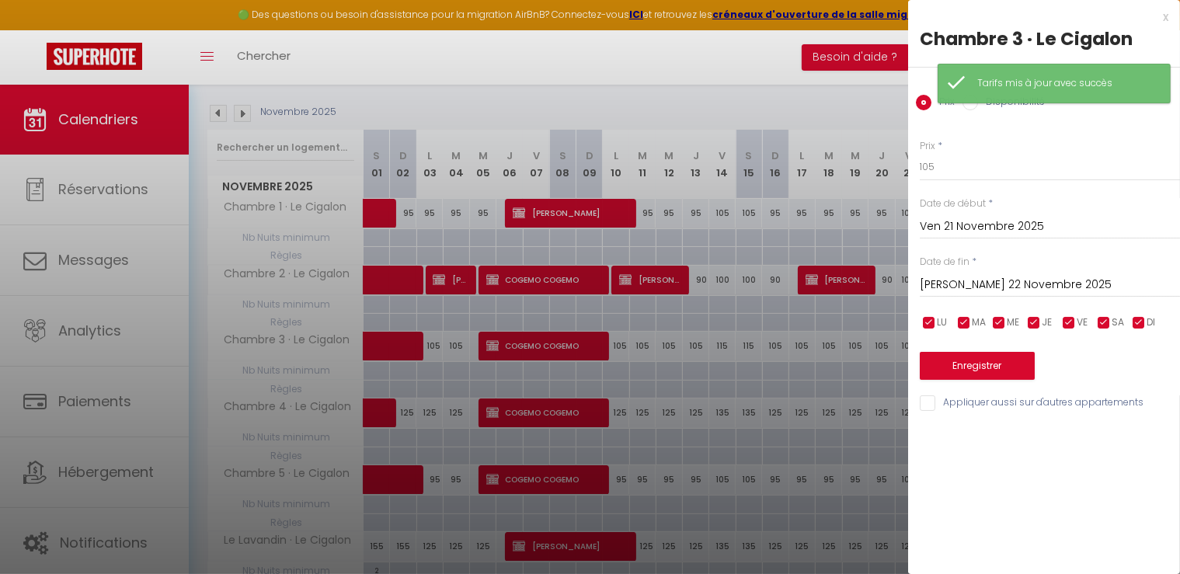
click at [966, 280] on input "[PERSON_NAME] 22 Novembre 2025" at bounding box center [1050, 285] width 260 height 20
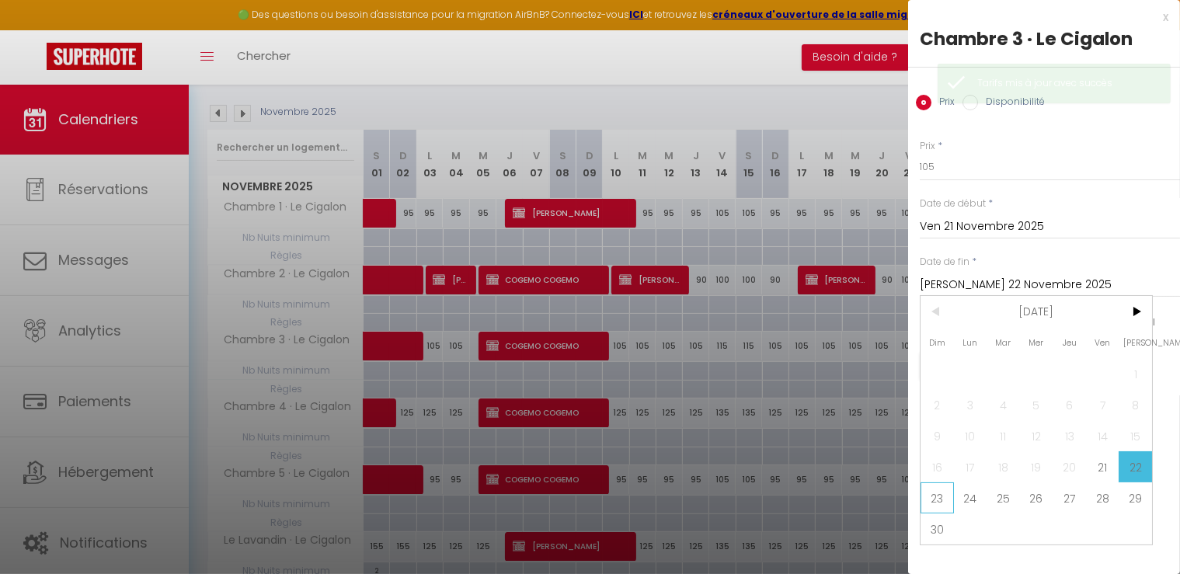
click at [932, 495] on span "23" at bounding box center [937, 497] width 33 height 31
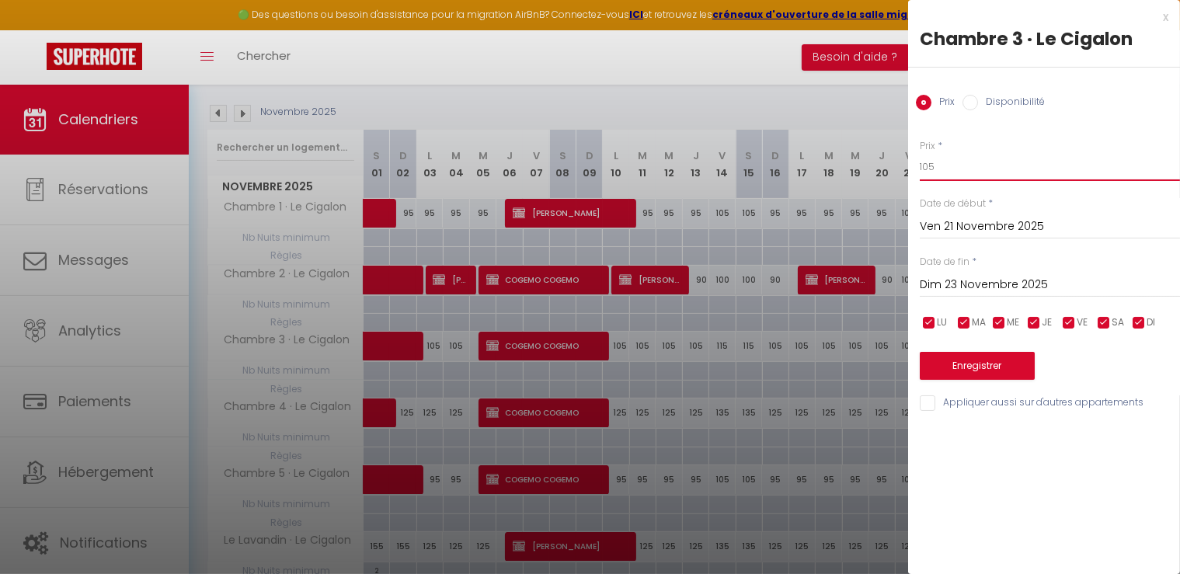
click at [945, 162] on input "105" at bounding box center [1050, 167] width 260 height 28
click at [981, 361] on button "Enregistrer" at bounding box center [977, 366] width 115 height 28
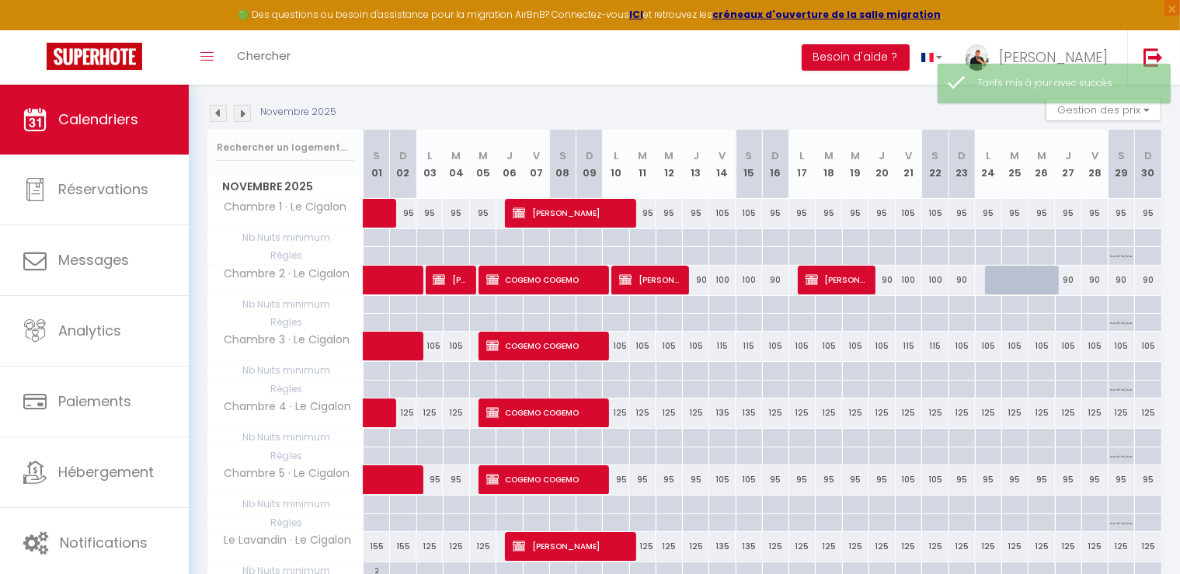
click at [904, 406] on div "125" at bounding box center [909, 413] width 26 height 29
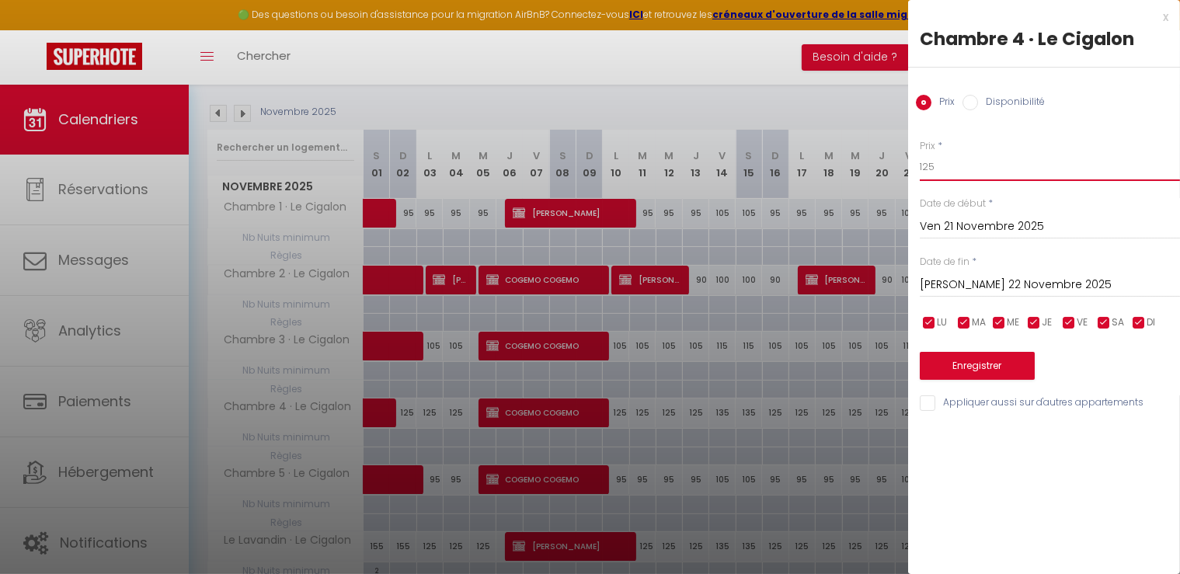
click at [947, 162] on input "125" at bounding box center [1050, 167] width 260 height 28
click at [971, 288] on input "[PERSON_NAME] 22 Novembre 2025" at bounding box center [1050, 285] width 260 height 20
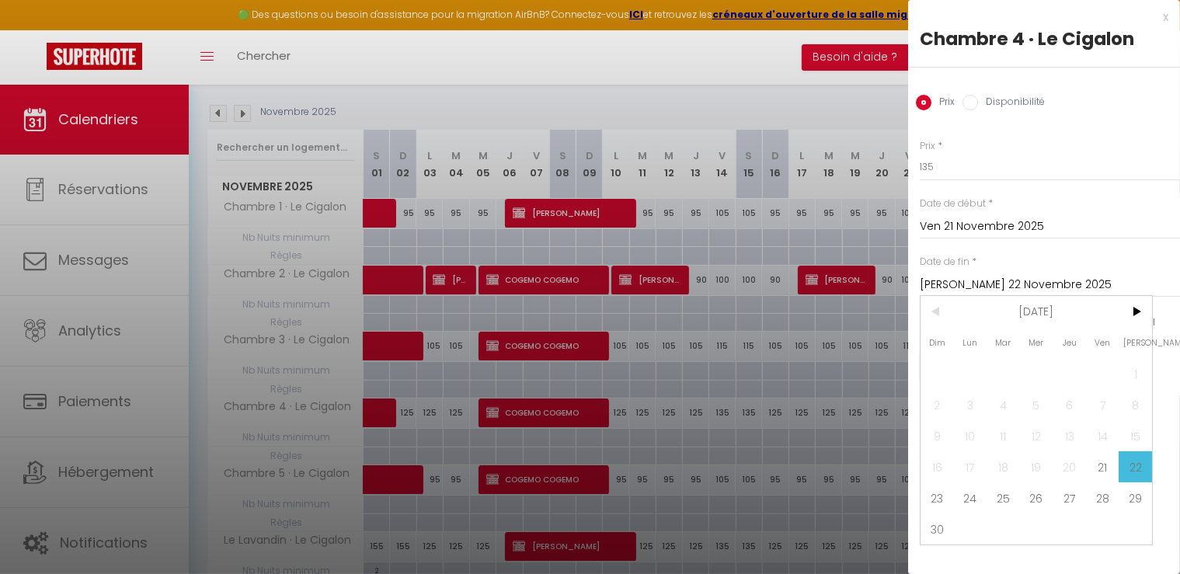
click at [932, 500] on span "23" at bounding box center [937, 497] width 33 height 31
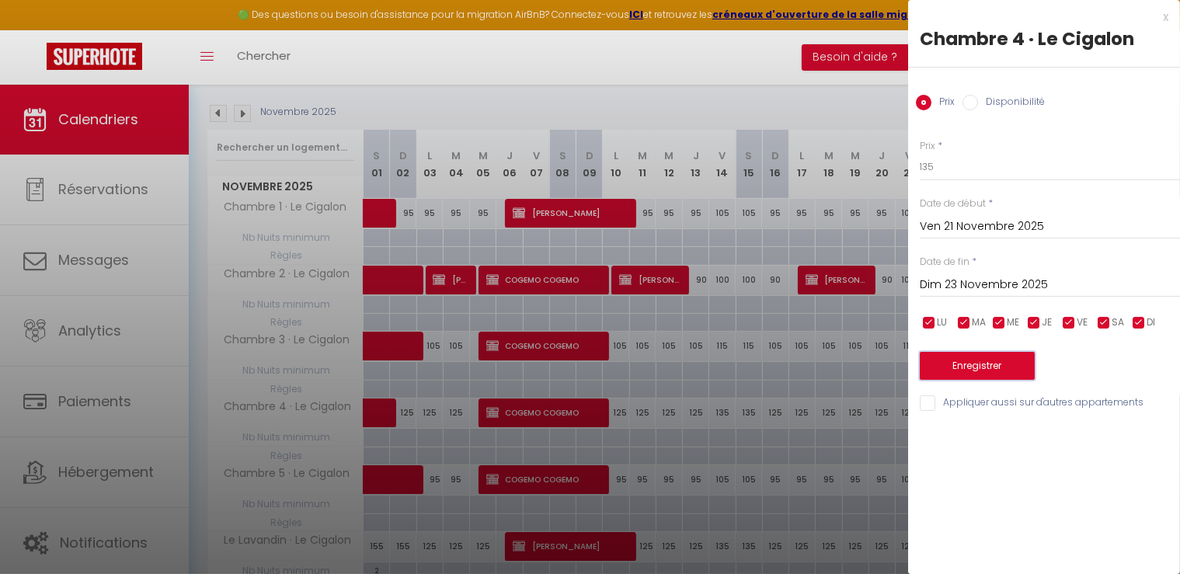
click at [981, 365] on button "Enregistrer" at bounding box center [977, 366] width 115 height 28
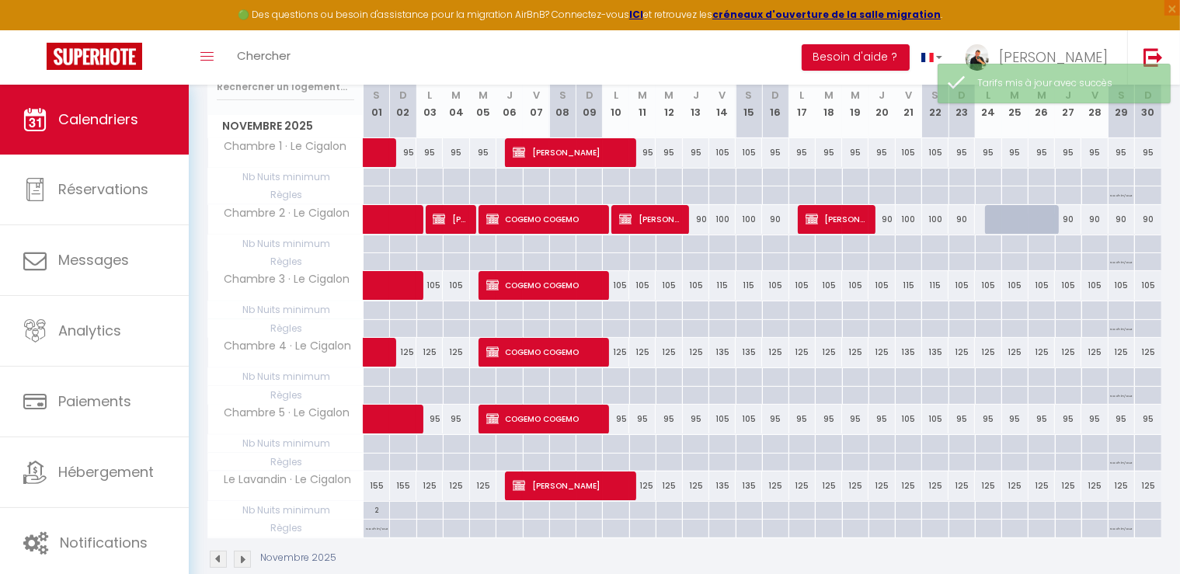
scroll to position [233, 0]
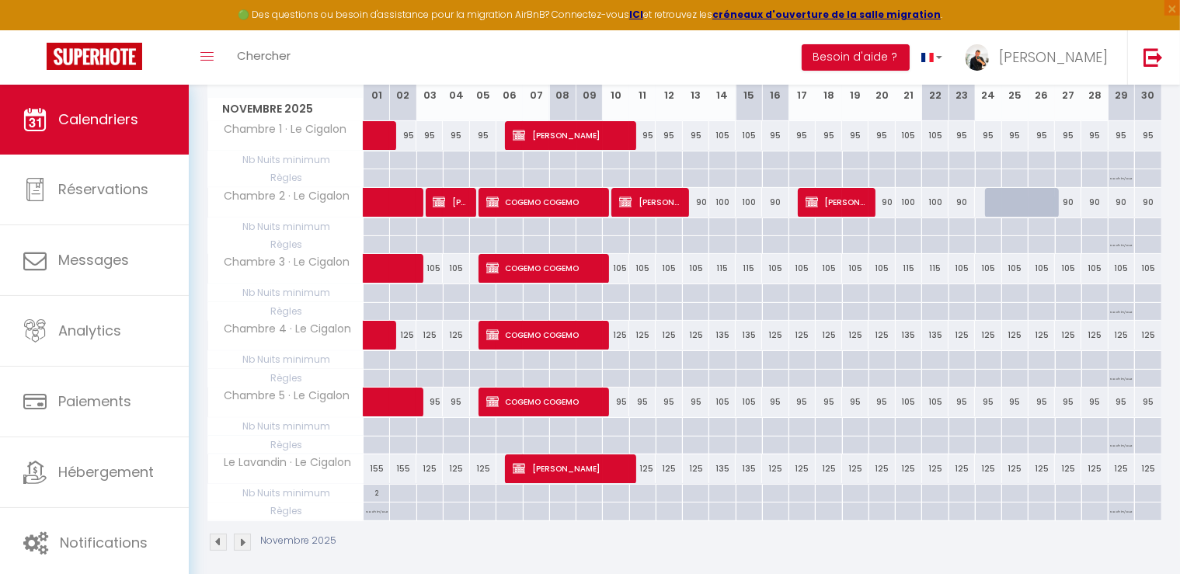
click at [912, 469] on div "125" at bounding box center [909, 469] width 26 height 29
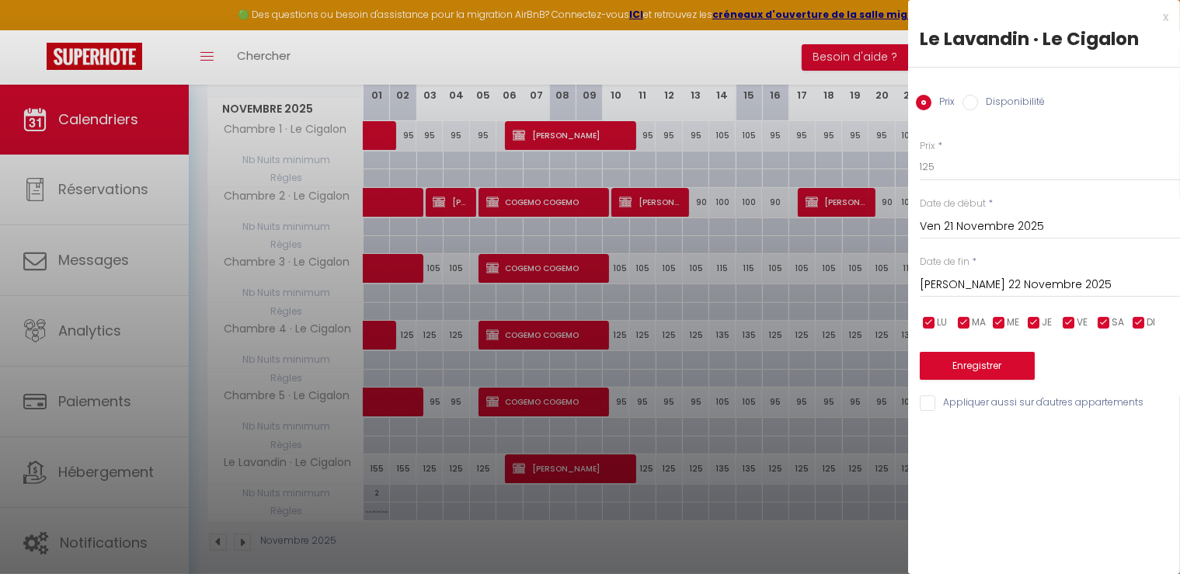
click at [966, 273] on div "[PERSON_NAME] 22 Novembre 2025 < [DATE] > Dim Lun Mar Mer Jeu Ven Sam 1 2 3 4 5…" at bounding box center [1050, 284] width 260 height 28
click at [965, 292] on input "[PERSON_NAME] 22 Novembre 2025" at bounding box center [1050, 285] width 260 height 20
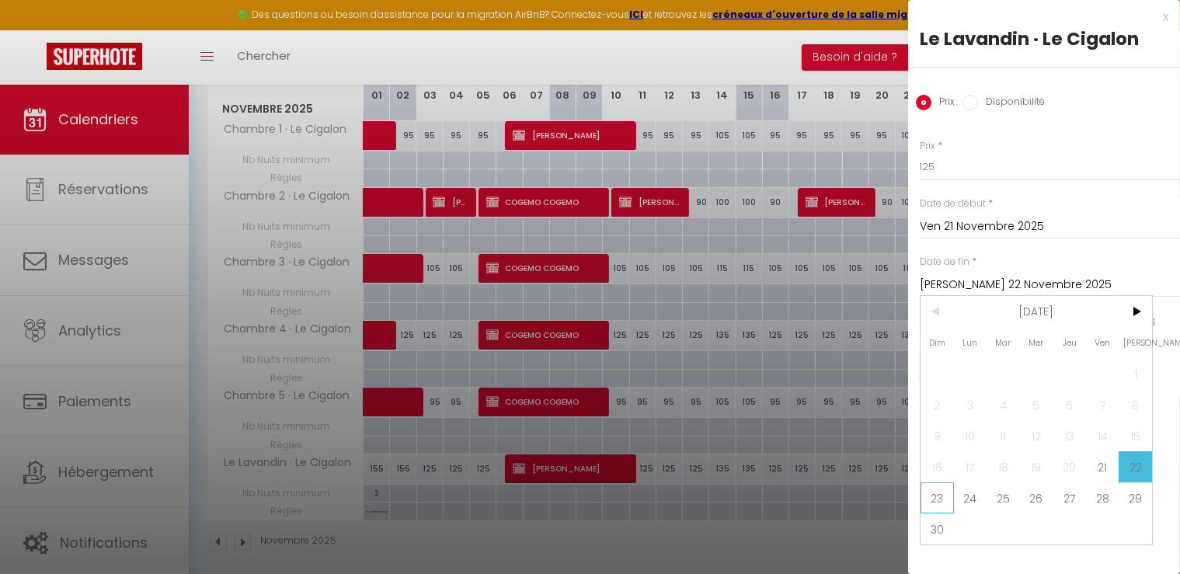
click at [943, 494] on span "23" at bounding box center [937, 497] width 33 height 31
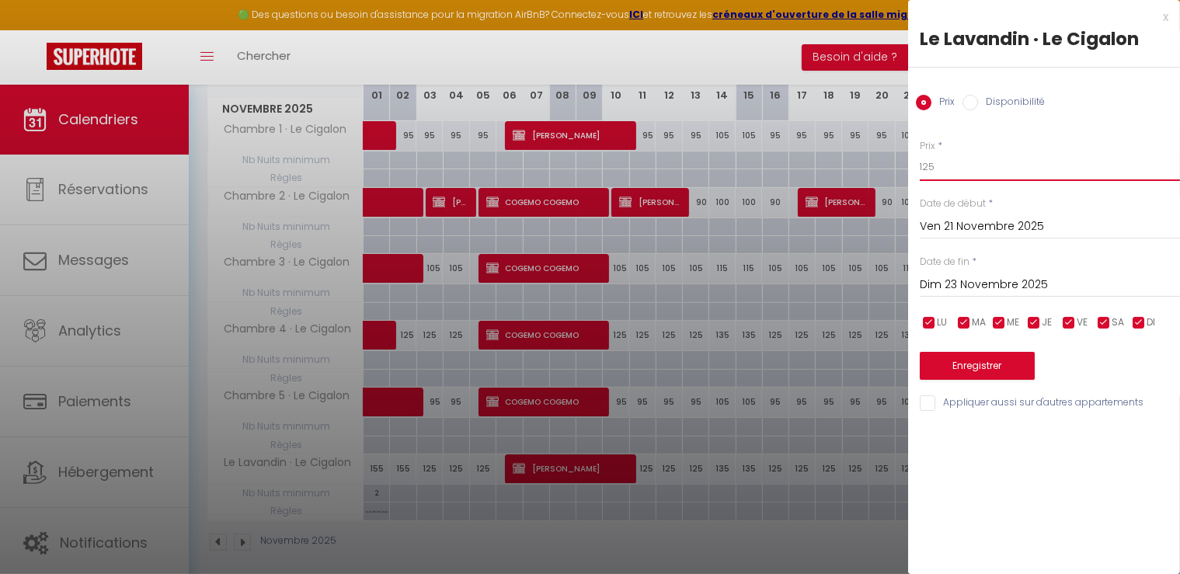
click at [958, 170] on input "125" at bounding box center [1050, 167] width 260 height 28
click at [979, 367] on button "Enregistrer" at bounding box center [977, 366] width 115 height 28
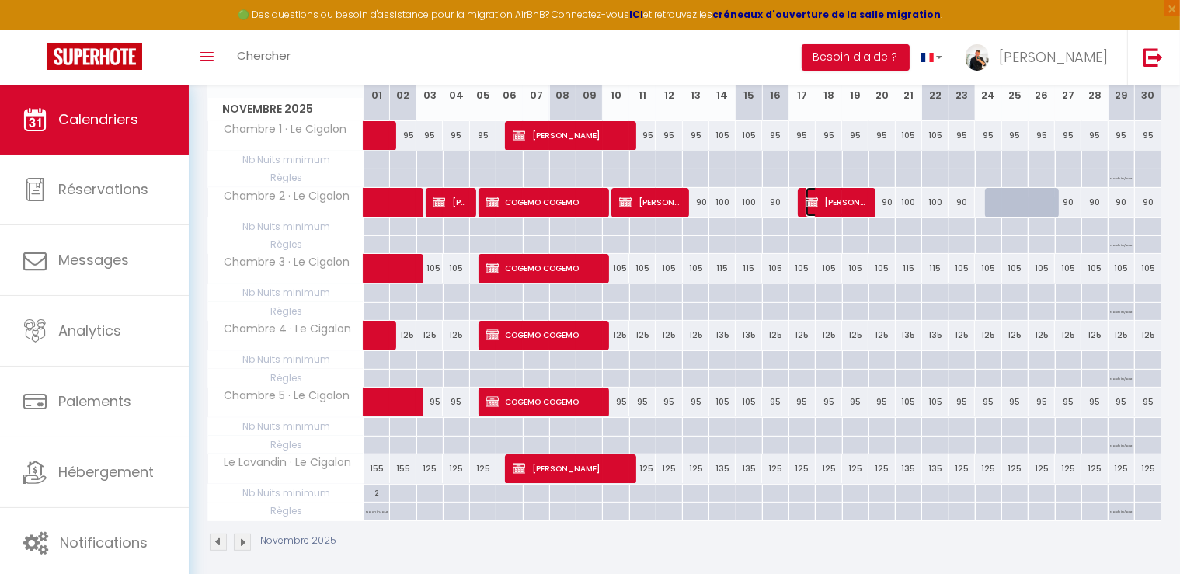
click at [825, 204] on span "[PERSON_NAME]" at bounding box center [836, 202] width 61 height 30
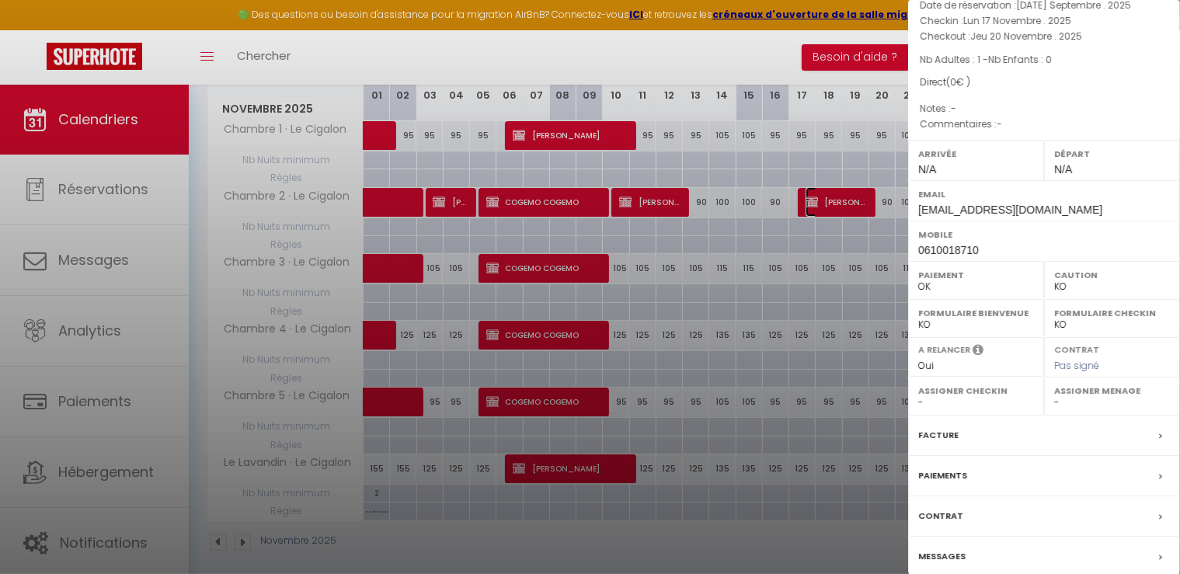
scroll to position [147, 0]
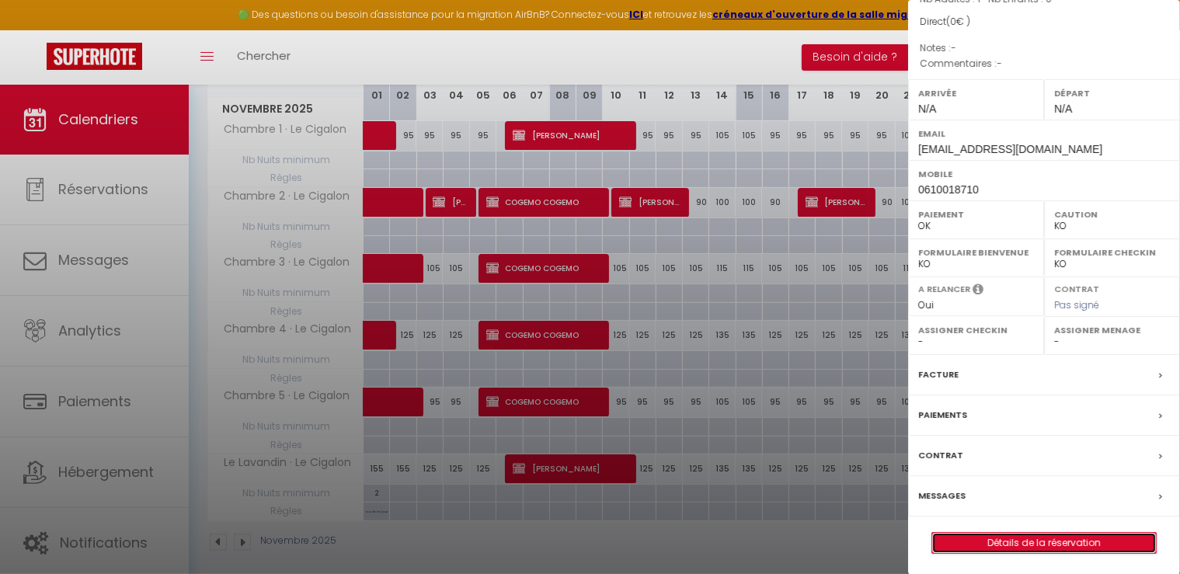
click at [1065, 535] on link "Détails de la réservation" at bounding box center [1044, 543] width 224 height 20
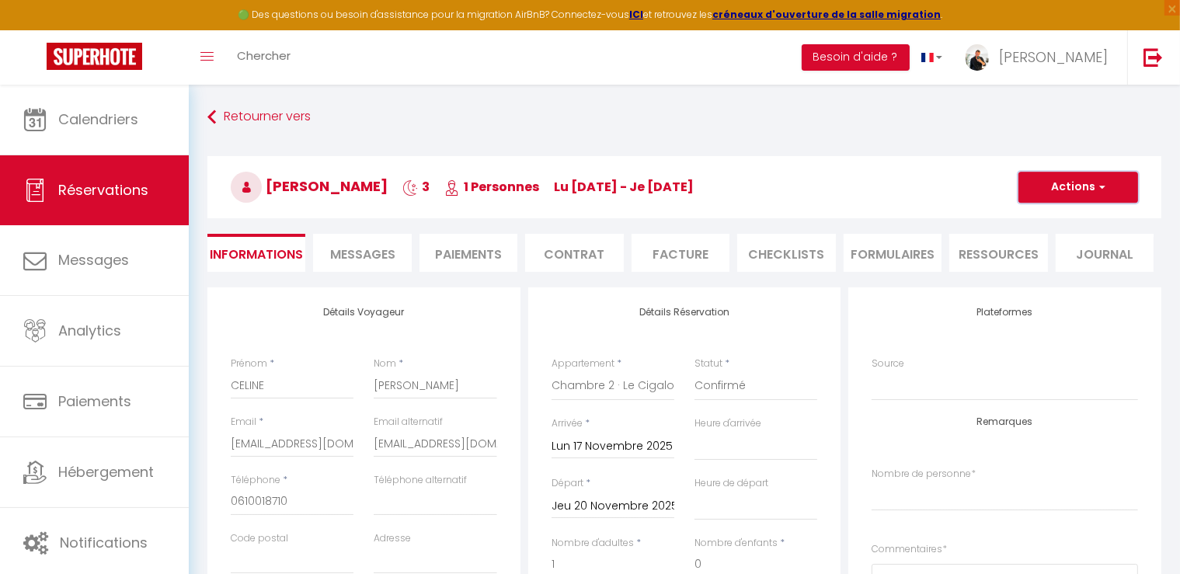
click at [1090, 180] on button "Actions" at bounding box center [1079, 187] width 120 height 31
click at [1039, 235] on link "Dupliquer" at bounding box center [1062, 242] width 123 height 20
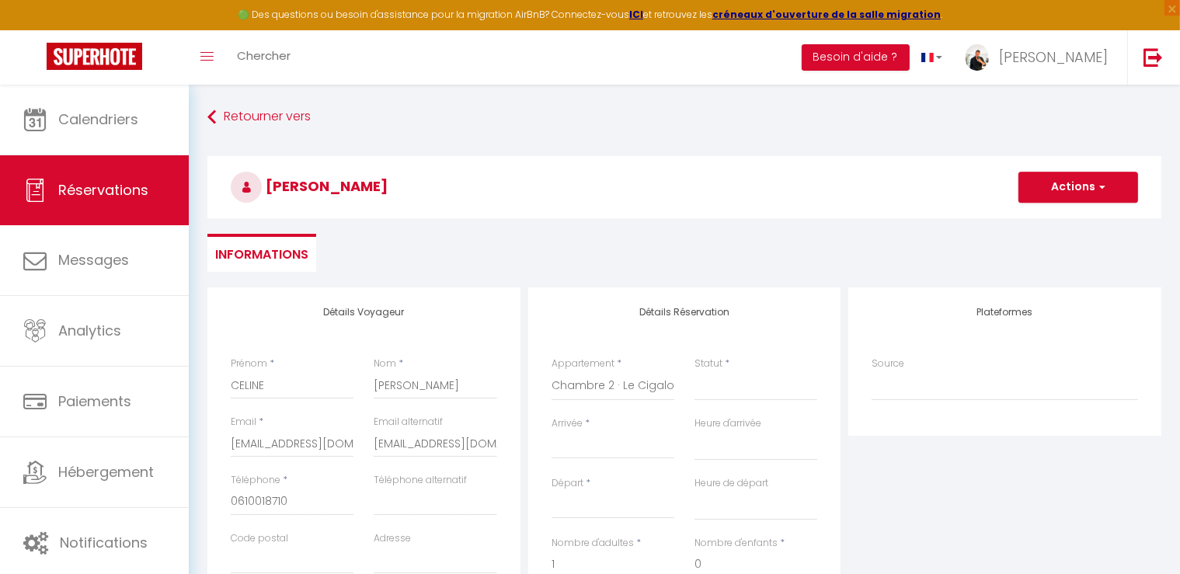
click at [588, 442] on input "Arrivée" at bounding box center [613, 447] width 123 height 20
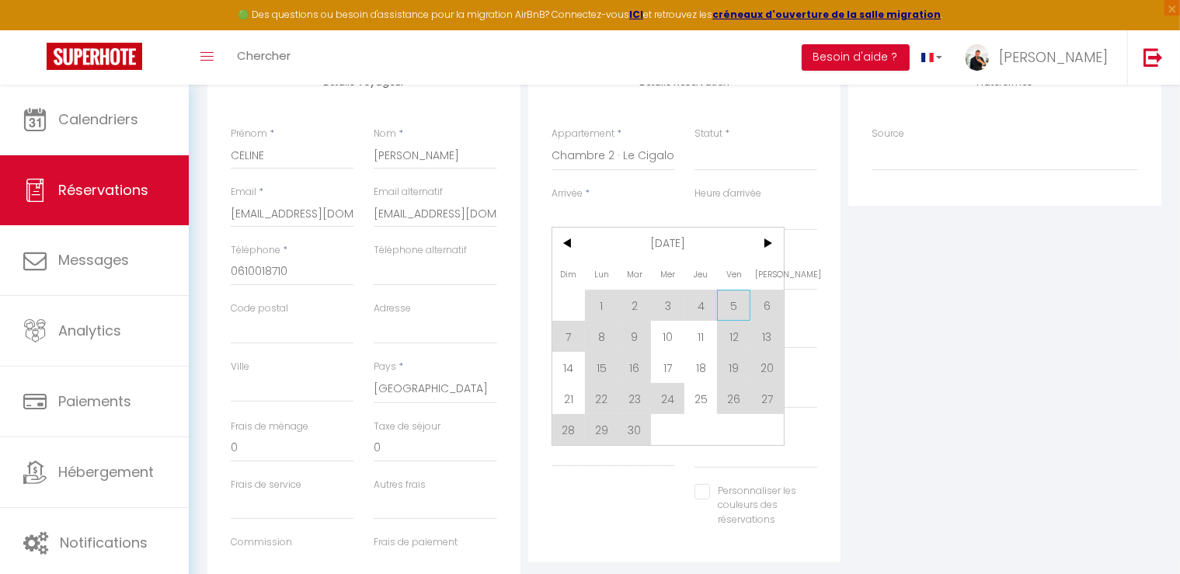
scroll to position [233, 0]
click at [761, 243] on span ">" at bounding box center [767, 240] width 33 height 31
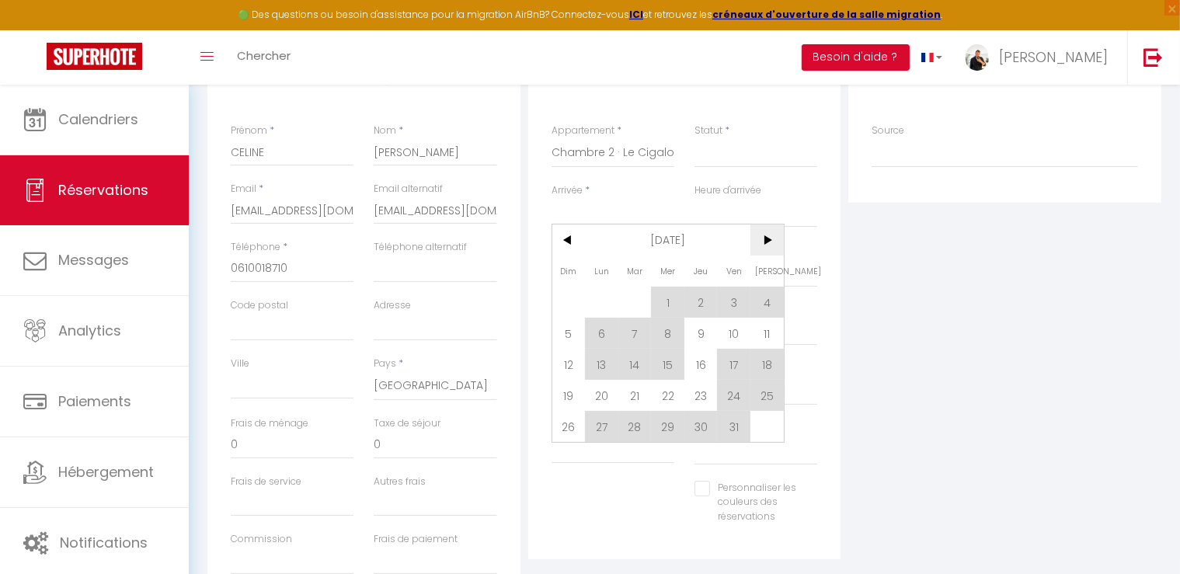
click at [761, 243] on span ">" at bounding box center [767, 240] width 33 height 31
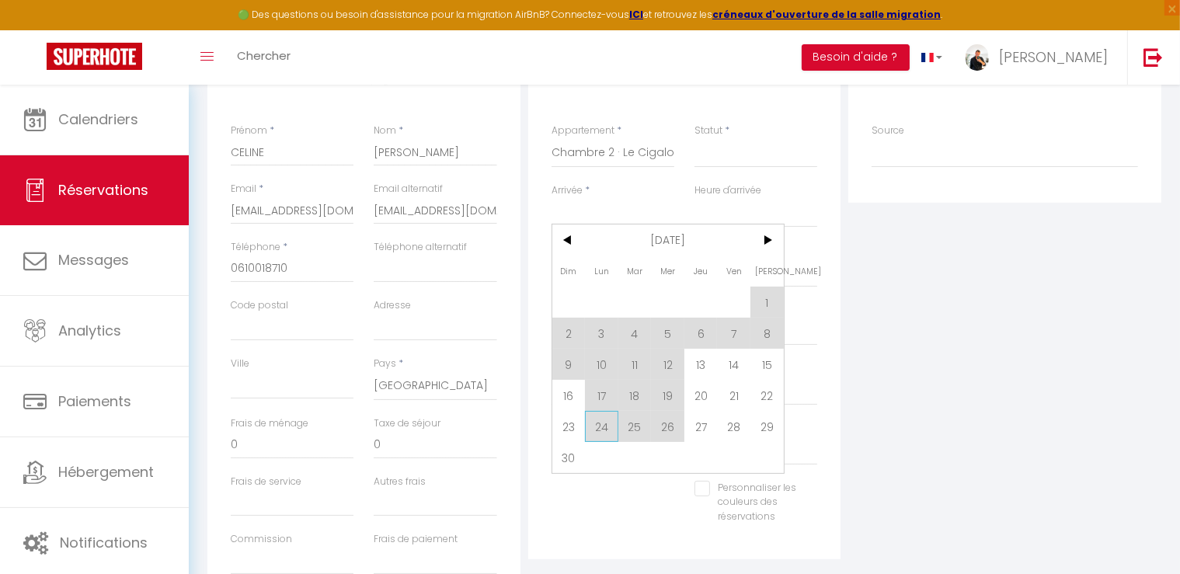
click at [590, 425] on span "24" at bounding box center [601, 426] width 33 height 31
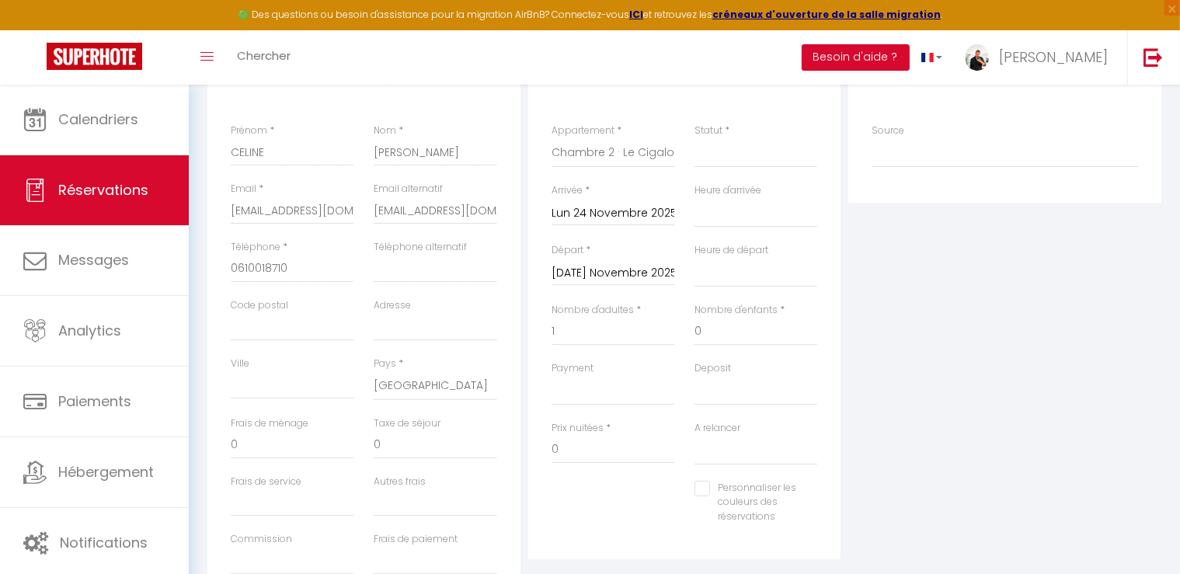
click at [611, 273] on input "[DATE] Novembre 2025" at bounding box center [613, 273] width 123 height 20
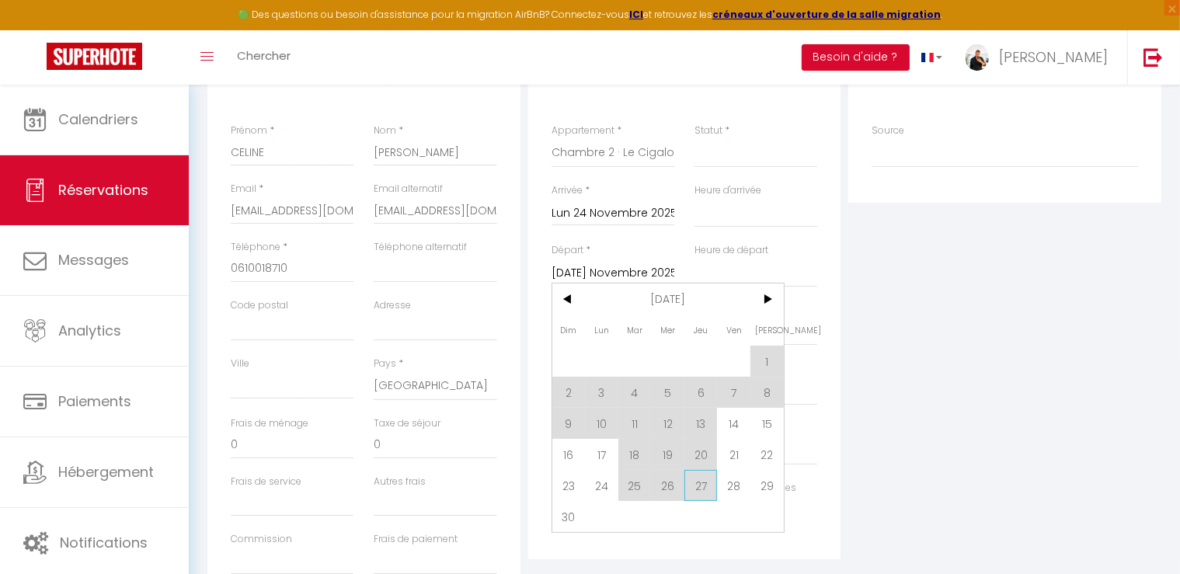
click at [697, 481] on span "27" at bounding box center [700, 485] width 33 height 31
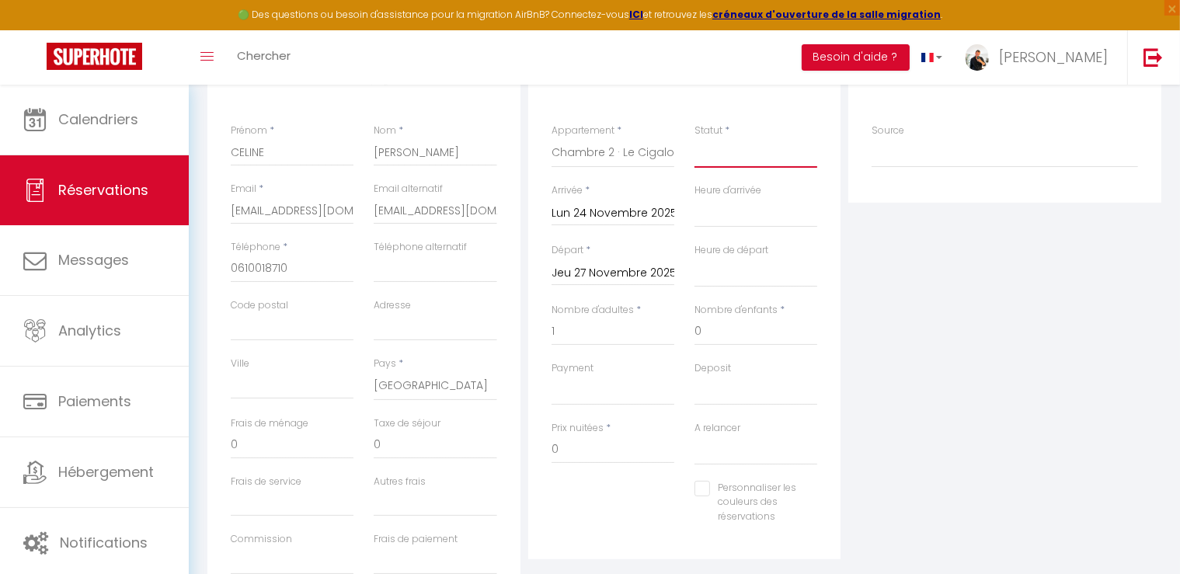
click at [774, 161] on select "Confirmé Non Confirmé [PERSON_NAME] par le voyageur No Show Request" at bounding box center [756, 153] width 123 height 30
click at [695, 138] on select "Confirmé Non Confirmé [PERSON_NAME] par le voyageur No Show Request" at bounding box center [756, 153] width 123 height 30
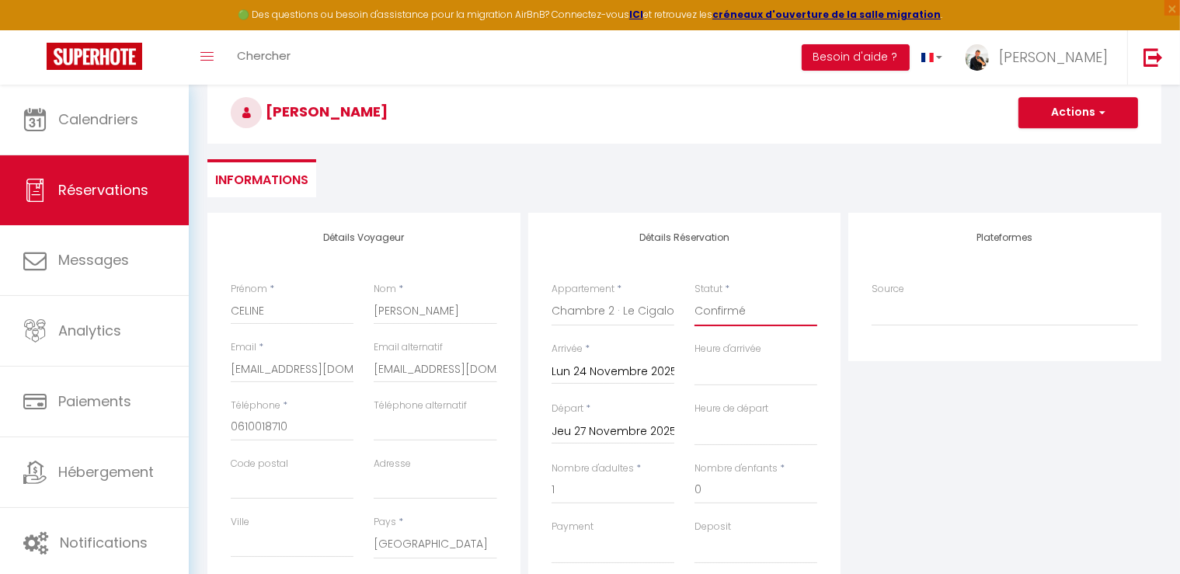
scroll to position [0, 0]
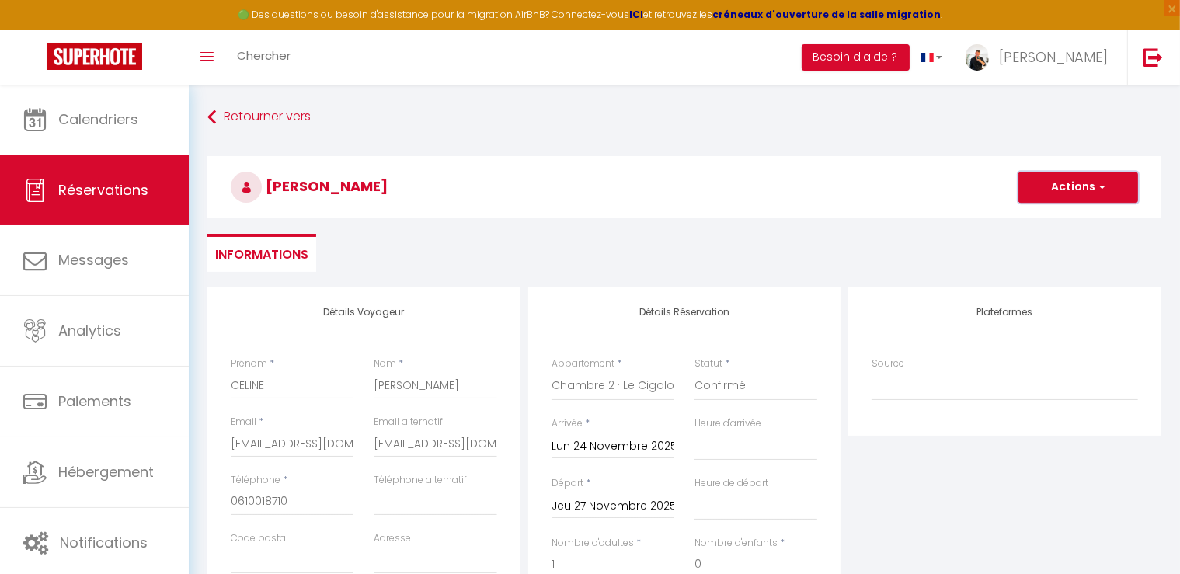
click at [1076, 176] on button "Actions" at bounding box center [1079, 187] width 120 height 31
click at [1047, 219] on link "Enregistrer" at bounding box center [1062, 221] width 123 height 20
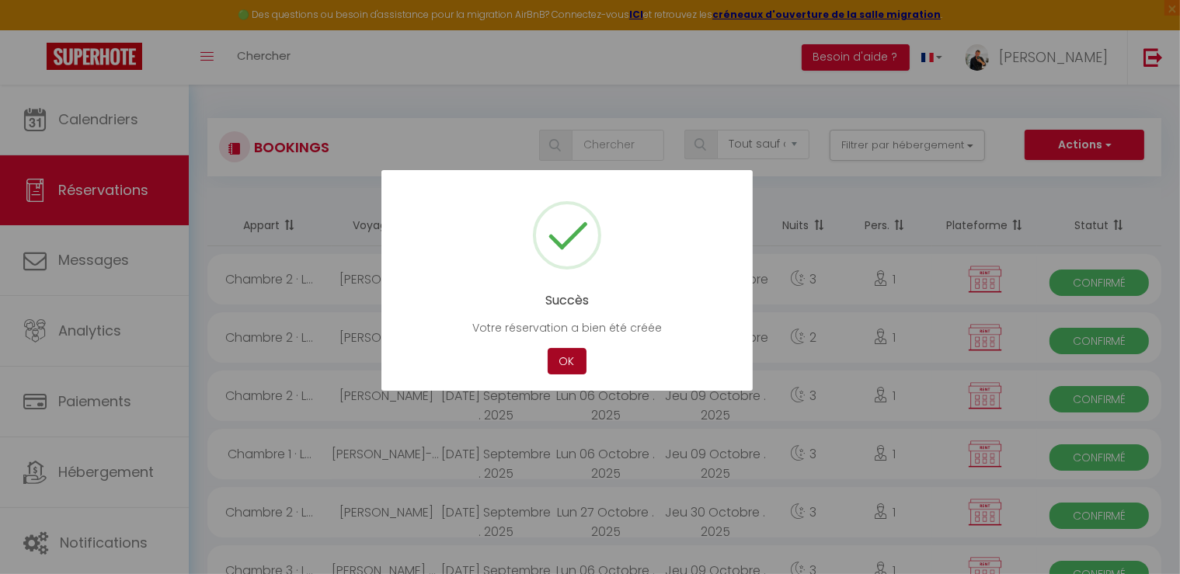
click at [569, 355] on button "OK" at bounding box center [567, 361] width 39 height 27
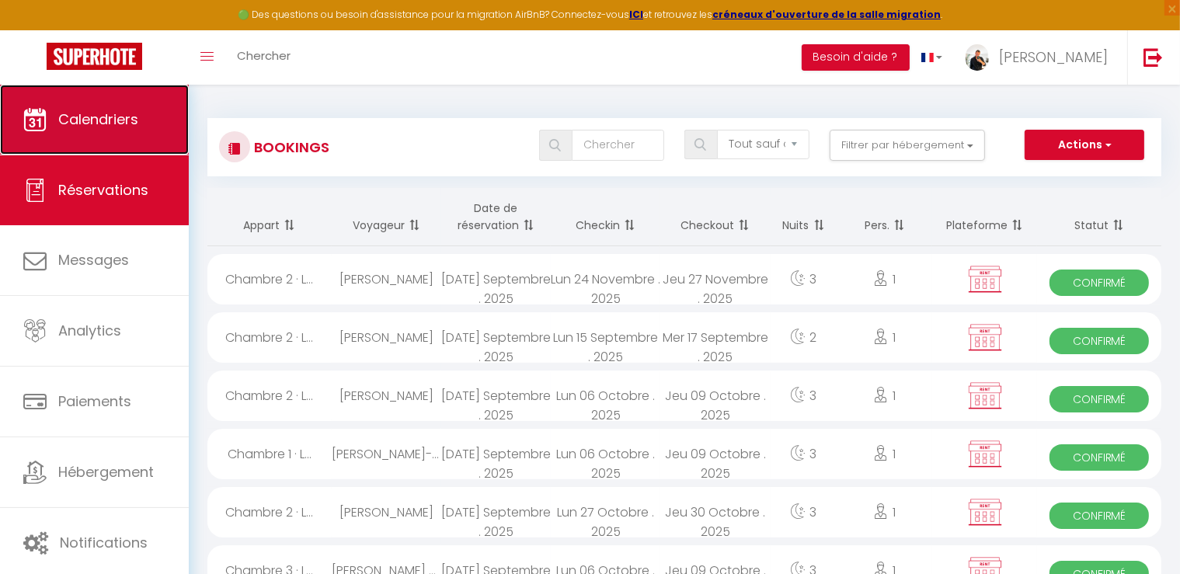
click at [117, 111] on span "Calendriers" at bounding box center [98, 119] width 80 height 19
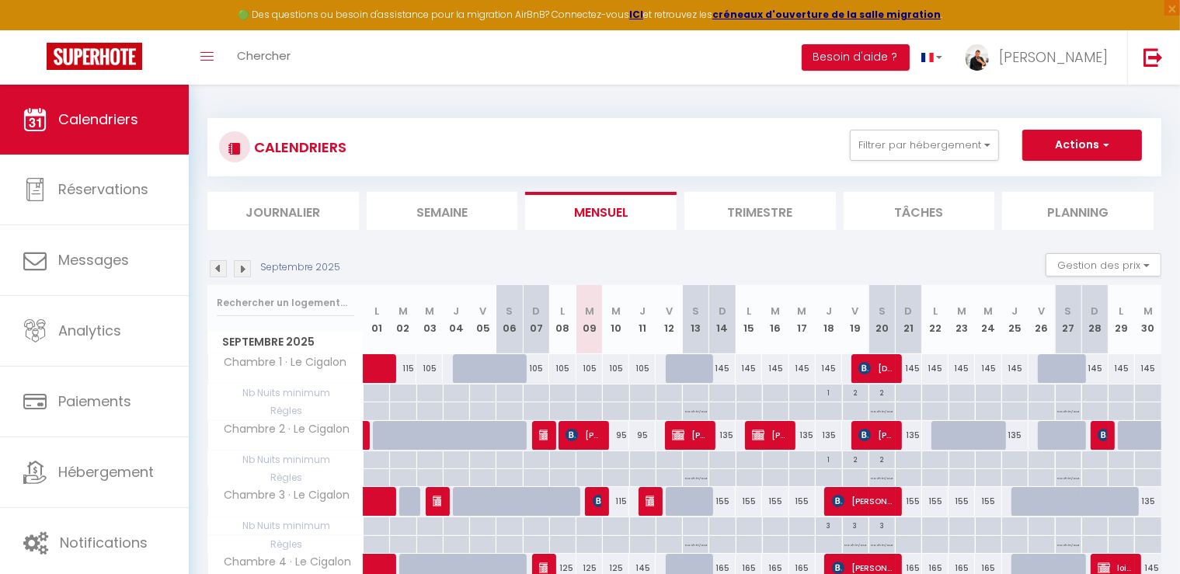
click at [239, 264] on img at bounding box center [242, 268] width 17 height 17
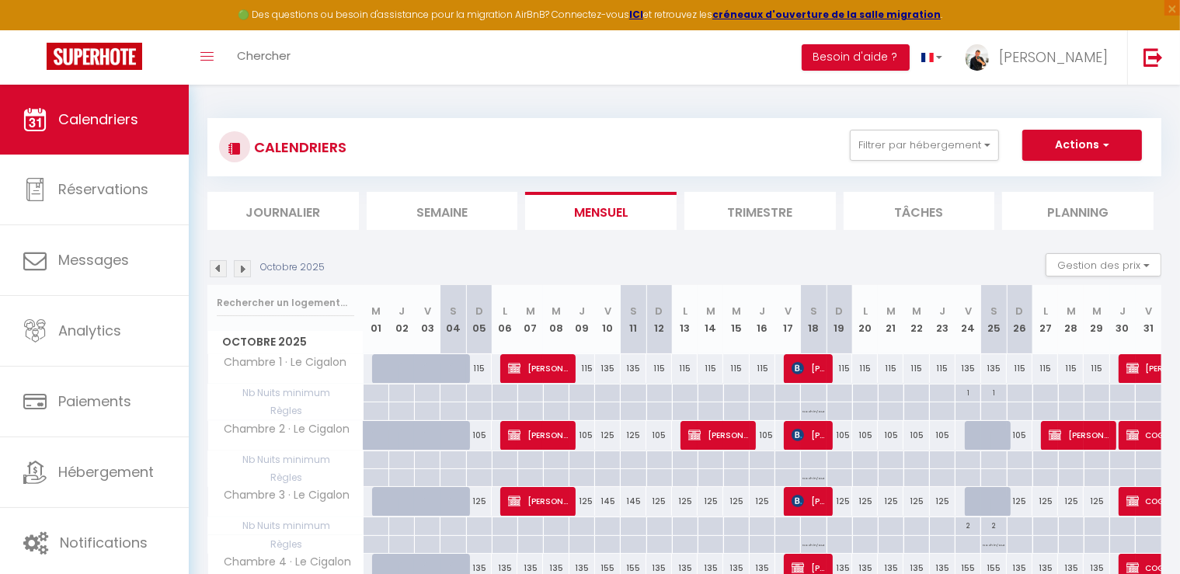
click at [243, 268] on img at bounding box center [242, 268] width 17 height 17
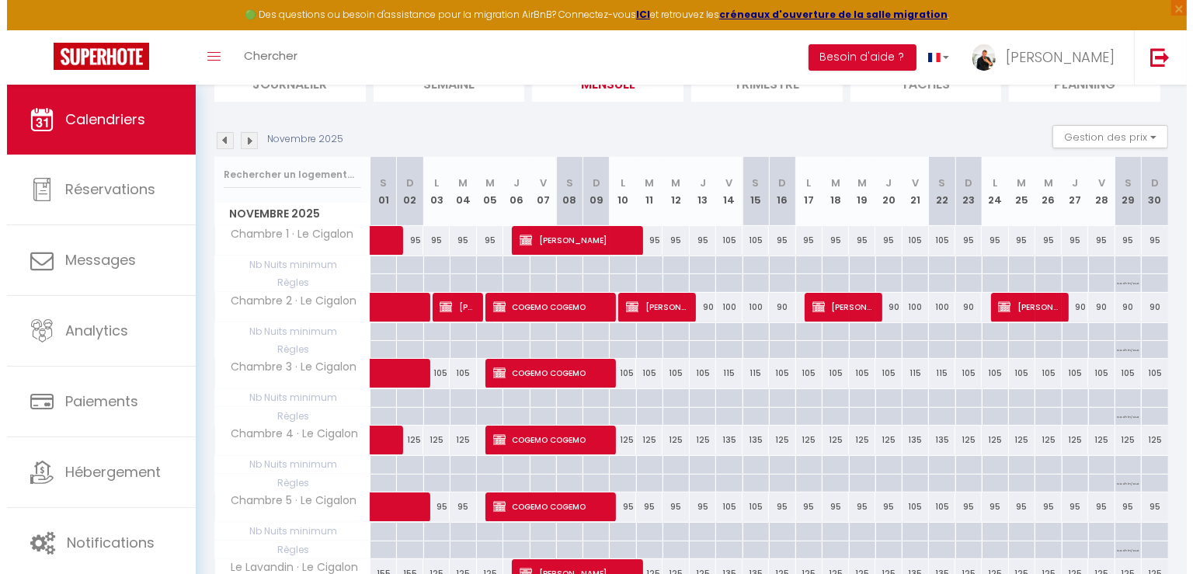
scroll to position [155, 0]
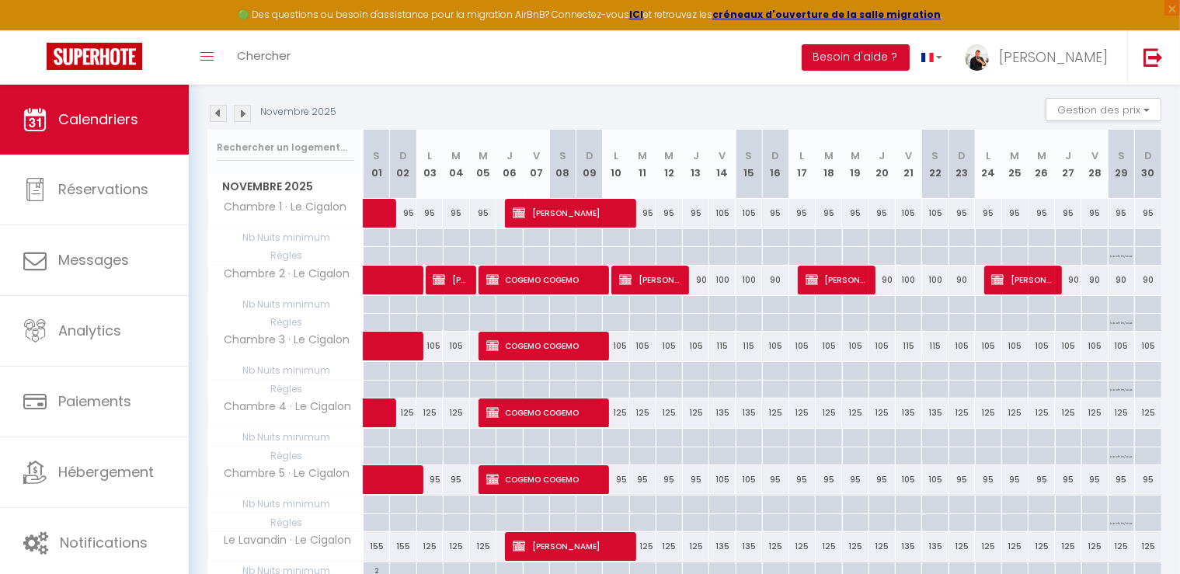
click at [1122, 255] on p "No ch in/out" at bounding box center [1122, 254] width 22 height 15
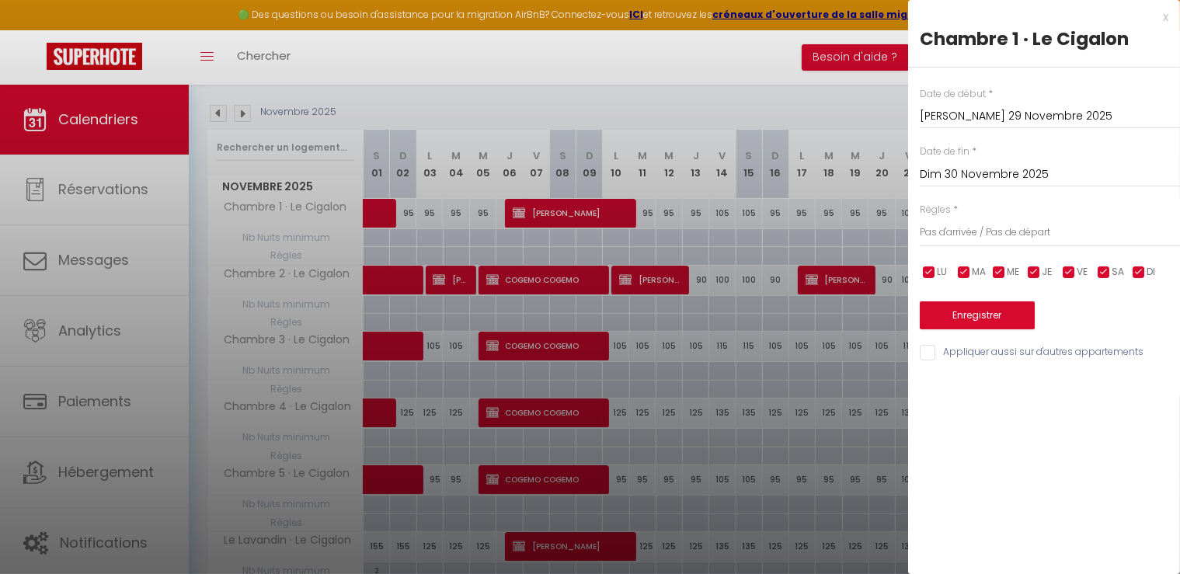
click at [960, 166] on input "Dim 30 Novembre 2025" at bounding box center [1050, 175] width 260 height 20
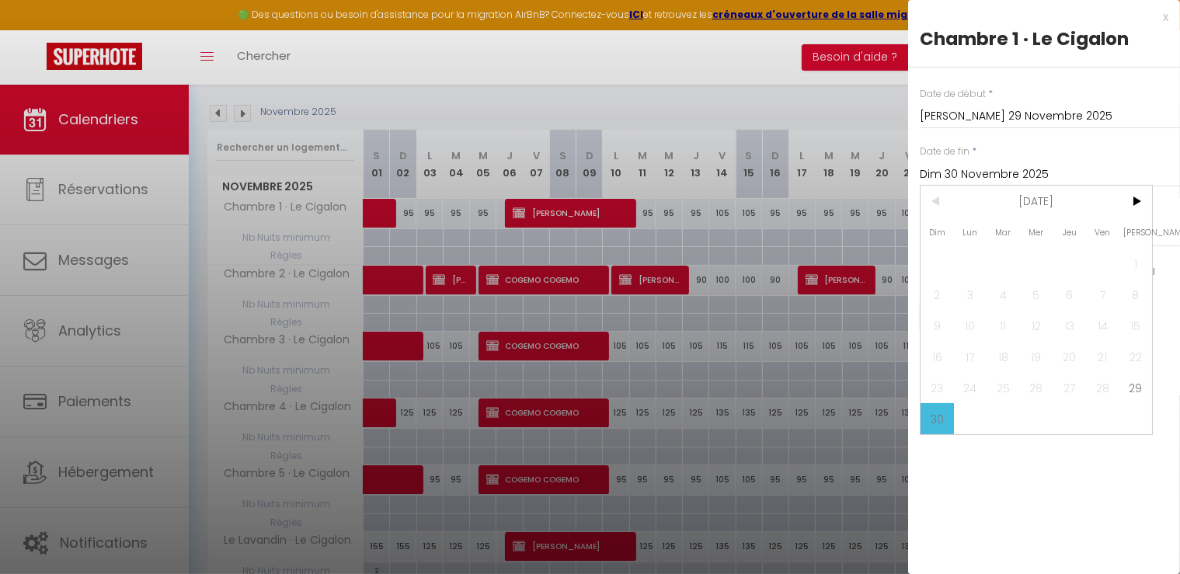
click at [960, 166] on input "Dim 30 Novembre 2025" at bounding box center [1050, 175] width 260 height 20
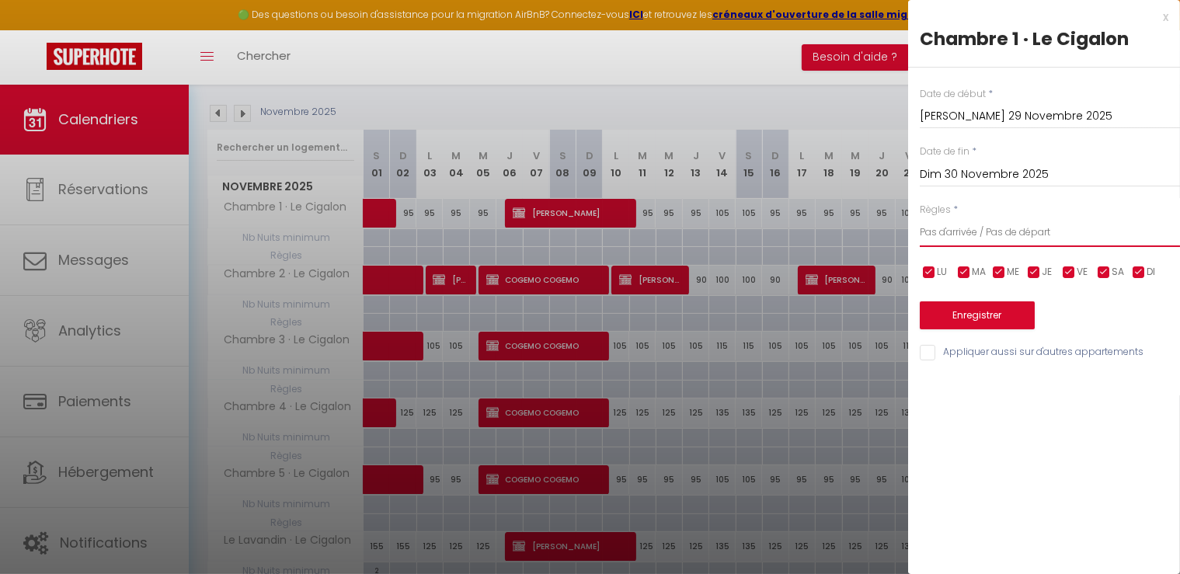
click at [945, 231] on select "Aucun No Checkin No Checkout Pas d'arrivée / Pas de départ" at bounding box center [1050, 233] width 260 height 30
click at [920, 218] on select "Aucun No Checkin No Checkout Pas d'arrivée / Pas de départ" at bounding box center [1050, 233] width 260 height 30
drag, startPoint x: 939, startPoint y: 351, endPoint x: 977, endPoint y: 320, distance: 49.7
click at [939, 350] on input "Appliquer aussi sur d'autres appartements" at bounding box center [1050, 353] width 260 height 16
click at [980, 316] on button "Enregistrer" at bounding box center [977, 315] width 115 height 28
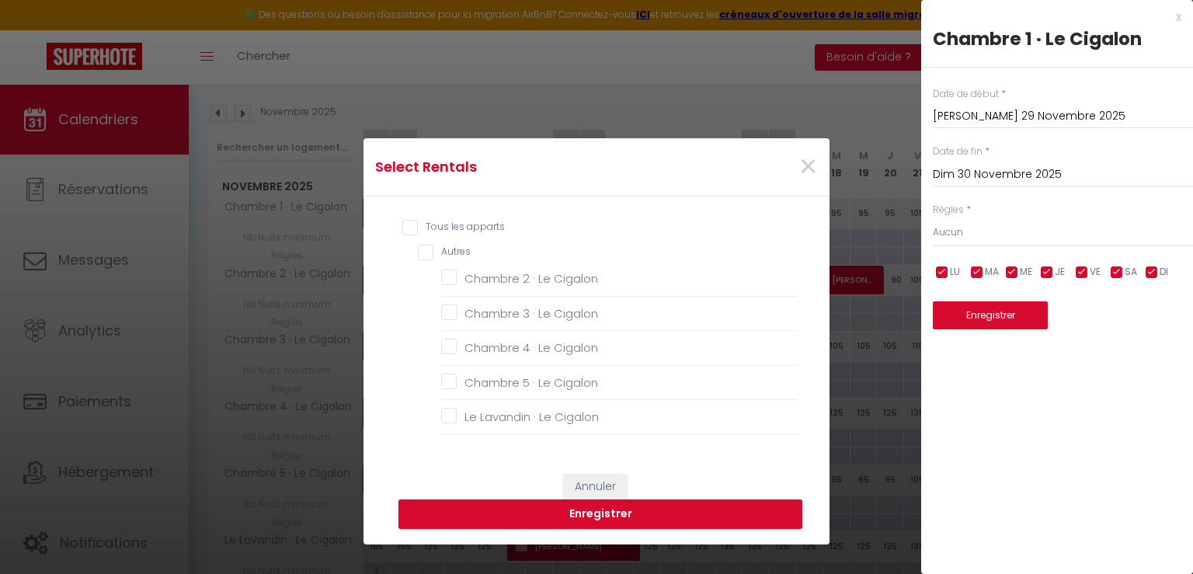
click at [406, 223] on input "Tous les apparts" at bounding box center [600, 228] width 396 height 16
click at [522, 510] on button "Enregistrer" at bounding box center [601, 515] width 404 height 30
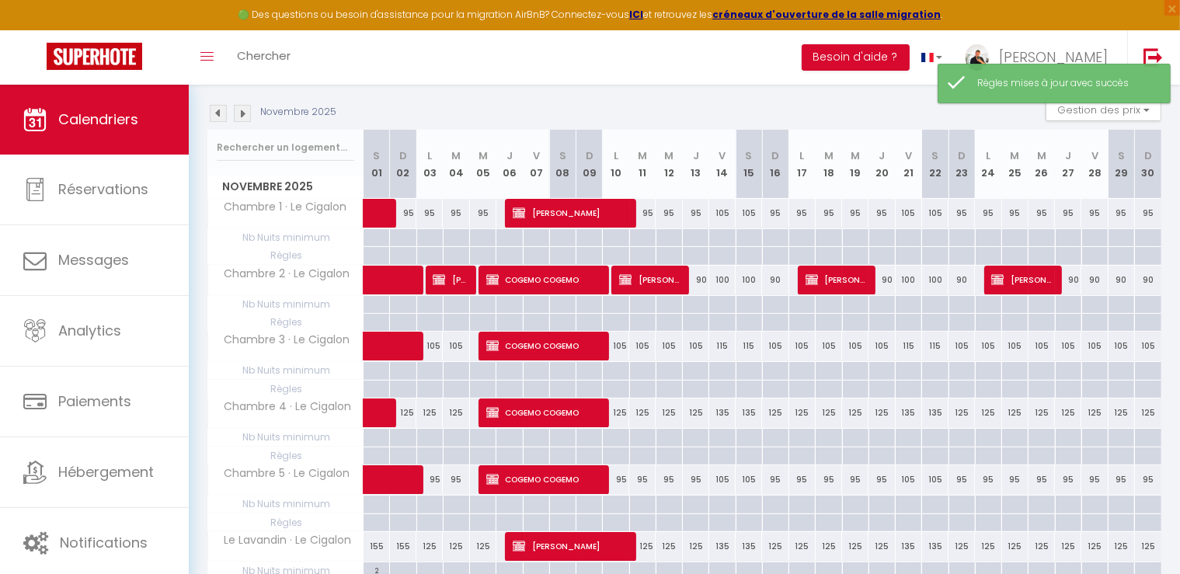
click at [1095, 214] on div "95" at bounding box center [1095, 213] width 26 height 29
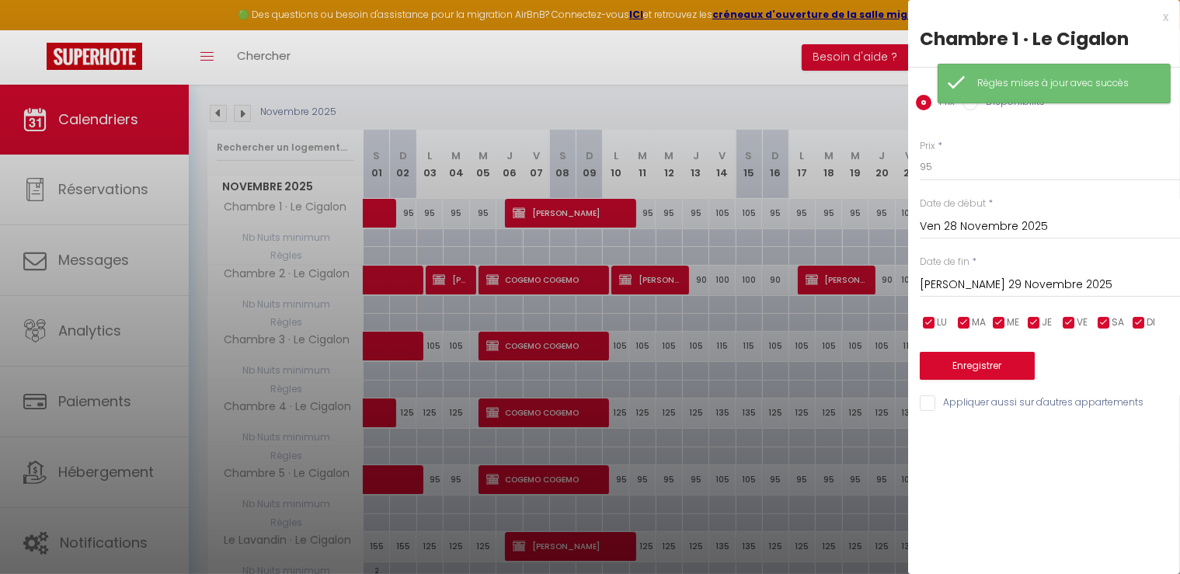
click at [956, 151] on div "Prix * 95" at bounding box center [1050, 160] width 260 height 43
click at [951, 162] on input "95" at bounding box center [1050, 167] width 260 height 28
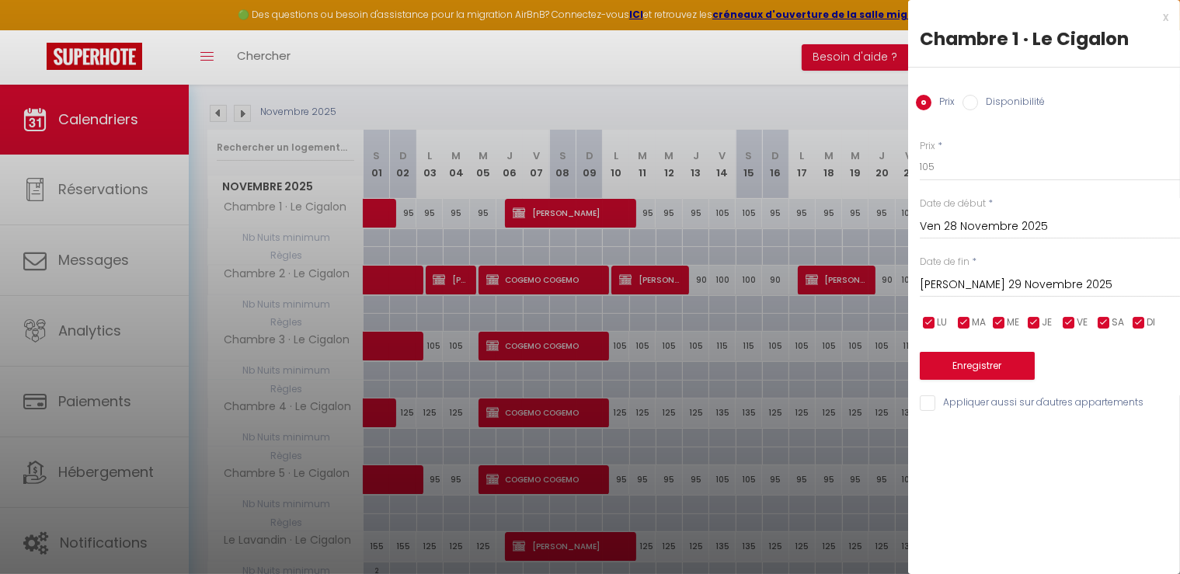
click at [982, 266] on div "Date de fin * [PERSON_NAME] 29 Novembre 2025 < [DATE] > Dim Lun Mar Mer Jeu Ven…" at bounding box center [1050, 276] width 260 height 43
click at [970, 283] on input "[PERSON_NAME] 29 Novembre 2025" at bounding box center [1050, 285] width 260 height 20
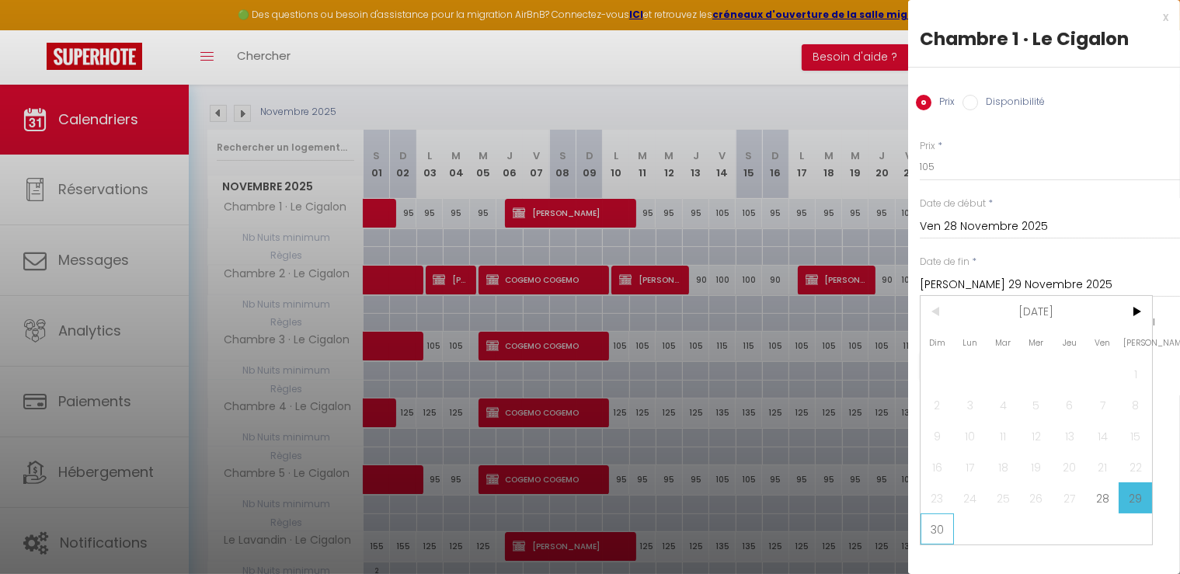
click at [941, 528] on span "30" at bounding box center [937, 529] width 33 height 31
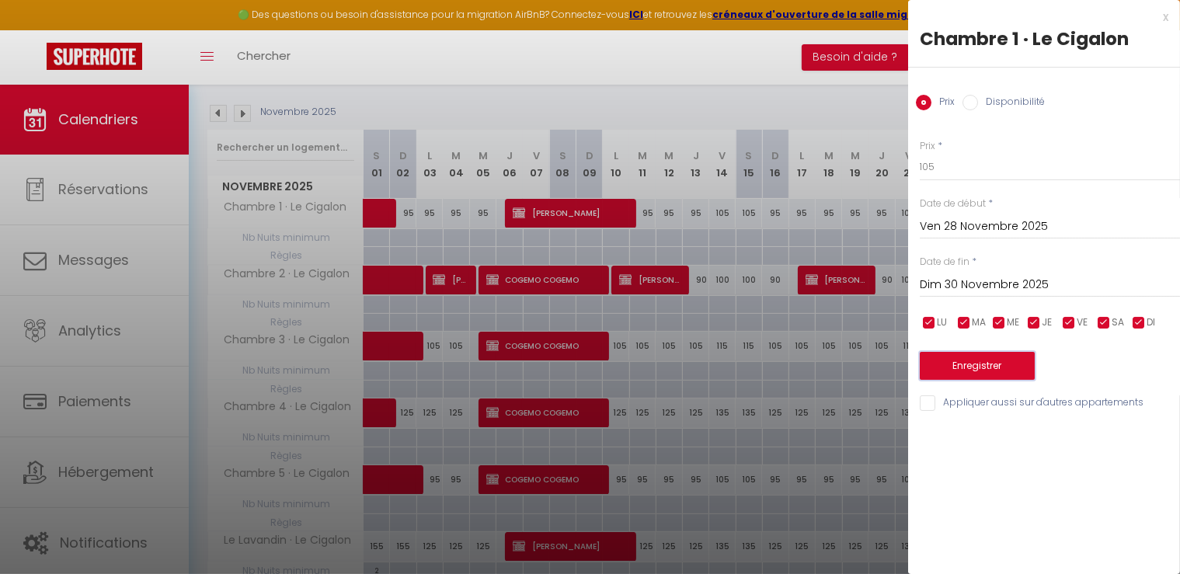
click at [1012, 357] on button "Enregistrer" at bounding box center [977, 366] width 115 height 28
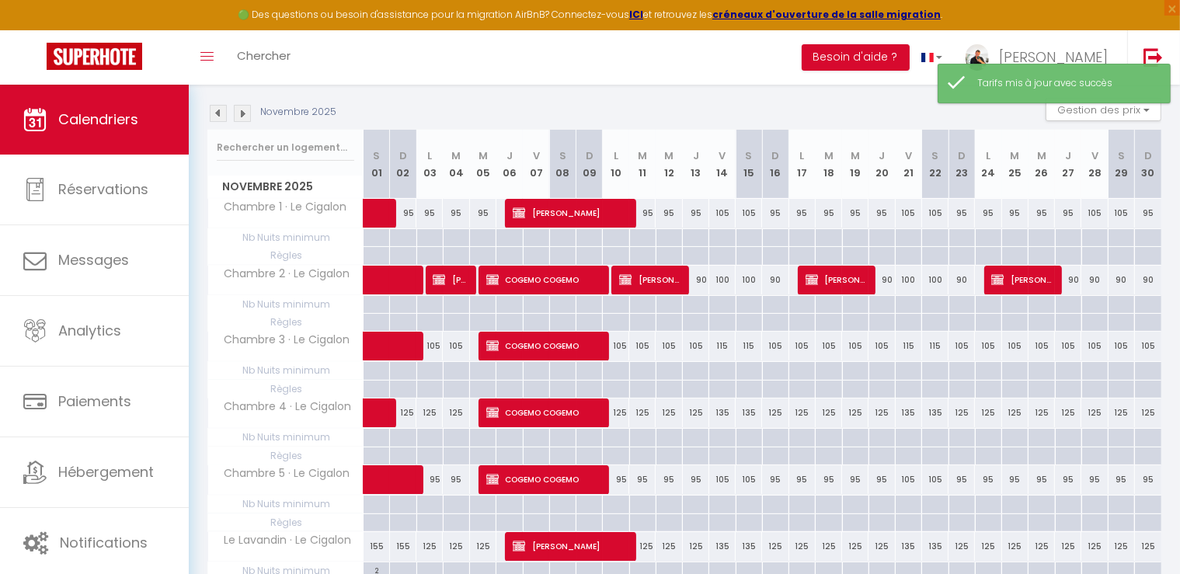
click at [1098, 281] on div "90" at bounding box center [1095, 280] width 26 height 29
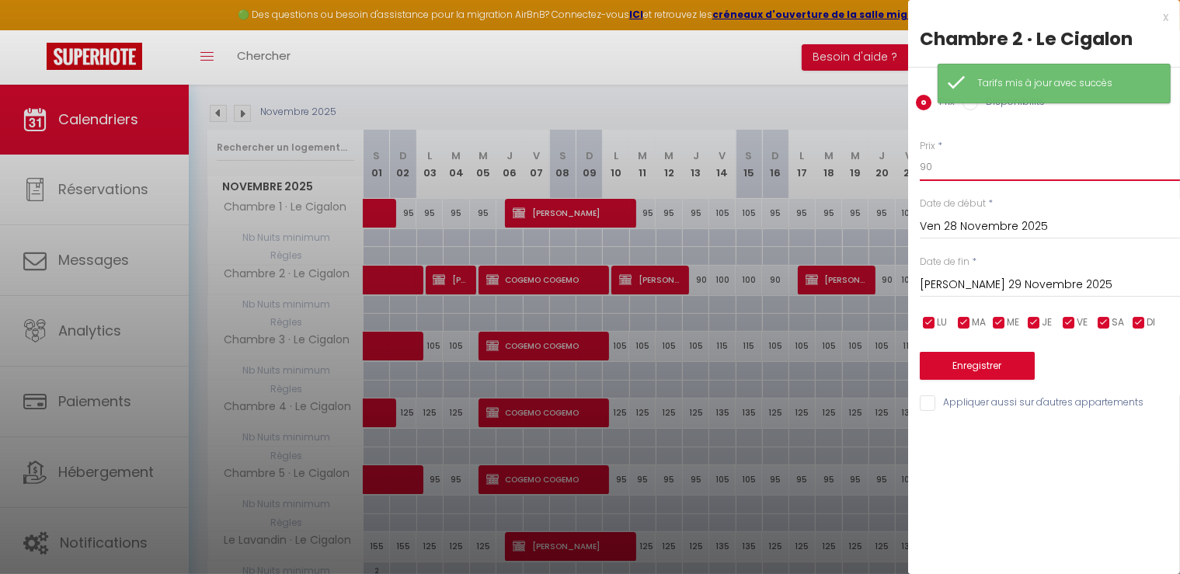
drag, startPoint x: 951, startPoint y: 158, endPoint x: 843, endPoint y: 156, distance: 108.0
click at [842, 156] on body "🟢 Des questions ou besoin d'assistance pour la migration AirBnB? Connectez-vous…" at bounding box center [590, 296] width 1180 height 734
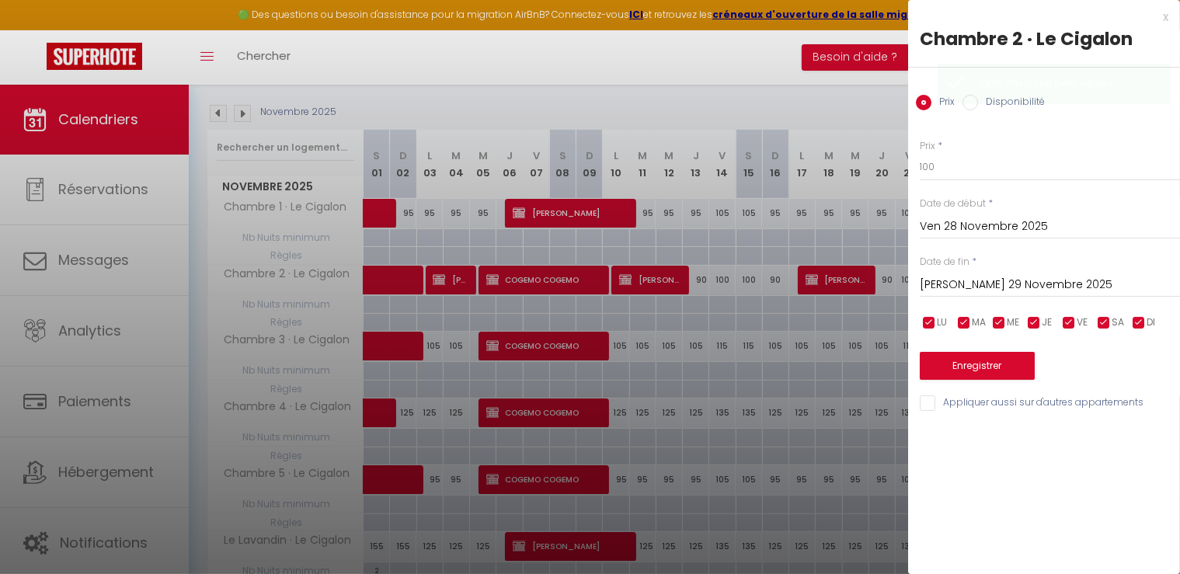
click at [979, 284] on input "[PERSON_NAME] 29 Novembre 2025" at bounding box center [1050, 285] width 260 height 20
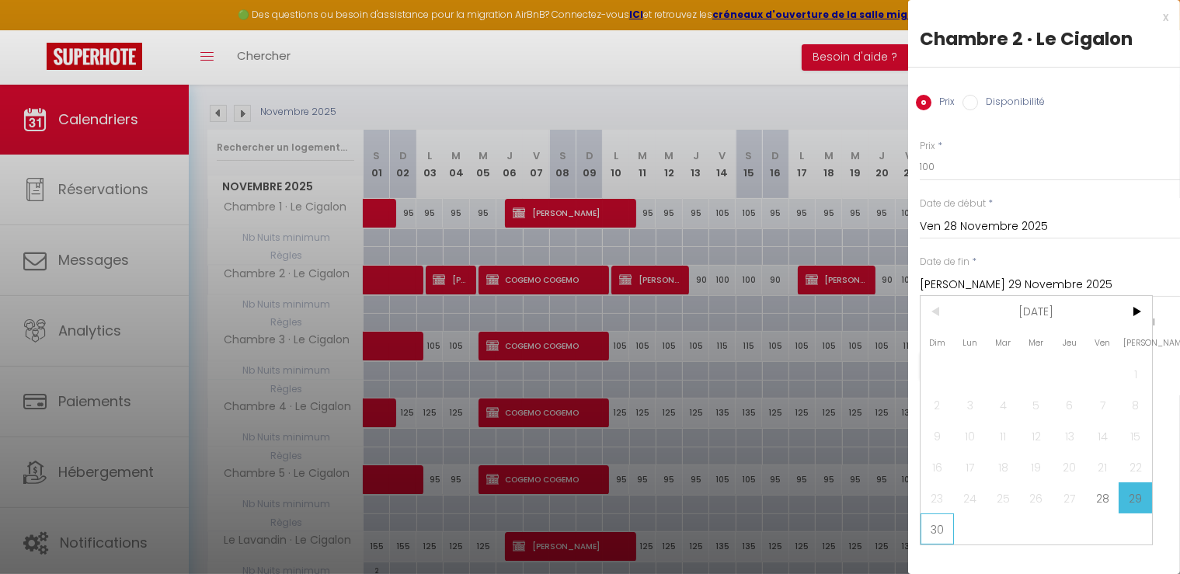
click at [939, 521] on span "30" at bounding box center [937, 529] width 33 height 31
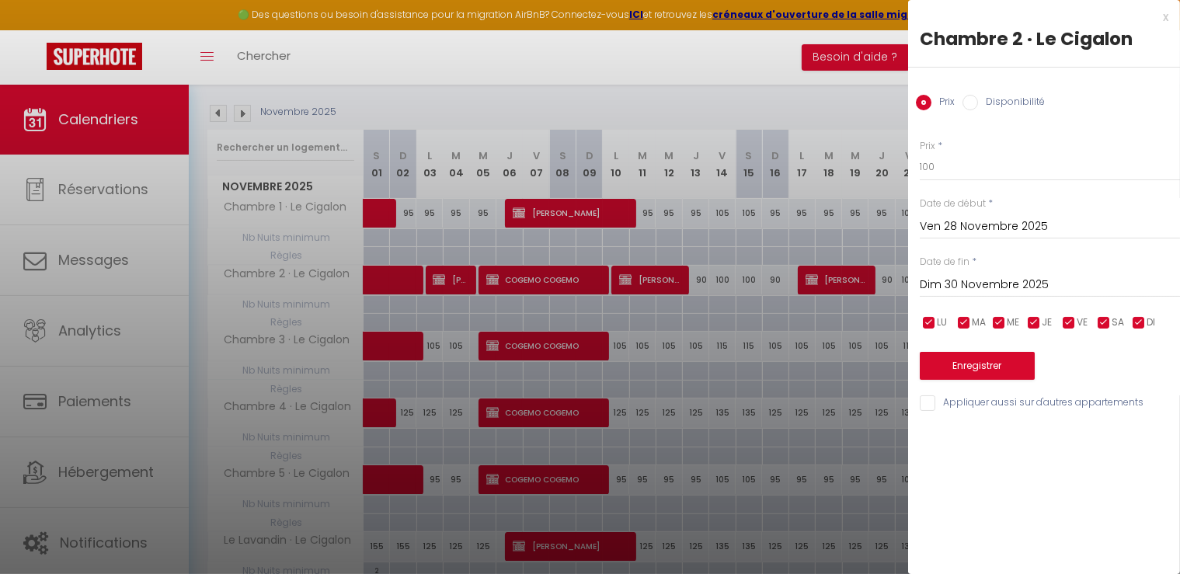
click at [942, 343] on div "Enregistrer" at bounding box center [1050, 356] width 260 height 47
click at [948, 370] on button "Enregistrer" at bounding box center [977, 366] width 115 height 28
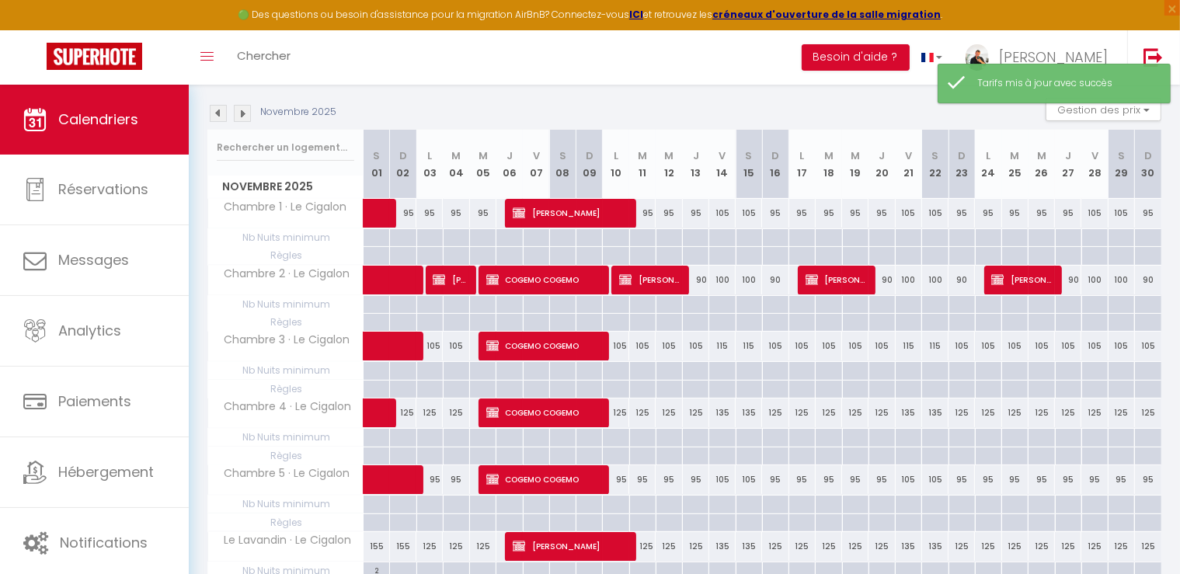
click at [1096, 346] on div "105" at bounding box center [1095, 346] width 26 height 29
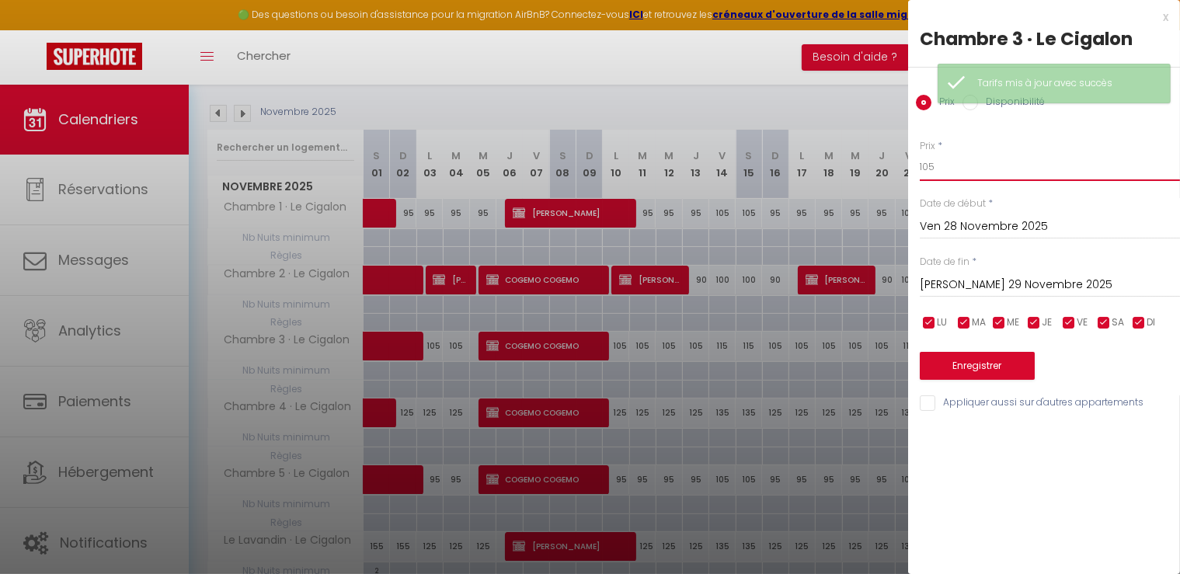
click at [951, 162] on input "105" at bounding box center [1050, 167] width 260 height 28
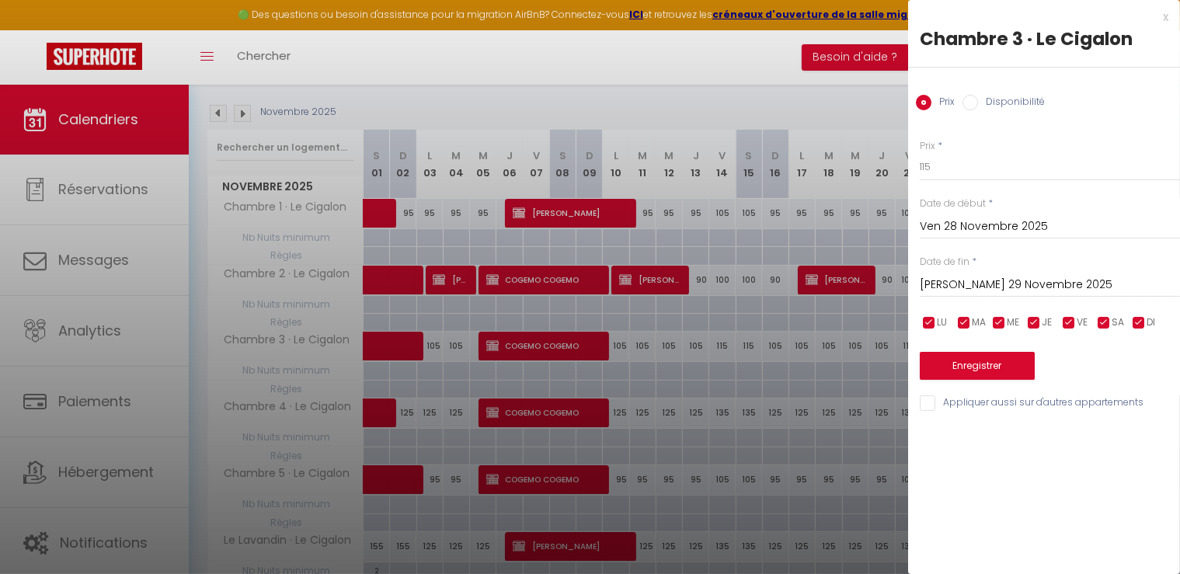
click at [966, 287] on input "[PERSON_NAME] 29 Novembre 2025" at bounding box center [1050, 285] width 260 height 20
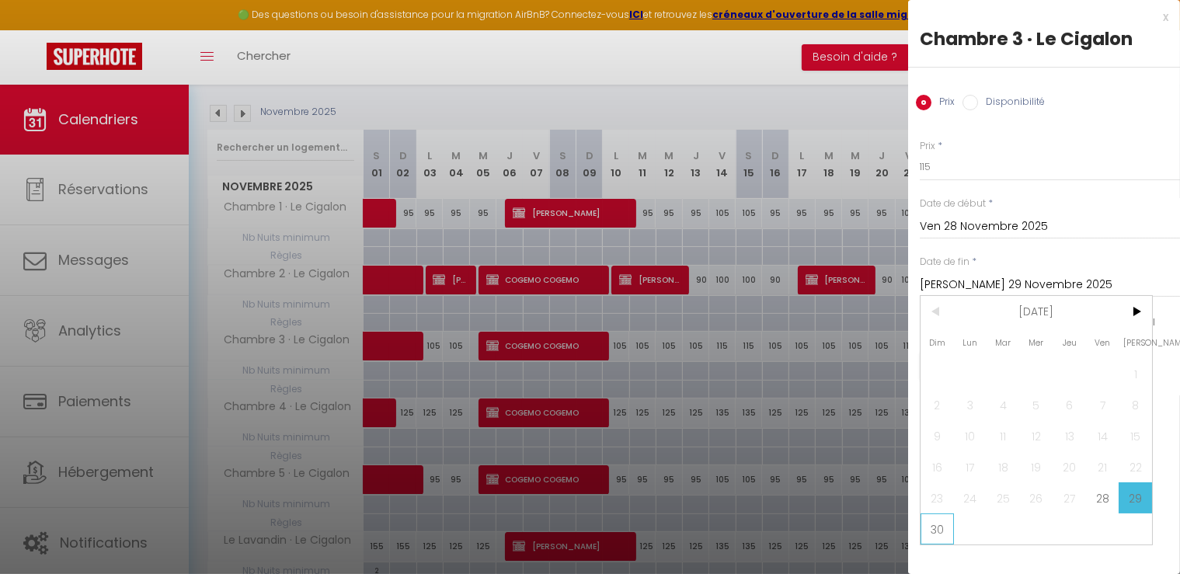
click at [945, 525] on span "30" at bounding box center [937, 529] width 33 height 31
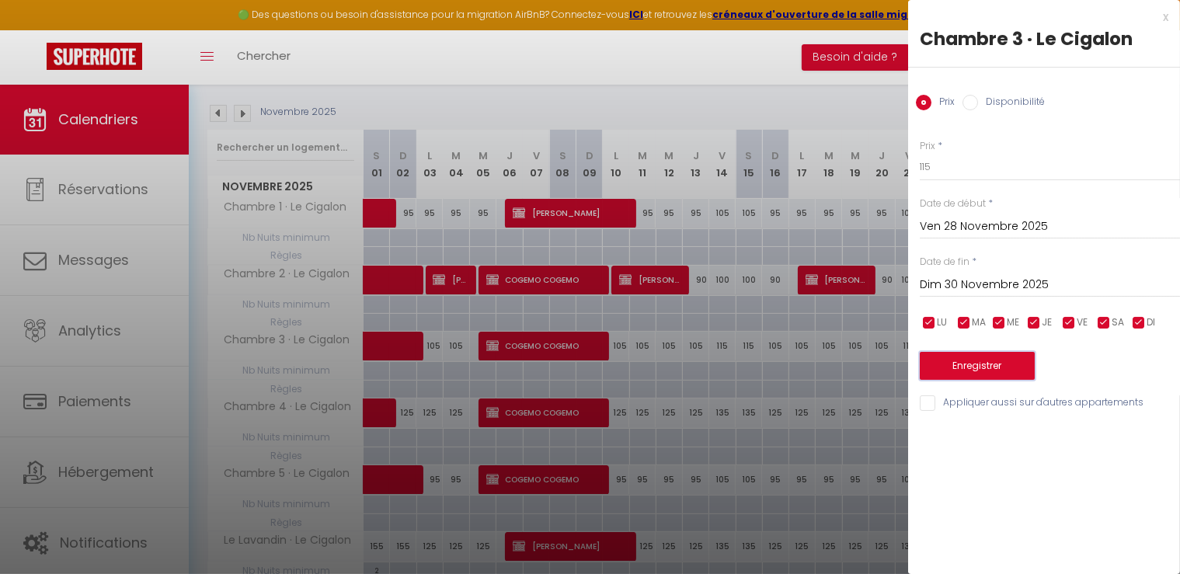
click at [990, 371] on button "Enregistrer" at bounding box center [977, 366] width 115 height 28
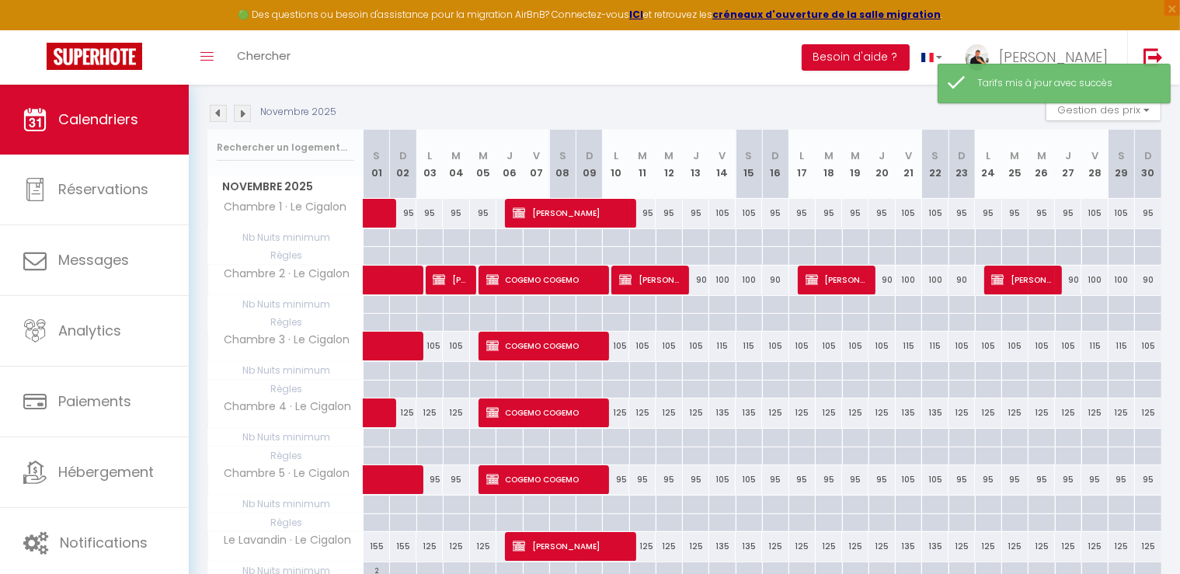
click at [1096, 409] on div "125" at bounding box center [1095, 413] width 26 height 29
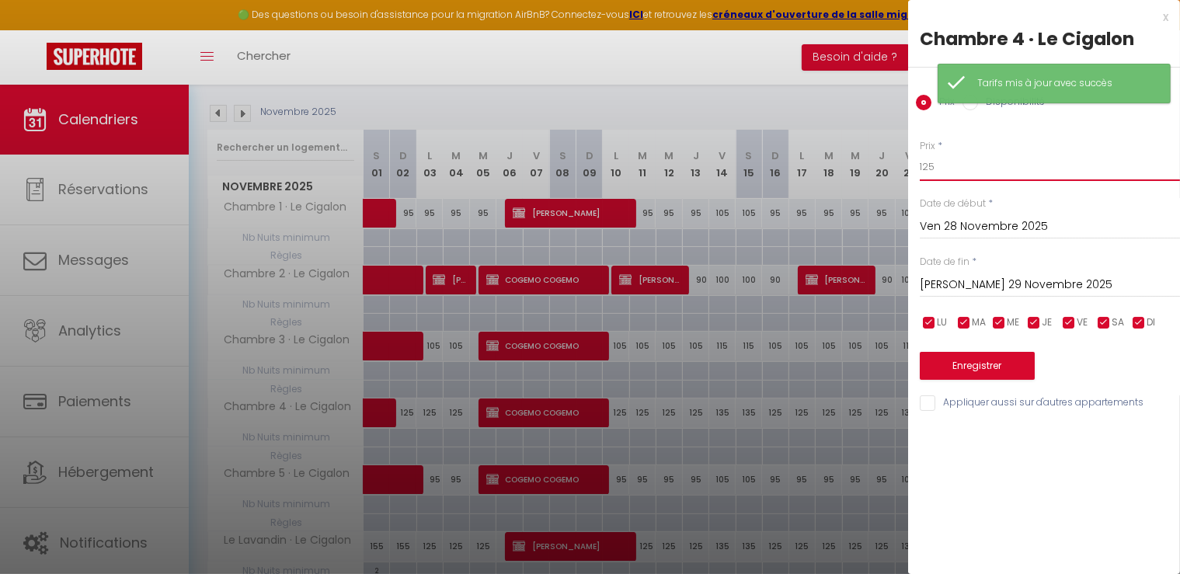
click at [952, 166] on input "125" at bounding box center [1050, 167] width 260 height 28
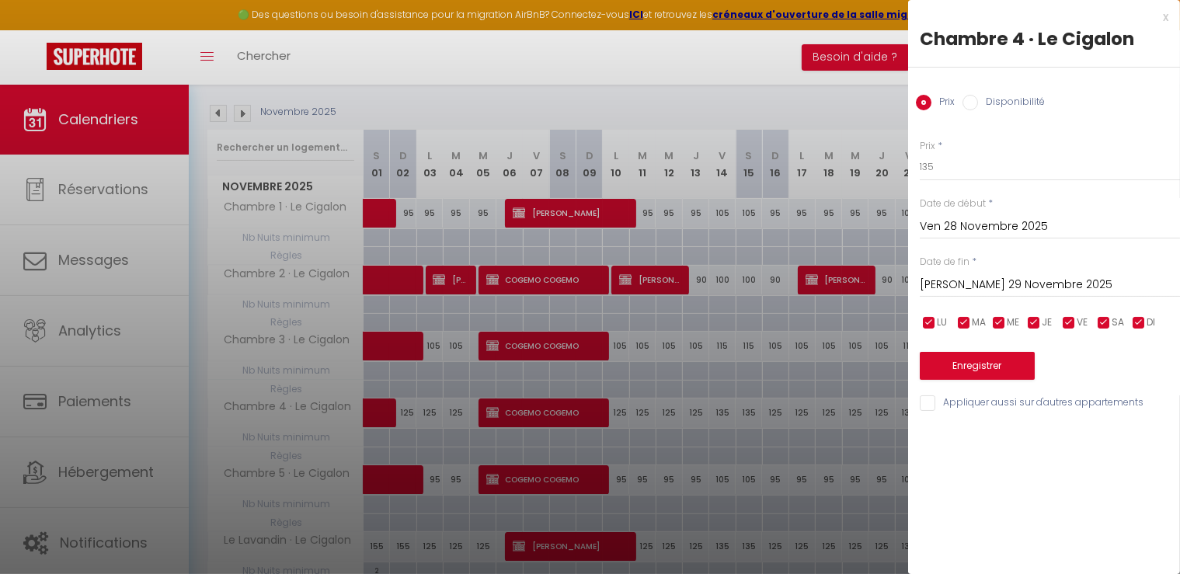
click at [974, 277] on input "[PERSON_NAME] 29 Novembre 2025" at bounding box center [1050, 285] width 260 height 20
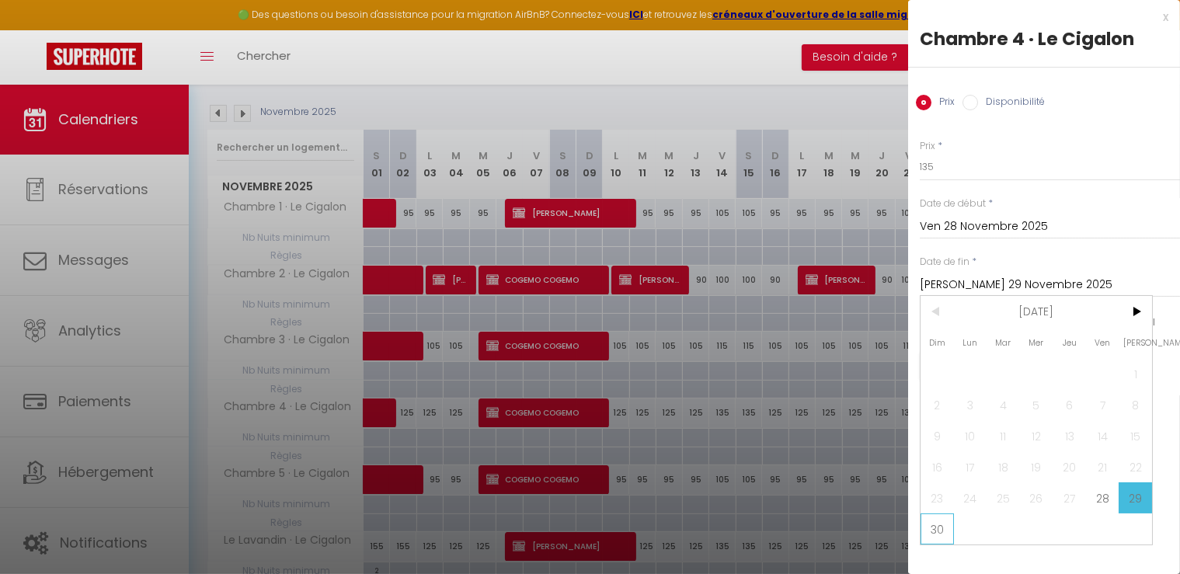
click at [932, 528] on span "30" at bounding box center [937, 529] width 33 height 31
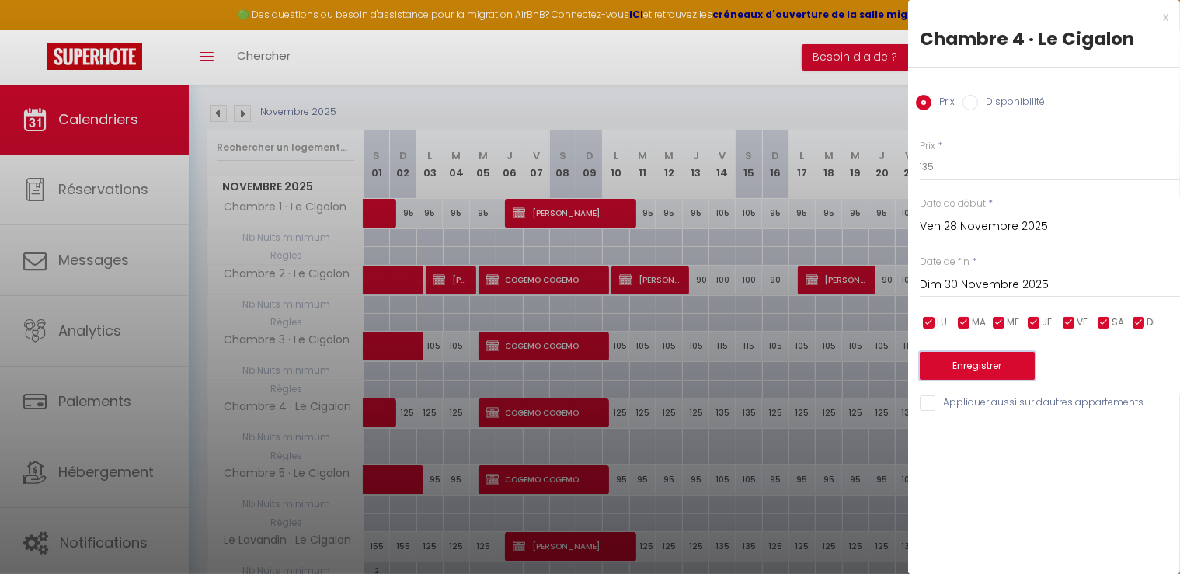
click at [991, 363] on button "Enregistrer" at bounding box center [977, 366] width 115 height 28
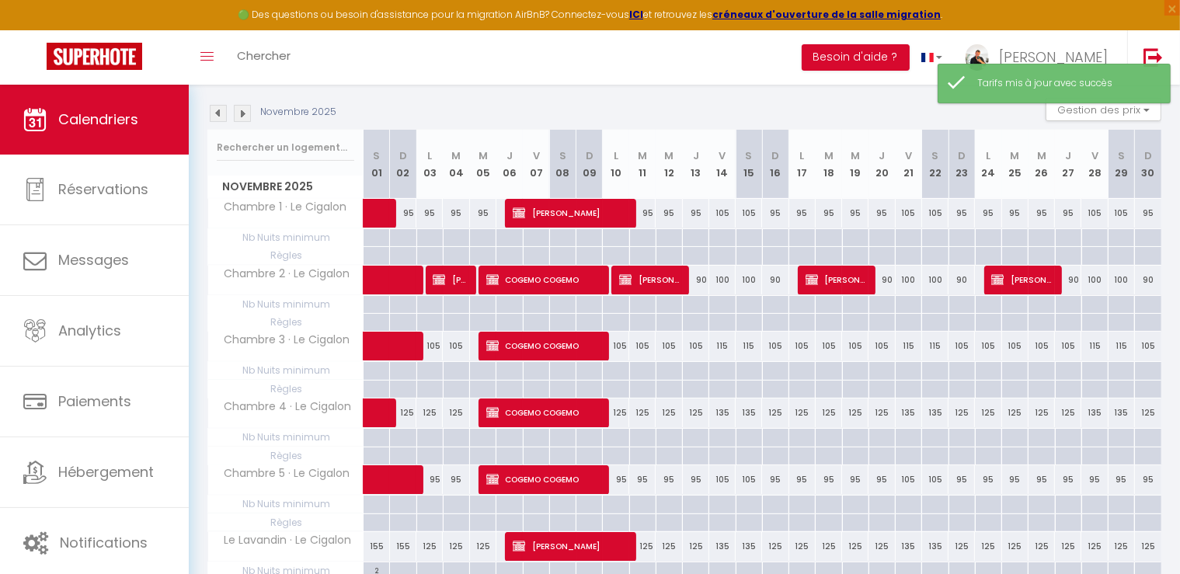
click at [1098, 475] on div "95" at bounding box center [1095, 479] width 26 height 29
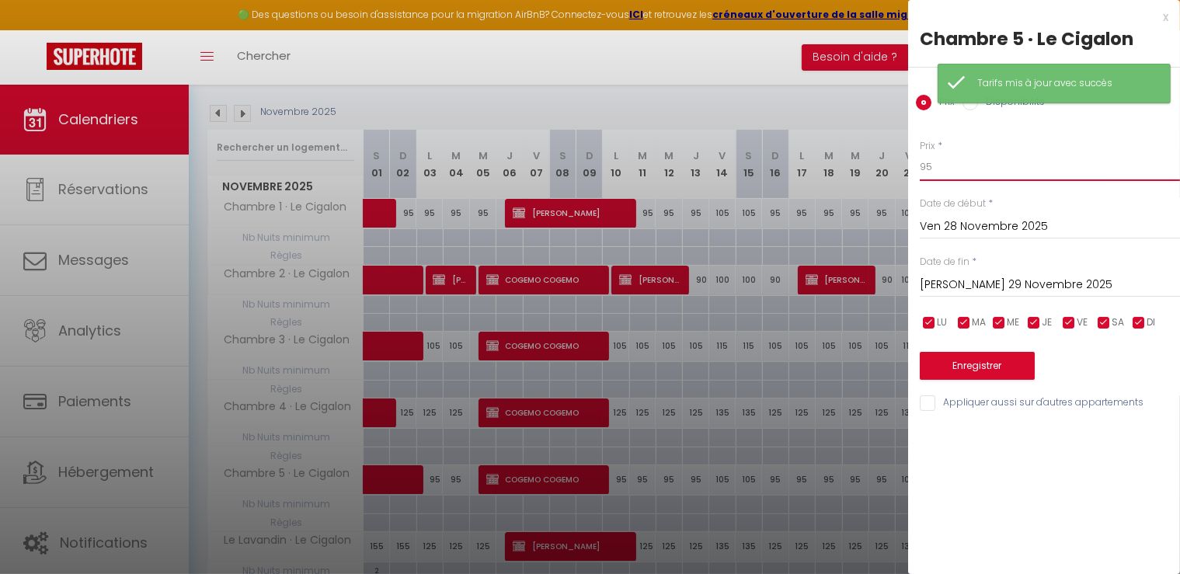
drag, startPoint x: 977, startPoint y: 158, endPoint x: 827, endPoint y: 143, distance: 150.8
click at [827, 143] on body "🟢 Des questions ou besoin d'assistance pour la migration AirBnB? Connectez-vous…" at bounding box center [590, 296] width 1180 height 734
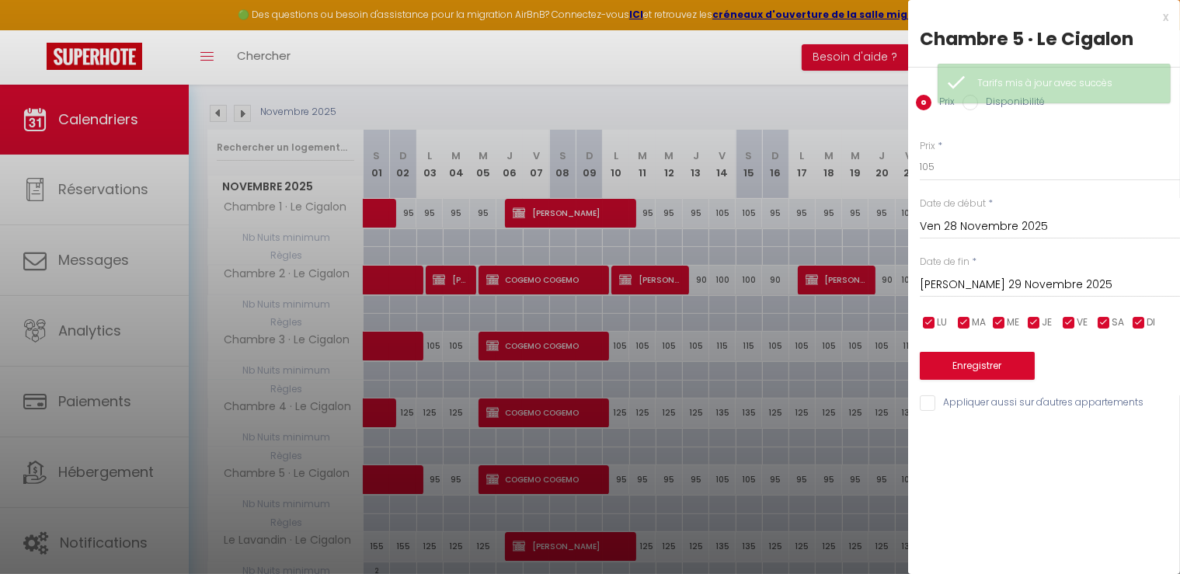
click at [963, 287] on input "[PERSON_NAME] 29 Novembre 2025" at bounding box center [1050, 285] width 260 height 20
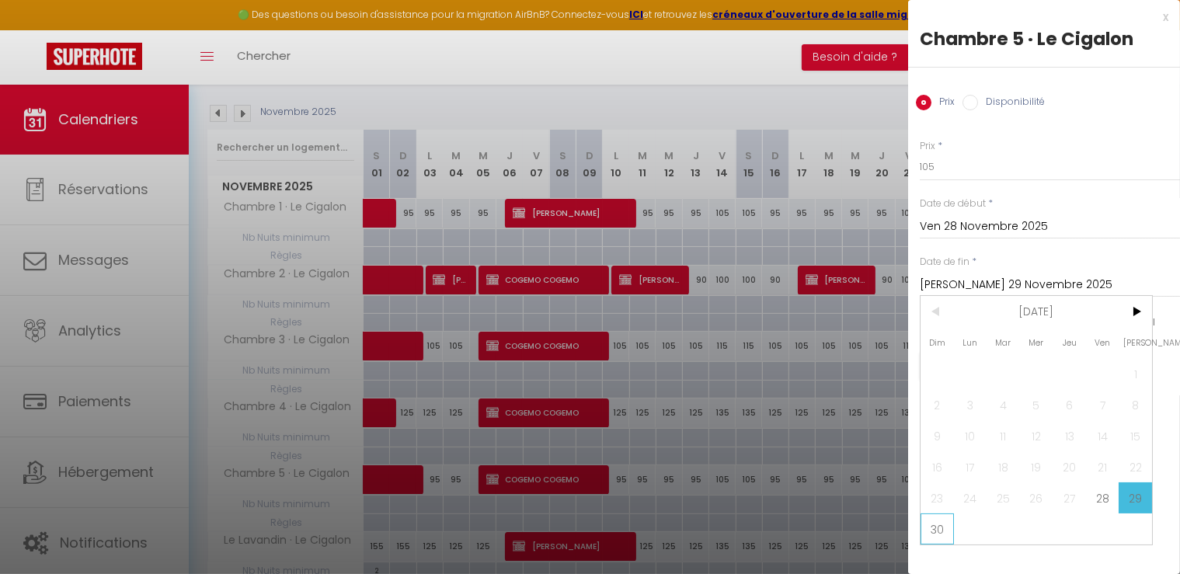
click at [930, 527] on span "30" at bounding box center [937, 529] width 33 height 31
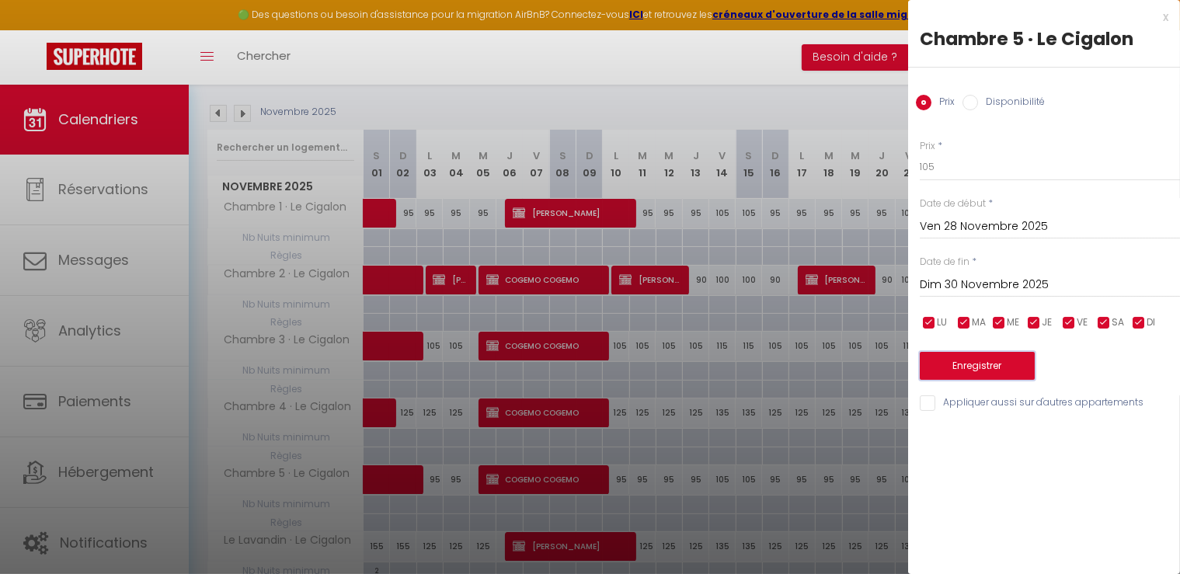
click at [958, 358] on button "Enregistrer" at bounding box center [977, 366] width 115 height 28
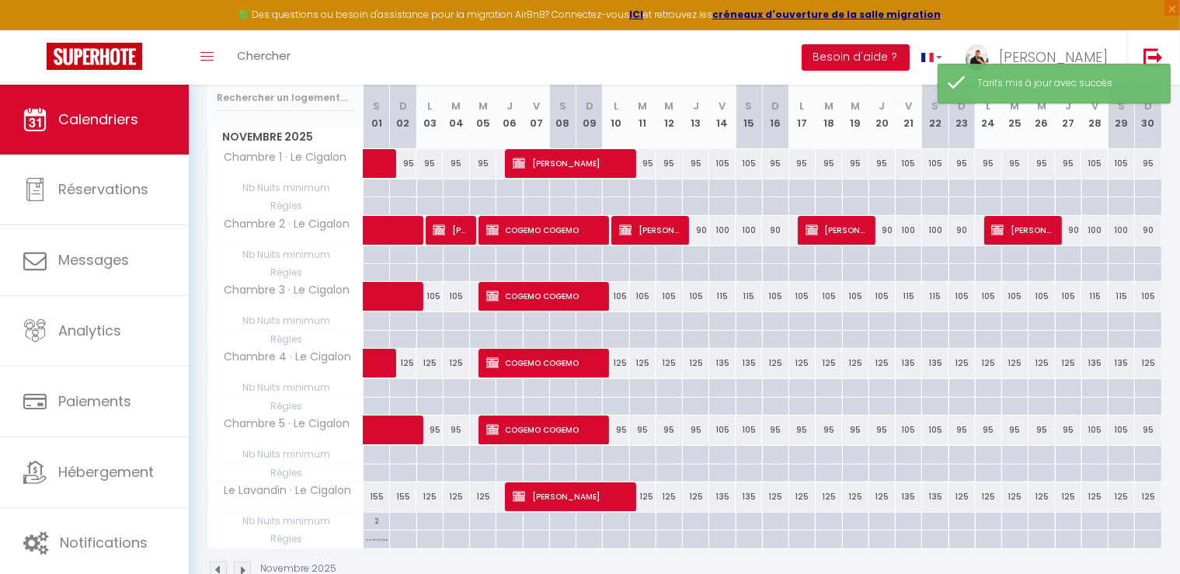
scroll to position [233, 0]
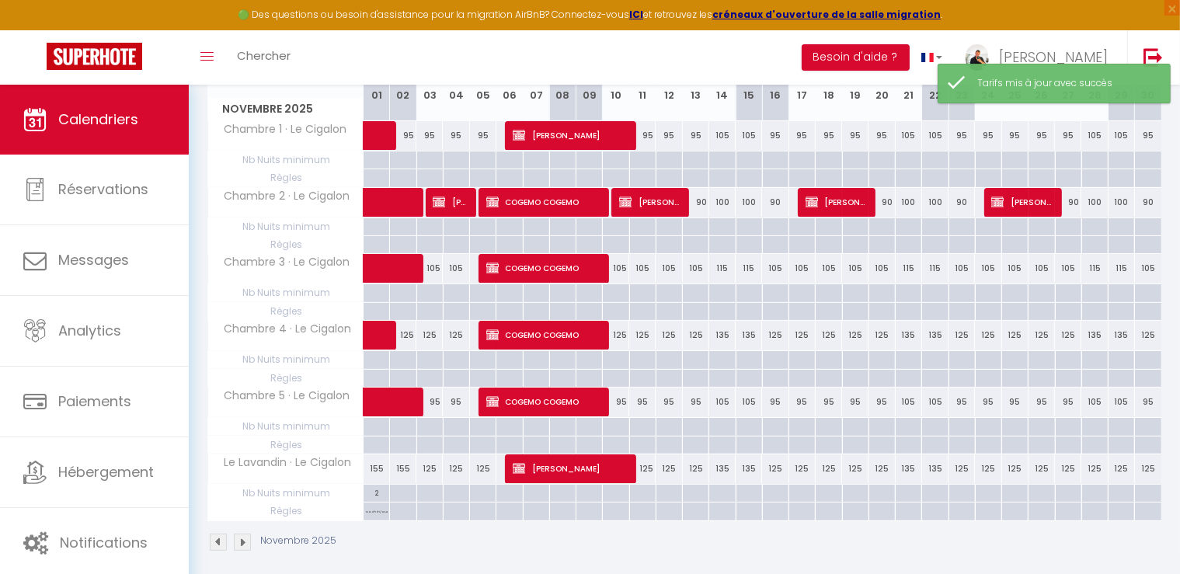
click at [1096, 465] on div "125" at bounding box center [1095, 469] width 26 height 29
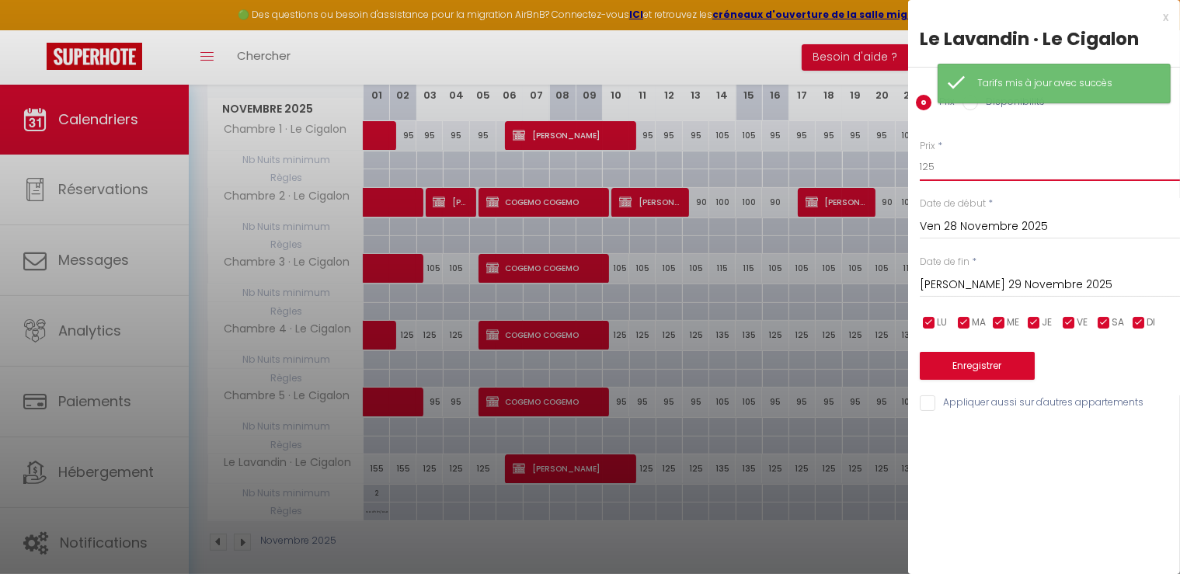
drag, startPoint x: 844, startPoint y: 158, endPoint x: 833, endPoint y: 158, distance: 10.9
click at [833, 158] on body "🟢 Des questions ou besoin d'assistance pour la migration AirBnB? Connectez-vous…" at bounding box center [590, 219] width 1180 height 734
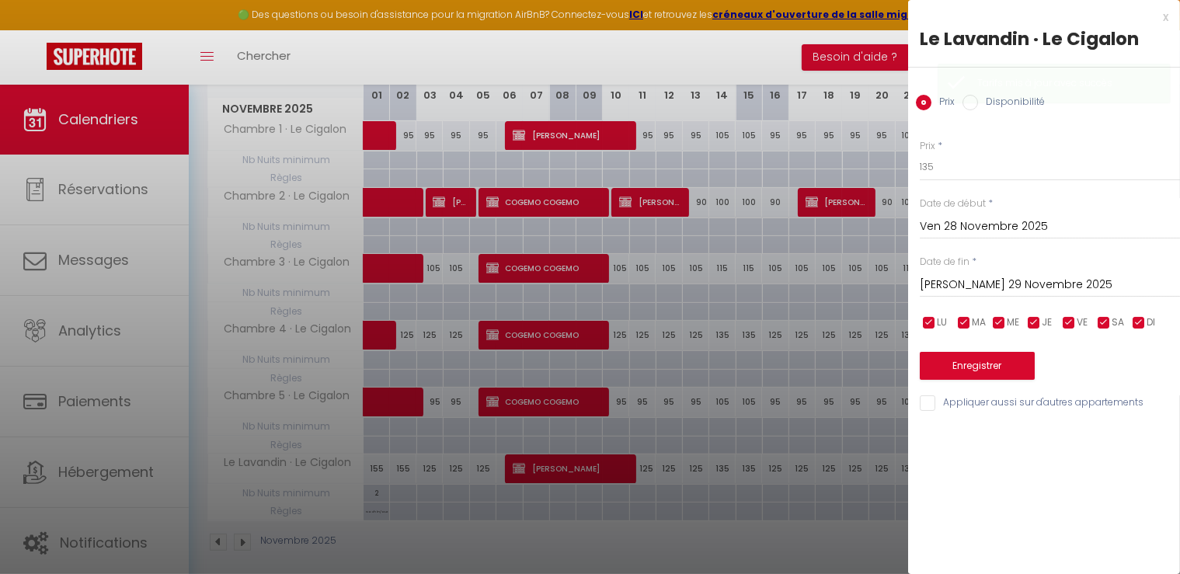
click at [967, 282] on input "[PERSON_NAME] 29 Novembre 2025" at bounding box center [1050, 285] width 260 height 20
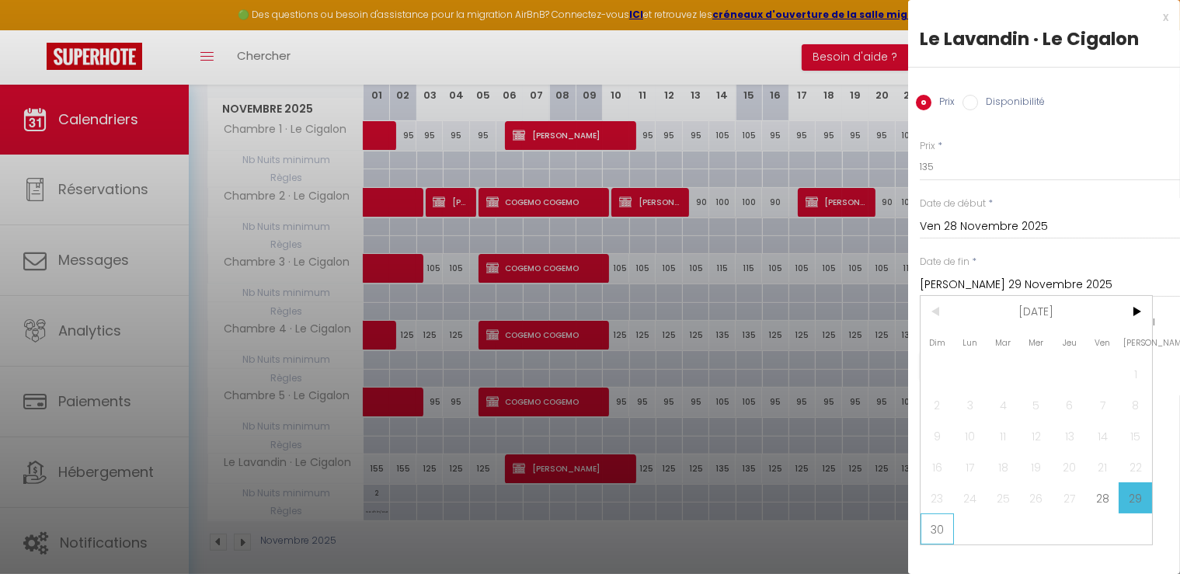
click at [928, 528] on span "30" at bounding box center [937, 529] width 33 height 31
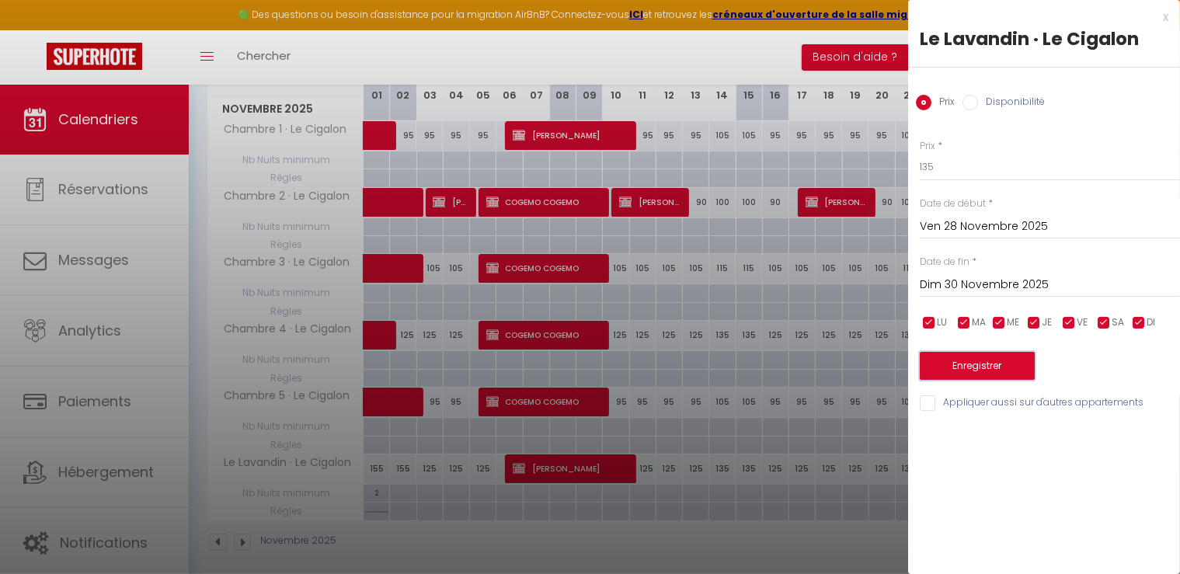
click at [992, 360] on button "Enregistrer" at bounding box center [977, 366] width 115 height 28
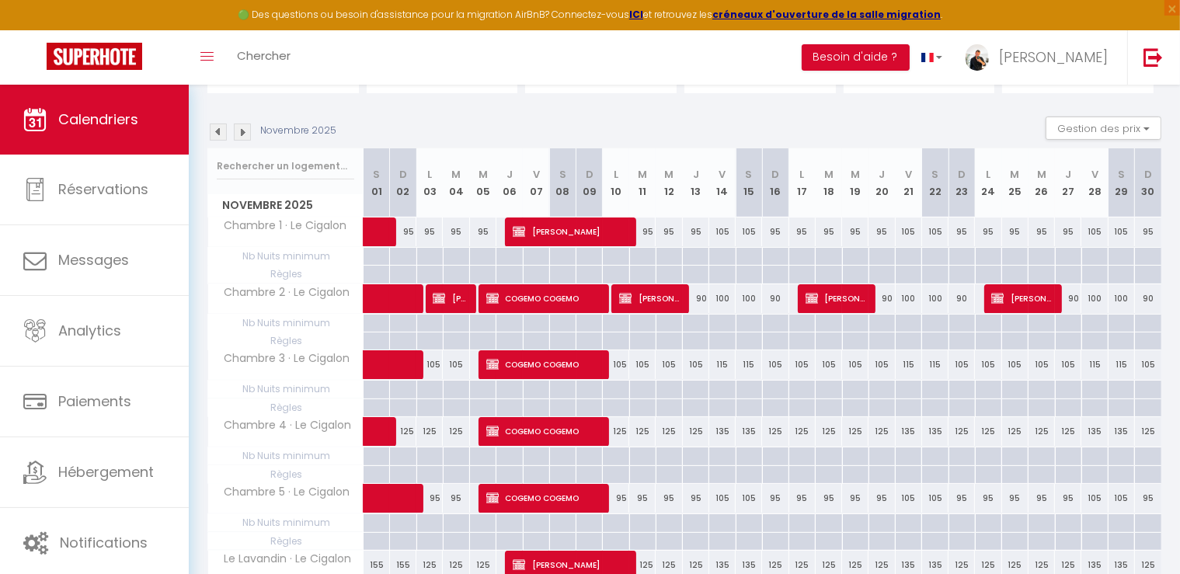
scroll to position [7, 0]
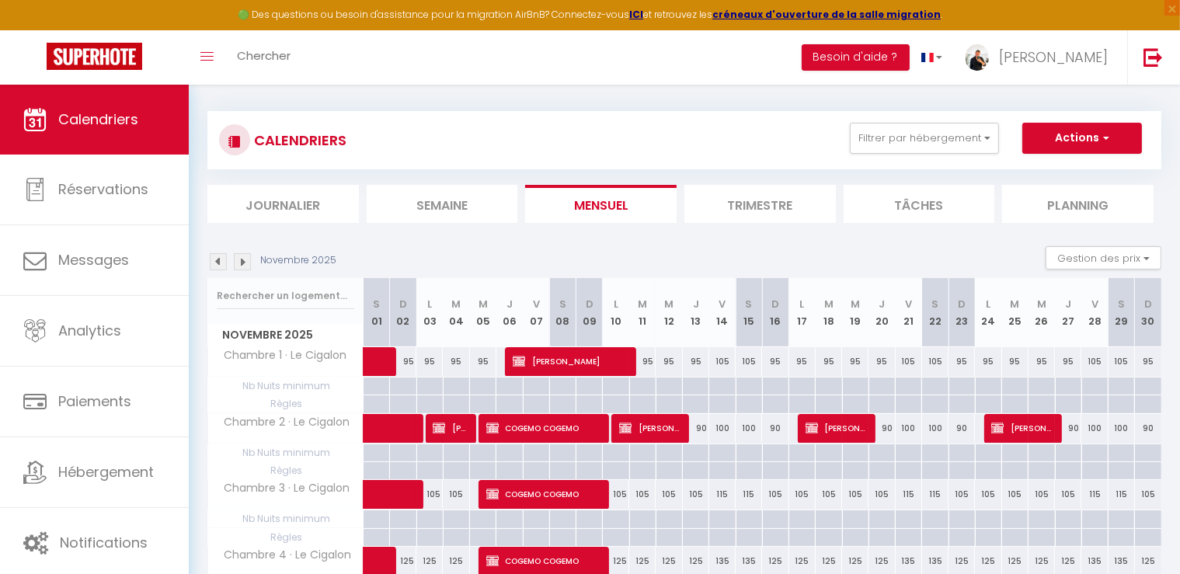
click at [245, 258] on img at bounding box center [242, 261] width 17 height 17
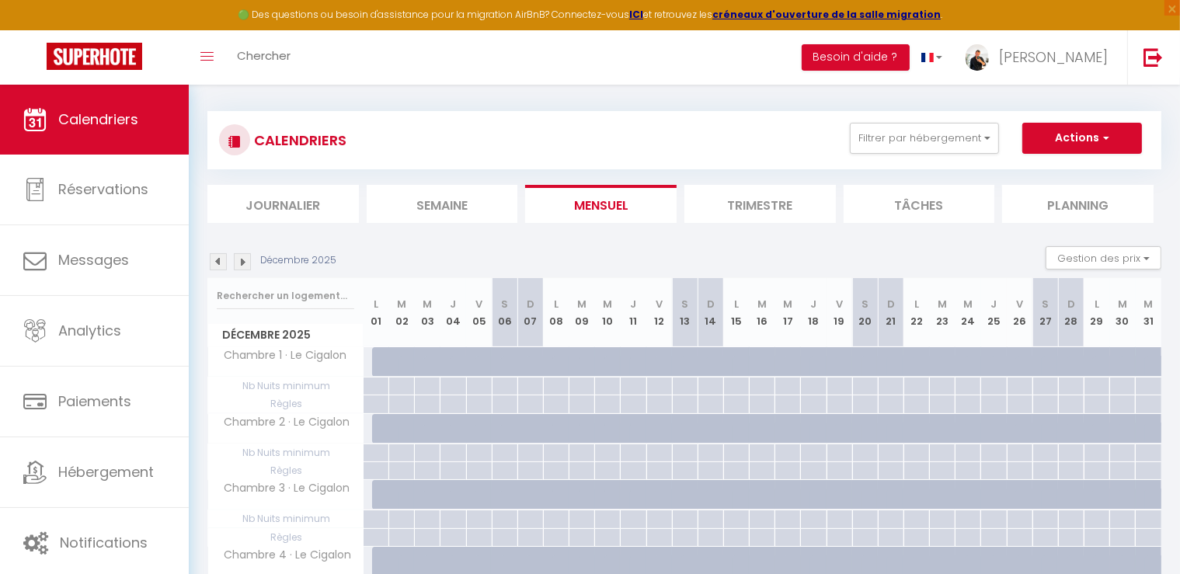
click at [224, 265] on img at bounding box center [218, 261] width 17 height 17
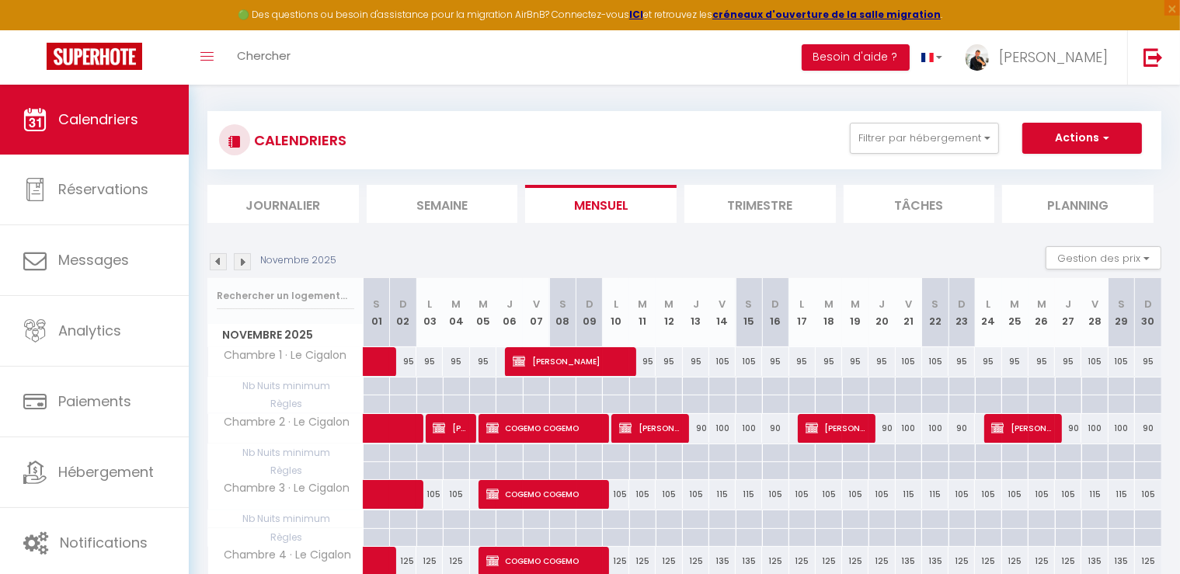
click at [250, 266] on img at bounding box center [242, 261] width 17 height 17
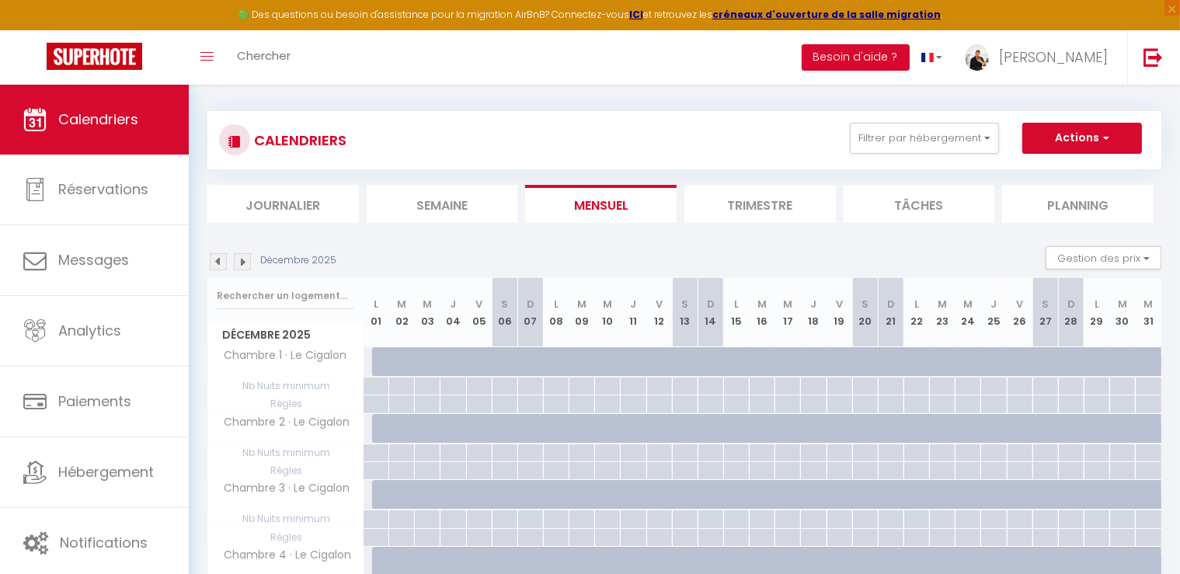
click at [379, 366] on div at bounding box center [385, 362] width 26 height 30
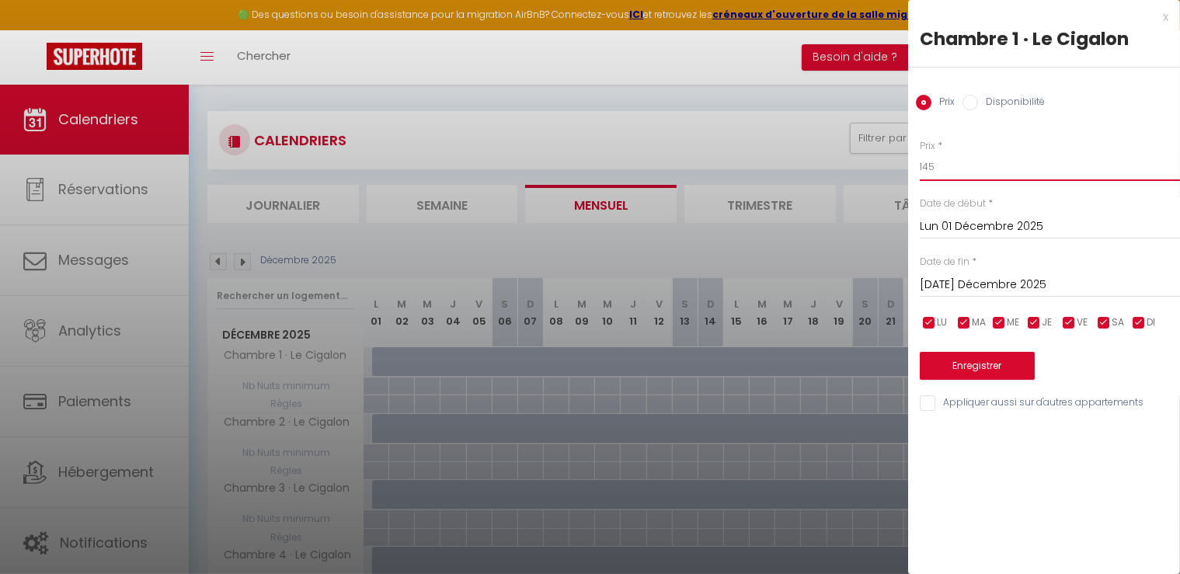
drag, startPoint x: 951, startPoint y: 167, endPoint x: 817, endPoint y: 155, distance: 135.0
click at [817, 155] on body "🟢 Des questions ou besoin d'assistance pour la migration AirBnB? Connectez-vous…" at bounding box center [590, 445] width 1180 height 734
click at [979, 100] on label "Disponibilité" at bounding box center [1011, 103] width 67 height 17
click at [978, 100] on input "Disponibilité" at bounding box center [971, 103] width 16 height 16
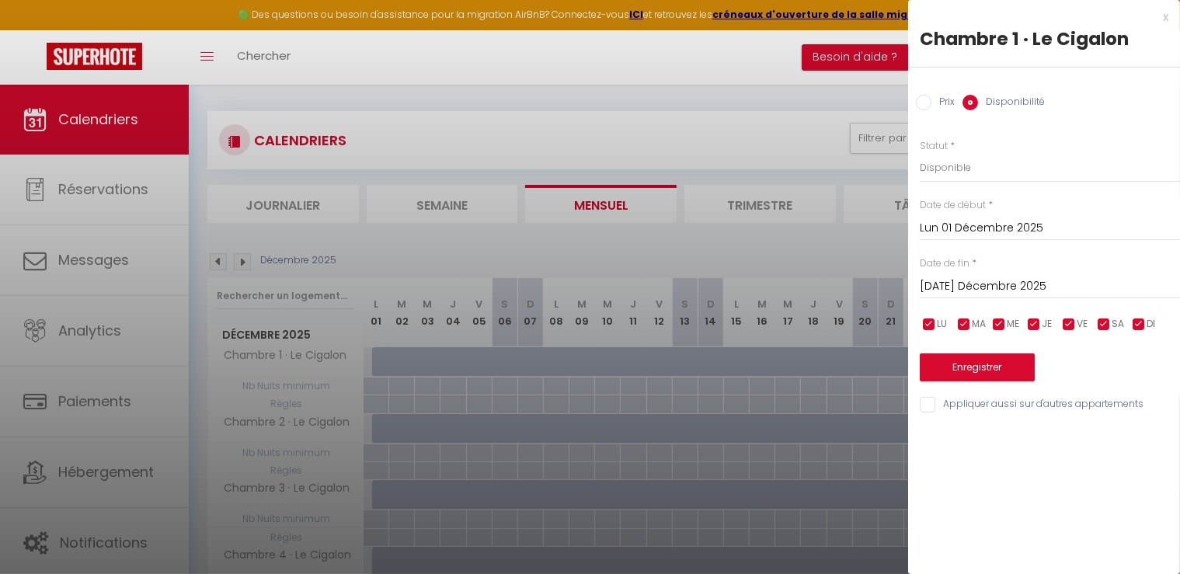
click at [970, 280] on input "[DATE] Décembre 2025" at bounding box center [1050, 287] width 260 height 20
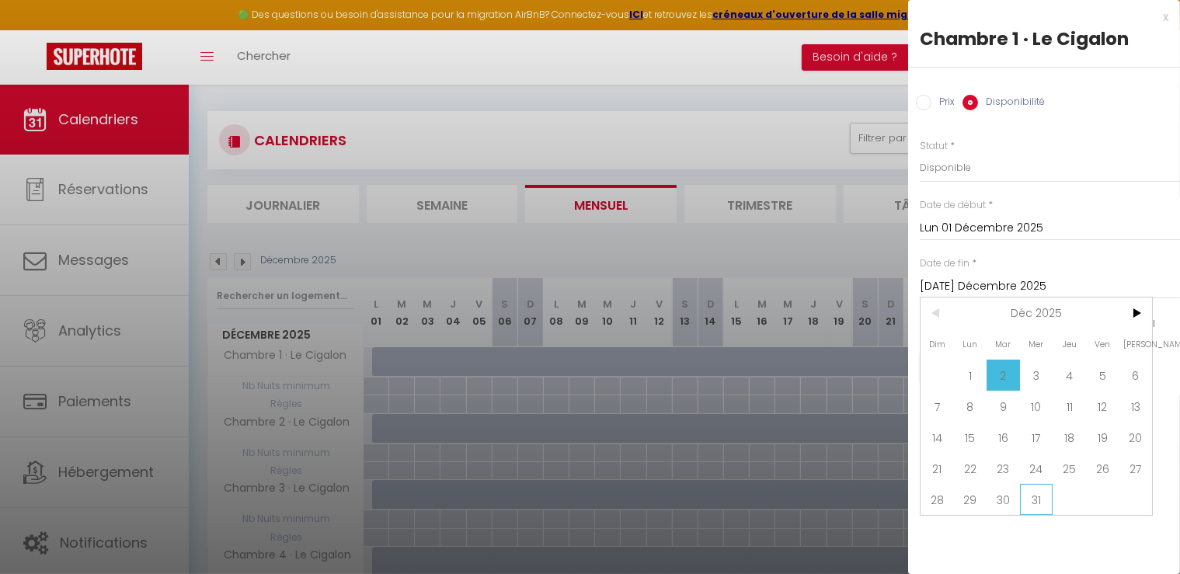
click at [1043, 500] on span "31" at bounding box center [1036, 499] width 33 height 31
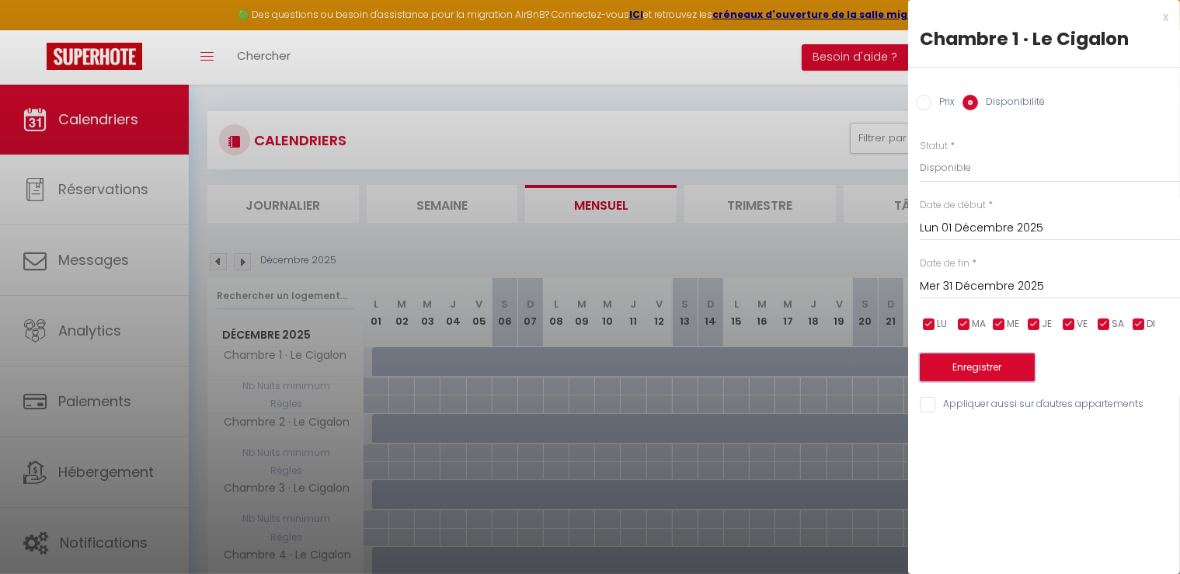
click at [953, 370] on button "Enregistrer" at bounding box center [977, 368] width 115 height 28
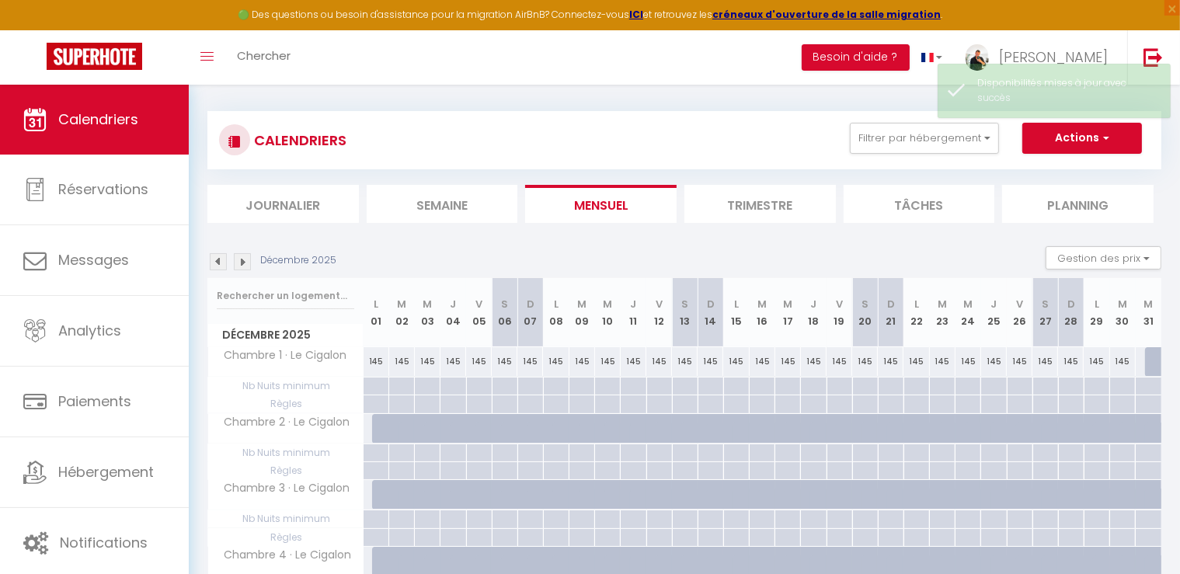
click at [379, 365] on div "145" at bounding box center [377, 361] width 26 height 29
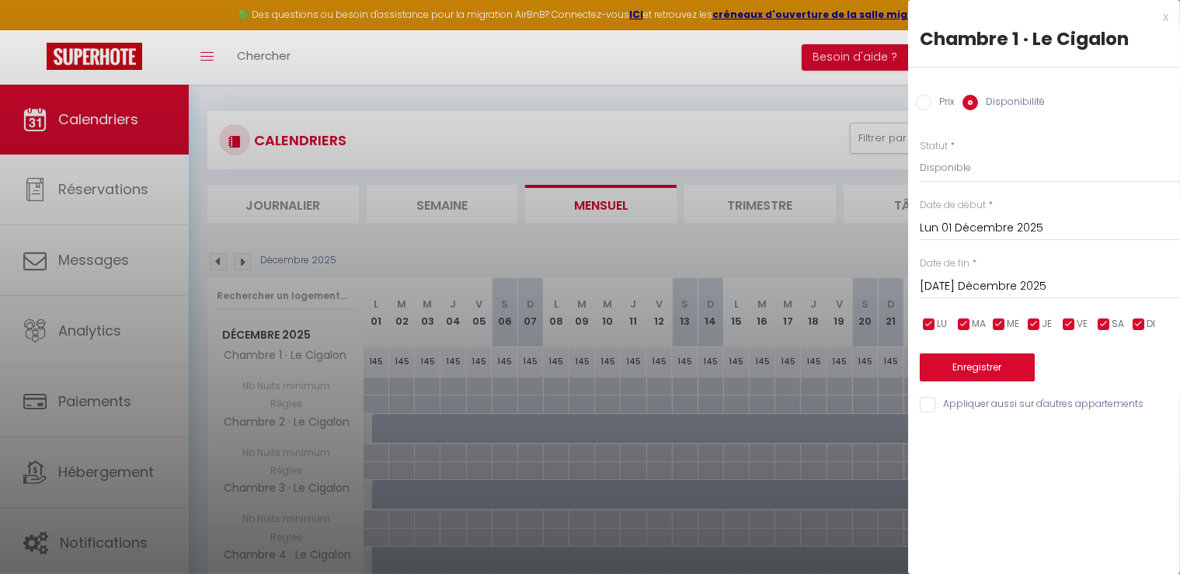
click at [923, 101] on input "Prix" at bounding box center [924, 103] width 16 height 16
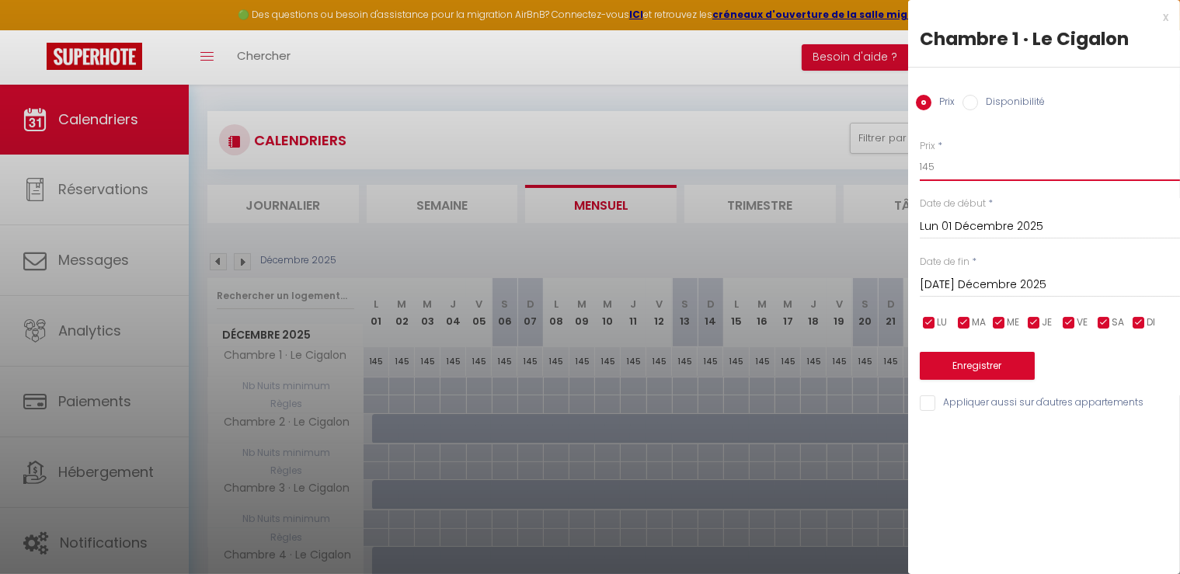
drag, startPoint x: 892, startPoint y: 168, endPoint x: 789, endPoint y: 167, distance: 103.3
click at [789, 167] on body "🟢 Des questions ou besoin d'assistance pour la migration AirBnB? Connectez-vous…" at bounding box center [590, 445] width 1180 height 734
click at [924, 275] on input "[DATE] Décembre 2025" at bounding box center [1050, 285] width 260 height 20
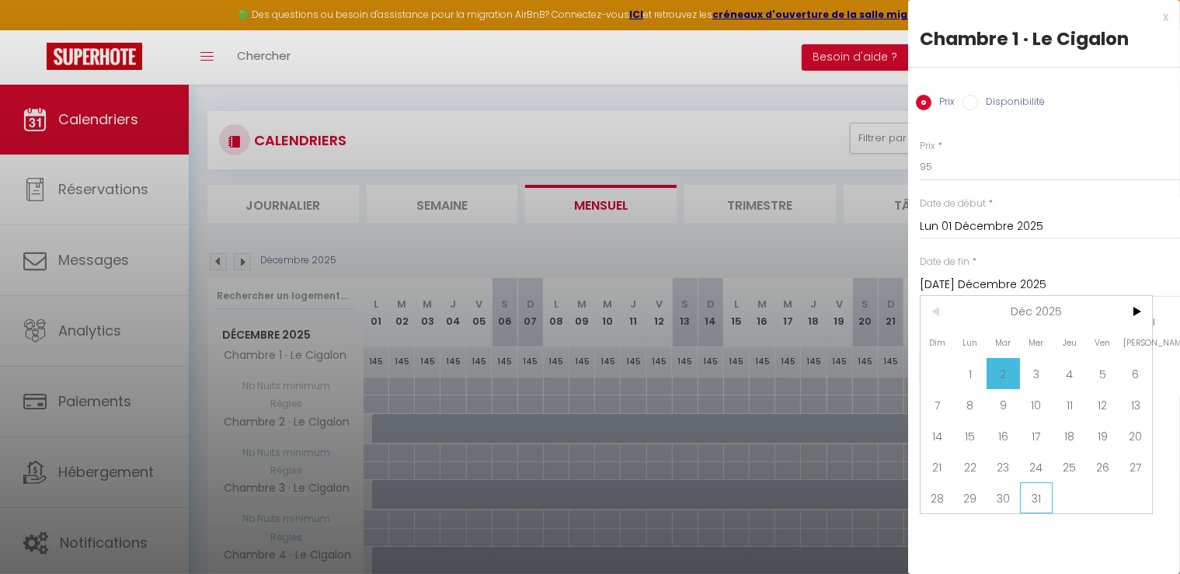
click at [1036, 493] on span "31" at bounding box center [1036, 497] width 33 height 31
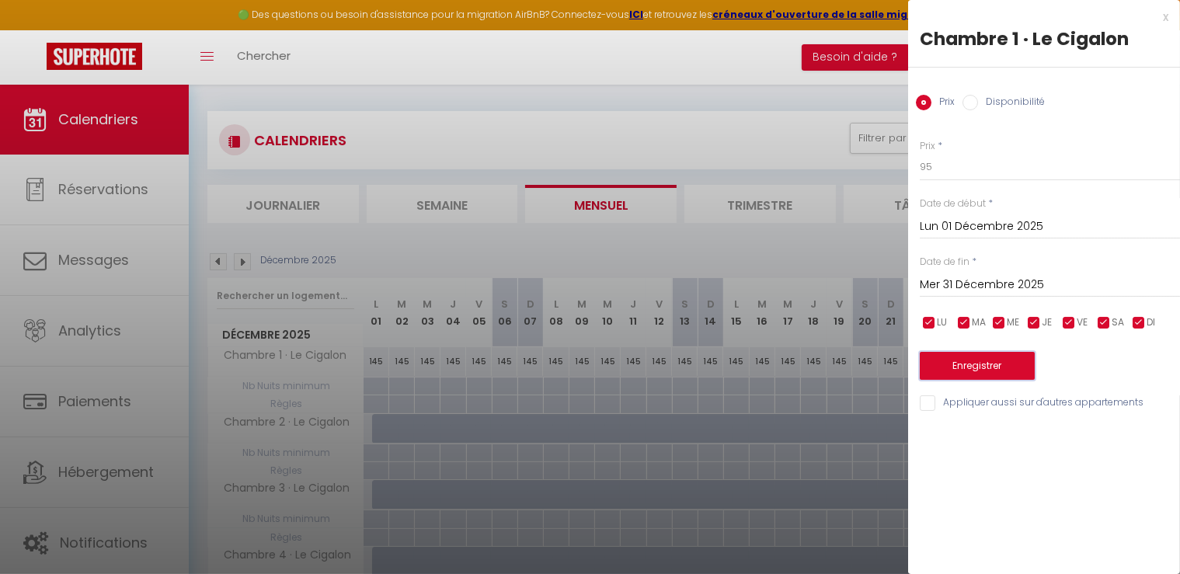
click at [969, 363] on button "Enregistrer" at bounding box center [977, 366] width 115 height 28
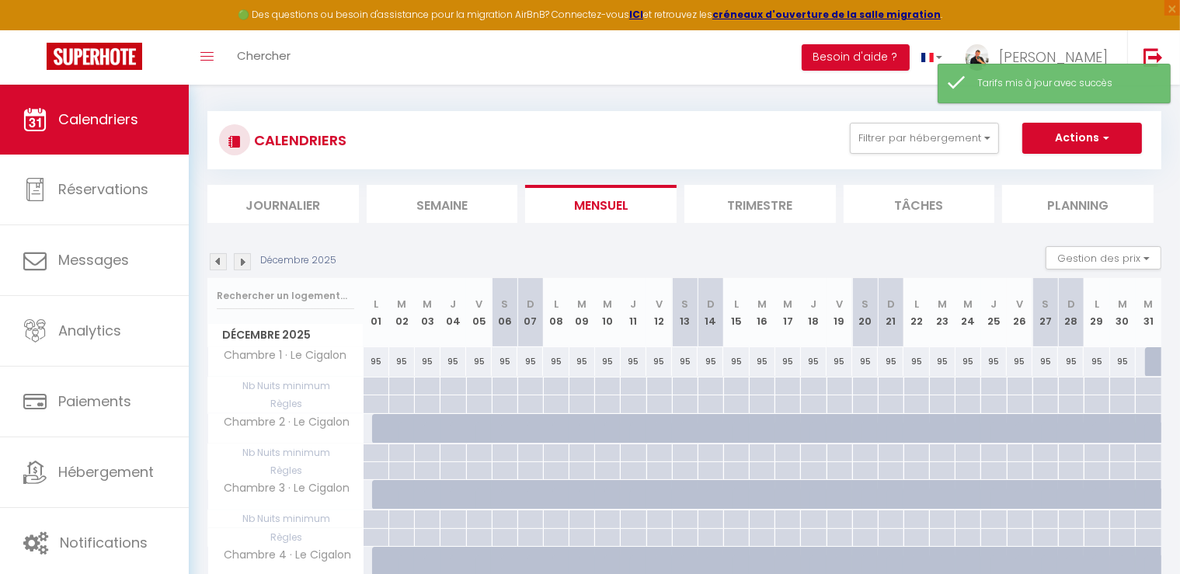
click at [1147, 360] on div at bounding box center [1158, 362] width 26 height 30
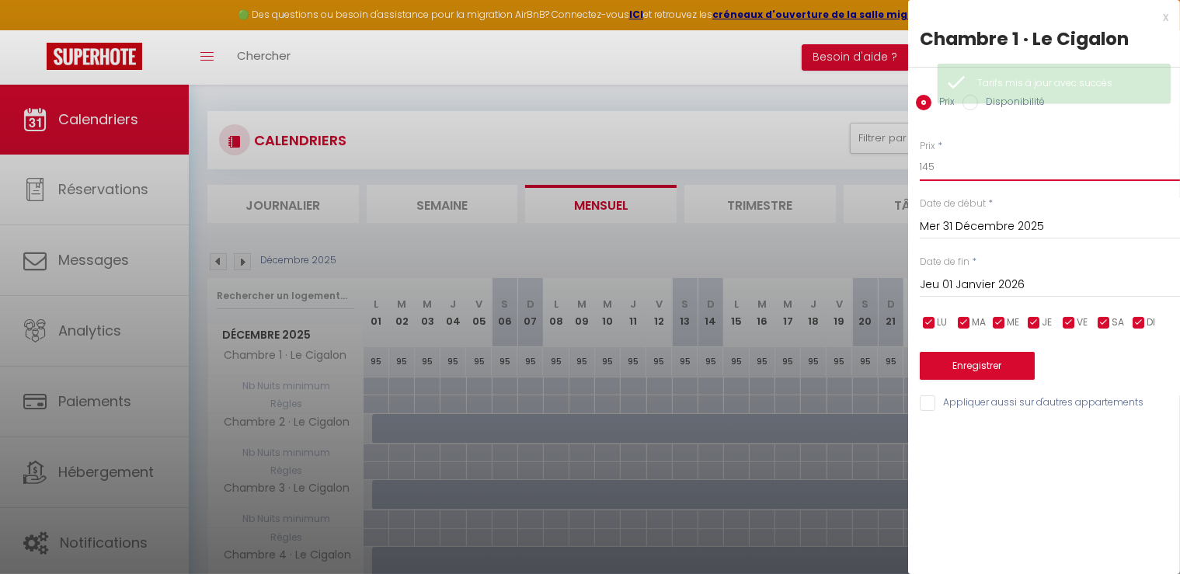
drag, startPoint x: 957, startPoint y: 164, endPoint x: 835, endPoint y: 148, distance: 123.0
click at [833, 150] on body "🟢 Des questions ou besoin d'assistance pour la migration AirBnB? Connectez-vous…" at bounding box center [590, 445] width 1180 height 734
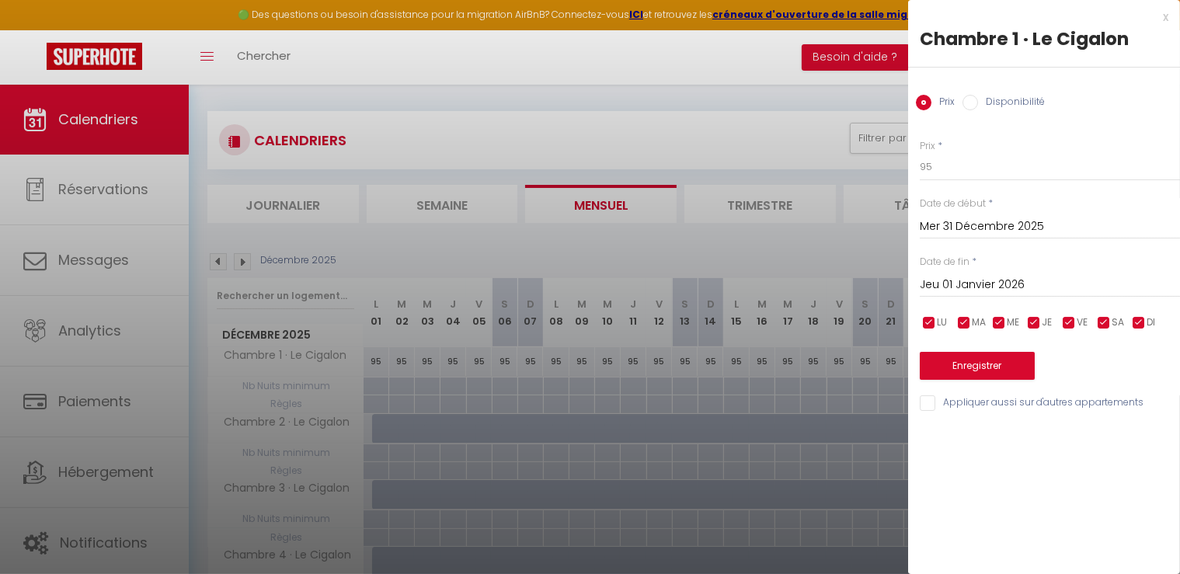
click at [979, 102] on label "Disponibilité" at bounding box center [1011, 103] width 67 height 17
click at [978, 102] on input "Disponibilité" at bounding box center [971, 103] width 16 height 16
click at [963, 359] on button "Enregistrer" at bounding box center [977, 368] width 115 height 28
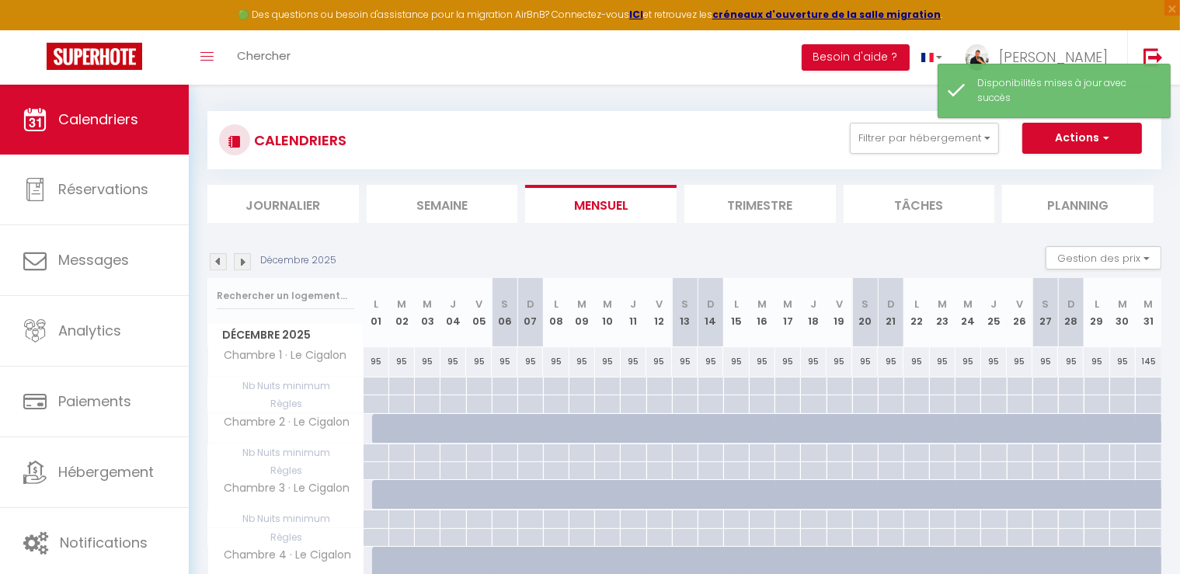
click at [1150, 361] on div "145" at bounding box center [1149, 361] width 26 height 29
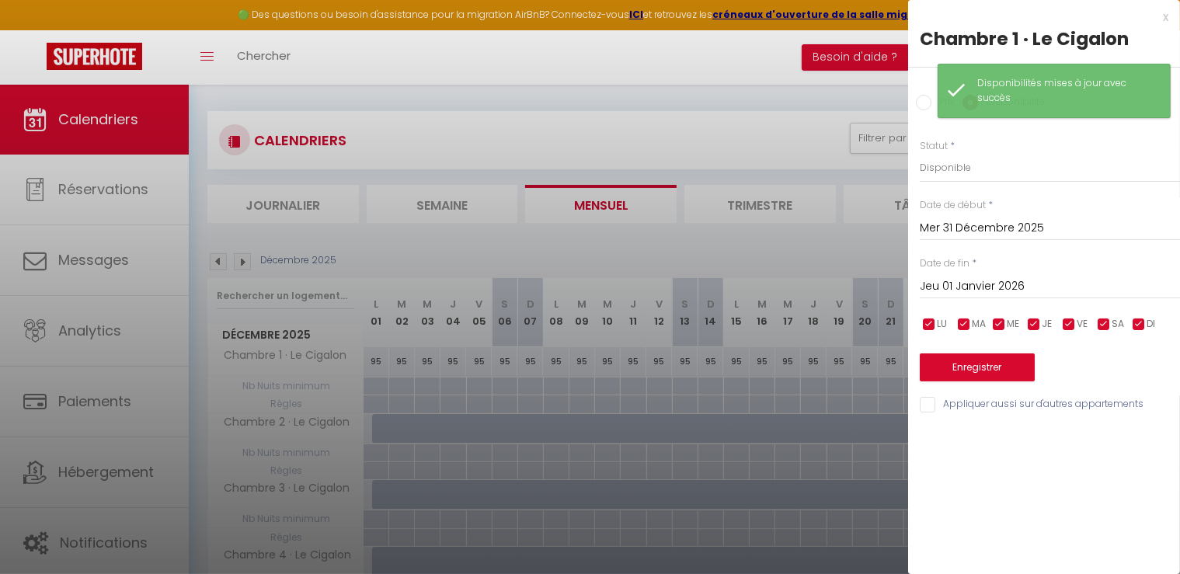
click at [925, 105] on input "Prix" at bounding box center [924, 103] width 16 height 16
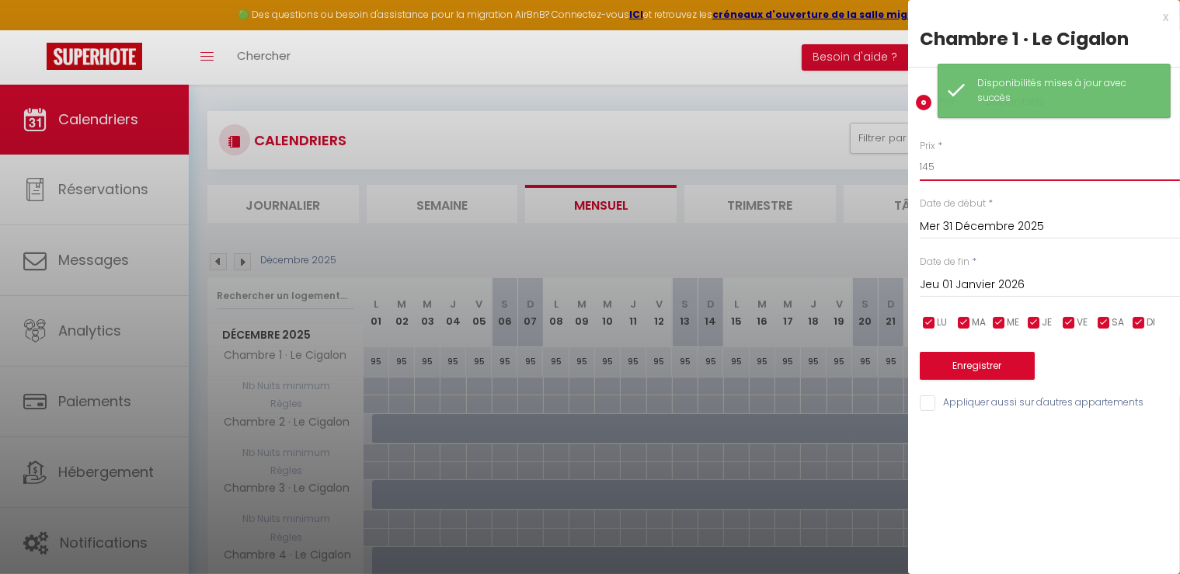
drag, startPoint x: 976, startPoint y: 176, endPoint x: 848, endPoint y: 169, distance: 127.7
click at [849, 169] on body "🟢 Des questions ou besoin d'assistance pour la migration AirBnB? Connectez-vous…" at bounding box center [590, 445] width 1180 height 734
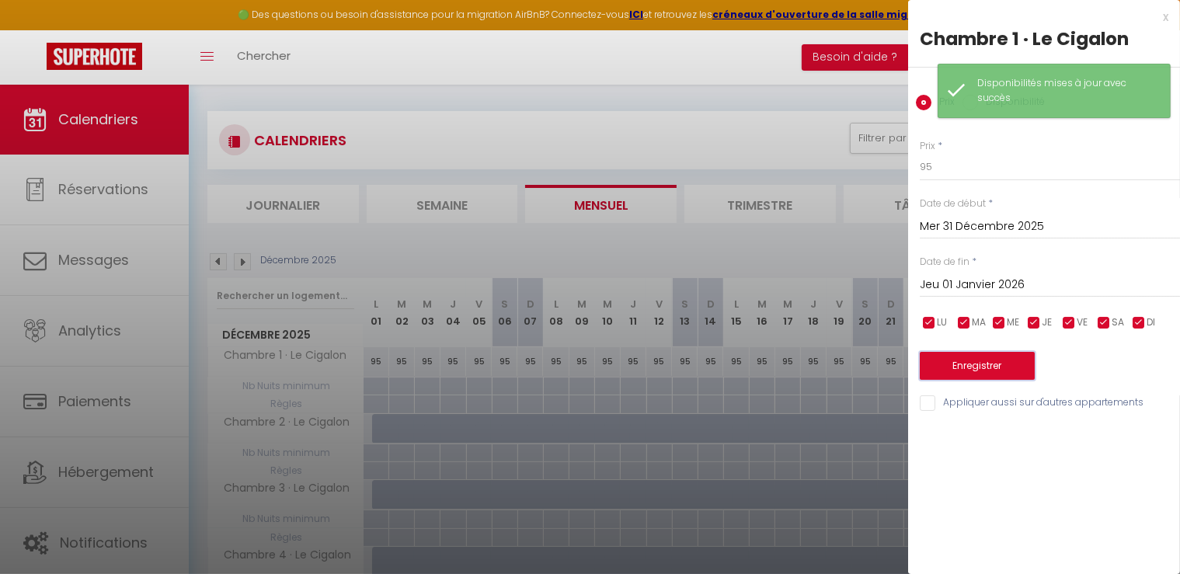
click at [1002, 364] on button "Enregistrer" at bounding box center [977, 366] width 115 height 28
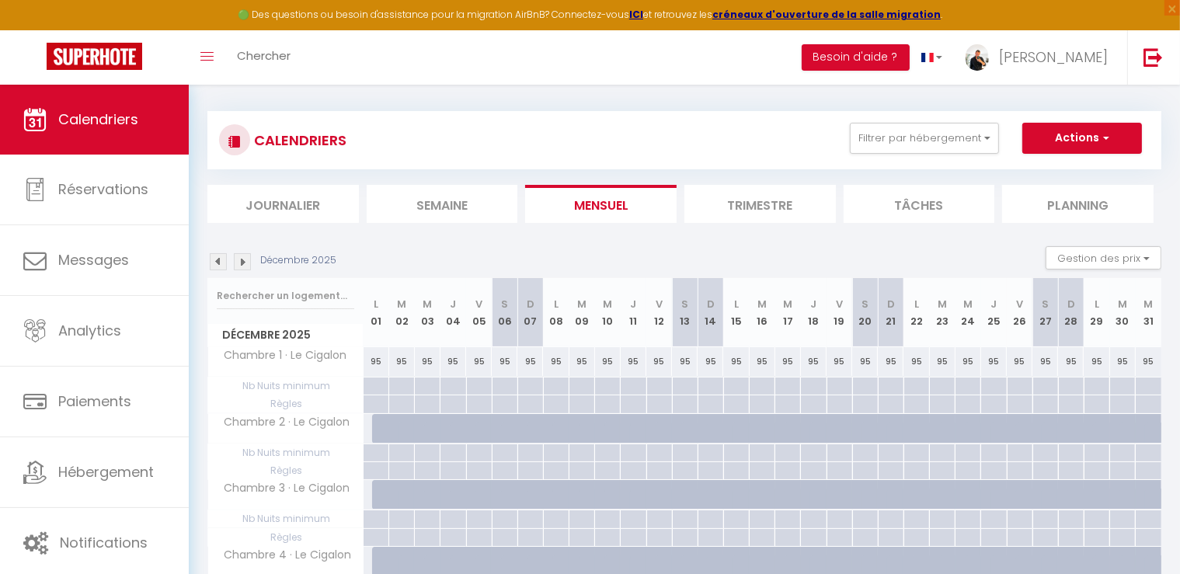
click at [503, 359] on div "95" at bounding box center [505, 361] width 26 height 29
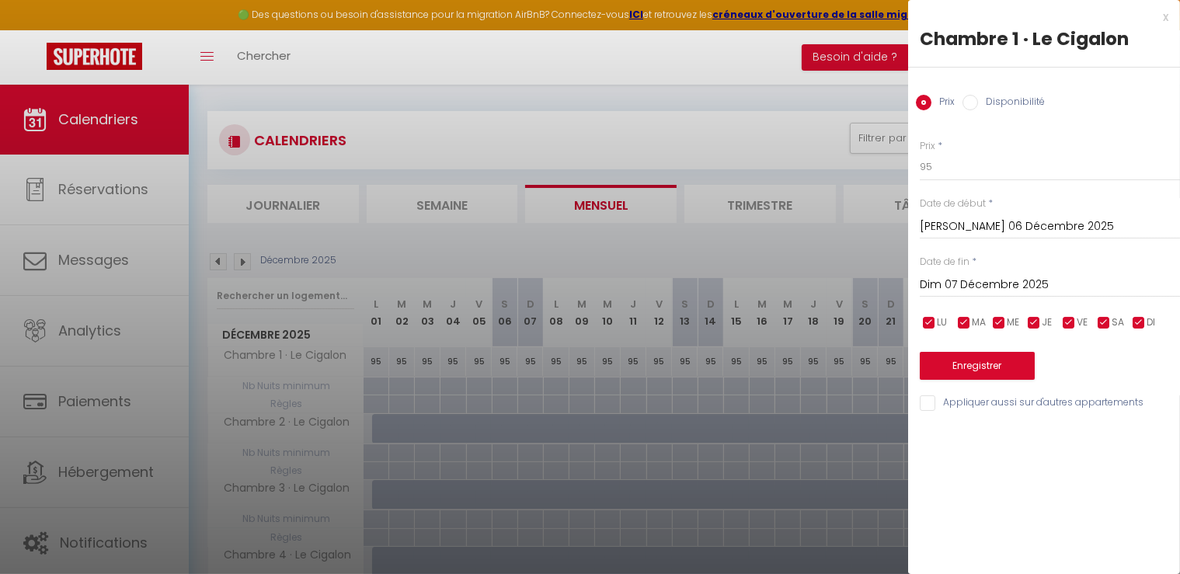
click at [996, 285] on input "Dim 07 Décembre 2025" at bounding box center [1050, 285] width 260 height 20
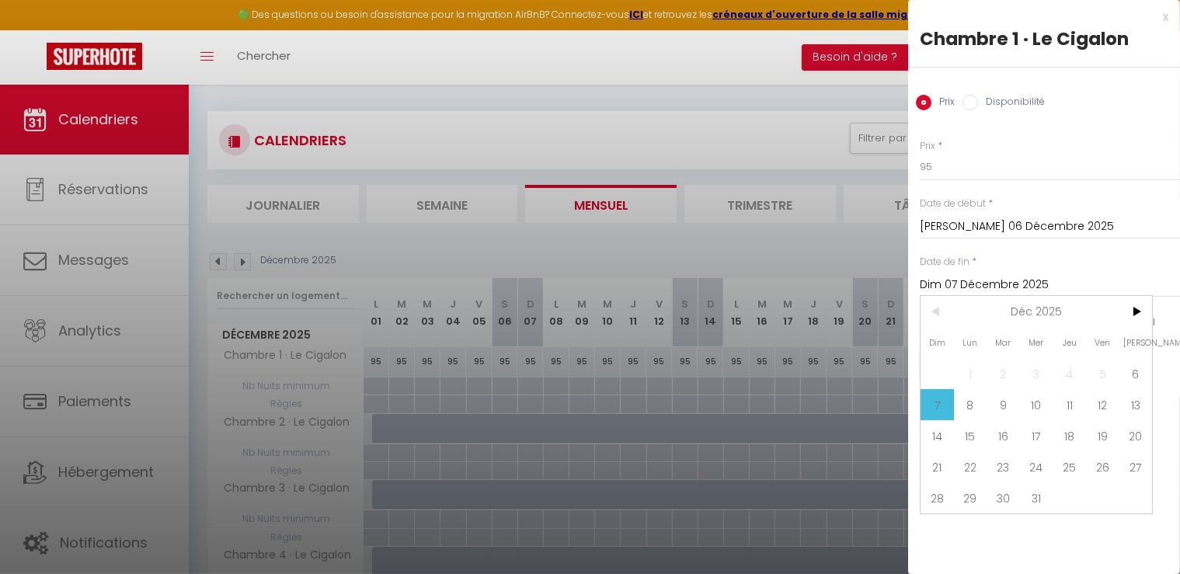
click at [996, 285] on input "Dim 07 Décembre 2025" at bounding box center [1050, 285] width 260 height 20
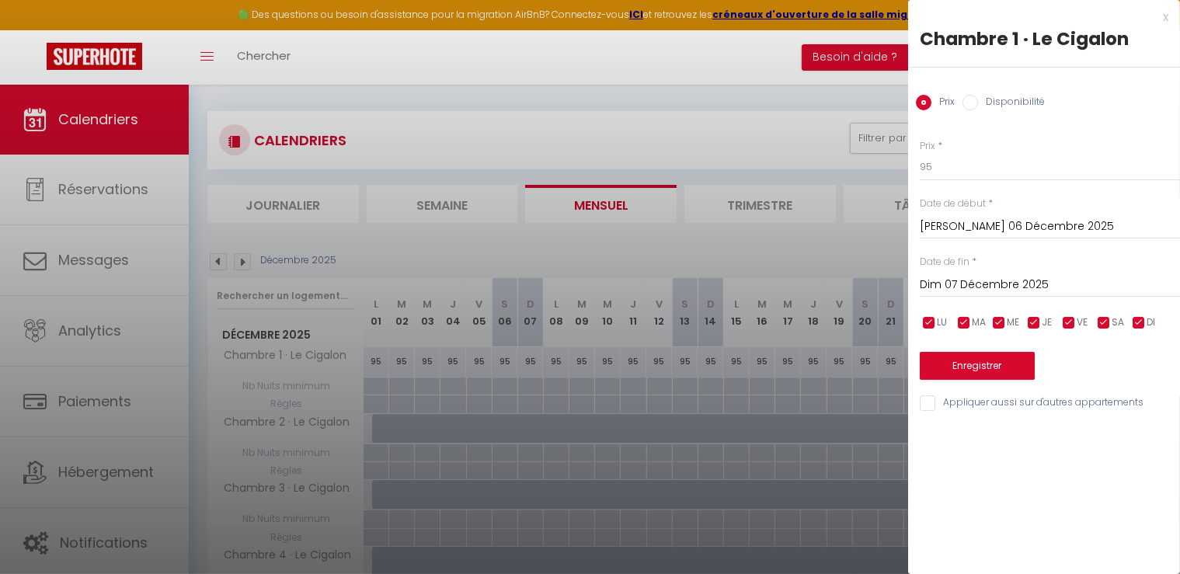
click at [998, 226] on input "[PERSON_NAME] 06 Décembre 2025" at bounding box center [1050, 227] width 260 height 20
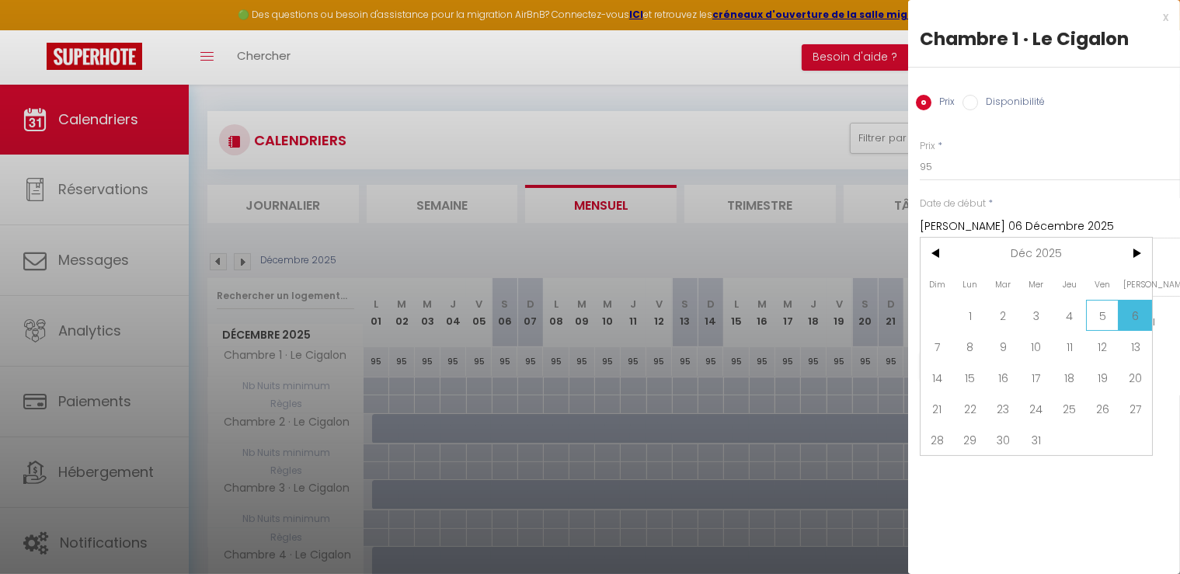
click at [1101, 319] on span "5" at bounding box center [1102, 315] width 33 height 31
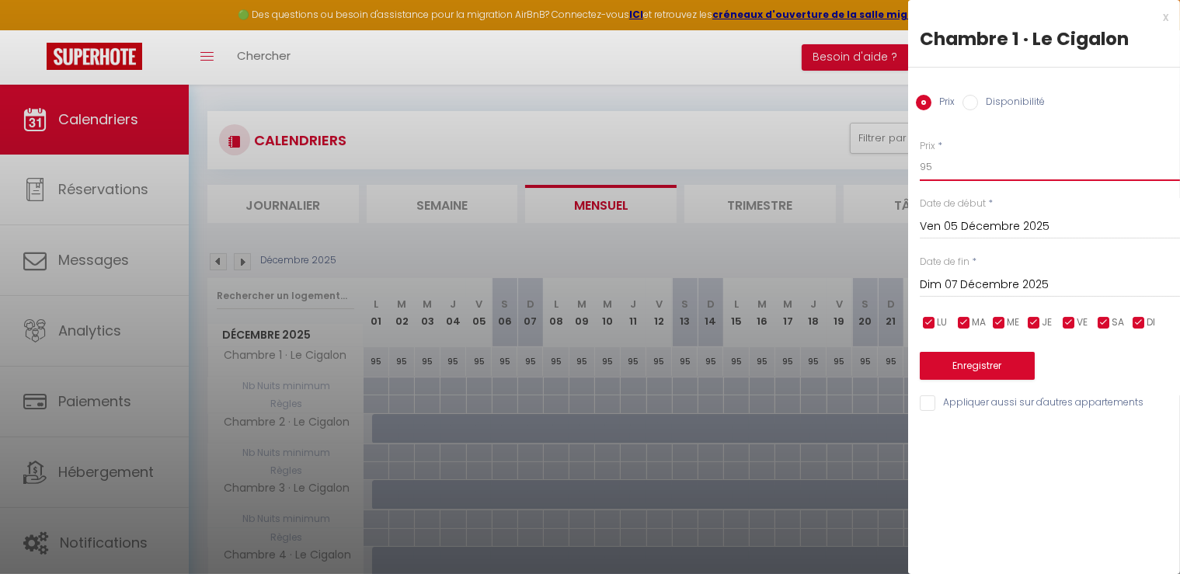
click at [864, 159] on body "🟢 Des questions ou besoin d'assistance pour la migration AirBnB? Connectez-vous…" at bounding box center [590, 445] width 1180 height 734
click at [979, 361] on button "Enregistrer" at bounding box center [977, 366] width 115 height 28
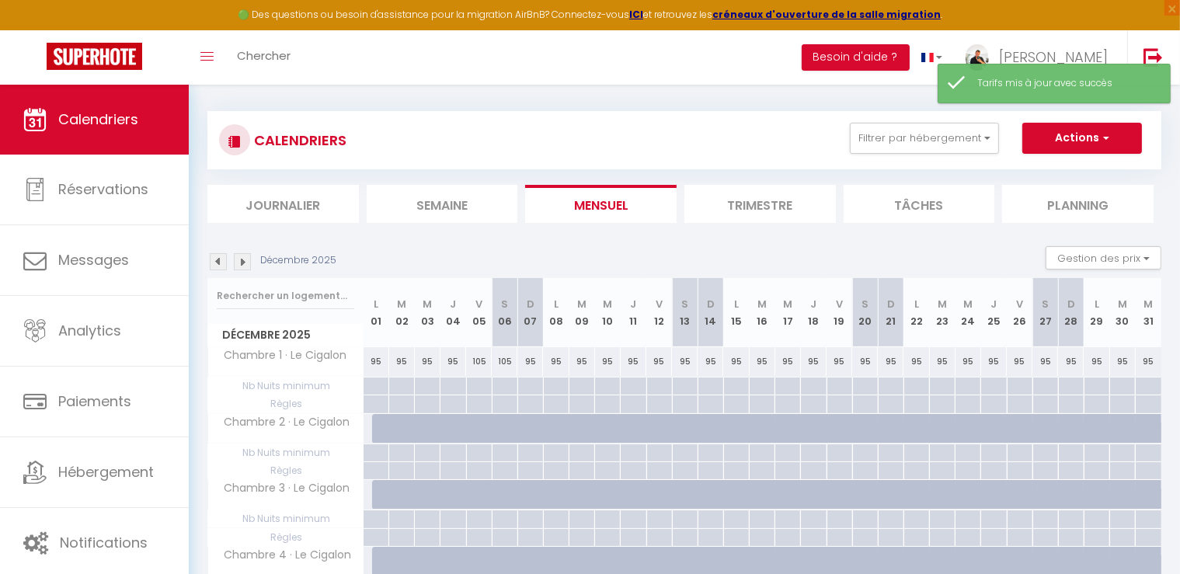
click at [660, 358] on div "95" at bounding box center [659, 361] width 26 height 29
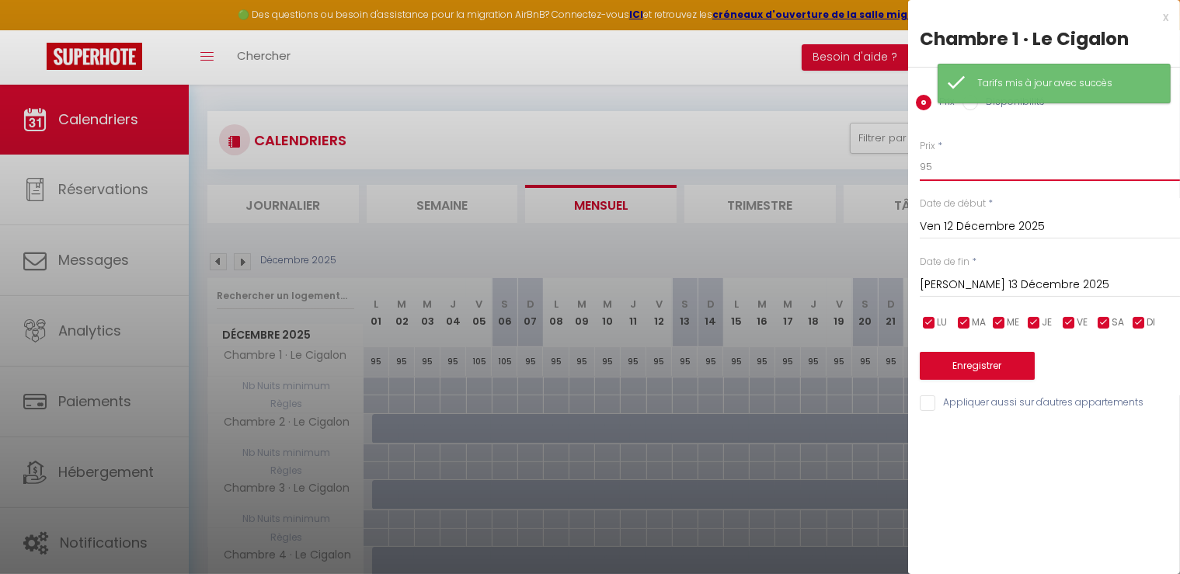
drag, startPoint x: 953, startPoint y: 161, endPoint x: 914, endPoint y: 150, distance: 40.3
click at [914, 150] on div "Prix * 95 Statut * Disponible Indisponible Date de début * Ven 12 Décembre 2025…" at bounding box center [1044, 267] width 272 height 294
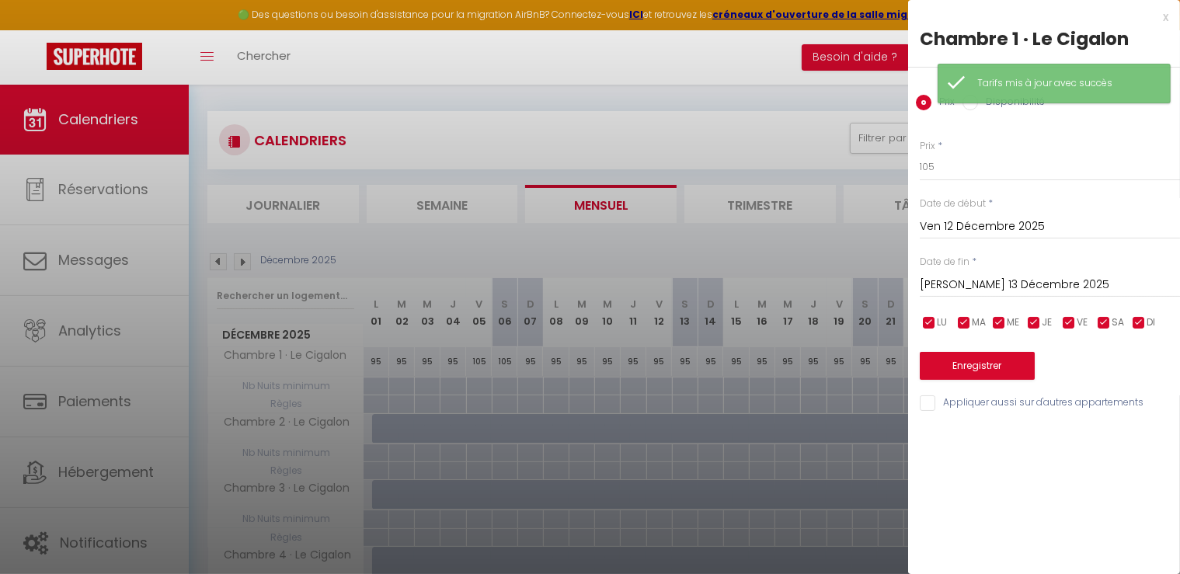
click at [949, 291] on input "[PERSON_NAME] 13 Décembre 2025" at bounding box center [1050, 285] width 260 height 20
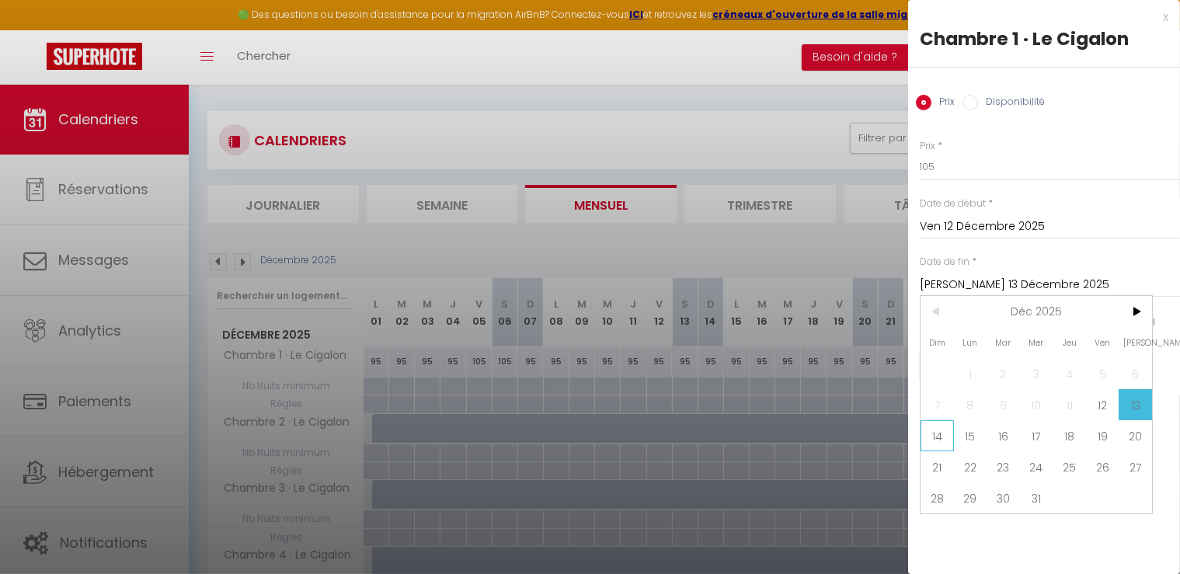
click at [934, 436] on span "14" at bounding box center [937, 435] width 33 height 31
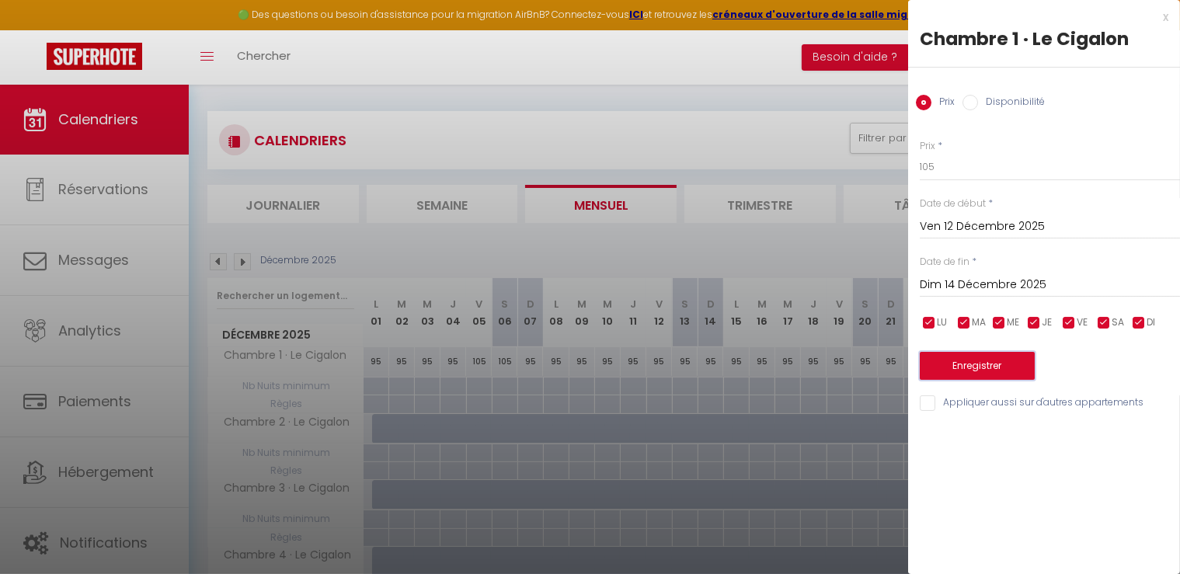
click at [1003, 367] on button "Enregistrer" at bounding box center [977, 366] width 115 height 28
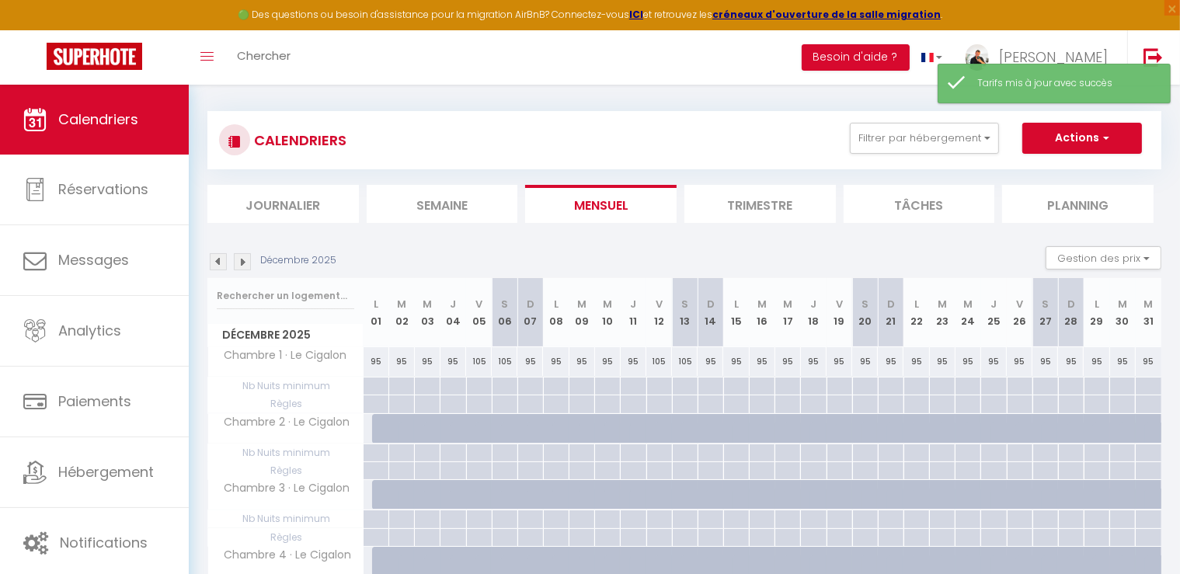
click at [841, 363] on div "95" at bounding box center [840, 361] width 26 height 29
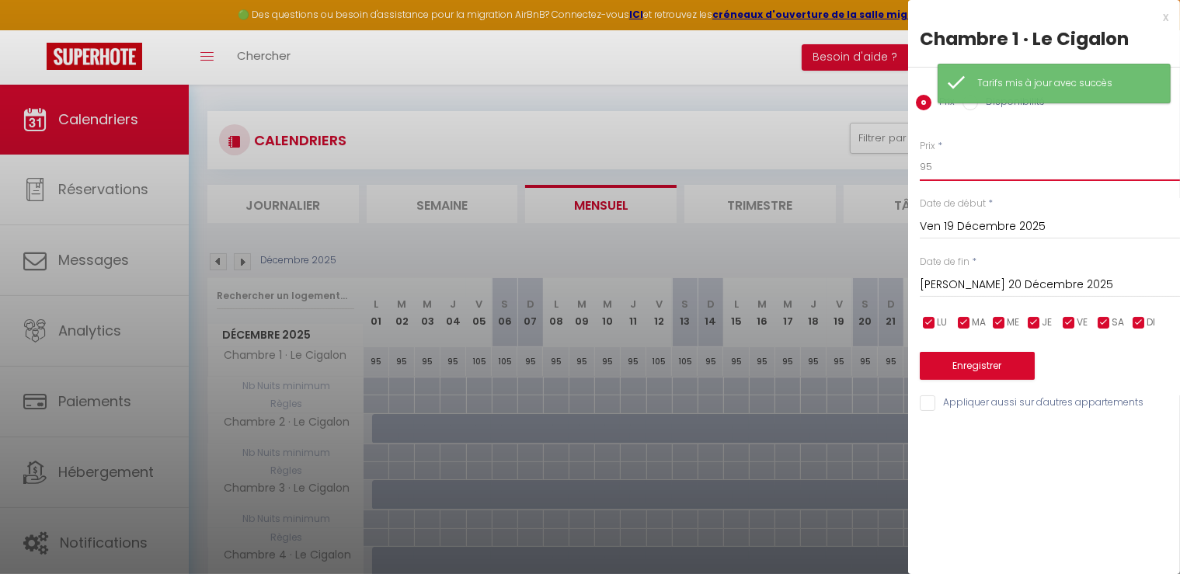
click at [867, 164] on body "🟢 Des questions ou besoin d'assistance pour la migration AirBnB? Connectez-vous…" at bounding box center [590, 445] width 1180 height 734
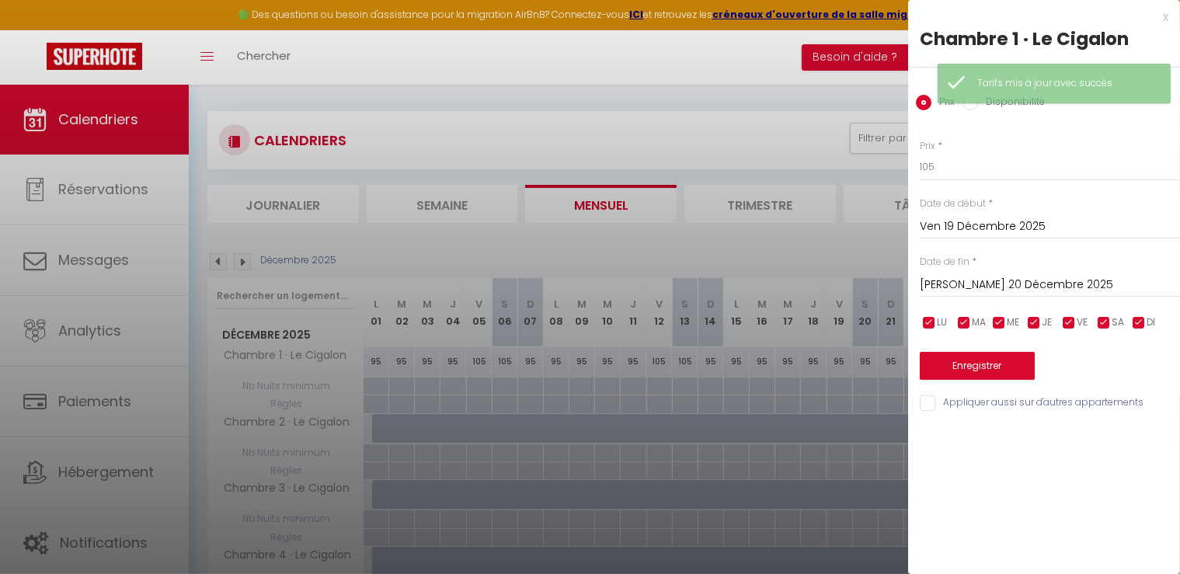
click at [1019, 285] on input "[PERSON_NAME] 20 Décembre 2025" at bounding box center [1050, 285] width 260 height 20
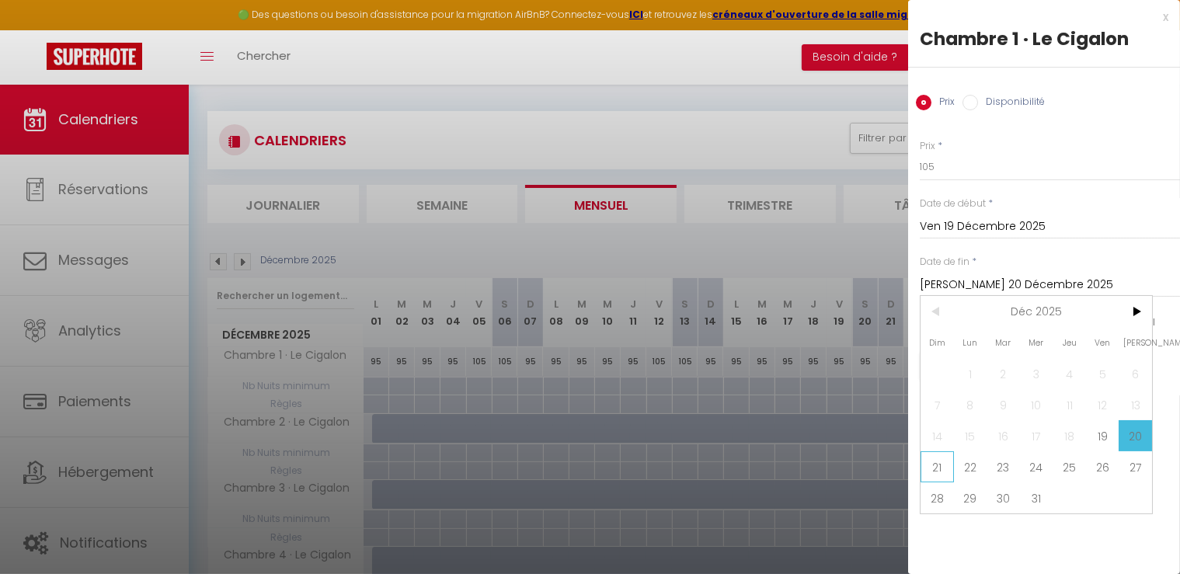
click at [936, 462] on span "21" at bounding box center [937, 466] width 33 height 31
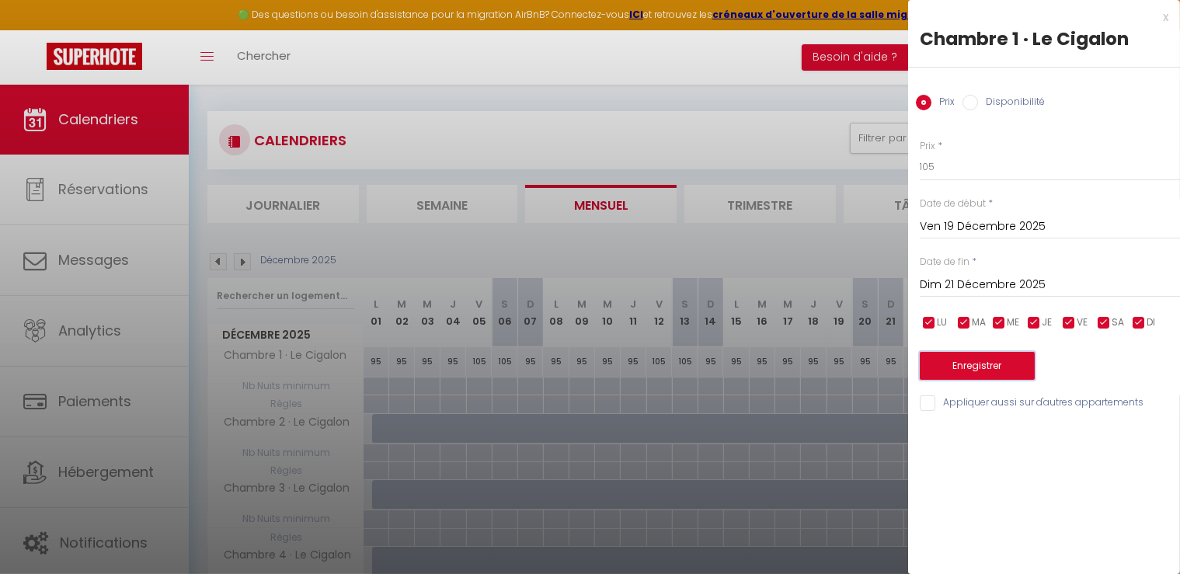
click at [977, 352] on button "Enregistrer" at bounding box center [977, 366] width 115 height 28
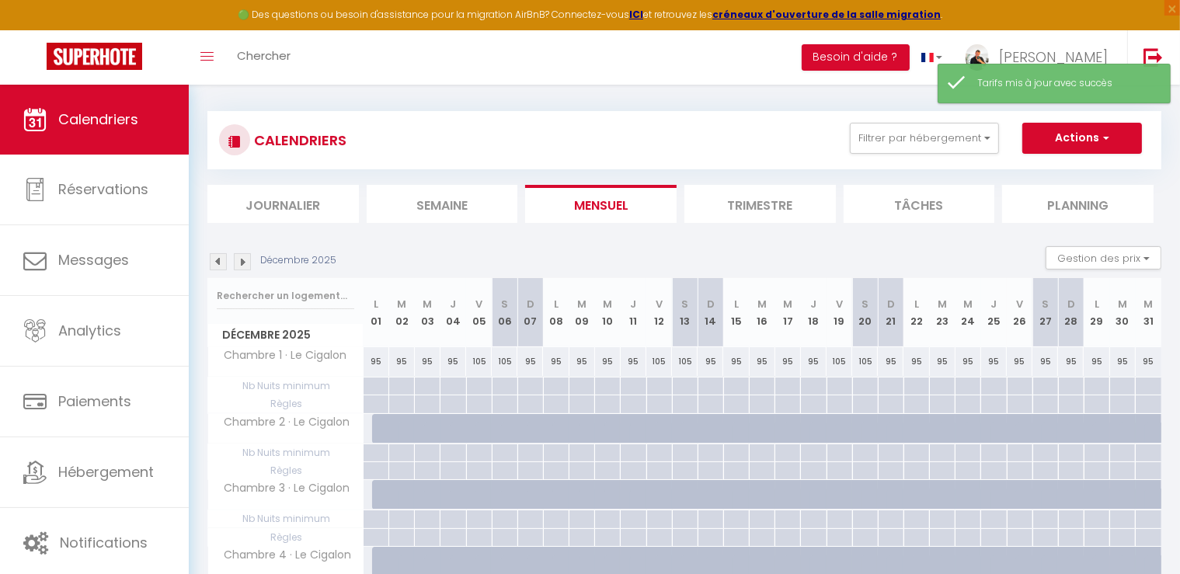
click at [970, 359] on div "95" at bounding box center [969, 361] width 26 height 29
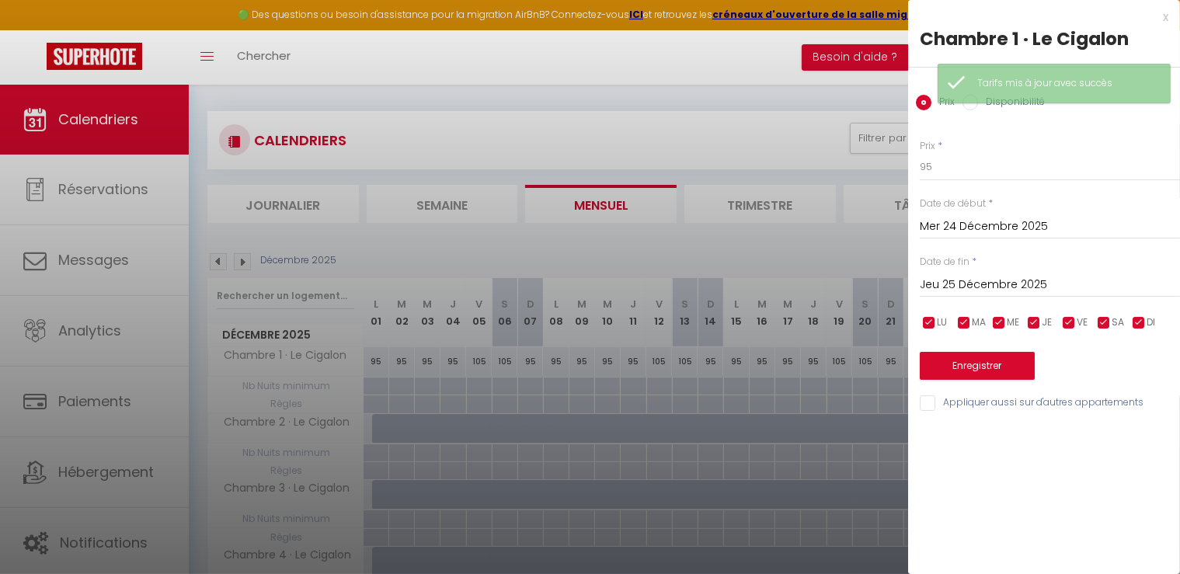
click at [971, 283] on input "Jeu 25 Décembre 2025" at bounding box center [1050, 285] width 260 height 20
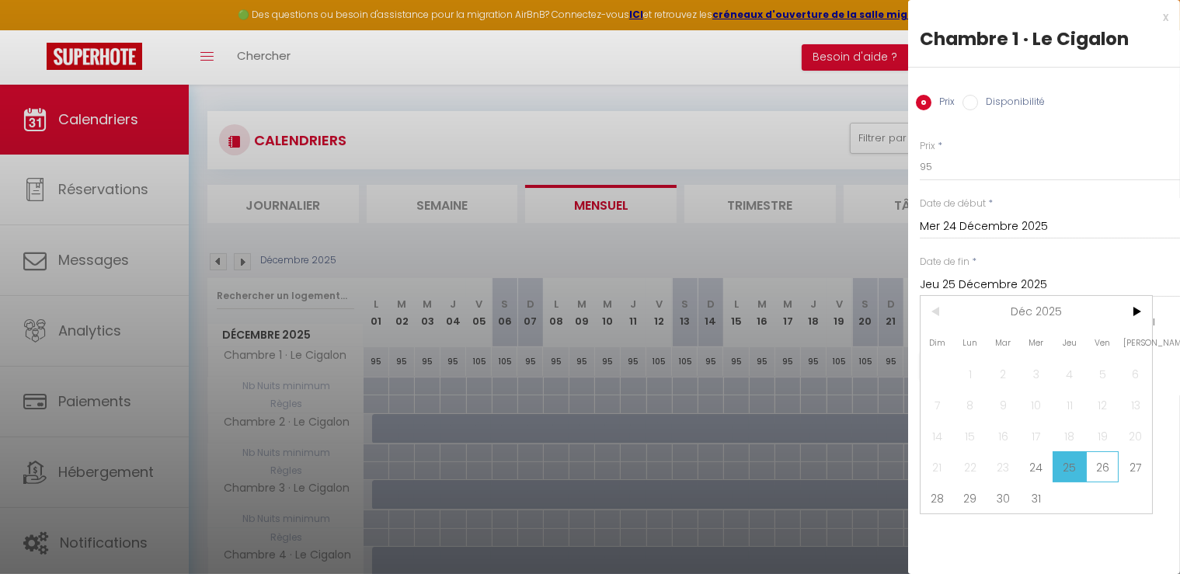
click at [1092, 462] on span "26" at bounding box center [1102, 466] width 33 height 31
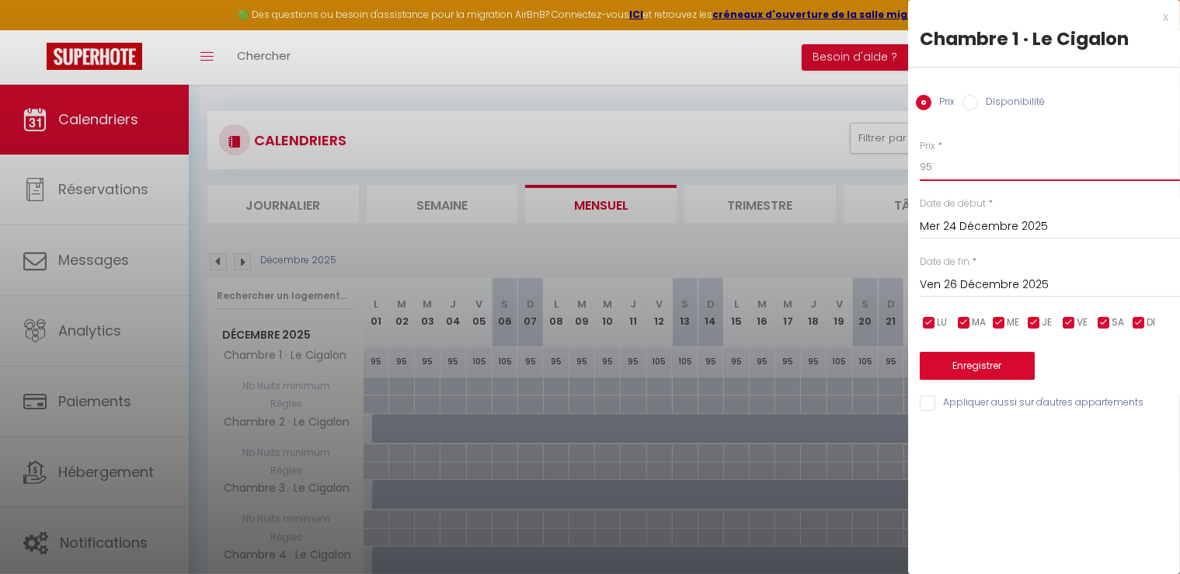
drag, startPoint x: 939, startPoint y: 165, endPoint x: 886, endPoint y: 148, distance: 55.5
click at [886, 151] on body "🟢 Des questions ou besoin d'assistance pour la migration AirBnB? Connectez-vous…" at bounding box center [590, 445] width 1180 height 734
click at [969, 366] on button "Enregistrer" at bounding box center [977, 366] width 115 height 28
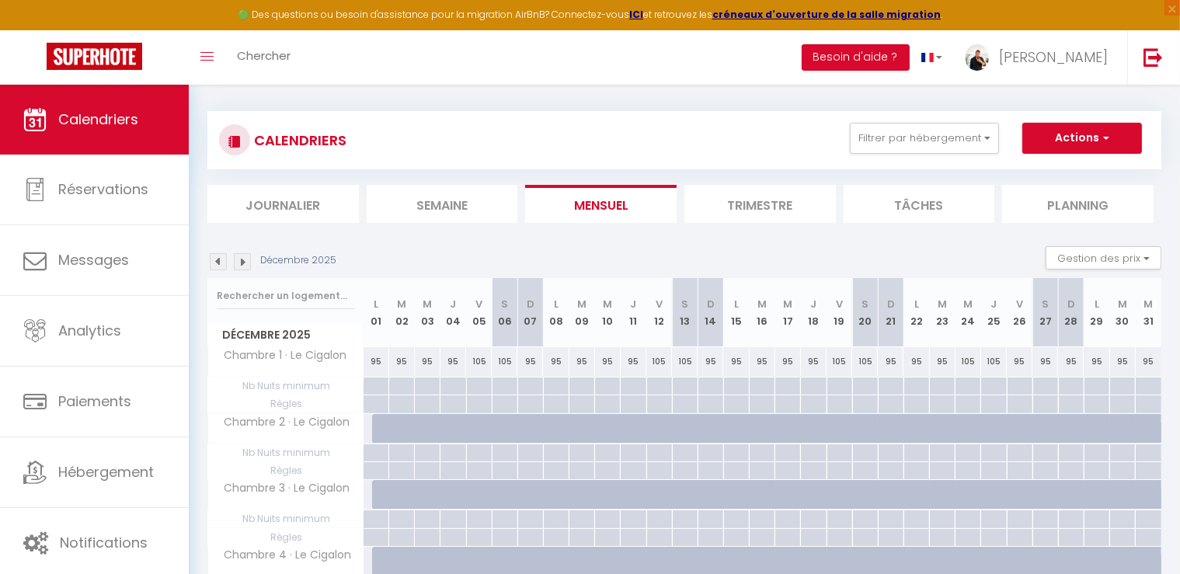
click at [1019, 364] on div "95" at bounding box center [1020, 361] width 26 height 29
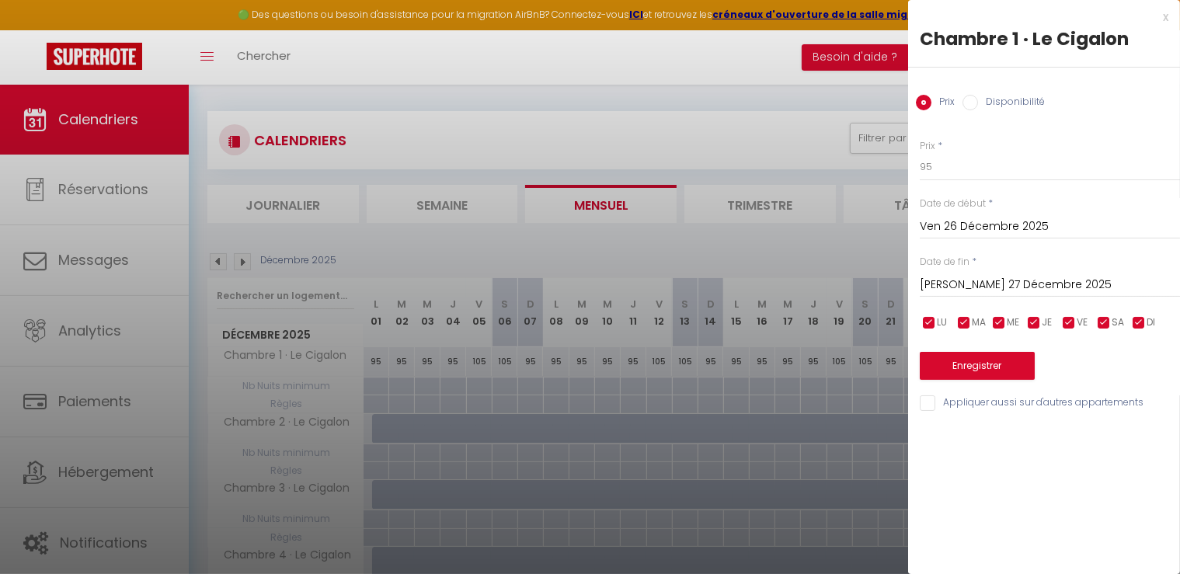
click at [988, 278] on input "[PERSON_NAME] 27 Décembre 2025" at bounding box center [1050, 285] width 260 height 20
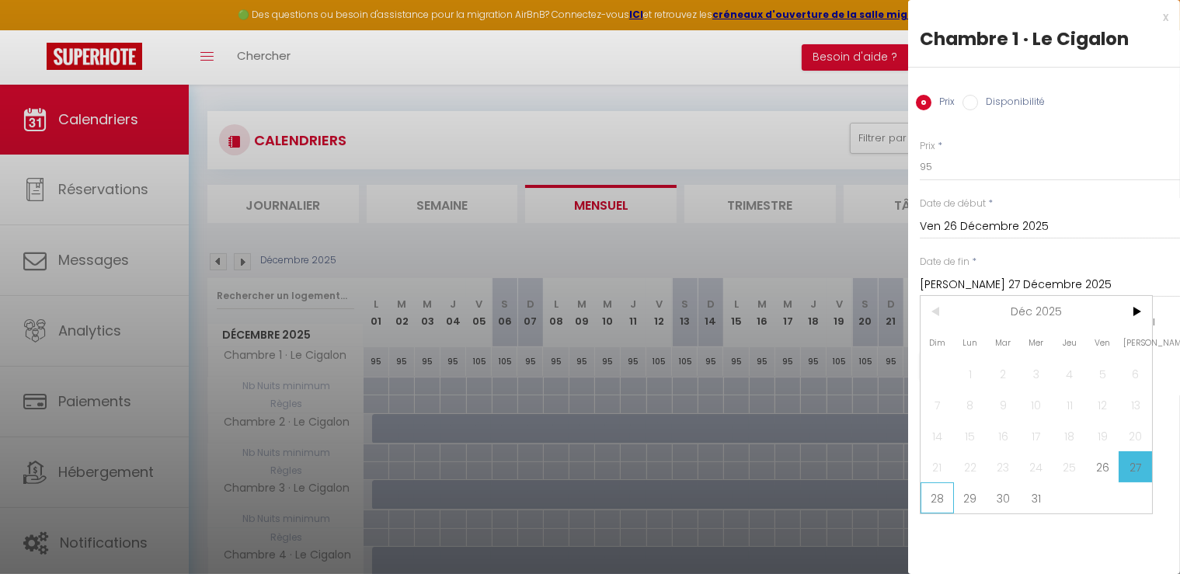
click at [935, 505] on span "28" at bounding box center [937, 497] width 33 height 31
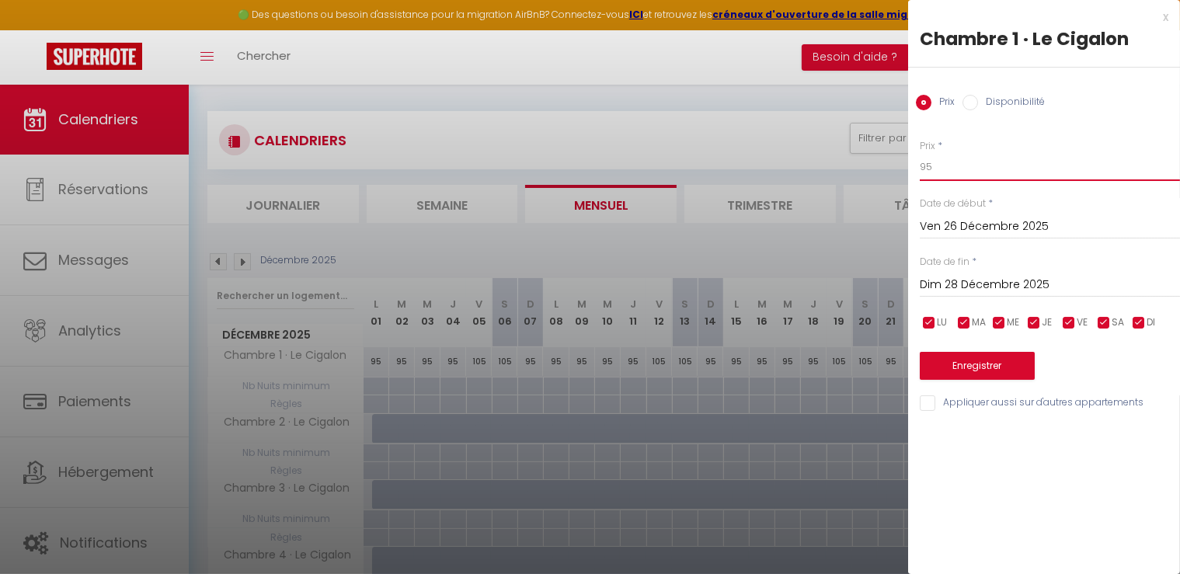
drag, startPoint x: 923, startPoint y: 155, endPoint x: 839, endPoint y: 148, distance: 84.2
click at [839, 148] on body "🟢 Des questions ou besoin d'assistance pour la migration AirBnB? Connectez-vous…" at bounding box center [590, 445] width 1180 height 734
click at [970, 364] on button "Enregistrer" at bounding box center [977, 366] width 115 height 28
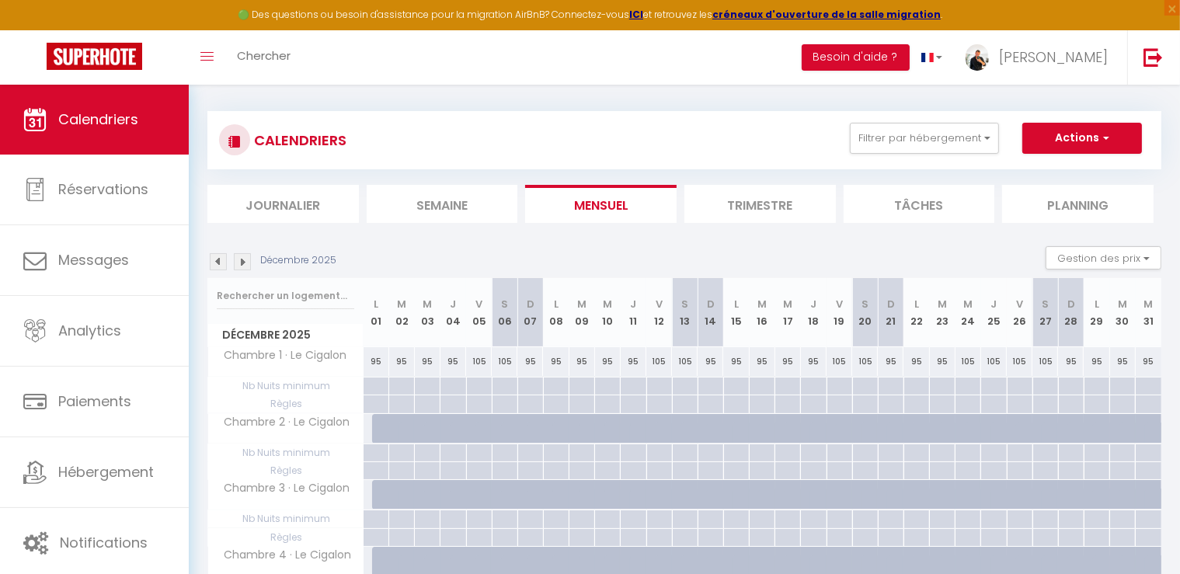
click at [968, 402] on div at bounding box center [968, 404] width 26 height 18
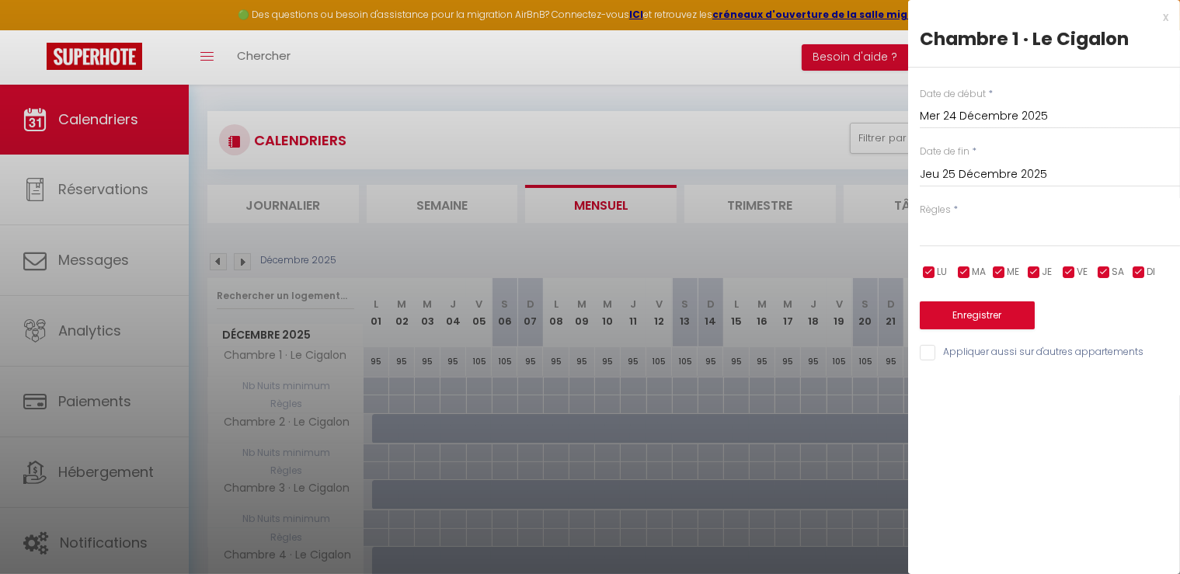
click at [981, 251] on div "Date de début * Mer 24 Décembre 2025 < Déc 2025 > Dim Lun Mar Mer Jeu Ven Sam 1…" at bounding box center [1044, 215] width 272 height 295
click at [984, 241] on select "Aucun No Checkin No Checkout Pas d'arrivée / Pas de départ" at bounding box center [1050, 233] width 260 height 30
click at [920, 218] on select "Aucun No Checkin No Checkout Pas d'arrivée / Pas de départ" at bounding box center [1050, 233] width 260 height 30
click at [974, 319] on button "Enregistrer" at bounding box center [977, 315] width 115 height 28
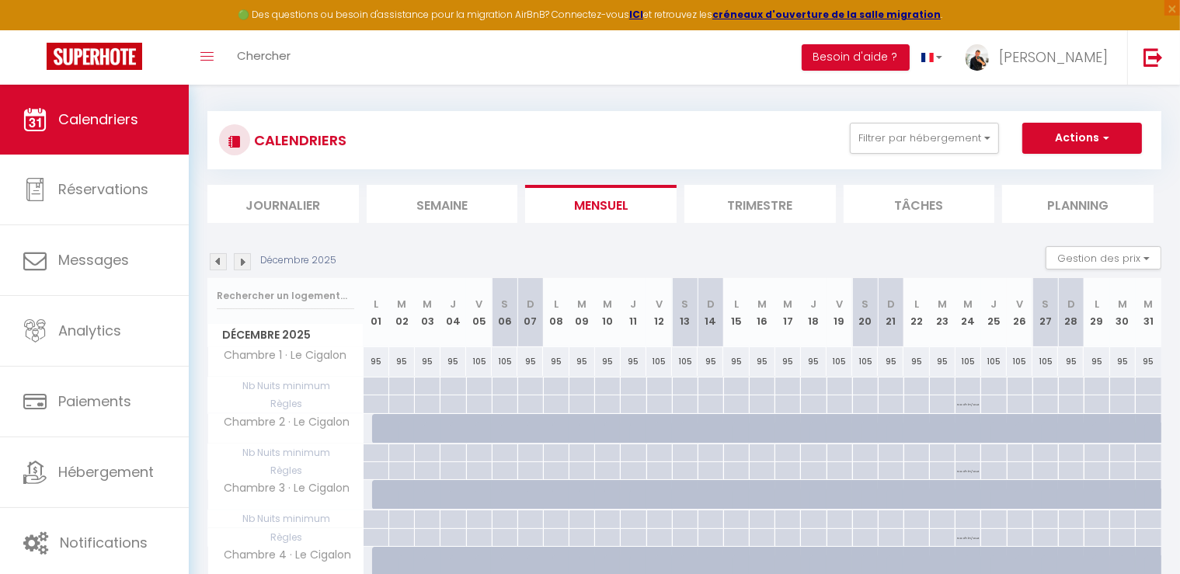
click at [219, 266] on img at bounding box center [218, 261] width 17 height 17
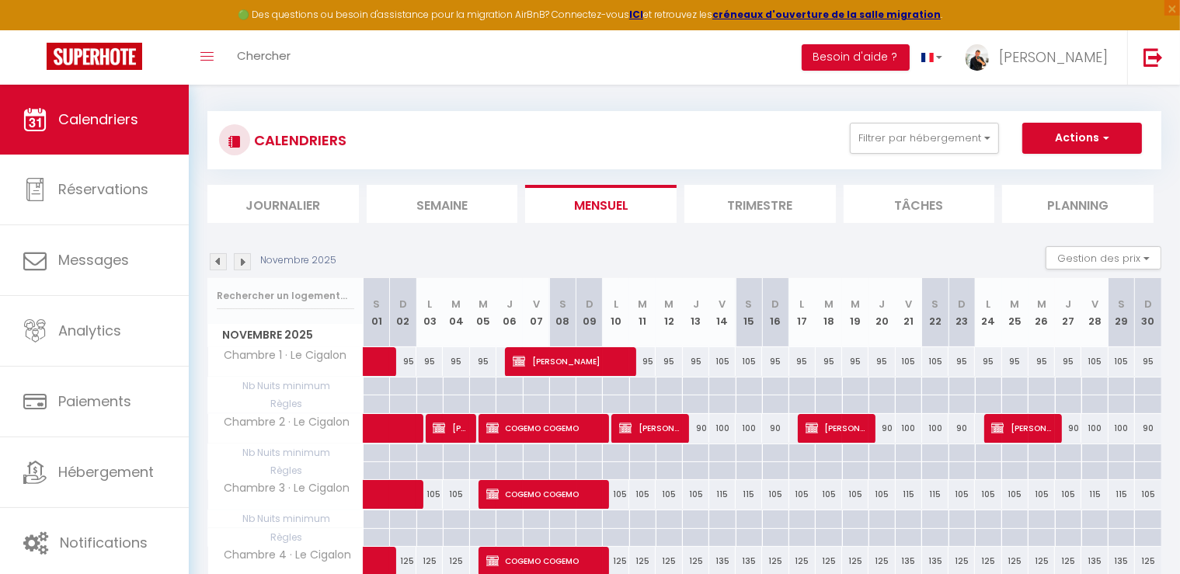
click at [244, 263] on img at bounding box center [242, 261] width 17 height 17
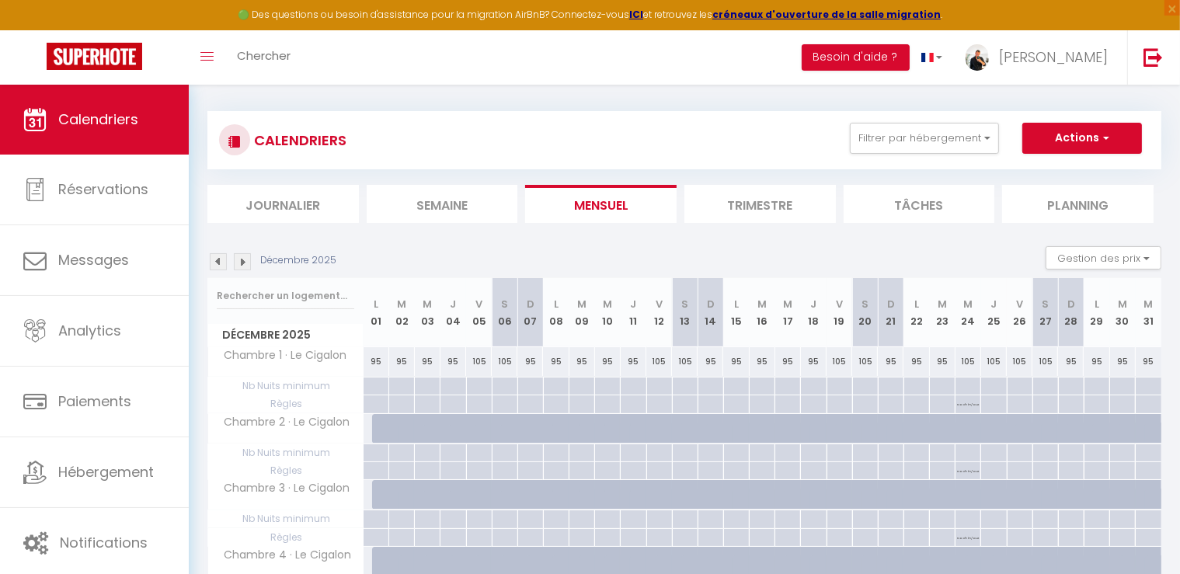
click at [376, 430] on div at bounding box center [385, 429] width 26 height 30
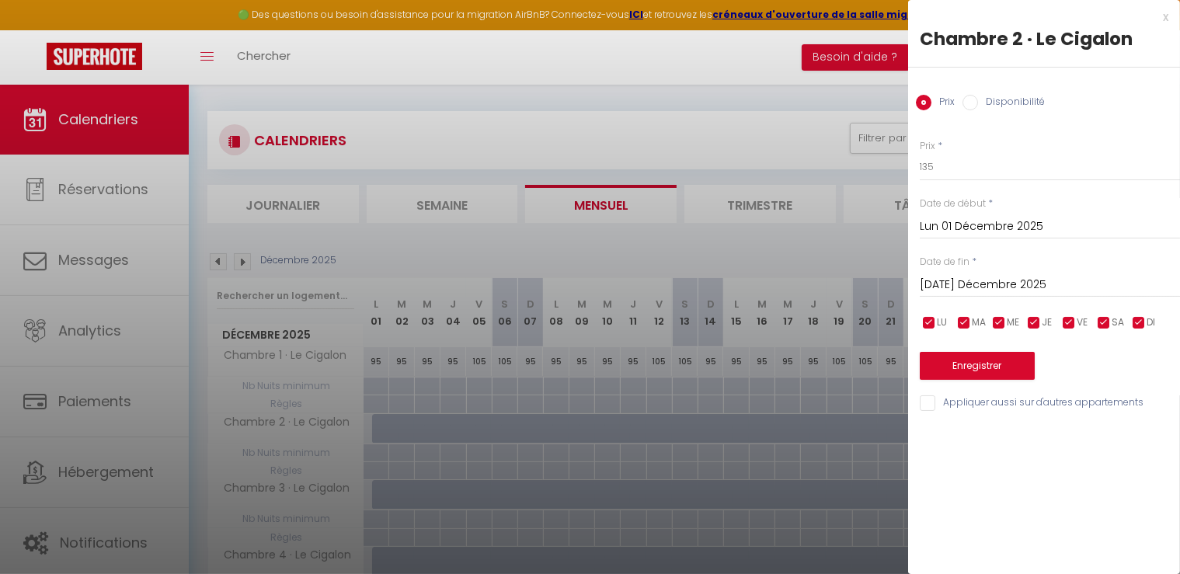
click at [979, 276] on input "[DATE] Décembre 2025" at bounding box center [1050, 285] width 260 height 20
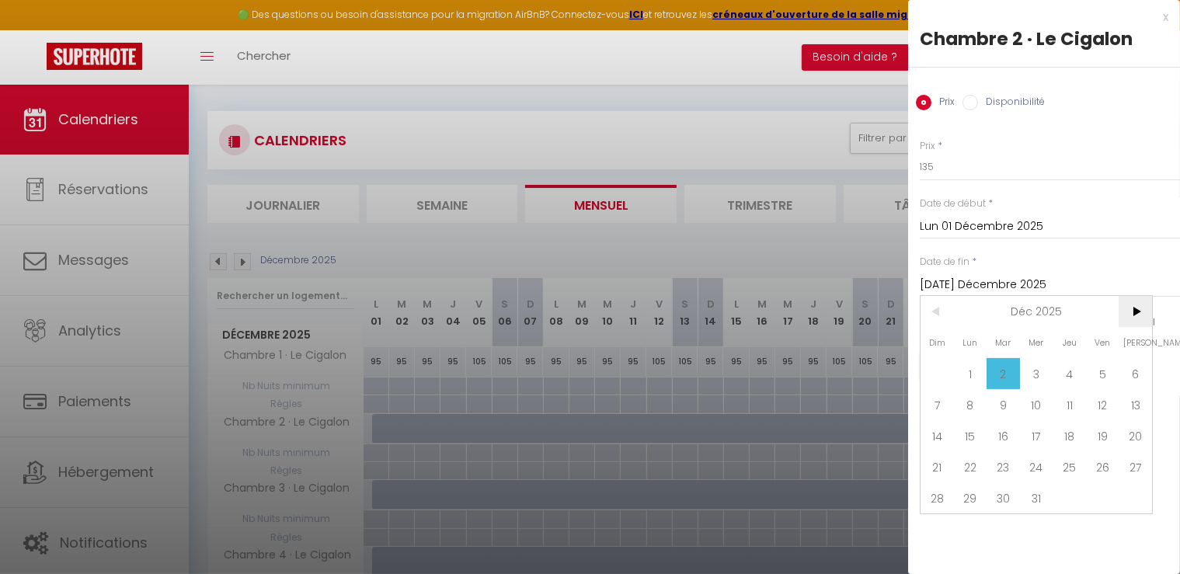
click at [1133, 312] on span ">" at bounding box center [1135, 311] width 33 height 31
click at [1066, 370] on span "1" at bounding box center [1069, 373] width 33 height 31
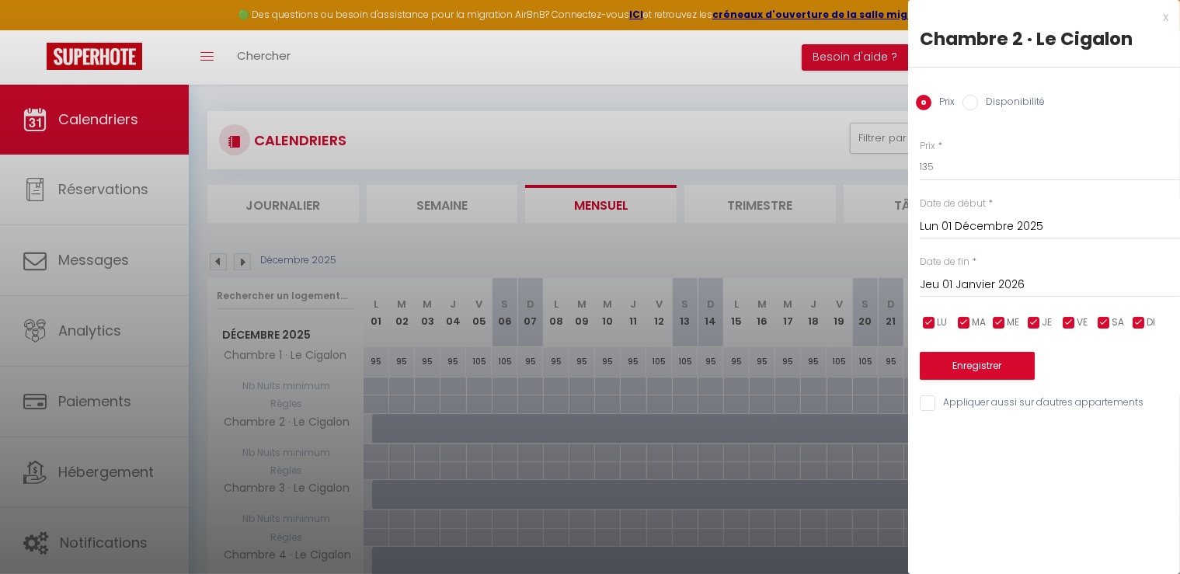
click at [970, 103] on input "Disponibilité" at bounding box center [971, 103] width 16 height 16
click at [984, 374] on button "Enregistrer" at bounding box center [977, 368] width 115 height 28
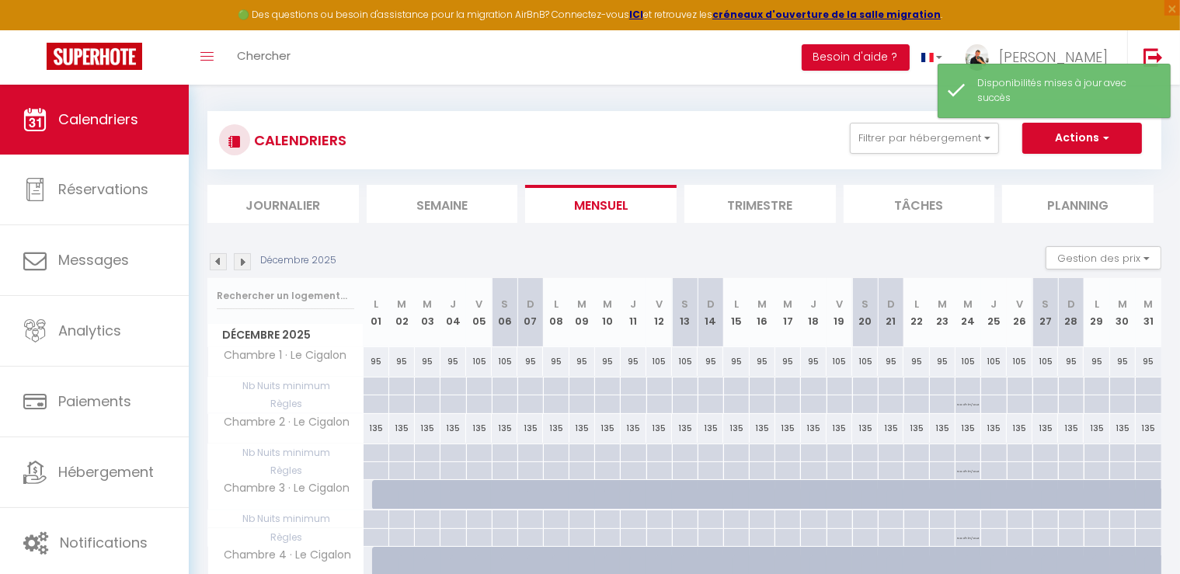
click at [379, 431] on div "135" at bounding box center [377, 428] width 26 height 29
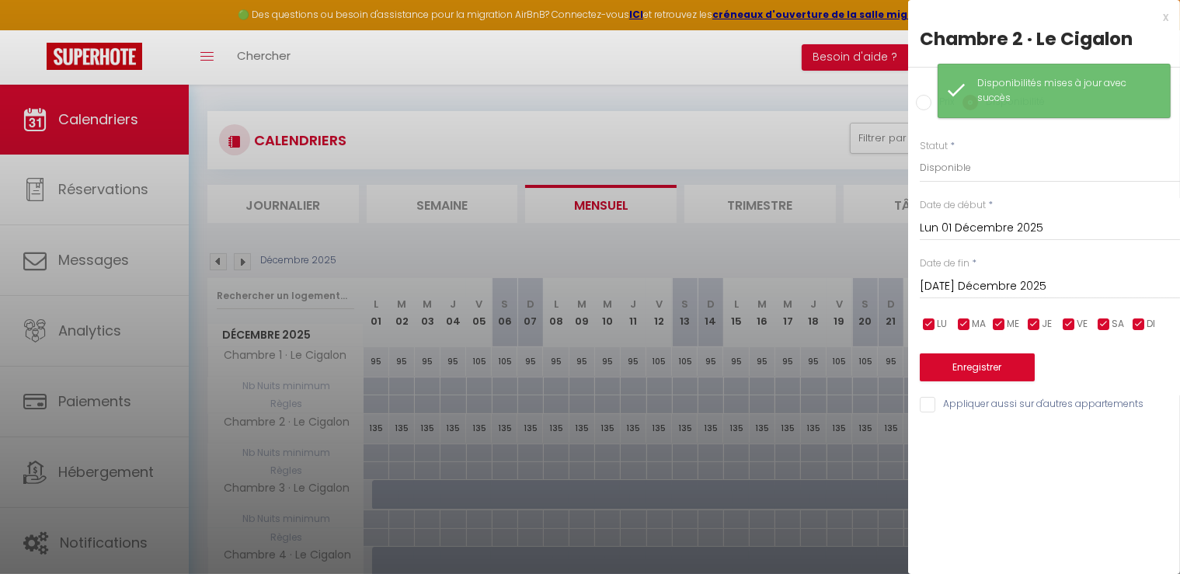
click at [994, 288] on input "[DATE] Décembre 2025" at bounding box center [1050, 287] width 260 height 20
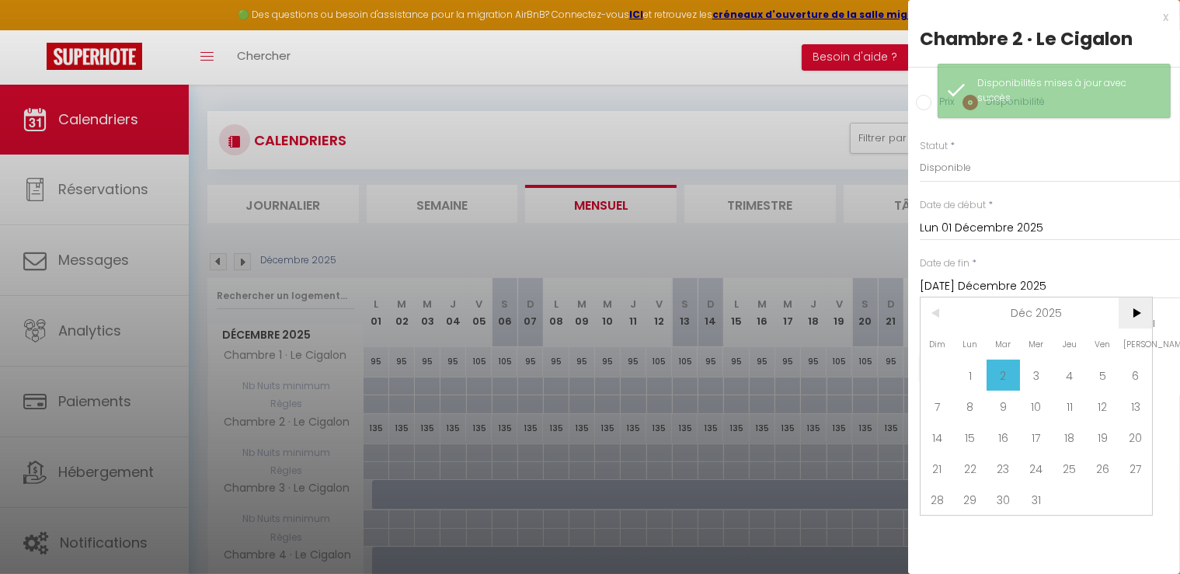
click at [1143, 315] on span ">" at bounding box center [1135, 313] width 33 height 31
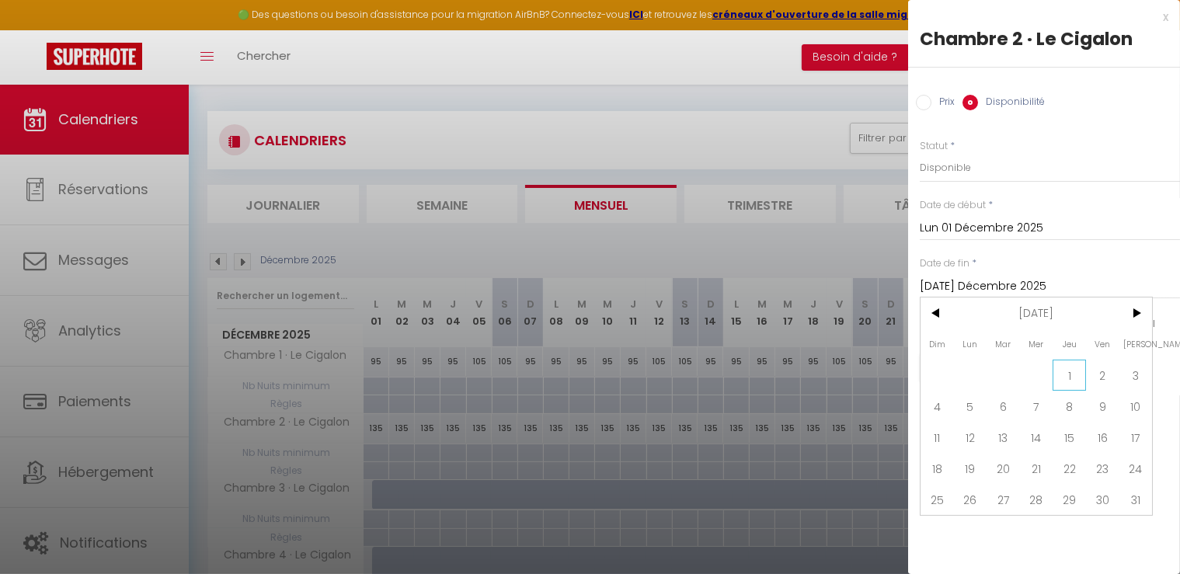
click at [1069, 366] on span "1" at bounding box center [1069, 375] width 33 height 31
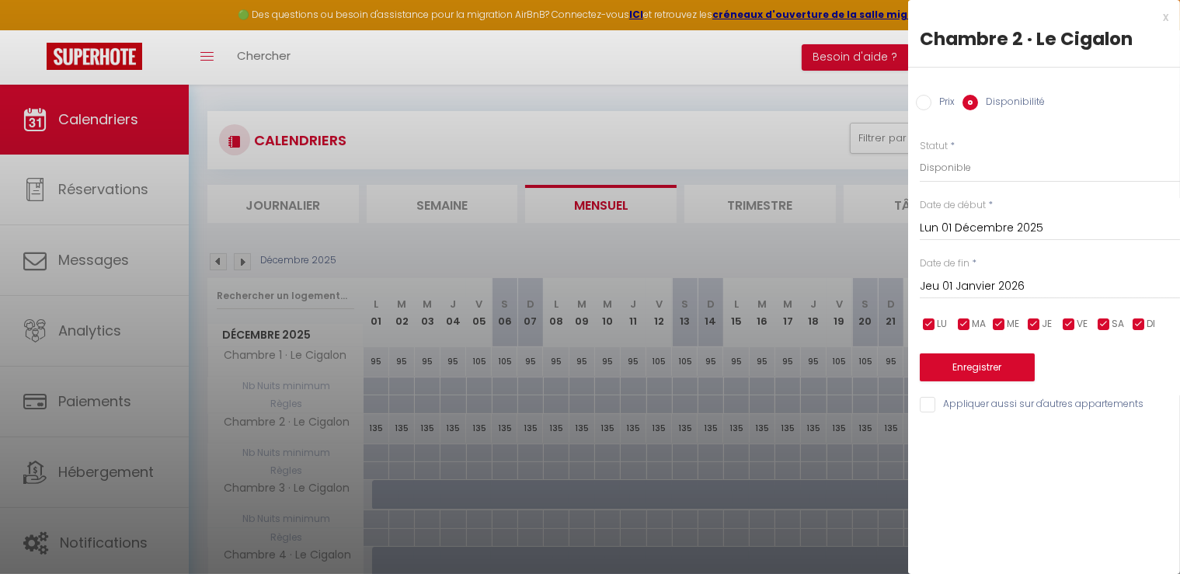
click at [929, 99] on input "Prix" at bounding box center [924, 103] width 16 height 16
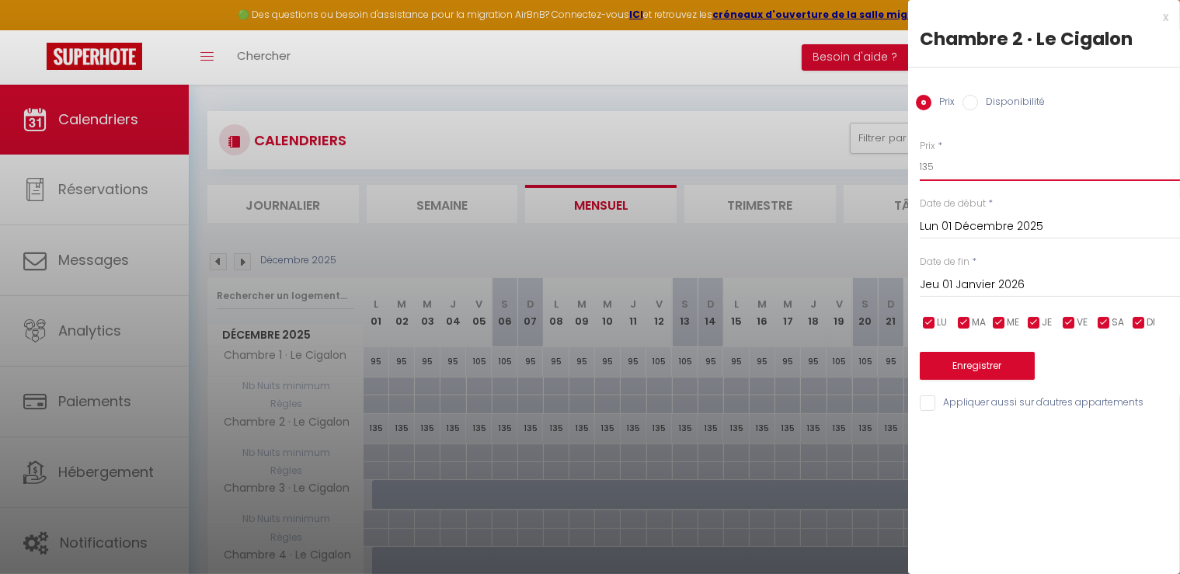
drag, startPoint x: 987, startPoint y: 170, endPoint x: 783, endPoint y: 170, distance: 203.6
click at [783, 170] on body "🟢 Des questions ou besoin d'assistance pour la migration AirBnB? Connectez-vous…" at bounding box center [590, 445] width 1180 height 734
click at [992, 363] on button "Enregistrer" at bounding box center [977, 366] width 115 height 28
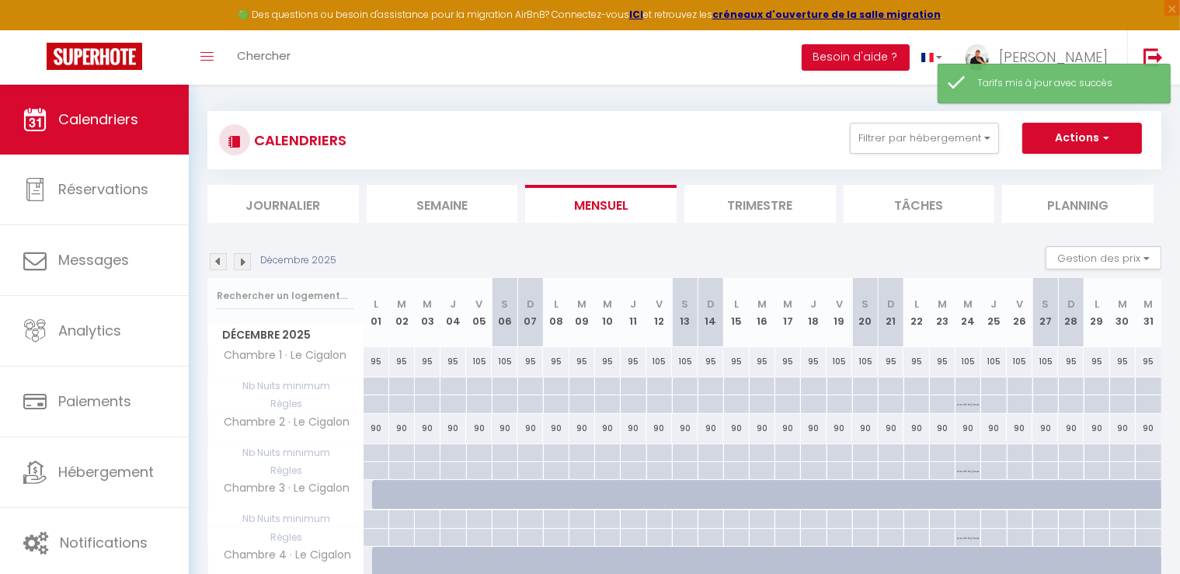
click at [481, 427] on div "90" at bounding box center [479, 428] width 26 height 29
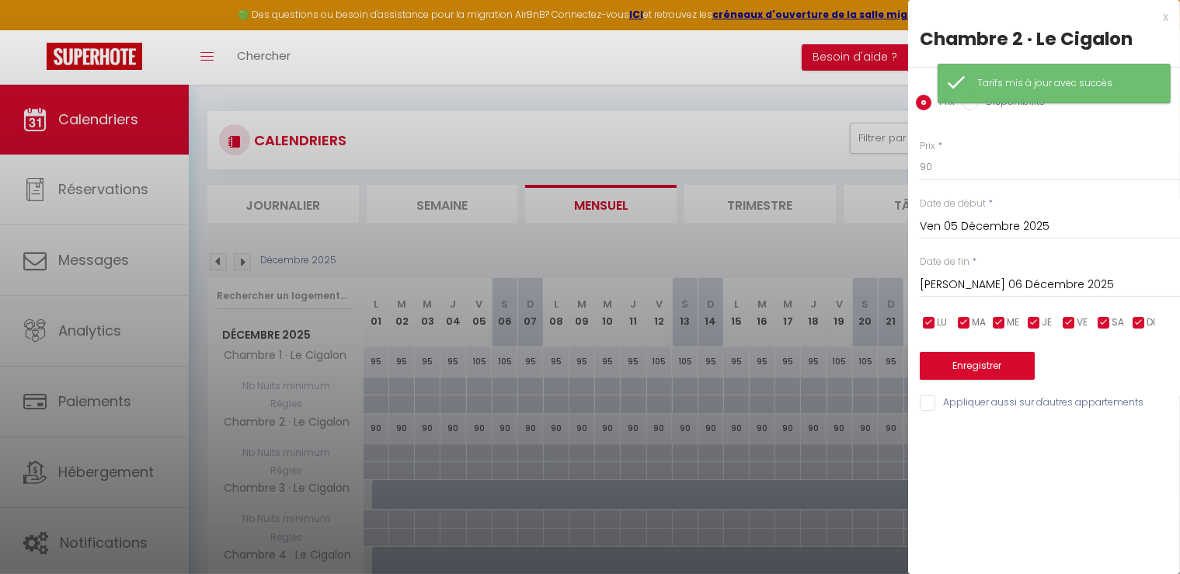
click at [966, 288] on input "[PERSON_NAME] 06 Décembre 2025" at bounding box center [1050, 285] width 260 height 20
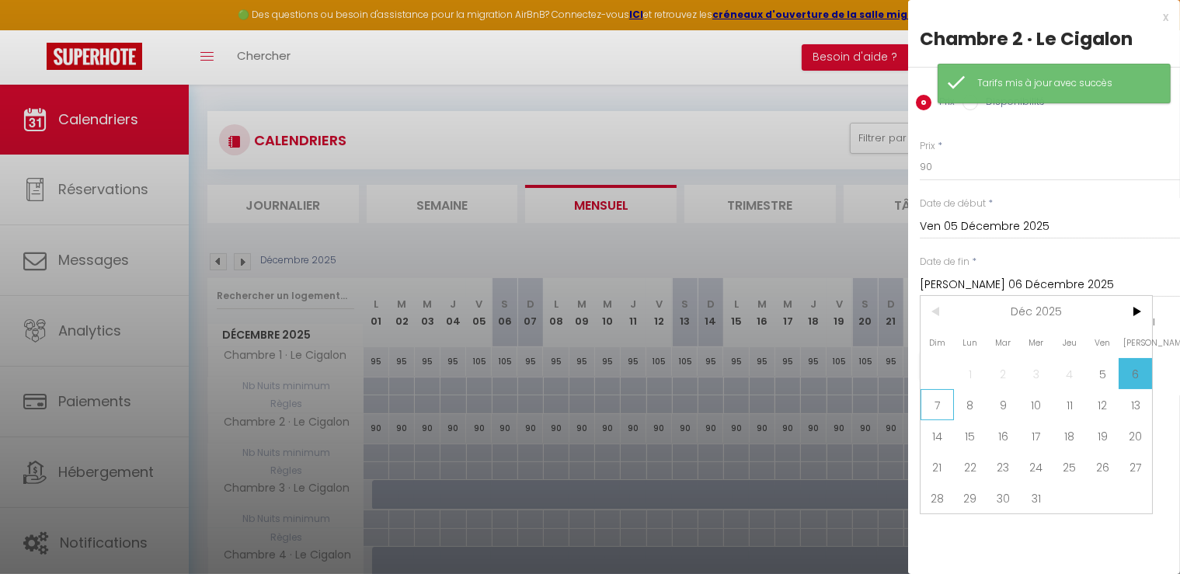
click at [935, 406] on span "7" at bounding box center [937, 404] width 33 height 31
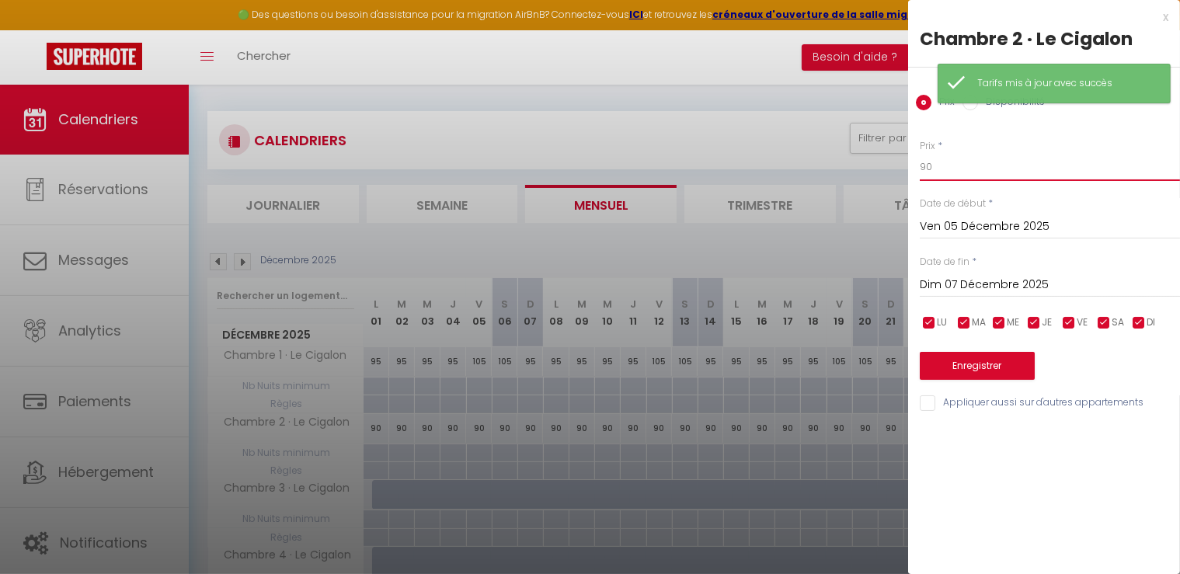
drag, startPoint x: 948, startPoint y: 162, endPoint x: 897, endPoint y: 163, distance: 50.5
click at [897, 163] on body "🟢 Des questions ou besoin d'assistance pour la migration AirBnB? Connectez-vous…" at bounding box center [590, 445] width 1180 height 734
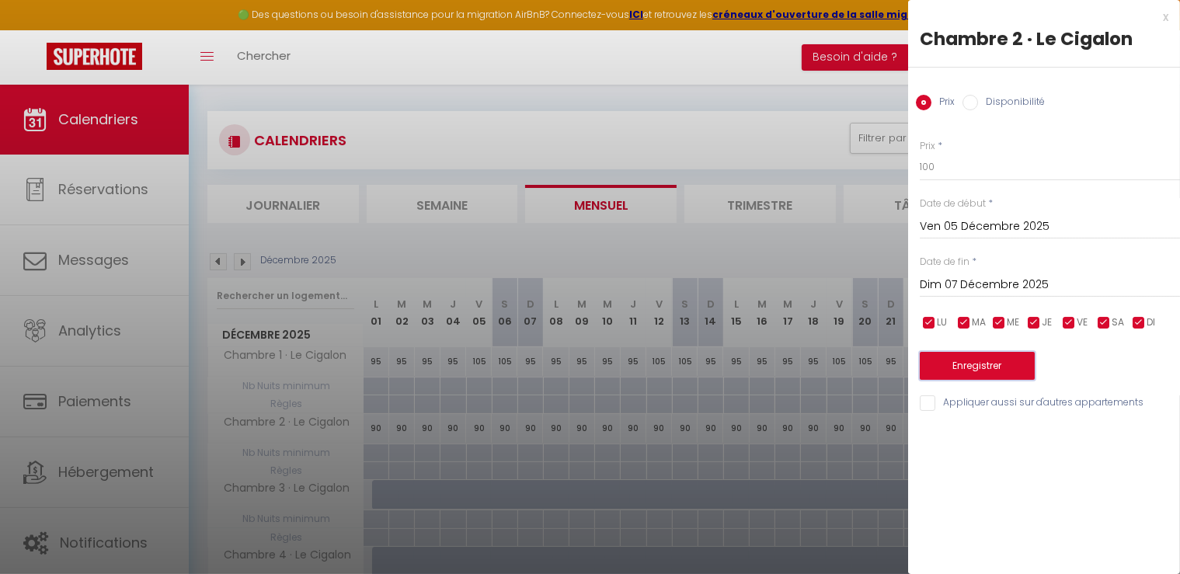
click at [996, 364] on button "Enregistrer" at bounding box center [977, 366] width 115 height 28
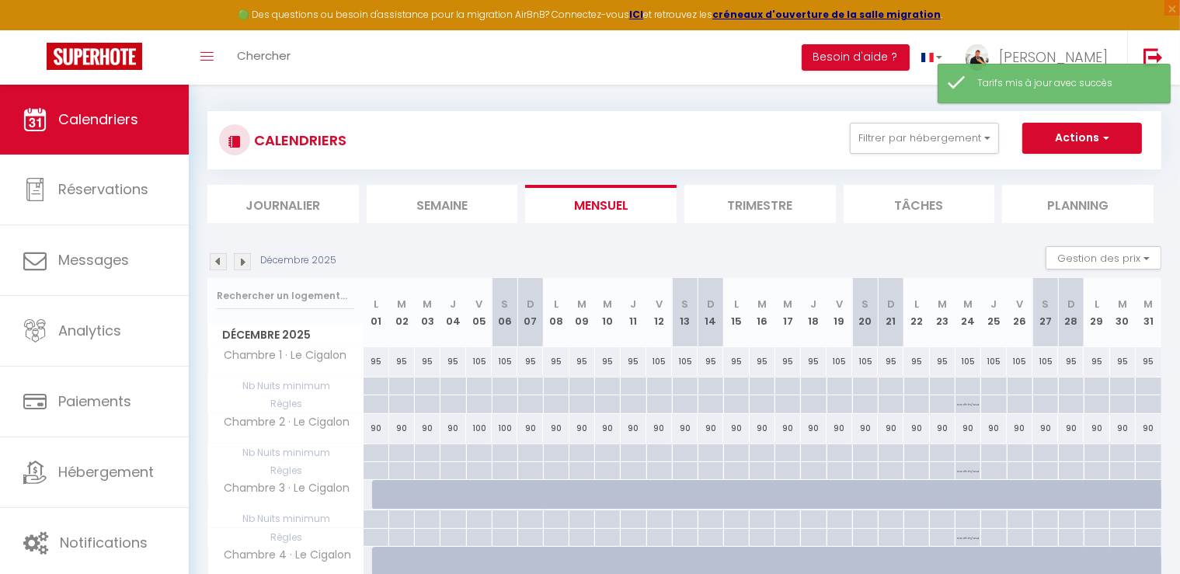
click at [660, 430] on div "90" at bounding box center [659, 428] width 26 height 29
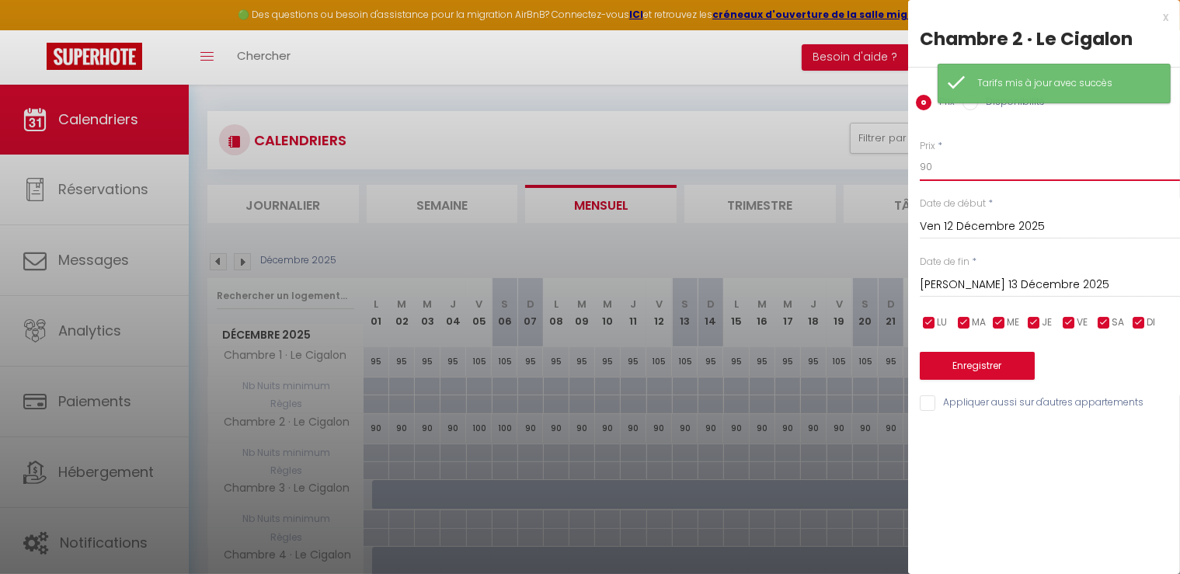
drag, startPoint x: 833, startPoint y: 155, endPoint x: 753, endPoint y: 152, distance: 80.1
click at [753, 152] on body "🟢 Des questions ou besoin d'assistance pour la migration AirBnB? Connectez-vous…" at bounding box center [590, 445] width 1180 height 734
click at [988, 284] on input "[PERSON_NAME] 13 Décembre 2025" at bounding box center [1050, 285] width 260 height 20
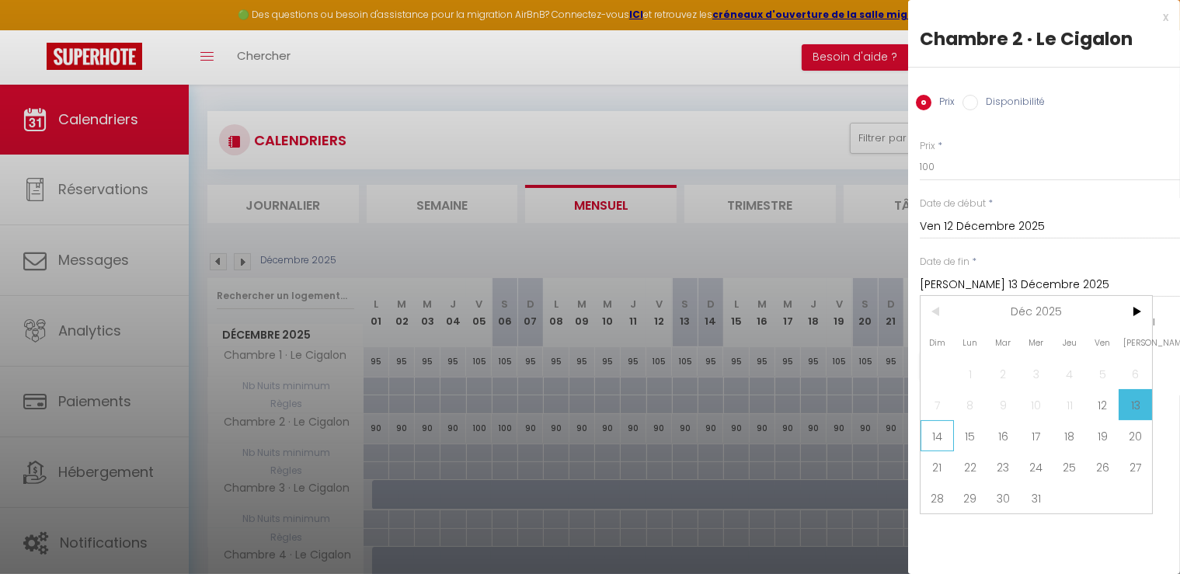
click at [942, 436] on span "14" at bounding box center [937, 435] width 33 height 31
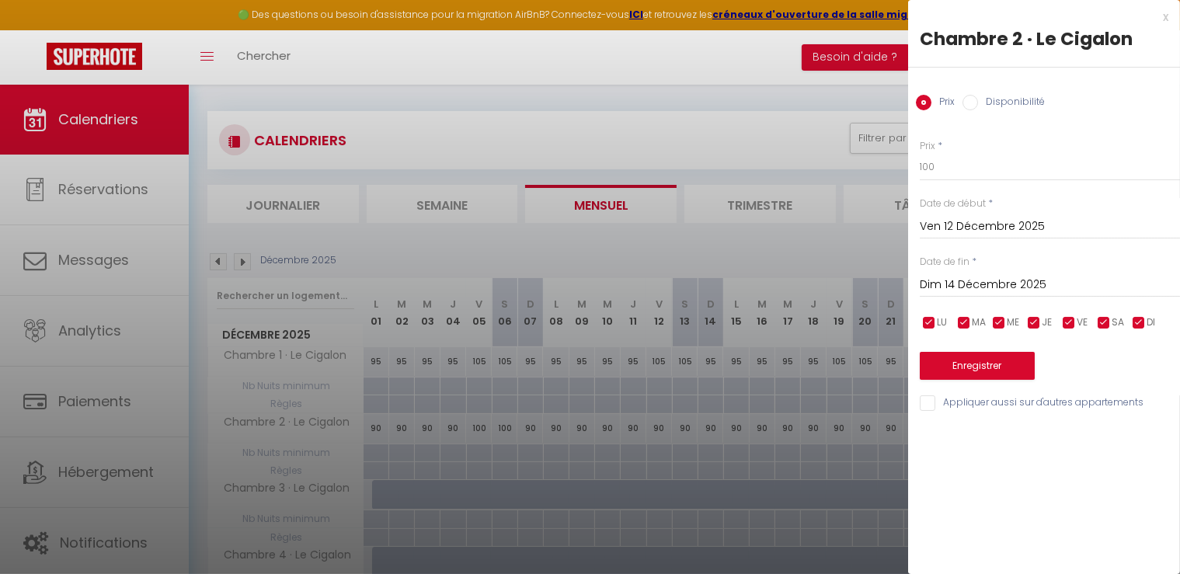
click at [967, 348] on div "Enregistrer" at bounding box center [1050, 356] width 260 height 47
click at [967, 355] on button "Enregistrer" at bounding box center [977, 366] width 115 height 28
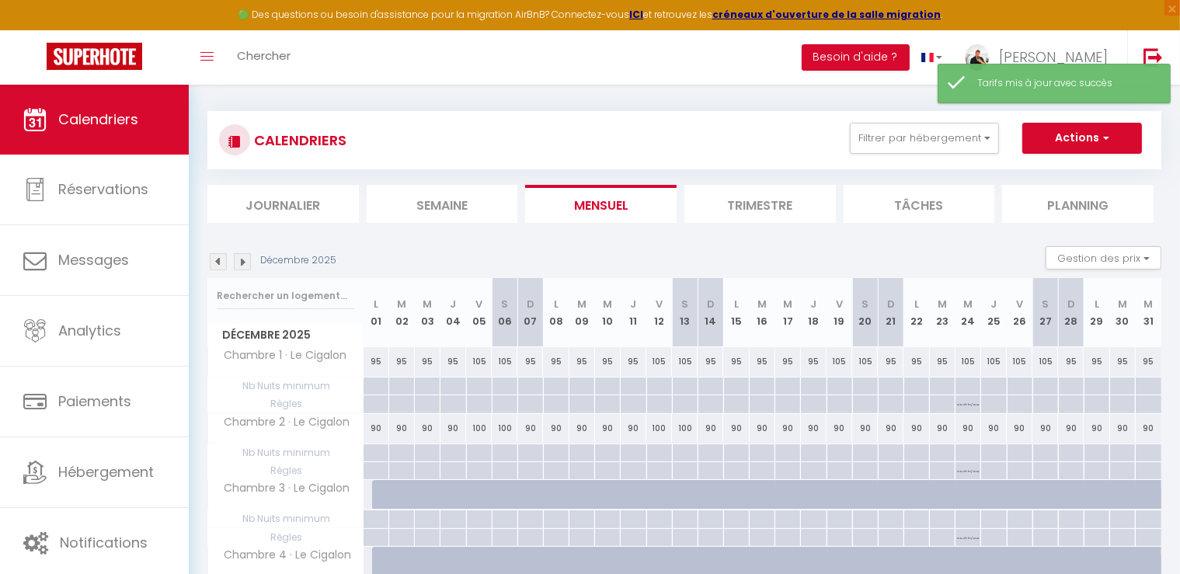
click at [842, 431] on div "90" at bounding box center [840, 428] width 26 height 29
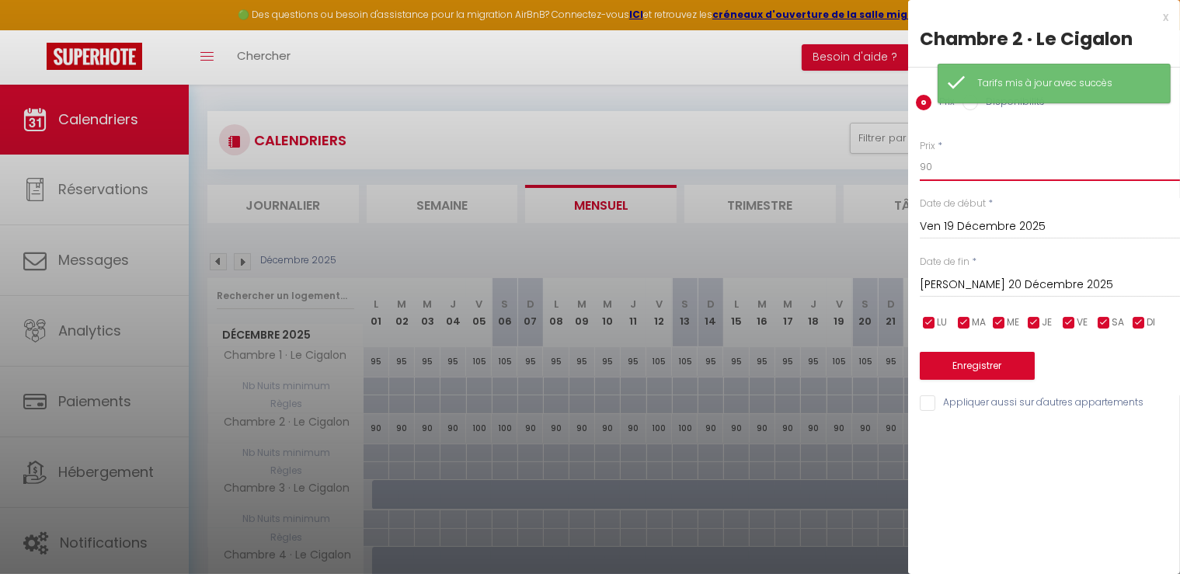
drag, startPoint x: 948, startPoint y: 170, endPoint x: 889, endPoint y: 169, distance: 59.1
click at [889, 169] on body "🟢 Des questions ou besoin d'assistance pour la migration AirBnB? Connectez-vous…" at bounding box center [590, 445] width 1180 height 734
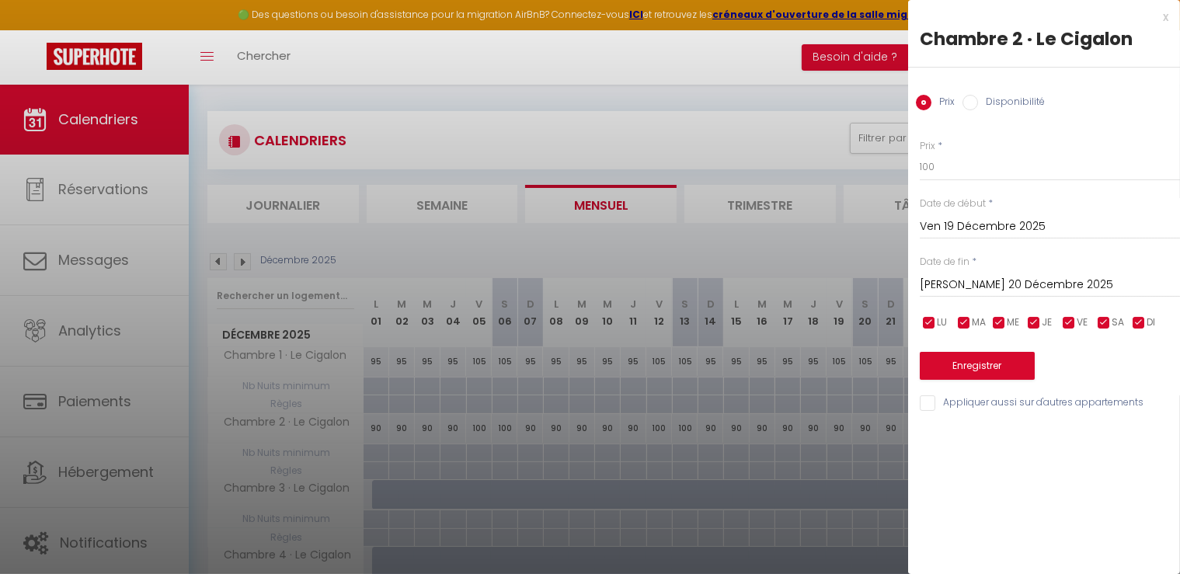
click at [985, 293] on input "[PERSON_NAME] 20 Décembre 2025" at bounding box center [1050, 285] width 260 height 20
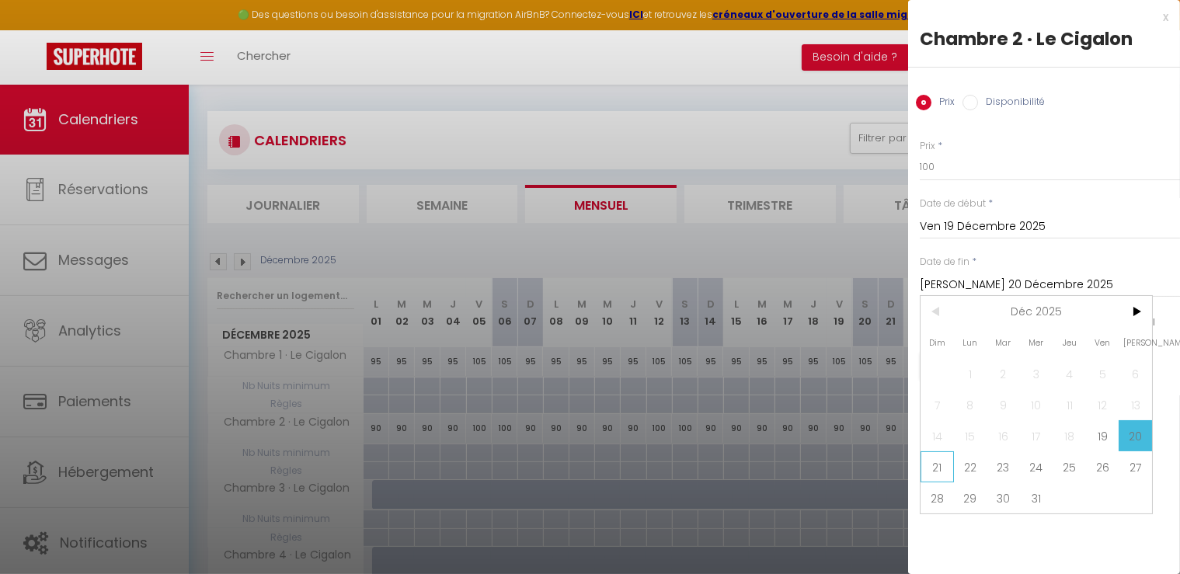
click at [933, 462] on span "21" at bounding box center [937, 466] width 33 height 31
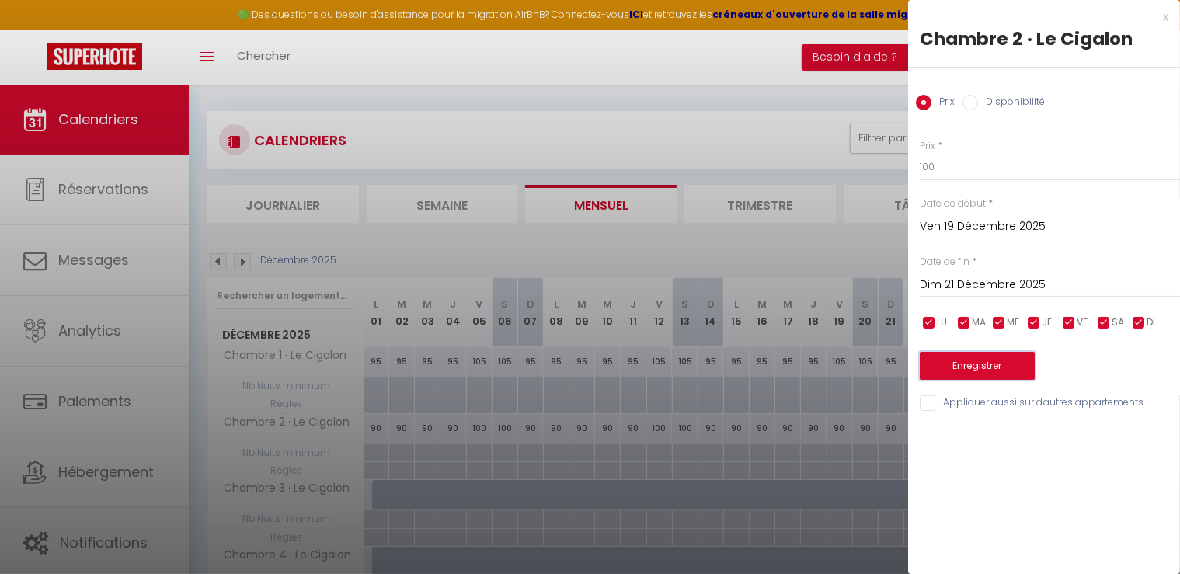
click at [969, 370] on button "Enregistrer" at bounding box center [977, 366] width 115 height 28
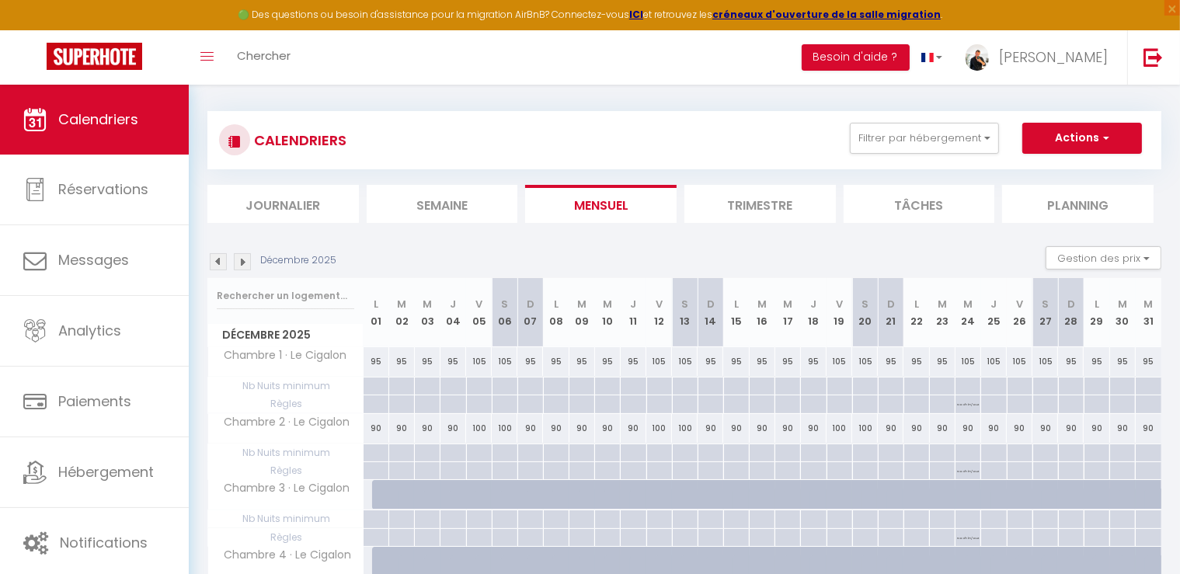
click at [970, 405] on p "No ch in/out" at bounding box center [968, 402] width 22 height 15
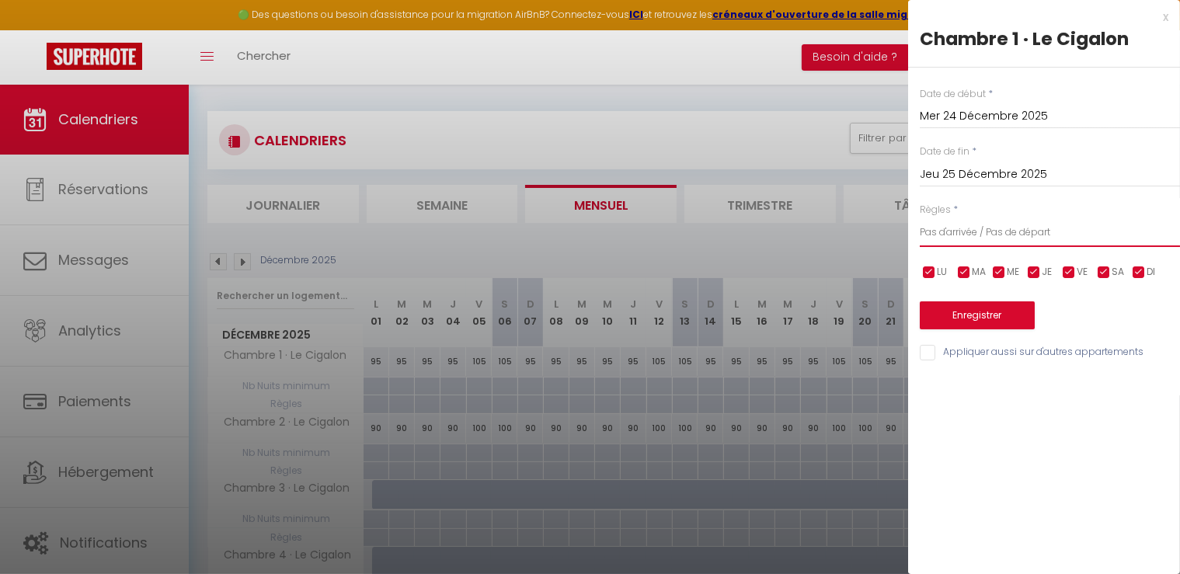
drag, startPoint x: 948, startPoint y: 221, endPoint x: 953, endPoint y: 238, distance: 17.9
click at [948, 221] on select "Aucun No Checkin No Checkout Pas d'arrivée / Pas de départ" at bounding box center [1050, 233] width 260 height 30
click at [920, 218] on select "Aucun No Checkin No Checkout Pas d'arrivée / Pas de départ" at bounding box center [1050, 233] width 260 height 30
click at [947, 358] on input "Appliquer aussi sur d'autres appartements" at bounding box center [1050, 353] width 260 height 16
click at [971, 316] on button "Enregistrer" at bounding box center [977, 315] width 115 height 28
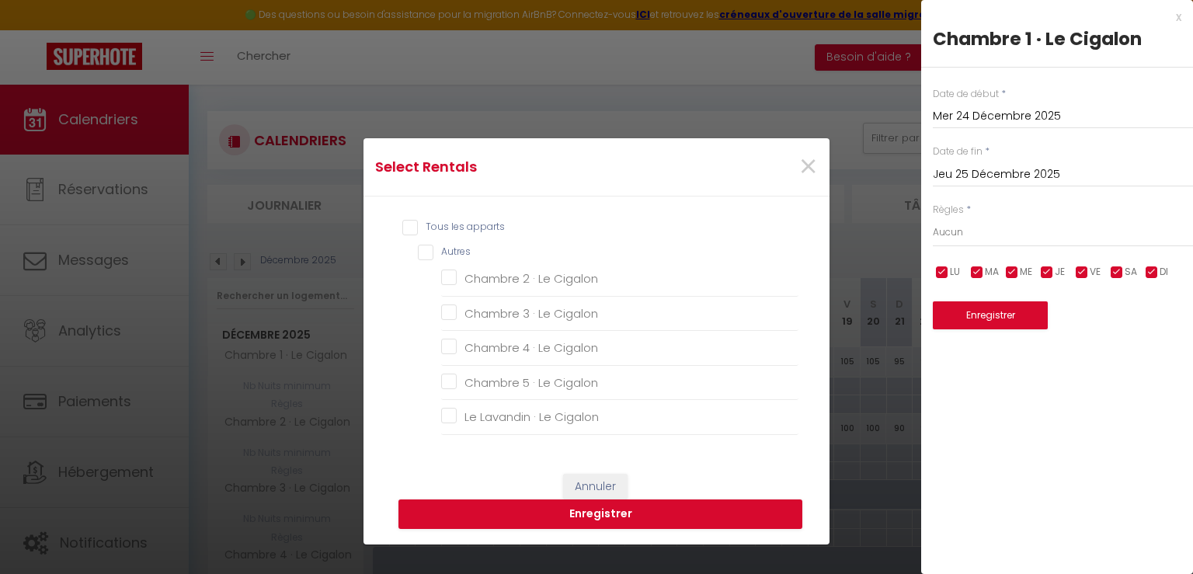
click at [410, 232] on input "Tous les apparts" at bounding box center [600, 228] width 396 height 16
click at [579, 517] on button "Enregistrer" at bounding box center [601, 515] width 404 height 30
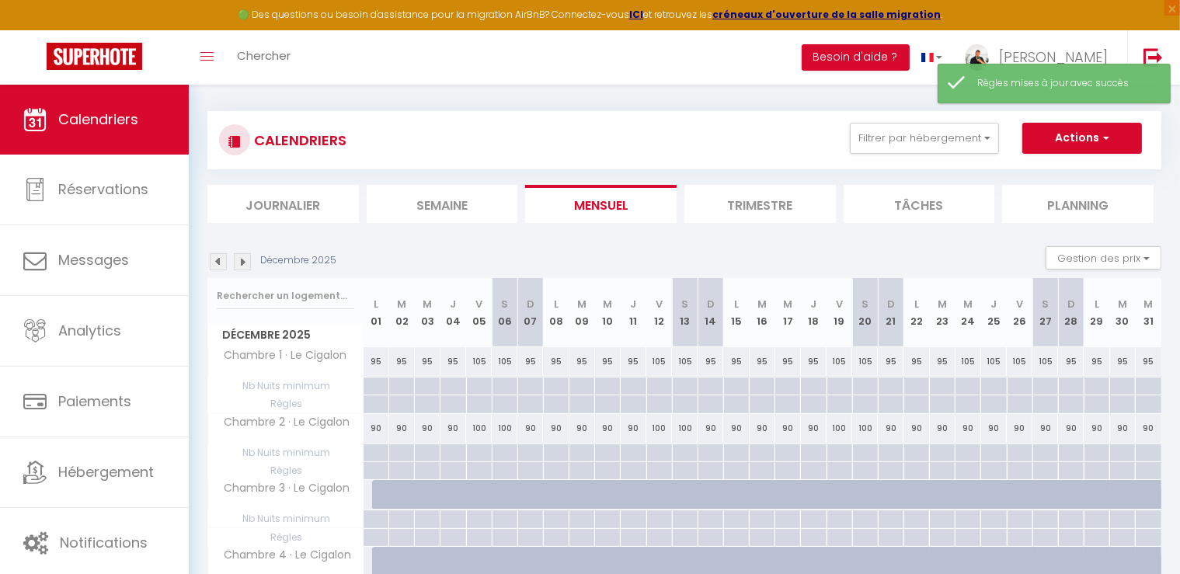
click at [997, 405] on div at bounding box center [994, 404] width 26 height 18
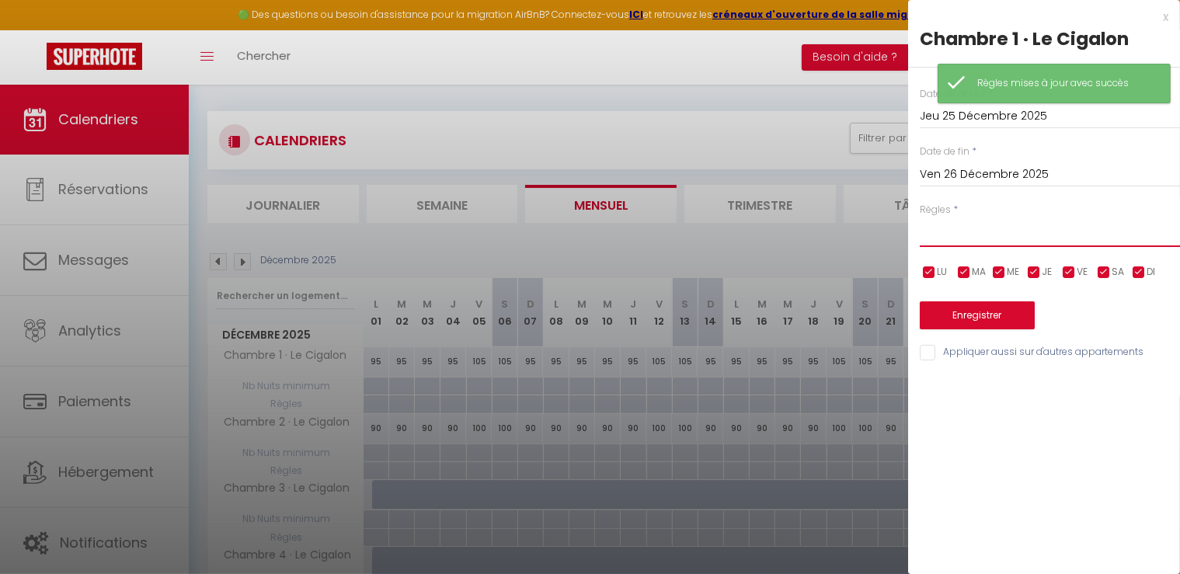
click at [963, 239] on select "Aucun No Checkin No Checkout Pas d'arrivée / Pas de départ" at bounding box center [1050, 233] width 260 height 30
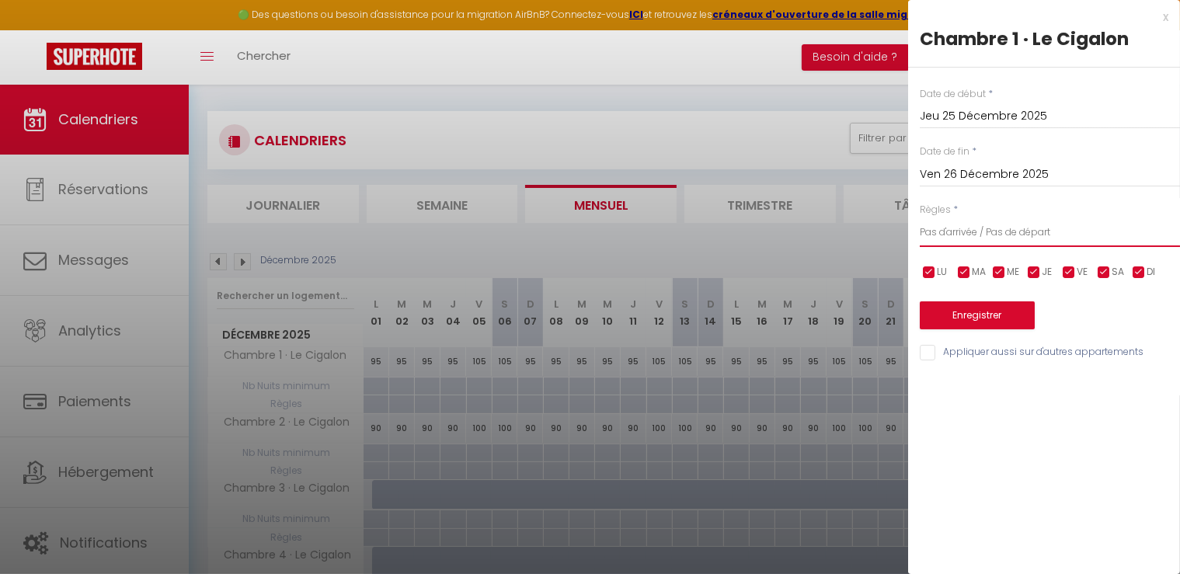
click at [920, 218] on select "Aucun No Checkin No Checkout Pas d'arrivée / Pas de départ" at bounding box center [1050, 233] width 260 height 30
click at [929, 355] on input "Appliquer aussi sur d'autres appartements" at bounding box center [1050, 353] width 260 height 16
click at [968, 324] on button "Enregistrer" at bounding box center [977, 315] width 115 height 28
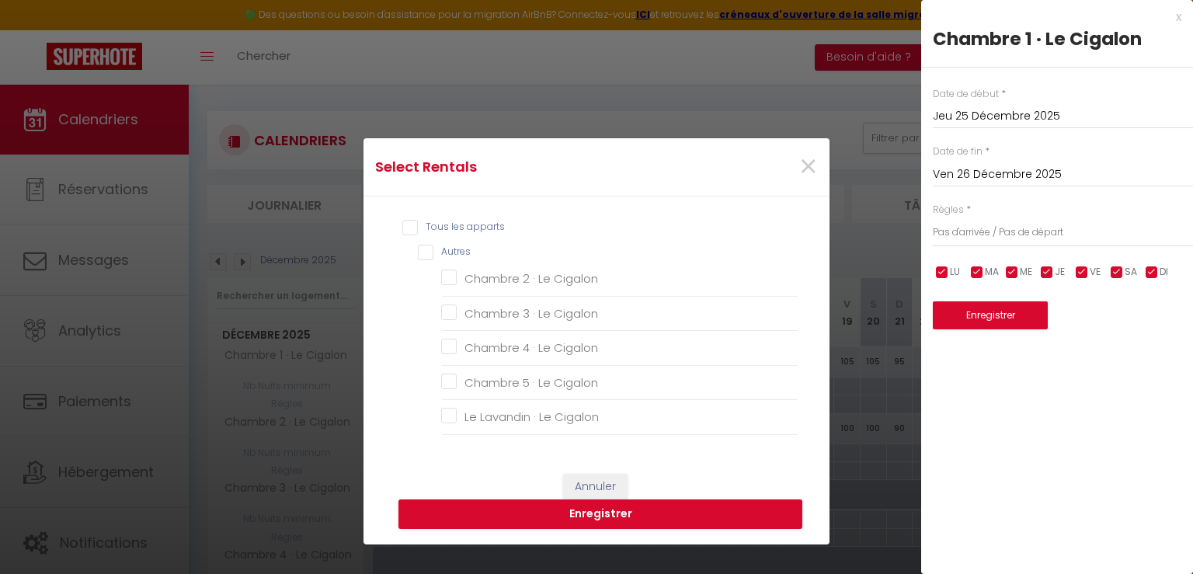
click at [402, 225] on input "Tous les apparts" at bounding box center [600, 228] width 396 height 16
click at [600, 510] on button "Enregistrer" at bounding box center [601, 515] width 404 height 30
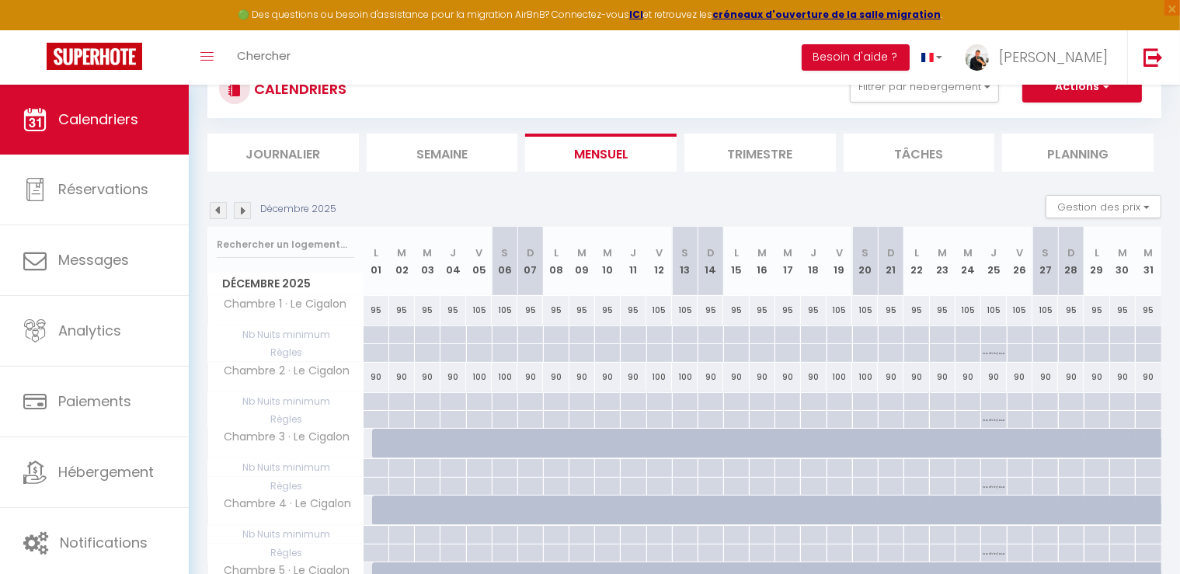
scroll to position [85, 0]
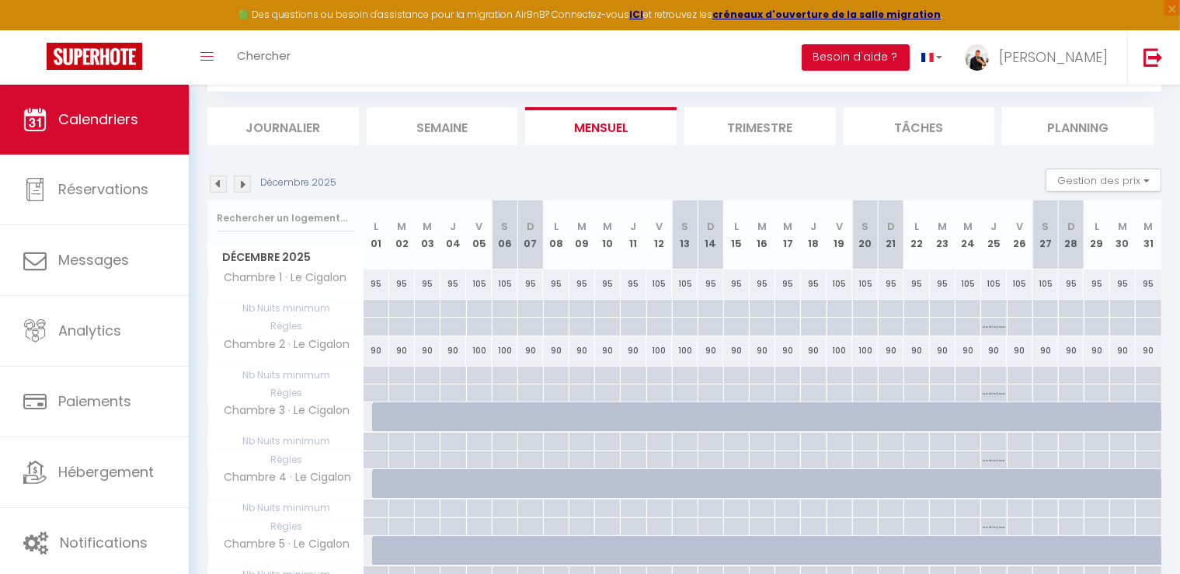
click at [970, 352] on div "90" at bounding box center [969, 350] width 26 height 29
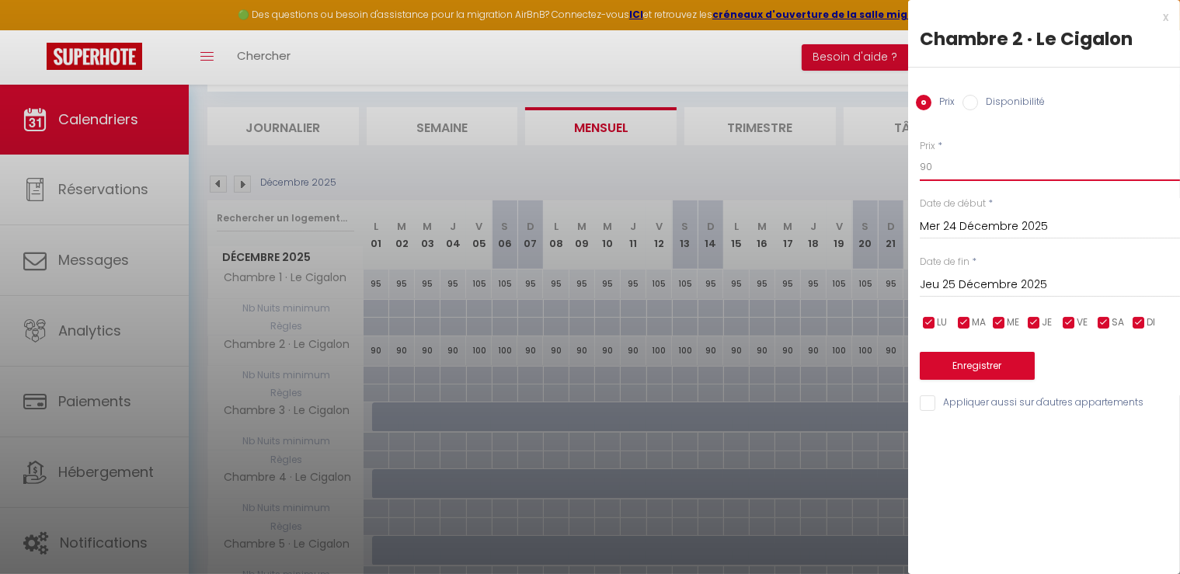
drag, startPoint x: 973, startPoint y: 164, endPoint x: 864, endPoint y: 166, distance: 108.8
click at [864, 168] on body "🟢 Des questions ou besoin d'assistance pour la migration AirBnB? Connectez-vous…" at bounding box center [590, 367] width 1180 height 734
click at [963, 282] on input "Jeu 25 Décembre 2025" at bounding box center [1050, 285] width 260 height 20
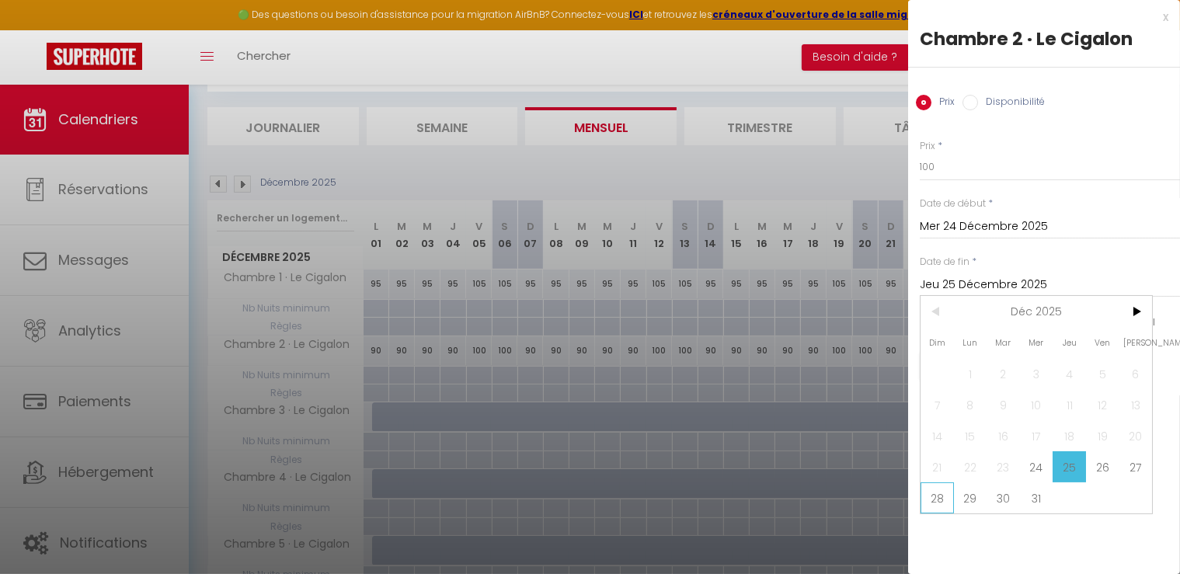
click at [932, 501] on span "28" at bounding box center [937, 497] width 33 height 31
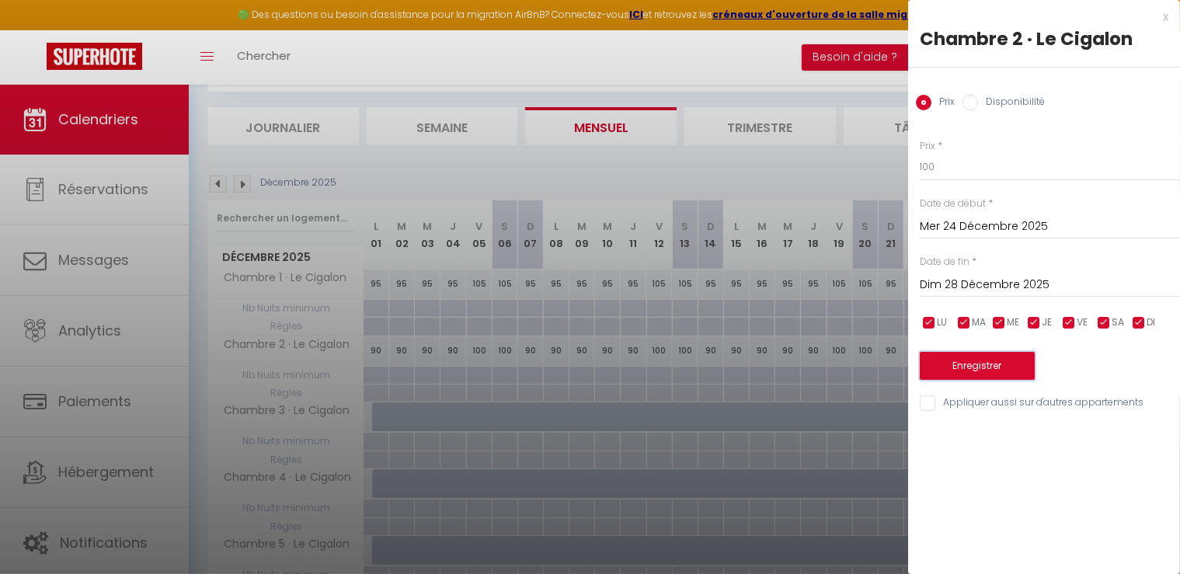
click at [998, 358] on button "Enregistrer" at bounding box center [977, 366] width 115 height 28
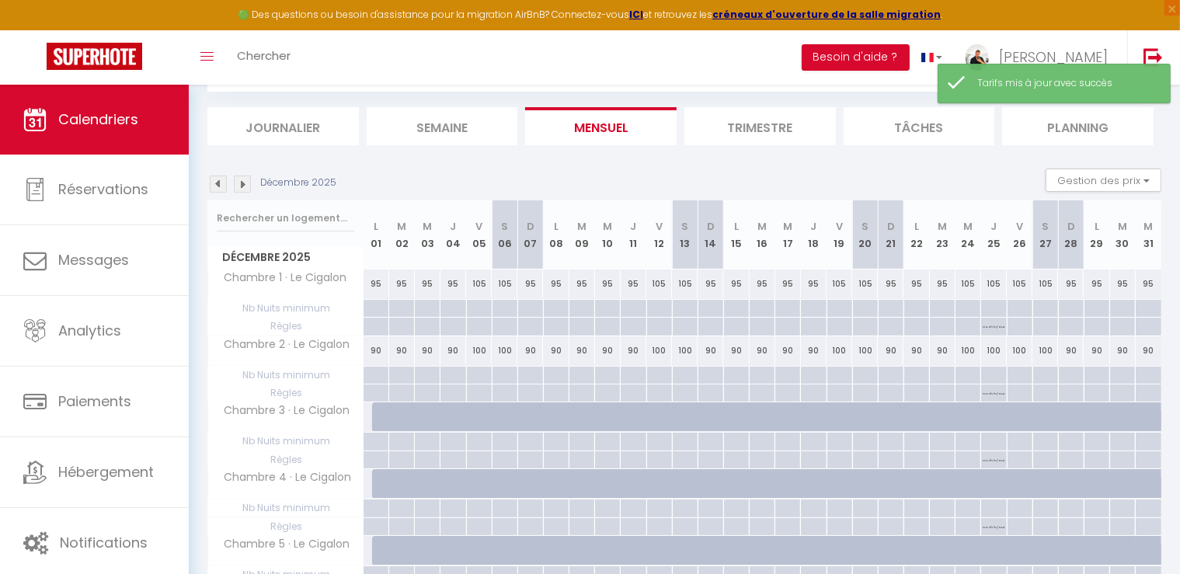
click at [371, 417] on div "135" at bounding box center [376, 416] width 26 height 29
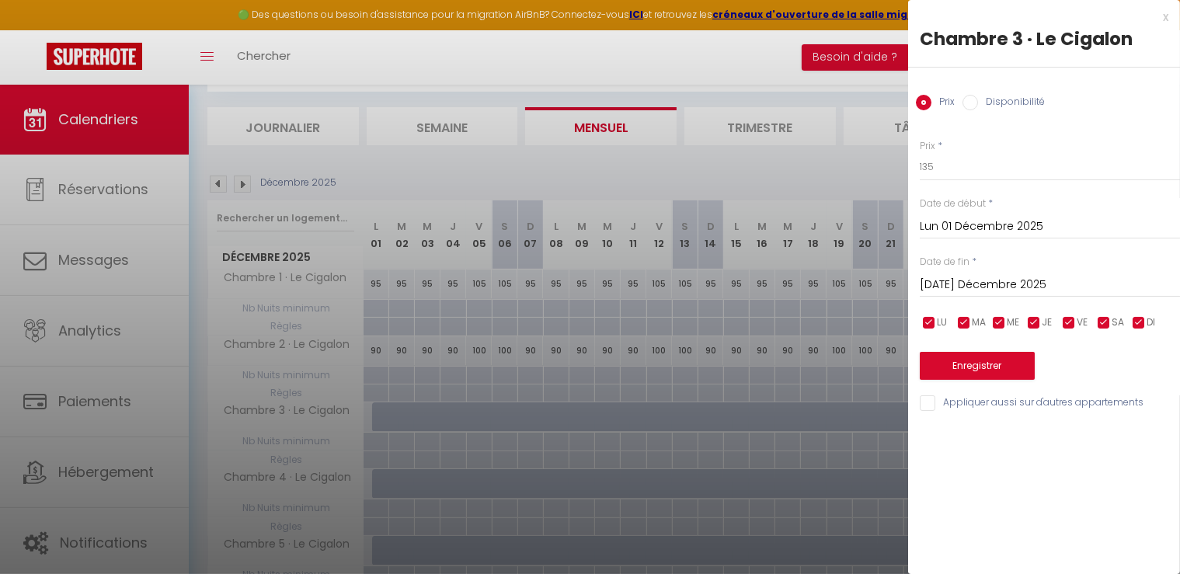
click at [970, 102] on input "Disponibilité" at bounding box center [971, 103] width 16 height 16
click at [951, 285] on input "[DATE] Décembre 2025" at bounding box center [1050, 287] width 260 height 20
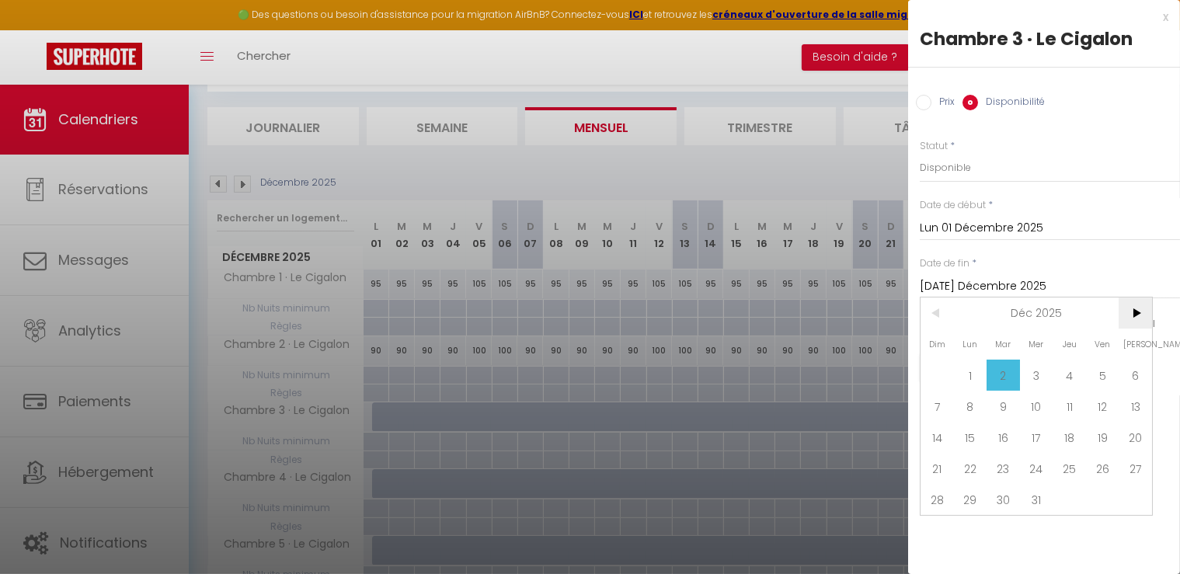
click at [1144, 313] on span ">" at bounding box center [1135, 313] width 33 height 31
click at [1061, 374] on span "1" at bounding box center [1069, 375] width 33 height 31
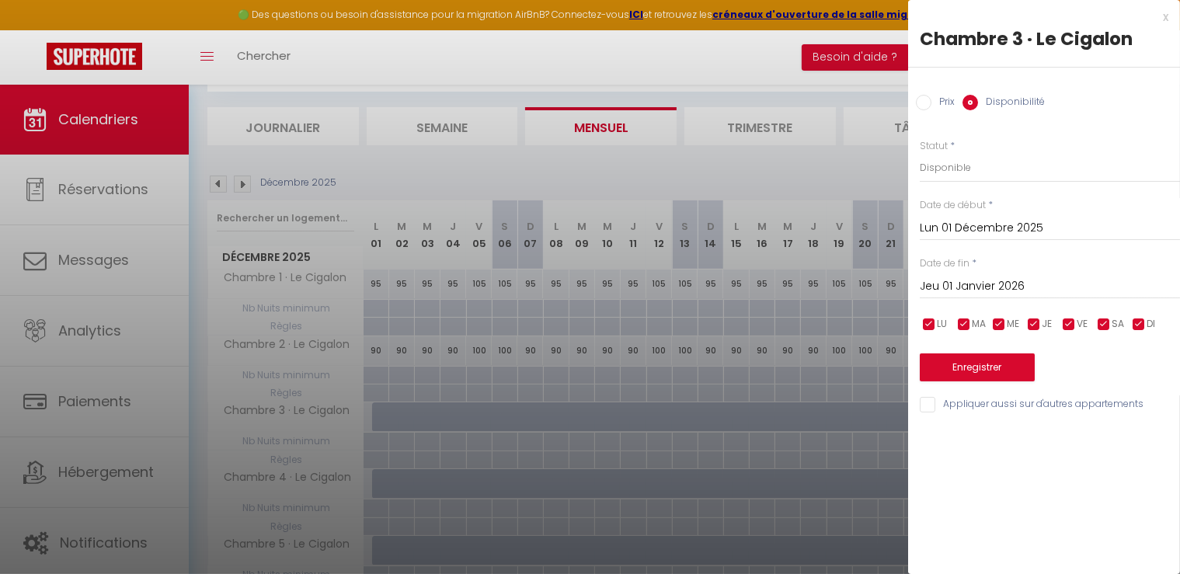
click at [935, 403] on input "Appliquer aussi sur d'autres appartements" at bounding box center [1050, 405] width 260 height 16
click at [967, 363] on button "Enregistrer" at bounding box center [977, 368] width 115 height 28
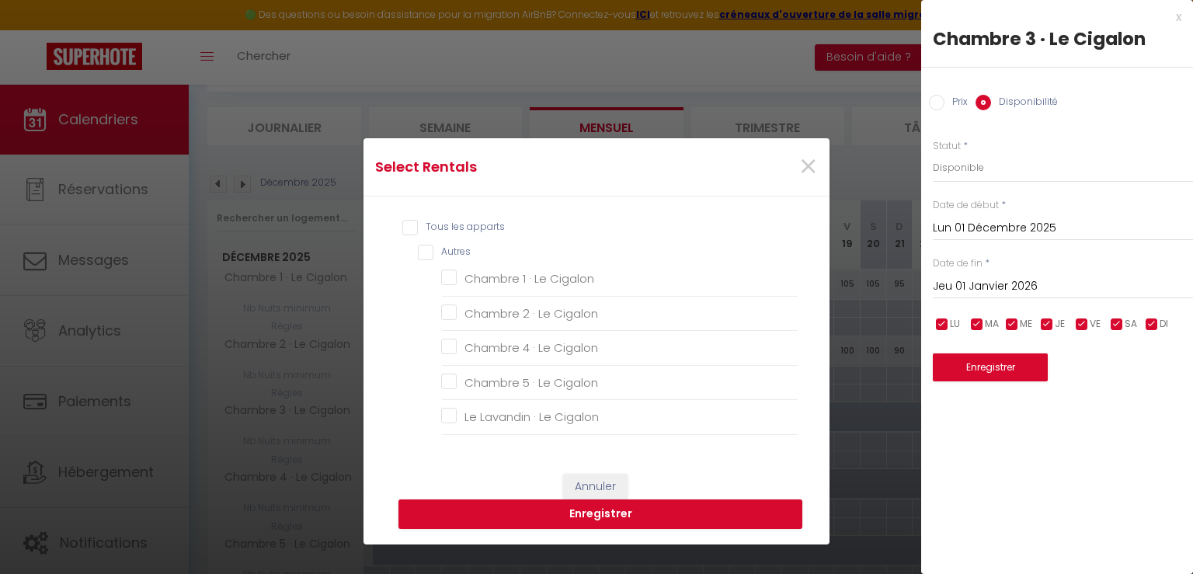
click at [406, 223] on input "Tous les apparts" at bounding box center [600, 228] width 396 height 16
click at [569, 517] on button "Enregistrer" at bounding box center [601, 515] width 404 height 30
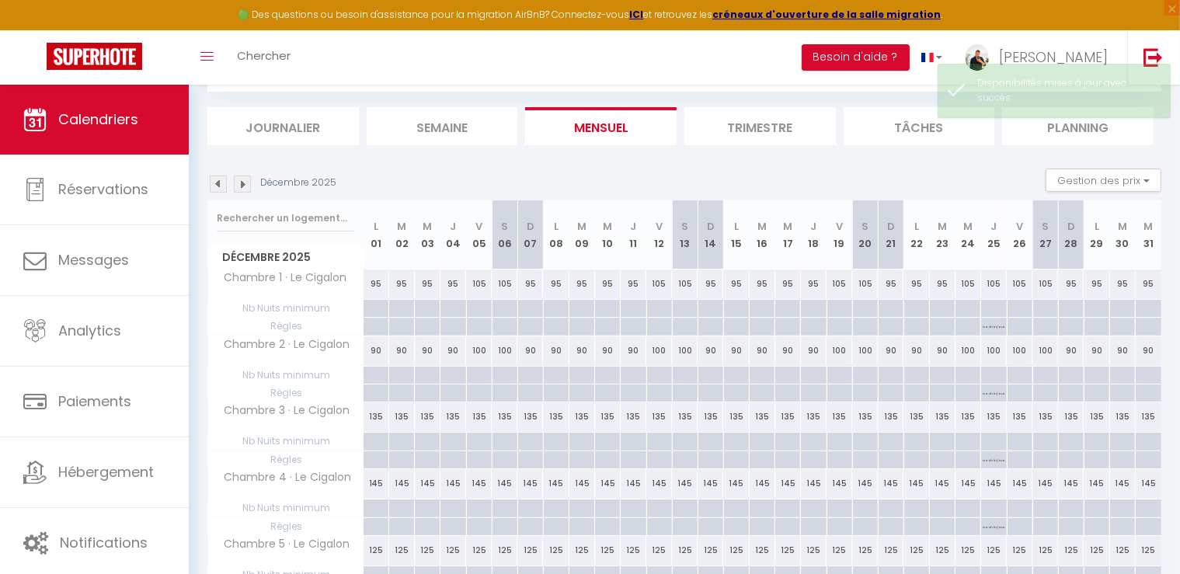
click at [376, 420] on div "135" at bounding box center [377, 416] width 26 height 29
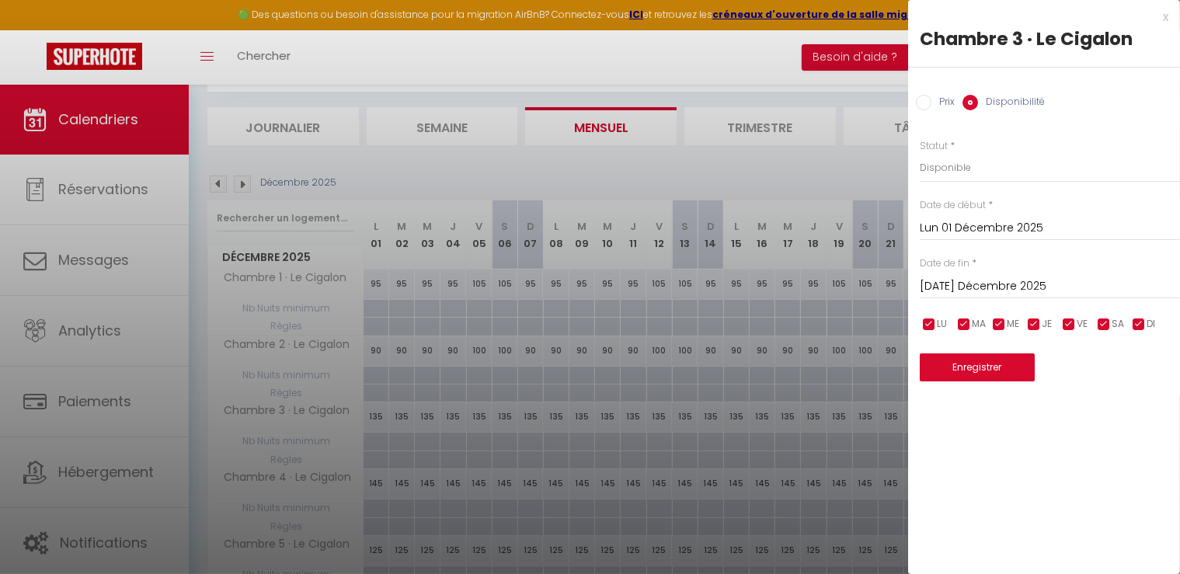
click at [982, 284] on input "[DATE] Décembre 2025" at bounding box center [1050, 287] width 260 height 20
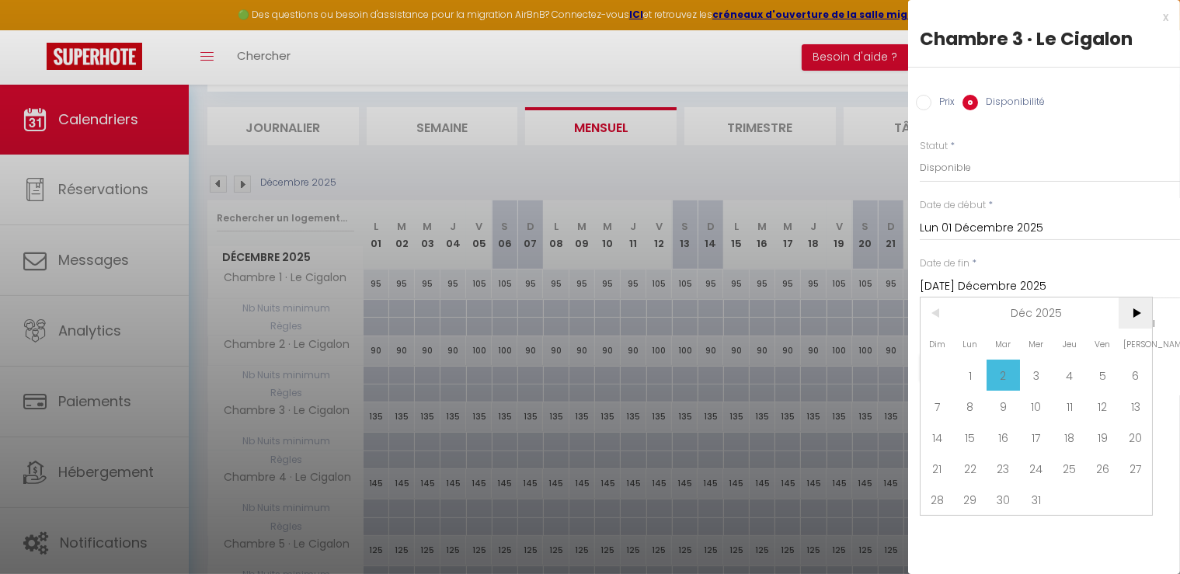
click at [1134, 315] on span ">" at bounding box center [1135, 313] width 33 height 31
click at [1081, 376] on span "1" at bounding box center [1069, 375] width 33 height 31
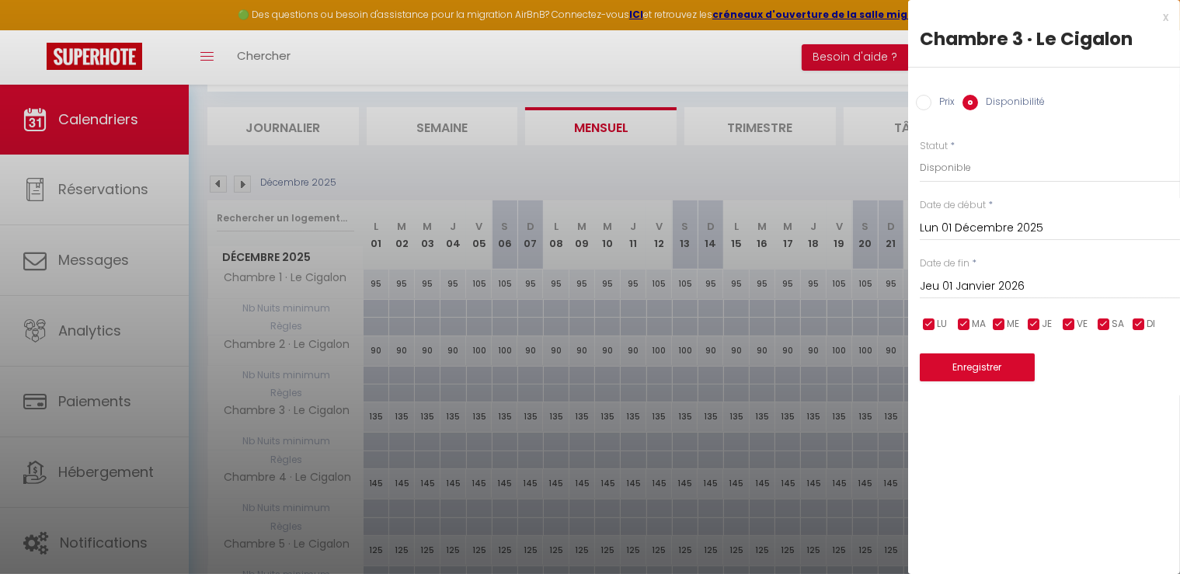
click at [933, 104] on label "Prix" at bounding box center [943, 103] width 23 height 17
click at [932, 104] on input "Prix" at bounding box center [924, 103] width 16 height 16
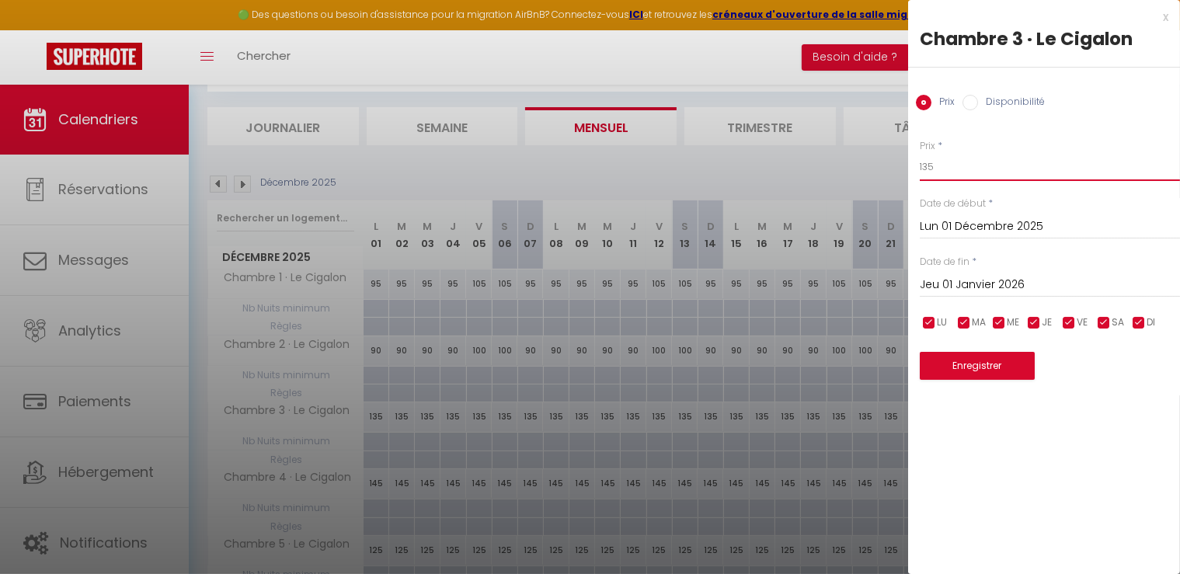
click at [952, 167] on input "135" at bounding box center [1050, 167] width 260 height 28
click at [985, 369] on button "Enregistrer" at bounding box center [977, 366] width 115 height 28
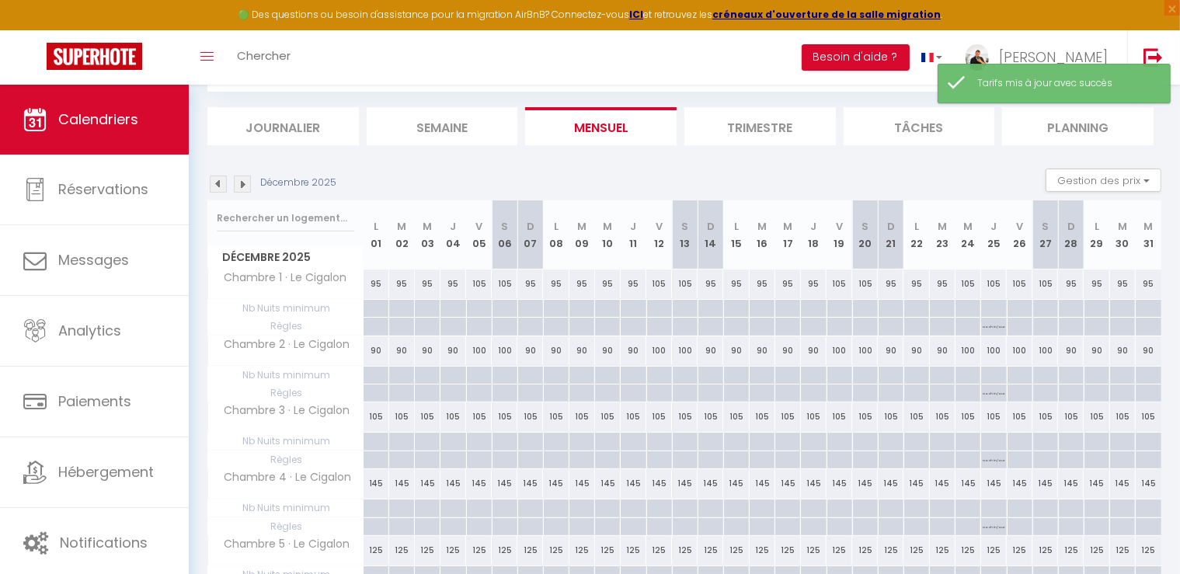
click at [480, 416] on div "105" at bounding box center [479, 416] width 26 height 29
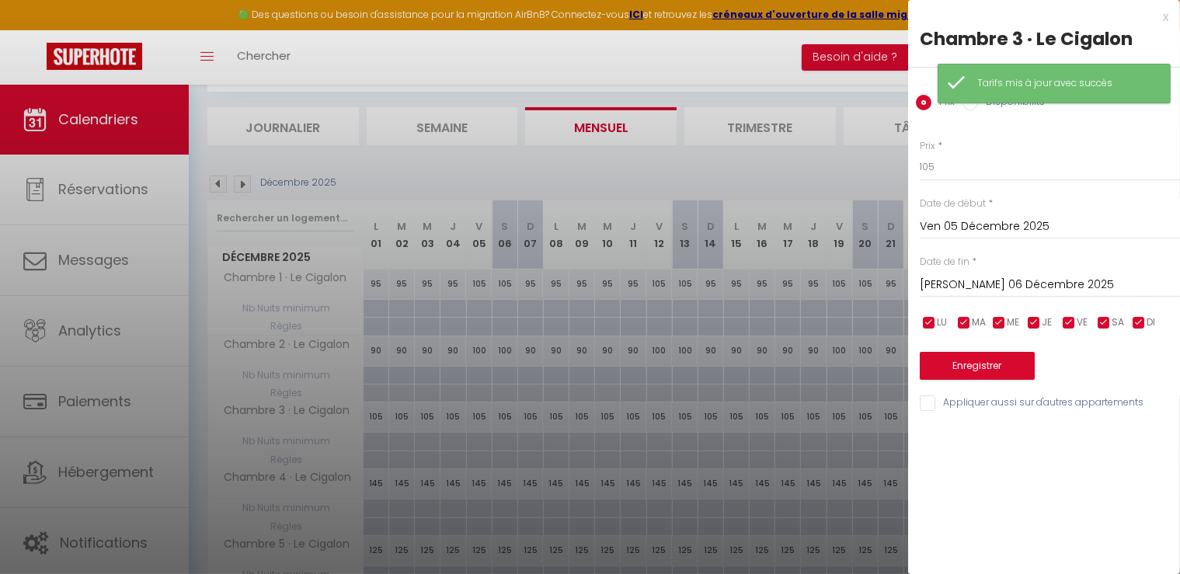
click at [952, 284] on input "[PERSON_NAME] 06 Décembre 2025" at bounding box center [1050, 285] width 260 height 20
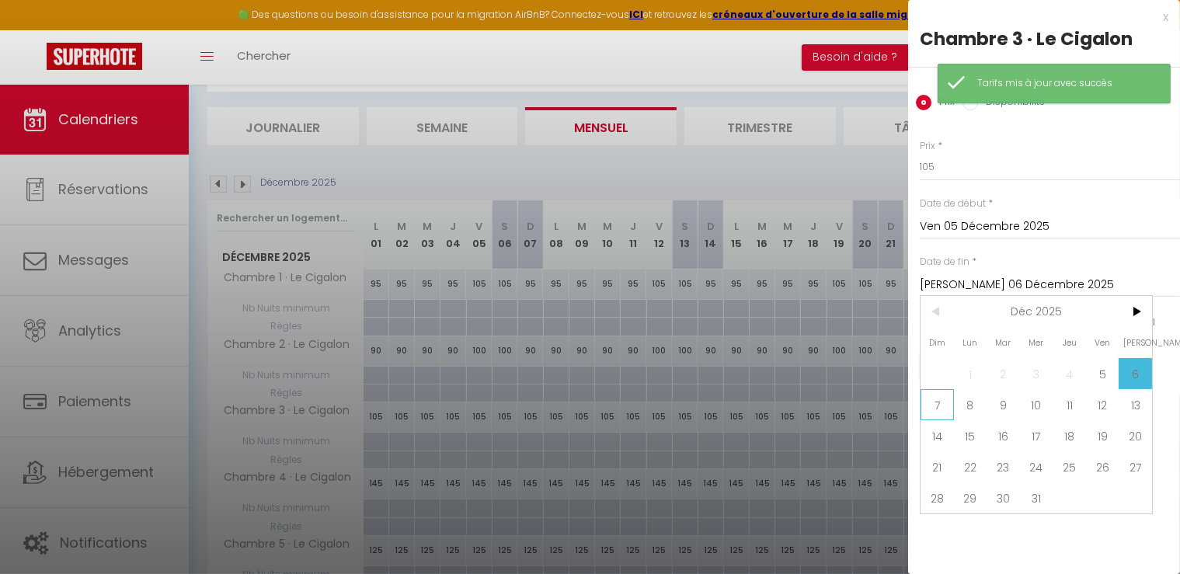
click at [939, 413] on span "7" at bounding box center [937, 404] width 33 height 31
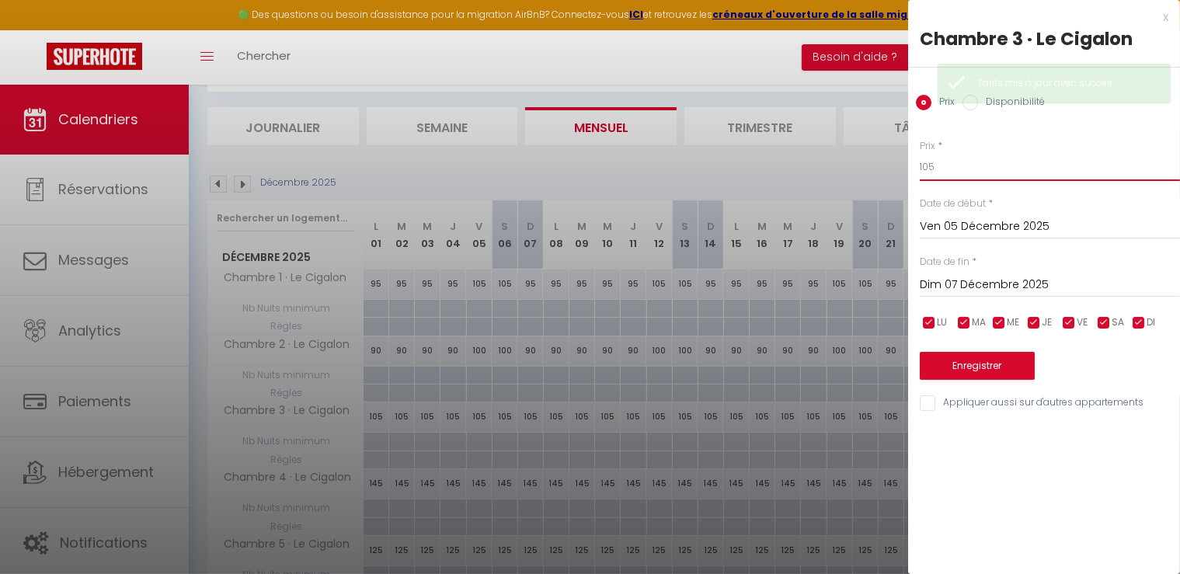
drag, startPoint x: 914, startPoint y: 164, endPoint x: 852, endPoint y: 164, distance: 61.4
click at [852, 164] on body "🟢 Des questions ou besoin d'assistance pour la migration AirBnB? Connectez-vous…" at bounding box center [590, 367] width 1180 height 734
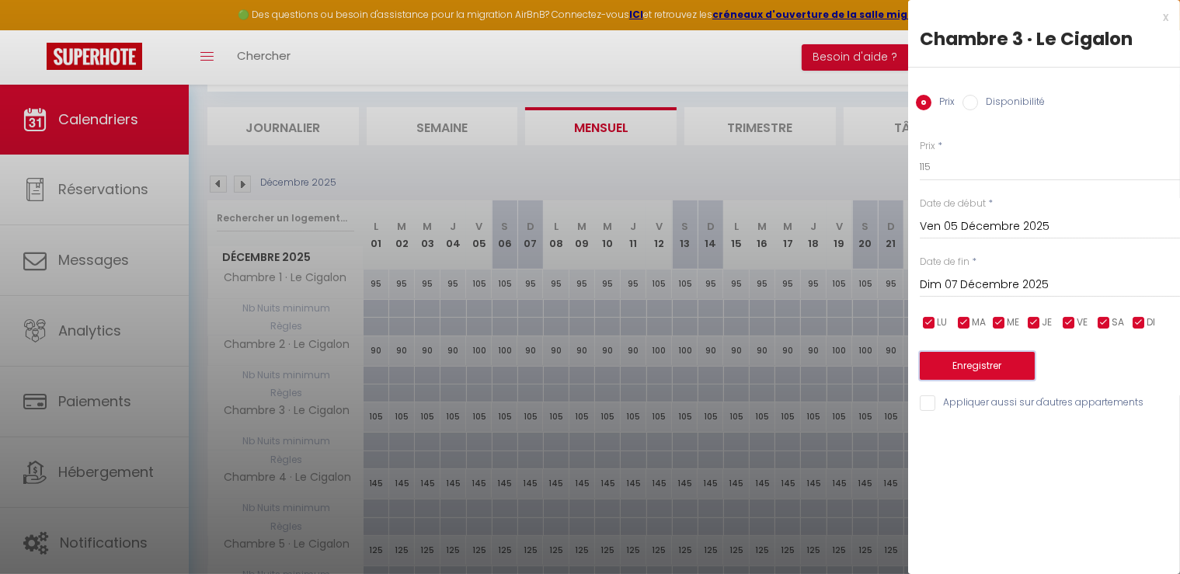
click at [960, 359] on button "Enregistrer" at bounding box center [977, 366] width 115 height 28
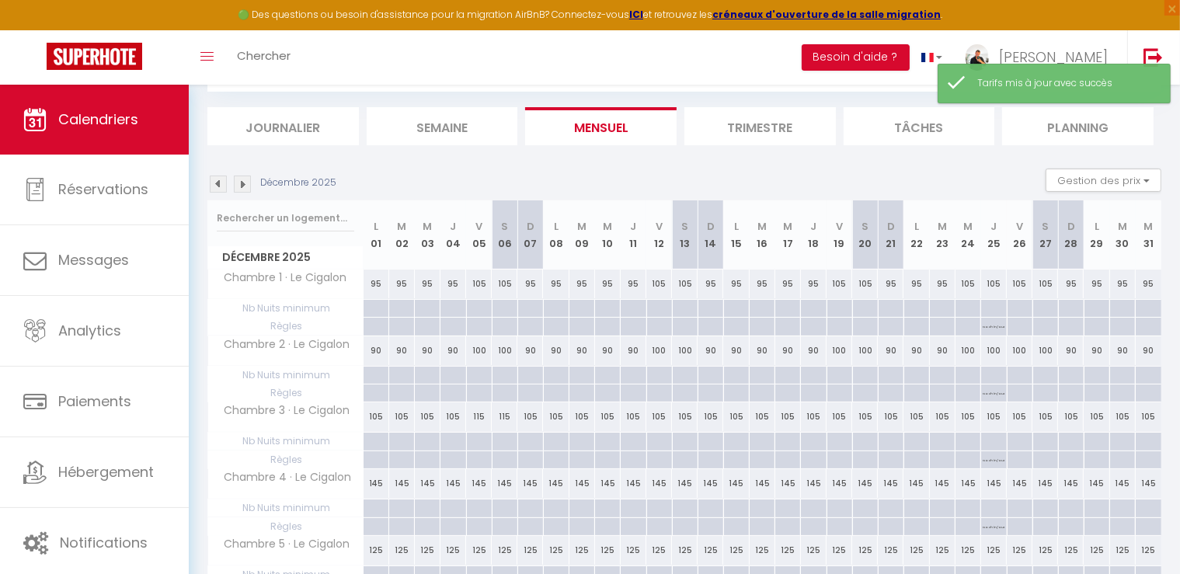
click at [660, 418] on div "105" at bounding box center [659, 416] width 26 height 29
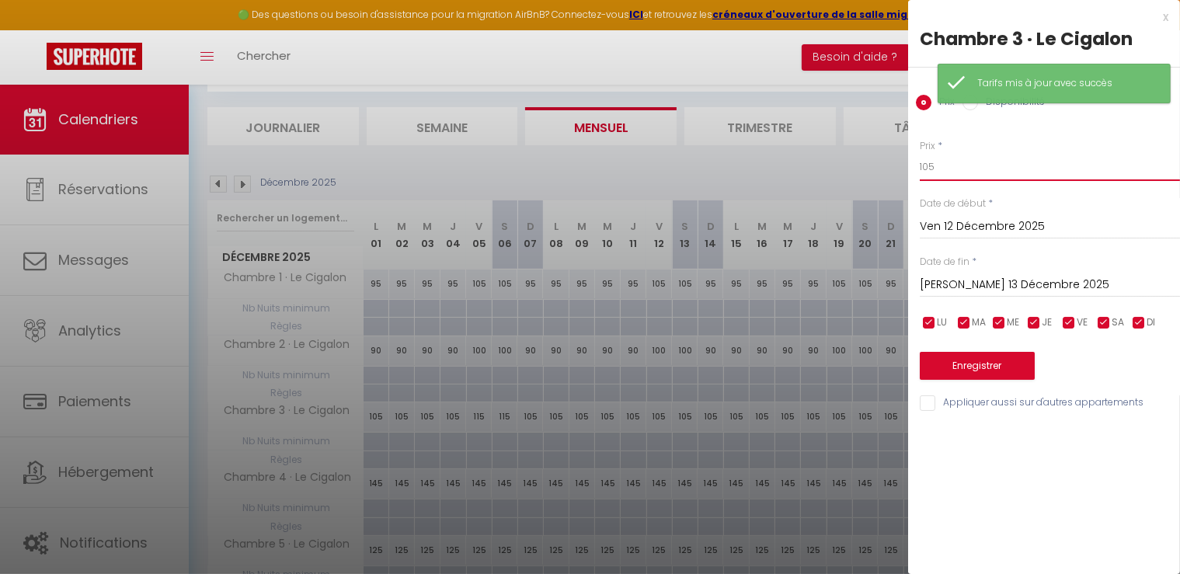
drag, startPoint x: 960, startPoint y: 159, endPoint x: 861, endPoint y: 152, distance: 98.9
click at [861, 152] on body "🟢 Des questions ou besoin d'assistance pour la migration AirBnB? Connectez-vous…" at bounding box center [590, 367] width 1180 height 734
click at [968, 280] on input "[PERSON_NAME] 13 Décembre 2025" at bounding box center [1050, 285] width 260 height 20
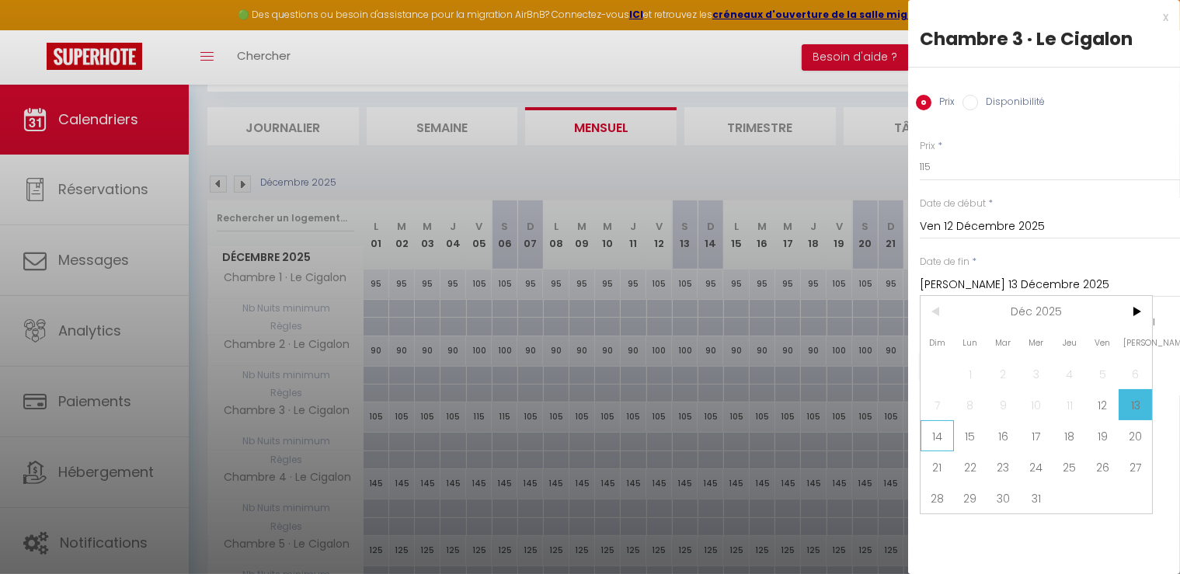
click at [941, 440] on span "14" at bounding box center [937, 435] width 33 height 31
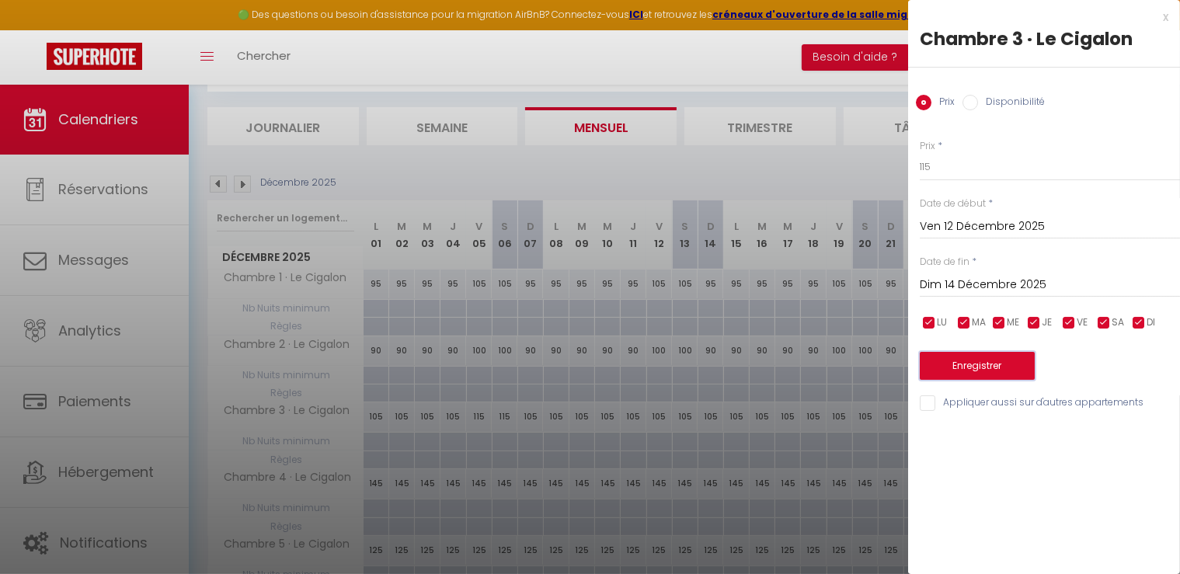
click at [977, 363] on button "Enregistrer" at bounding box center [977, 366] width 115 height 28
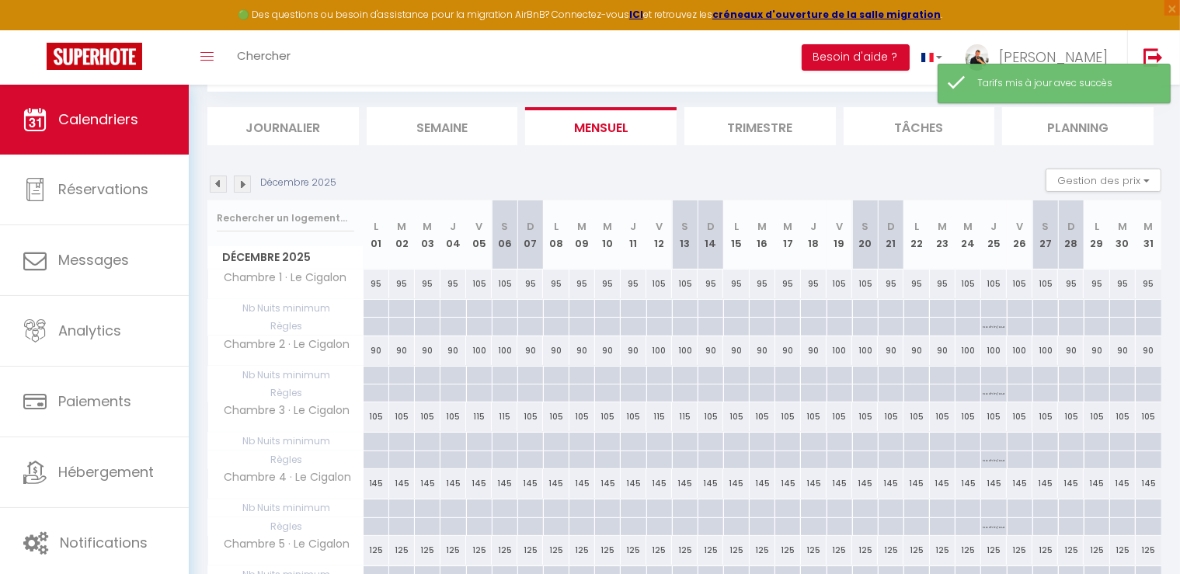
click at [841, 415] on div "105" at bounding box center [840, 416] width 26 height 29
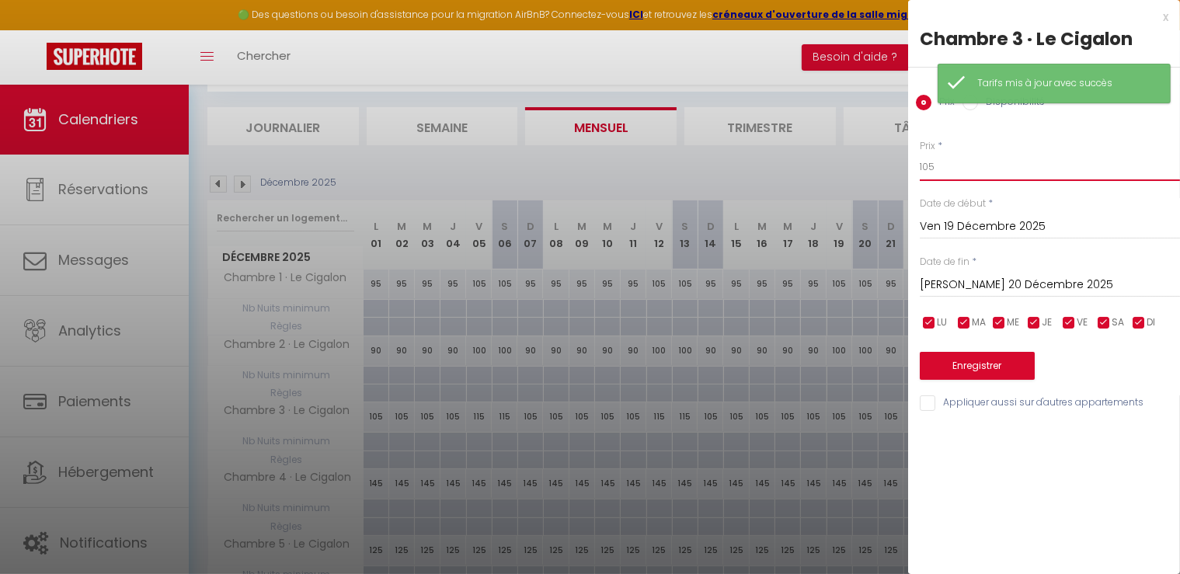
drag, startPoint x: 952, startPoint y: 155, endPoint x: 911, endPoint y: 151, distance: 41.4
click at [922, 148] on div "Prix * 105" at bounding box center [1050, 160] width 260 height 43
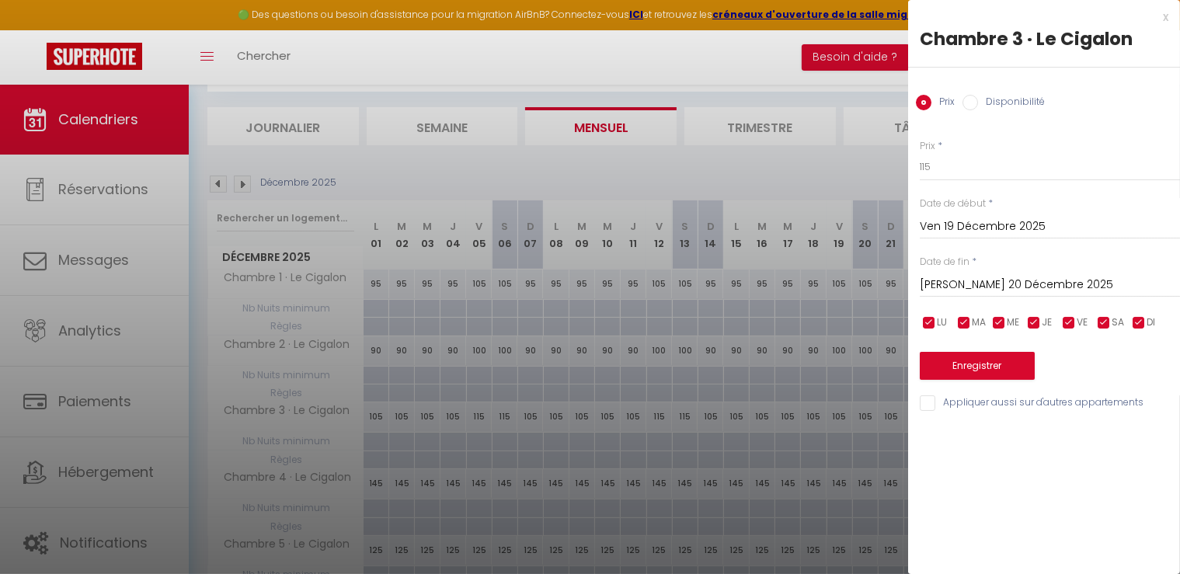
click at [968, 282] on input "[PERSON_NAME] 20 Décembre 2025" at bounding box center [1050, 285] width 260 height 20
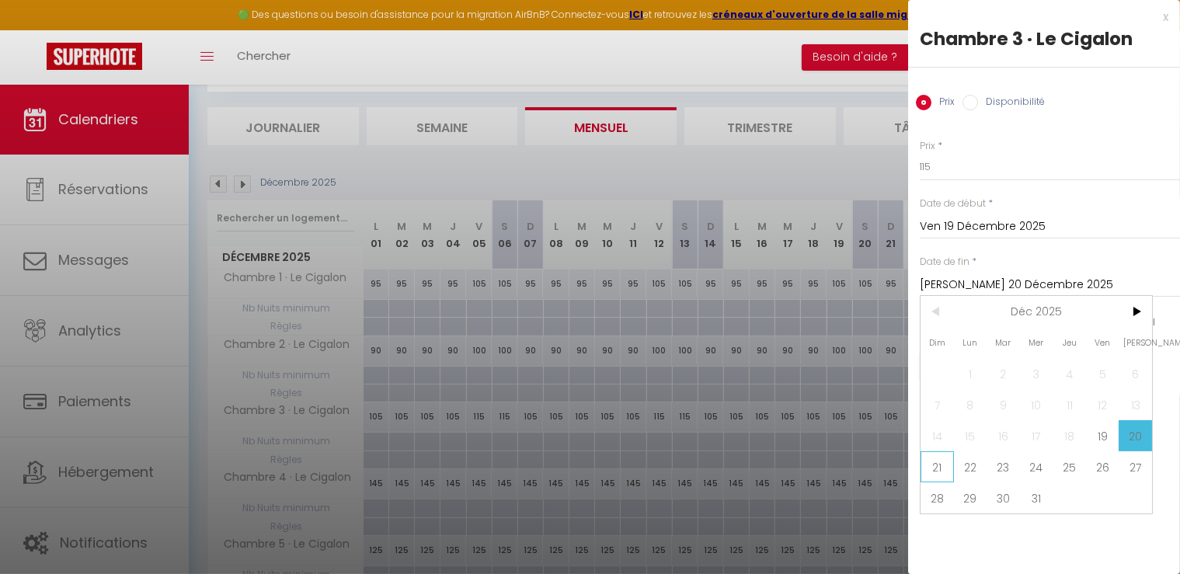
click at [939, 461] on span "21" at bounding box center [937, 466] width 33 height 31
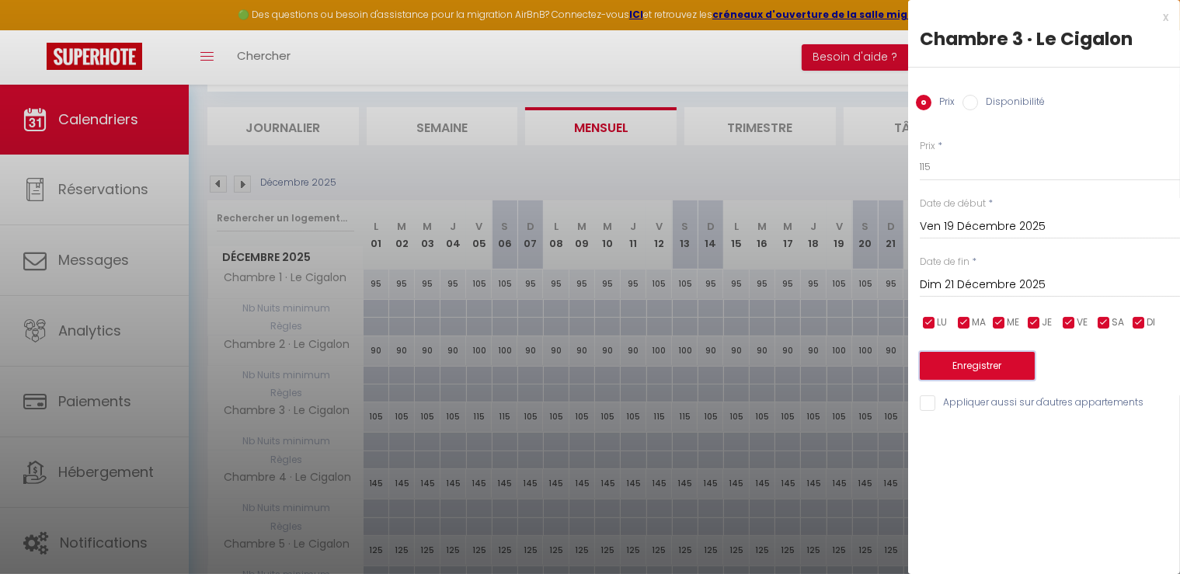
click at [980, 368] on button "Enregistrer" at bounding box center [977, 366] width 115 height 28
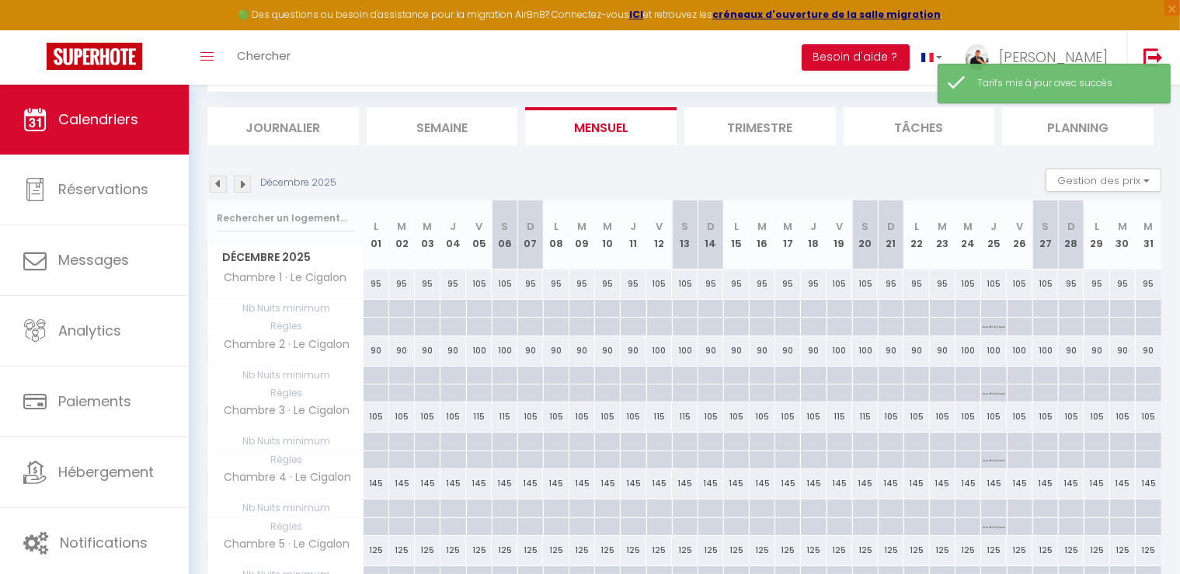
click at [967, 414] on div "105" at bounding box center [969, 416] width 26 height 29
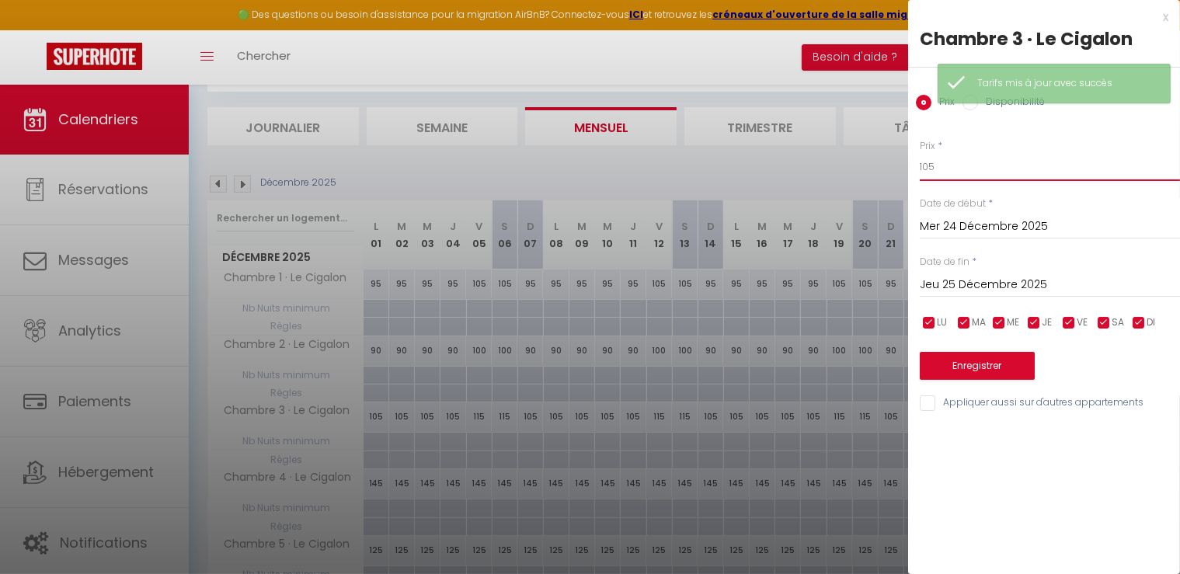
drag, startPoint x: 946, startPoint y: 165, endPoint x: 795, endPoint y: 155, distance: 151.0
click at [795, 156] on body "🟢 Des questions ou besoin d'assistance pour la migration AirBnB? Connectez-vous…" at bounding box center [590, 367] width 1180 height 734
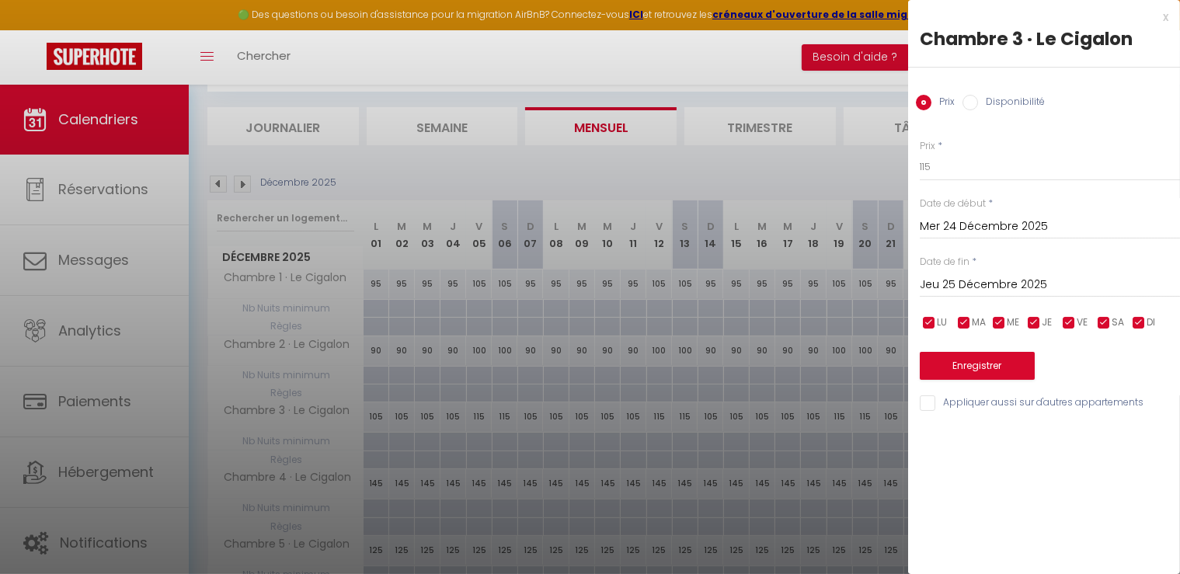
click at [994, 284] on input "Jeu 25 Décembre 2025" at bounding box center [1050, 285] width 260 height 20
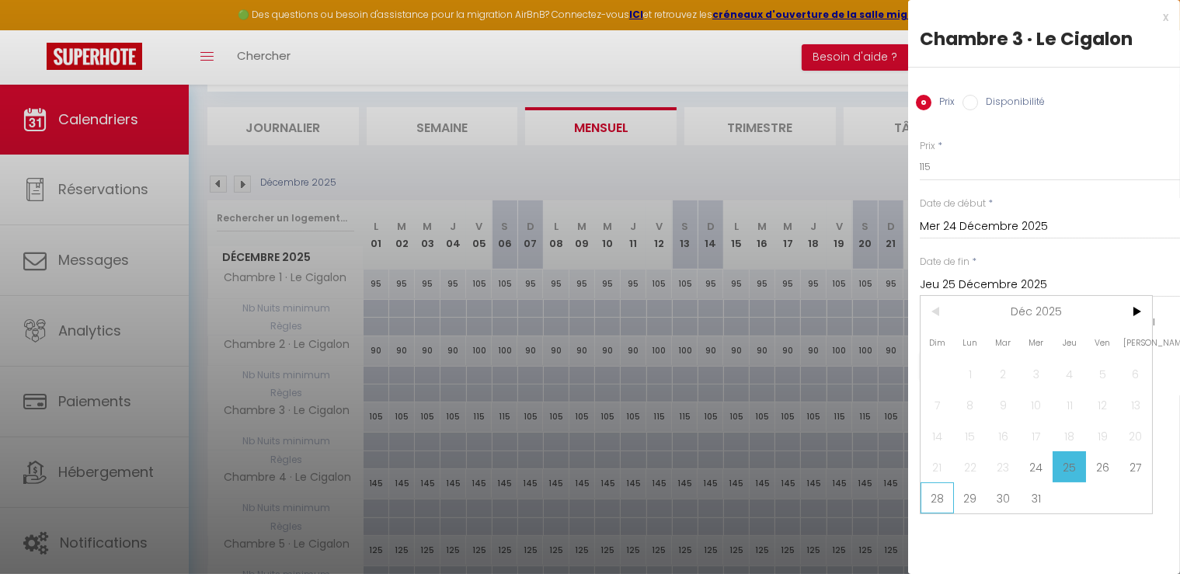
click at [941, 490] on span "28" at bounding box center [937, 497] width 33 height 31
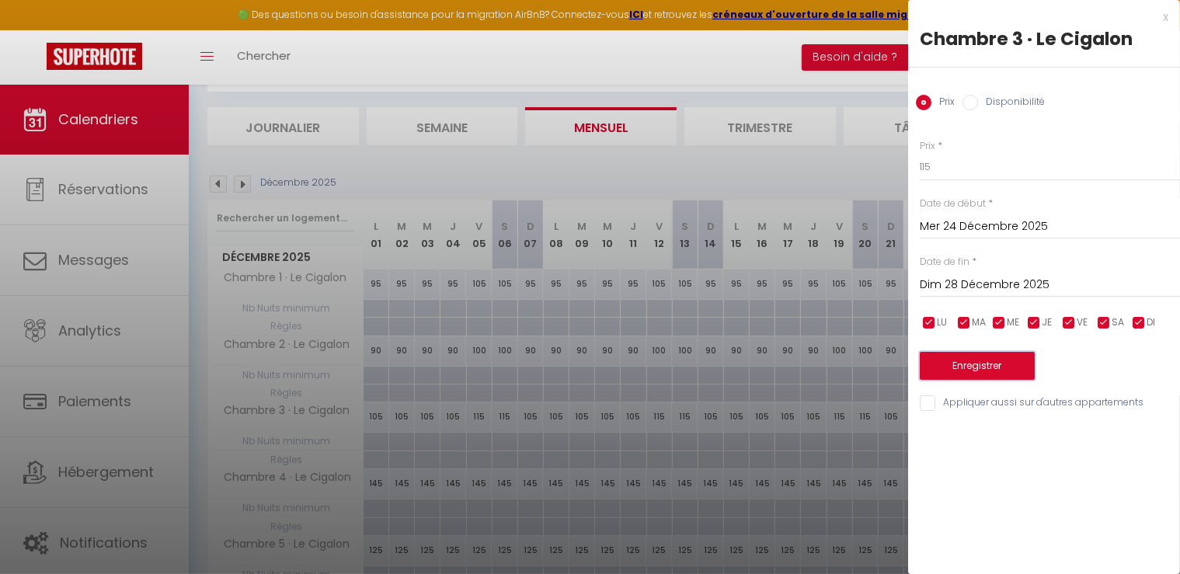
click at [980, 360] on button "Enregistrer" at bounding box center [977, 366] width 115 height 28
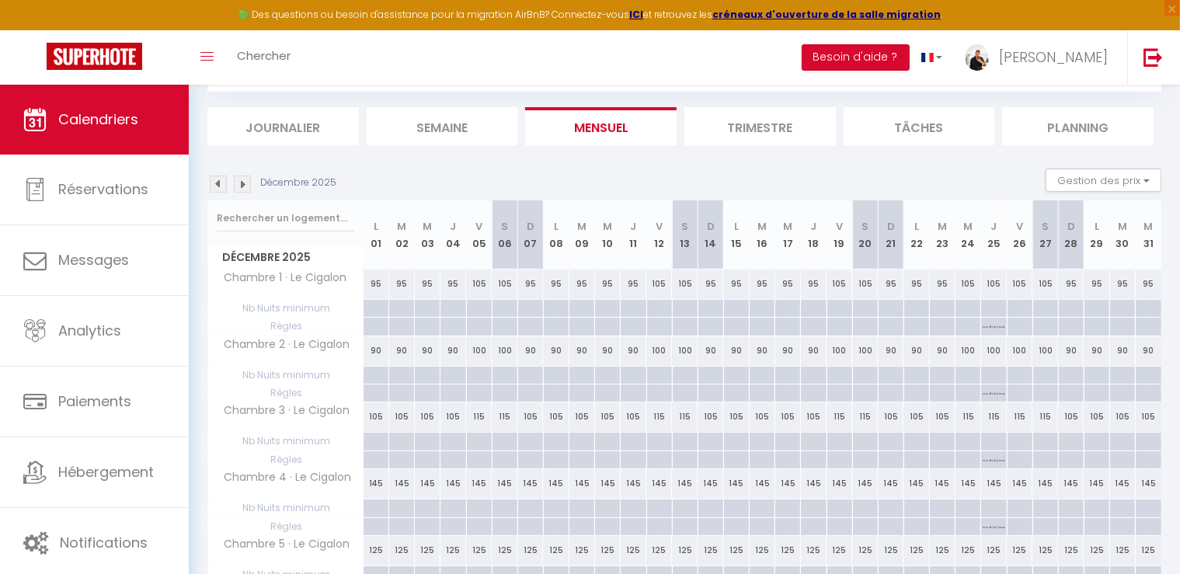
click at [378, 481] on div "145" at bounding box center [377, 483] width 26 height 29
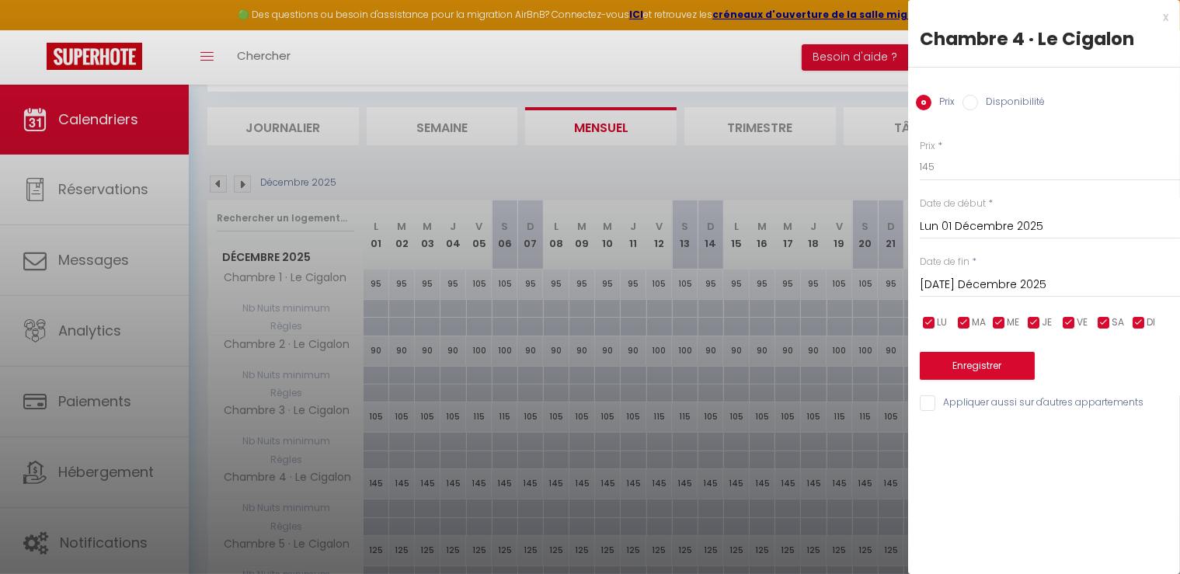
click at [958, 284] on input "[DATE] Décembre 2025" at bounding box center [1050, 285] width 260 height 20
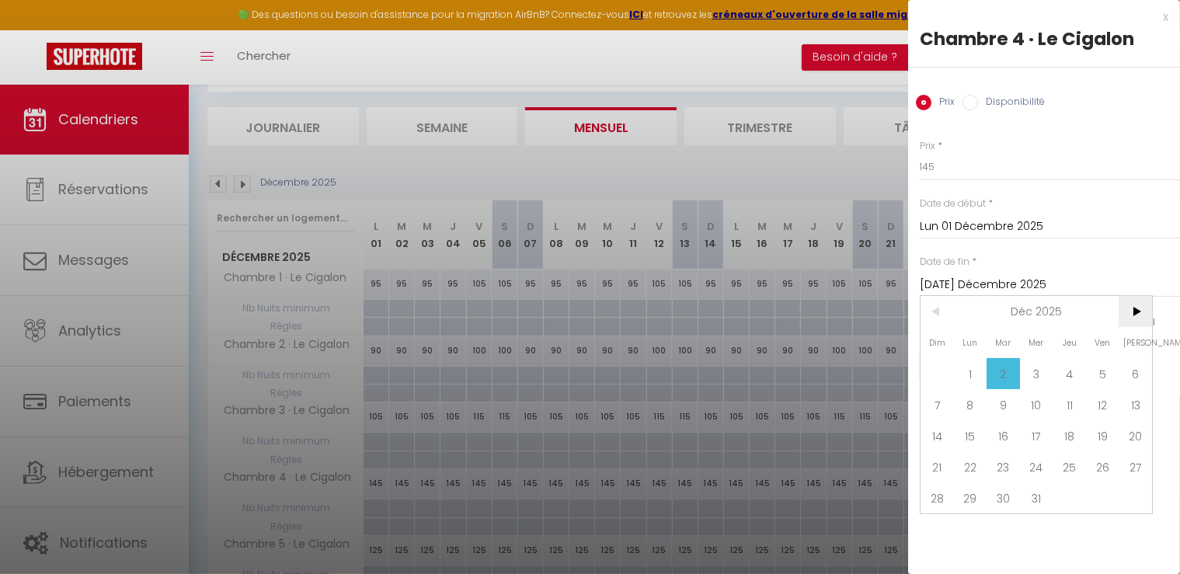
click at [1134, 316] on span ">" at bounding box center [1135, 311] width 33 height 31
click at [1074, 366] on span "1" at bounding box center [1069, 373] width 33 height 31
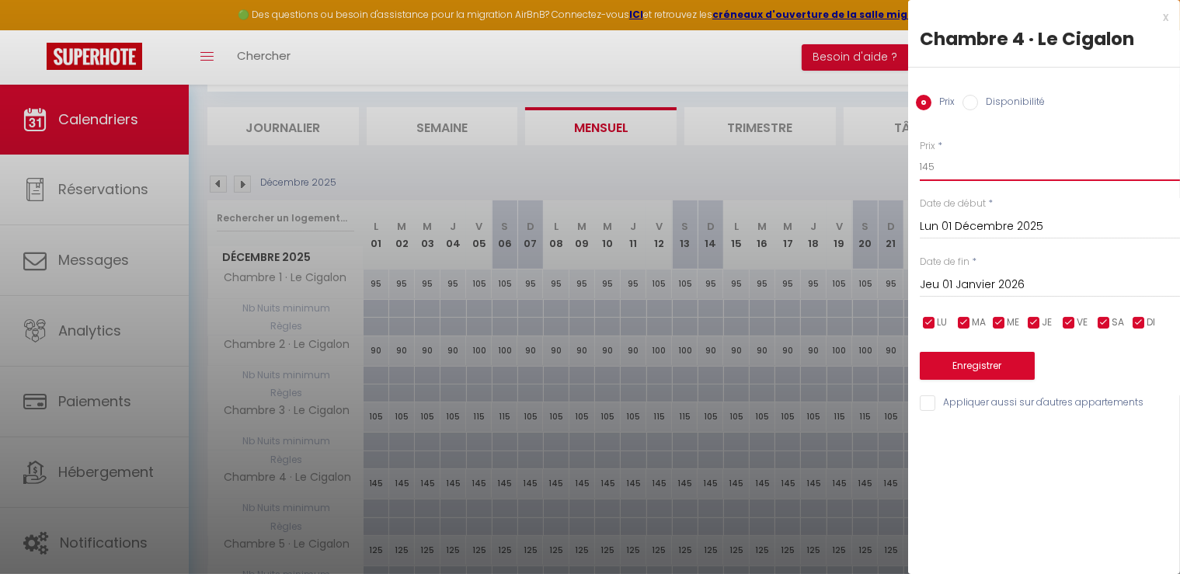
drag, startPoint x: 970, startPoint y: 168, endPoint x: 817, endPoint y: 163, distance: 152.4
click at [817, 163] on body "🟢 Des questions ou besoin d'assistance pour la migration AirBnB? Connectez-vous…" at bounding box center [590, 367] width 1180 height 734
click at [984, 369] on button "Enregistrer" at bounding box center [977, 366] width 115 height 28
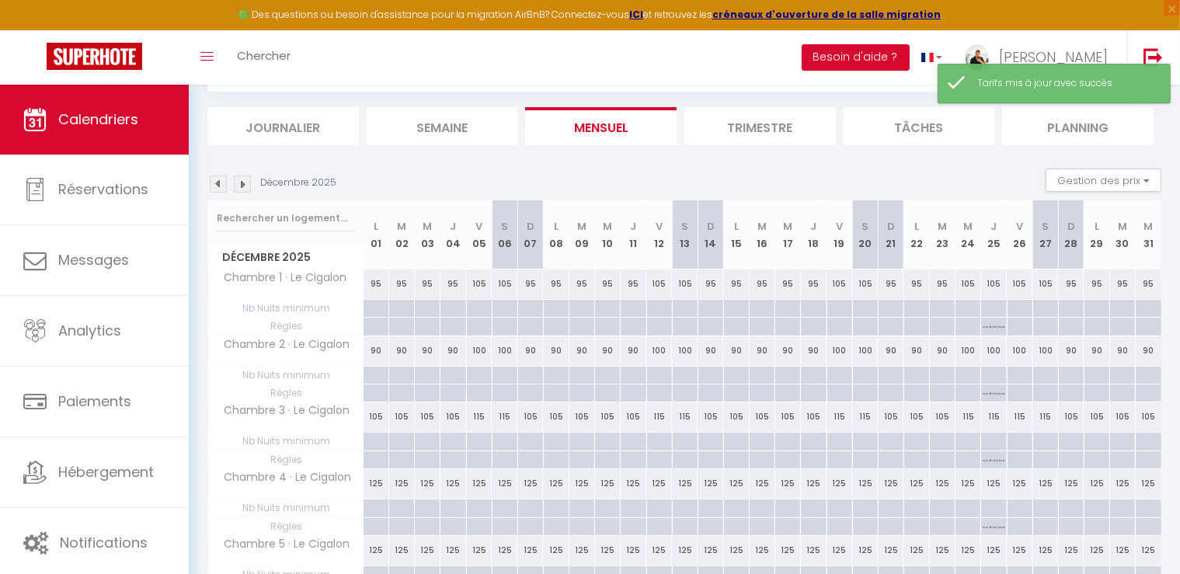
click at [485, 482] on div "125" at bounding box center [479, 483] width 26 height 29
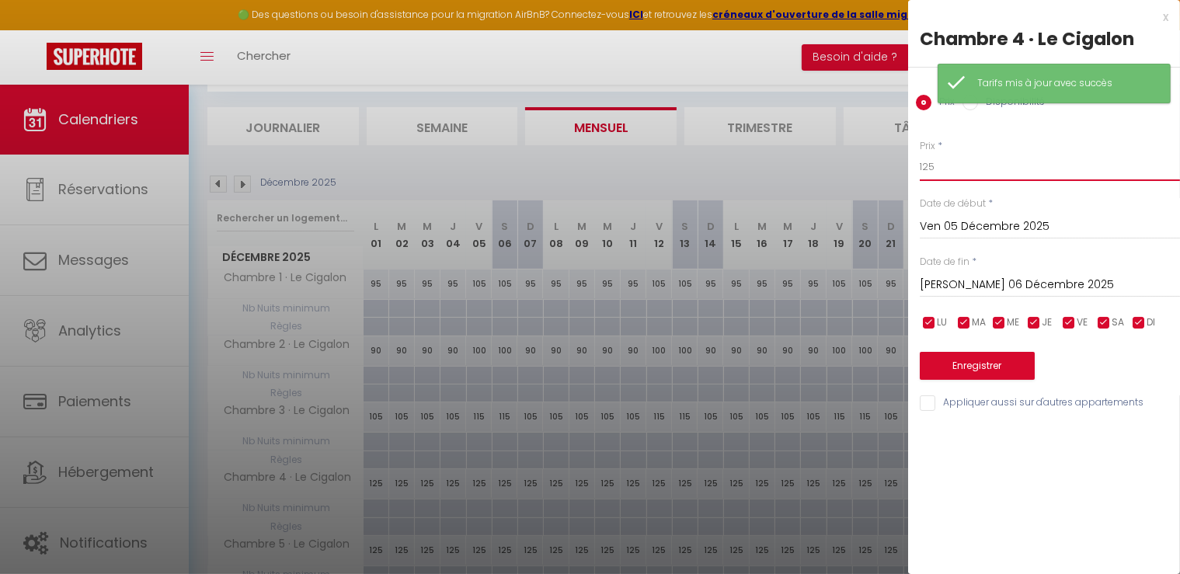
drag, startPoint x: 890, startPoint y: 153, endPoint x: 845, endPoint y: 152, distance: 45.1
click at [845, 152] on body "🟢 Des questions ou besoin d'assistance pour la migration AirBnB? Connectez-vous…" at bounding box center [590, 367] width 1180 height 734
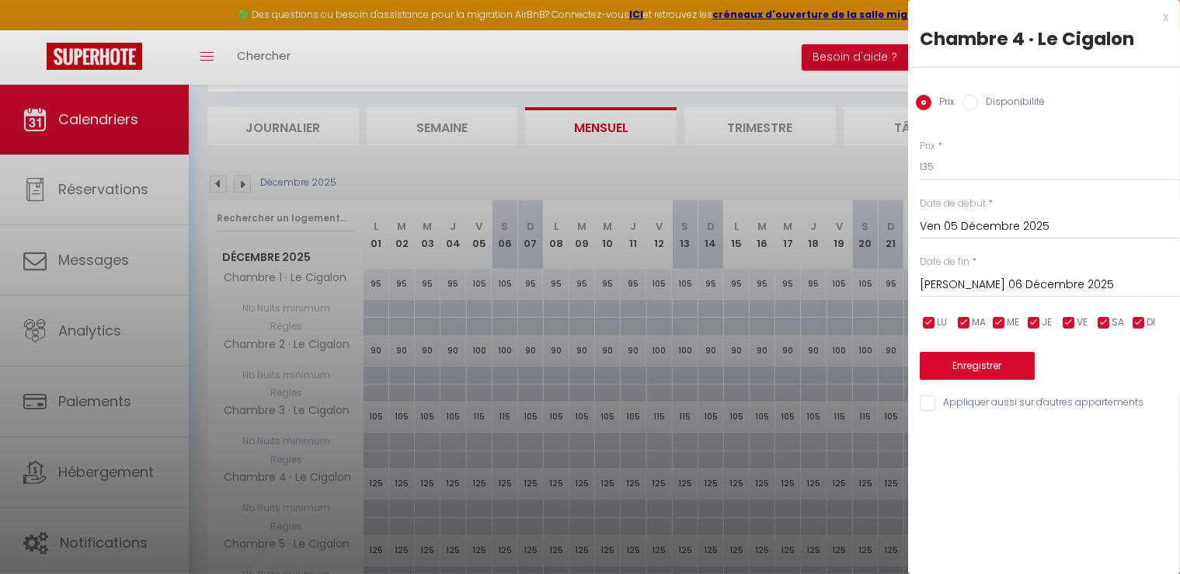
click at [982, 278] on input "[PERSON_NAME] 06 Décembre 2025" at bounding box center [1050, 285] width 260 height 20
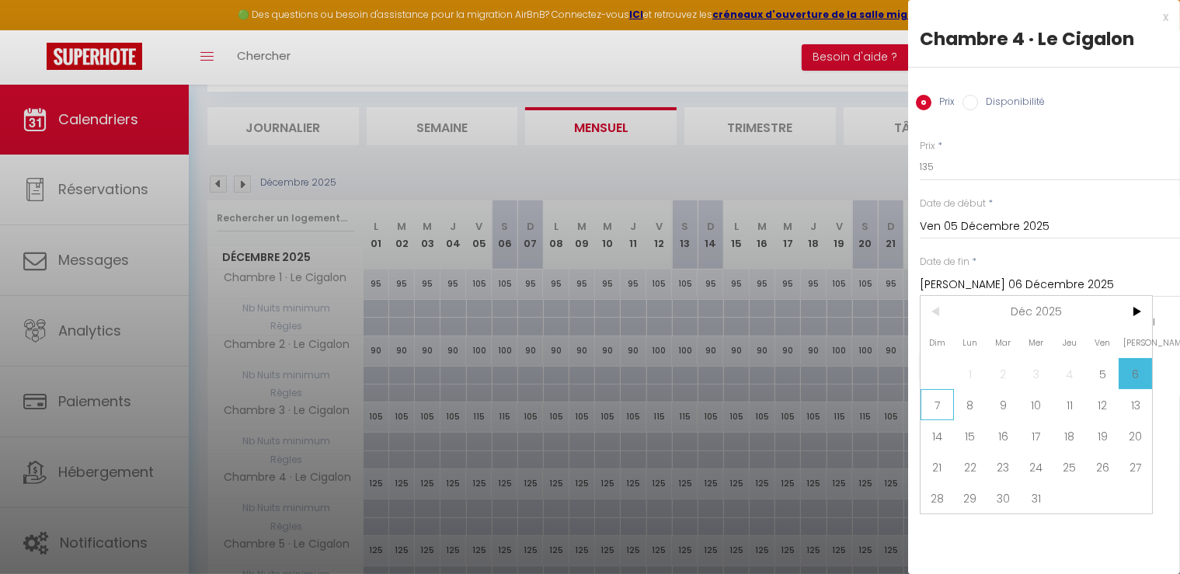
click at [936, 406] on span "7" at bounding box center [937, 404] width 33 height 31
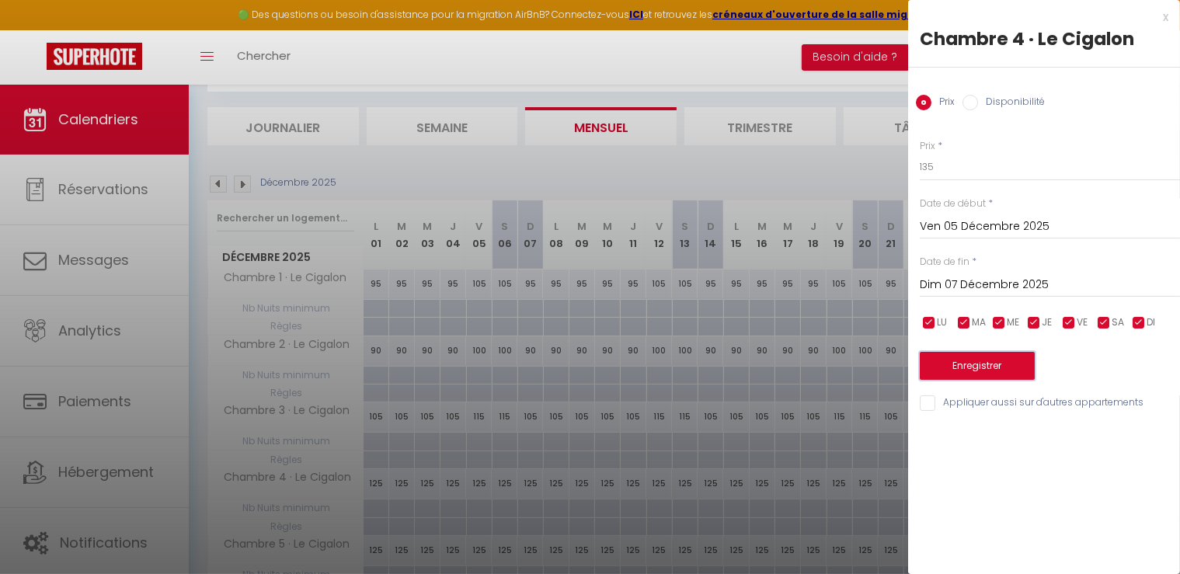
click at [969, 370] on button "Enregistrer" at bounding box center [977, 366] width 115 height 28
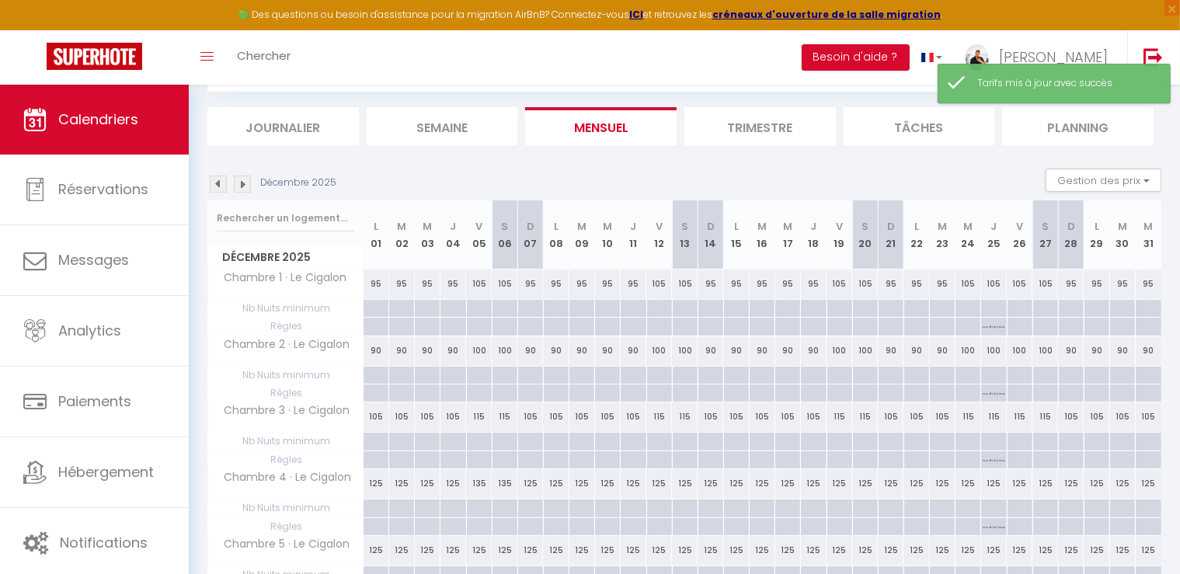
click at [653, 480] on div "125" at bounding box center [659, 483] width 26 height 29
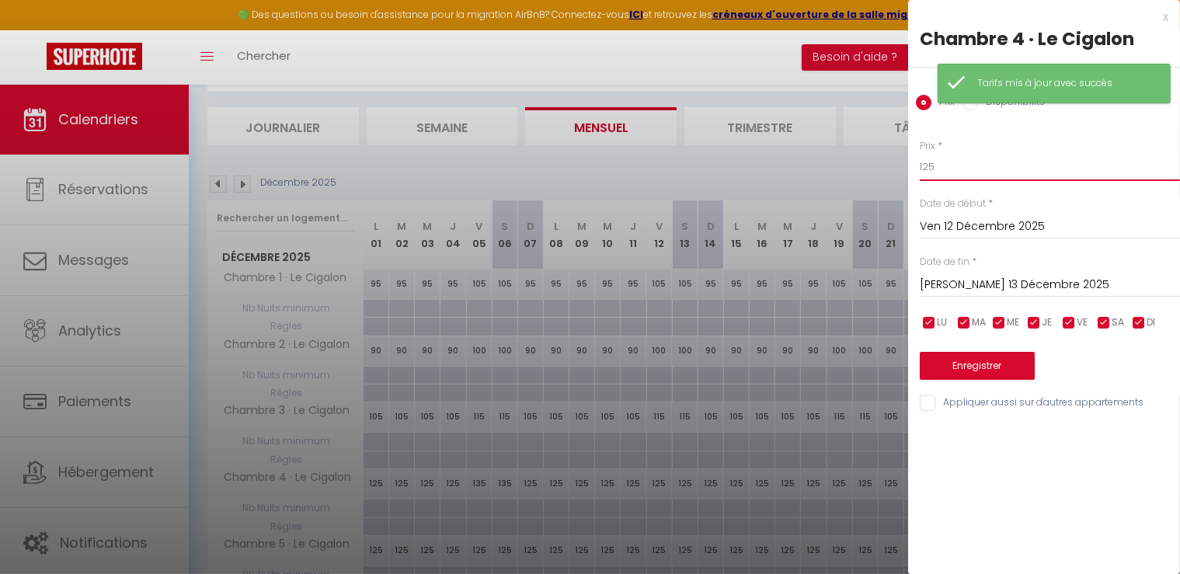
drag, startPoint x: 946, startPoint y: 156, endPoint x: 812, endPoint y: 146, distance: 134.8
click at [812, 147] on body "🟢 Des questions ou besoin d'assistance pour la migration AirBnB? Connectez-vous…" at bounding box center [590, 367] width 1180 height 734
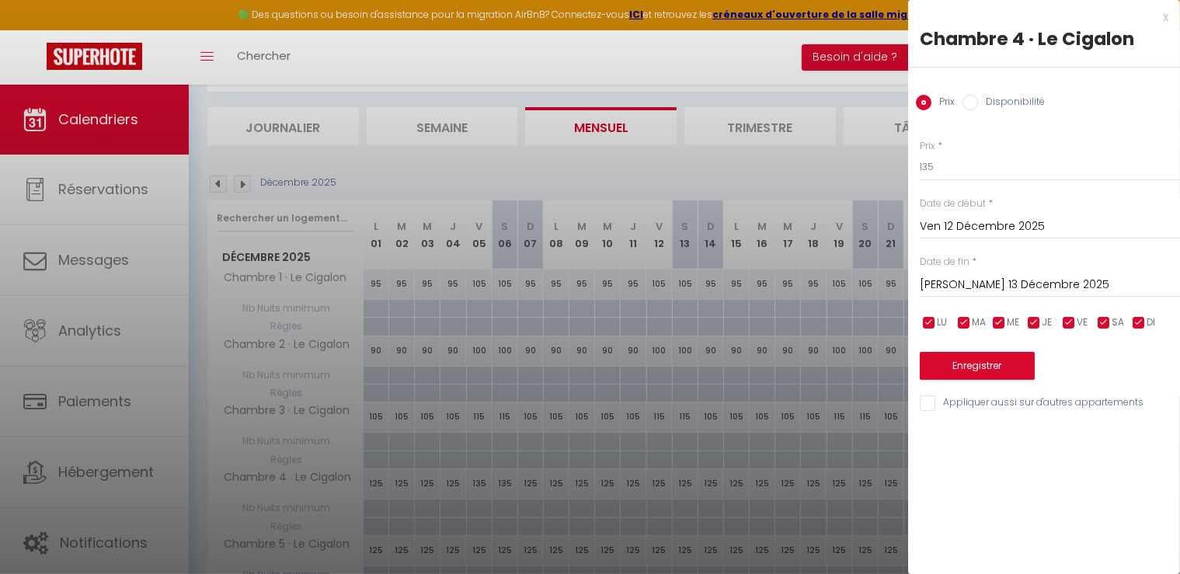
click at [956, 291] on input "[PERSON_NAME] 13 Décembre 2025" at bounding box center [1050, 285] width 260 height 20
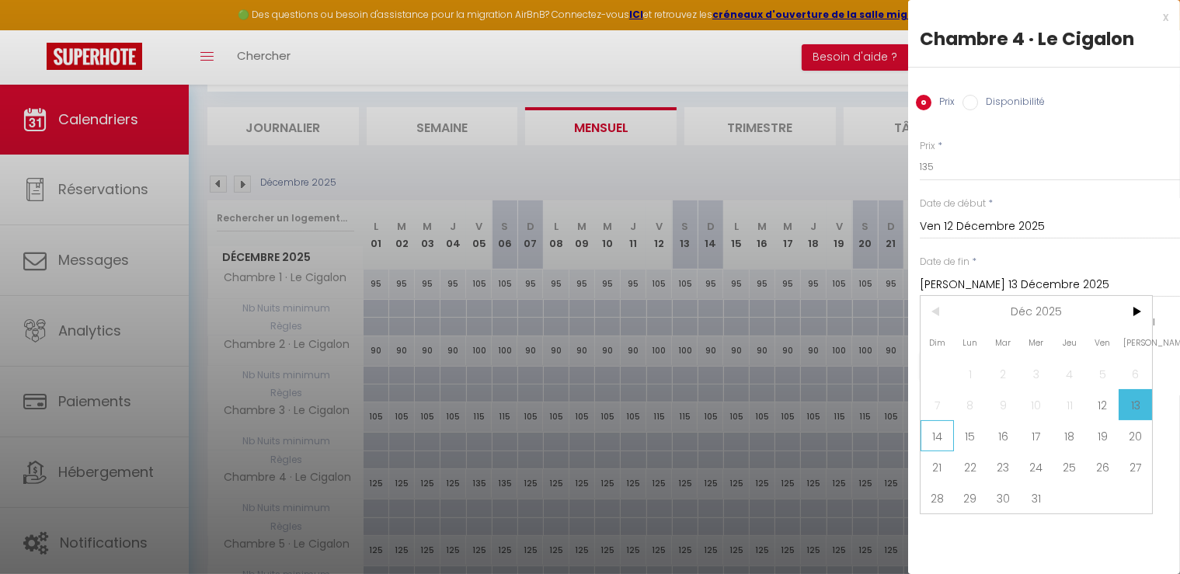
click at [935, 427] on span "14" at bounding box center [937, 435] width 33 height 31
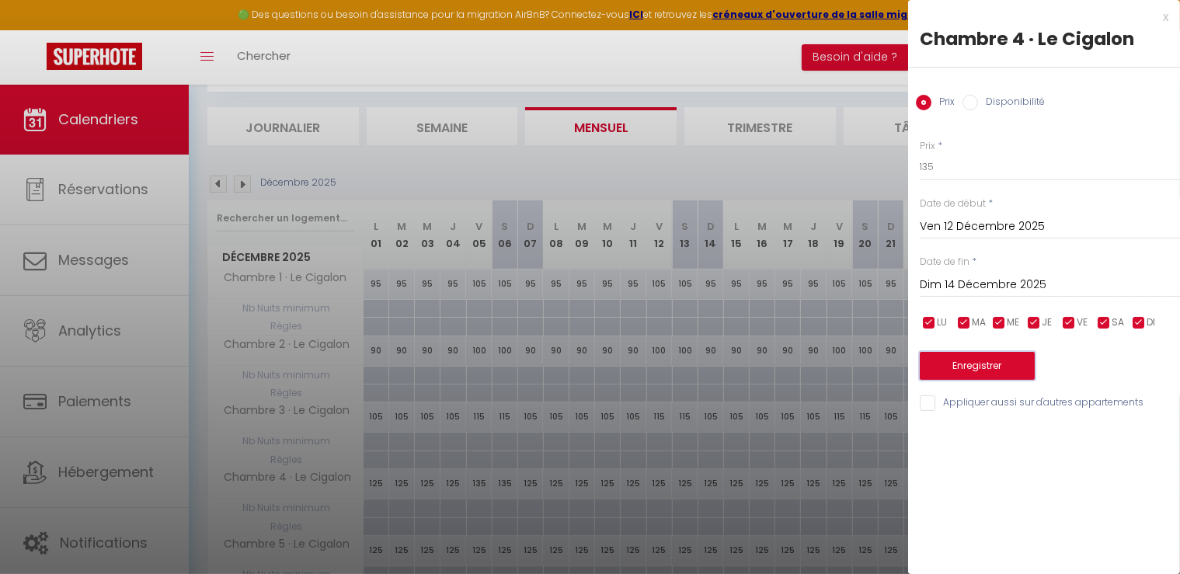
click at [977, 369] on button "Enregistrer" at bounding box center [977, 366] width 115 height 28
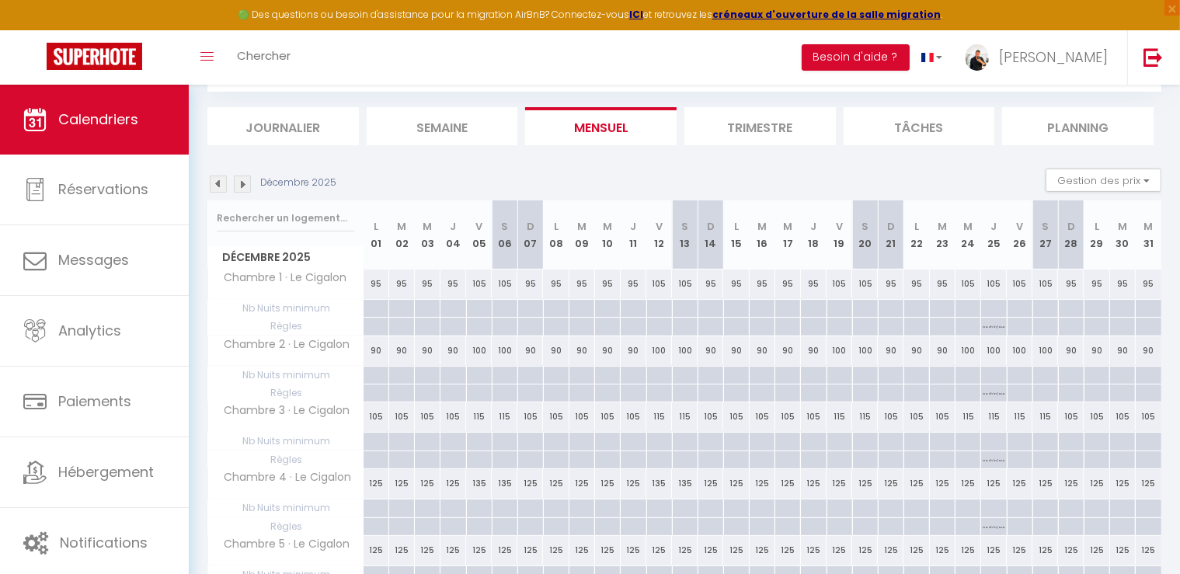
click at [837, 479] on div "125" at bounding box center [840, 483] width 26 height 29
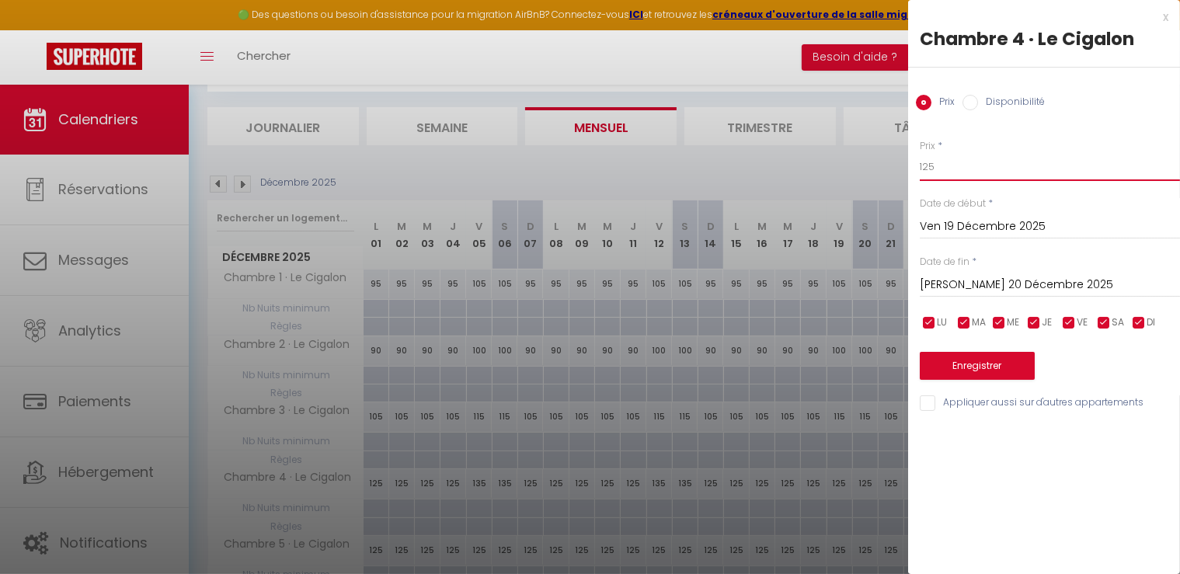
drag, startPoint x: 876, startPoint y: 167, endPoint x: 843, endPoint y: 167, distance: 33.4
click at [843, 167] on body "🟢 Des questions ou besoin d'assistance pour la migration AirBnB? Connectez-vous…" at bounding box center [590, 367] width 1180 height 734
click at [997, 279] on input "[PERSON_NAME] 20 Décembre 2025" at bounding box center [1050, 285] width 260 height 20
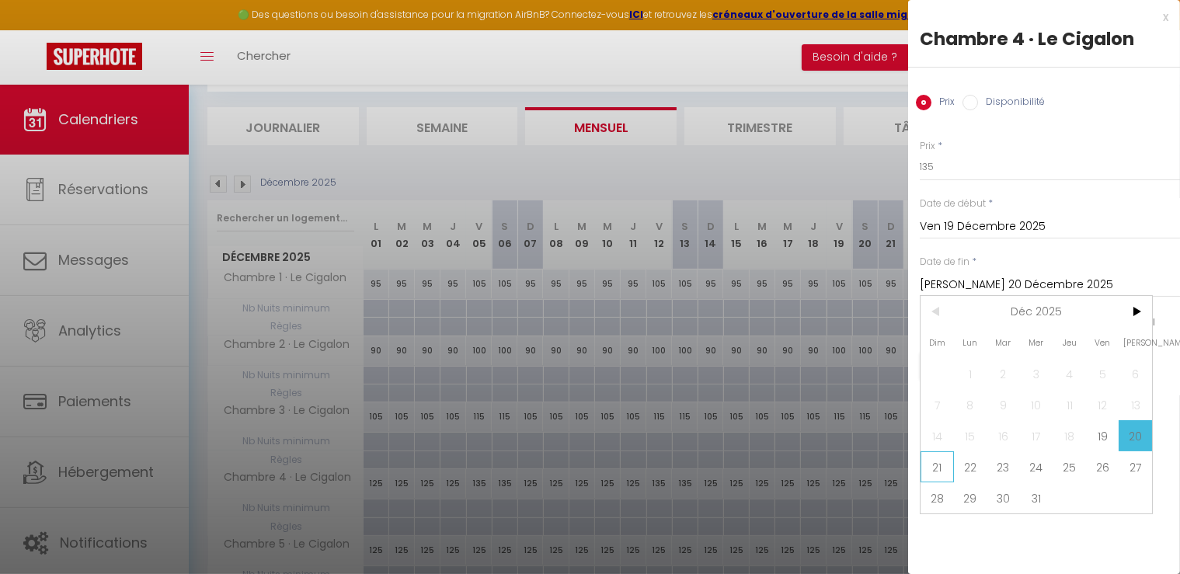
click at [934, 460] on span "21" at bounding box center [937, 466] width 33 height 31
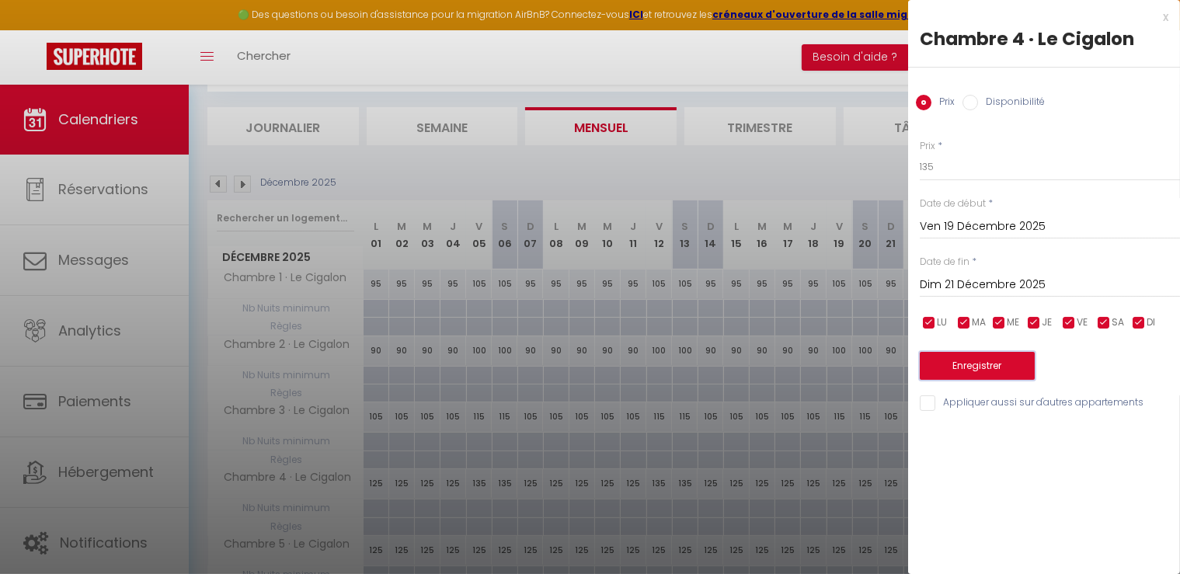
click at [981, 359] on button "Enregistrer" at bounding box center [977, 366] width 115 height 28
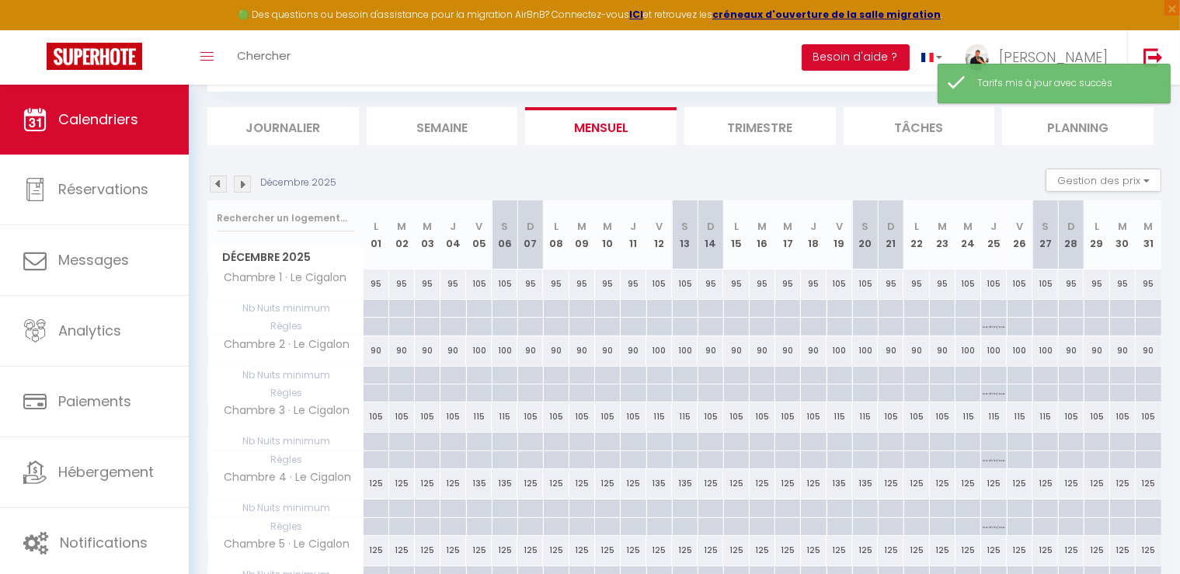
click at [961, 487] on div "125" at bounding box center [969, 483] width 26 height 29
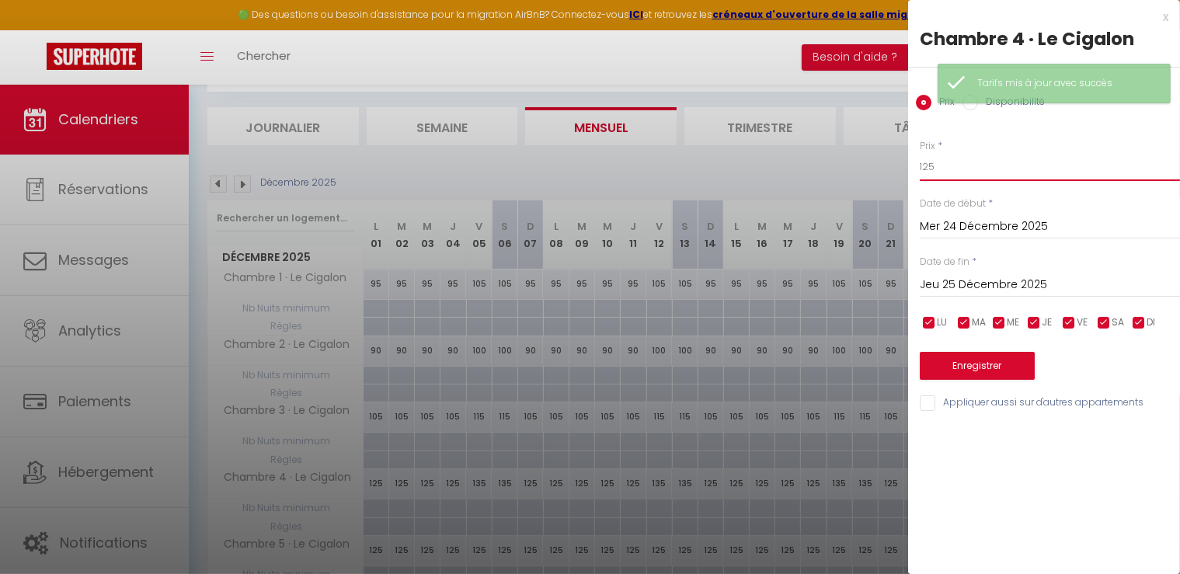
drag, startPoint x: 852, startPoint y: 152, endPoint x: 809, endPoint y: 134, distance: 46.0
click at [809, 134] on body "🟢 Des questions ou besoin d'assistance pour la migration AirBnB? Connectez-vous…" at bounding box center [590, 367] width 1180 height 734
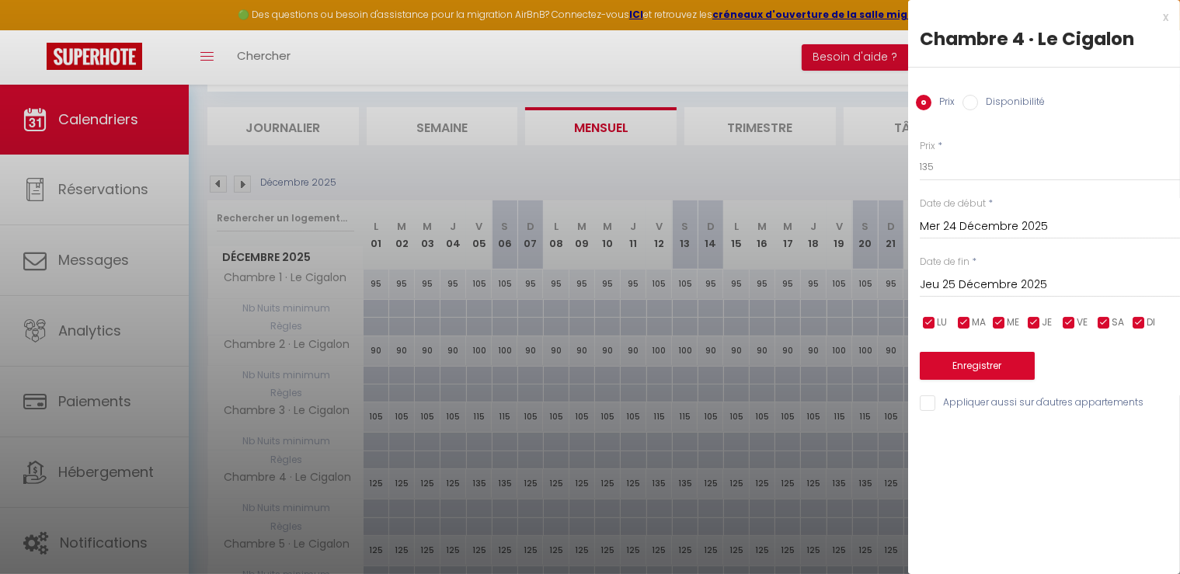
click at [987, 280] on input "Jeu 25 Décembre 2025" at bounding box center [1050, 285] width 260 height 20
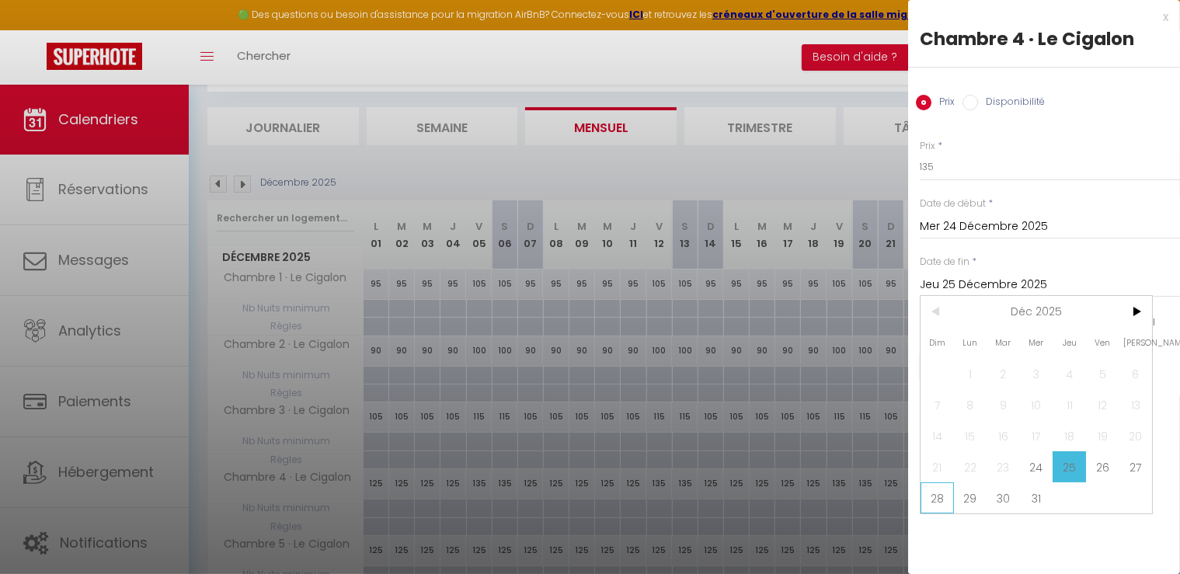
click at [932, 495] on span "28" at bounding box center [937, 497] width 33 height 31
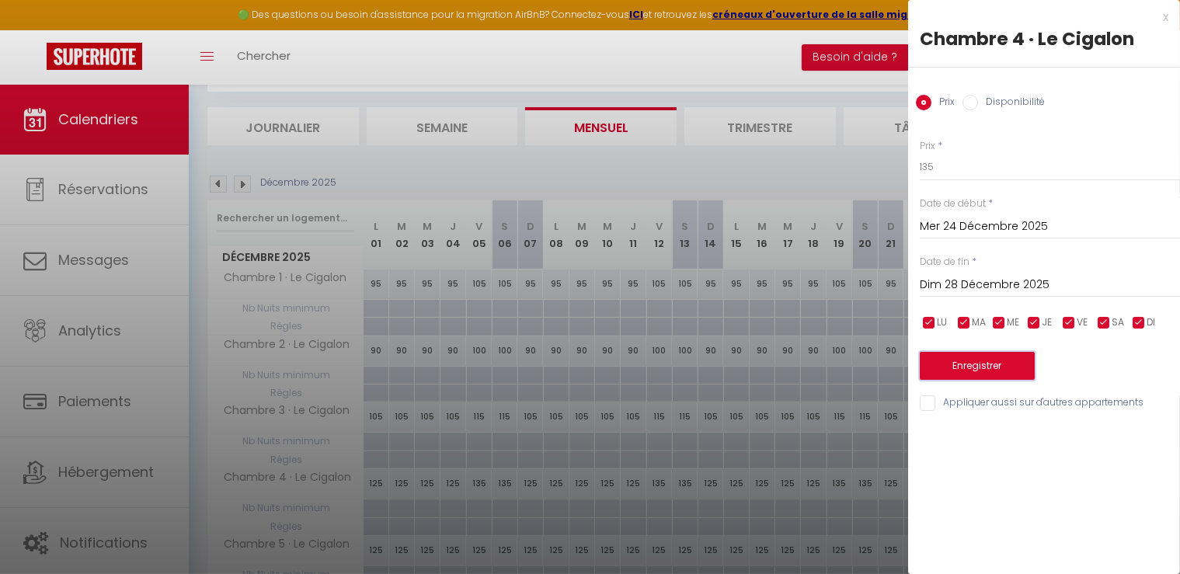
click at [980, 361] on button "Enregistrer" at bounding box center [977, 366] width 115 height 28
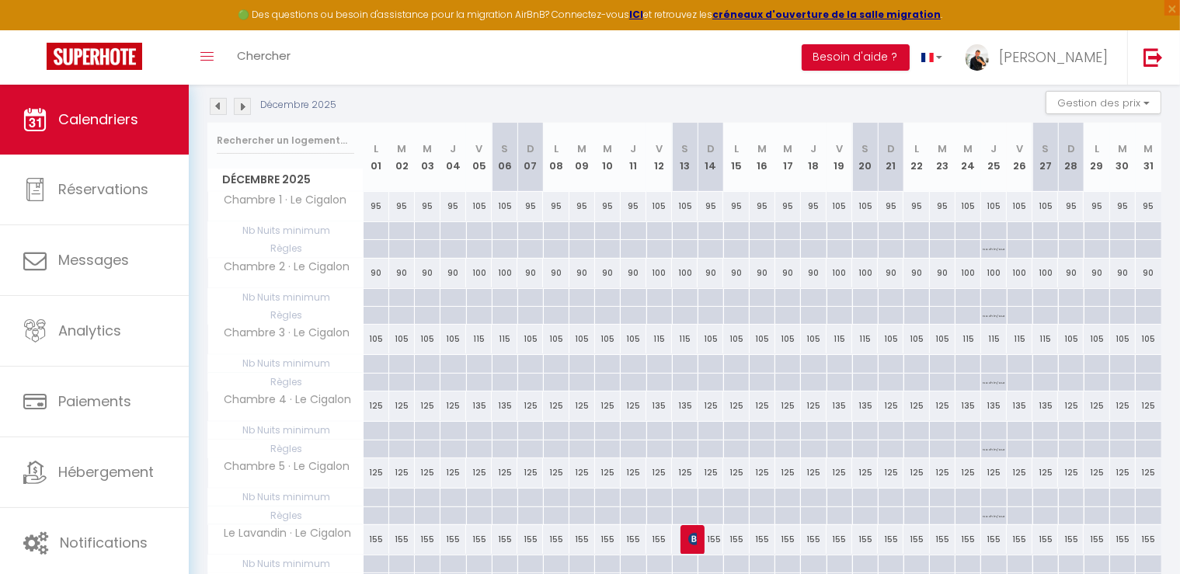
scroll to position [240, 0]
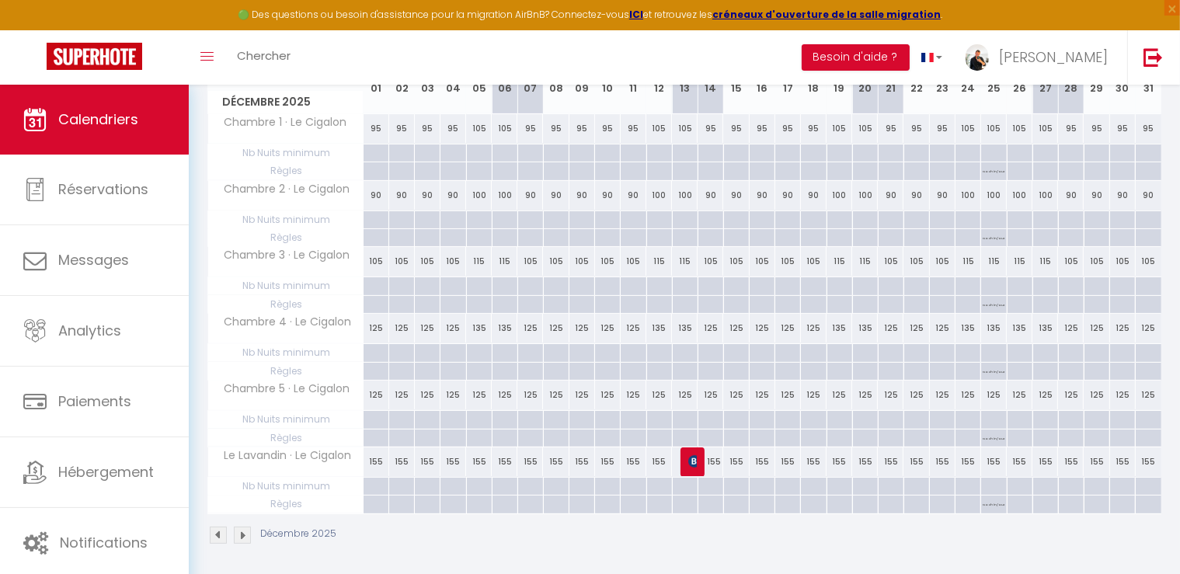
click at [378, 394] on div "125" at bounding box center [377, 395] width 26 height 29
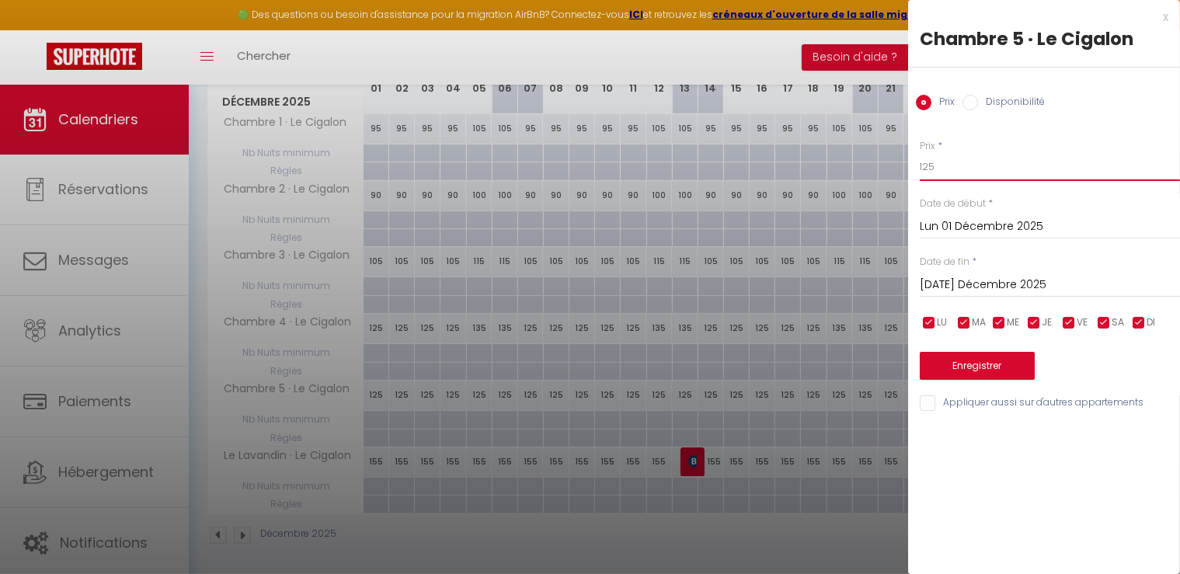
click at [1005, 166] on input "125" at bounding box center [1050, 167] width 260 height 28
click at [966, 279] on input "[DATE] Décembre 2025" at bounding box center [1050, 285] width 260 height 20
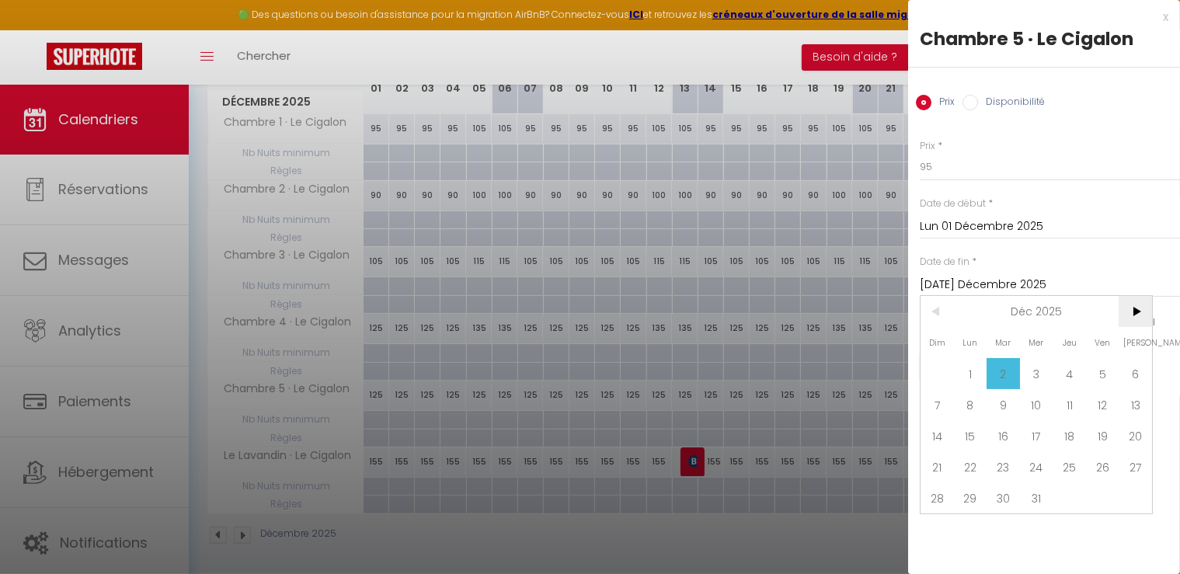
click at [1130, 313] on span ">" at bounding box center [1135, 311] width 33 height 31
click at [1082, 366] on span "1" at bounding box center [1069, 373] width 33 height 31
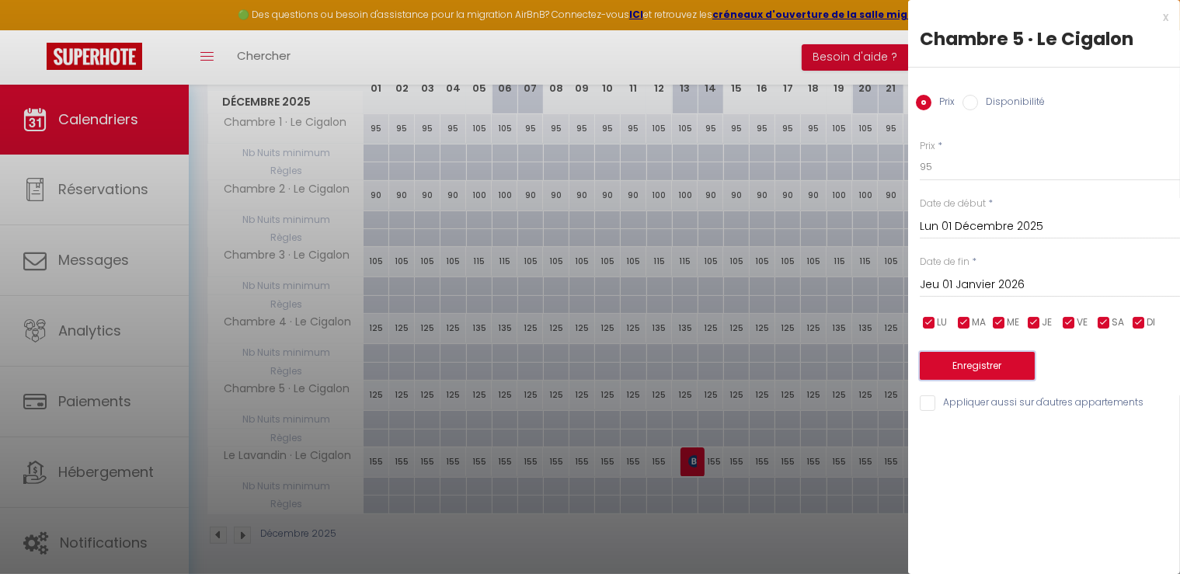
click at [991, 372] on button "Enregistrer" at bounding box center [977, 366] width 115 height 28
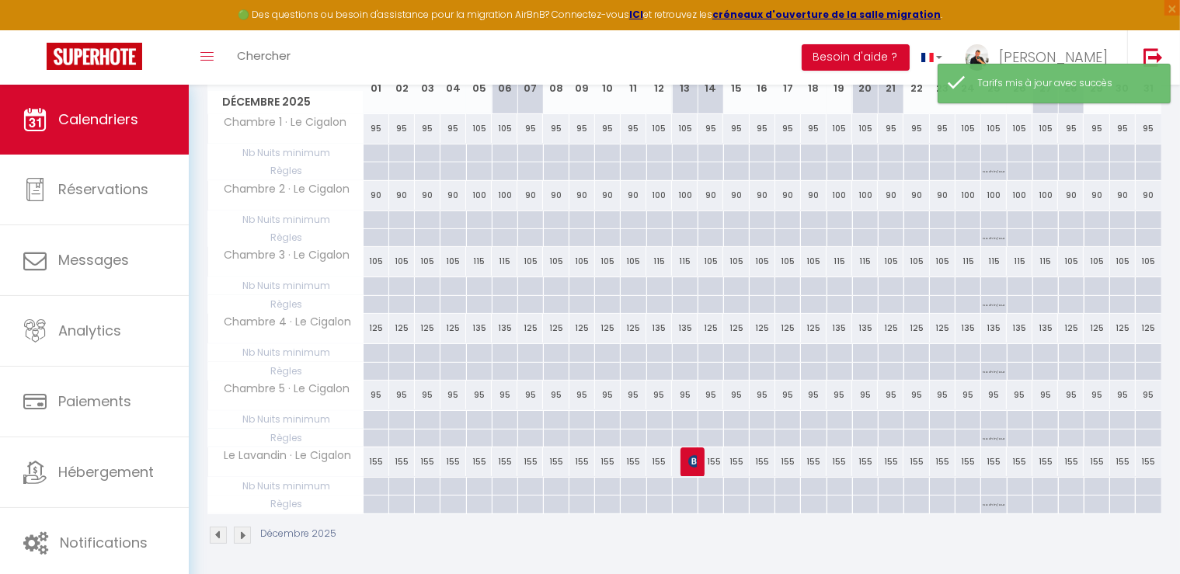
click at [482, 397] on div "95" at bounding box center [479, 395] width 26 height 29
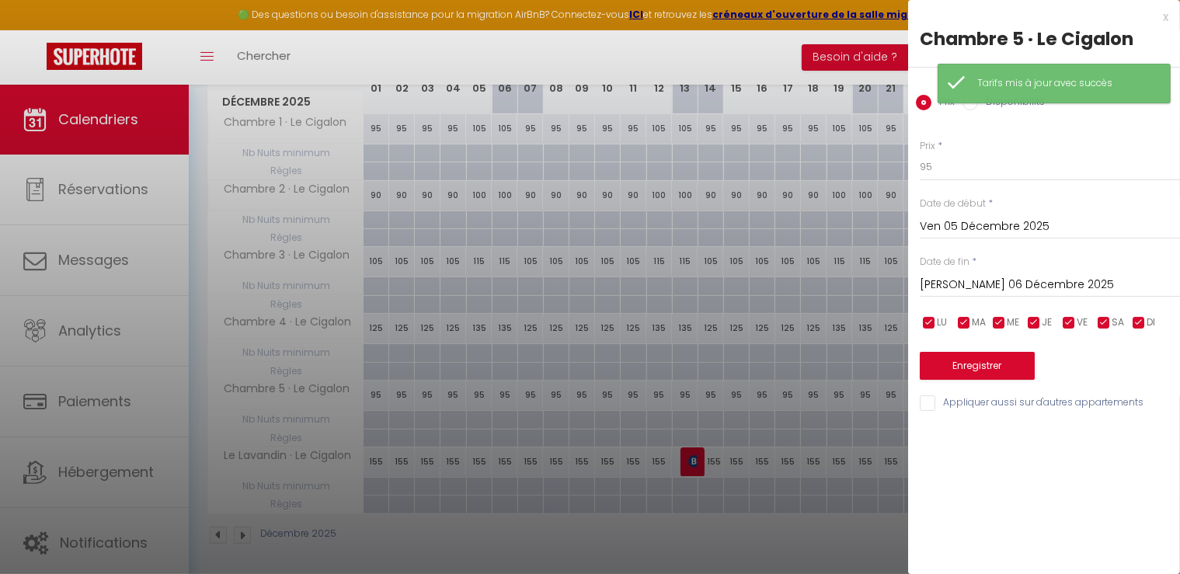
click at [996, 280] on input "[PERSON_NAME] 06 Décembre 2025" at bounding box center [1050, 285] width 260 height 20
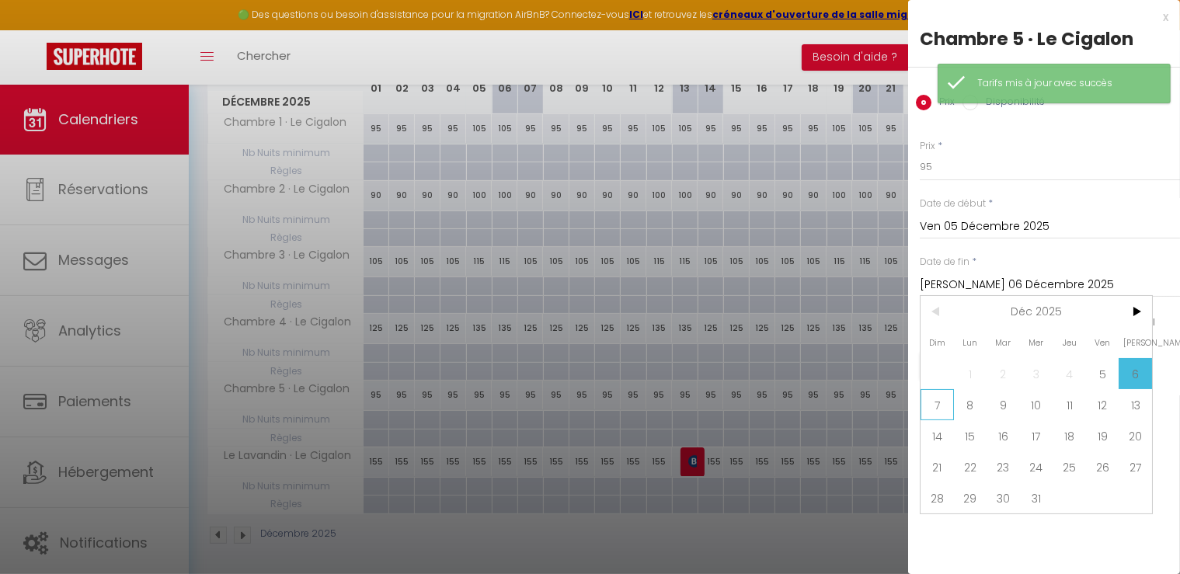
click at [934, 406] on span "7" at bounding box center [937, 404] width 33 height 31
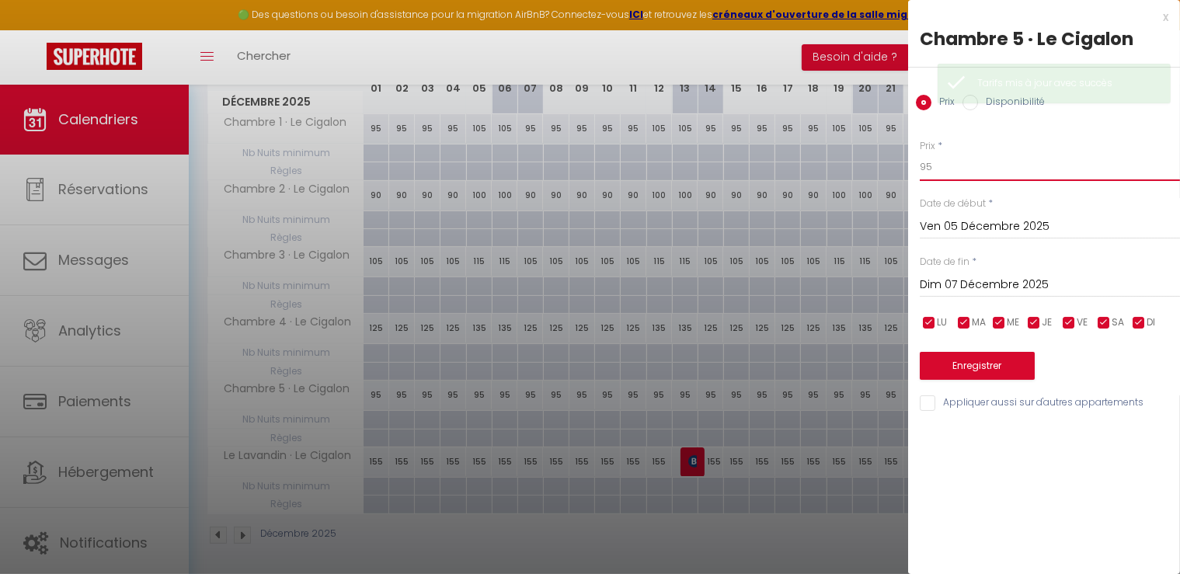
drag, startPoint x: 893, startPoint y: 159, endPoint x: 831, endPoint y: 147, distance: 63.4
click at [831, 148] on body "🟢 Des questions ou besoin d'assistance pour la migration AirBnB? Connectez-vous…" at bounding box center [590, 212] width 1180 height 734
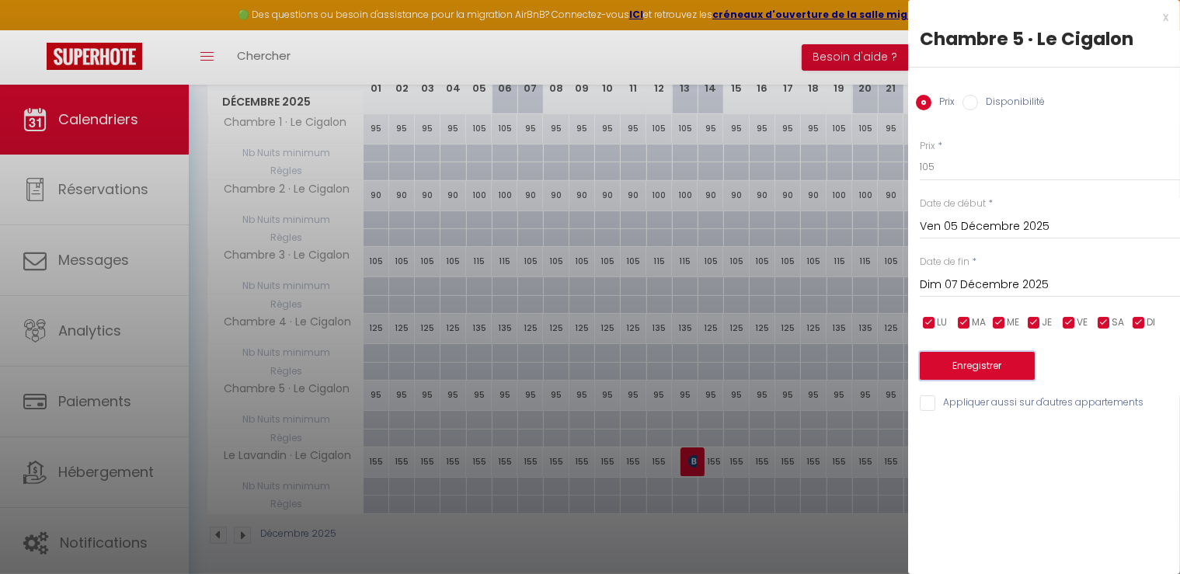
click at [975, 361] on button "Enregistrer" at bounding box center [977, 366] width 115 height 28
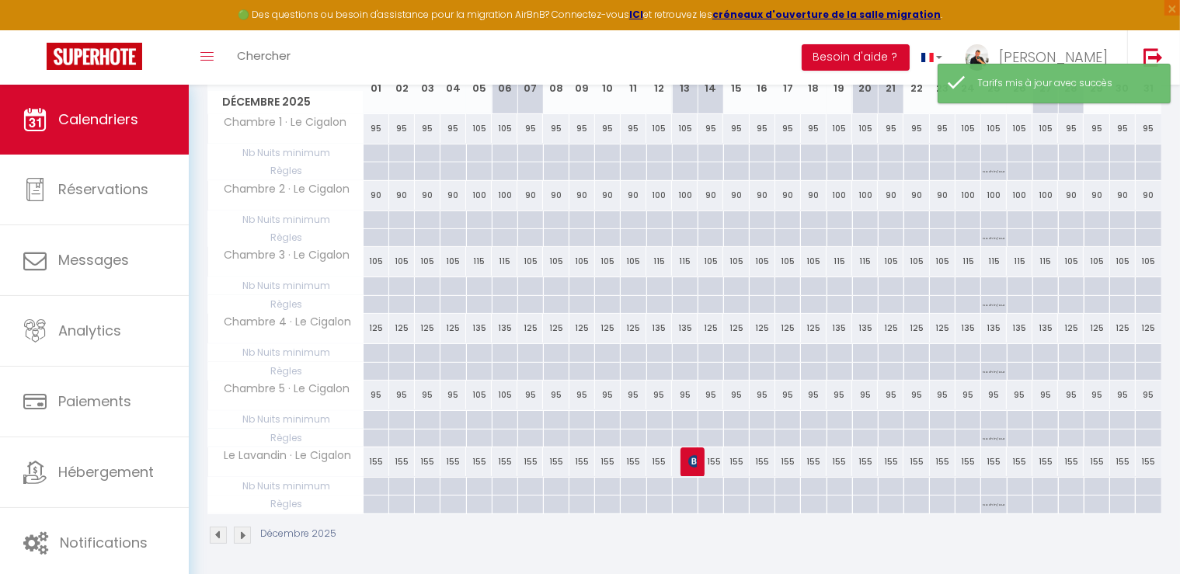
click at [664, 395] on div "95" at bounding box center [659, 395] width 26 height 29
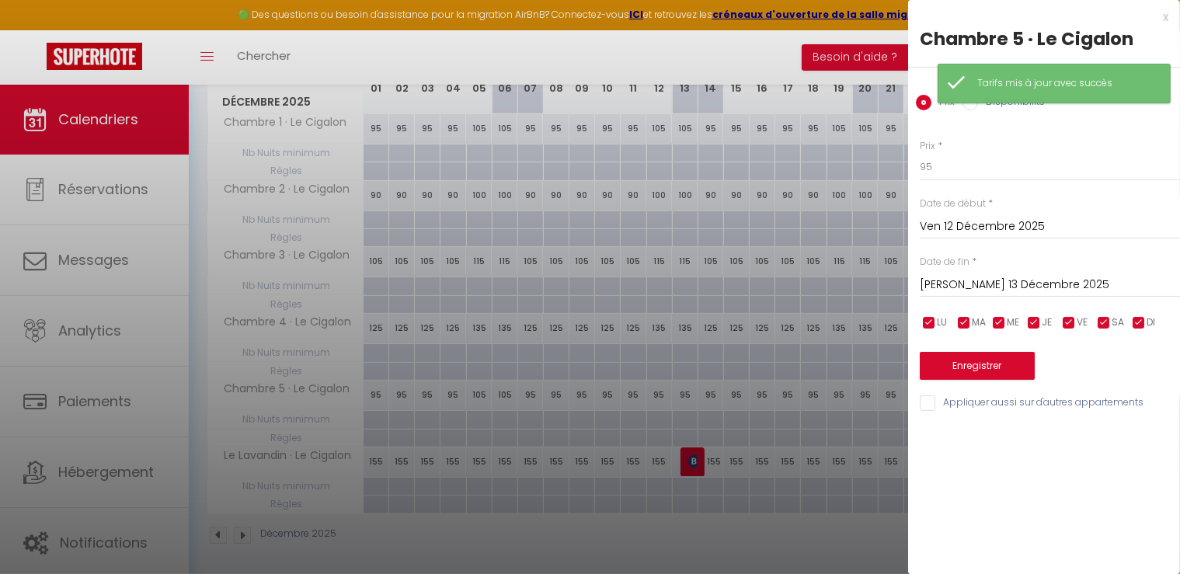
click at [973, 285] on input "[PERSON_NAME] 13 Décembre 2025" at bounding box center [1050, 285] width 260 height 20
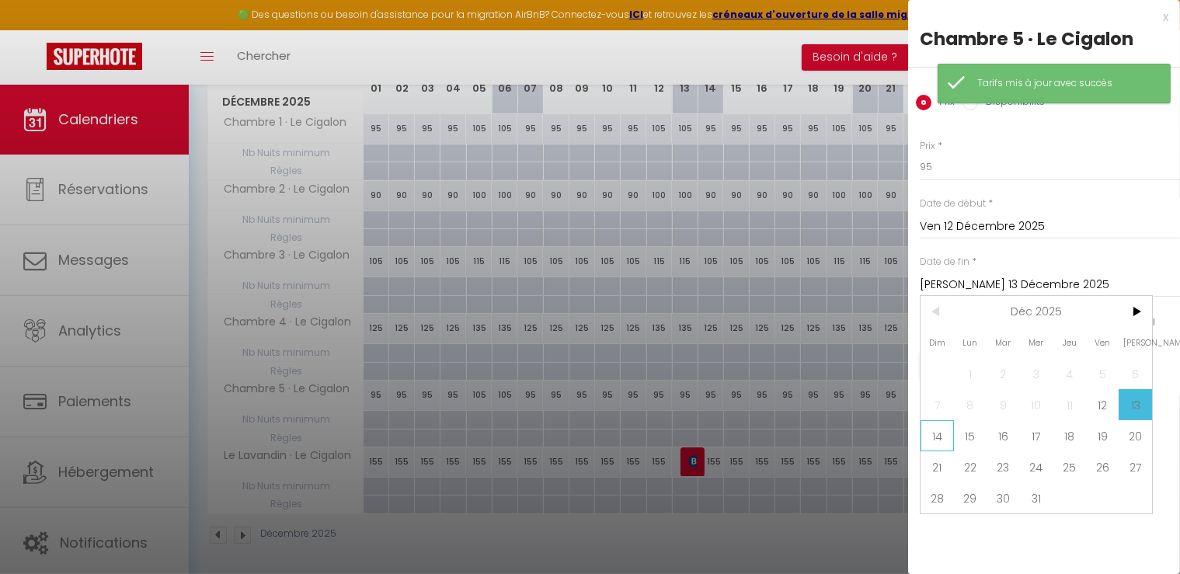
click at [929, 434] on span "14" at bounding box center [937, 435] width 33 height 31
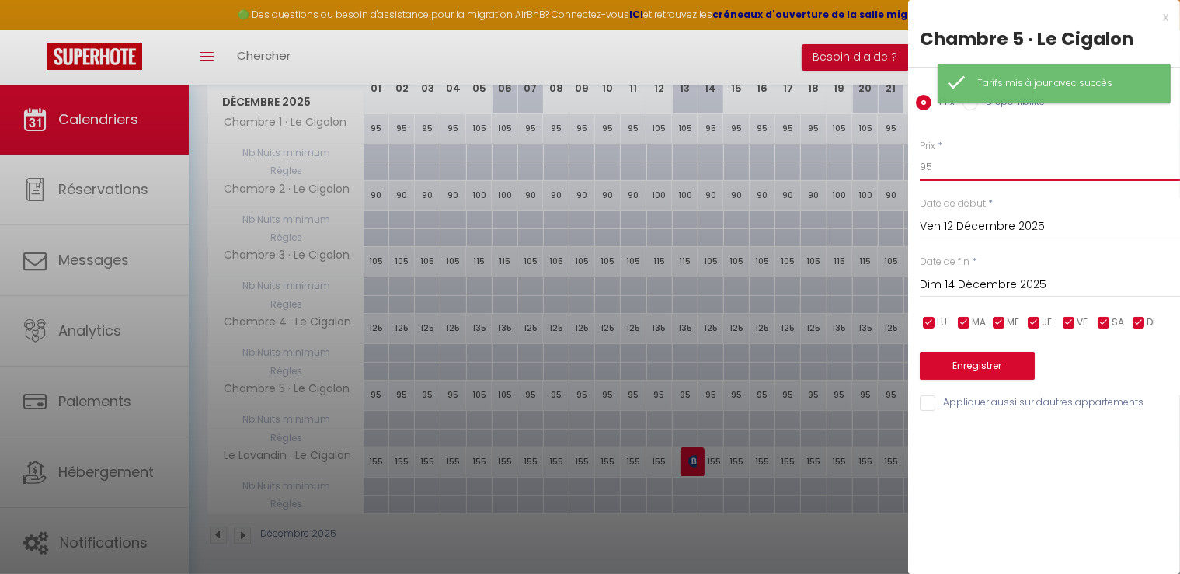
drag, startPoint x: 939, startPoint y: 165, endPoint x: 880, endPoint y: 152, distance: 59.6
click at [880, 152] on body "🟢 Des questions ou besoin d'assistance pour la migration AirBnB? Connectez-vous…" at bounding box center [590, 212] width 1180 height 734
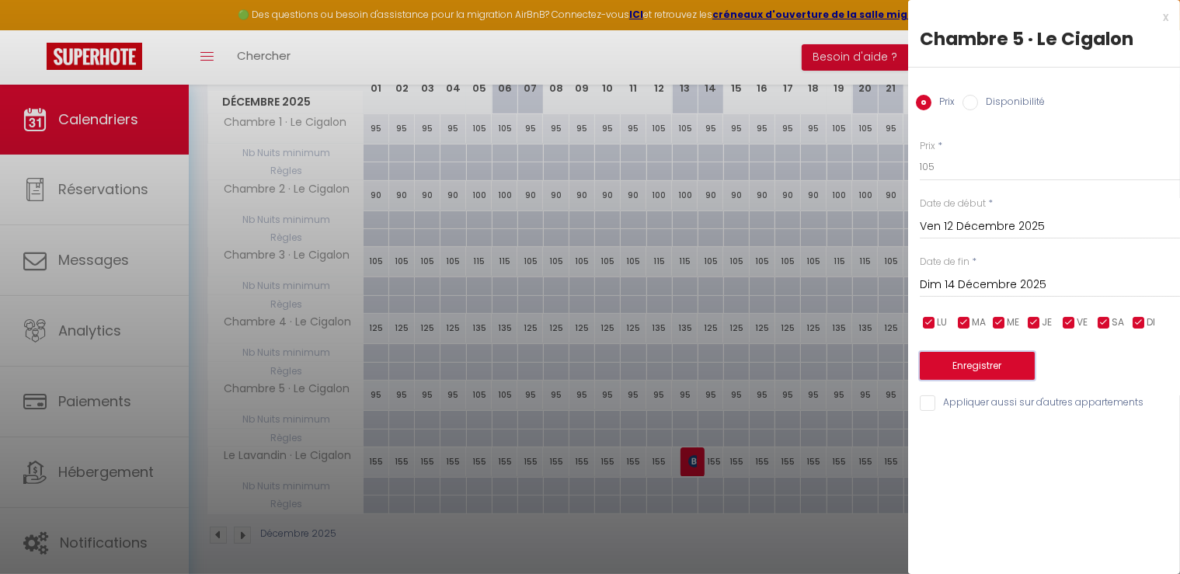
click at [998, 357] on button "Enregistrer" at bounding box center [977, 366] width 115 height 28
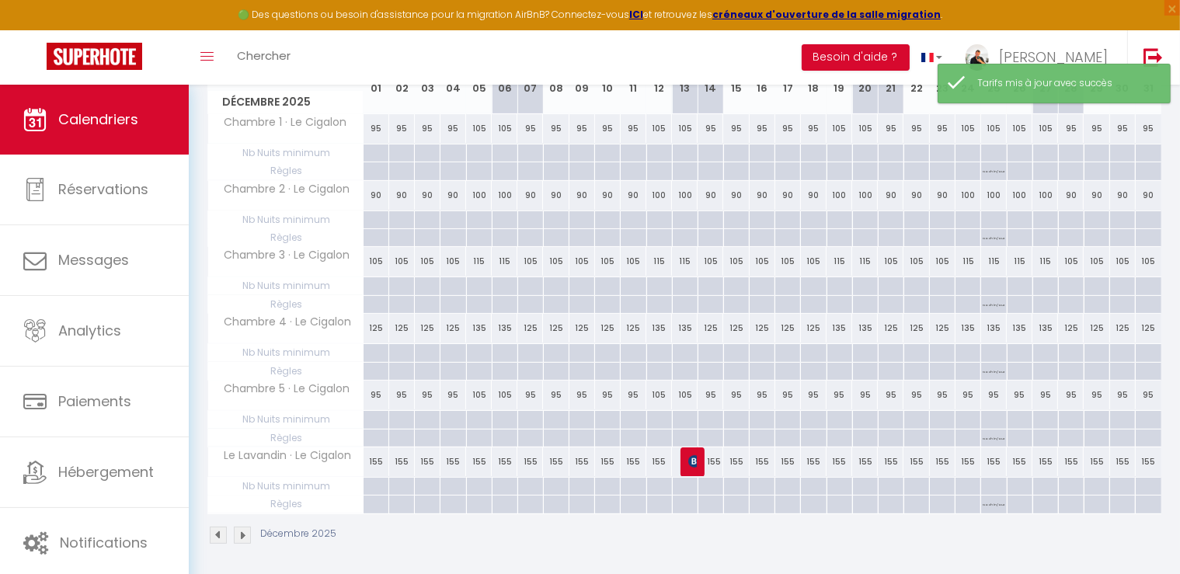
click at [852, 395] on div "95" at bounding box center [865, 395] width 26 height 29
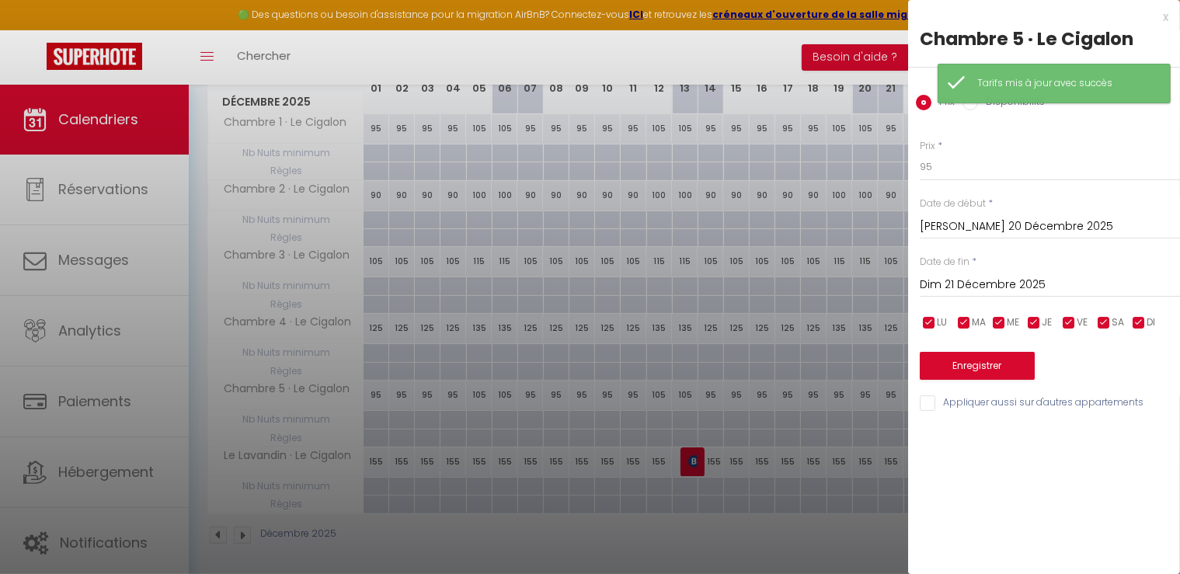
click at [971, 224] on input "[PERSON_NAME] 20 Décembre 2025" at bounding box center [1050, 227] width 260 height 20
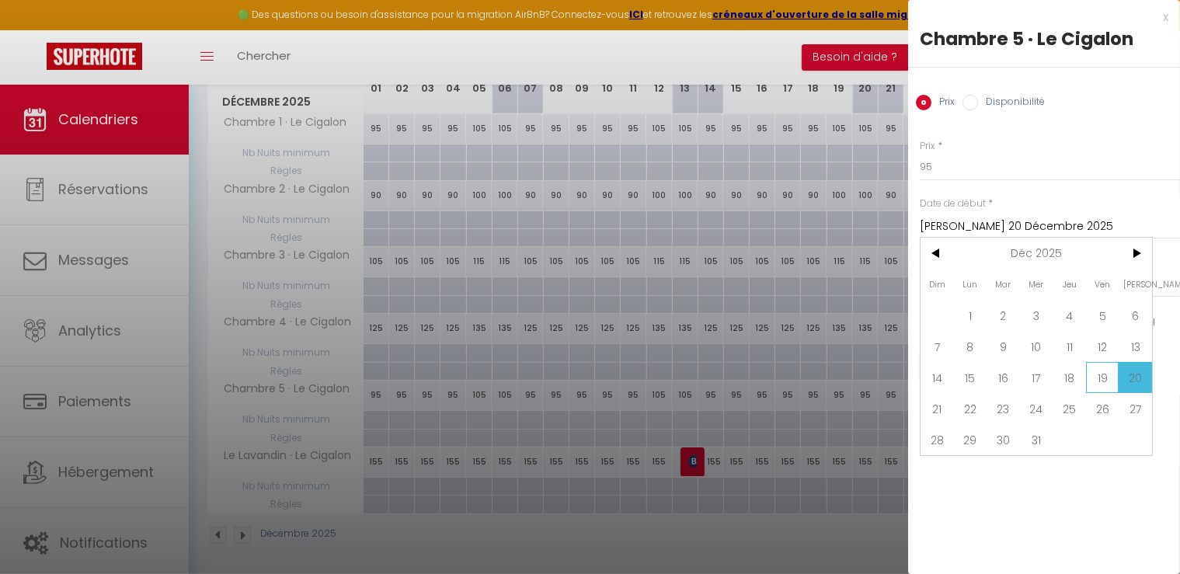
click at [1095, 377] on span "19" at bounding box center [1102, 377] width 33 height 31
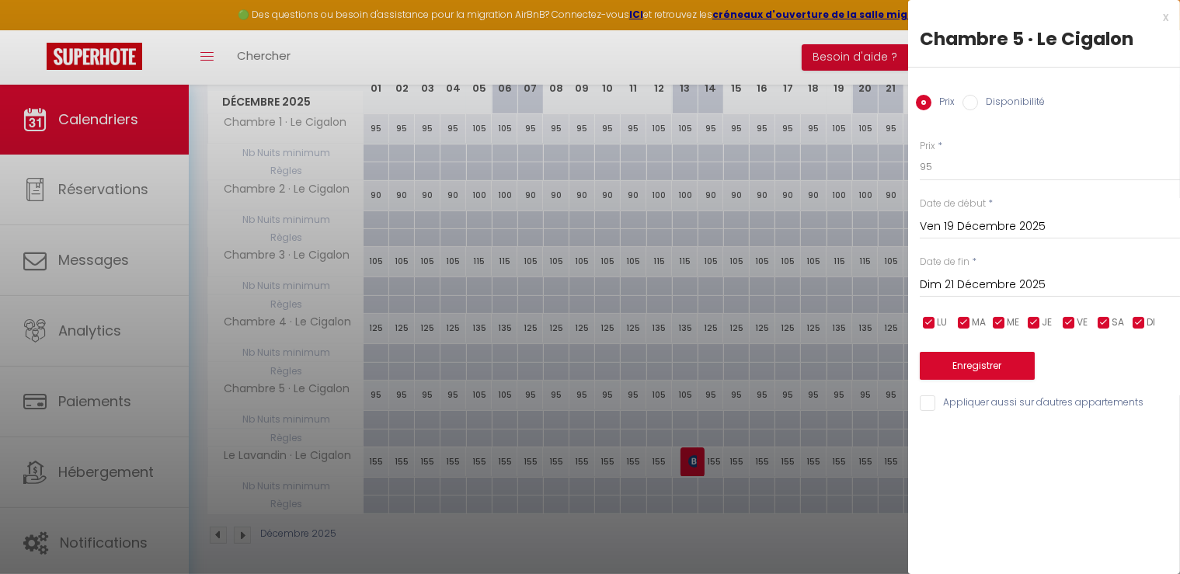
click at [960, 277] on input "Dim 21 Décembre 2025" at bounding box center [1050, 285] width 260 height 20
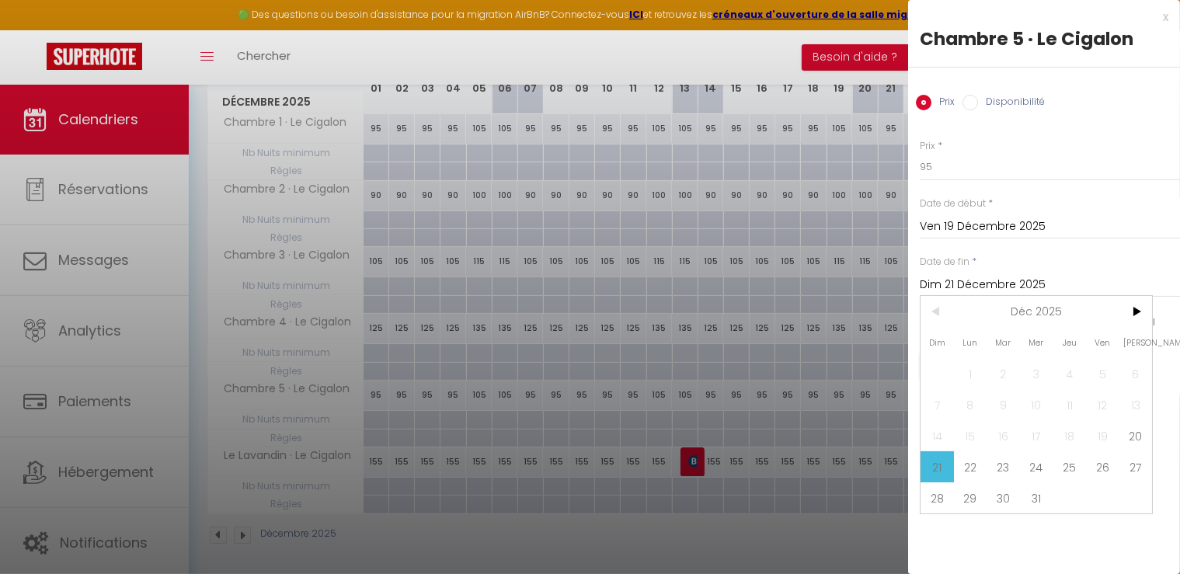
click at [945, 469] on span "21" at bounding box center [937, 466] width 33 height 31
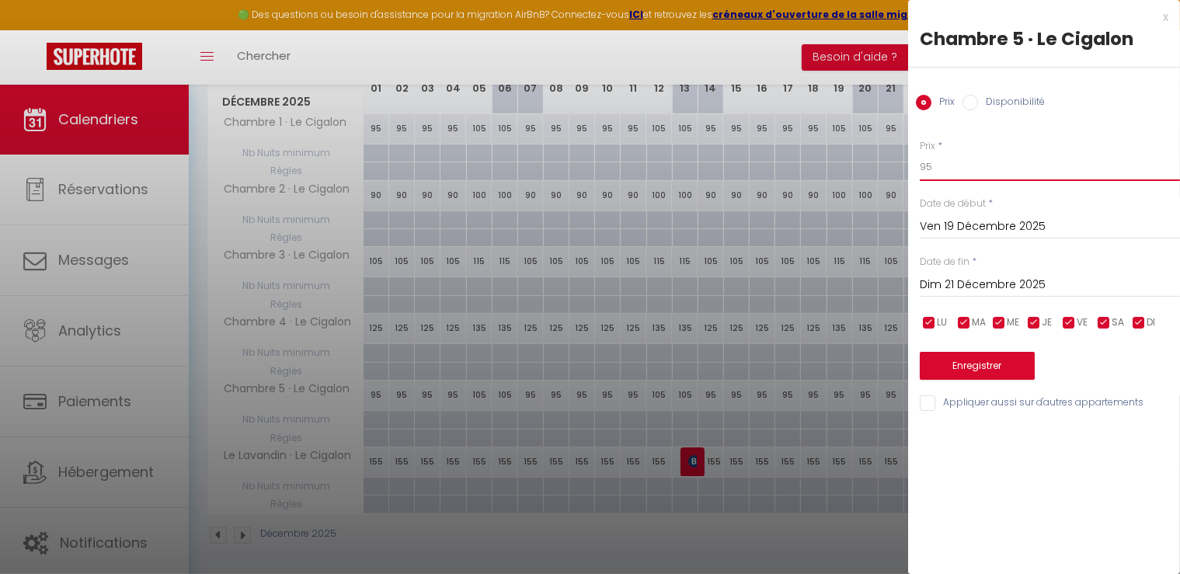
drag, startPoint x: 962, startPoint y: 169, endPoint x: 861, endPoint y: 141, distance: 105.0
click at [861, 141] on body "🟢 Des questions ou besoin d'assistance pour la migration AirBnB? Connectez-vous…" at bounding box center [590, 212] width 1180 height 734
click at [961, 379] on div "Prix * 105 Statut * Disponible Indisponible Date de début * Ven 19 Décembre 202…" at bounding box center [1044, 267] width 272 height 294
click at [967, 365] on button "Enregistrer" at bounding box center [977, 366] width 115 height 28
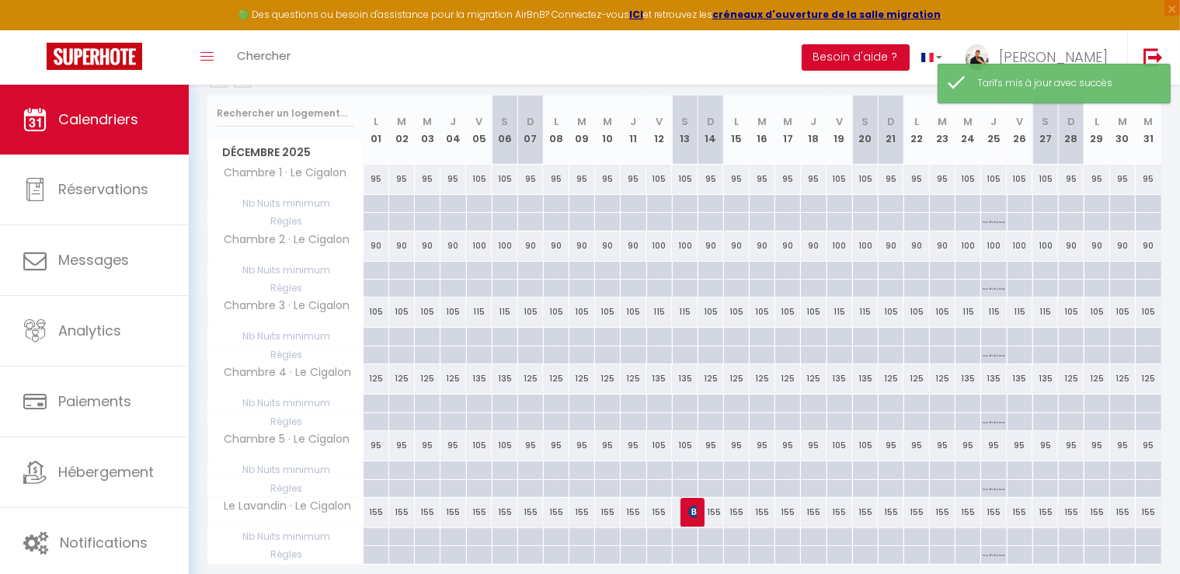
scroll to position [162, 0]
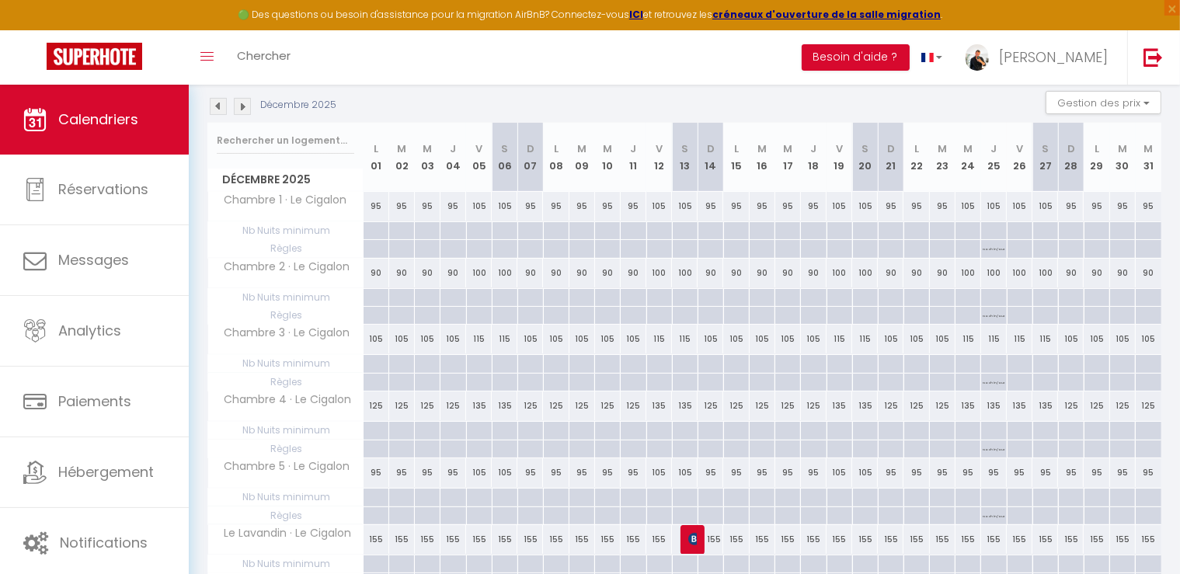
click at [994, 471] on div "95" at bounding box center [994, 472] width 26 height 29
type input "95"
type input "Jeu 25 Décembre 2025"
type input "Ven 26 Décembre 2025"
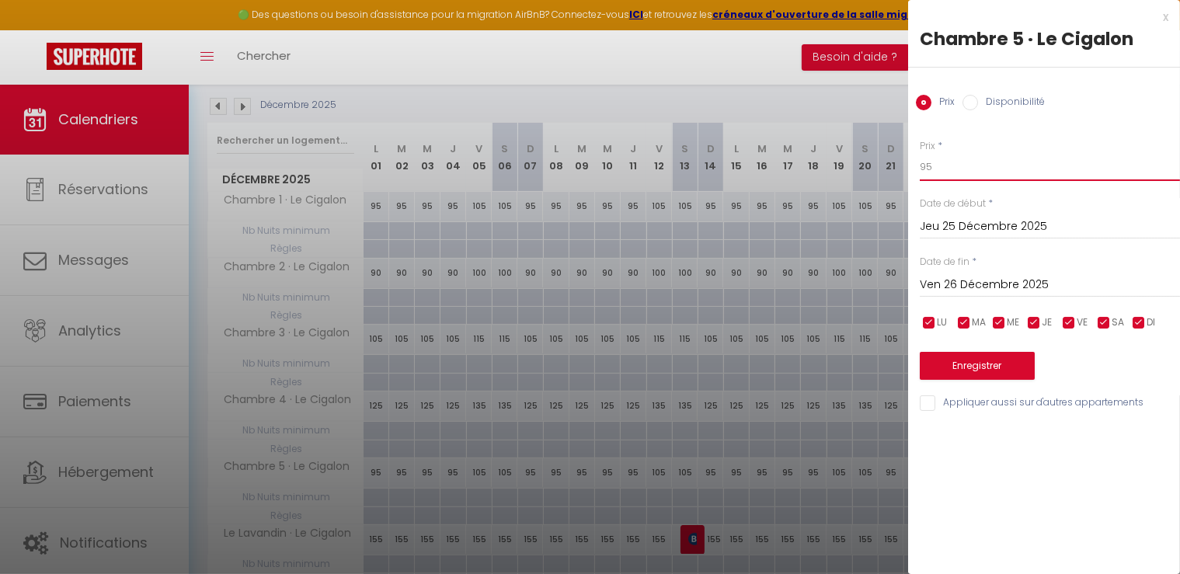
drag, startPoint x: 894, startPoint y: 168, endPoint x: 858, endPoint y: 167, distance: 36.5
click at [858, 167] on body "🟢 Des questions ou besoin d'assistance pour la migration AirBnB? Connectez-vous…" at bounding box center [590, 289] width 1180 height 734
type input "105"
click at [976, 285] on input "Ven 26 Décembre 2025" at bounding box center [1050, 285] width 260 height 20
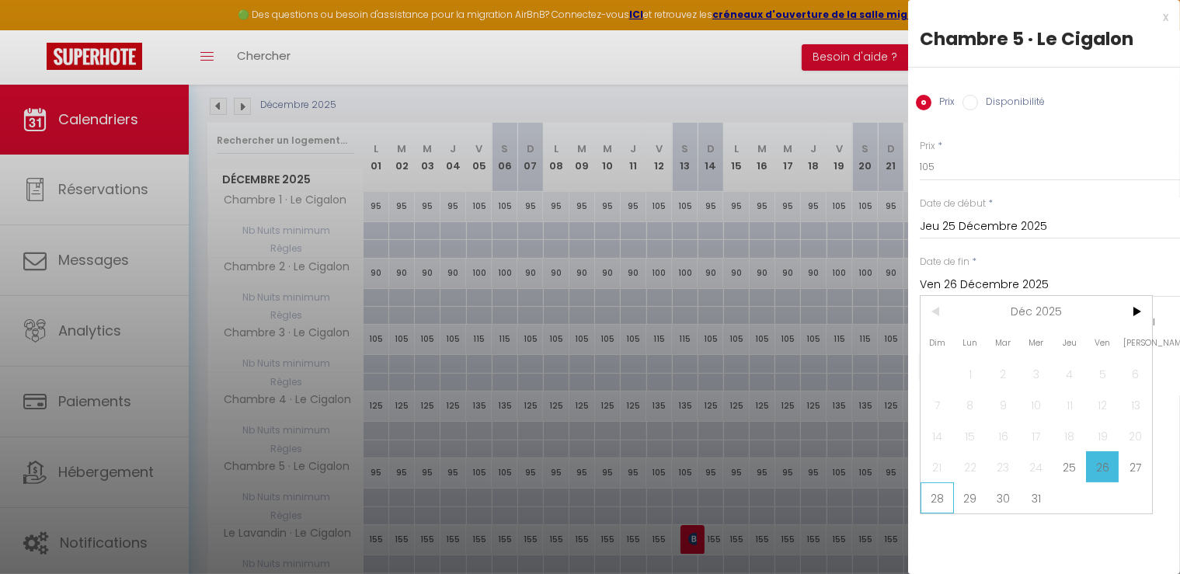
click at [930, 493] on span "28" at bounding box center [937, 497] width 33 height 31
type input "Dim 28 Décembre 2025"
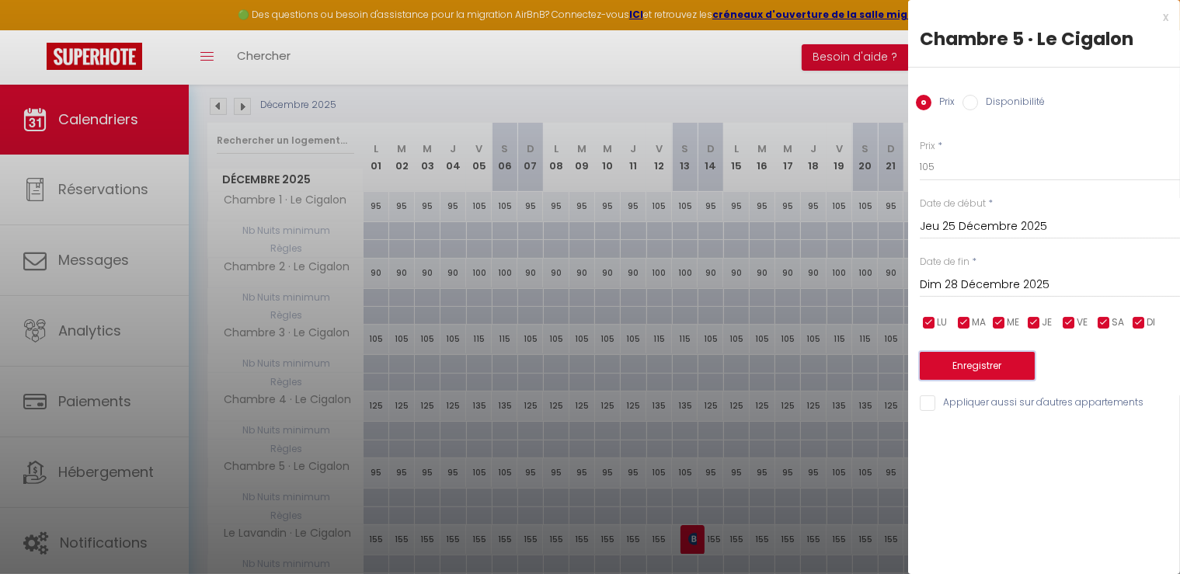
click at [995, 371] on button "Enregistrer" at bounding box center [977, 366] width 115 height 28
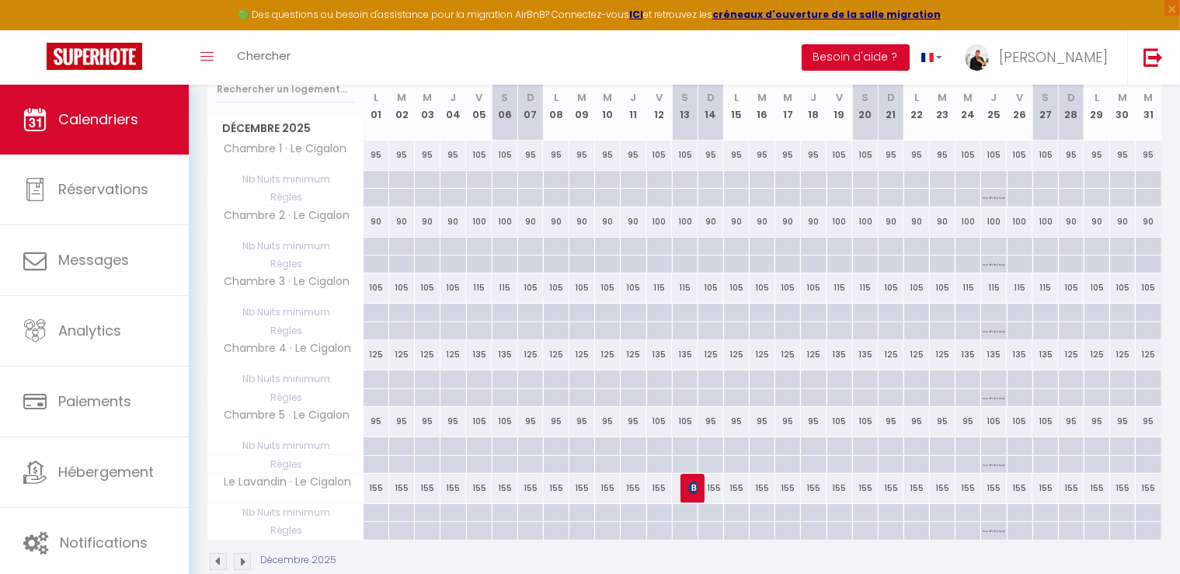
scroll to position [240, 0]
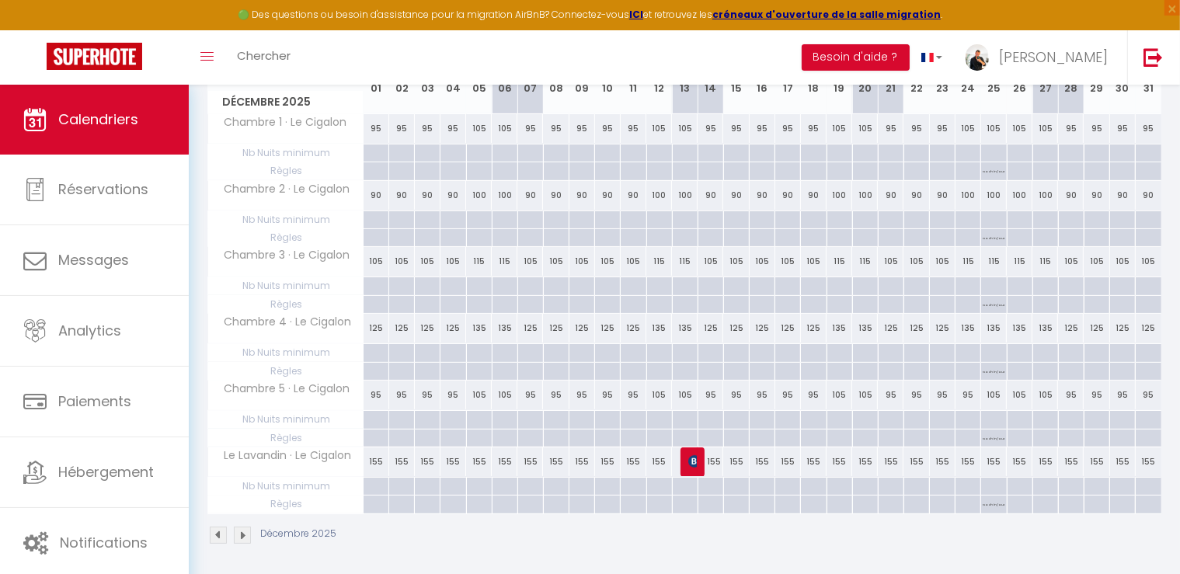
click at [375, 459] on div "155" at bounding box center [377, 462] width 26 height 29
type input "155"
type input "Lun 01 Décembre 2025"
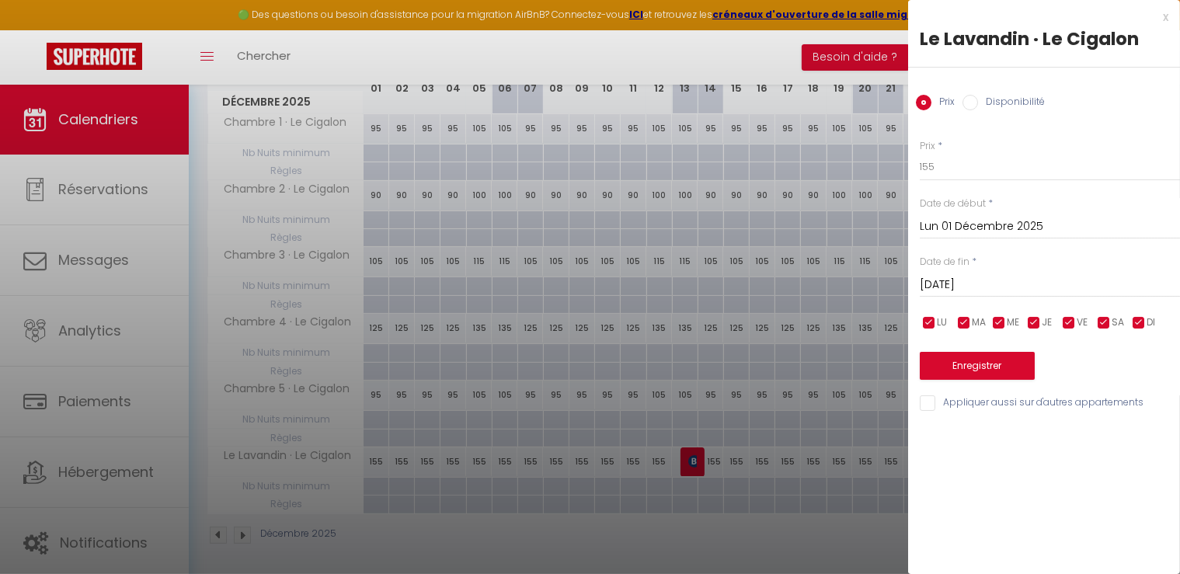
click at [973, 279] on input "[DATE] Décembre 2025" at bounding box center [1050, 285] width 260 height 20
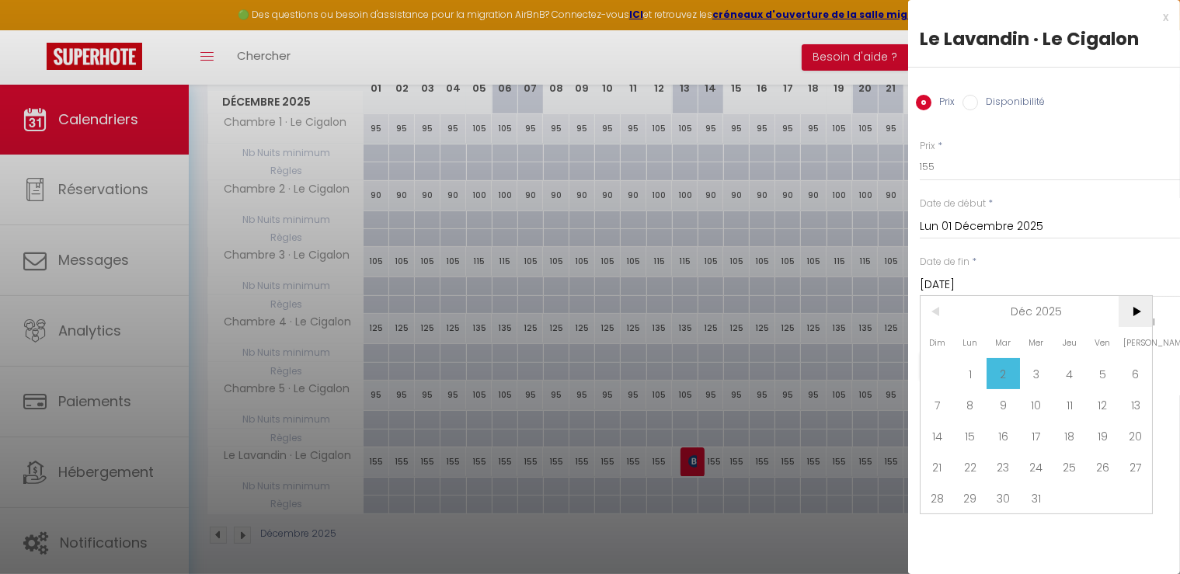
click at [1128, 298] on span ">" at bounding box center [1135, 311] width 33 height 31
click at [1079, 367] on span "1" at bounding box center [1069, 373] width 33 height 31
type input "Jeu 01 Janvier 2026"
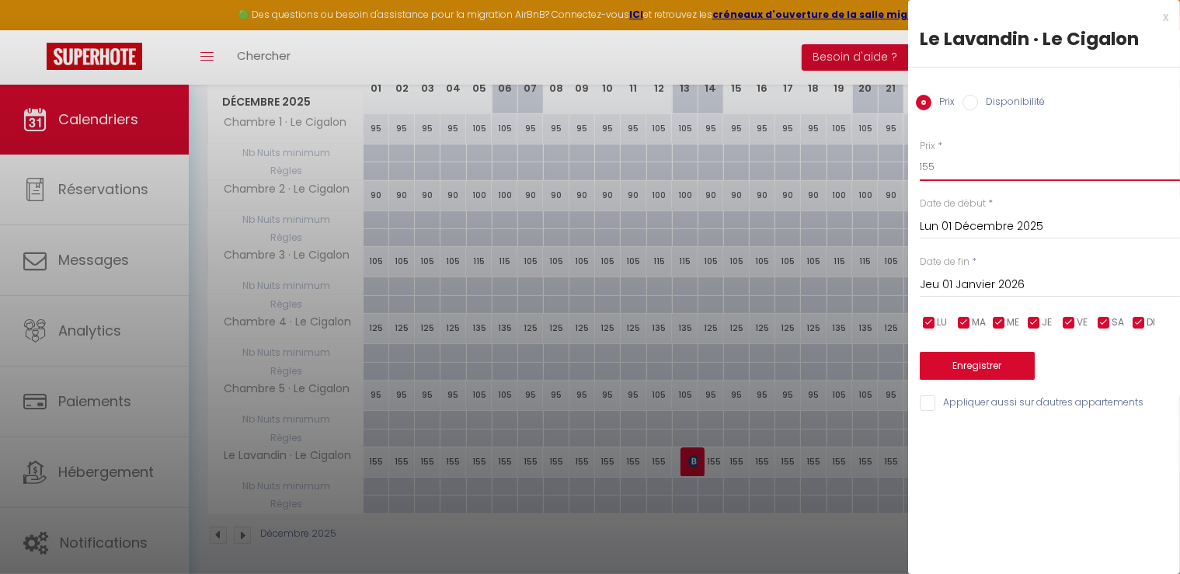
drag, startPoint x: 871, startPoint y: 160, endPoint x: 843, endPoint y: 158, distance: 28.0
click at [843, 159] on body "🟢 Des questions ou besoin d'assistance pour la migration AirBnB? Connectez-vous…" at bounding box center [590, 212] width 1180 height 734
type input "125"
click at [974, 368] on button "Enregistrer" at bounding box center [977, 366] width 115 height 28
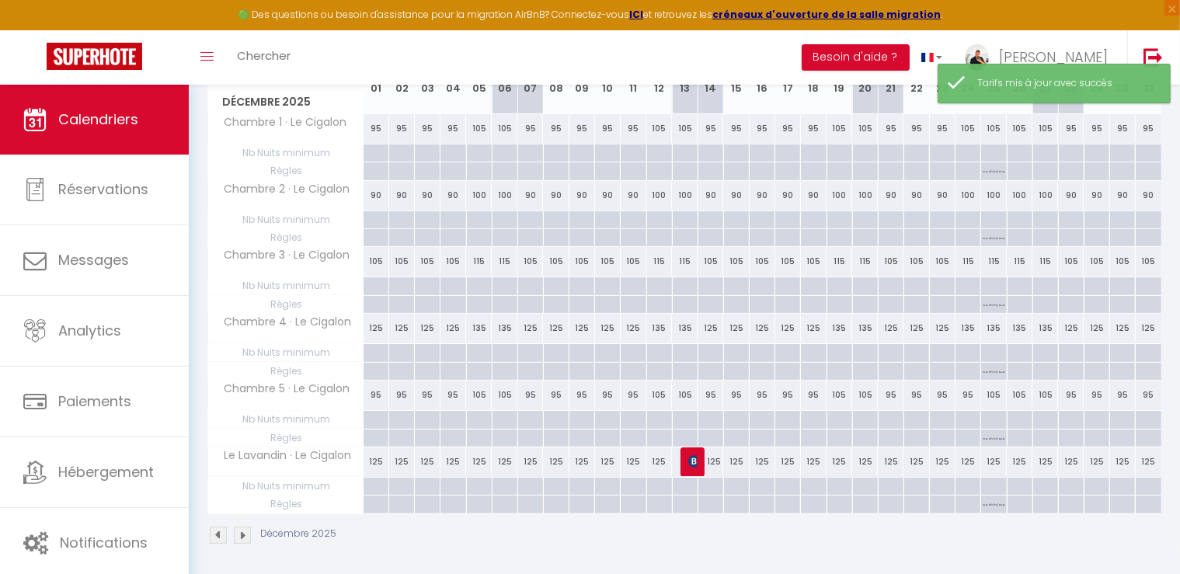
click at [488, 458] on div "125" at bounding box center [479, 462] width 26 height 29
type input "125"
type input "Ven 05 Décembre 2025"
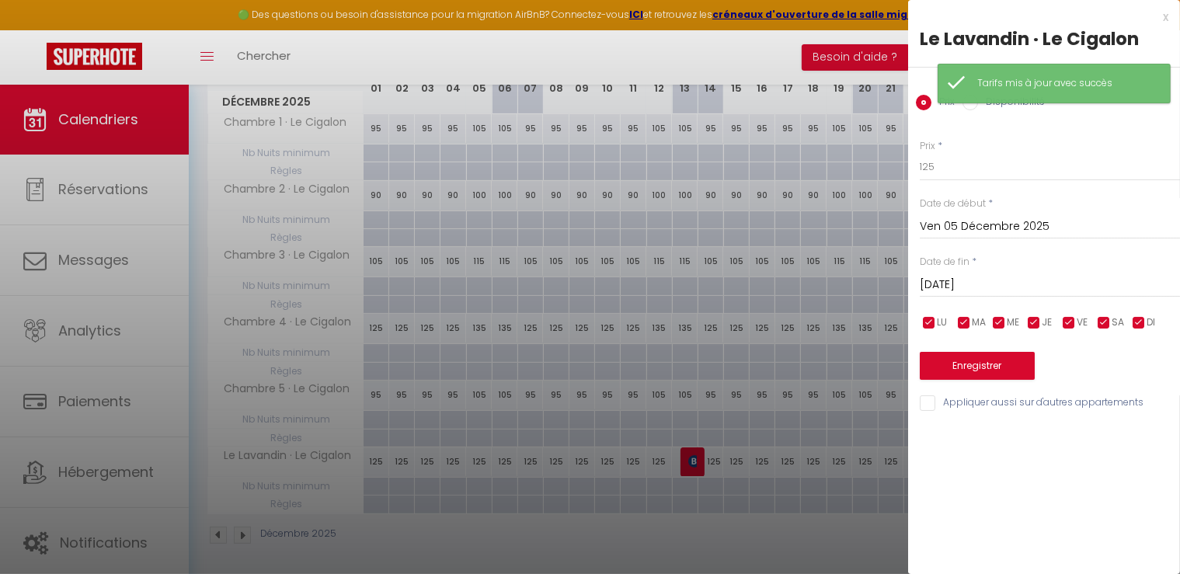
click at [956, 276] on input "[PERSON_NAME] 06 Décembre 2025" at bounding box center [1050, 285] width 260 height 20
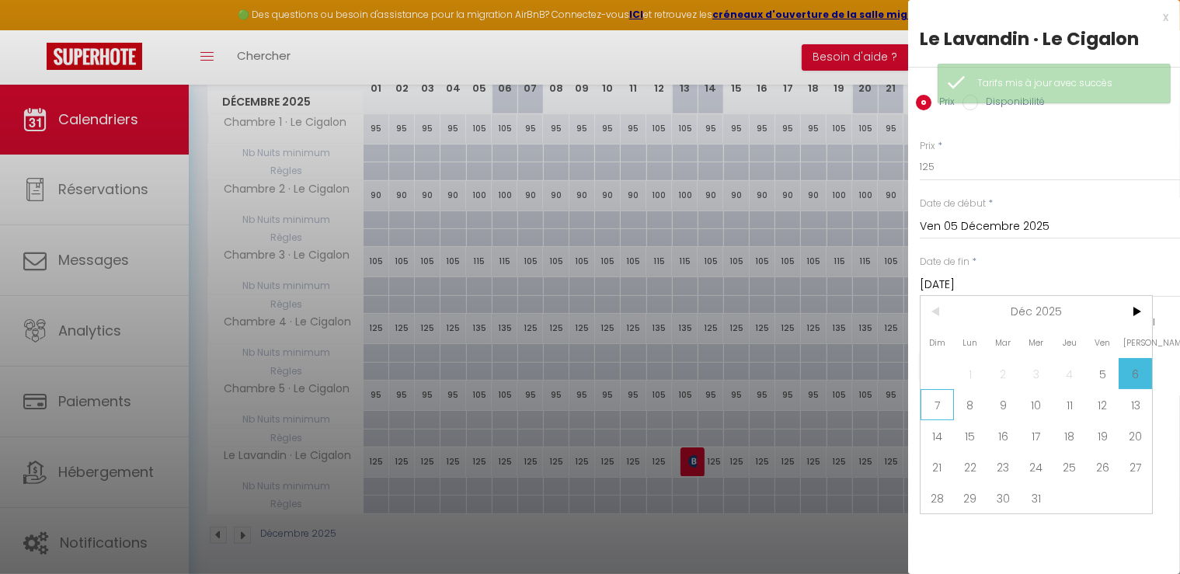
click at [935, 405] on span "7" at bounding box center [937, 404] width 33 height 31
type input "Dim 07 Décembre 2025"
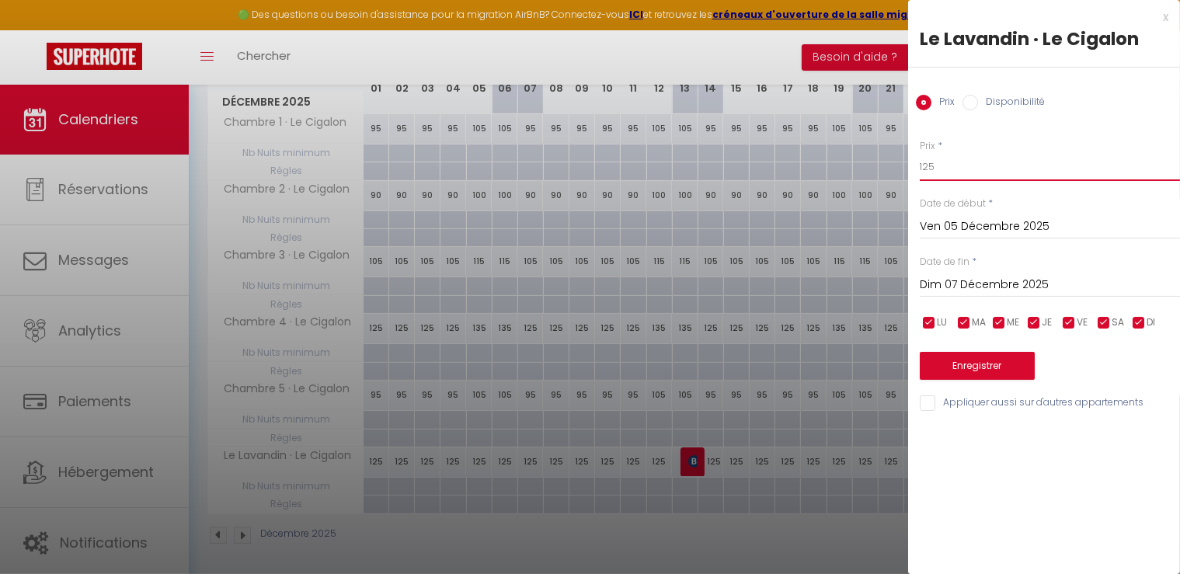
drag, startPoint x: 927, startPoint y: 158, endPoint x: 820, endPoint y: 154, distance: 106.5
click at [820, 154] on body "🟢 Des questions ou besoin d'assistance pour la migration AirBnB? Connectez-vous…" at bounding box center [590, 212] width 1180 height 734
type input "135"
click at [1003, 361] on button "Enregistrer" at bounding box center [977, 366] width 115 height 28
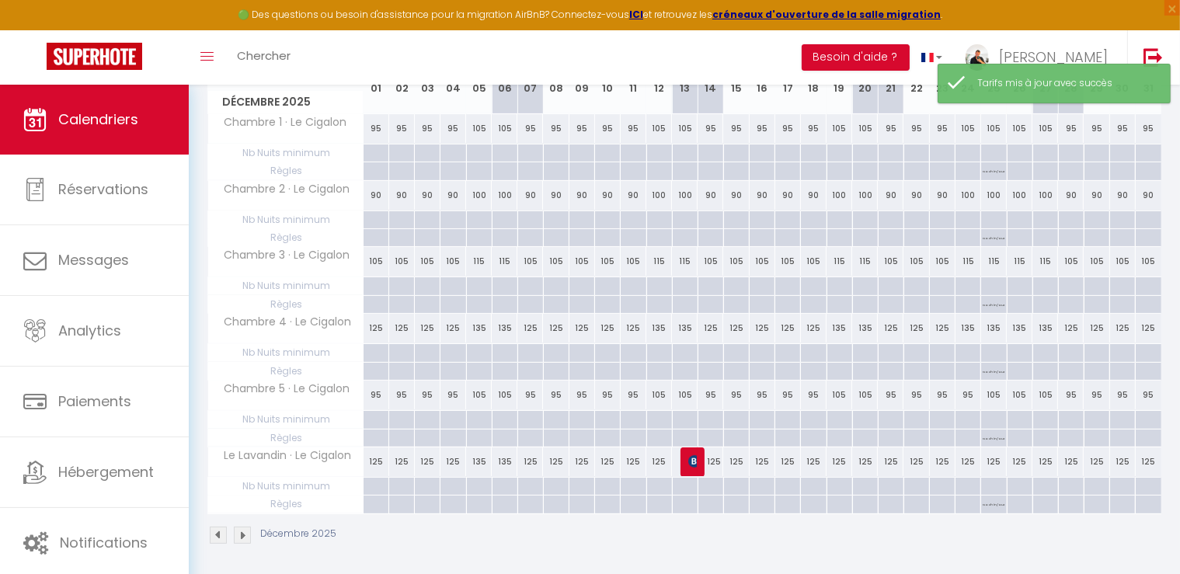
click at [664, 455] on div "125" at bounding box center [659, 462] width 26 height 29
type input "125"
type input "Ven 12 Décembre 2025"
type input "[PERSON_NAME] 13 Décembre 2025"
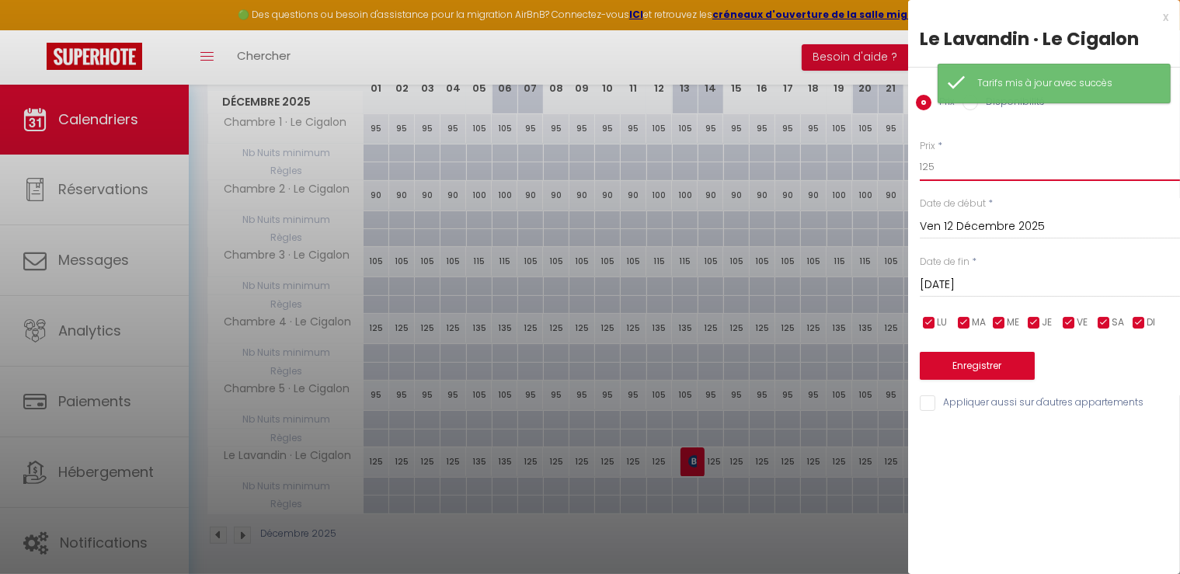
drag, startPoint x: 945, startPoint y: 165, endPoint x: 805, endPoint y: 152, distance: 140.5
click at [805, 152] on body "🟢 Des questions ou besoin d'assistance pour la migration AirBnB? Connectez-vous…" at bounding box center [590, 212] width 1180 height 734
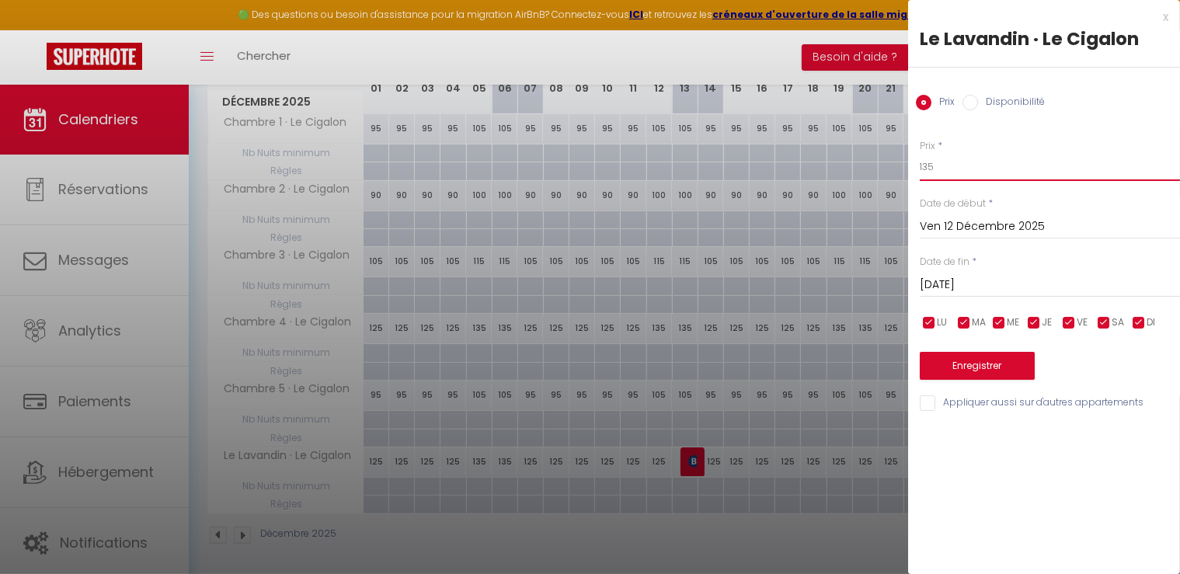
type input "135"
click at [1009, 367] on button "Enregistrer" at bounding box center [977, 366] width 115 height 28
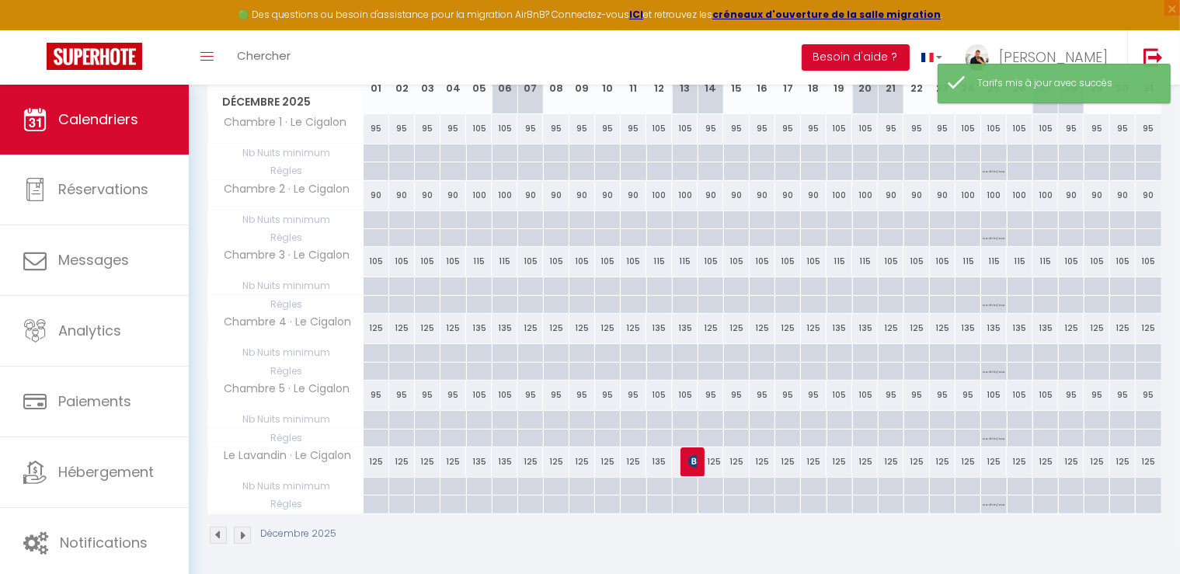
click at [842, 456] on div "125" at bounding box center [840, 462] width 26 height 29
type input "125"
type input "Ven 19 Décembre 2025"
type input "[PERSON_NAME] 20 Décembre 2025"
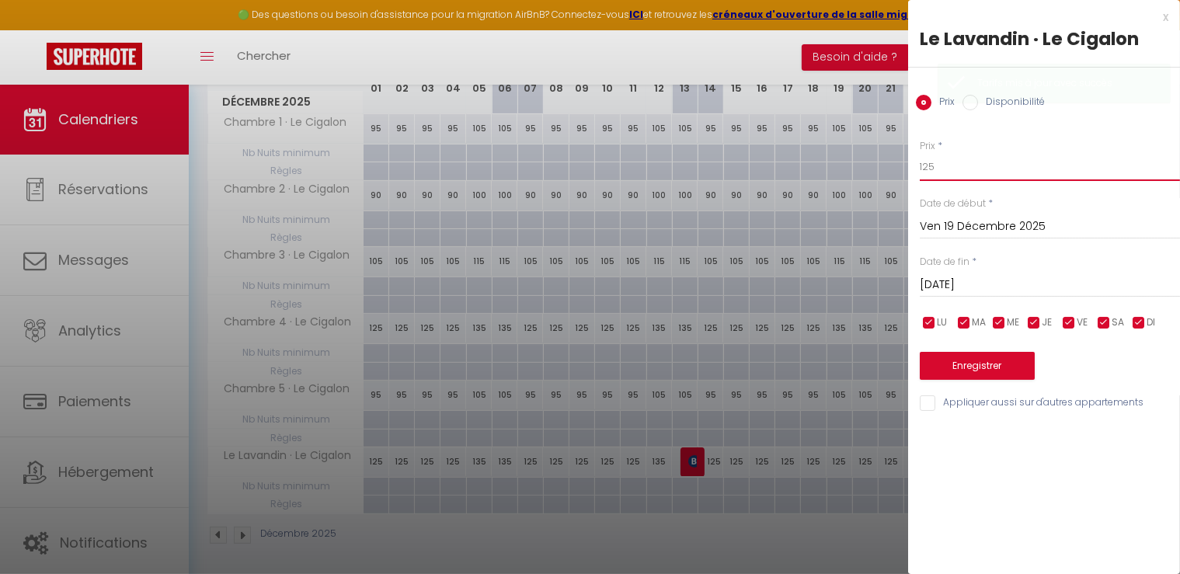
drag, startPoint x: 932, startPoint y: 162, endPoint x: 873, endPoint y: 154, distance: 60.4
click at [873, 154] on body "🟢 Des questions ou besoin d'assistance pour la migration AirBnB? Connectez-vous…" at bounding box center [590, 212] width 1180 height 734
type input "135"
click at [956, 287] on input "[PERSON_NAME] 20 Décembre 2025" at bounding box center [1050, 285] width 260 height 20
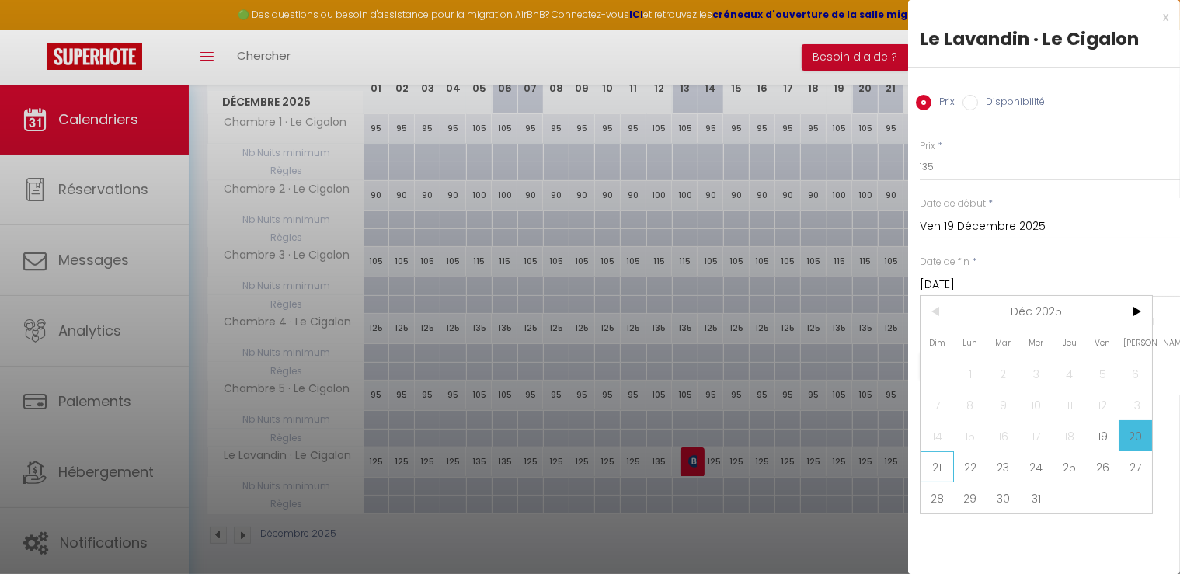
click at [938, 461] on span "21" at bounding box center [937, 466] width 33 height 31
type input "Dim 21 Décembre 2025"
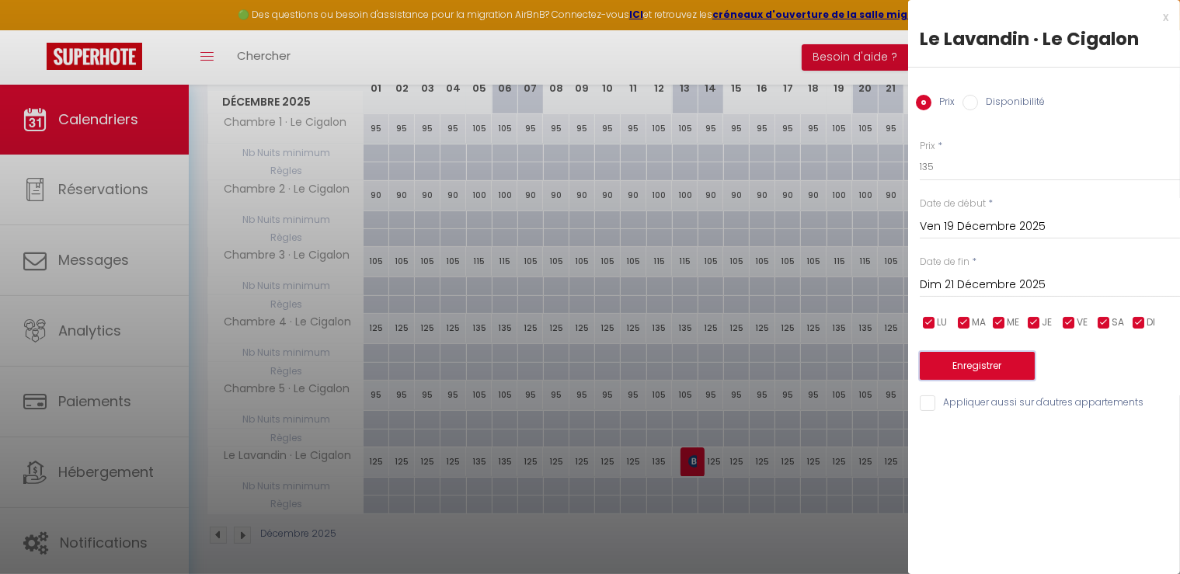
click at [988, 356] on button "Enregistrer" at bounding box center [977, 366] width 115 height 28
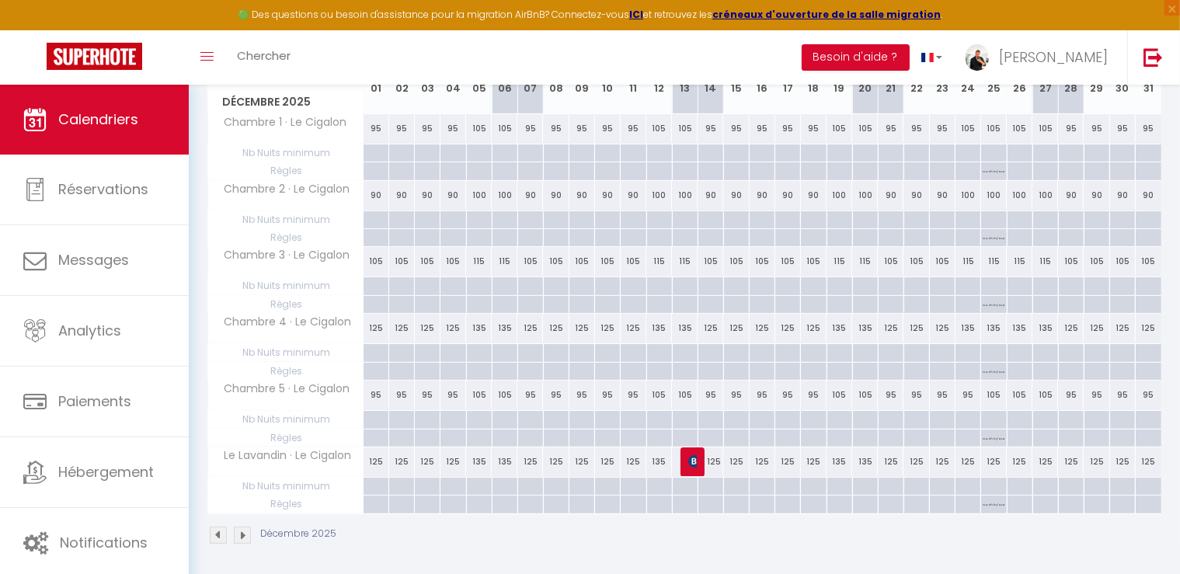
click at [970, 460] on div "125" at bounding box center [969, 462] width 26 height 29
type input "125"
type input "Mer 24 Décembre 2025"
type input "Jeu 25 Décembre 2025"
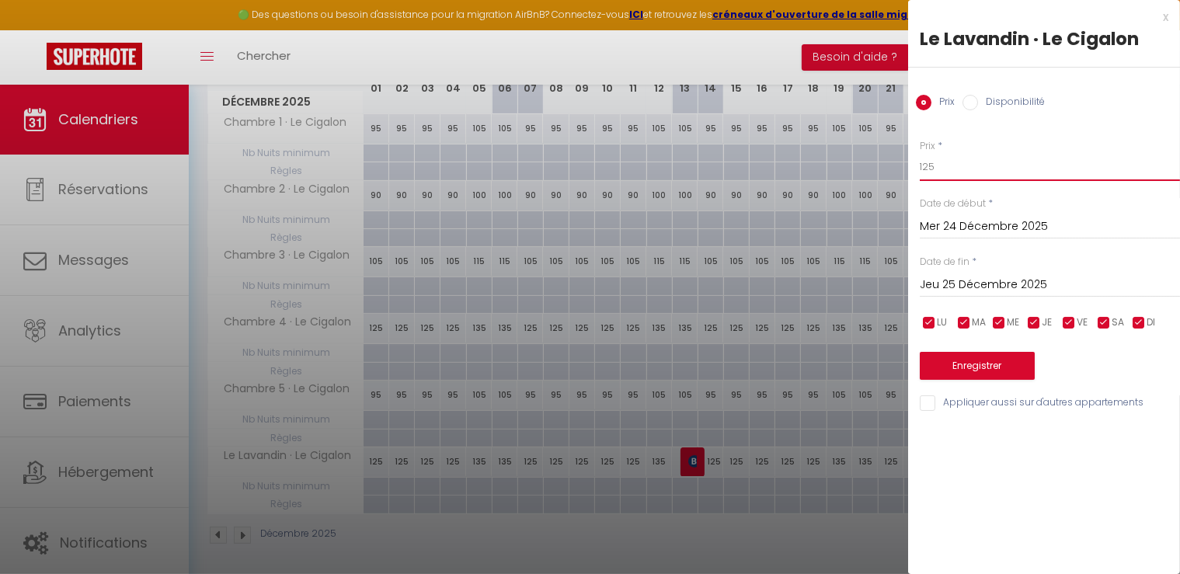
drag, startPoint x: 938, startPoint y: 160, endPoint x: 840, endPoint y: 155, distance: 98.0
click at [840, 155] on body "🟢 Des questions ou besoin d'assistance pour la migration AirBnB? Connectez-vous…" at bounding box center [590, 212] width 1180 height 734
type input "135"
click at [938, 270] on div "Jeu 25 Décembre 2025 < Déc 2025 > Dim Lun Mar Mer Jeu Ven Sam 1 2 3 4 5 6 7 8 9…" at bounding box center [1050, 284] width 260 height 28
click at [947, 291] on input "Jeu 25 Décembre 2025" at bounding box center [1050, 285] width 260 height 20
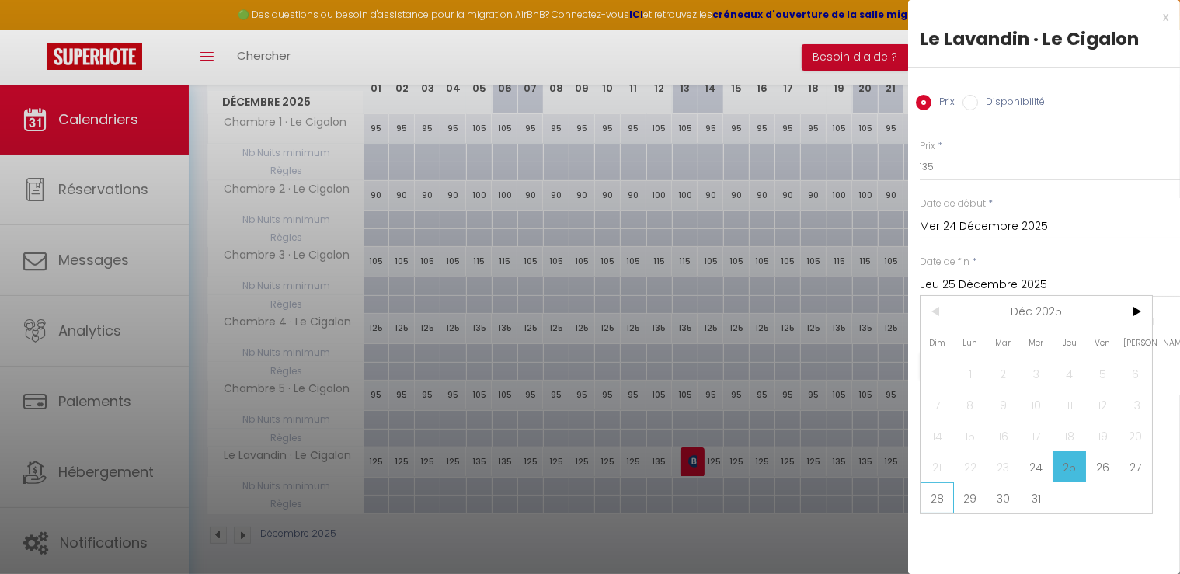
click at [939, 492] on span "28" at bounding box center [937, 497] width 33 height 31
type input "Dim 28 Décembre 2025"
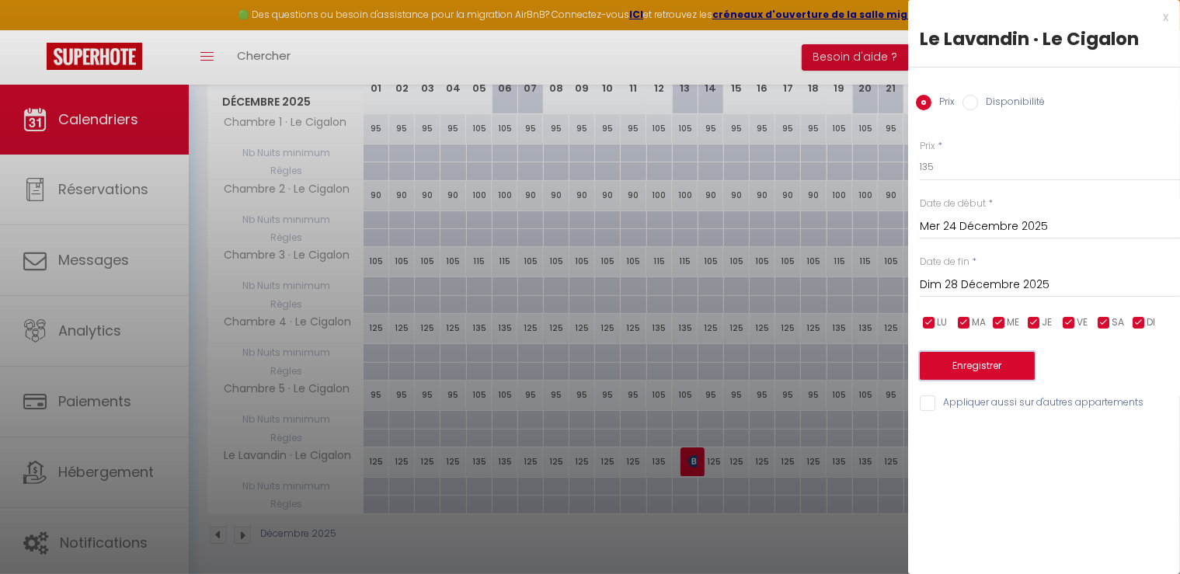
click at [984, 361] on button "Enregistrer" at bounding box center [977, 366] width 115 height 28
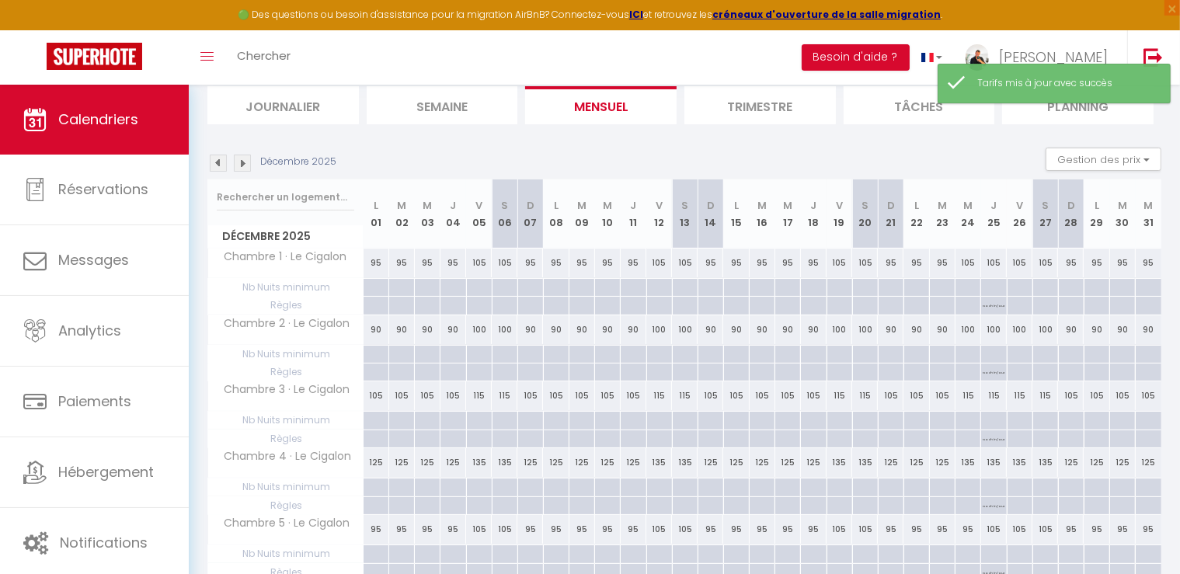
scroll to position [85, 0]
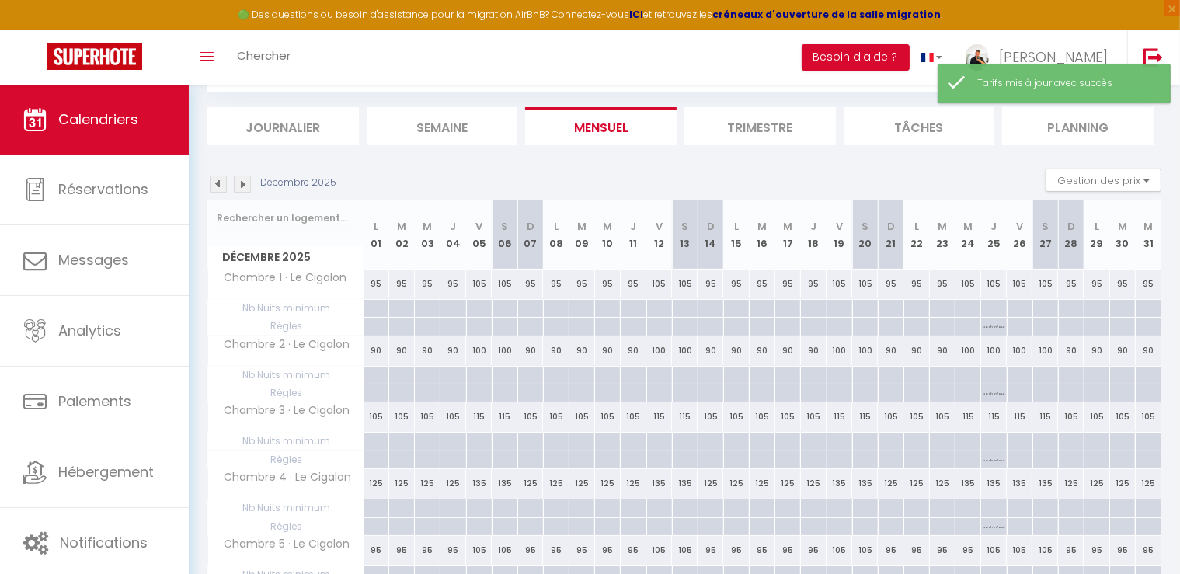
click at [1150, 280] on div "95" at bounding box center [1149, 284] width 26 height 29
type input "95"
type input "Mer 31 Décembre 2025"
type input "Jeu 01 Janvier 2026"
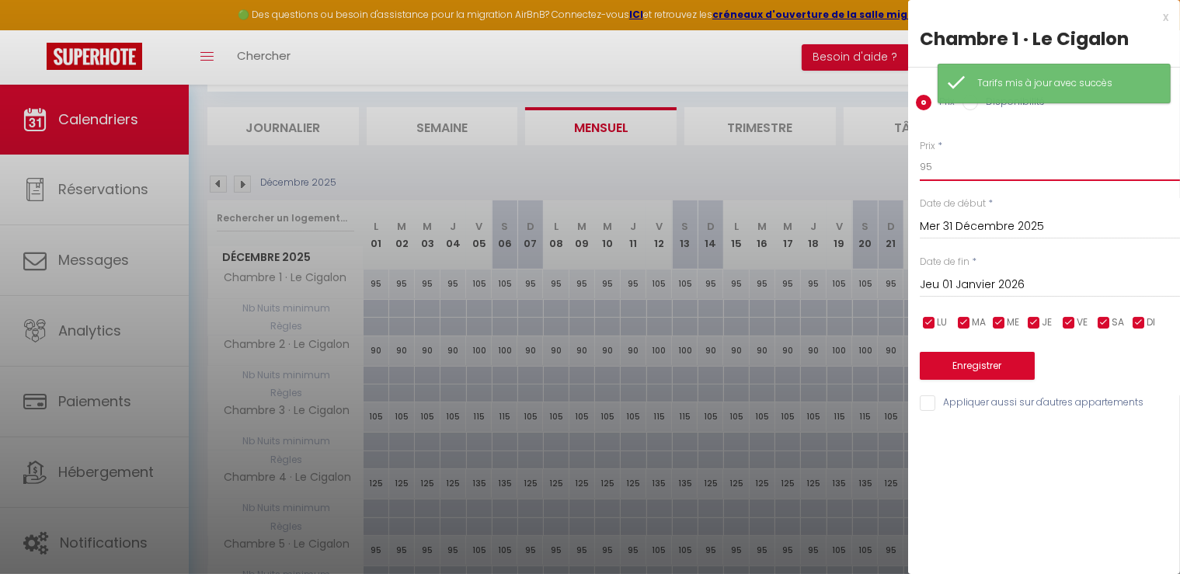
drag, startPoint x: 959, startPoint y: 169, endPoint x: 911, endPoint y: 170, distance: 48.2
click at [911, 170] on div "Prix * 95 Statut * Disponible Indisponible Date de début * Mer 31 Décembre 2025…" at bounding box center [1044, 267] width 272 height 294
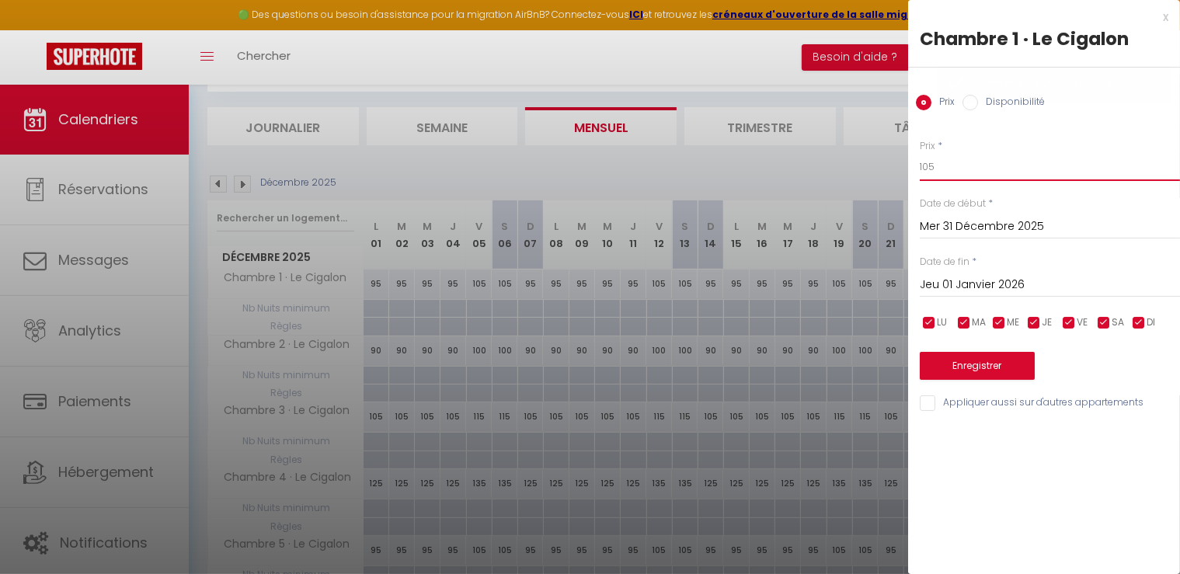
type input "105"
click at [989, 365] on button "Enregistrer" at bounding box center [977, 366] width 115 height 28
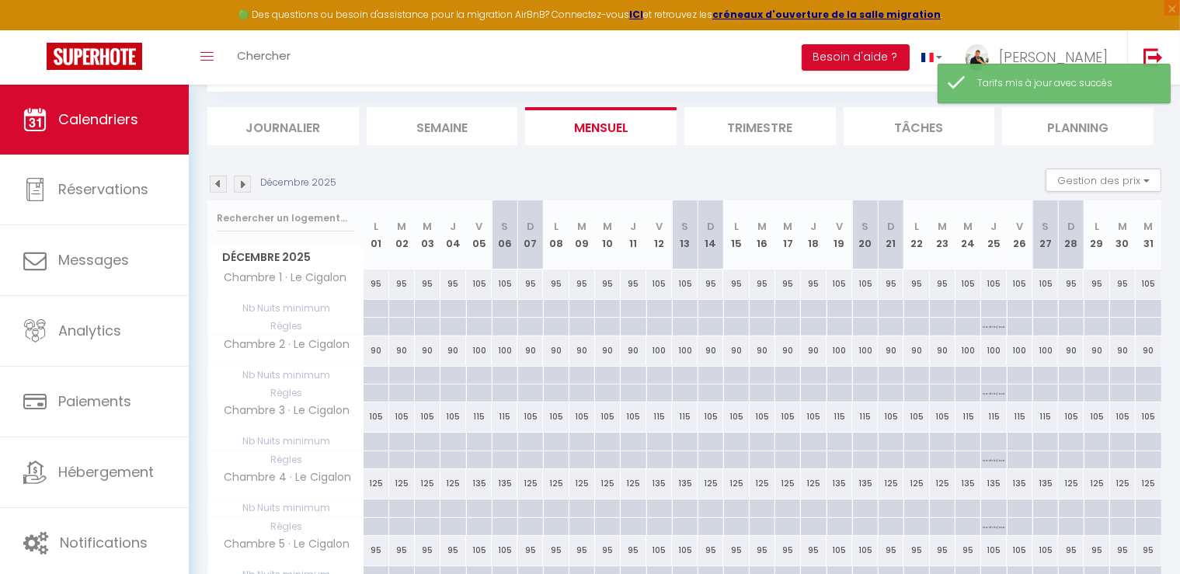
click at [1153, 350] on div "90" at bounding box center [1149, 350] width 26 height 29
type input "90"
type input "Mer 31 Décembre 2025"
type input "Jeu 01 Janvier 2026"
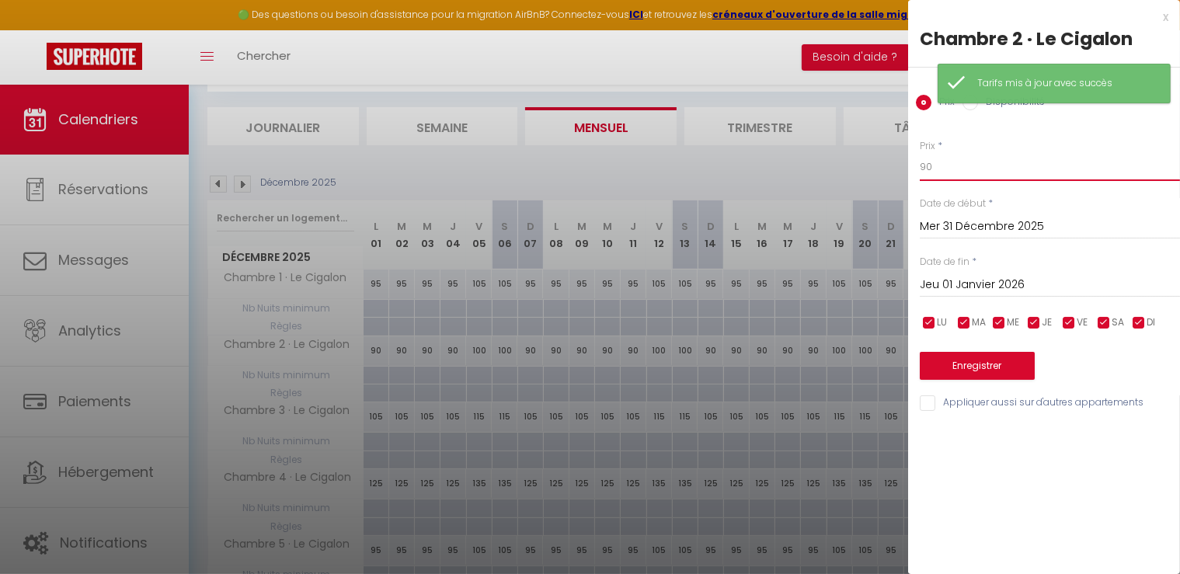
drag, startPoint x: 967, startPoint y: 166, endPoint x: 848, endPoint y: 144, distance: 120.2
click at [848, 144] on body "🟢 Des questions ou besoin d'assistance pour la migration AirBnB? Connectez-vous…" at bounding box center [590, 367] width 1180 height 734
type input "100"
click at [975, 369] on button "Enregistrer" at bounding box center [977, 366] width 115 height 28
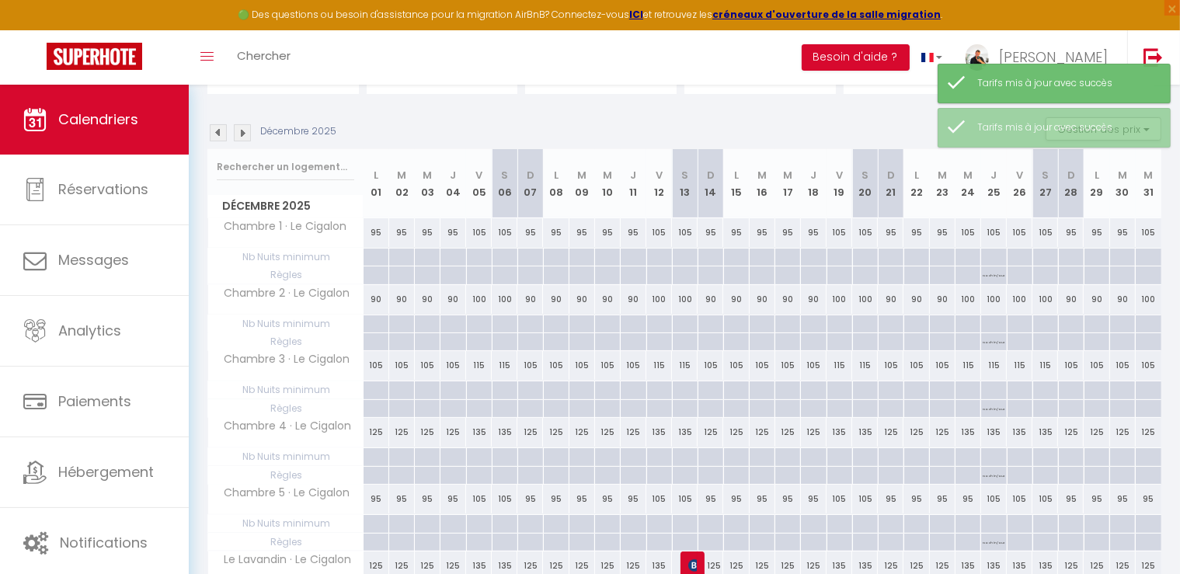
scroll to position [162, 0]
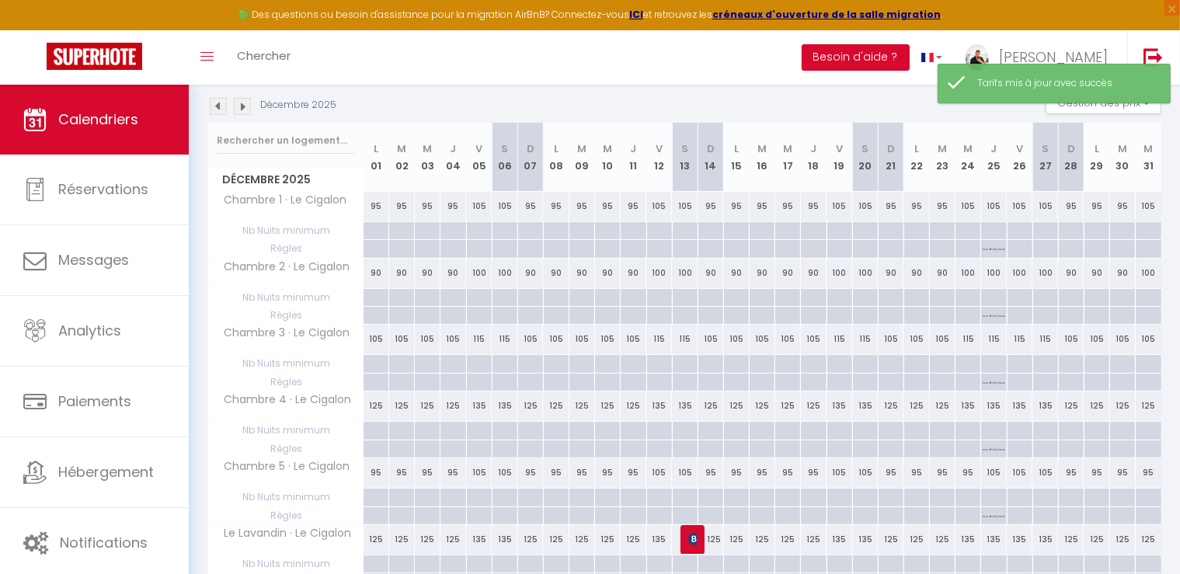
click at [1148, 338] on div "105" at bounding box center [1149, 339] width 26 height 29
type input "105"
type input "Mer 31 Décembre 2025"
type input "Jeu 01 Janvier 2026"
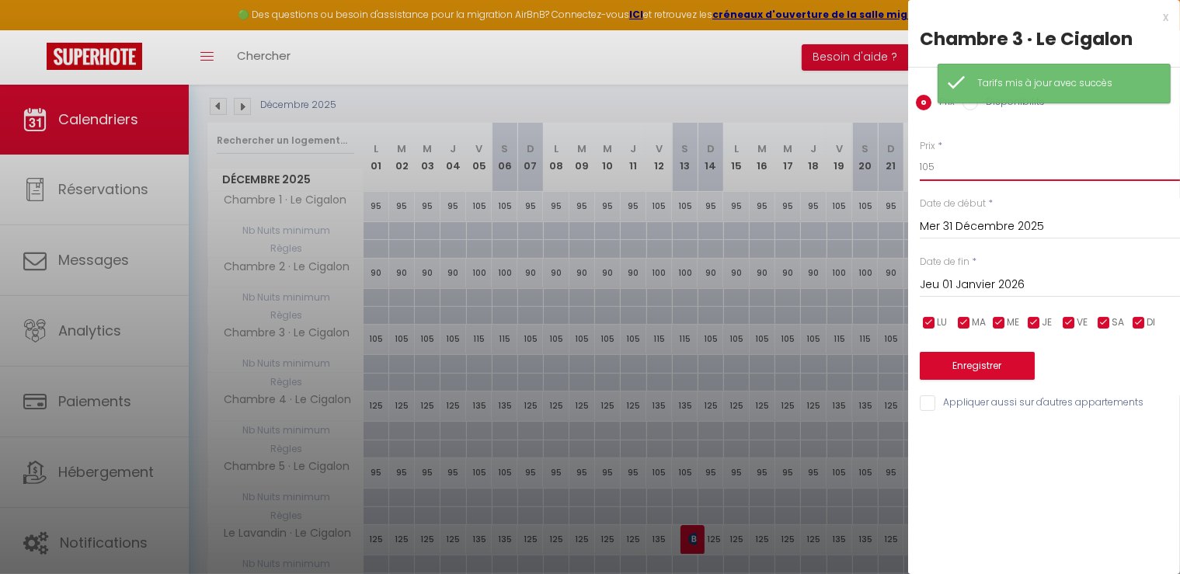
drag, startPoint x: 973, startPoint y: 169, endPoint x: 763, endPoint y: 158, distance: 210.1
click at [763, 158] on body "🟢 Des questions ou besoin d'assistance pour la migration AirBnB? Connectez-vous…" at bounding box center [590, 289] width 1180 height 734
type input "115"
click at [981, 372] on button "Enregistrer" at bounding box center [977, 366] width 115 height 28
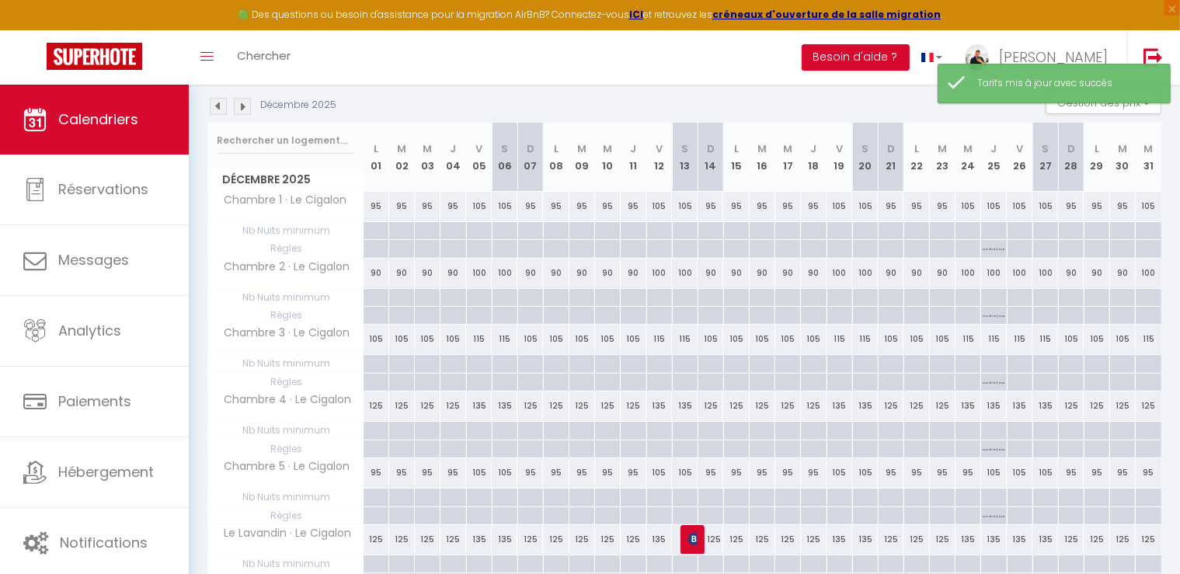
click at [1146, 399] on div "125" at bounding box center [1149, 406] width 26 height 29
type input "125"
type input "Mer 31 Décembre 2025"
type input "Jeu 01 Janvier 2026"
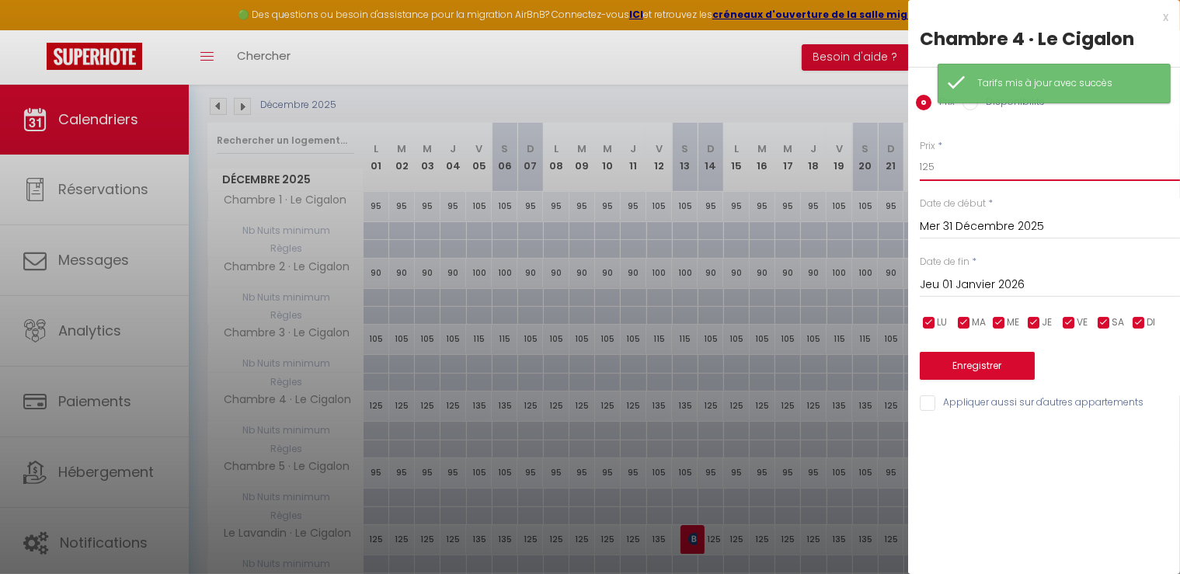
drag, startPoint x: 953, startPoint y: 167, endPoint x: 863, endPoint y: 159, distance: 89.7
click at [863, 159] on body "🟢 Des questions ou besoin d'assistance pour la migration AirBnB? Connectez-vous…" at bounding box center [590, 289] width 1180 height 734
type input "135"
click at [995, 358] on button "Enregistrer" at bounding box center [977, 366] width 115 height 28
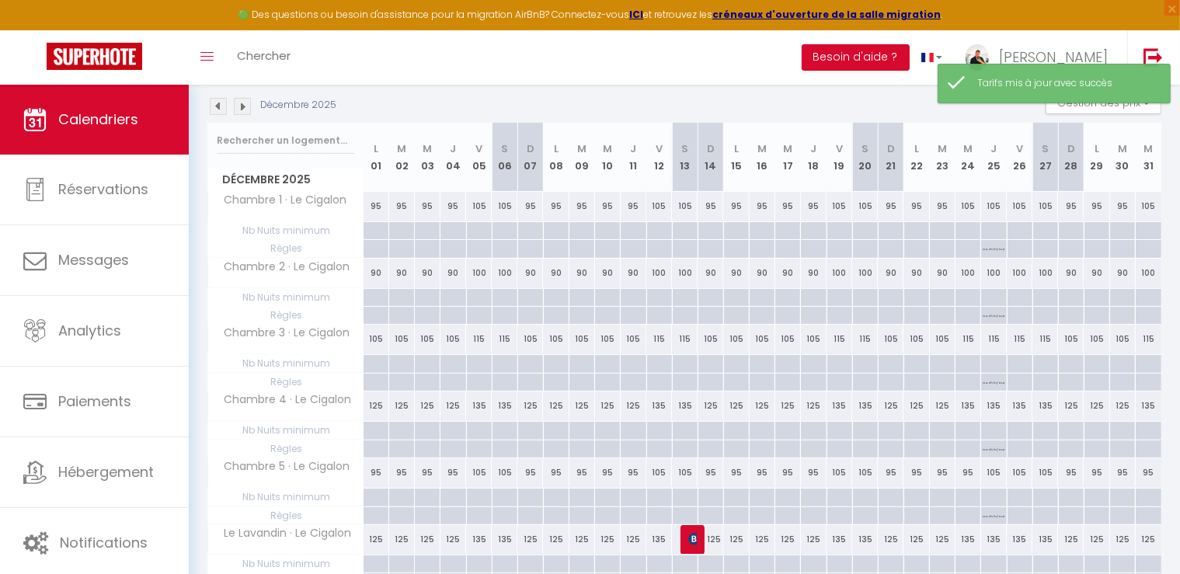
click at [1148, 465] on div "95" at bounding box center [1149, 472] width 26 height 29
type input "95"
type input "Mer 31 Décembre 2025"
type input "Jeu 01 Janvier 2026"
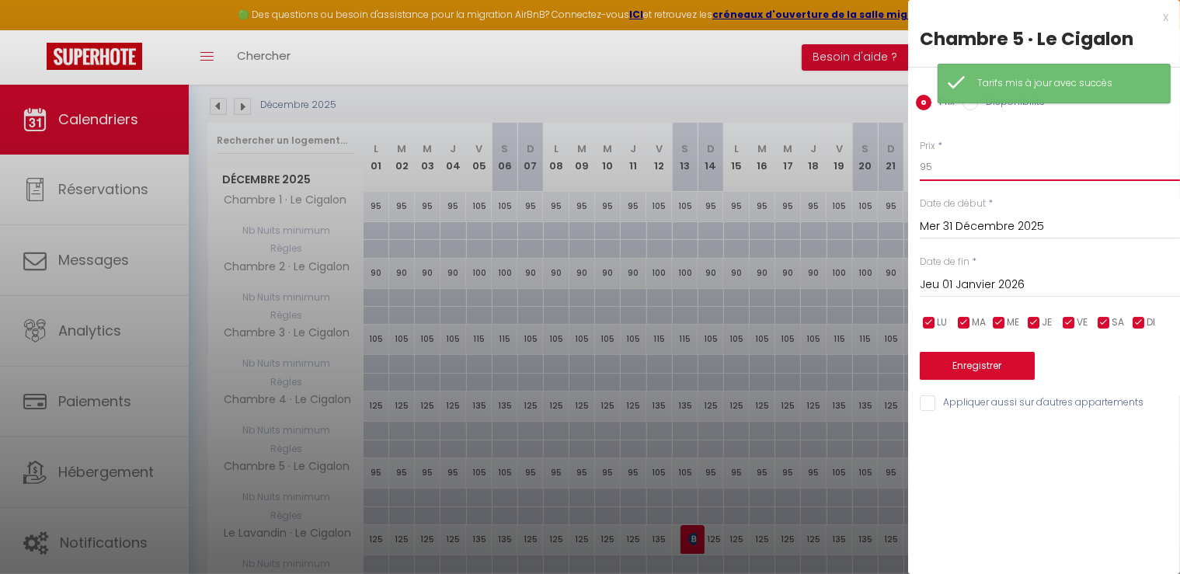
drag, startPoint x: 911, startPoint y: 167, endPoint x: 862, endPoint y: 170, distance: 49.8
click at [862, 170] on body "🟢 Des questions ou besoin d'assistance pour la migration AirBnB? Connectez-vous…" at bounding box center [590, 289] width 1180 height 734
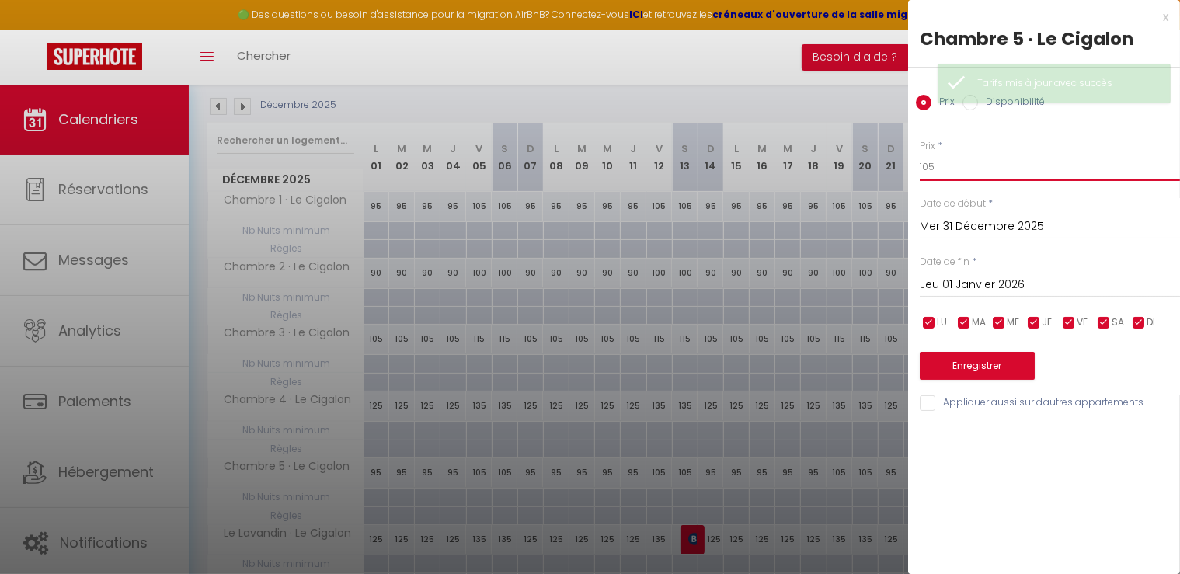
type input "105"
click at [998, 368] on button "Enregistrer" at bounding box center [977, 366] width 115 height 28
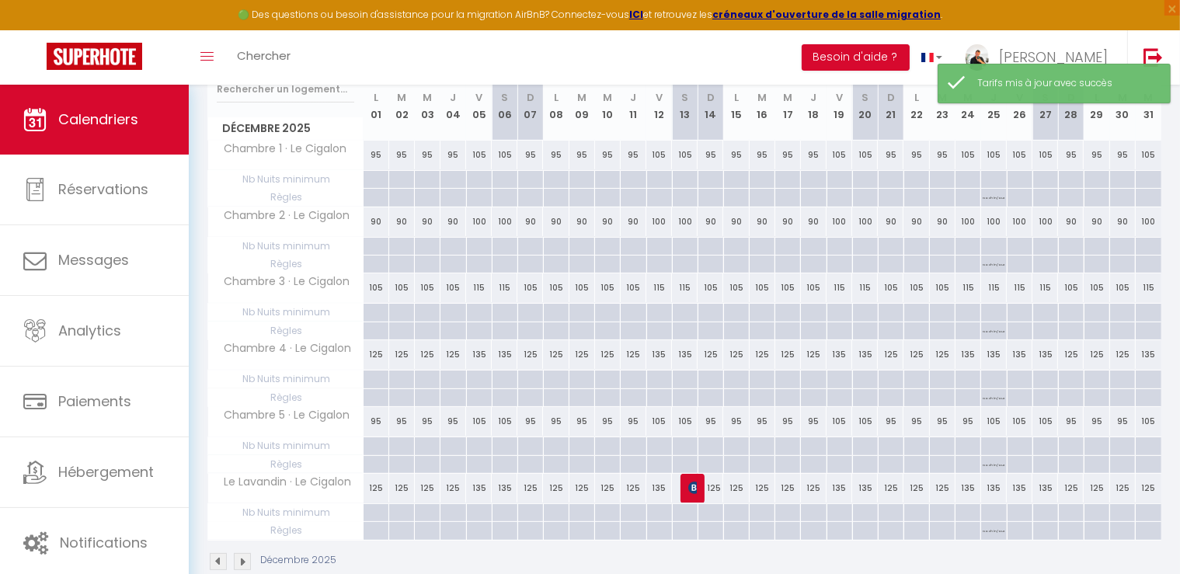
scroll to position [240, 0]
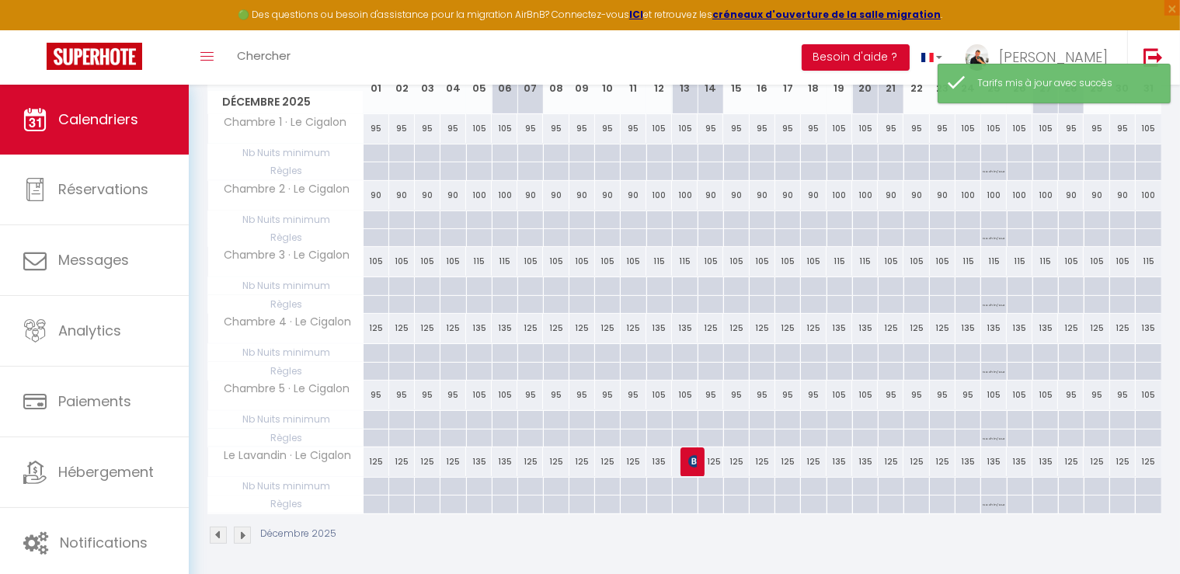
click at [1149, 458] on div "125" at bounding box center [1149, 462] width 26 height 29
type input "125"
type input "Mer 31 Décembre 2025"
type input "Jeu 01 Janvier 2026"
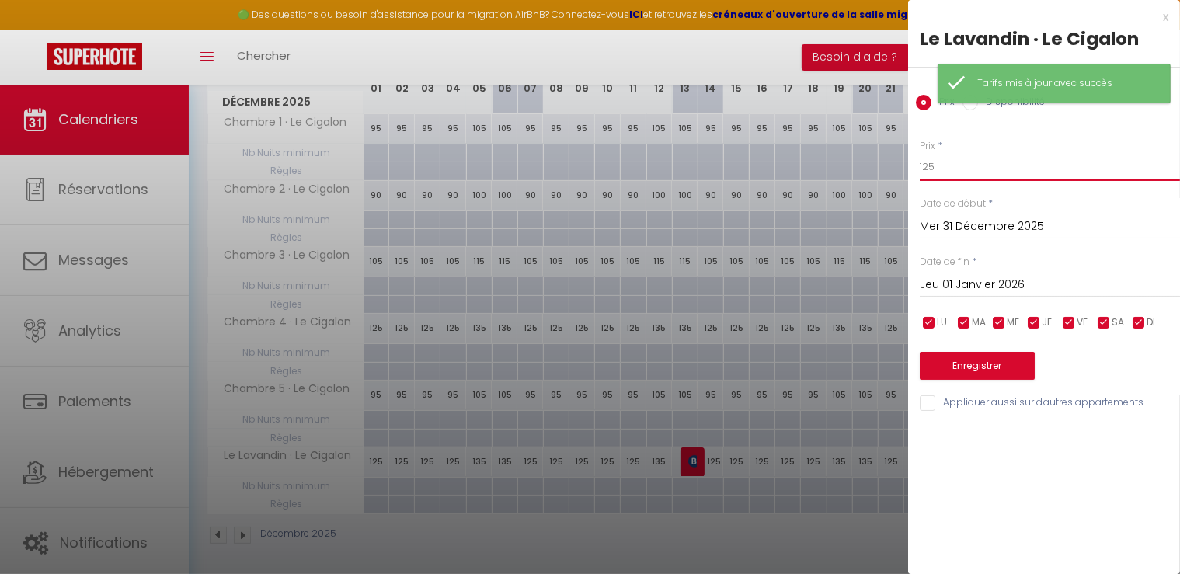
drag, startPoint x: 926, startPoint y: 166, endPoint x: 904, endPoint y: 159, distance: 23.6
click at [904, 159] on body "🟢 Des questions ou besoin d'assistance pour la migration AirBnB? Connectez-vous…" at bounding box center [590, 212] width 1180 height 734
type input "135"
click at [984, 357] on button "Enregistrer" at bounding box center [977, 366] width 115 height 28
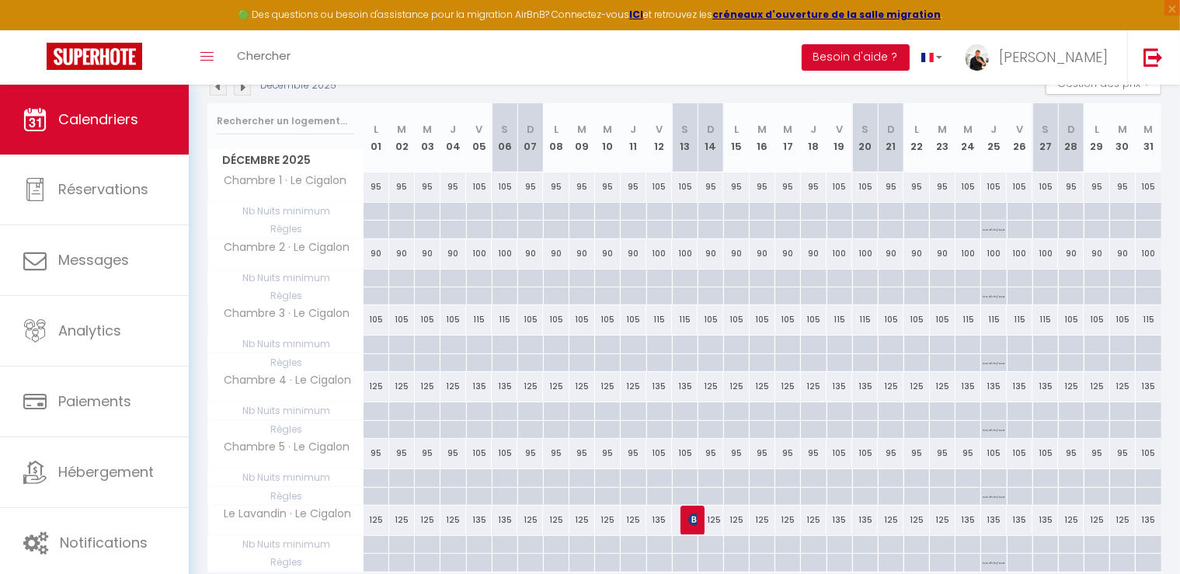
scroll to position [155, 0]
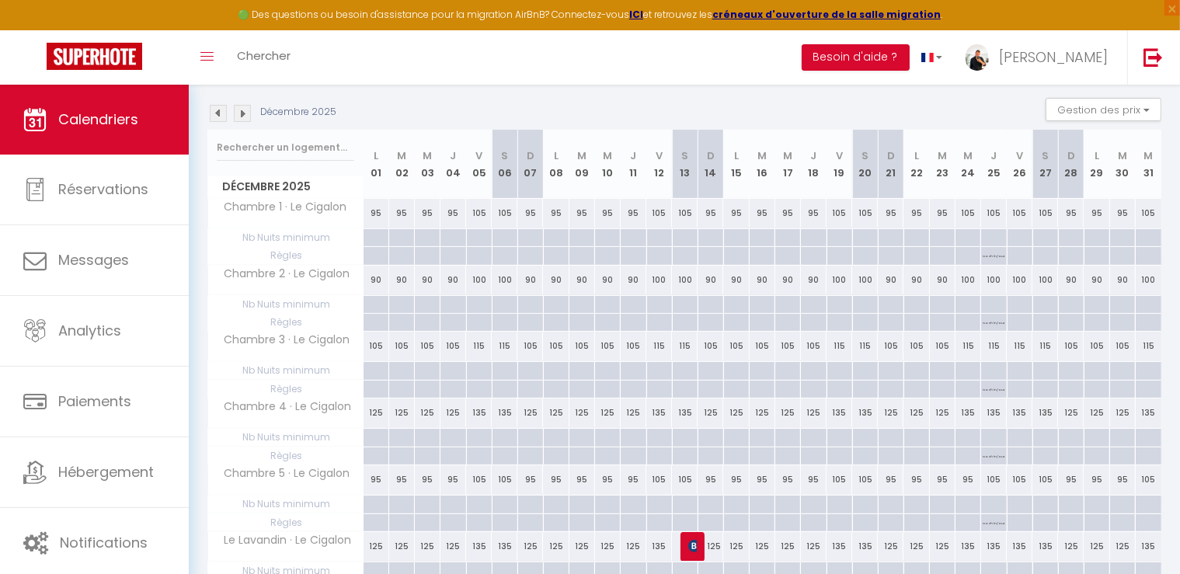
click at [250, 114] on img at bounding box center [242, 113] width 17 height 17
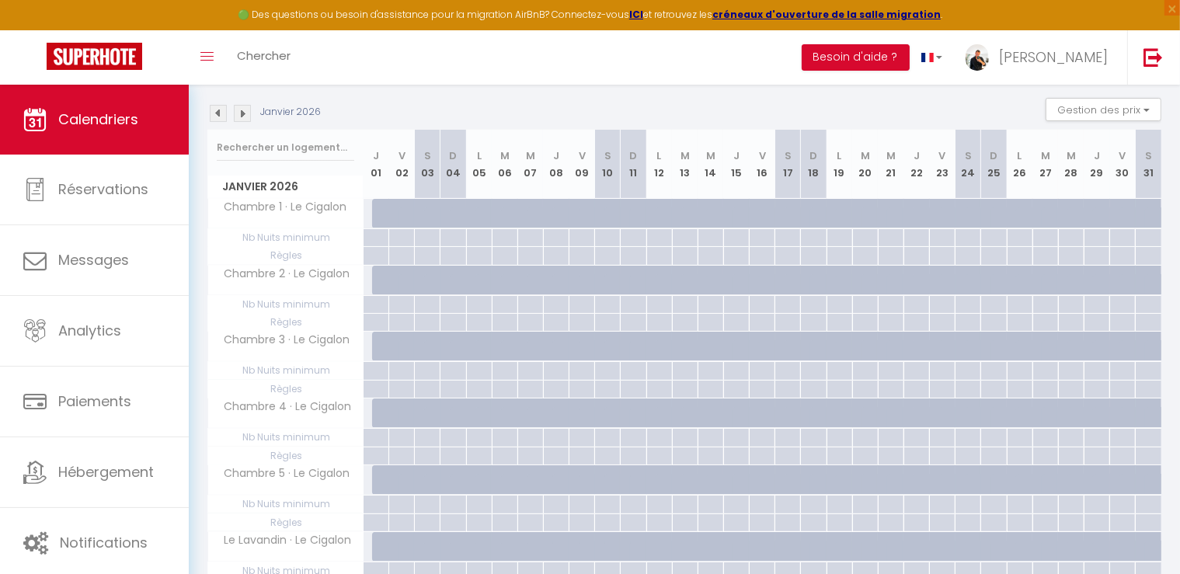
click at [372, 214] on div at bounding box center [385, 214] width 26 height 30
type input "145"
select select "1"
type input "Jeu 01 Janvier 2026"
type input "Ven 02 Janvier 2026"
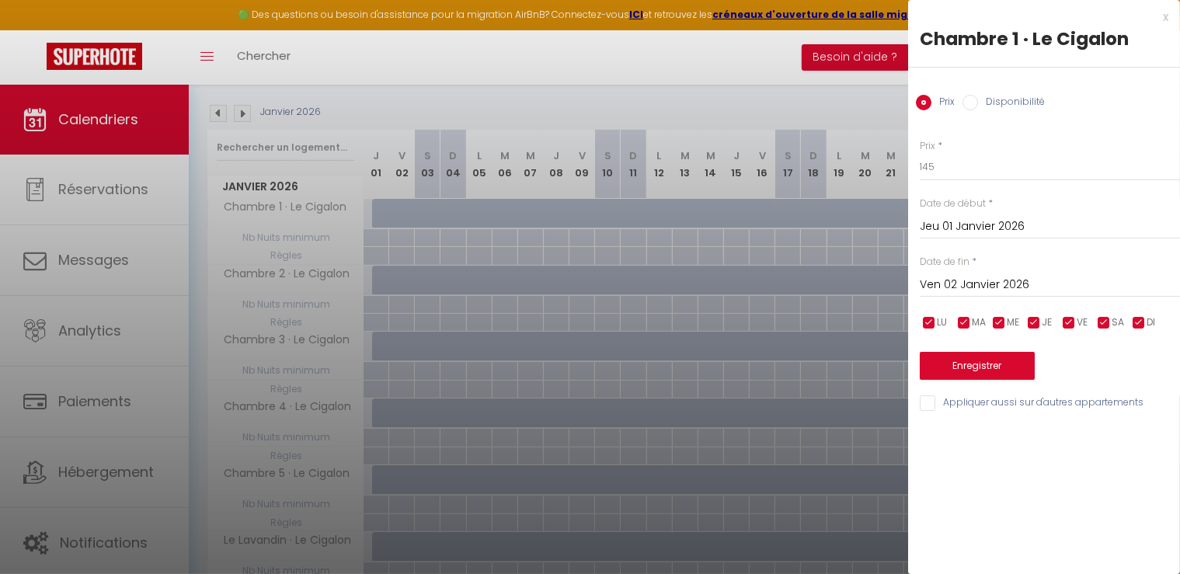
drag, startPoint x: 977, startPoint y: 103, endPoint x: 963, endPoint y: 169, distance: 66.6
click at [976, 103] on input "Disponibilité" at bounding box center [971, 103] width 16 height 16
radio input "true"
radio input "false"
click at [997, 290] on input "Ven 02 Janvier 2026" at bounding box center [1050, 287] width 260 height 20
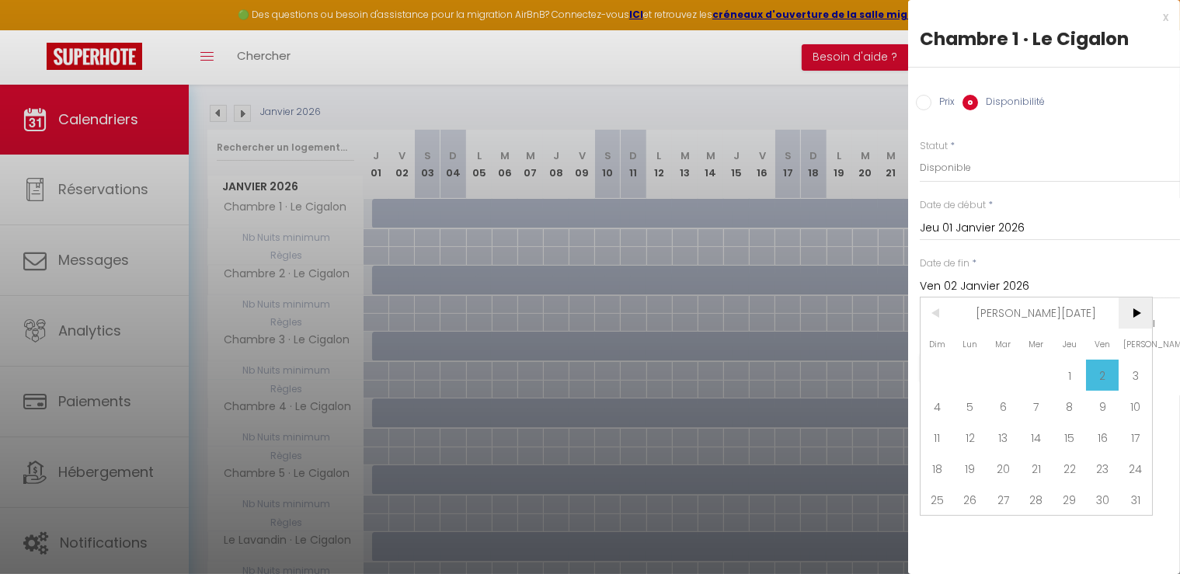
click at [1144, 312] on span ">" at bounding box center [1135, 313] width 33 height 31
click at [944, 369] on span "1" at bounding box center [937, 375] width 33 height 31
type input "Dim 01 Février 2026"
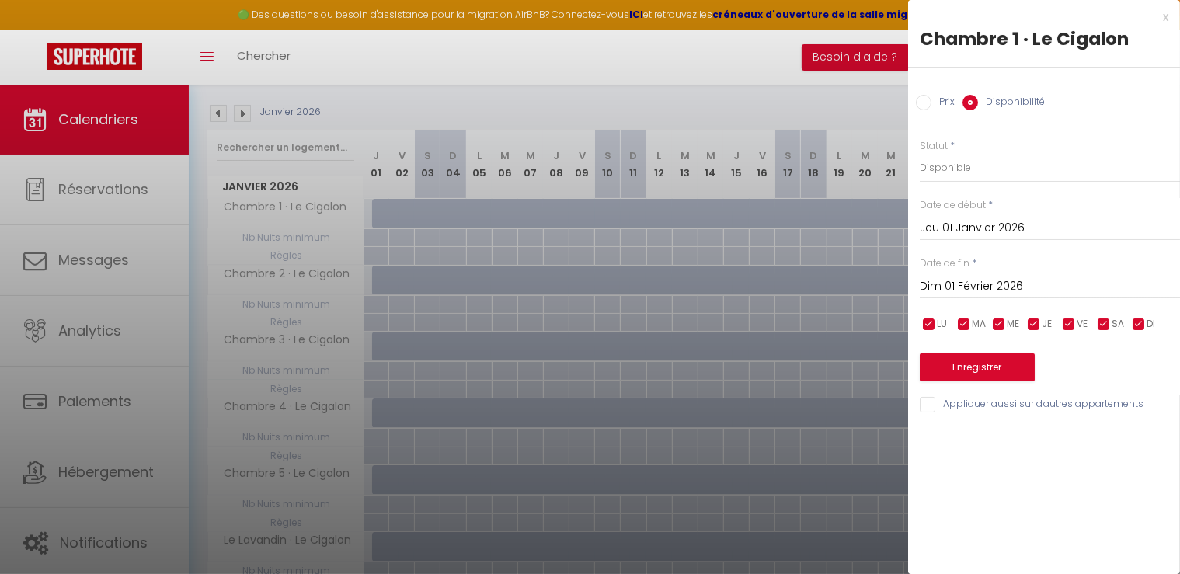
click at [935, 405] on input "Appliquer aussi sur d'autres appartements" at bounding box center [1050, 405] width 260 height 16
checkbox input "true"
click at [973, 361] on button "Enregistrer" at bounding box center [977, 368] width 115 height 28
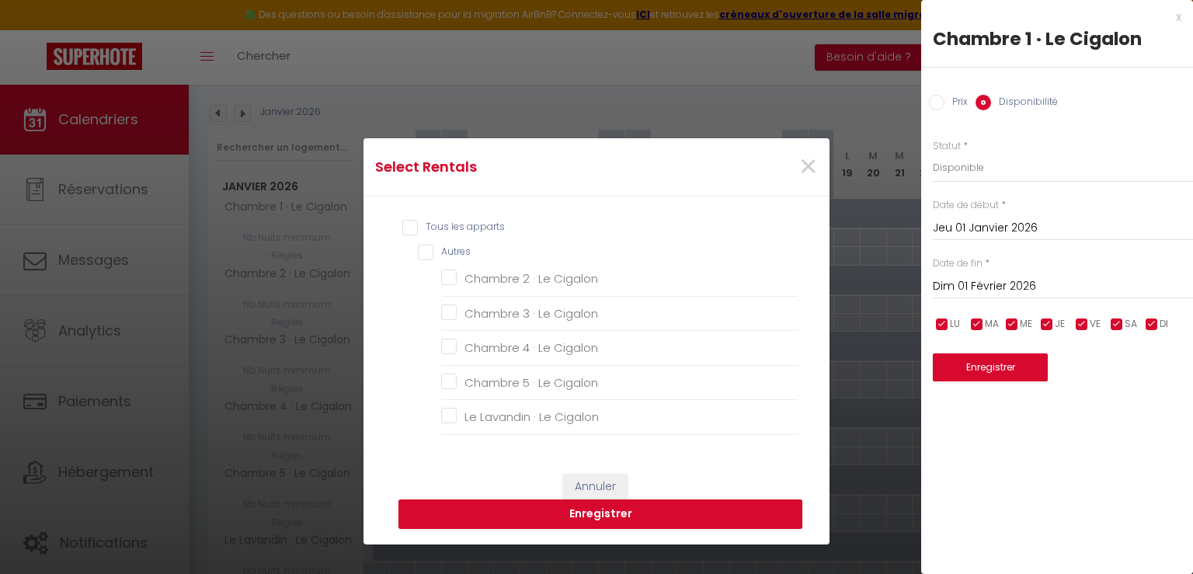
click at [408, 232] on input "Tous les apparts" at bounding box center [600, 228] width 396 height 16
checkbox input "true"
checkbox Cigalon "true"
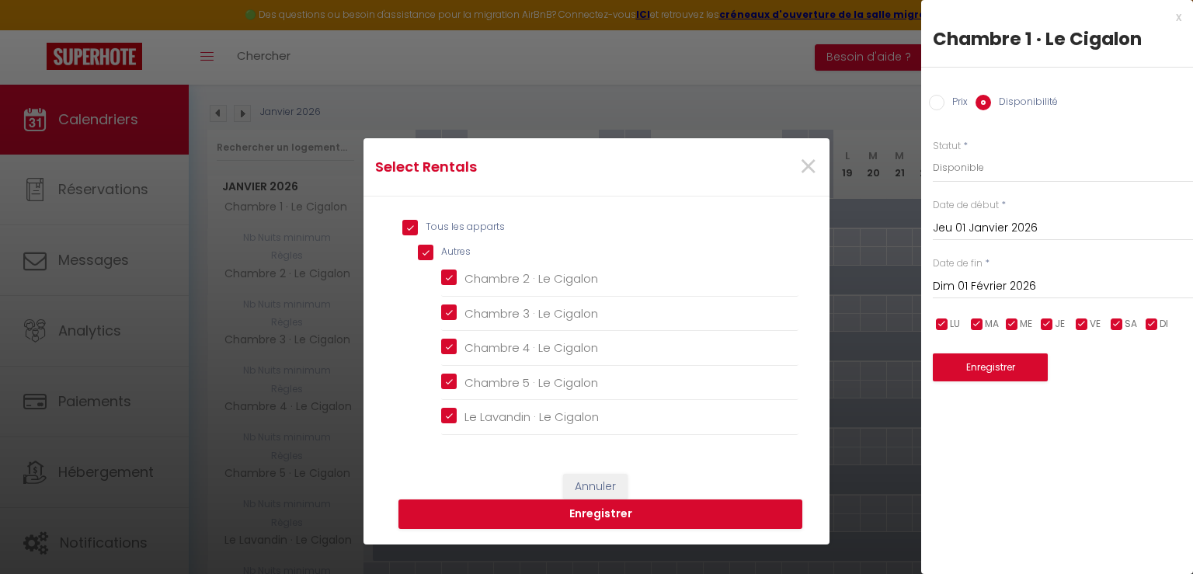
checkbox Cigalon "true"
click at [564, 521] on button "Enregistrer" at bounding box center [601, 515] width 404 height 30
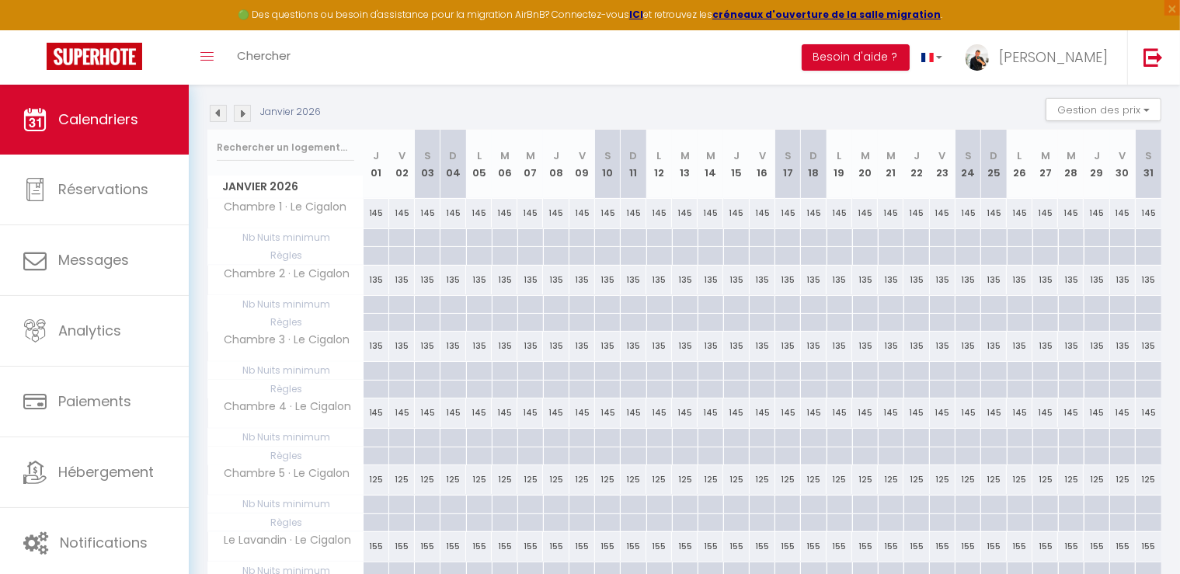
click at [221, 122] on div "Janvier 2026 Gestion des prix Nb Nuits minimum Règles Disponibilité" at bounding box center [684, 114] width 954 height 32
click at [219, 117] on img at bounding box center [218, 113] width 17 height 17
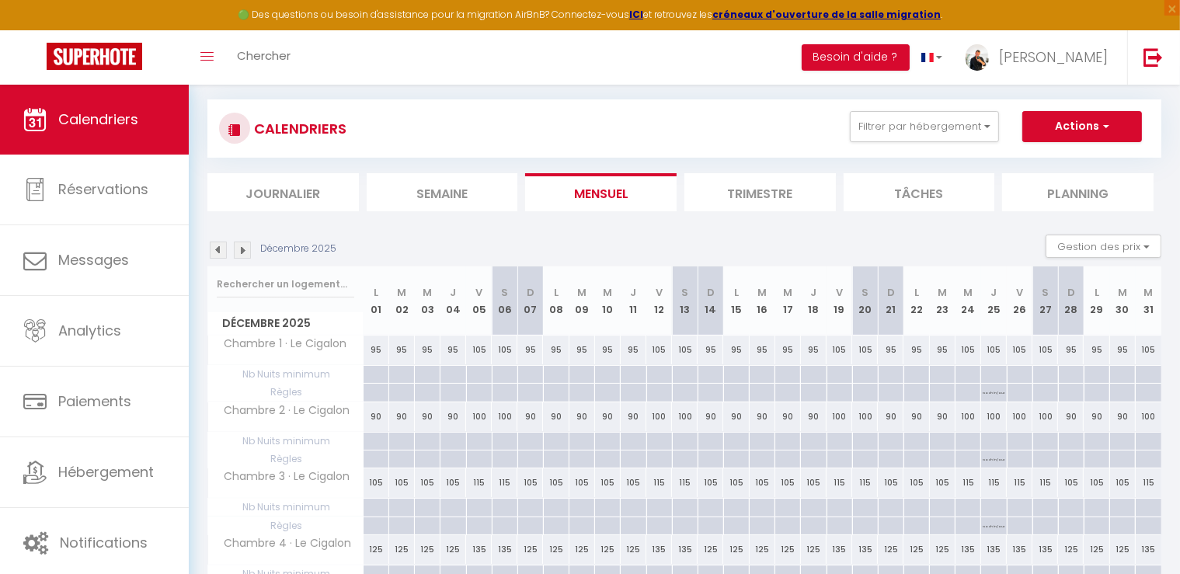
scroll to position [7, 0]
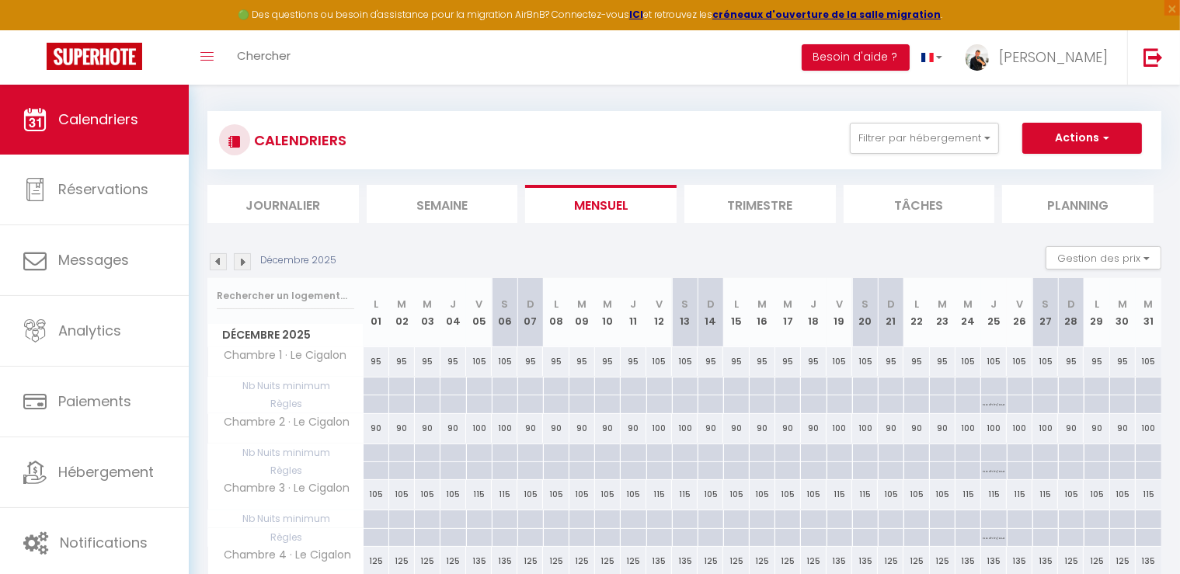
click at [244, 267] on img at bounding box center [242, 261] width 17 height 17
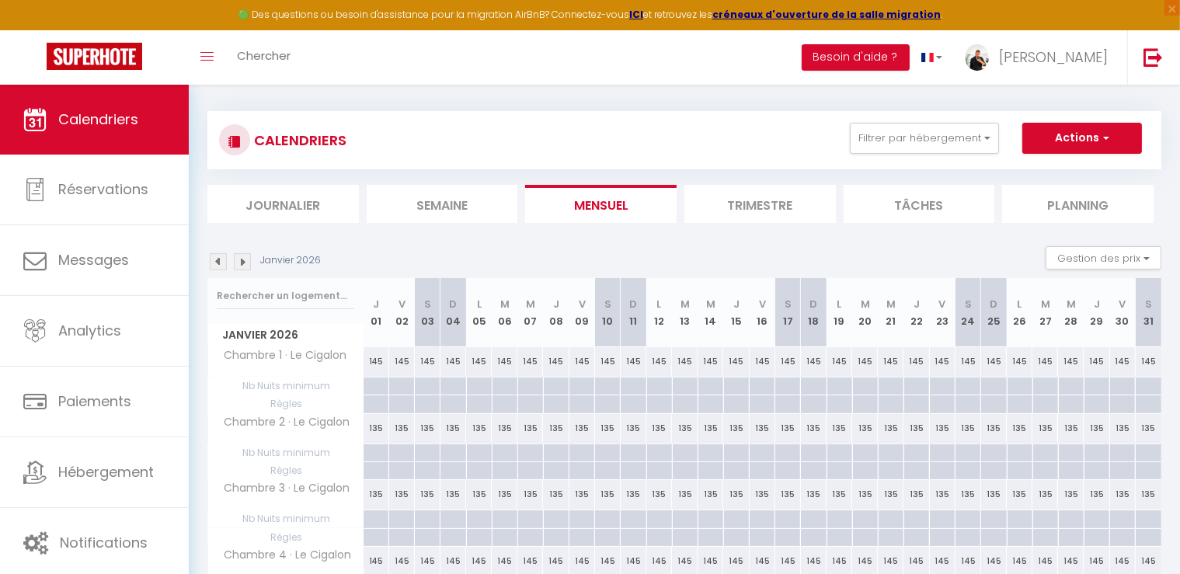
click at [376, 363] on div "145" at bounding box center [377, 361] width 26 height 29
select select "1"
type input "Jeu 01 Janvier 2026"
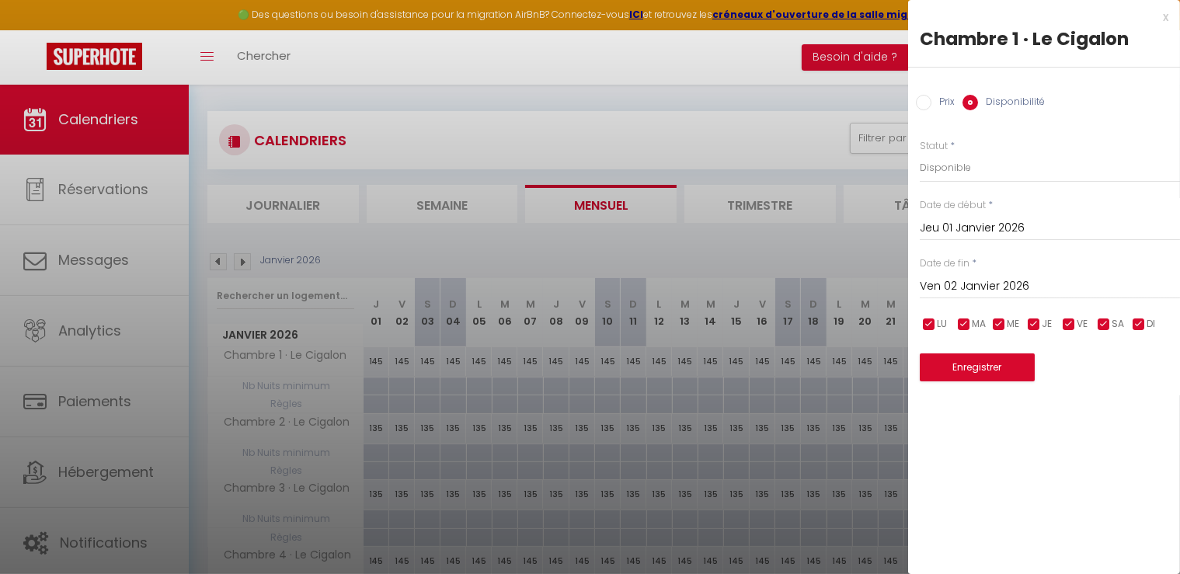
click at [976, 291] on input "Ven 02 Janvier 2026" at bounding box center [1050, 287] width 260 height 20
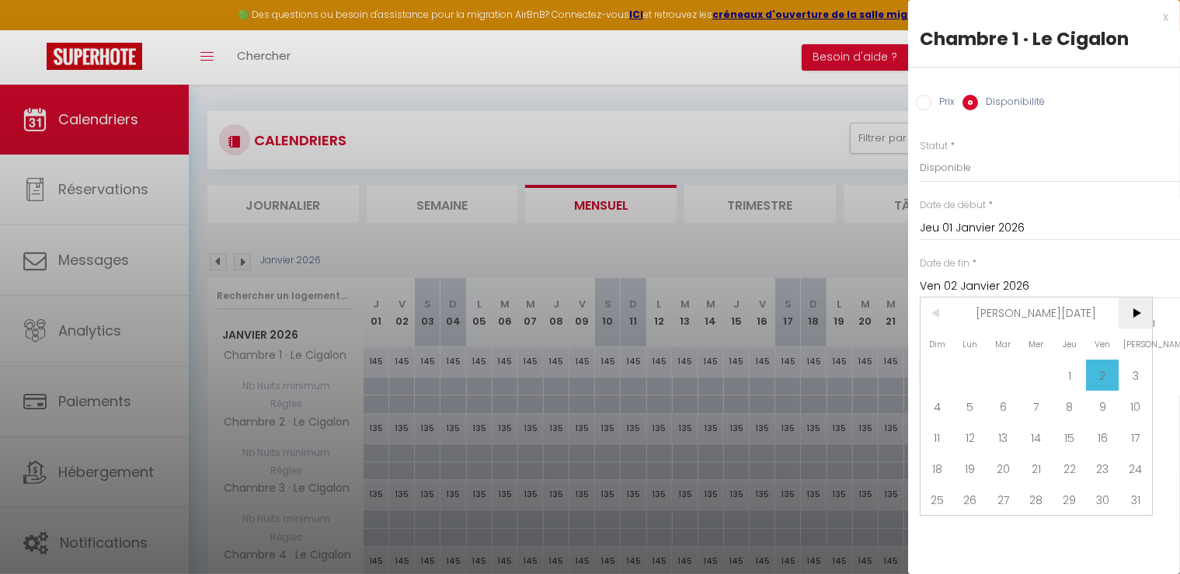
click at [1139, 314] on span ">" at bounding box center [1135, 313] width 33 height 31
click at [939, 371] on span "1" at bounding box center [937, 375] width 33 height 31
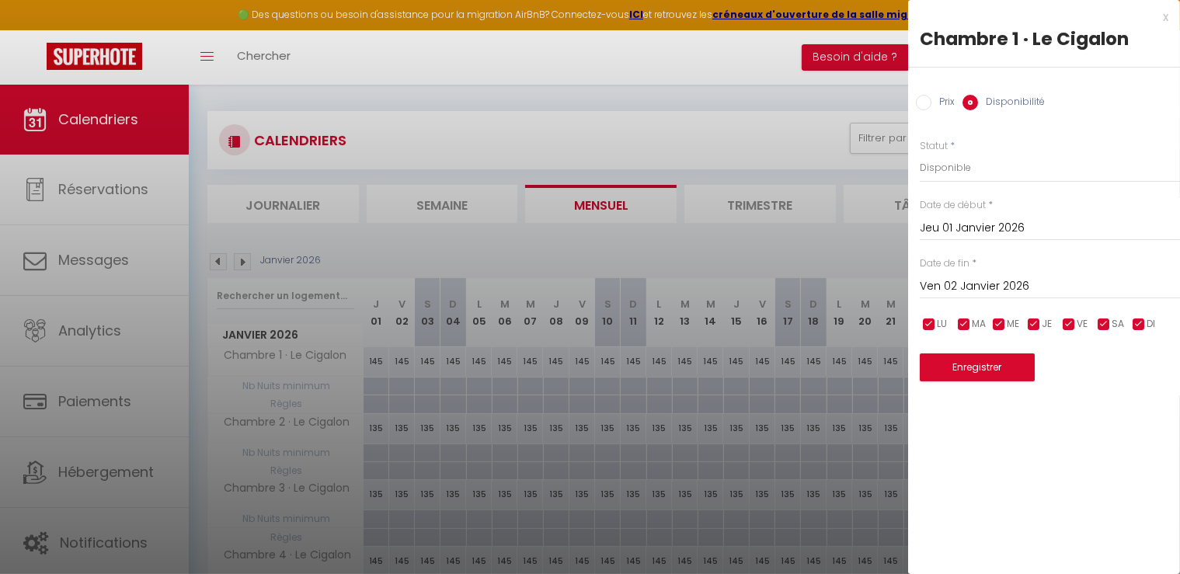
type input "Dim 01 Février 2026"
click at [1165, 12] on div "x" at bounding box center [1038, 17] width 260 height 19
select select
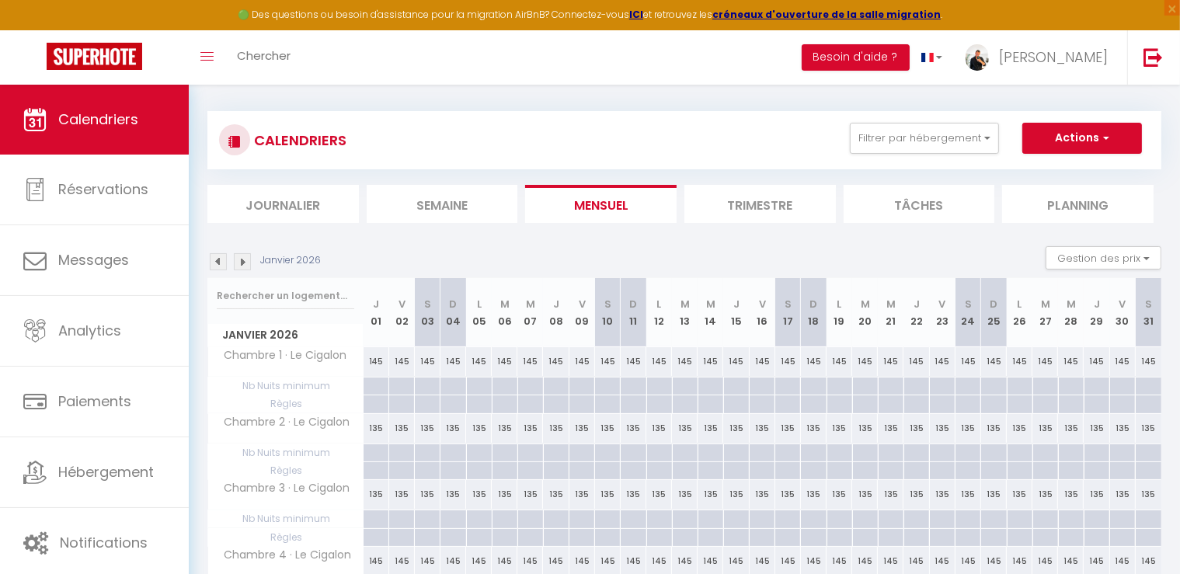
click at [373, 357] on div "145" at bounding box center [377, 361] width 26 height 29
select select "1"
type input "Jeu 01 Janvier 2026"
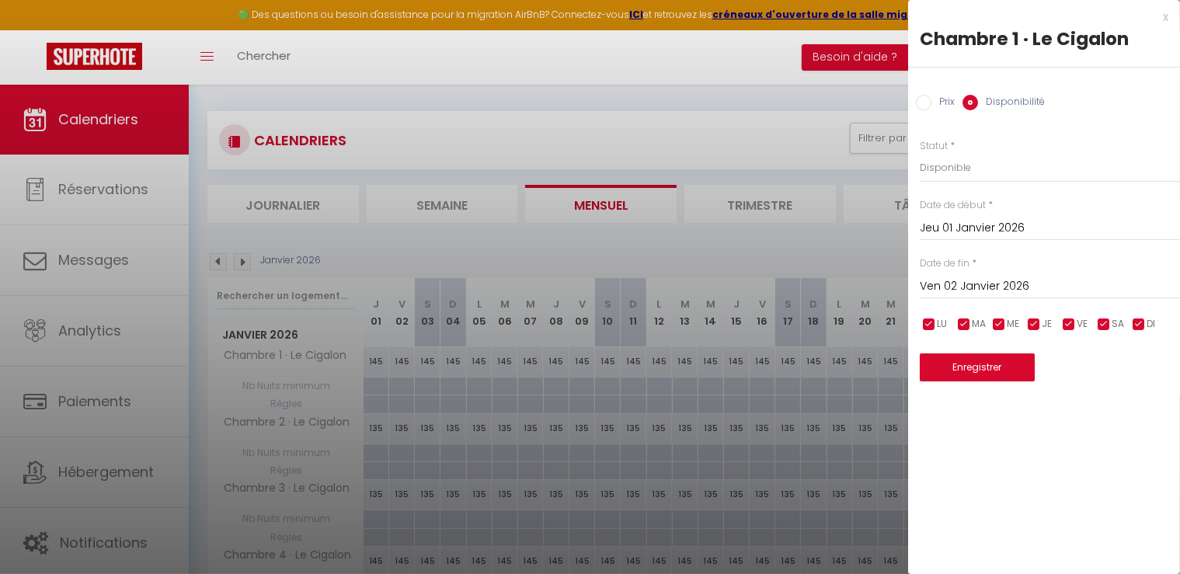
click at [956, 285] on input "Ven 02 Janvier 2026" at bounding box center [1050, 287] width 260 height 20
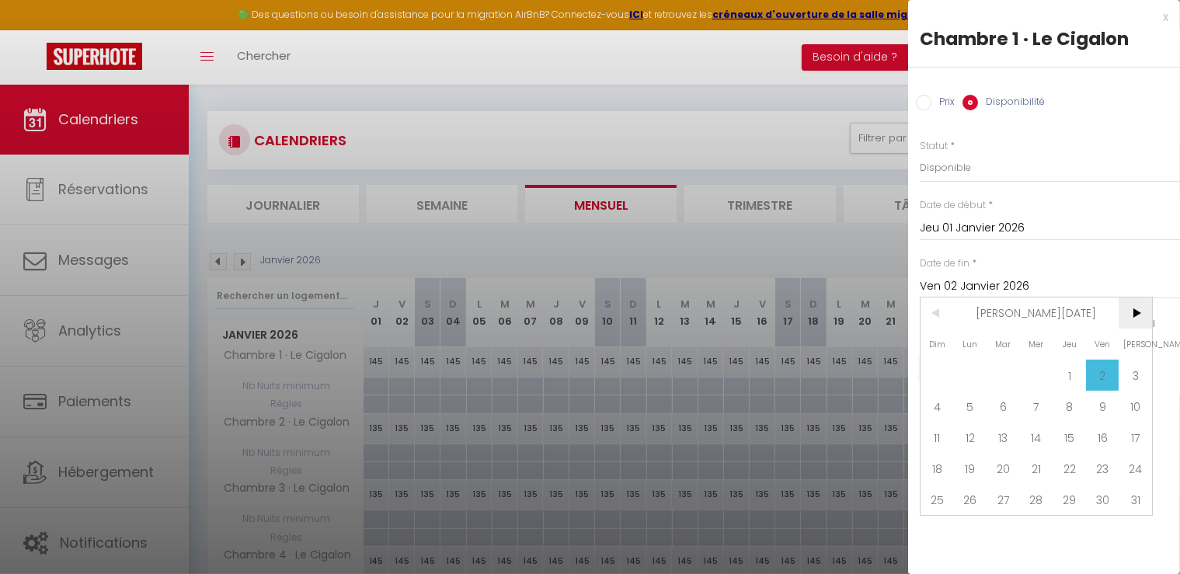
click at [1135, 315] on span ">" at bounding box center [1135, 313] width 33 height 31
click at [1134, 325] on span ">" at bounding box center [1135, 313] width 33 height 31
click at [939, 368] on span "1" at bounding box center [937, 375] width 33 height 31
type input "Dim 01 Mars 2026"
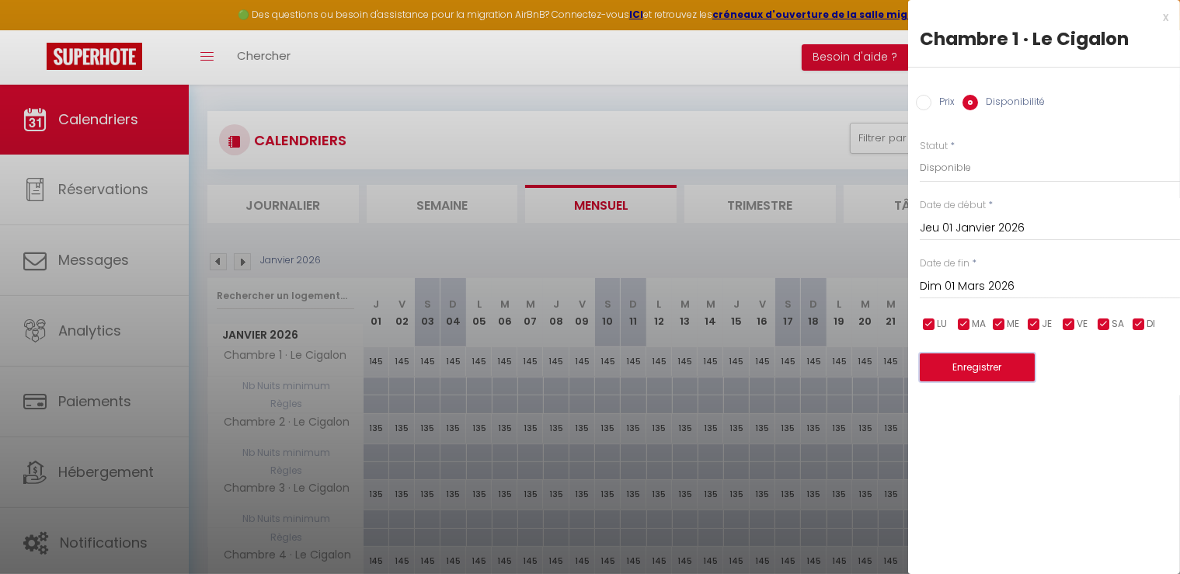
click at [951, 369] on button "Enregistrer" at bounding box center [977, 368] width 115 height 28
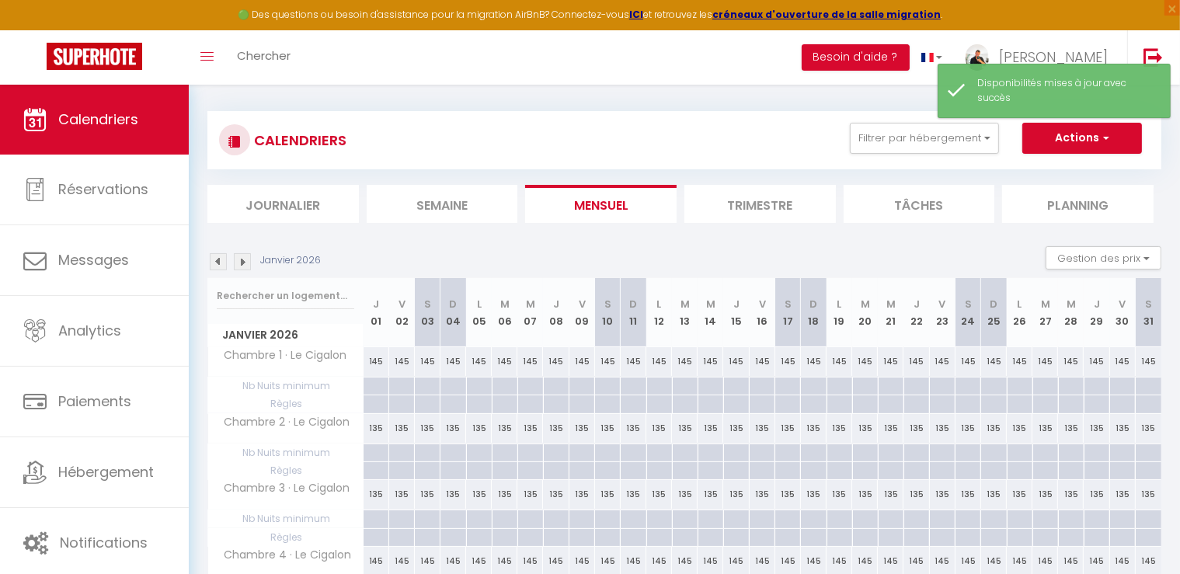
click at [238, 263] on img at bounding box center [242, 261] width 17 height 17
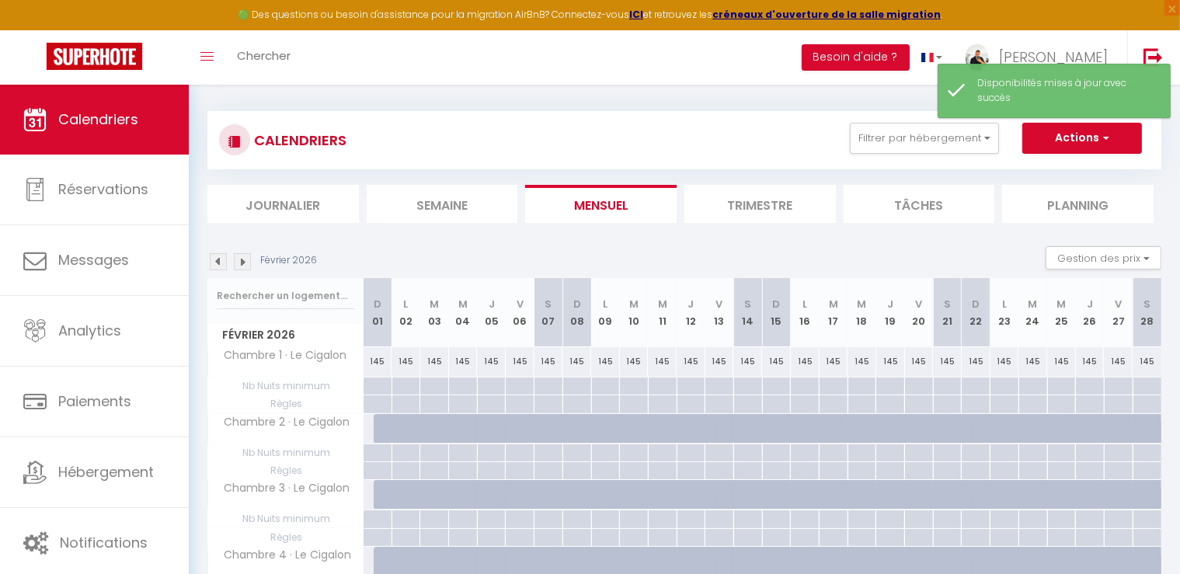
click at [217, 263] on img at bounding box center [218, 261] width 17 height 17
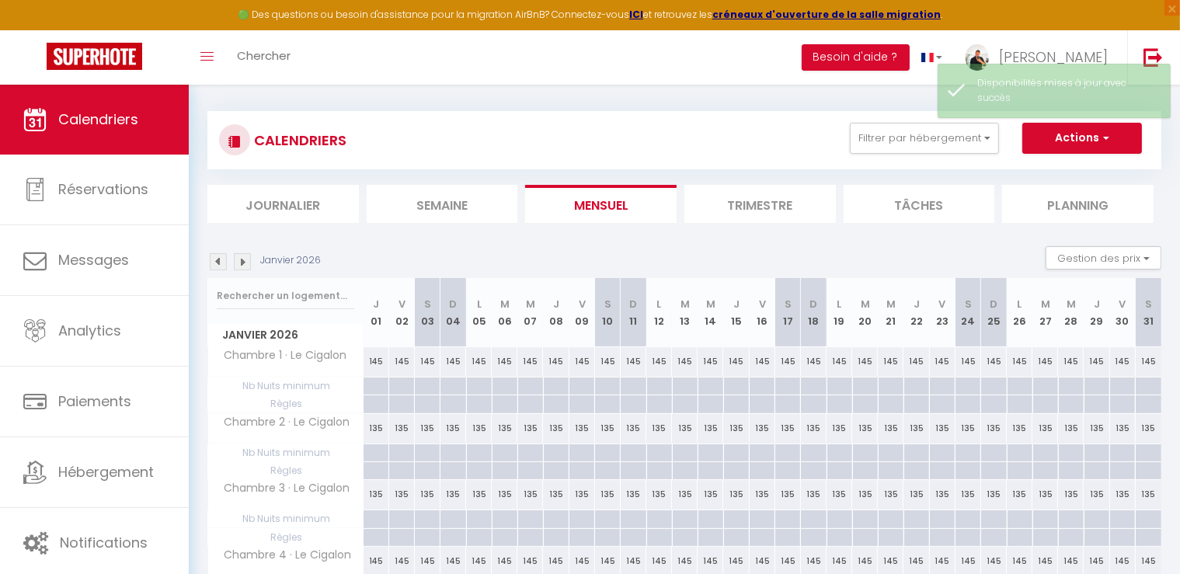
click at [236, 260] on img at bounding box center [242, 261] width 17 height 17
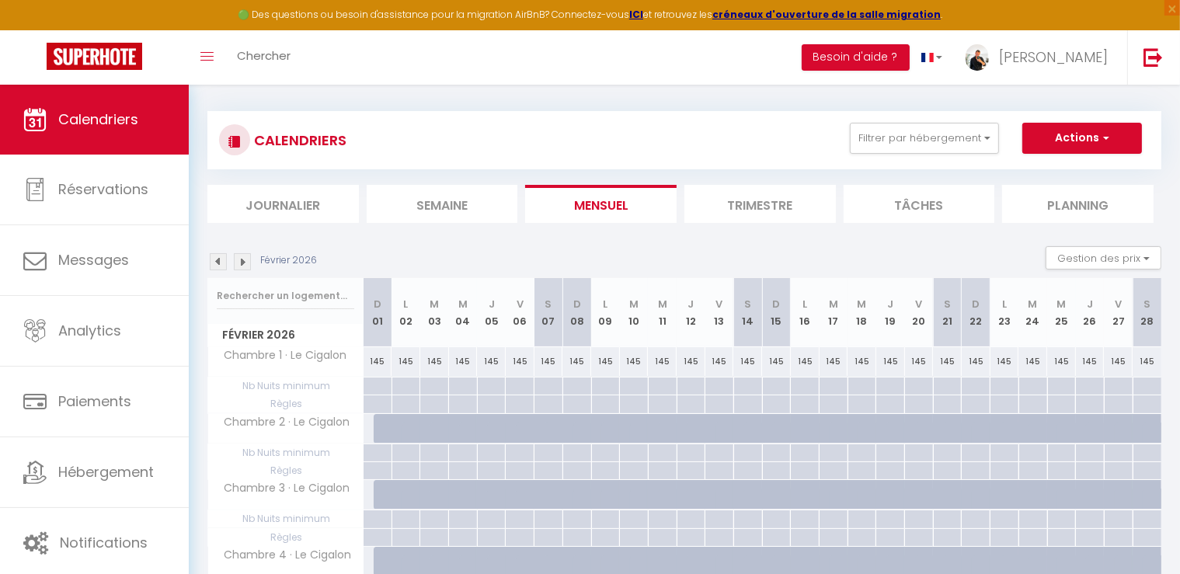
click at [374, 430] on div at bounding box center [388, 429] width 29 height 30
select select "1"
type input "Dim 01 Février 2026"
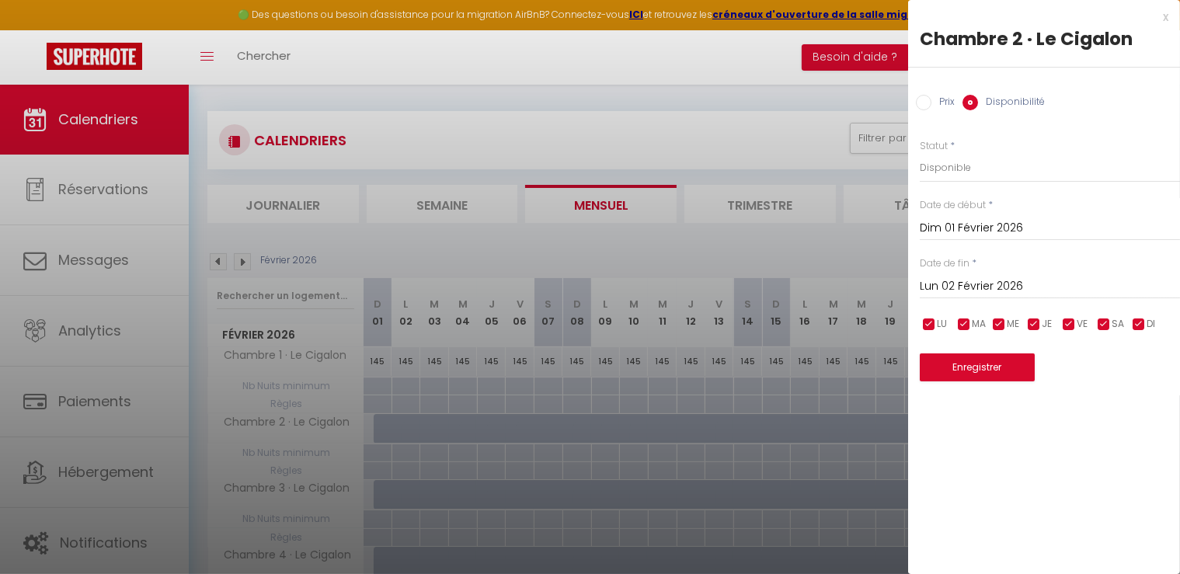
click at [957, 285] on input "Lun 02 Février 2026" at bounding box center [1050, 287] width 260 height 20
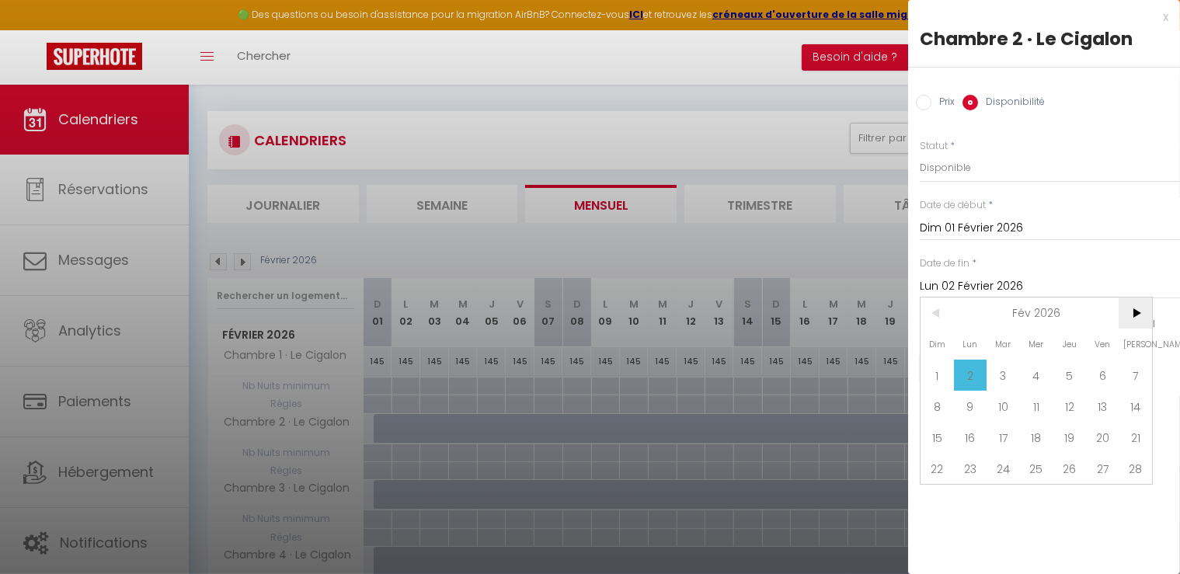
click at [1135, 307] on span ">" at bounding box center [1135, 313] width 33 height 31
click at [1005, 494] on span "31" at bounding box center [1003, 499] width 33 height 31
type input "Mar 31 Mars 2026"
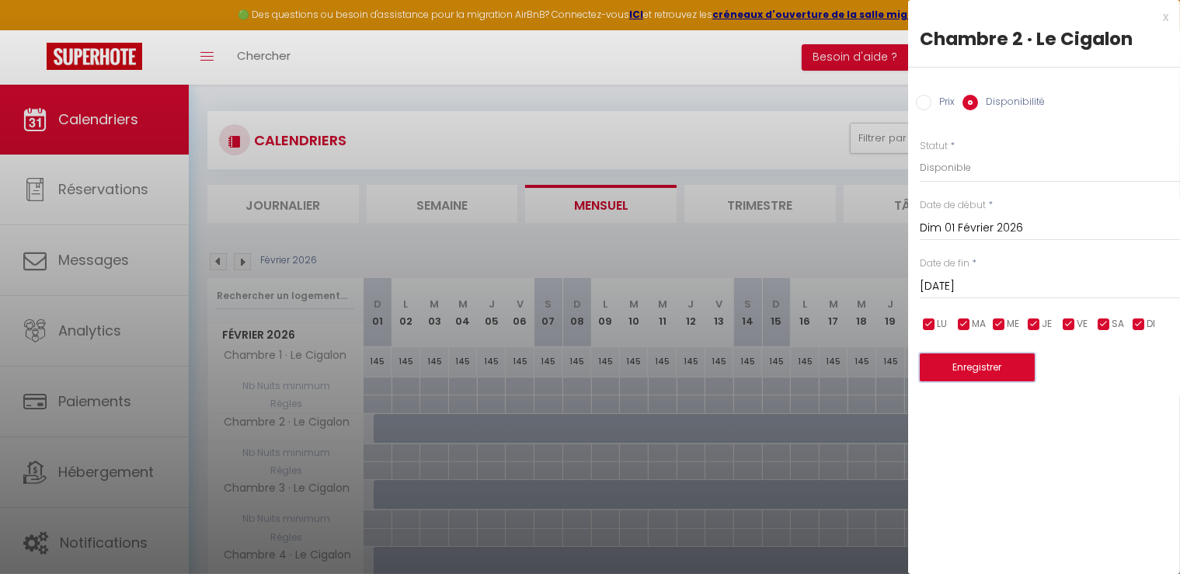
click at [977, 366] on button "Enregistrer" at bounding box center [977, 368] width 115 height 28
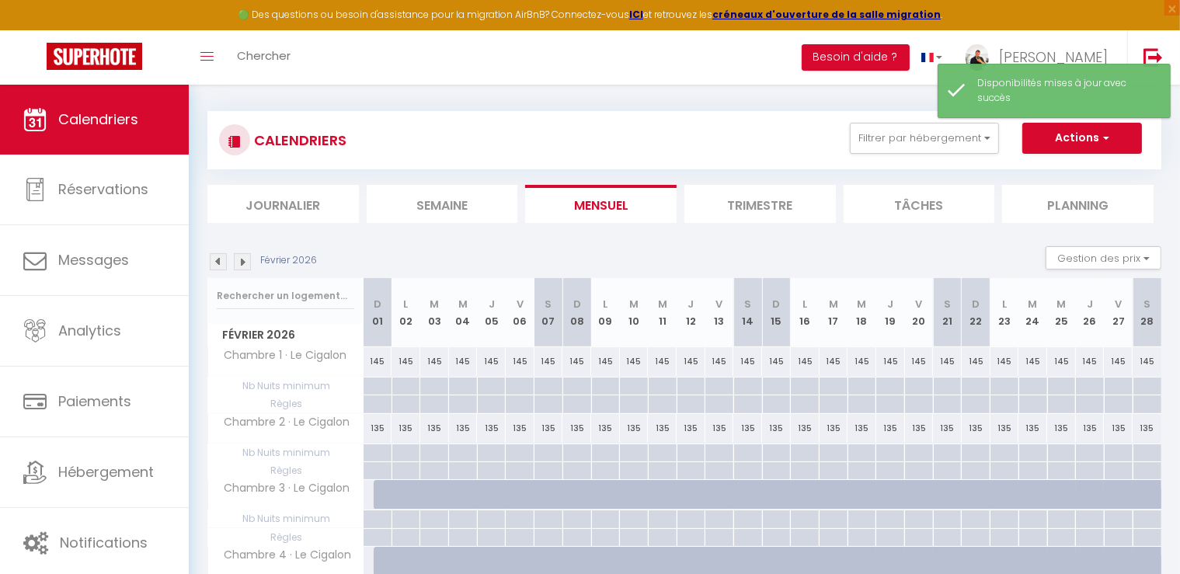
click at [372, 492] on div "135" at bounding box center [378, 494] width 30 height 29
select select "1"
type input "Dim 01 Février 2026"
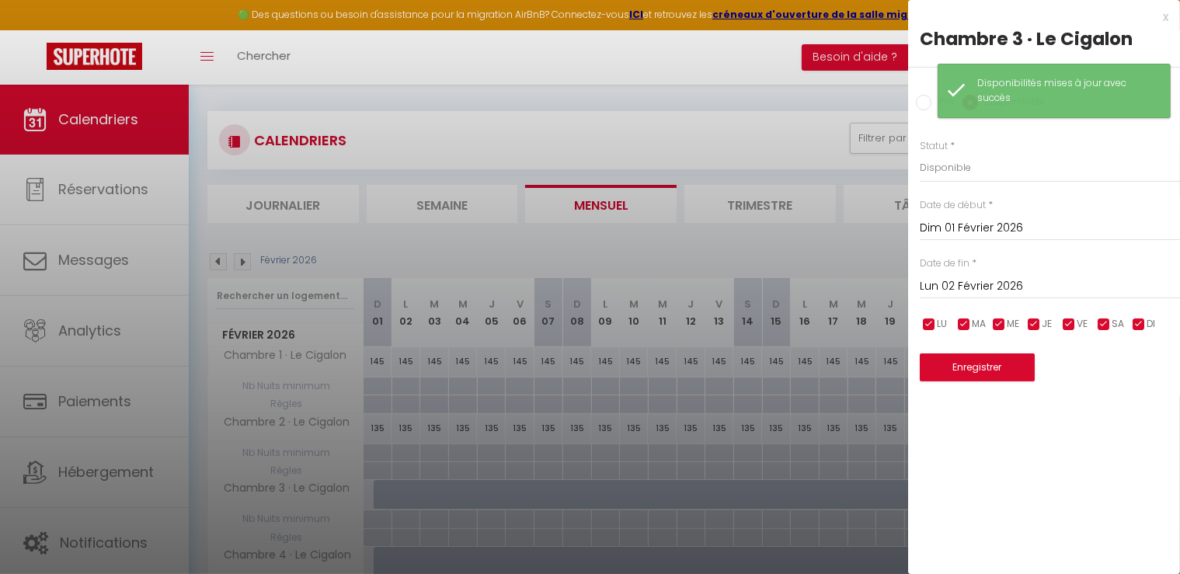
click at [962, 276] on div "Lun 02 Février 2026 < Fév 2026 > Dim Lun Mar Mer Jeu Ven Sam 1 2 3 4 5 6 7 8 9 …" at bounding box center [1050, 285] width 260 height 28
click at [1005, 291] on input "Lun 02 Février 2026" at bounding box center [1050, 287] width 260 height 20
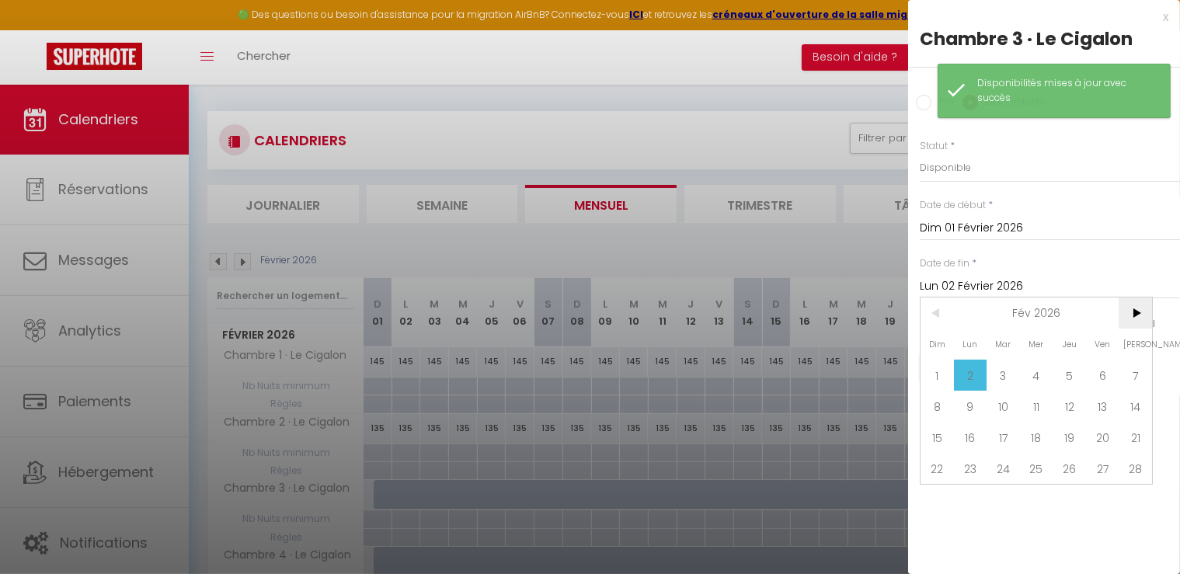
click at [1139, 315] on span ">" at bounding box center [1135, 313] width 33 height 31
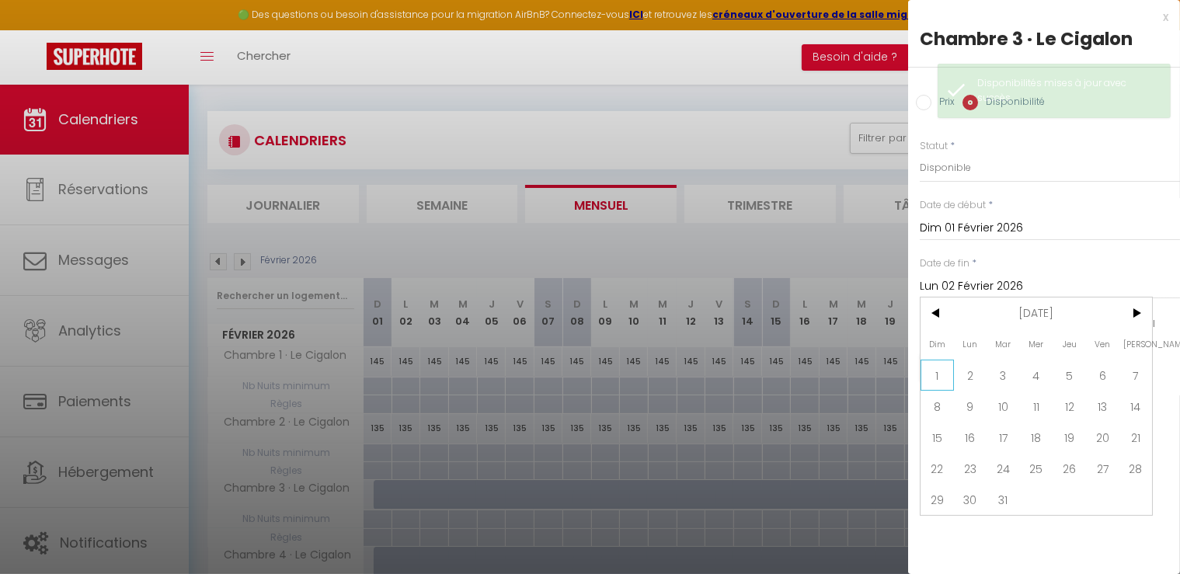
click at [945, 367] on span "1" at bounding box center [937, 375] width 33 height 31
type input "Dim 01 Mars 2026"
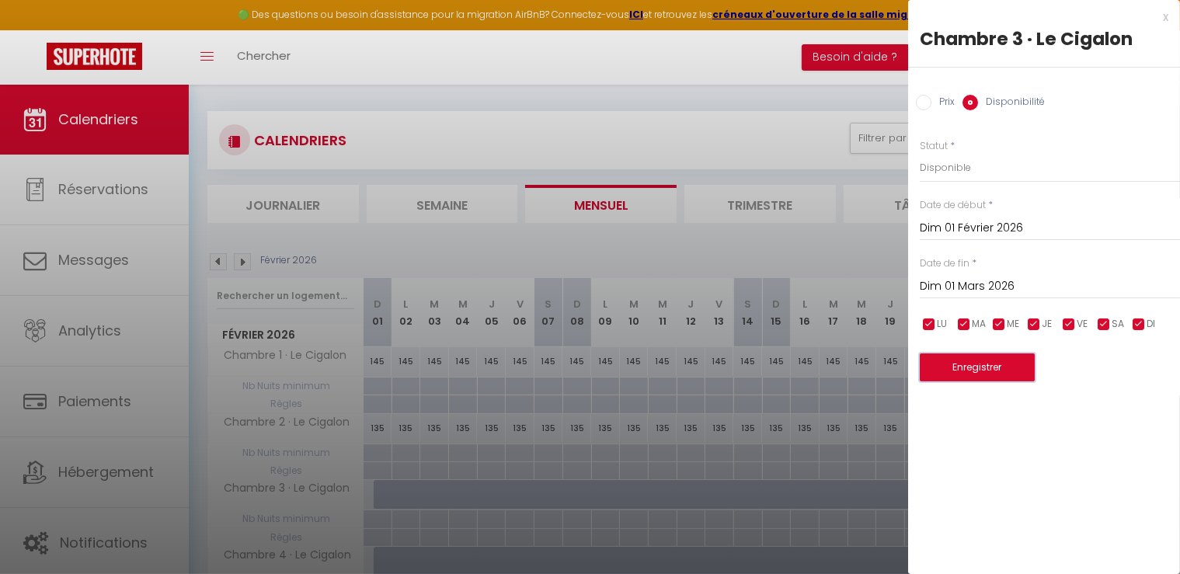
click at [979, 369] on button "Enregistrer" at bounding box center [977, 368] width 115 height 28
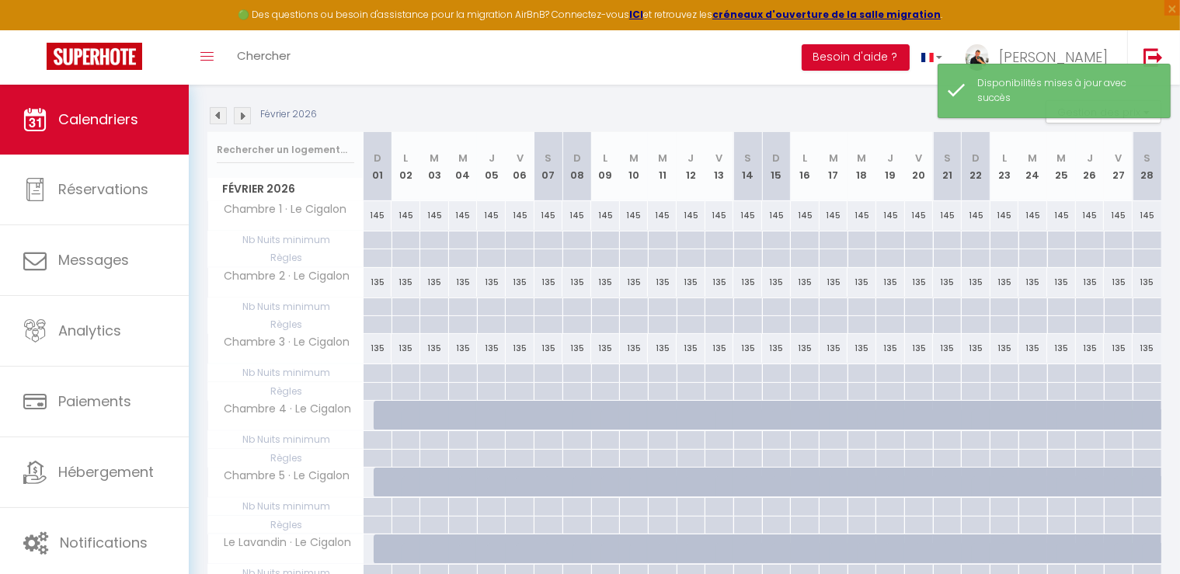
scroll to position [162, 0]
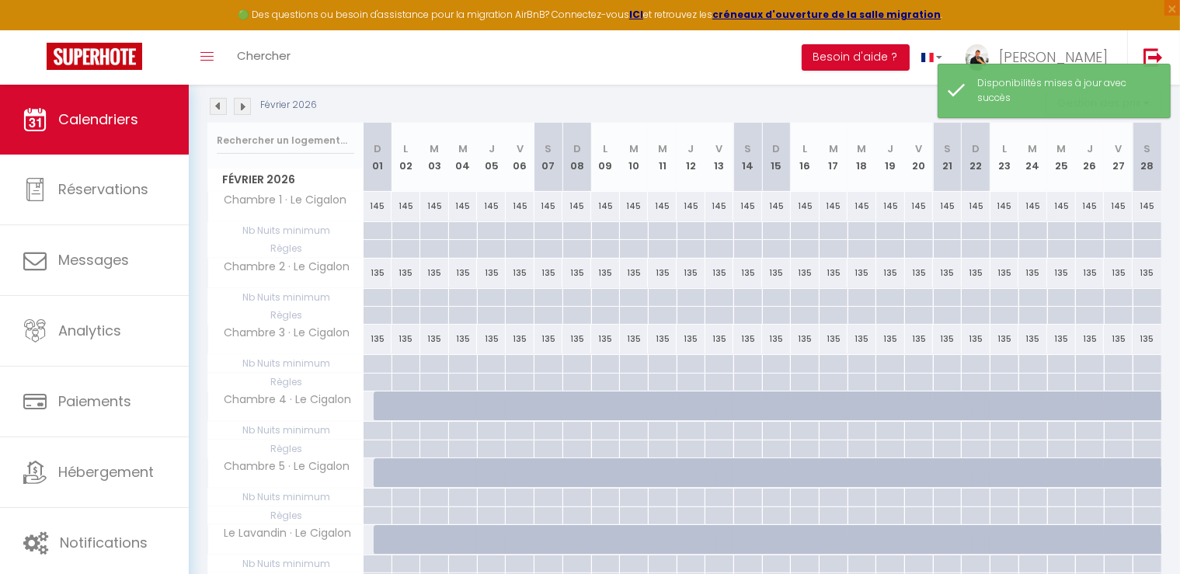
click at [383, 408] on div at bounding box center [388, 407] width 29 height 30
select select "1"
type input "Dim 01 Février 2026"
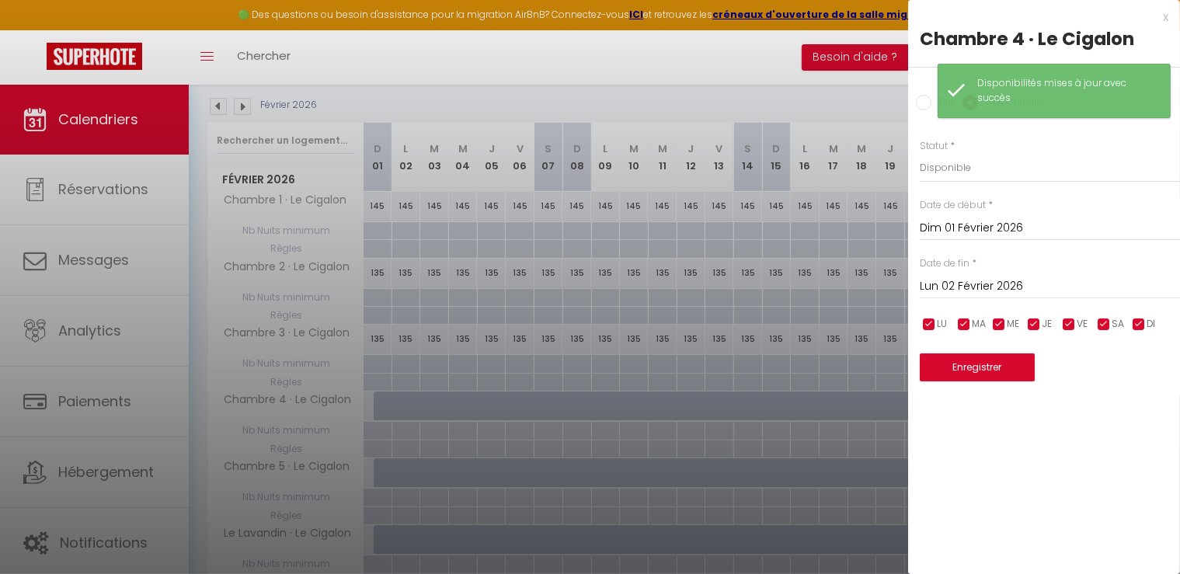
click at [946, 285] on input "Lun 02 Février 2026" at bounding box center [1050, 287] width 260 height 20
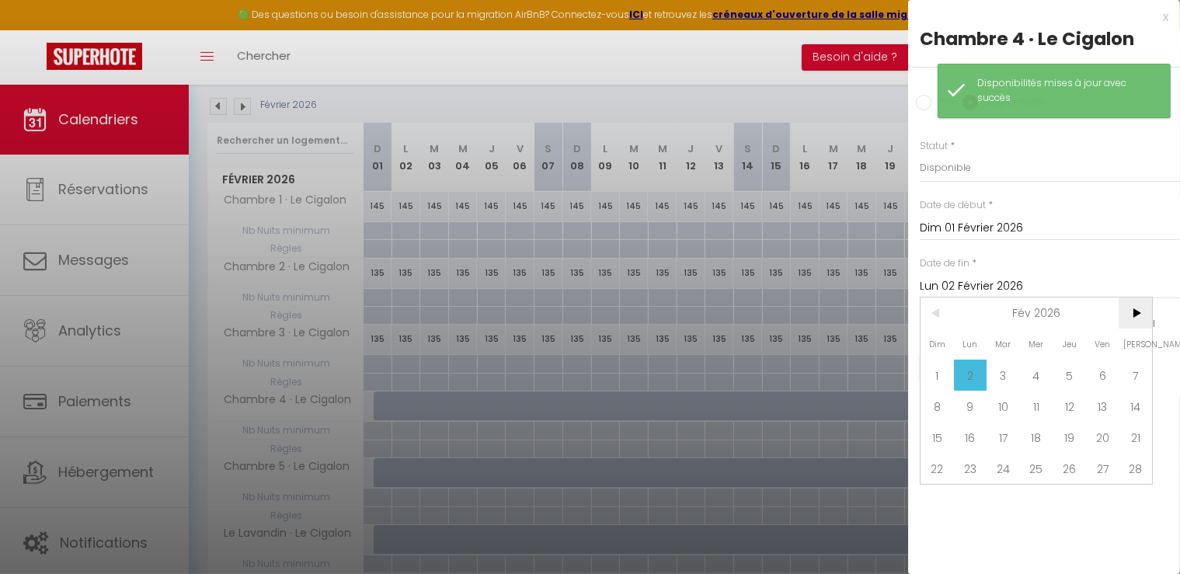
click at [1134, 317] on span ">" at bounding box center [1135, 313] width 33 height 31
click at [945, 364] on span "1" at bounding box center [937, 375] width 33 height 31
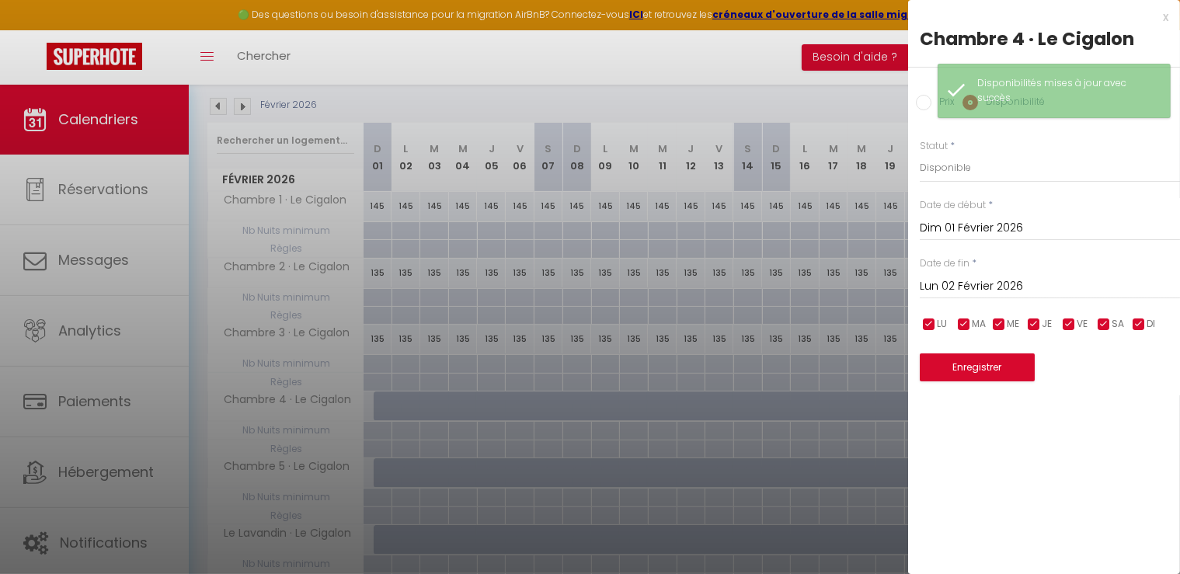
type input "Dim 01 Mars 2026"
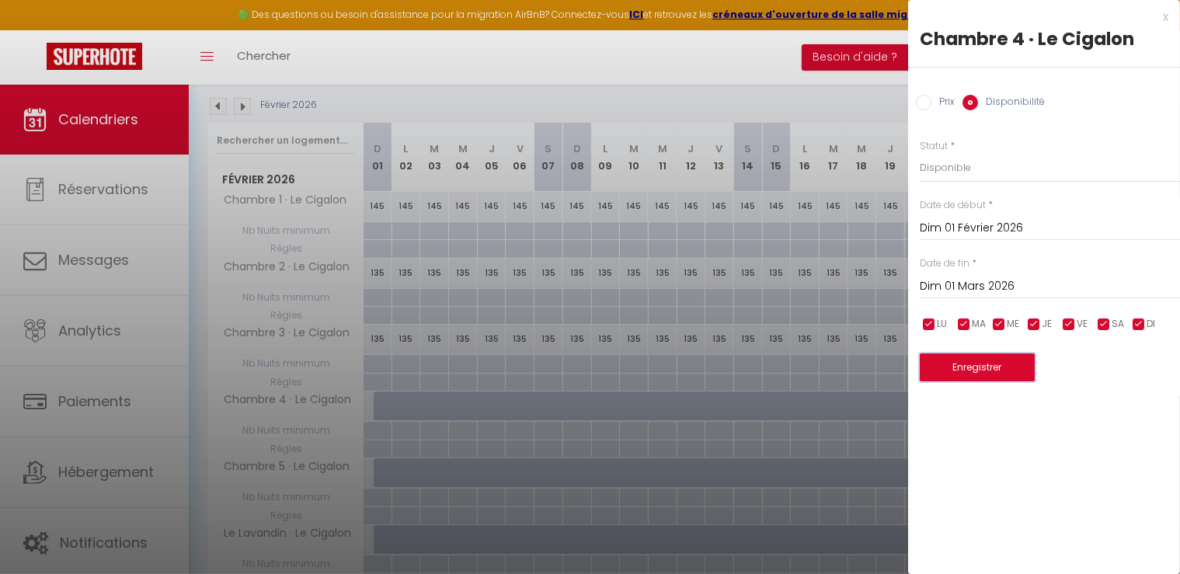
click at [944, 364] on button "Enregistrer" at bounding box center [977, 368] width 115 height 28
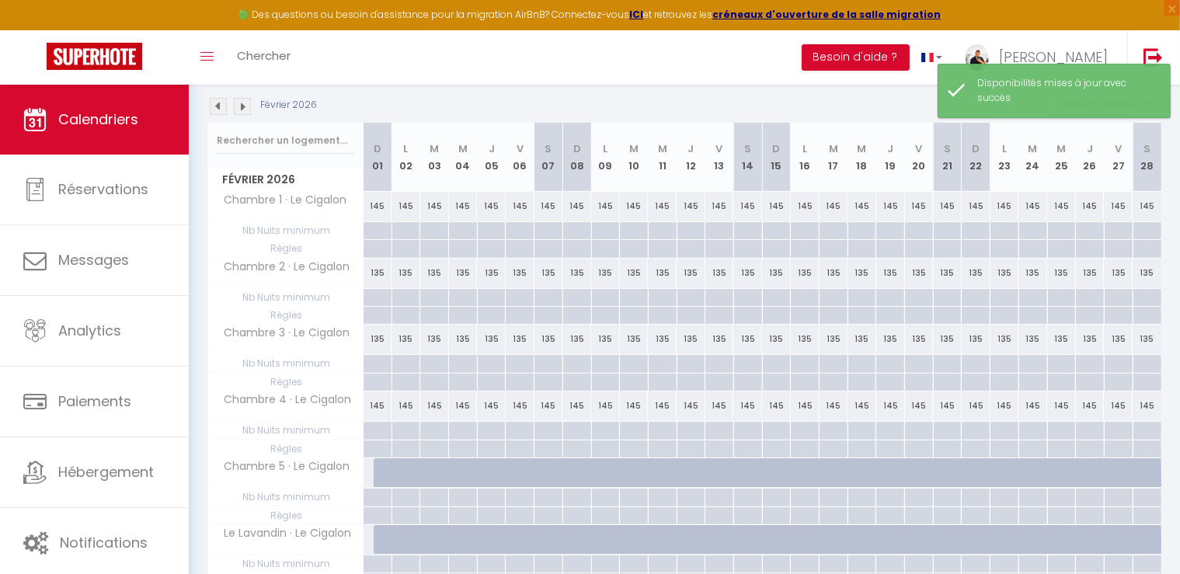
click at [374, 468] on div at bounding box center [388, 473] width 29 height 30
select select "1"
type input "Dim 01 Février 2026"
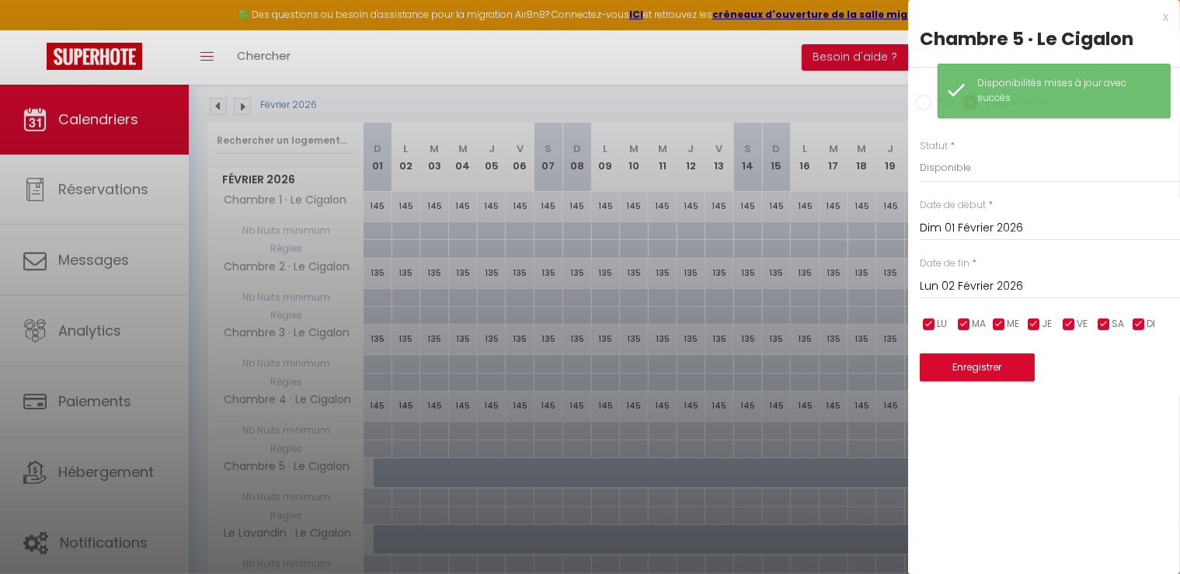
click at [959, 279] on input "Lun 02 Février 2026" at bounding box center [1050, 287] width 260 height 20
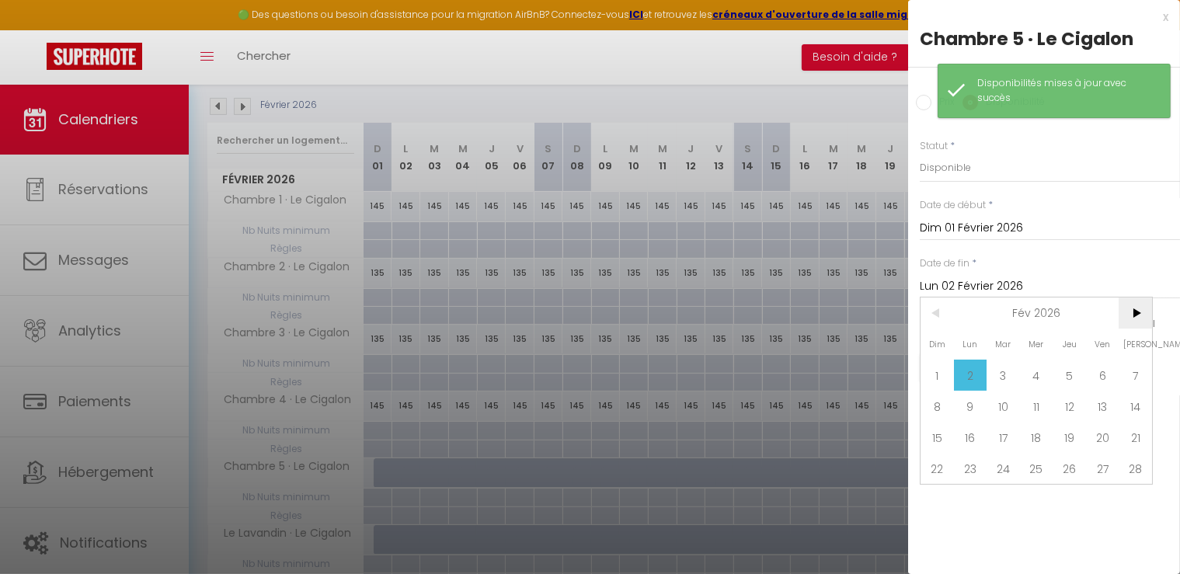
click at [1144, 308] on span ">" at bounding box center [1135, 313] width 33 height 31
click at [937, 374] on span "1" at bounding box center [937, 375] width 33 height 31
type input "Dim 01 Mars 2026"
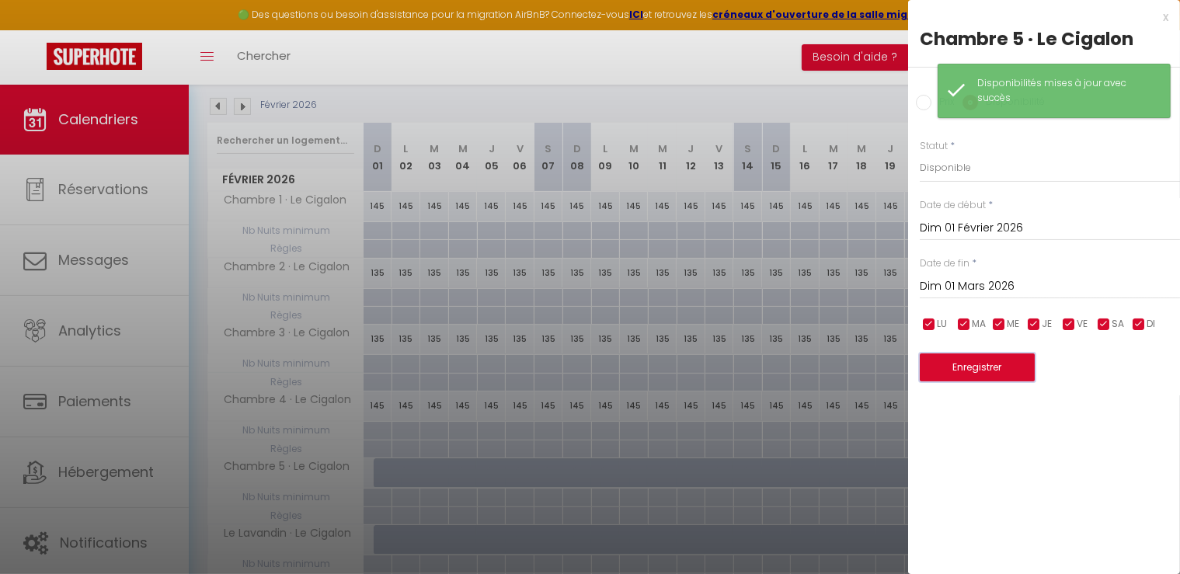
click at [959, 375] on button "Enregistrer" at bounding box center [977, 368] width 115 height 28
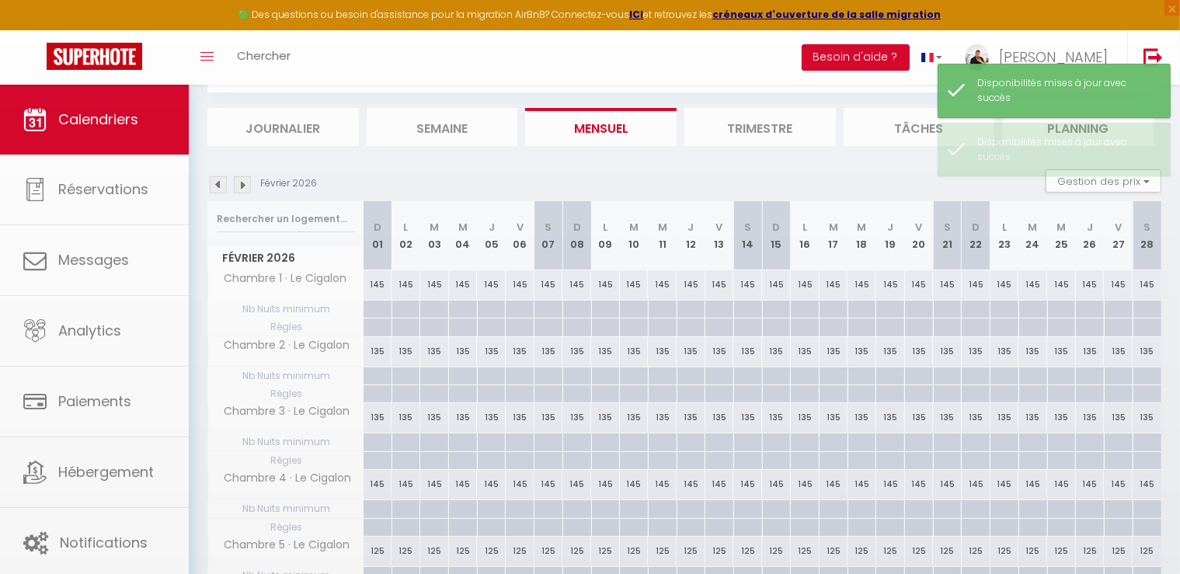
scroll to position [239, 0]
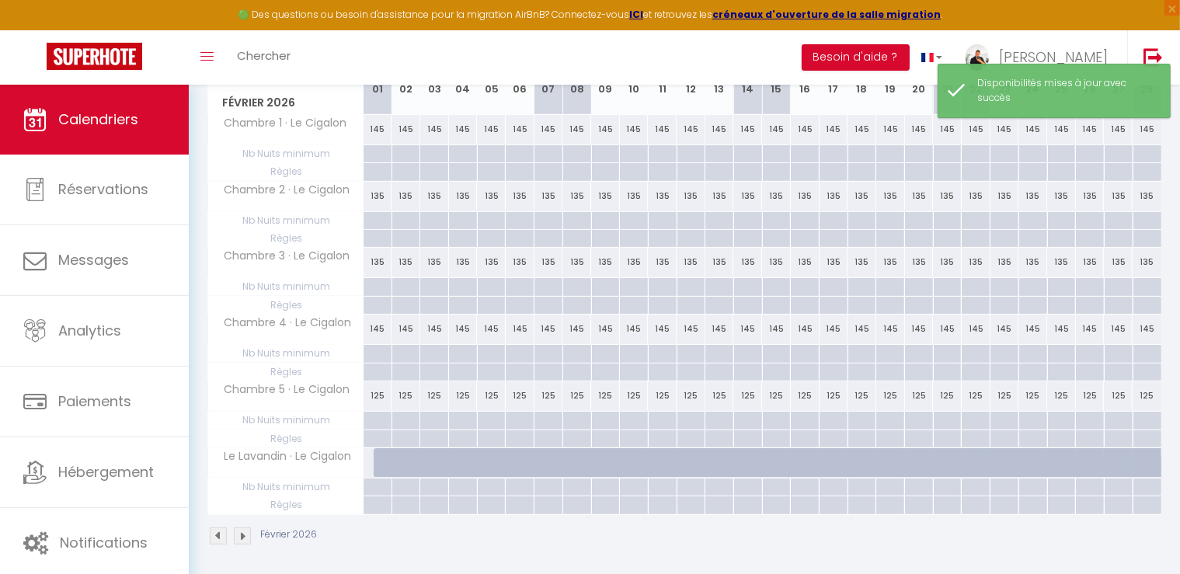
click at [383, 462] on div at bounding box center [388, 463] width 29 height 30
select select "1"
type input "Dim 01 Février 2026"
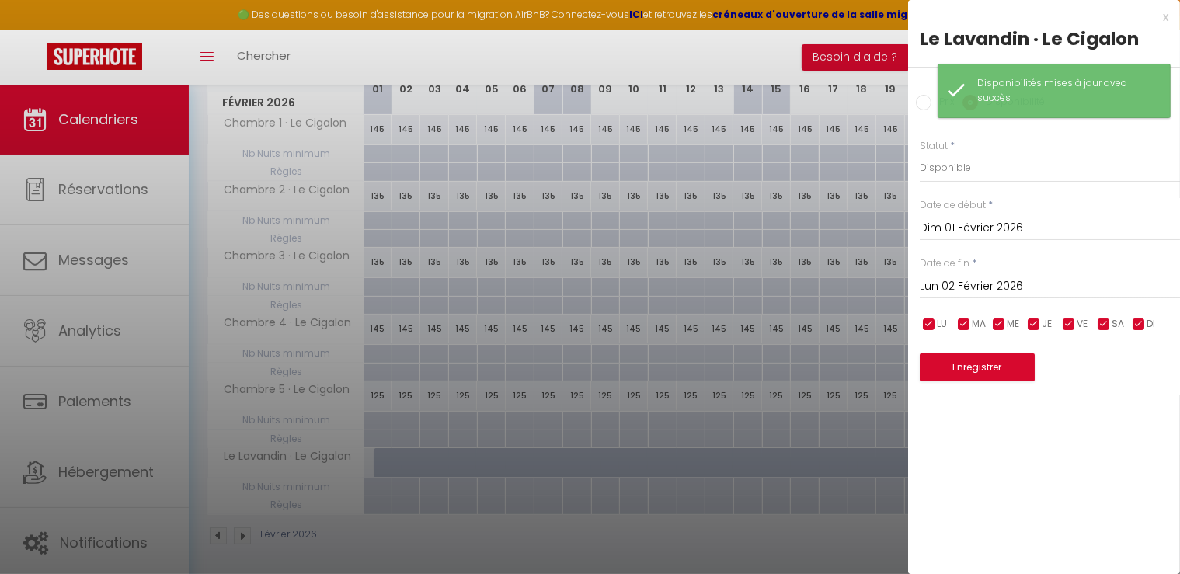
click at [953, 282] on input "Lun 02 Février 2026" at bounding box center [1050, 287] width 260 height 20
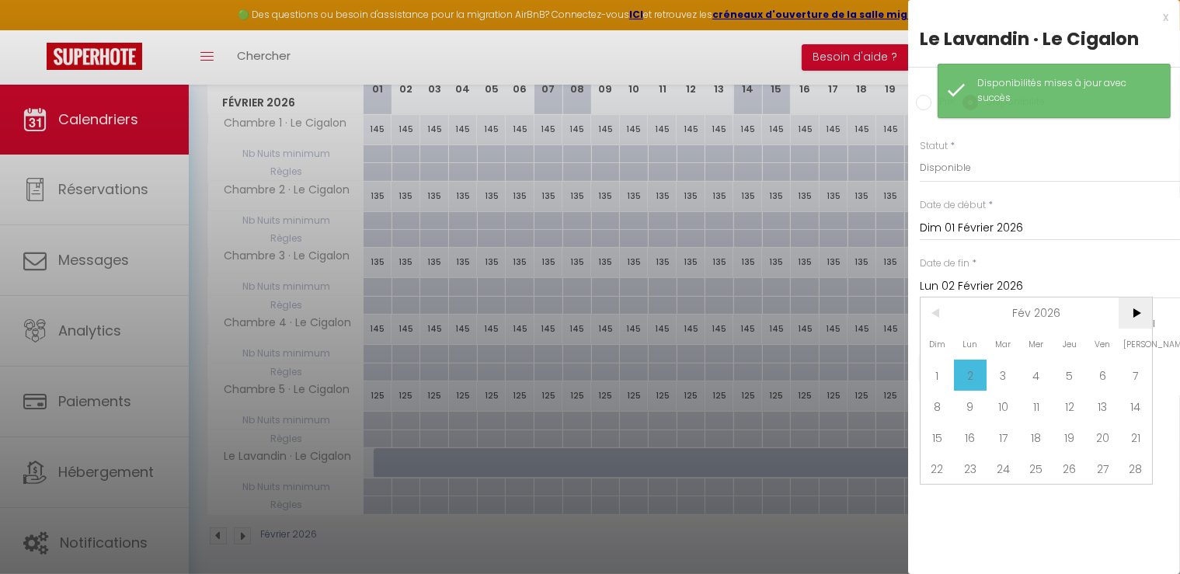
click at [1142, 313] on span ">" at bounding box center [1135, 313] width 33 height 31
click at [942, 377] on span "1" at bounding box center [937, 375] width 33 height 31
type input "Dim 01 Mars 2026"
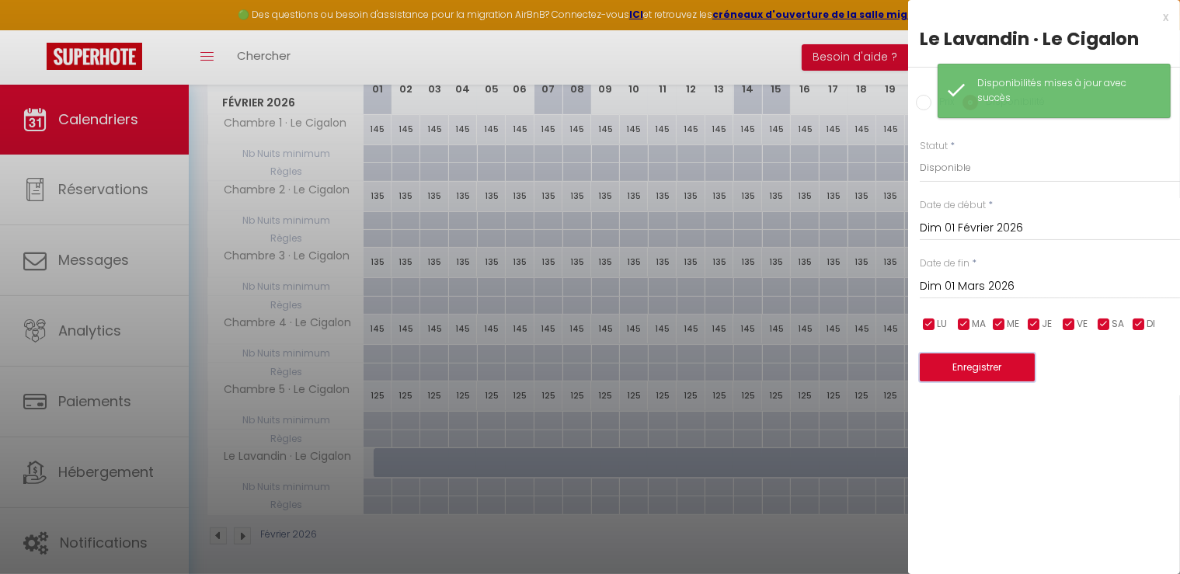
click at [988, 361] on button "Enregistrer" at bounding box center [977, 368] width 115 height 28
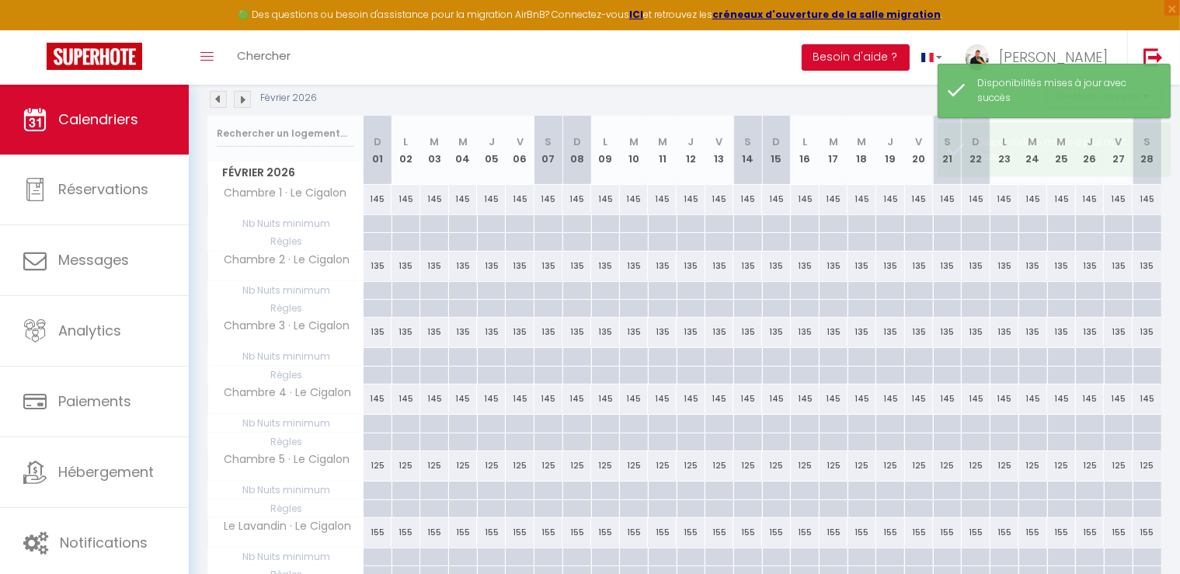
scroll to position [84, 0]
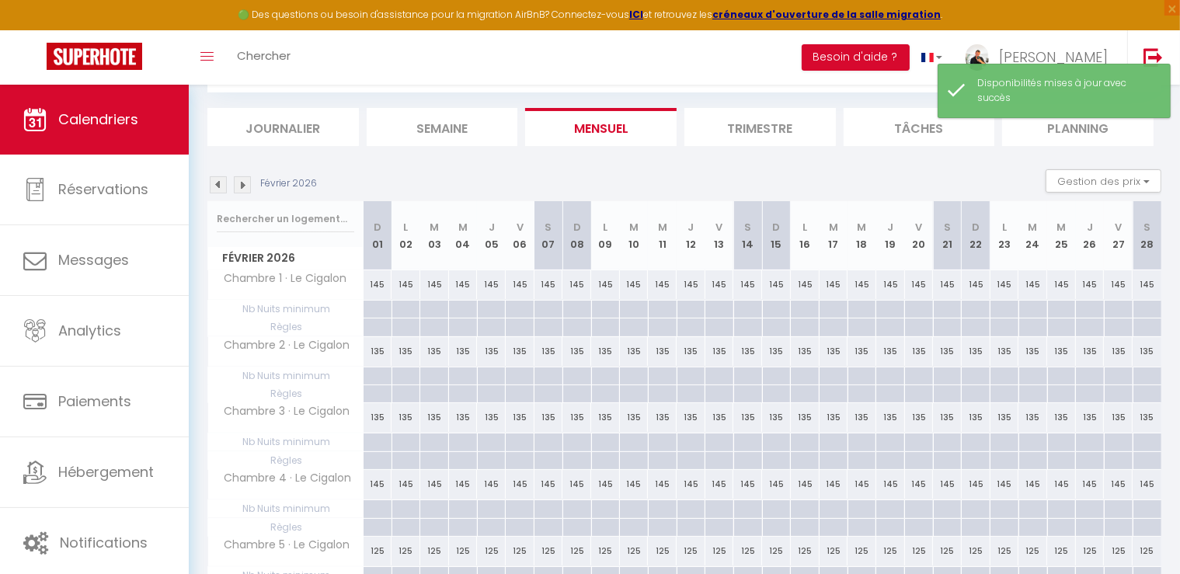
click at [221, 188] on img at bounding box center [218, 184] width 17 height 17
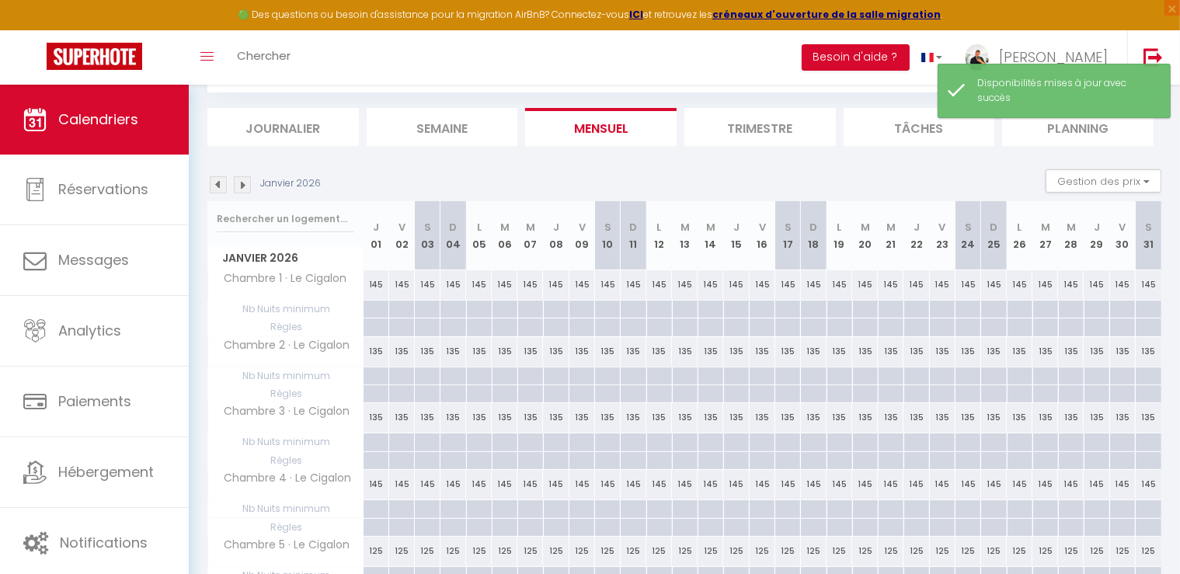
click at [374, 285] on div "145" at bounding box center [377, 284] width 26 height 29
select select "1"
type input "Jeu 01 Janvier 2026"
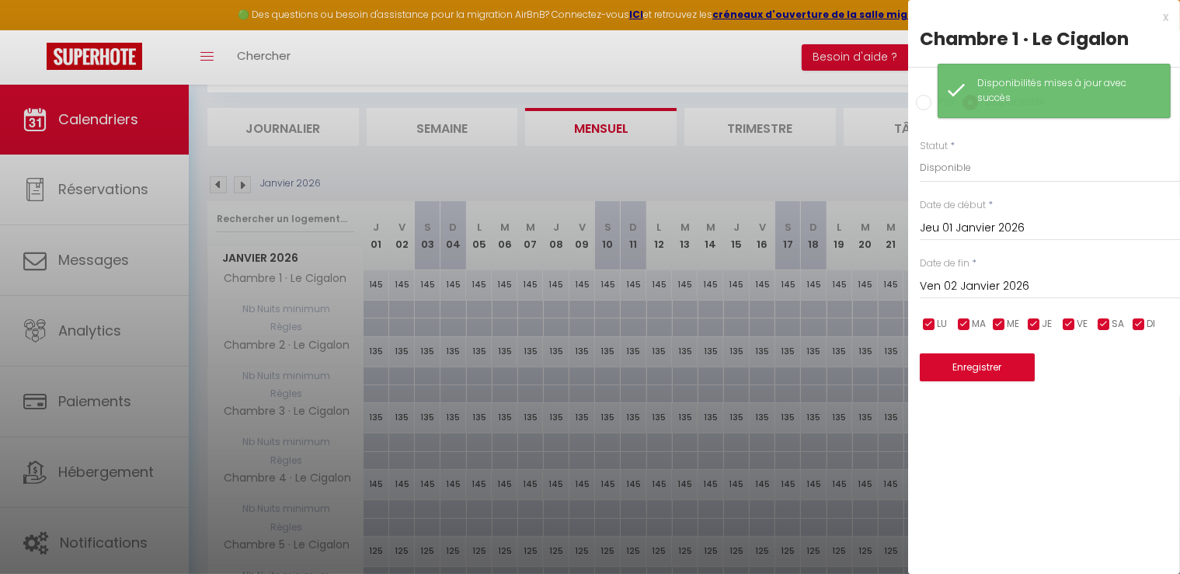
click at [976, 280] on input "Ven 02 Janvier 2026" at bounding box center [1050, 287] width 260 height 20
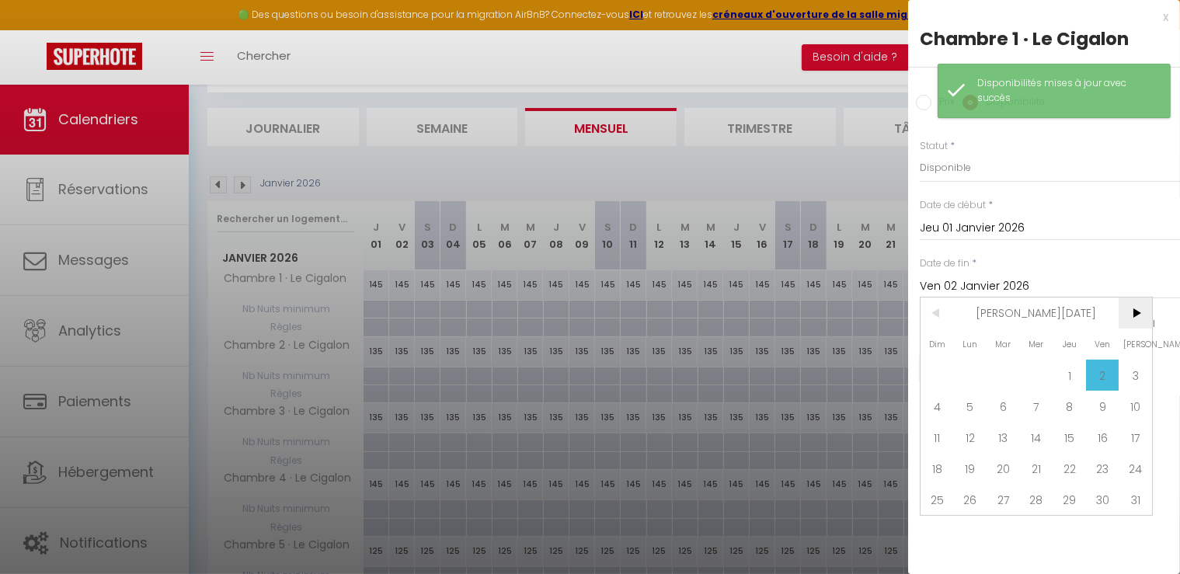
click at [1130, 305] on span ">" at bounding box center [1135, 313] width 33 height 31
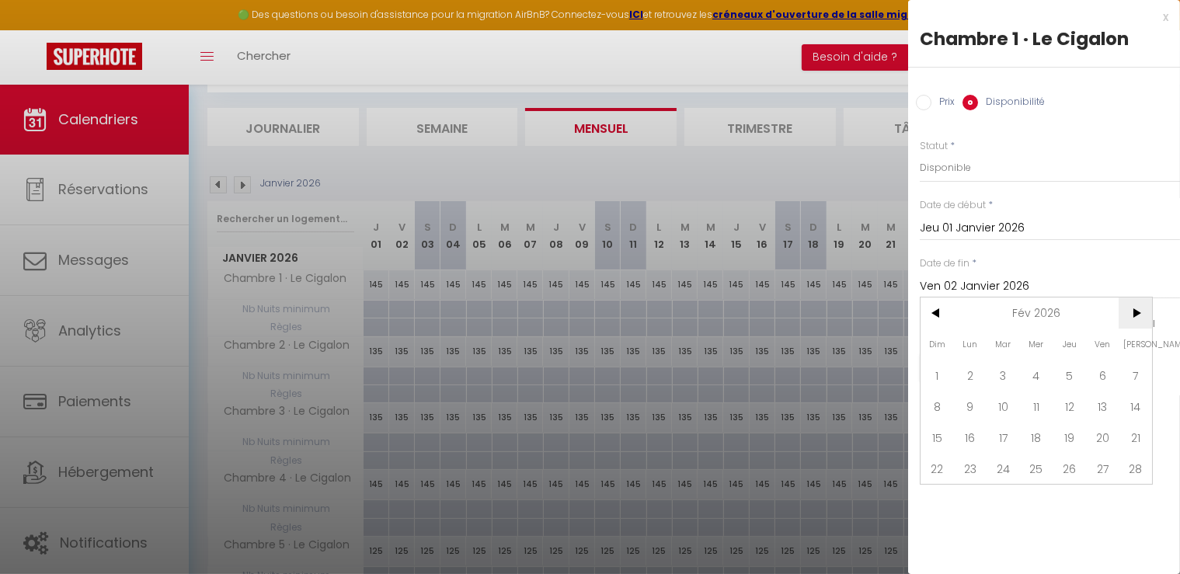
click at [1135, 308] on span ">" at bounding box center [1135, 313] width 33 height 31
click at [938, 372] on span "1" at bounding box center [937, 375] width 33 height 31
type input "Dim 01 Mars 2026"
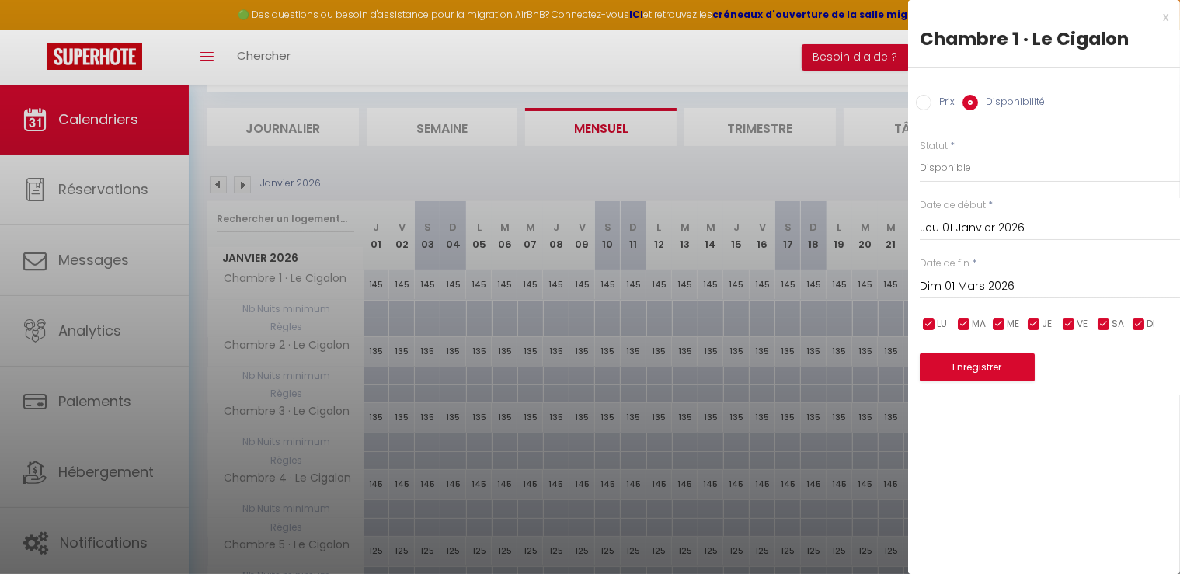
click at [926, 102] on input "Prix" at bounding box center [924, 103] width 16 height 16
radio input "true"
radio input "false"
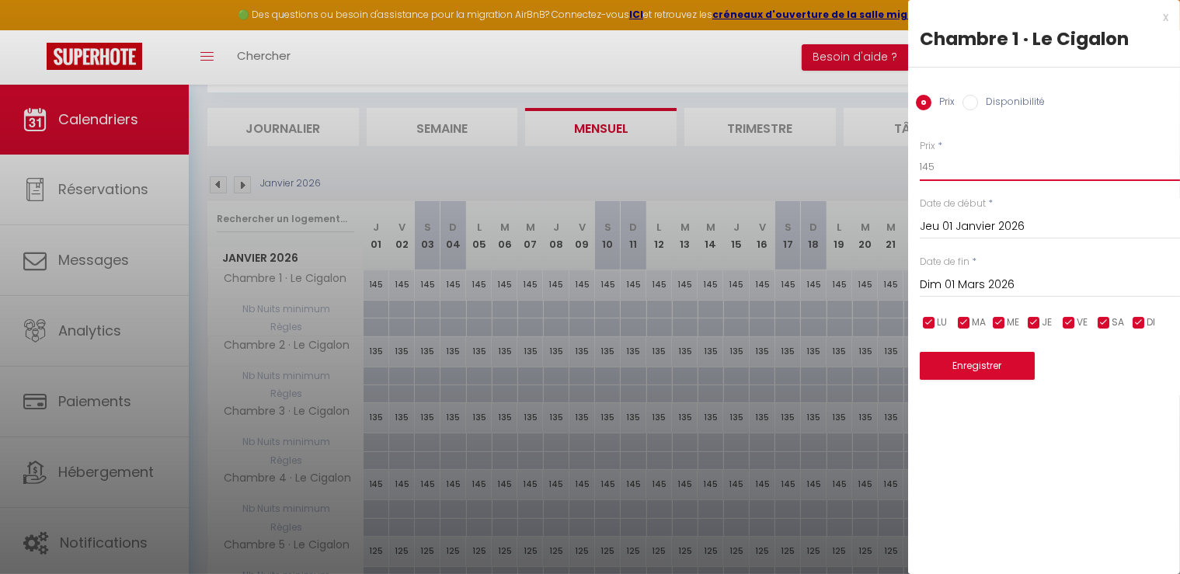
drag, startPoint x: 971, startPoint y: 164, endPoint x: 798, endPoint y: 158, distance: 173.4
click at [792, 164] on body "🟢 Des questions ou besoin d'assistance pour la migration AirBnB? Connectez-vous…" at bounding box center [590, 368] width 1180 height 734
type input "95"
click at [940, 348] on div "Enregistrer" at bounding box center [1050, 356] width 260 height 47
click at [951, 366] on button "Enregistrer" at bounding box center [977, 366] width 115 height 28
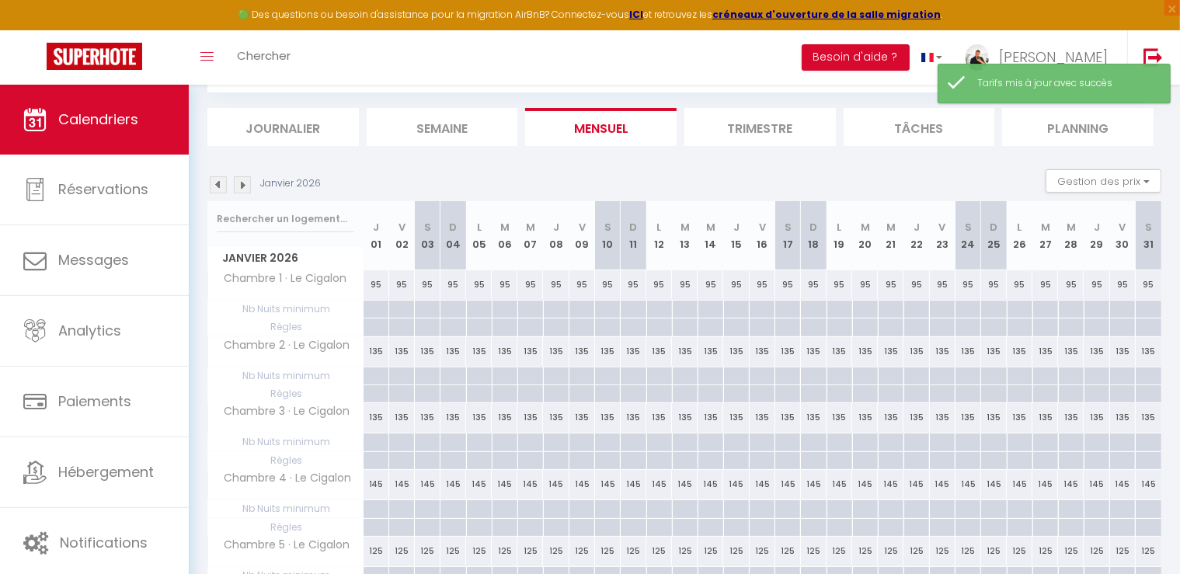
click at [372, 360] on div "135" at bounding box center [377, 351] width 26 height 29
type input "135"
type input "Jeu 01 Janvier 2026"
type input "Ven 02 Janvier 2026"
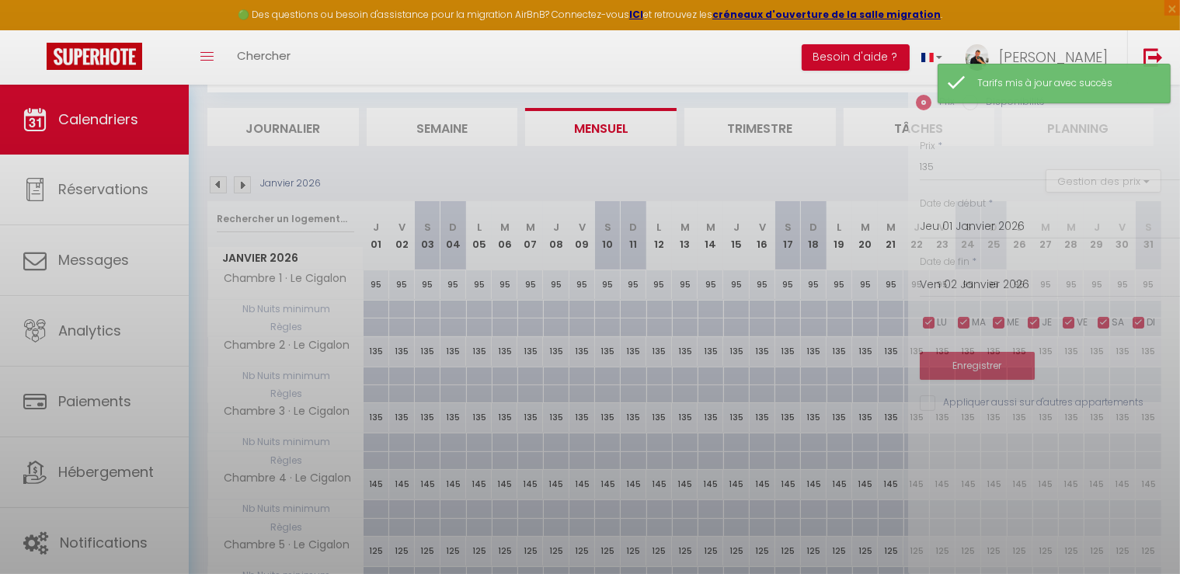
click at [375, 352] on div at bounding box center [590, 287] width 1180 height 574
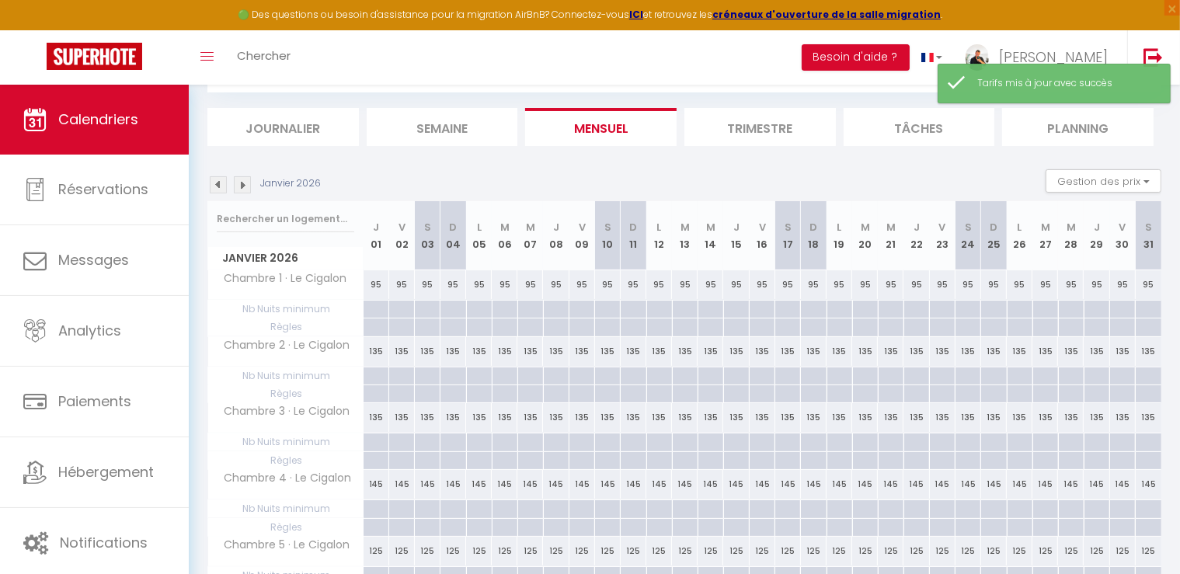
click at [375, 352] on div "135" at bounding box center [377, 351] width 26 height 29
type input "135"
type input "Jeu 01 Janvier 2026"
type input "Ven 02 Janvier 2026"
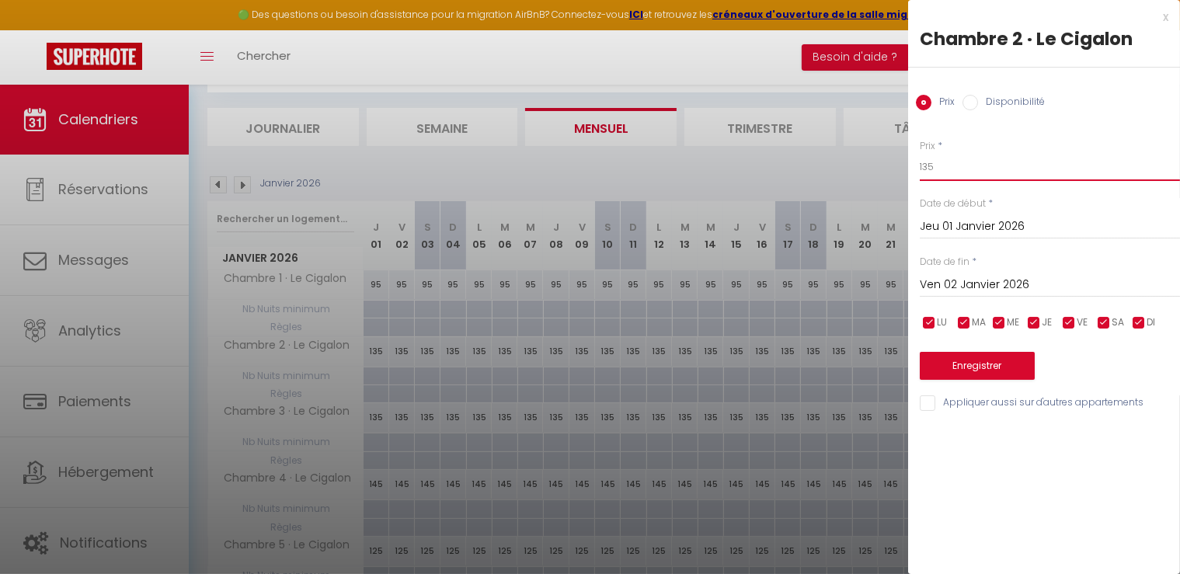
drag, startPoint x: 989, startPoint y: 164, endPoint x: 803, endPoint y: 142, distance: 187.7
click at [816, 145] on body "🟢 Des questions ou besoin d'assistance pour la migration AirBnB? Connectez-vous…" at bounding box center [590, 368] width 1180 height 734
type input "95"
click at [972, 285] on input "Ven 02 Janvier 2026" at bounding box center [1050, 285] width 260 height 20
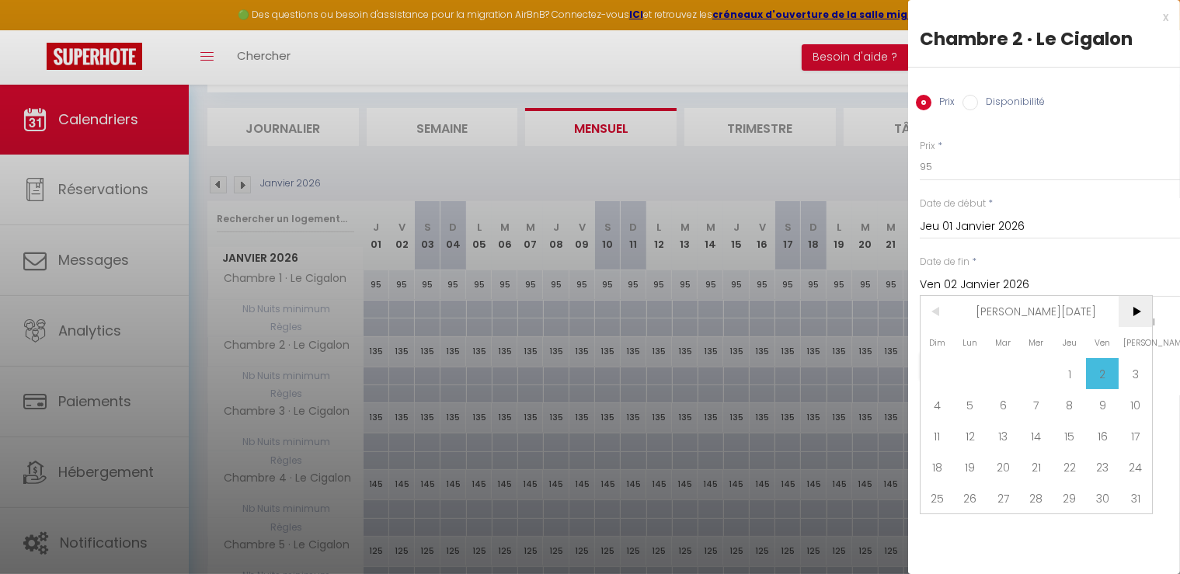
click at [1137, 312] on span ">" at bounding box center [1135, 311] width 33 height 31
click at [929, 372] on span "1" at bounding box center [937, 373] width 33 height 31
type input "Dim 01 Mars 2026"
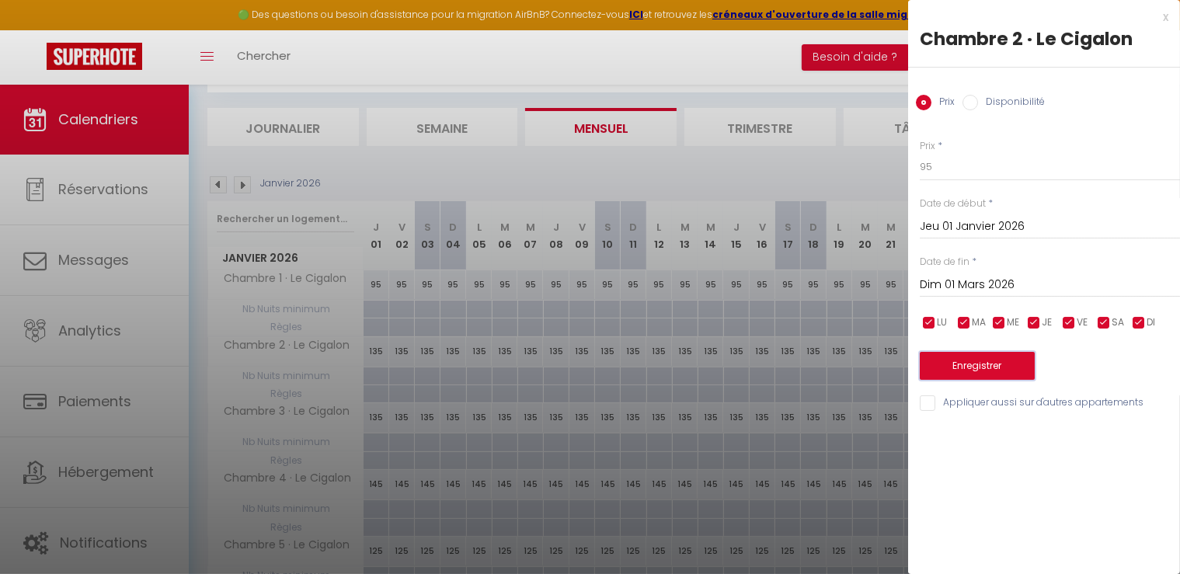
click at [979, 367] on button "Enregistrer" at bounding box center [977, 366] width 115 height 28
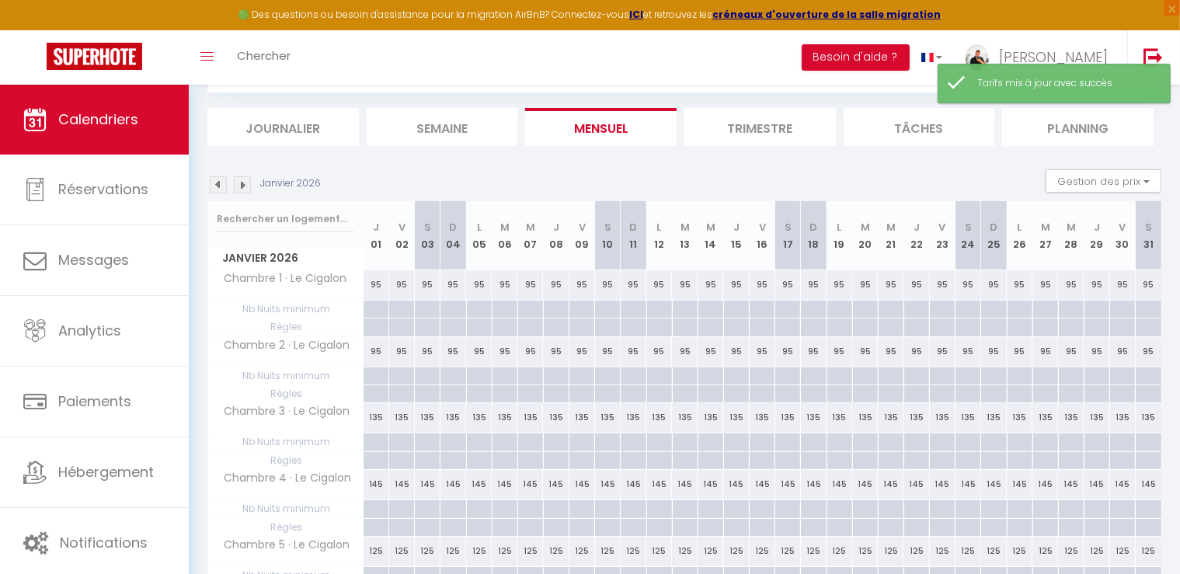
click at [372, 416] on div "135" at bounding box center [377, 417] width 26 height 29
type input "135"
type input "Jeu 01 Janvier 2026"
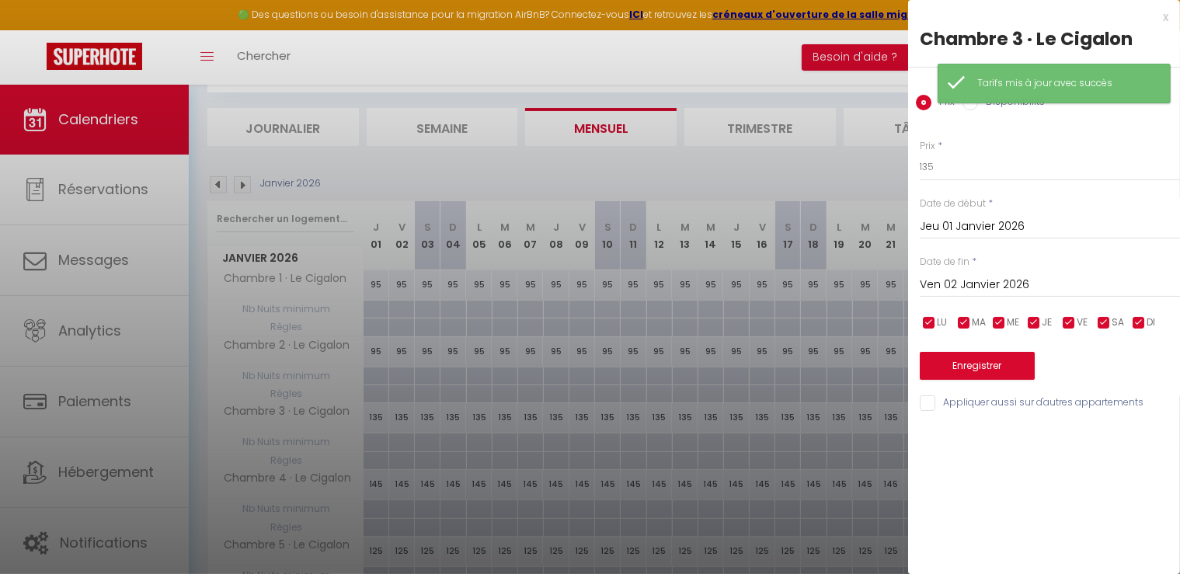
click at [980, 280] on input "Ven 02 Janvier 2026" at bounding box center [1050, 285] width 260 height 20
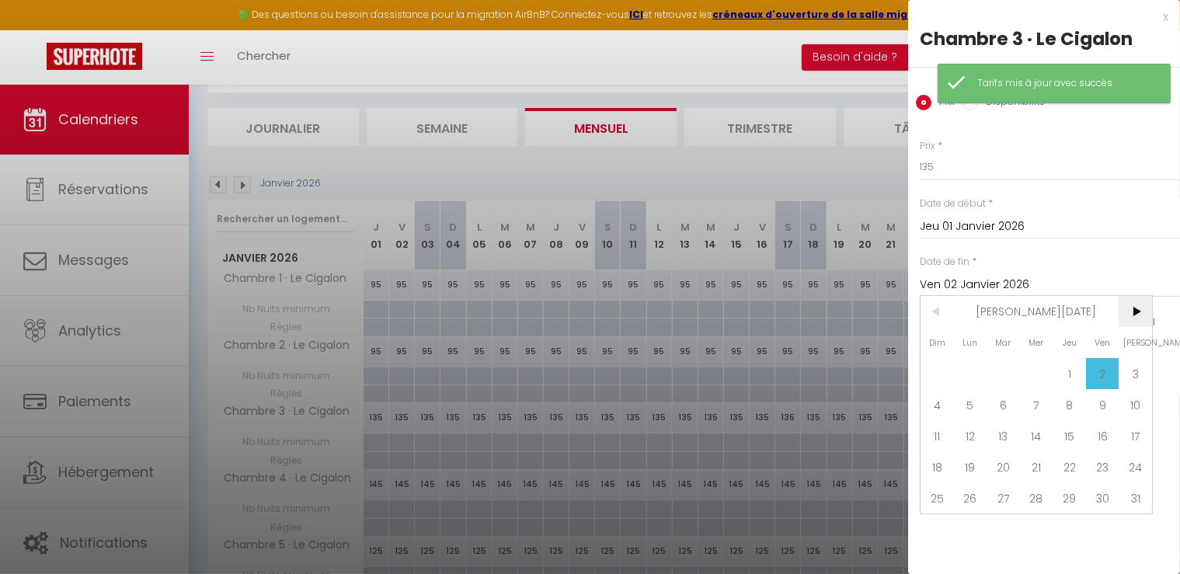
click at [1129, 309] on span ">" at bounding box center [1135, 311] width 33 height 31
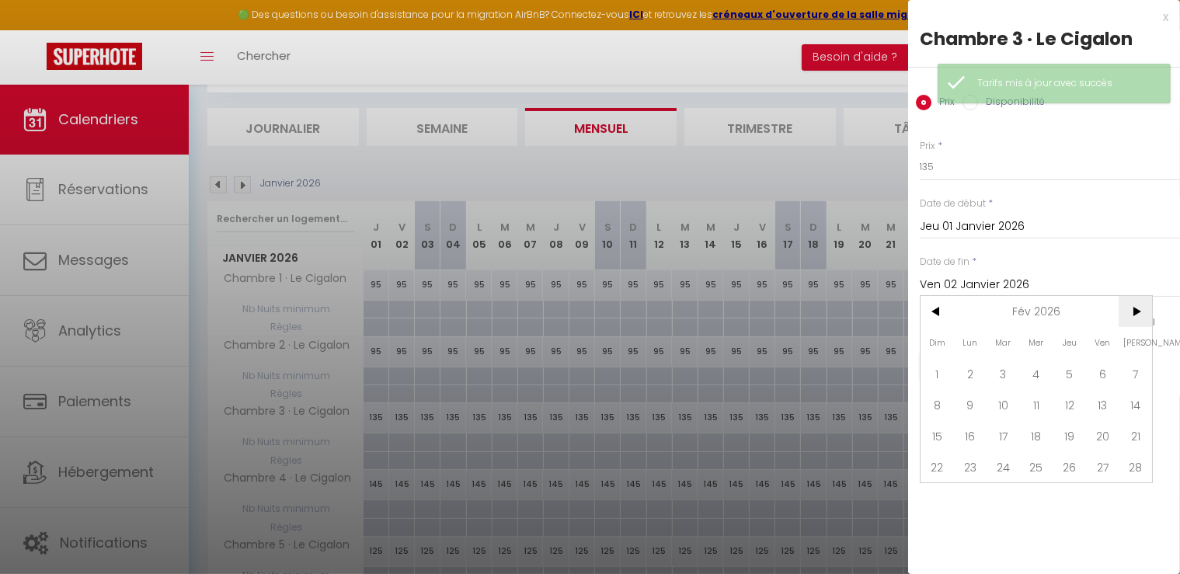
click at [1129, 309] on span ">" at bounding box center [1135, 311] width 33 height 31
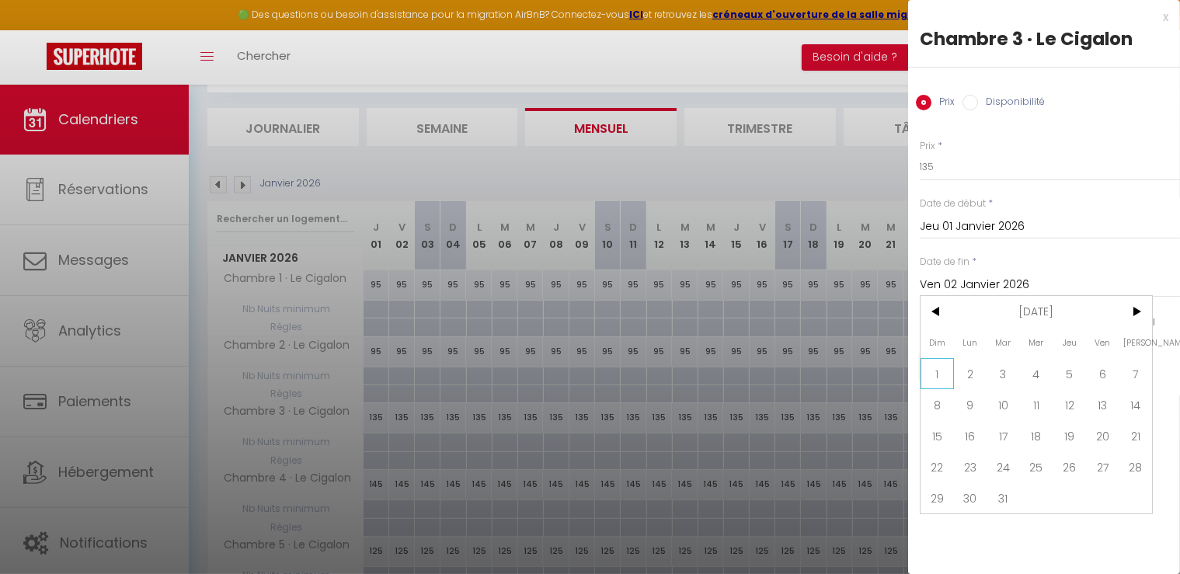
click at [930, 364] on span "1" at bounding box center [937, 373] width 33 height 31
type input "Dim 01 Mars 2026"
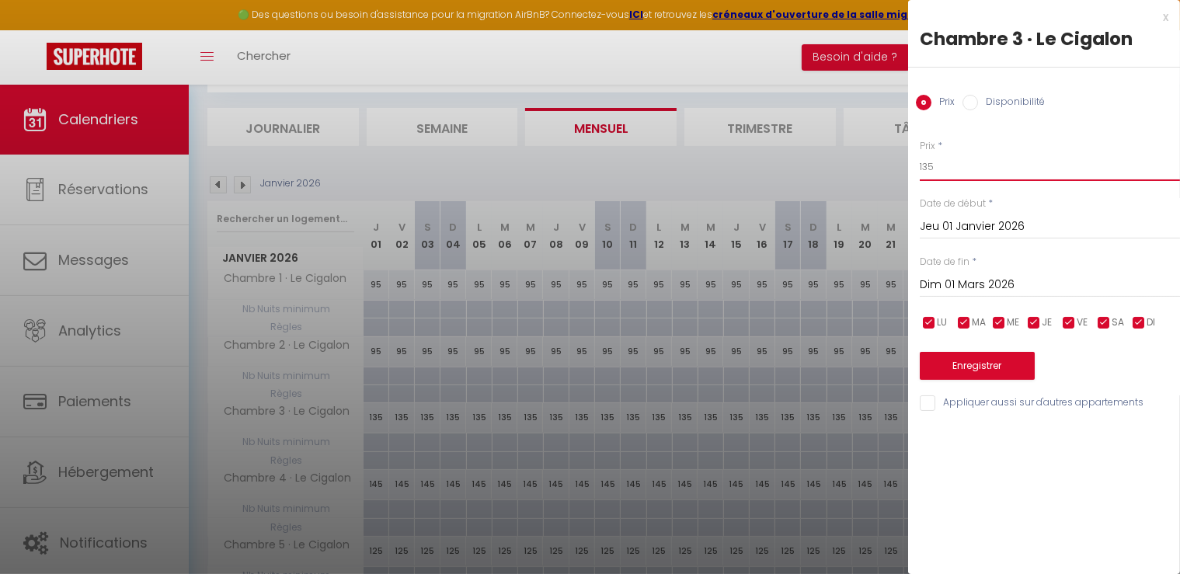
drag, startPoint x: 735, startPoint y: 163, endPoint x: 712, endPoint y: 169, distance: 23.9
click at [704, 162] on body "🟢 Des questions ou besoin d'assistance pour la migration AirBnB? Connectez-vous…" at bounding box center [590, 368] width 1180 height 734
type input "105"
click at [1005, 361] on button "Enregistrer" at bounding box center [977, 366] width 115 height 28
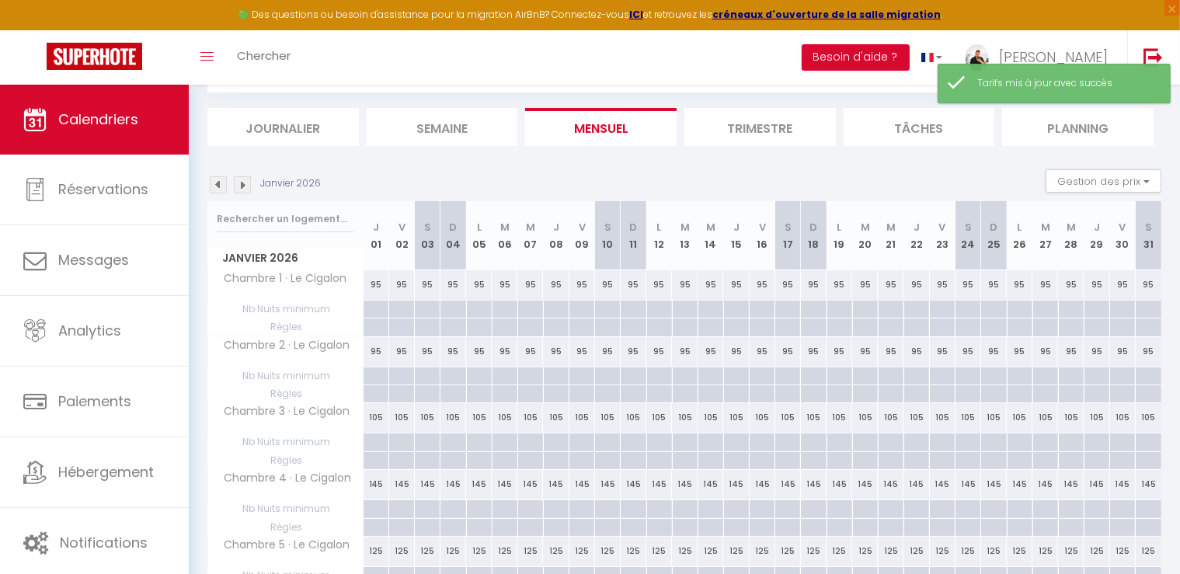
click at [374, 482] on div "145" at bounding box center [377, 484] width 26 height 29
type input "145"
type input "Jeu 01 Janvier 2026"
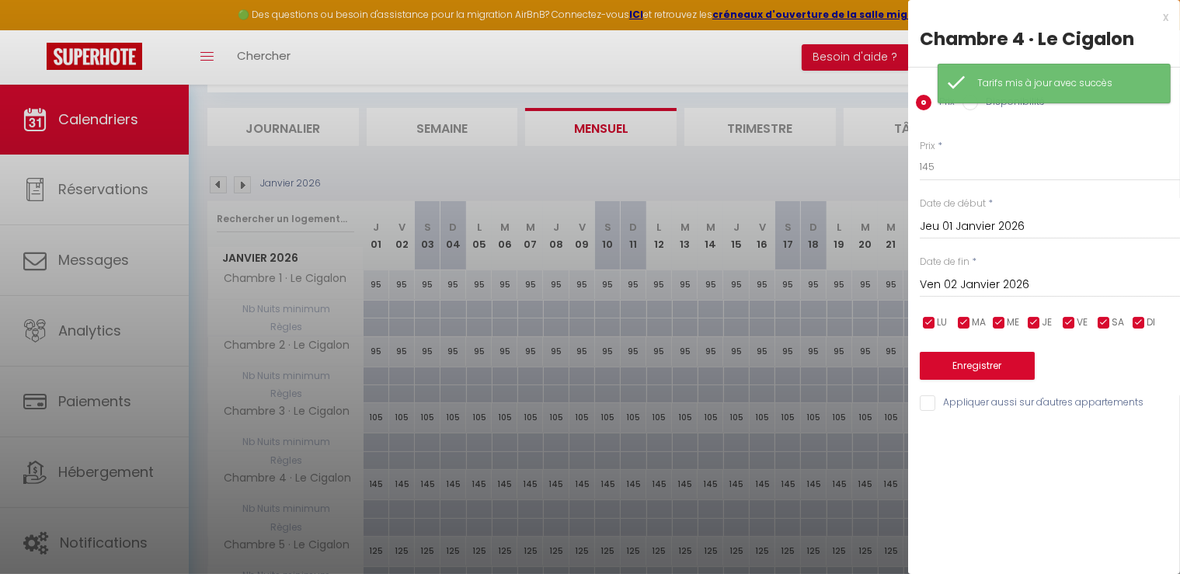
click at [976, 277] on input "Ven 02 Janvier 2026" at bounding box center [1050, 285] width 260 height 20
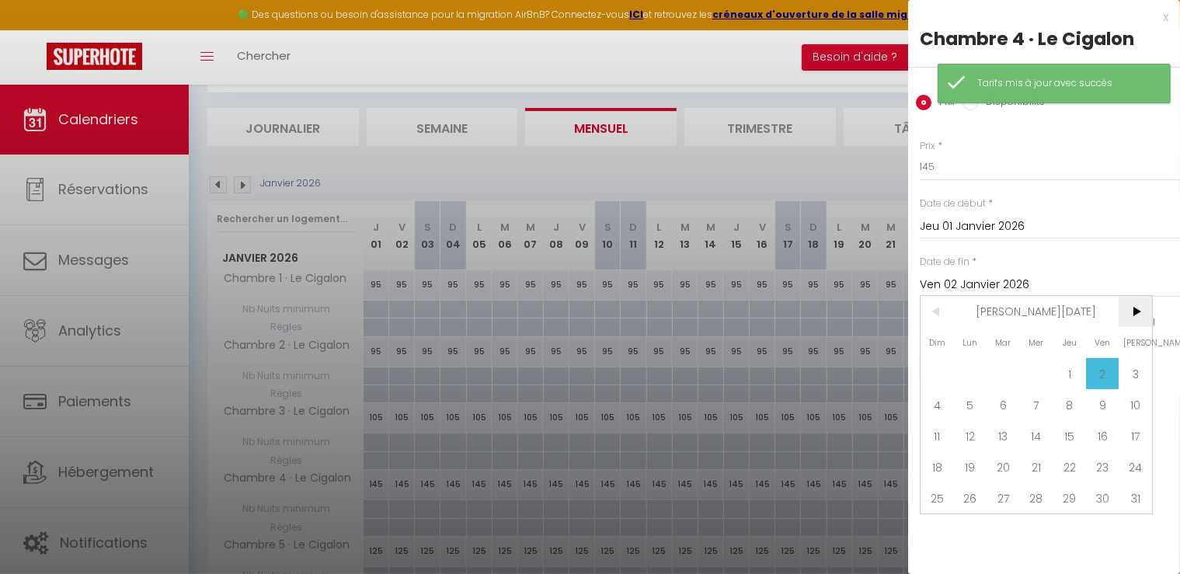
click at [1133, 311] on span ">" at bounding box center [1135, 311] width 33 height 31
click at [1134, 306] on span ">" at bounding box center [1135, 311] width 33 height 31
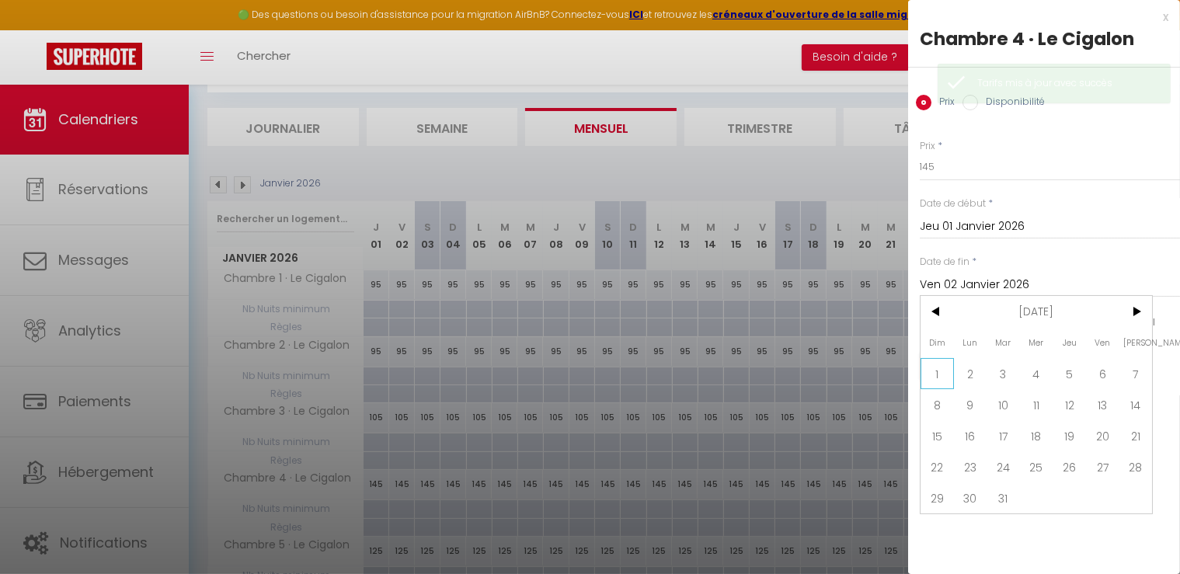
click at [947, 365] on span "1" at bounding box center [937, 373] width 33 height 31
type input "Dim 01 Mars 2026"
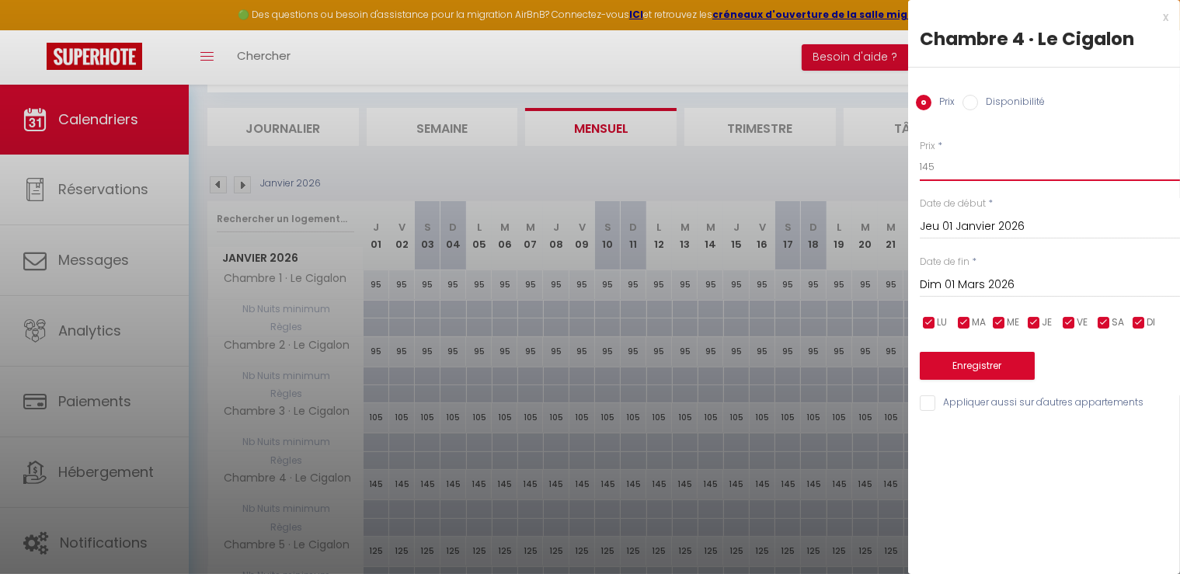
drag, startPoint x: 968, startPoint y: 166, endPoint x: 606, endPoint y: 159, distance: 362.1
click at [605, 156] on body "🟢 Des questions ou besoin d'assistance pour la migration AirBnB? Connectez-vous…" at bounding box center [590, 368] width 1180 height 734
type input "125"
click at [987, 369] on button "Enregistrer" at bounding box center [977, 366] width 115 height 28
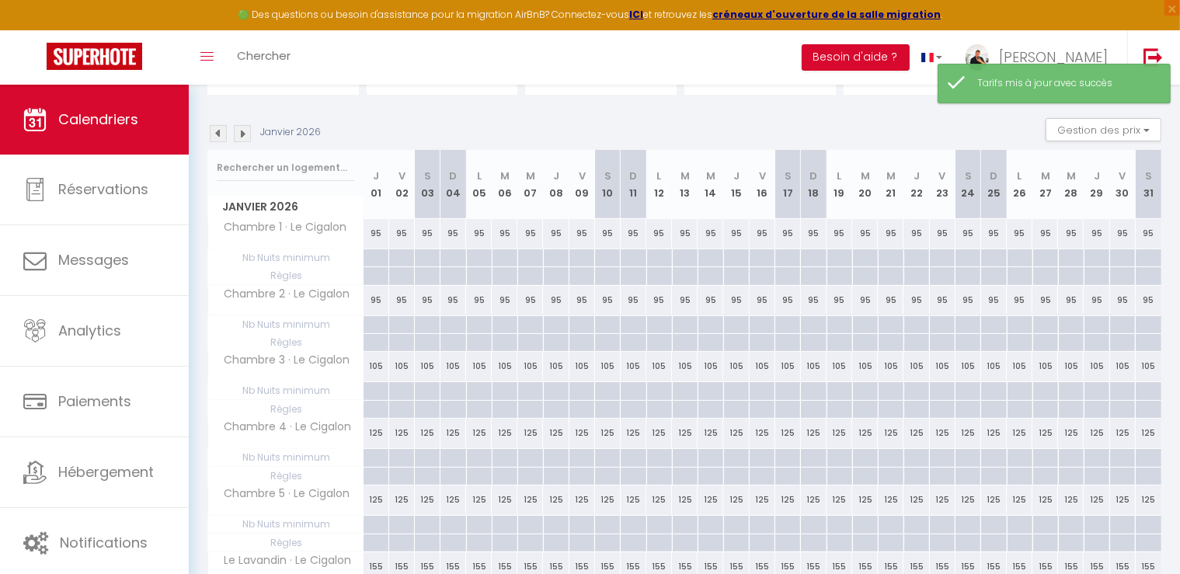
scroll to position [162, 0]
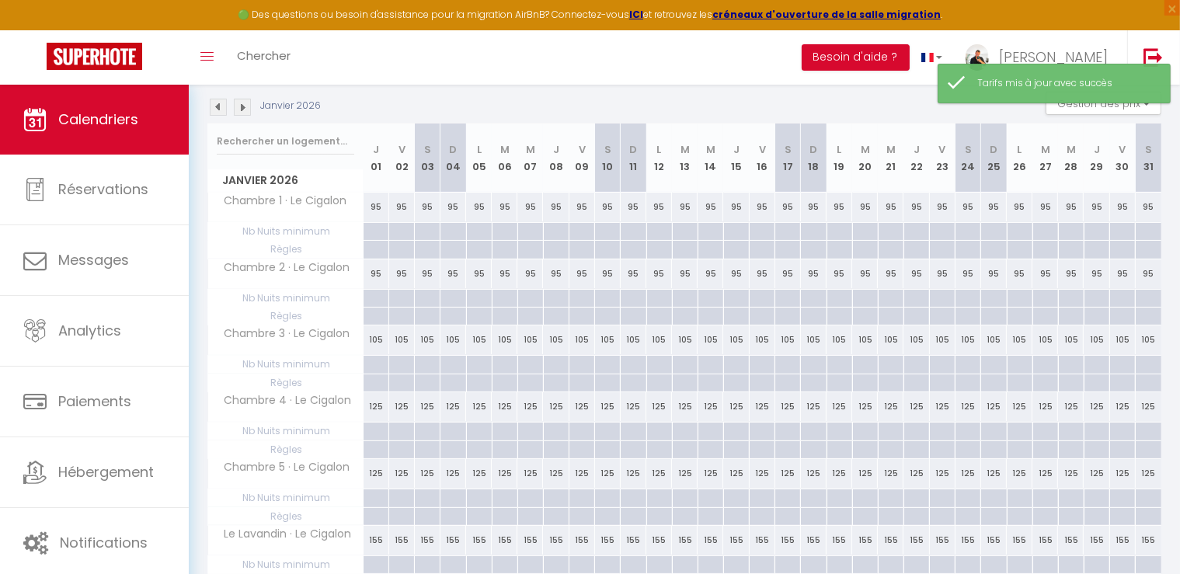
click at [379, 472] on div "125" at bounding box center [377, 473] width 26 height 29
type input "125"
type input "Jeu 01 Janvier 2026"
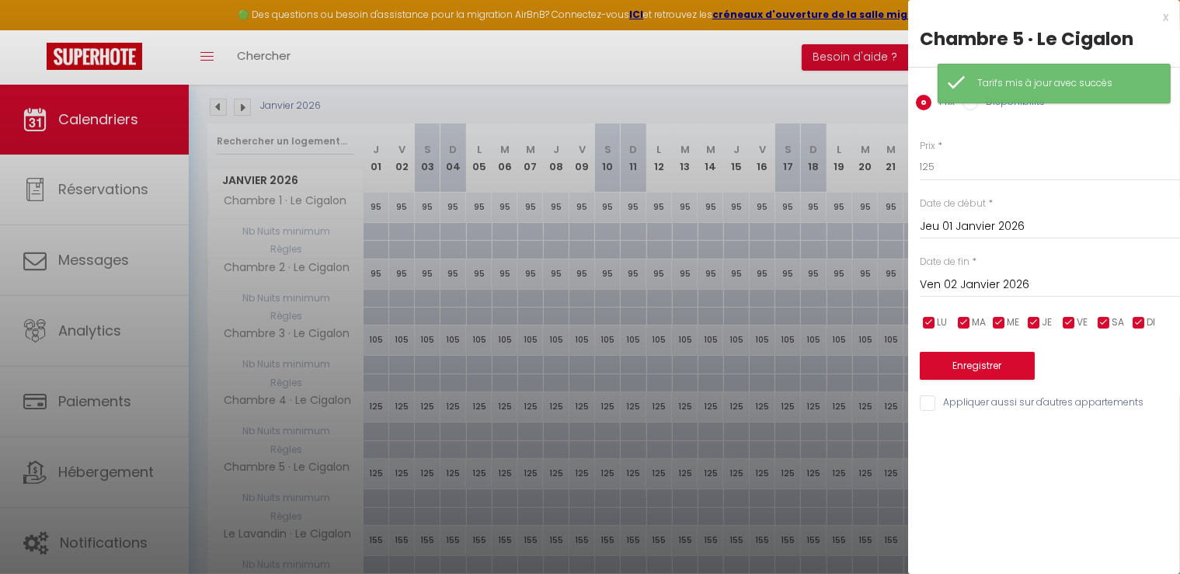
click at [986, 285] on input "Ven 02 Janvier 2026" at bounding box center [1050, 285] width 260 height 20
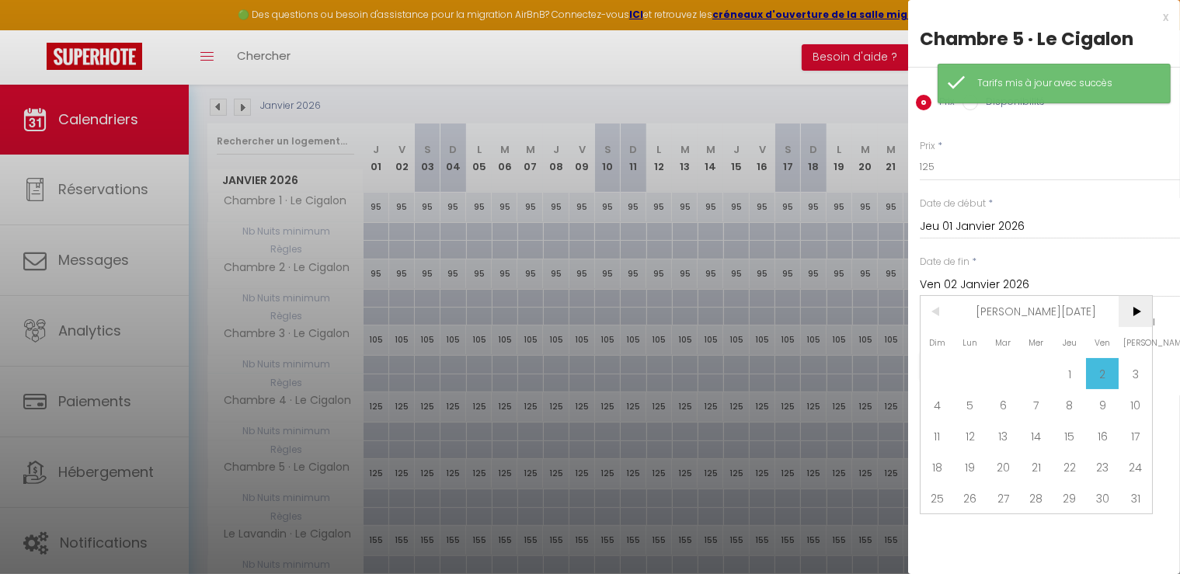
click at [1135, 307] on span ">" at bounding box center [1135, 311] width 33 height 31
click at [942, 375] on span "1" at bounding box center [937, 373] width 33 height 31
type input "Dim 01 Mars 2026"
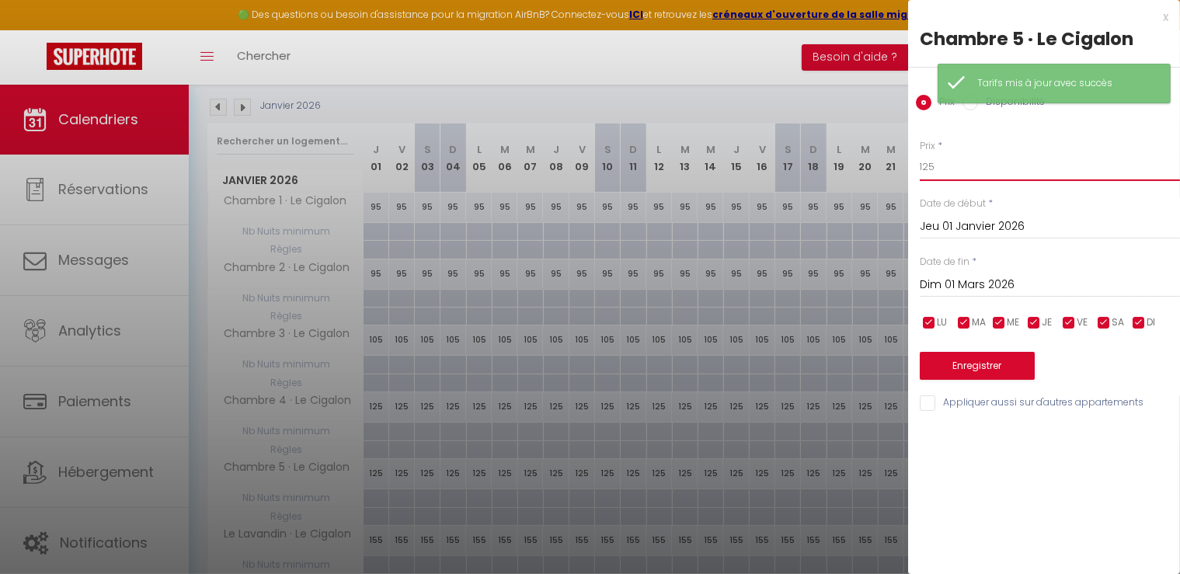
drag, startPoint x: 972, startPoint y: 166, endPoint x: 704, endPoint y: 164, distance: 268.1
click at [704, 164] on body "🟢 Des questions ou besoin d'assistance pour la migration AirBnB? Connectez-vous…" at bounding box center [590, 290] width 1180 height 734
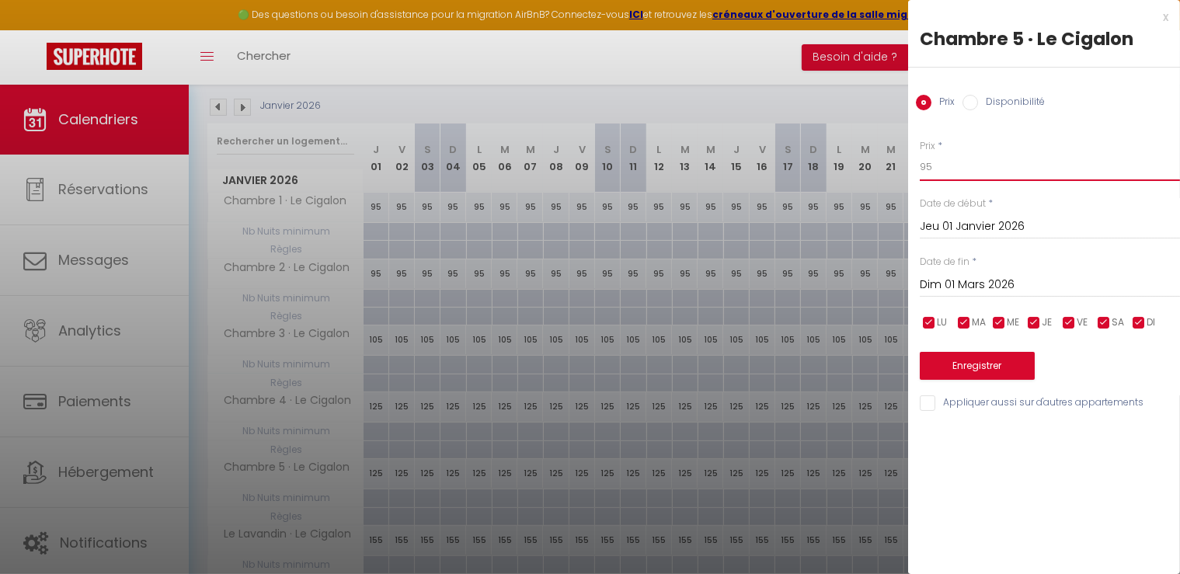
type input "95"
click at [1019, 368] on button "Enregistrer" at bounding box center [977, 366] width 115 height 28
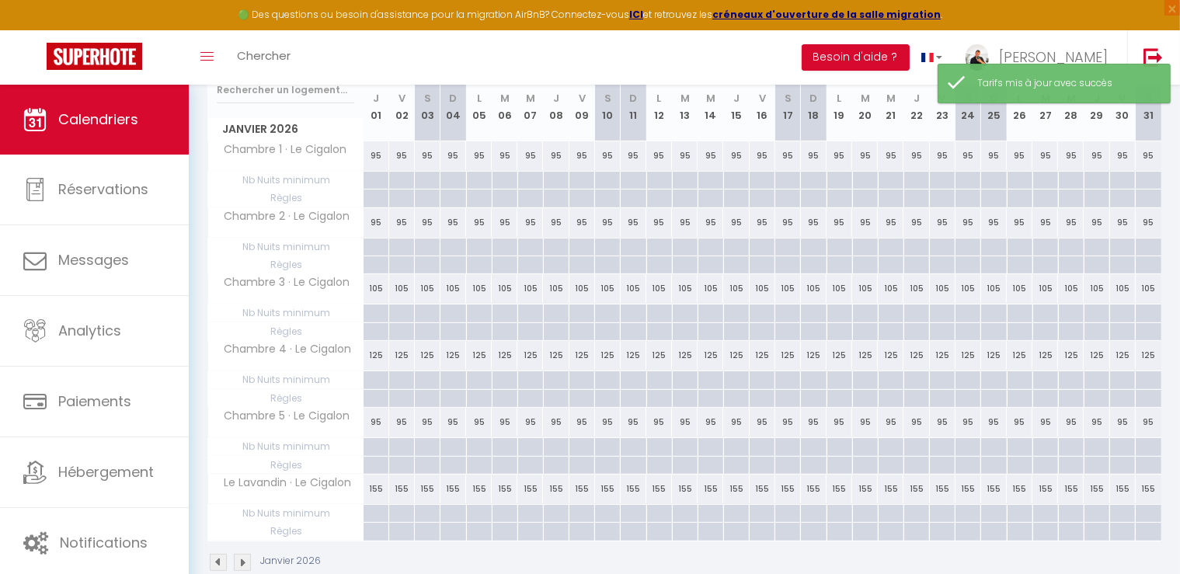
scroll to position [239, 0]
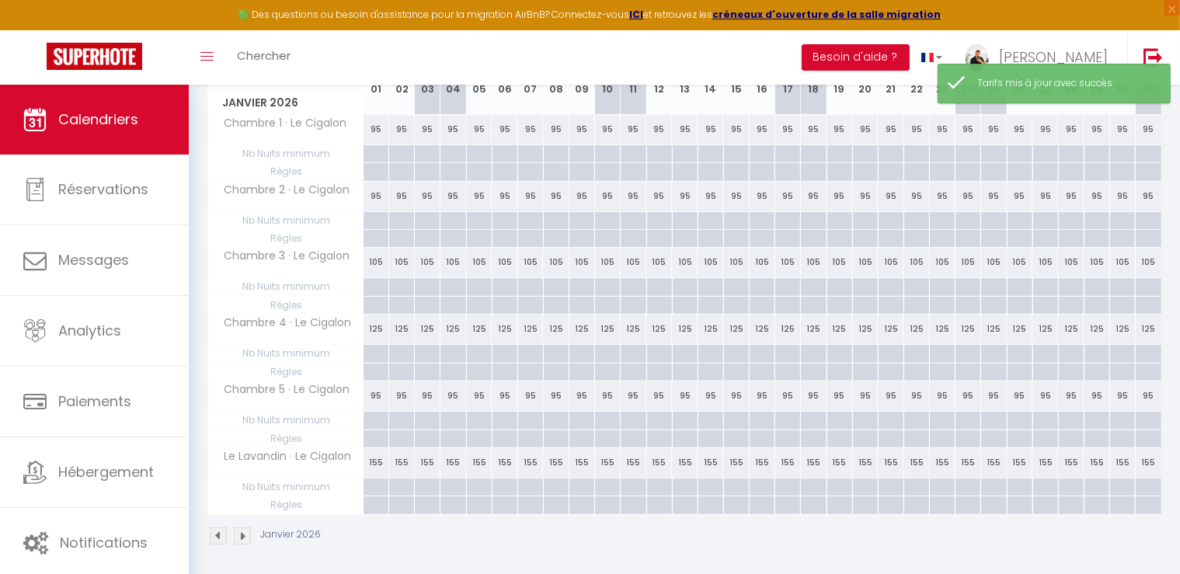
click at [374, 462] on div "155" at bounding box center [377, 462] width 26 height 29
type input "155"
type input "Jeu 01 Janvier 2026"
type input "Ven 02 Janvier 2026"
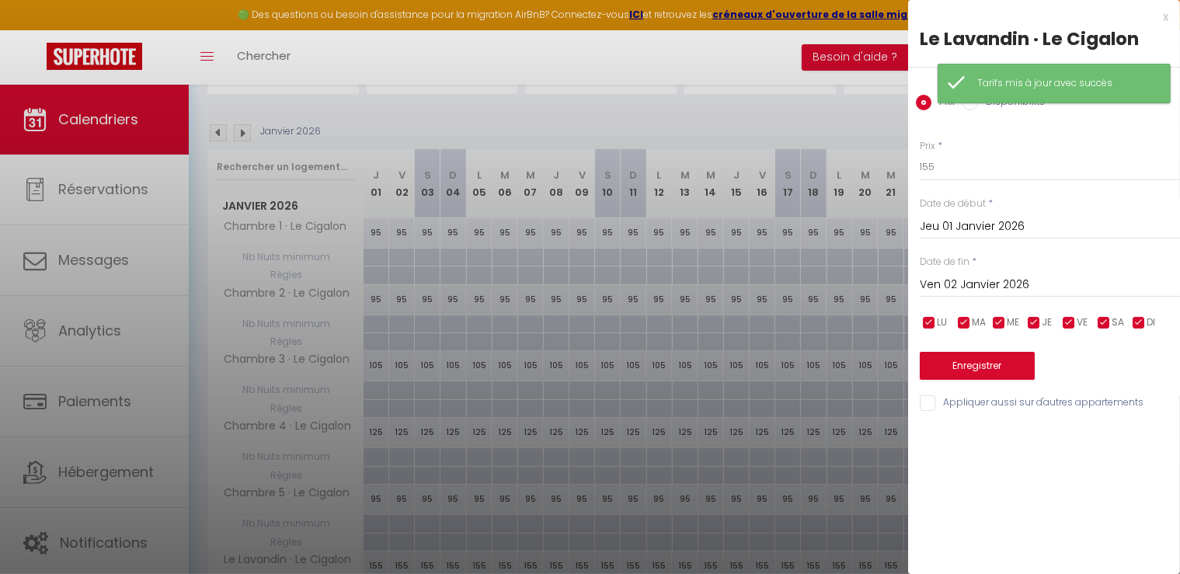
scroll to position [0, 0]
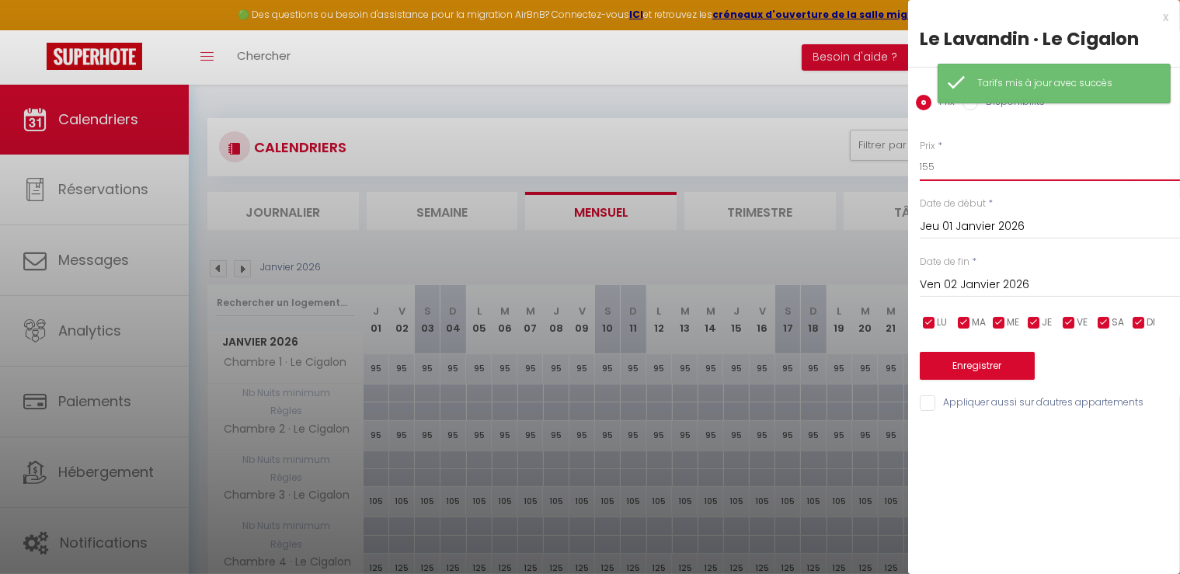
drag, startPoint x: 967, startPoint y: 167, endPoint x: 765, endPoint y: 171, distance: 202.0
click at [764, 171] on body "🟢 Des questions ou besoin d'assistance pour la migration AirBnB? Connectez-vous…" at bounding box center [590, 452] width 1180 height 734
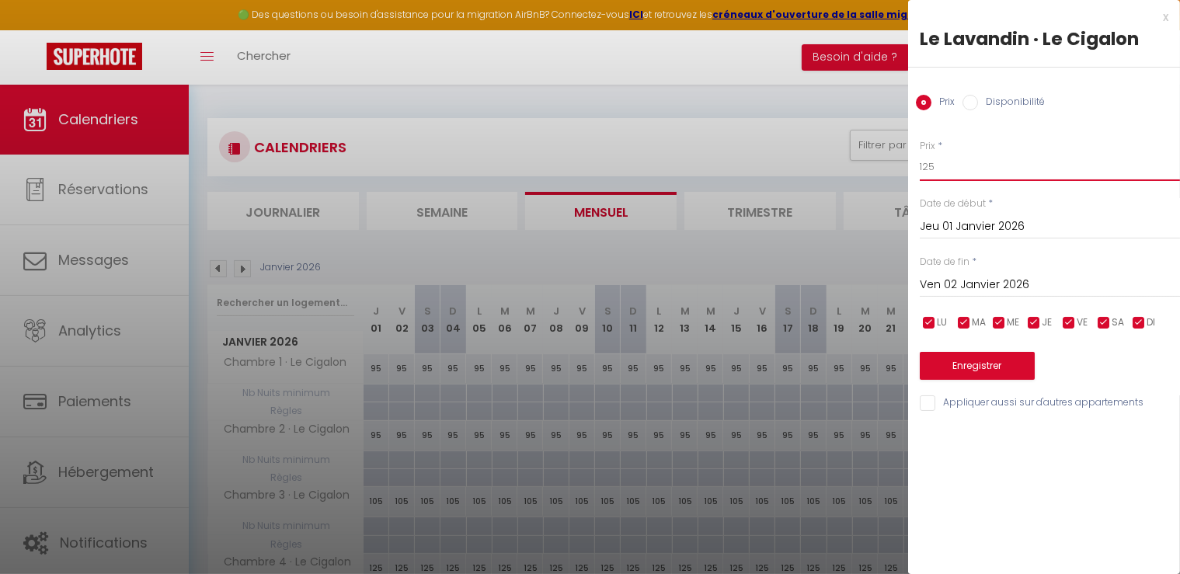
type input "125"
click at [960, 281] on input "Ven 02 Janvier 2026" at bounding box center [1050, 285] width 260 height 20
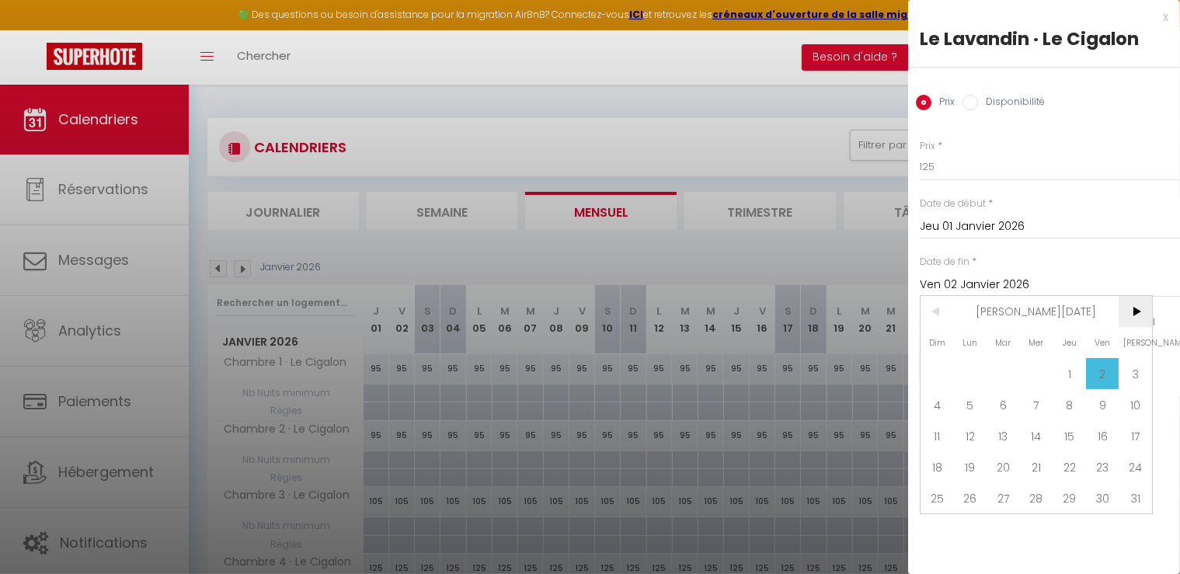
click at [1141, 304] on span ">" at bounding box center [1135, 311] width 33 height 31
click at [936, 368] on span "1" at bounding box center [937, 373] width 33 height 31
type input "Dim 01 Mars 2026"
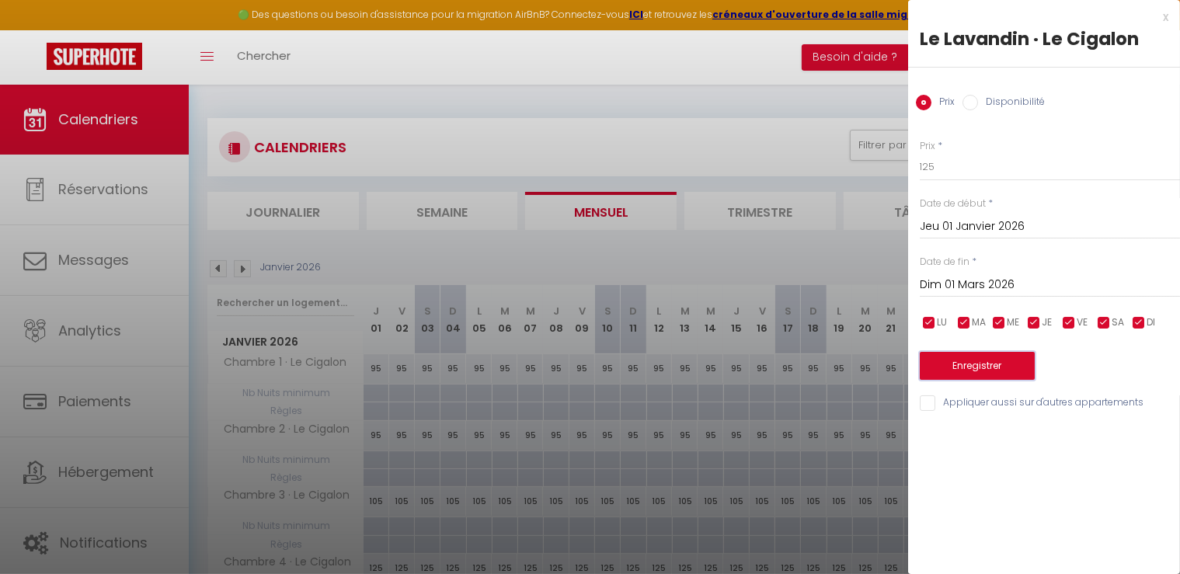
click at [987, 354] on button "Enregistrer" at bounding box center [977, 366] width 115 height 28
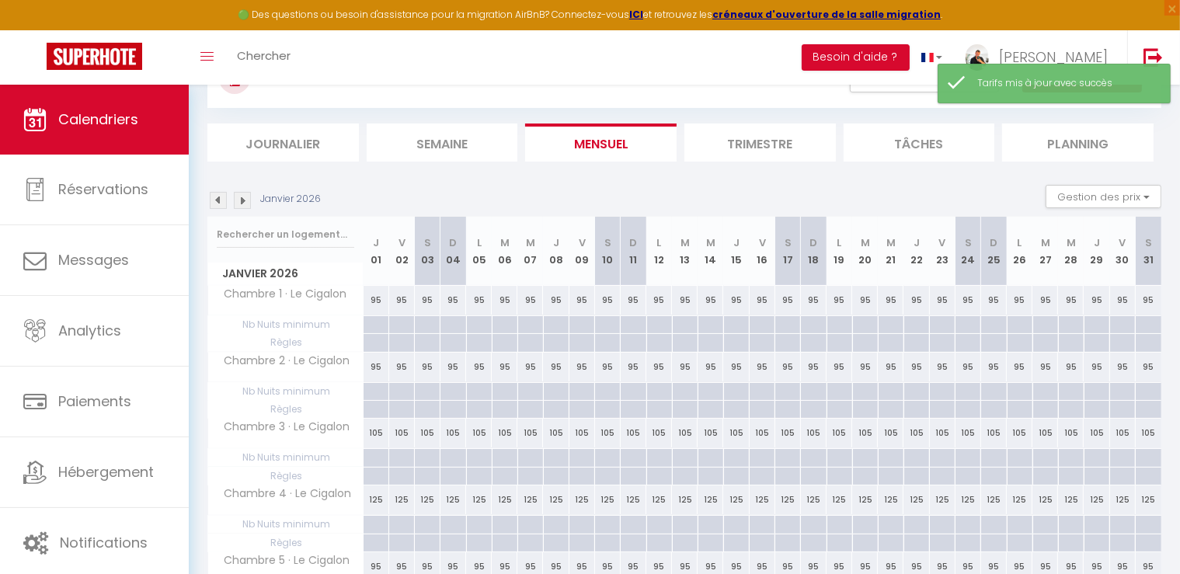
scroll to position [78, 0]
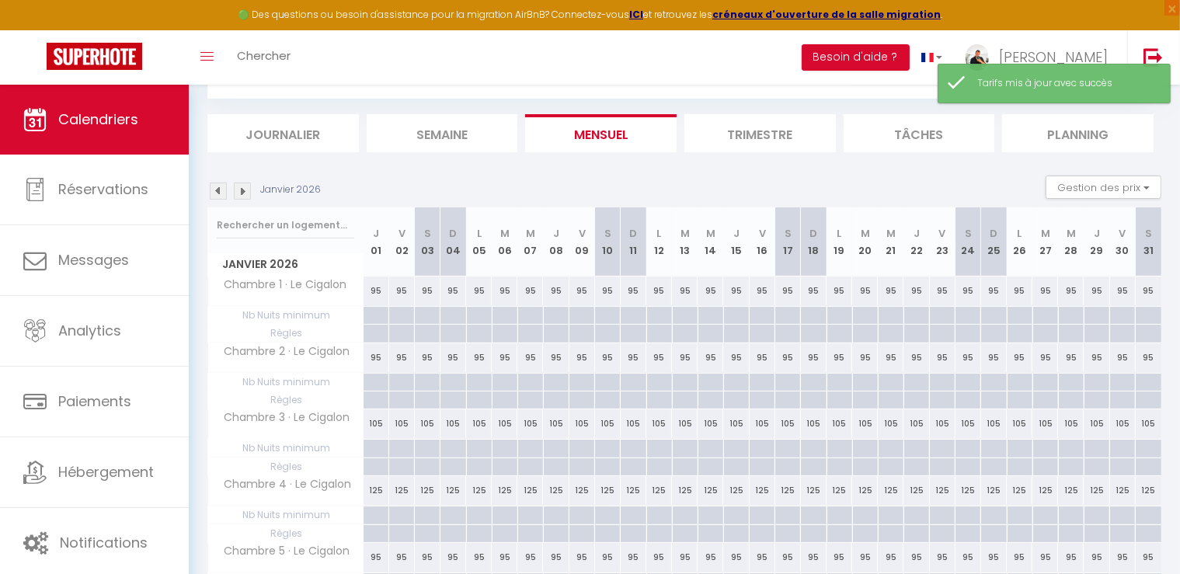
click at [402, 291] on div "95" at bounding box center [402, 291] width 26 height 29
type input "95"
type input "Ven 02 Janvier 2026"
type input "Sam 03 Janvier 2026"
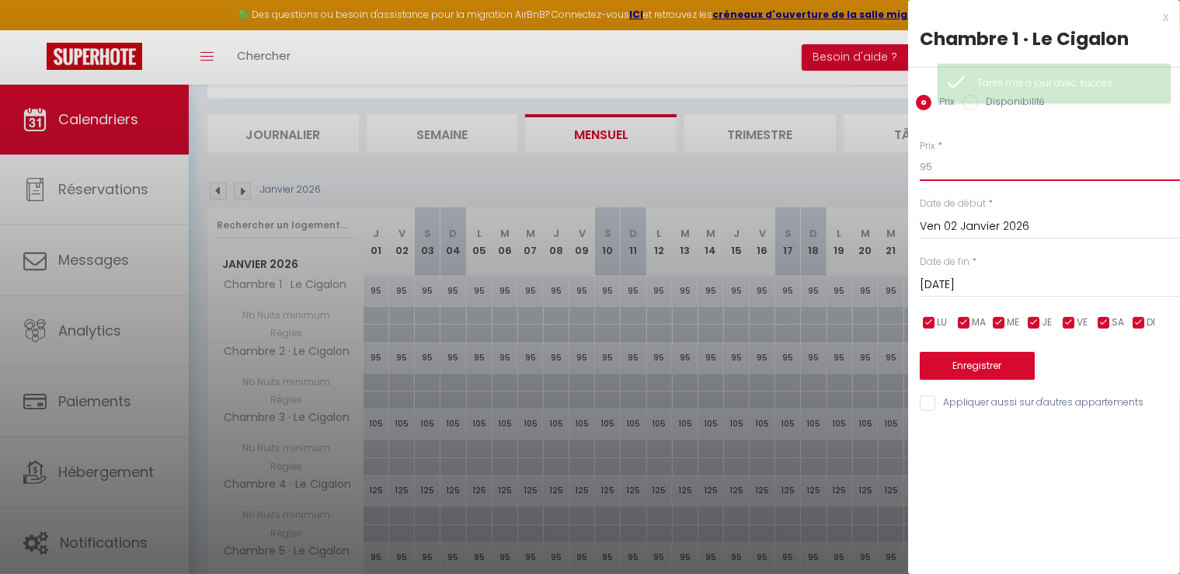
drag, startPoint x: 867, startPoint y: 164, endPoint x: 850, endPoint y: 164, distance: 17.1
click at [850, 164] on body "🟢 Des questions ou besoin d'assistance pour la migration AirBnB? Connectez-vous…" at bounding box center [590, 374] width 1180 height 734
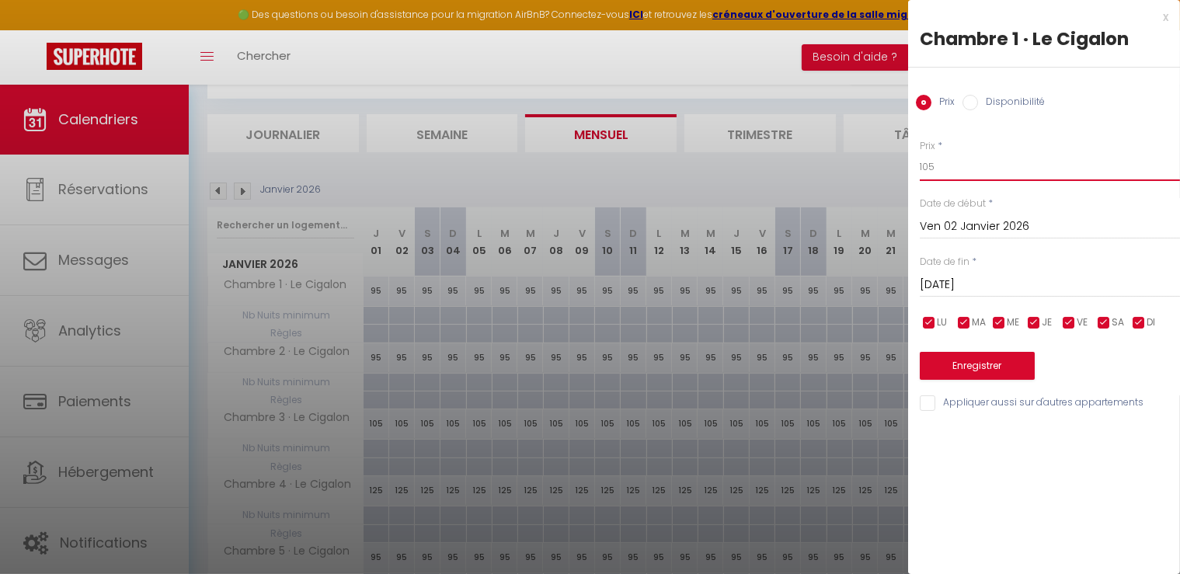
type input "105"
click at [946, 273] on div "Sam 03 Janvier 2026 < Jan 2026 > Dim Lun Mar Mer Jeu Ven Sam 1 2 3 4 5 6 7 8 9 …" at bounding box center [1050, 284] width 260 height 28
click at [951, 254] on div "Prix * 105 Statut * Disponible Indisponible Date de début * Ven 02 Janvier 2026…" at bounding box center [1044, 267] width 272 height 294
click at [945, 288] on input "Sam 03 Janvier 2026" at bounding box center [1050, 285] width 260 height 20
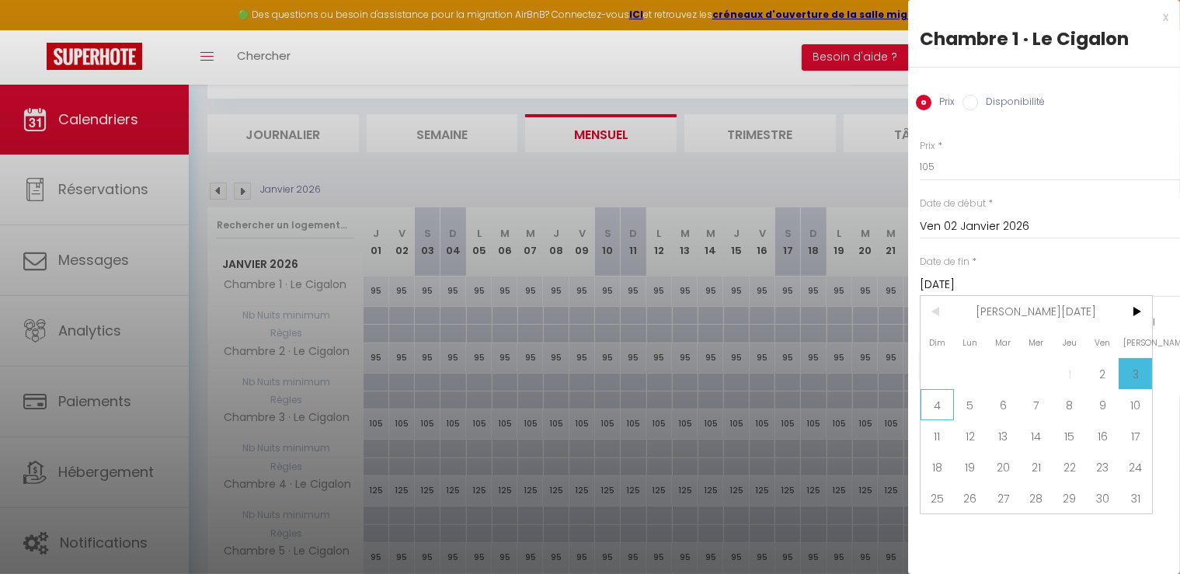
click at [943, 403] on span "4" at bounding box center [937, 404] width 33 height 31
type input "Dim 04 Janvier 2026"
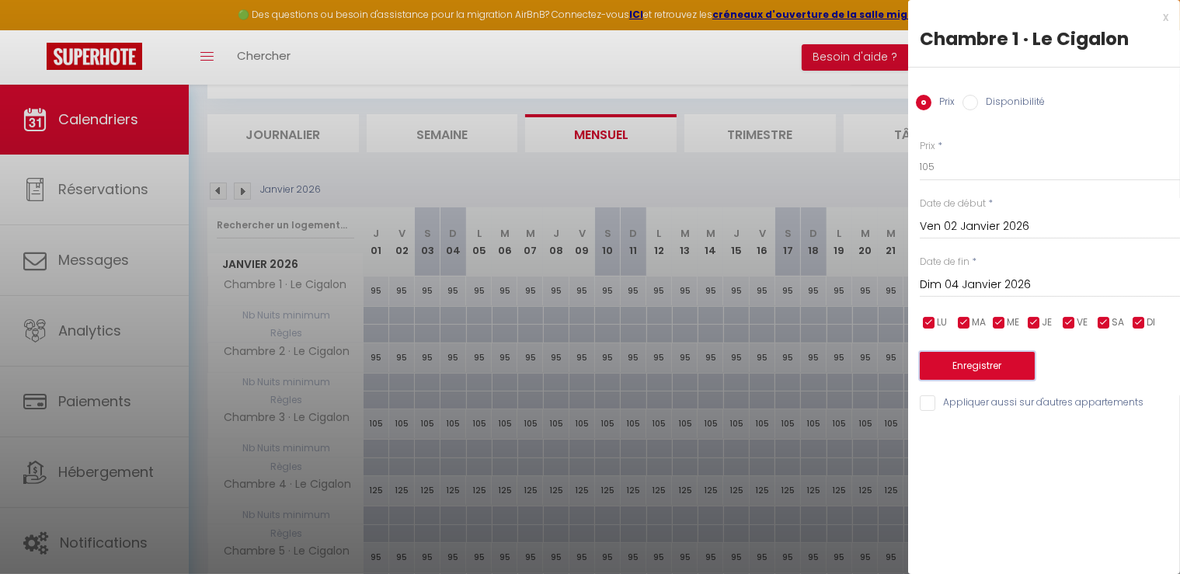
click at [976, 363] on button "Enregistrer" at bounding box center [977, 366] width 115 height 28
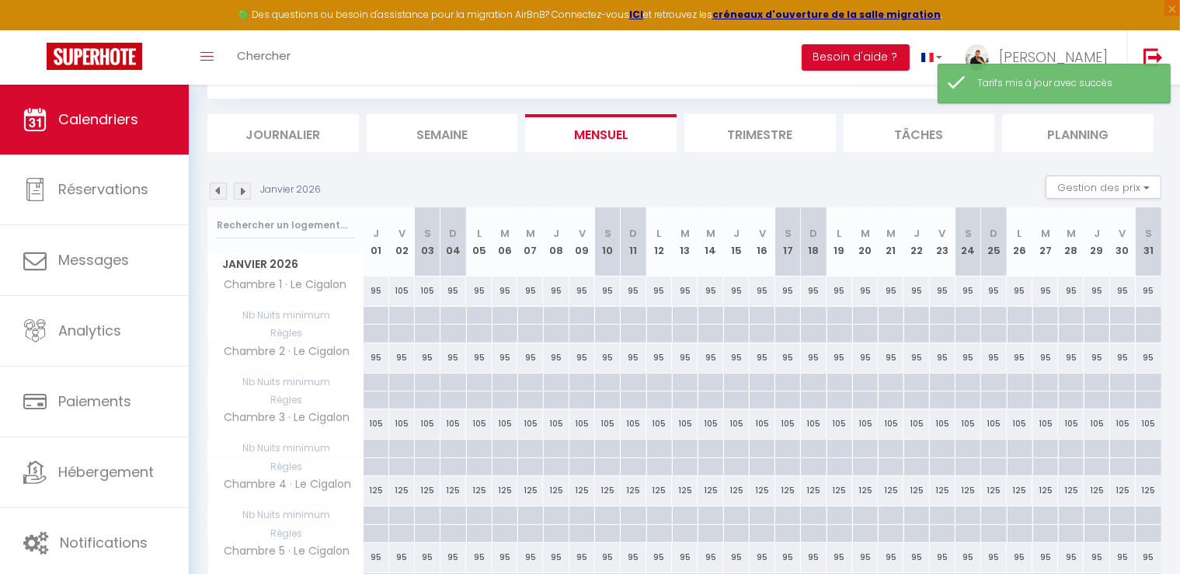
click at [397, 364] on div "95" at bounding box center [402, 357] width 26 height 29
type input "95"
type input "Ven 02 Janvier 2026"
type input "Sam 03 Janvier 2026"
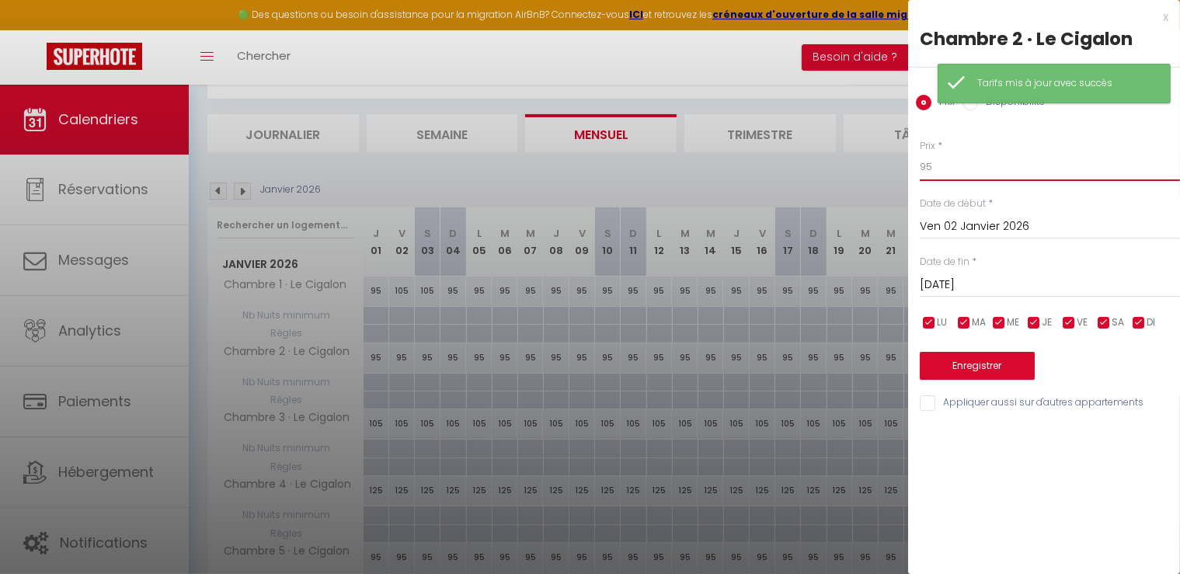
drag, startPoint x: 955, startPoint y: 165, endPoint x: 826, endPoint y: 177, distance: 129.5
click at [826, 177] on body "🟢 Des questions ou besoin d'assistance pour la migration AirBnB? Connectez-vous…" at bounding box center [590, 374] width 1180 height 734
type input "105"
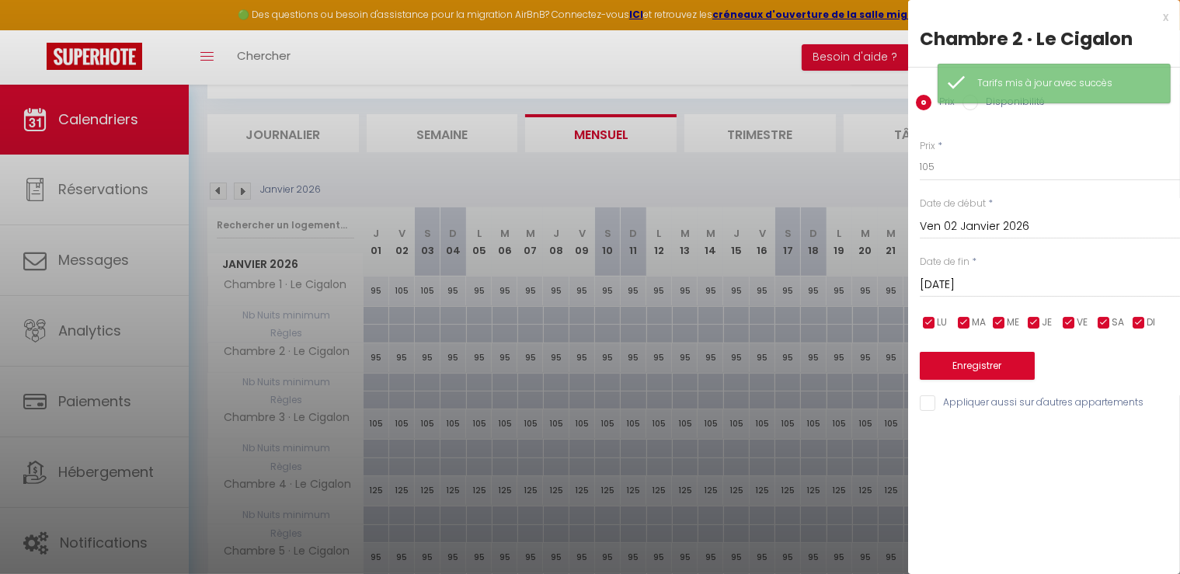
click at [960, 281] on input "Sam 03 Janvier 2026" at bounding box center [1050, 285] width 260 height 20
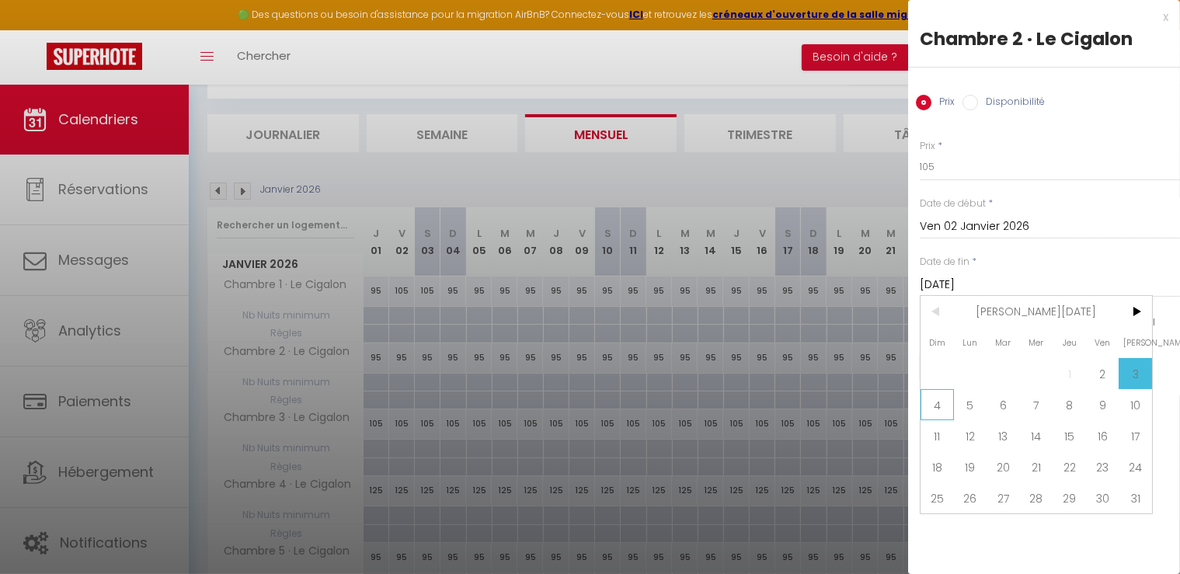
click at [939, 403] on span "4" at bounding box center [937, 404] width 33 height 31
type input "Dim 04 Janvier 2026"
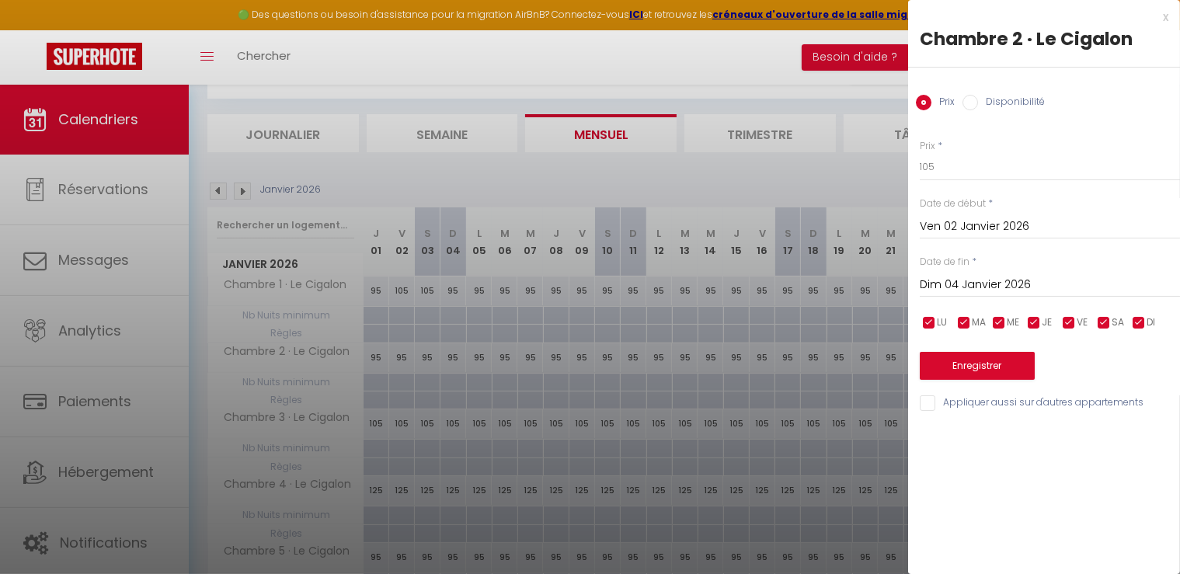
click at [934, 402] on input "Appliquer aussi sur d'autres appartements" at bounding box center [1050, 403] width 260 height 16
checkbox input "true"
click at [974, 363] on button "Enregistrer" at bounding box center [977, 366] width 115 height 28
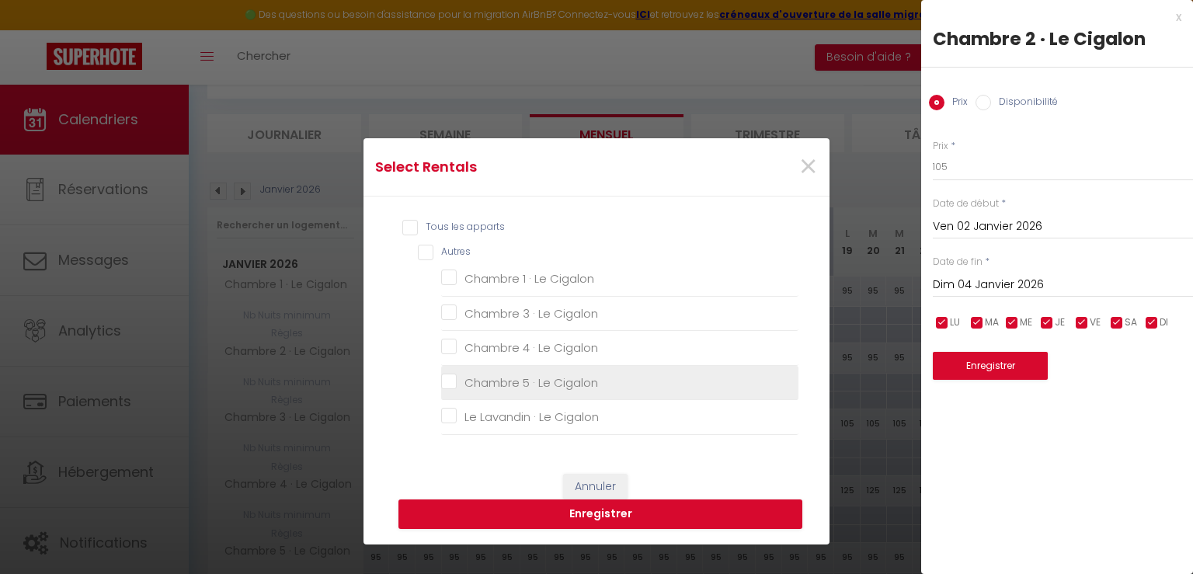
click at [441, 384] on Cigalon "Chambre 5 · Le Cigalon" at bounding box center [619, 383] width 357 height 16
checkbox Cigalon "true"
checkbox Cigalon "false"
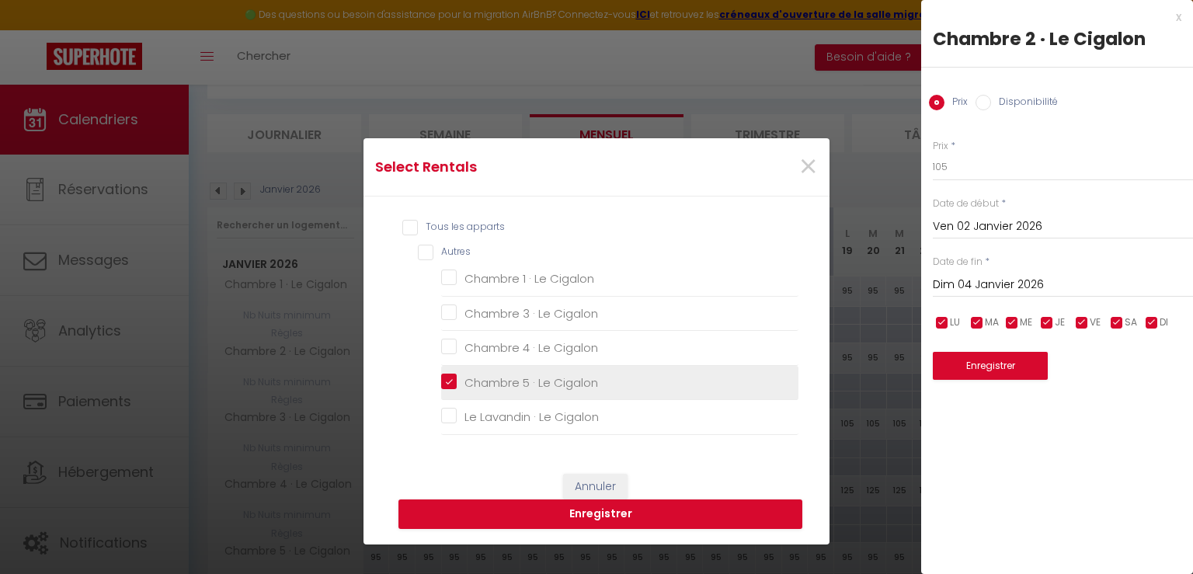
checkbox Cigalon "false"
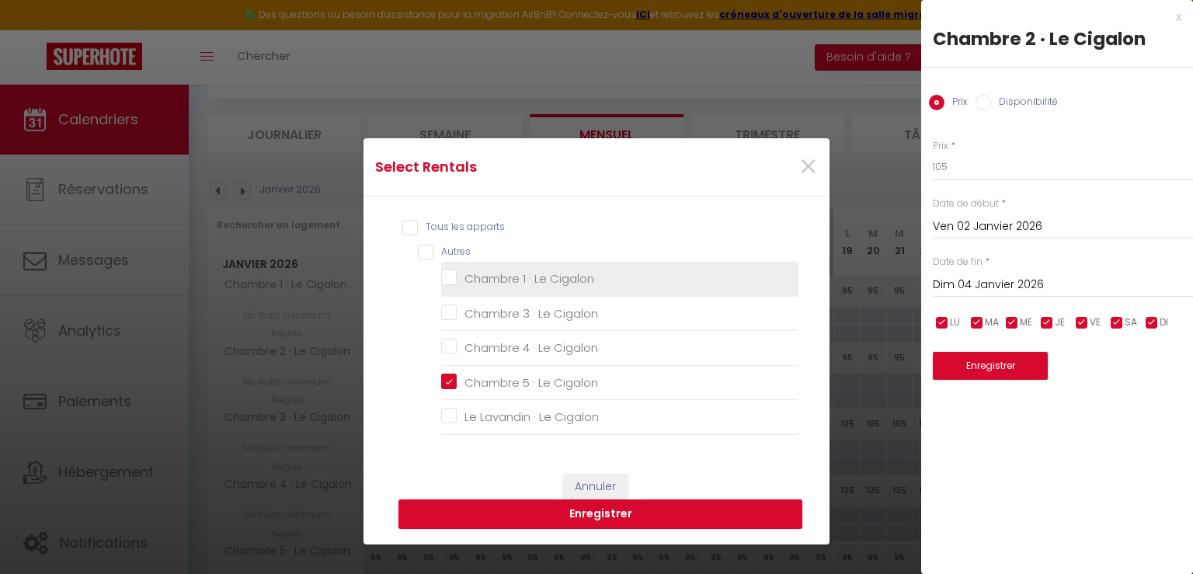
click at [441, 277] on Cigalon "Chambre 1 · Le Cigalon" at bounding box center [619, 279] width 357 height 16
checkbox Cigalon "true"
checkbox Cigalon "false"
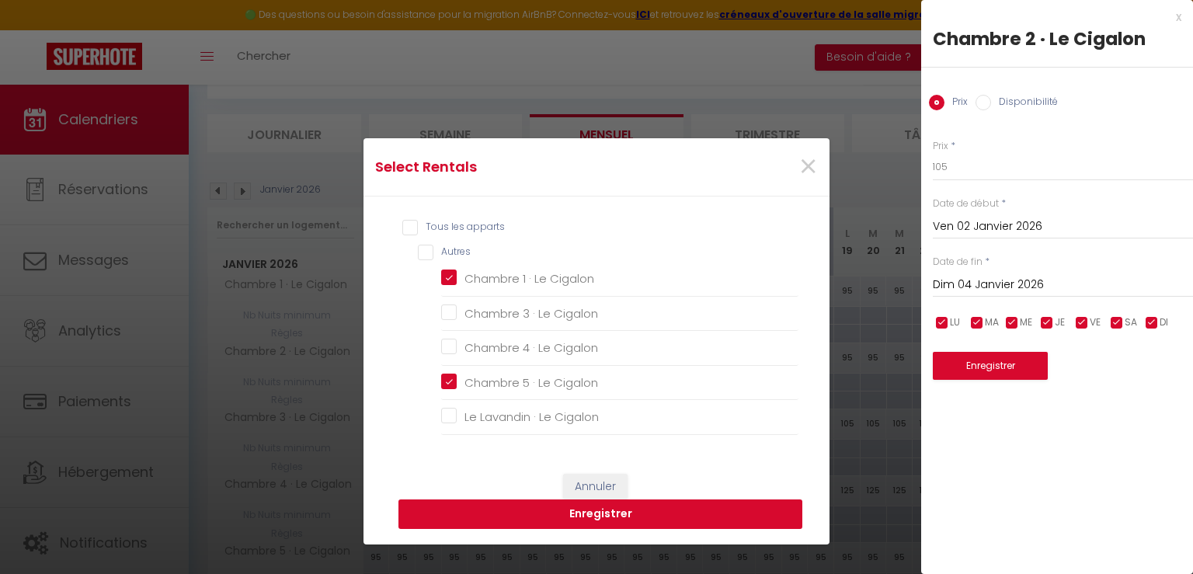
click at [593, 507] on button "Enregistrer" at bounding box center [601, 515] width 404 height 30
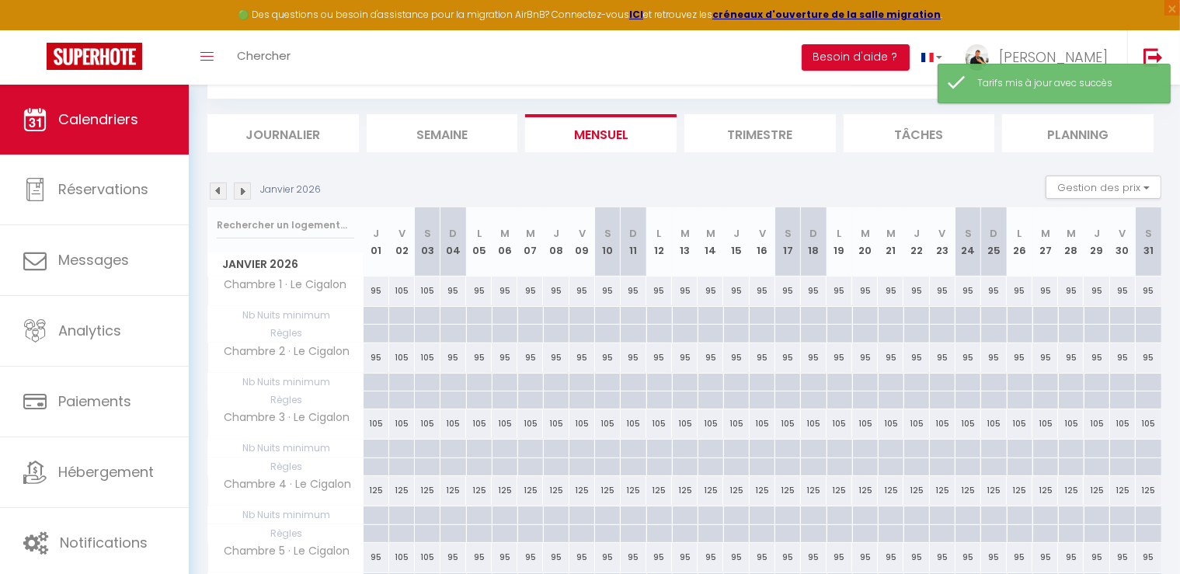
click at [403, 426] on div "105" at bounding box center [402, 423] width 26 height 29
type input "105"
type input "Ven 02 Janvier 2026"
type input "Sam 03 Janvier 2026"
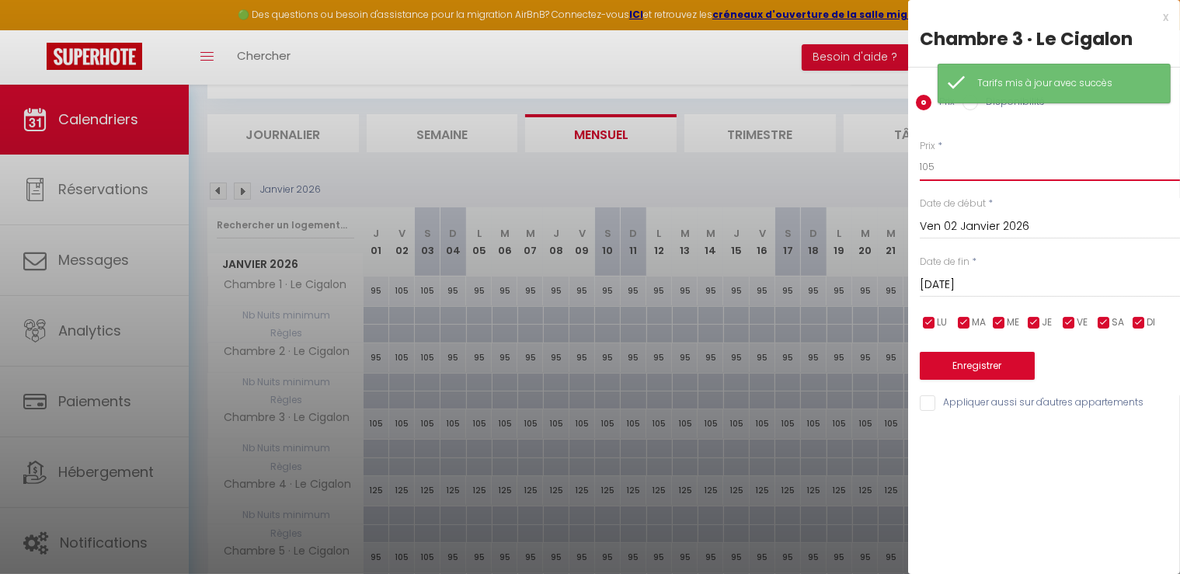
drag, startPoint x: 949, startPoint y: 168, endPoint x: 813, endPoint y: 161, distance: 136.1
click at [813, 161] on body "🟢 Des questions ou besoin d'assistance pour la migration AirBnB? Connectez-vous…" at bounding box center [590, 374] width 1180 height 734
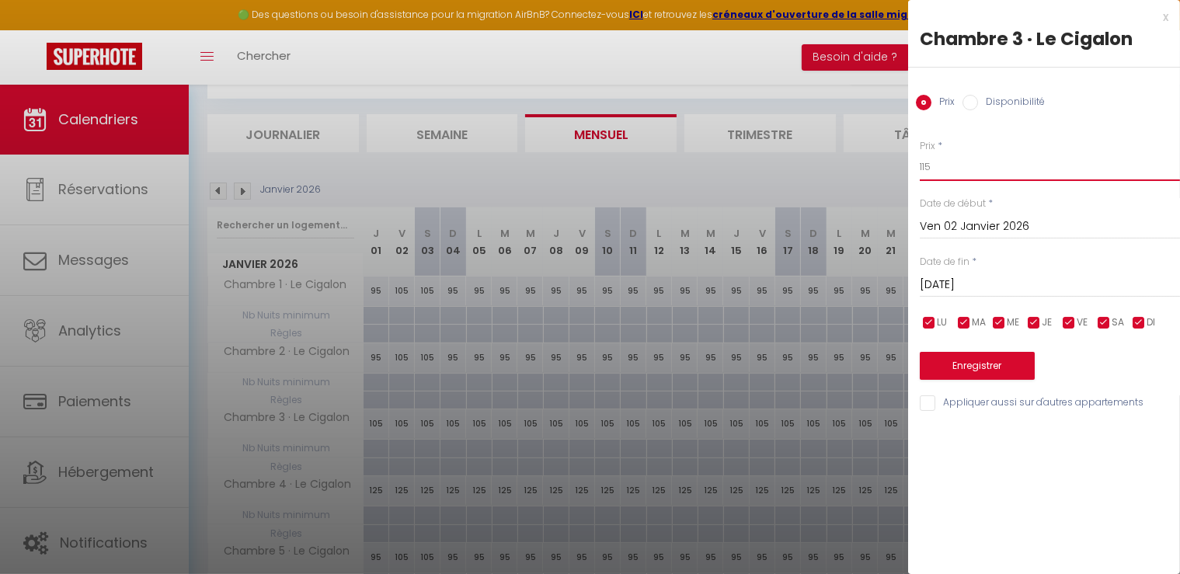
type input "115"
click at [960, 276] on input "Sam 03 Janvier 2026" at bounding box center [1050, 285] width 260 height 20
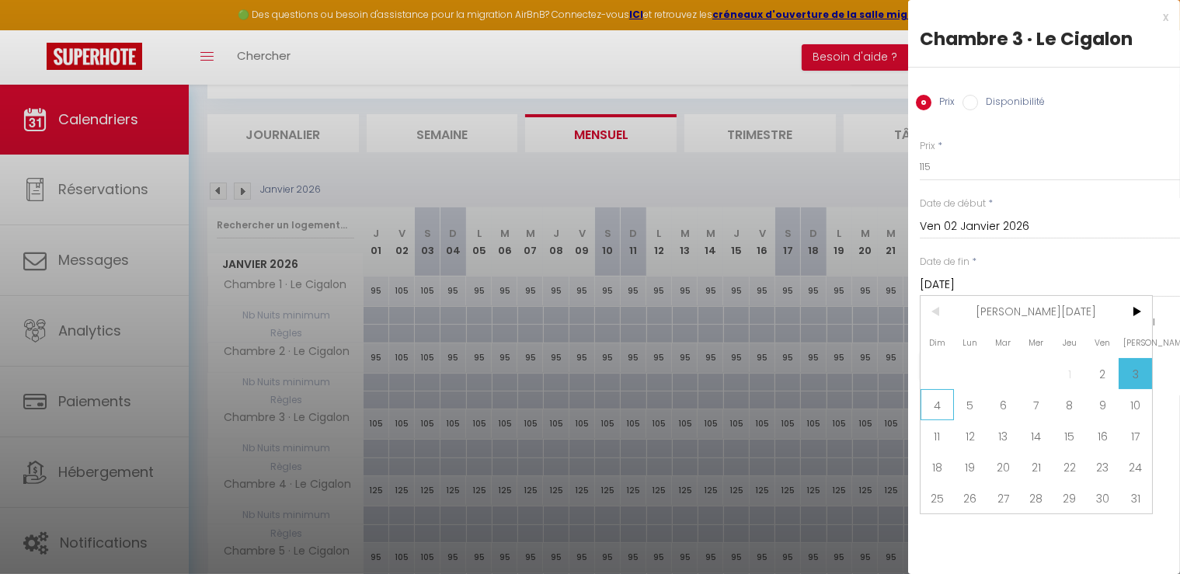
click at [933, 400] on span "4" at bounding box center [937, 404] width 33 height 31
type input "Dim 04 Janvier 2026"
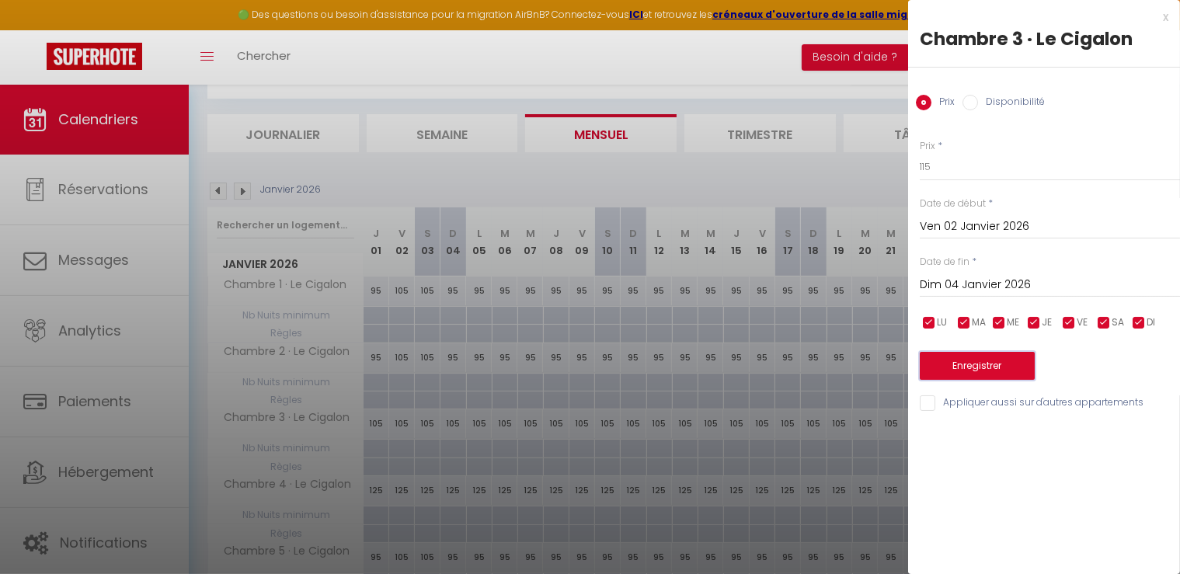
click at [982, 357] on button "Enregistrer" at bounding box center [977, 366] width 115 height 28
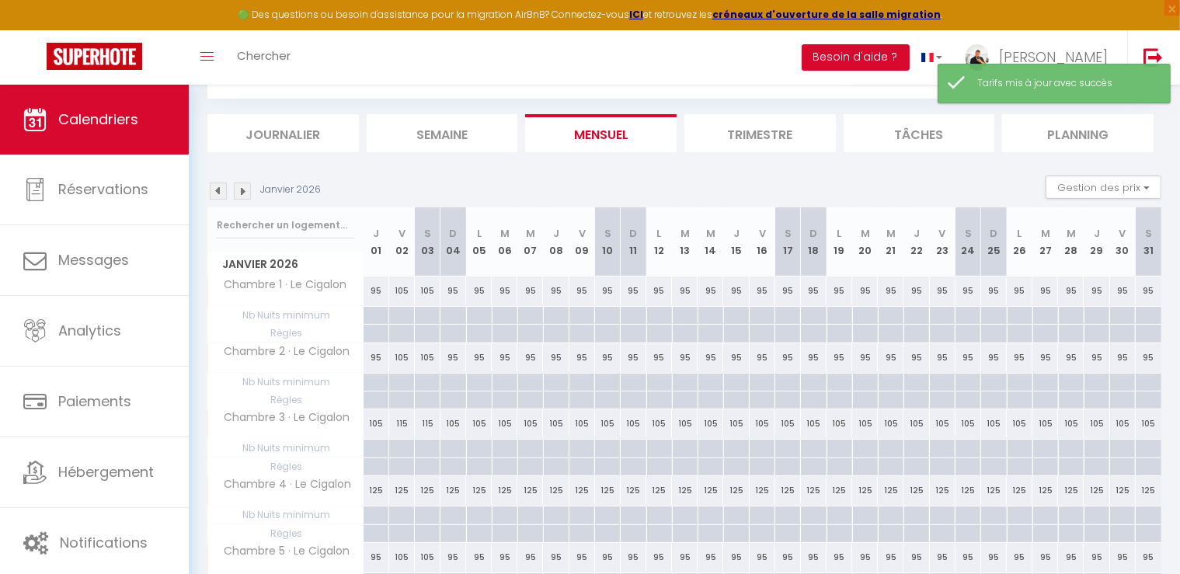
click at [402, 489] on div "125" at bounding box center [402, 490] width 26 height 29
type input "125"
type input "Ven 02 Janvier 2026"
type input "Sam 03 Janvier 2026"
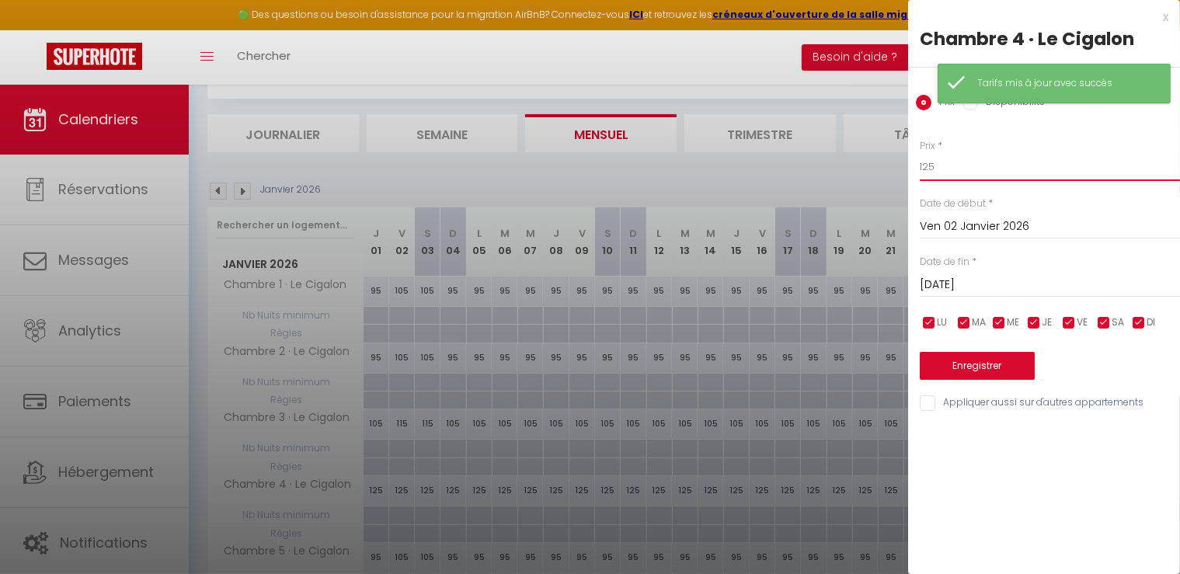
drag, startPoint x: 947, startPoint y: 160, endPoint x: 813, endPoint y: 168, distance: 133.9
click at [813, 168] on body "🟢 Des questions ou besoin d'assistance pour la migration AirBnB? Connectez-vous…" at bounding box center [590, 374] width 1180 height 734
type input "135"
click at [1012, 275] on input "Sam 03 Janvier 2026" at bounding box center [1050, 285] width 260 height 20
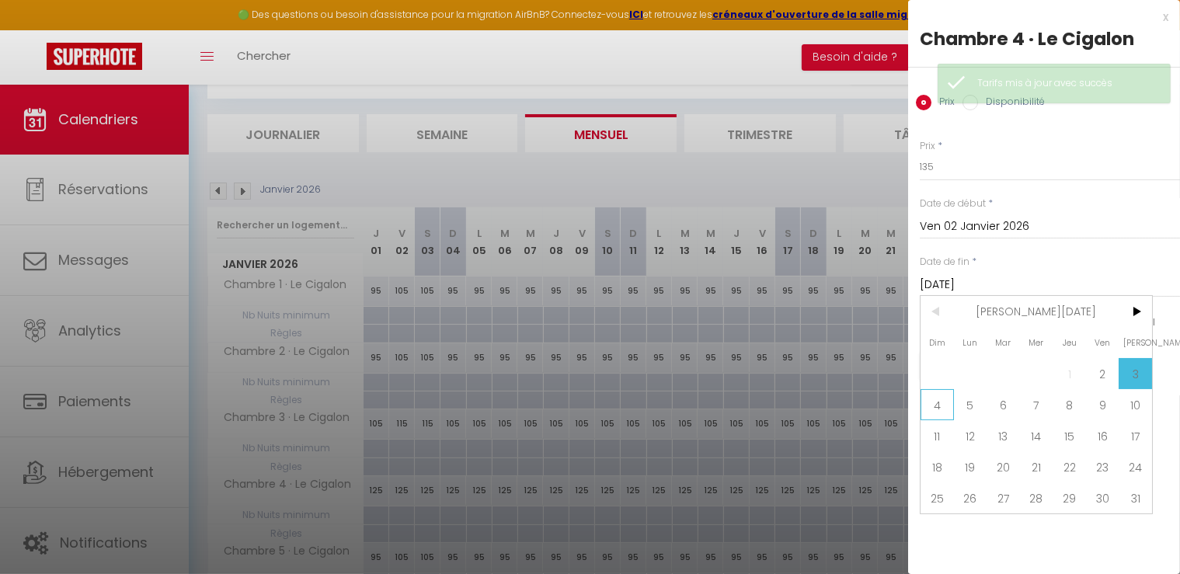
click at [942, 406] on span "4" at bounding box center [937, 404] width 33 height 31
type input "Dim 04 Janvier 2026"
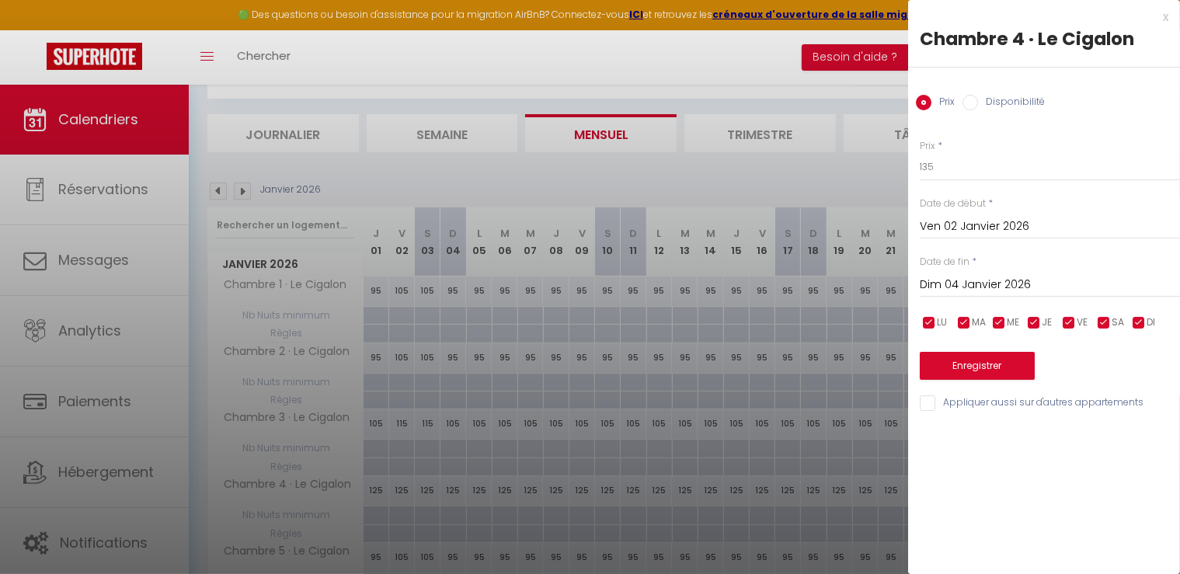
click at [935, 403] on input "Appliquer aussi sur d'autres appartements" at bounding box center [1050, 403] width 260 height 16
checkbox input "true"
click at [979, 362] on button "Enregistrer" at bounding box center [977, 366] width 115 height 28
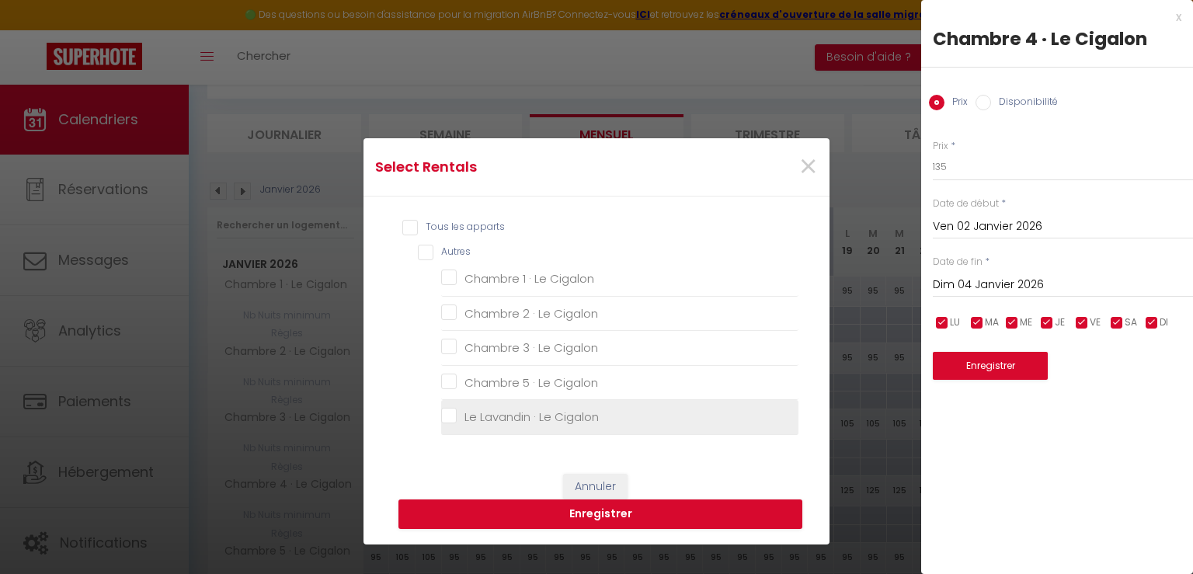
drag, startPoint x: 443, startPoint y: 413, endPoint x: 452, endPoint y: 418, distance: 10.4
click at [443, 414] on Cigalon "Le Lavandin · Le Cigalon" at bounding box center [619, 417] width 357 height 16
checkbox Cigalon "true"
checkbox Cigalon "false"
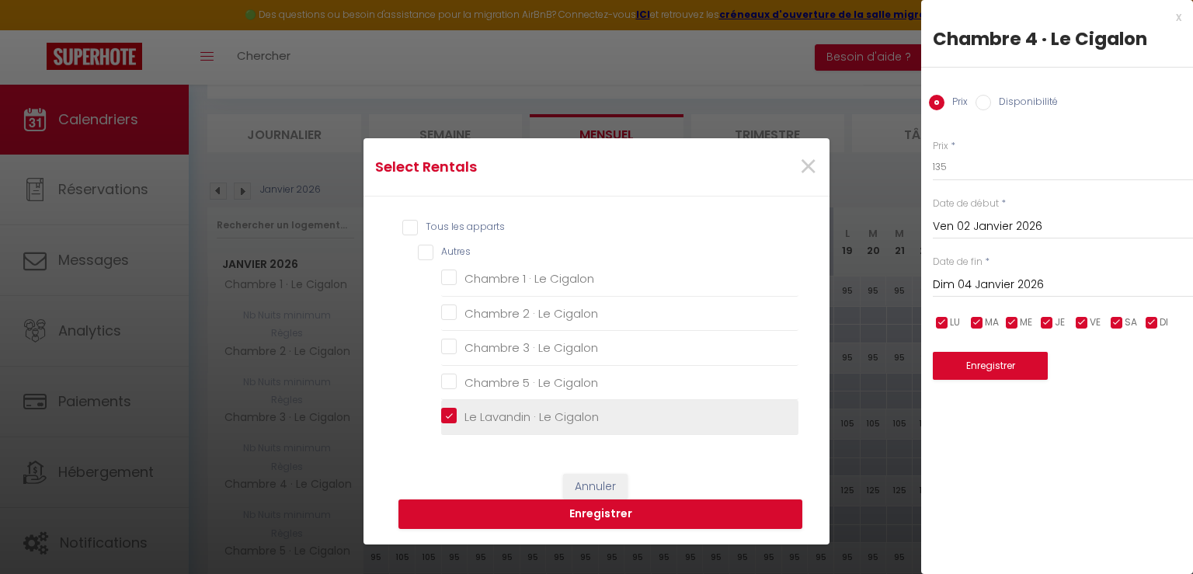
checkbox Cigalon "false"
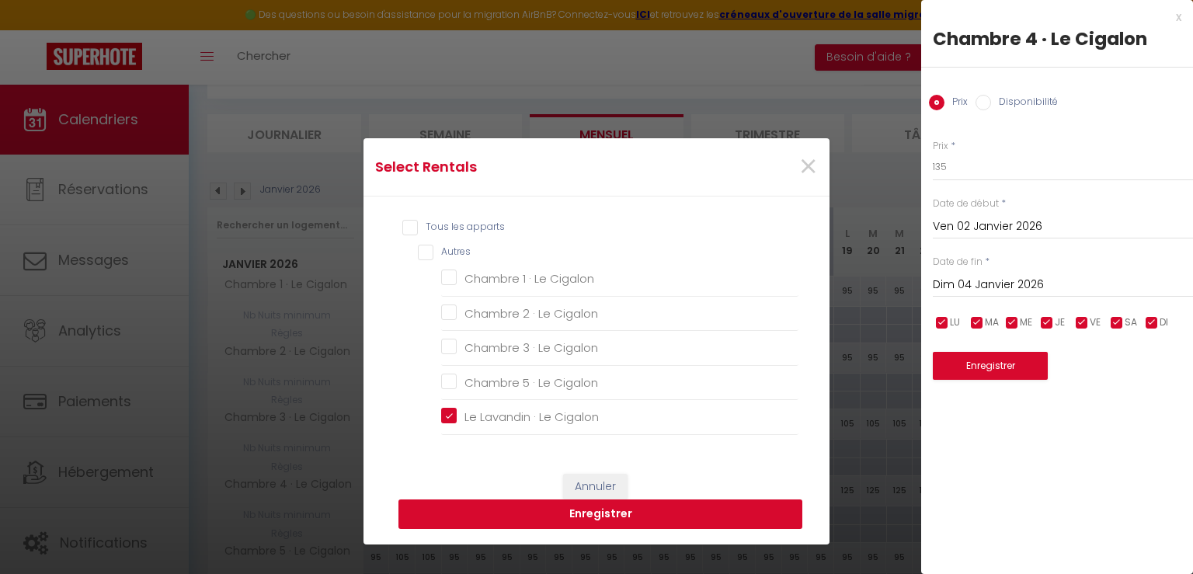
click at [609, 521] on button "Enregistrer" at bounding box center [601, 515] width 404 height 30
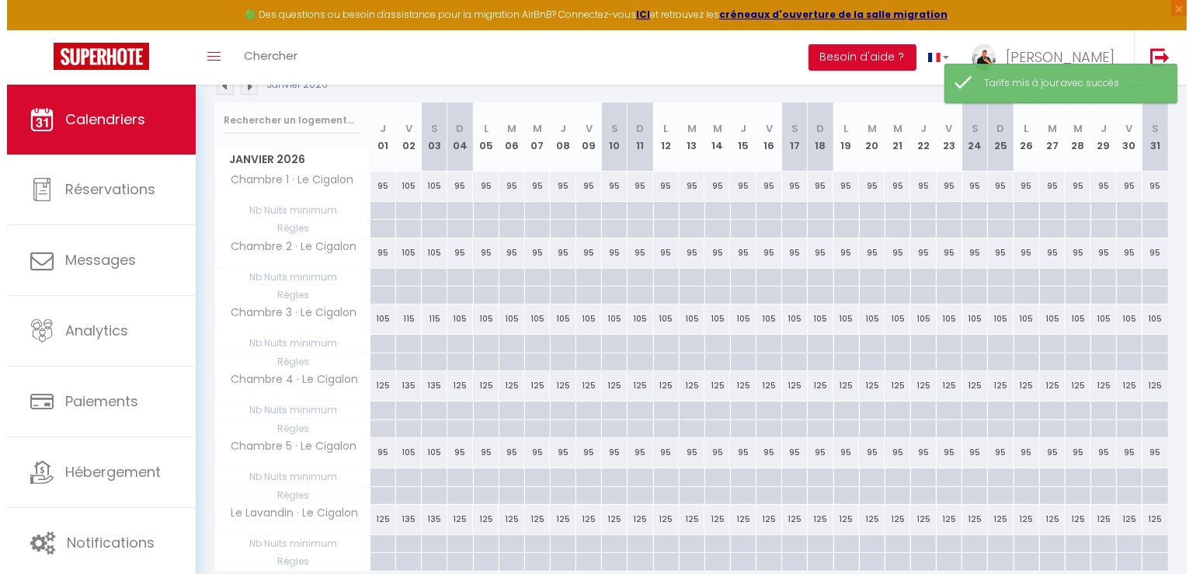
scroll to position [155, 0]
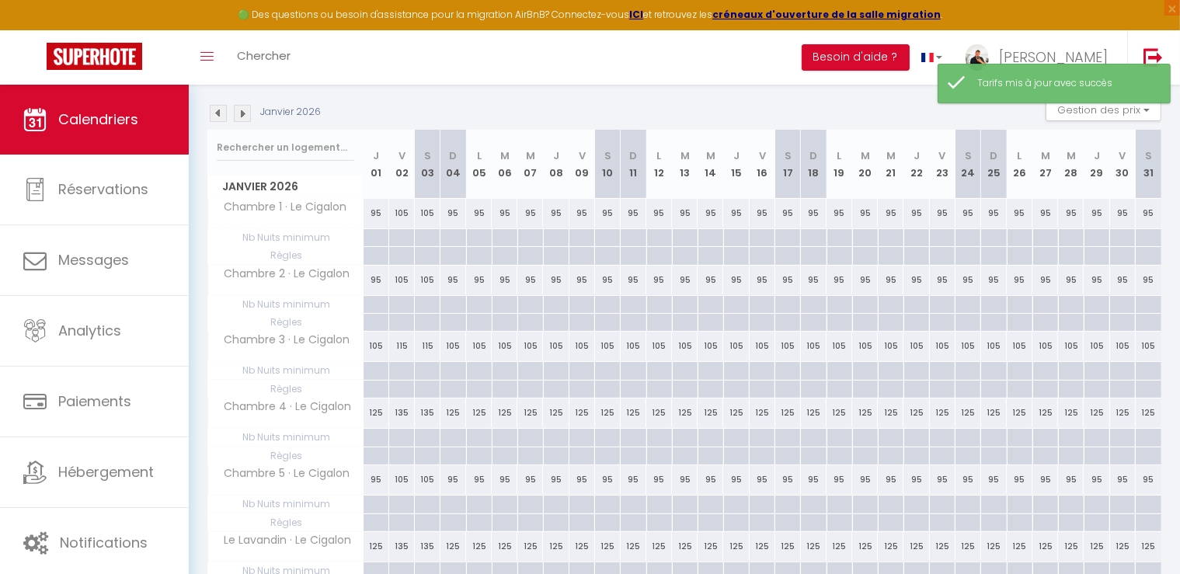
click at [584, 211] on div "95" at bounding box center [583, 213] width 26 height 29
type input "95"
type input "Ven 09 Janvier 2026"
type input "Sam 10 Janvier 2026"
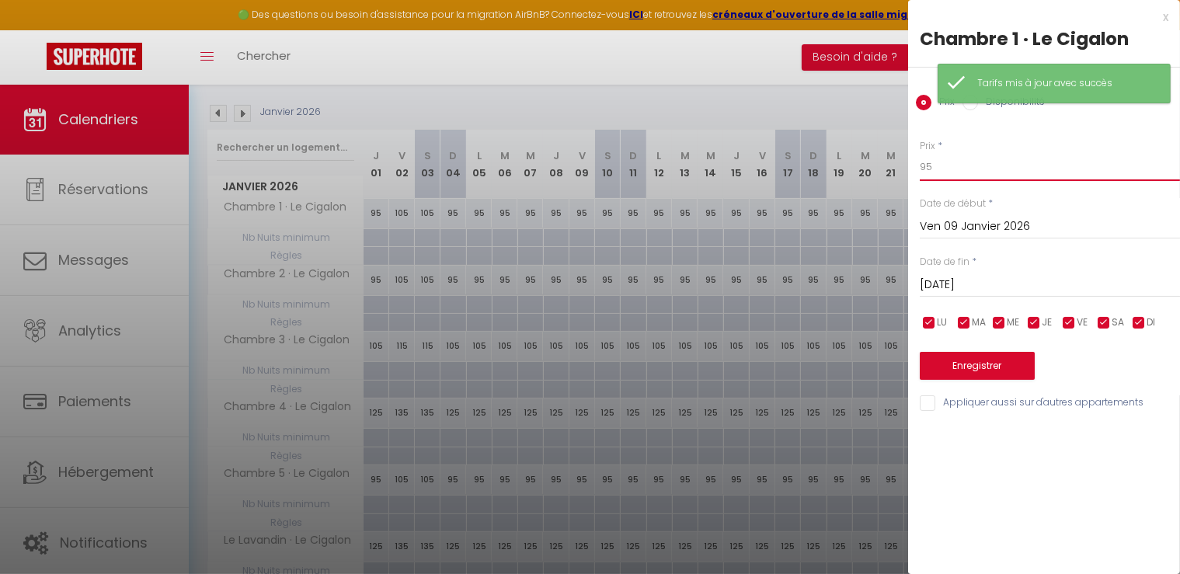
drag, startPoint x: 963, startPoint y: 163, endPoint x: 668, endPoint y: 167, distance: 295.3
click at [668, 167] on body "🟢 Des questions ou besoin d'assistance pour la migration AirBnB? Connectez-vous…" at bounding box center [590, 296] width 1180 height 734
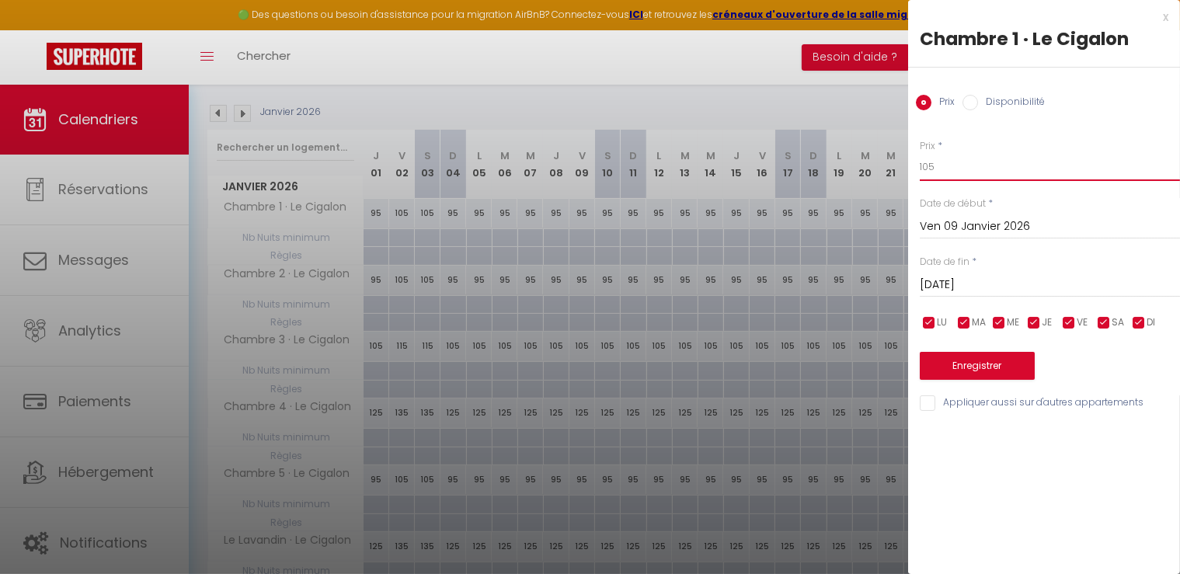
type input "105"
click at [961, 275] on input "Sam 10 Janvier 2026" at bounding box center [1050, 285] width 260 height 20
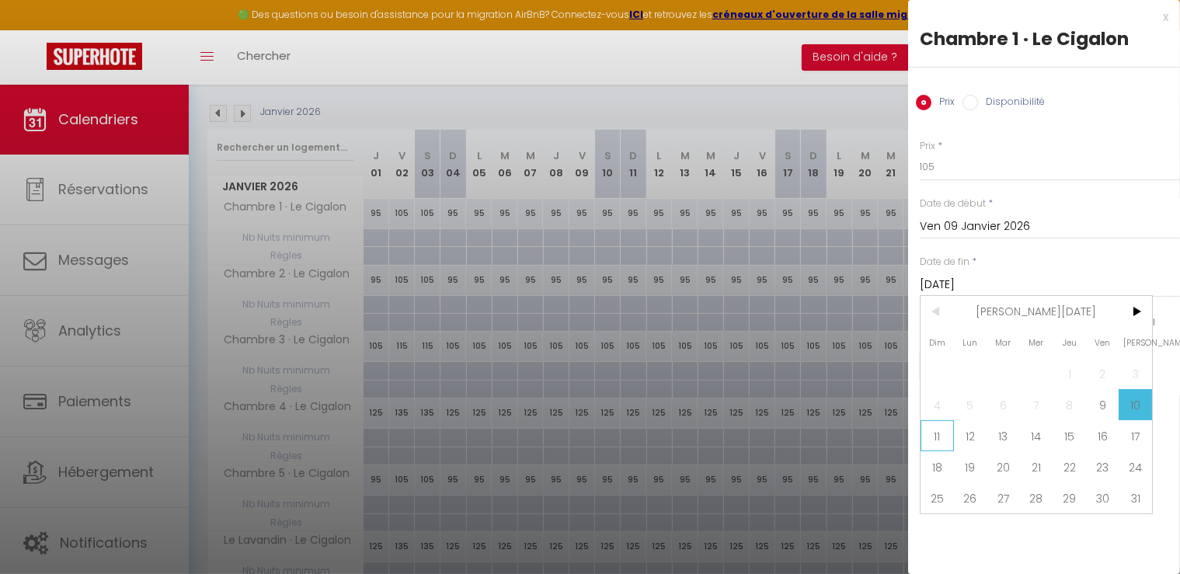
click at [935, 422] on span "11" at bounding box center [937, 435] width 33 height 31
type input "Dim 11 Janvier 2026"
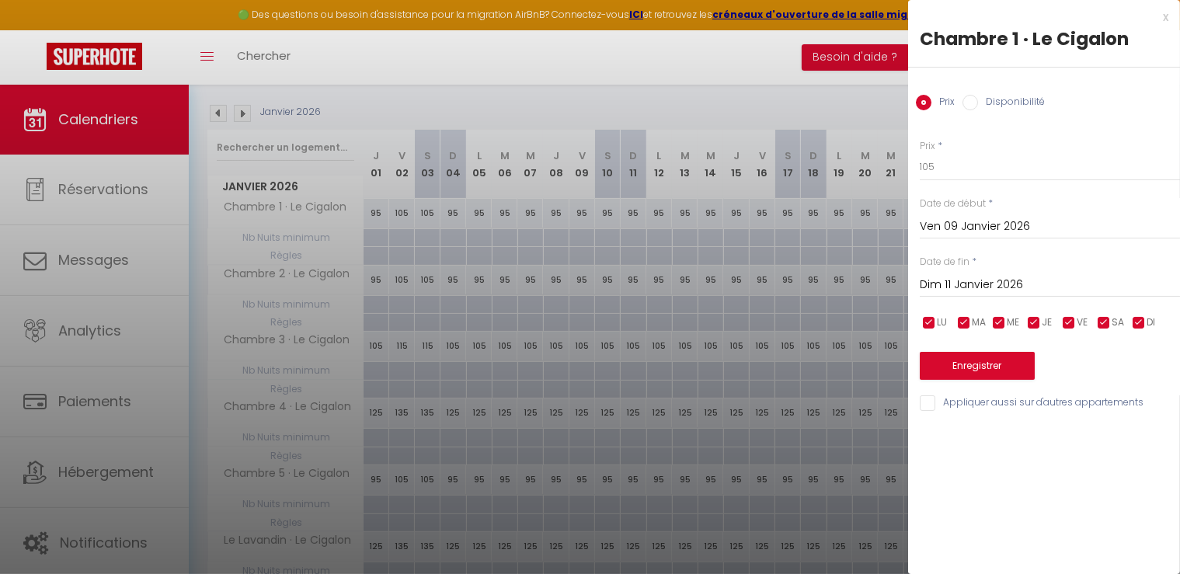
drag, startPoint x: 942, startPoint y: 397, endPoint x: 947, endPoint y: 390, distance: 8.9
click at [941, 397] on input "Appliquer aussi sur d'autres appartements" at bounding box center [1050, 403] width 260 height 16
checkbox input "true"
click at [965, 364] on button "Enregistrer" at bounding box center [977, 366] width 115 height 28
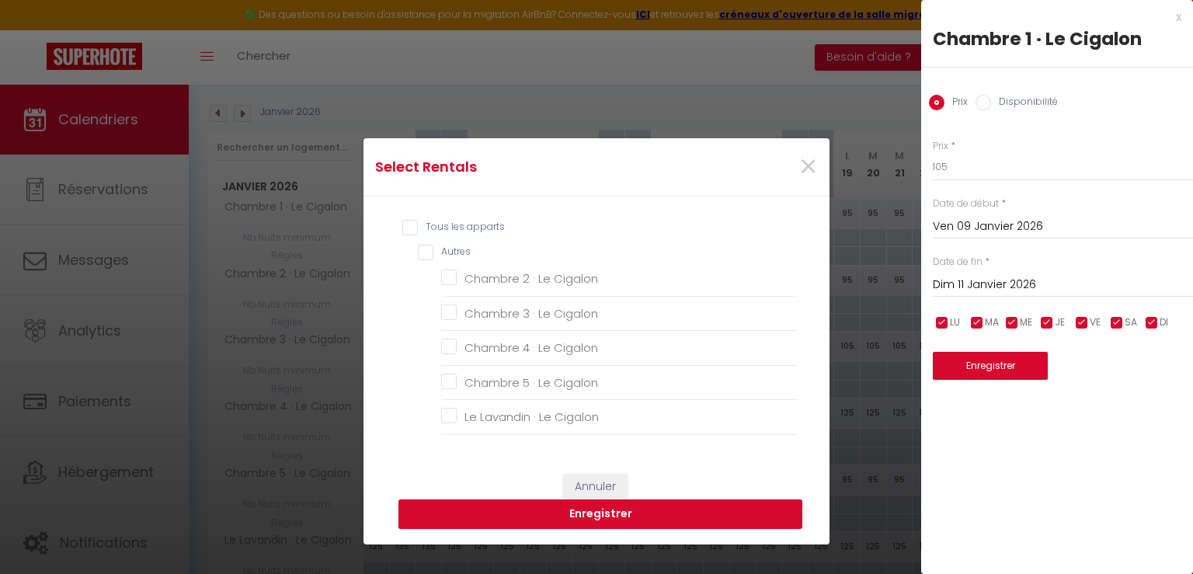
click at [430, 274] on ul "Autres Chambre 2 · Le Cigalon Chambre 3 · Le Cigalon Chambre 4 · Le Cigalon Cha…" at bounding box center [608, 340] width 381 height 190
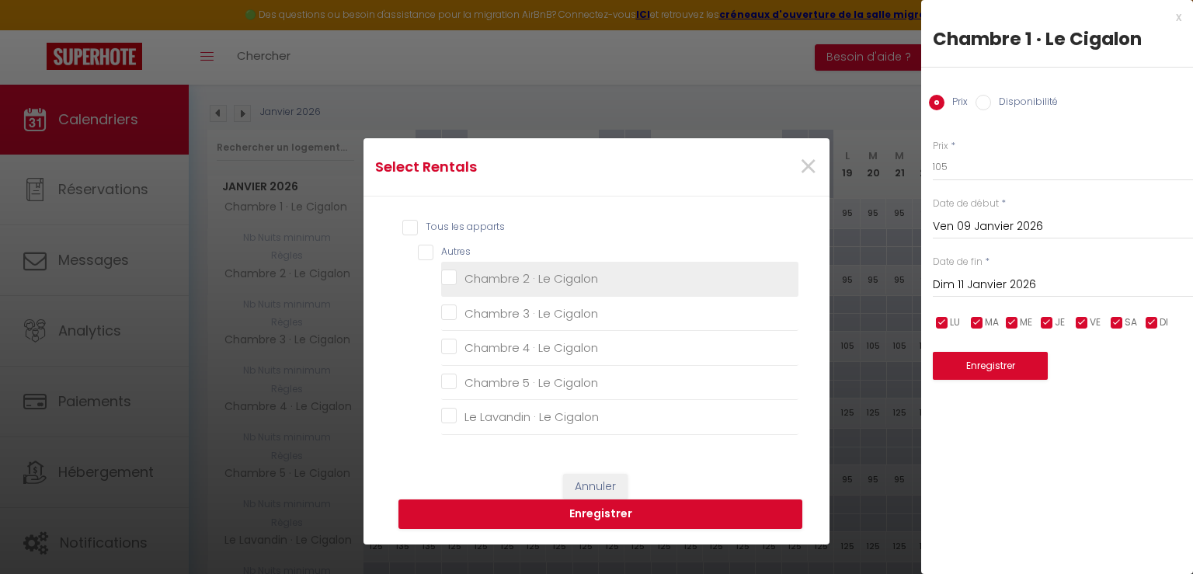
click at [441, 279] on Cigalon "Chambre 2 · Le Cigalon" at bounding box center [619, 279] width 357 height 16
checkbox Cigalon "true"
checkbox Cigalon "false"
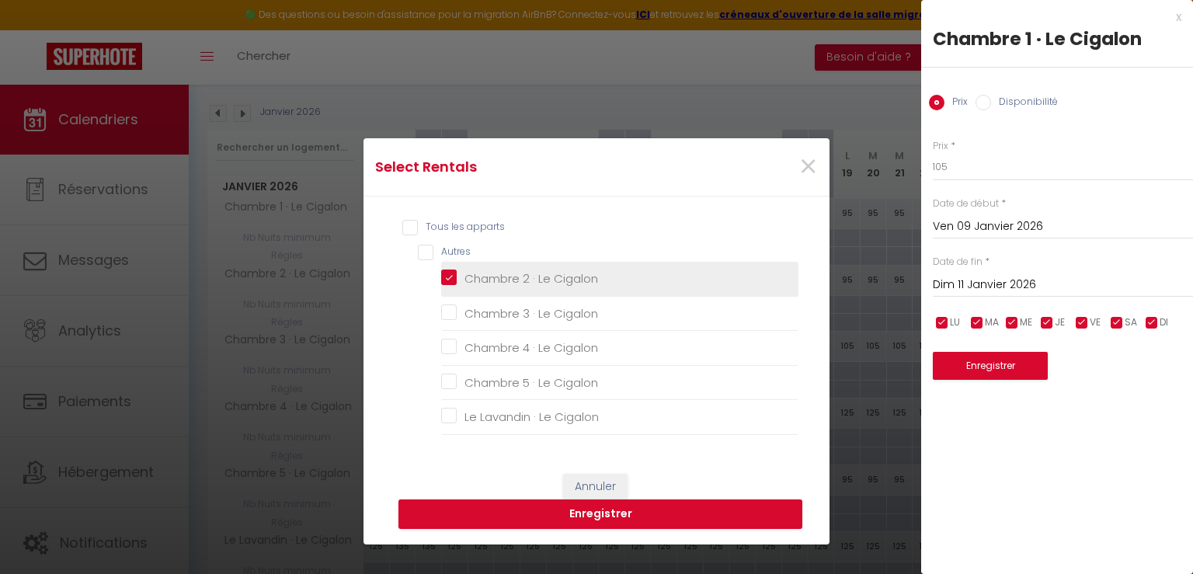
checkbox Cigalon "false"
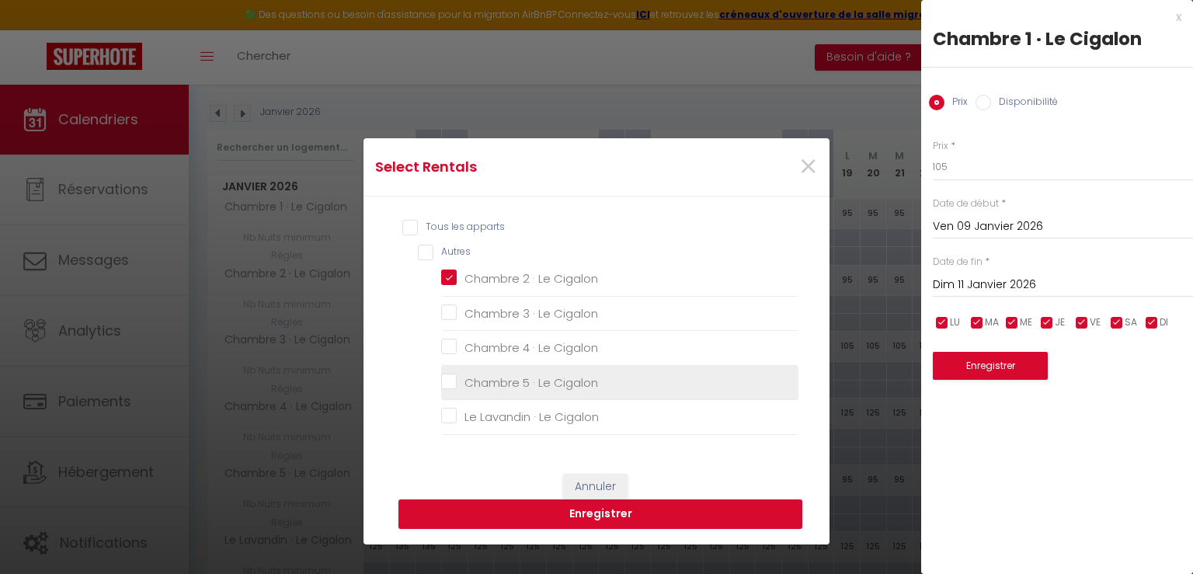
click at [448, 382] on Cigalon "Chambre 5 · Le Cigalon" at bounding box center [619, 383] width 357 height 16
checkbox Cigalon "true"
checkbox Cigalon "false"
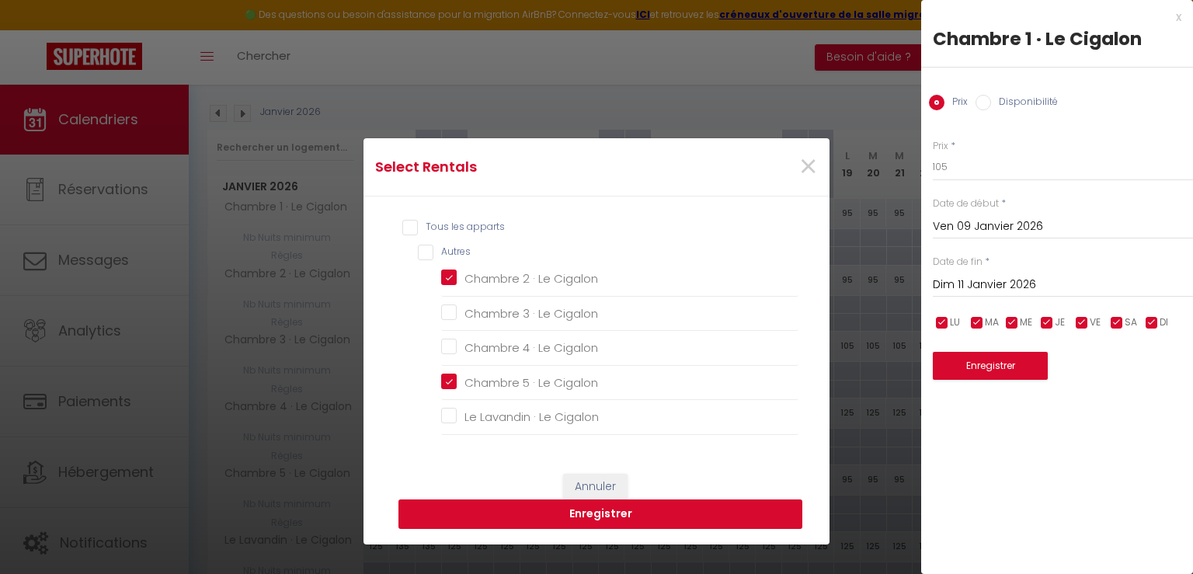
click at [610, 510] on button "Enregistrer" at bounding box center [601, 515] width 404 height 30
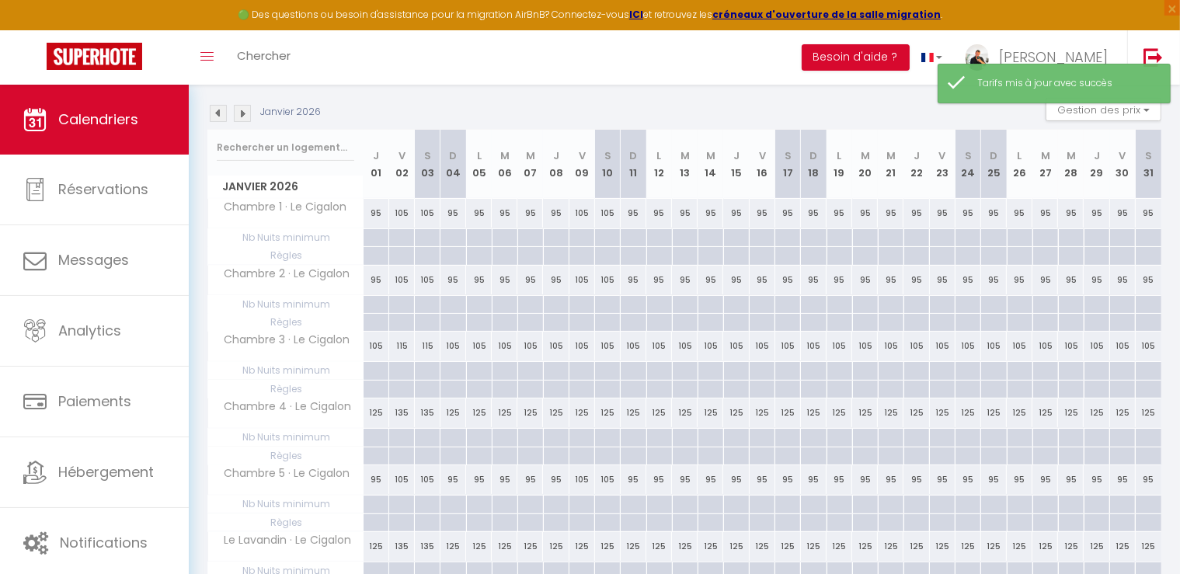
click at [580, 347] on div "105" at bounding box center [583, 346] width 26 height 29
type input "105"
type input "Ven 09 Janvier 2026"
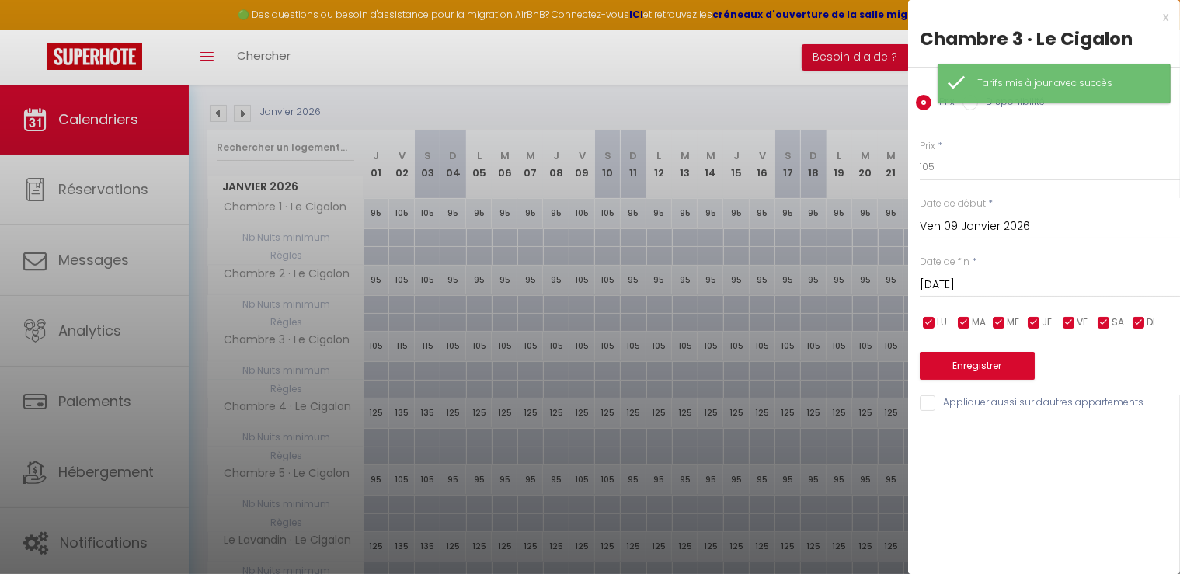
click at [975, 285] on input "Sam 10 Janvier 2026" at bounding box center [1050, 285] width 260 height 20
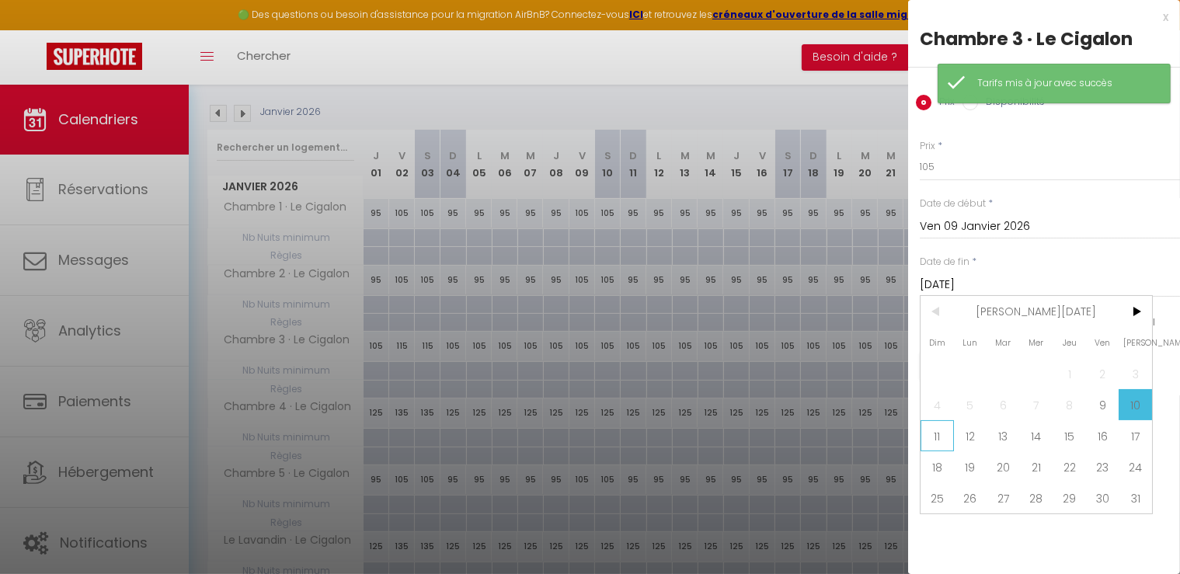
click at [933, 434] on span "11" at bounding box center [937, 435] width 33 height 31
type input "Dim 11 Janvier 2026"
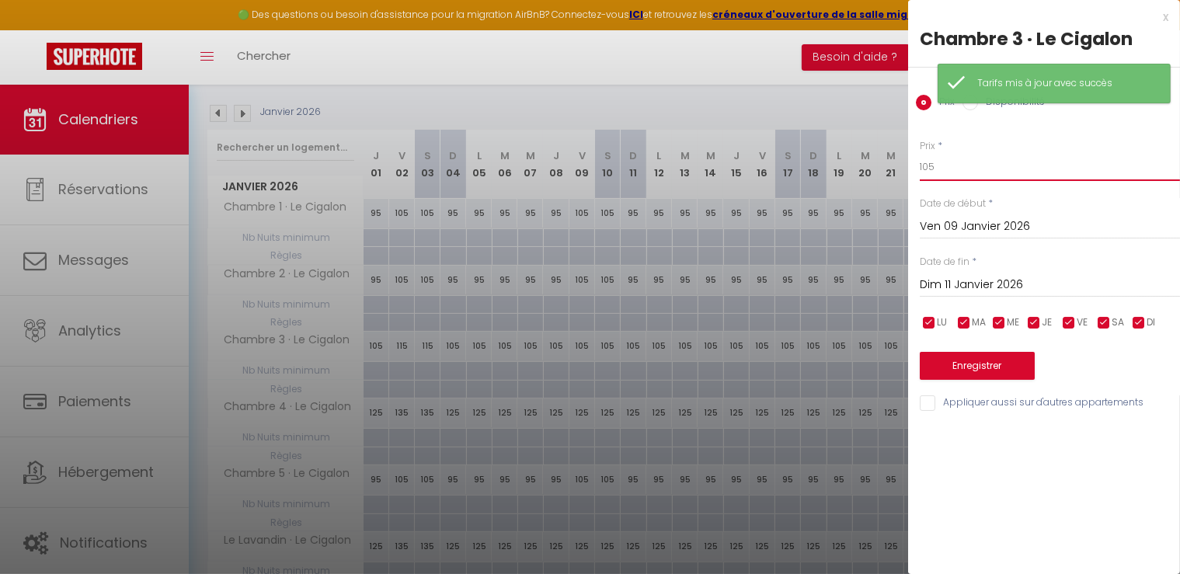
drag, startPoint x: 948, startPoint y: 158, endPoint x: 870, endPoint y: 156, distance: 77.7
click at [870, 156] on body "🟢 Des questions ou besoin d'assistance pour la migration AirBnB? Connectez-vous…" at bounding box center [590, 296] width 1180 height 734
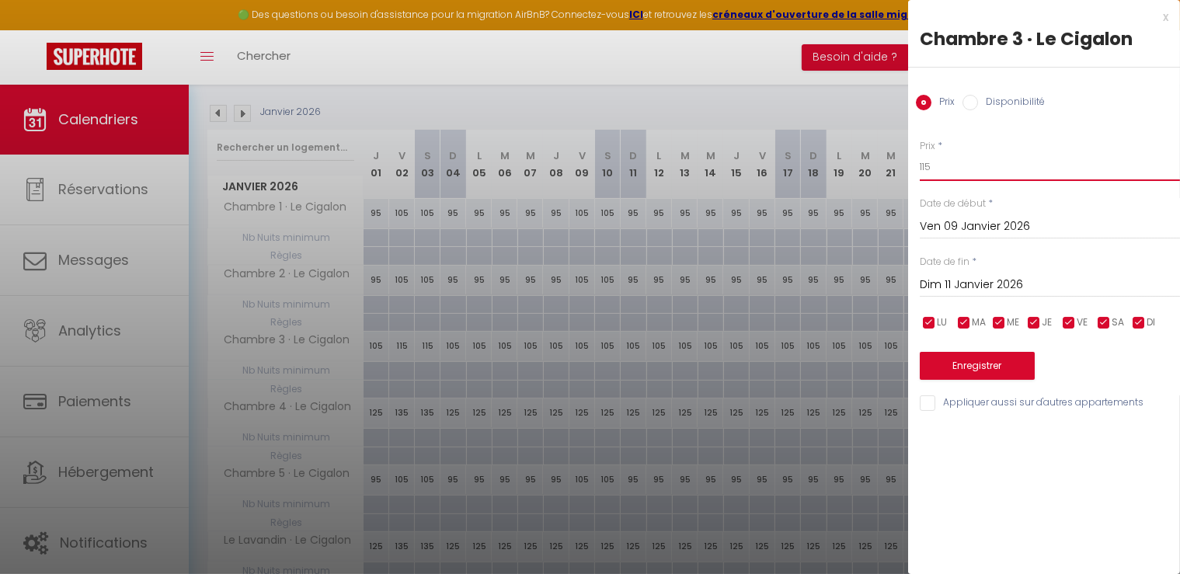
type input "115"
click at [991, 369] on button "Enregistrer" at bounding box center [977, 366] width 115 height 28
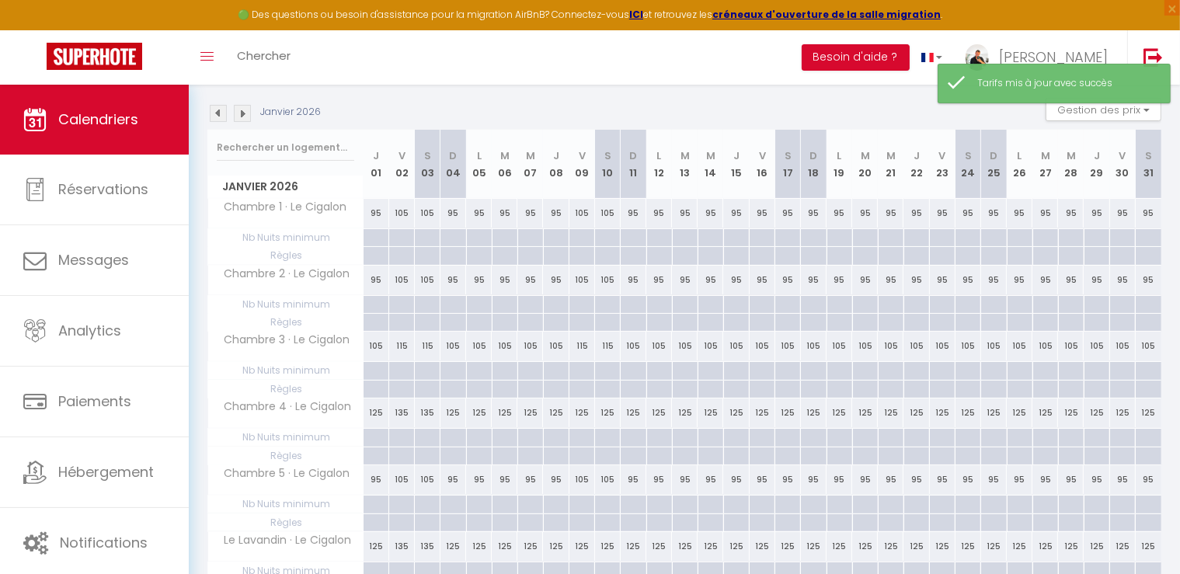
click at [586, 409] on div "125" at bounding box center [583, 413] width 26 height 29
type input "125"
type input "Ven 09 Janvier 2026"
type input "Sam 10 Janvier 2026"
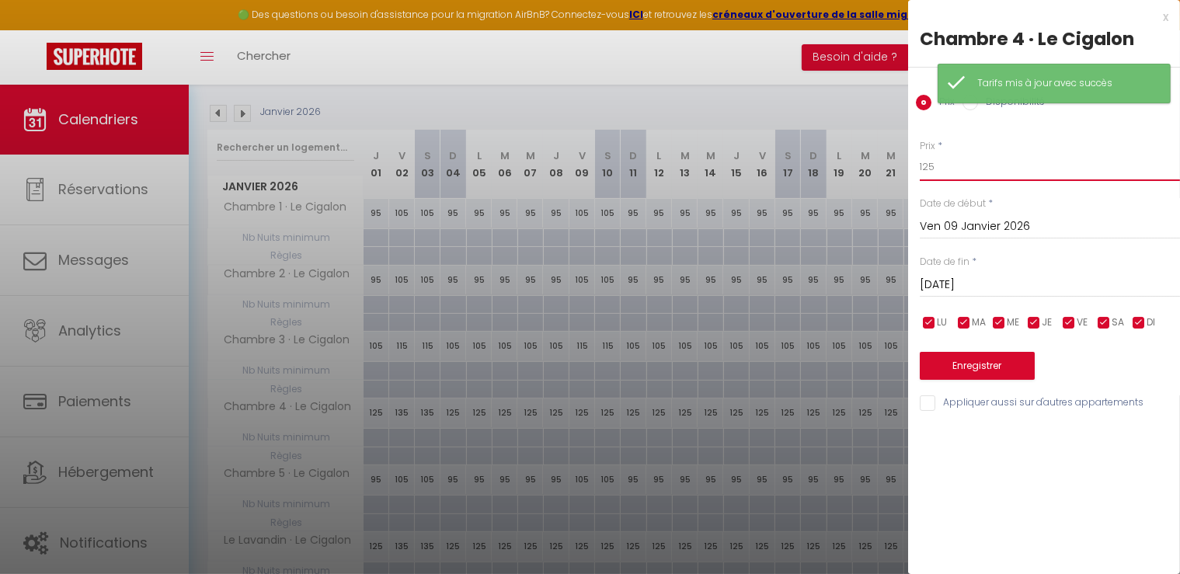
drag, startPoint x: 949, startPoint y: 161, endPoint x: 835, endPoint y: 165, distance: 113.5
click at [837, 164] on body "🟢 Des questions ou besoin d'assistance pour la migration AirBnB? Connectez-vous…" at bounding box center [590, 296] width 1180 height 734
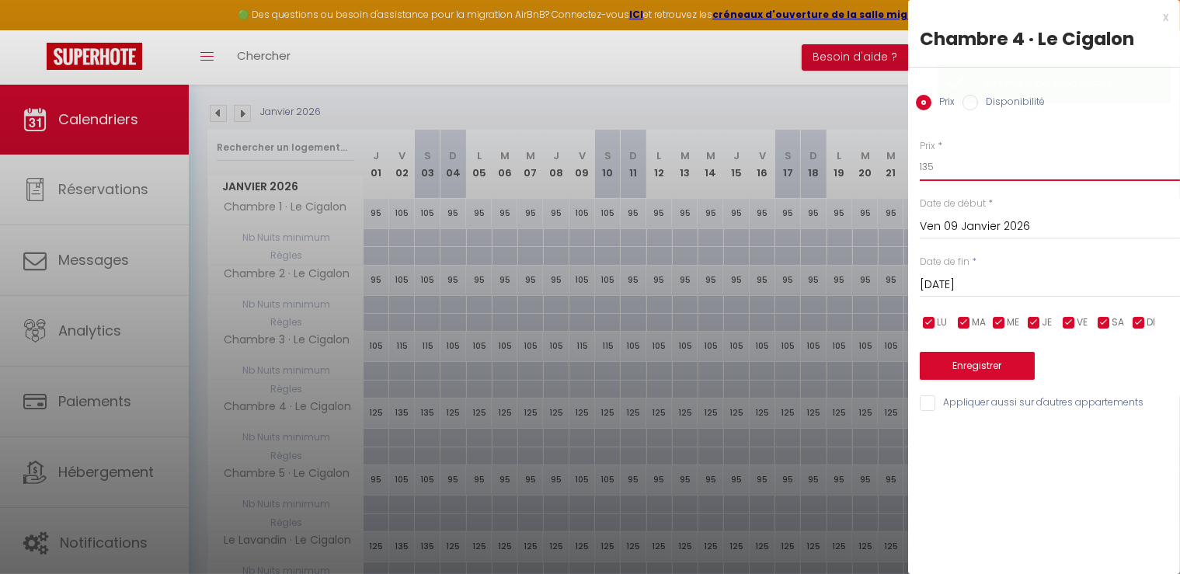
type input "135"
click at [957, 286] on input "Sam 10 Janvier 2026" at bounding box center [1050, 285] width 260 height 20
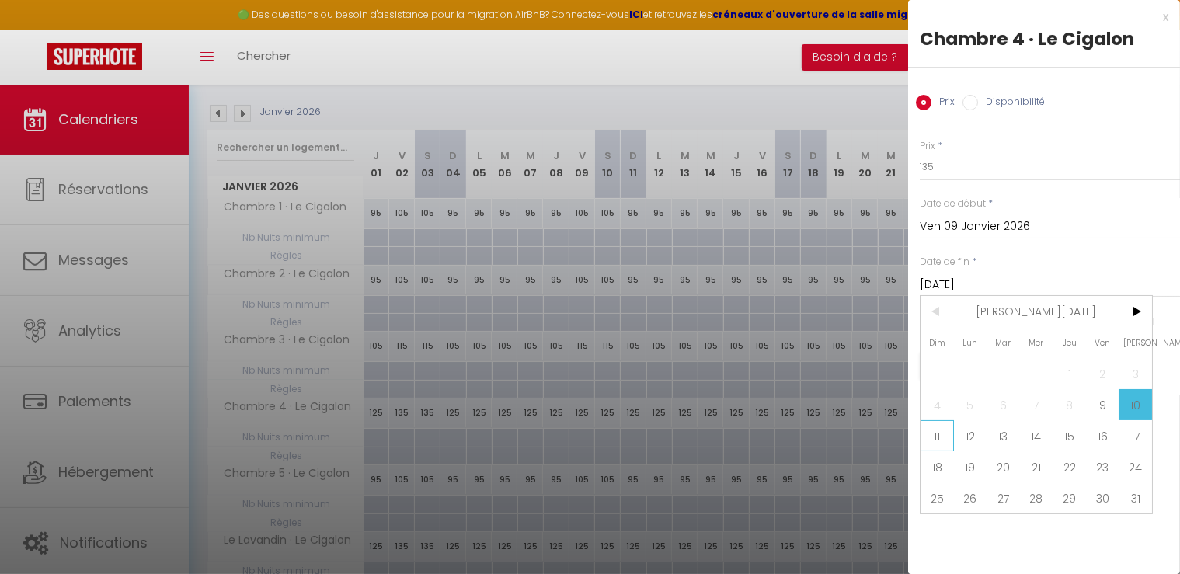
click at [935, 442] on span "11" at bounding box center [937, 435] width 33 height 31
type input "Dim 11 Janvier 2026"
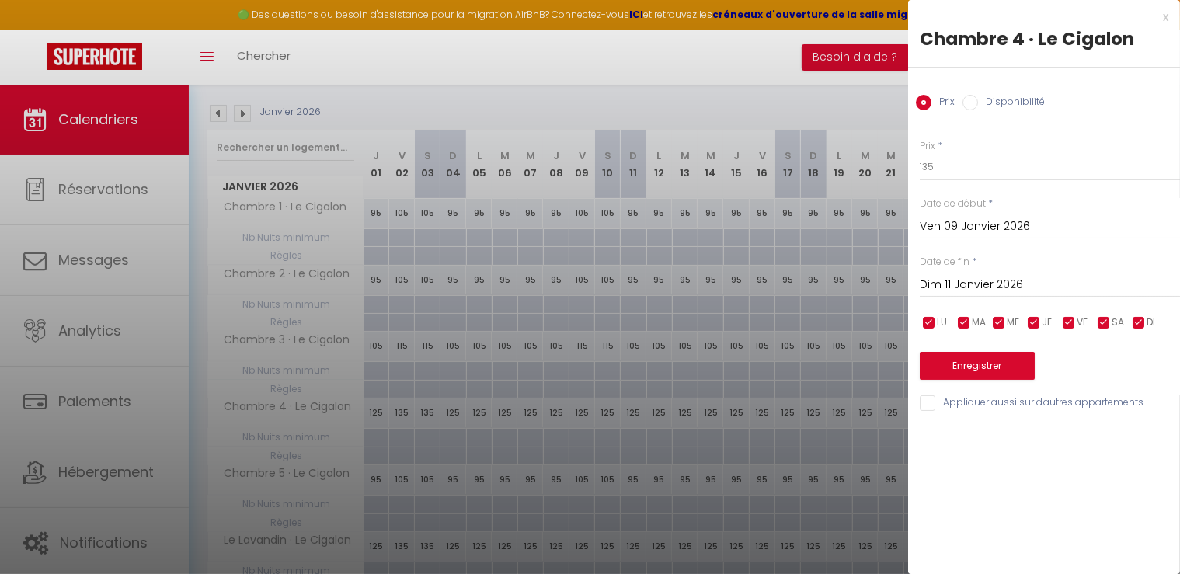
drag, startPoint x: 932, startPoint y: 403, endPoint x: 957, endPoint y: 356, distance: 53.9
click at [932, 402] on input "Appliquer aussi sur d'autres appartements" at bounding box center [1050, 403] width 260 height 16
checkbox input "true"
click at [958, 353] on button "Enregistrer" at bounding box center [977, 366] width 115 height 28
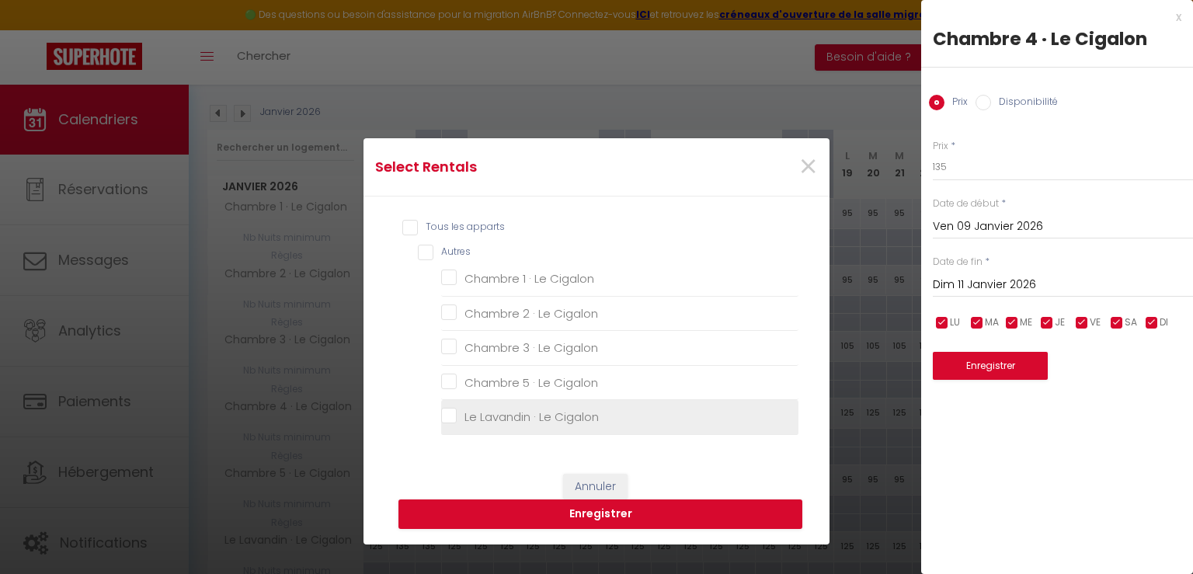
click at [451, 417] on Cigalon "Le Lavandin · Le Cigalon" at bounding box center [619, 417] width 357 height 16
checkbox Cigalon "true"
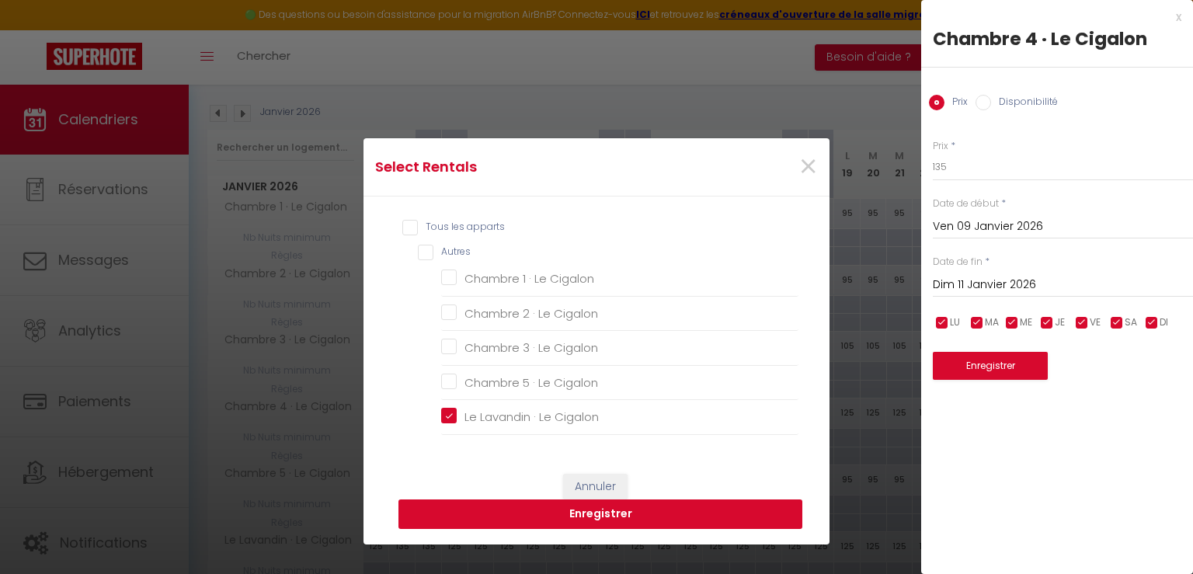
checkbox Cigalon "false"
click at [597, 519] on button "Enregistrer" at bounding box center [601, 515] width 404 height 30
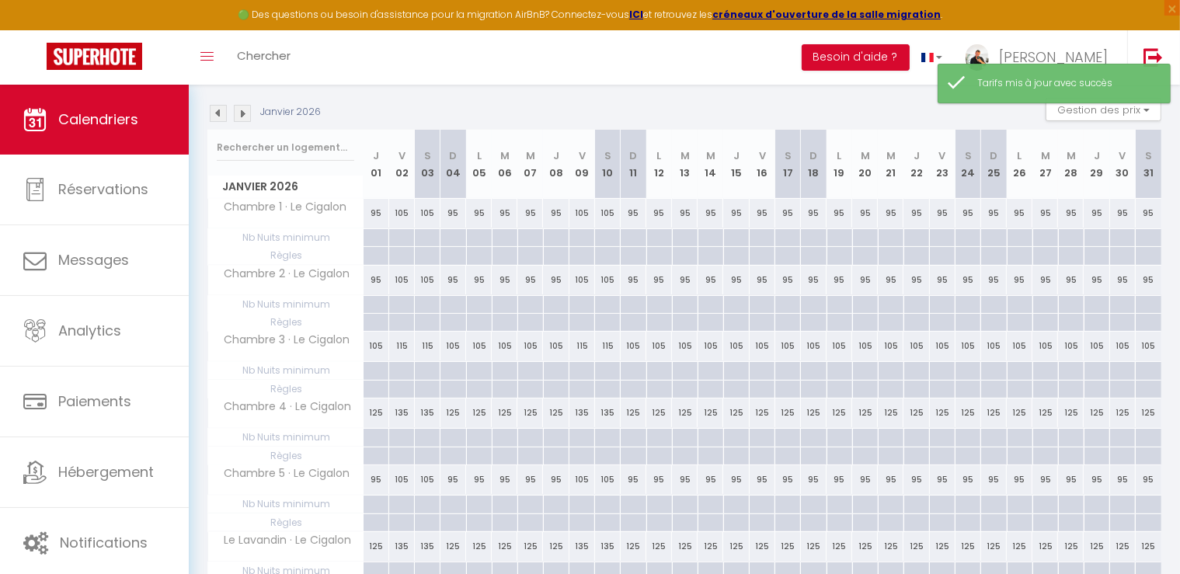
click at [761, 211] on div "95" at bounding box center [763, 213] width 26 height 29
type input "95"
type input "Ven 16 Janvier 2026"
type input "Sam 17 Janvier 2026"
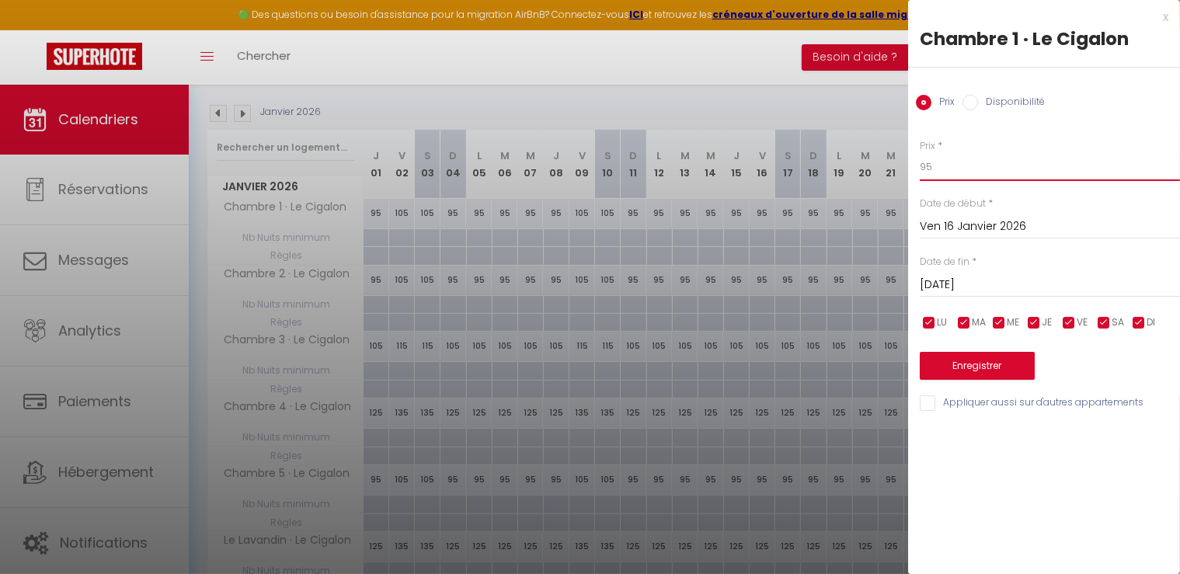
drag, startPoint x: 967, startPoint y: 165, endPoint x: 793, endPoint y: 163, distance: 173.3
click at [793, 163] on body "🟢 Des questions ou besoin d'assistance pour la migration AirBnB? Connectez-vous…" at bounding box center [590, 296] width 1180 height 734
type input "105"
click at [980, 286] on input "Sam 17 Janvier 2026" at bounding box center [1050, 285] width 260 height 20
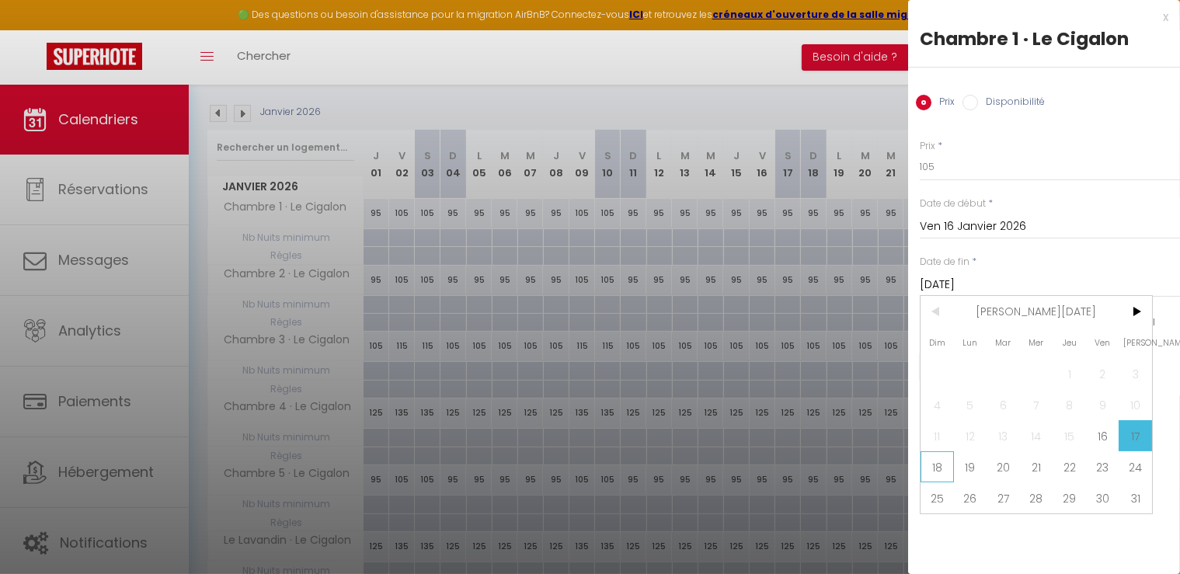
click at [937, 452] on span "18" at bounding box center [937, 466] width 33 height 31
type input "Dim 18 Janvier 2026"
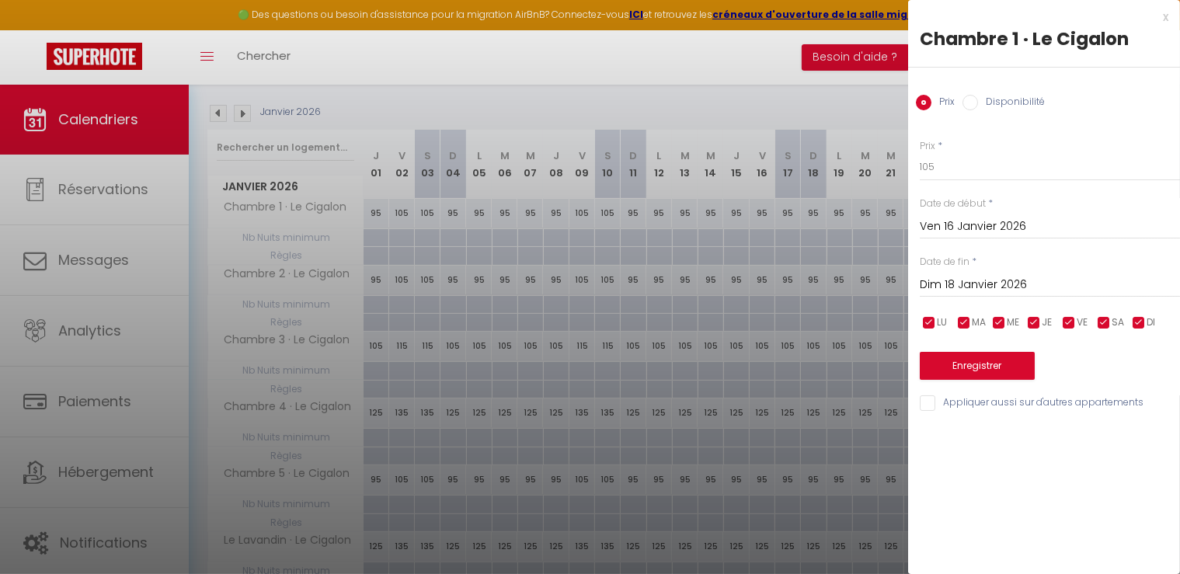
click at [928, 409] on input "Appliquer aussi sur d'autres appartements" at bounding box center [1050, 403] width 260 height 16
checkbox input "true"
click at [978, 354] on button "Enregistrer" at bounding box center [977, 366] width 115 height 28
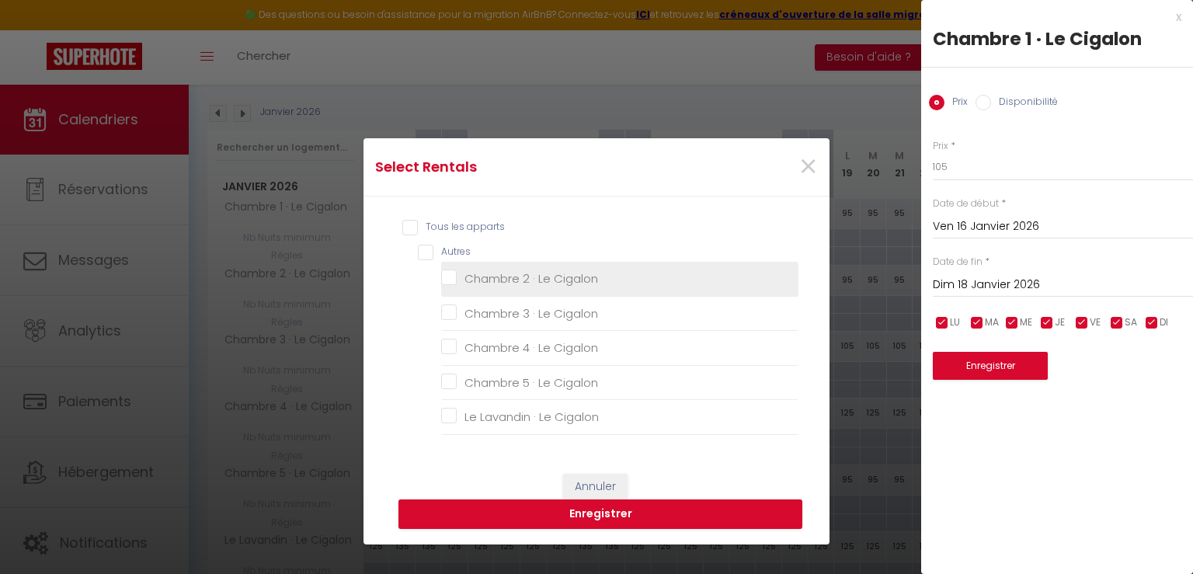
click at [445, 278] on Cigalon "Chambre 2 · Le Cigalon" at bounding box center [619, 279] width 357 height 16
checkbox Cigalon "true"
checkbox Cigalon "false"
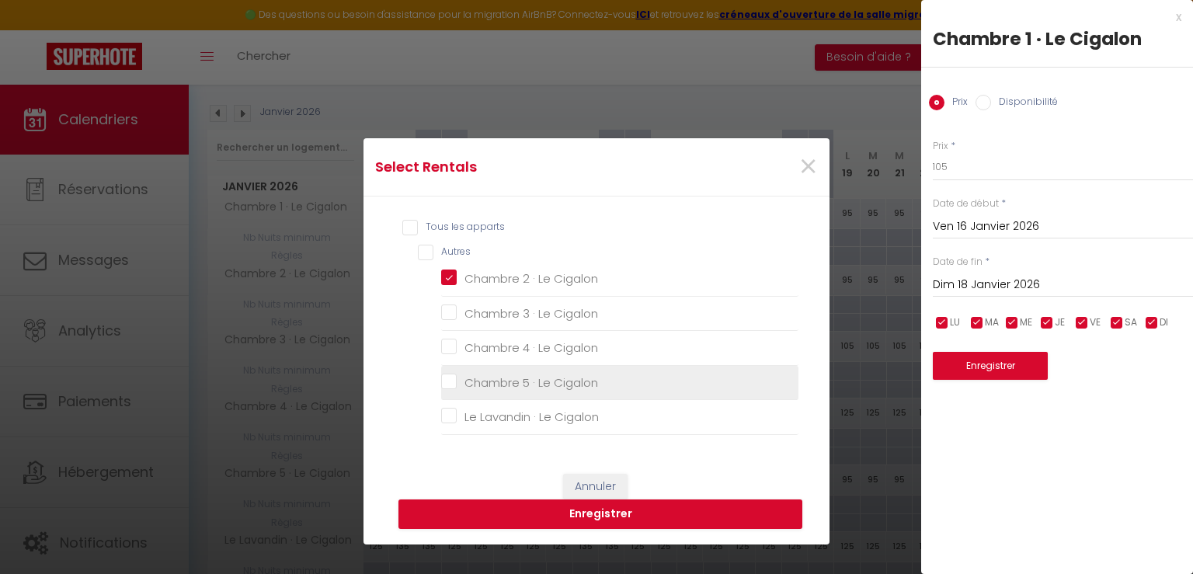
click at [448, 381] on Cigalon "Chambre 5 · Le Cigalon" at bounding box center [619, 383] width 357 height 16
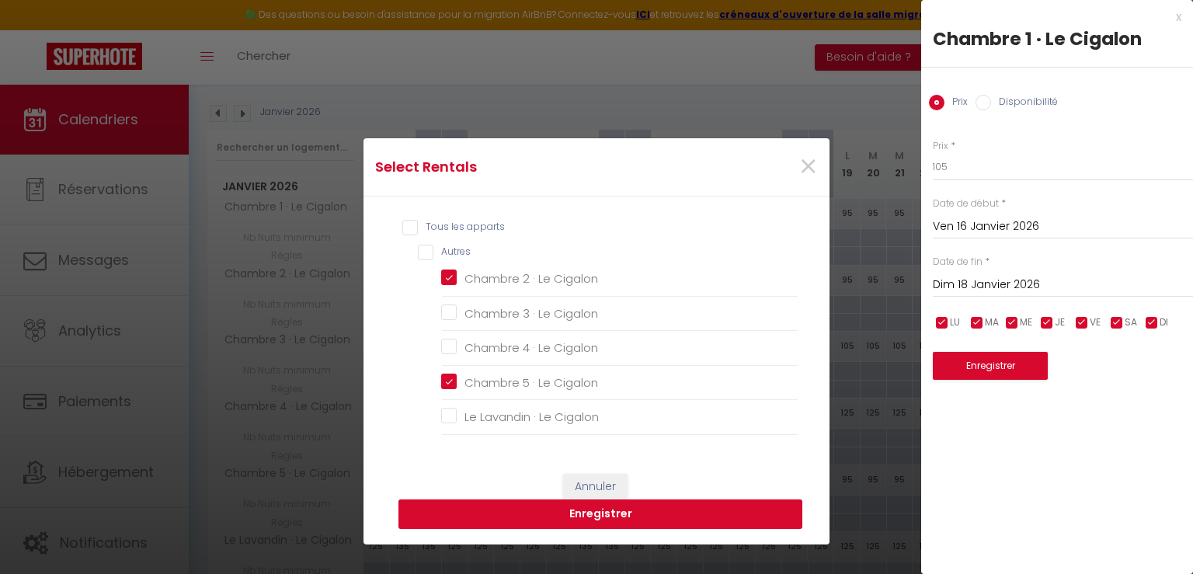
click at [590, 513] on button "Enregistrer" at bounding box center [601, 515] width 404 height 30
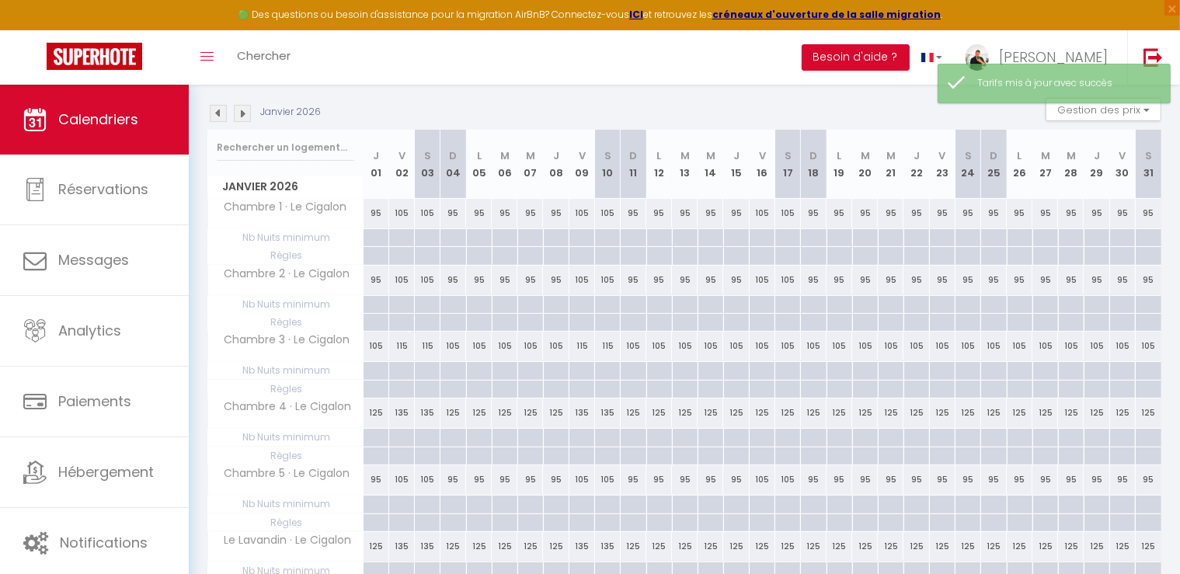
click at [763, 349] on div "105" at bounding box center [763, 346] width 26 height 29
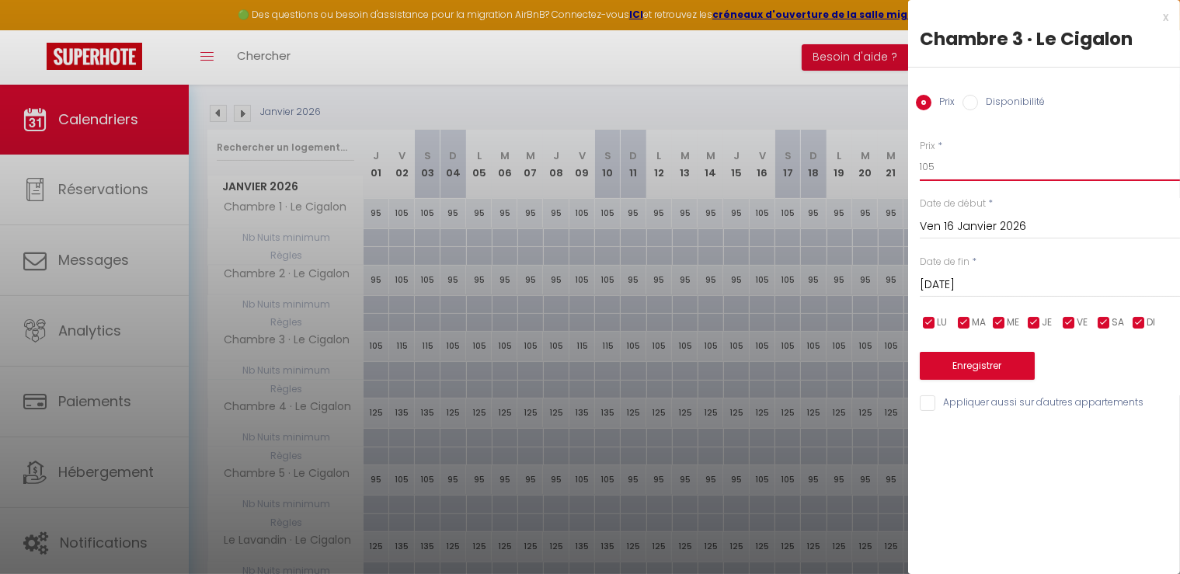
drag, startPoint x: 956, startPoint y: 162, endPoint x: 870, endPoint y: 155, distance: 85.7
click at [870, 155] on body "🟢 Des questions ou besoin d'assistance pour la migration AirBnB? Connectez-vous…" at bounding box center [590, 296] width 1180 height 734
click at [982, 283] on input "Sam 17 Janvier 2026" at bounding box center [1050, 285] width 260 height 20
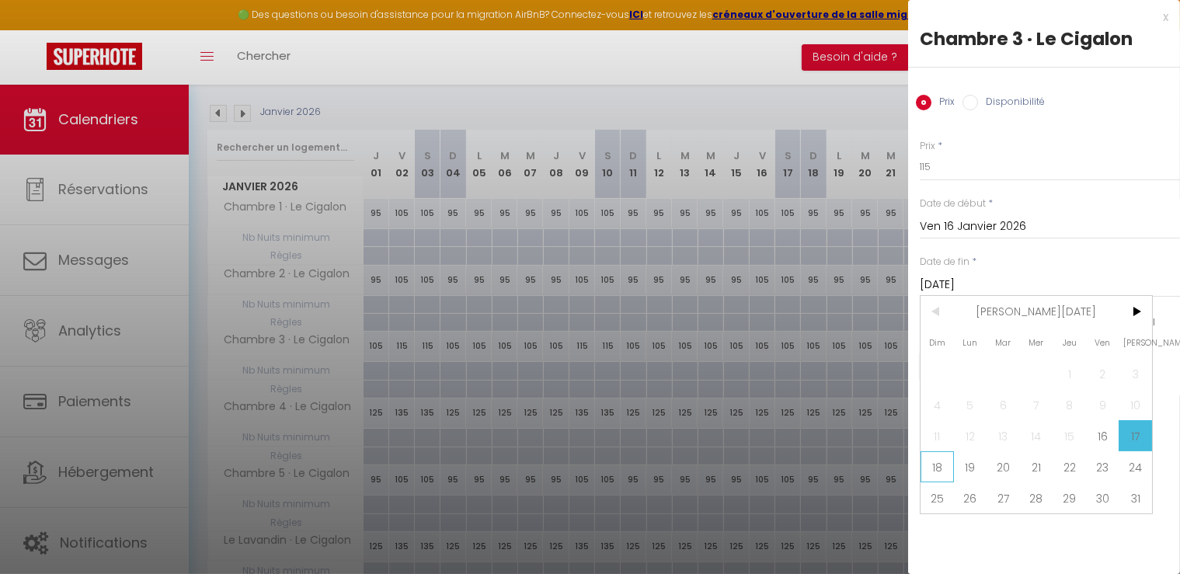
click at [939, 458] on span "18" at bounding box center [937, 466] width 33 height 31
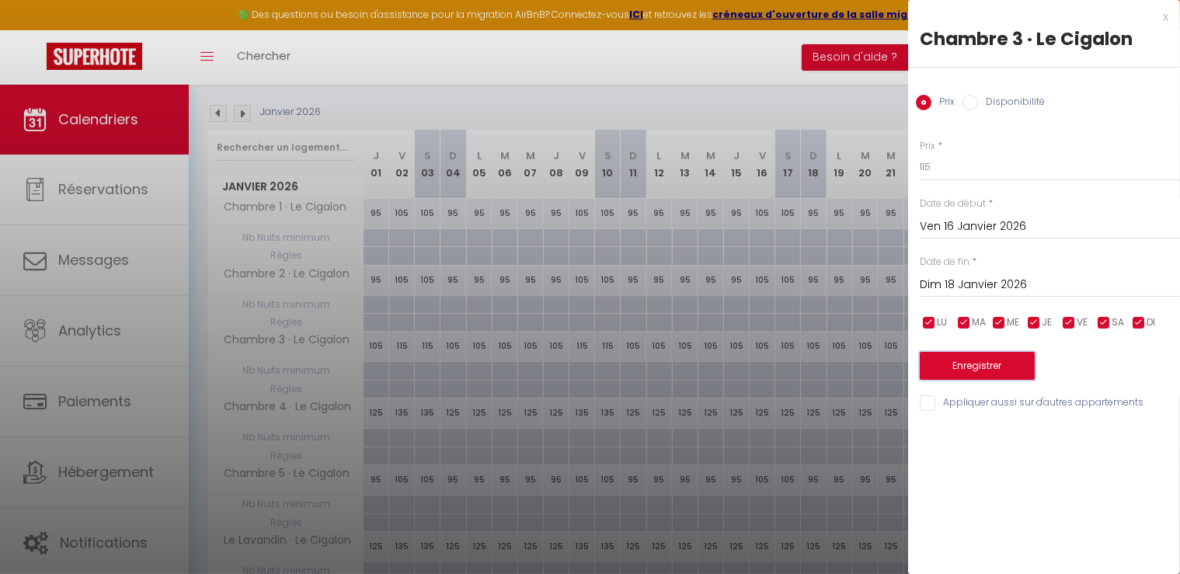
click at [974, 364] on button "Enregistrer" at bounding box center [977, 366] width 115 height 28
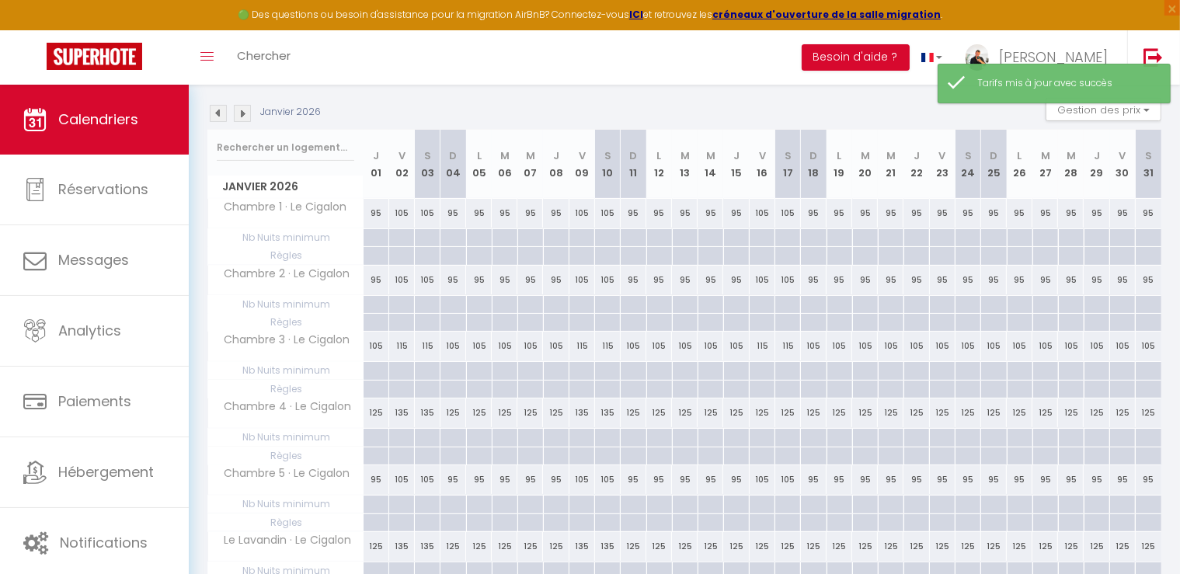
click at [758, 414] on div "125" at bounding box center [763, 413] width 26 height 29
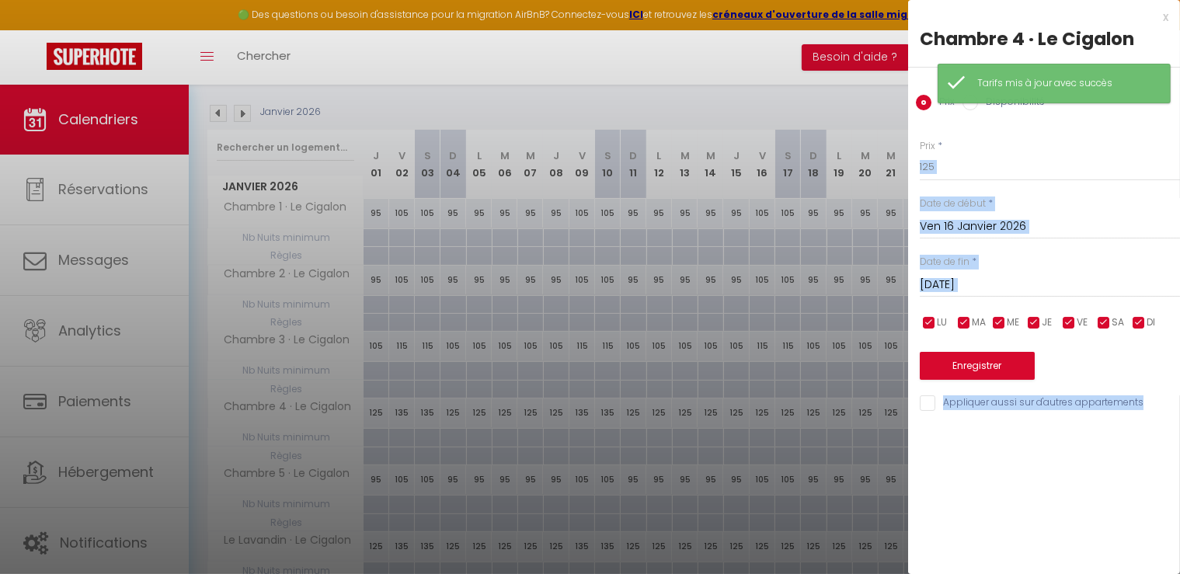
drag, startPoint x: 972, startPoint y: 152, endPoint x: 858, endPoint y: 155, distance: 114.3
click at [858, 155] on body "🟢 Des questions ou besoin d'assistance pour la migration AirBnB? Connectez-vous…" at bounding box center [590, 296] width 1180 height 734
click at [953, 166] on input "125" at bounding box center [1050, 167] width 260 height 28
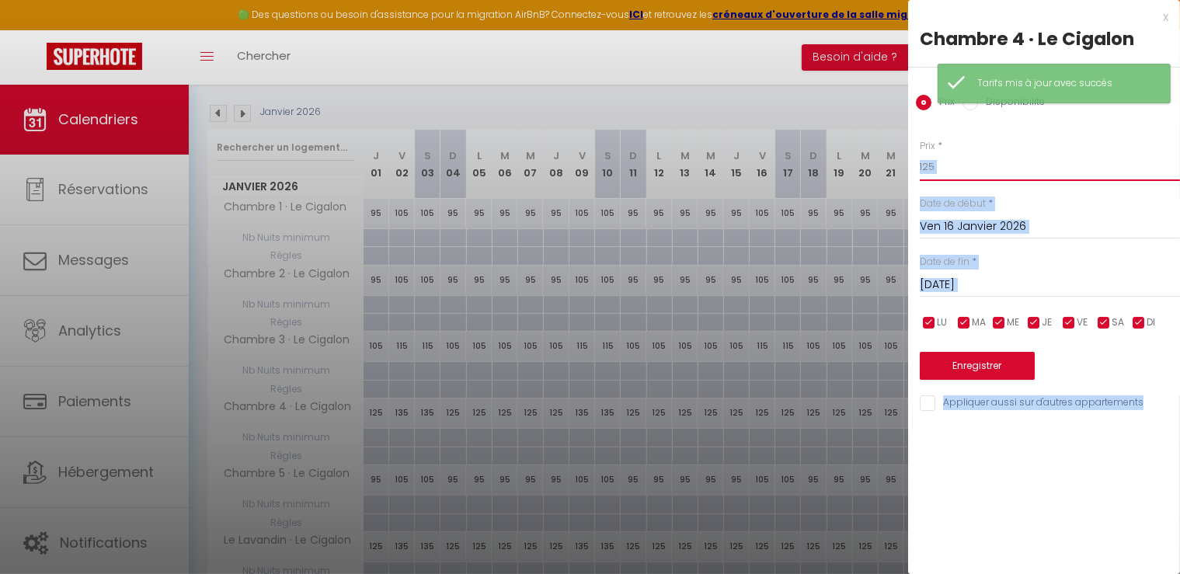
click at [968, 168] on input "125" at bounding box center [1050, 167] width 260 height 28
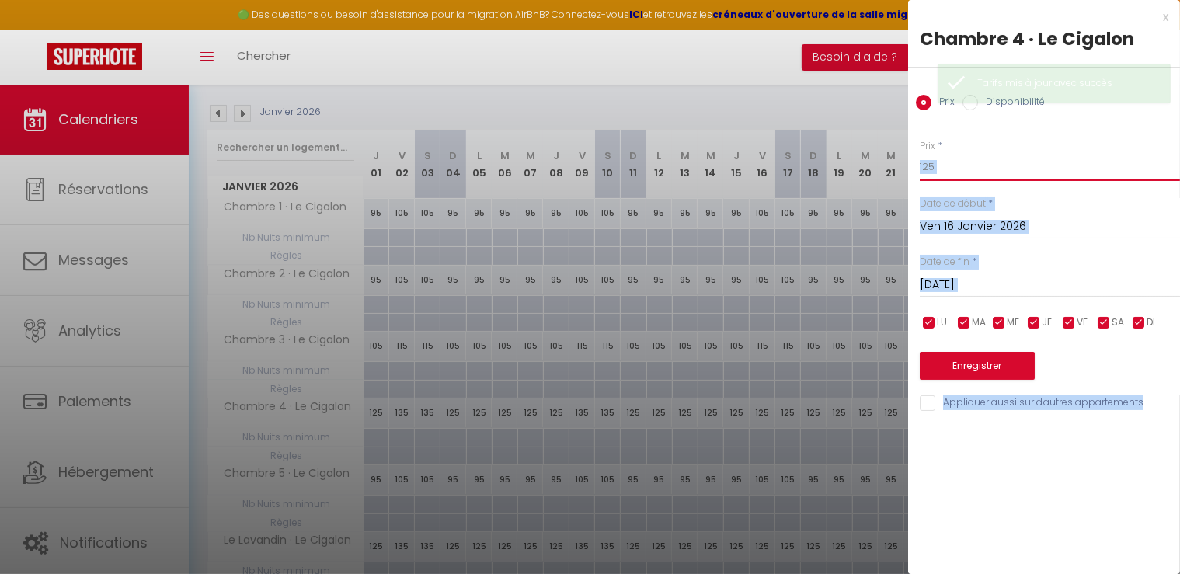
click at [988, 173] on input "125" at bounding box center [1050, 167] width 260 height 28
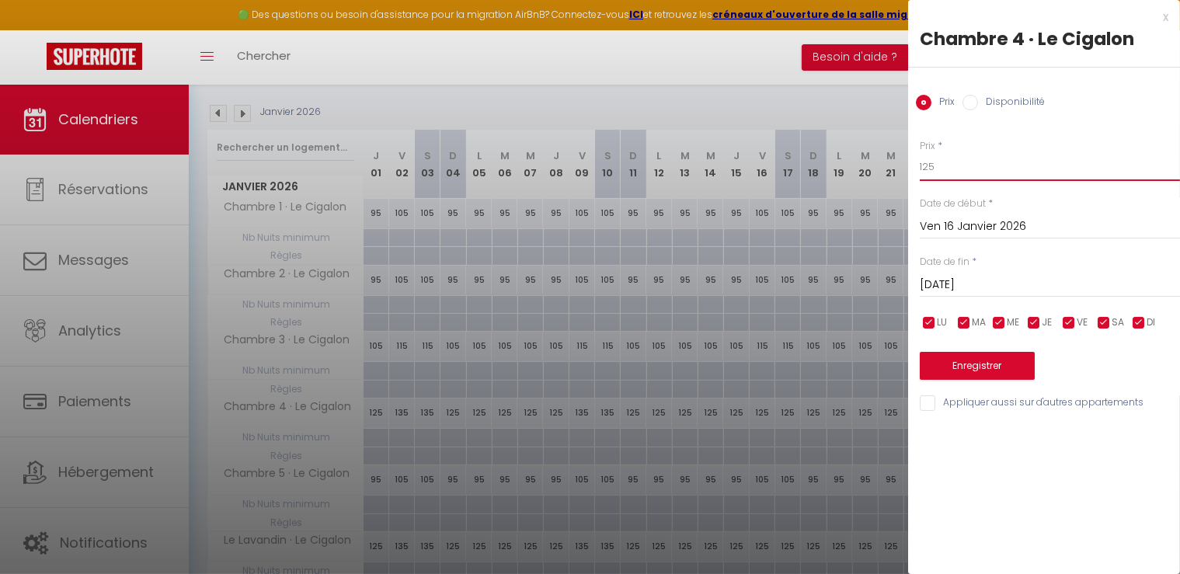
click at [988, 170] on input "125" at bounding box center [1050, 167] width 260 height 28
click at [974, 285] on input "Sam 17 Janvier 2026" at bounding box center [1050, 285] width 260 height 20
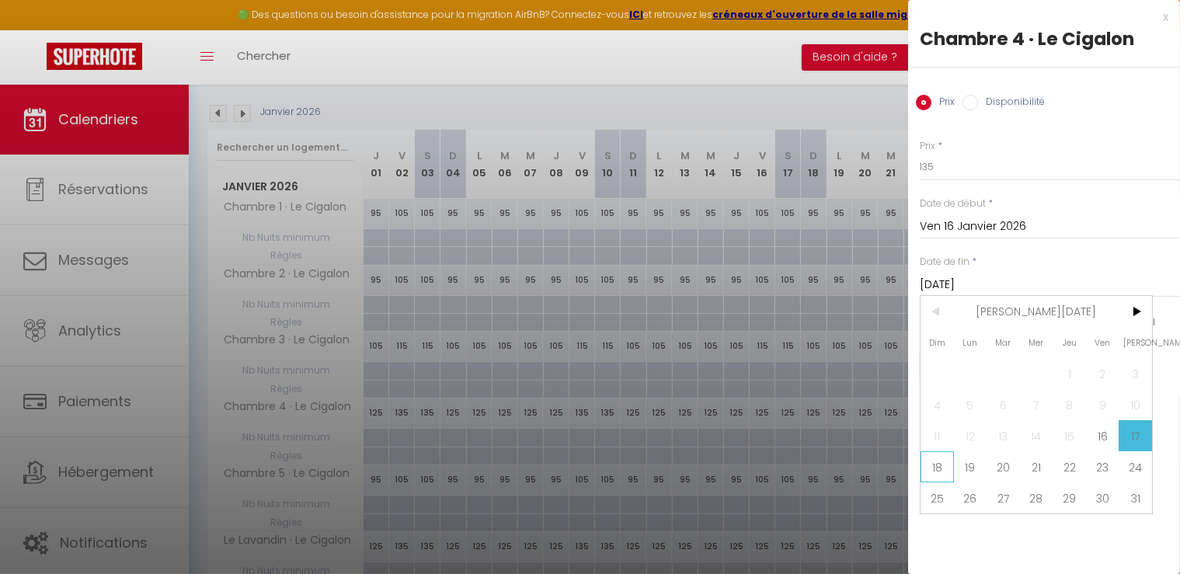
click at [928, 462] on span "18" at bounding box center [937, 466] width 33 height 31
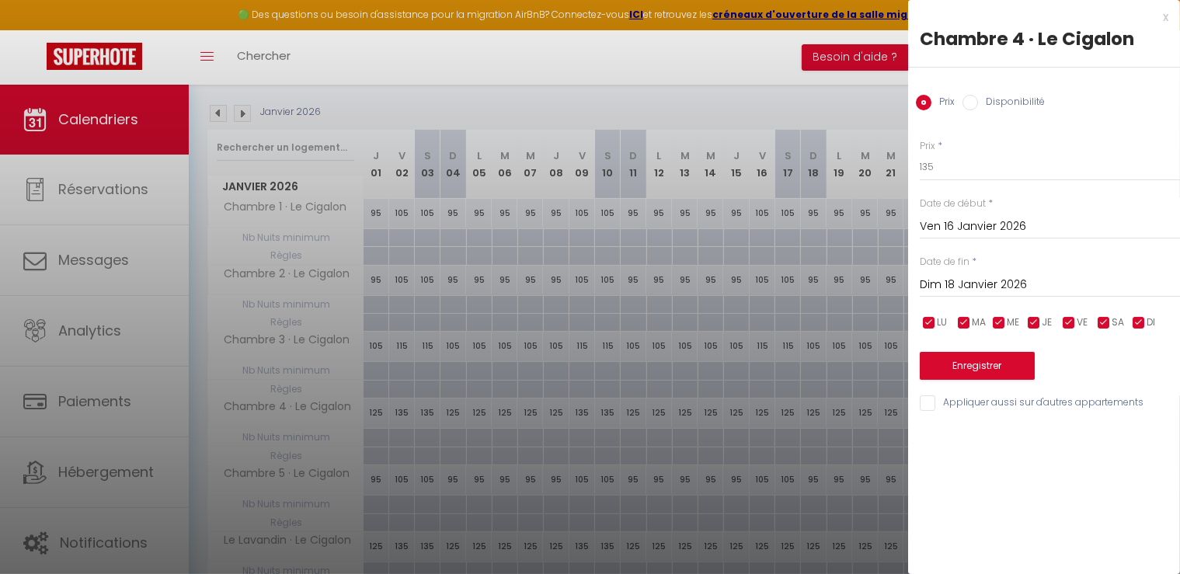
click at [935, 409] on input "Appliquer aussi sur d'autres appartements" at bounding box center [1050, 403] width 260 height 16
click at [982, 363] on button "Enregistrer" at bounding box center [977, 366] width 115 height 28
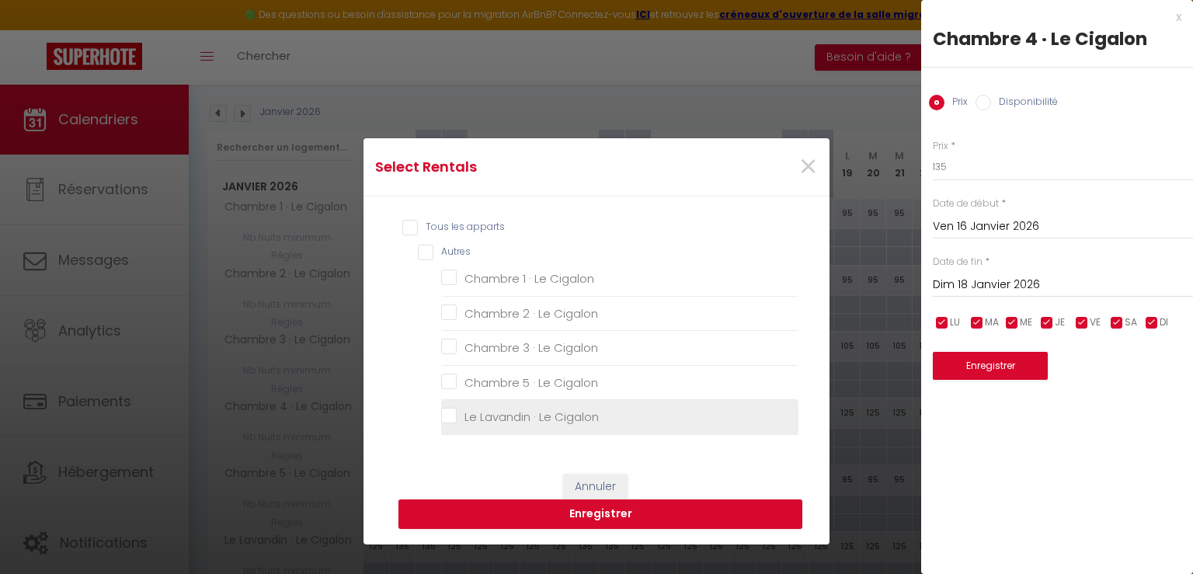
click at [448, 416] on Cigalon "Le Lavandin · Le Cigalon" at bounding box center [619, 417] width 357 height 16
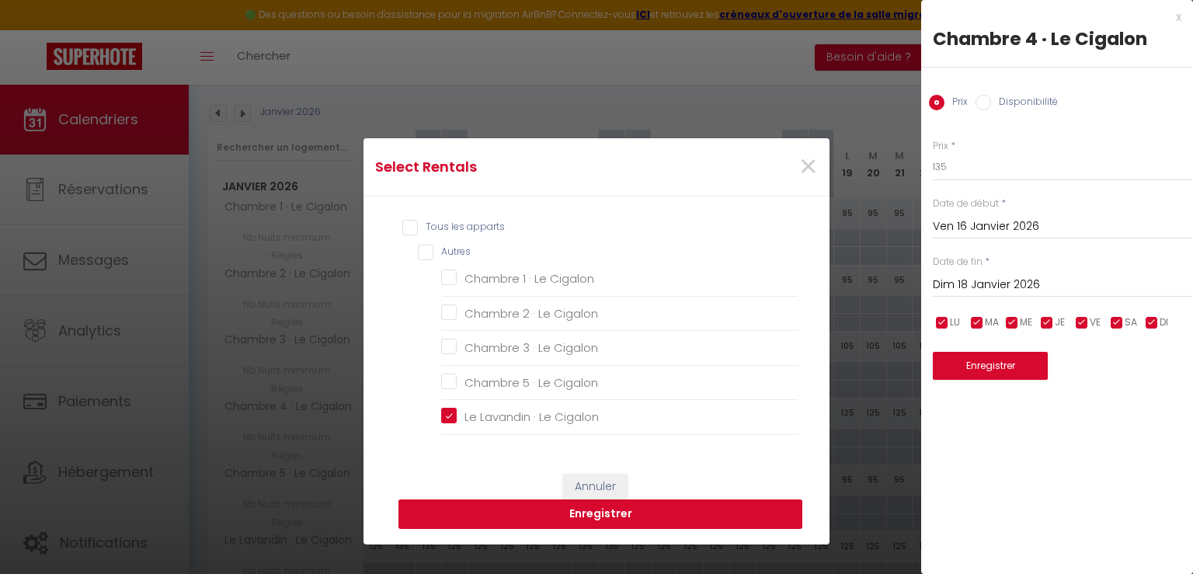
click at [553, 513] on button "Enregistrer" at bounding box center [601, 515] width 404 height 30
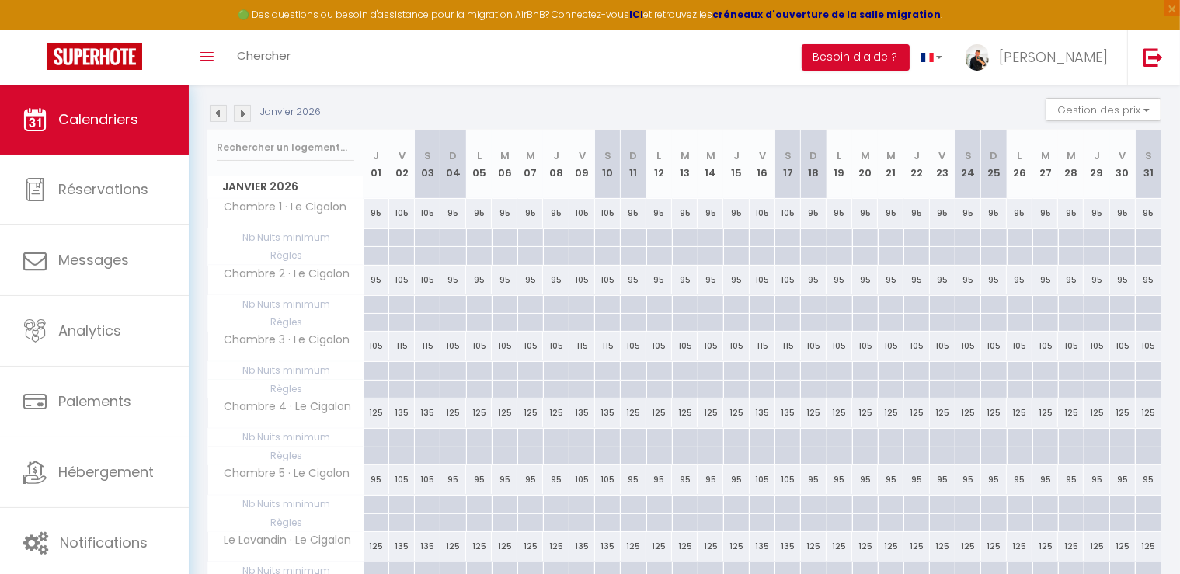
click at [937, 211] on div "95" at bounding box center [943, 213] width 26 height 29
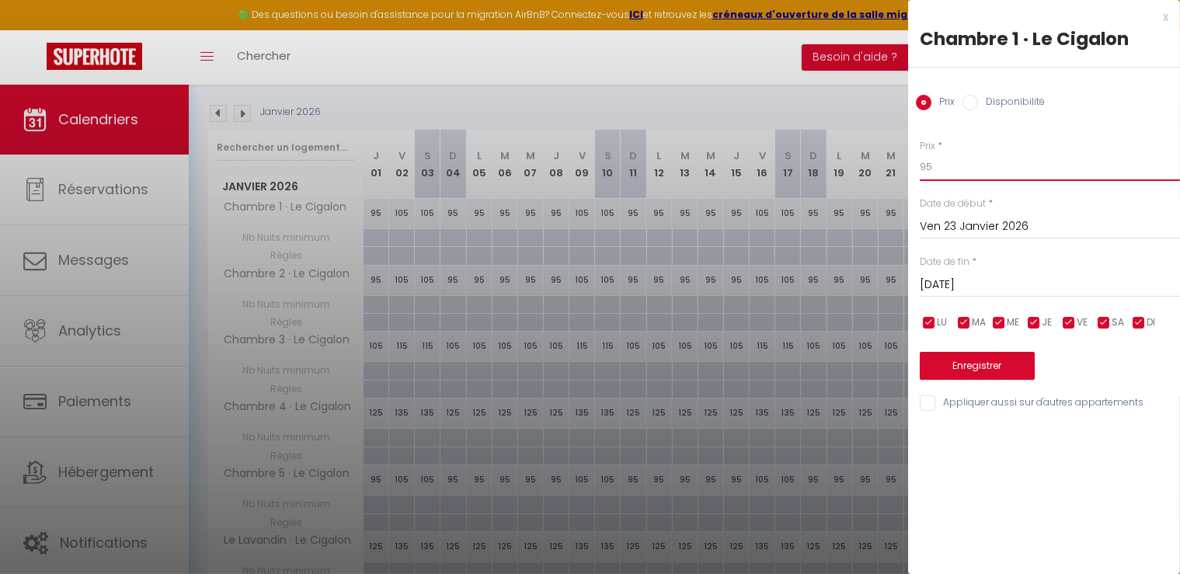
drag, startPoint x: 952, startPoint y: 169, endPoint x: 805, endPoint y: 170, distance: 146.8
click at [805, 170] on body "🟢 Des questions ou besoin d'assistance pour la migration AirBnB? Connectez-vous…" at bounding box center [590, 296] width 1180 height 734
click at [952, 282] on input "Sam 24 Janvier 2026" at bounding box center [1050, 285] width 260 height 20
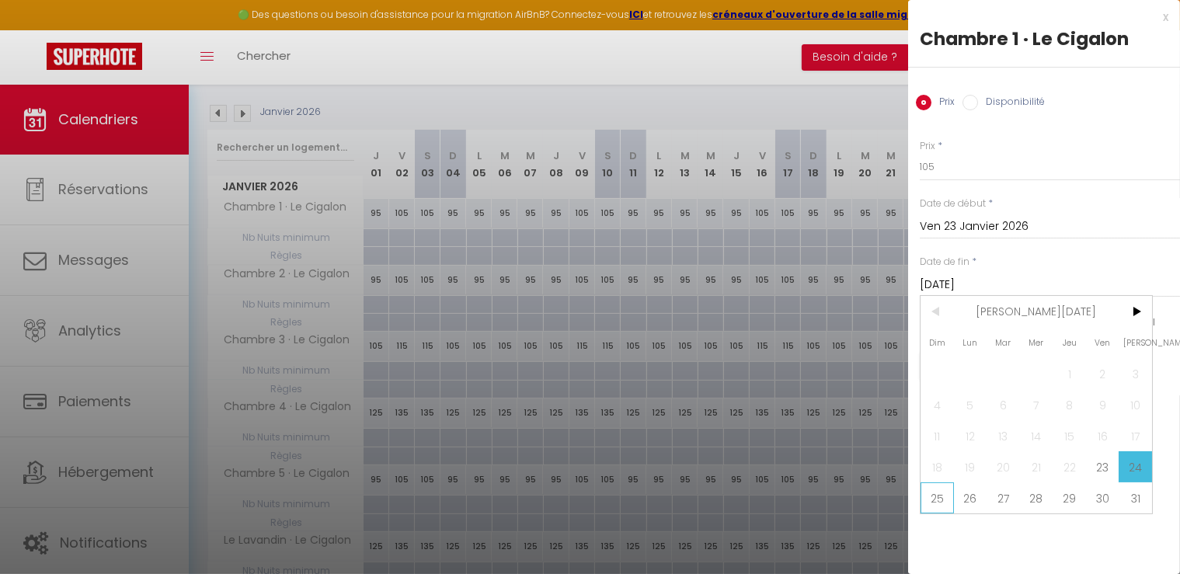
click at [939, 492] on span "25" at bounding box center [937, 497] width 33 height 31
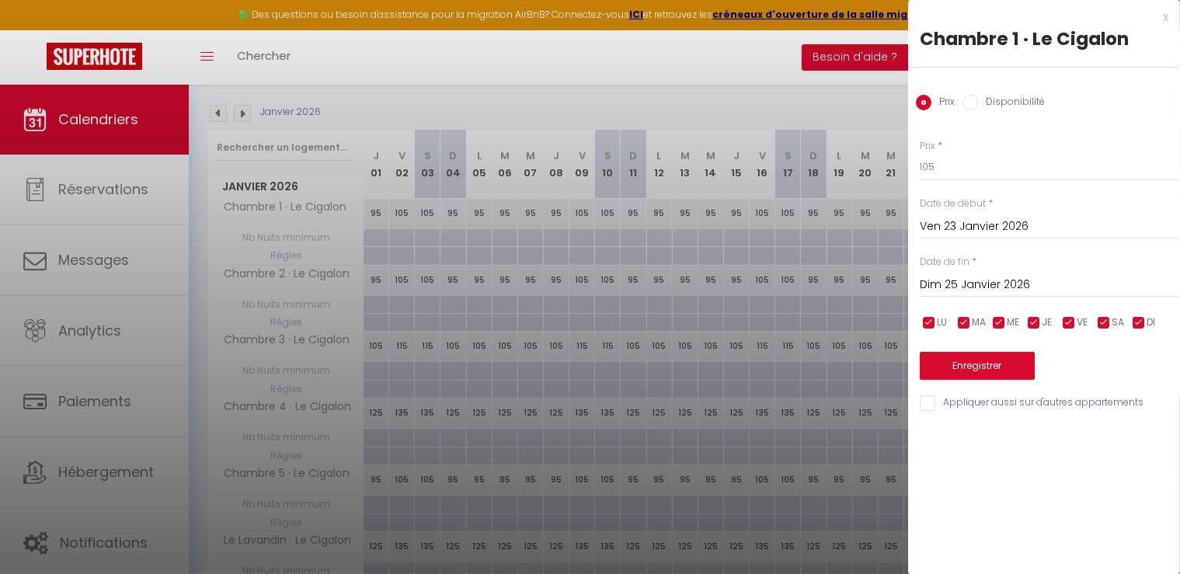
click at [943, 410] on label "Appliquer aussi sur d'autres appartements" at bounding box center [1039, 403] width 208 height 17
click at [943, 410] on input "Appliquer aussi sur d'autres appartements" at bounding box center [1050, 403] width 260 height 16
click at [983, 371] on button "Enregistrer" at bounding box center [977, 366] width 115 height 28
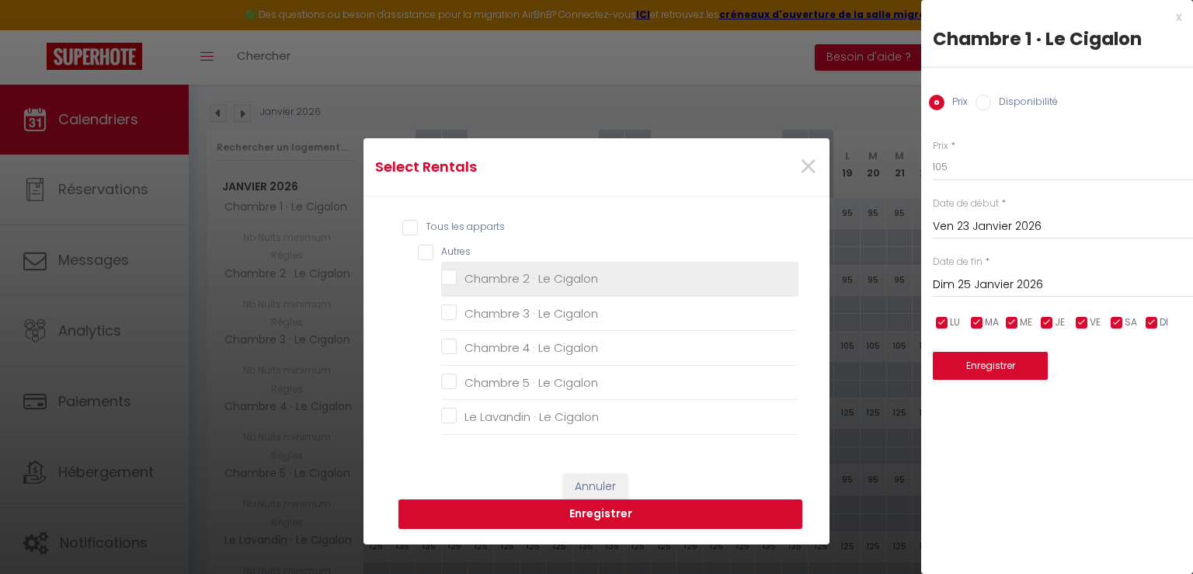
click at [441, 280] on Cigalon "Chambre 2 · Le Cigalon" at bounding box center [619, 279] width 357 height 16
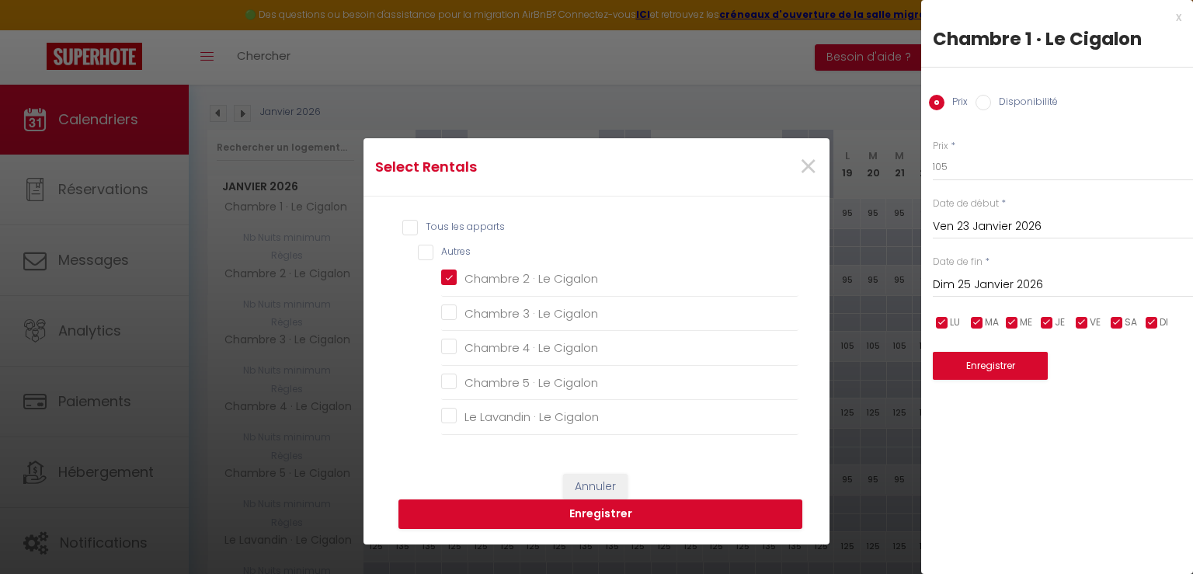
click at [434, 374] on ul "Autres Chambre 2 · Le Cigalon Chambre 3 · Le Cigalon Chambre 4 · Le Cigalon Cha…" at bounding box center [608, 340] width 381 height 190
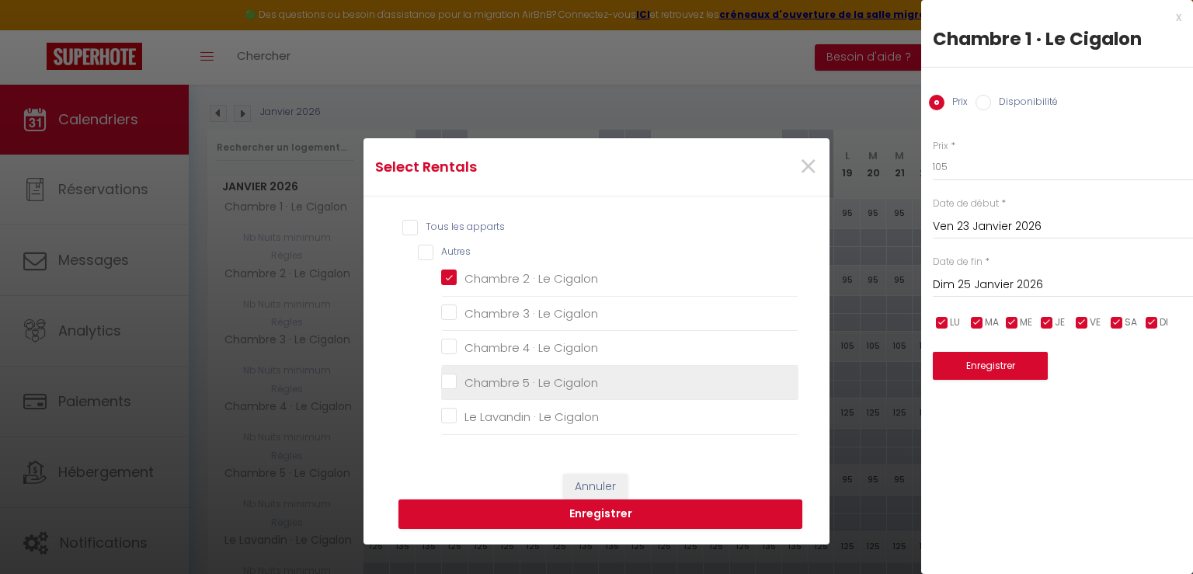
click at [441, 385] on Cigalon "Chambre 5 · Le Cigalon" at bounding box center [619, 383] width 357 height 16
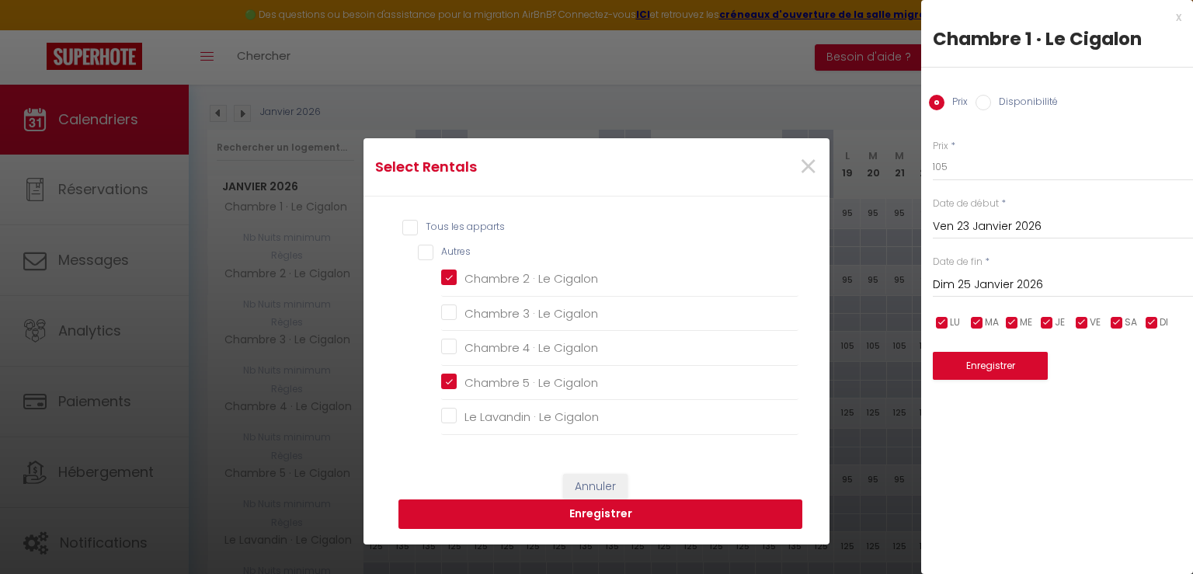
click at [586, 516] on button "Enregistrer" at bounding box center [601, 515] width 404 height 30
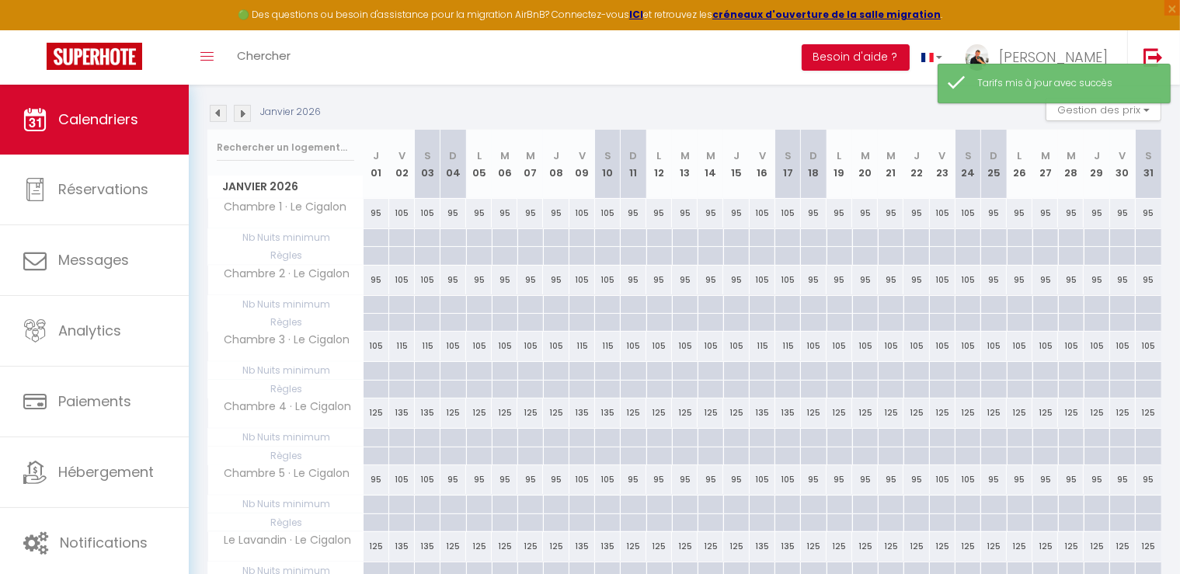
click at [761, 347] on div "115" at bounding box center [763, 346] width 26 height 29
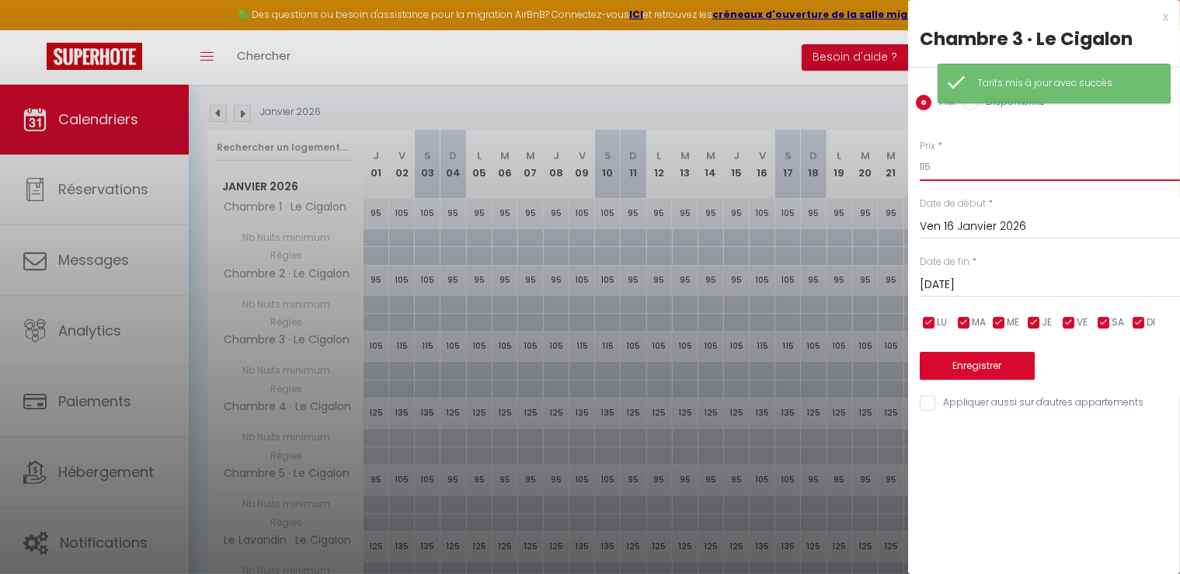
drag, startPoint x: 941, startPoint y: 167, endPoint x: 852, endPoint y: 162, distance: 88.7
click at [861, 163] on body "🟢 Des questions ou besoin d'assistance pour la migration AirBnB? Connectez-vous…" at bounding box center [590, 296] width 1180 height 734
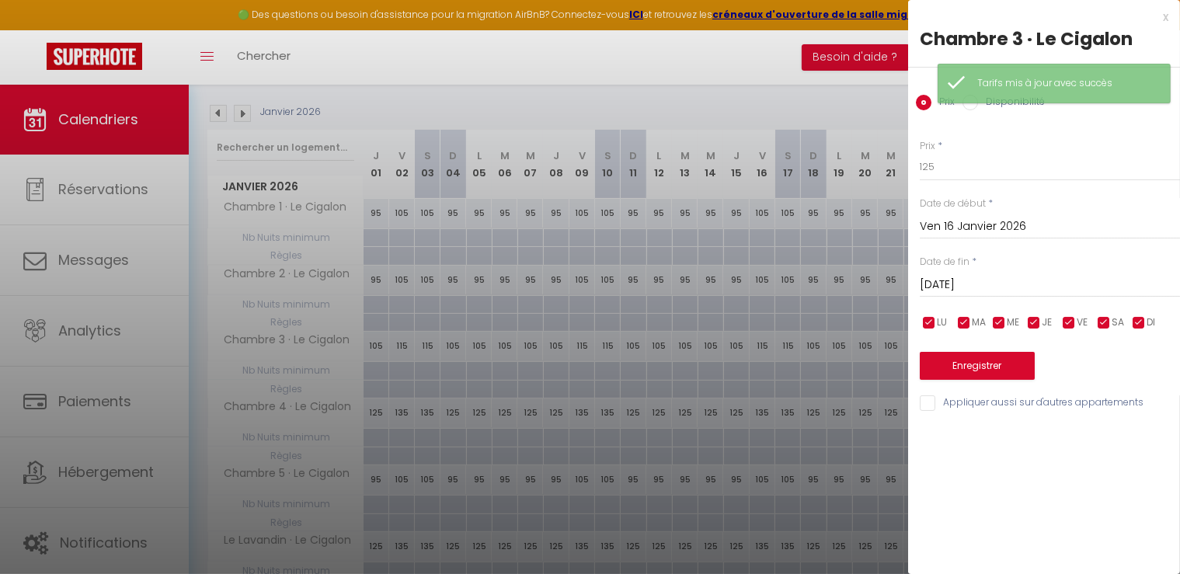
click at [971, 280] on input "Sam 17 Janvier 2026" at bounding box center [1050, 285] width 260 height 20
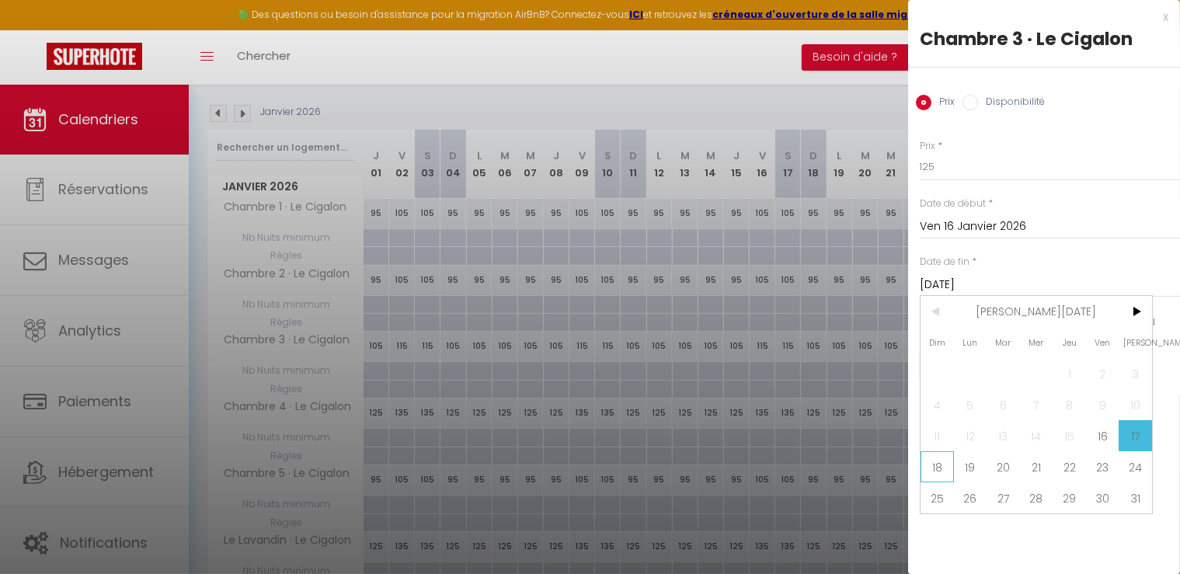
click at [933, 462] on span "18" at bounding box center [937, 466] width 33 height 31
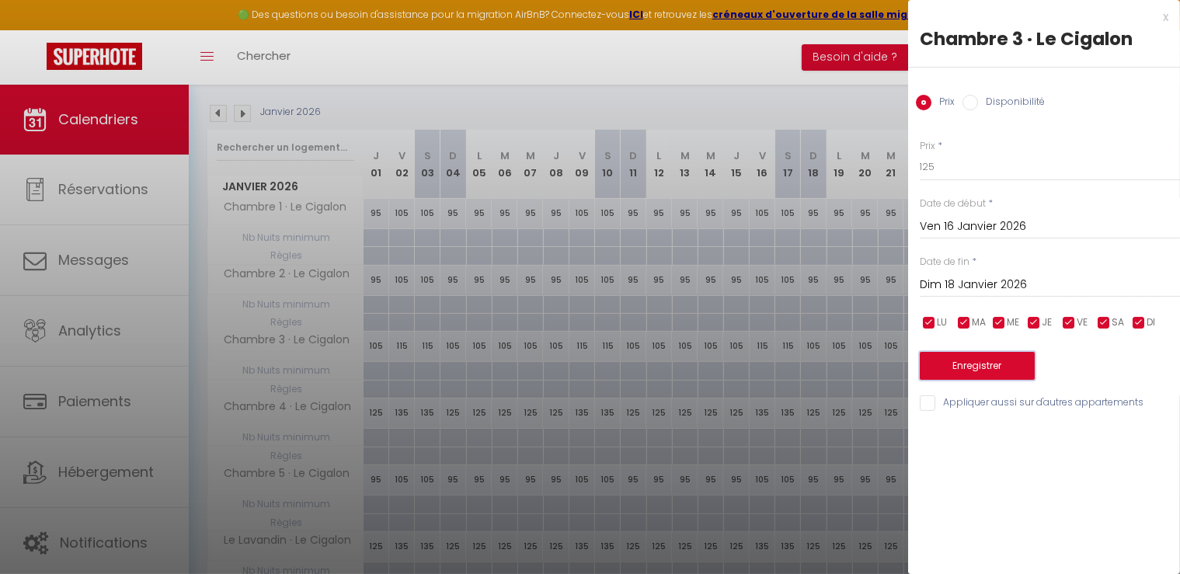
click at [985, 367] on button "Enregistrer" at bounding box center [977, 366] width 115 height 28
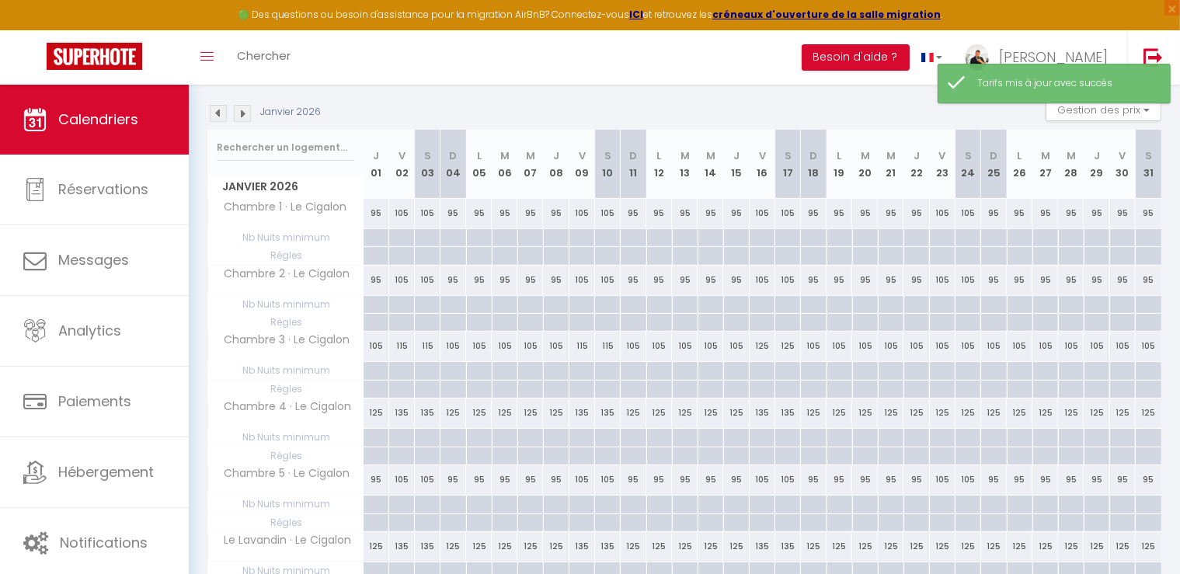
click at [949, 409] on div "125" at bounding box center [943, 413] width 26 height 29
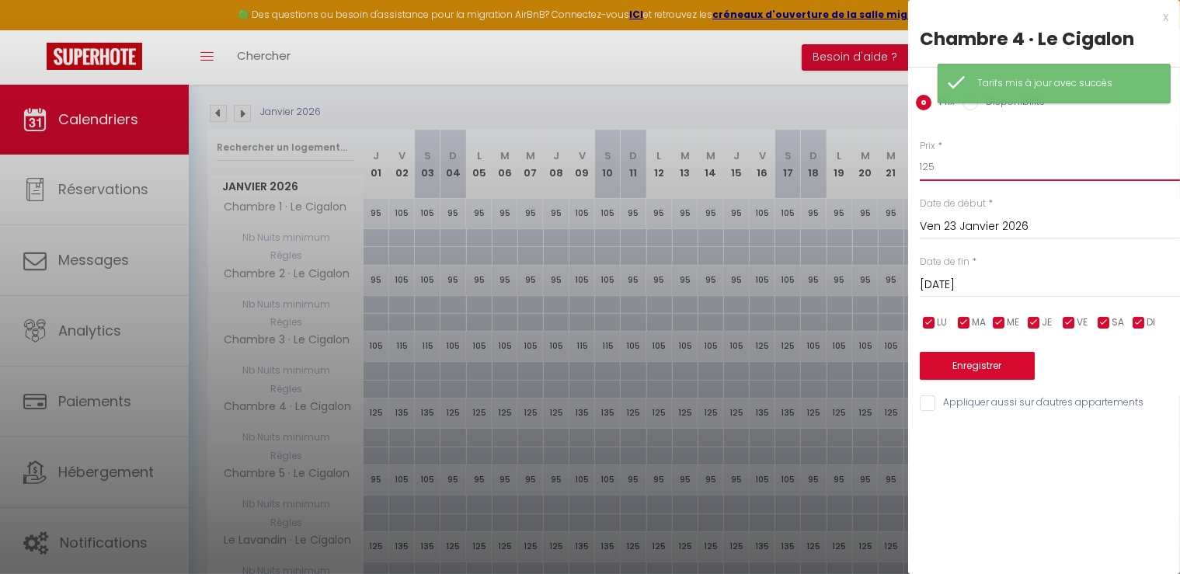
drag, startPoint x: 993, startPoint y: 167, endPoint x: 818, endPoint y: 167, distance: 174.8
click at [818, 167] on body "🟢 Des questions ou besoin d'assistance pour la migration AirBnB? Connectez-vous…" at bounding box center [590, 296] width 1180 height 734
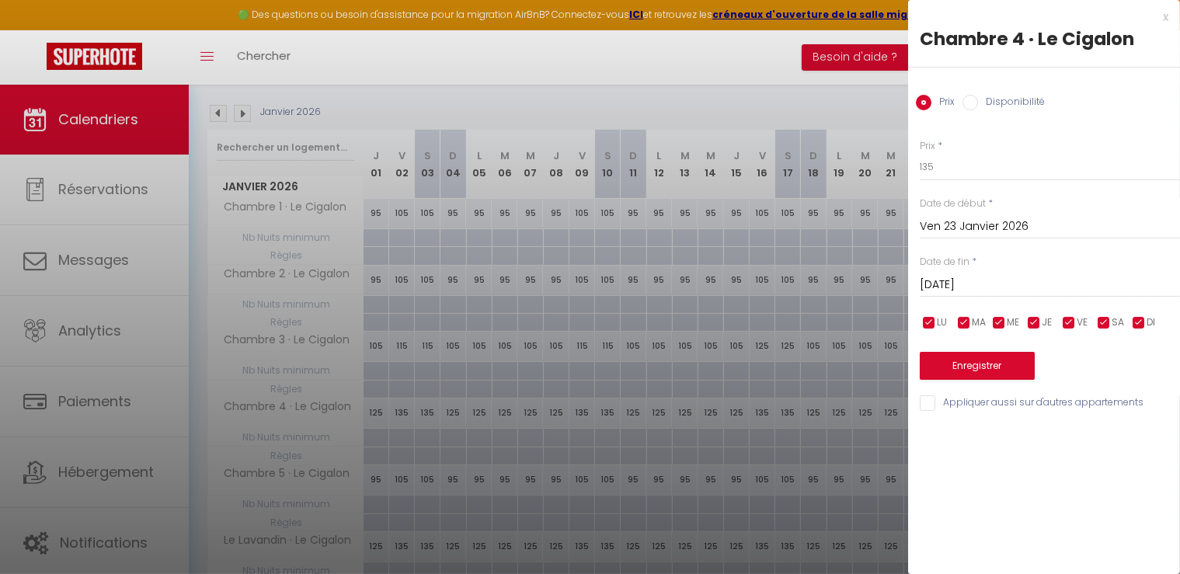
click at [967, 290] on input "Sam 24 Janvier 2026" at bounding box center [1050, 285] width 260 height 20
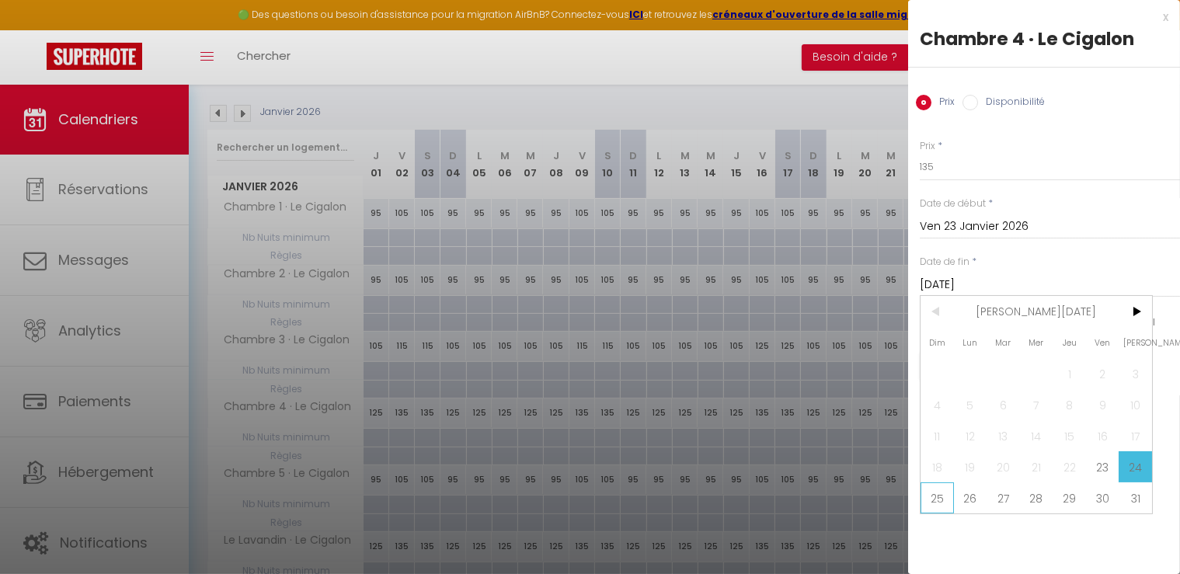
click at [940, 490] on span "25" at bounding box center [937, 497] width 33 height 31
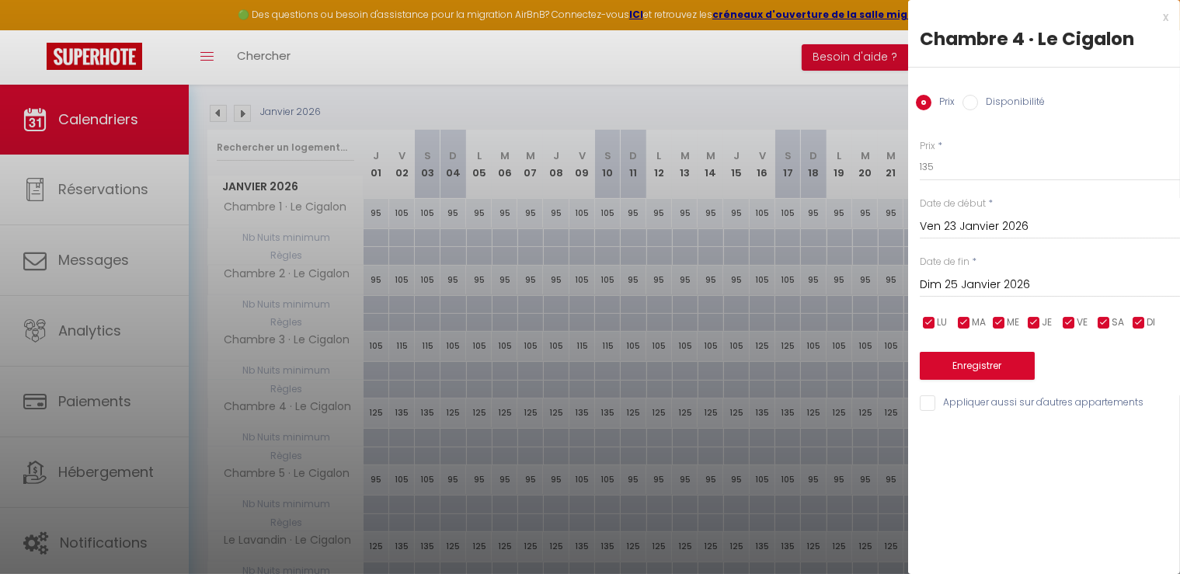
drag, startPoint x: 932, startPoint y: 400, endPoint x: 951, endPoint y: 383, distance: 25.3
click at [932, 400] on input "Appliquer aussi sur d'autres appartements" at bounding box center [1050, 403] width 260 height 16
click at [960, 372] on button "Enregistrer" at bounding box center [977, 366] width 115 height 28
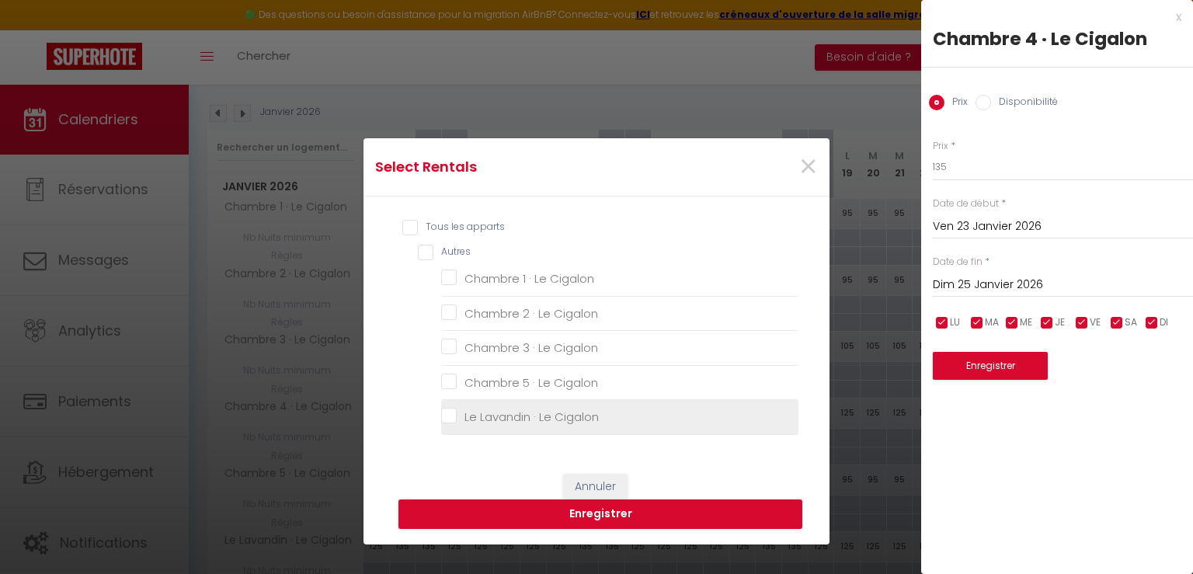
click at [457, 422] on Cigalon "Le Lavandin · Le Cigalon" at bounding box center [619, 417] width 357 height 16
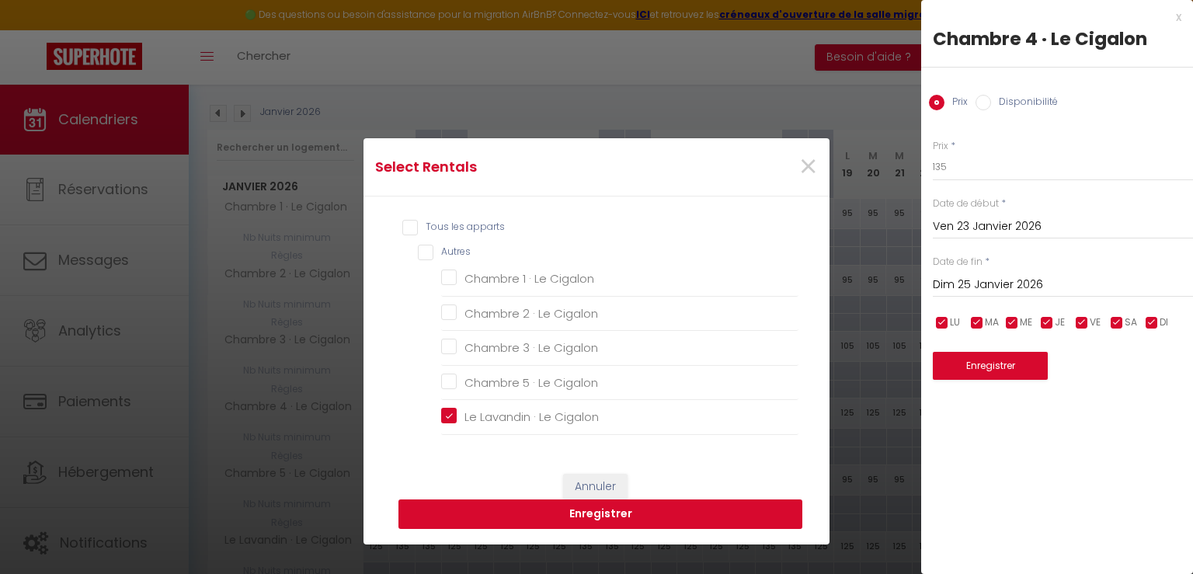
click at [573, 520] on button "Enregistrer" at bounding box center [601, 515] width 404 height 30
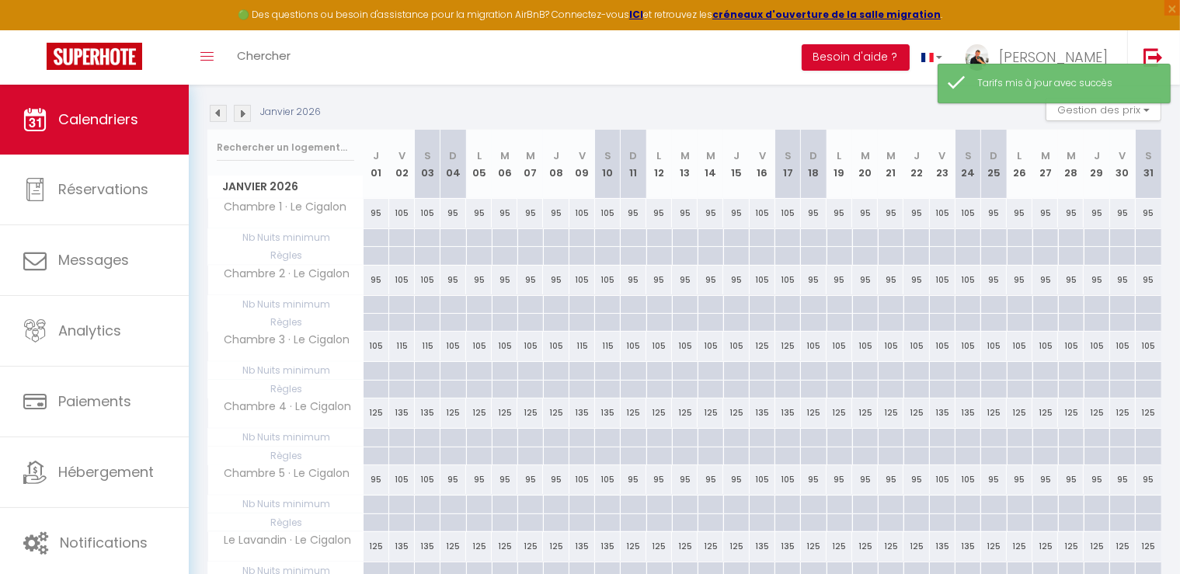
click at [1119, 213] on div "95" at bounding box center [1123, 213] width 26 height 29
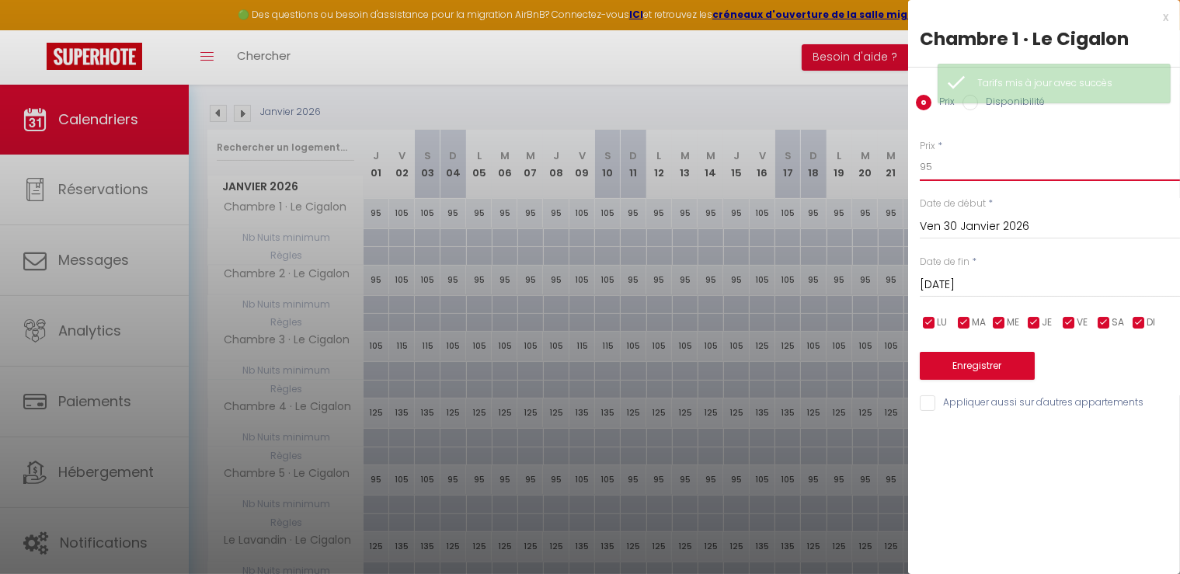
drag, startPoint x: 895, startPoint y: 159, endPoint x: 882, endPoint y: 158, distance: 13.3
click at [882, 158] on body "🟢 Des questions ou besoin d'assistance pour la migration AirBnB? Connectez-vous…" at bounding box center [590, 296] width 1180 height 734
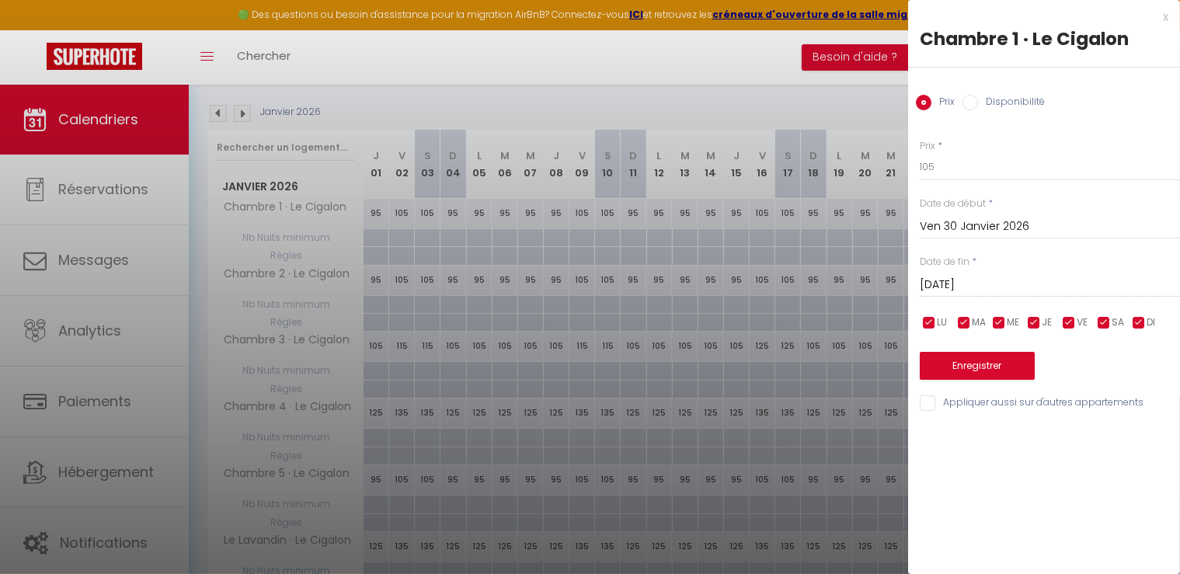
click at [960, 288] on input "Sam 31 Janvier 2026" at bounding box center [1050, 285] width 260 height 20
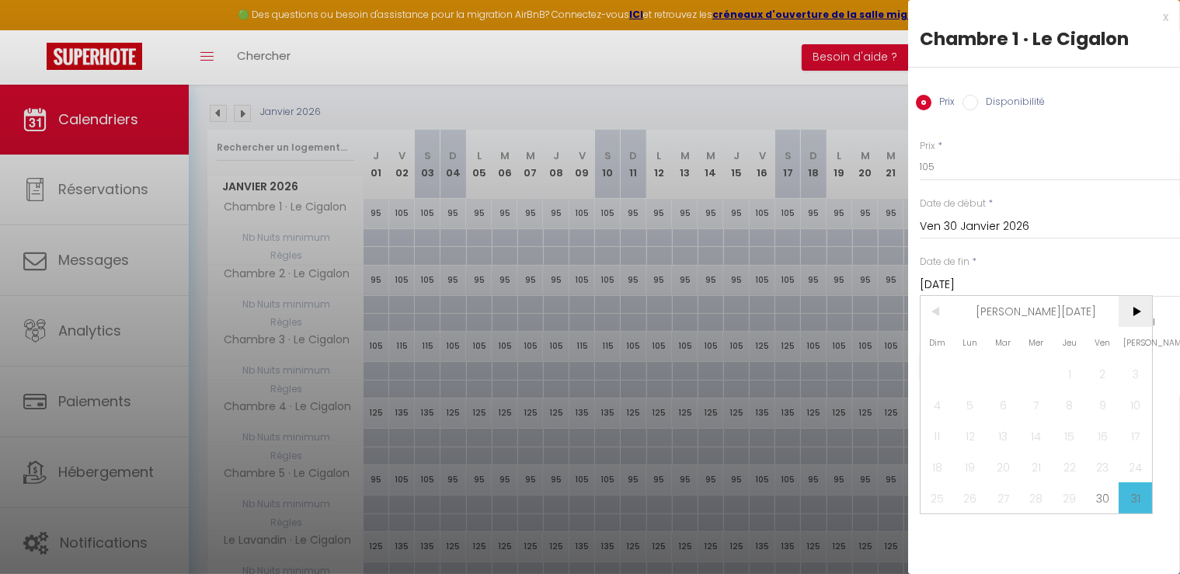
click at [1138, 310] on span ">" at bounding box center [1135, 311] width 33 height 31
click at [938, 371] on span "1" at bounding box center [937, 373] width 33 height 31
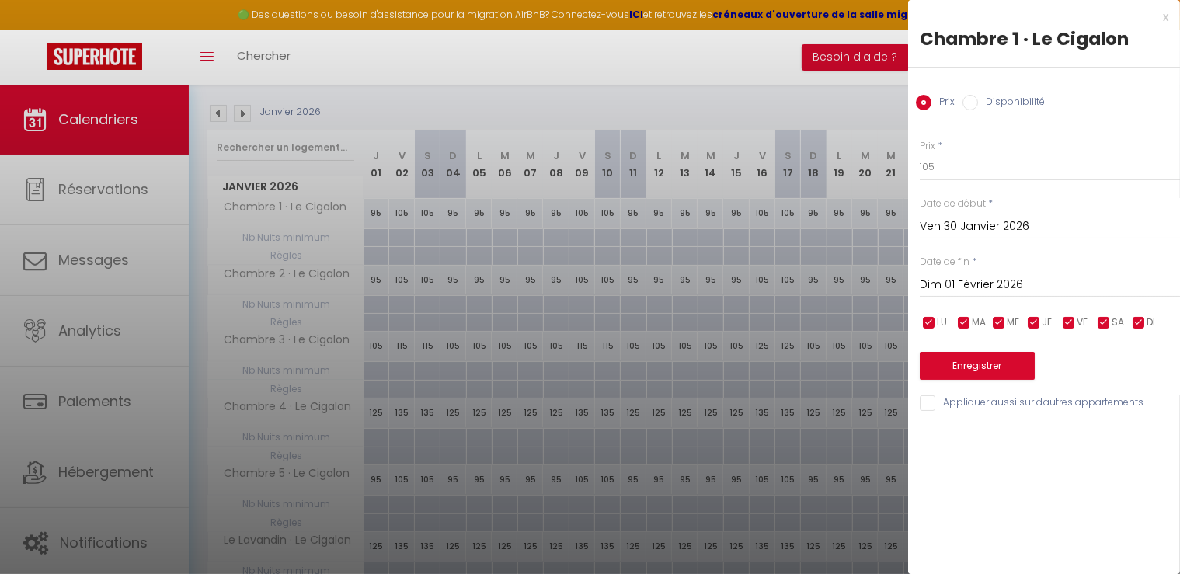
click at [948, 399] on input "Appliquer aussi sur d'autres appartements" at bounding box center [1050, 403] width 260 height 16
click at [973, 363] on button "Enregistrer" at bounding box center [977, 366] width 115 height 28
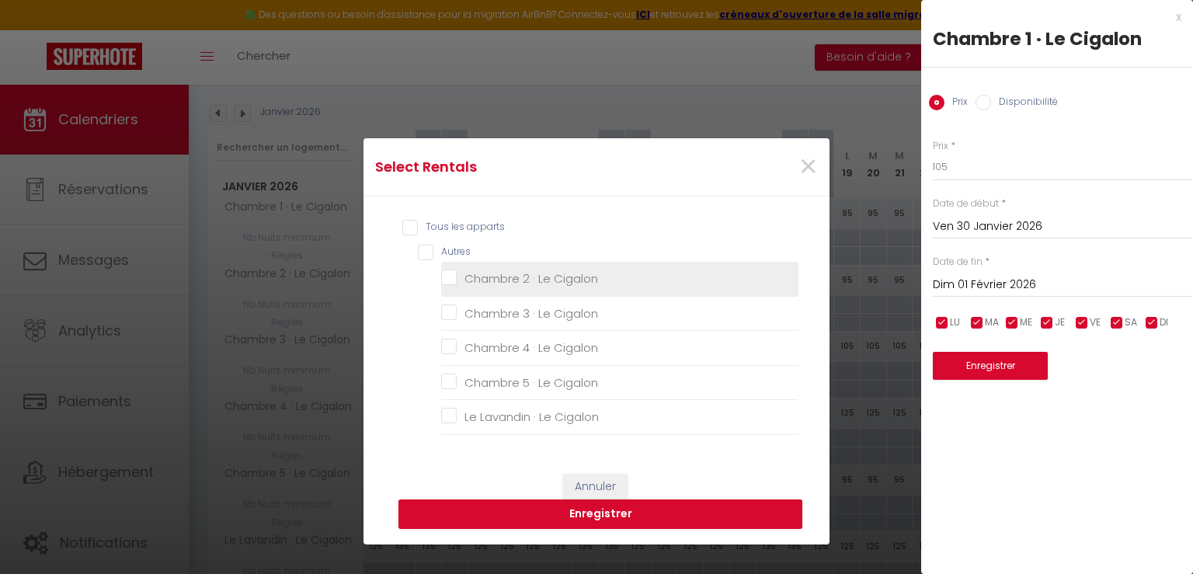
click at [445, 279] on Cigalon "Chambre 2 · Le Cigalon" at bounding box center [619, 279] width 357 height 16
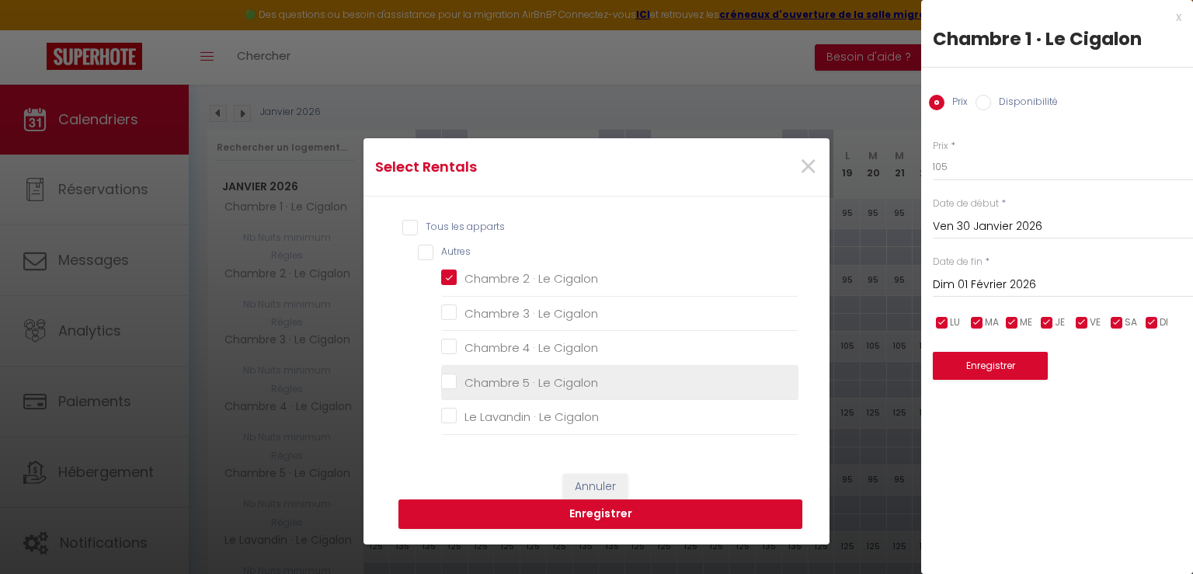
click at [441, 384] on Cigalon "Chambre 5 · Le Cigalon" at bounding box center [619, 383] width 357 height 16
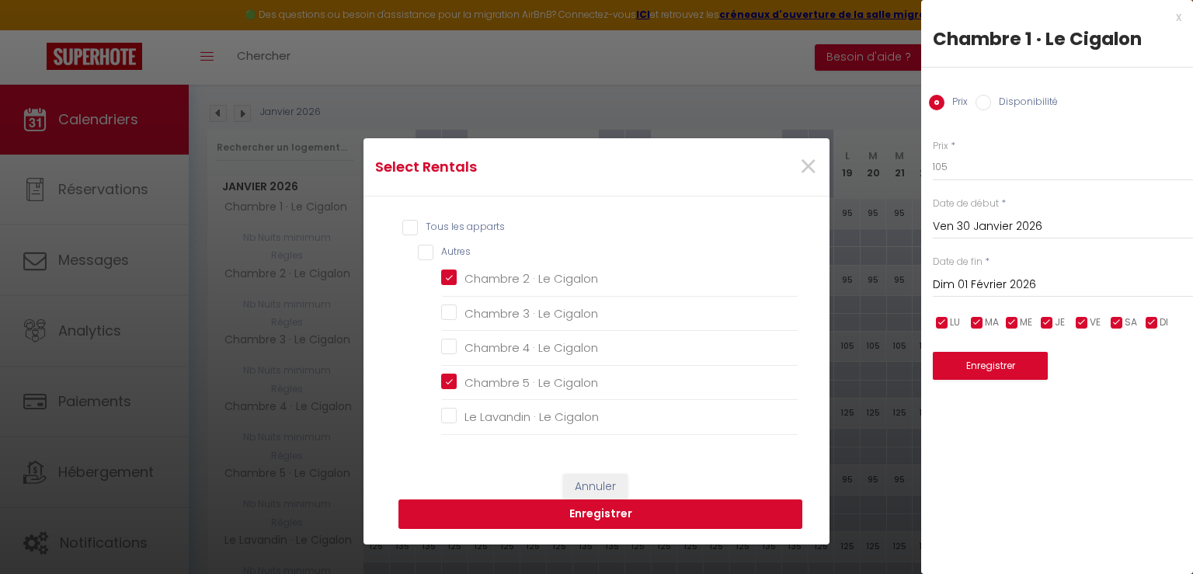
click at [528, 511] on button "Enregistrer" at bounding box center [601, 515] width 404 height 30
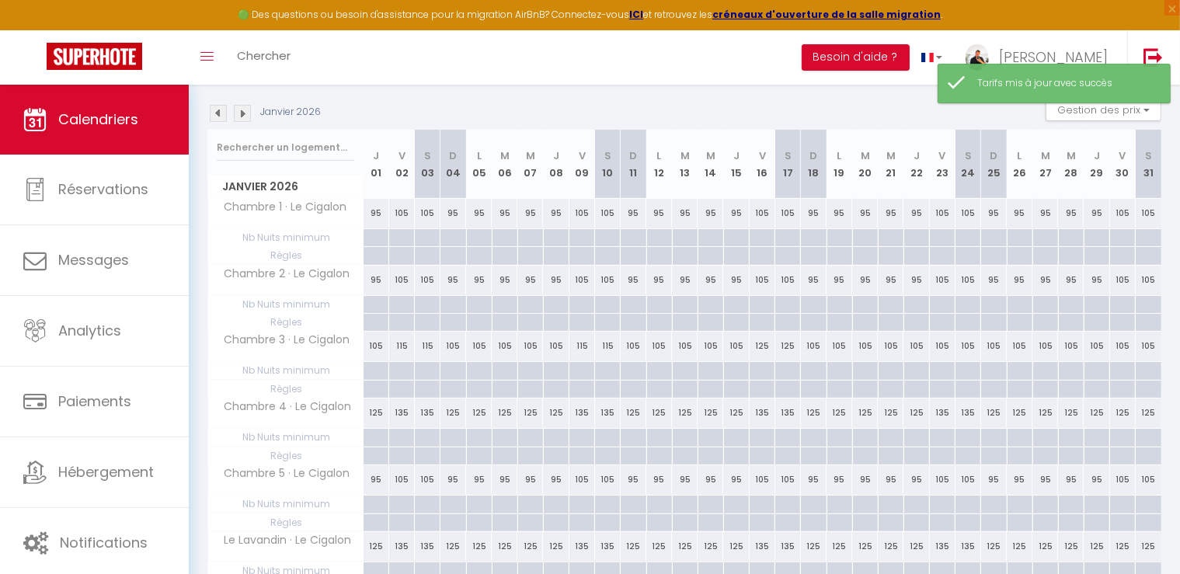
click at [1120, 279] on div "105" at bounding box center [1123, 280] width 26 height 29
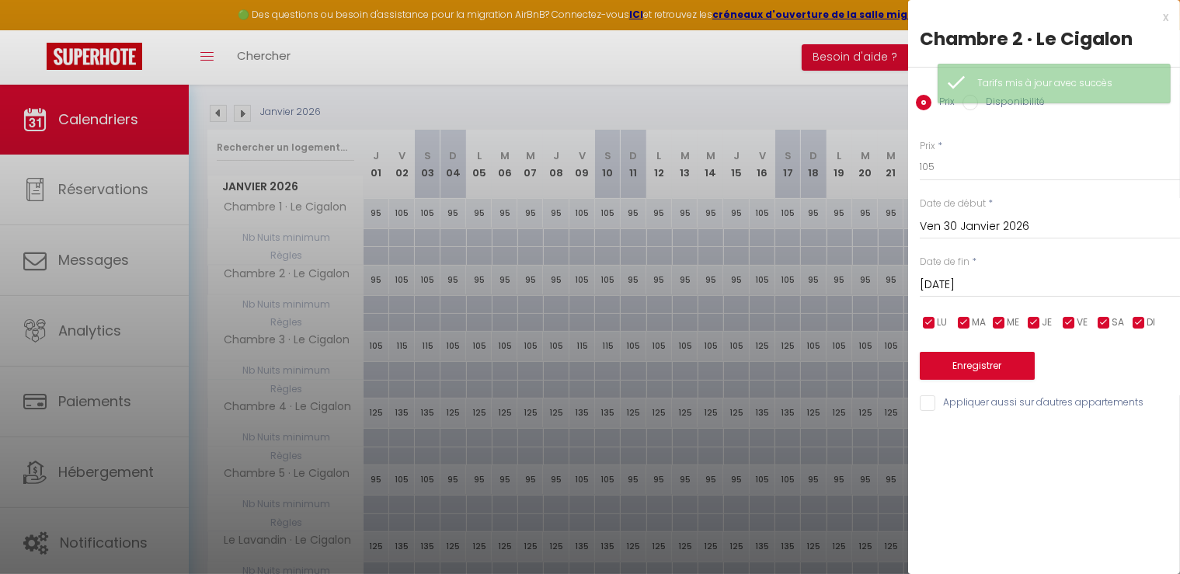
click at [870, 102] on div at bounding box center [590, 287] width 1180 height 574
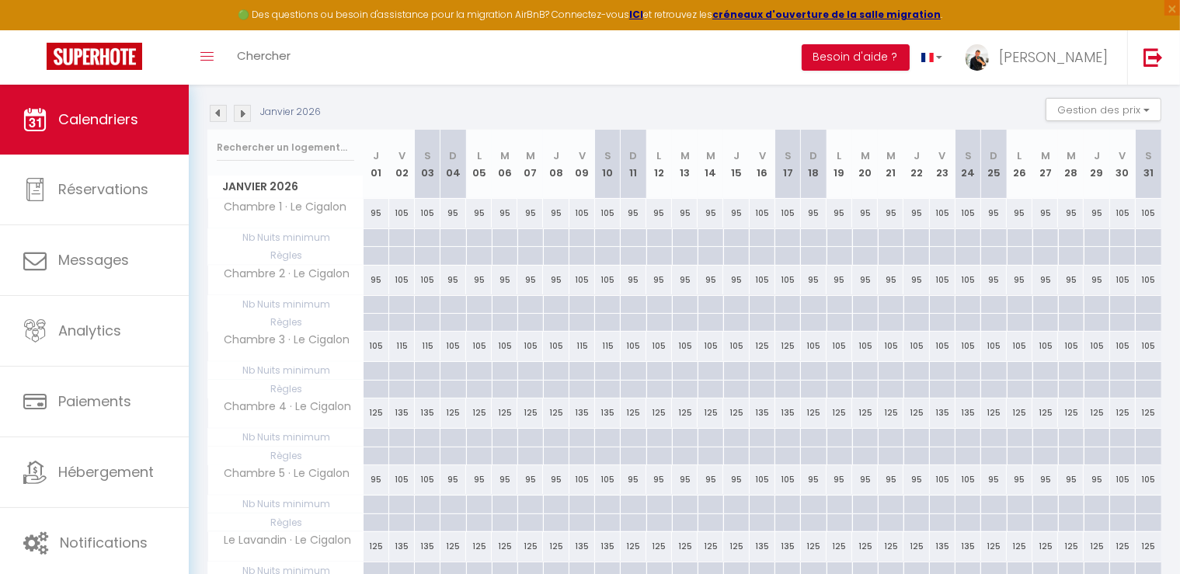
click at [1124, 346] on div "105" at bounding box center [1123, 346] width 26 height 29
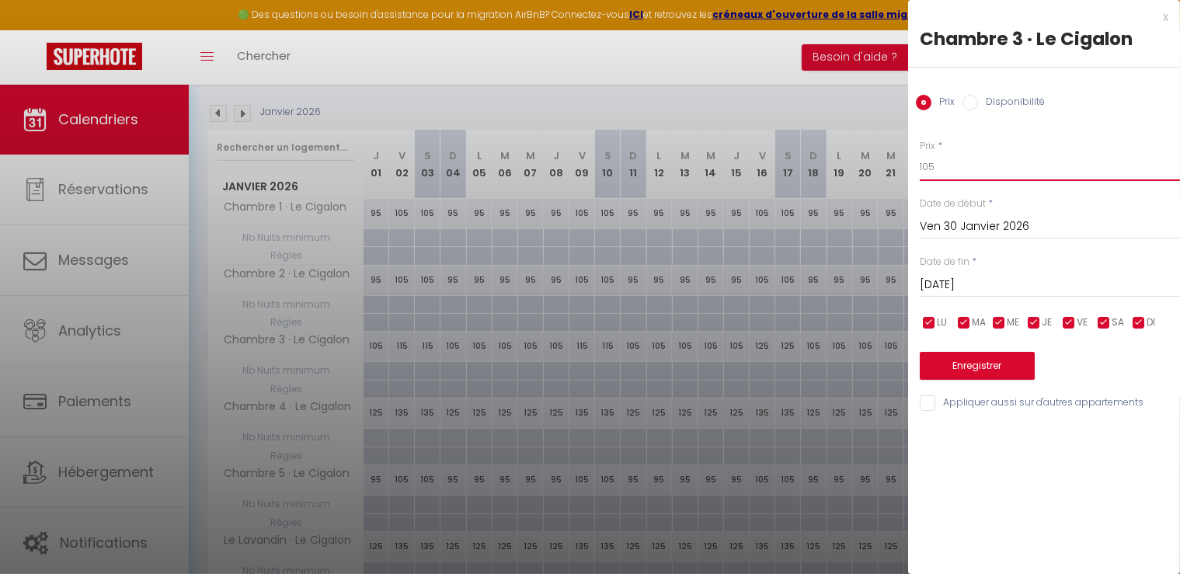
drag, startPoint x: 900, startPoint y: 169, endPoint x: 788, endPoint y: 171, distance: 111.9
click at [784, 170] on body "🟢 Des questions ou besoin d'assistance pour la migration AirBnB? Connectez-vous…" at bounding box center [590, 296] width 1180 height 734
click at [966, 285] on input "Sam 31 Janvier 2026" at bounding box center [1050, 285] width 260 height 20
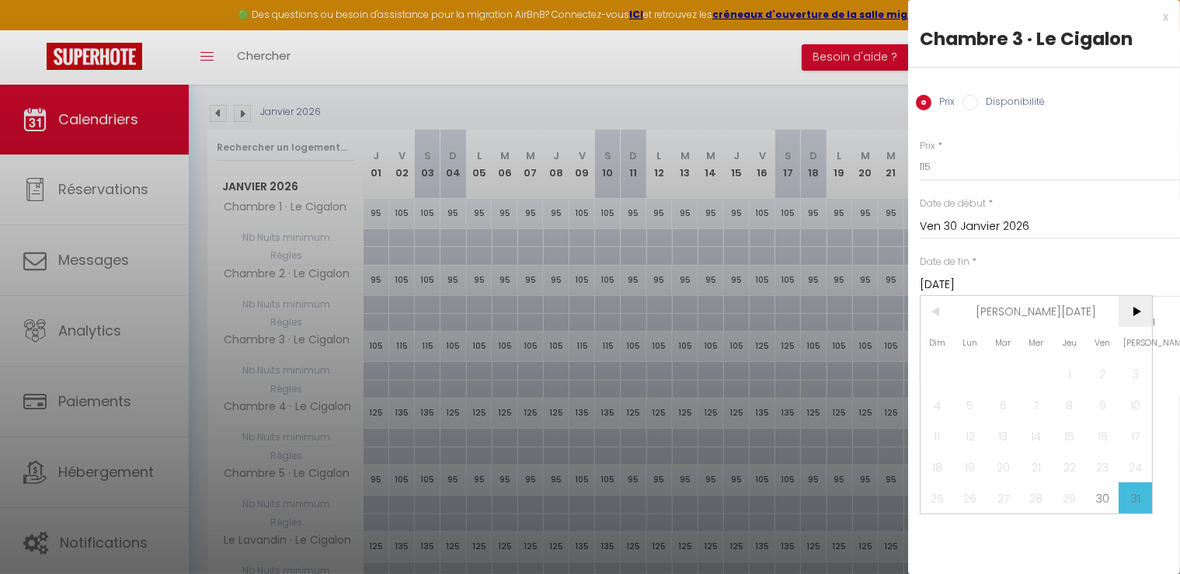
drag, startPoint x: 1129, startPoint y: 315, endPoint x: 1134, endPoint y: 325, distance: 11.5
click at [1134, 323] on span ">" at bounding box center [1135, 311] width 33 height 31
click at [933, 364] on span "1" at bounding box center [937, 373] width 33 height 31
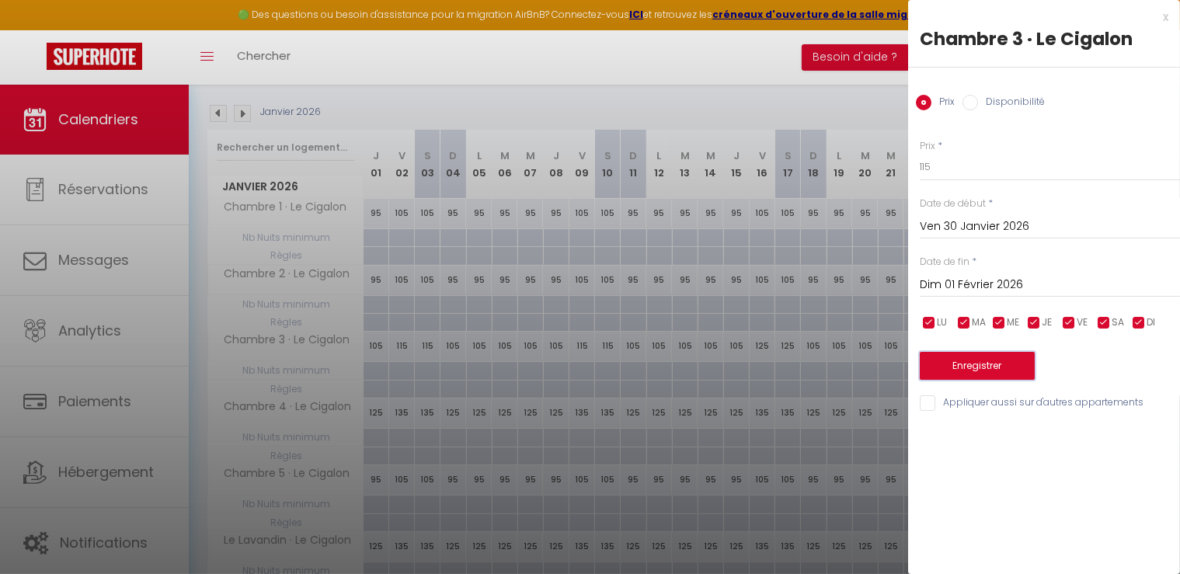
click at [976, 364] on button "Enregistrer" at bounding box center [977, 366] width 115 height 28
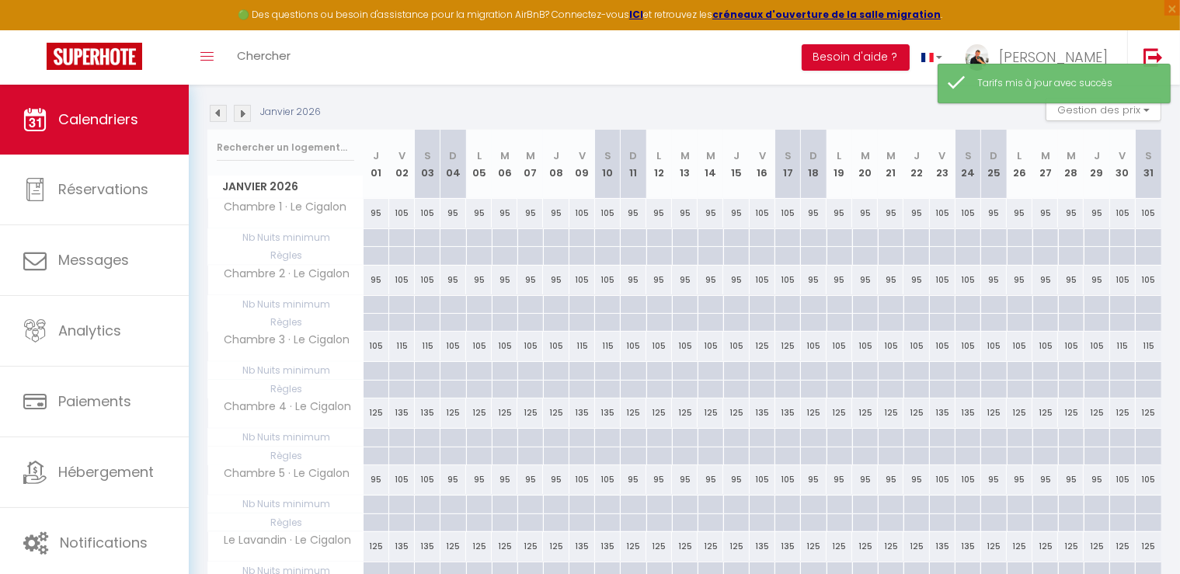
click at [1120, 416] on div "125" at bounding box center [1123, 413] width 26 height 29
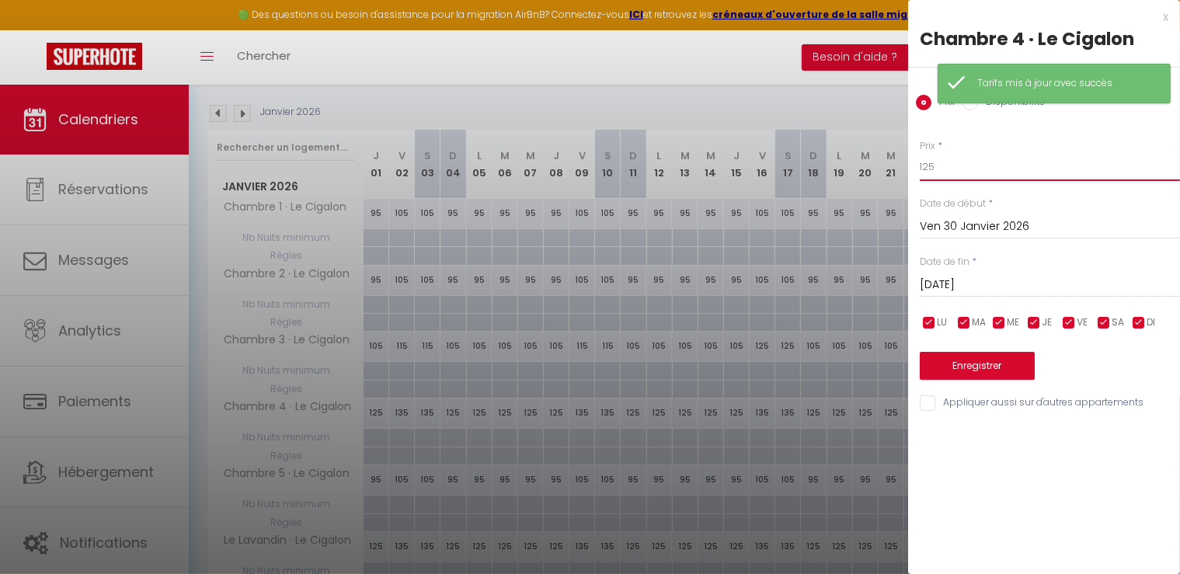
drag, startPoint x: 969, startPoint y: 165, endPoint x: 773, endPoint y: 148, distance: 196.5
click at [771, 148] on body "🟢 Des questions ou besoin d'assistance pour la migration AirBnB? Connectez-vous…" at bounding box center [590, 296] width 1180 height 734
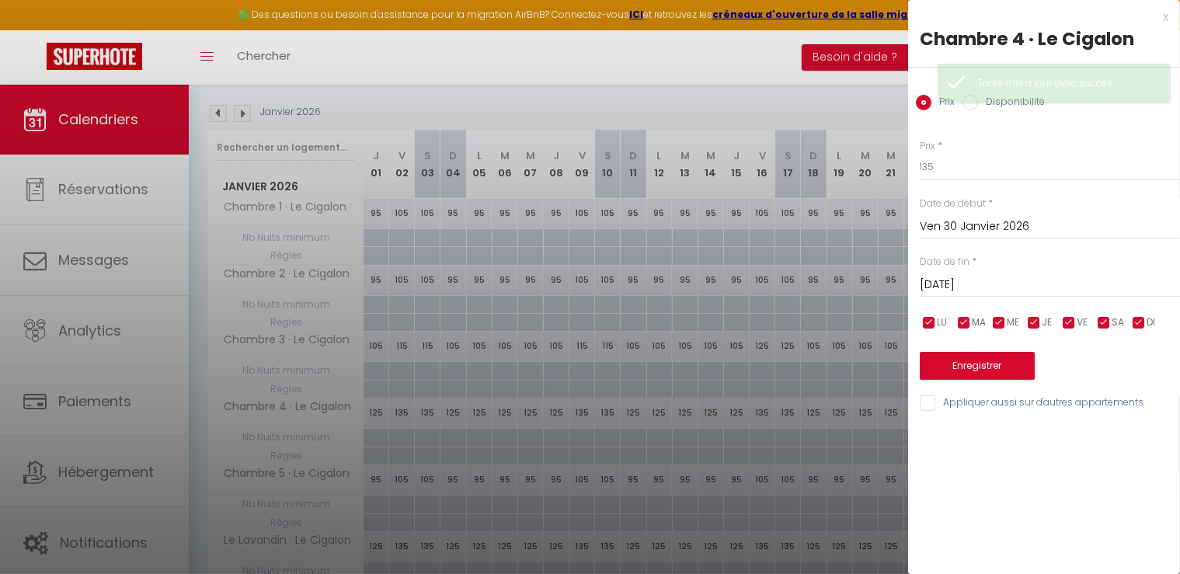
click at [963, 273] on div "Sam 31 Janvier 2026 < Jan 2026 > Dim Lun Mar Mer Jeu Ven Sam 1 2 3 4 5 6 7 8 9 …" at bounding box center [1050, 284] width 260 height 28
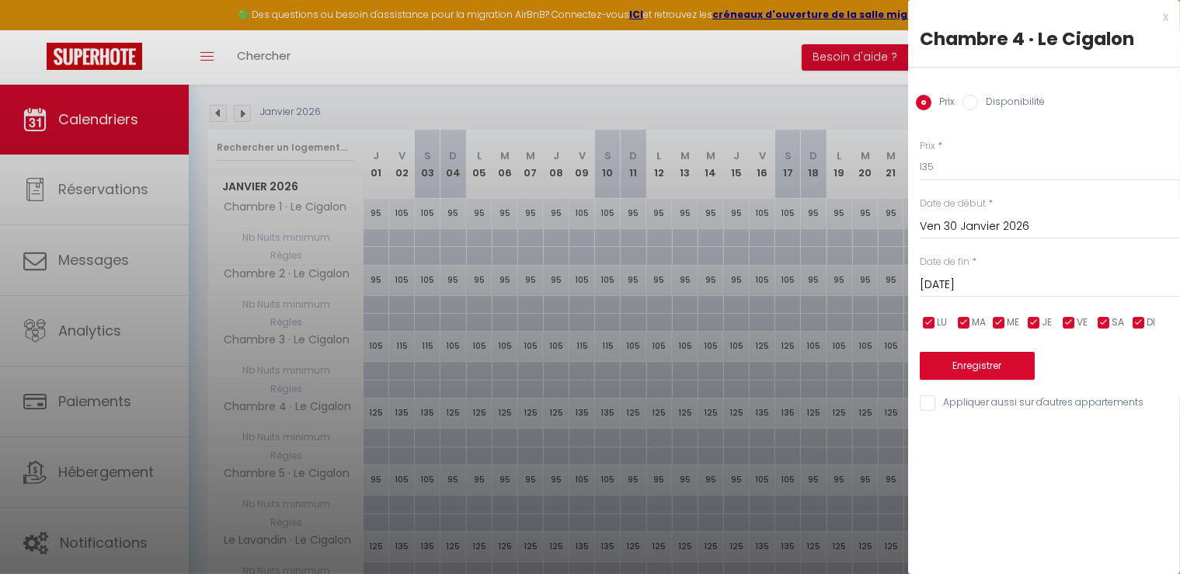
click at [962, 285] on input "Sam 31 Janvier 2026" at bounding box center [1050, 285] width 260 height 20
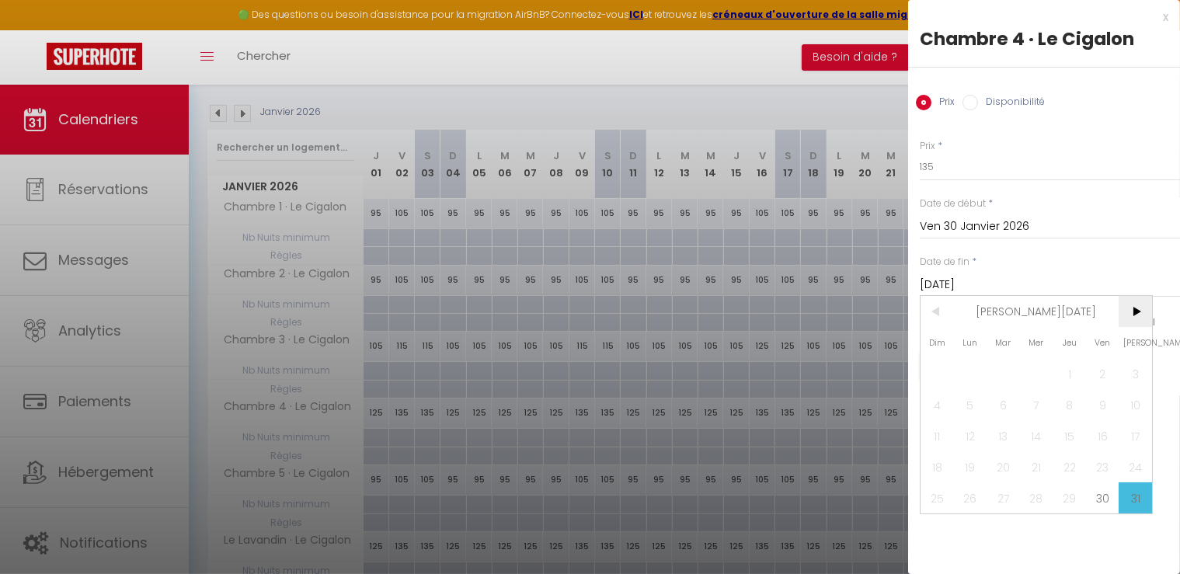
click at [1140, 309] on span ">" at bounding box center [1135, 311] width 33 height 31
click at [939, 369] on span "1" at bounding box center [937, 373] width 33 height 31
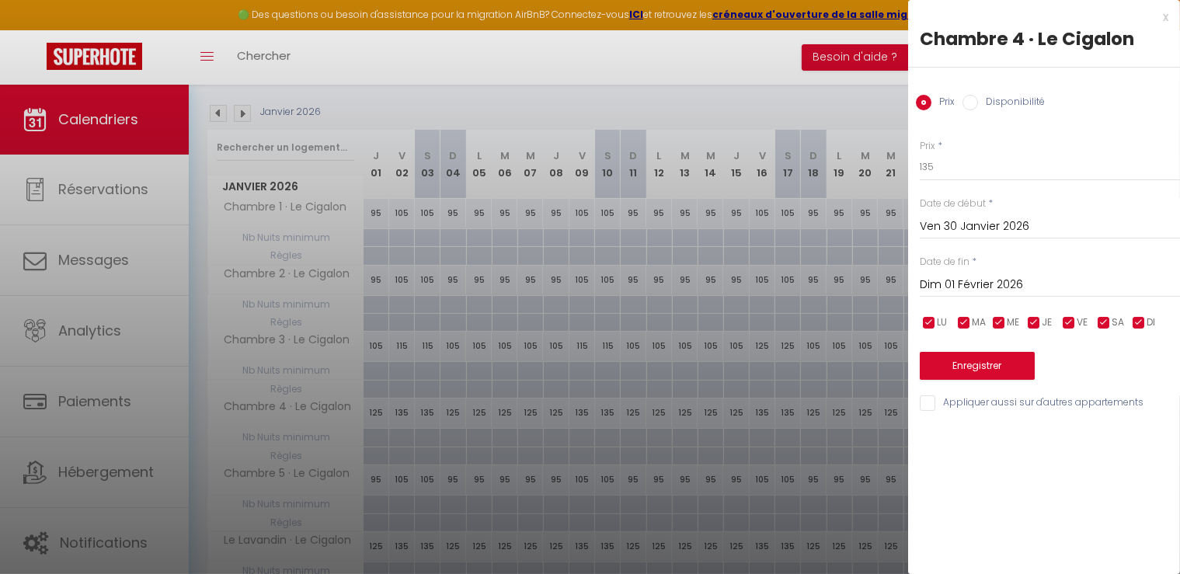
click at [936, 412] on label "Appliquer aussi sur d'autres appartements" at bounding box center [1039, 403] width 208 height 17
click at [936, 411] on input "Appliquer aussi sur d'autres appartements" at bounding box center [1050, 403] width 260 height 16
click at [978, 361] on button "Enregistrer" at bounding box center [977, 366] width 115 height 28
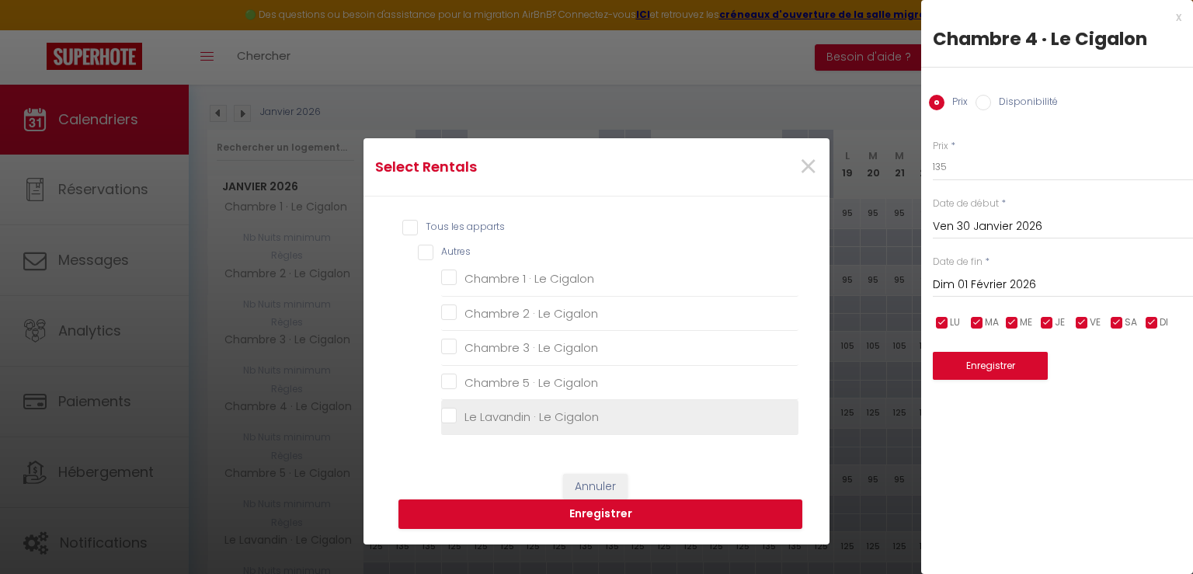
drag, startPoint x: 453, startPoint y: 424, endPoint x: 485, endPoint y: 456, distance: 45.0
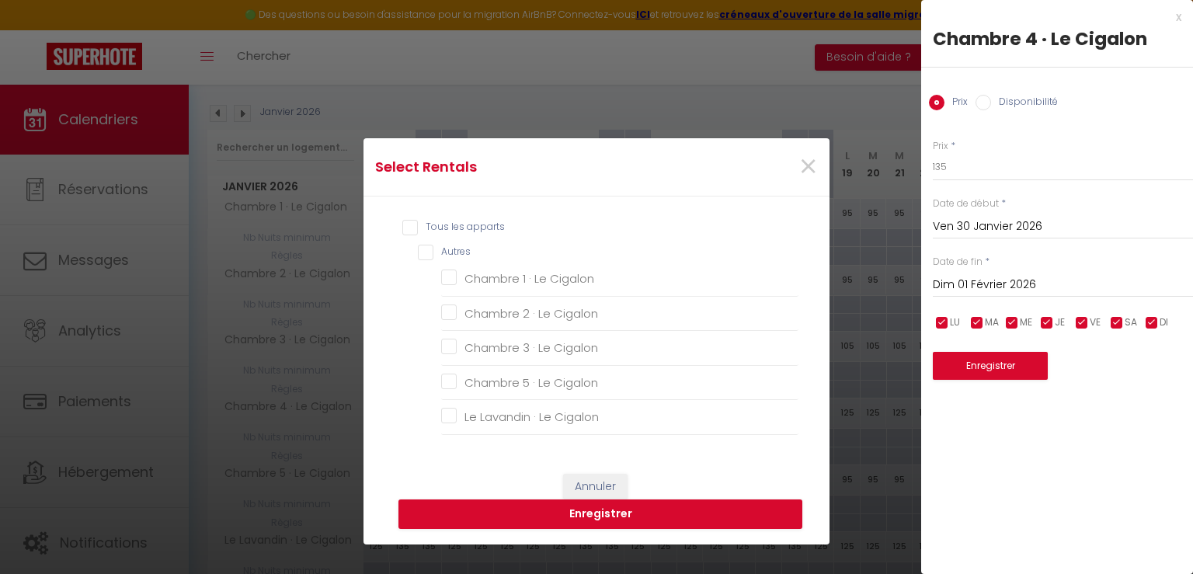
click at [452, 424] on Cigalon "Le Lavandin · Le Cigalon" at bounding box center [619, 417] width 357 height 16
click at [536, 510] on button "Enregistrer" at bounding box center [601, 515] width 404 height 30
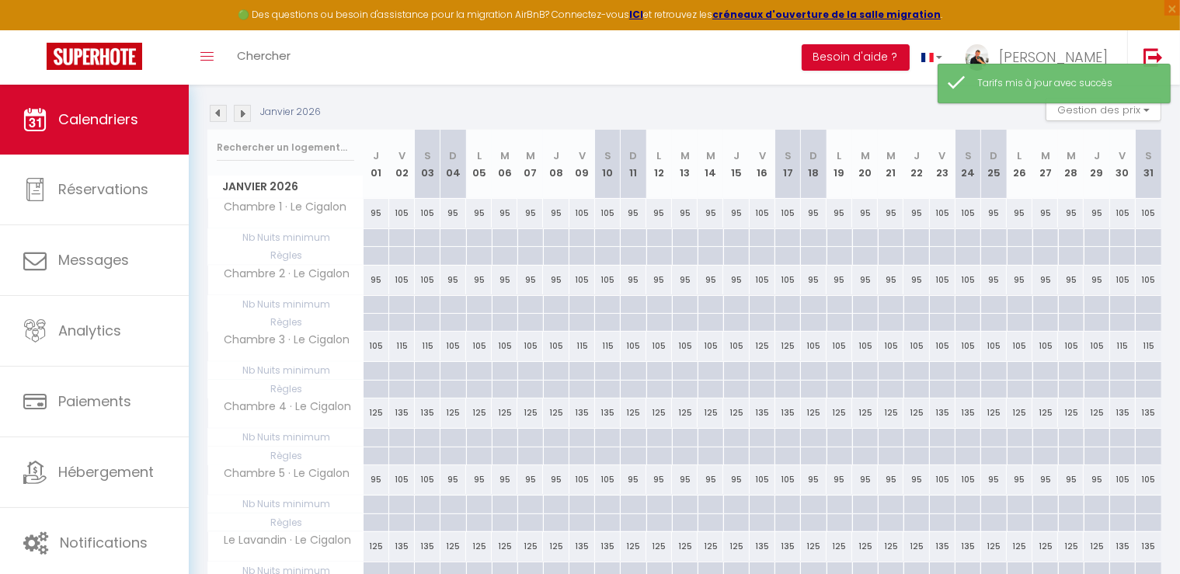
click at [248, 110] on img at bounding box center [242, 113] width 17 height 17
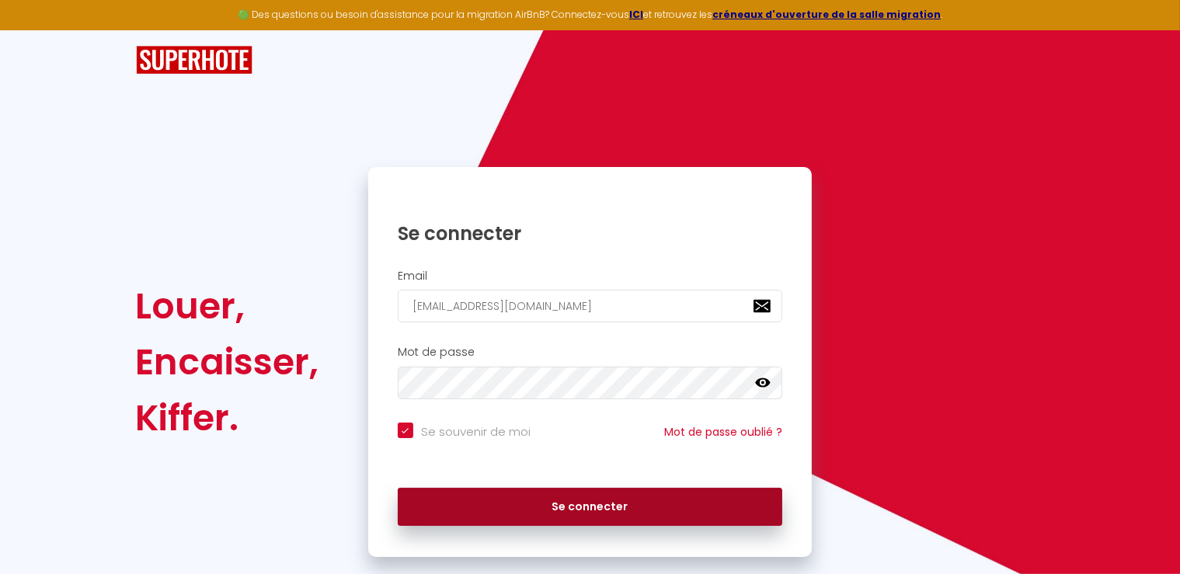
click at [640, 503] on button "Se connecter" at bounding box center [590, 507] width 385 height 39
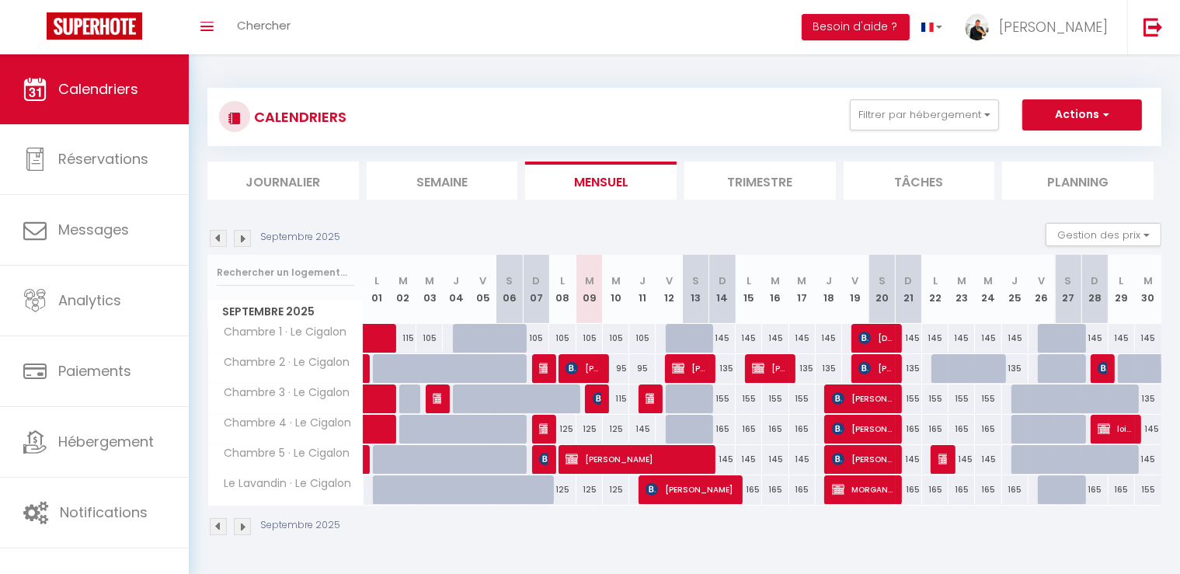
click at [238, 240] on img at bounding box center [242, 238] width 17 height 17
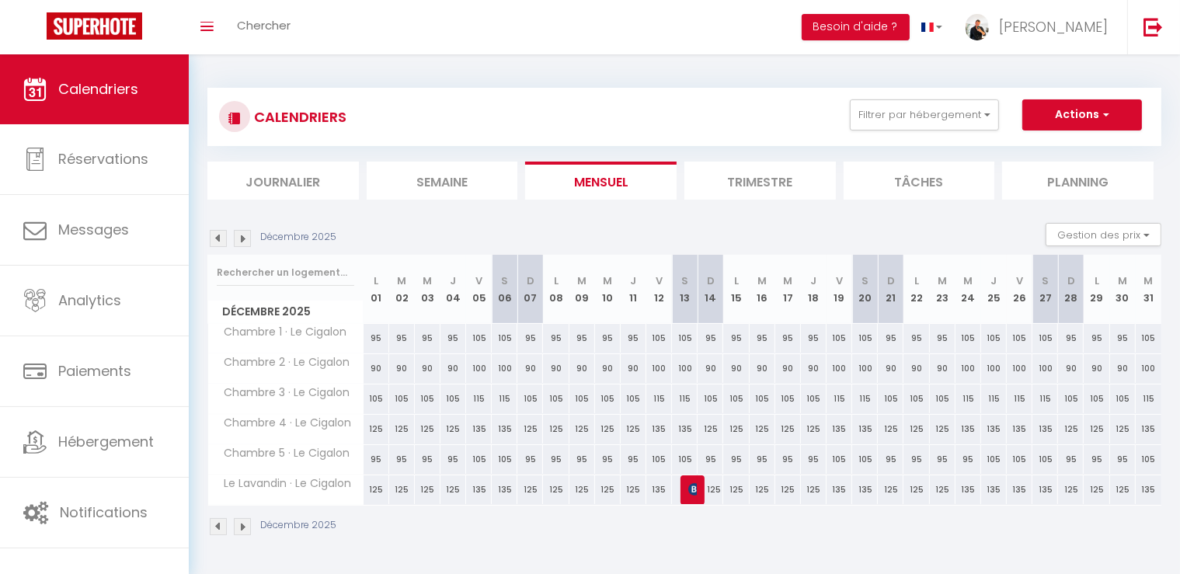
click at [238, 240] on img at bounding box center [242, 238] width 17 height 17
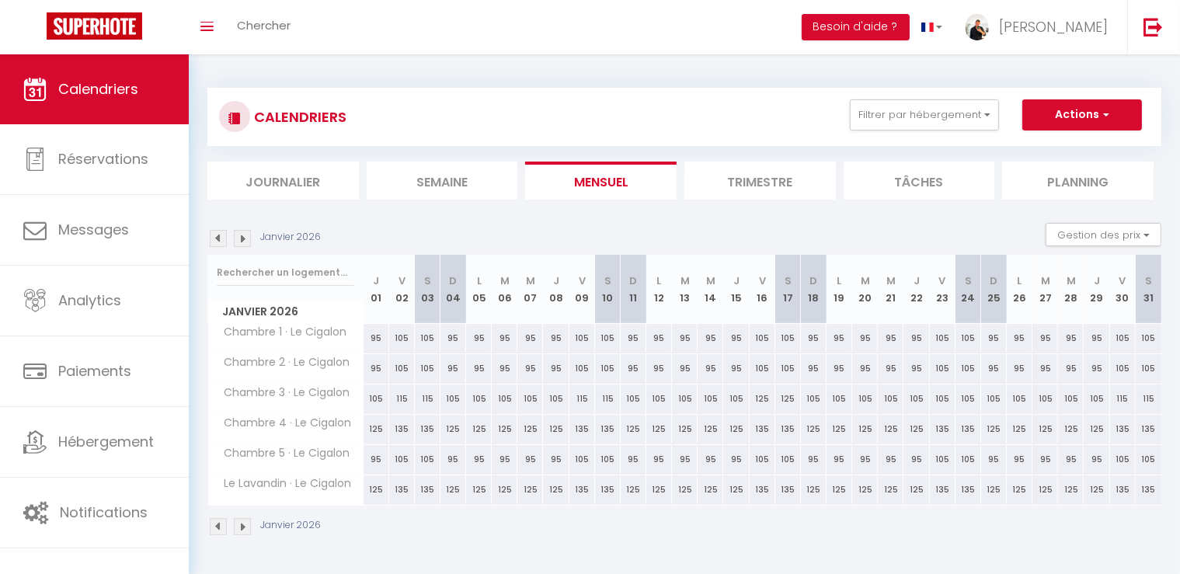
click at [243, 242] on img at bounding box center [242, 238] width 17 height 17
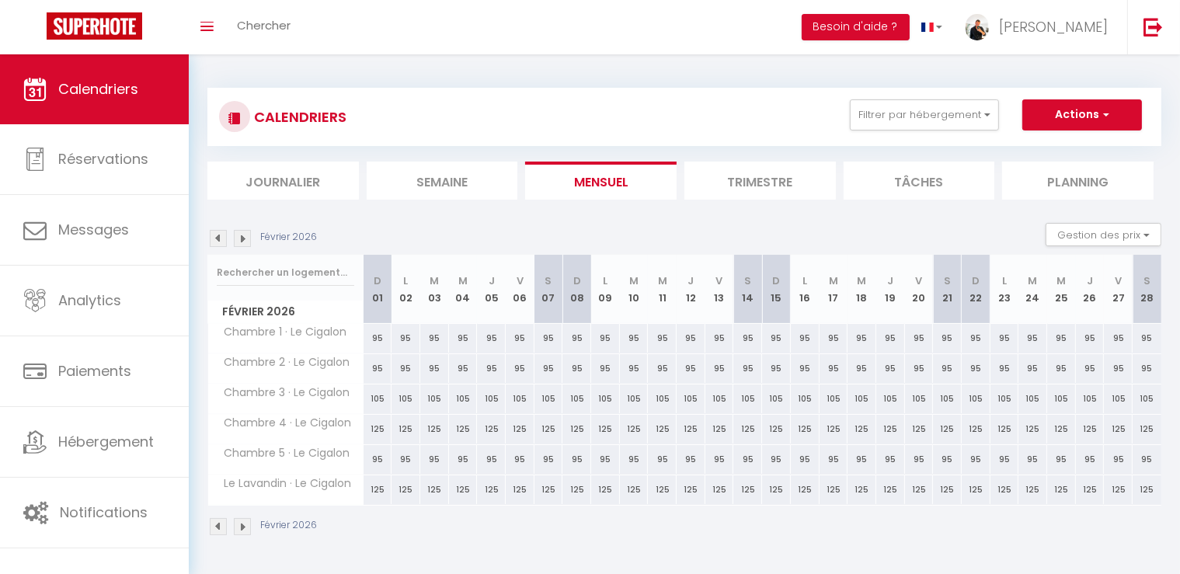
click at [521, 340] on div "95" at bounding box center [520, 338] width 29 height 29
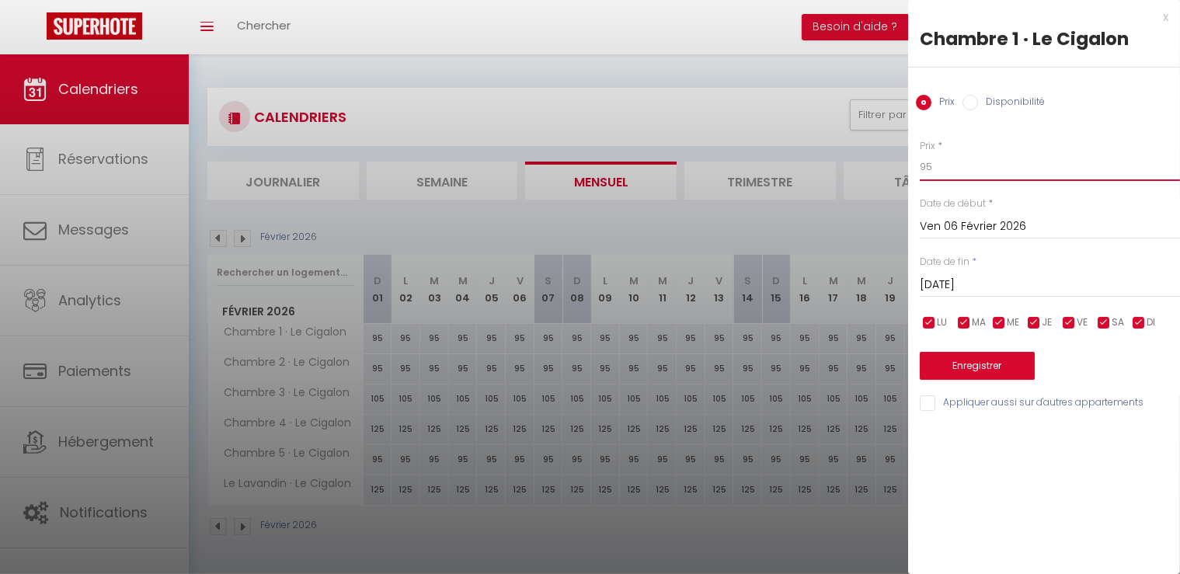
click at [867, 170] on body "🟢 Des questions ou besoin d'assistance pour la migration AirBnB? Connectez-vous…" at bounding box center [590, 341] width 1180 height 574
click at [948, 277] on input "Sam 07 Février 2026" at bounding box center [1050, 285] width 260 height 20
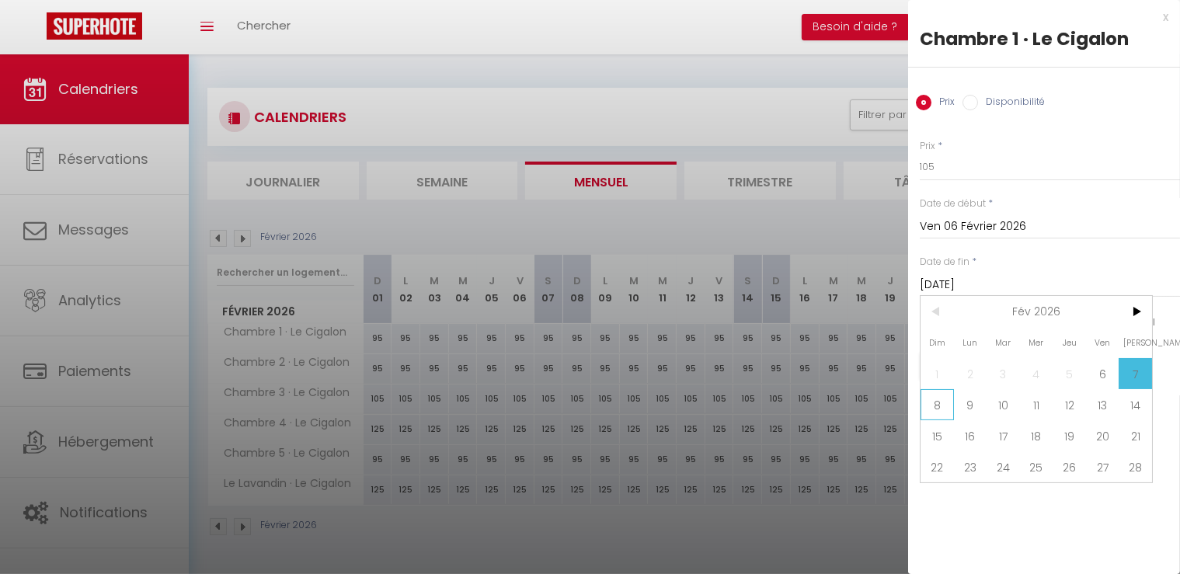
click at [942, 402] on span "8" at bounding box center [937, 404] width 33 height 31
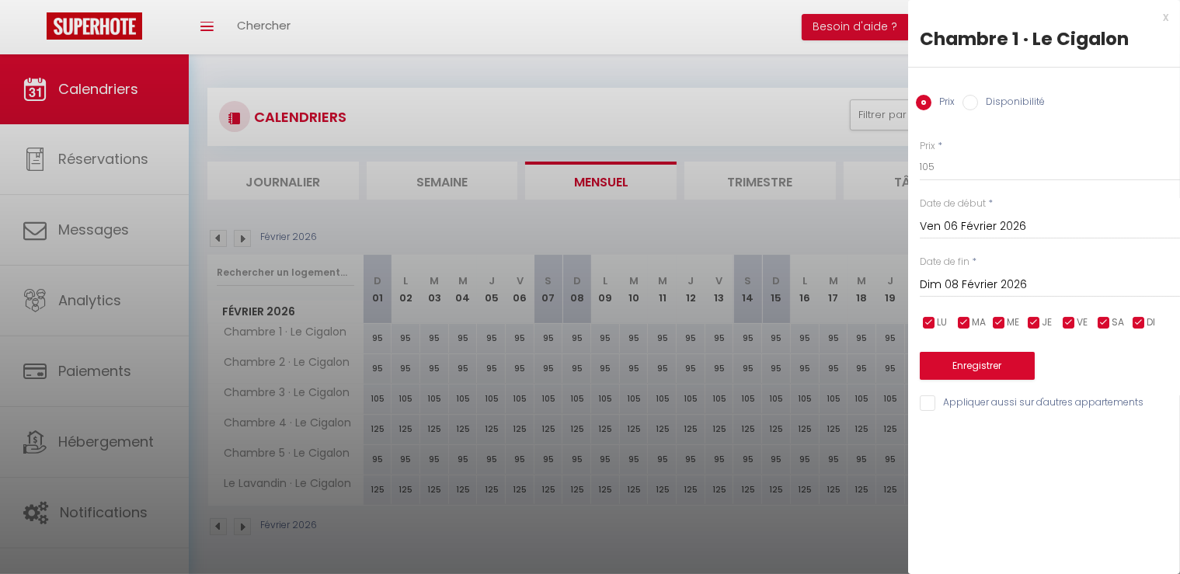
click at [932, 403] on input "Appliquer aussi sur d'autres appartements" at bounding box center [1050, 403] width 260 height 16
click at [972, 359] on button "Enregistrer" at bounding box center [977, 366] width 115 height 28
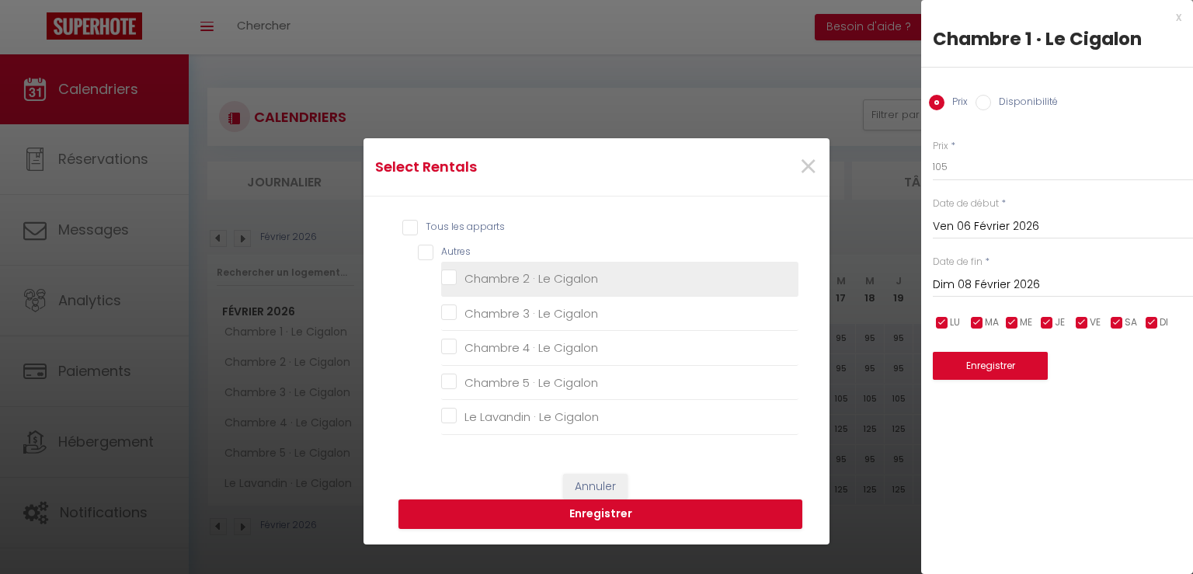
drag, startPoint x: 448, startPoint y: 278, endPoint x: 447, endPoint y: 391, distance: 112.7
click at [447, 278] on Cigalon "Chambre 2 · Le Cigalon" at bounding box center [619, 279] width 357 height 16
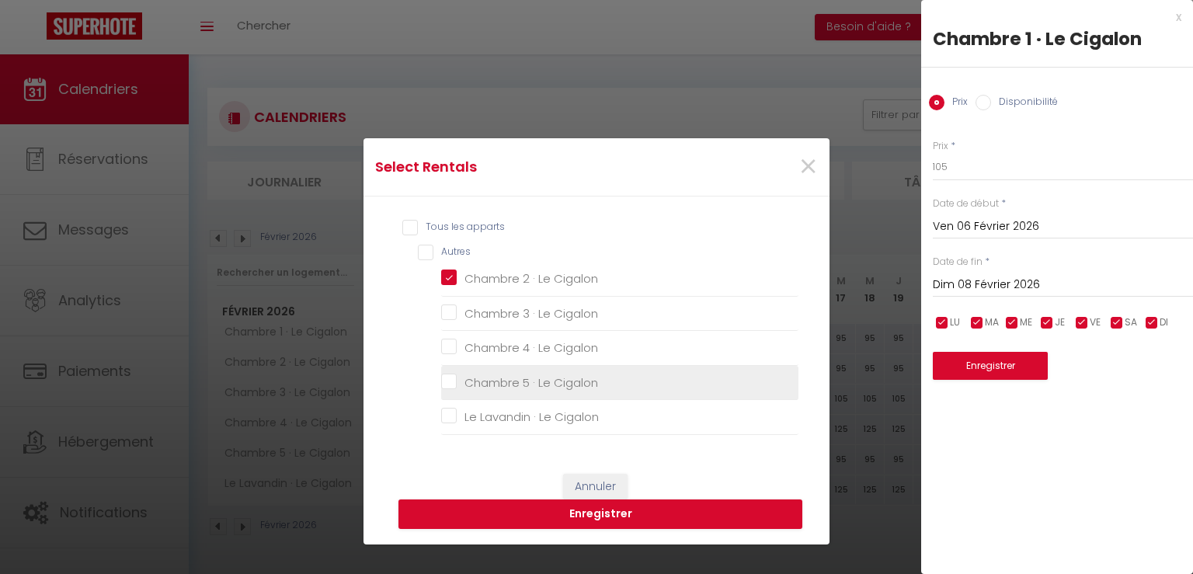
click at [441, 381] on Cigalon "Chambre 5 · Le Cigalon" at bounding box center [619, 383] width 357 height 16
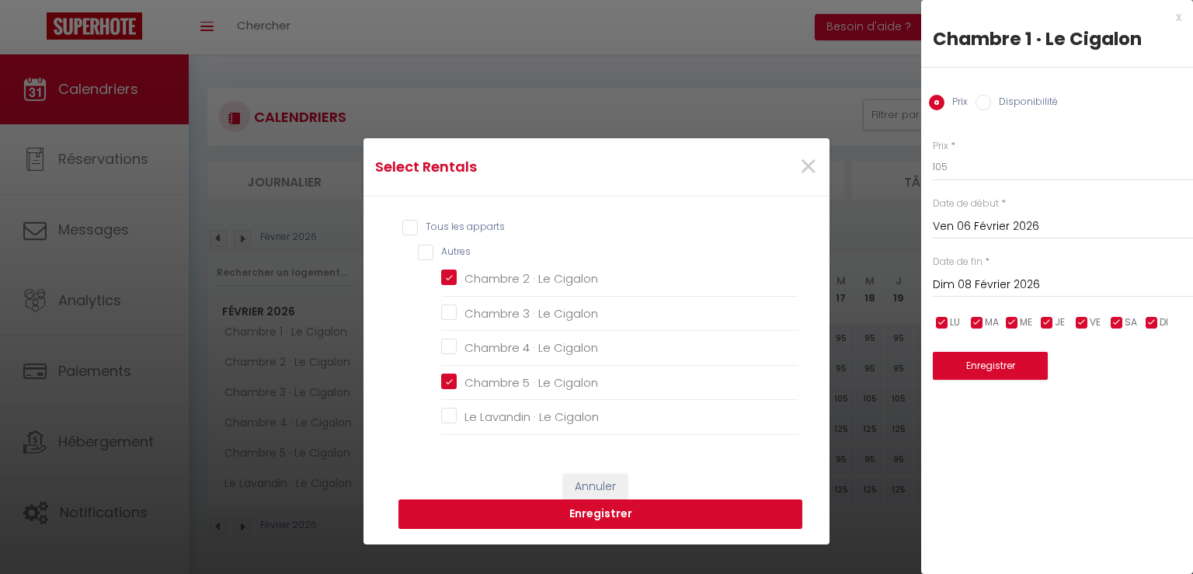
click at [529, 521] on button "Enregistrer" at bounding box center [601, 515] width 404 height 30
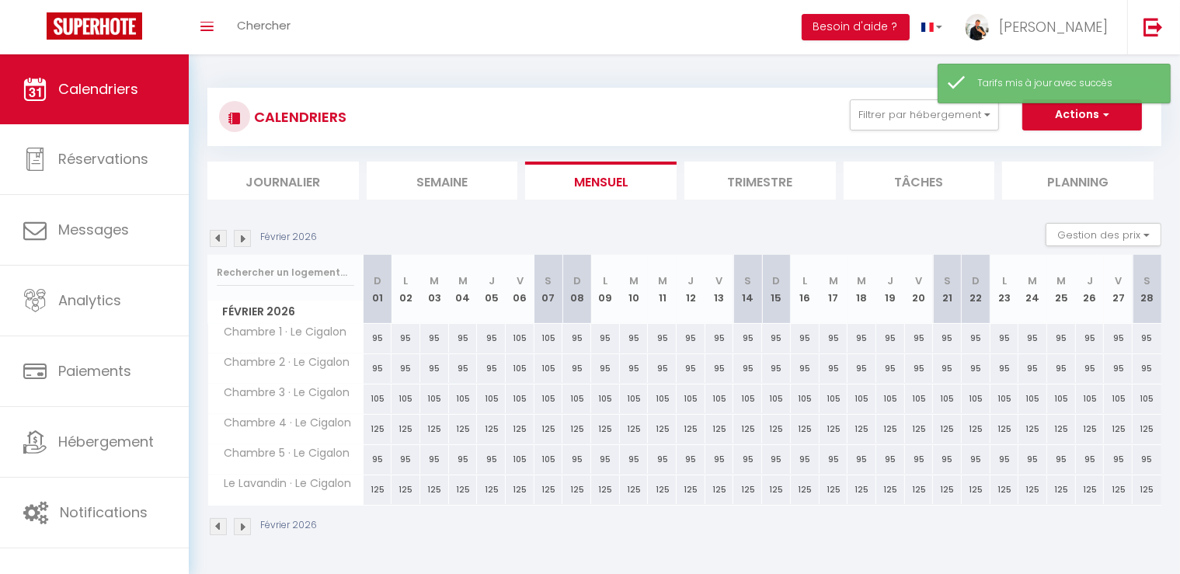
click at [519, 362] on div "105" at bounding box center [520, 368] width 29 height 29
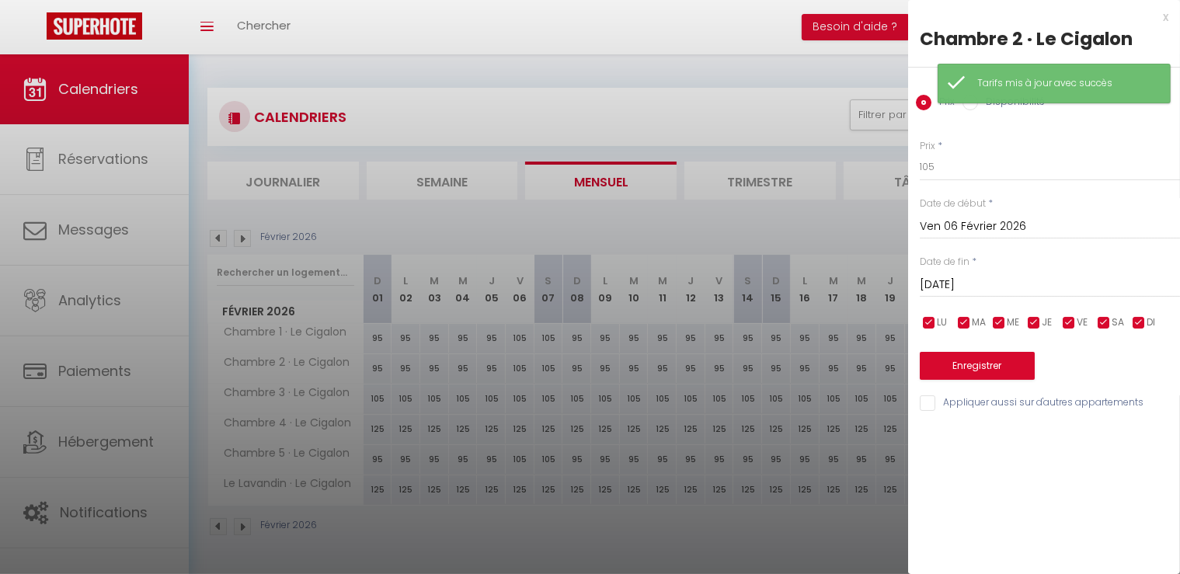
click at [519, 388] on div at bounding box center [590, 287] width 1180 height 574
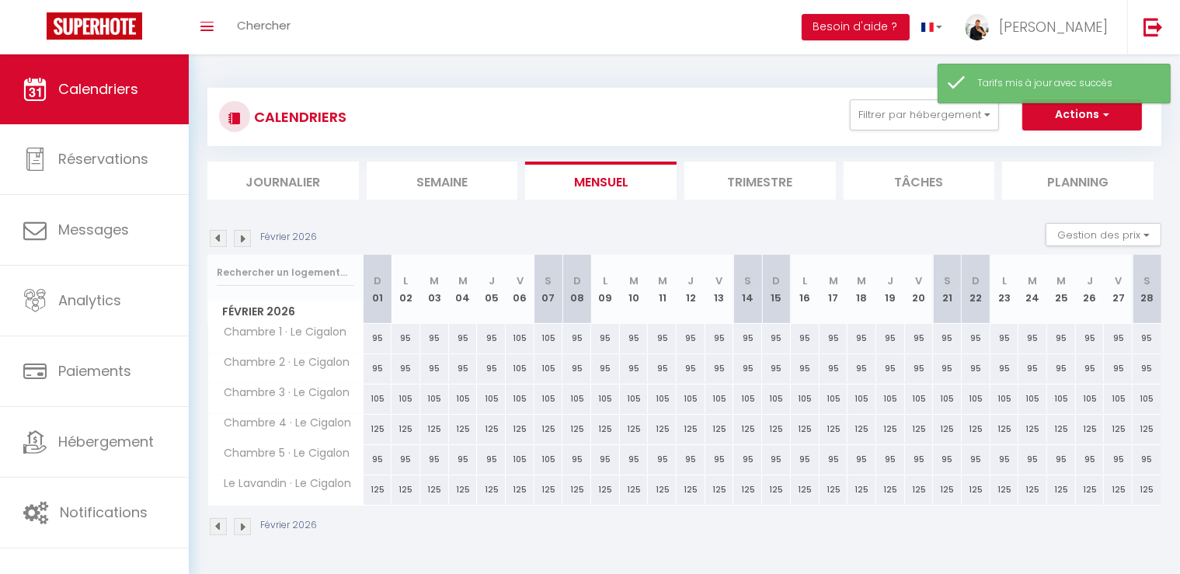
click at [519, 399] on div "105" at bounding box center [520, 399] width 29 height 29
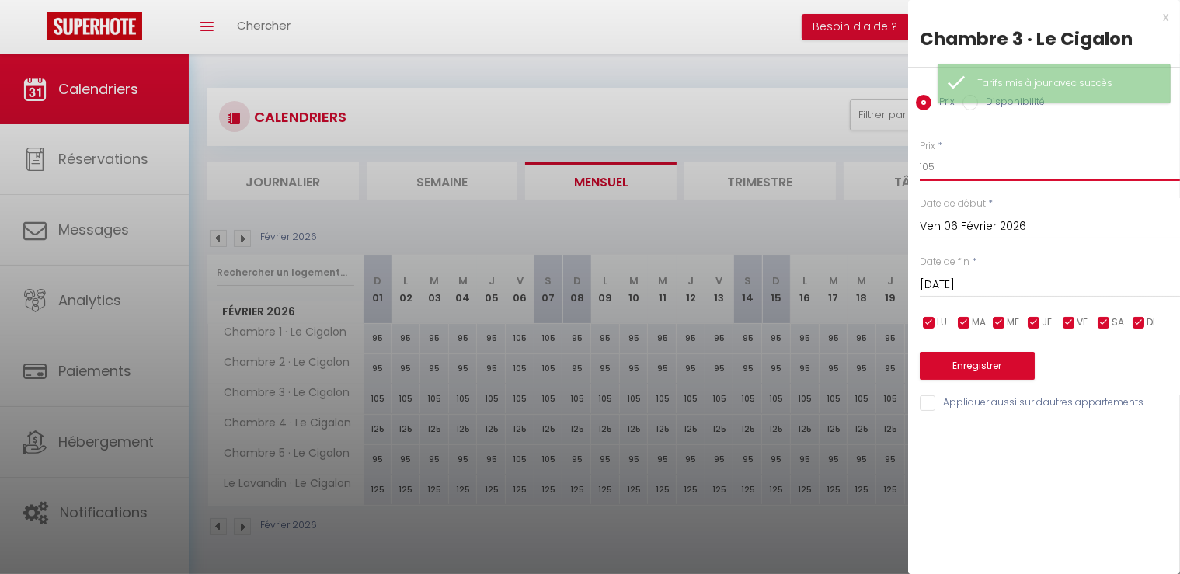
drag, startPoint x: 960, startPoint y: 155, endPoint x: 859, endPoint y: 158, distance: 100.3
click at [860, 158] on body "🟢 Des questions ou besoin d'assistance pour la migration AirBnB? Connectez-vous…" at bounding box center [590, 341] width 1180 height 574
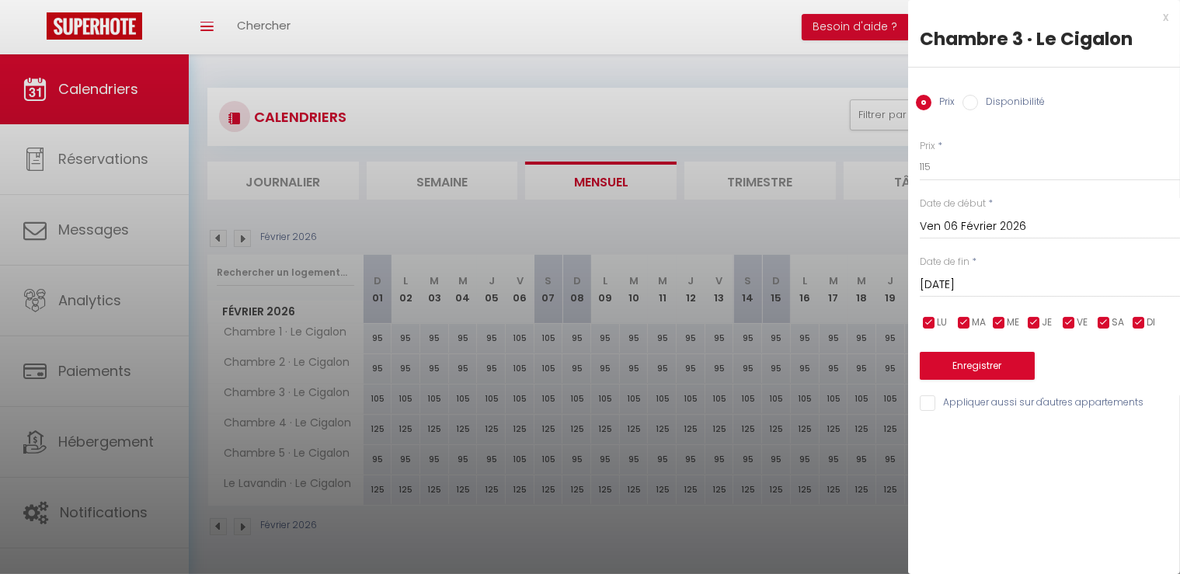
click at [945, 288] on input "Sam 07 Février 2026" at bounding box center [1050, 285] width 260 height 20
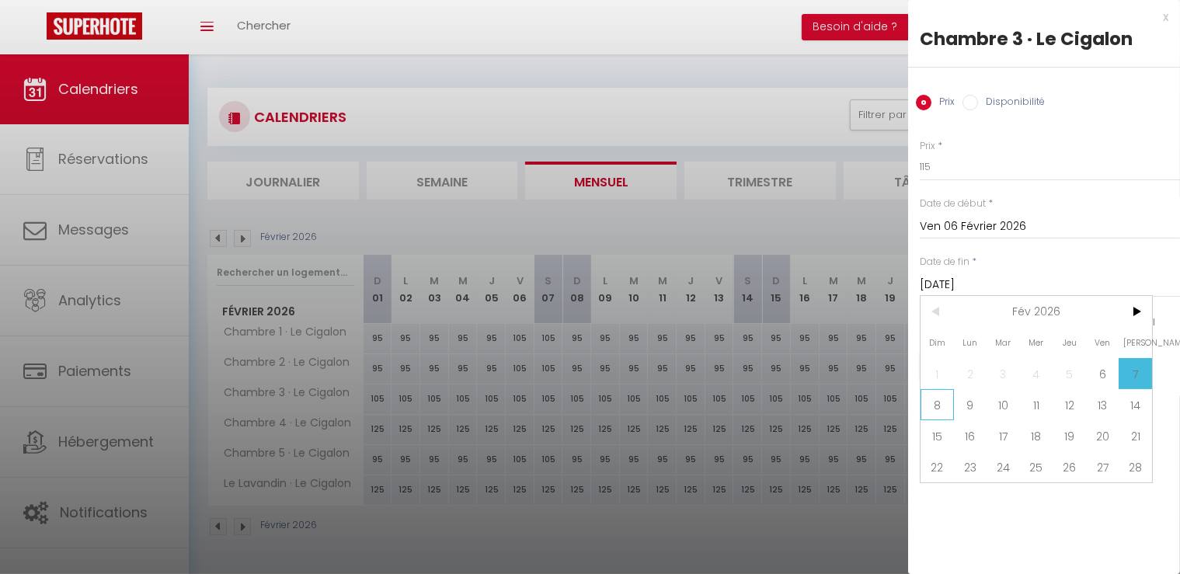
click at [935, 402] on span "8" at bounding box center [937, 404] width 33 height 31
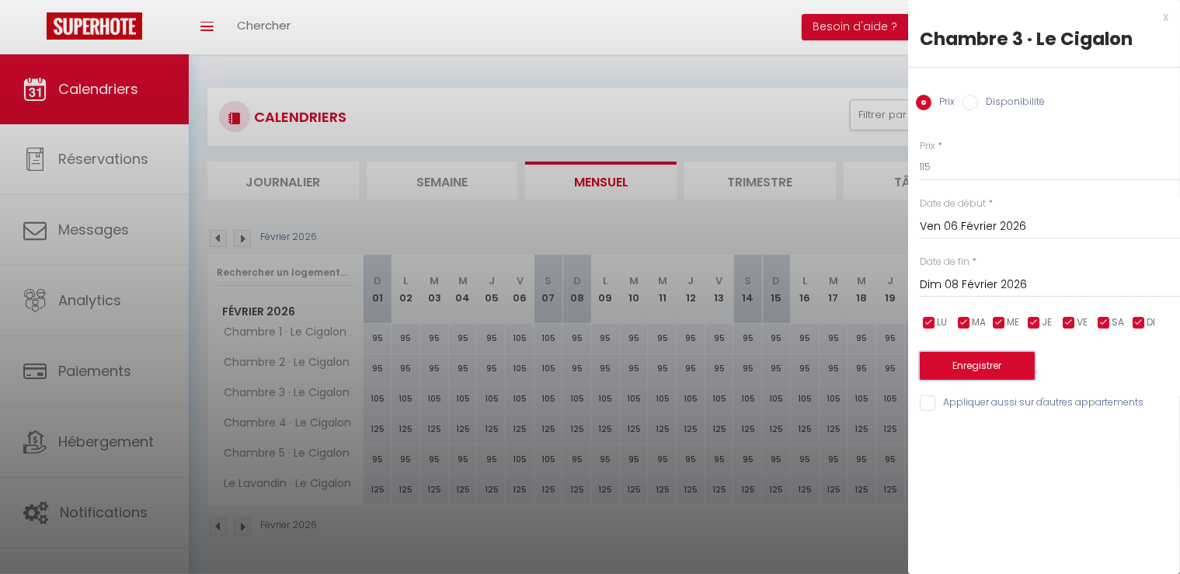
click at [961, 367] on button "Enregistrer" at bounding box center [977, 366] width 115 height 28
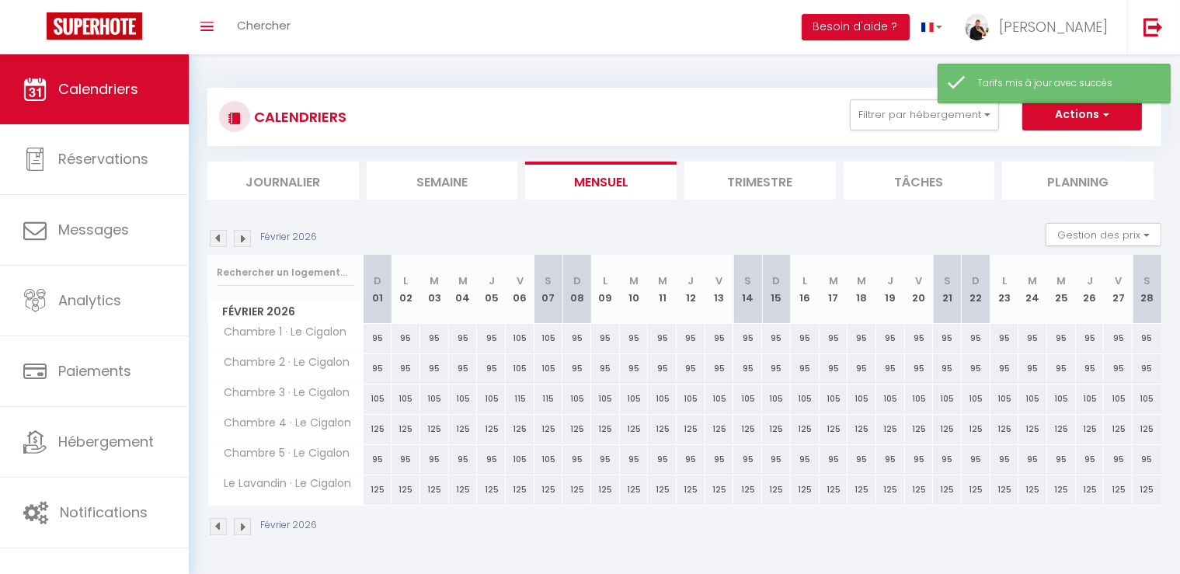
click at [556, 425] on div "125" at bounding box center [549, 429] width 29 height 29
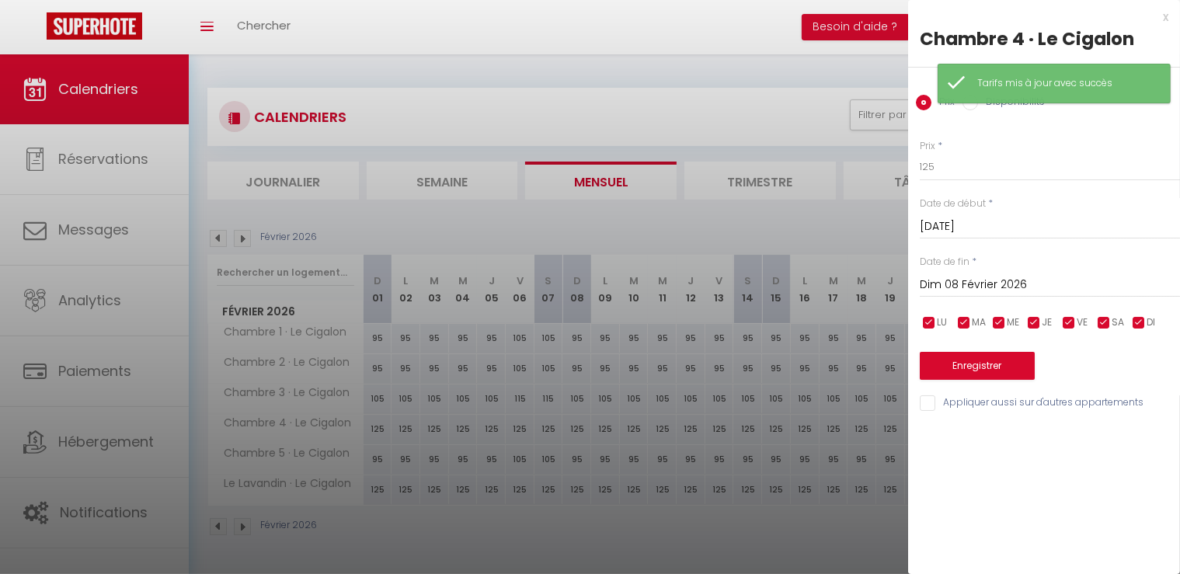
click at [961, 224] on input "Sam 07 Février 2026" at bounding box center [1050, 227] width 260 height 20
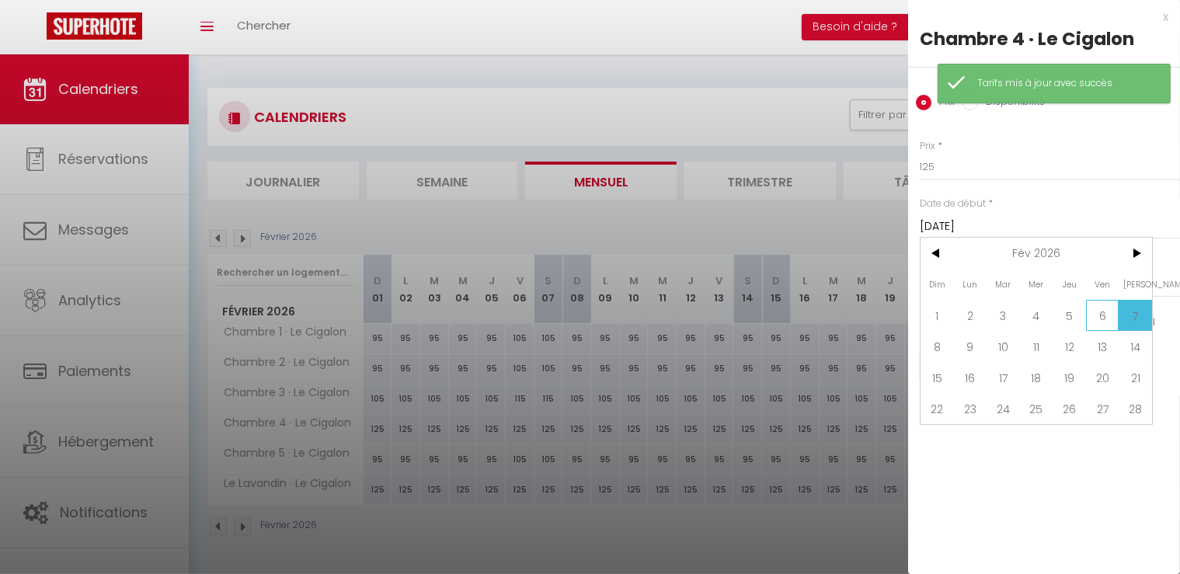
click at [1103, 316] on span "6" at bounding box center [1102, 315] width 33 height 31
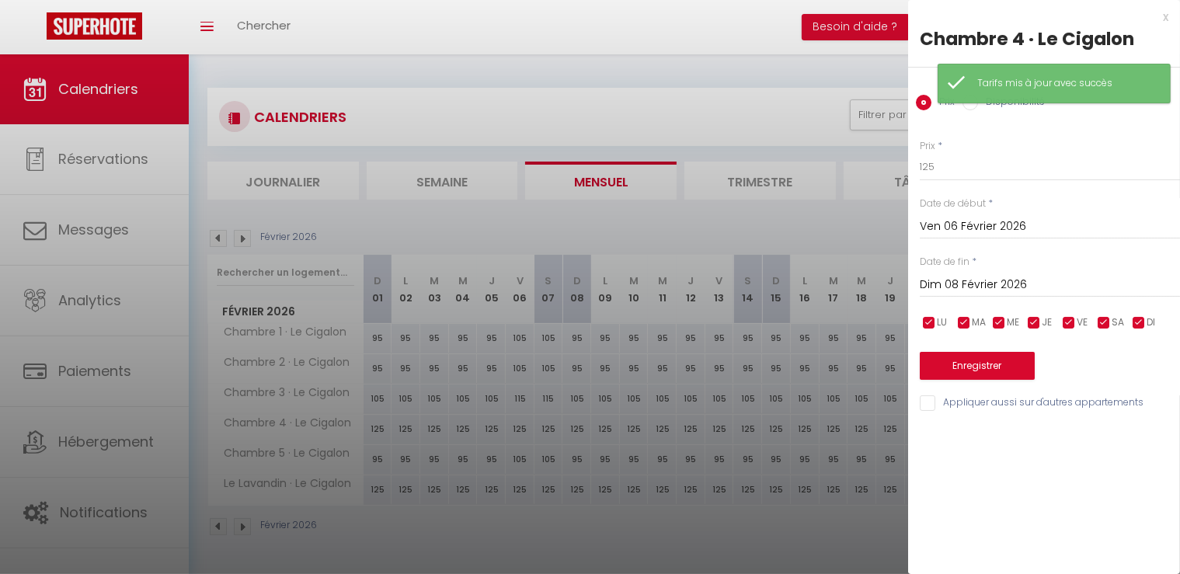
click at [946, 285] on input "Dim 08 Février 2026" at bounding box center [1050, 285] width 260 height 20
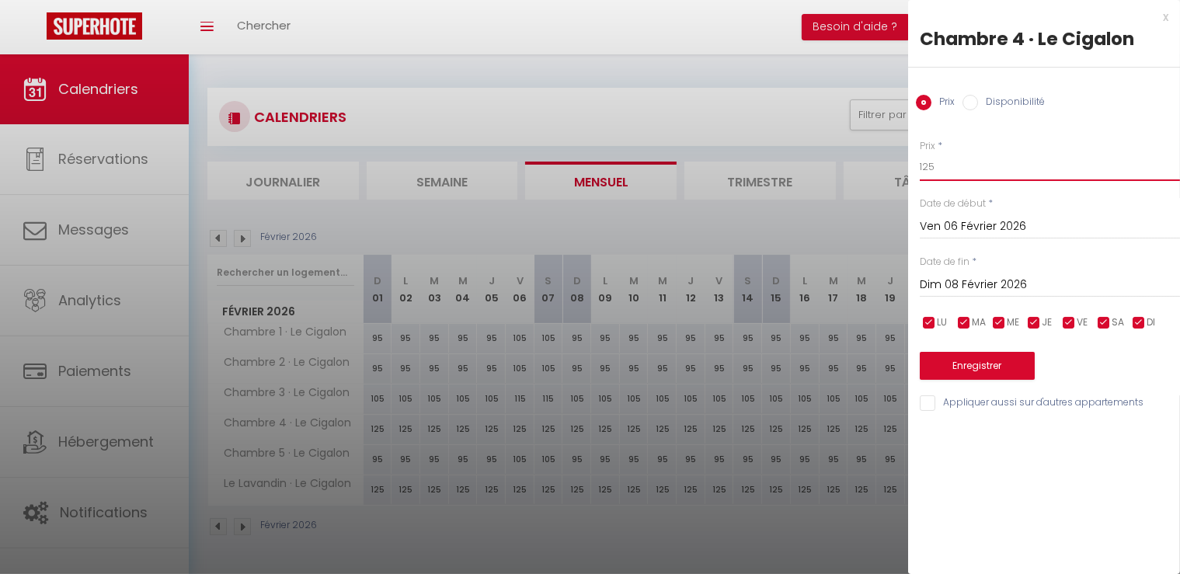
drag, startPoint x: 924, startPoint y: 167, endPoint x: 867, endPoint y: 160, distance: 57.1
click at [868, 160] on body "🟢 Des questions ou besoin d'assistance pour la migration AirBnB? Connectez-vous…" at bounding box center [590, 341] width 1180 height 574
click at [951, 400] on input "Appliquer aussi sur d'autres appartements" at bounding box center [1050, 403] width 260 height 16
click at [984, 360] on button "Enregistrer" at bounding box center [977, 366] width 115 height 28
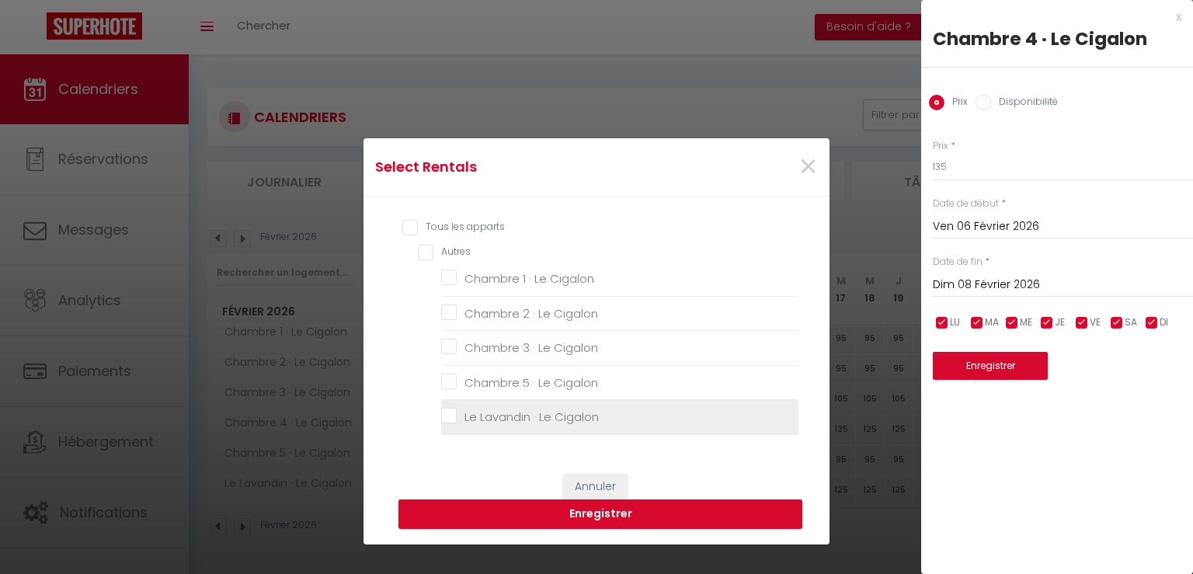
click at [556, 416] on Cigalon "Le Lavandin · Le Cigalon" at bounding box center [619, 417] width 357 height 16
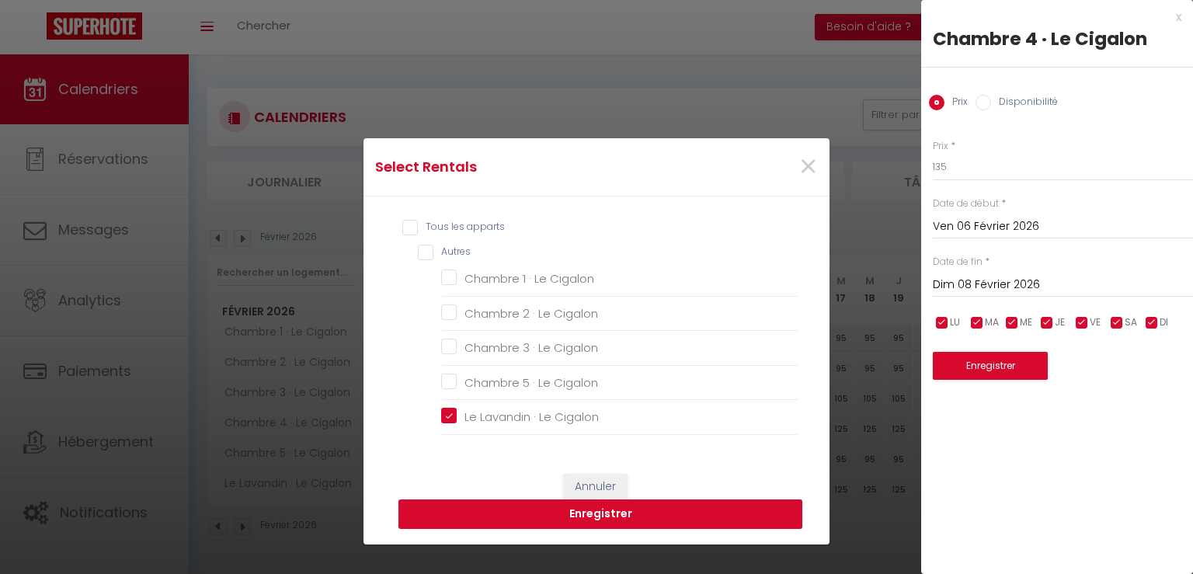
click at [581, 507] on button "Enregistrer" at bounding box center [601, 515] width 404 height 30
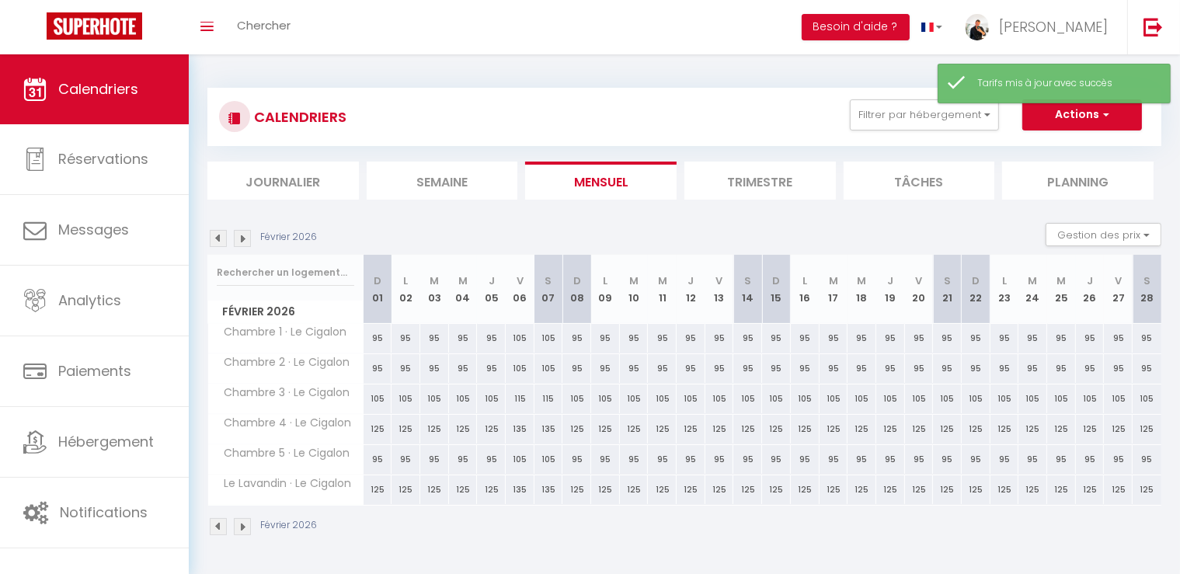
click at [718, 341] on div "95" at bounding box center [719, 338] width 29 height 29
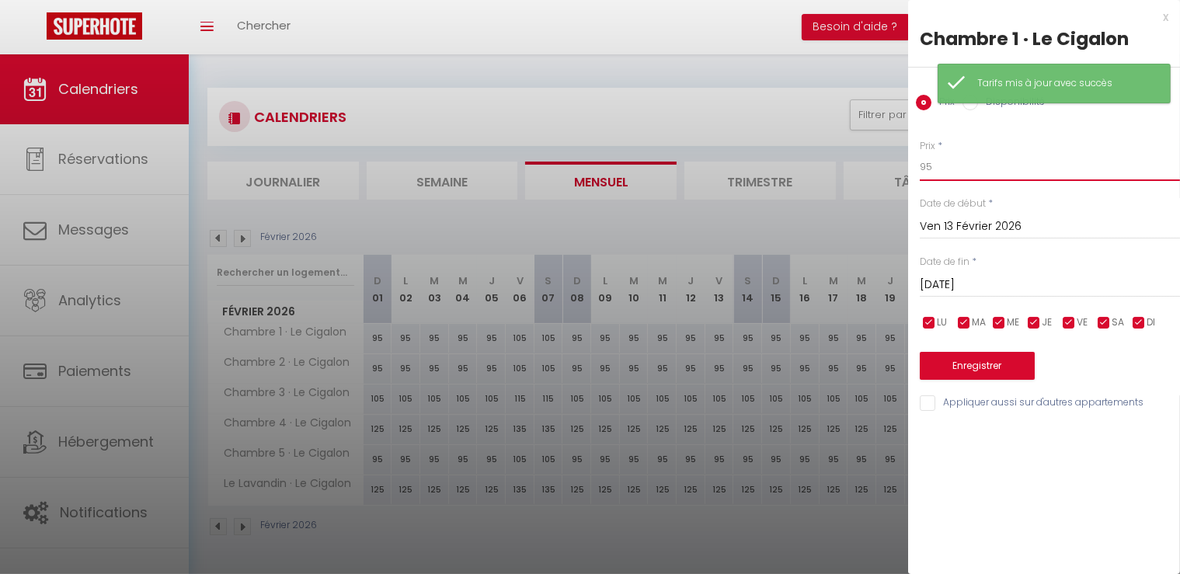
drag, startPoint x: 963, startPoint y: 163, endPoint x: 852, endPoint y: 166, distance: 111.1
click at [853, 165] on body "🟢 Des questions ou besoin d'assistance pour la migration AirBnB? Connectez-vous…" at bounding box center [590, 341] width 1180 height 574
click at [1002, 276] on input "Sam 14 Février 2026" at bounding box center [1050, 285] width 260 height 20
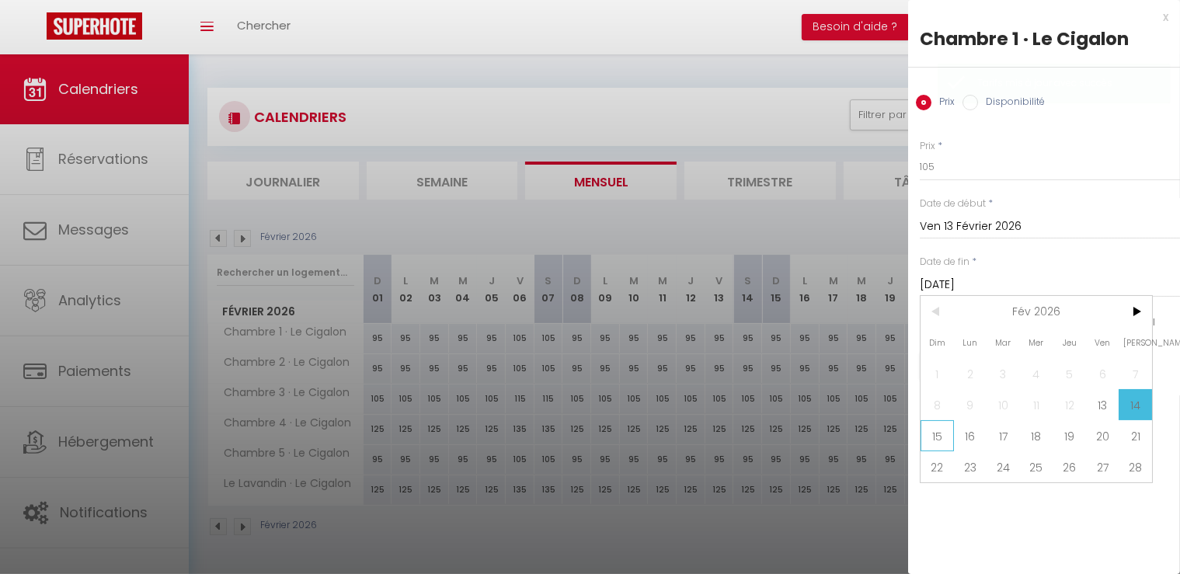
click at [933, 423] on span "15" at bounding box center [937, 435] width 33 height 31
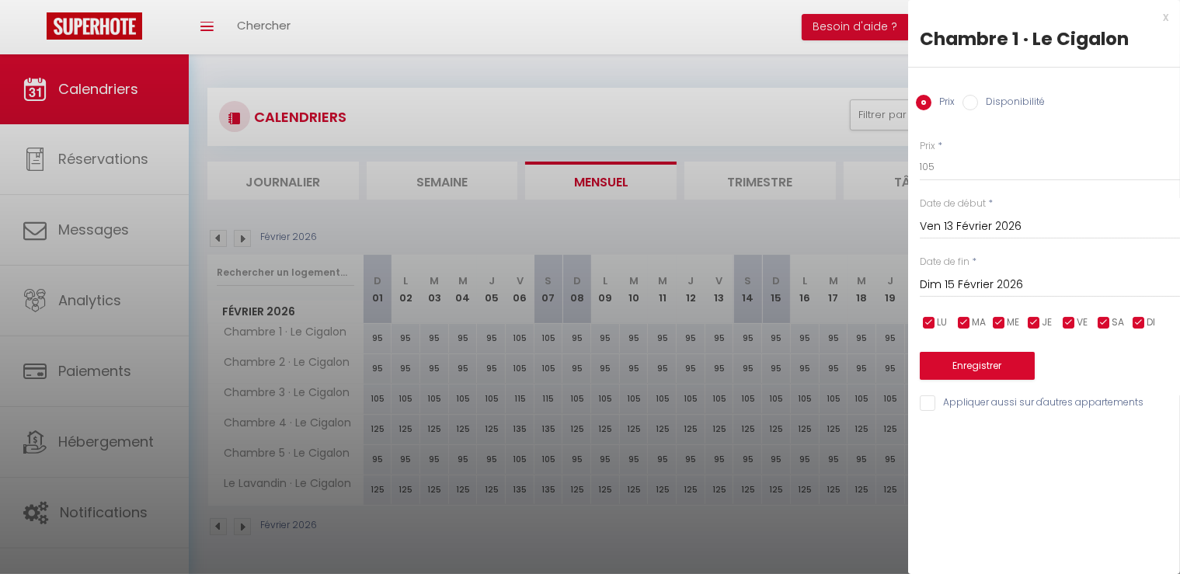
click at [941, 406] on input "Appliquer aussi sur d'autres appartements" at bounding box center [1050, 403] width 260 height 16
click at [960, 372] on button "Enregistrer" at bounding box center [977, 366] width 115 height 28
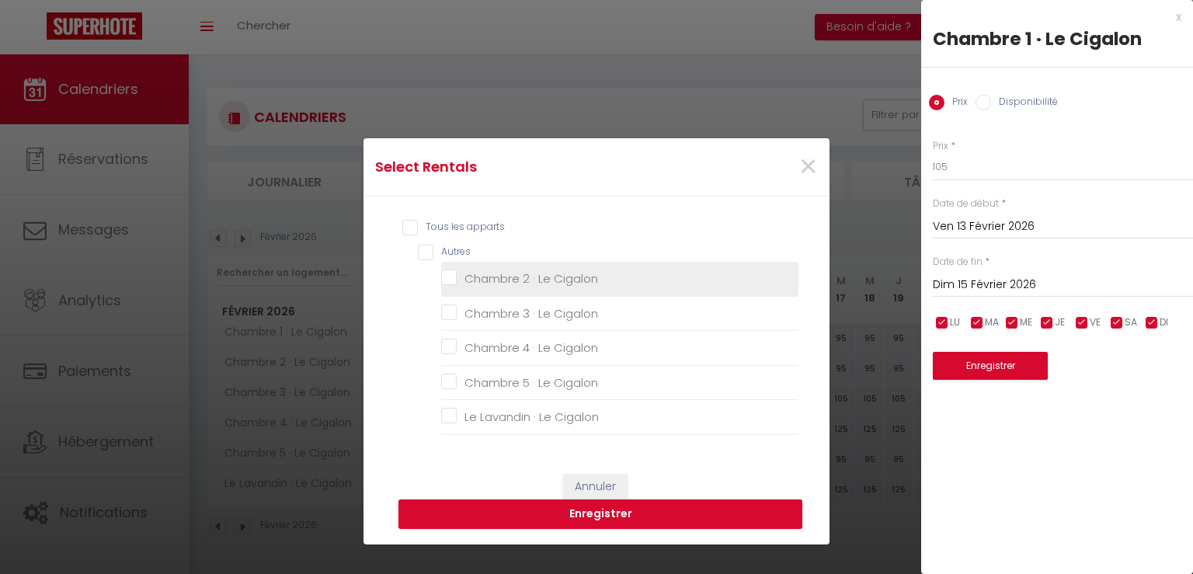
click at [451, 278] on Cigalon "Chambre 2 · Le Cigalon" at bounding box center [619, 279] width 357 height 16
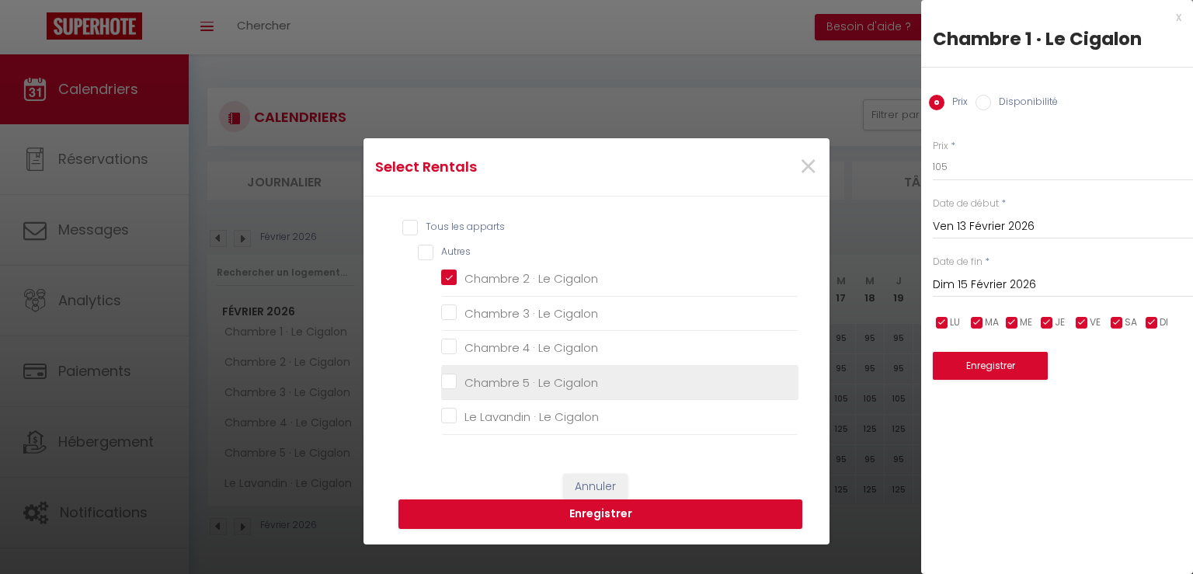
click at [441, 381] on Cigalon "Chambre 5 · Le Cigalon" at bounding box center [619, 383] width 357 height 16
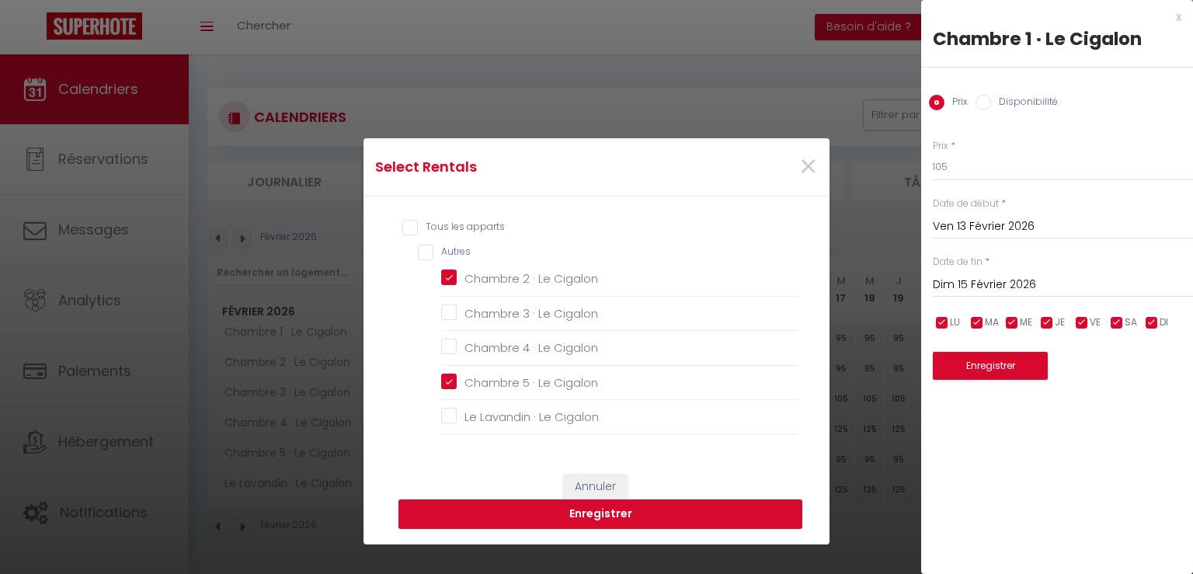
click at [541, 512] on button "Enregistrer" at bounding box center [601, 515] width 404 height 30
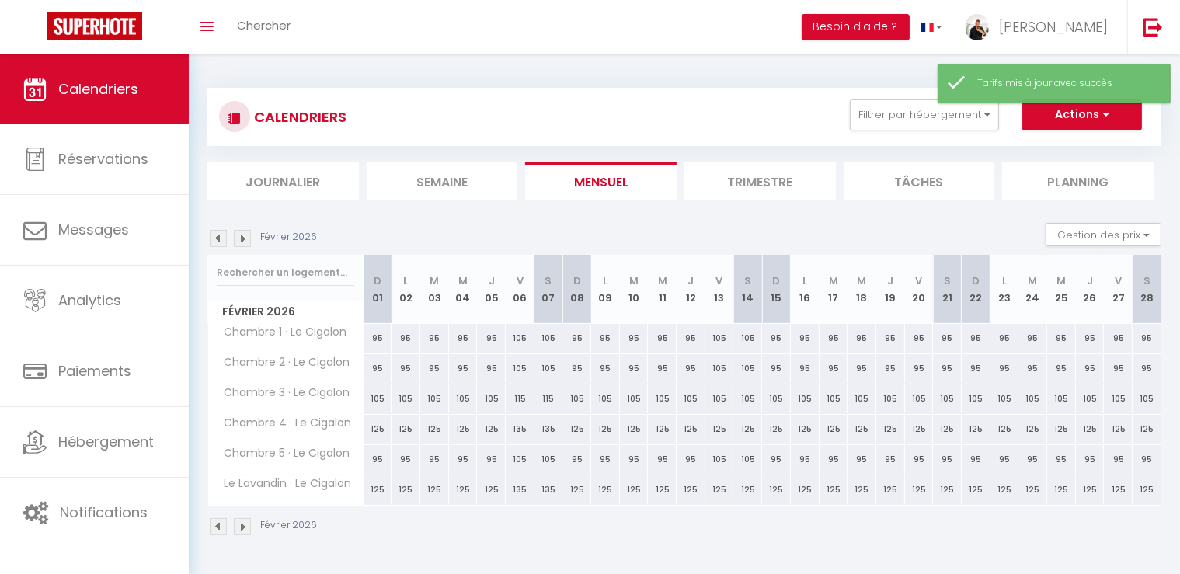
click at [722, 396] on div "105" at bounding box center [719, 399] width 29 height 29
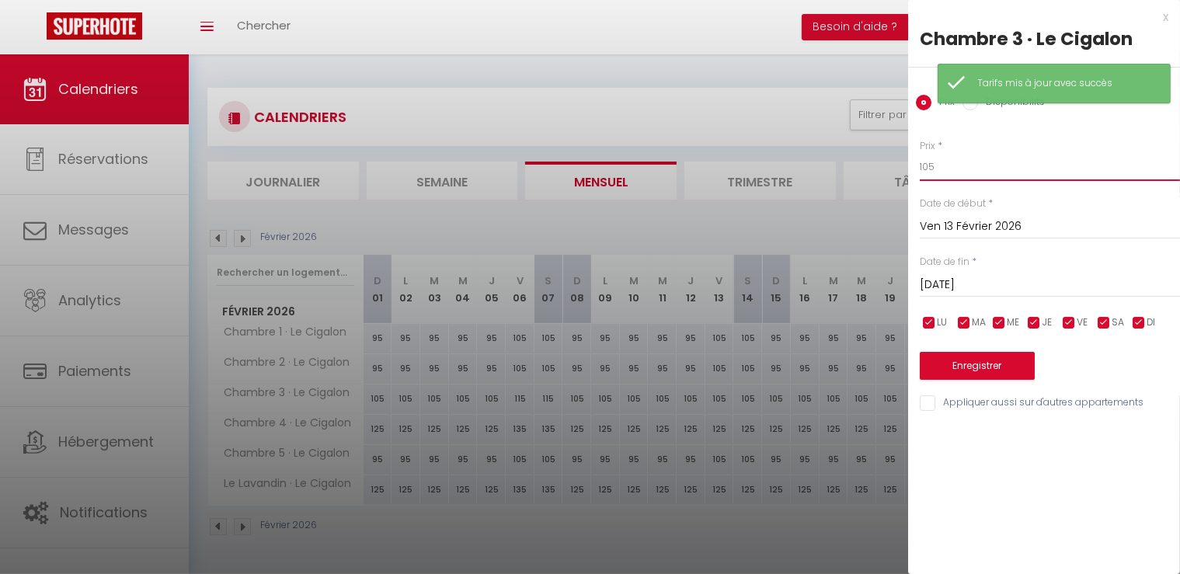
drag, startPoint x: 951, startPoint y: 173, endPoint x: 867, endPoint y: 164, distance: 84.4
click at [868, 164] on body "🟢 Des questions ou besoin d'assistance pour la migration AirBnB? Connectez-vous…" at bounding box center [590, 341] width 1180 height 574
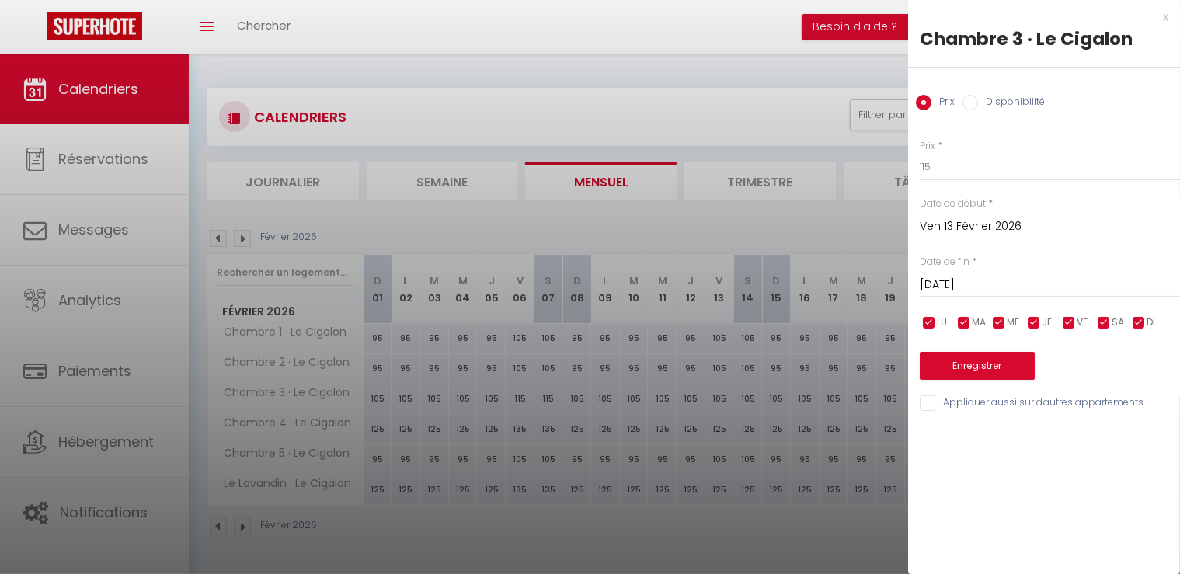
click at [977, 278] on input "Sam 14 Février 2026" at bounding box center [1050, 285] width 260 height 20
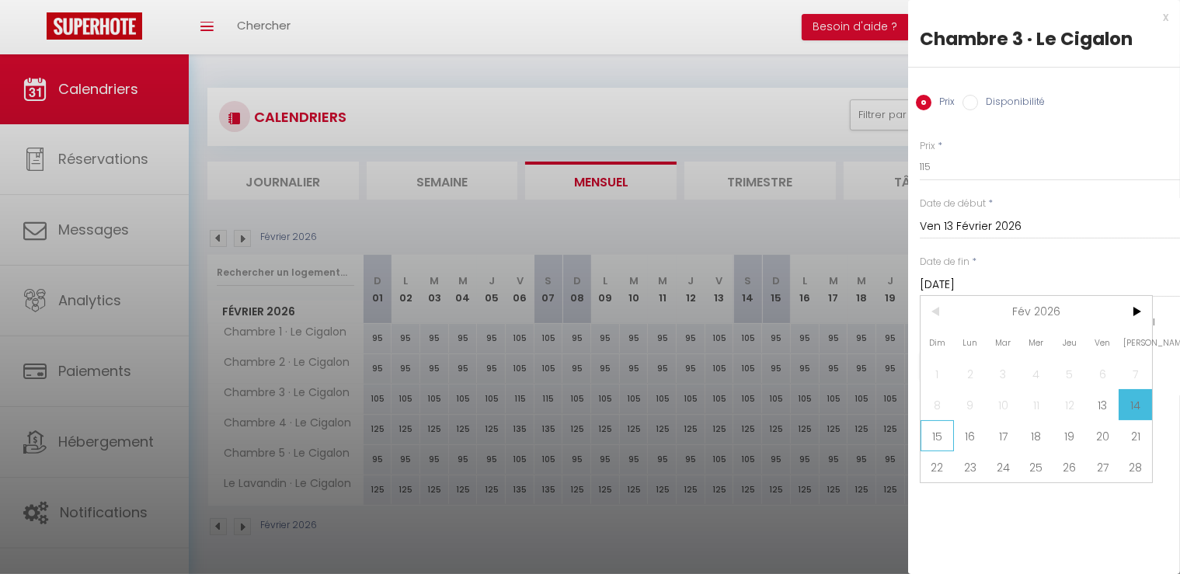
click at [935, 428] on span "15" at bounding box center [937, 435] width 33 height 31
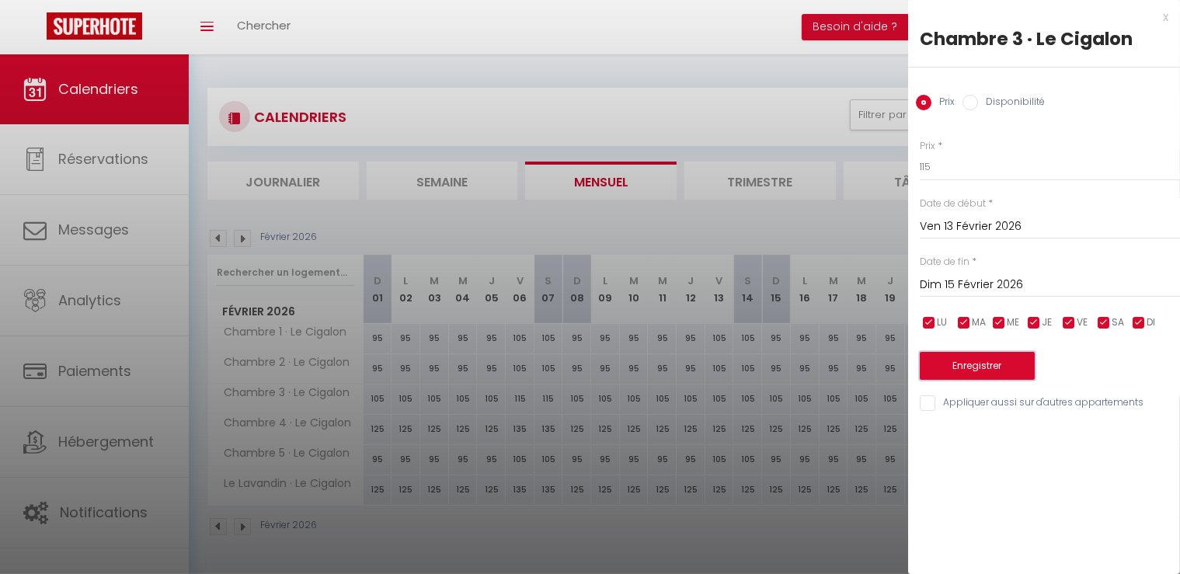
click at [964, 362] on button "Enregistrer" at bounding box center [977, 366] width 115 height 28
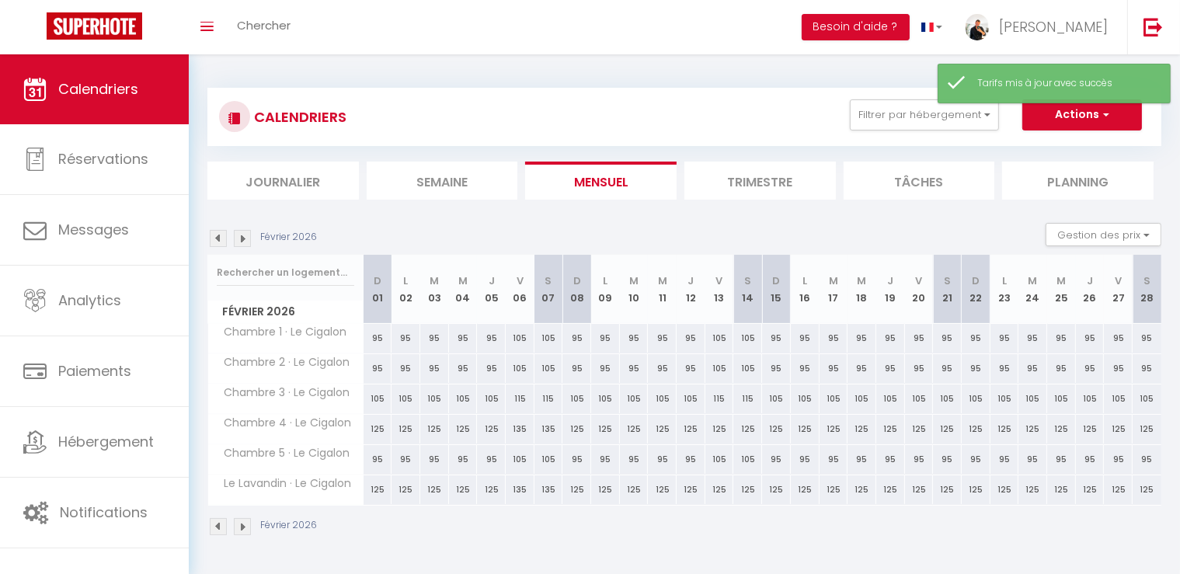
click at [723, 432] on div "125" at bounding box center [719, 429] width 29 height 29
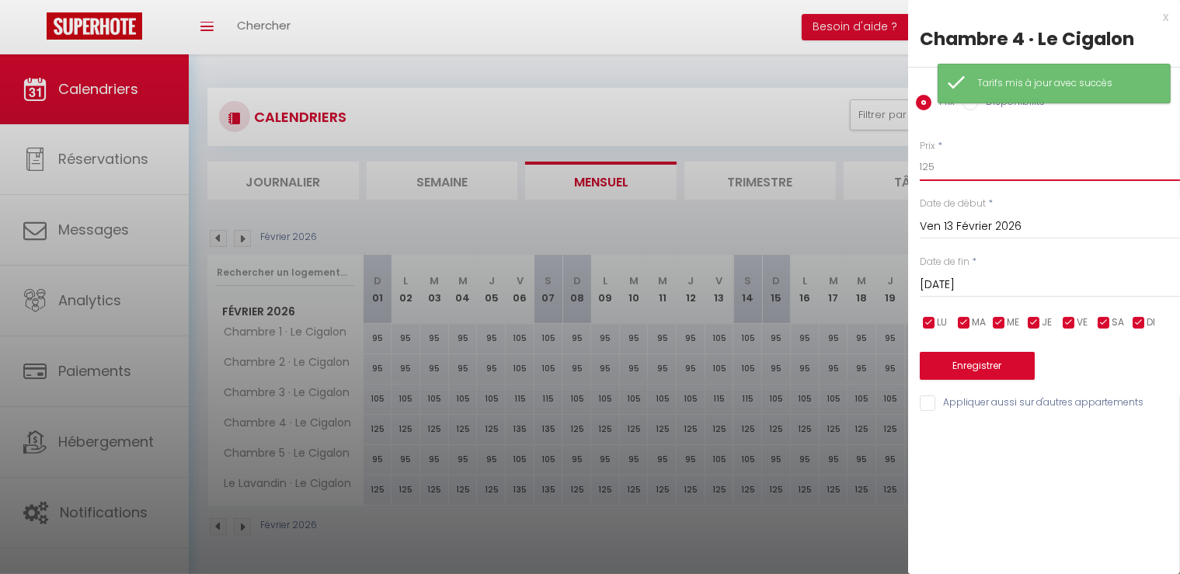
drag, startPoint x: 942, startPoint y: 161, endPoint x: 833, endPoint y: 165, distance: 109.6
click at [833, 165] on body "🟢 Des questions ou besoin d'assistance pour la migration AirBnB? Connectez-vous…" at bounding box center [590, 341] width 1180 height 574
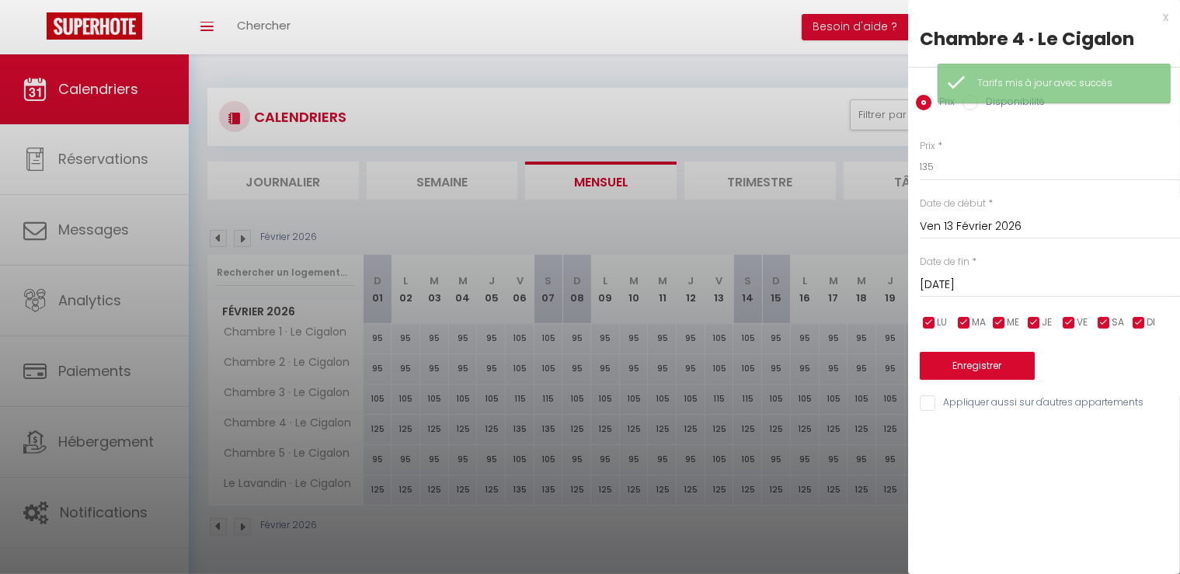
click at [982, 279] on input "Sam 14 Février 2026" at bounding box center [1050, 285] width 260 height 20
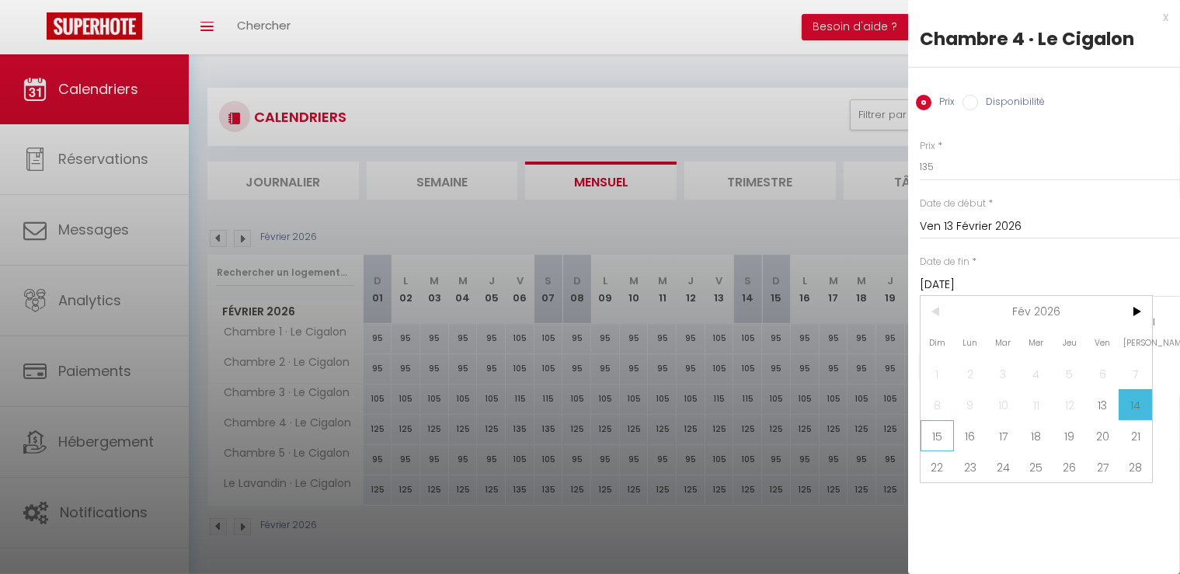
click at [946, 434] on span "15" at bounding box center [937, 435] width 33 height 31
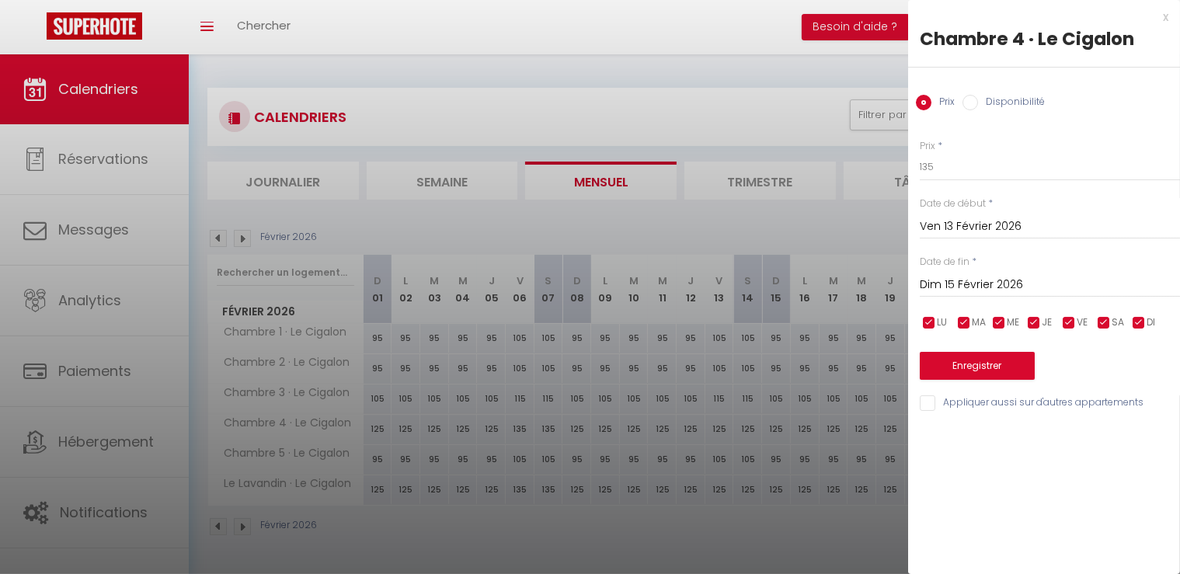
click at [932, 402] on input "Appliquer aussi sur d'autres appartements" at bounding box center [1050, 403] width 260 height 16
click at [963, 366] on button "Enregistrer" at bounding box center [977, 366] width 115 height 28
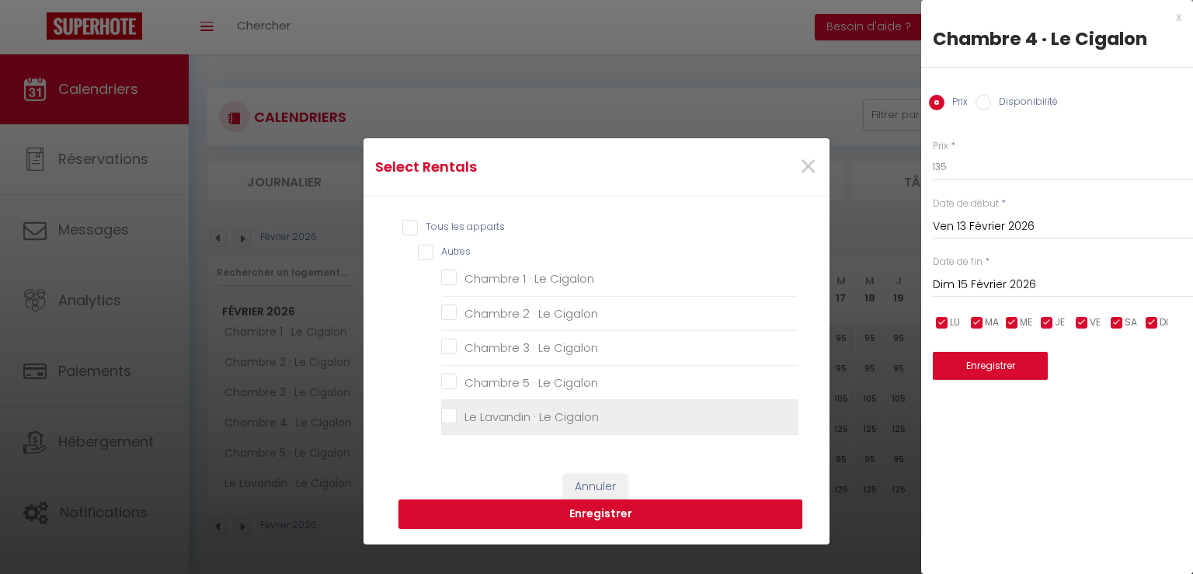
click at [528, 421] on Cigalon "Le Lavandin · Le Cigalon" at bounding box center [619, 417] width 357 height 16
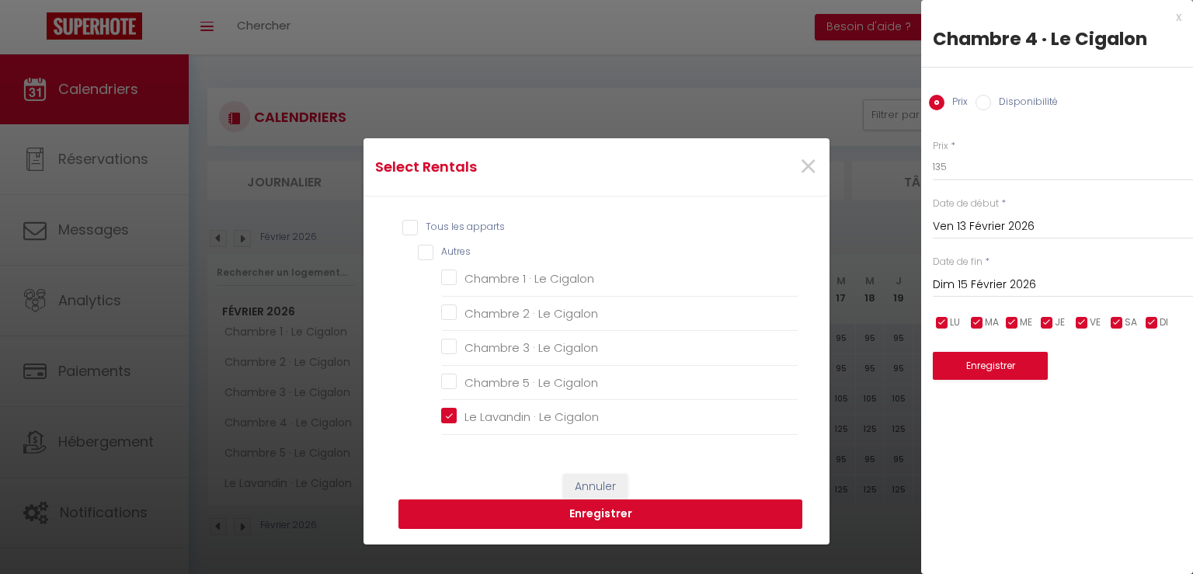
click at [574, 515] on button "Enregistrer" at bounding box center [601, 515] width 404 height 30
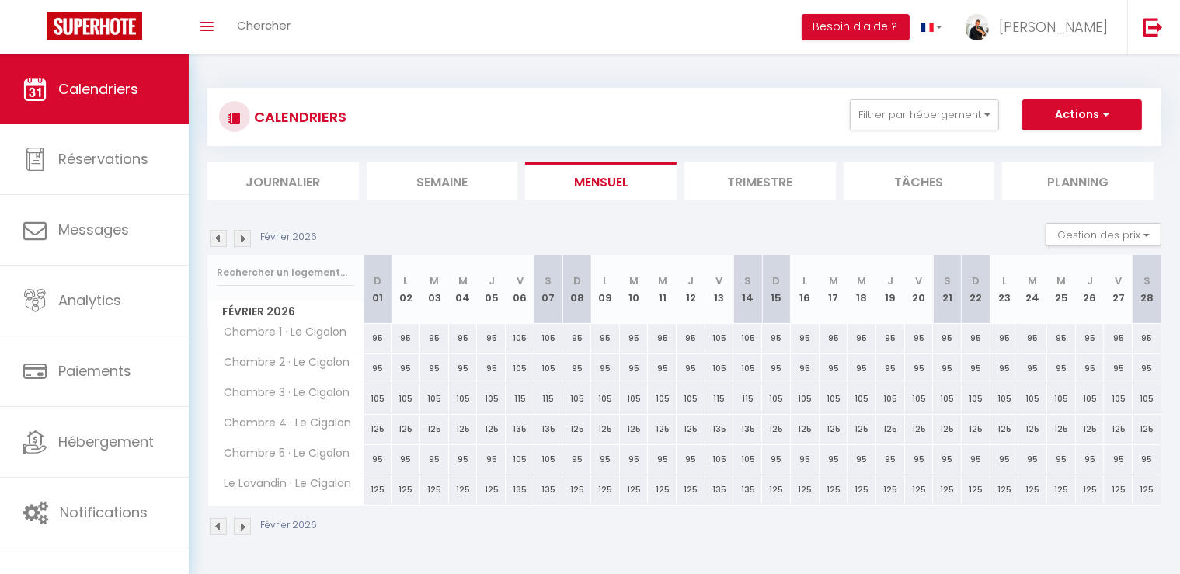
click at [918, 335] on div "95" at bounding box center [919, 338] width 29 height 29
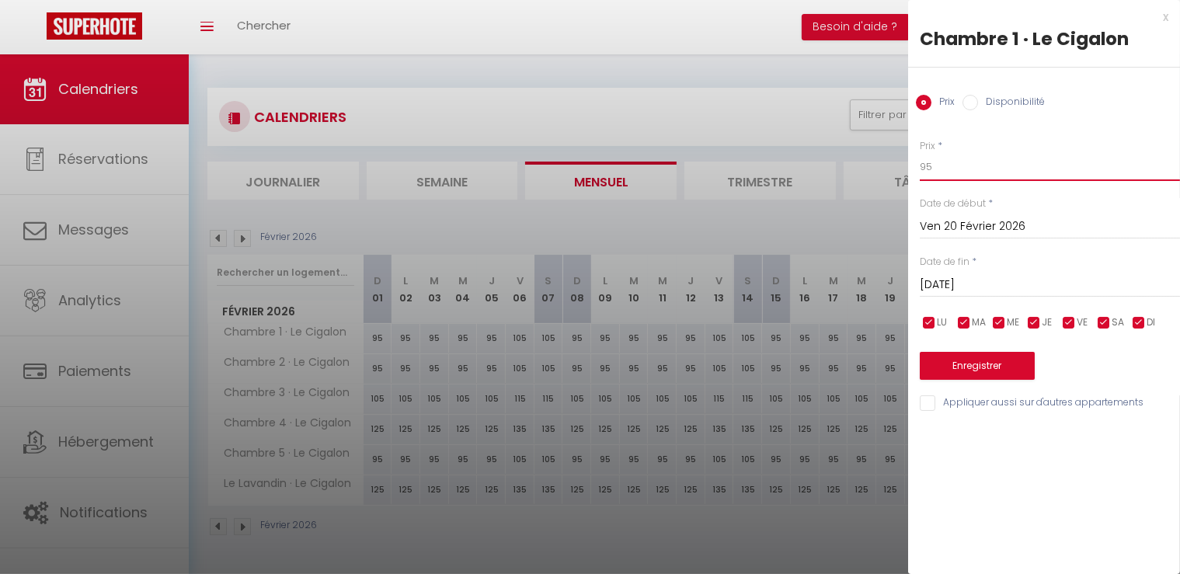
drag, startPoint x: 976, startPoint y: 167, endPoint x: 702, endPoint y: 173, distance: 273.6
click at [702, 173] on body "🟢 Des questions ou besoin d'assistance pour la migration AirBnB? Connectez-vous…" at bounding box center [590, 341] width 1180 height 574
click at [946, 287] on input "Sam 21 Février 2026" at bounding box center [1050, 285] width 260 height 20
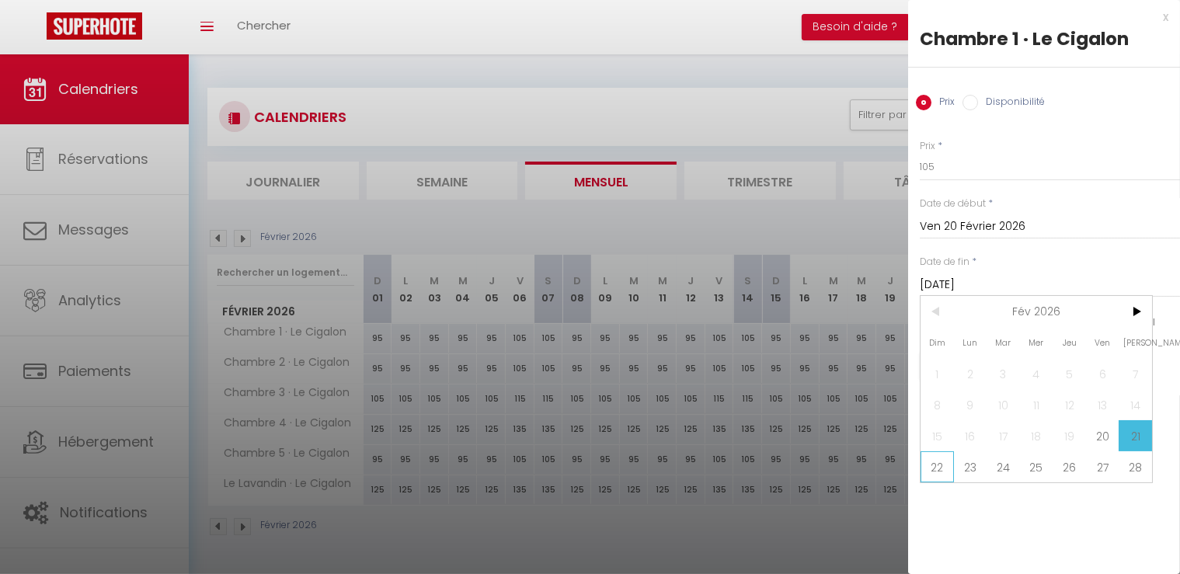
click at [935, 465] on span "22" at bounding box center [937, 466] width 33 height 31
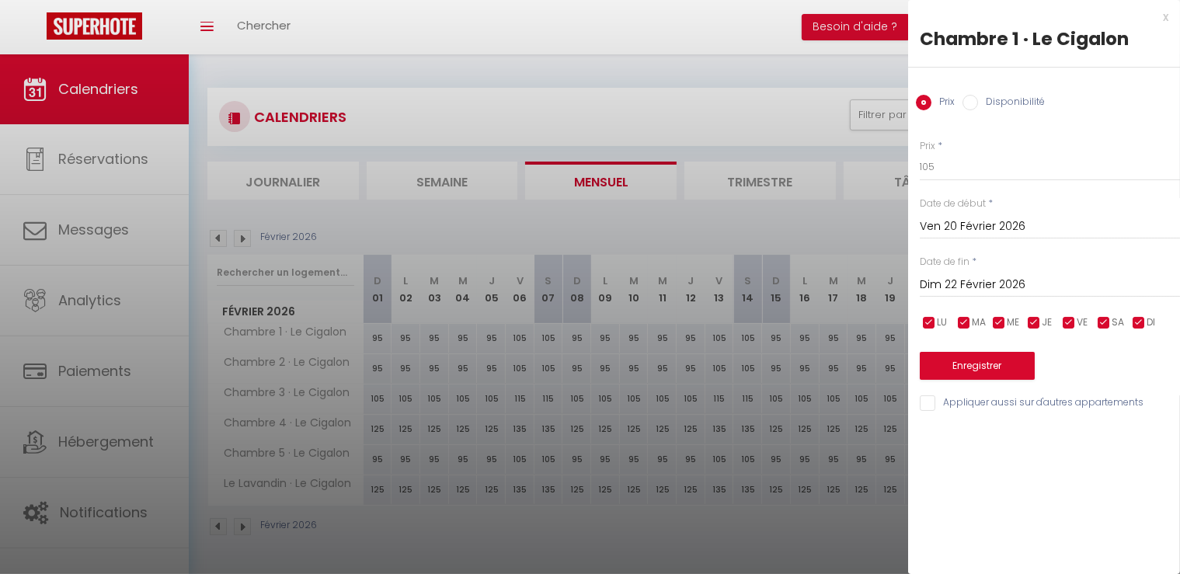
click at [942, 409] on input "Appliquer aussi sur d'autres appartements" at bounding box center [1050, 403] width 260 height 16
click at [967, 366] on button "Enregistrer" at bounding box center [977, 366] width 115 height 28
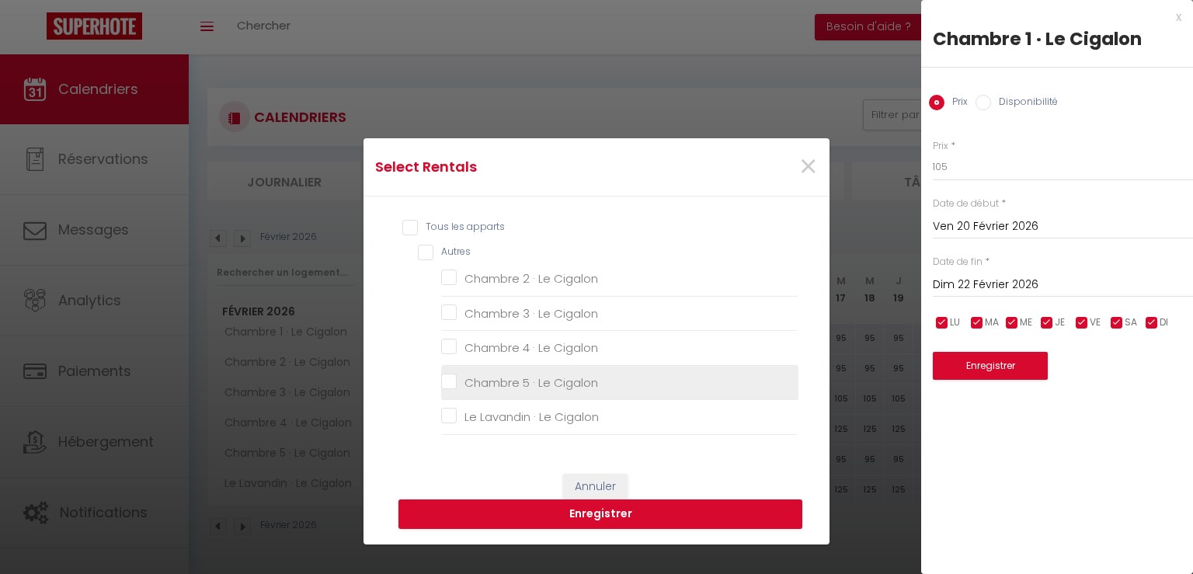
drag, startPoint x: 442, startPoint y: 279, endPoint x: 462, endPoint y: 374, distance: 96.8
click at [442, 279] on Cigalon "Chambre 2 · Le Cigalon" at bounding box center [619, 279] width 357 height 16
click at [443, 381] on Cigalon "Chambre 5 · Le Cigalon" at bounding box center [619, 383] width 357 height 16
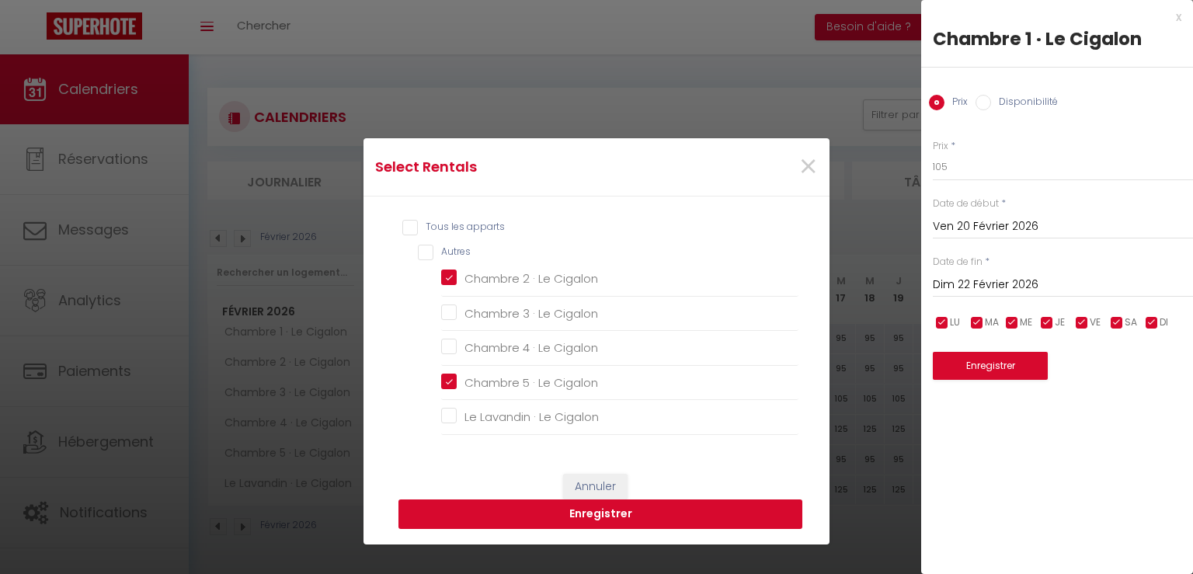
click at [562, 510] on button "Enregistrer" at bounding box center [601, 515] width 404 height 30
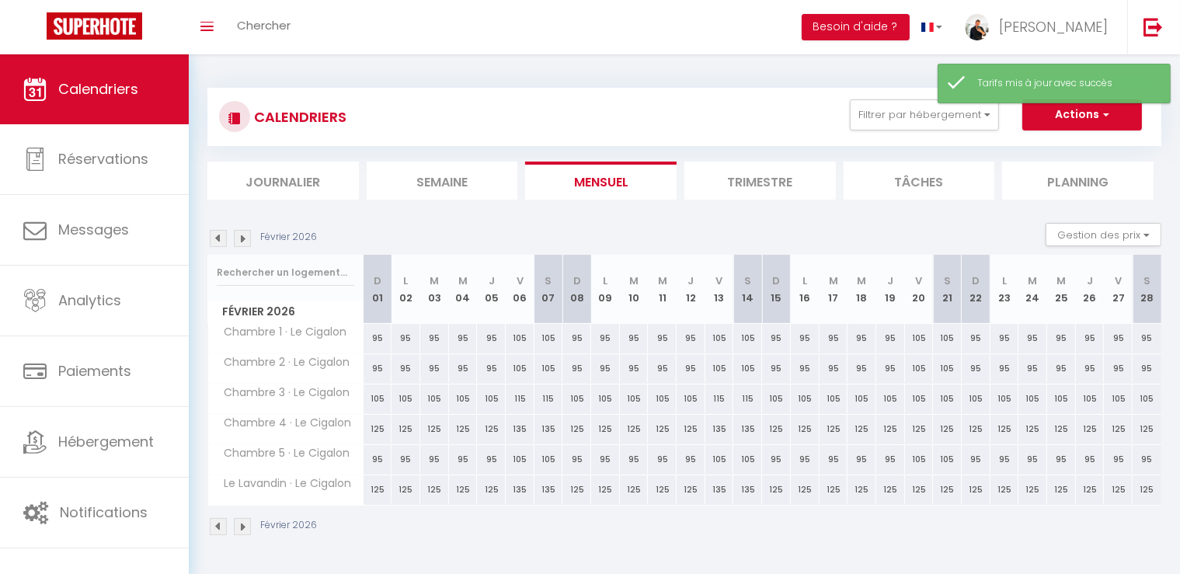
click at [946, 403] on div "105" at bounding box center [947, 399] width 29 height 29
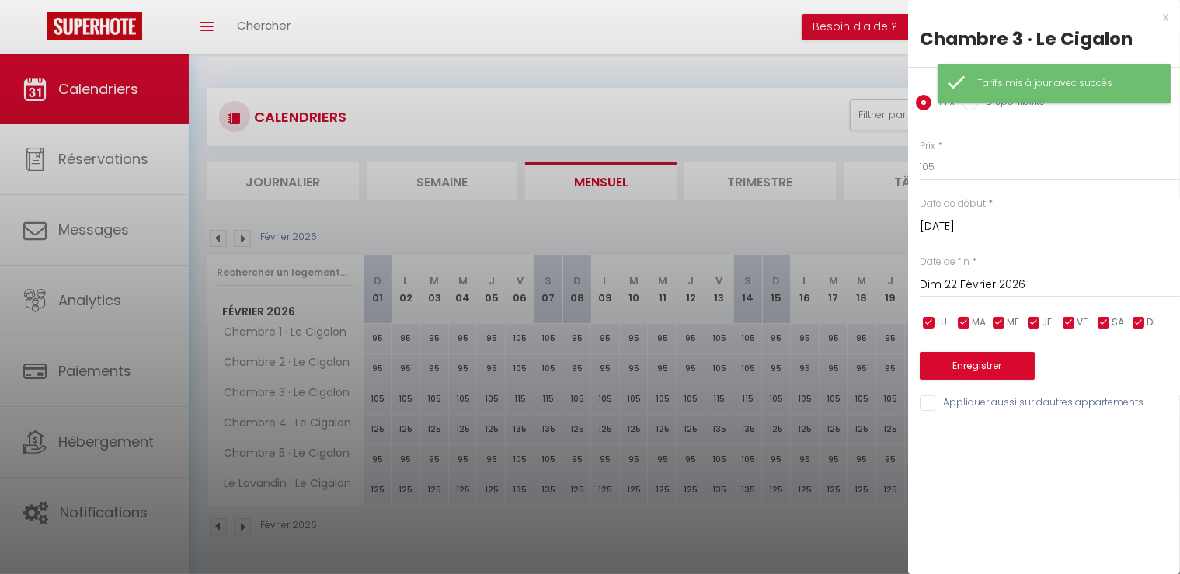
click at [962, 228] on input "Sam 21 Février 2026" at bounding box center [1050, 227] width 260 height 20
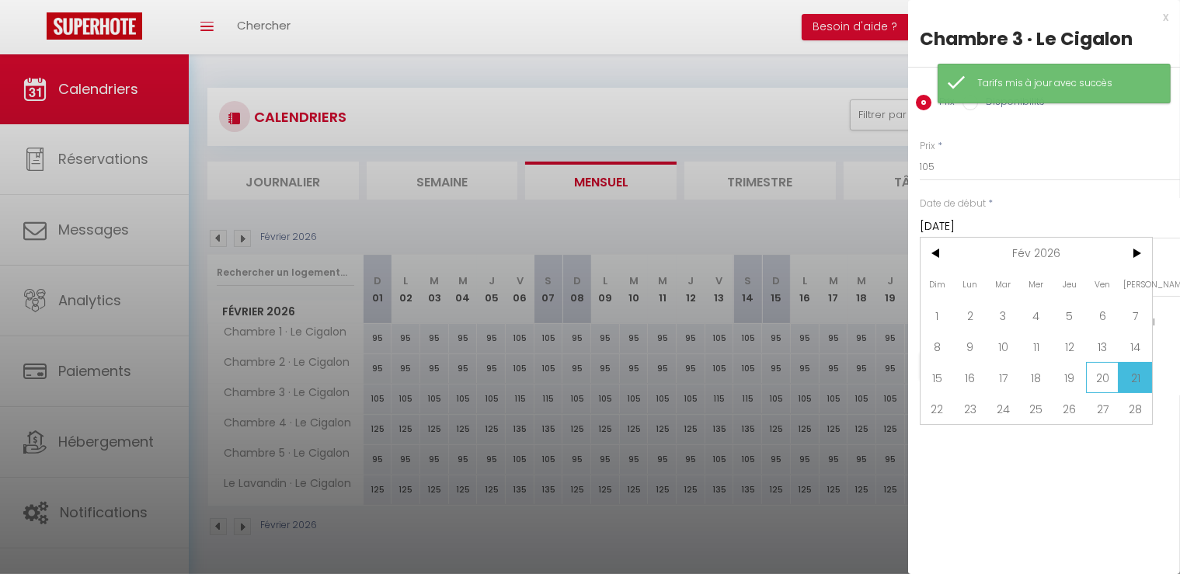
click at [1111, 372] on span "20" at bounding box center [1102, 377] width 33 height 31
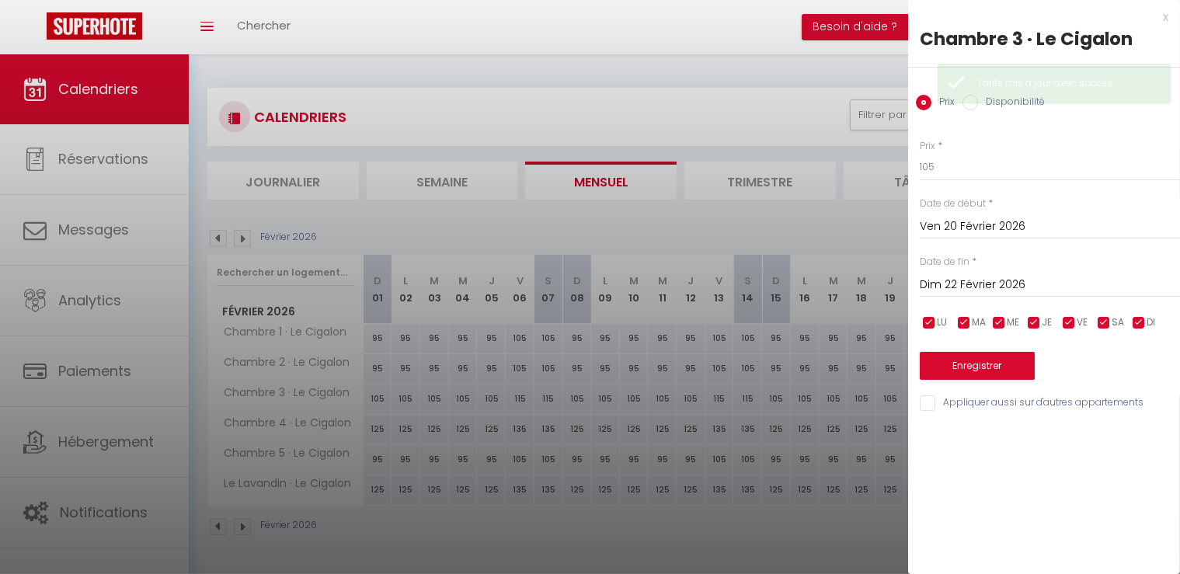
click at [941, 284] on input "Dim 22 Février 2026" at bounding box center [1050, 285] width 260 height 20
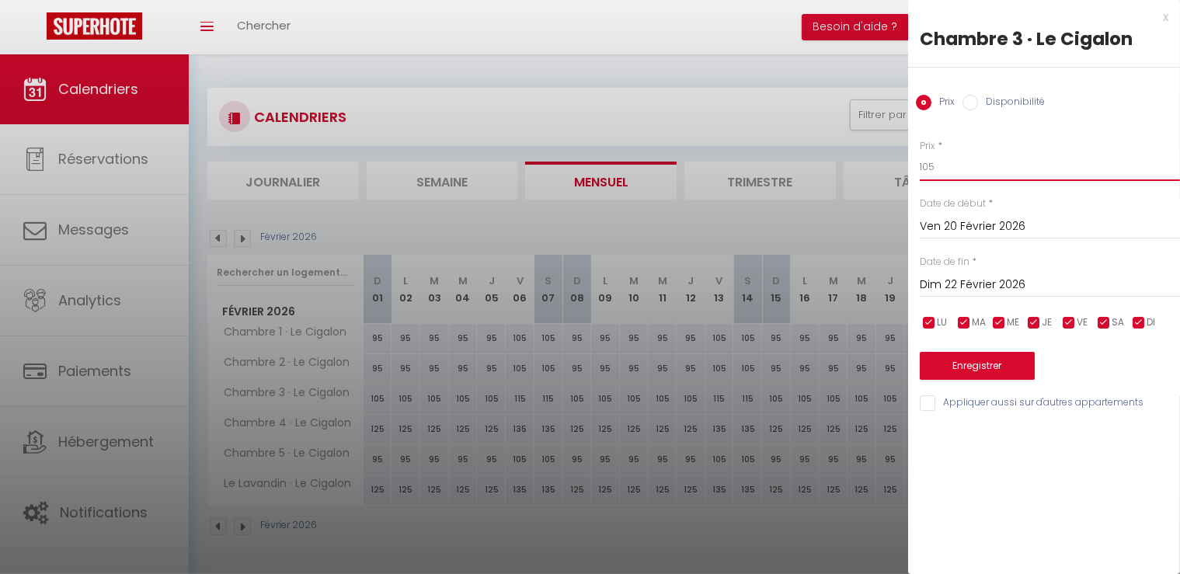
drag, startPoint x: 929, startPoint y: 164, endPoint x: 825, endPoint y: 159, distance: 104.2
click at [825, 159] on body "🟢 Des questions ou besoin d'assistance pour la migration AirBnB? Connectez-vous…" at bounding box center [590, 341] width 1180 height 574
click at [981, 364] on button "Enregistrer" at bounding box center [977, 366] width 115 height 28
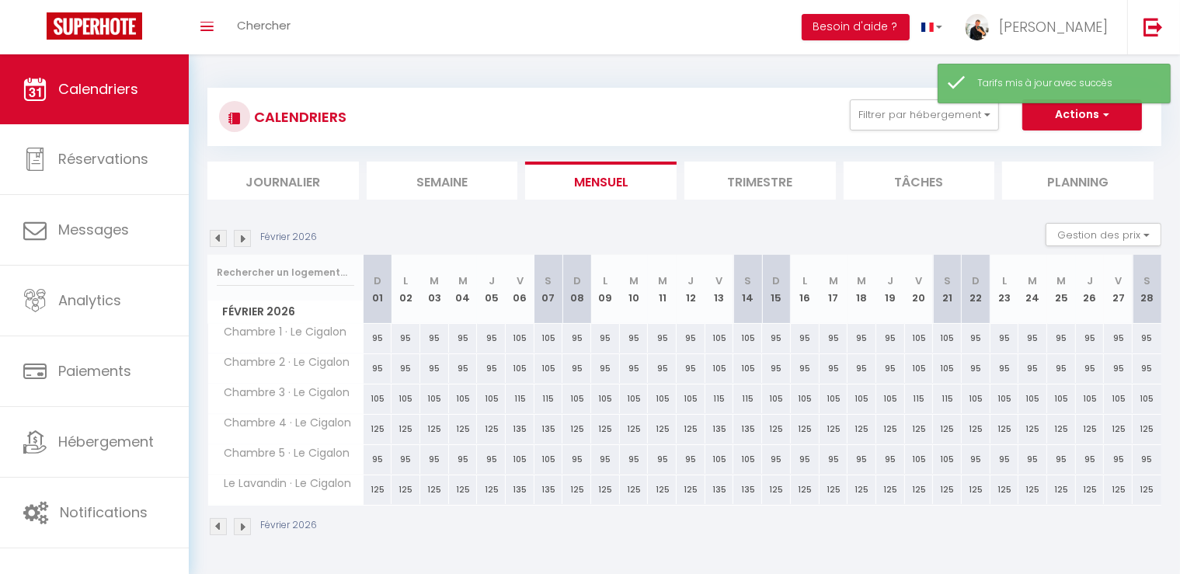
click at [949, 427] on div "125" at bounding box center [947, 429] width 29 height 29
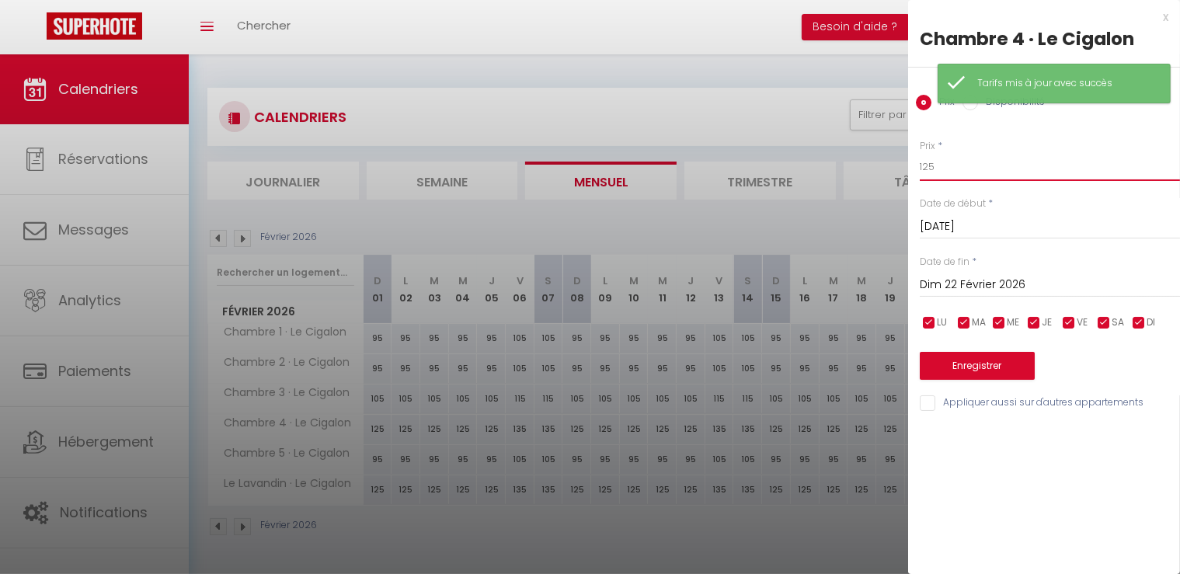
drag, startPoint x: 946, startPoint y: 167, endPoint x: 837, endPoint y: 162, distance: 109.7
click at [837, 162] on body "🟢 Des questions ou besoin d'assistance pour la migration AirBnB? Connectez-vous…" at bounding box center [590, 341] width 1180 height 574
click at [935, 203] on label "Date de début" at bounding box center [953, 204] width 66 height 15
click at [935, 217] on input "Sam 21 Février 2026" at bounding box center [1050, 227] width 260 height 20
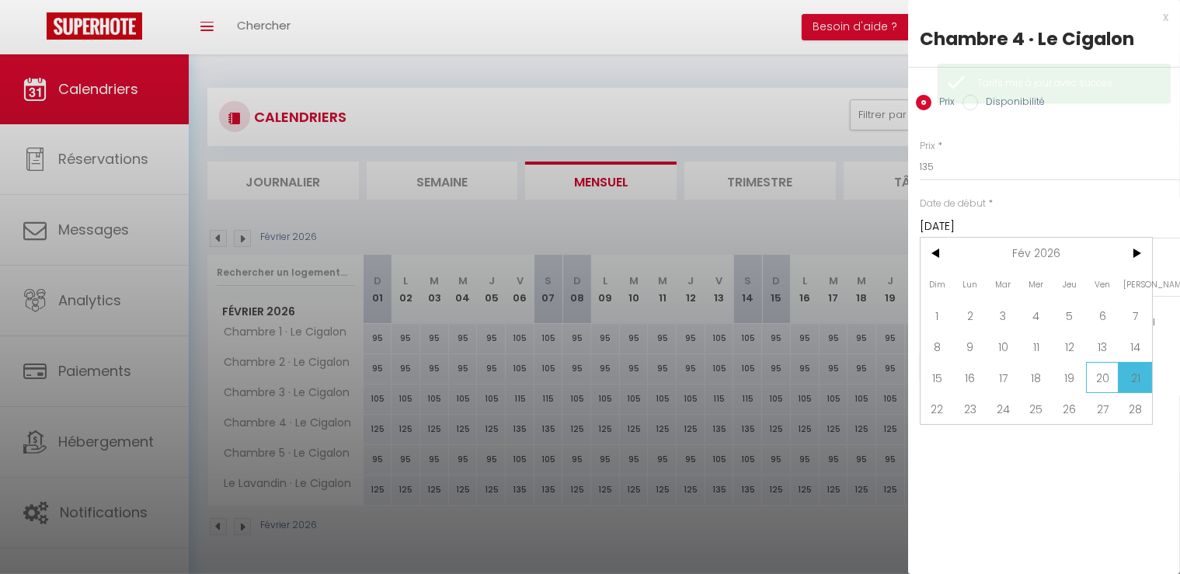
click at [1092, 374] on span "20" at bounding box center [1102, 377] width 33 height 31
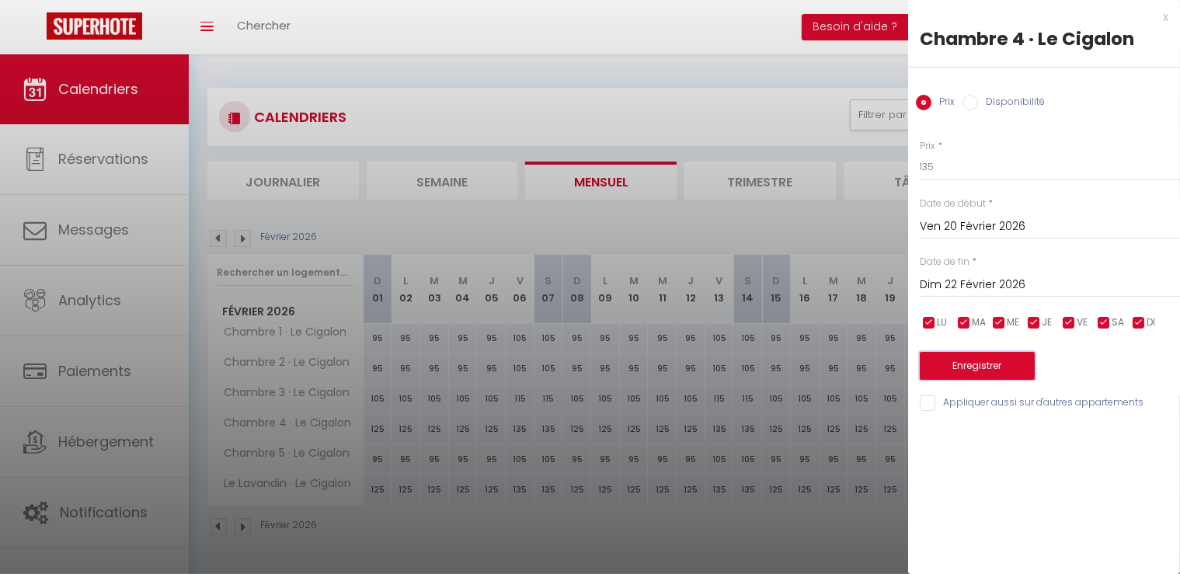
click at [960, 363] on button "Enregistrer" at bounding box center [977, 366] width 115 height 28
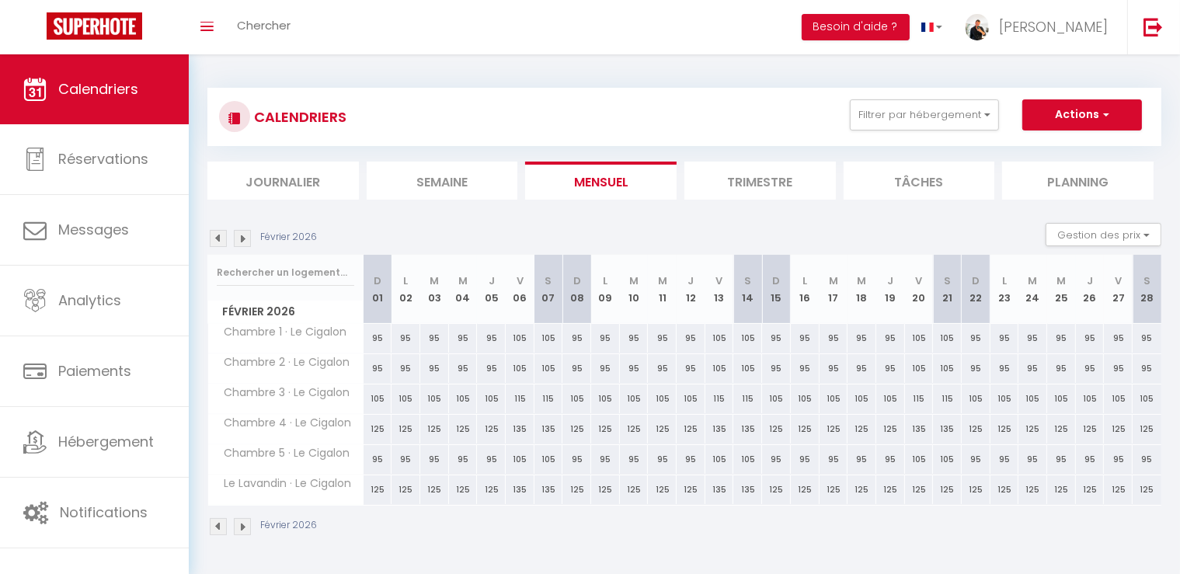
click at [921, 486] on div "125" at bounding box center [919, 489] width 29 height 29
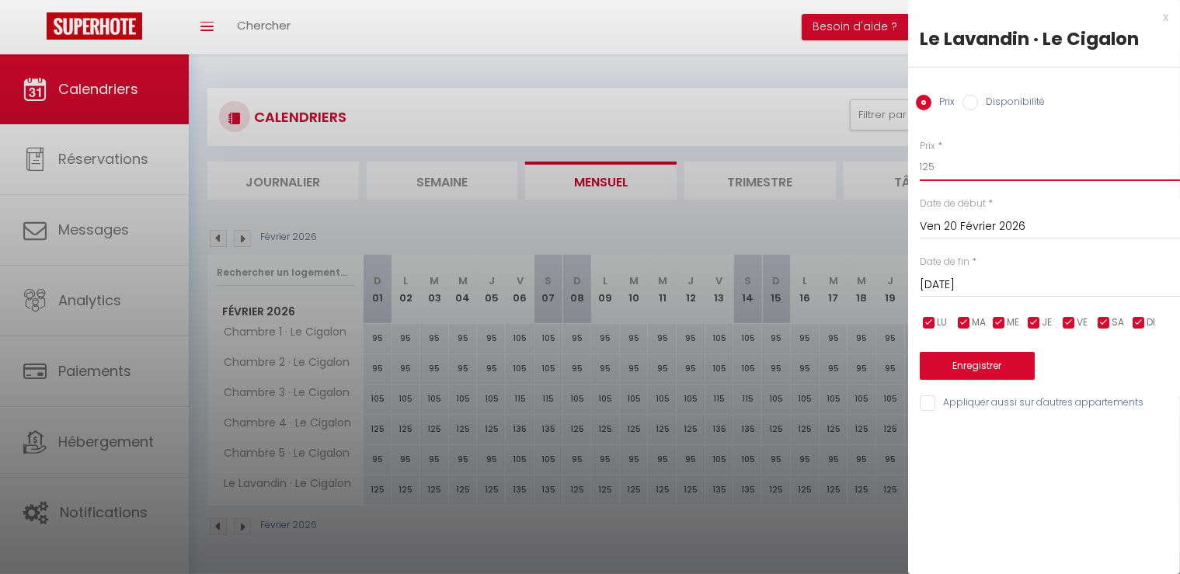
drag, startPoint x: 946, startPoint y: 159, endPoint x: 792, endPoint y: 164, distance: 154.7
click at [789, 160] on body "🟢 Des questions ou besoin d'assistance pour la migration AirBnB? Connectez-vous…" at bounding box center [590, 341] width 1180 height 574
click at [951, 272] on div "Sam 21 Février 2026 < Fév 2026 > Dim Lun Mar Mer Jeu Ven Sam 1 2 3 4 5 6 7 8 9 …" at bounding box center [1050, 284] width 260 height 28
click at [953, 291] on input "Sam 21 Février 2026" at bounding box center [1050, 285] width 260 height 20
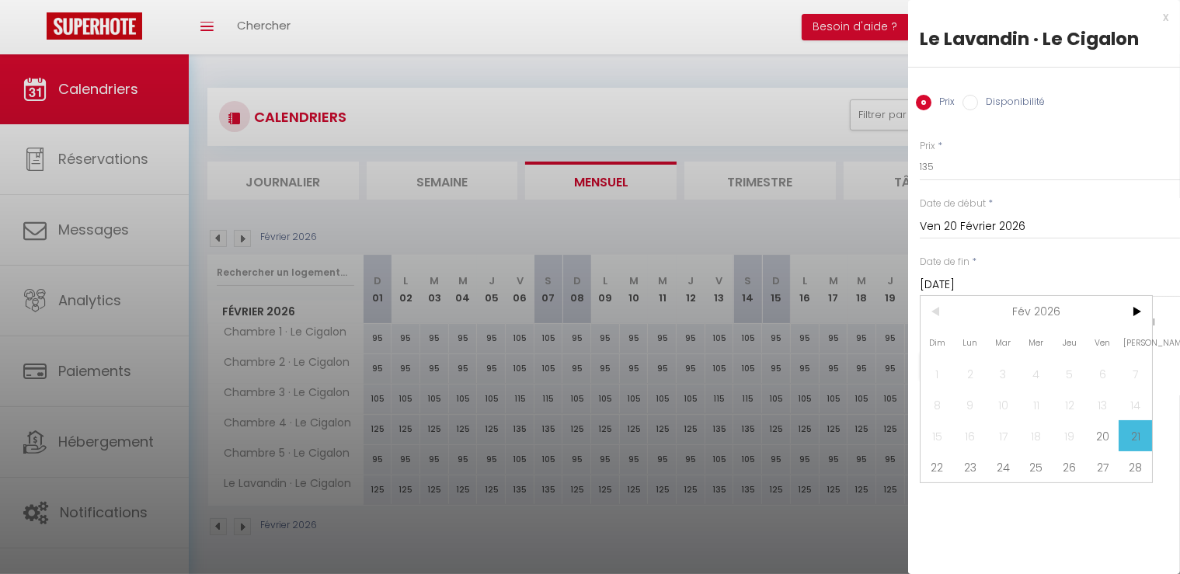
click at [947, 461] on span "22" at bounding box center [937, 466] width 33 height 31
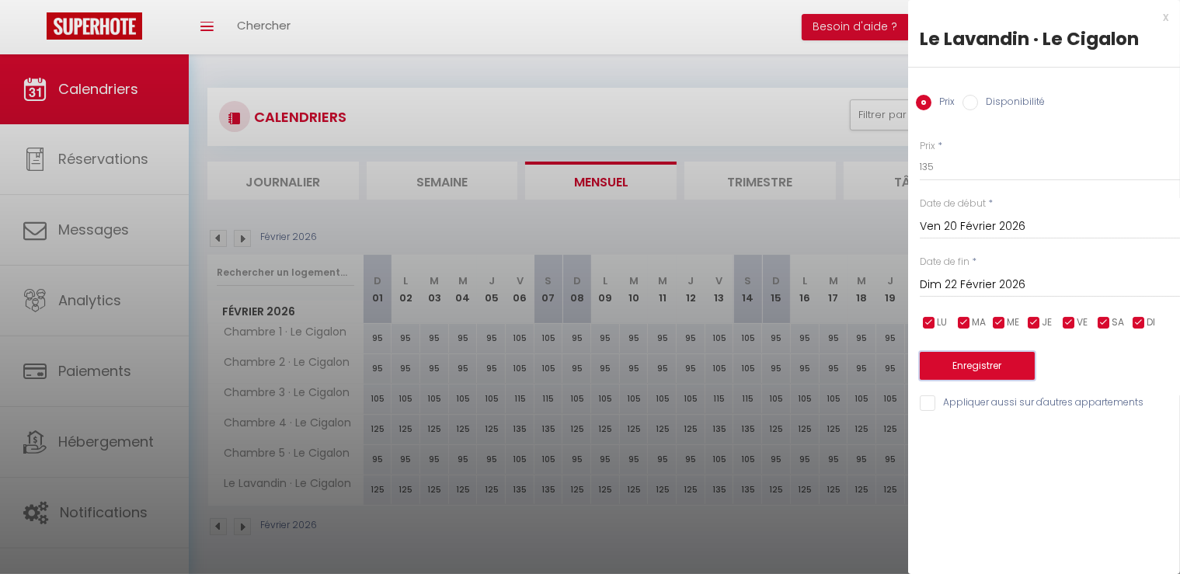
click at [957, 374] on button "Enregistrer" at bounding box center [977, 366] width 115 height 28
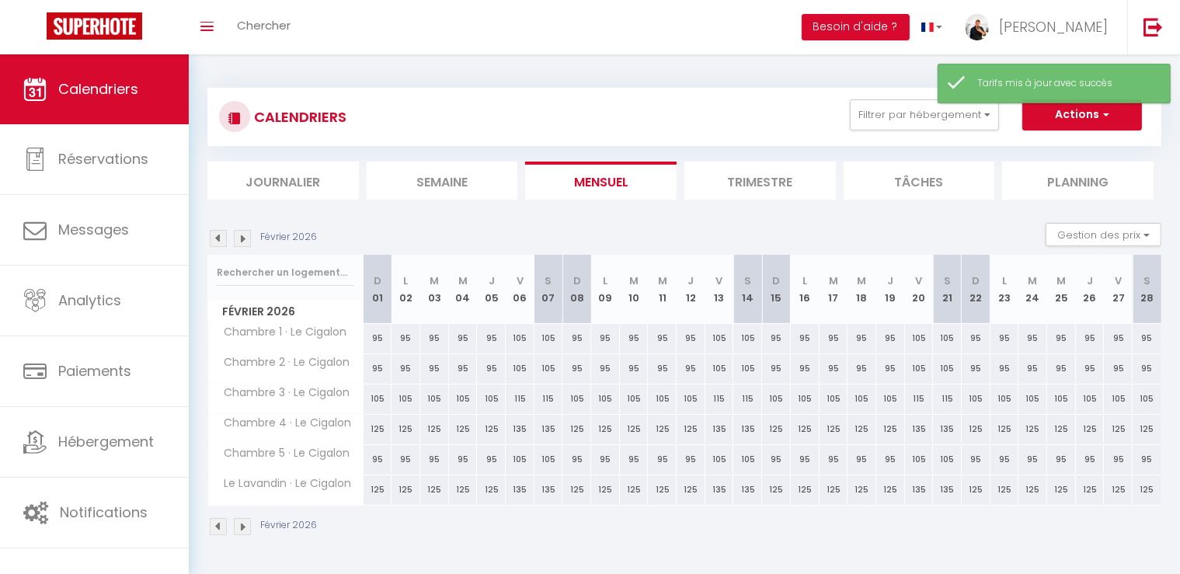
click at [1118, 340] on div "95" at bounding box center [1118, 338] width 29 height 29
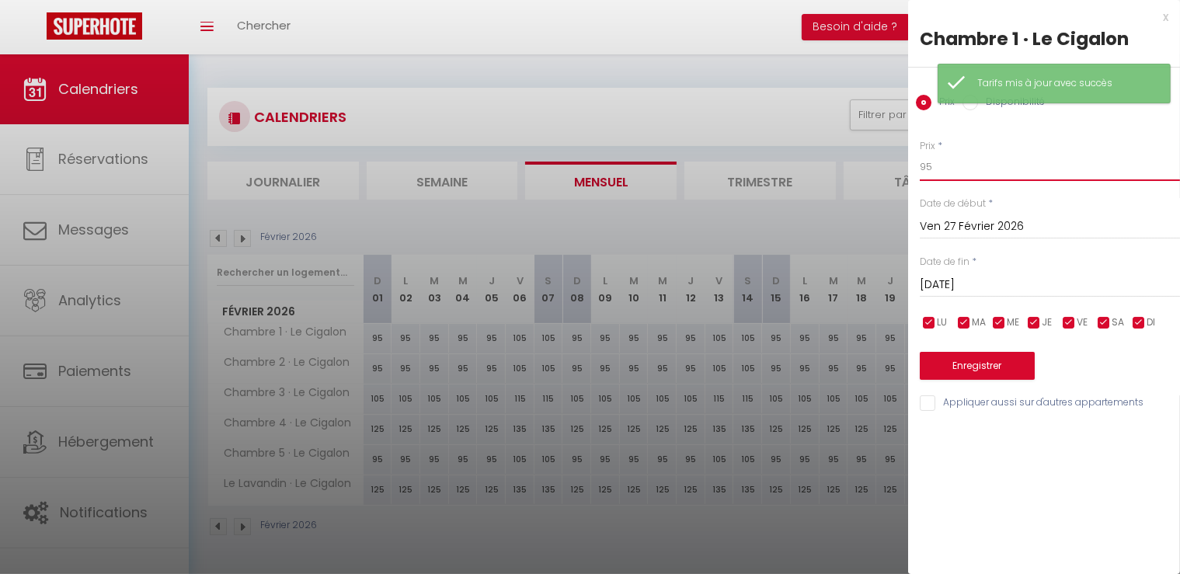
click at [830, 161] on body "🟢 Des questions ou besoin d'assistance pour la migration AirBnB? Connectez-vous…" at bounding box center [590, 341] width 1180 height 574
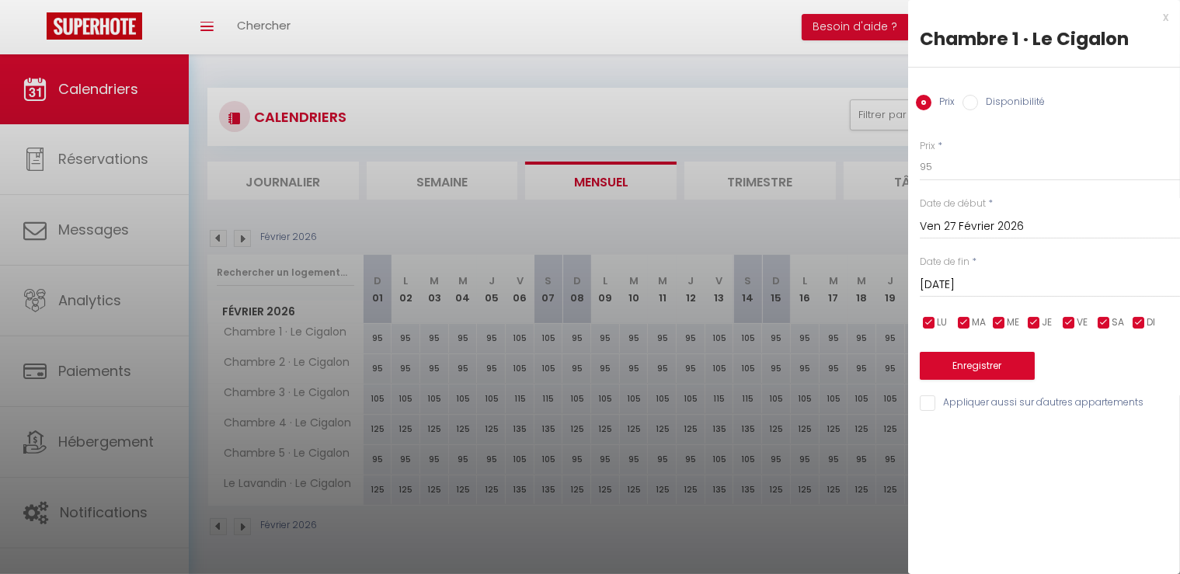
drag, startPoint x: 841, startPoint y: 172, endPoint x: 948, endPoint y: 133, distance: 113.3
click at [948, 133] on div "Prix * 95 Statut * Disponible Indisponible Date de début * Ven 27 Février 2026 …" at bounding box center [1044, 267] width 272 height 294
drag, startPoint x: 958, startPoint y: 165, endPoint x: 845, endPoint y: 173, distance: 113.7
click at [837, 167] on body "🟢 Des questions ou besoin d'assistance pour la migration AirBnB? Connectez-vous…" at bounding box center [590, 341] width 1180 height 574
click at [973, 281] on input "Sam 28 Février 2026" at bounding box center [1050, 285] width 260 height 20
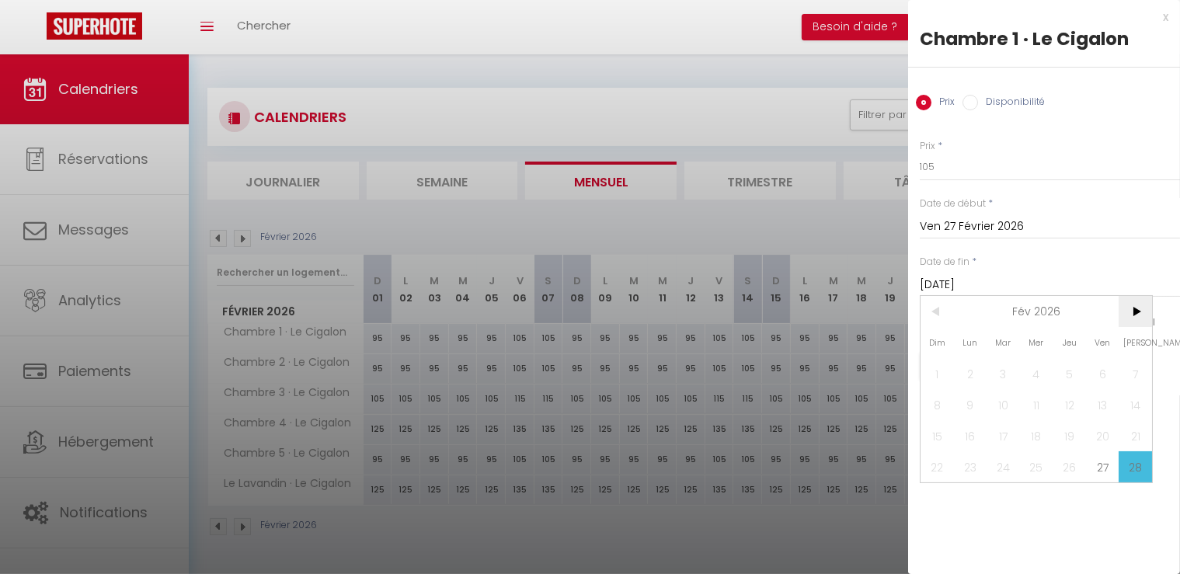
click at [1139, 311] on span ">" at bounding box center [1135, 311] width 33 height 31
click at [950, 367] on span "1" at bounding box center [937, 373] width 33 height 31
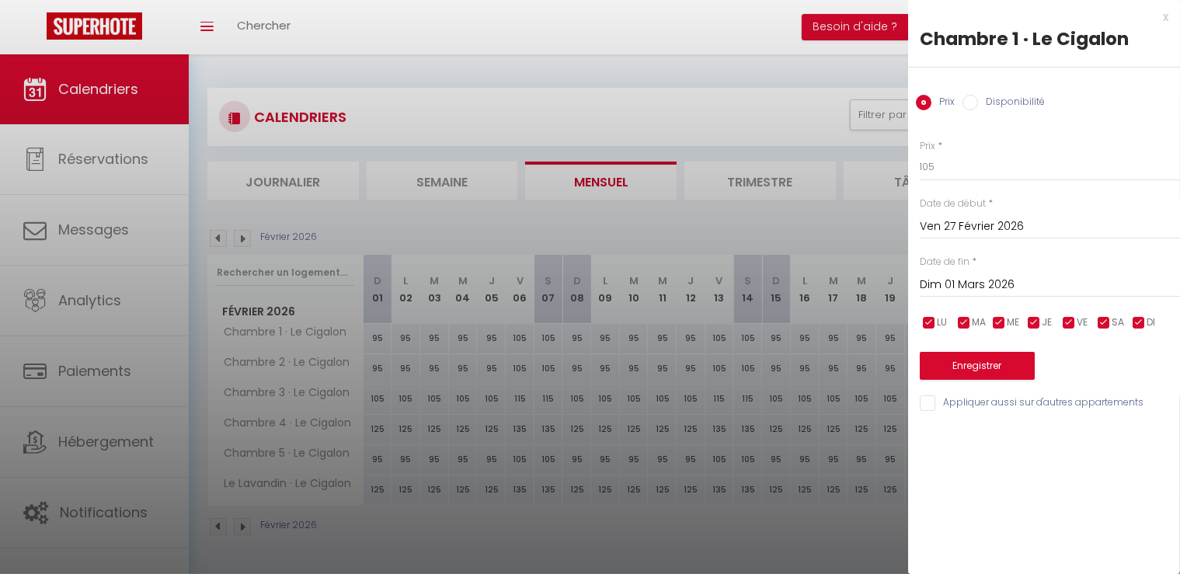
click at [933, 404] on input "Appliquer aussi sur d'autres appartements" at bounding box center [1050, 403] width 260 height 16
click at [953, 367] on button "Enregistrer" at bounding box center [977, 366] width 115 height 28
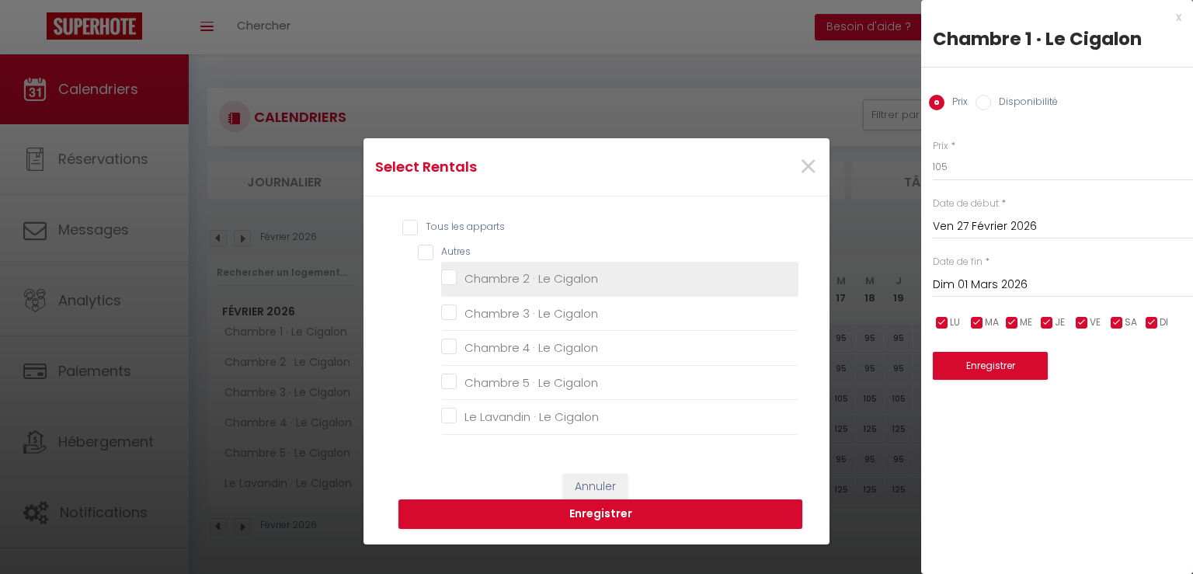
click at [441, 279] on Cigalon "Chambre 2 · Le Cigalon" at bounding box center [619, 279] width 357 height 16
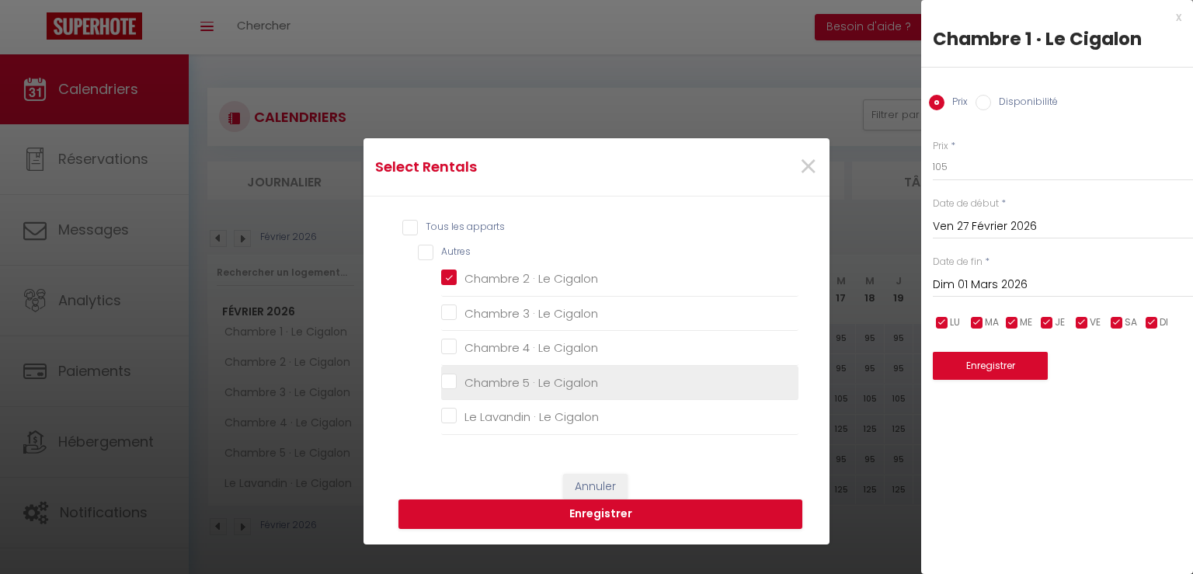
click at [445, 382] on Cigalon "Chambre 5 · Le Cigalon" at bounding box center [619, 383] width 357 height 16
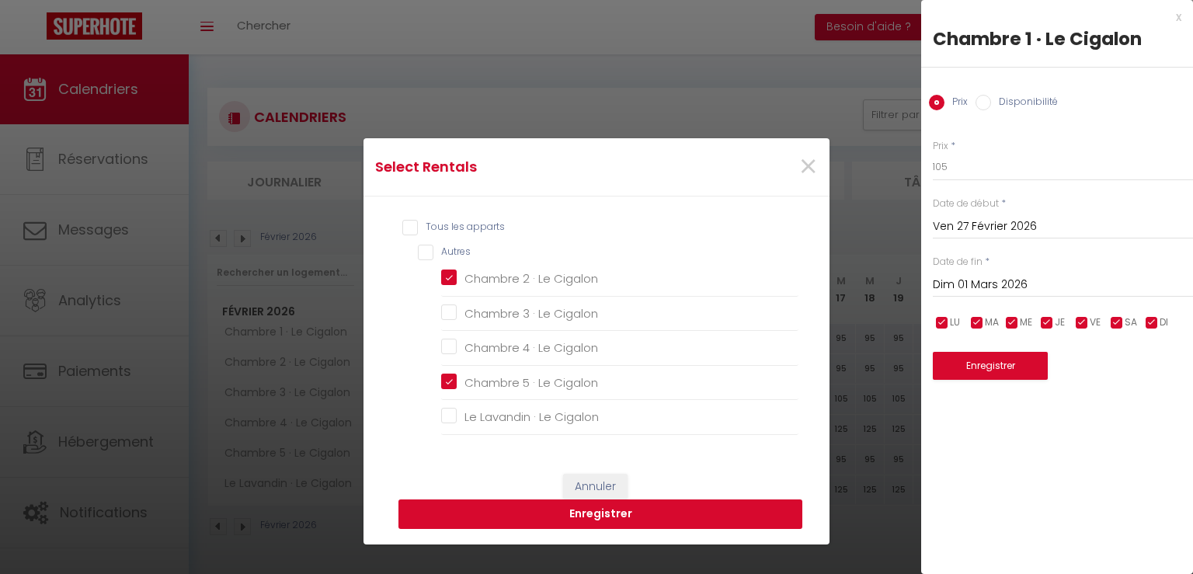
click at [539, 512] on button "Enregistrer" at bounding box center [601, 515] width 404 height 30
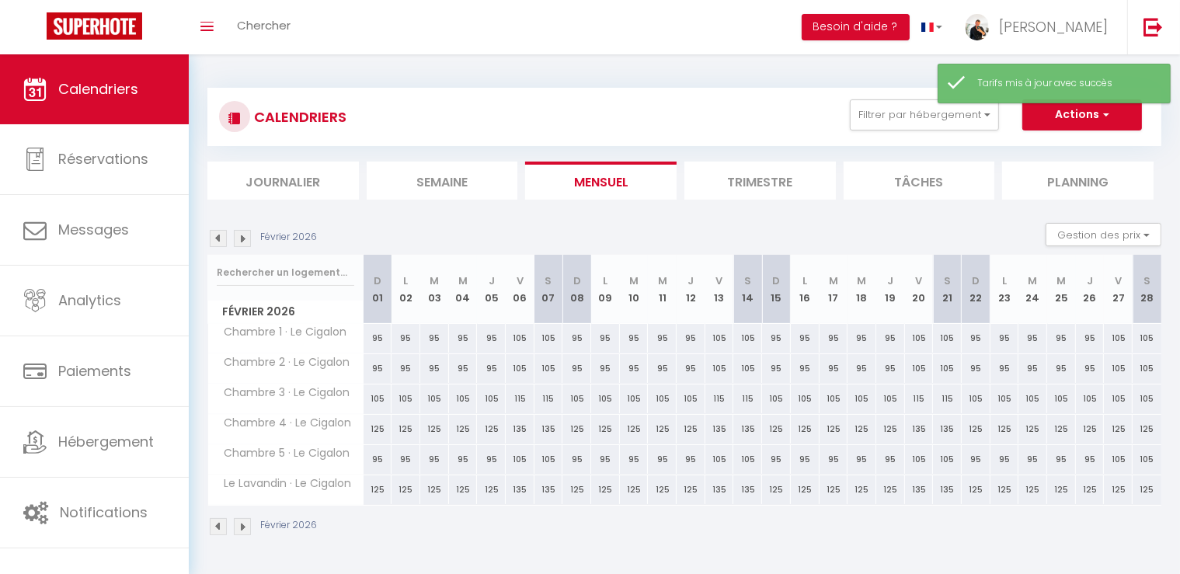
click at [1118, 402] on div "105" at bounding box center [1118, 399] width 29 height 29
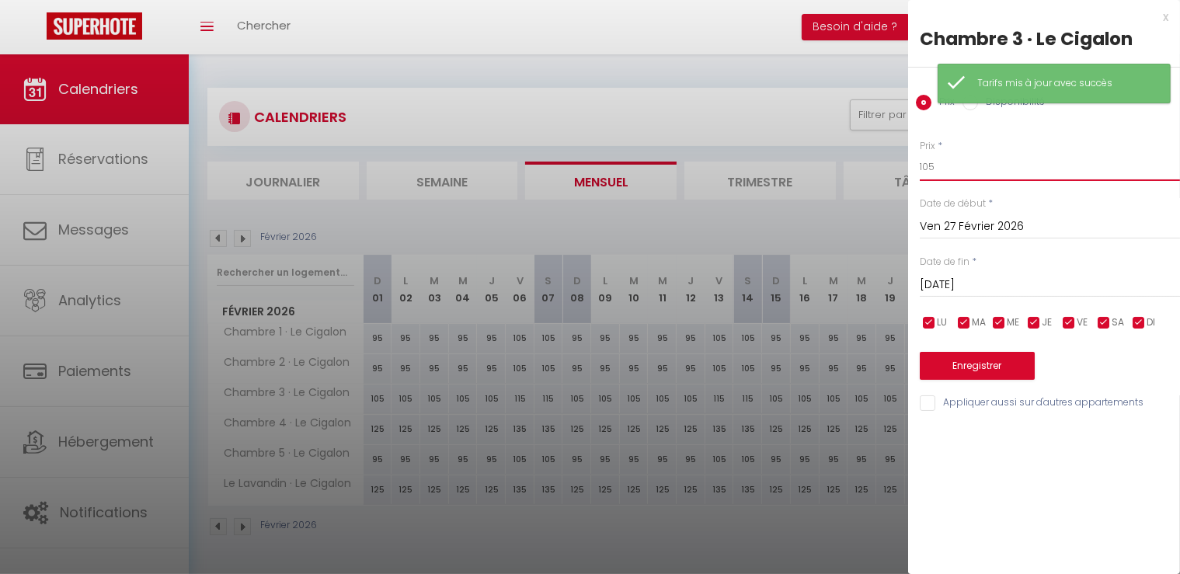
drag, startPoint x: 965, startPoint y: 165, endPoint x: 749, endPoint y: 166, distance: 216.0
click at [749, 166] on body "🟢 Des questions ou besoin d'assistance pour la migration AirBnB? Connectez-vous…" at bounding box center [590, 341] width 1180 height 574
click at [929, 284] on input "Sam 28 Février 2026" at bounding box center [1050, 285] width 260 height 20
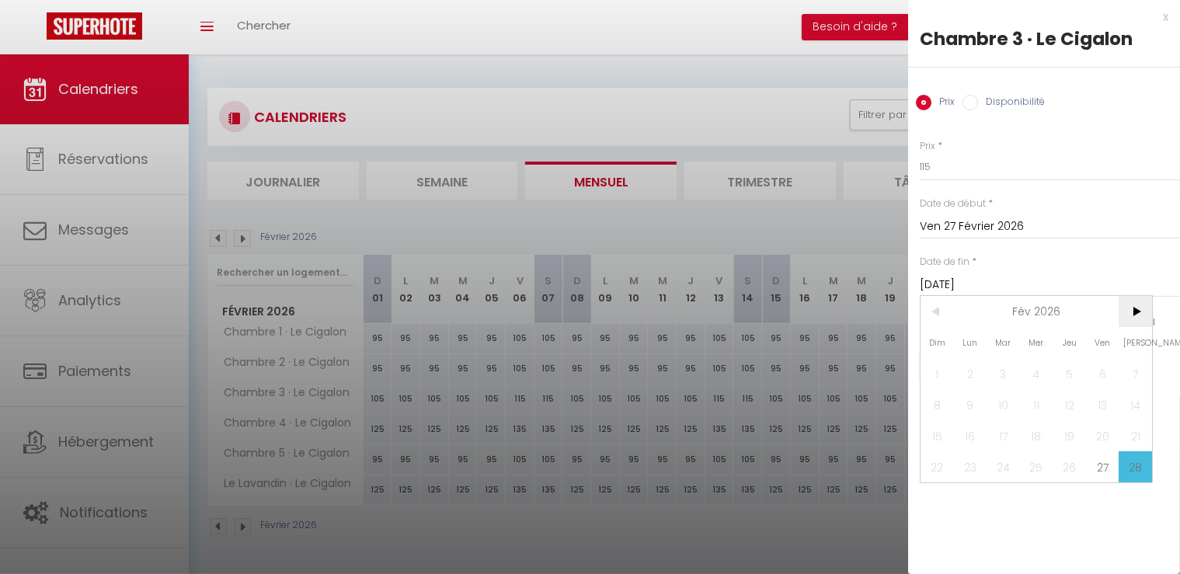
drag, startPoint x: 1136, startPoint y: 312, endPoint x: 1053, endPoint y: 357, distance: 94.6
click at [1135, 312] on span ">" at bounding box center [1135, 311] width 33 height 31
click at [935, 365] on span "1" at bounding box center [937, 373] width 33 height 31
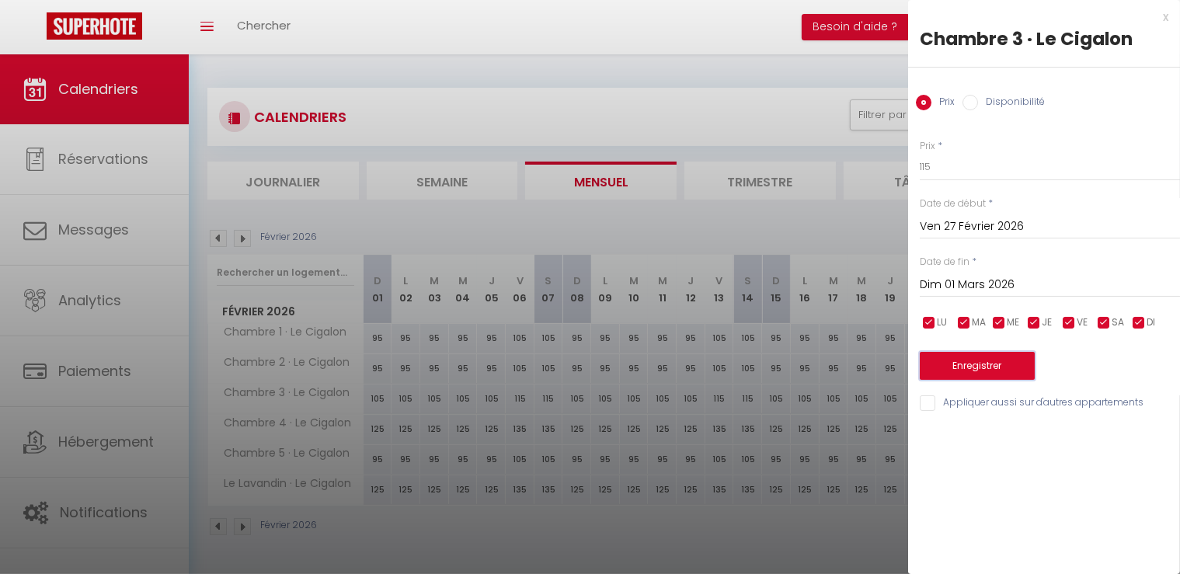
click at [959, 358] on button "Enregistrer" at bounding box center [977, 366] width 115 height 28
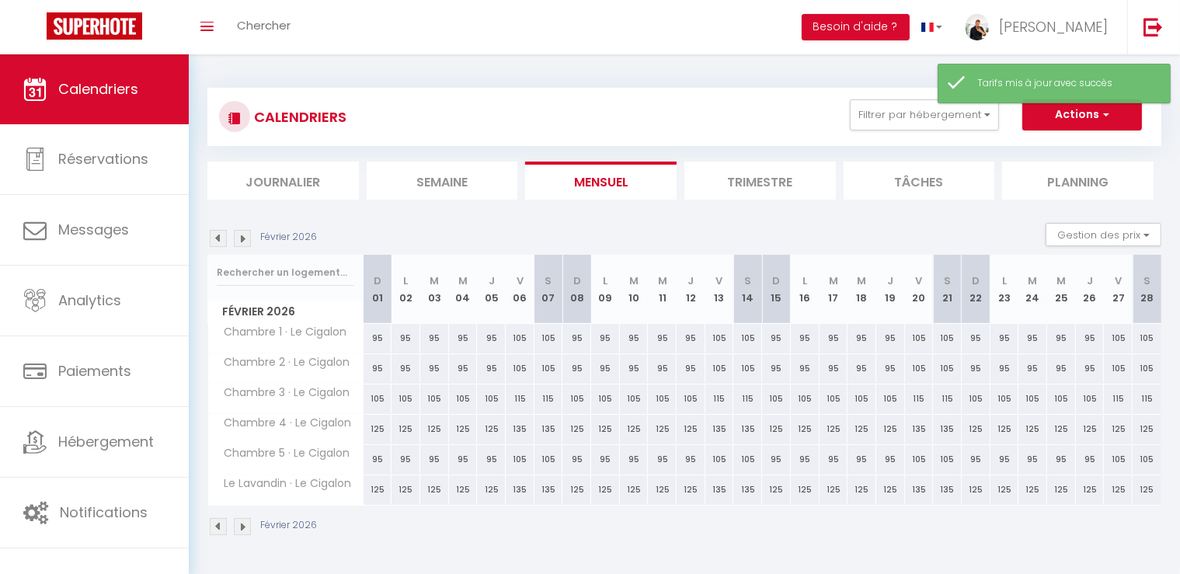
click at [1113, 425] on div "125" at bounding box center [1118, 429] width 29 height 29
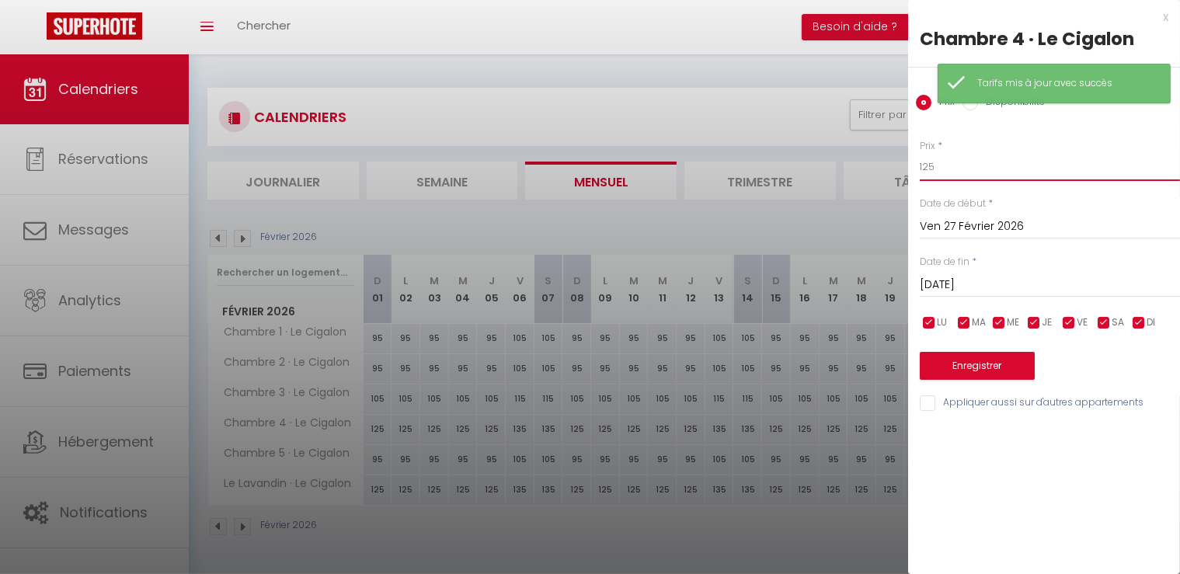
drag, startPoint x: 945, startPoint y: 170, endPoint x: 863, endPoint y: 169, distance: 81.6
click at [863, 169] on body "🟢 Des questions ou besoin d'assistance pour la migration AirBnB? Connectez-vous…" at bounding box center [590, 341] width 1180 height 574
click at [948, 281] on input "Sam 28 Février 2026" at bounding box center [1050, 285] width 260 height 20
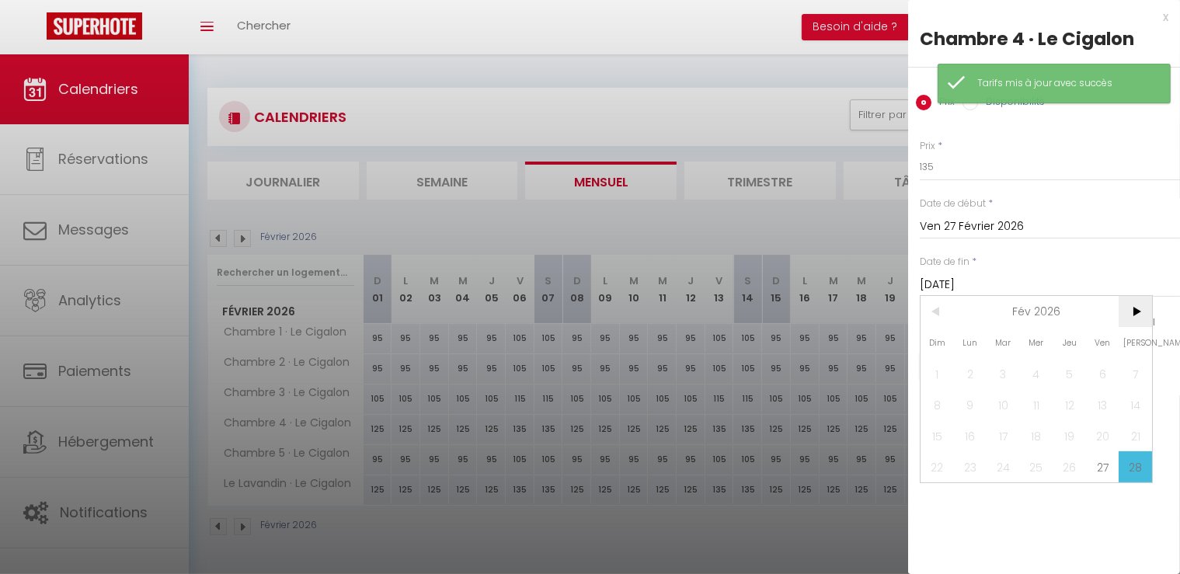
click at [1139, 307] on span ">" at bounding box center [1135, 311] width 33 height 31
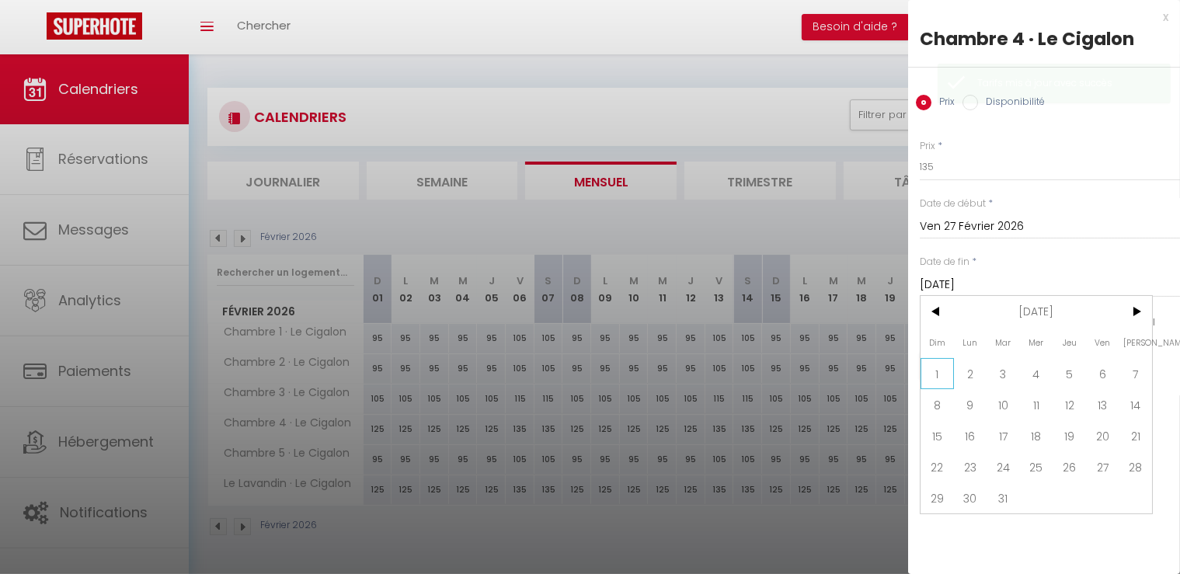
click at [944, 369] on span "1" at bounding box center [937, 373] width 33 height 31
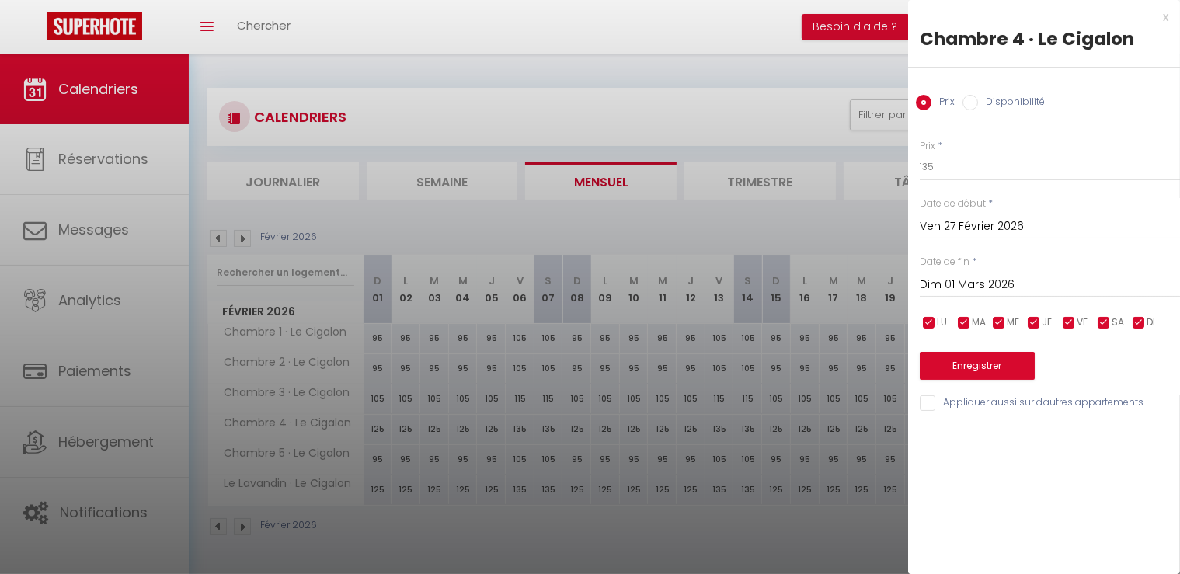
click at [939, 400] on input "Appliquer aussi sur d'autres appartements" at bounding box center [1050, 403] width 260 height 16
click at [973, 377] on button "Enregistrer" at bounding box center [977, 366] width 115 height 28
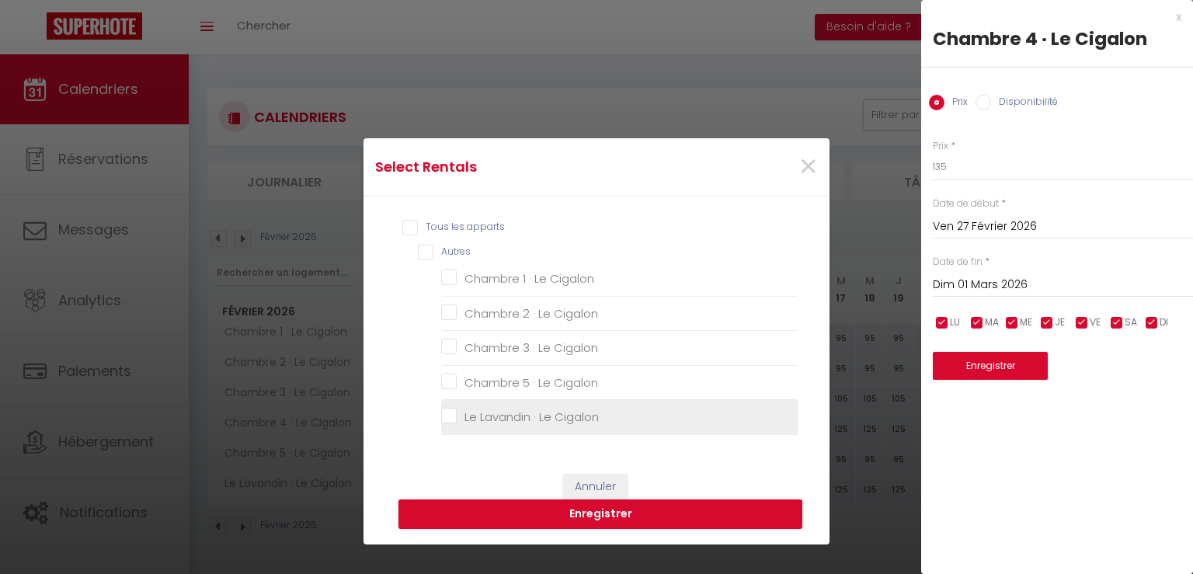
click at [607, 422] on Cigalon "Le Lavandin · Le Cigalon" at bounding box center [619, 417] width 357 height 16
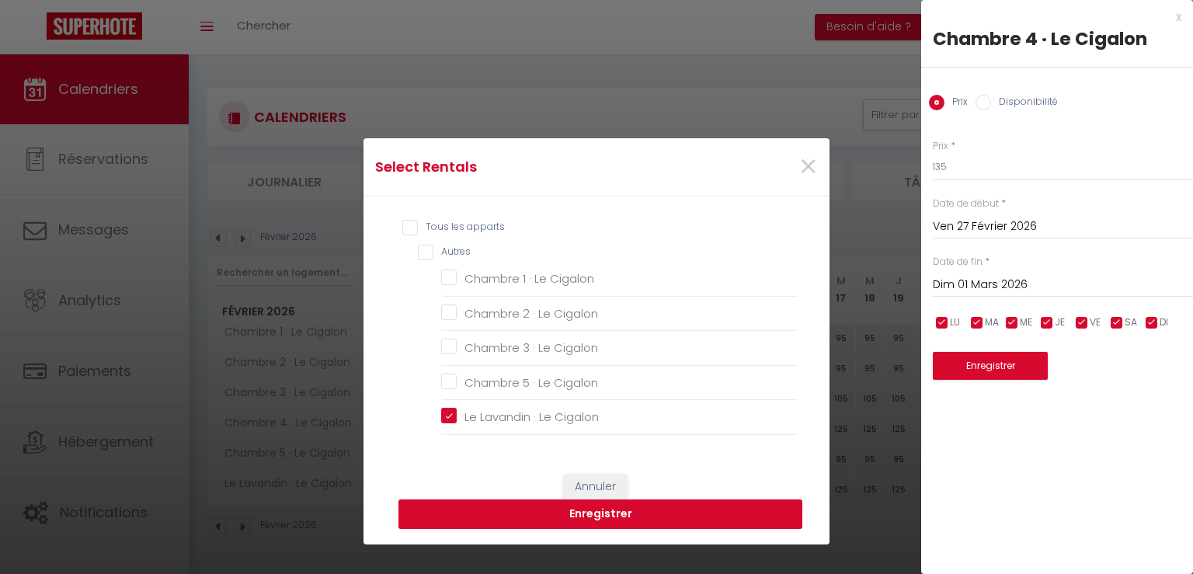
click at [579, 509] on button "Enregistrer" at bounding box center [601, 515] width 404 height 30
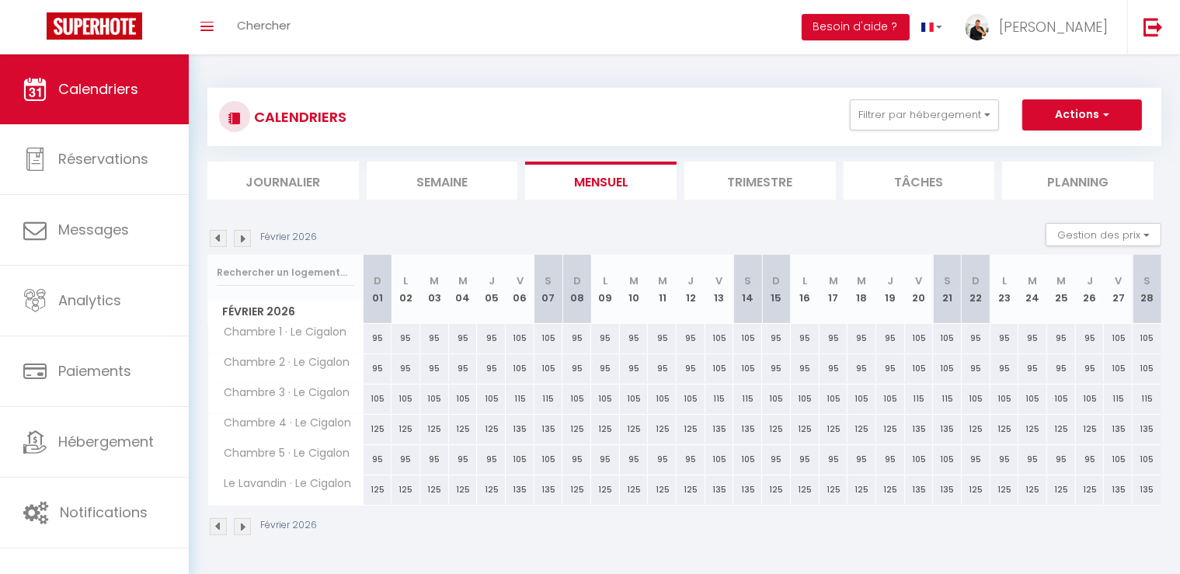
click at [242, 238] on img at bounding box center [242, 238] width 17 height 17
